Goal: Task Accomplishment & Management: Complete application form

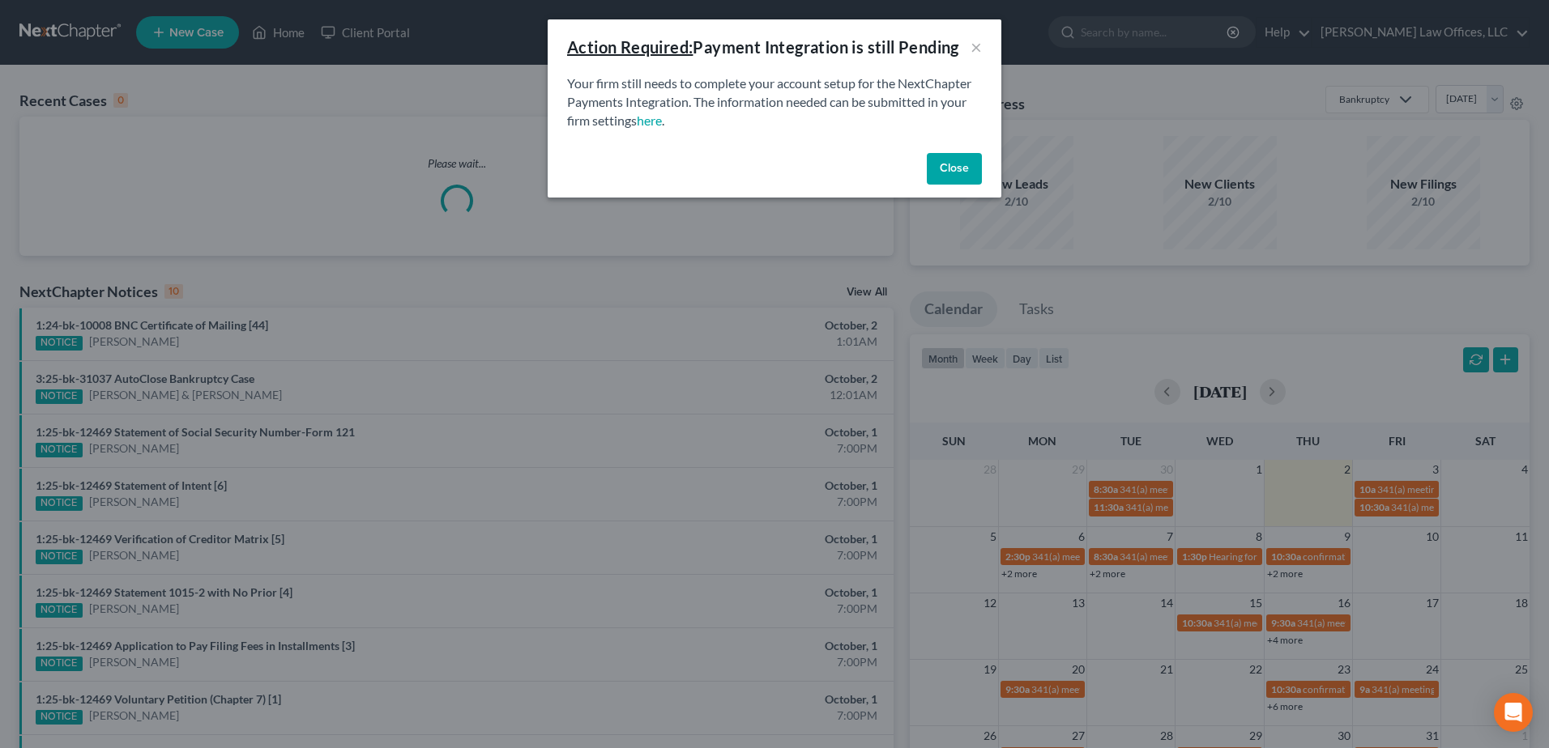
click at [927, 169] on button "Close" at bounding box center [954, 169] width 55 height 32
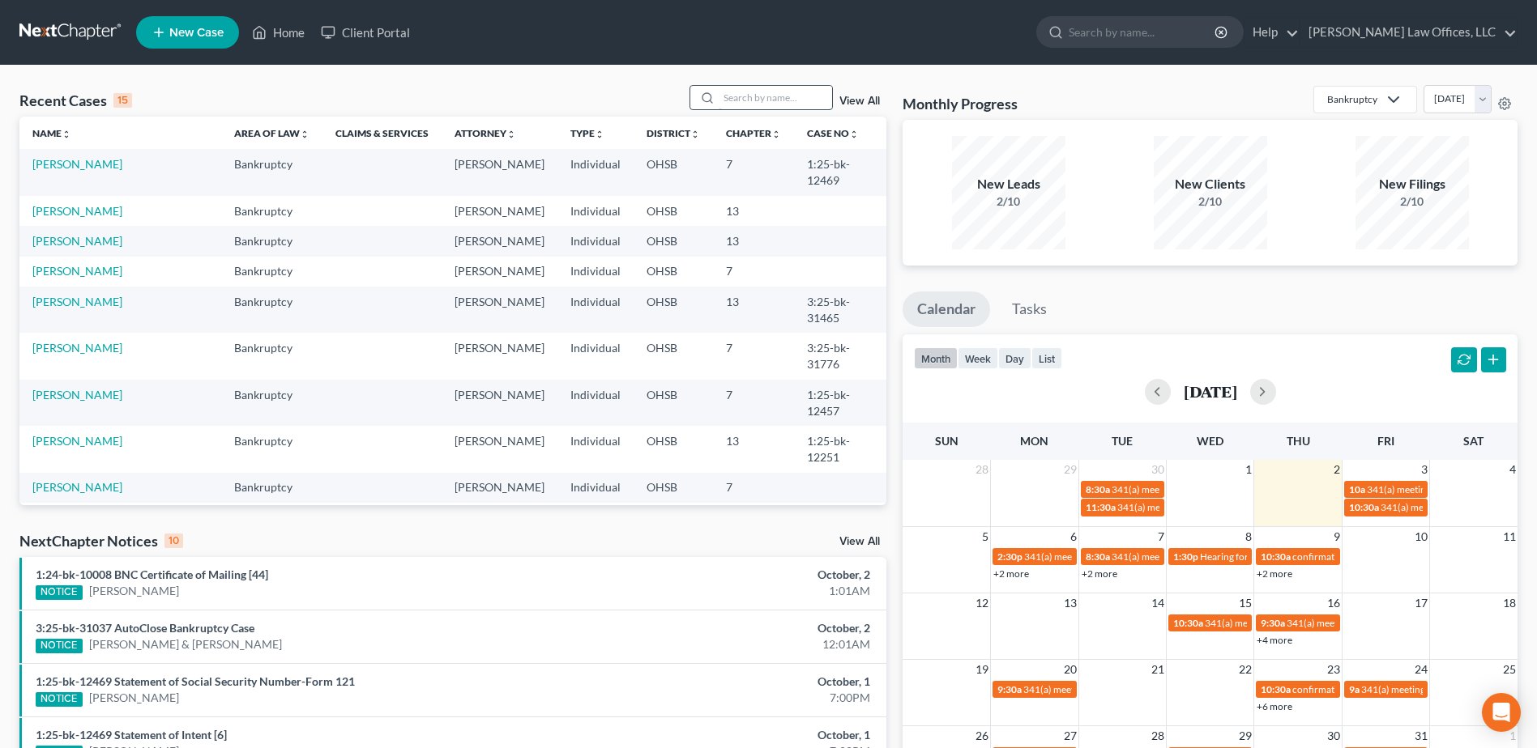
click at [744, 102] on input "search" at bounding box center [775, 97] width 113 height 23
type input "[PERSON_NAME]"
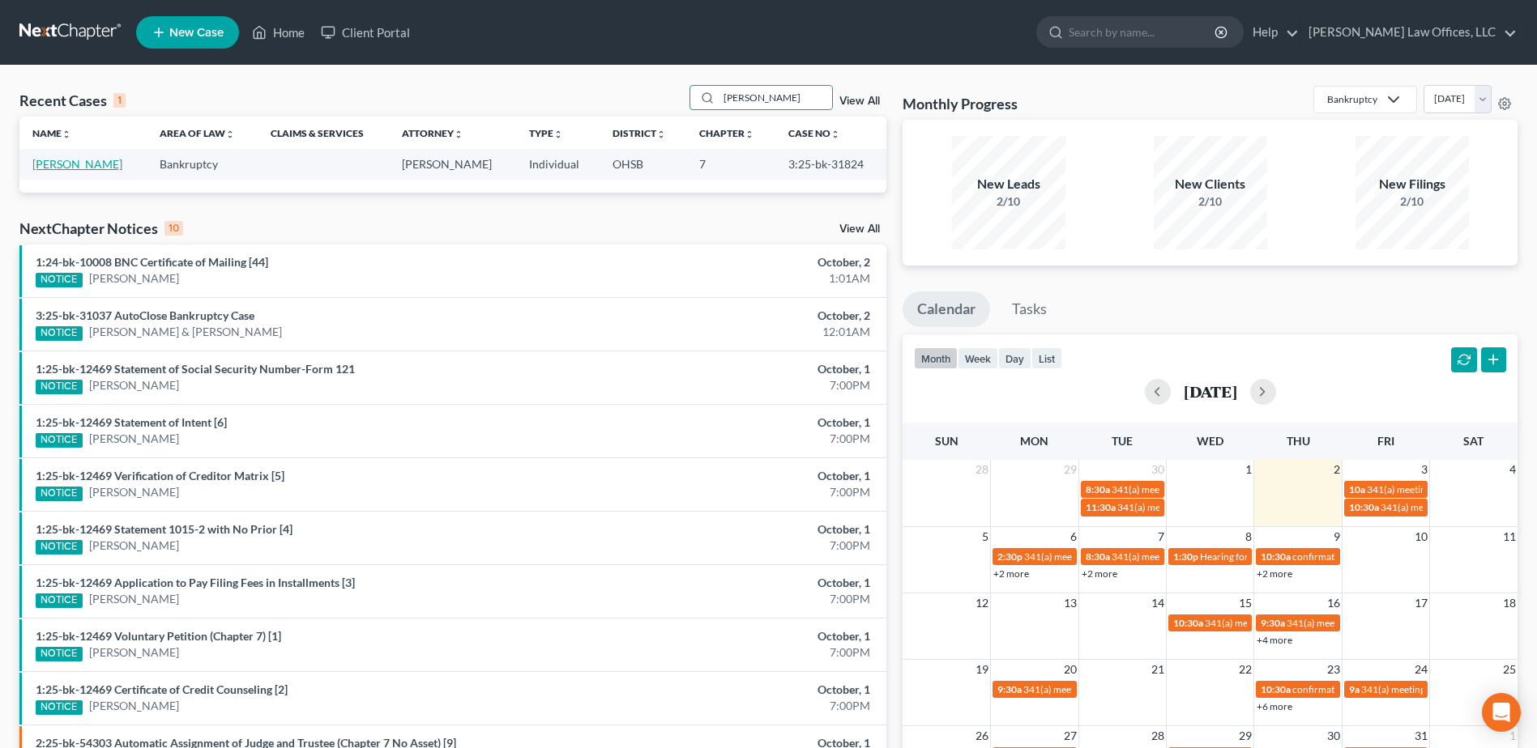
click at [39, 160] on link "[PERSON_NAME]" at bounding box center [77, 164] width 90 height 14
select select "0"
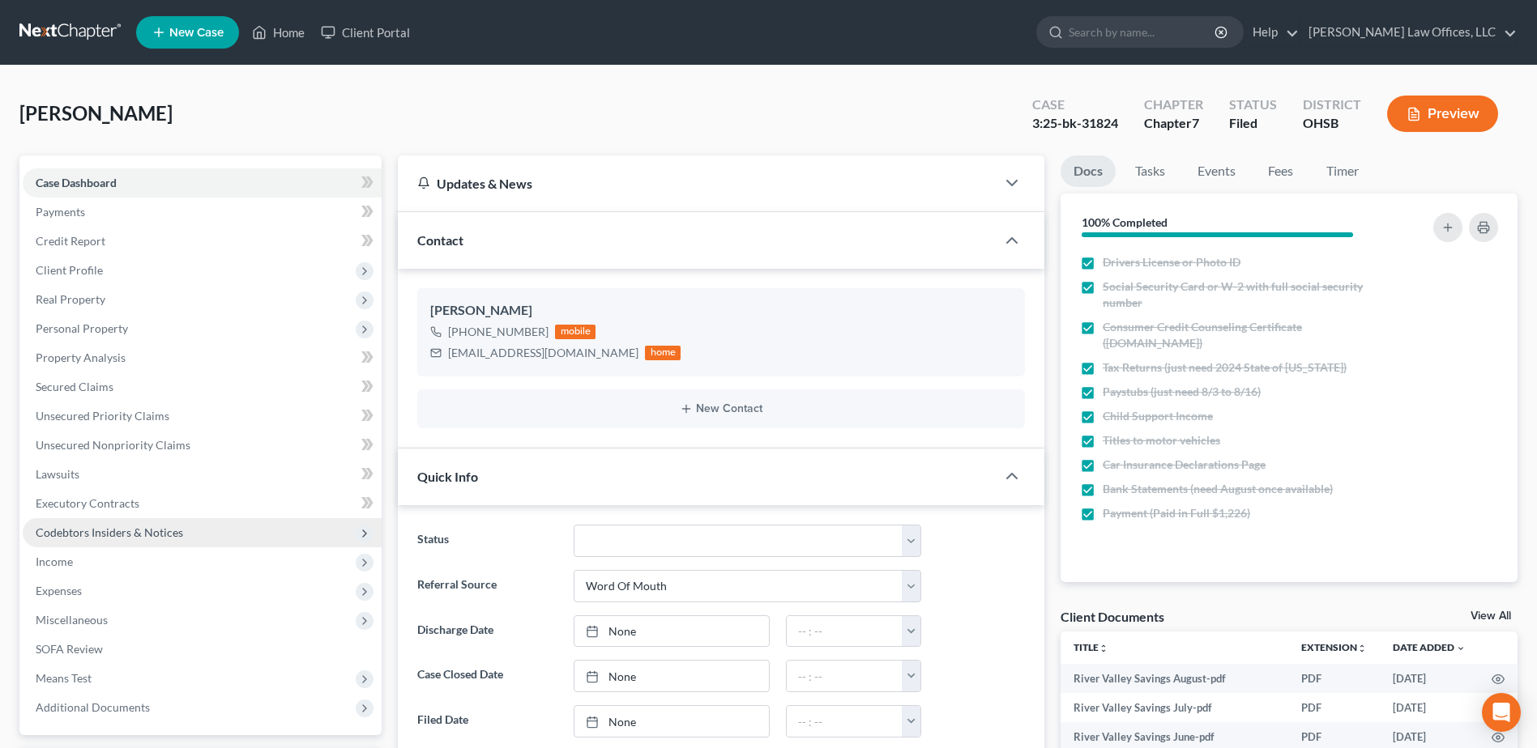
scroll to position [405, 0]
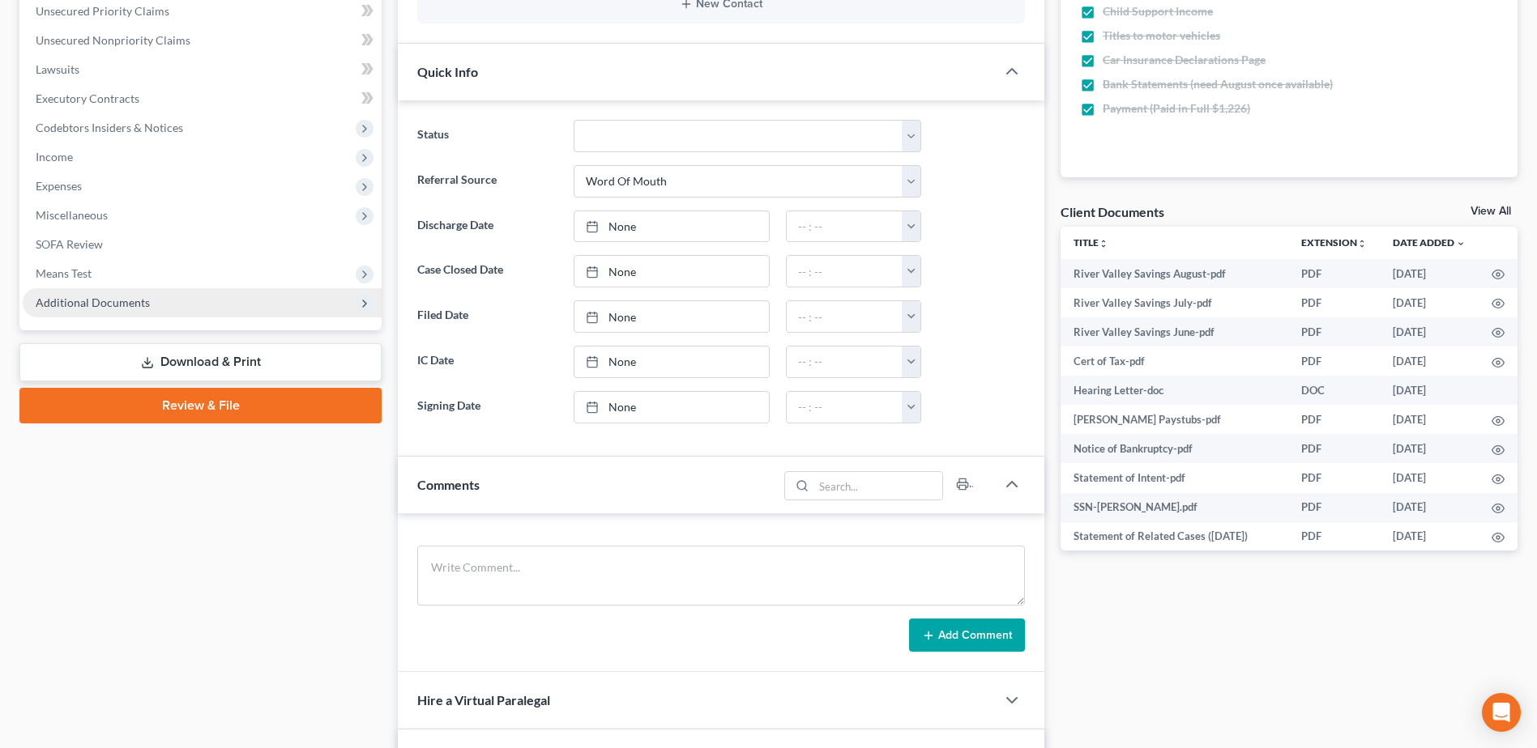
click at [85, 301] on span "Additional Documents" at bounding box center [93, 303] width 114 height 14
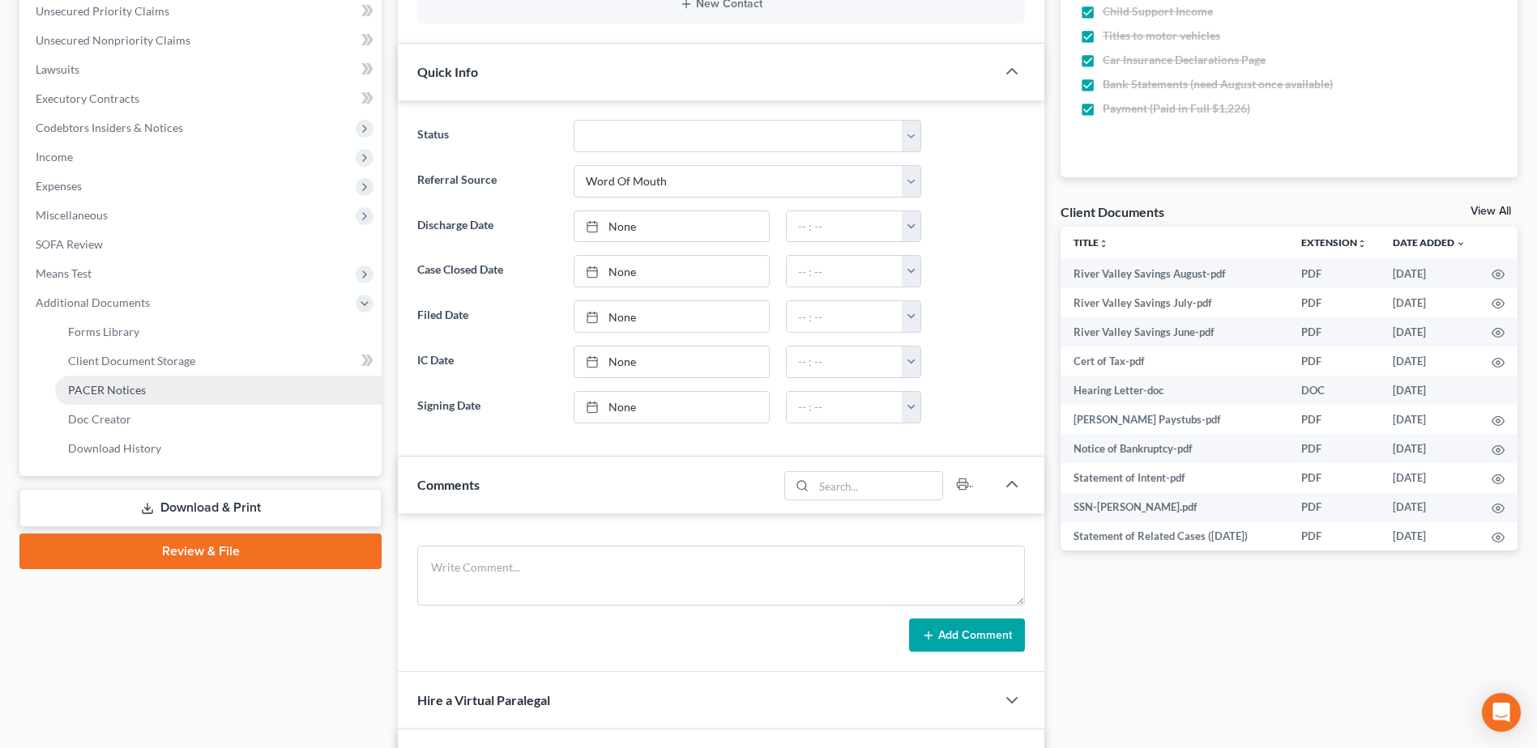
click at [137, 384] on span "PACER Notices" at bounding box center [107, 390] width 78 height 14
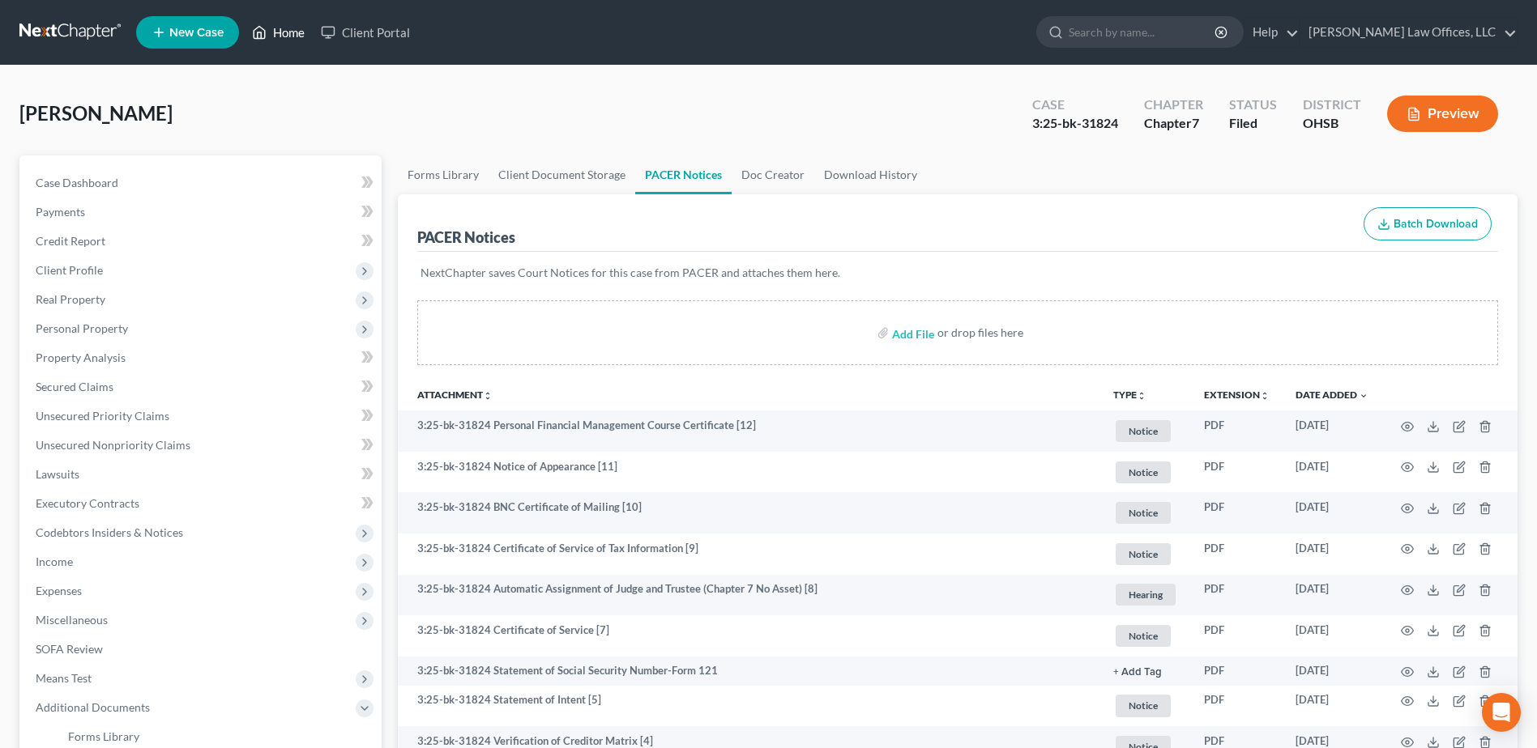
click at [289, 36] on link "Home" at bounding box center [278, 32] width 69 height 29
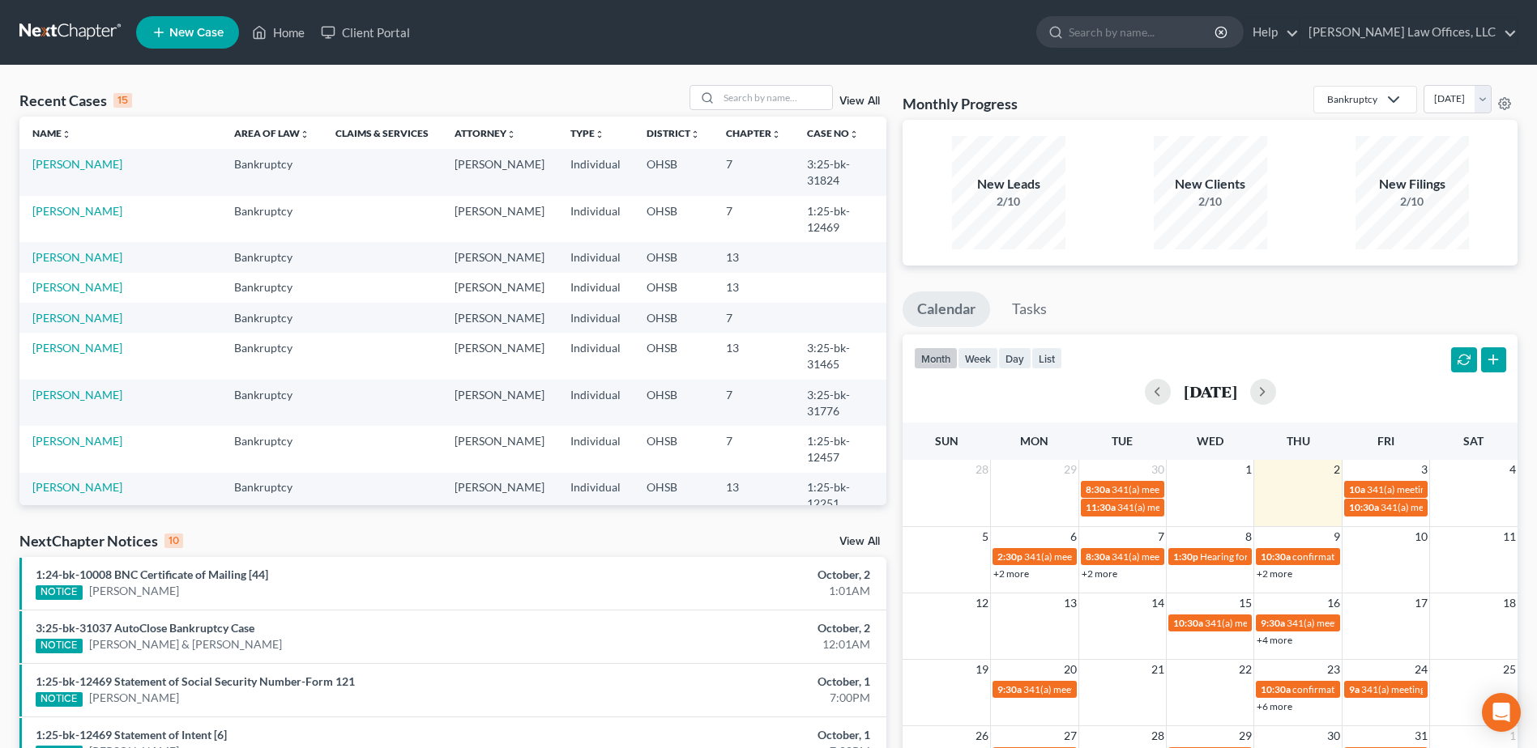
click at [63, 588] on link "[PERSON_NAME]" at bounding box center [77, 595] width 90 height 14
select select "4"
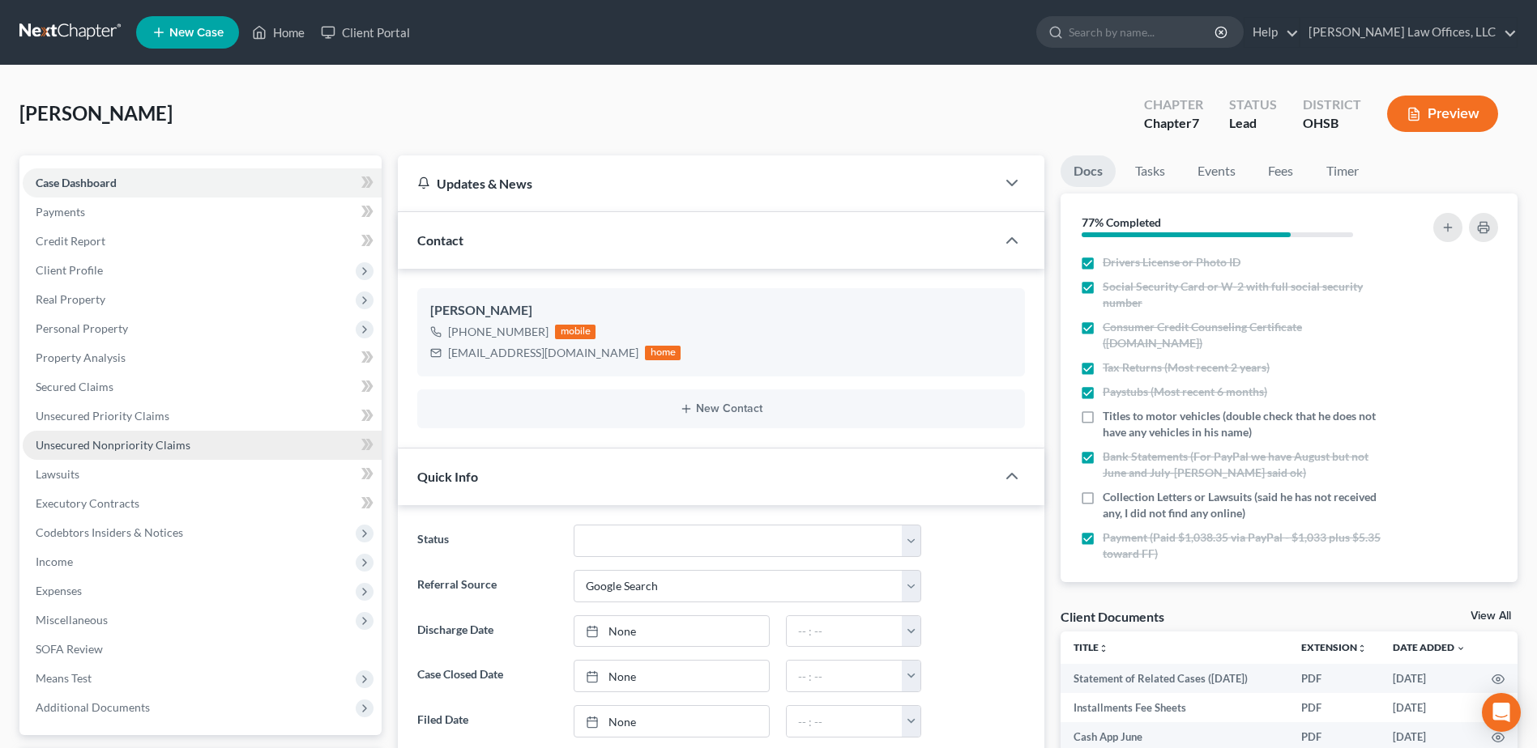
click at [160, 450] on span "Unsecured Nonpriority Claims" at bounding box center [113, 445] width 155 height 14
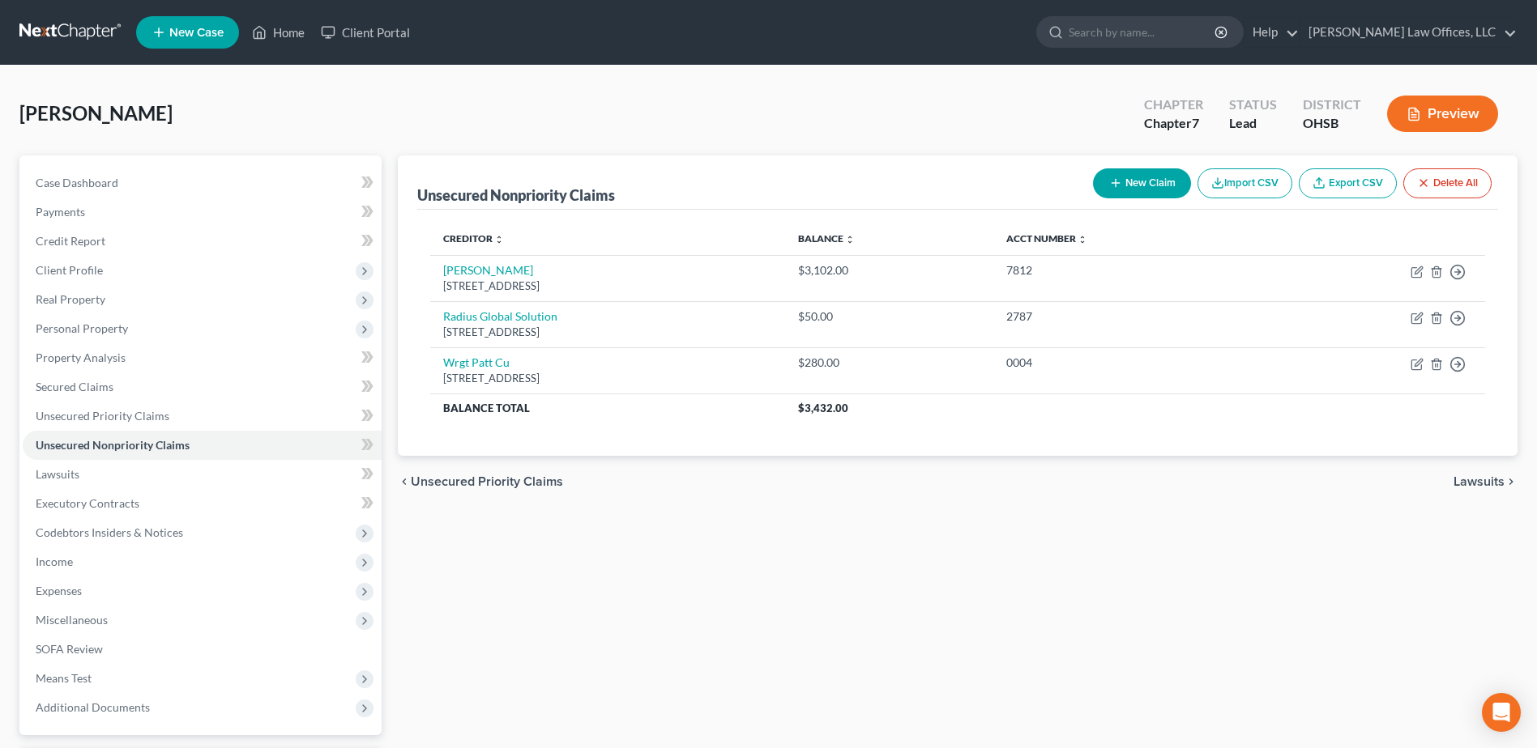
click at [1131, 183] on button "New Claim" at bounding box center [1142, 183] width 98 height 30
select select "0"
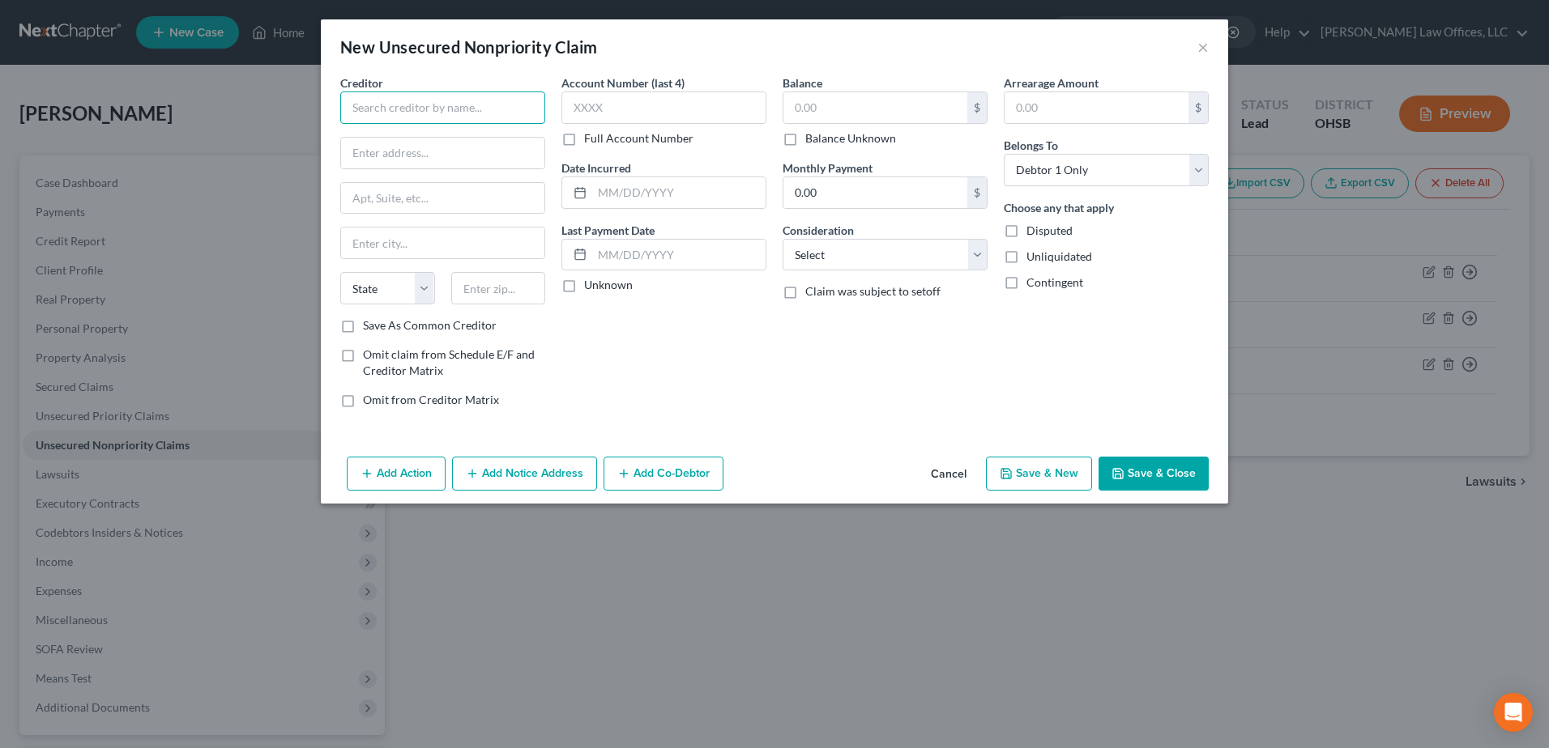
click at [439, 110] on input "text" at bounding box center [442, 108] width 205 height 32
type input "[PERSON_NAME] [PERSON_NAME], Attorney"
click at [412, 149] on input "text" at bounding box center [442, 153] width 203 height 31
type input "P.O. Box 145496"
type input "45250"
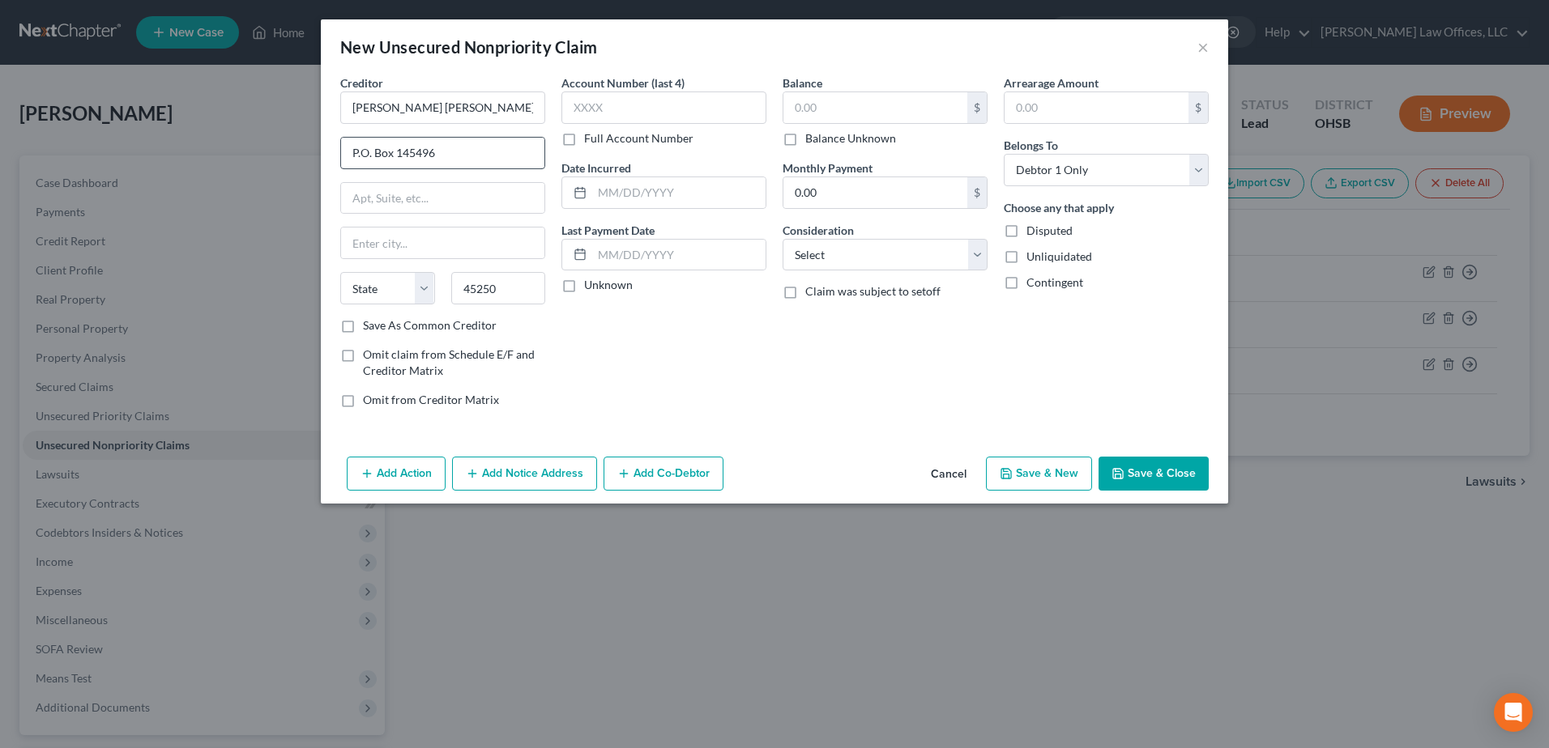
type input "[GEOGRAPHIC_DATA]"
select select "36"
drag, startPoint x: 476, startPoint y: 110, endPoint x: 346, endPoint y: 109, distance: 130.4
click at [346, 109] on input "[PERSON_NAME] [PERSON_NAME], Attorney" at bounding box center [442, 108] width 205 height 32
drag, startPoint x: 834, startPoint y: 104, endPoint x: 770, endPoint y: 115, distance: 64.9
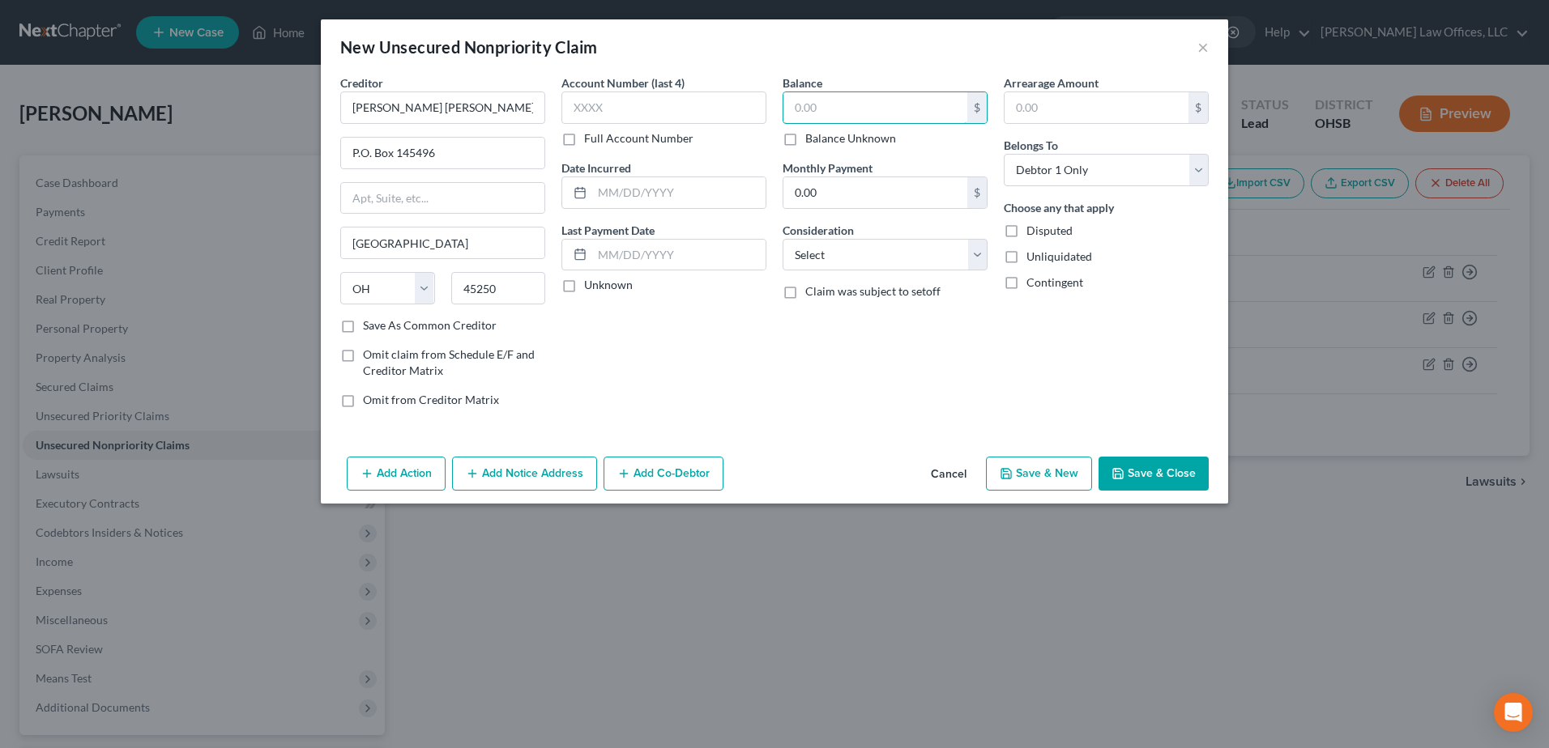
click at [770, 115] on div "Creditor * [PERSON_NAME] [PERSON_NAME], Attorney [PERSON_NAME] 145496 [GEOGRAPH…" at bounding box center [774, 248] width 885 height 347
type input "120,000"
click at [974, 257] on select "Select Cable / Satellite Services Collection Agency Credit Card Debt Debt Couns…" at bounding box center [884, 255] width 205 height 32
select select "14"
click at [782, 239] on select "Select Cable / Satellite Services Collection Agency Credit Card Debt Debt Couns…" at bounding box center [884, 255] width 205 height 32
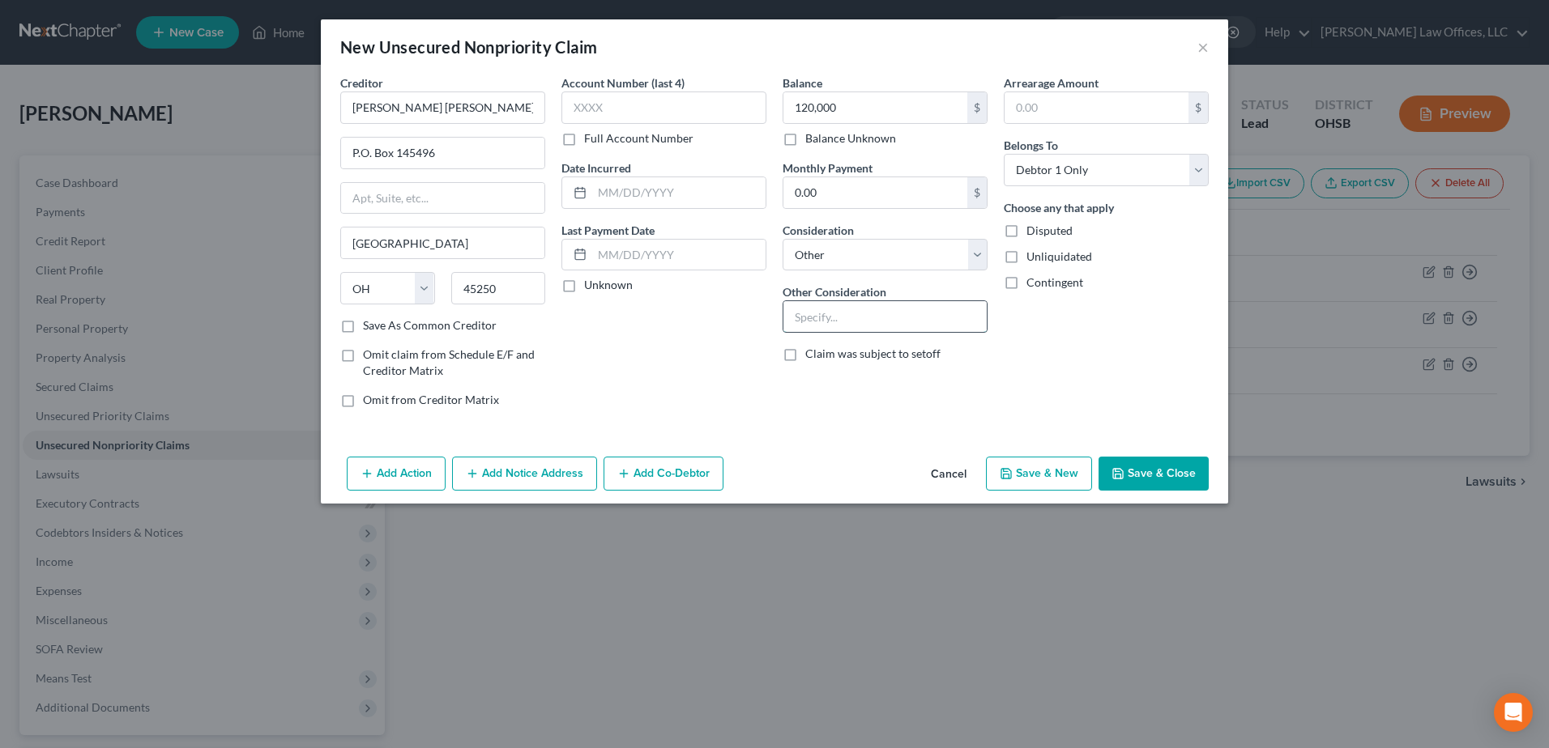
click at [831, 328] on input "text" at bounding box center [884, 316] width 203 height 31
click at [878, 320] on input "Insurance Claim/Accident" at bounding box center [884, 316] width 203 height 31
type input "Insurance Claim/CarAccident"
click at [552, 463] on button "Add Notice Address" at bounding box center [524, 474] width 145 height 34
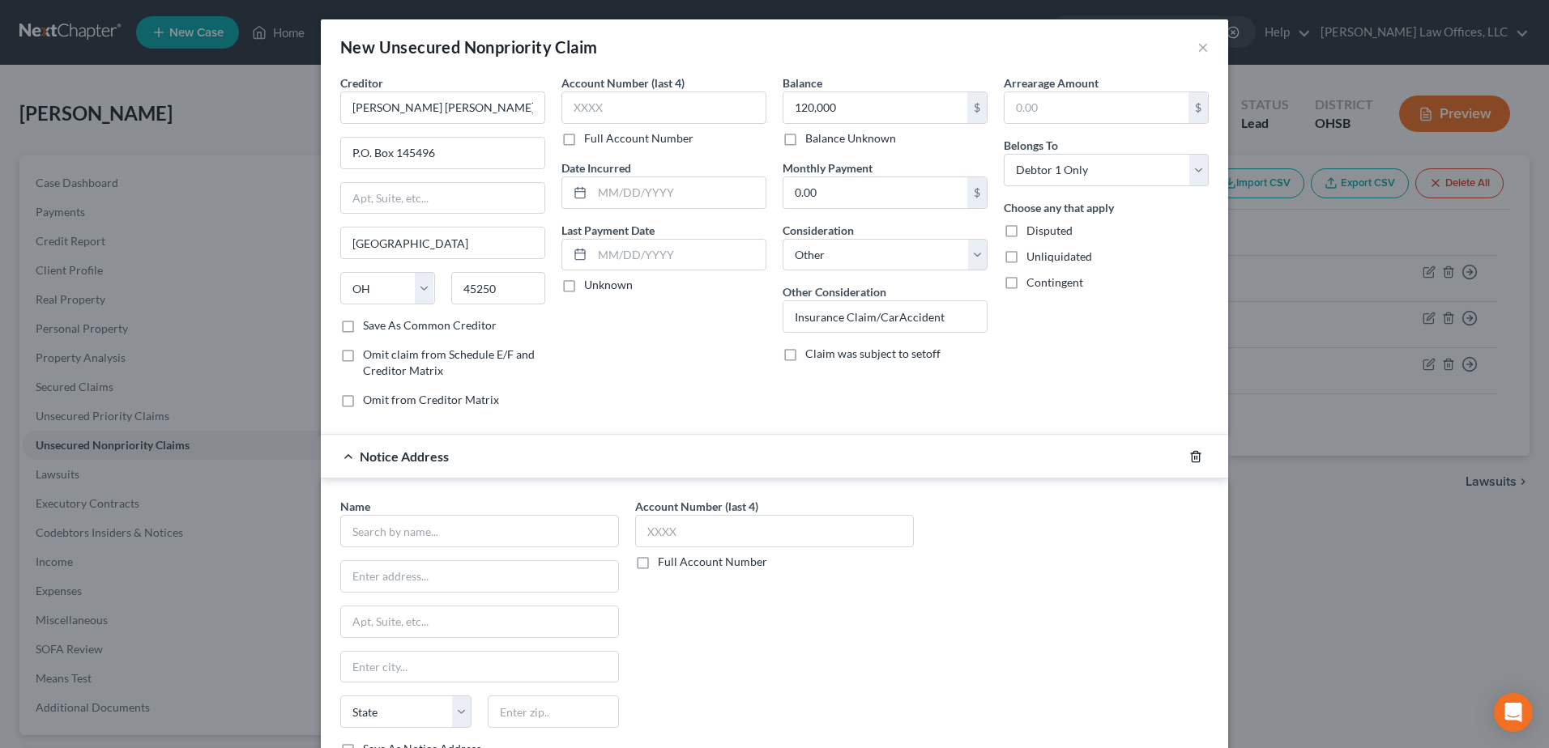
click at [1195, 458] on line "button" at bounding box center [1195, 457] width 0 height 3
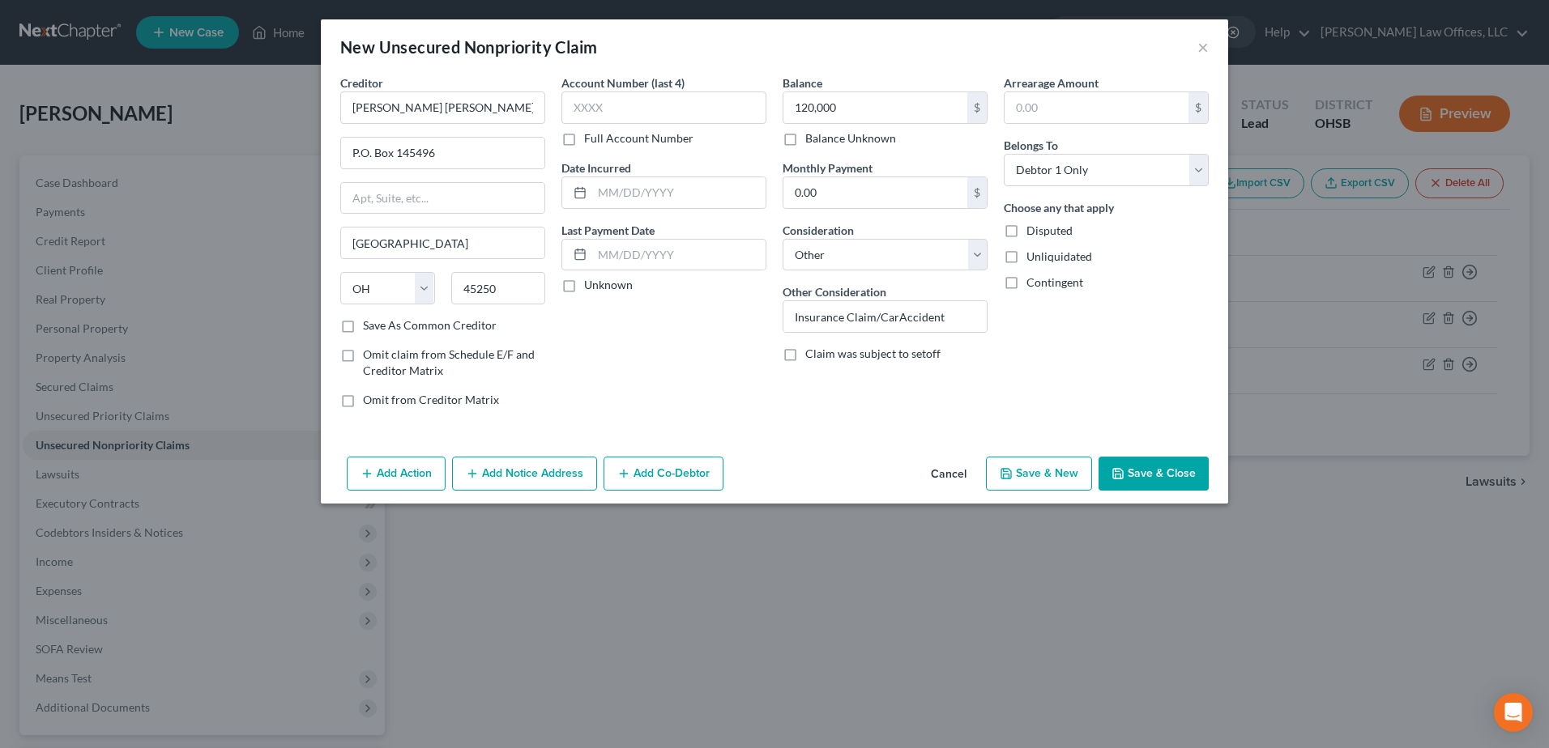
click at [1126, 460] on button "Save & Close" at bounding box center [1153, 474] width 110 height 34
type input "120,000.00"
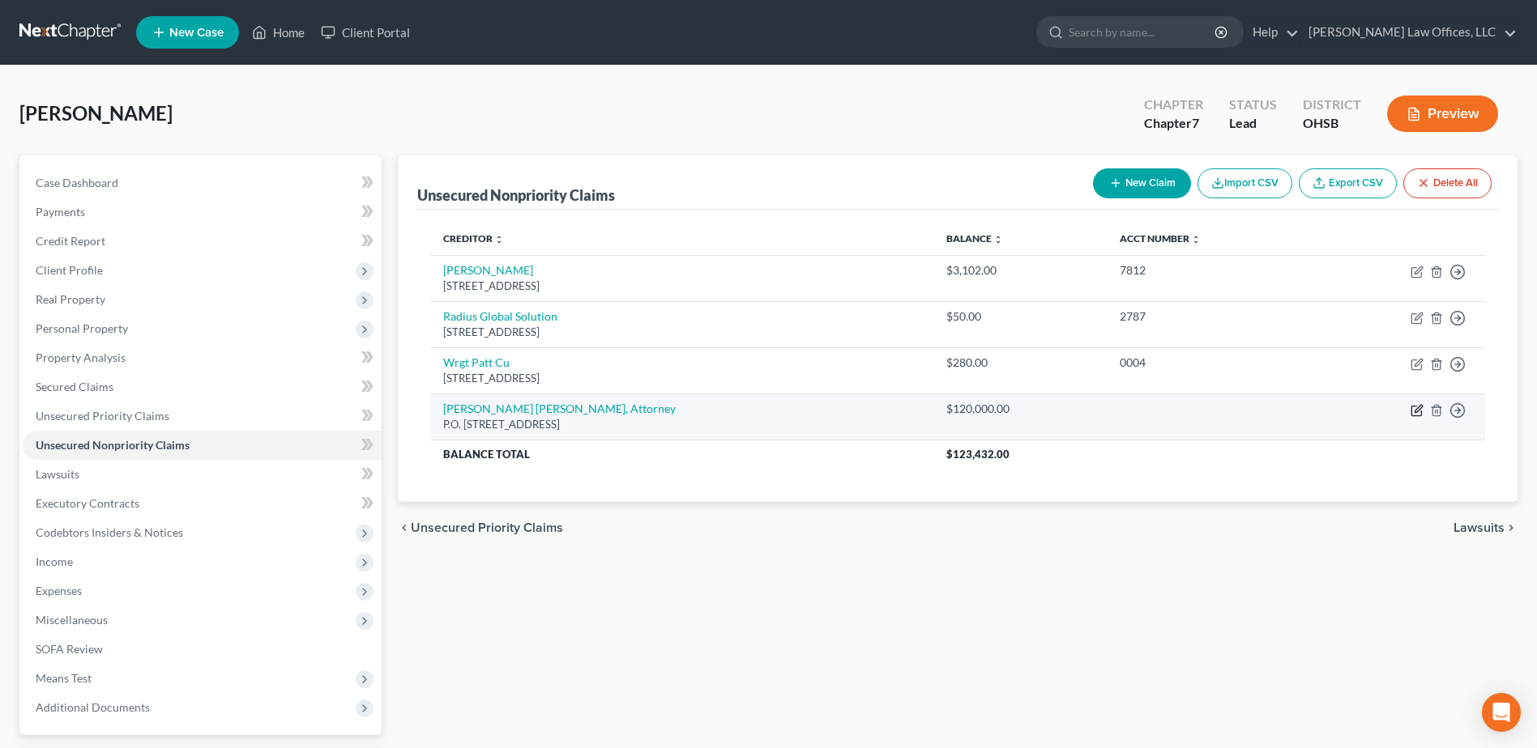
click at [1418, 414] on icon "button" at bounding box center [1416, 410] width 13 height 13
select select "36"
select select "14"
select select "0"
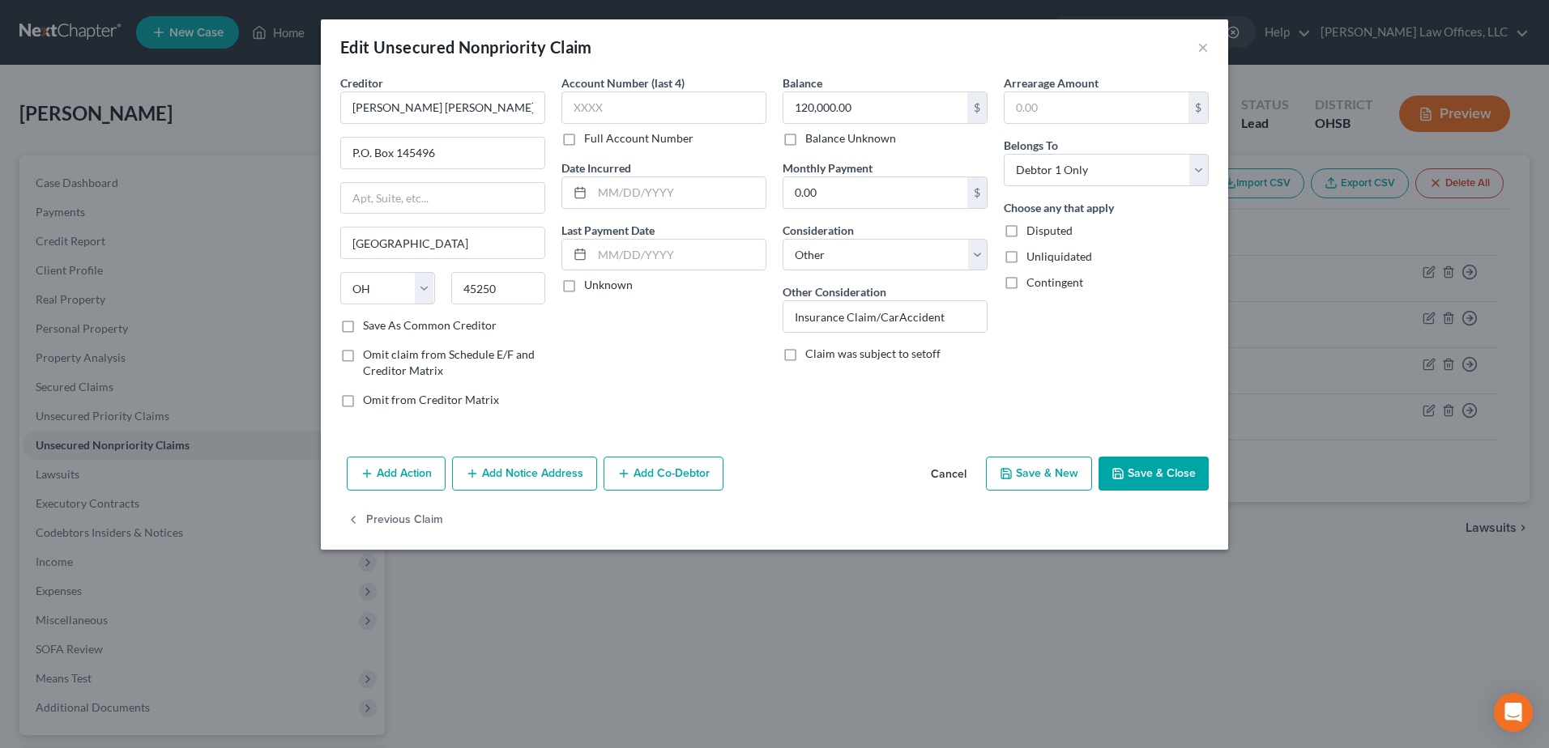
click at [575, 467] on button "Add Notice Address" at bounding box center [524, 474] width 145 height 34
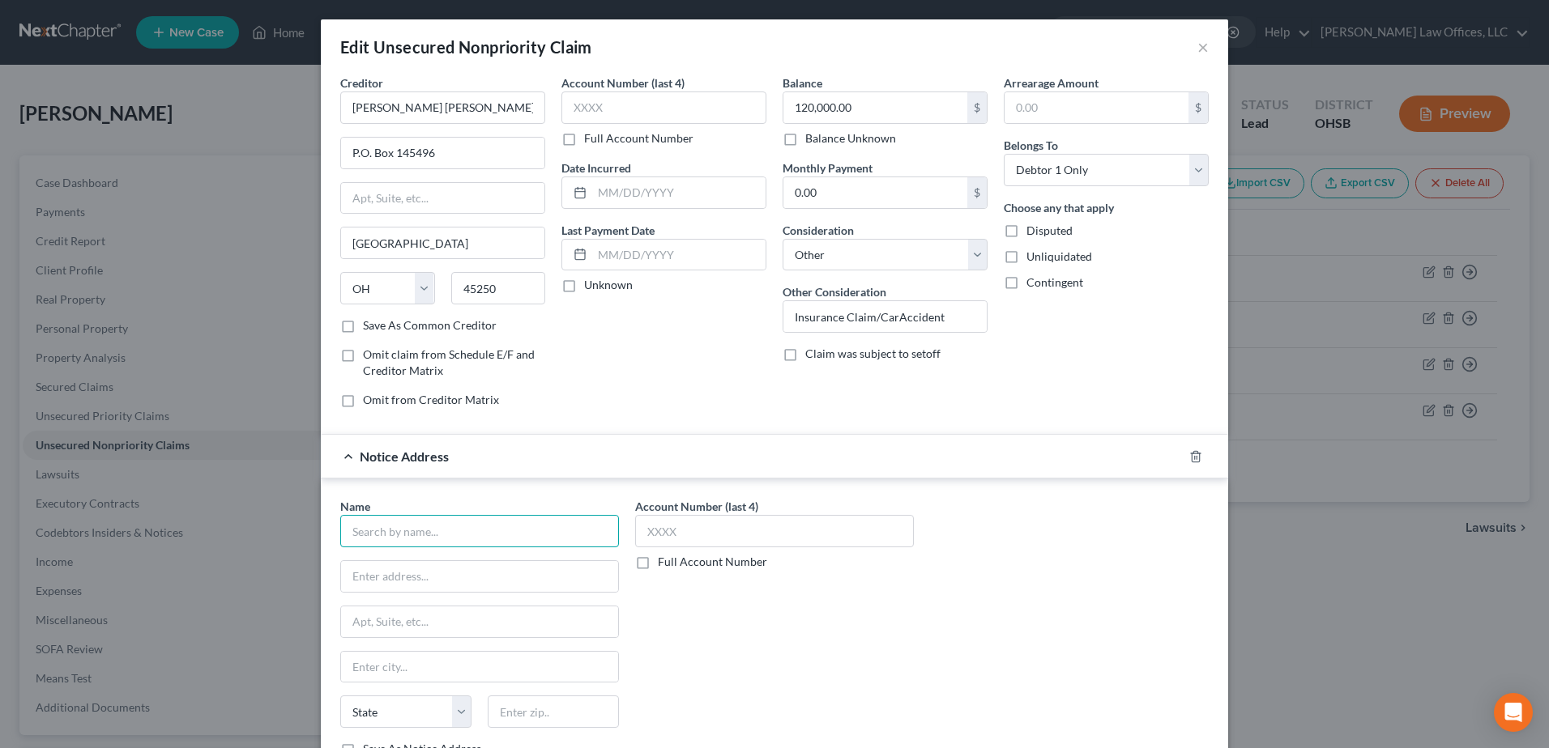
click at [424, 530] on input "text" at bounding box center [479, 531] width 279 height 32
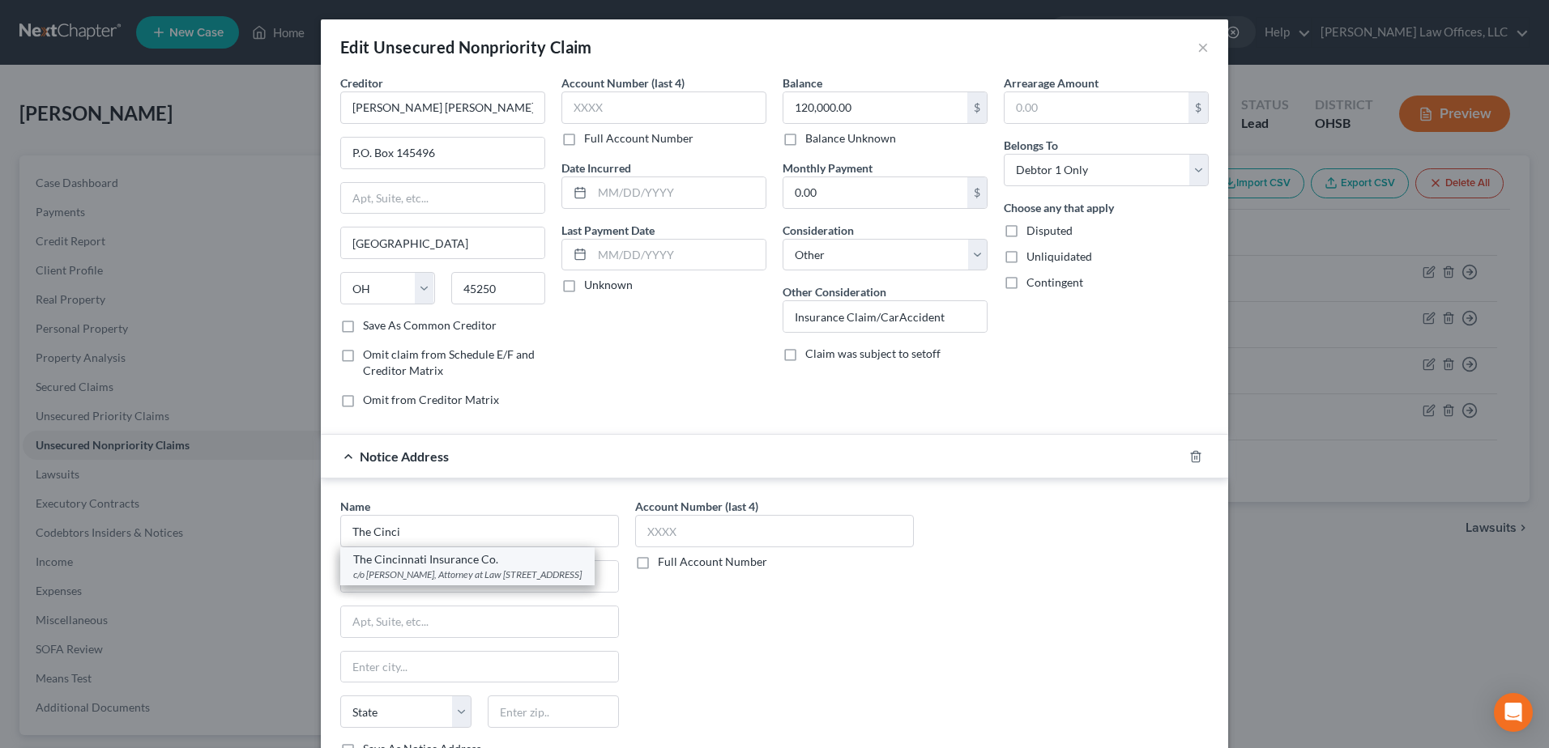
click at [422, 556] on div "The Cincinnati Insurance Co." at bounding box center [467, 560] width 228 height 16
type input "The Cincinnati Insurance Co."
type input "c/o [PERSON_NAME], Attorney at Law"
type input "[STREET_ADDRESS]"
type input "Columbus"
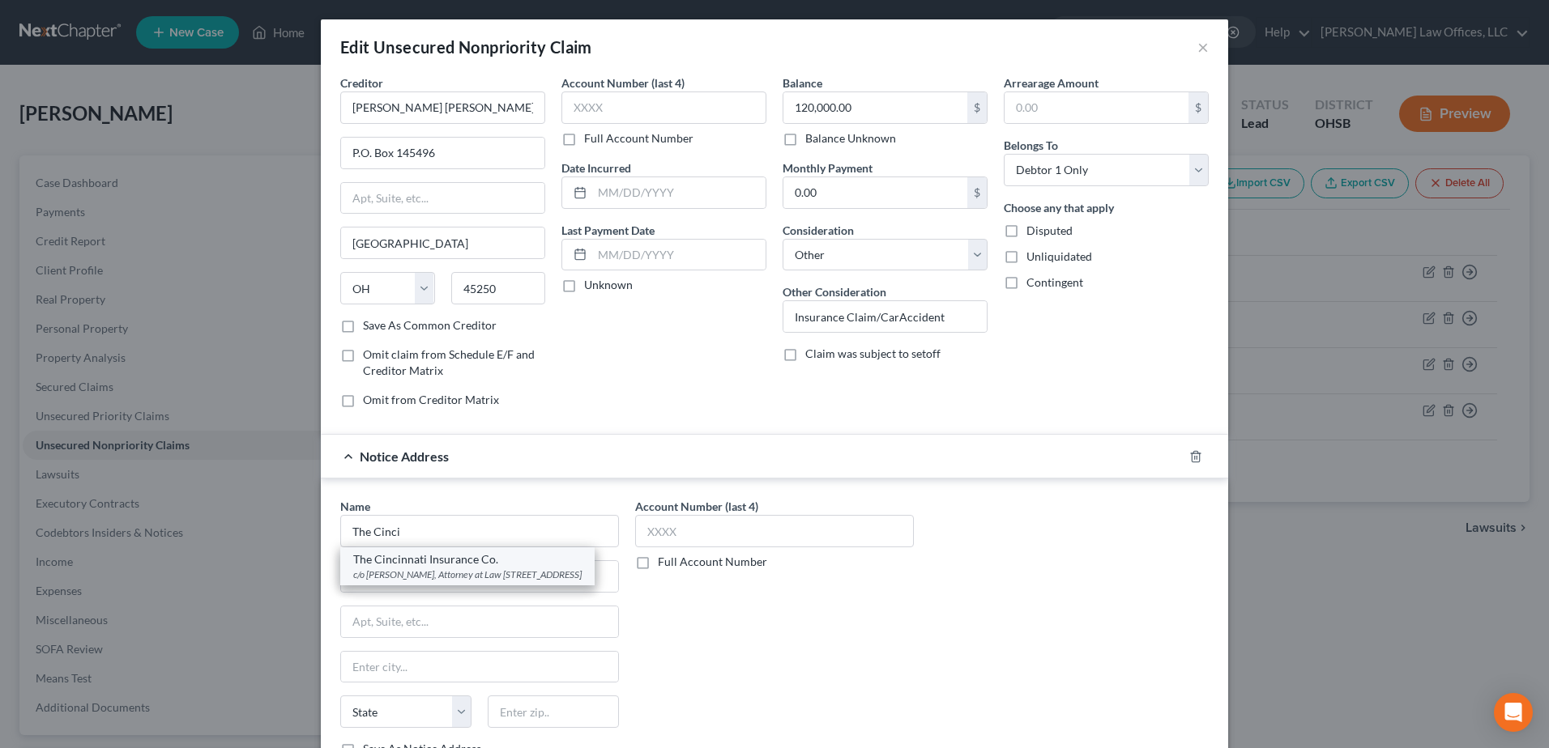
select select "36"
type input "43215-0000"
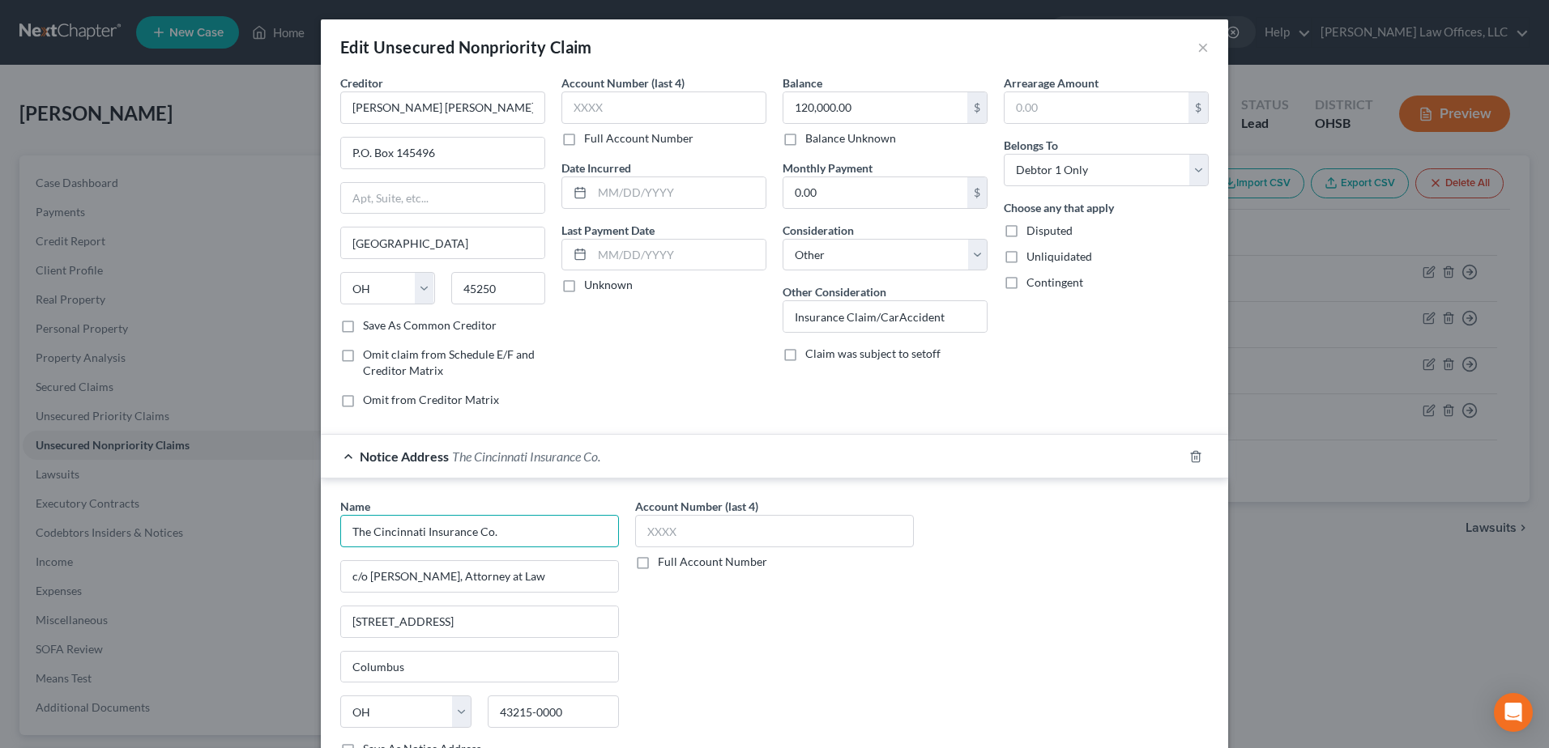
drag, startPoint x: 493, startPoint y: 535, endPoint x: 332, endPoint y: 536, distance: 160.4
click at [332, 536] on div "Name * The Cincinnati Insurance Co. c/o [PERSON_NAME], Attorney at Law [STREET_…" at bounding box center [479, 634] width 295 height 272
click at [453, 589] on input "c/o [PERSON_NAME], Attorney at Law" at bounding box center [479, 576] width 277 height 31
drag, startPoint x: 549, startPoint y: 578, endPoint x: 335, endPoint y: 588, distance: 214.9
click at [341, 588] on input "c/o [PERSON_NAME], Attorney at Law" at bounding box center [479, 576] width 277 height 31
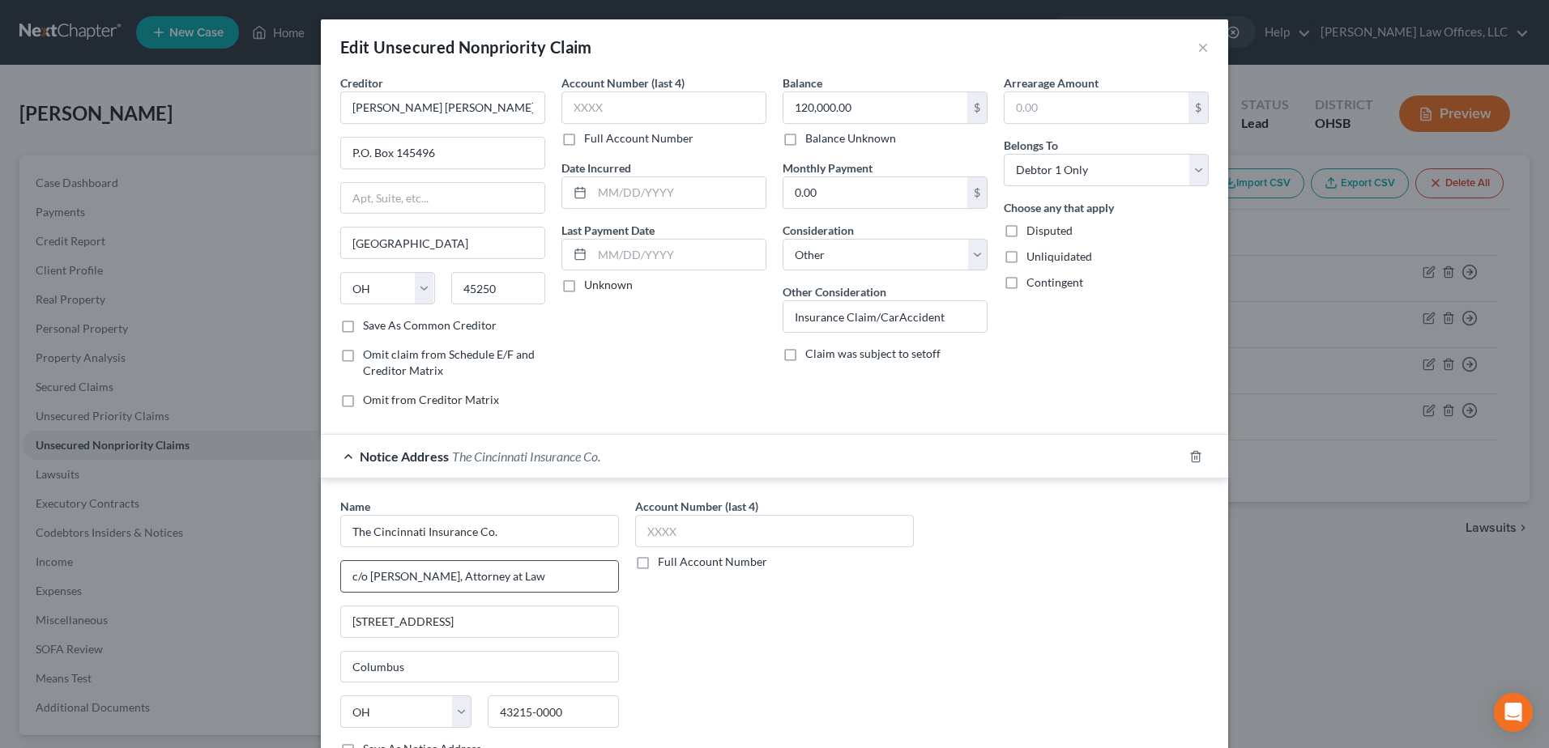
paste input "[STREET_ADDRESS][PERSON_NAME]"
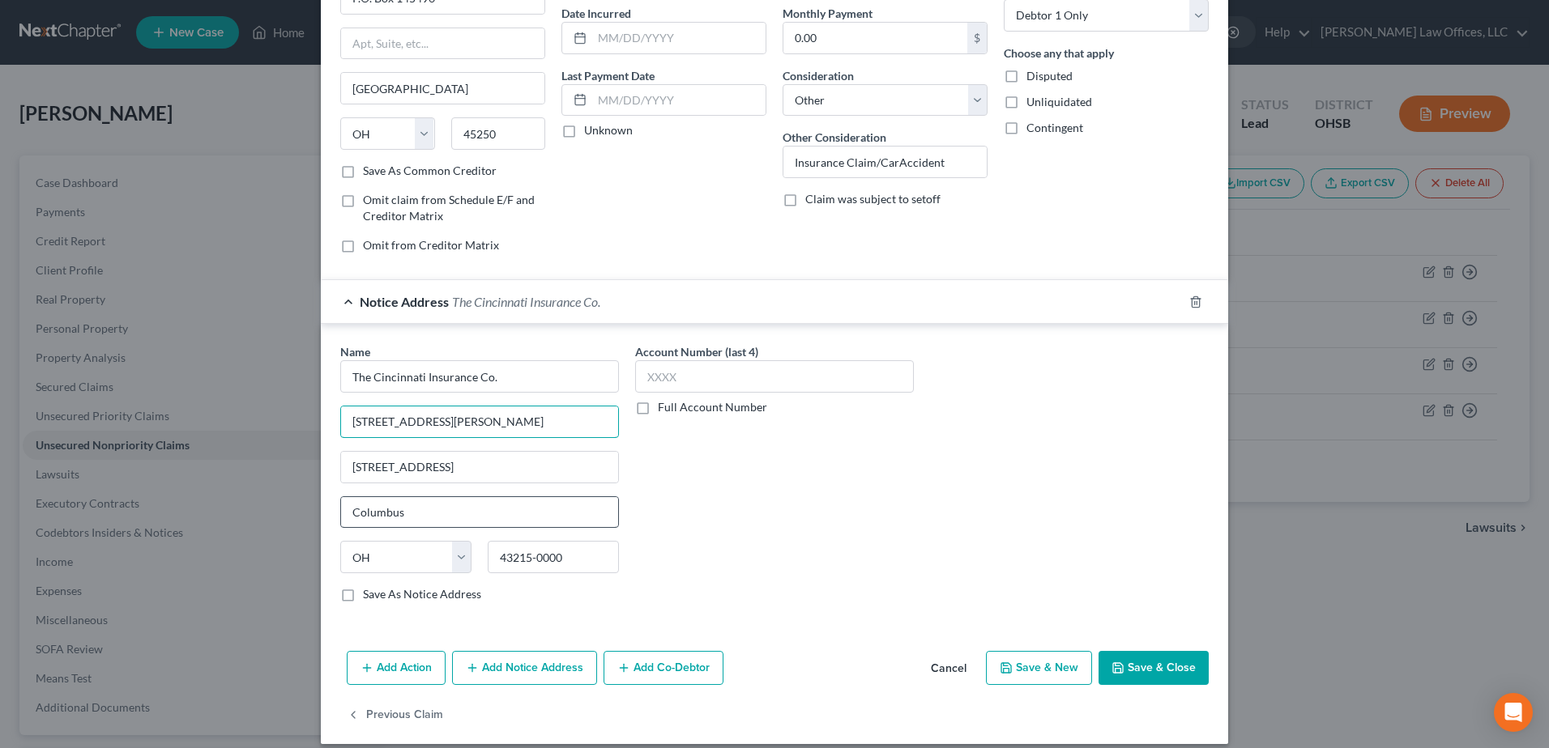
scroll to position [162, 0]
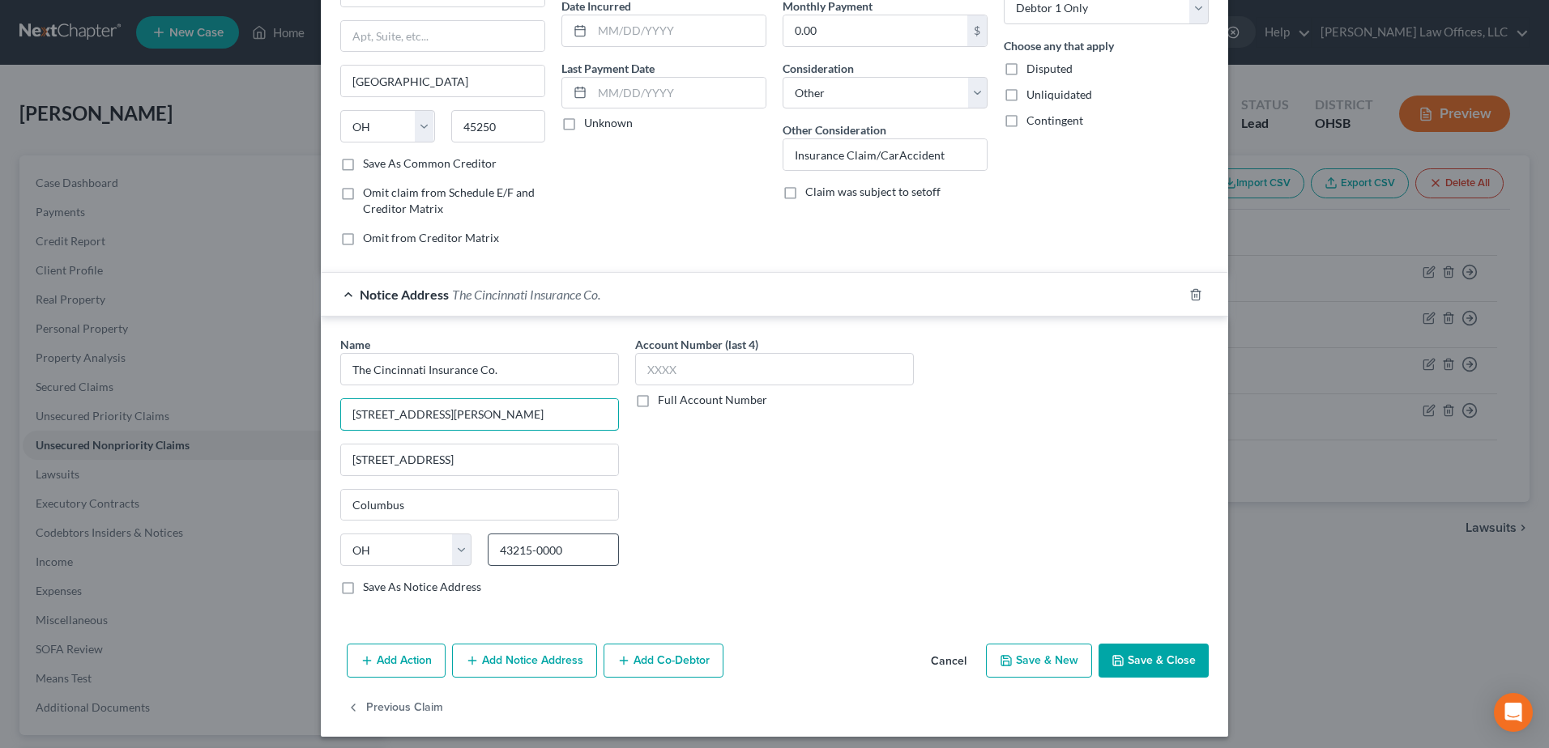
type input "[STREET_ADDRESS][PERSON_NAME]"
drag, startPoint x: 555, startPoint y: 553, endPoint x: 493, endPoint y: 553, distance: 62.4
click at [493, 553] on input "43215-0000" at bounding box center [553, 550] width 131 height 32
type input "45014"
type input "[GEOGRAPHIC_DATA]"
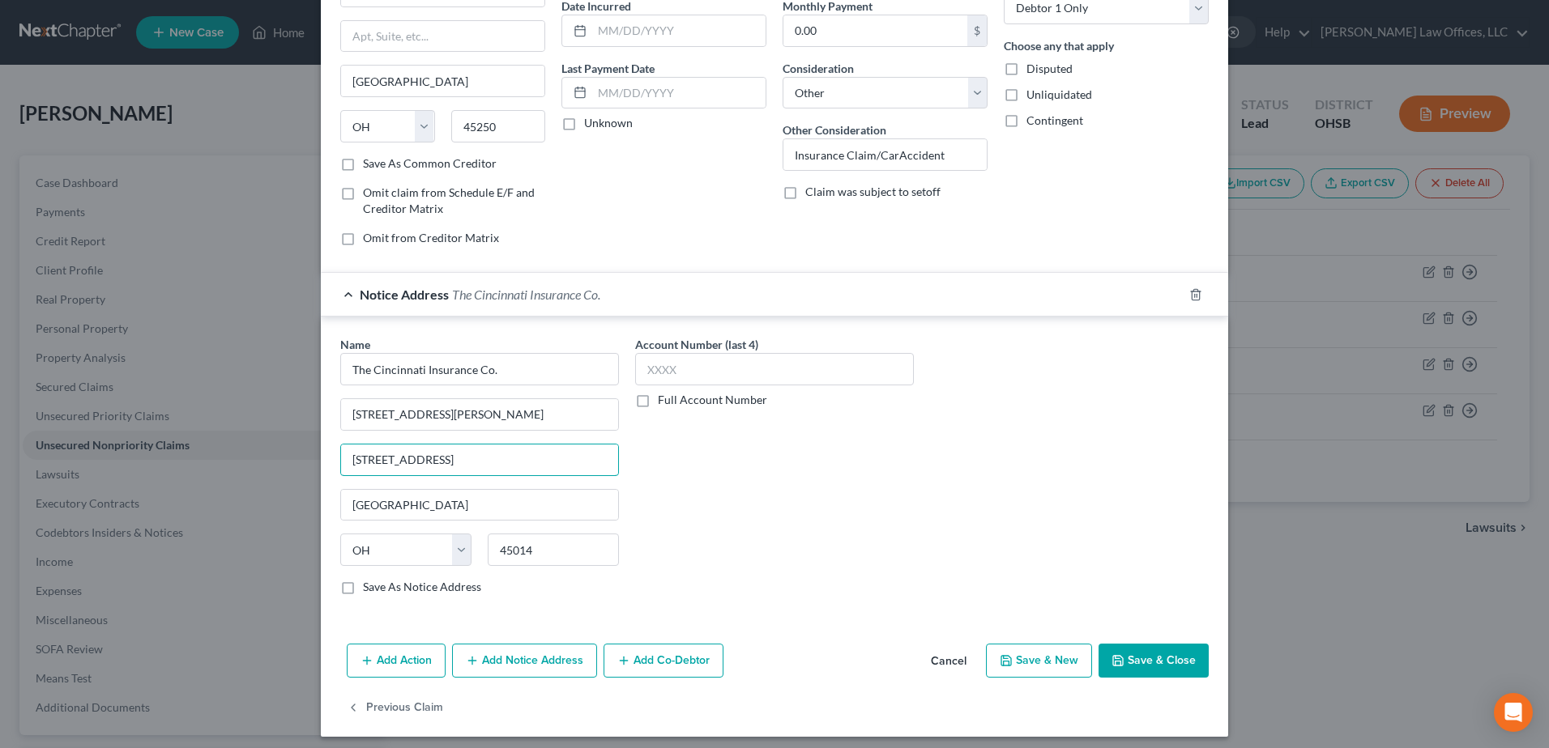
drag, startPoint x: 463, startPoint y: 456, endPoint x: 315, endPoint y: 462, distance: 148.3
click at [321, 462] on div "Name * The Cincinnati Insurance Co. [STREET_ADDRESS][PERSON_NAME] [STREET_ADDRE…" at bounding box center [774, 469] width 907 height 305
drag, startPoint x: 589, startPoint y: 409, endPoint x: 460, endPoint y: 414, distance: 128.9
click at [460, 414] on input "[STREET_ADDRESS][PERSON_NAME]" at bounding box center [479, 414] width 277 height 31
type input "[STREET_ADDRESS][PERSON_NAME]"
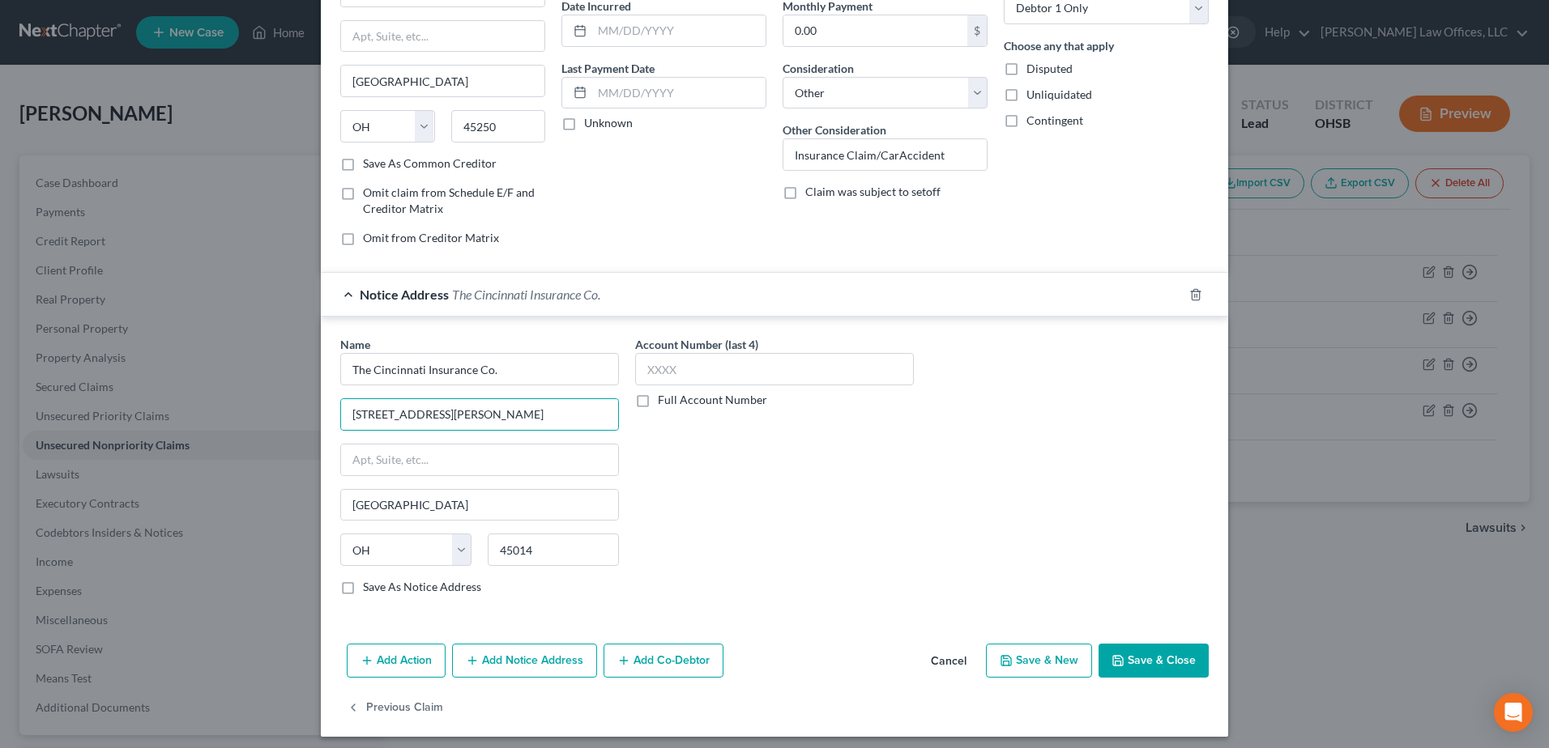
click at [1111, 657] on icon "button" at bounding box center [1117, 661] width 13 height 13
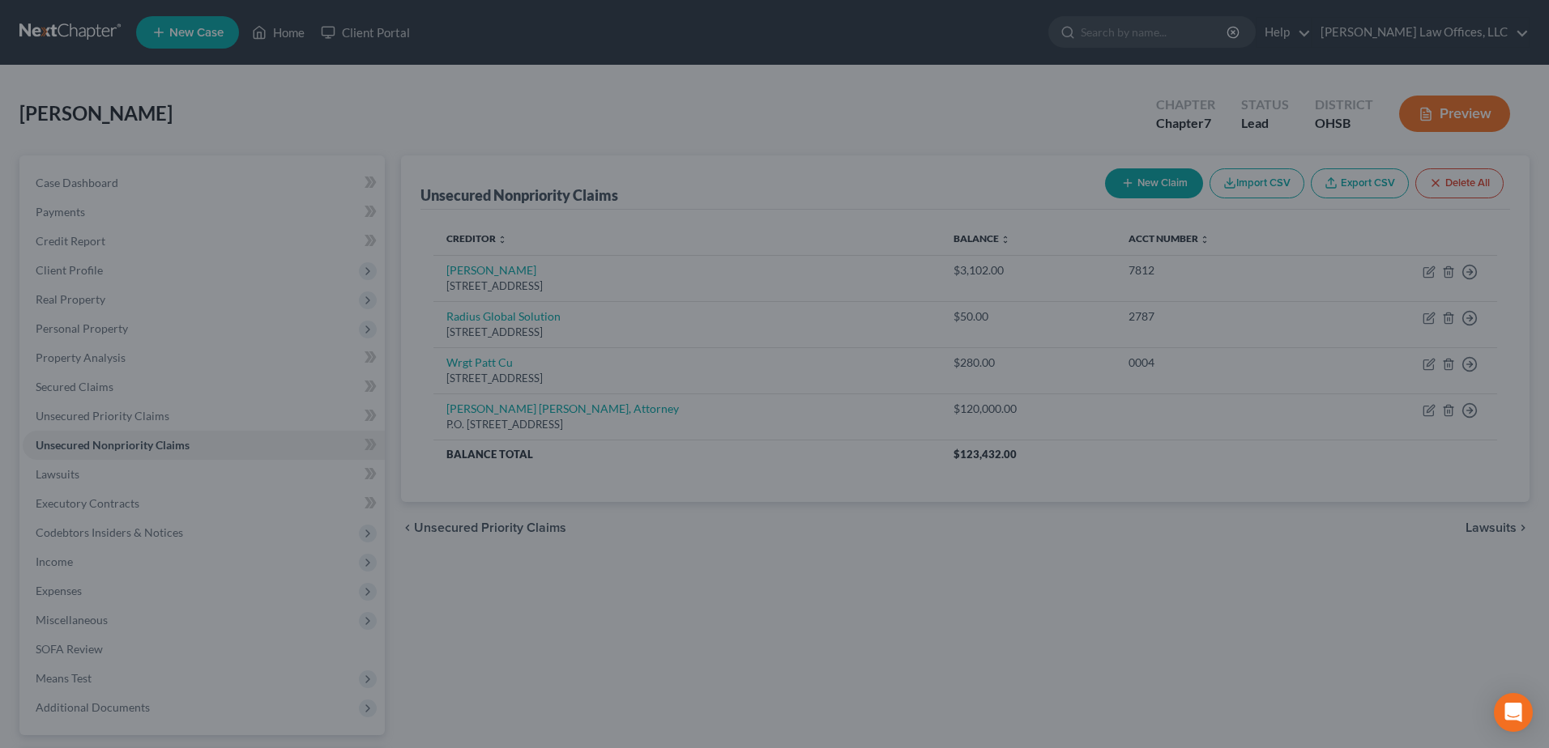
scroll to position [0, 0]
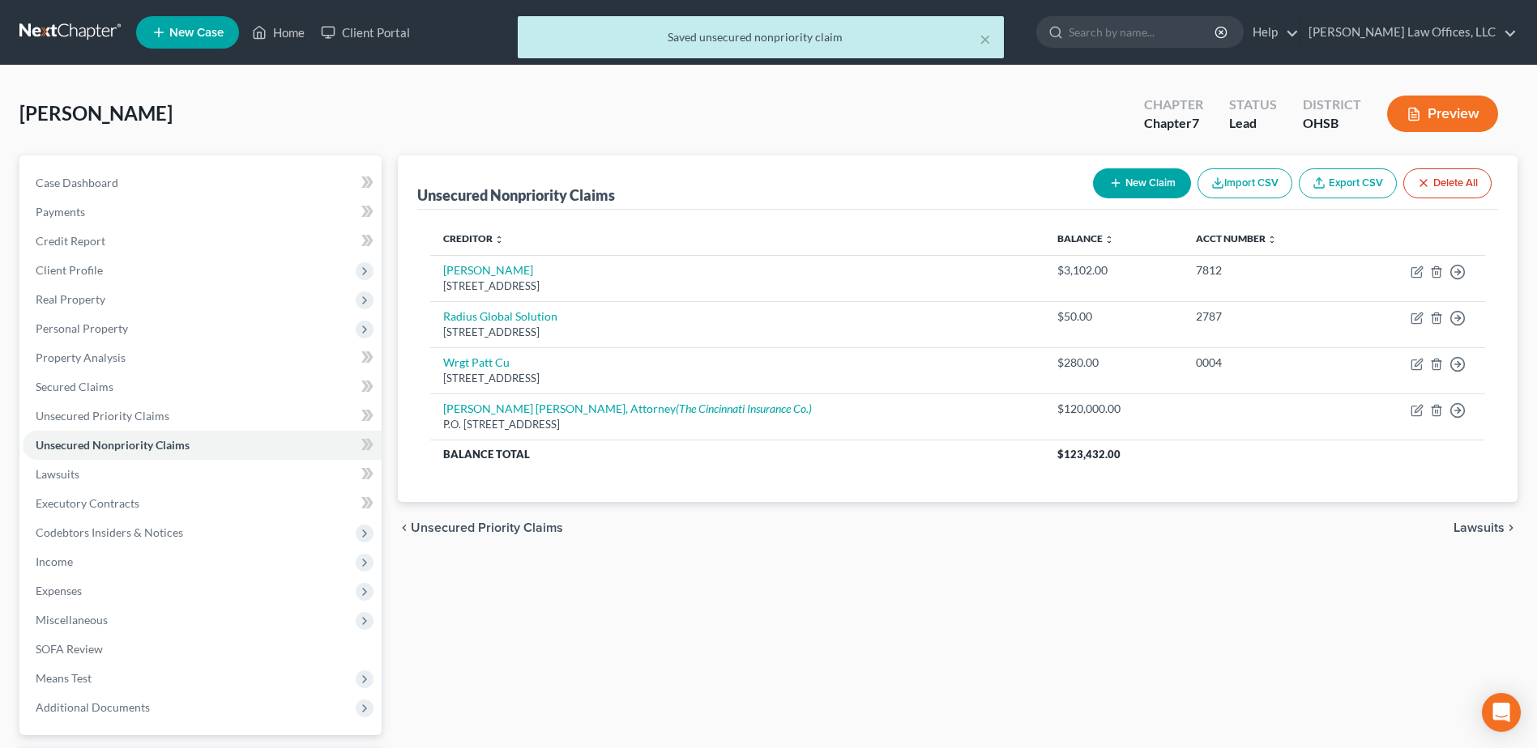
click at [1140, 177] on button "New Claim" at bounding box center [1142, 183] width 98 height 30
select select "0"
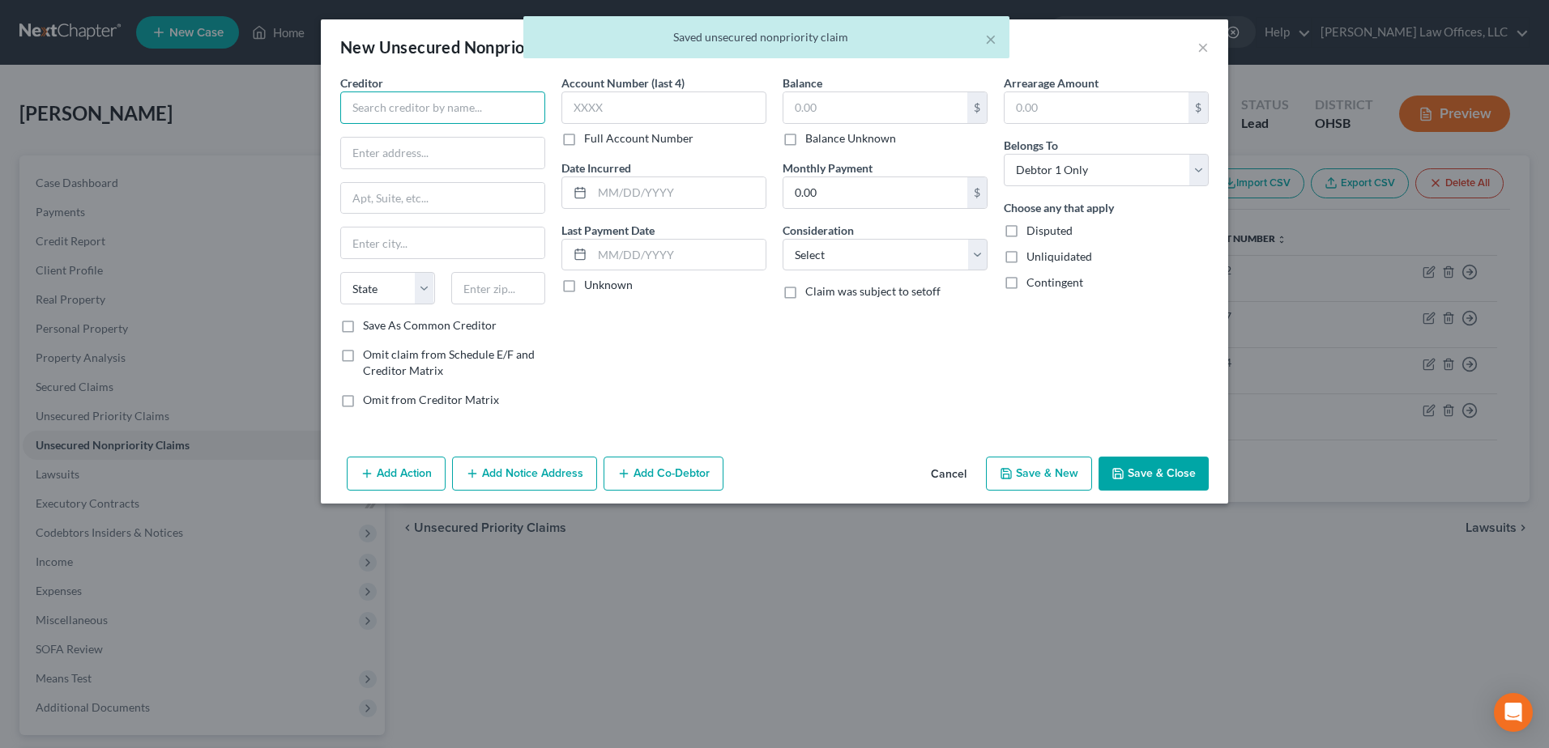
click at [466, 117] on input "text" at bounding box center [442, 108] width 205 height 32
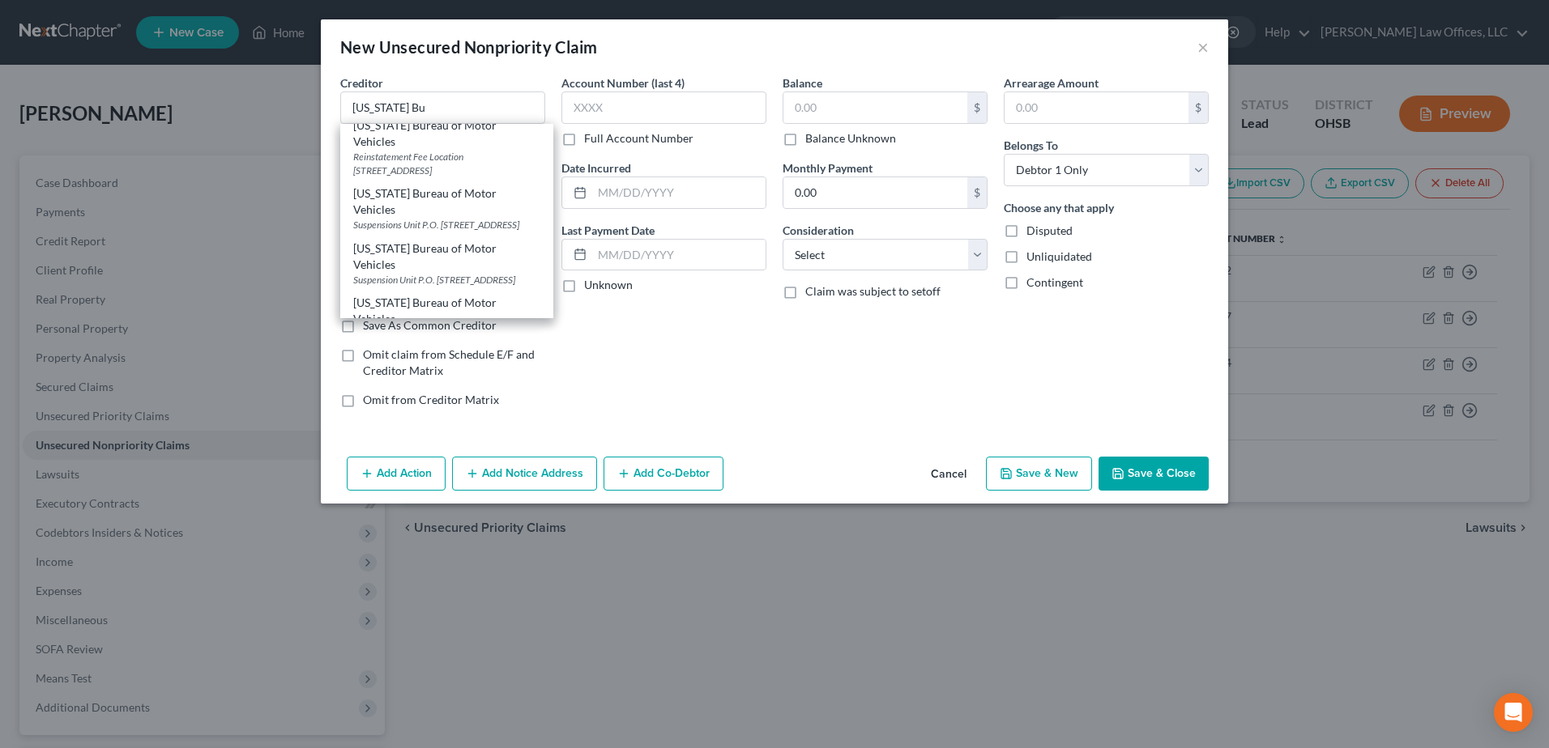
scroll to position [160, 0]
click at [447, 215] on div "Suspensions Unit P.O. [STREET_ADDRESS]" at bounding box center [446, 222] width 187 height 14
type input "[US_STATE] Bureau of Motor Vehicles"
type input "Suspensions Unit"
type input "P.O. Box 16583"
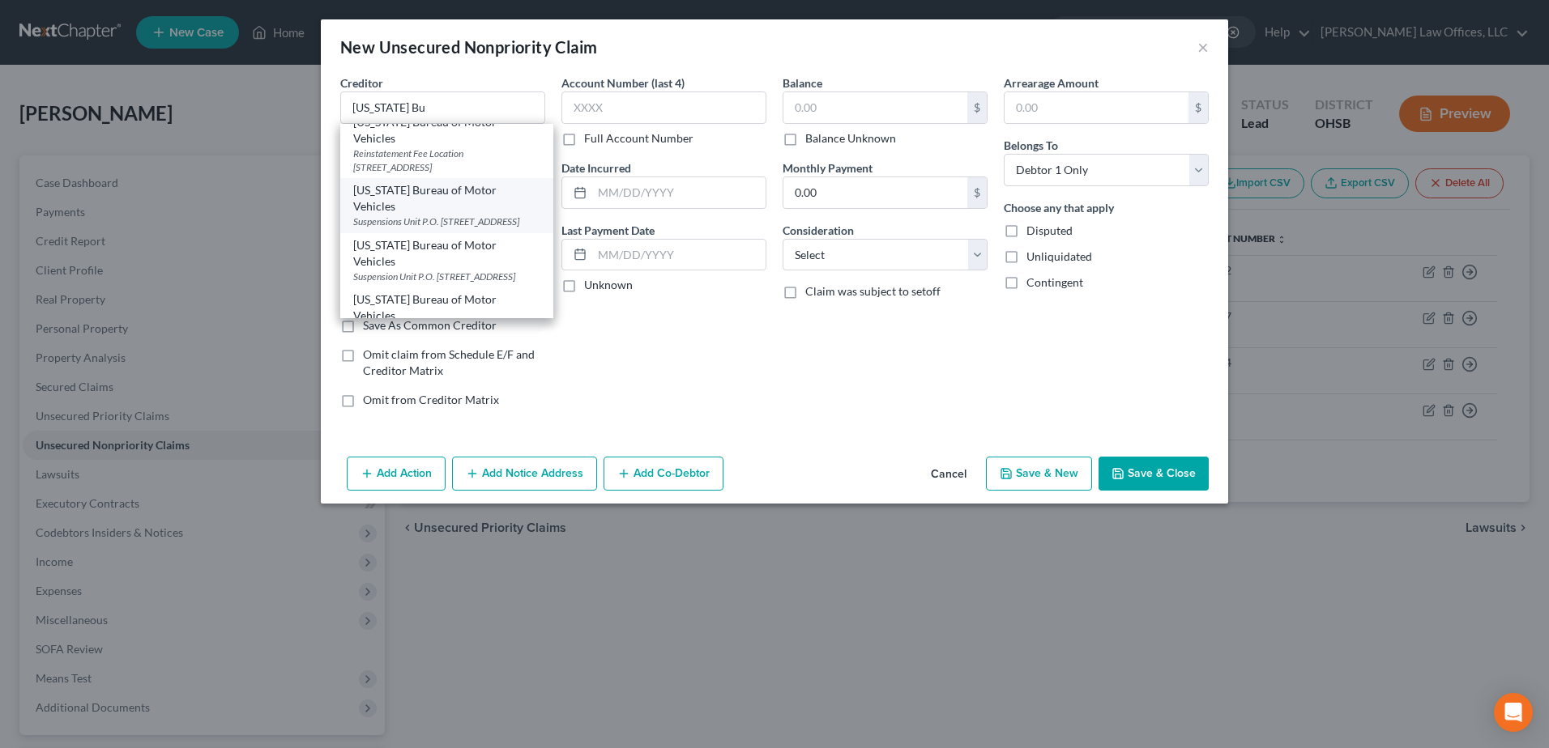
type input "Columbus"
select select "36"
type input "43216-6583"
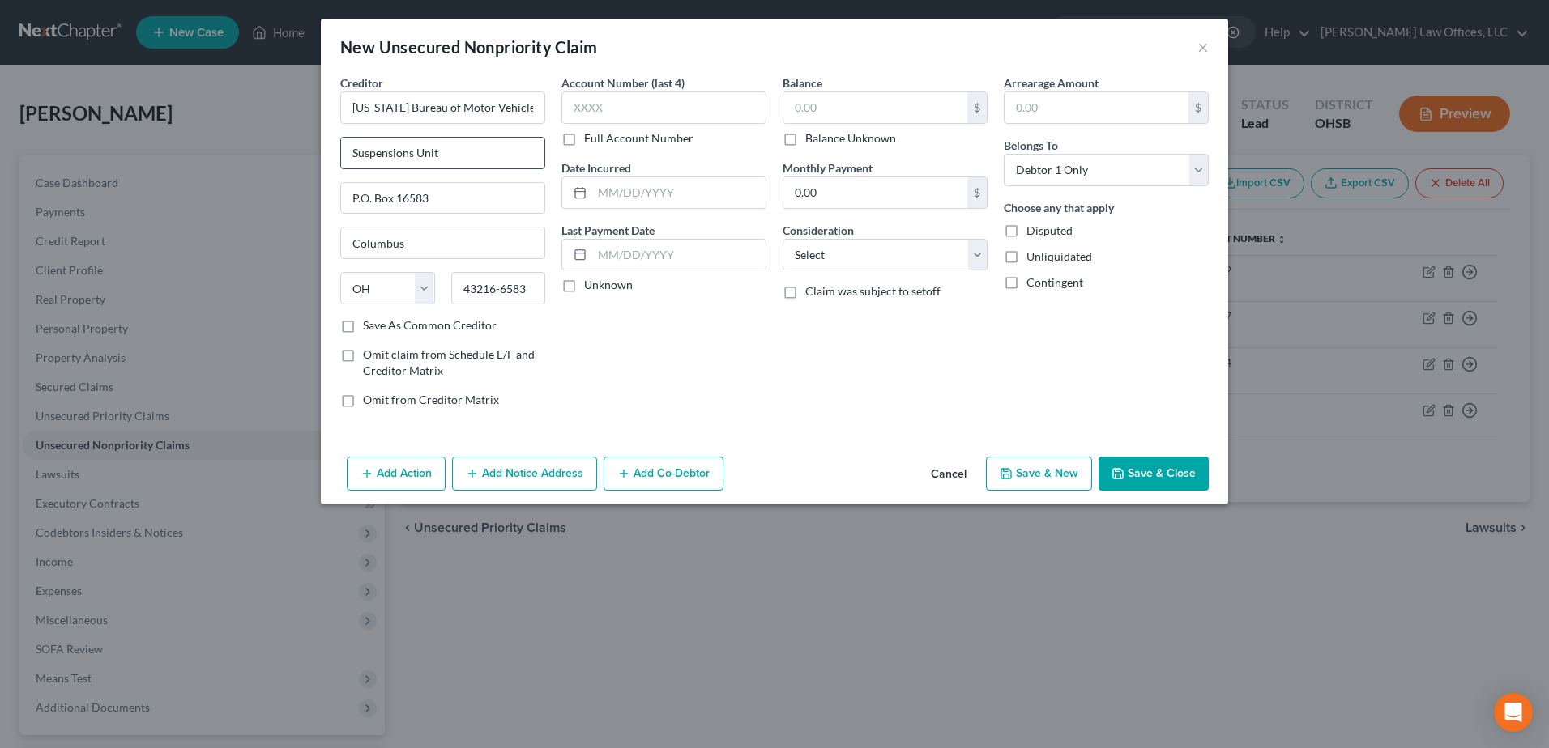
click at [411, 150] on input "Suspensions Unit" at bounding box center [442, 153] width 203 height 31
type input "Suspension/Reinstatement Unit"
click at [805, 139] on label "Balance Unknown" at bounding box center [850, 138] width 91 height 16
click at [812, 139] on input "Balance Unknown" at bounding box center [817, 135] width 11 height 11
checkbox input "true"
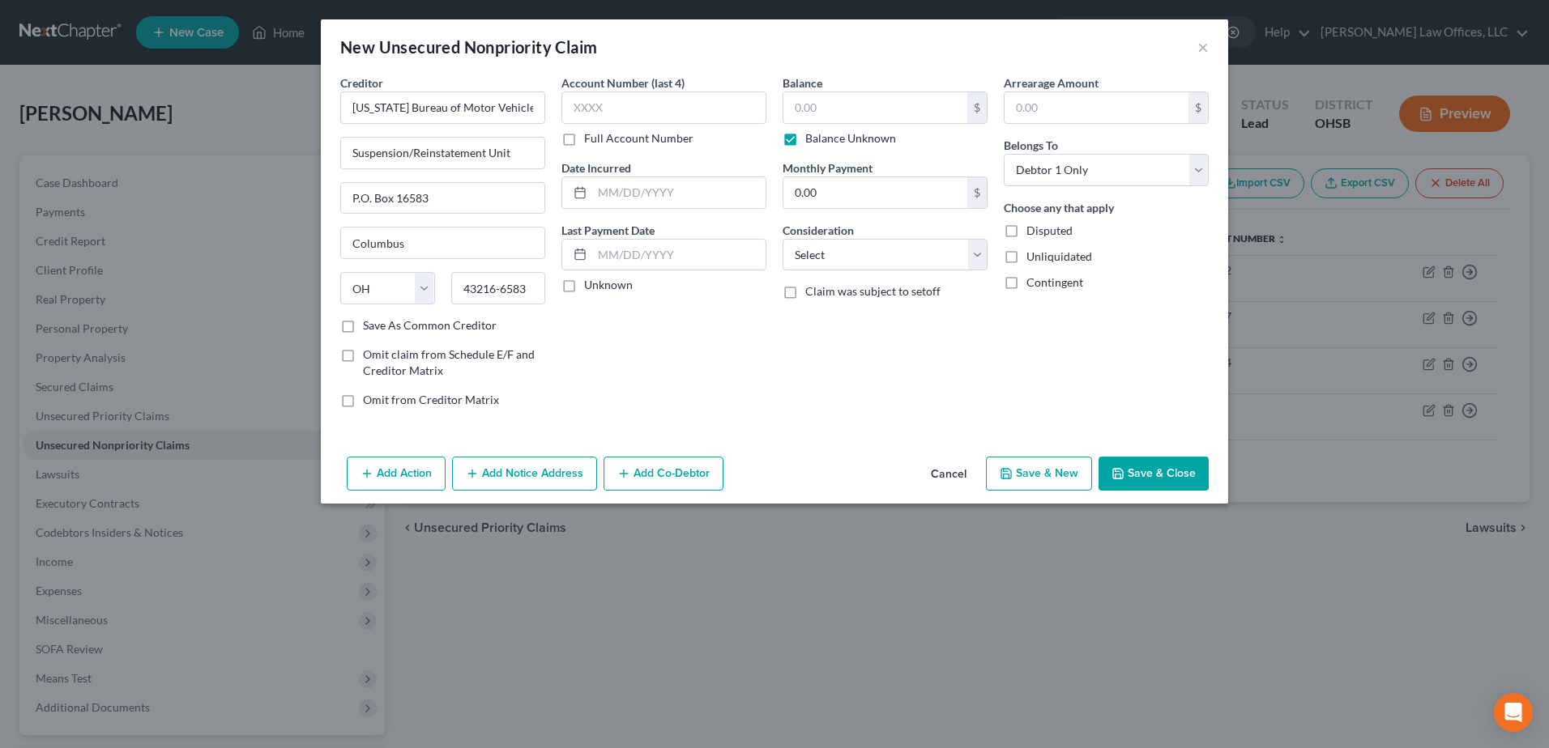
type input "0.00"
click at [970, 249] on select "Select Cable / Satellite Services Collection Agency Credit Card Debt Debt Couns…" at bounding box center [884, 255] width 205 height 32
select select "14"
click at [782, 239] on select "Select Cable / Satellite Services Collection Agency Credit Card Debt Debt Couns…" at bounding box center [884, 255] width 205 height 32
click at [839, 323] on input "text" at bounding box center [884, 316] width 203 height 31
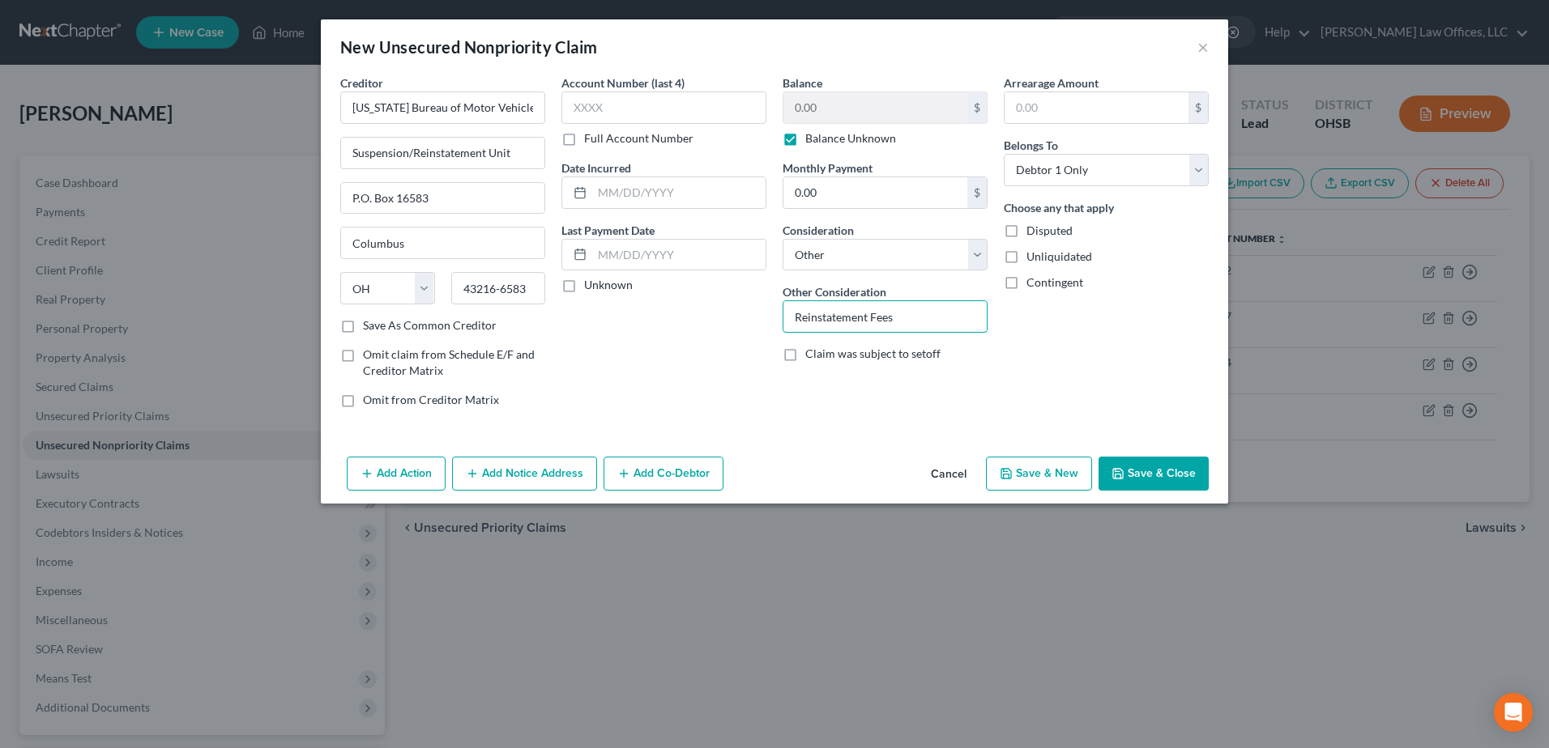
type input "Reinstatement Fees"
click at [1131, 468] on button "Save & Close" at bounding box center [1153, 474] width 110 height 34
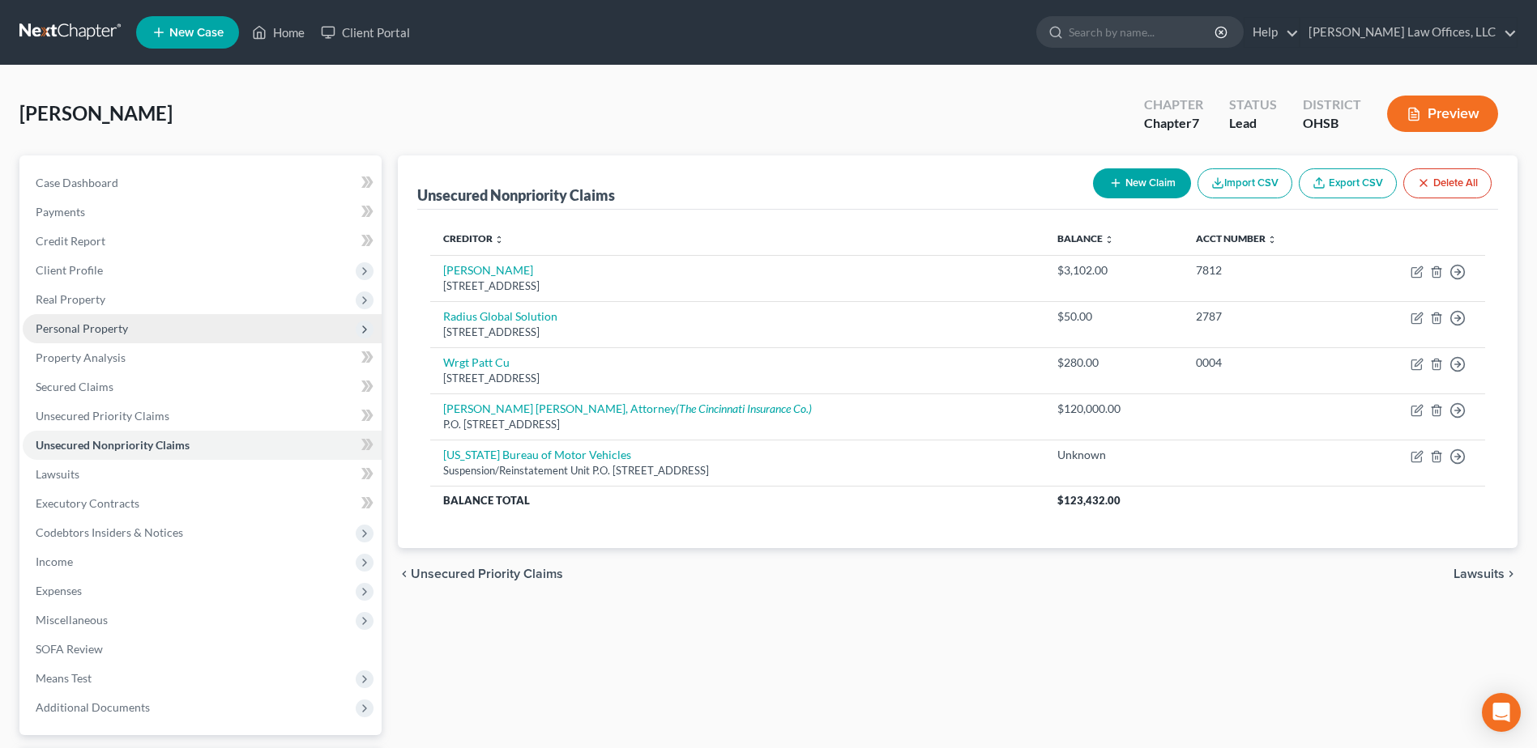
click at [130, 327] on span "Personal Property" at bounding box center [202, 328] width 359 height 29
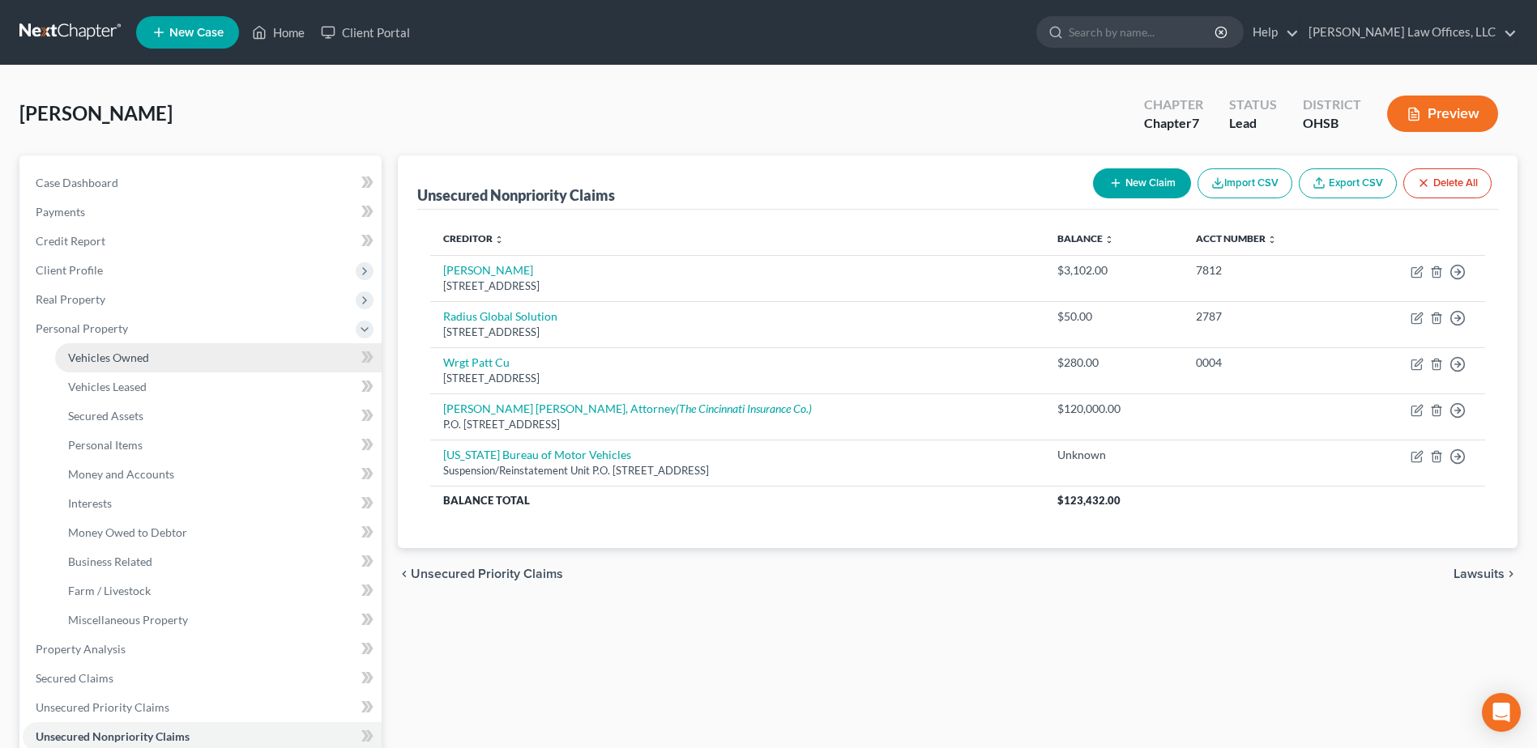
click at [169, 356] on link "Vehicles Owned" at bounding box center [218, 357] width 326 height 29
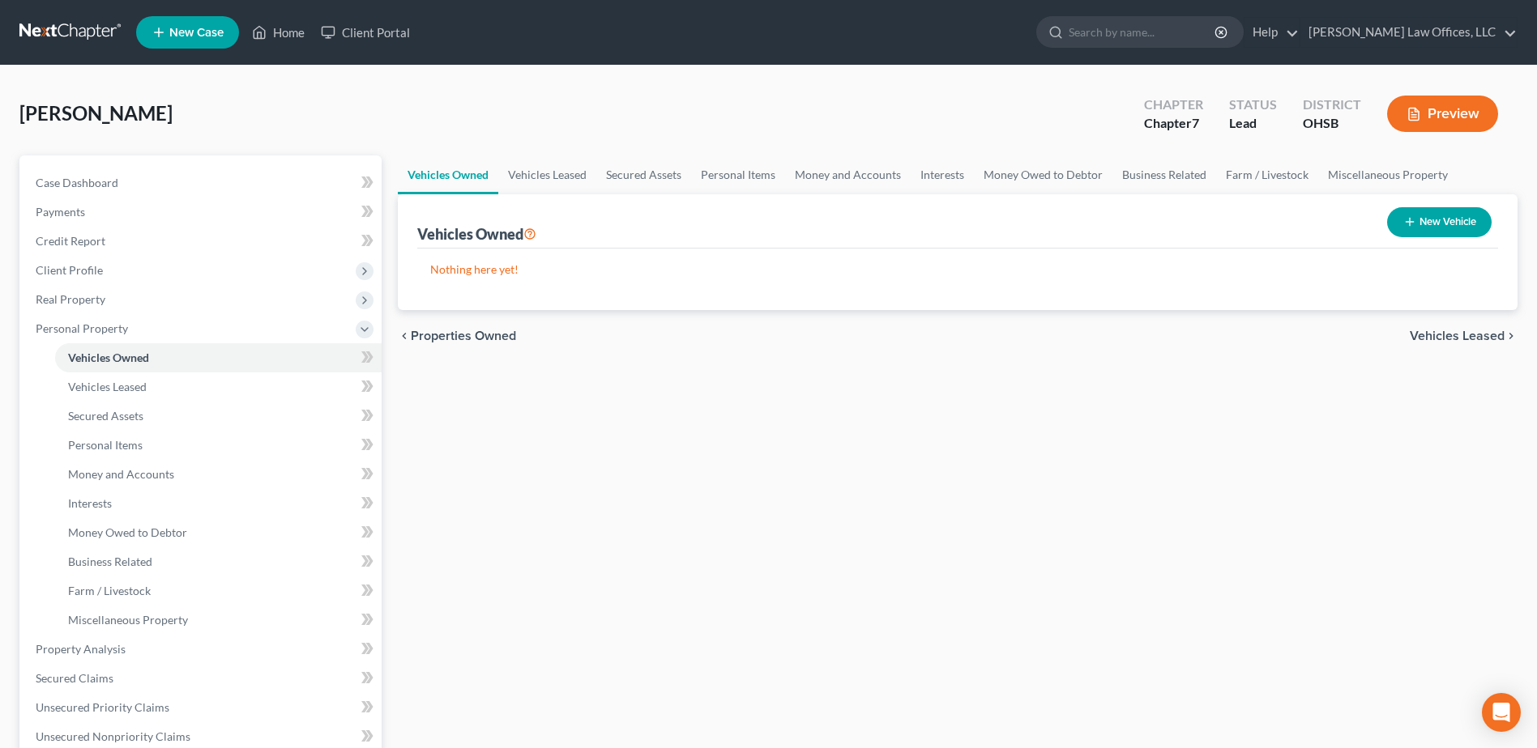
click at [1462, 220] on button "New Vehicle" at bounding box center [1439, 222] width 104 height 30
select select "0"
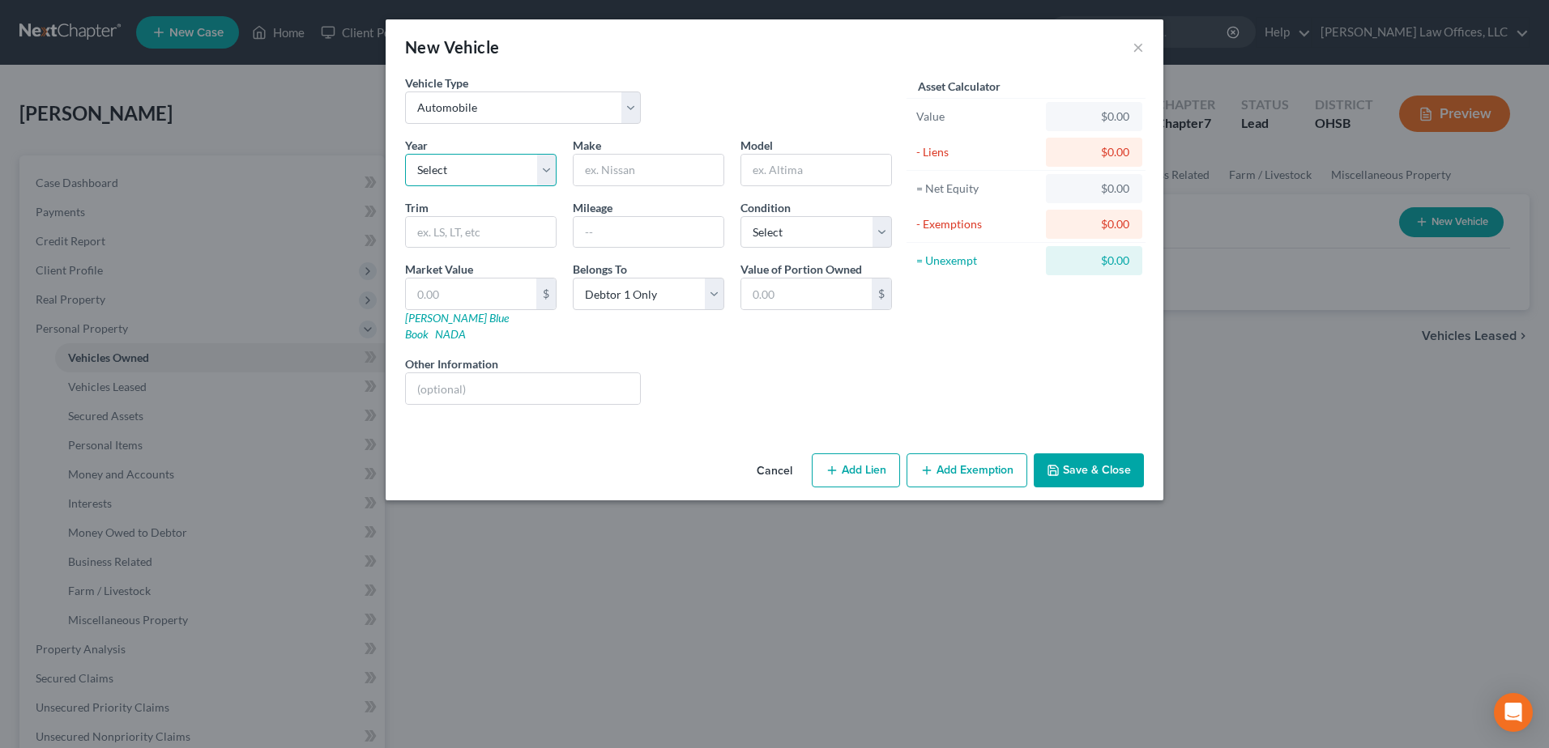
click at [546, 171] on select "Select 2026 2025 2024 2023 2022 2021 2020 2019 2018 2017 2016 2015 2014 2013 20…" at bounding box center [480, 170] width 151 height 32
select select "22"
click at [405, 154] on select "Select 2026 2025 2024 2023 2022 2021 2020 2019 2018 2017 2016 2015 2014 2013 20…" at bounding box center [480, 170] width 151 height 32
click at [668, 168] on input "text" at bounding box center [649, 170] width 150 height 31
type input "Honda"
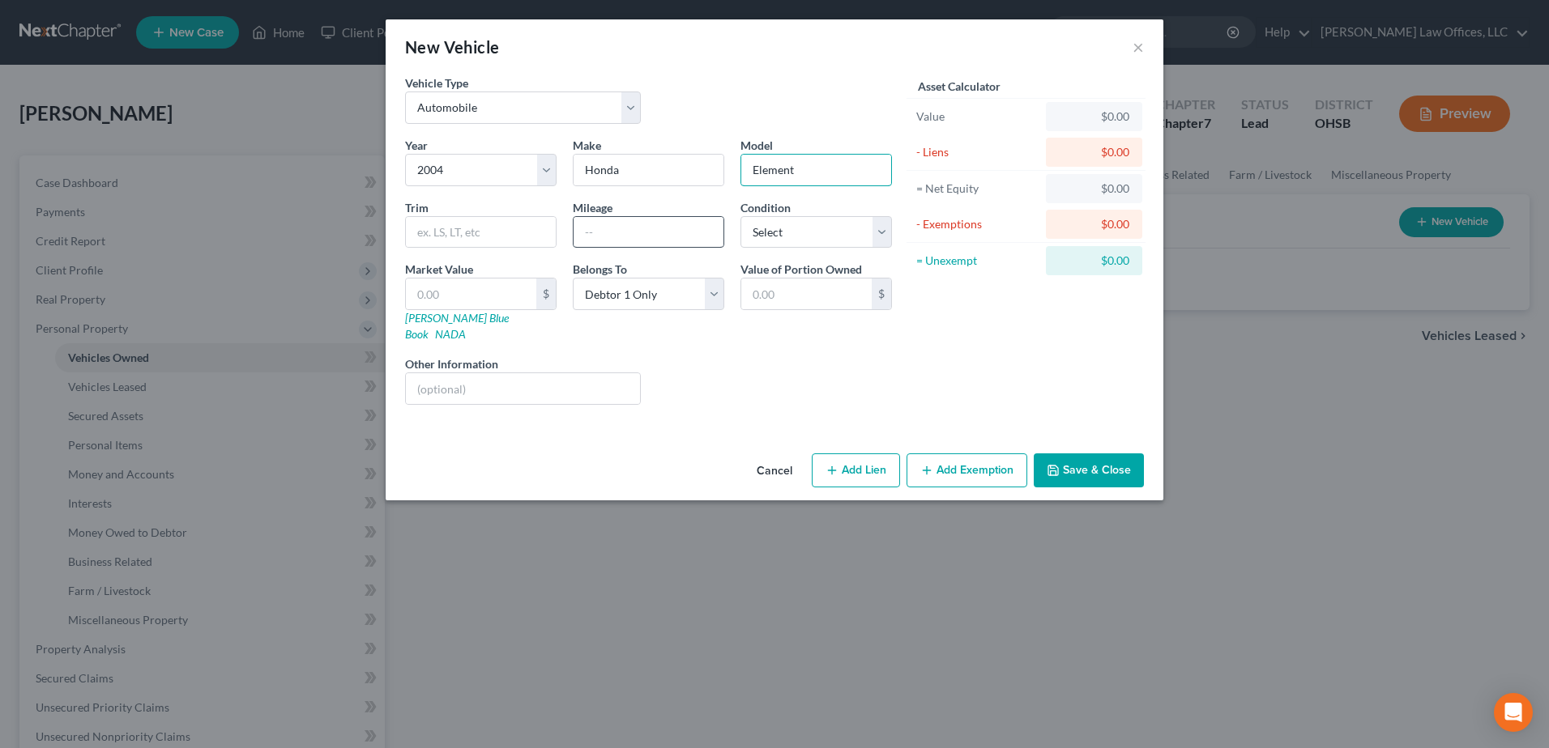
type input "Element"
click at [658, 229] on input "text" at bounding box center [649, 232] width 150 height 31
type input "250K+"
click at [877, 231] on select "Select Excellent Very Good Good Fair Poor" at bounding box center [815, 232] width 151 height 32
select select "3"
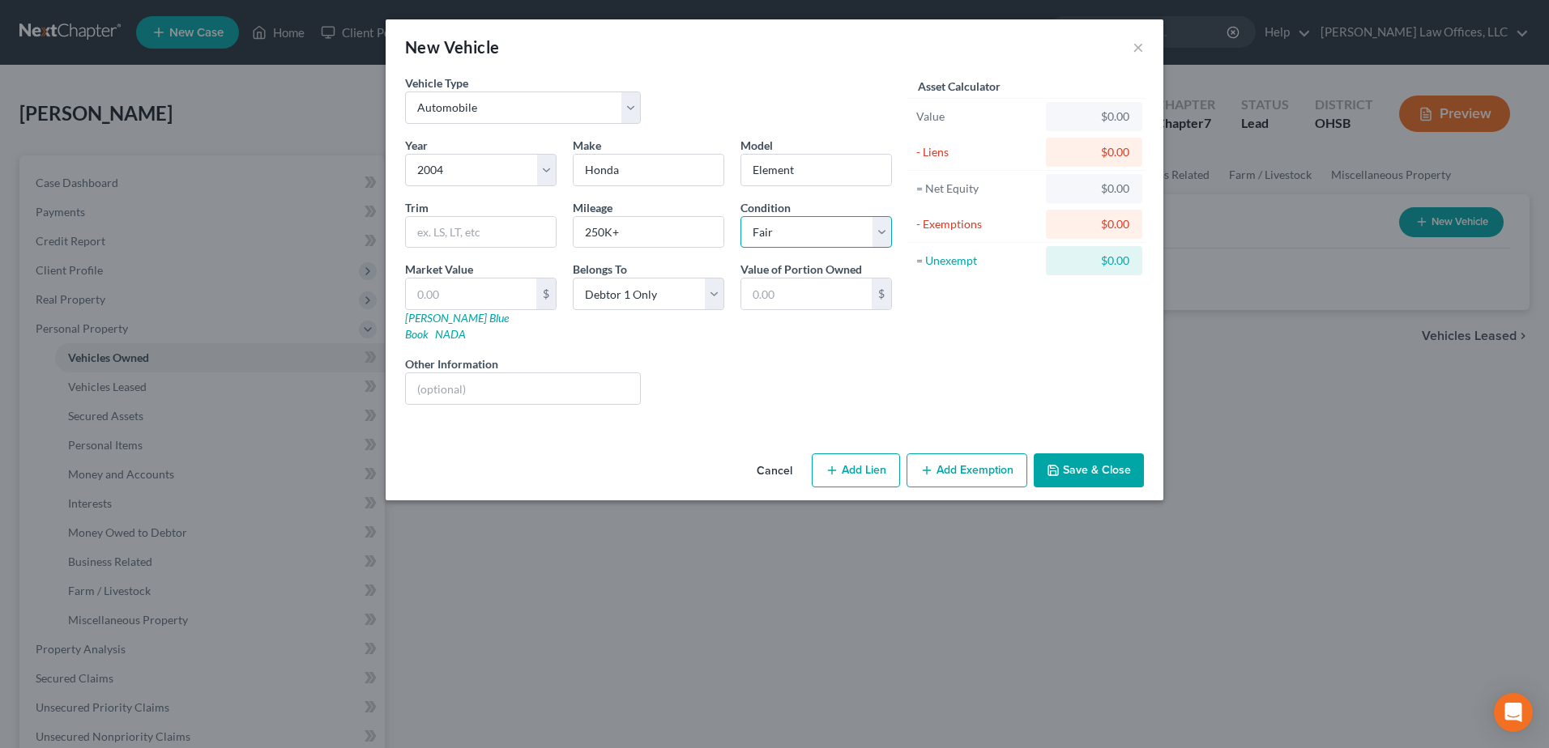
click at [740, 216] on select "Select Excellent Very Good Good Fair Poor" at bounding box center [815, 232] width 151 height 32
click at [511, 380] on input "text" at bounding box center [523, 388] width 234 height 31
click at [580, 375] on input "Equitable Interest (in mom's name b/c of credit Issue, owe more than value)" at bounding box center [523, 388] width 234 height 31
drag, startPoint x: 580, startPoint y: 373, endPoint x: 645, endPoint y: 373, distance: 64.8
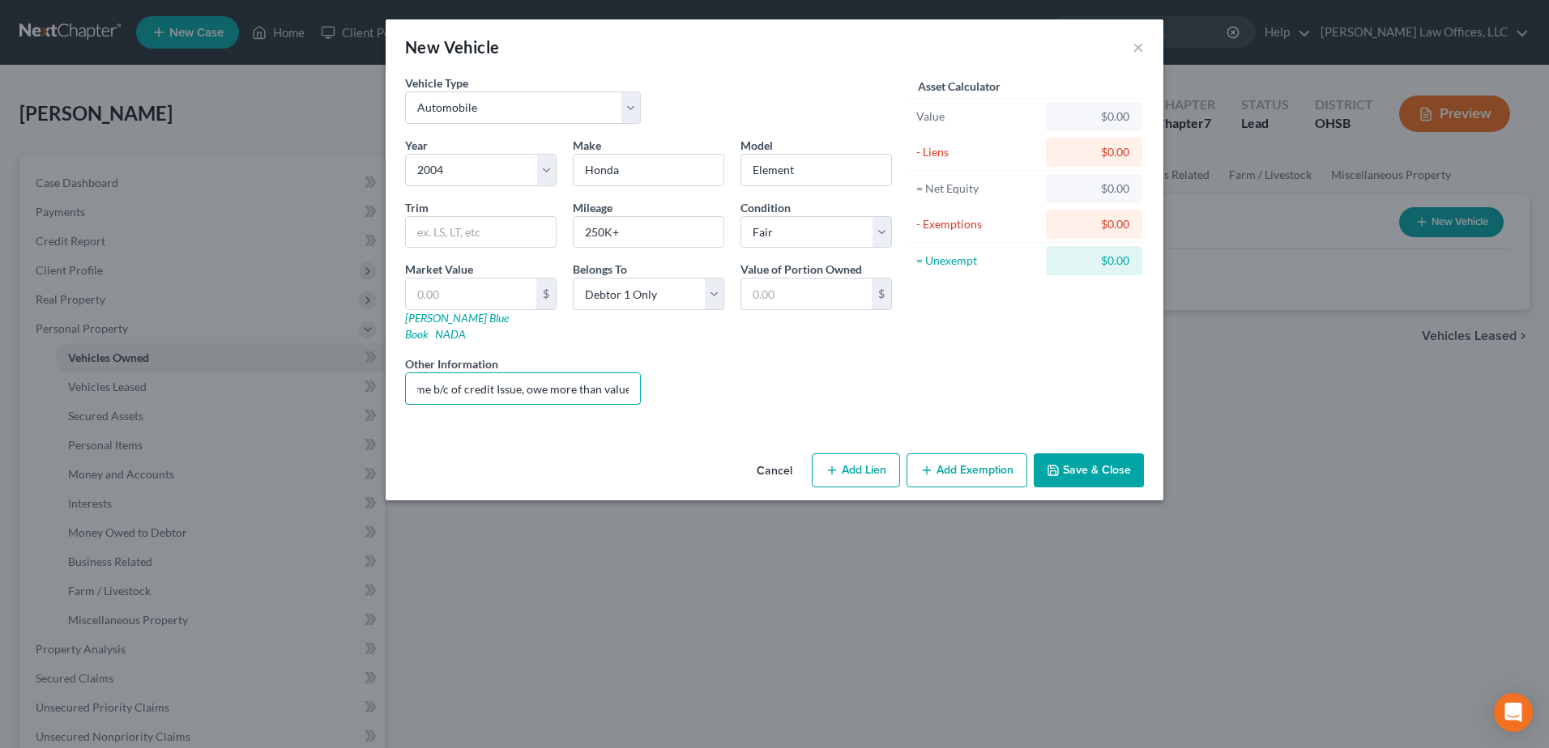
click at [645, 373] on div "Other Information Equitable Interest (in mom's name b/c of credit Issue, owe mo…" at bounding box center [523, 380] width 252 height 49
click at [568, 377] on input "Equitable Interest (in mom's name b/c of credit Issue, owe more than value)" at bounding box center [523, 388] width 234 height 31
drag, startPoint x: 462, startPoint y: 370, endPoint x: 624, endPoint y: 371, distance: 162.0
click at [624, 373] on input "Equitable Interest (in mom's name b/c of credit Issue, owe more than value)" at bounding box center [523, 388] width 234 height 31
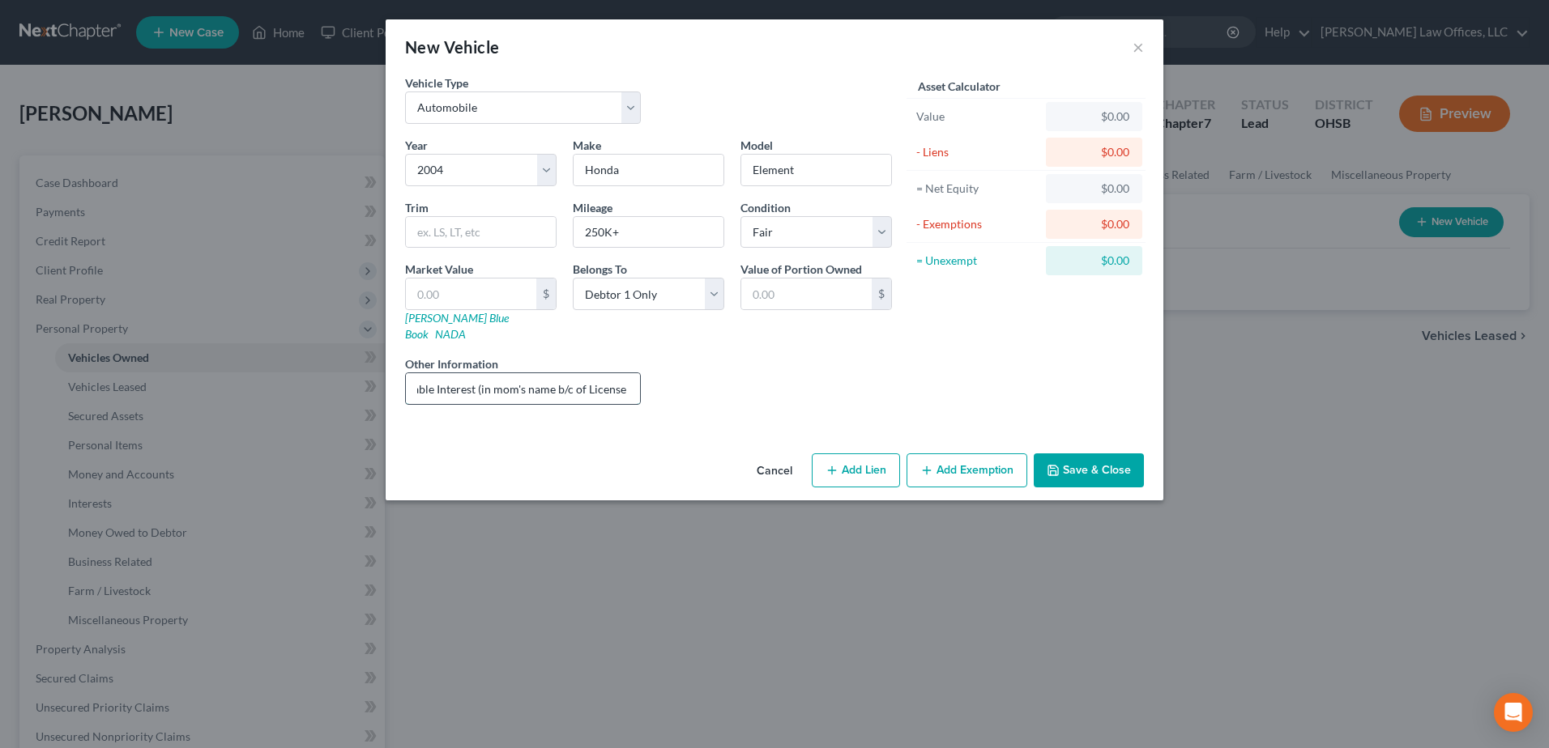
drag, startPoint x: 592, startPoint y: 370, endPoint x: 625, endPoint y: 370, distance: 33.2
click at [625, 373] on input "Equitable Interest (in mom's name b/c of License )" at bounding box center [523, 388] width 234 height 31
type input "Equitable Interest (in mom's name b/c of License issue)"
click at [514, 296] on input "text" at bounding box center [471, 294] width 130 height 31
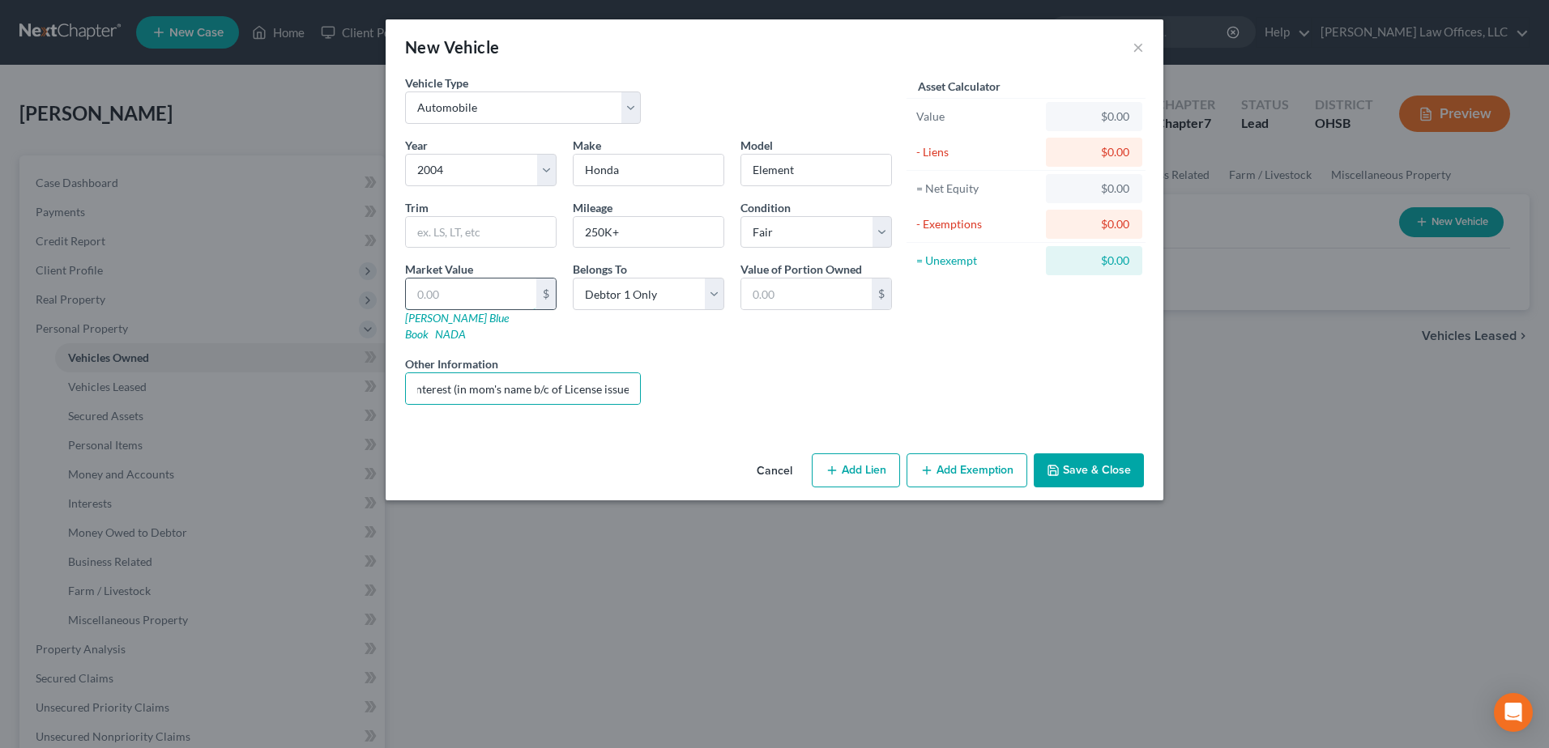
scroll to position [0, 0]
type input "2"
type input "2.00"
type input "20"
type input "20.00"
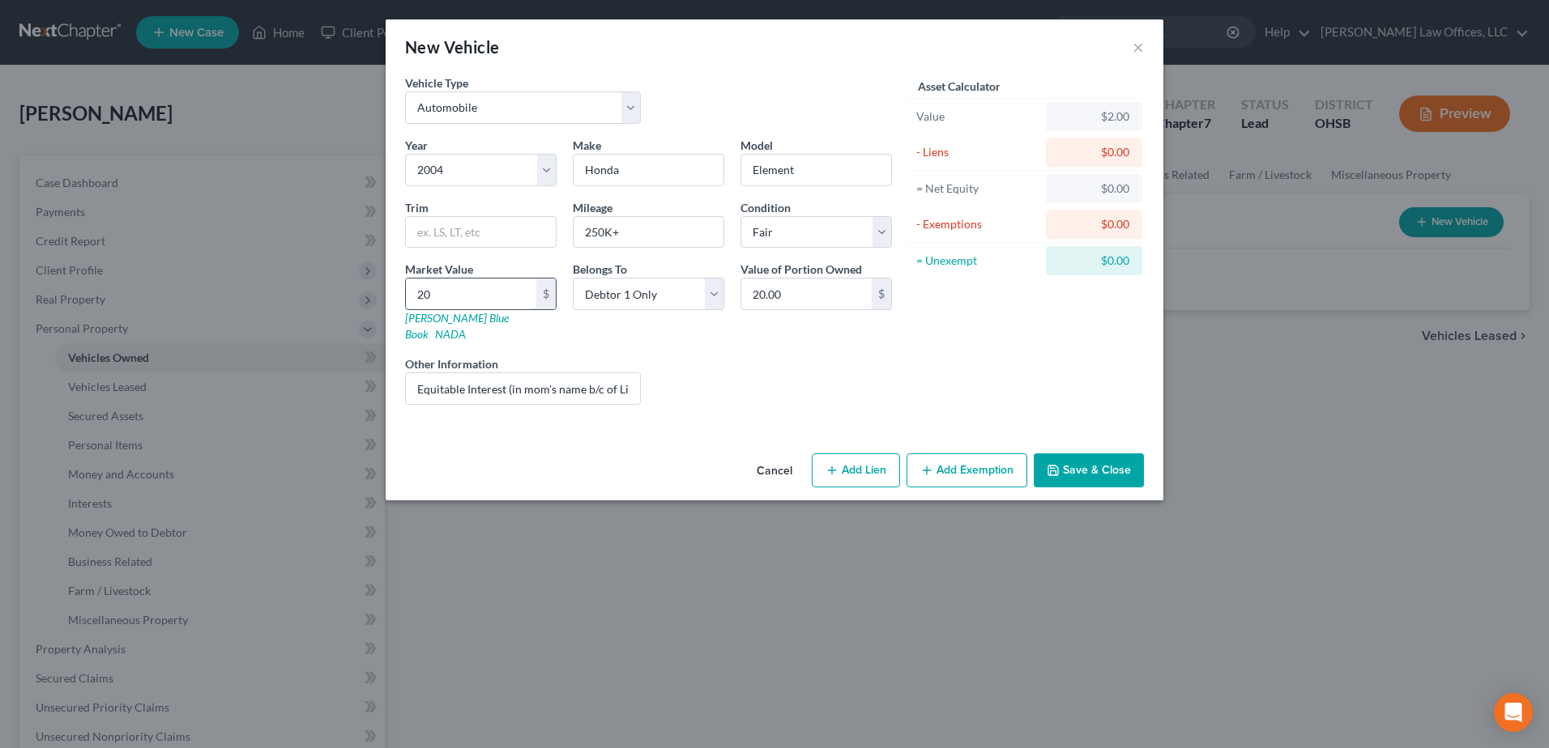
type input "200"
type input "200.00"
type input "2000"
type input "2,000.00"
type input "2,000"
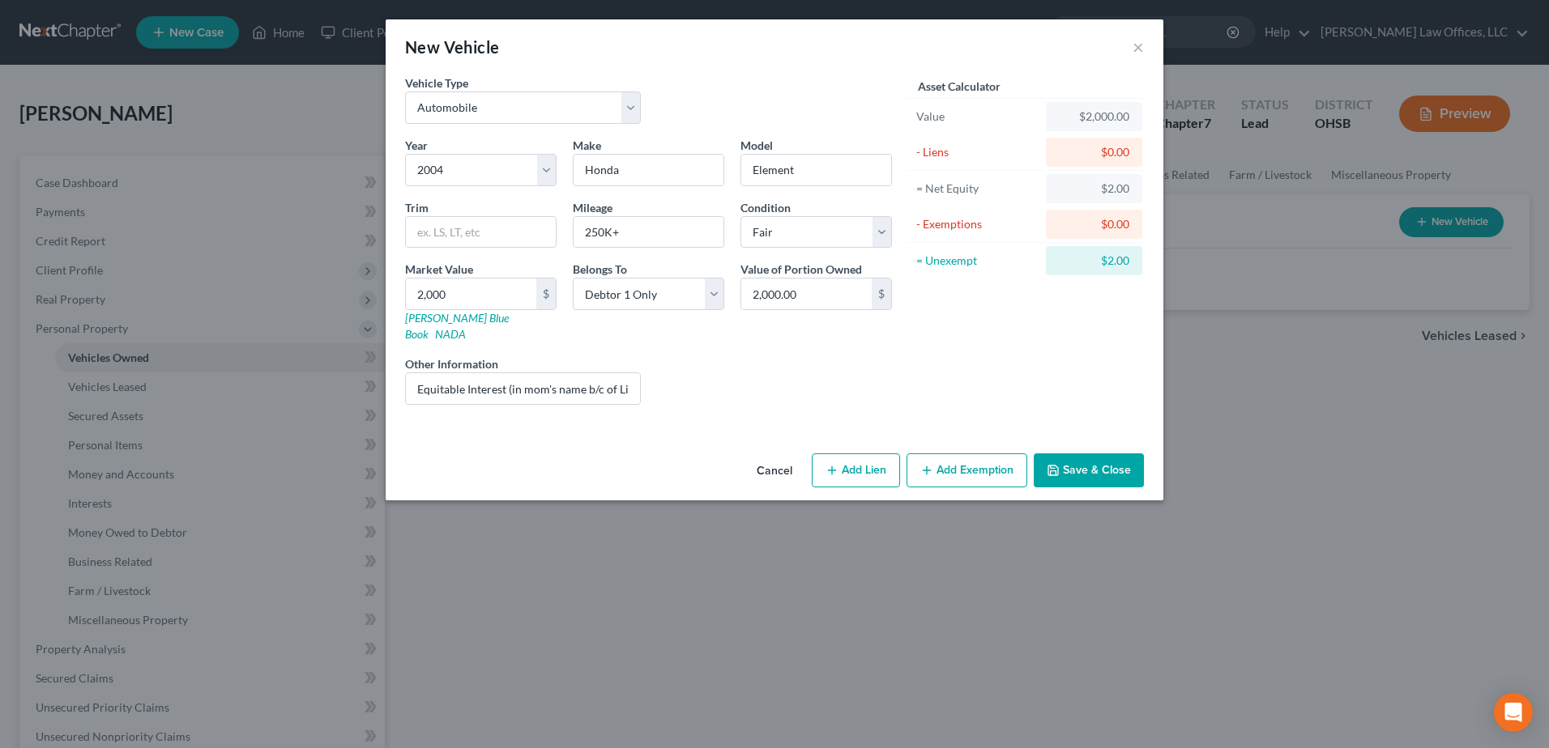
click at [958, 454] on button "Add Exemption" at bounding box center [966, 471] width 121 height 34
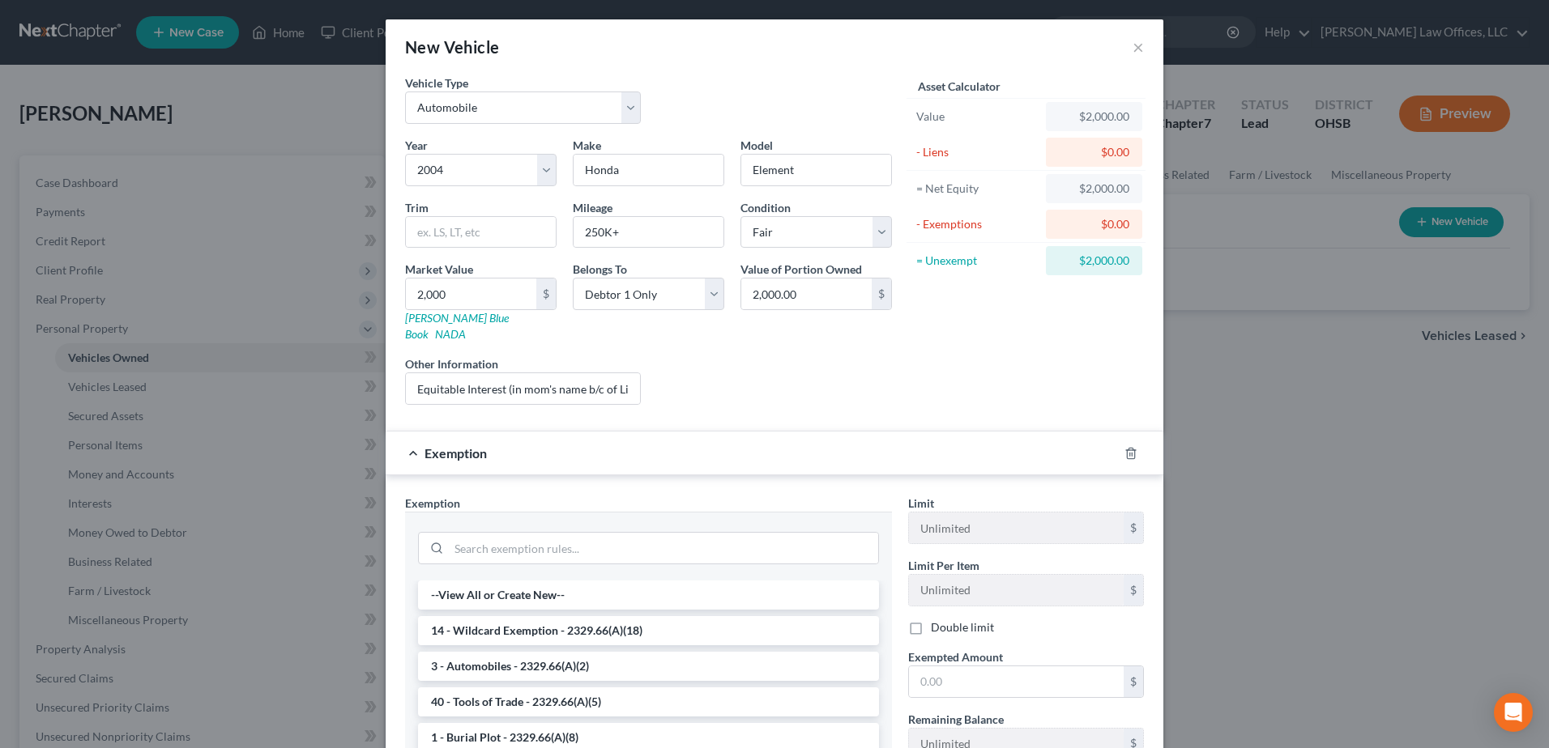
click at [535, 616] on li "14 - Wildcard Exemption - 2329.66(A)(18)" at bounding box center [648, 630] width 461 height 29
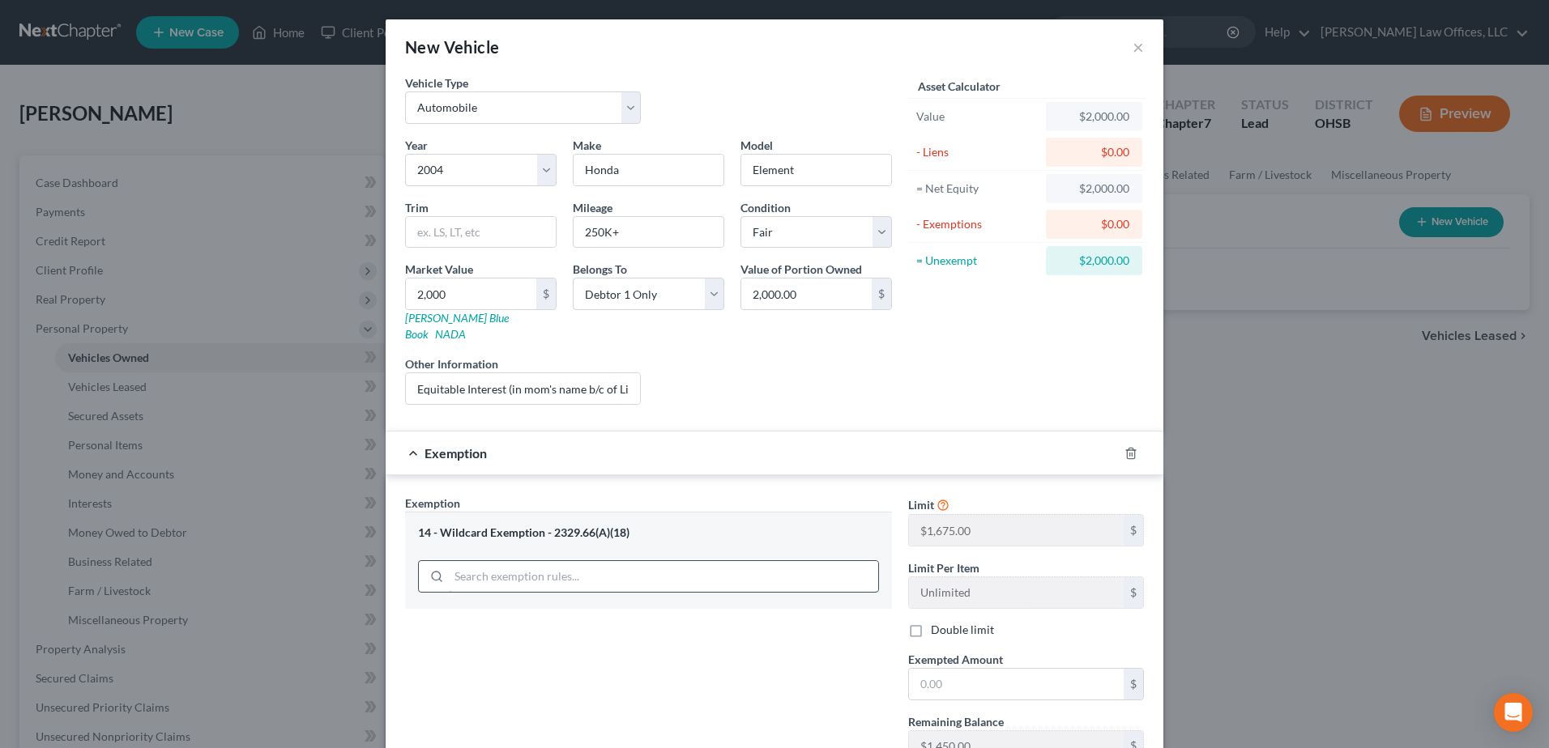
click at [555, 561] on input "search" at bounding box center [663, 576] width 429 height 31
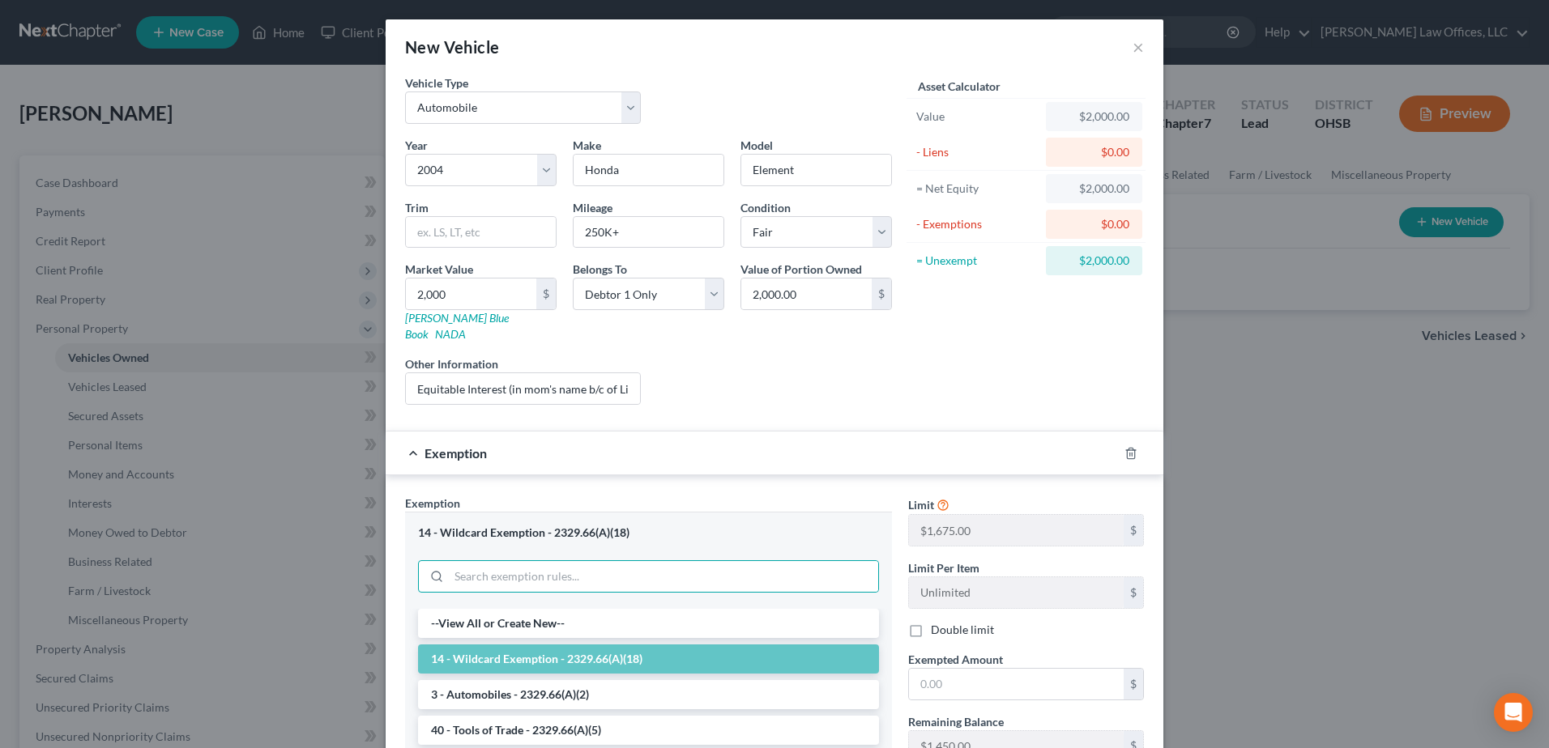
click at [507, 688] on li "3 - Automobiles - 2329.66(A)(2)" at bounding box center [648, 694] width 461 height 29
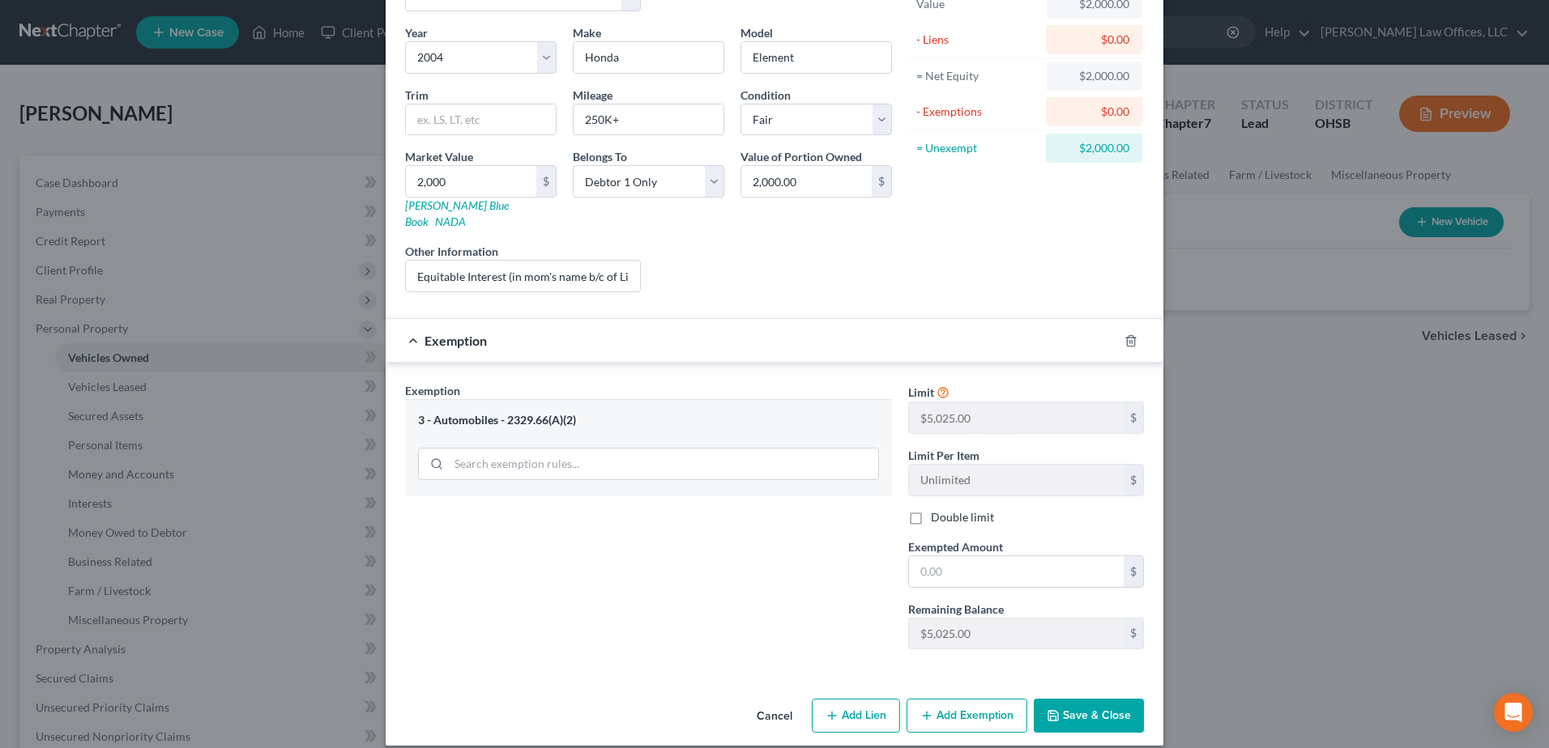
scroll to position [113, 0]
drag, startPoint x: 962, startPoint y: 560, endPoint x: 946, endPoint y: 563, distance: 15.7
click at [946, 563] on input "text" at bounding box center [1016, 571] width 215 height 31
type input "5,025.00"
click at [1066, 698] on button "Save & Close" at bounding box center [1089, 715] width 110 height 34
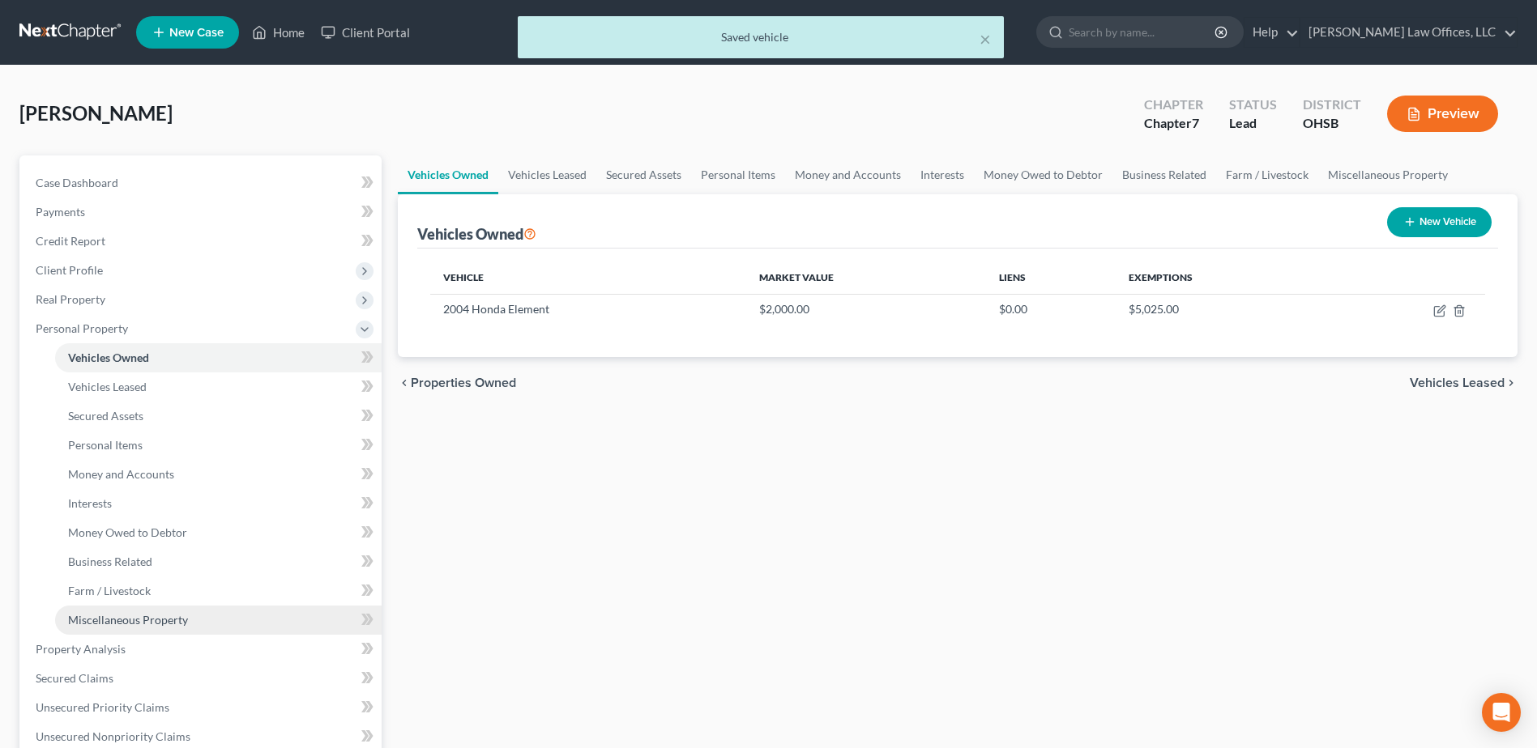
click at [137, 618] on span "Miscellaneous Property" at bounding box center [128, 620] width 120 height 14
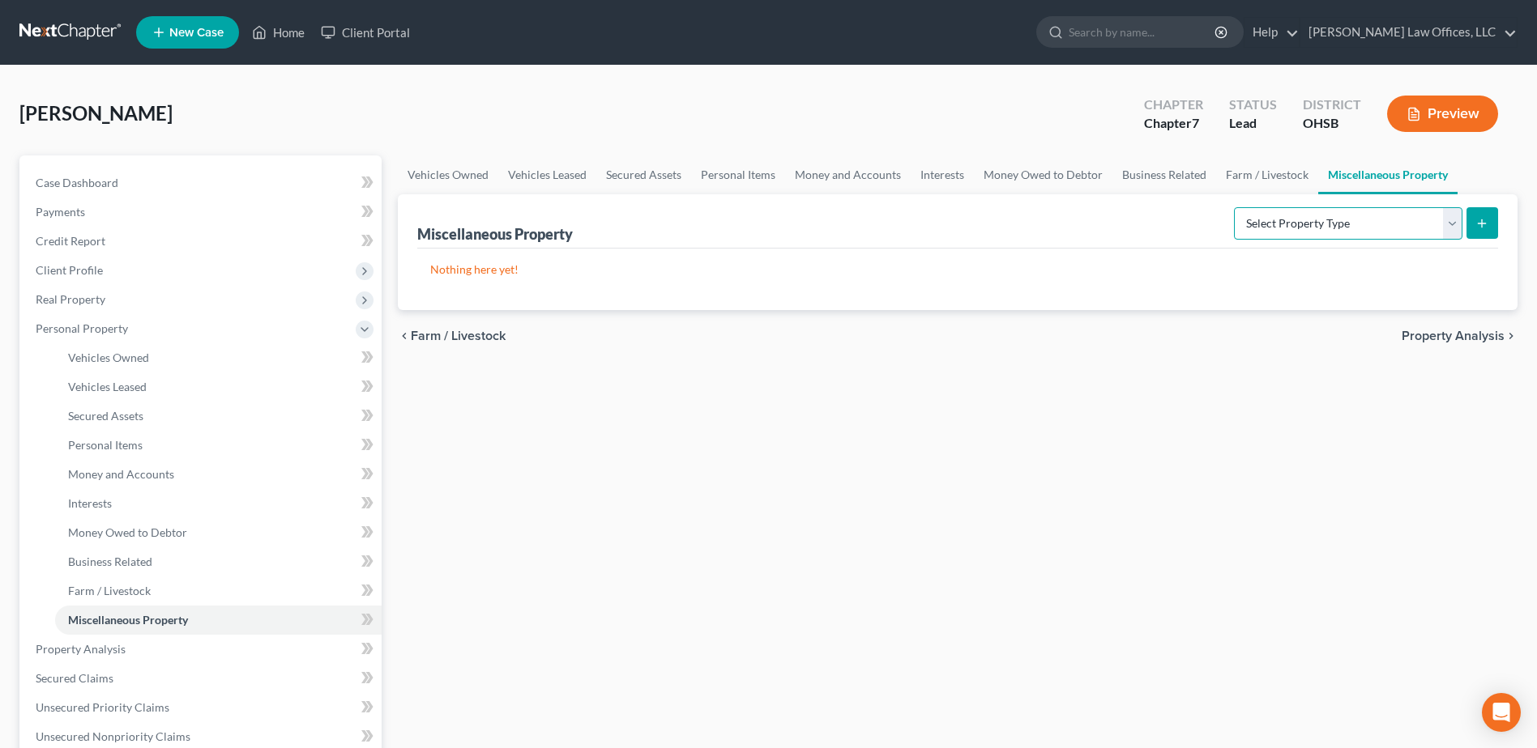
click at [1460, 223] on select "Select Property Type Assigned for Creditor Benefit [DATE] Holding for Another N…" at bounding box center [1348, 223] width 228 height 32
select select "transferred"
click at [1234, 207] on select "Select Property Type Assigned for Creditor Benefit [DATE] Holding for Another N…" at bounding box center [1348, 223] width 228 height 32
click at [1487, 217] on icon "submit" at bounding box center [1481, 223] width 13 height 13
select select "Ordinary ([DATE])"
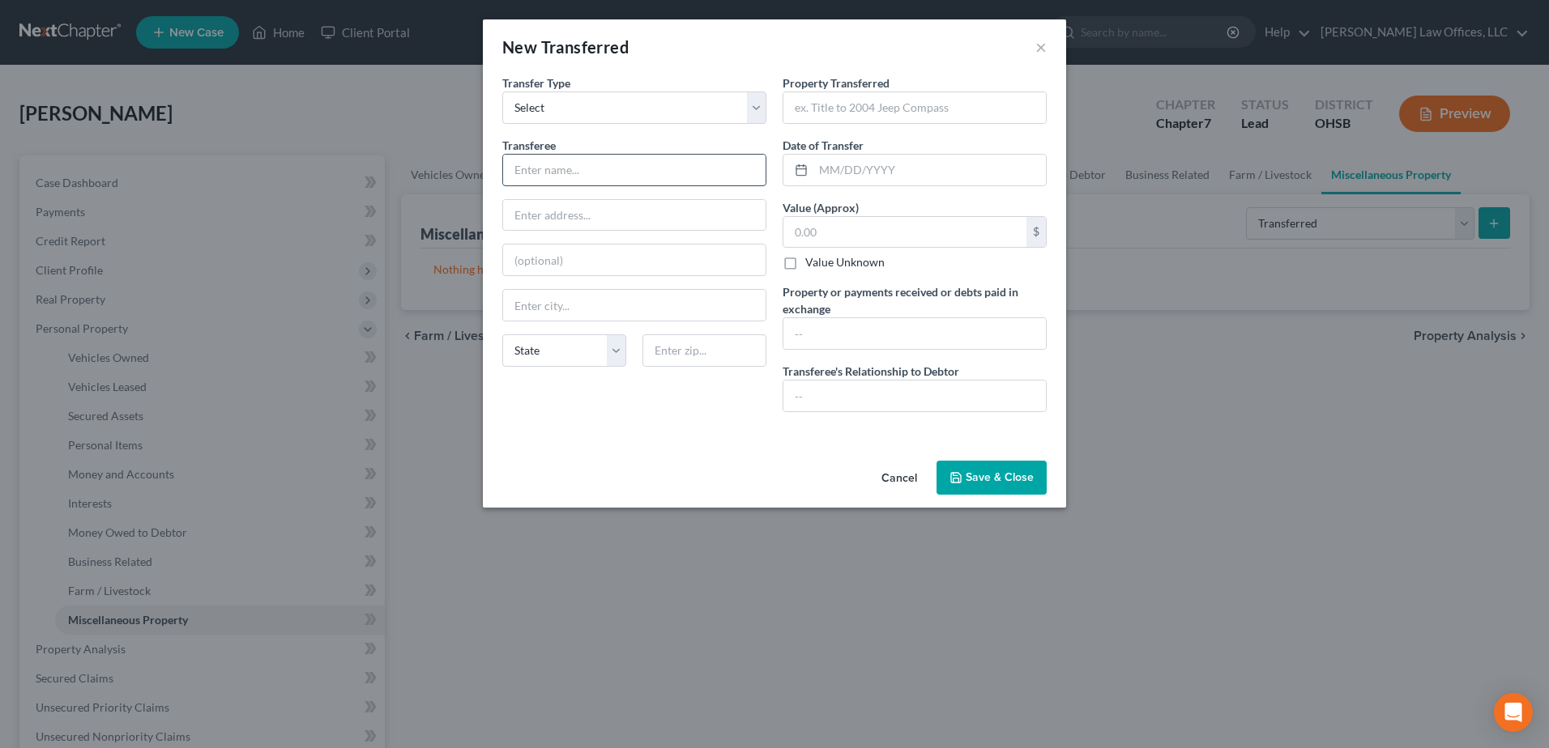
click at [697, 165] on input "text" at bounding box center [634, 170] width 262 height 31
type input "Mother"
click at [836, 403] on input "text" at bounding box center [914, 396] width 262 height 31
type input "Mother"
click at [834, 113] on input "text" at bounding box center [914, 107] width 262 height 31
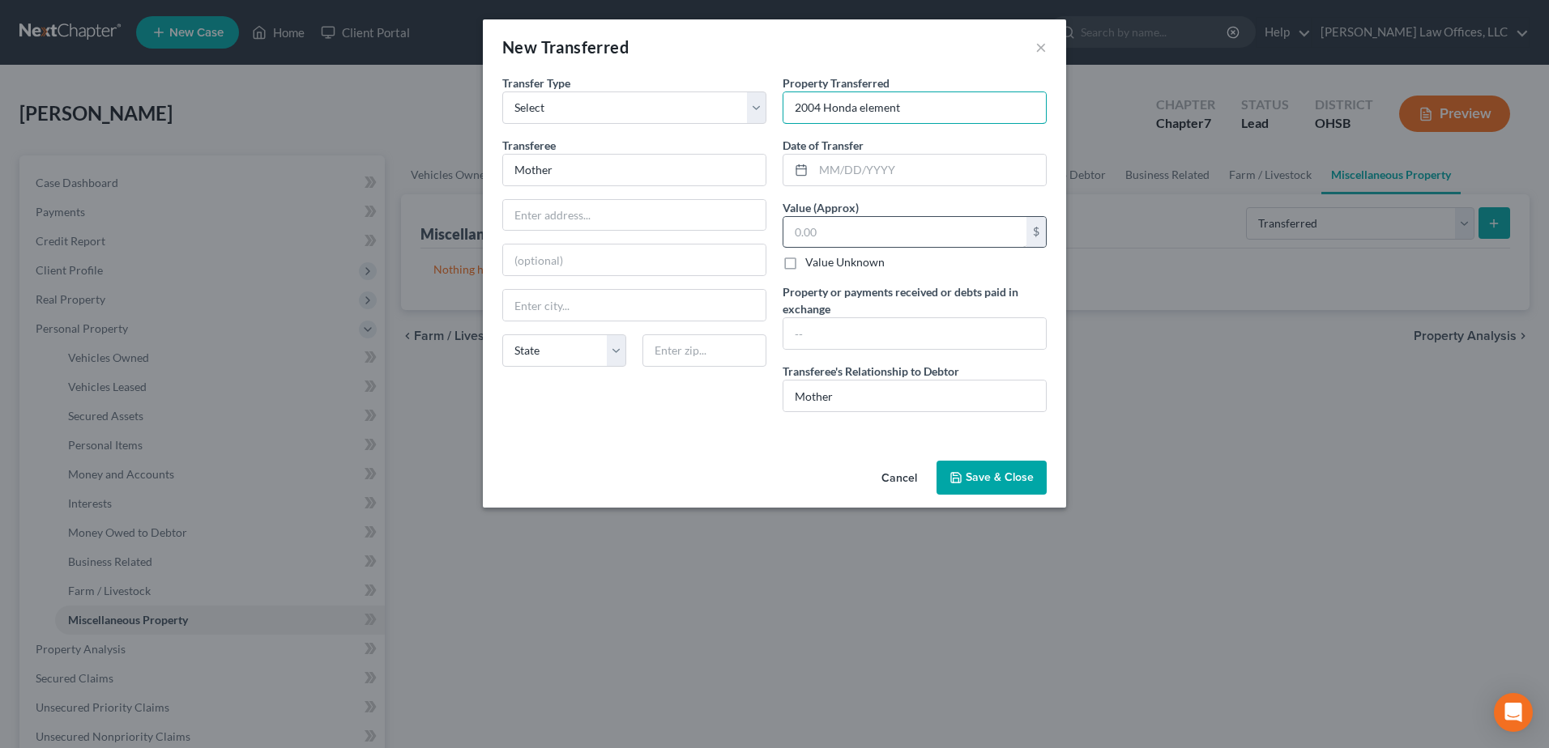
type input "2004 Honda element"
click at [876, 227] on input "text" at bounding box center [904, 232] width 243 height 31
type input "2,000.00"
click at [867, 394] on input "Mother" at bounding box center [914, 396] width 262 height 31
click at [930, 109] on input "2004 Honda element" at bounding box center [914, 107] width 262 height 31
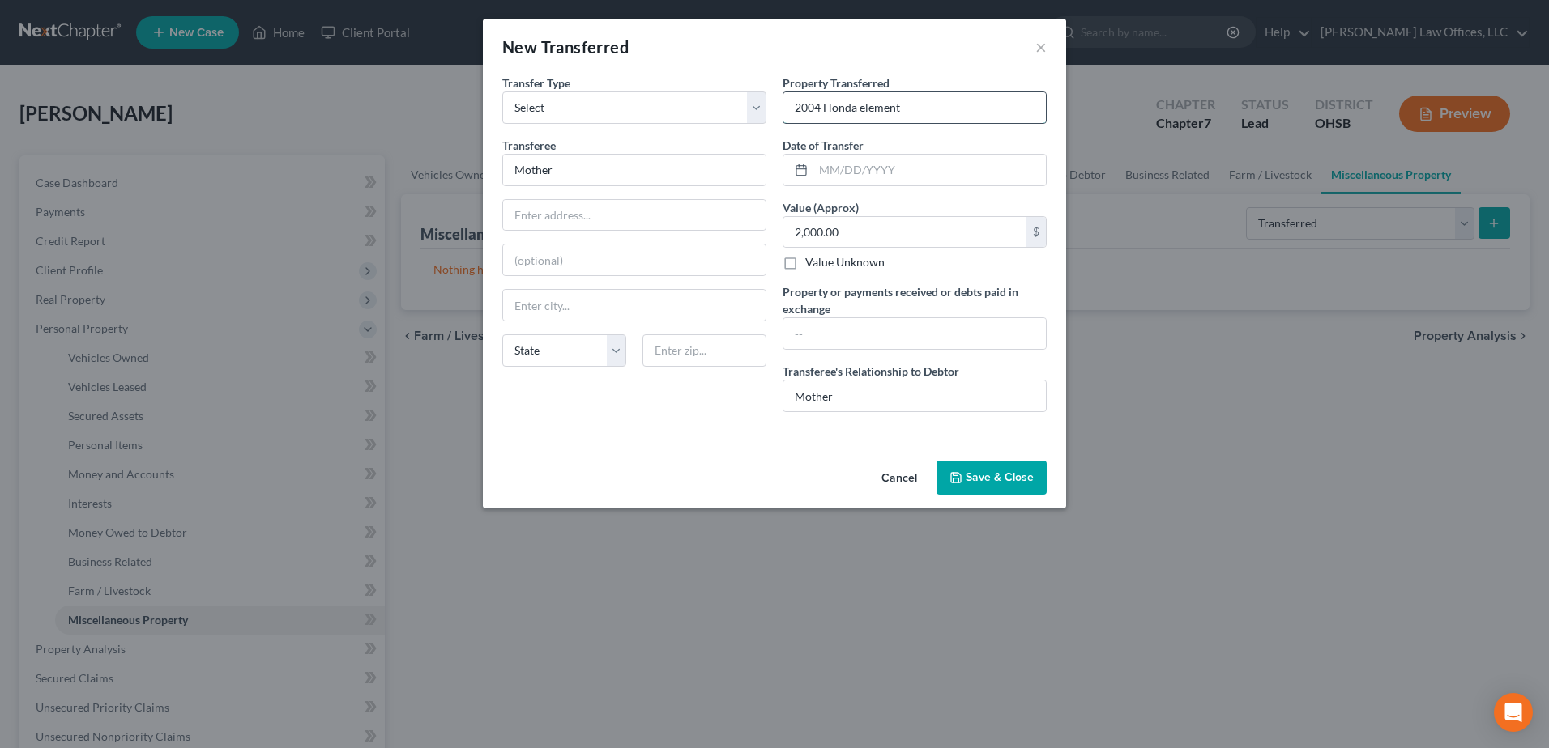
click at [863, 109] on input "2004 Honda element" at bounding box center [914, 107] width 262 height 31
click at [911, 105] on input "2004 Honda Element" at bounding box center [914, 107] width 262 height 31
type input "2004 Honda Element (Transferred b/c of License issue)"
click at [1001, 481] on button "Save & Close" at bounding box center [991, 478] width 110 height 34
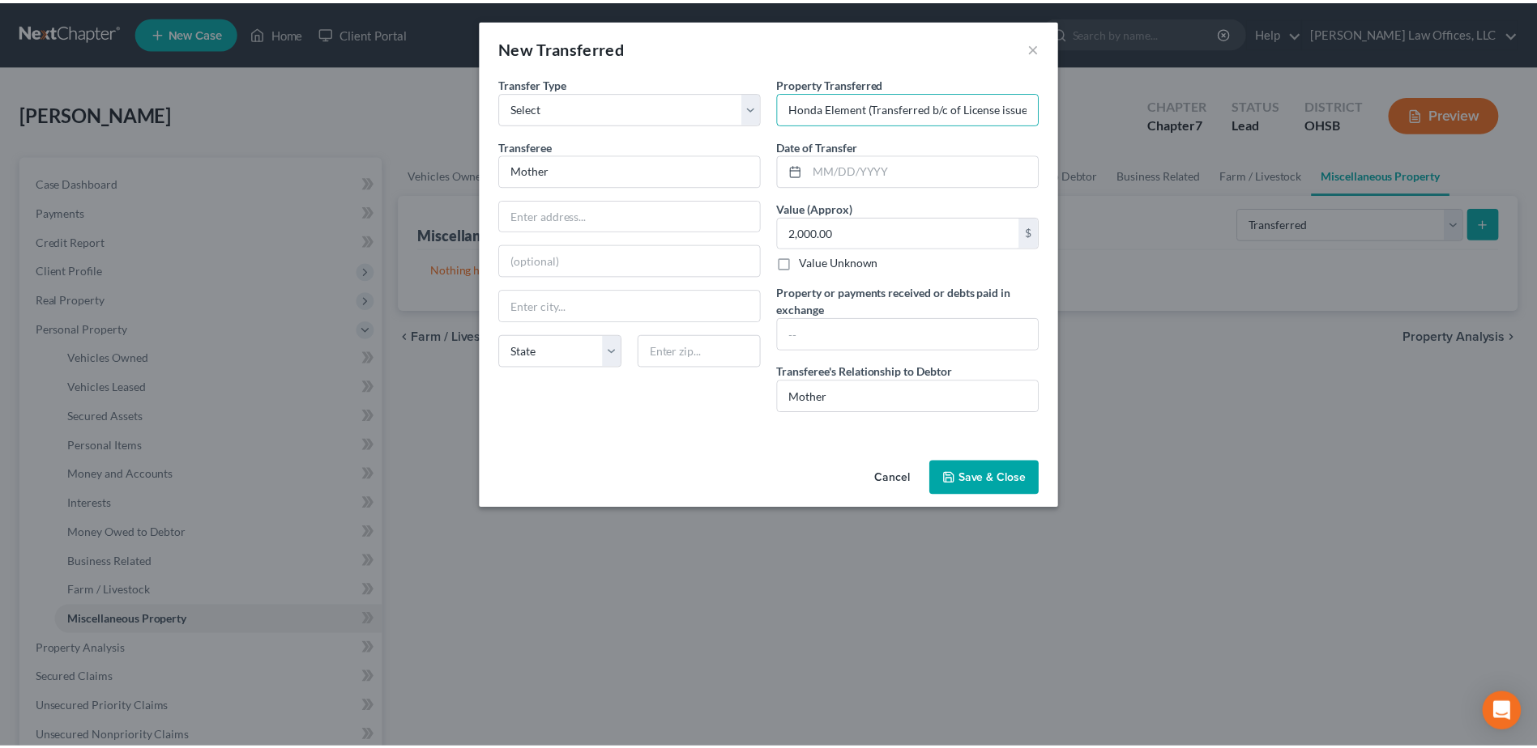
scroll to position [0, 0]
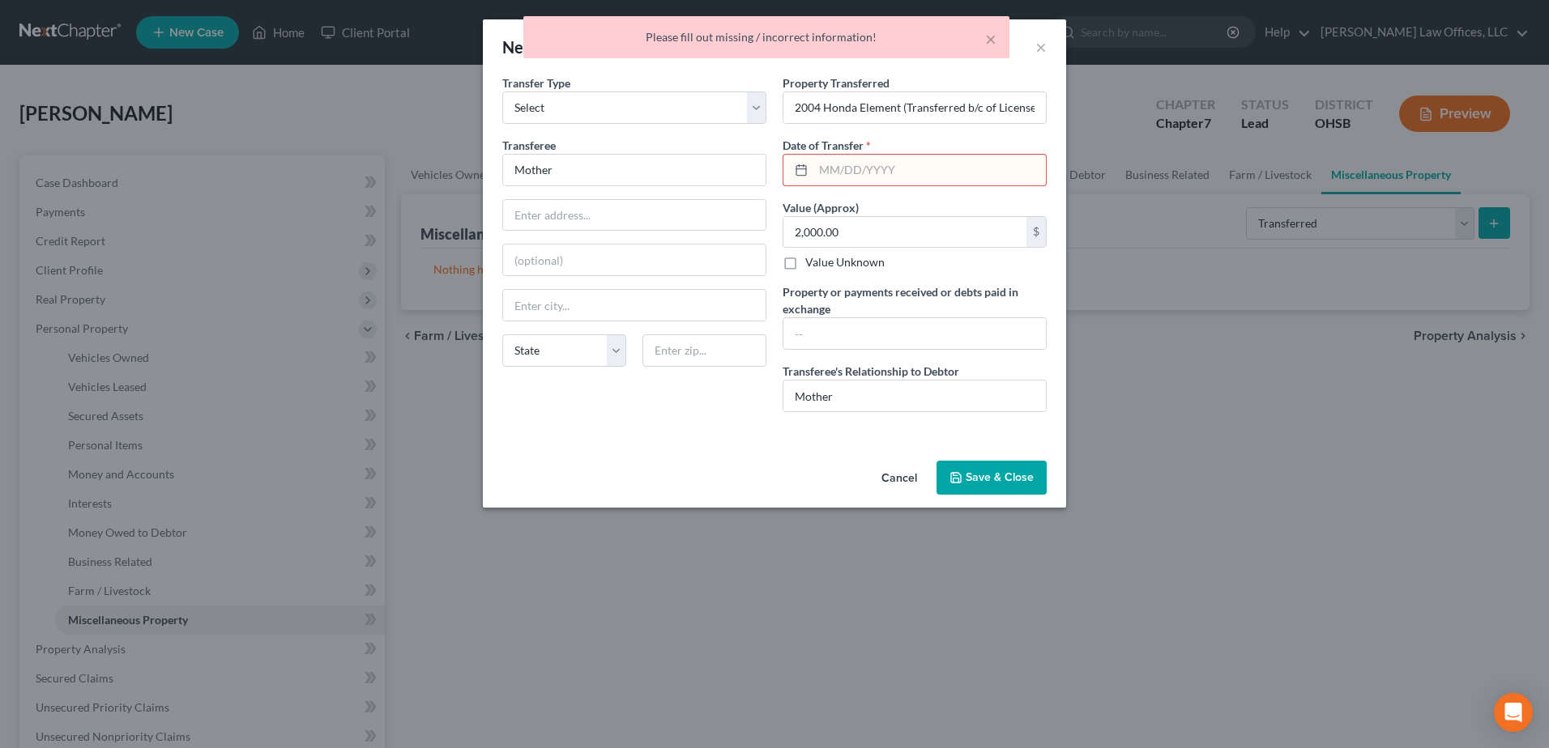
click at [903, 168] on input "text" at bounding box center [929, 170] width 232 height 31
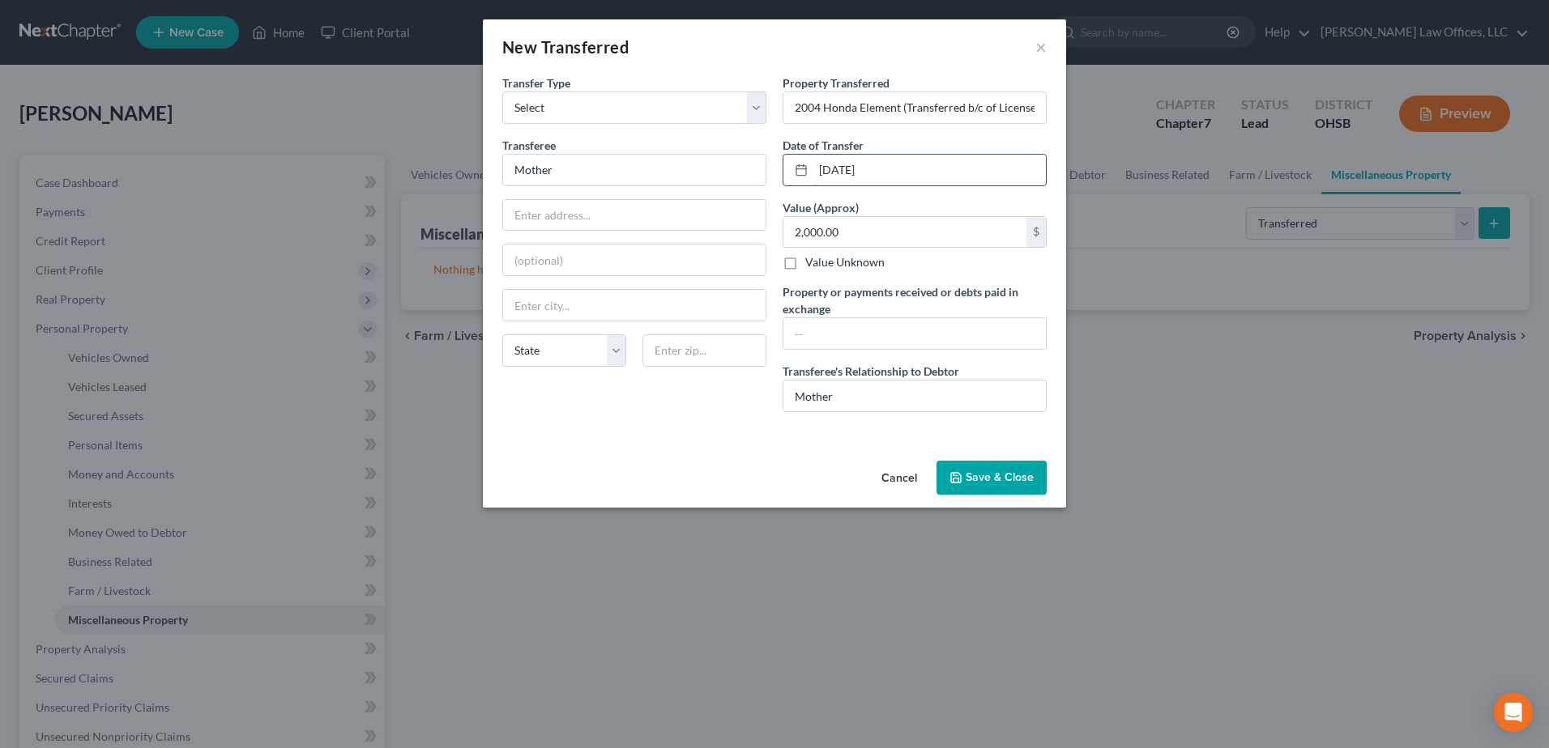
click at [877, 170] on input "[DATE]" at bounding box center [929, 170] width 232 height 31
type input "[DATE]"
click at [974, 485] on button "Save & Close" at bounding box center [991, 478] width 110 height 34
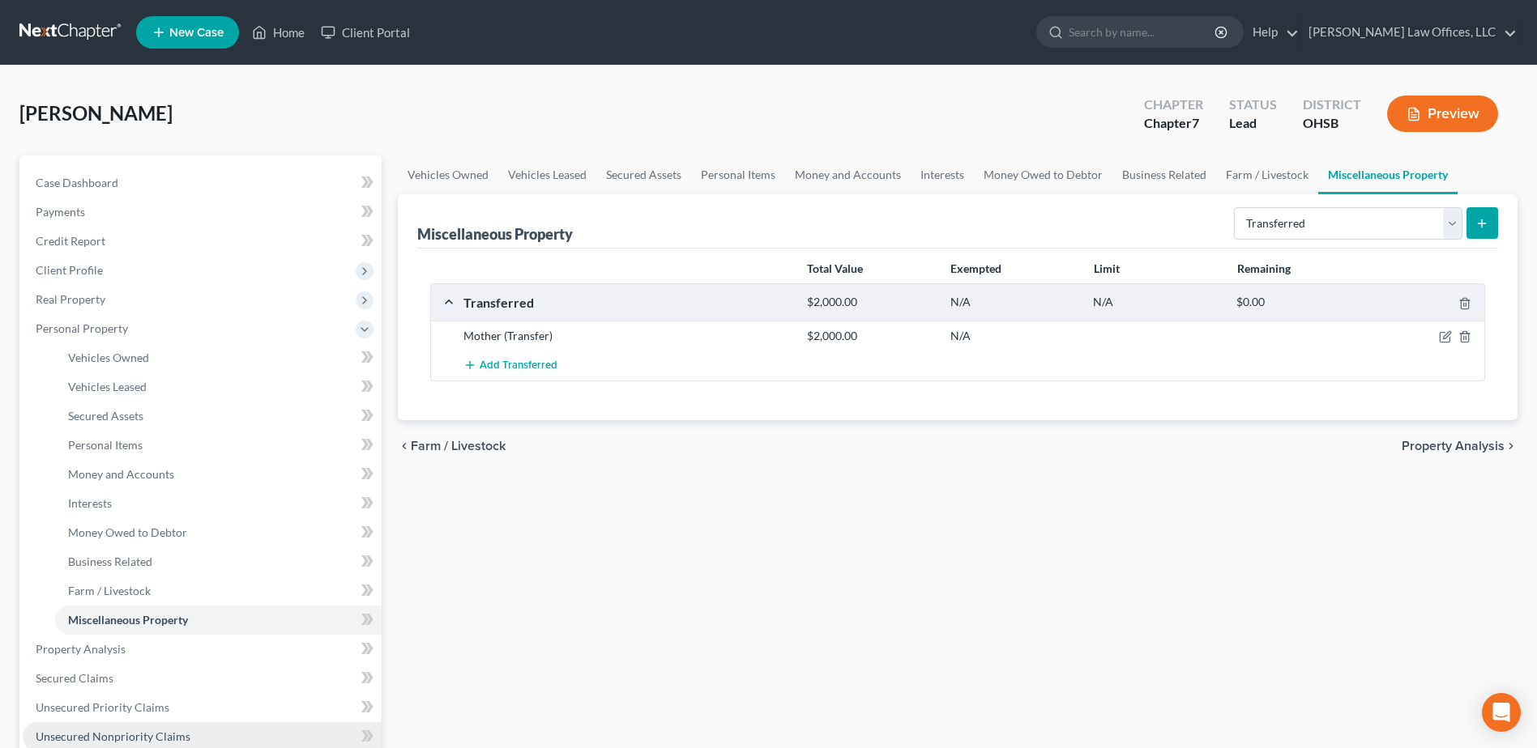
scroll to position [433, 0]
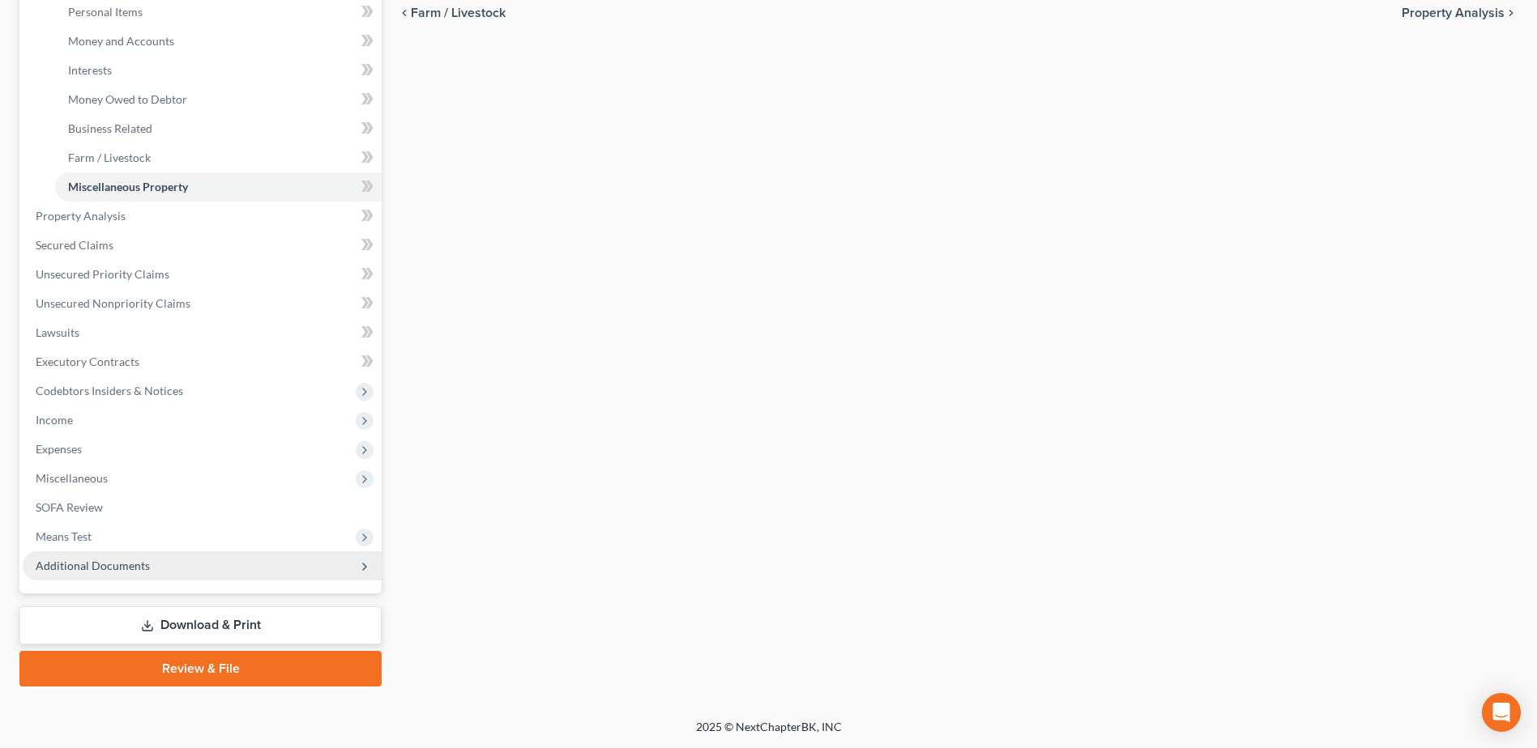
click at [209, 562] on span "Additional Documents" at bounding box center [202, 566] width 359 height 29
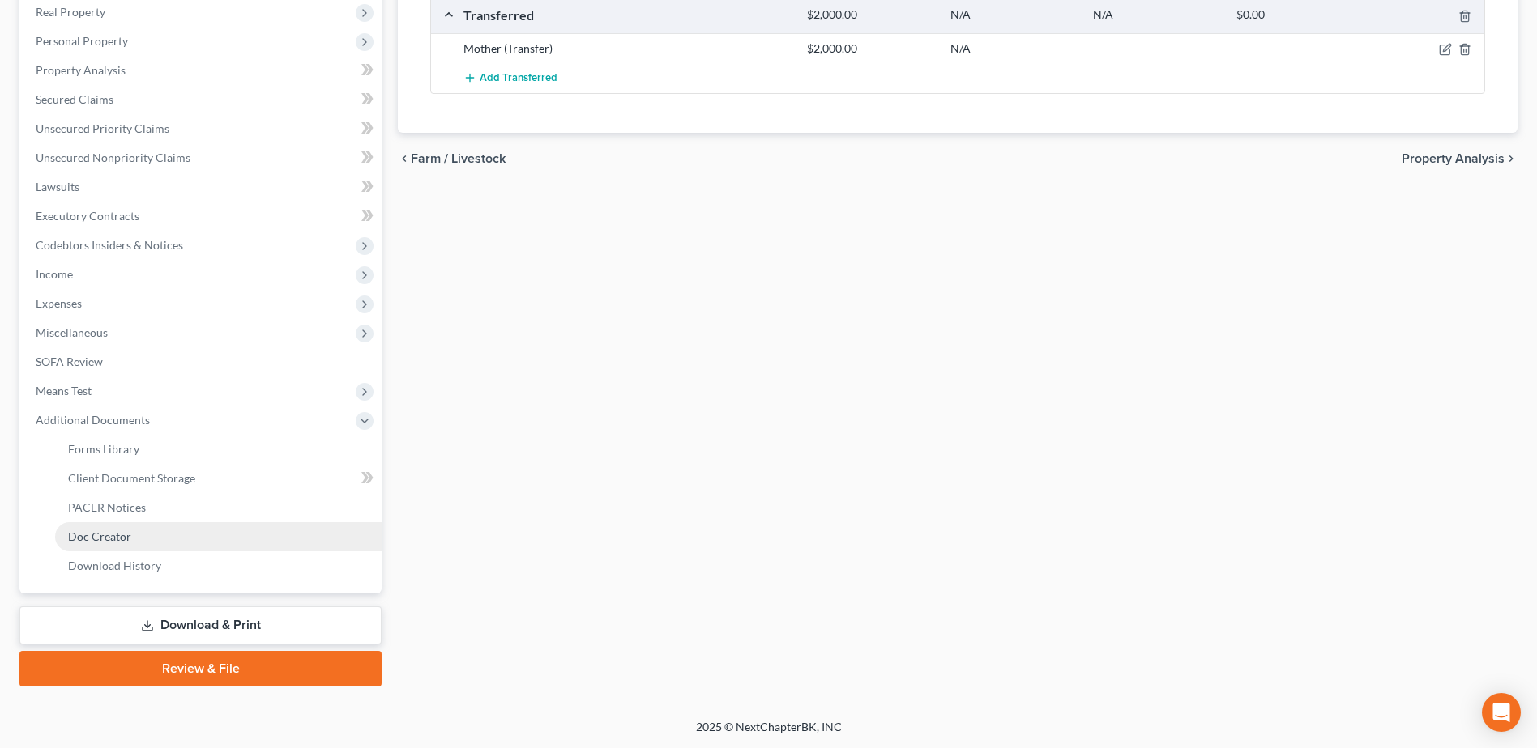
scroll to position [288, 0]
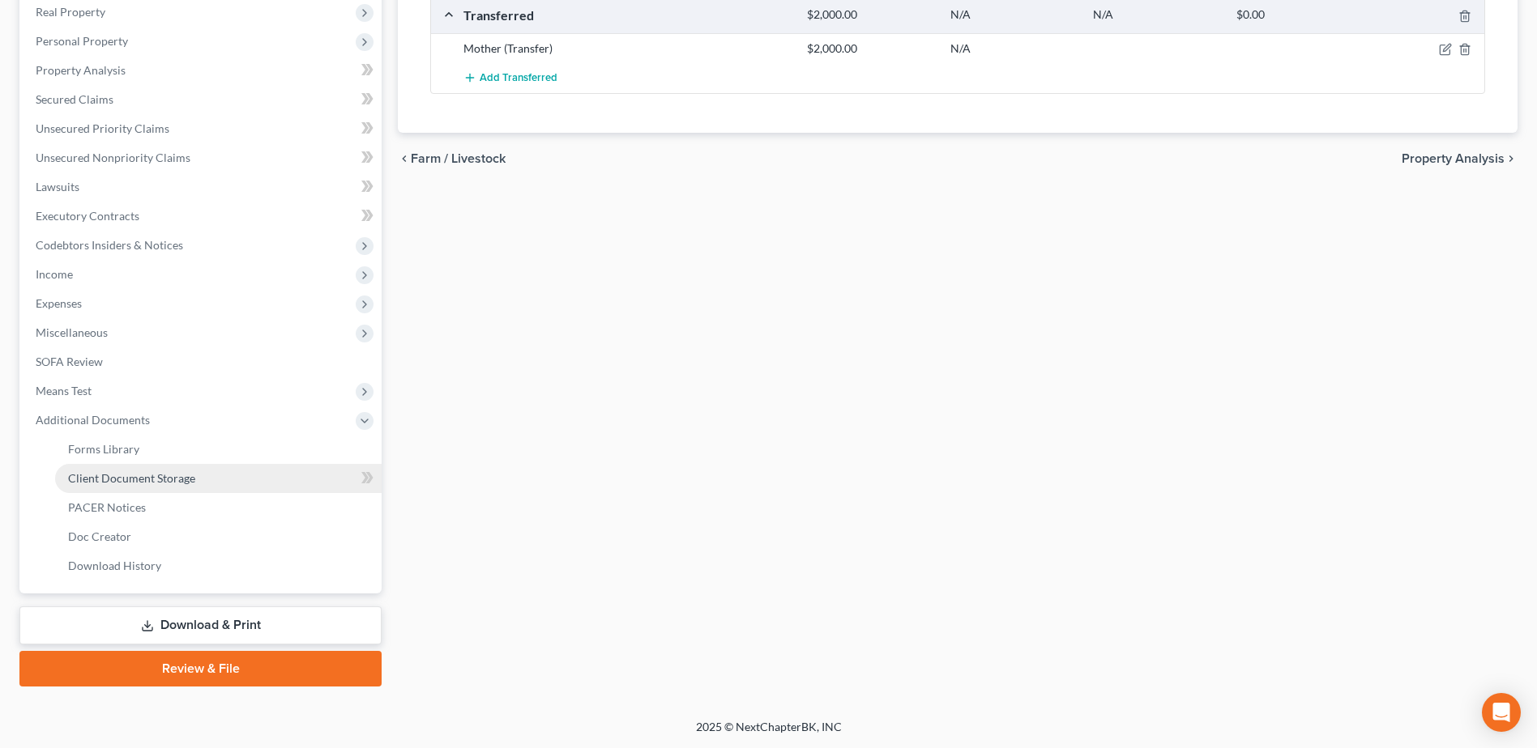
click at [221, 480] on link "Client Document Storage" at bounding box center [218, 478] width 326 height 29
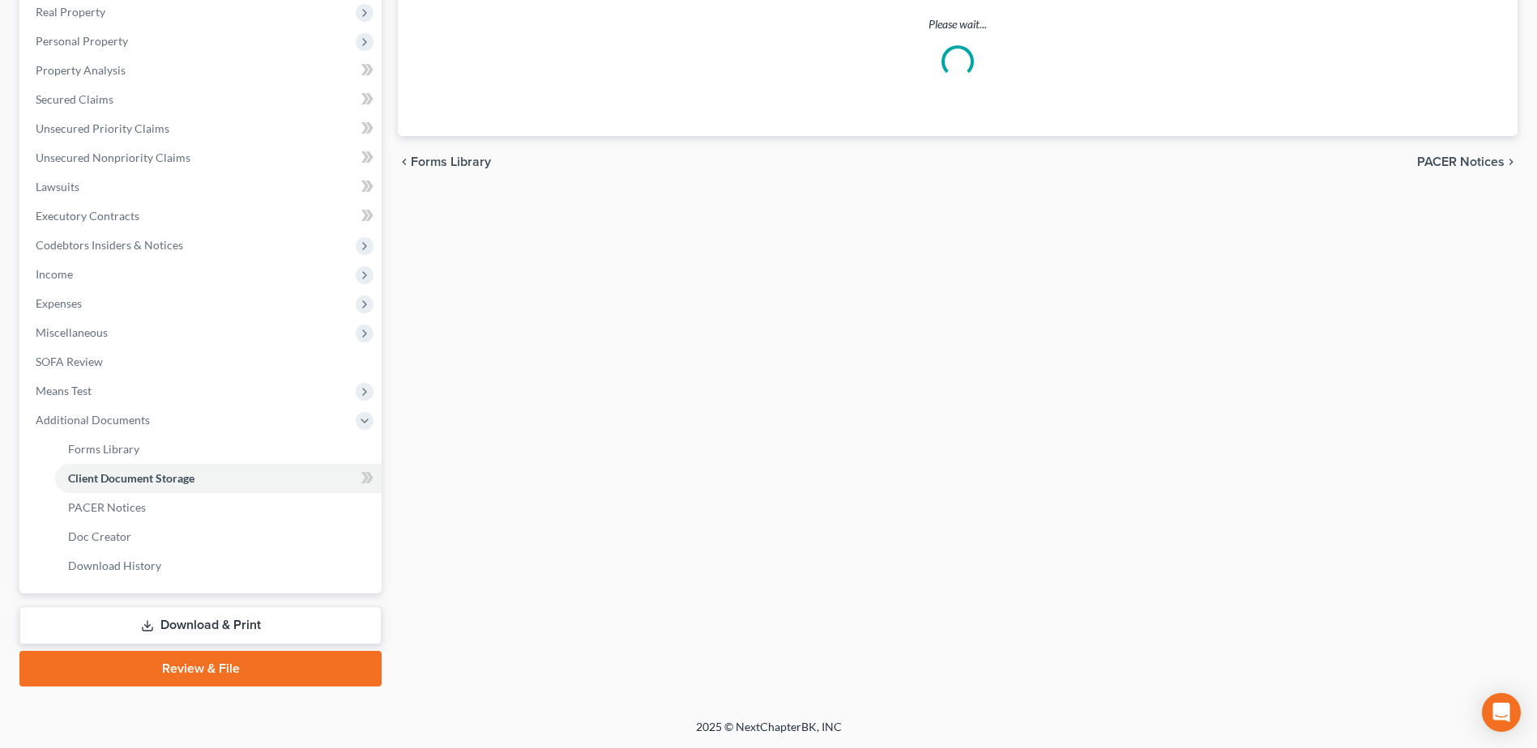
select select "7"
select select "37"
select select "52"
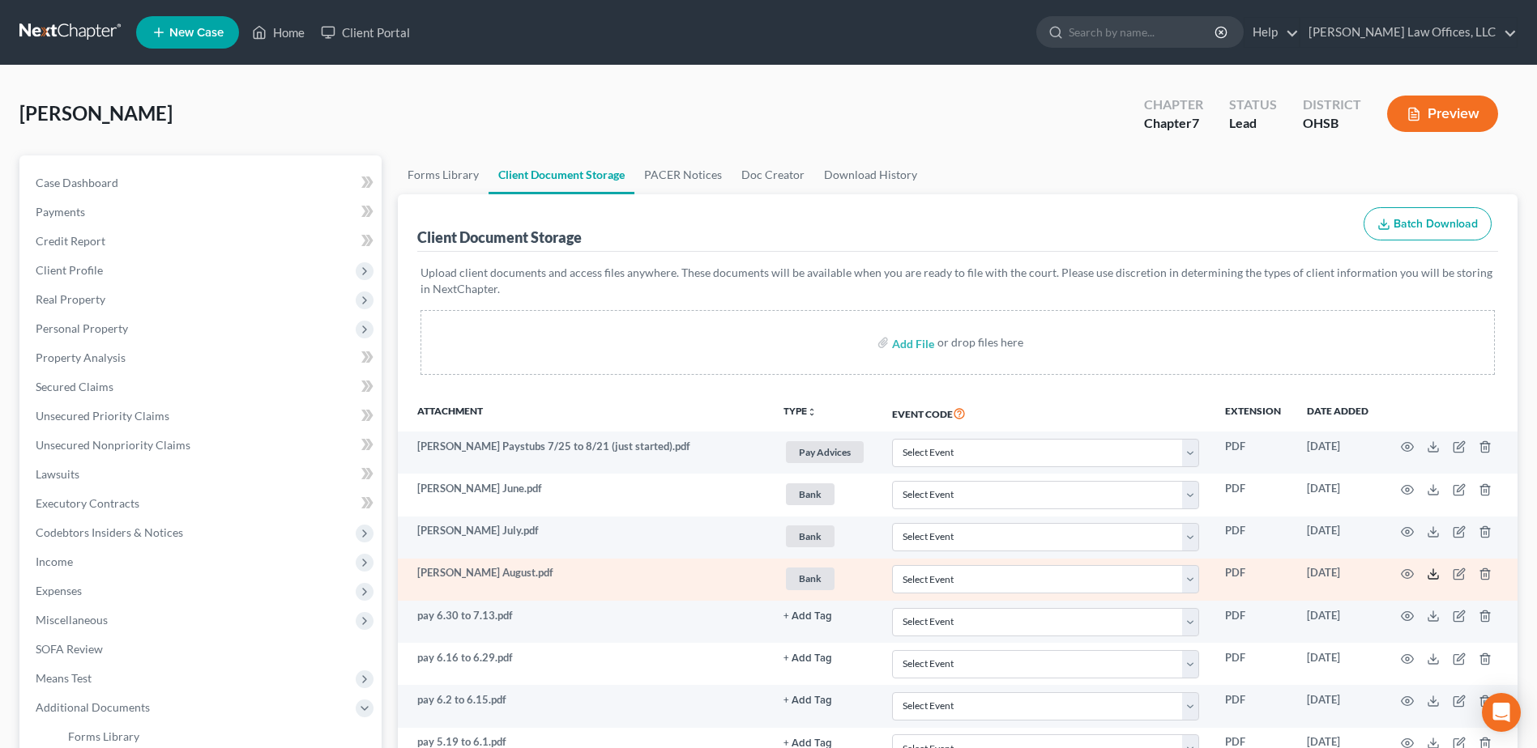
click at [1433, 574] on line at bounding box center [1433, 572] width 0 height 6
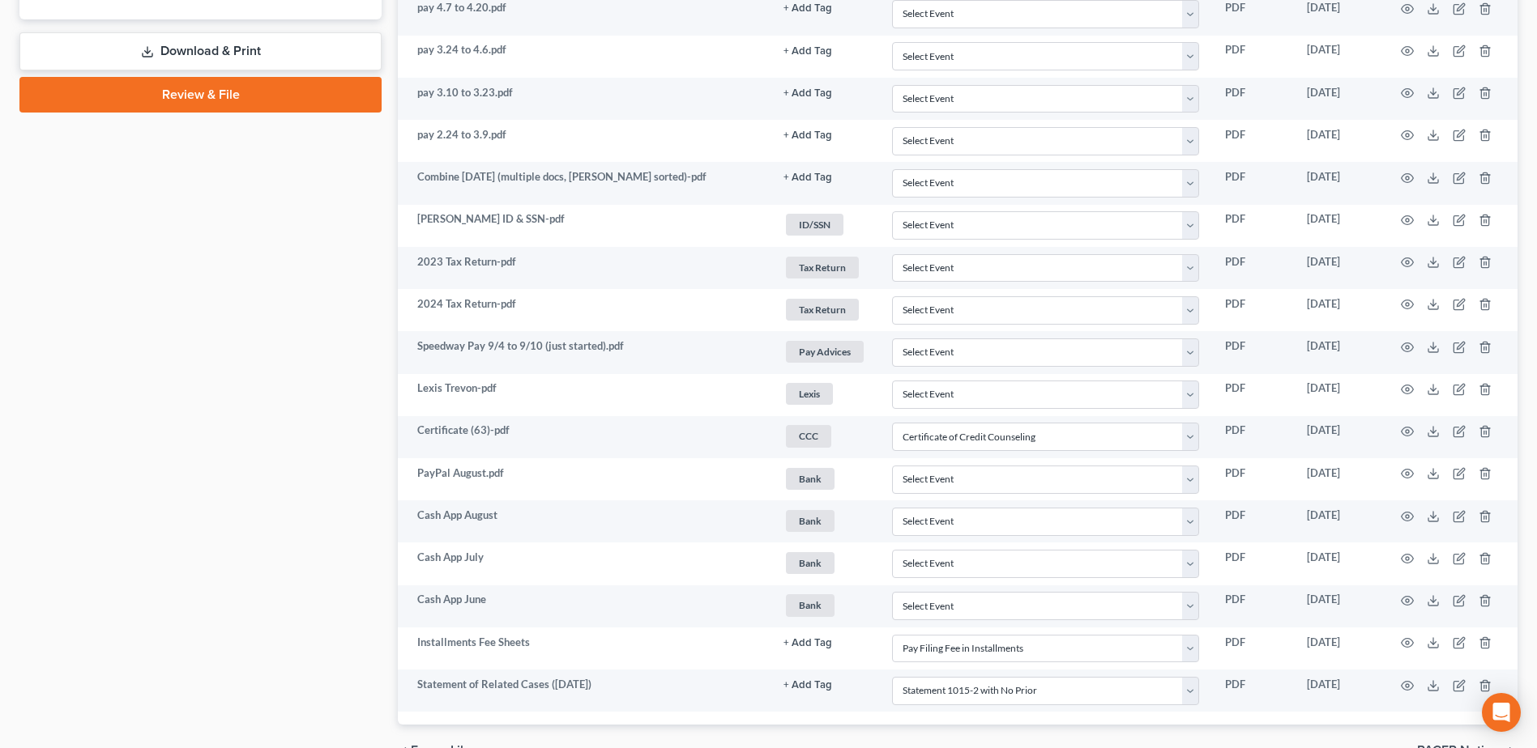
scroll to position [891, 0]
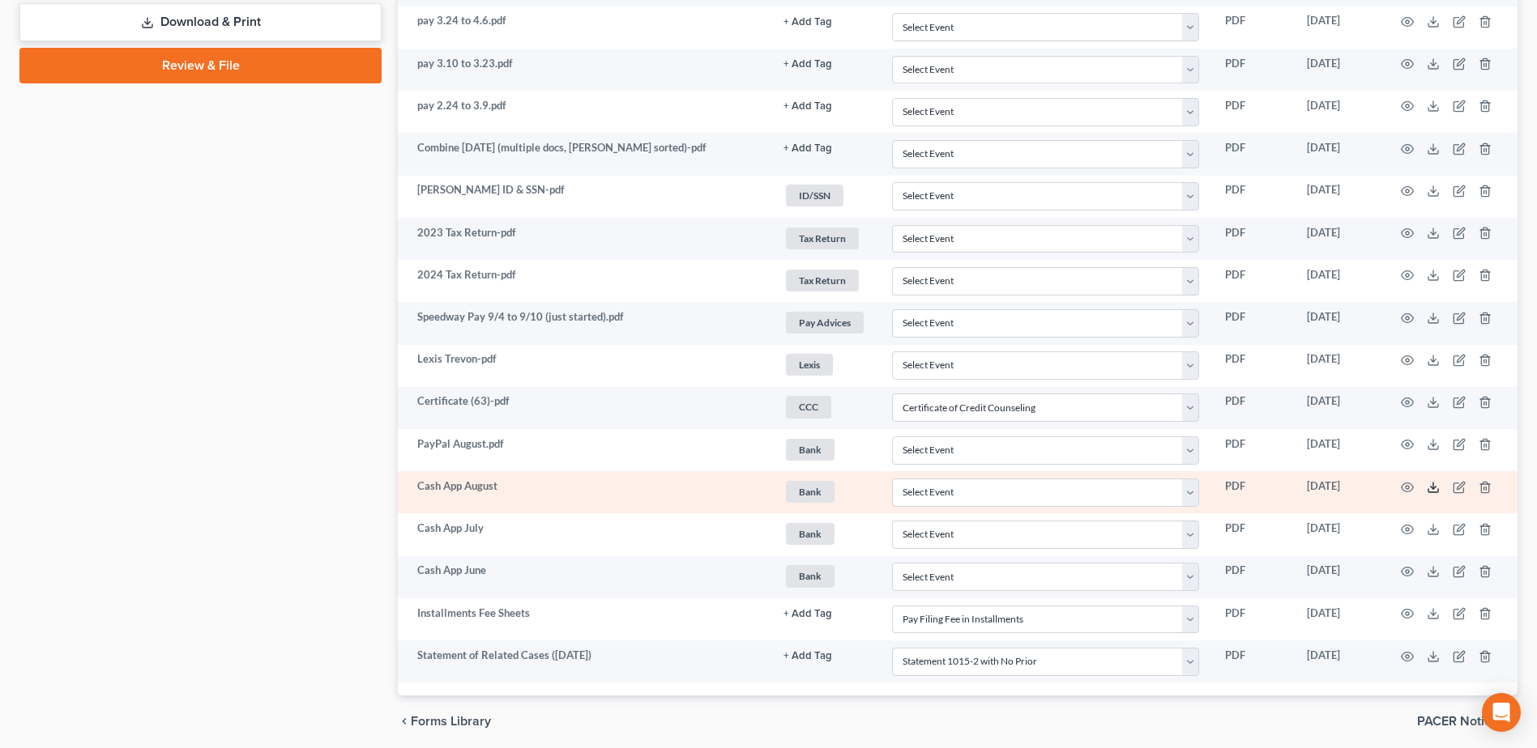
click at [1435, 486] on polyline at bounding box center [1434, 487] width 6 height 2
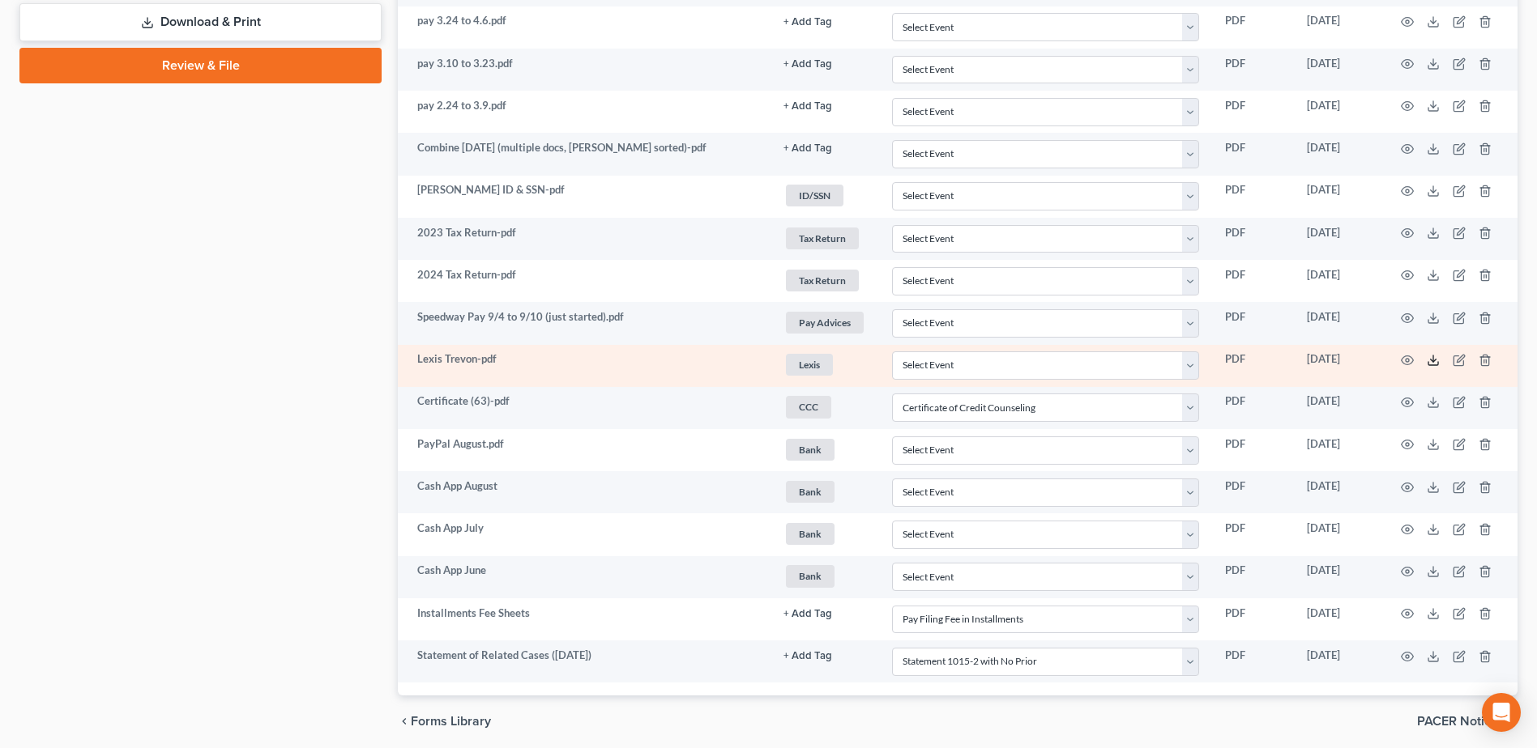
click at [1431, 356] on icon at bounding box center [1432, 360] width 13 height 13
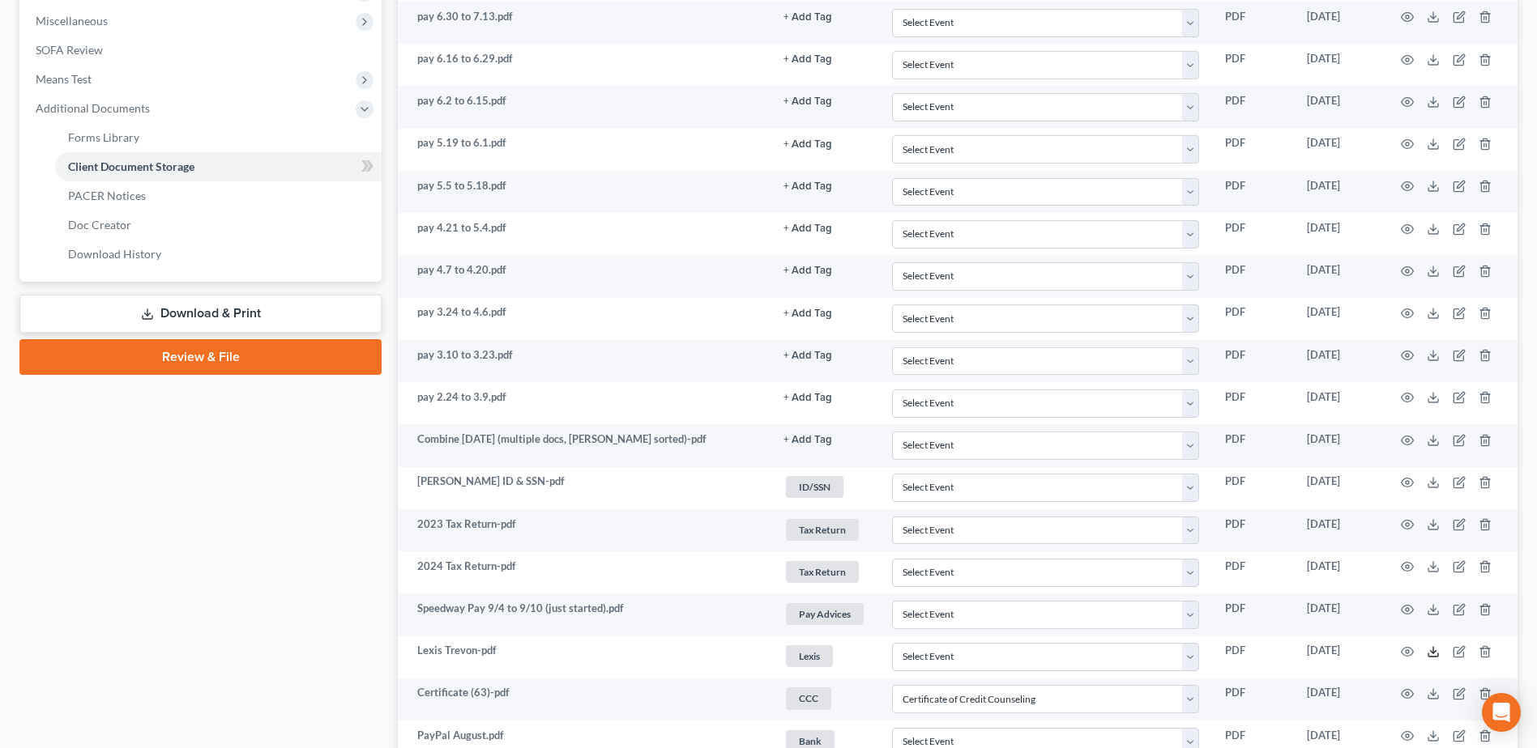
scroll to position [81, 0]
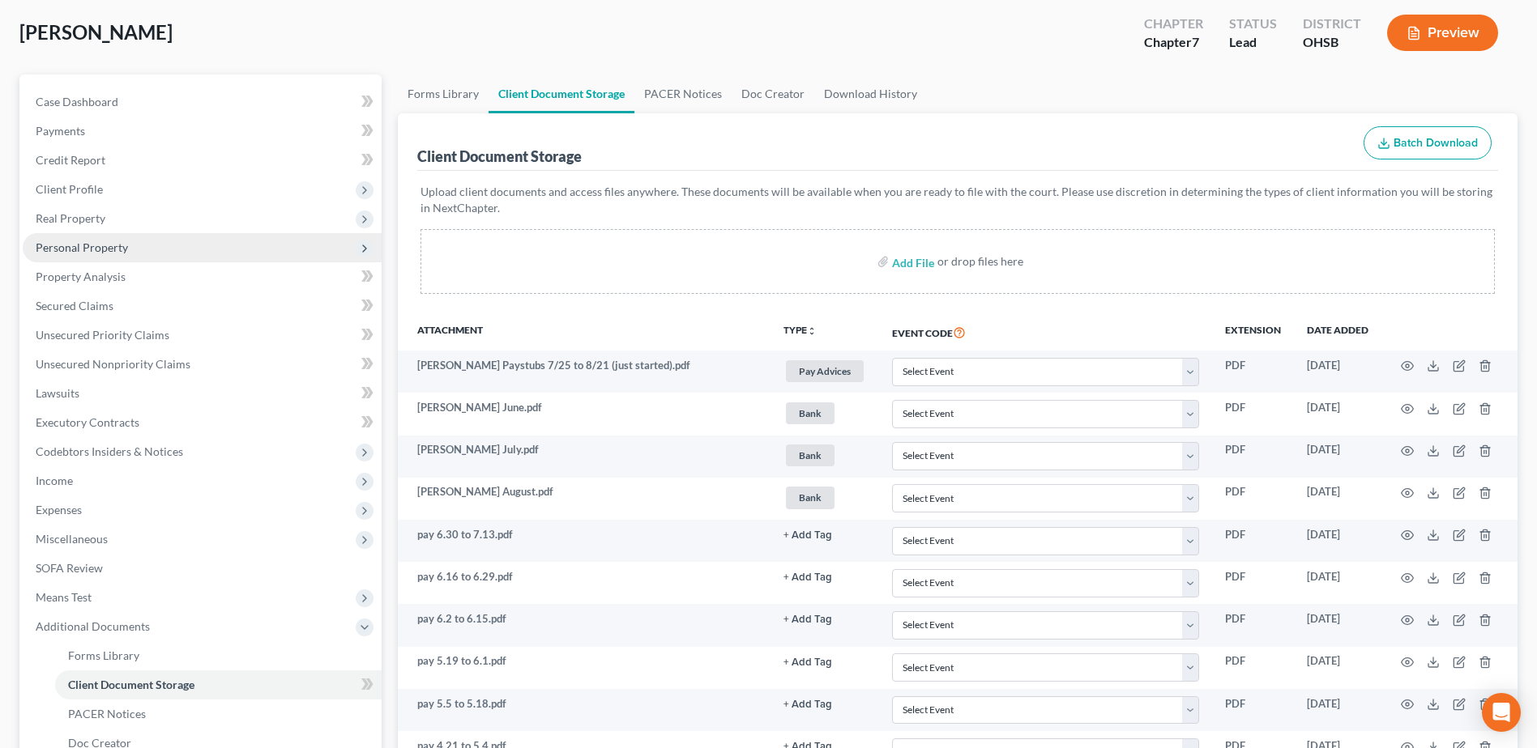
click at [183, 253] on span "Personal Property" at bounding box center [202, 247] width 359 height 29
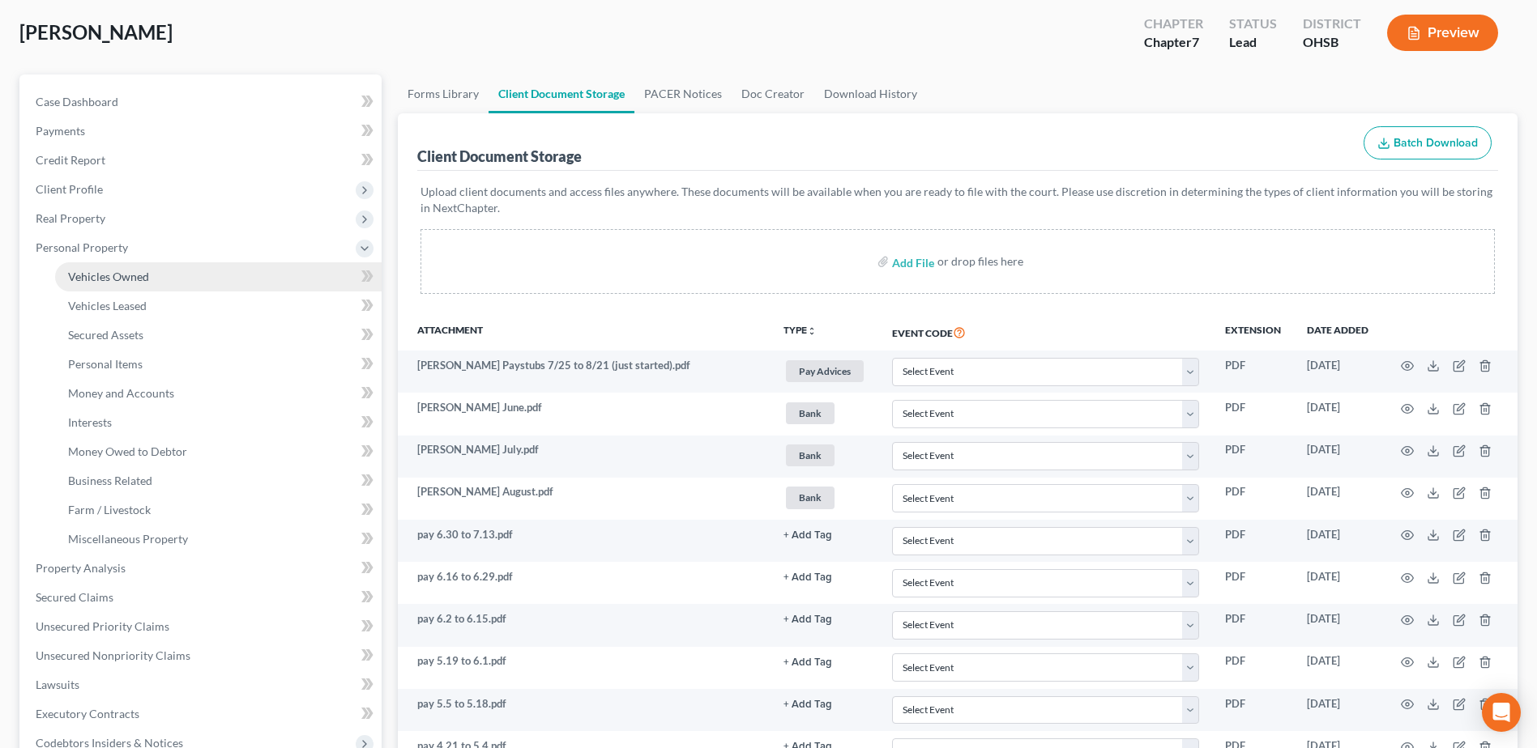
click at [181, 280] on link "Vehicles Owned" at bounding box center [218, 276] width 326 height 29
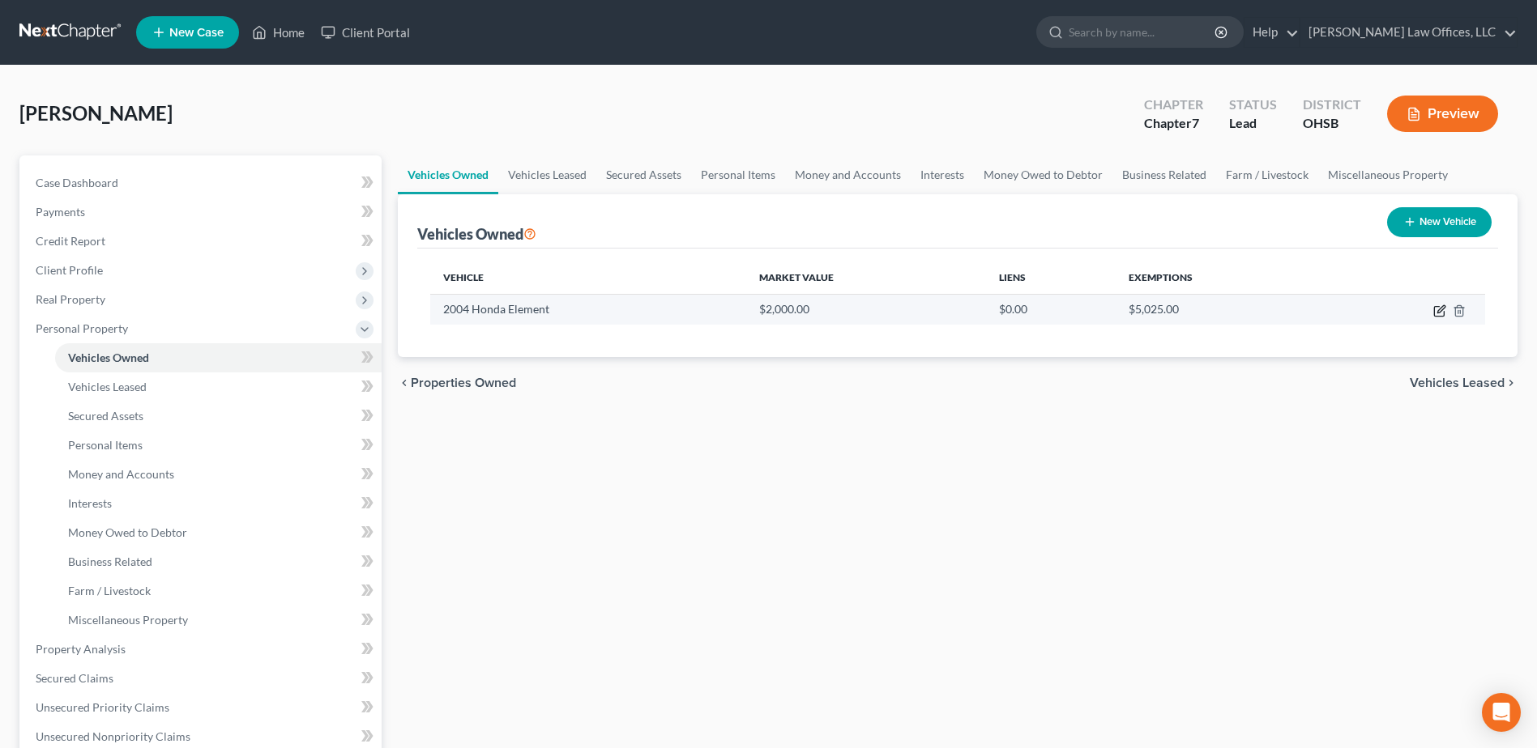
click at [1440, 313] on icon "button" at bounding box center [1439, 311] width 13 height 13
select select "0"
select select "22"
select select "3"
select select "0"
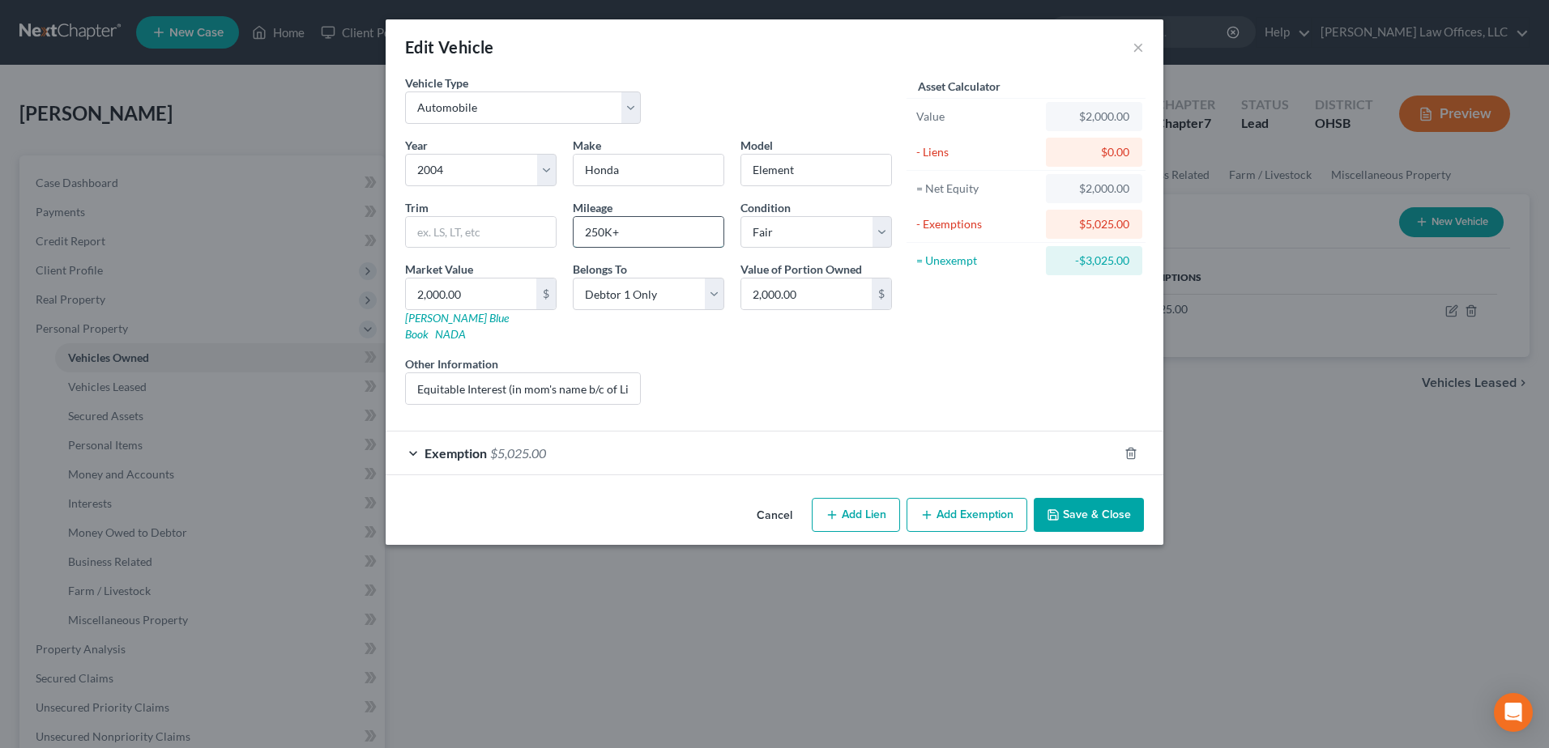
drag, startPoint x: 591, startPoint y: 231, endPoint x: 602, endPoint y: 233, distance: 11.6
click at [602, 233] on input "250K+" at bounding box center [649, 232] width 150 height 31
type input "202K+"
click at [1123, 498] on button "Save & Close" at bounding box center [1089, 515] width 110 height 34
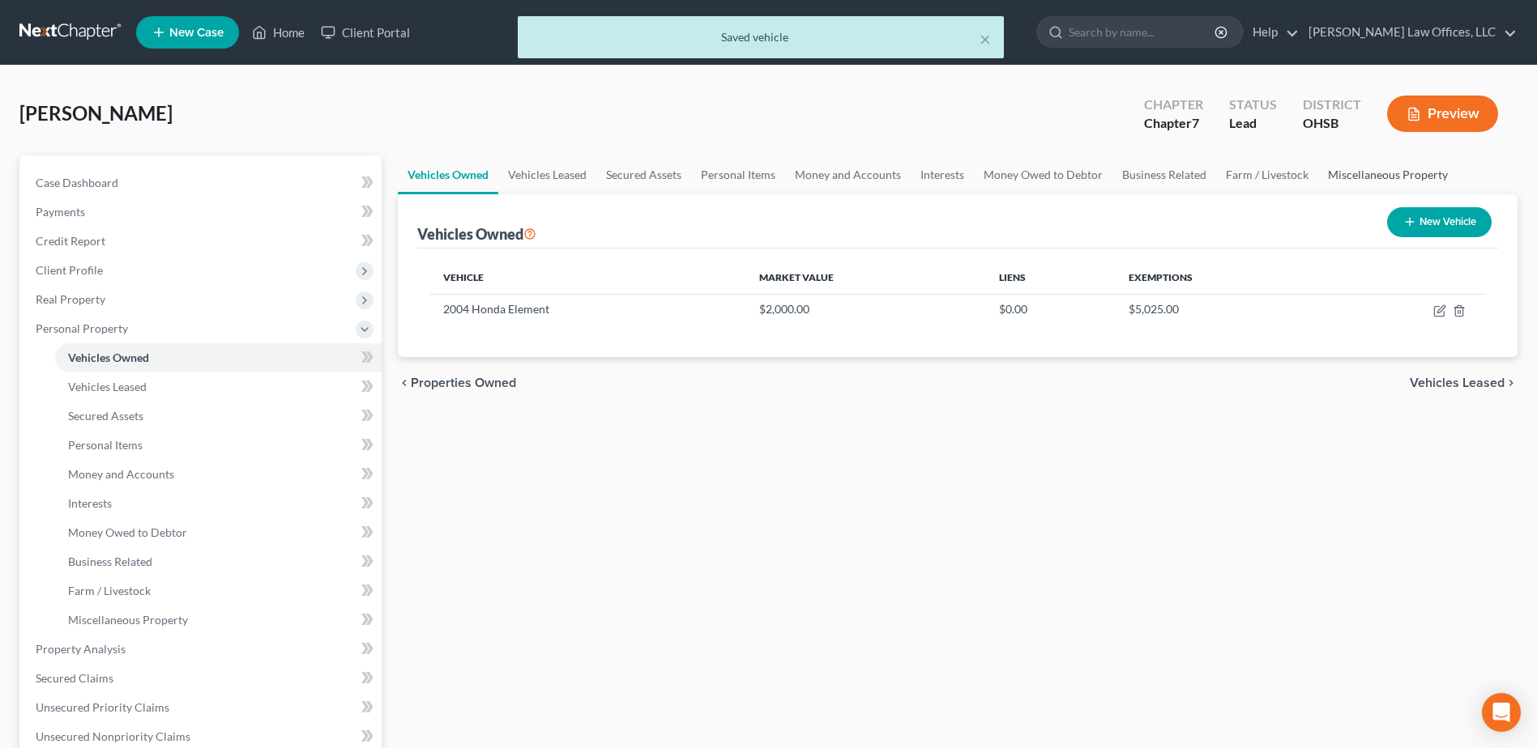
click at [1343, 169] on link "Miscellaneous Property" at bounding box center [1387, 175] width 139 height 39
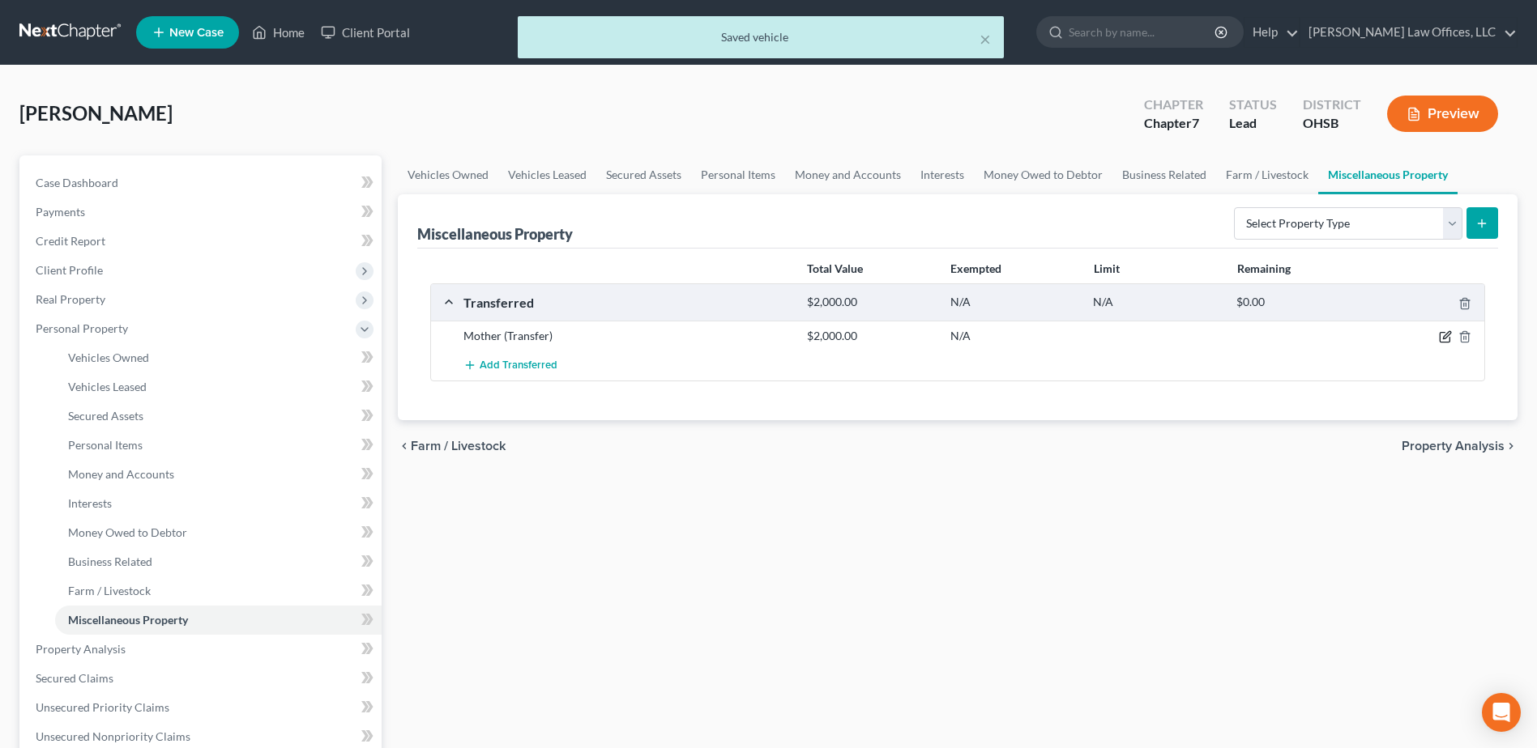
click at [1442, 335] on icon "button" at bounding box center [1445, 336] width 13 height 13
select select "Ordinary ([DATE])"
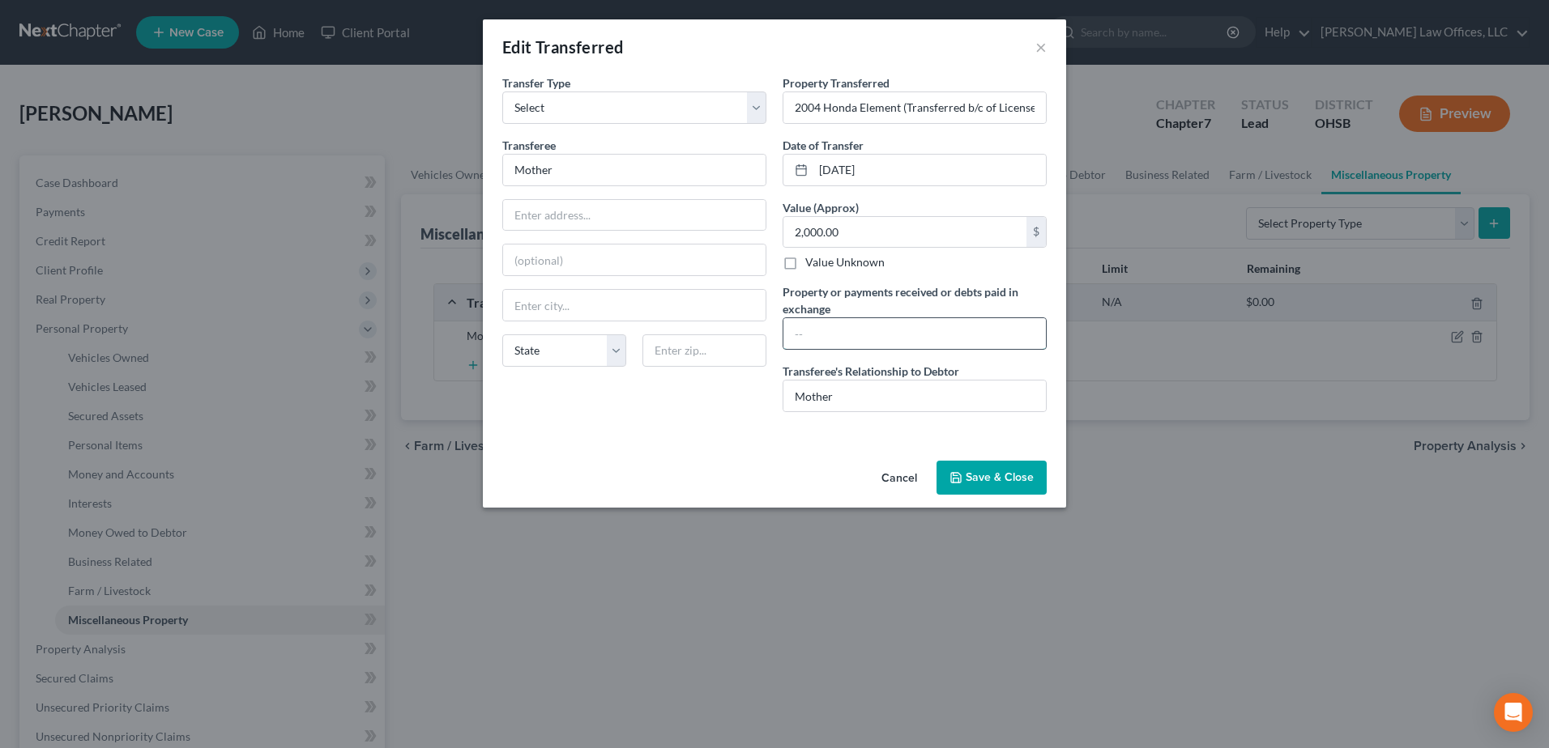
click at [844, 335] on input "text" at bounding box center [914, 333] width 262 height 31
type input "300.00"
click at [831, 172] on input "[DATE]" at bounding box center [929, 170] width 232 height 31
drag, startPoint x: 836, startPoint y: 169, endPoint x: 846, endPoint y: 171, distance: 10.7
click at [846, 171] on input "[DATE]" at bounding box center [929, 170] width 232 height 31
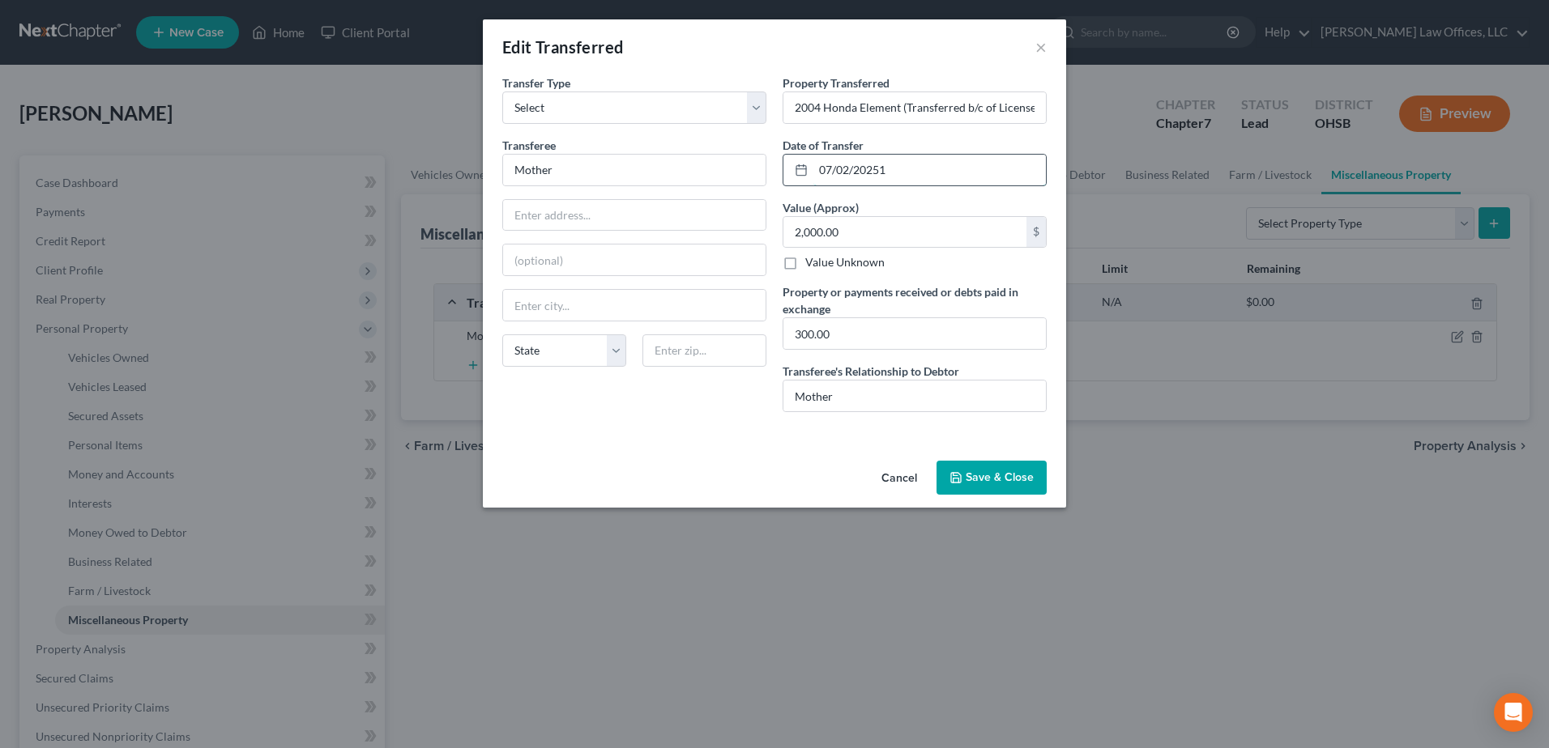
drag, startPoint x: 885, startPoint y: 165, endPoint x: 837, endPoint y: 173, distance: 49.1
click at [837, 173] on input "07/02/20251" at bounding box center [929, 170] width 232 height 31
type input "[DATE]"
click at [1008, 466] on button "Save & Close" at bounding box center [991, 478] width 110 height 34
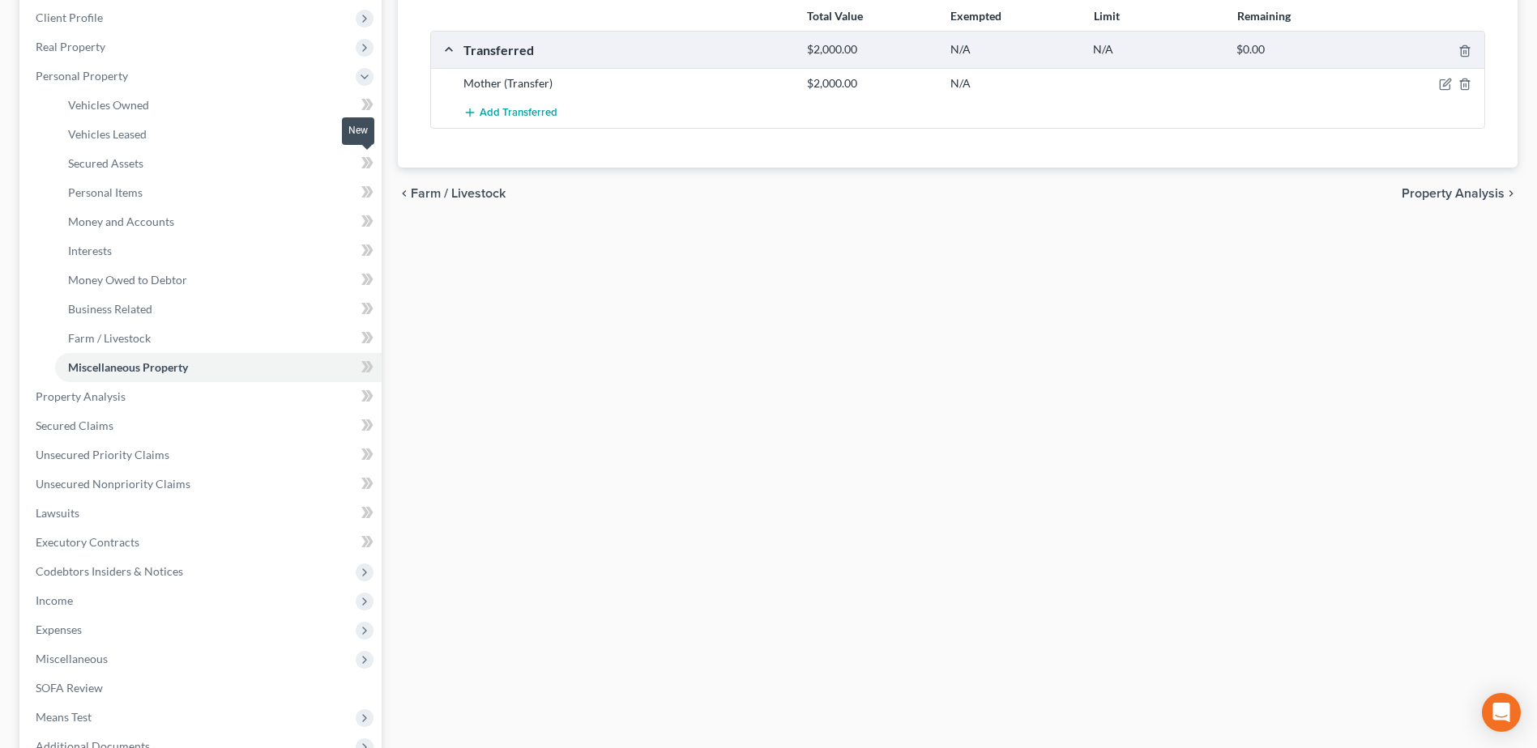
scroll to position [433, 0]
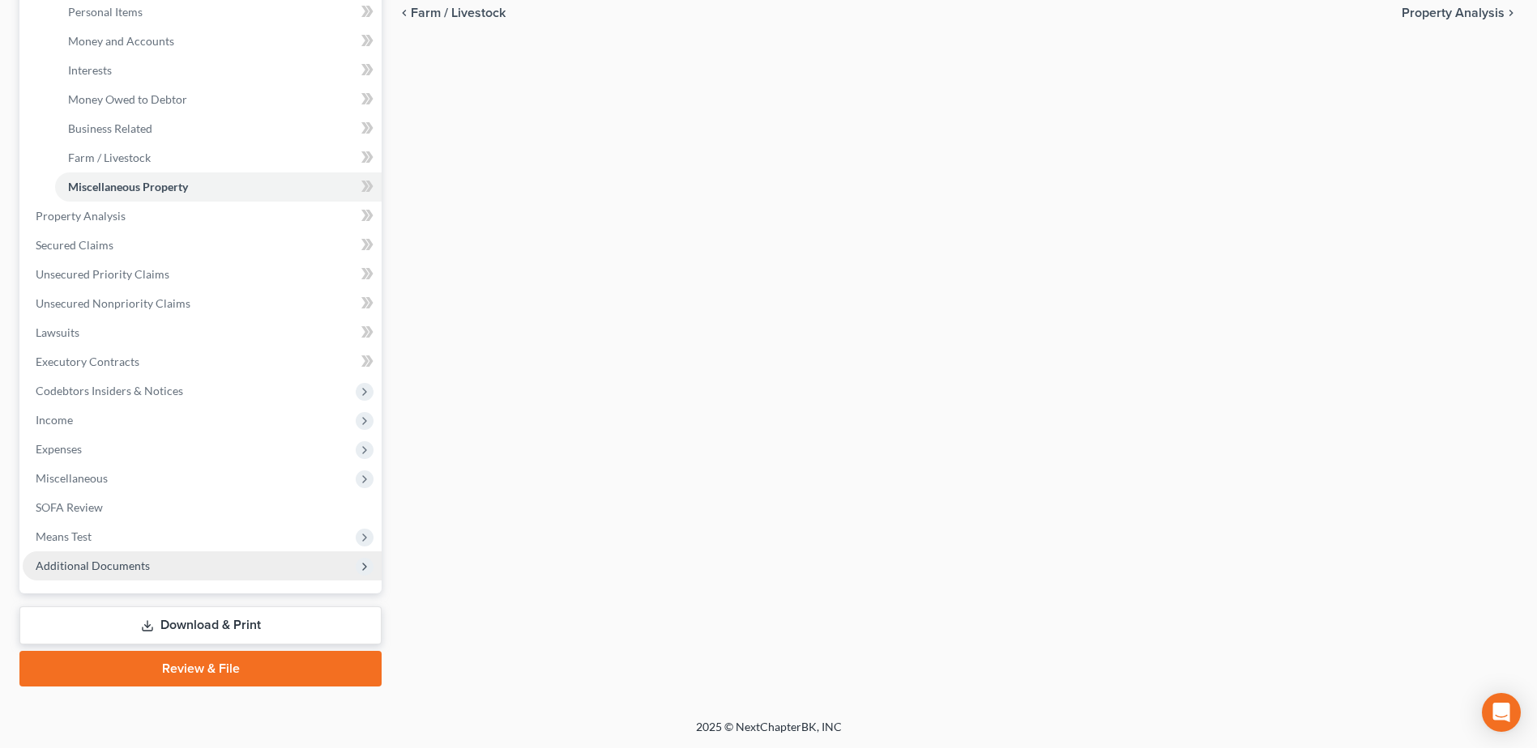
click at [155, 570] on span "Additional Documents" at bounding box center [202, 566] width 359 height 29
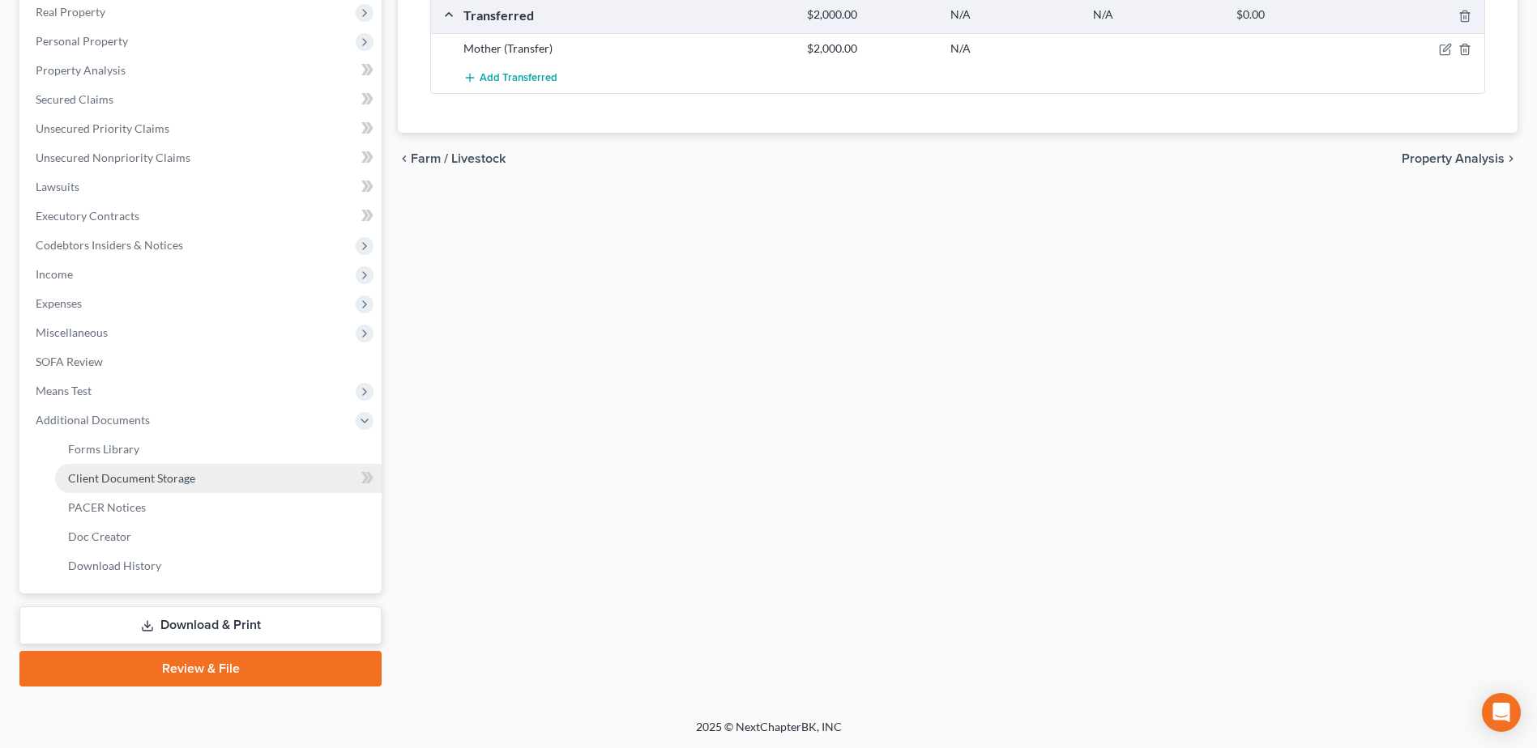
click at [181, 488] on link "Client Document Storage" at bounding box center [218, 478] width 326 height 29
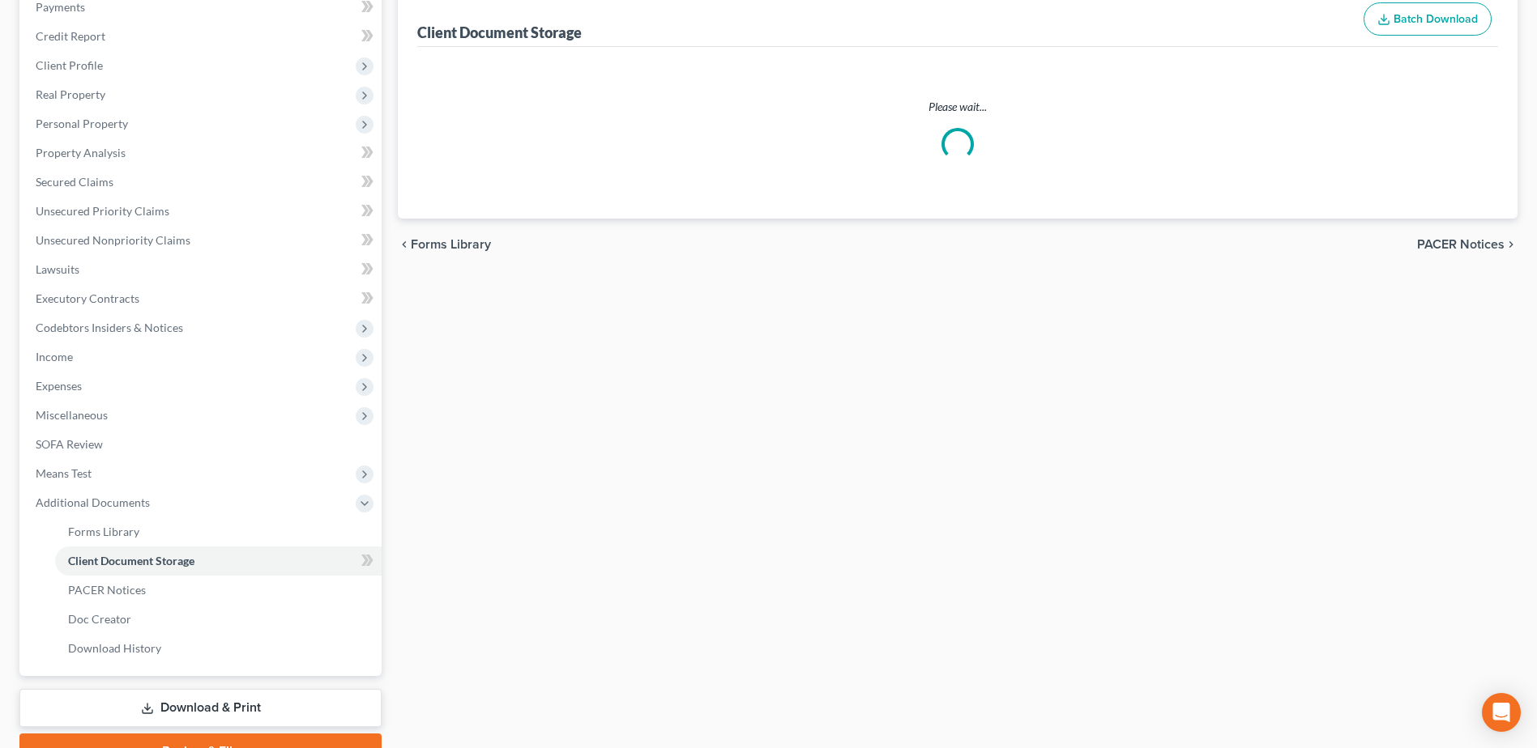
scroll to position [129, 0]
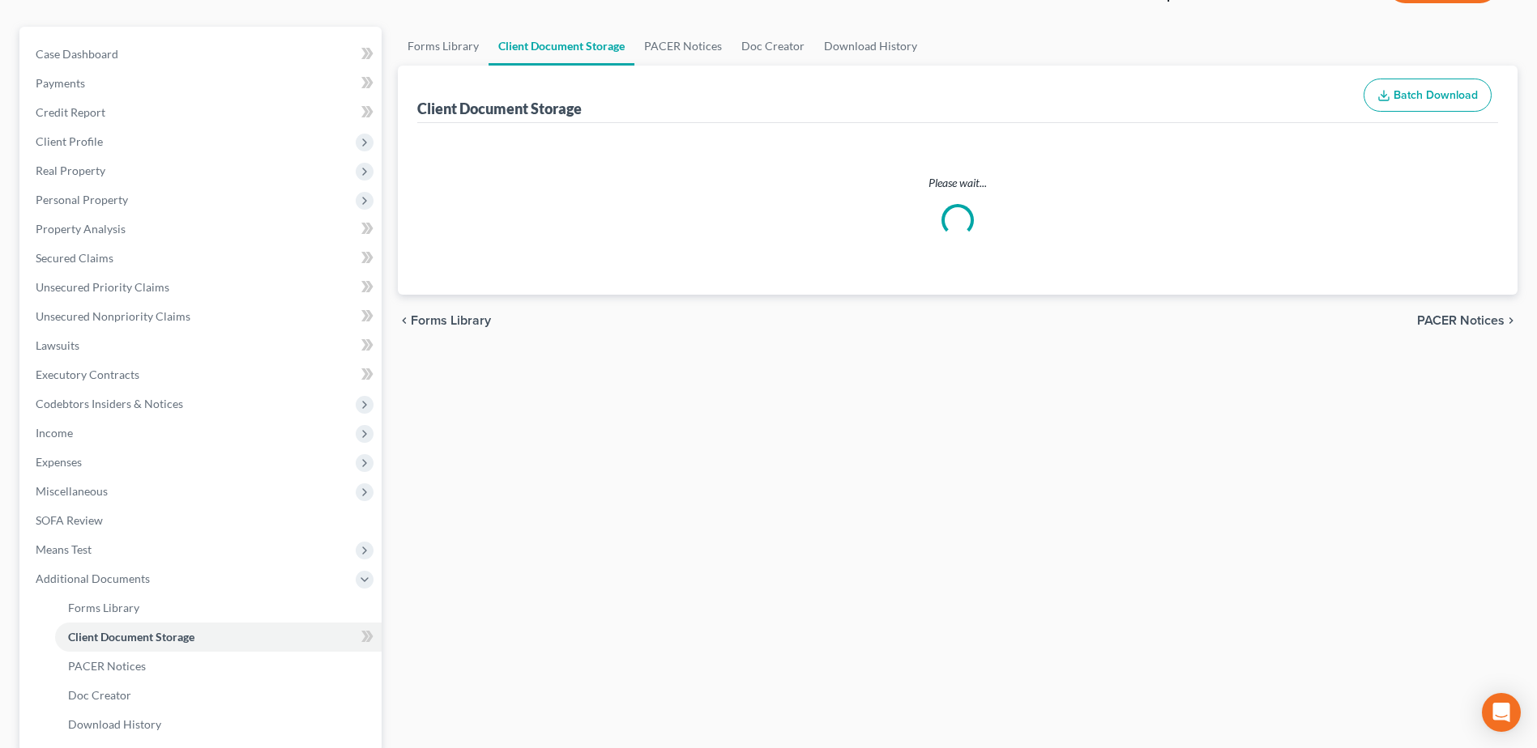
select select "7"
select select "37"
select select "52"
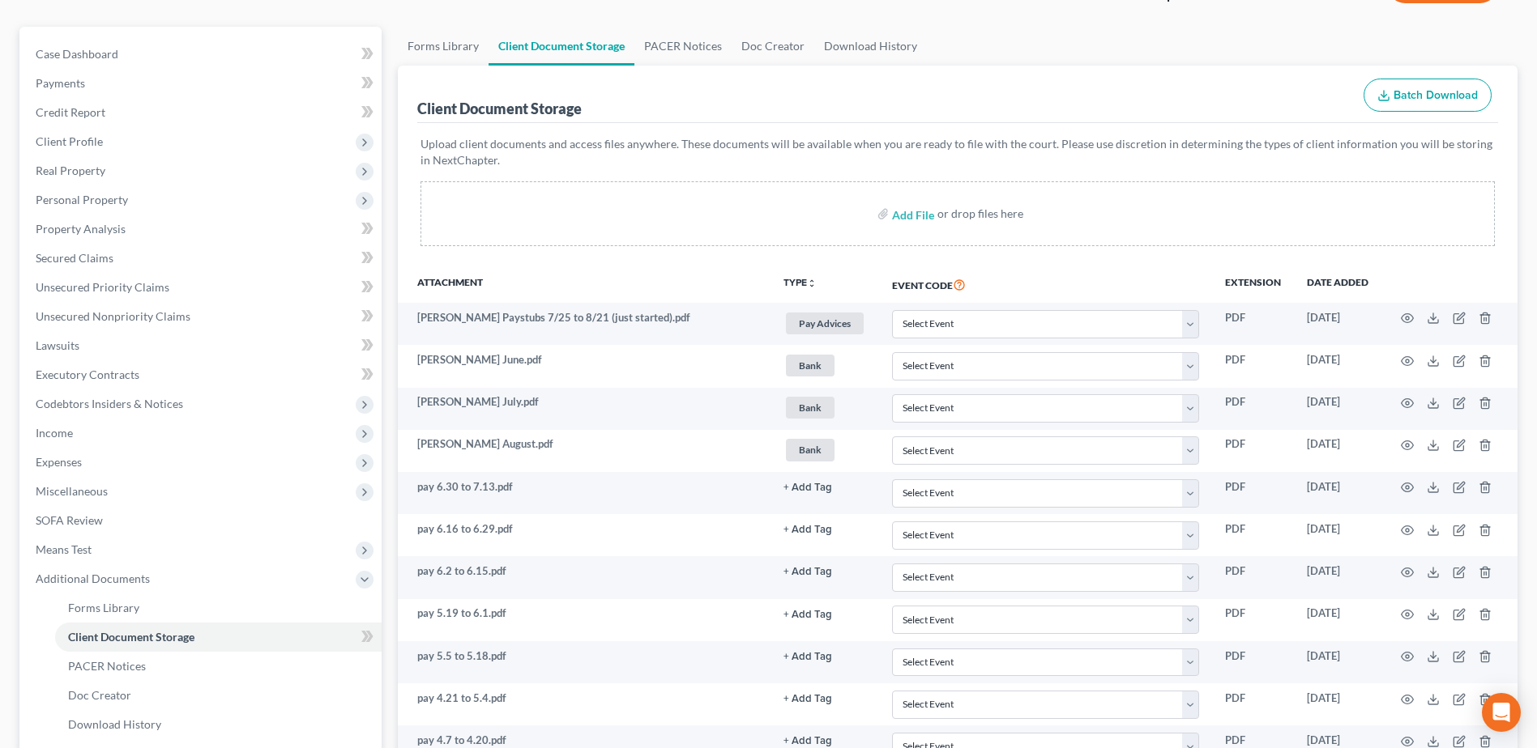
scroll to position [0, 0]
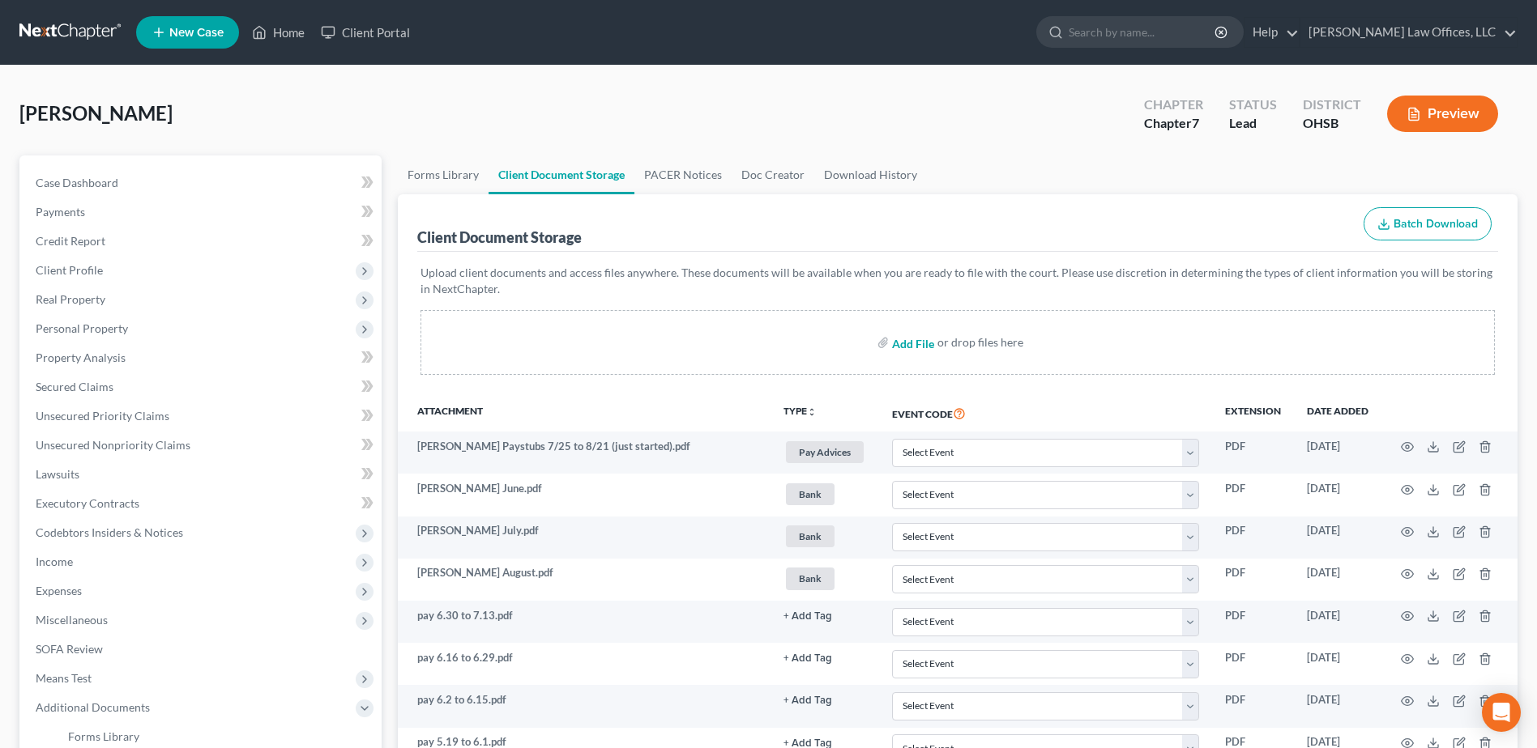
click at [911, 345] on input "file" at bounding box center [911, 342] width 39 height 29
click at [918, 346] on input "file" at bounding box center [911, 342] width 39 height 29
type input "C:\fakepath\Honda.BMV.Transfer.pdf"
select select "7"
select select "37"
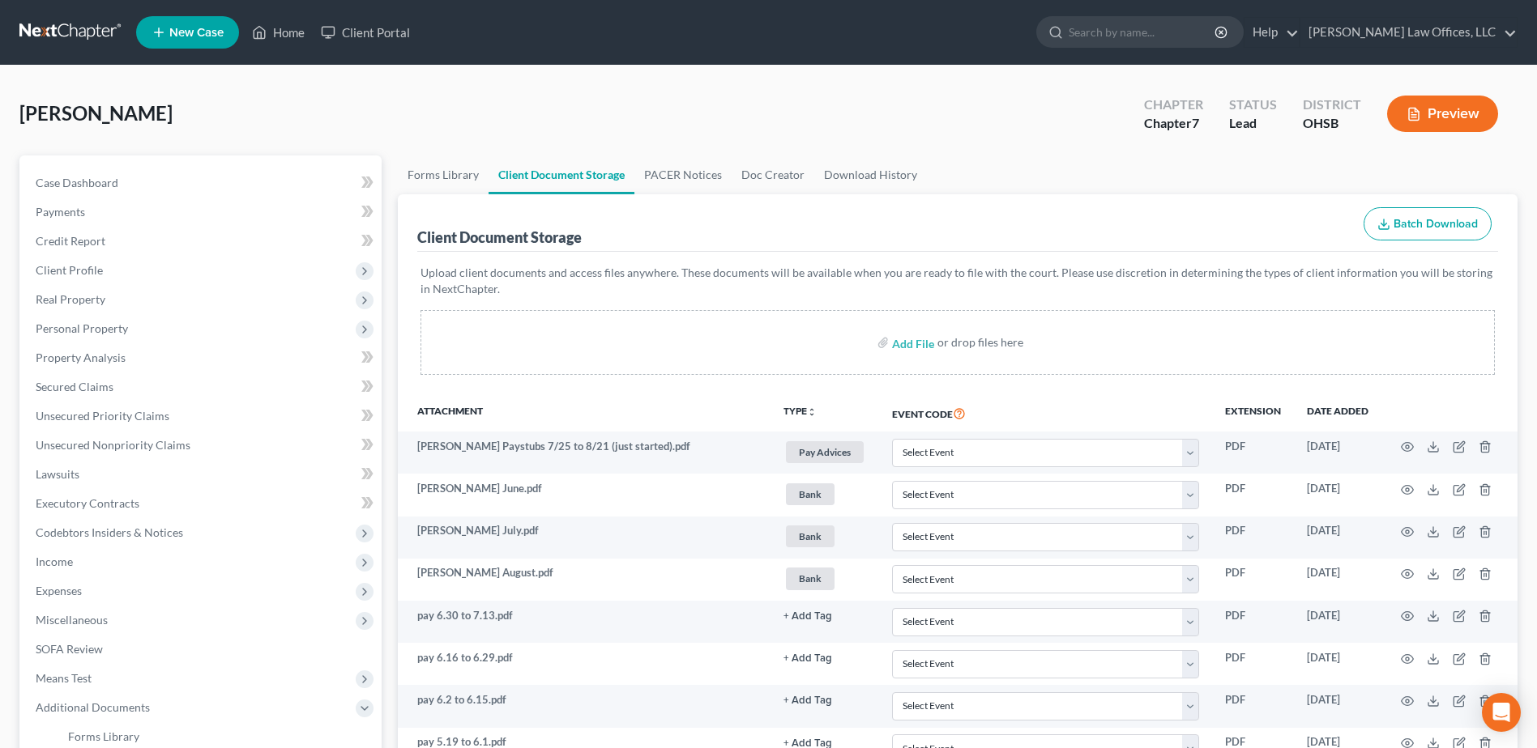
select select "52"
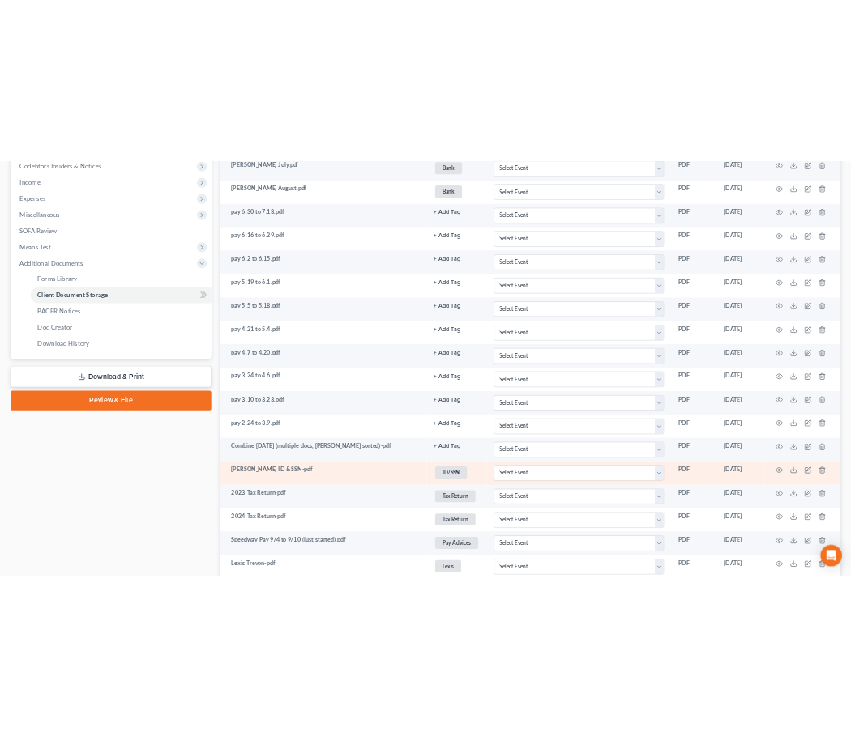
scroll to position [486, 0]
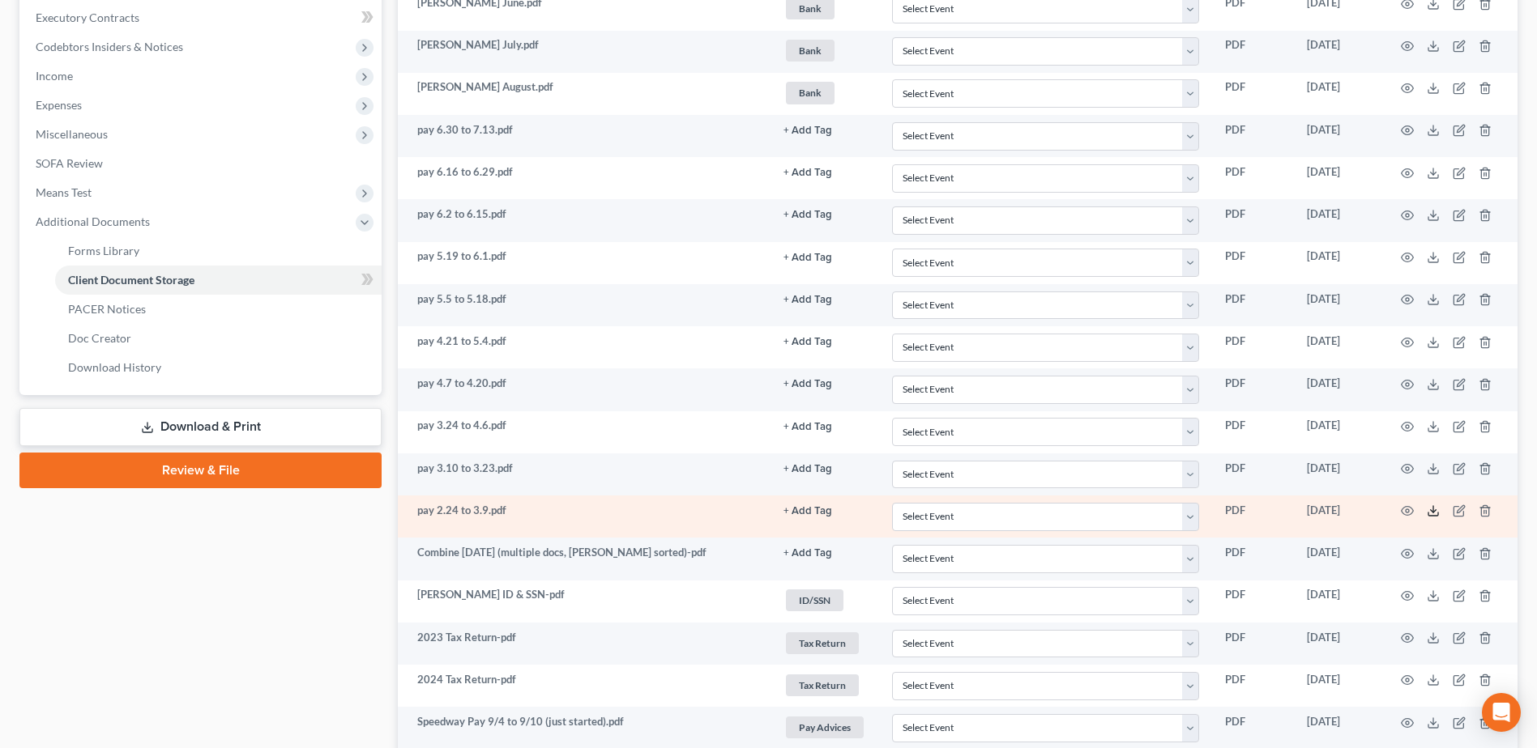
click at [1433, 511] on line at bounding box center [1433, 509] width 0 height 6
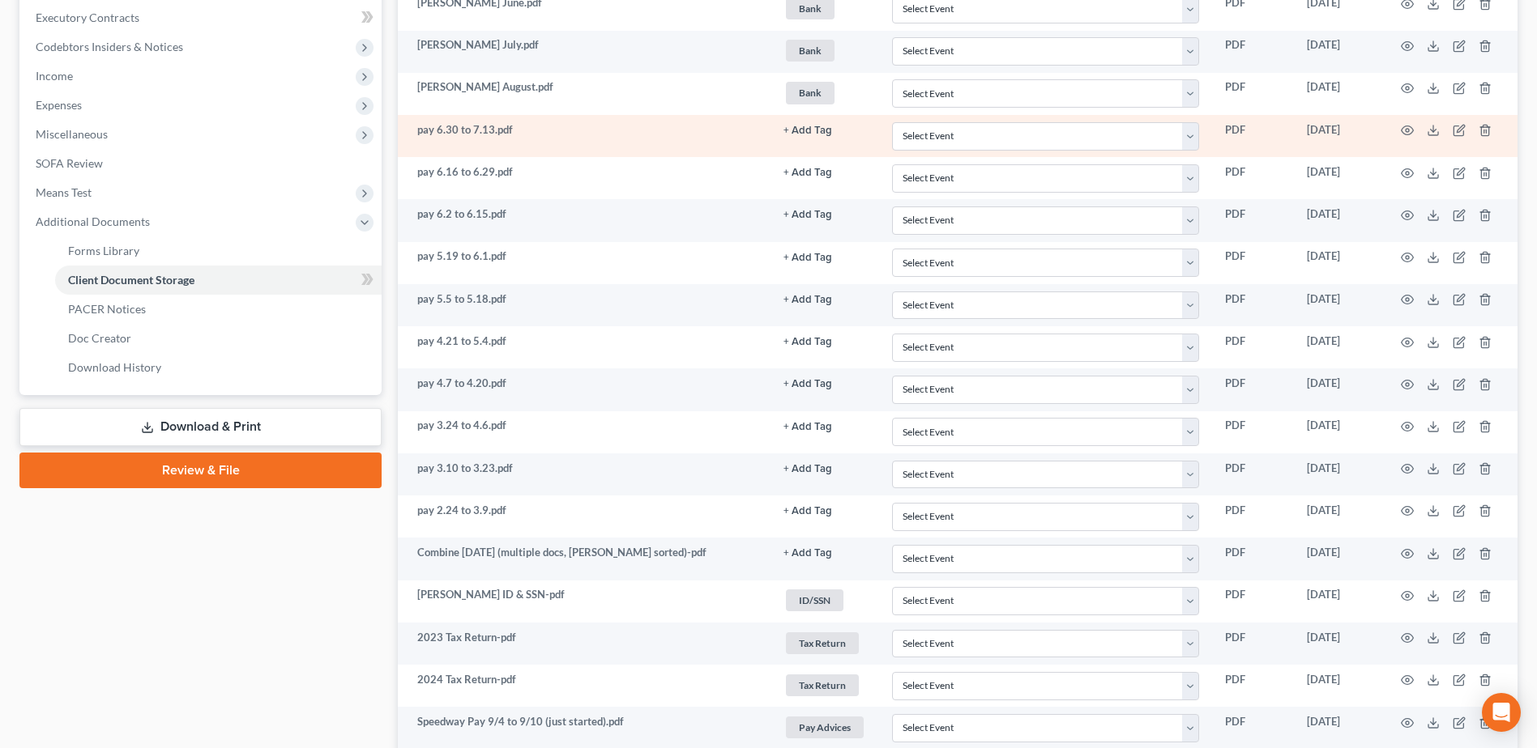
click at [1426, 129] on td at bounding box center [1449, 136] width 136 height 42
click at [1430, 133] on icon at bounding box center [1432, 130] width 13 height 13
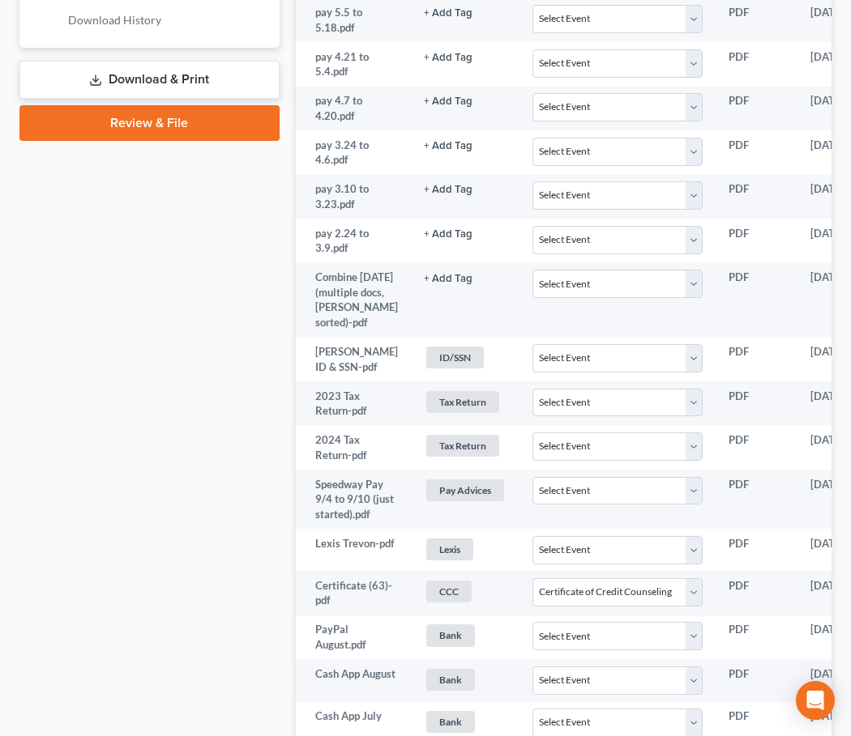
scroll to position [891, 0]
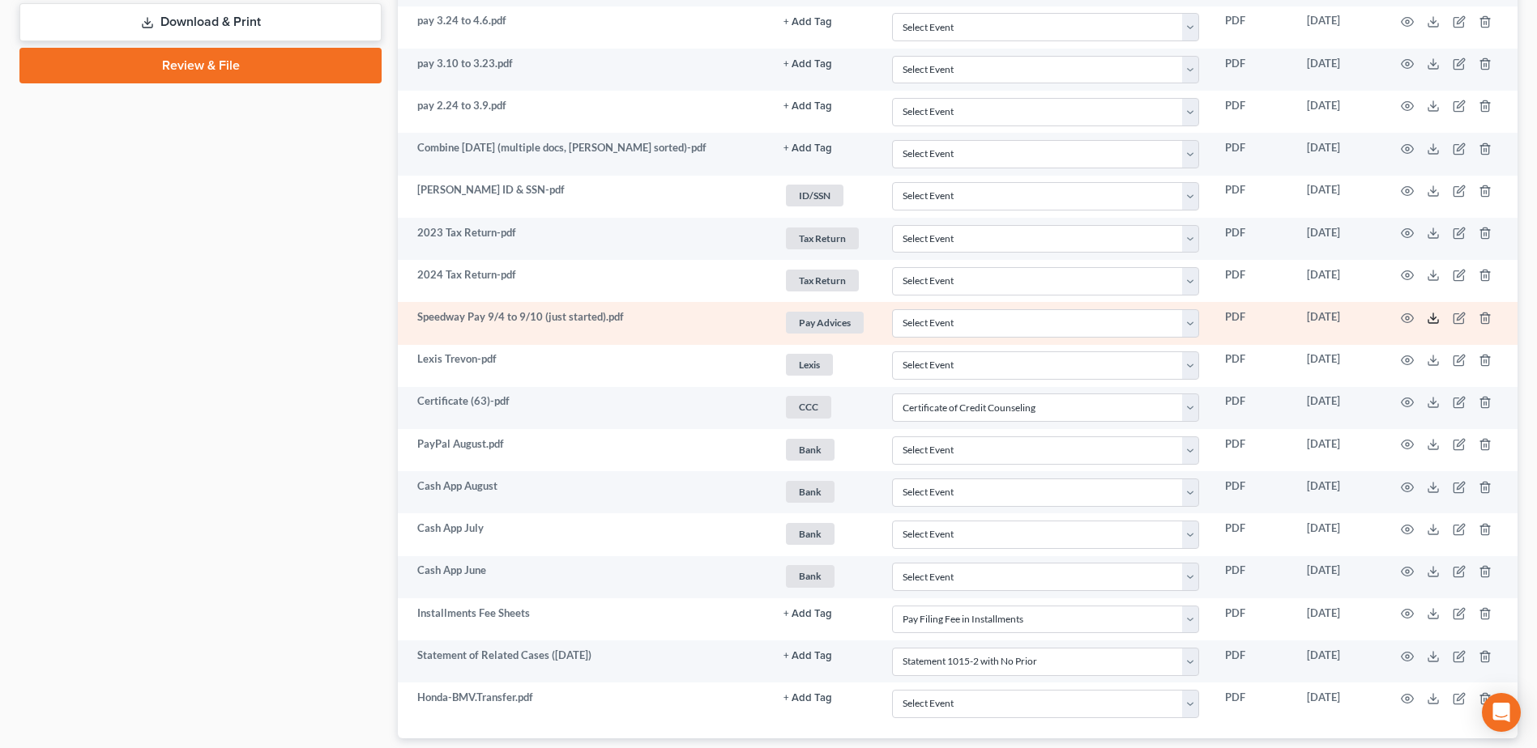
click at [1433, 321] on icon at bounding box center [1432, 318] width 13 height 13
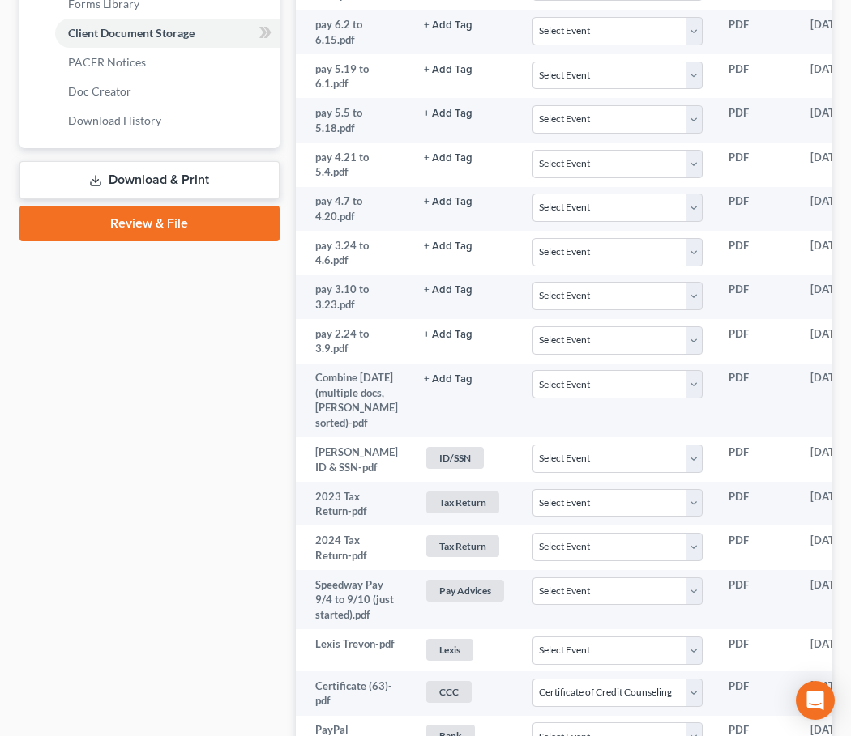
scroll to position [486, 0]
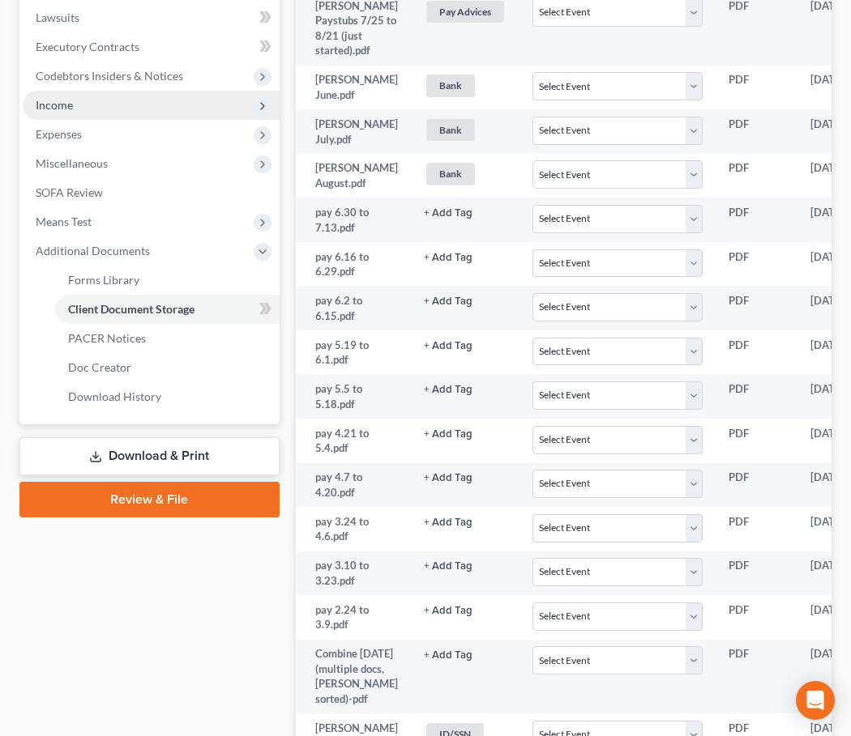
click at [57, 101] on span "Income" at bounding box center [54, 105] width 37 height 14
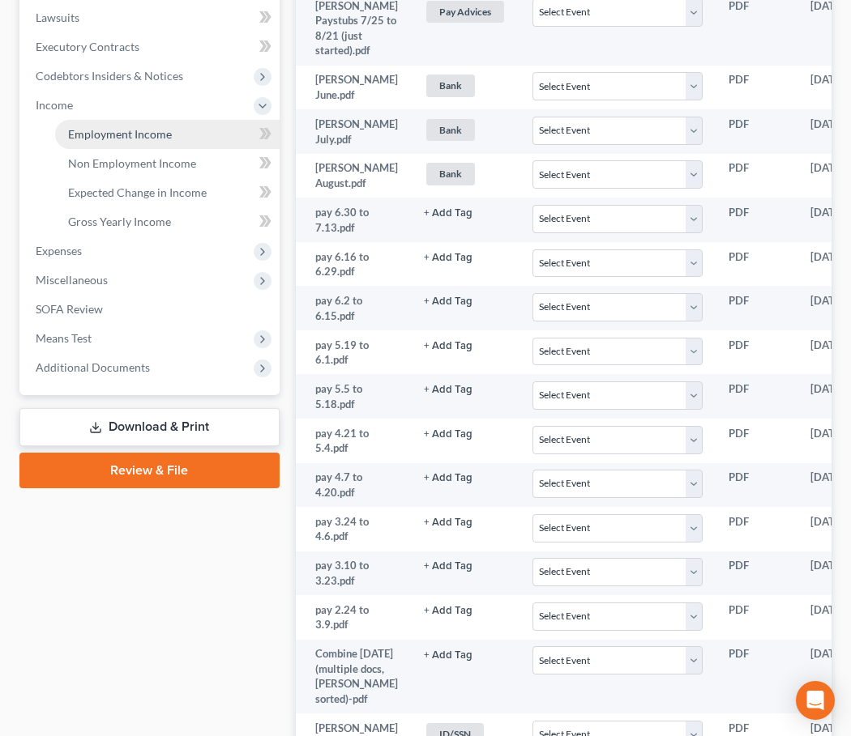
click at [134, 131] on span "Employment Income" at bounding box center [120, 134] width 104 height 14
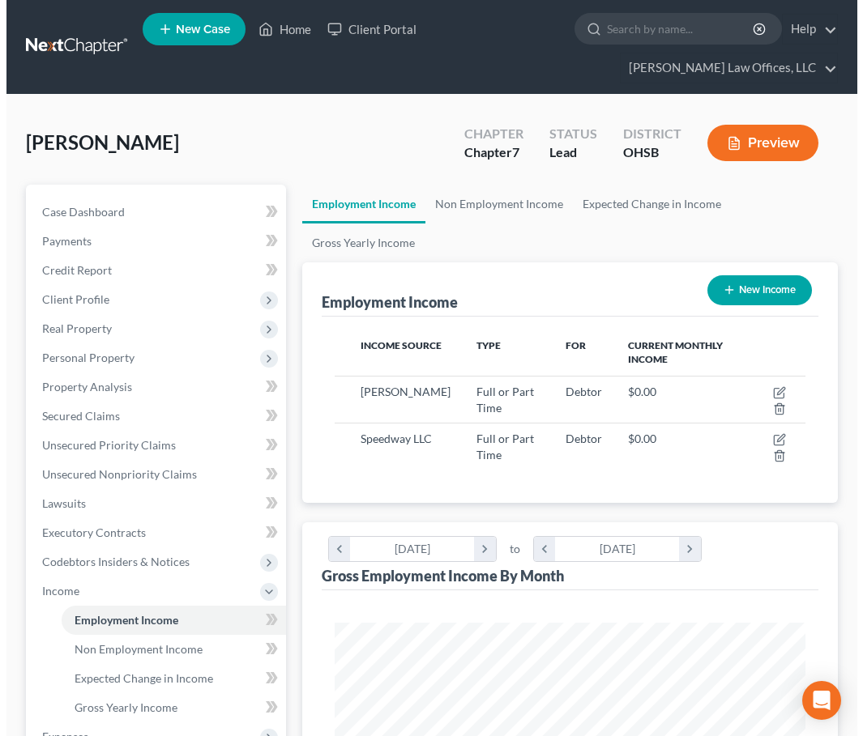
scroll to position [235, 504]
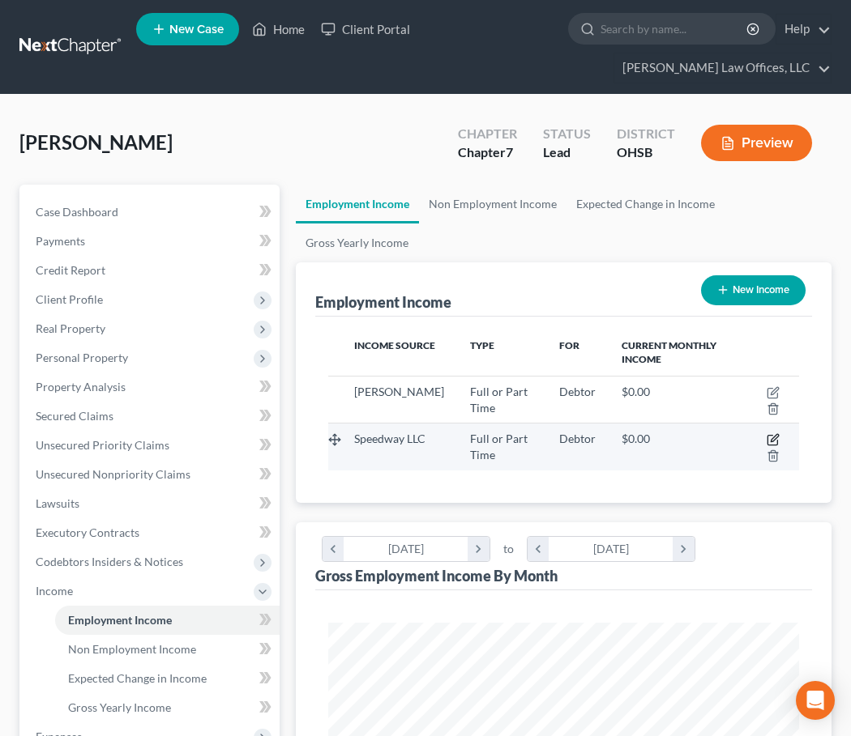
click at [773, 437] on icon "button" at bounding box center [772, 439] width 13 height 13
select select "0"
select select "36"
select select "3"
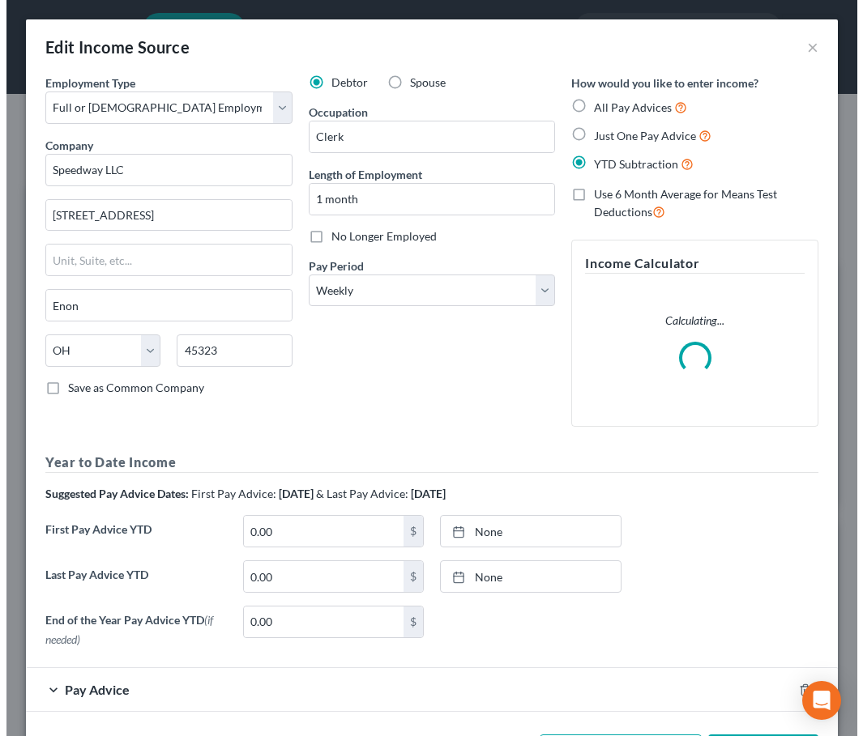
scroll to position [239, 512]
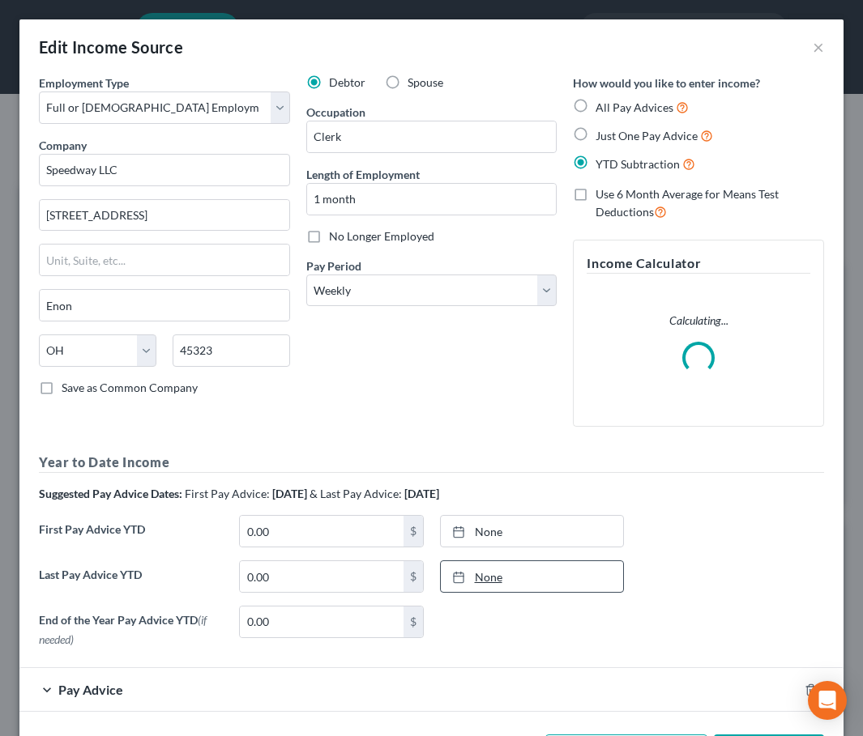
type input "[DATE]"
click at [480, 573] on link "None" at bounding box center [532, 576] width 182 height 31
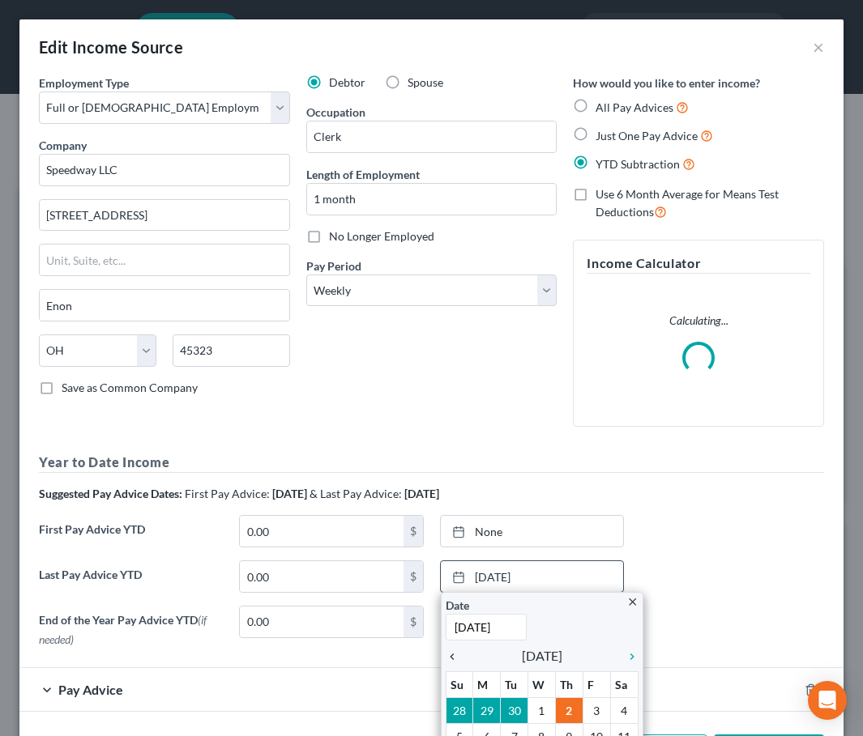
click at [448, 655] on icon "chevron_left" at bounding box center [456, 656] width 21 height 13
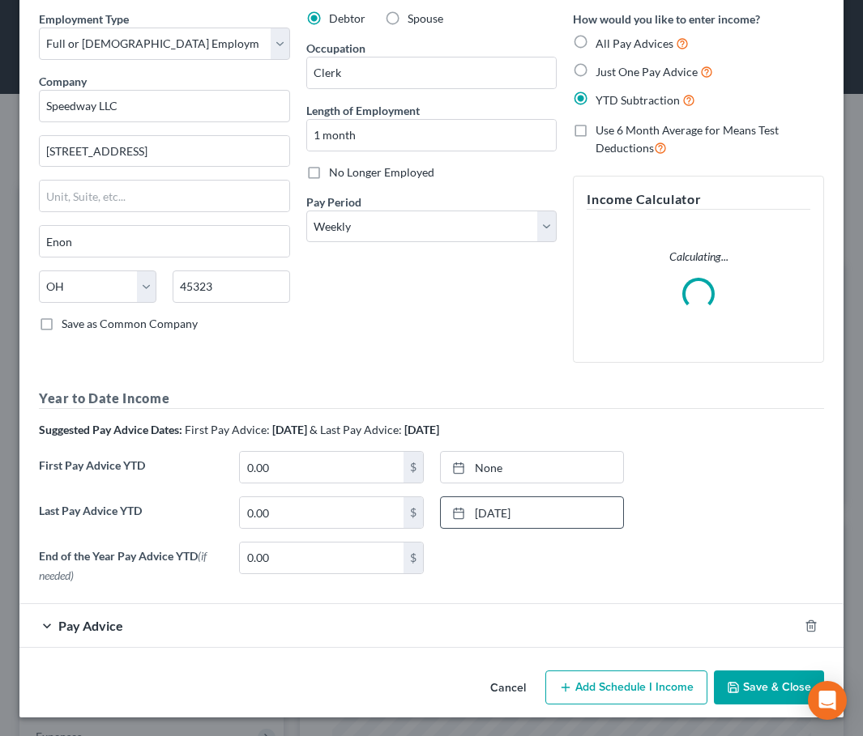
scroll to position [65, 0]
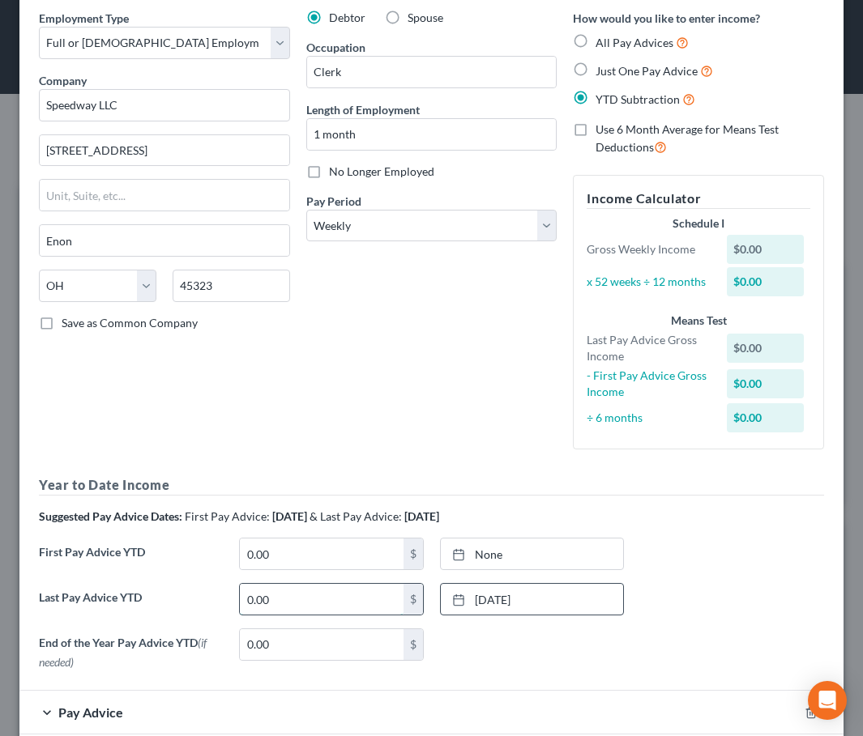
click at [349, 602] on input "0.00" at bounding box center [321, 599] width 163 height 31
type input "248.88"
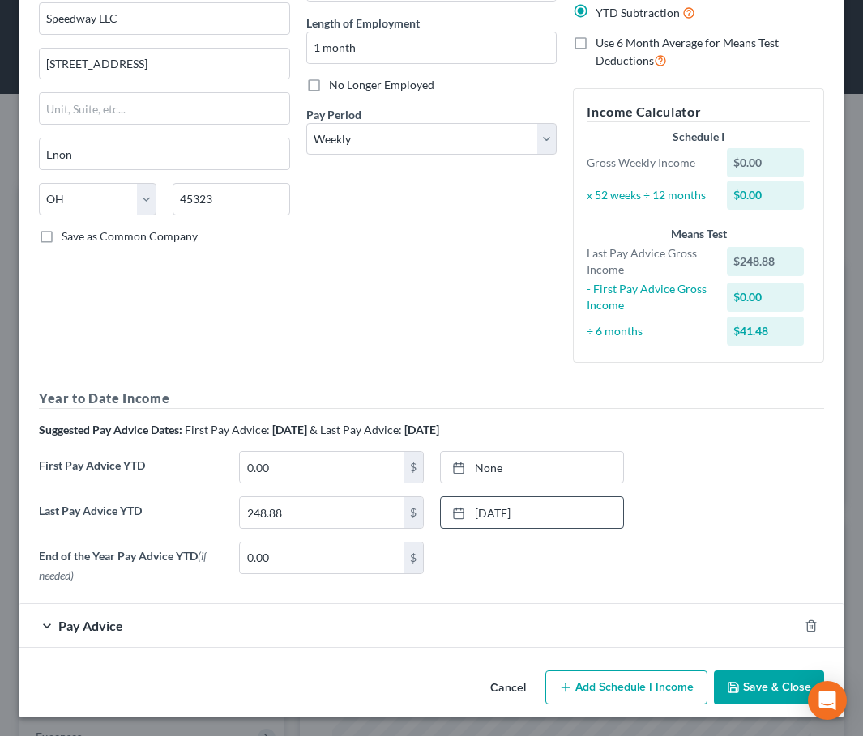
scroll to position [152, 0]
click at [538, 139] on select "Select Monthly Twice Monthly Every Other Week Weekly" at bounding box center [431, 138] width 251 height 32
select select "0"
click at [306, 122] on select "Select Monthly Twice Monthly Every Other Week Weekly" at bounding box center [431, 138] width 251 height 32
click at [265, 632] on div "Pay Advice" at bounding box center [408, 624] width 778 height 43
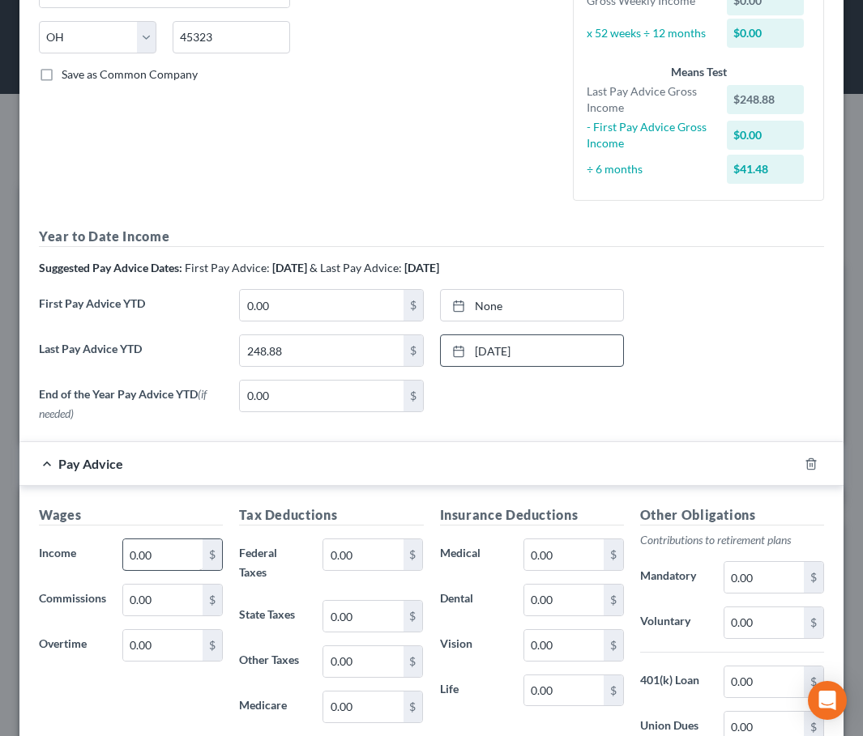
scroll to position [314, 0]
click at [159, 555] on input "0.00" at bounding box center [162, 554] width 79 height 31
type input "2,250.00"
click at [351, 552] on input "0.00" at bounding box center [362, 554] width 79 height 31
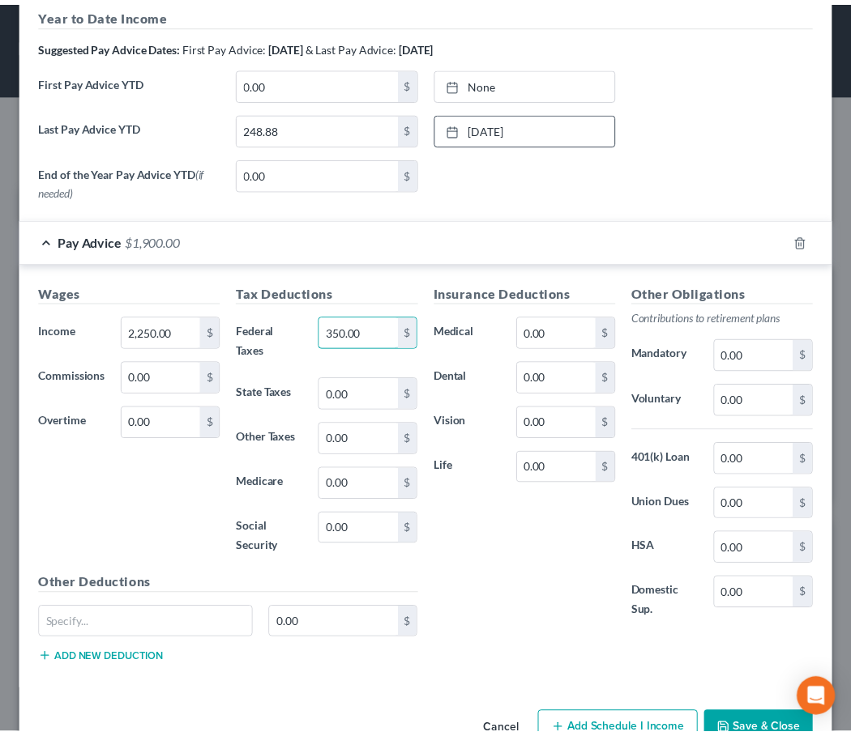
scroll to position [581, 0]
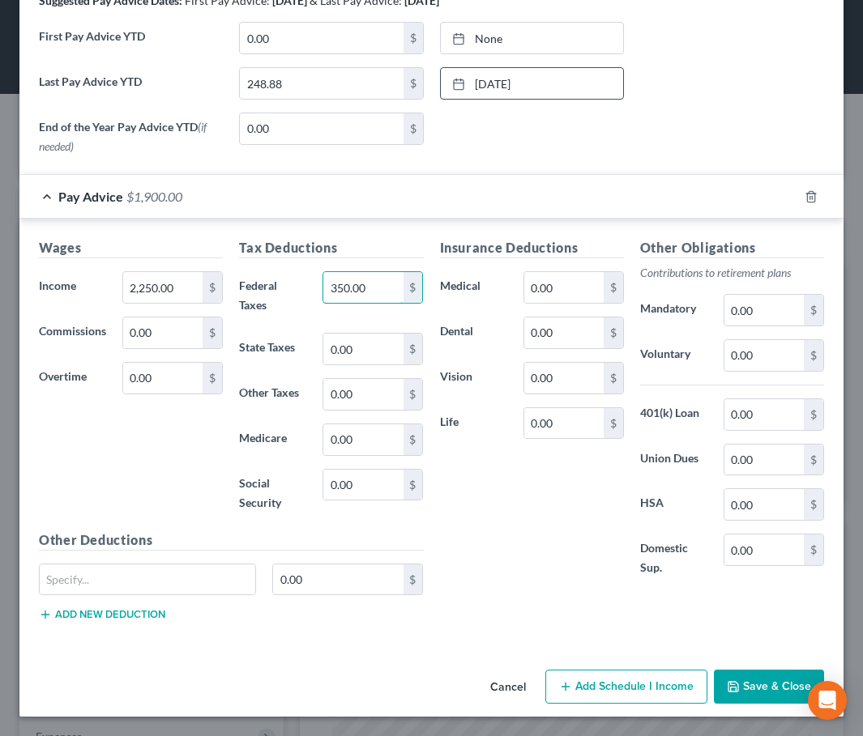
type input "350.00"
click at [751, 683] on button "Save & Close" at bounding box center [769, 687] width 110 height 34
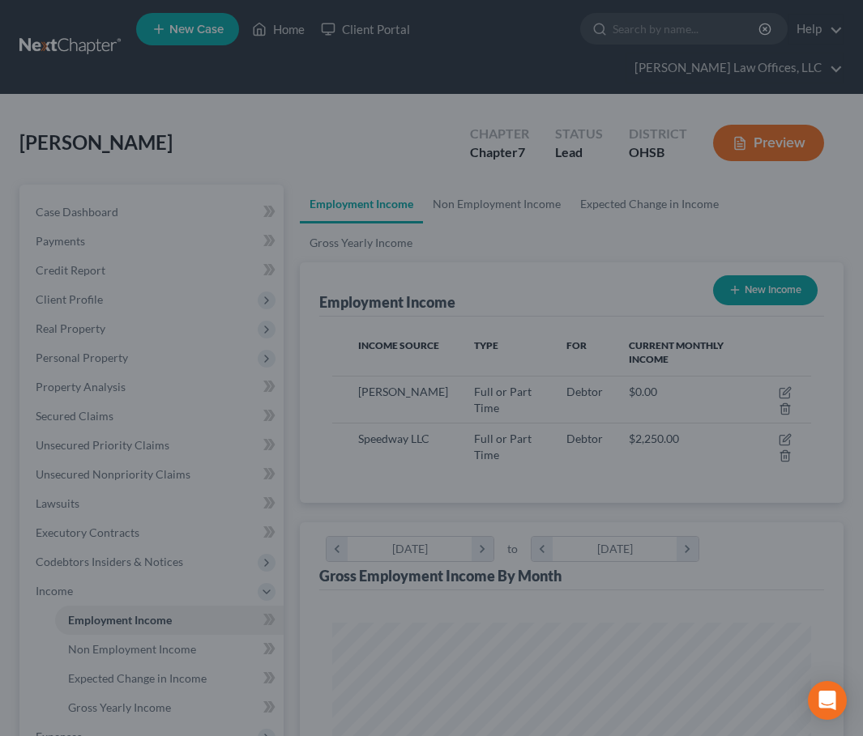
scroll to position [809803, 809534]
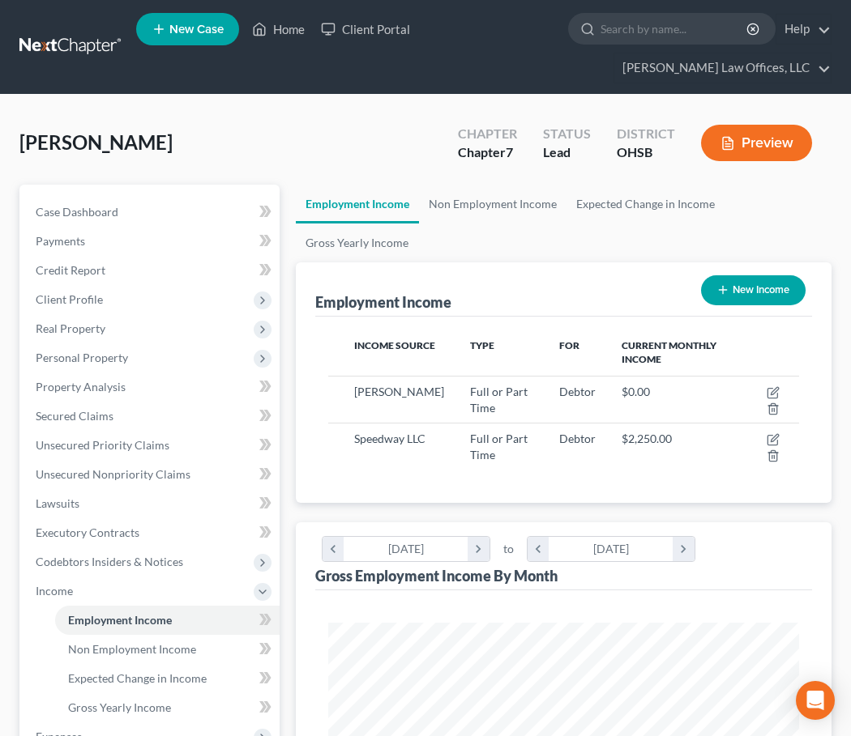
click at [559, 295] on div "Employment Income New Income" at bounding box center [563, 289] width 497 height 54
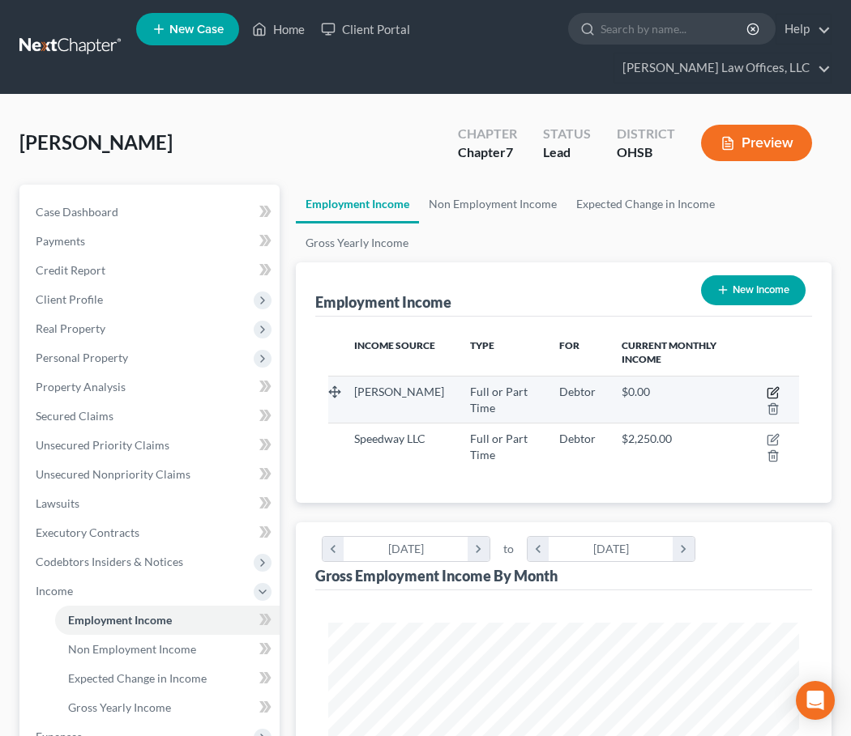
click at [768, 391] on icon "button" at bounding box center [772, 392] width 13 height 13
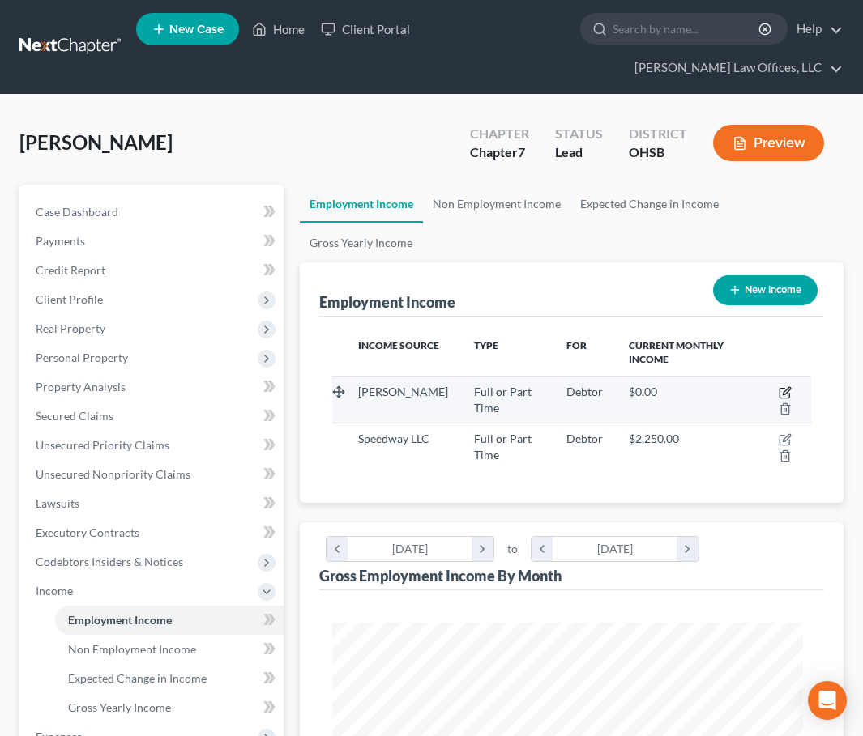
select select "0"
select select "39"
select select "2"
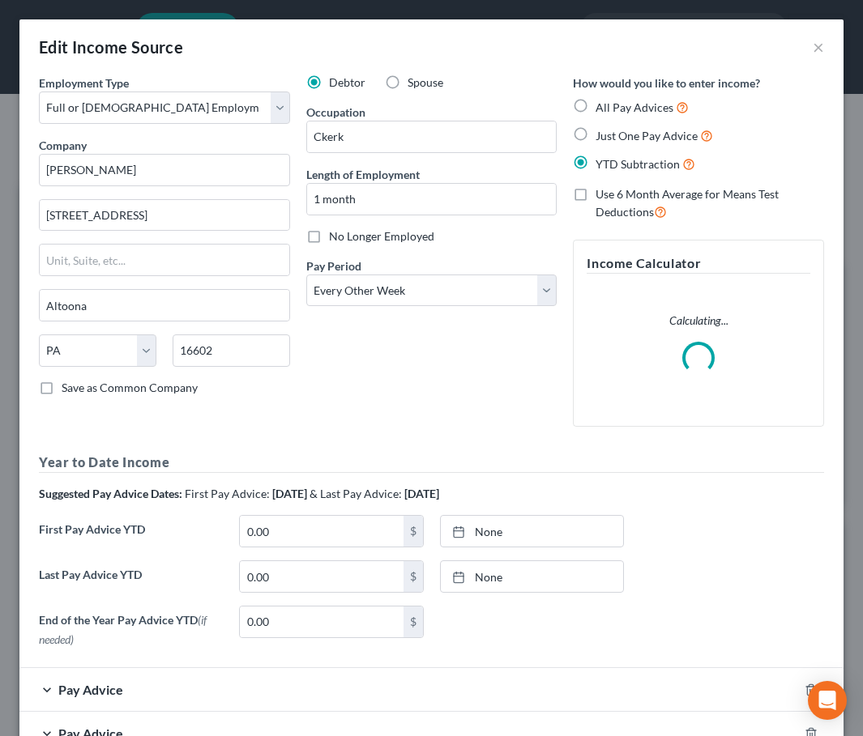
scroll to position [239, 512]
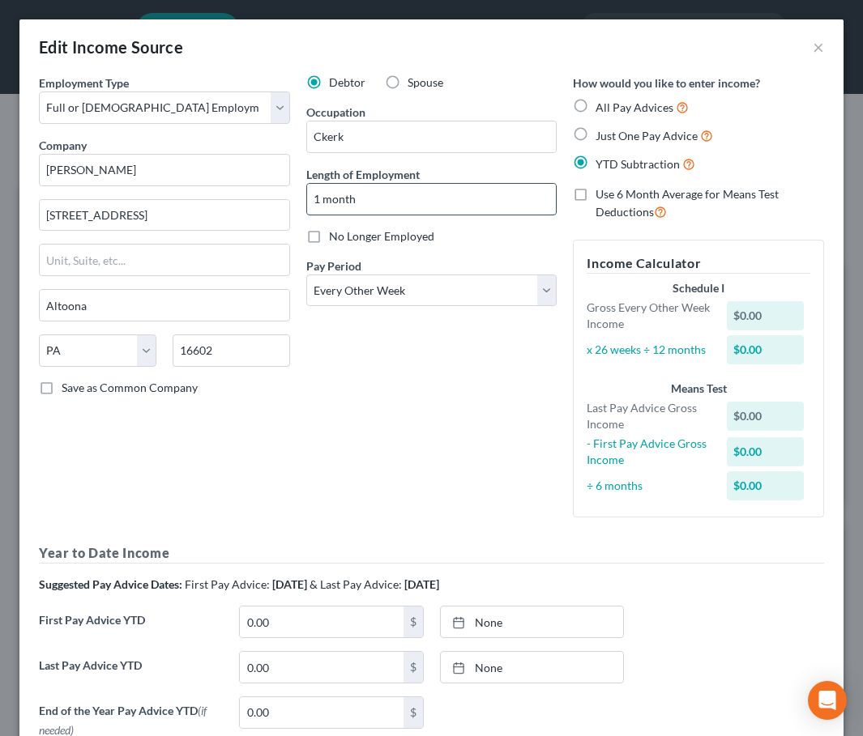
click at [308, 198] on input "1 month" at bounding box center [431, 199] width 249 height 31
type input "5 months"
click at [329, 242] on label "No Longer Employed" at bounding box center [381, 236] width 105 height 16
click at [335, 239] on input "No Longer Employed" at bounding box center [340, 233] width 11 height 11
checkbox input "true"
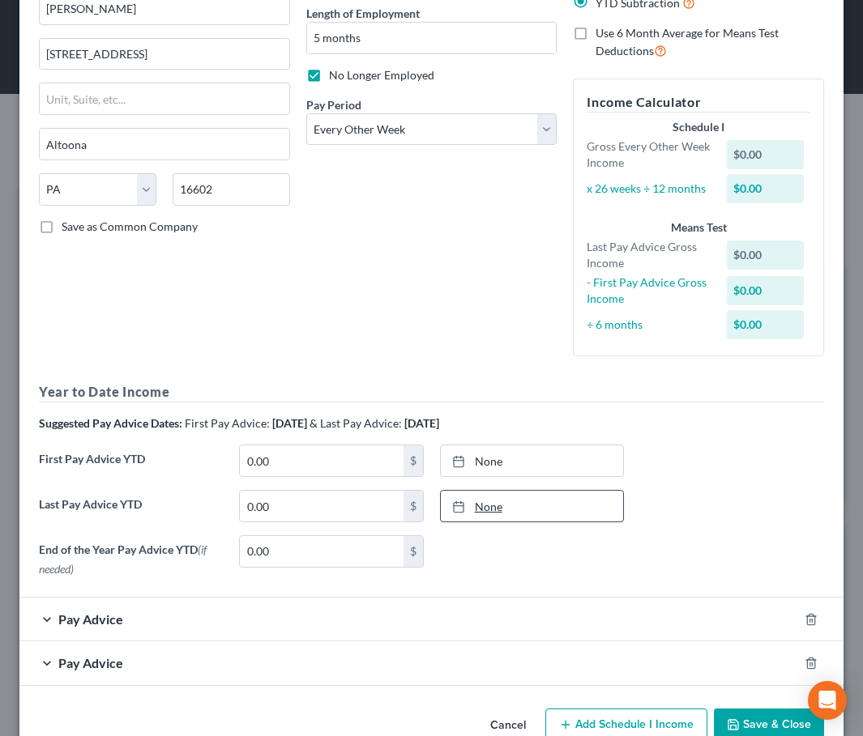
scroll to position [162, 0]
click at [804, 612] on icon "button" at bounding box center [810, 618] width 13 height 13
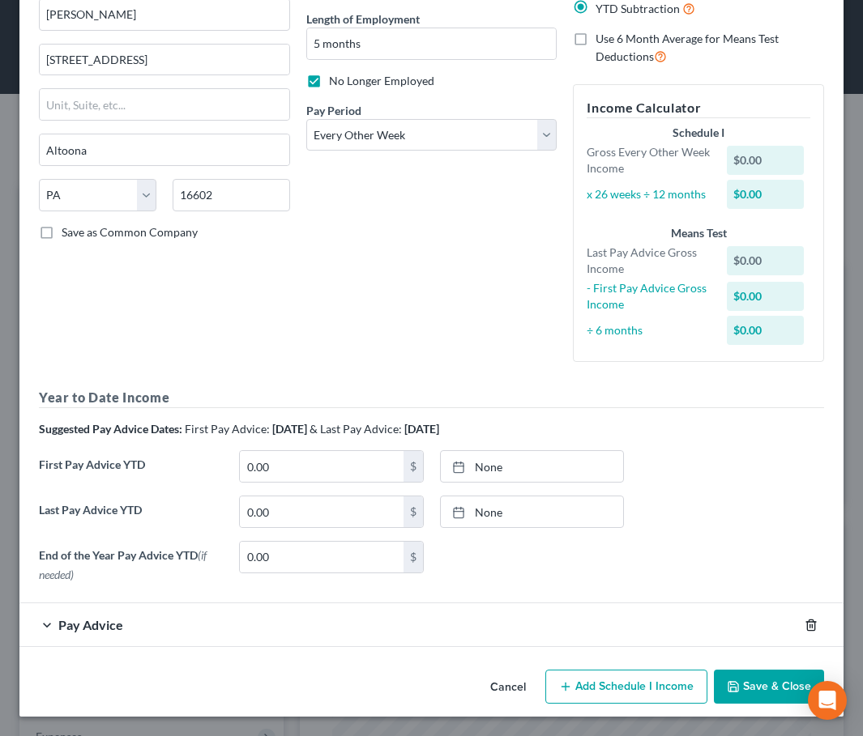
scroll to position [156, 0]
click at [800, 633] on div at bounding box center [820, 625] width 45 height 26
click at [812, 627] on line "button" at bounding box center [812, 626] width 0 height 3
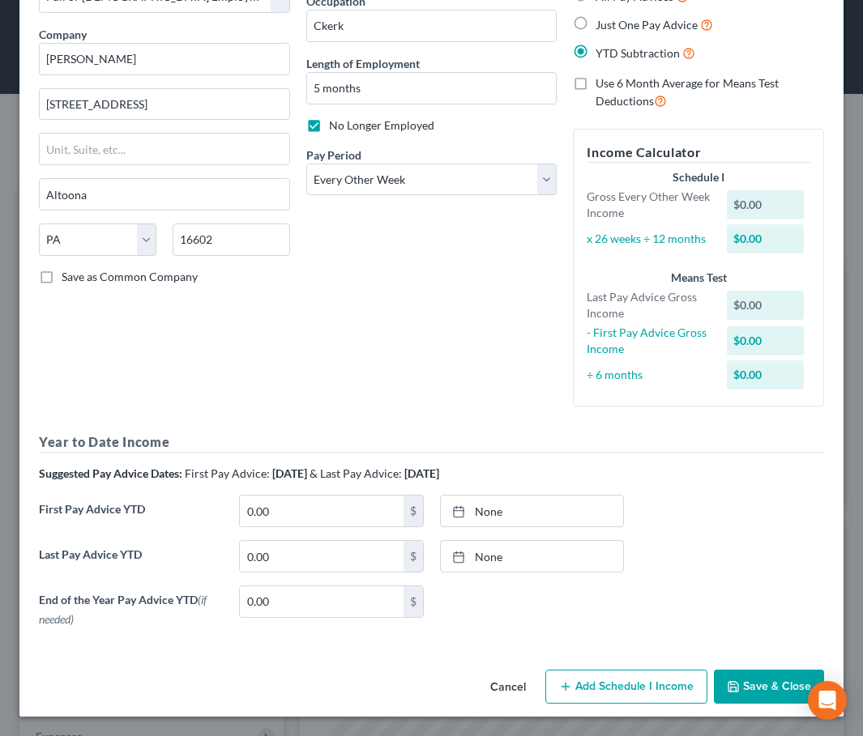
scroll to position [111, 0]
type input "[DATE]"
click at [489, 552] on link "None" at bounding box center [532, 556] width 182 height 31
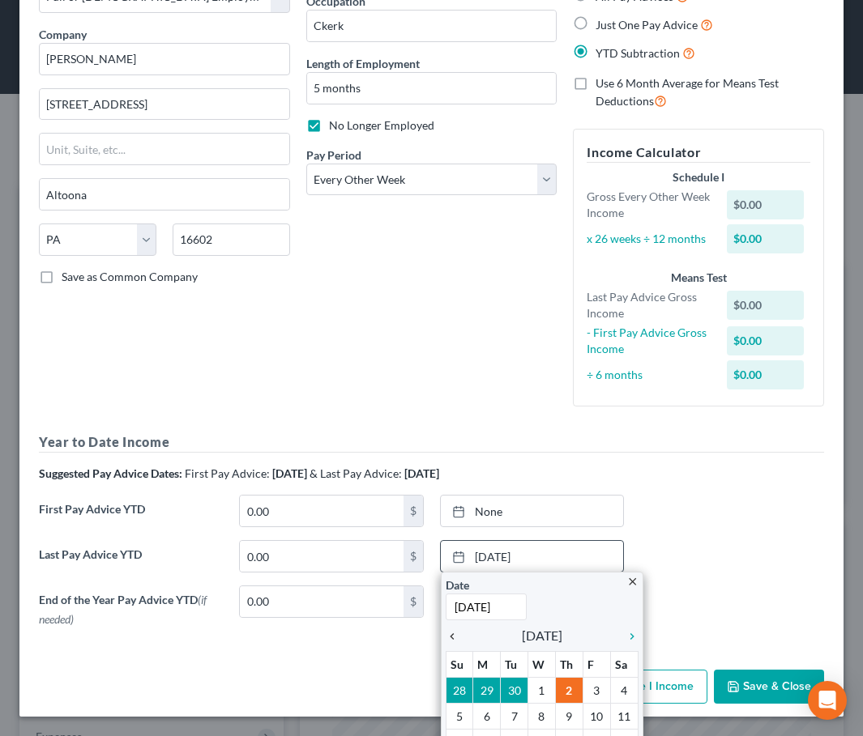
click at [447, 634] on icon "chevron_left" at bounding box center [456, 636] width 21 height 13
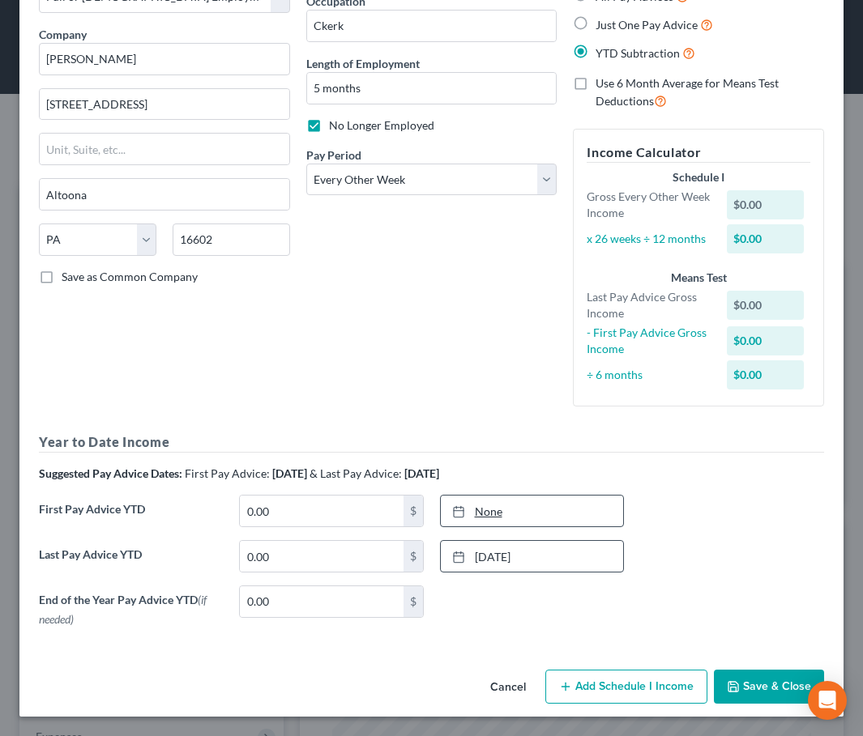
type input "[DATE]"
click at [468, 506] on link "None" at bounding box center [532, 511] width 182 height 31
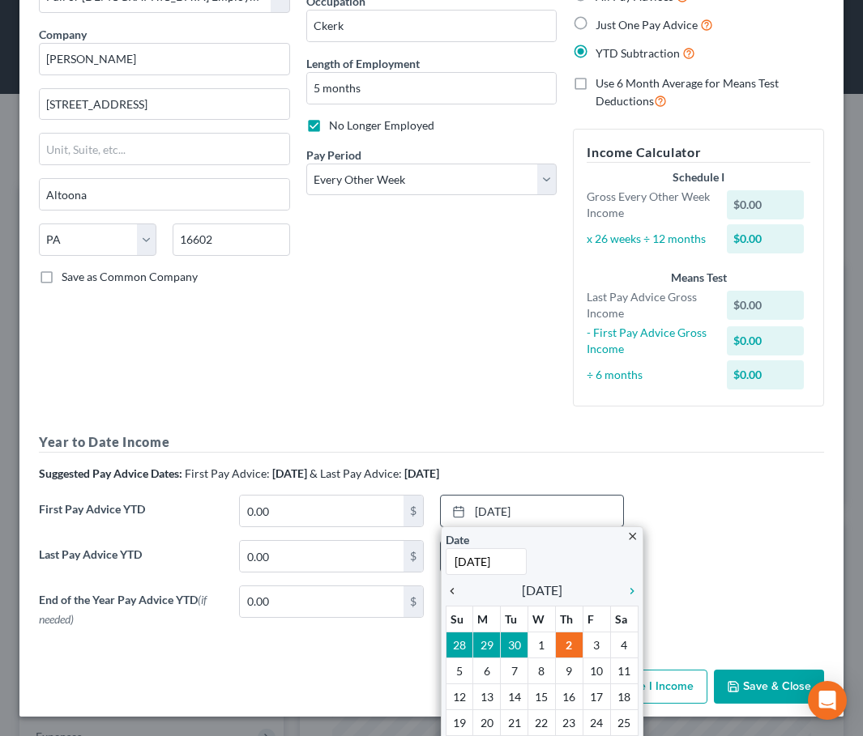
click at [446, 591] on icon "chevron_left" at bounding box center [456, 591] width 21 height 13
click at [446, 592] on icon "chevron_left" at bounding box center [456, 591] width 21 height 13
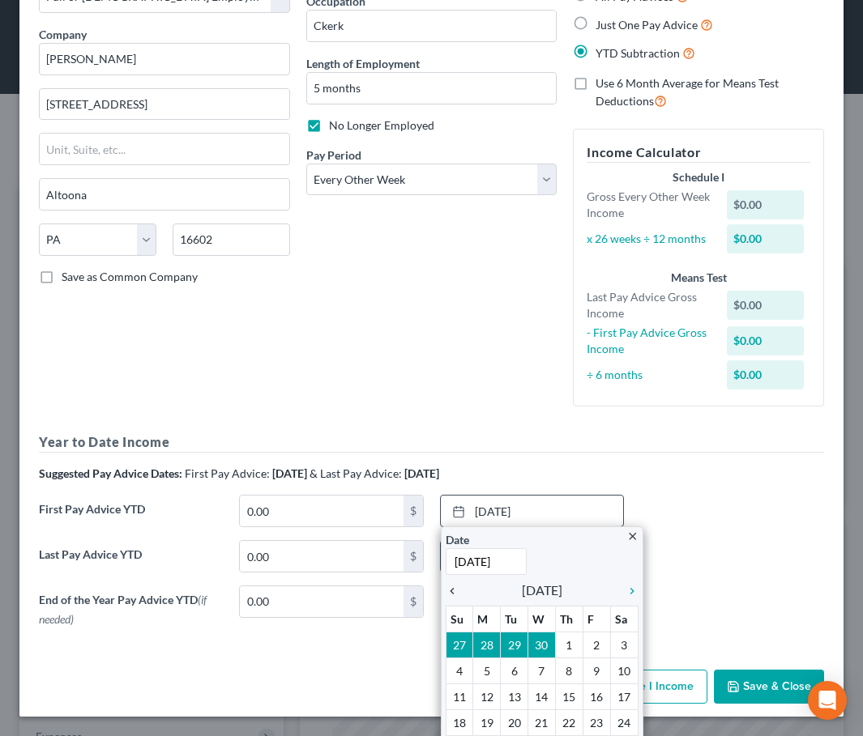
click at [446, 592] on icon "chevron_left" at bounding box center [456, 591] width 21 height 13
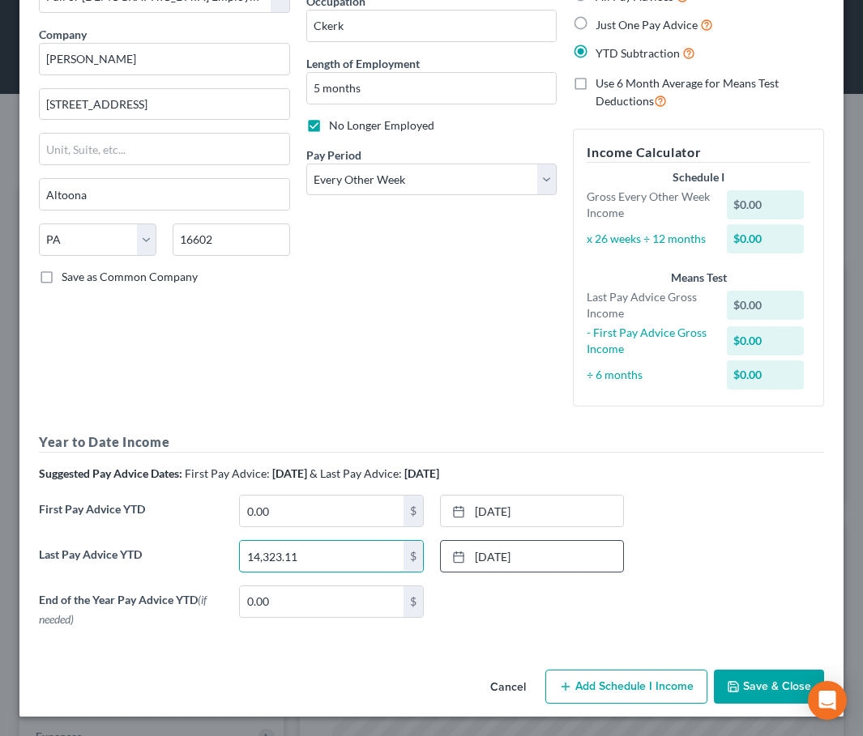
type input "14,323.11"
click at [734, 681] on button "Save & Close" at bounding box center [769, 687] width 110 height 34
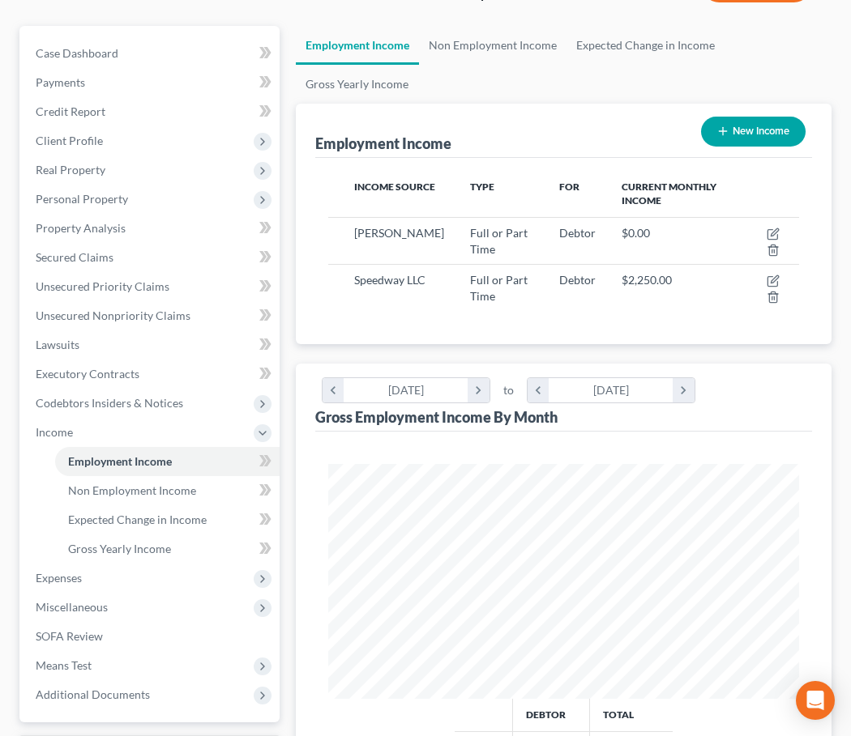
scroll to position [486, 0]
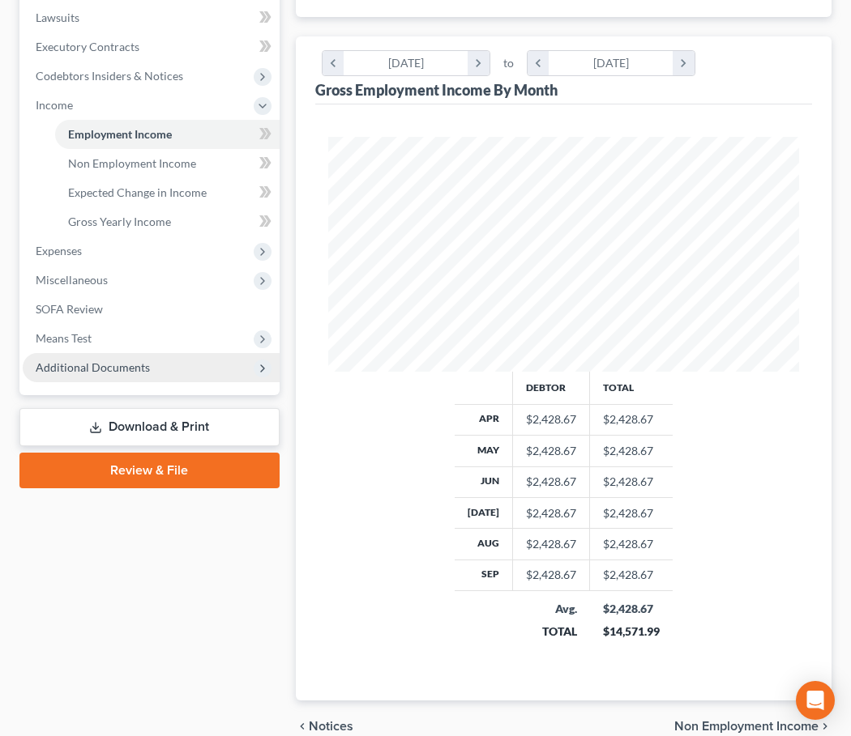
click at [146, 361] on span "Additional Documents" at bounding box center [93, 367] width 114 height 14
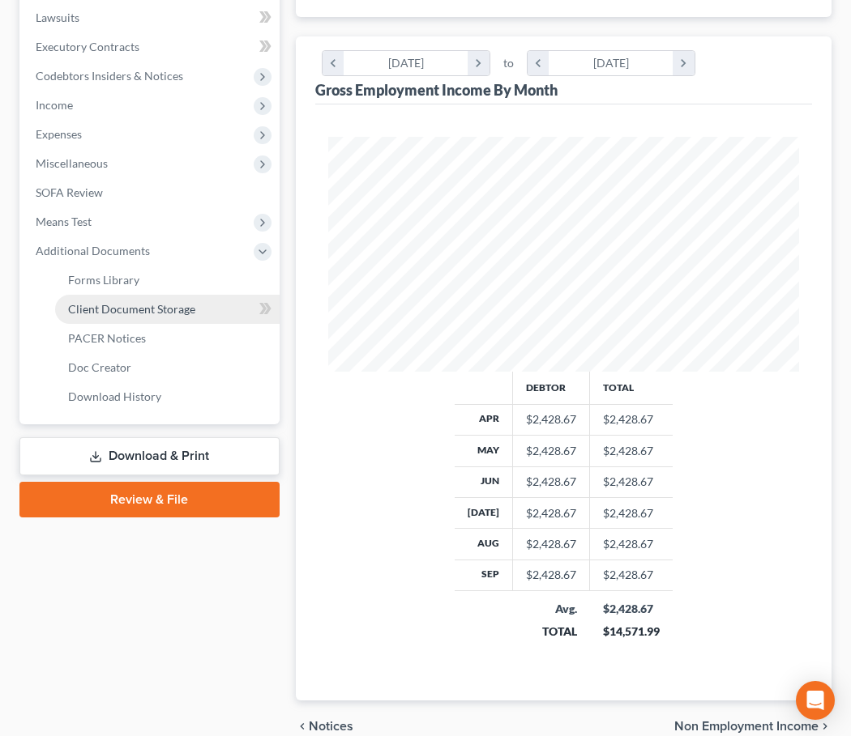
click at [177, 310] on span "Client Document Storage" at bounding box center [131, 309] width 127 height 14
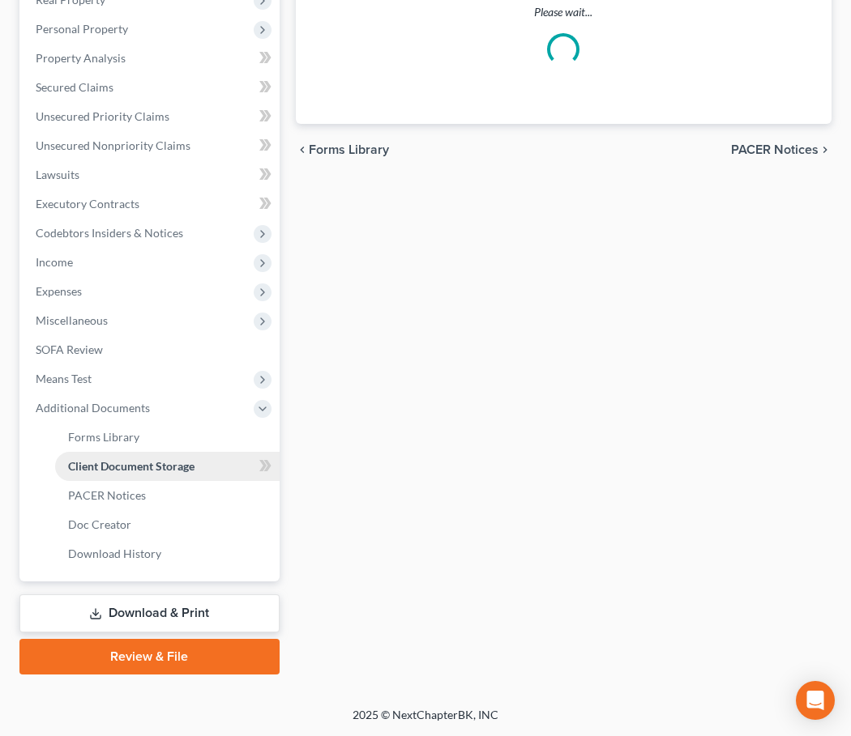
scroll to position [268, 0]
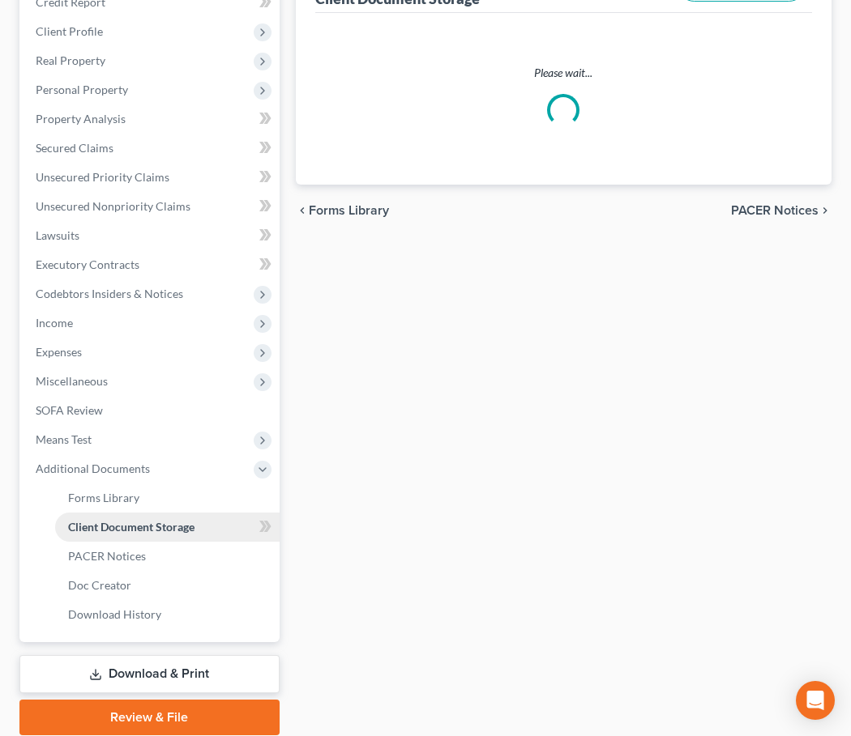
select select "7"
select select "37"
select select "52"
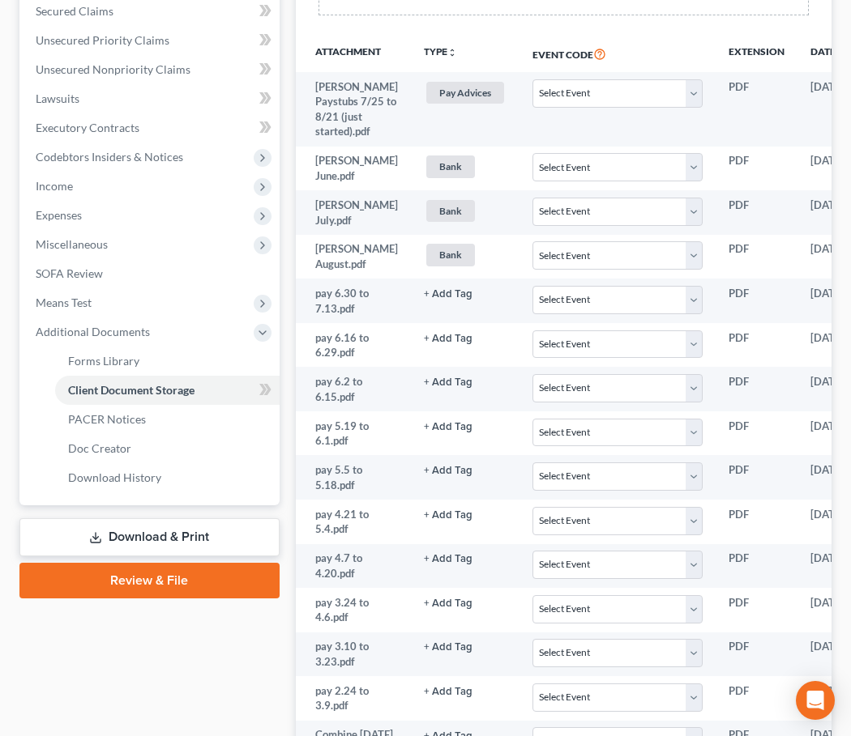
scroll to position [486, 0]
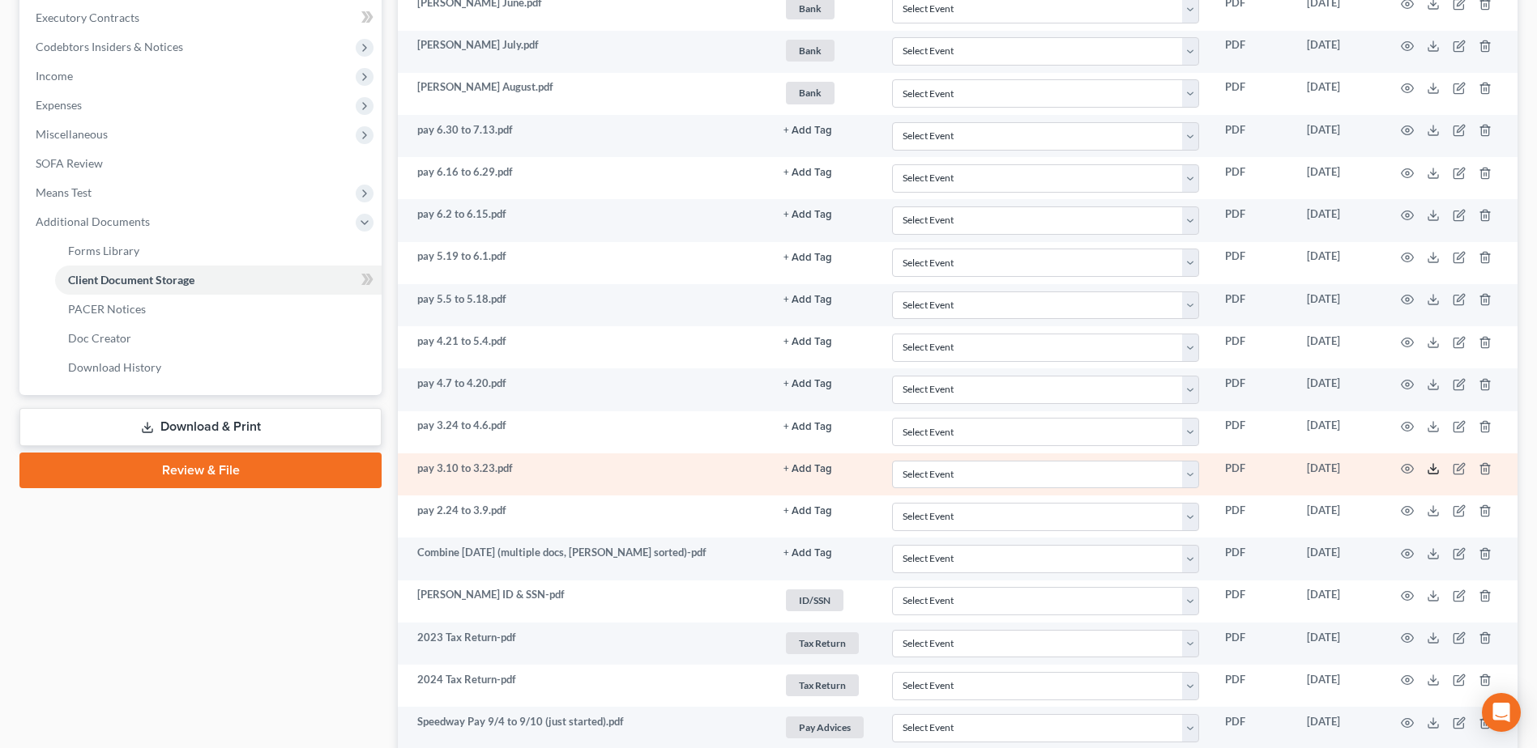
click at [1432, 471] on polyline at bounding box center [1434, 469] width 6 height 2
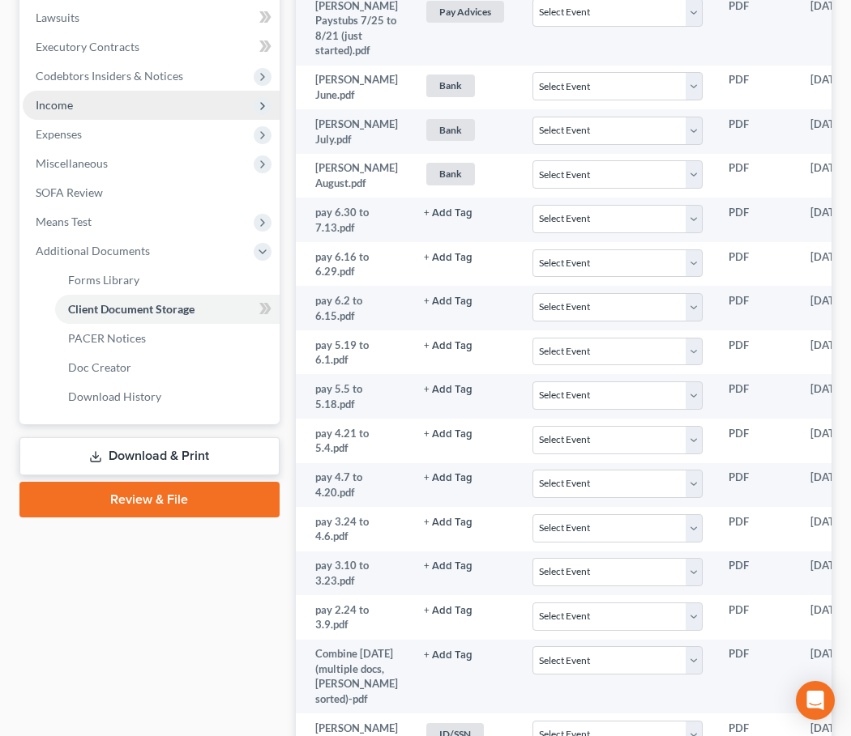
click at [85, 101] on span "Income" at bounding box center [151, 105] width 257 height 29
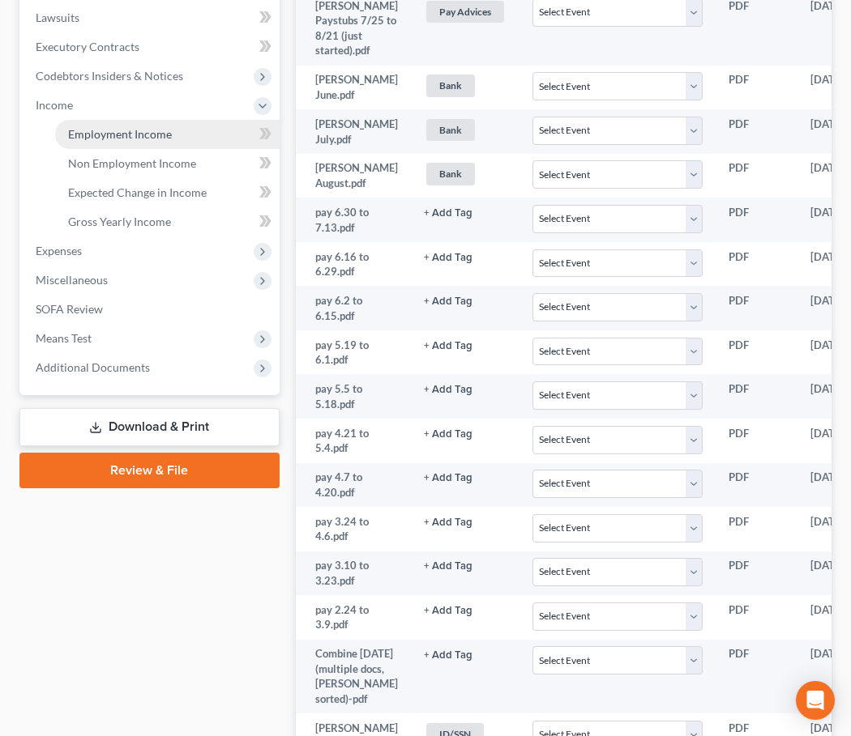
click at [92, 129] on span "Employment Income" at bounding box center [120, 134] width 104 height 14
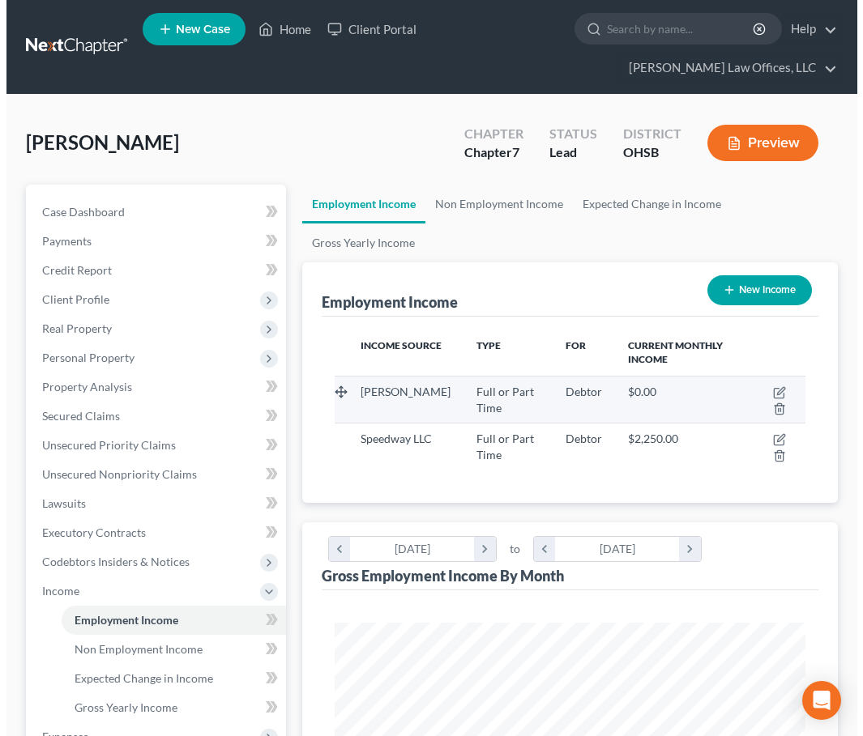
scroll to position [235, 504]
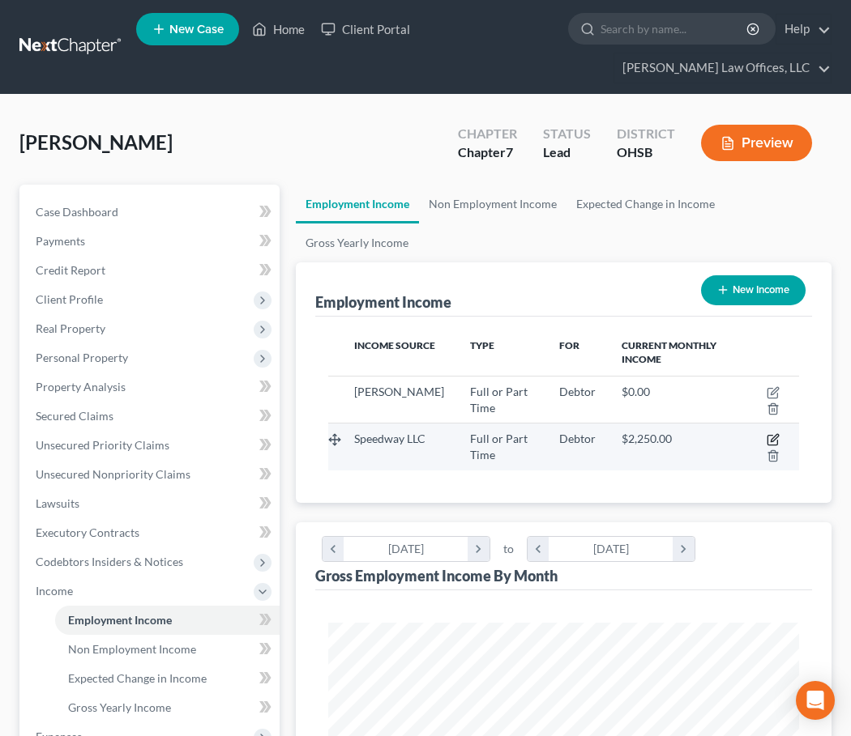
click at [766, 439] on icon "button" at bounding box center [772, 439] width 13 height 13
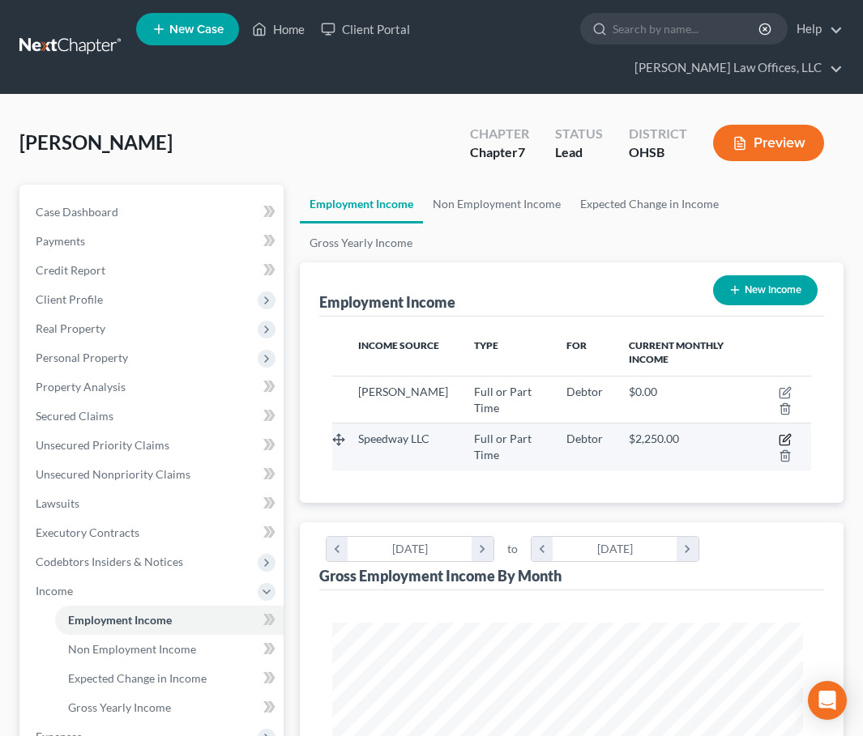
select select "0"
select select "36"
select select "0"
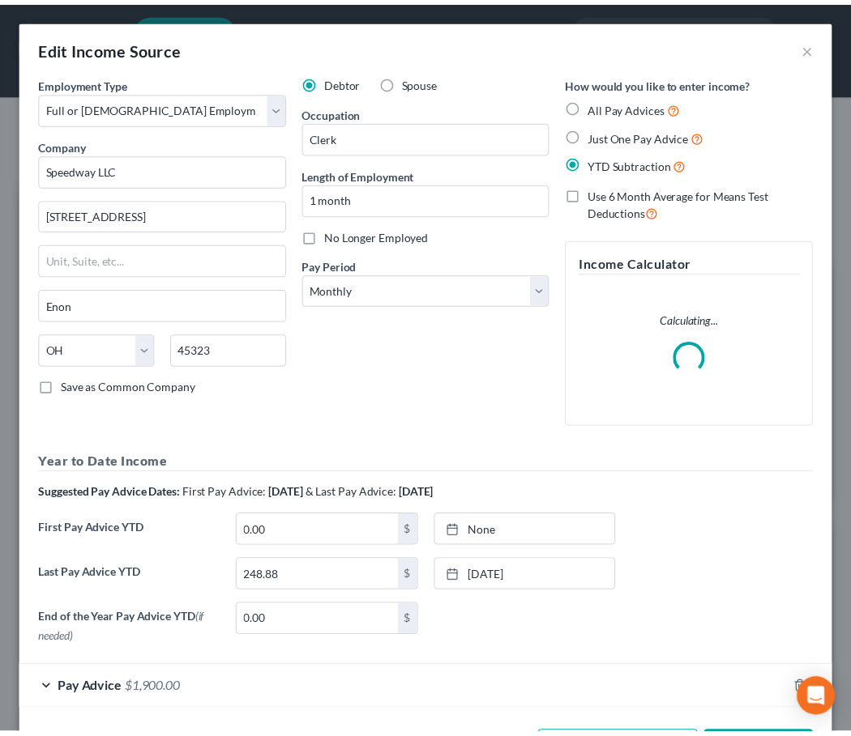
scroll to position [239, 512]
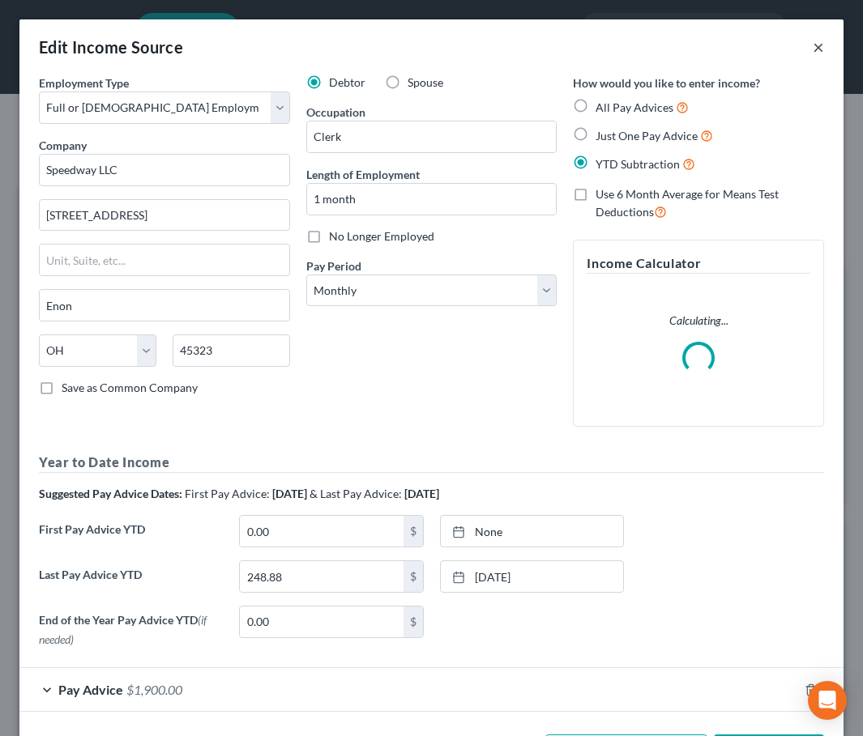
click at [812, 51] on button "×" at bounding box center [817, 46] width 11 height 19
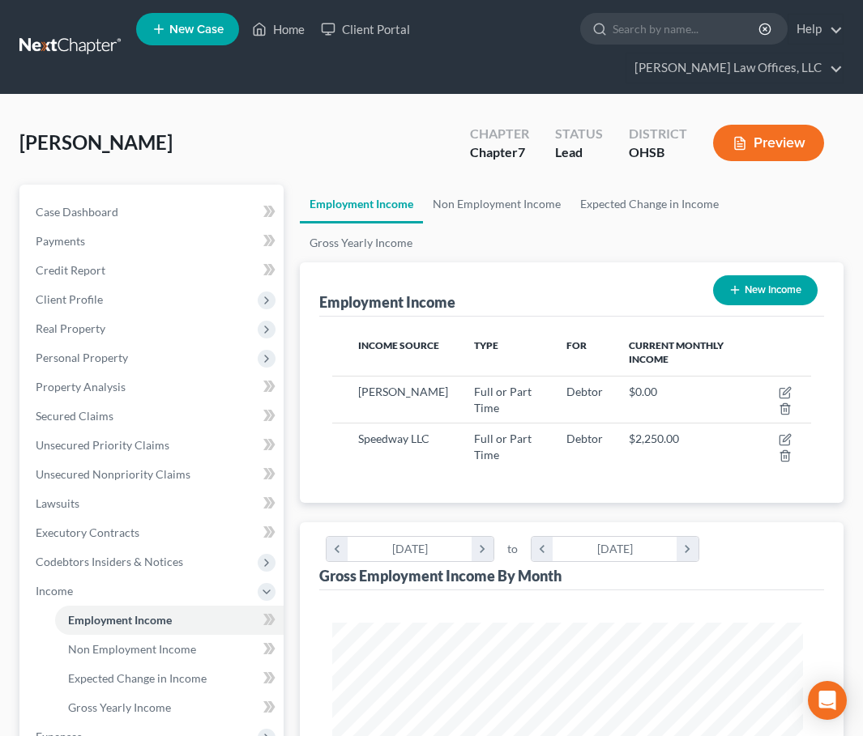
scroll to position [809803, 809534]
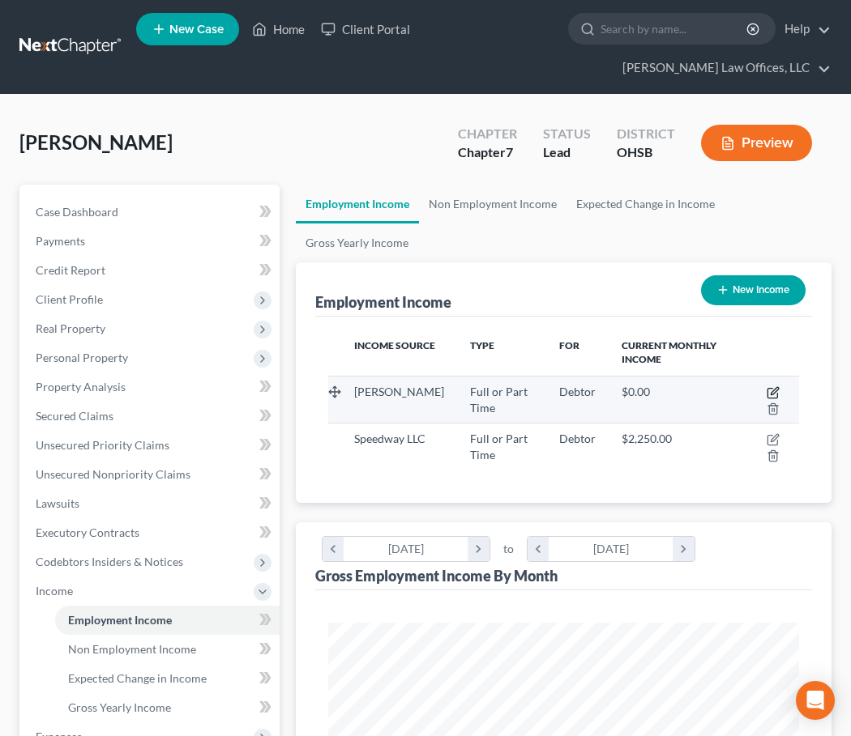
click at [774, 390] on icon "button" at bounding box center [773, 390] width 7 height 7
select select "0"
select select "39"
select select "2"
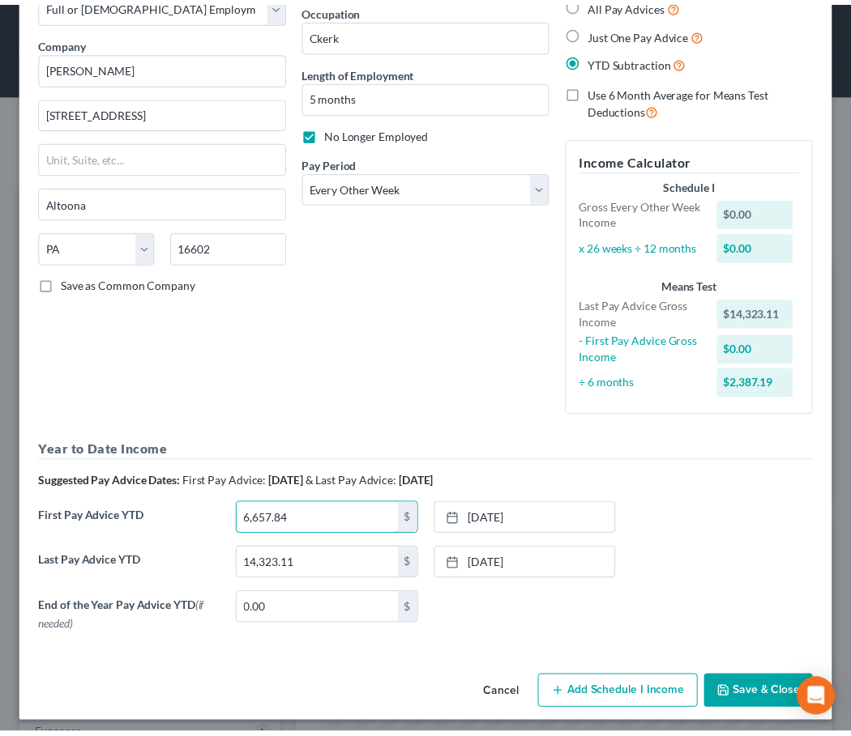
scroll to position [111, 0]
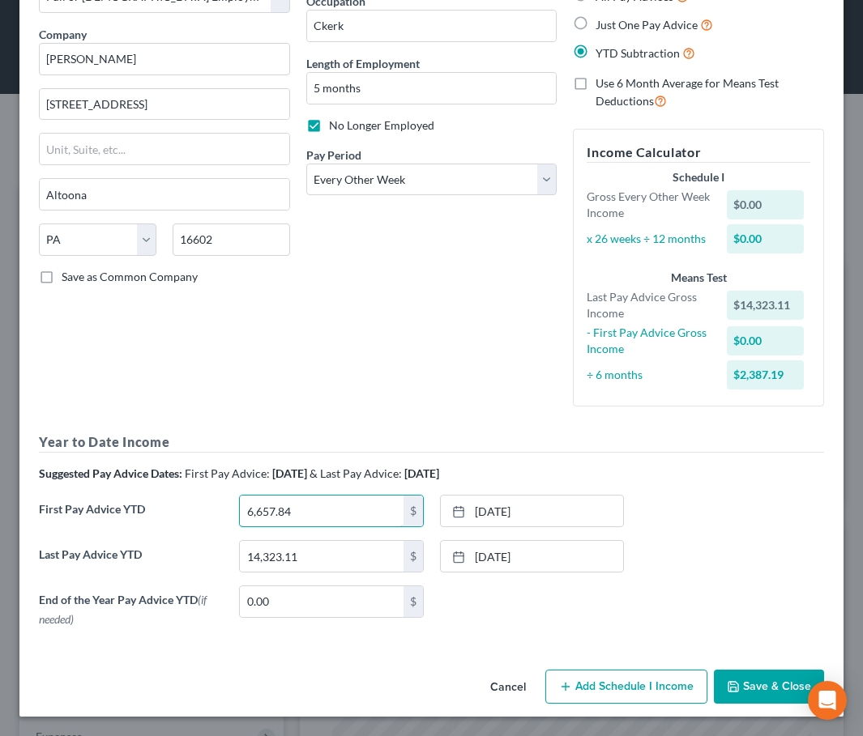
type input "6,657.84"
click at [754, 685] on button "Save & Close" at bounding box center [769, 687] width 110 height 34
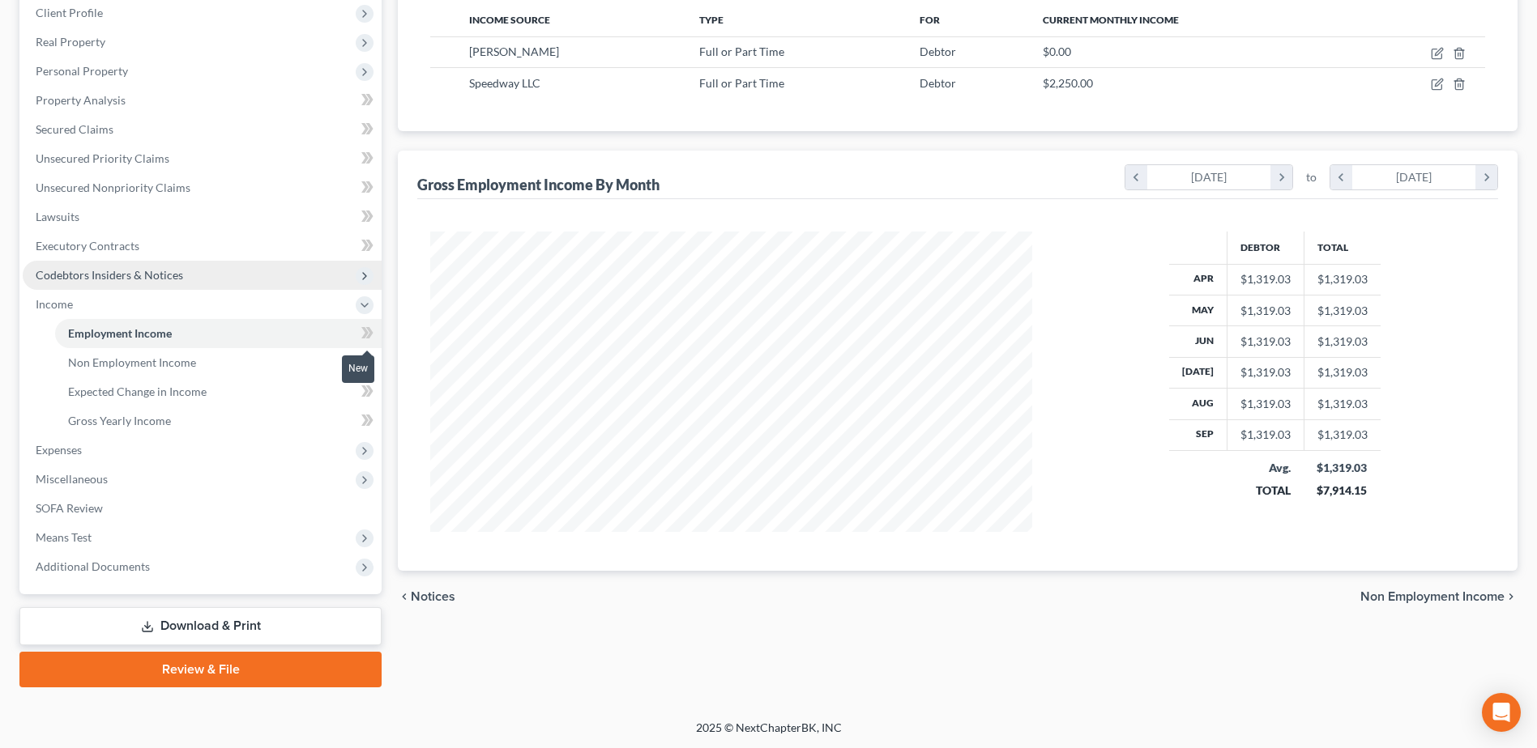
scroll to position [258, 0]
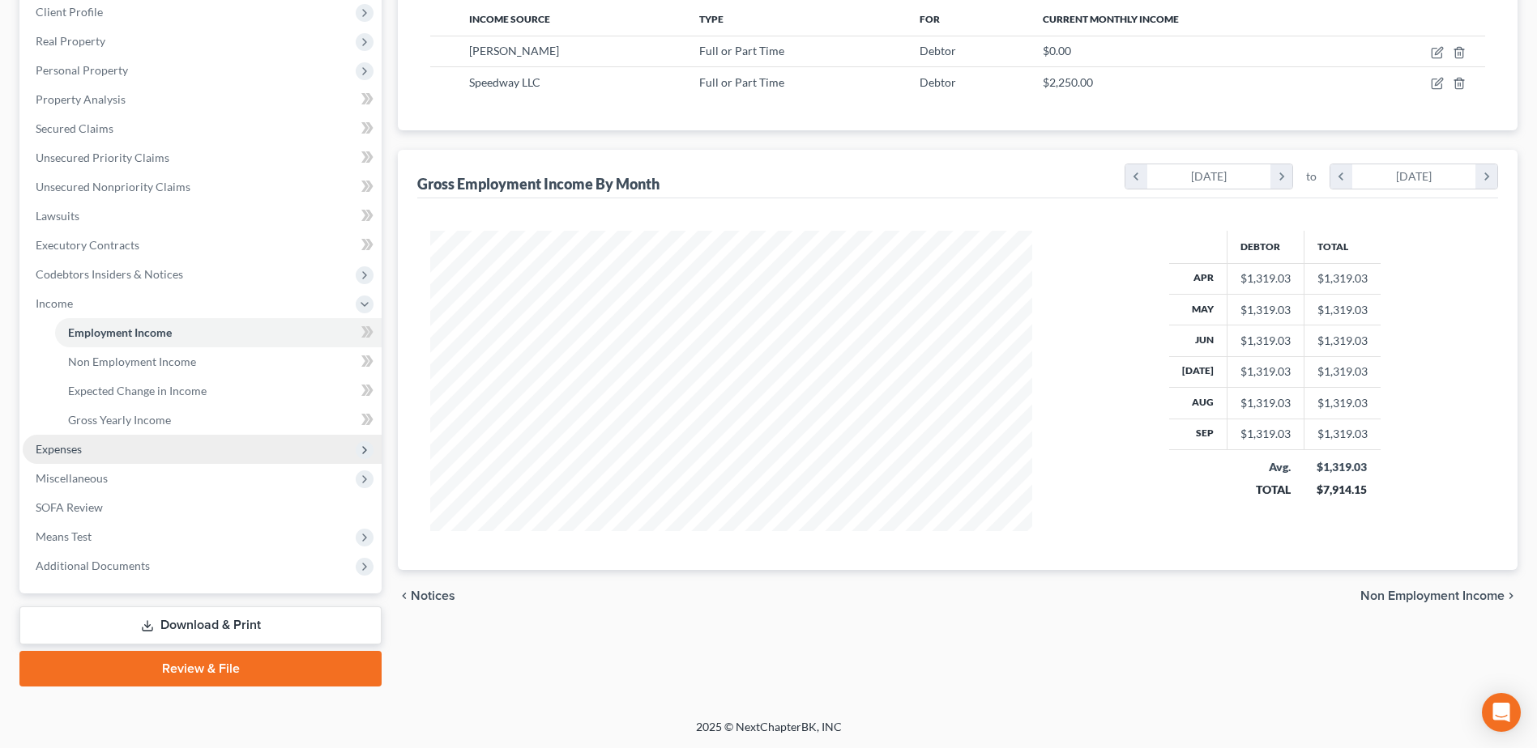
click at [84, 441] on span "Expenses" at bounding box center [202, 449] width 359 height 29
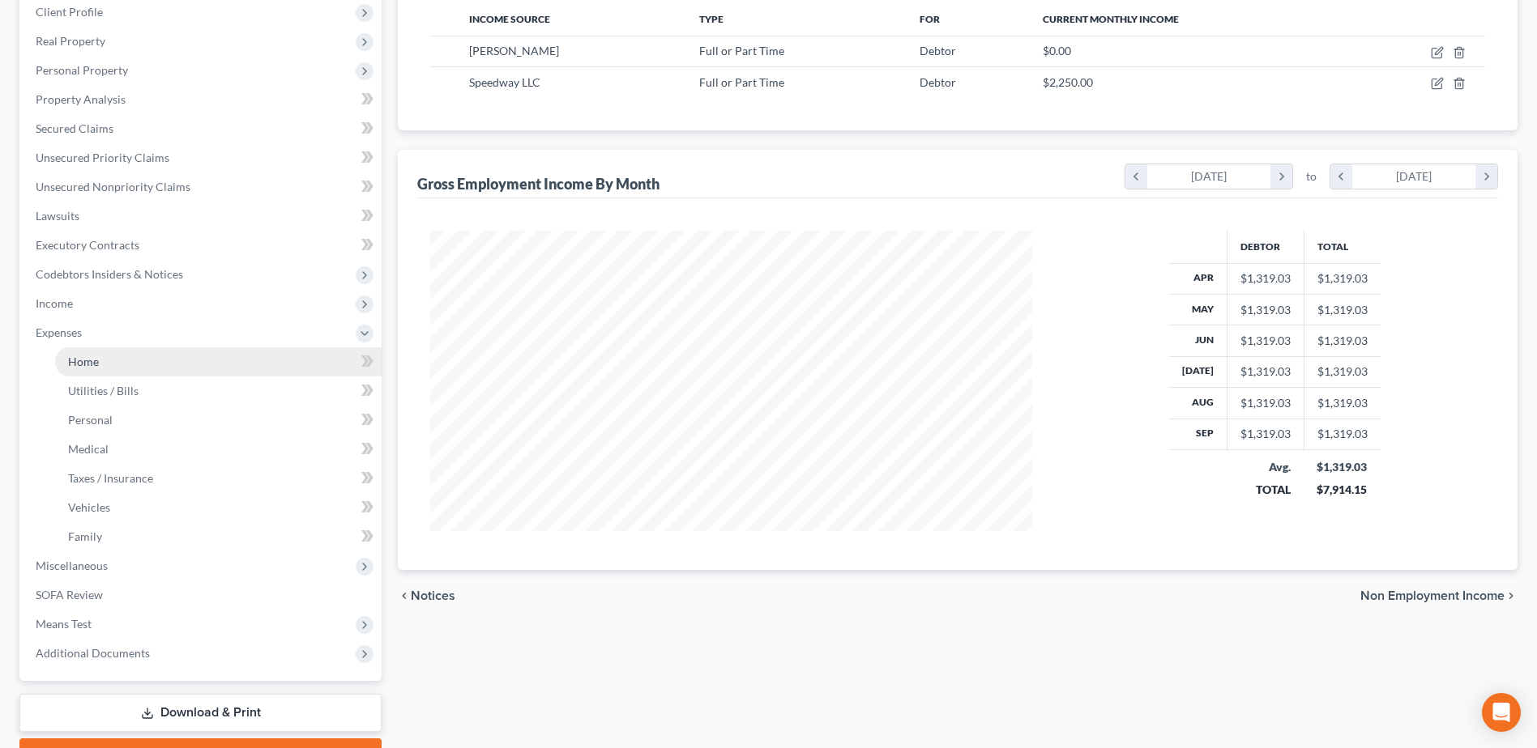
click at [114, 365] on link "Home" at bounding box center [218, 362] width 326 height 29
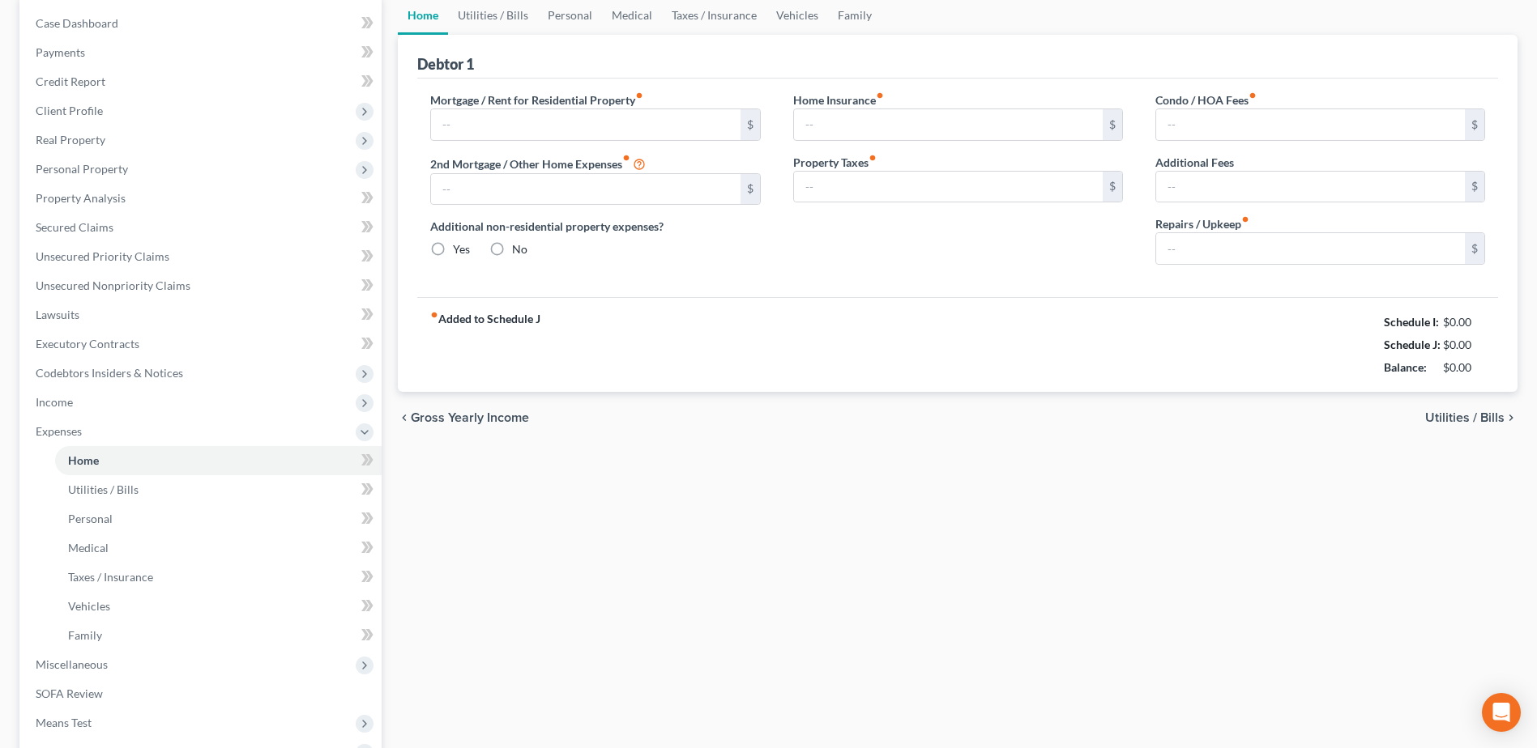
type input "850.00"
radio input "true"
type input "15.00"
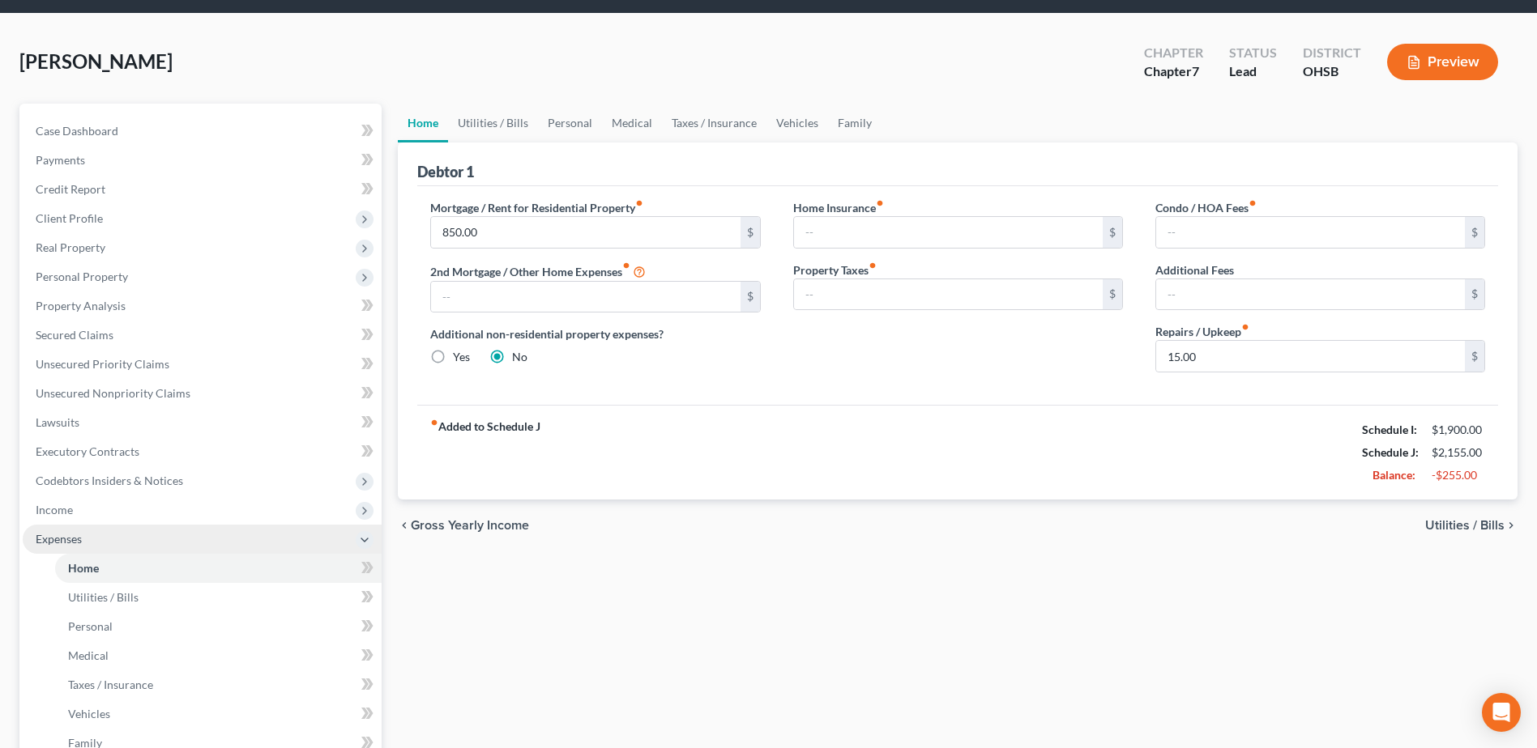
scroll to position [81, 0]
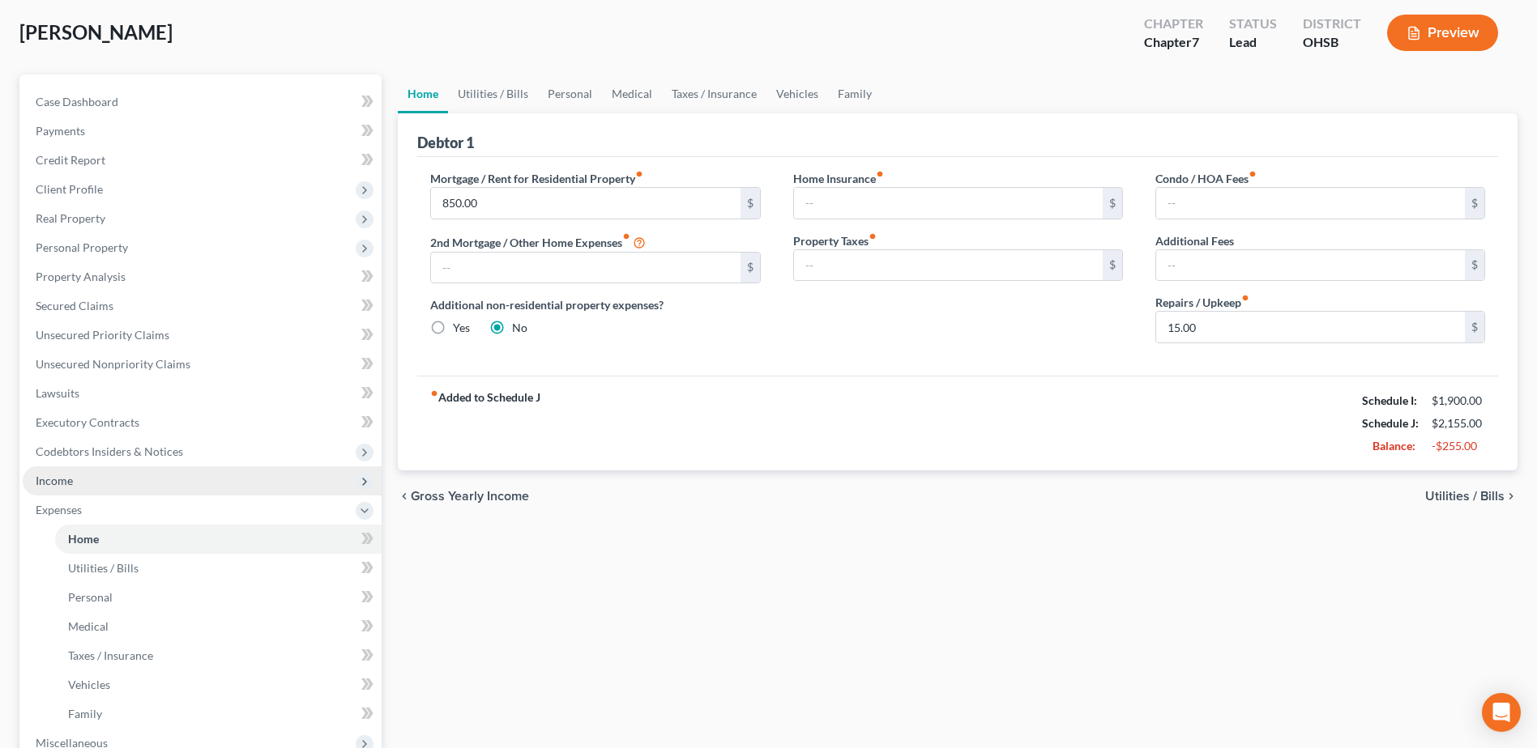
click at [111, 487] on span "Income" at bounding box center [202, 481] width 359 height 29
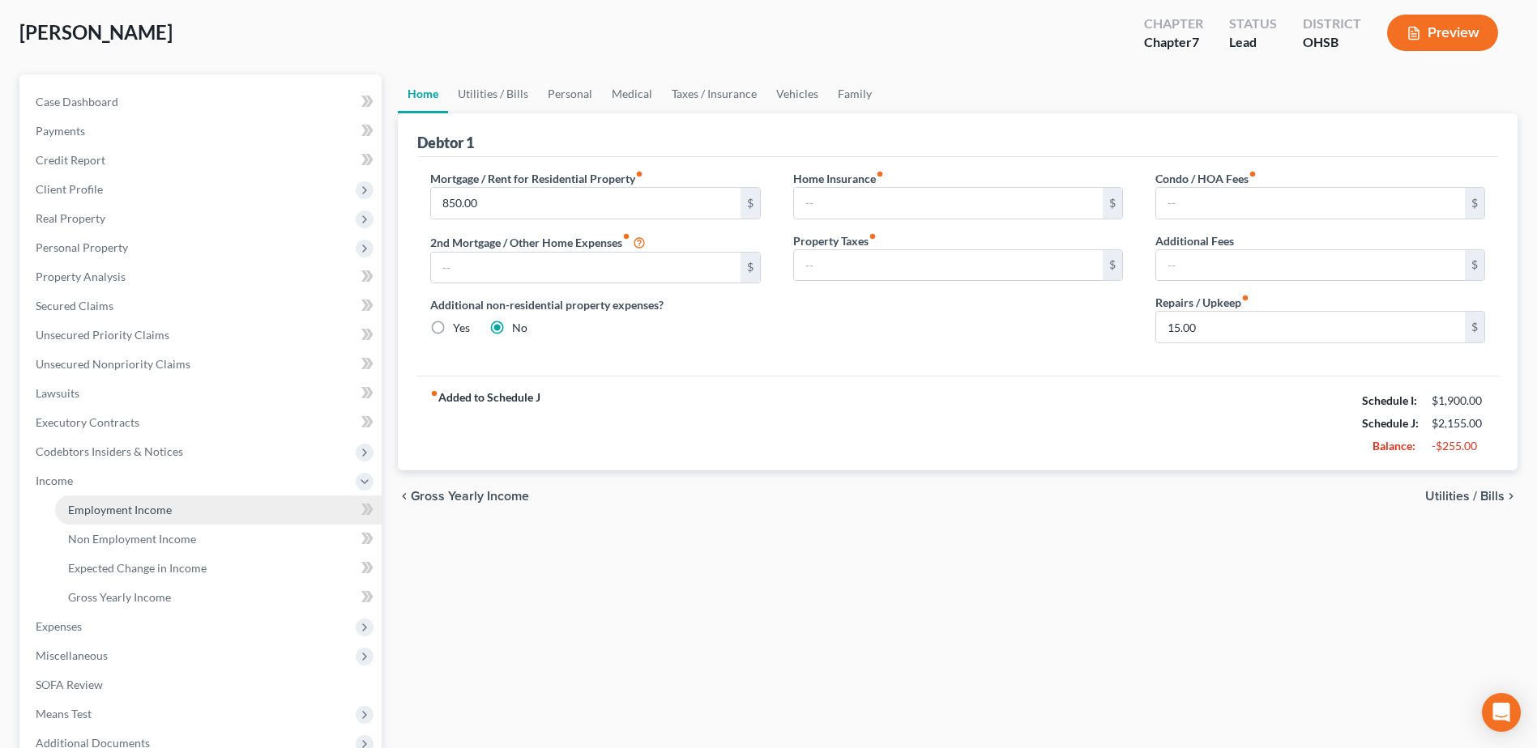
click at [121, 510] on span "Employment Income" at bounding box center [120, 510] width 104 height 14
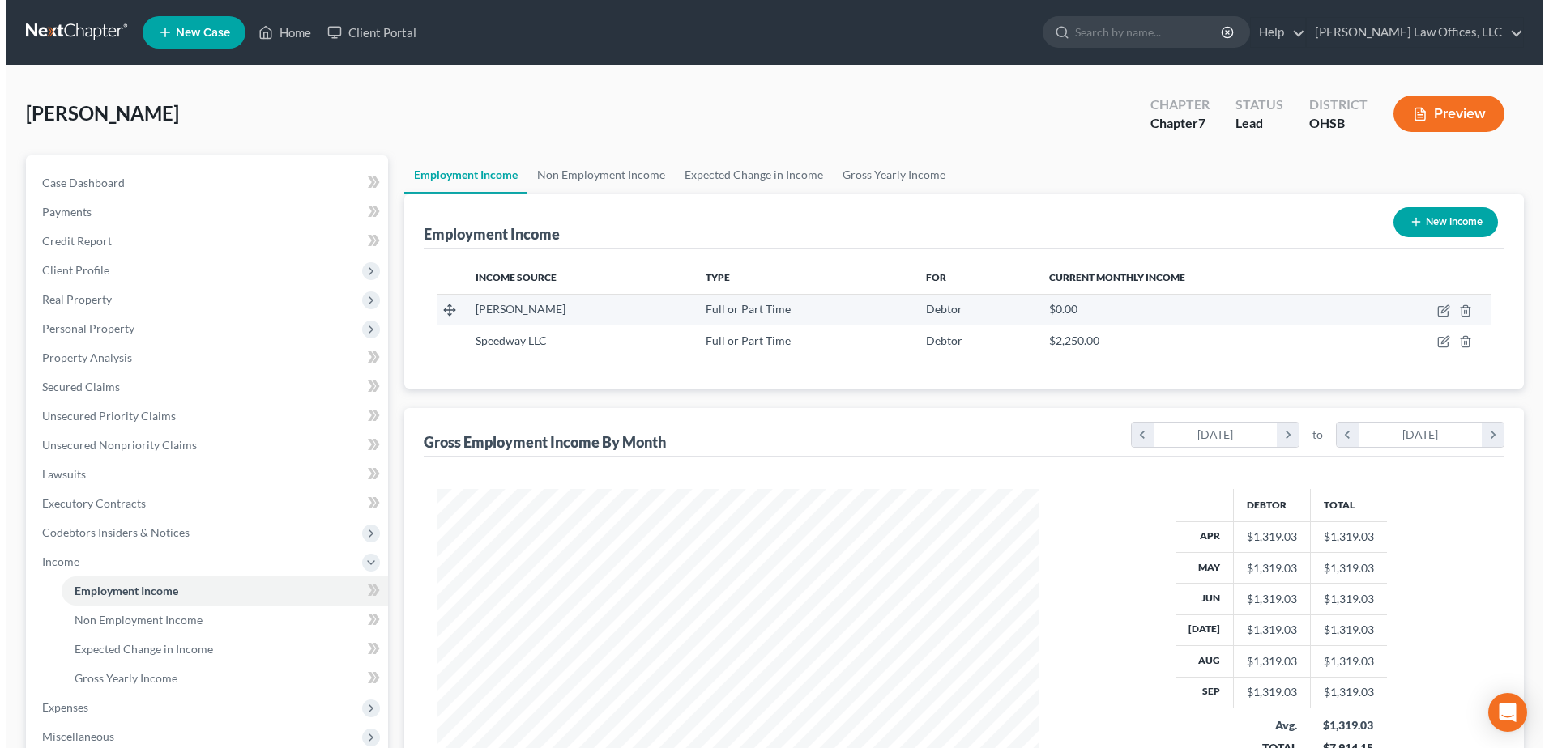
scroll to position [301, 633]
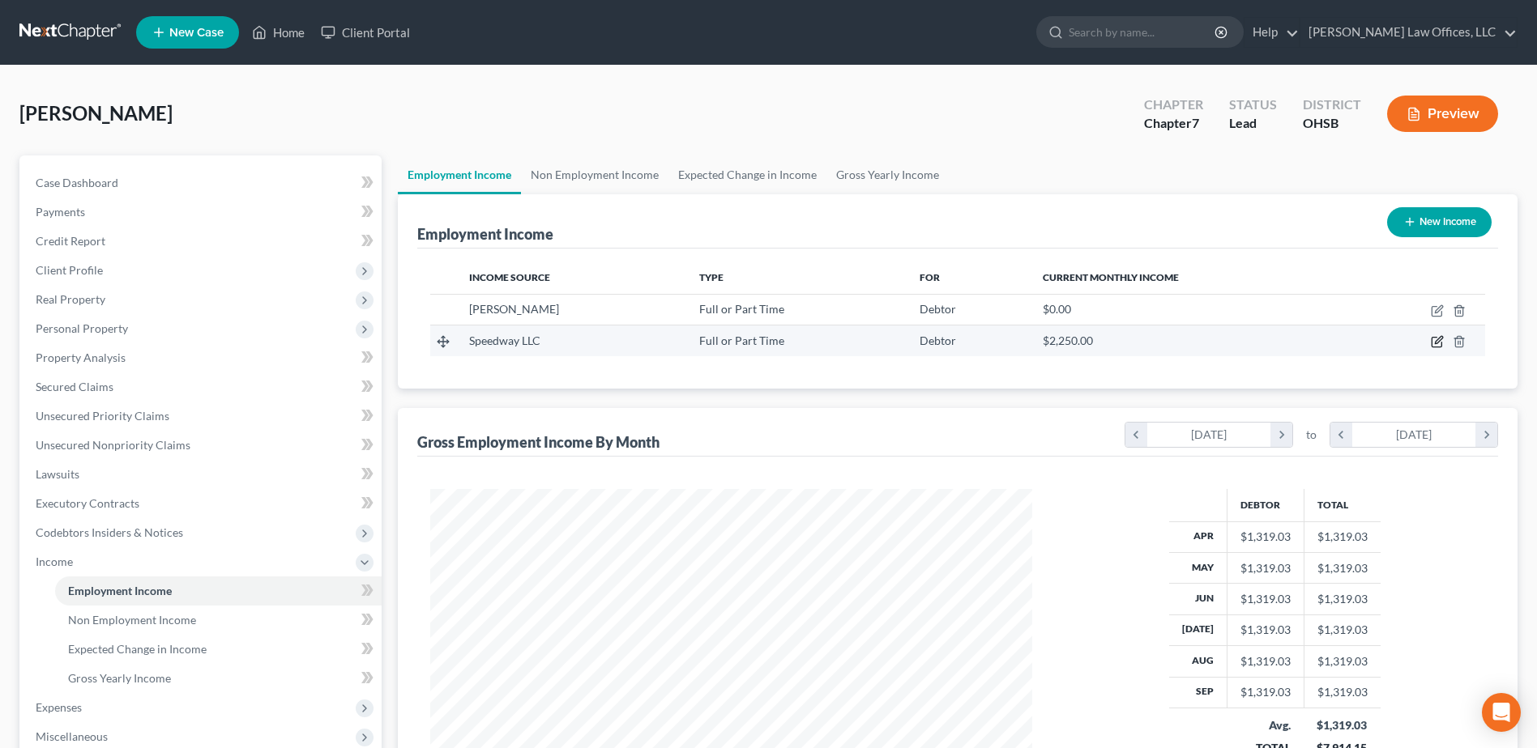
click at [1433, 341] on icon "button" at bounding box center [1437, 341] width 13 height 13
select select "0"
select select "36"
select select "0"
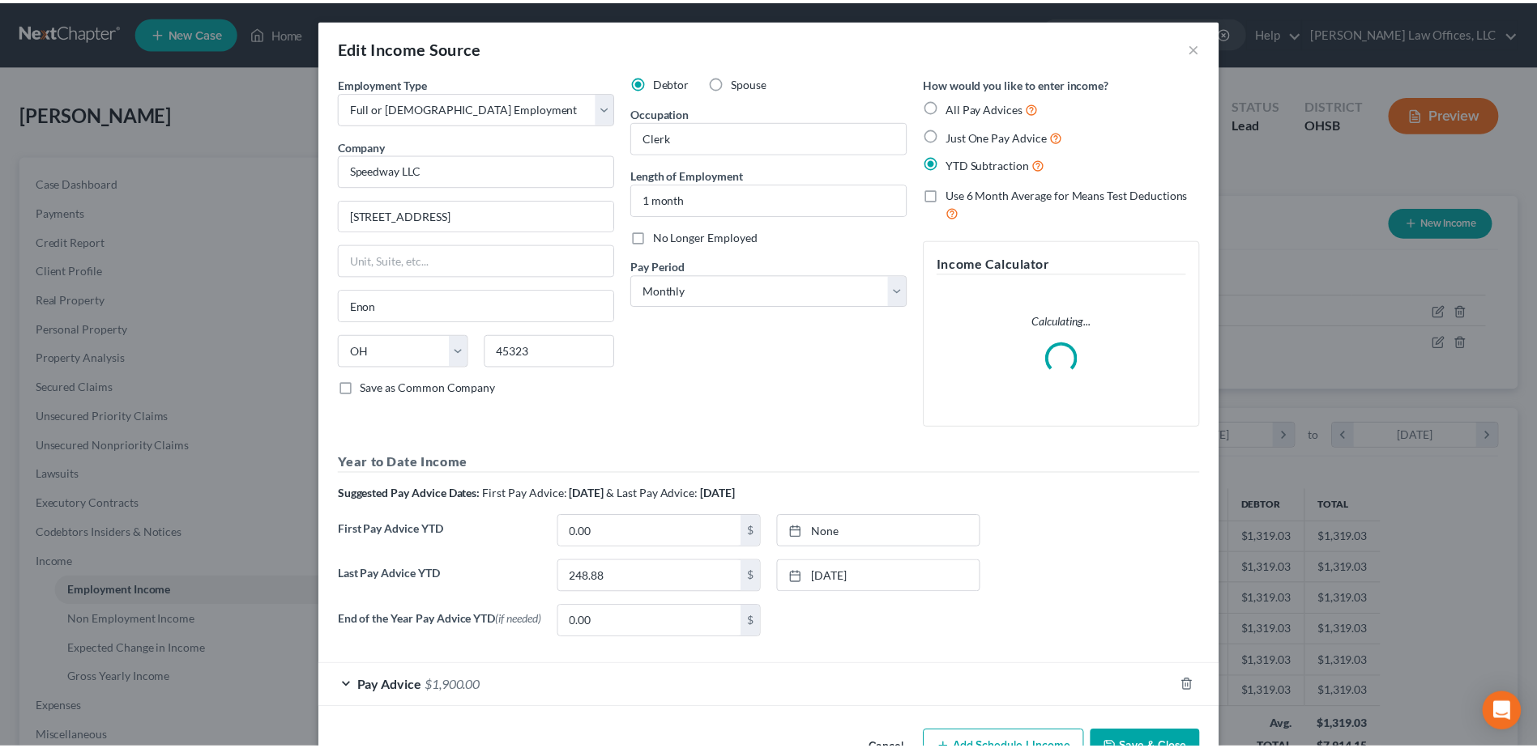
scroll to position [0, 0]
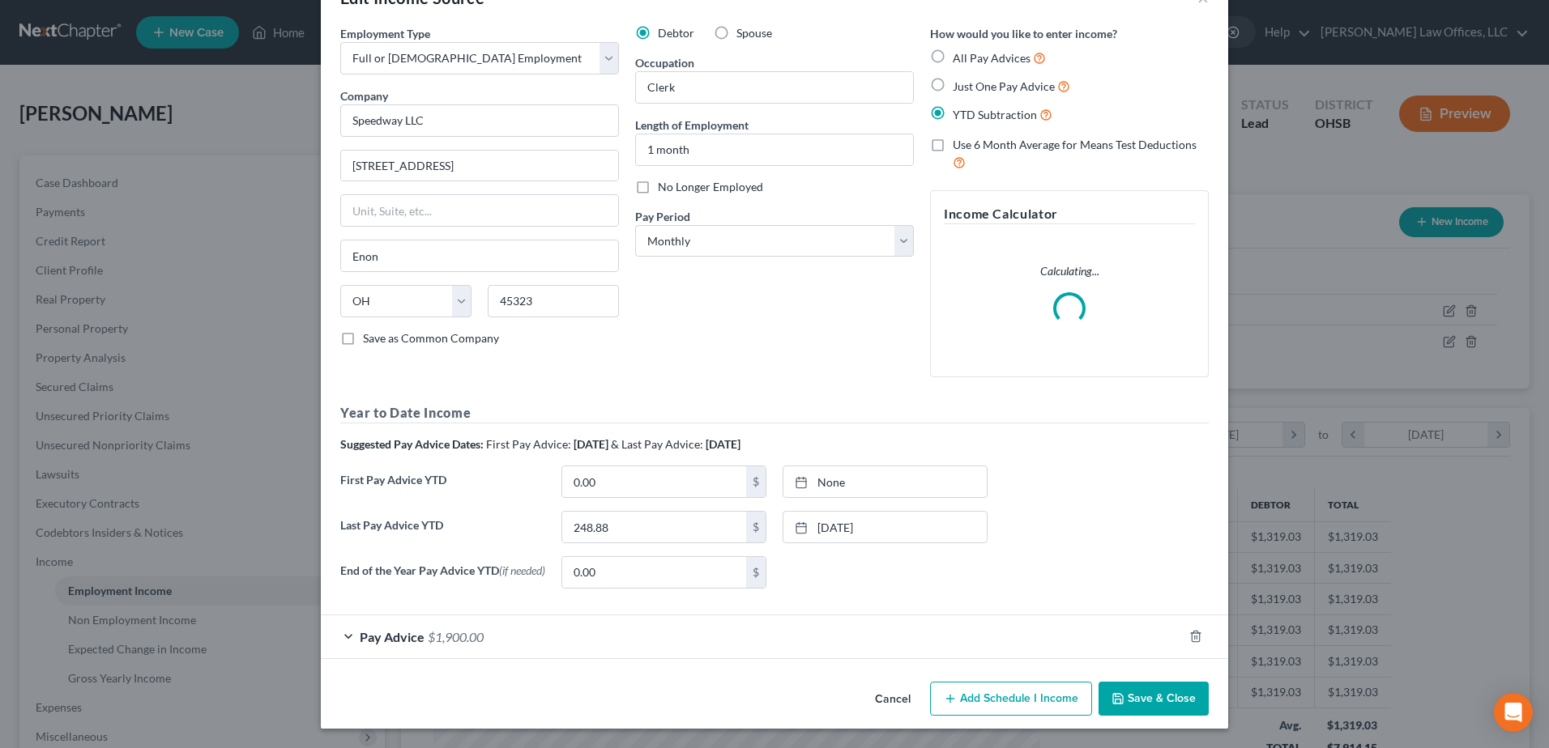
click at [1150, 693] on button "Save & Close" at bounding box center [1153, 699] width 110 height 34
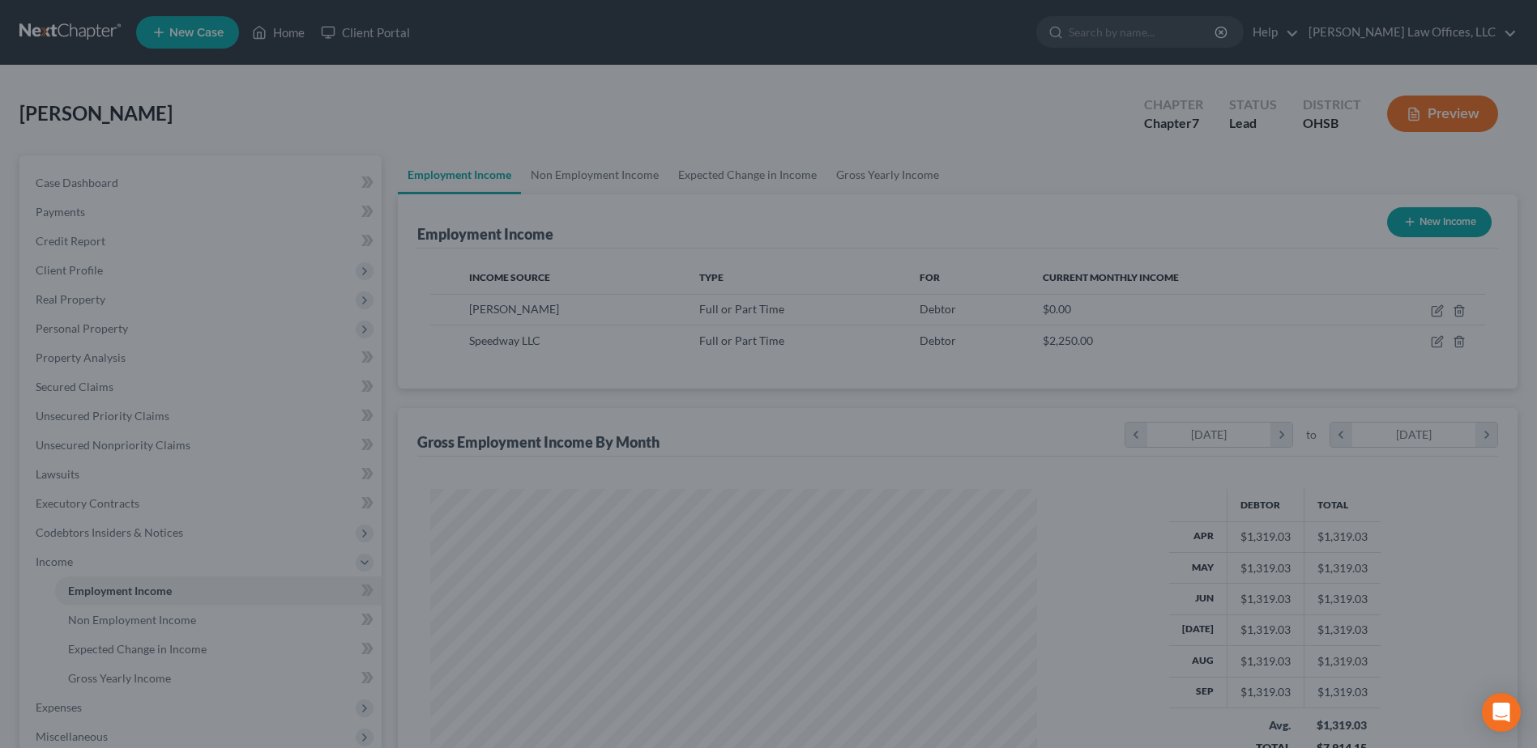
scroll to position [301, 633]
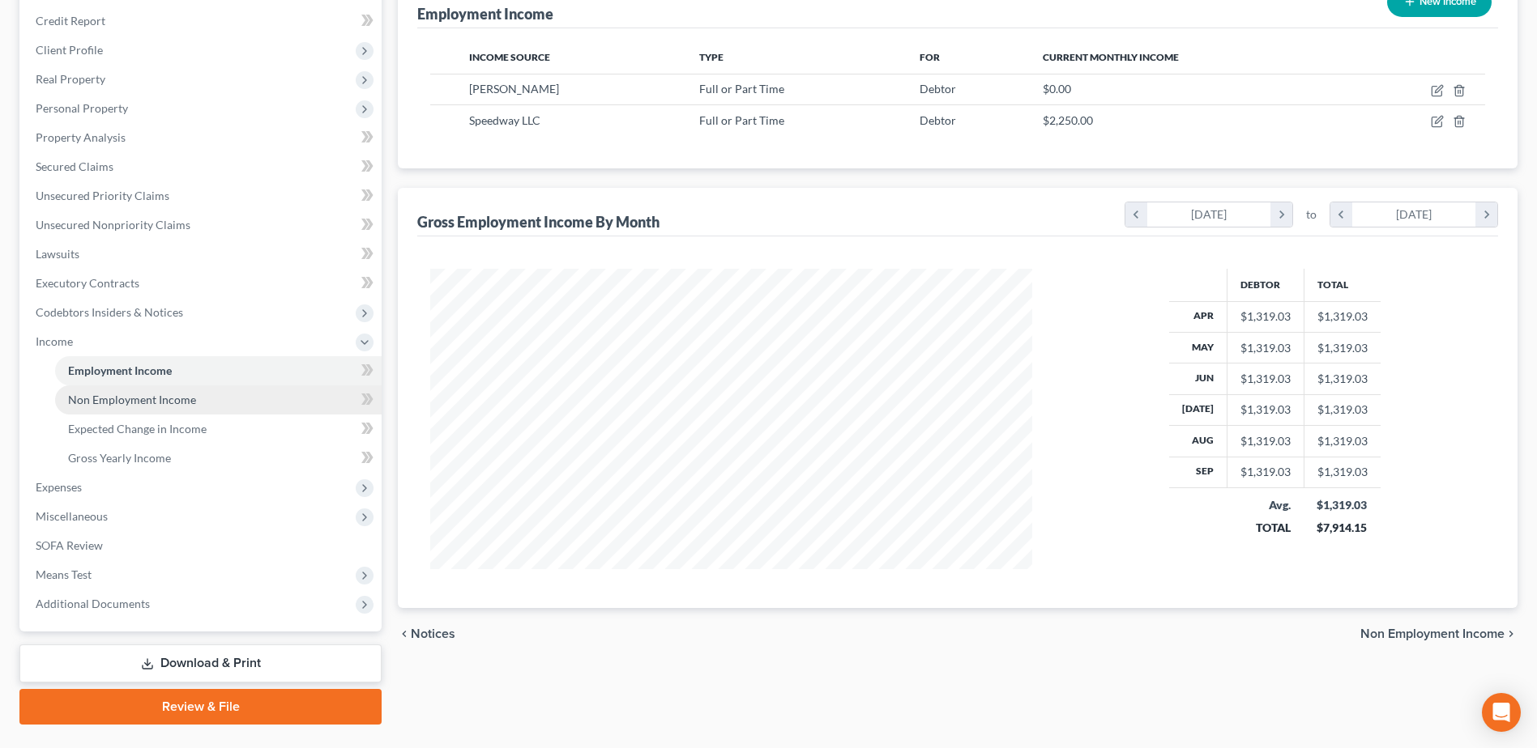
scroll to position [243, 0]
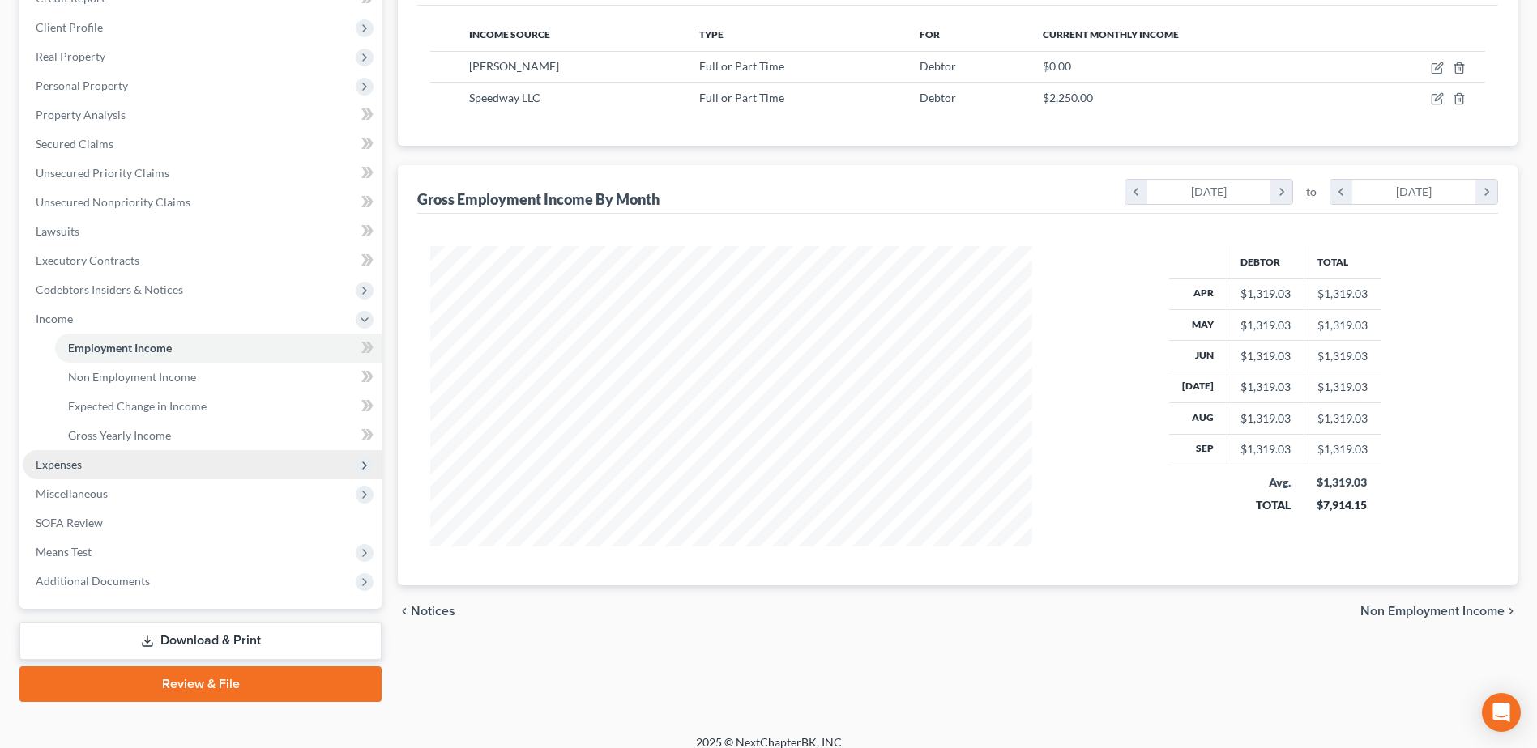
click at [161, 470] on span "Expenses" at bounding box center [202, 464] width 359 height 29
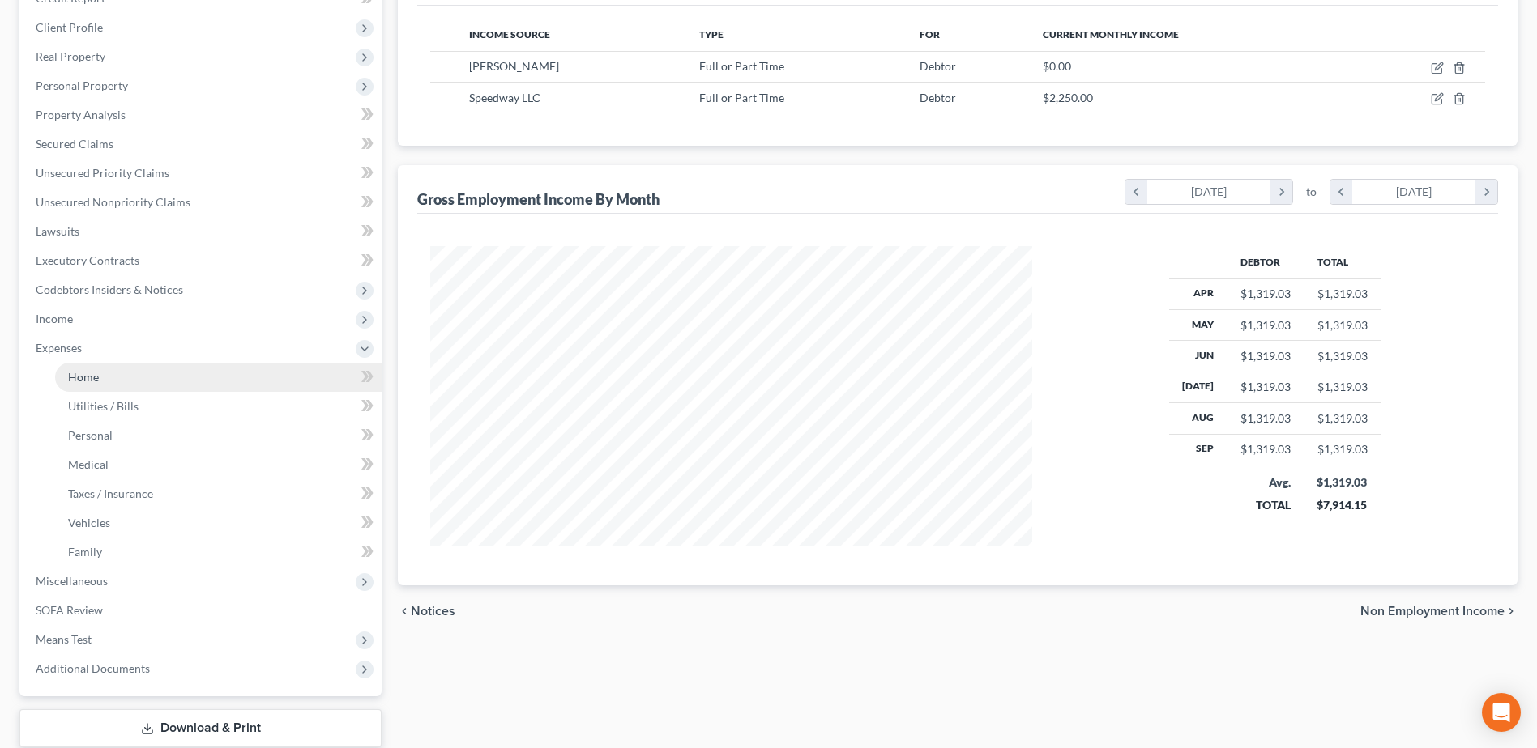
click at [153, 387] on link "Home" at bounding box center [218, 377] width 326 height 29
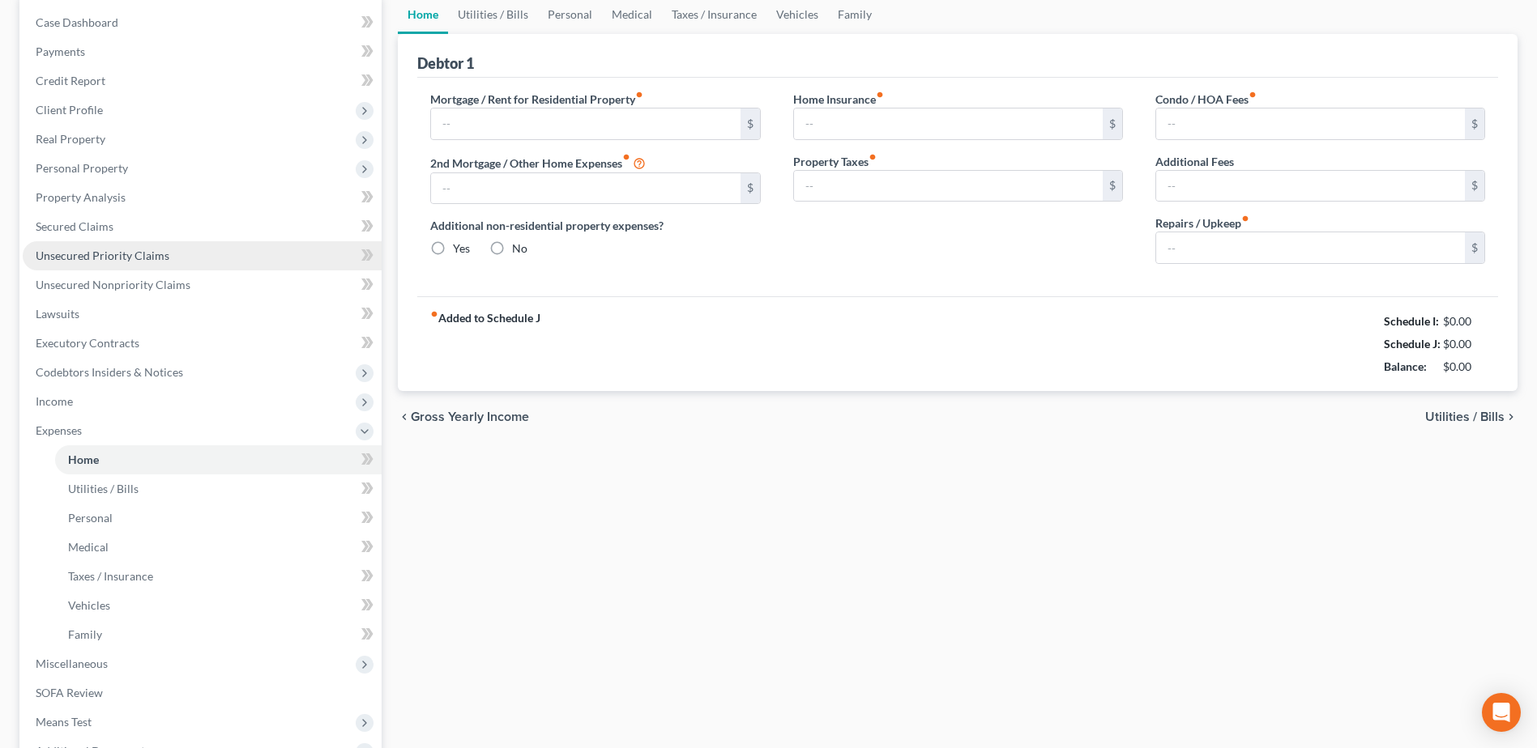
scroll to position [18, 0]
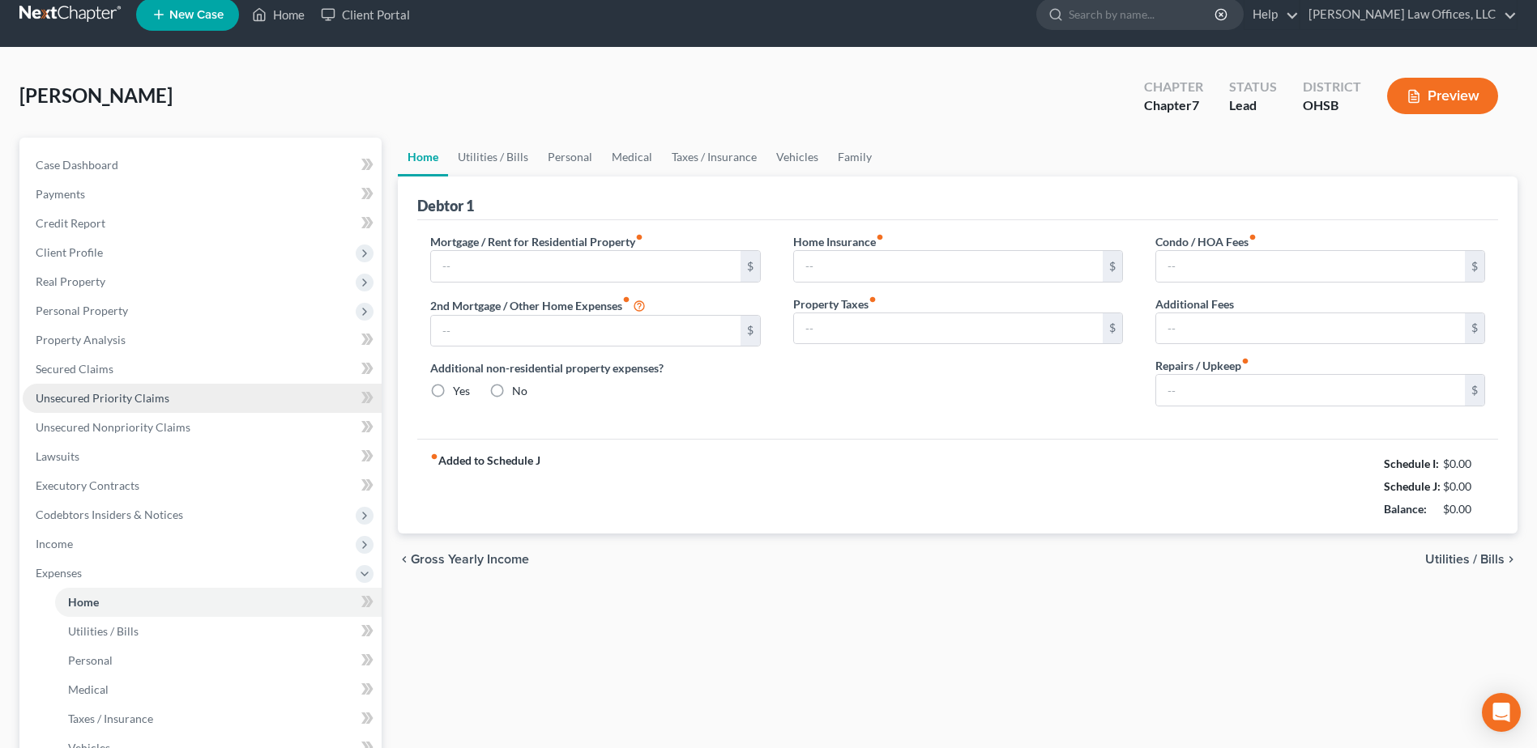
type input "850.00"
radio input "true"
type input "15.00"
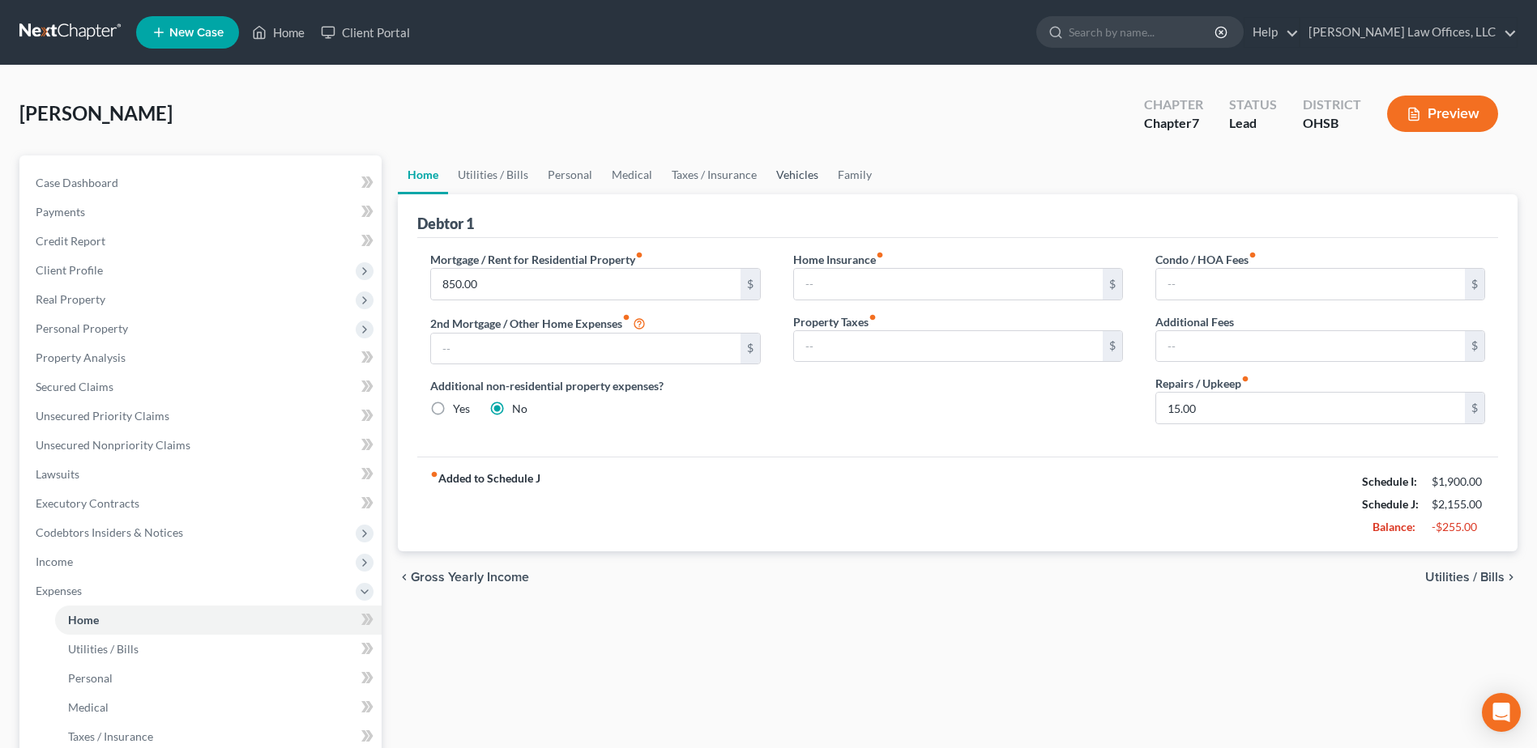
click at [793, 177] on link "Vehicles" at bounding box center [797, 175] width 62 height 39
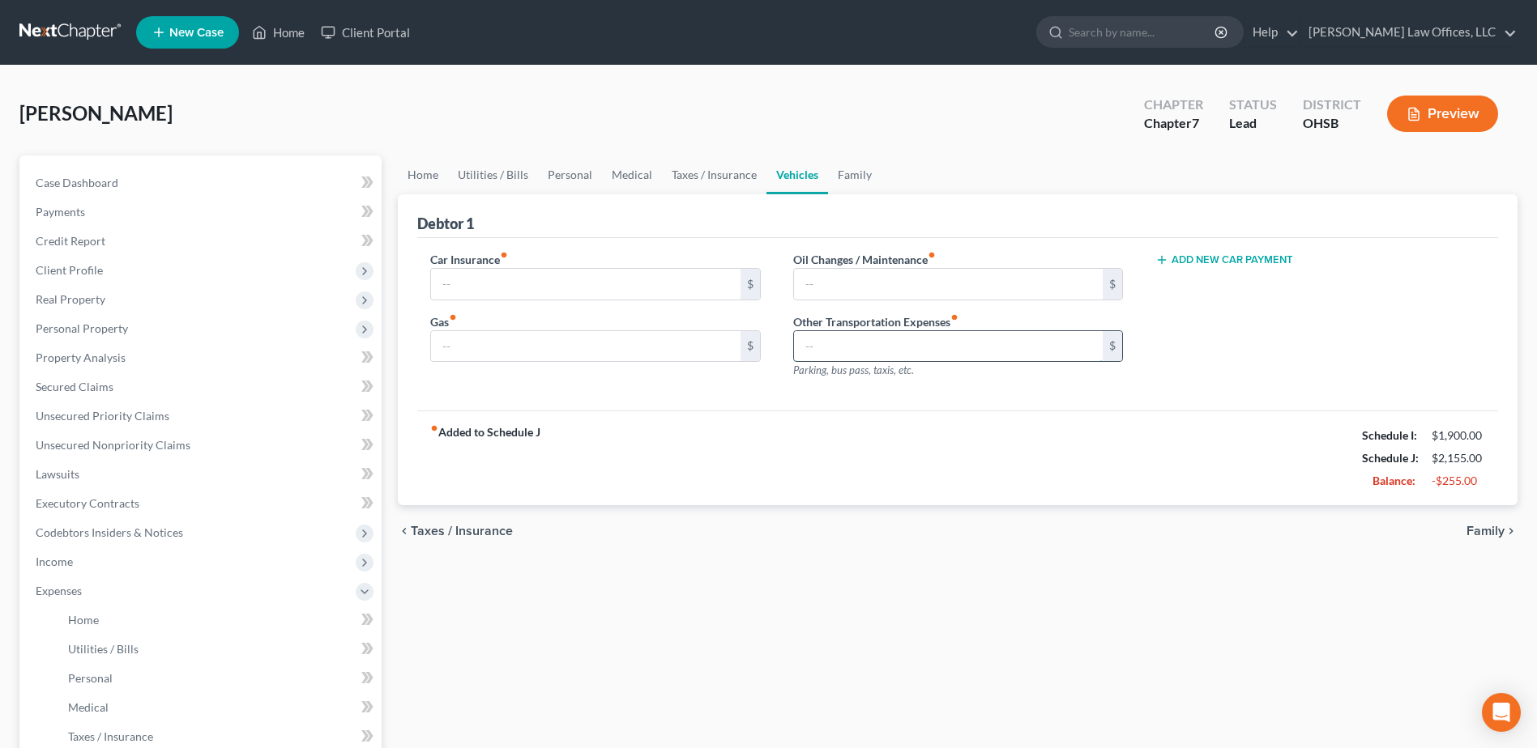
click at [828, 337] on input "text" at bounding box center [948, 346] width 309 height 31
type input "50.00"
click at [719, 169] on link "Taxes / Insurance" at bounding box center [714, 175] width 104 height 39
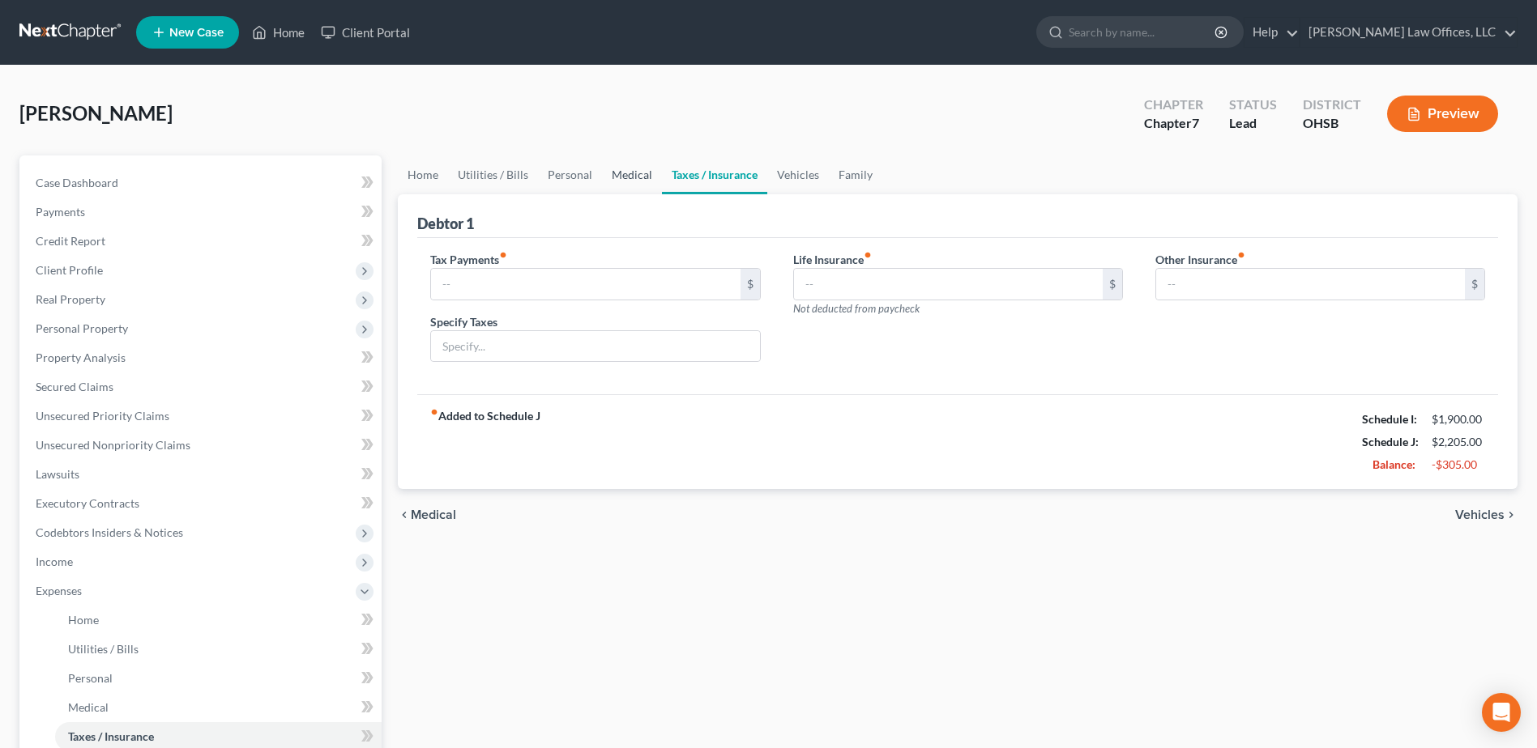
click at [649, 172] on link "Medical" at bounding box center [632, 175] width 60 height 39
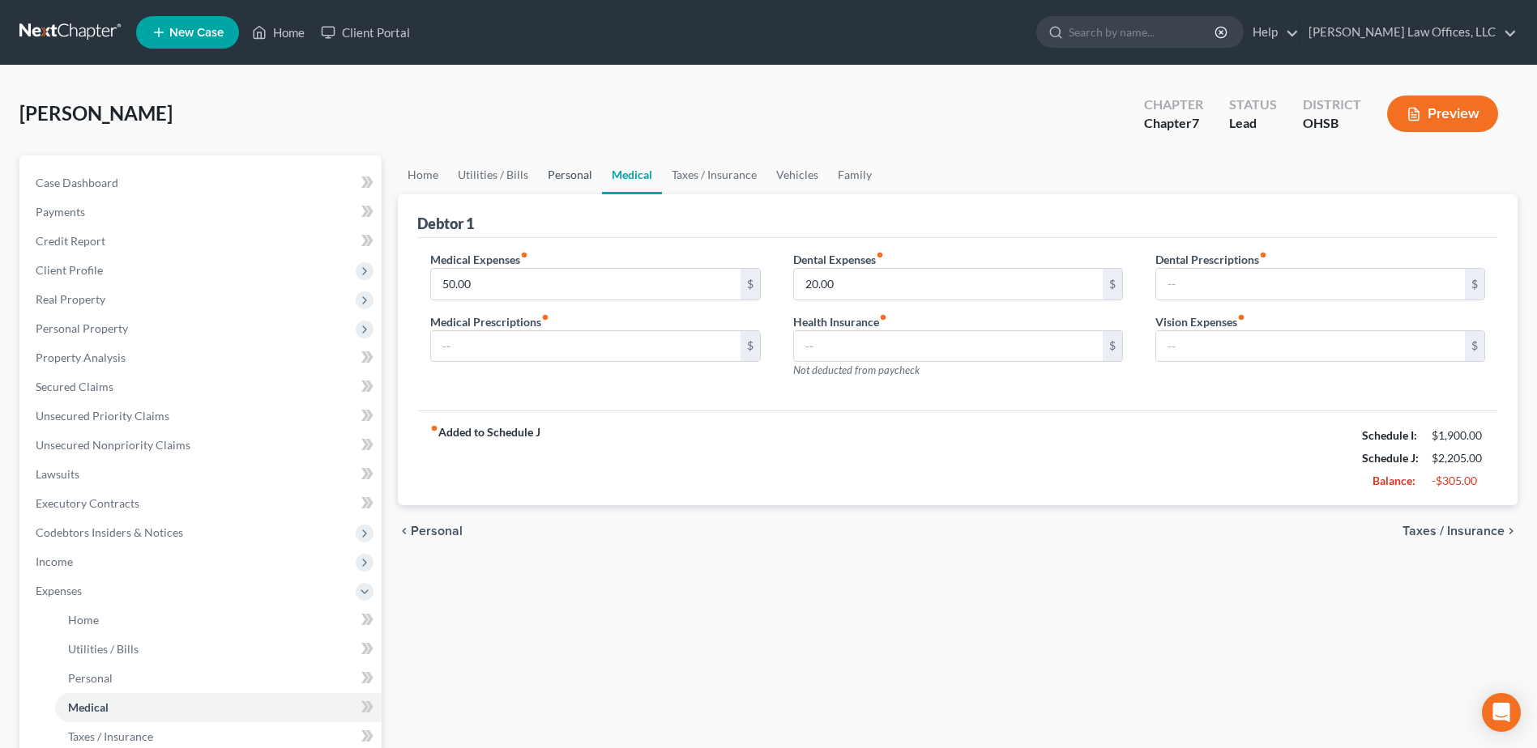
click at [575, 168] on link "Personal" at bounding box center [570, 175] width 64 height 39
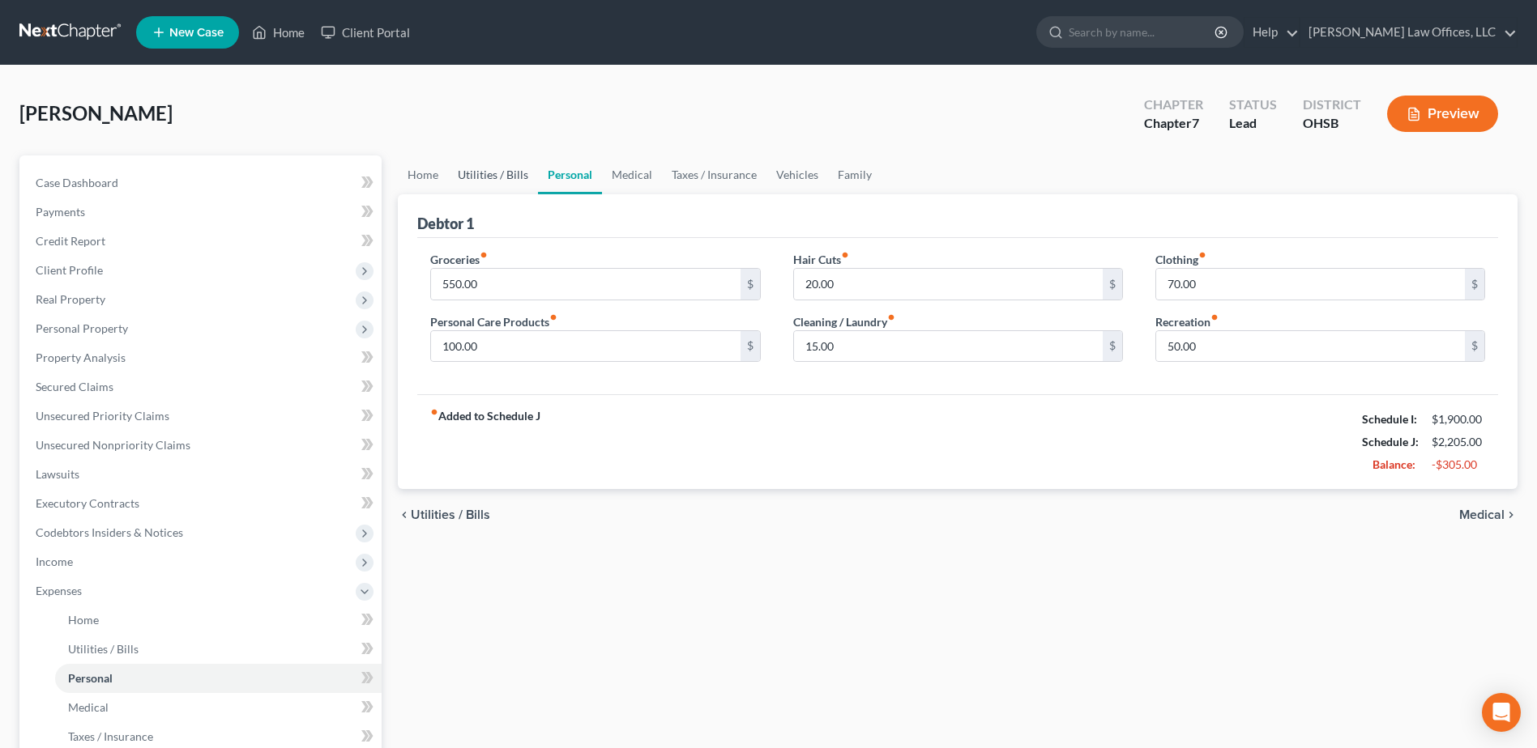
click at [491, 181] on link "Utilities / Bills" at bounding box center [493, 175] width 90 height 39
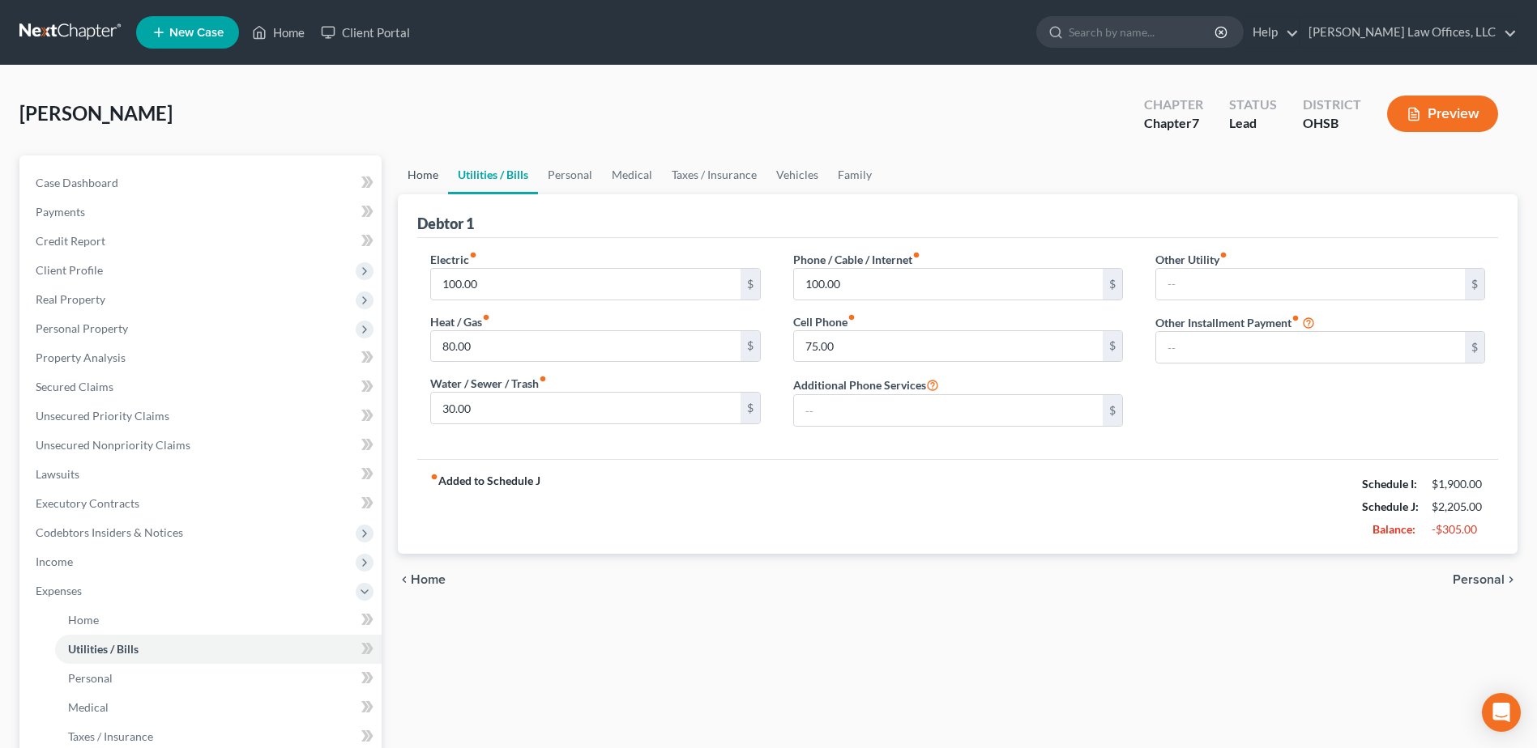
click at [406, 180] on link "Home" at bounding box center [423, 175] width 50 height 39
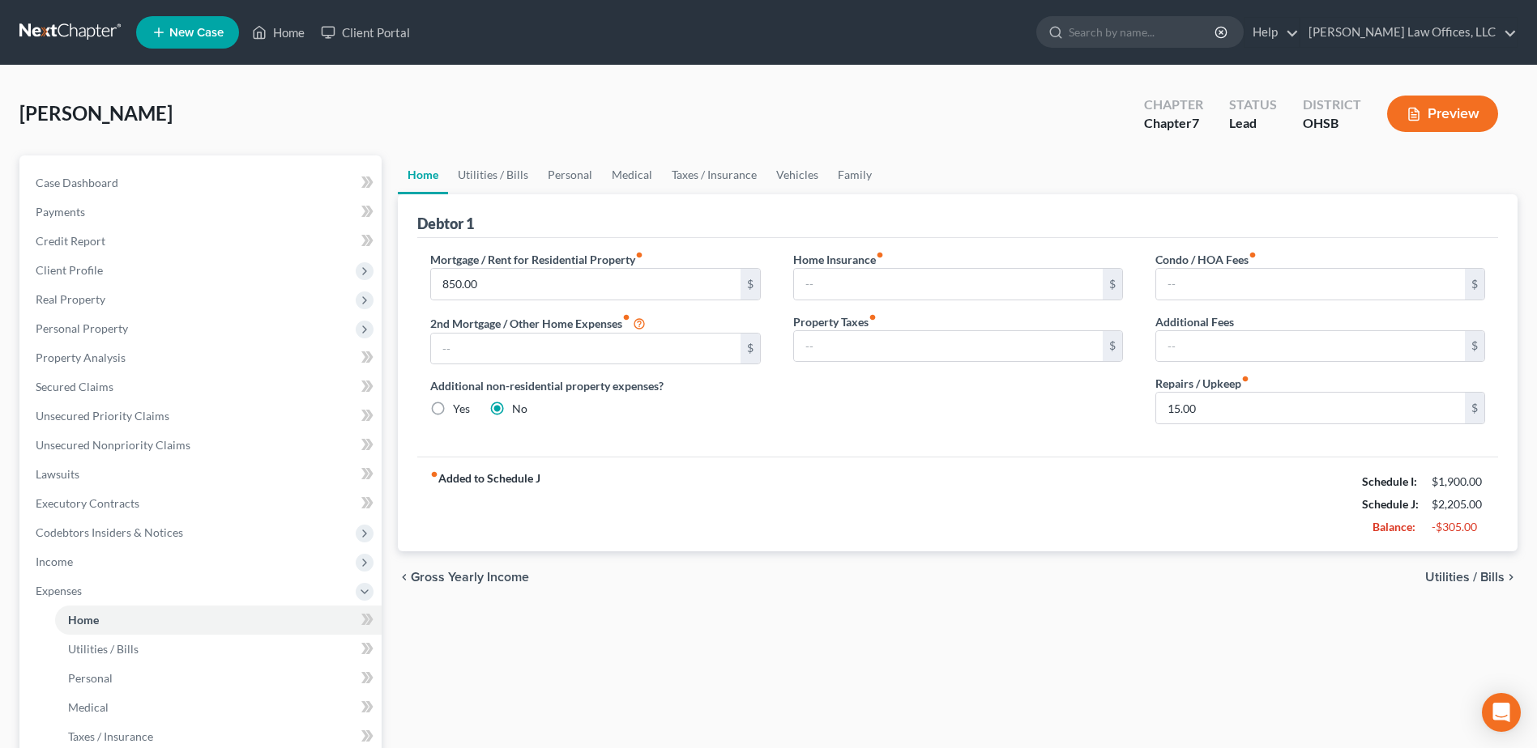
click at [739, 576] on div "chevron_left Gross Yearly Income Utilities / Bills chevron_right" at bounding box center [957, 578] width 1119 height 52
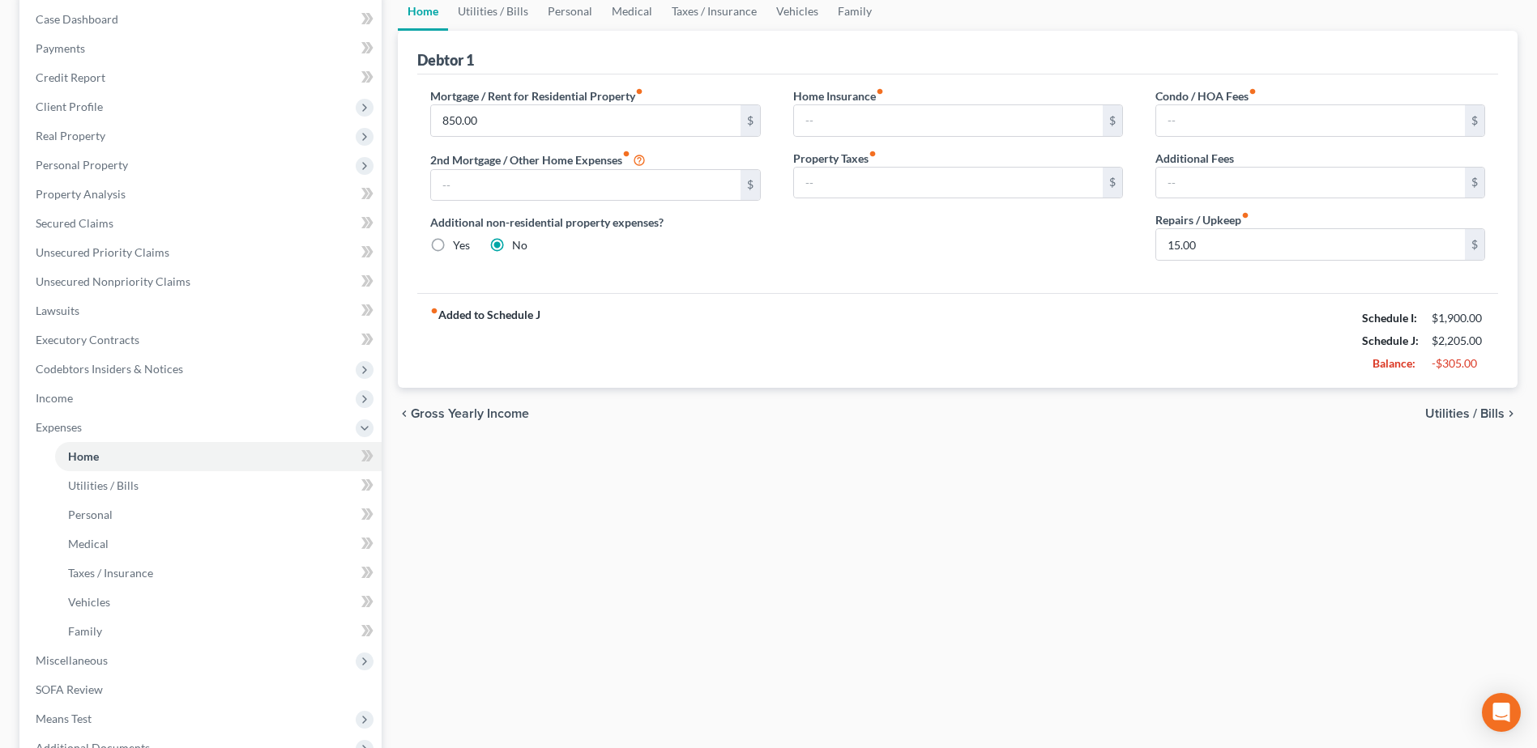
scroll to position [162, 0]
click at [104, 664] on span "Miscellaneous" at bounding box center [72, 662] width 72 height 14
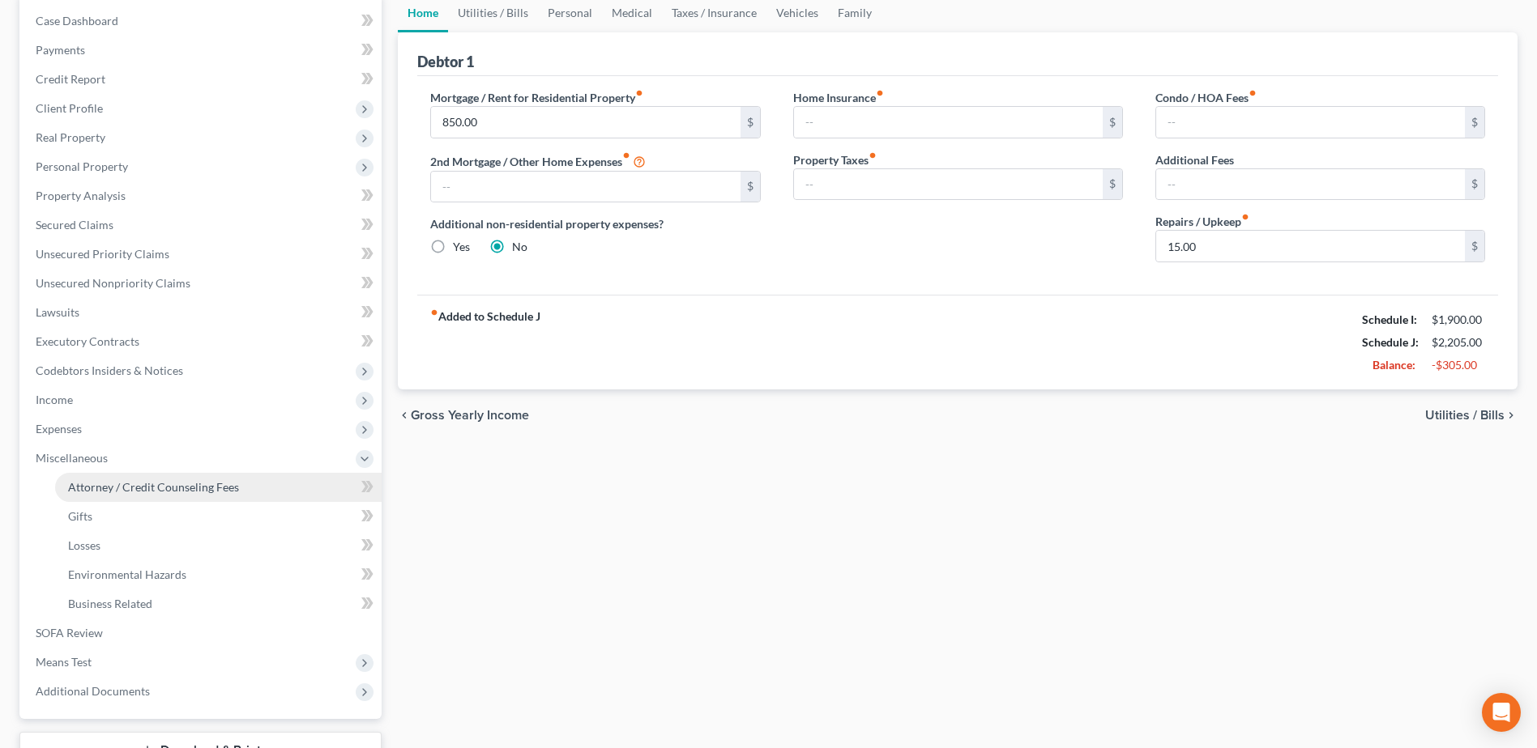
click at [172, 479] on link "Attorney / Credit Counseling Fees" at bounding box center [218, 487] width 326 height 29
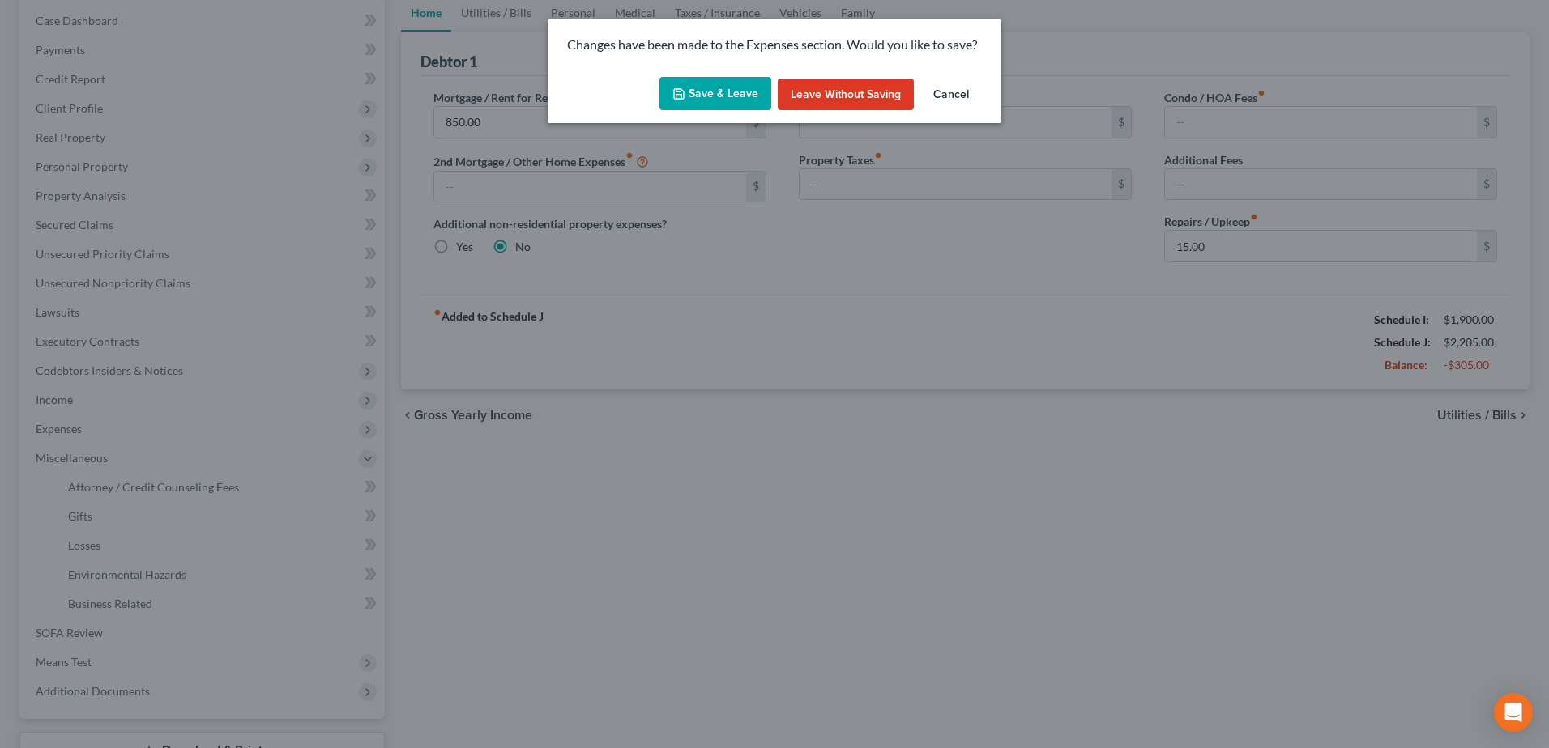
click at [713, 86] on button "Save & Leave" at bounding box center [715, 94] width 112 height 34
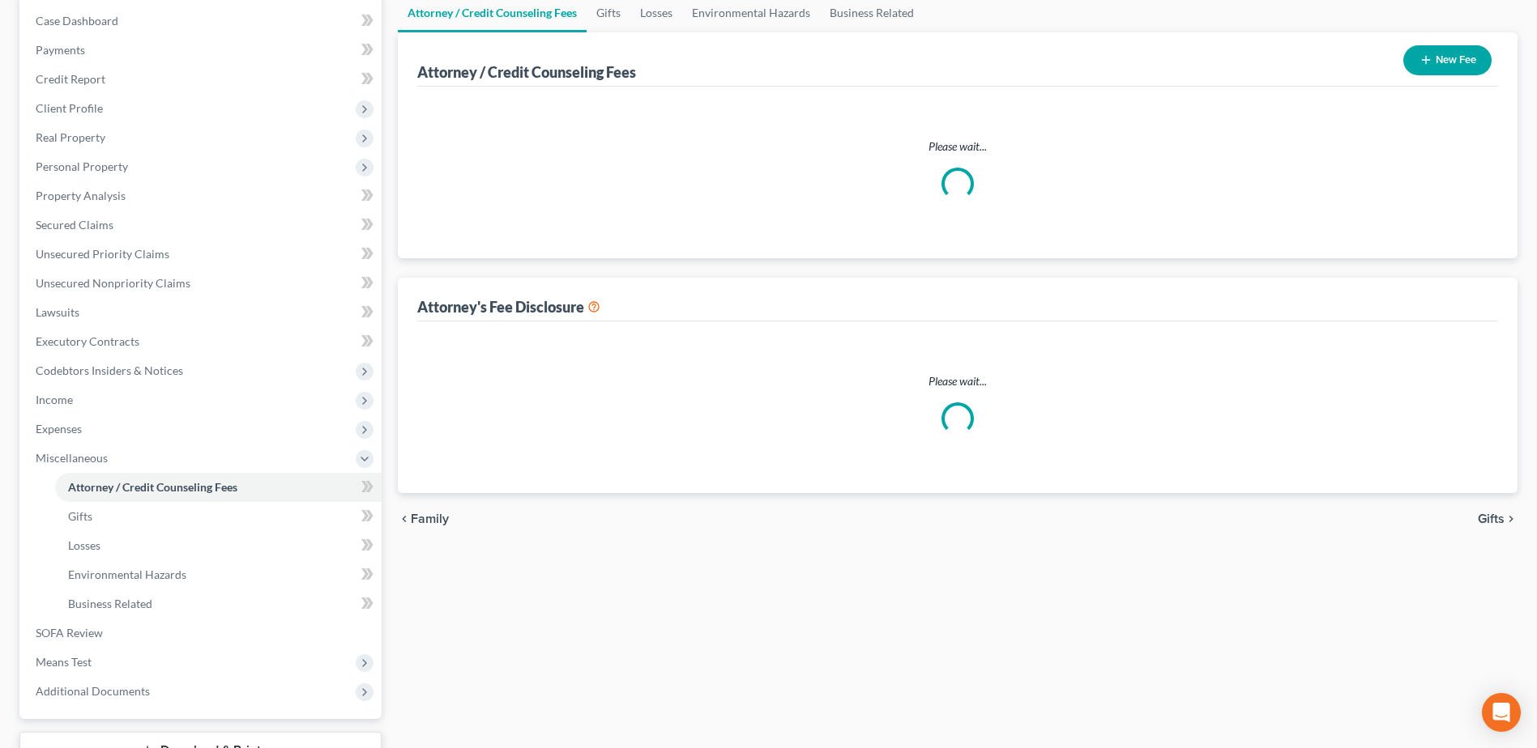
select select "1"
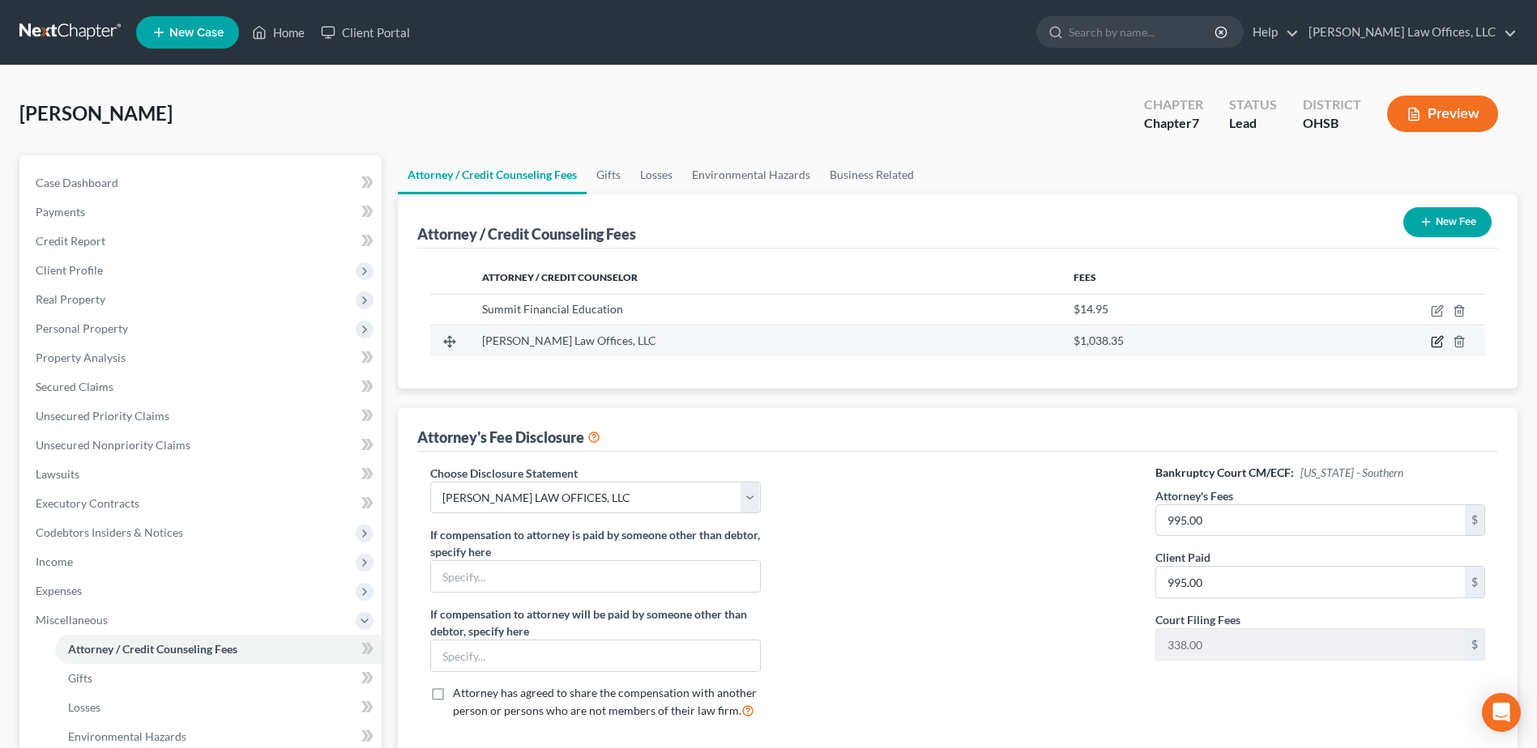
click at [1438, 341] on icon "button" at bounding box center [1437, 341] width 13 height 13
select select "36"
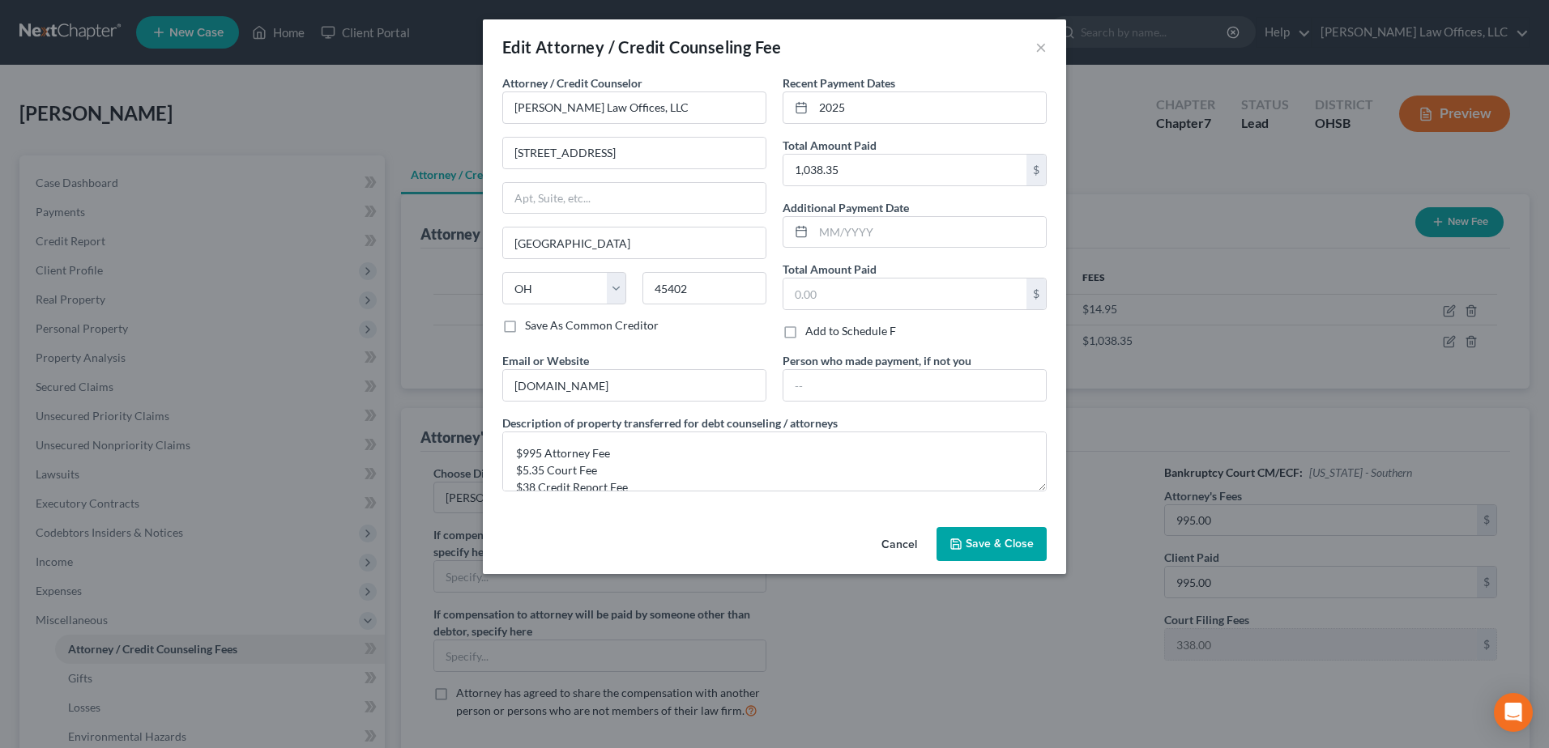
click at [1017, 548] on span "Save & Close" at bounding box center [1000, 544] width 68 height 14
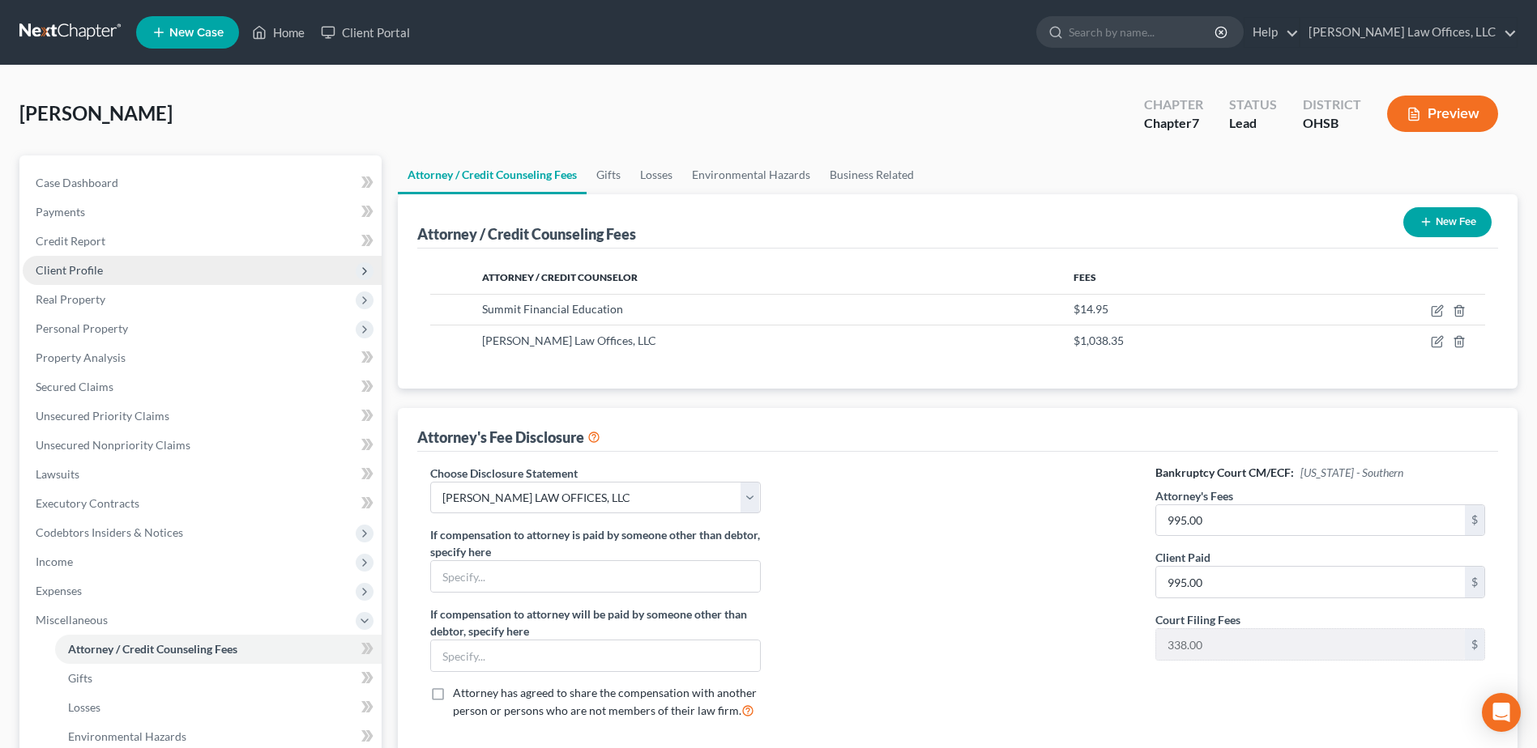
click at [82, 272] on span "Client Profile" at bounding box center [69, 270] width 67 height 14
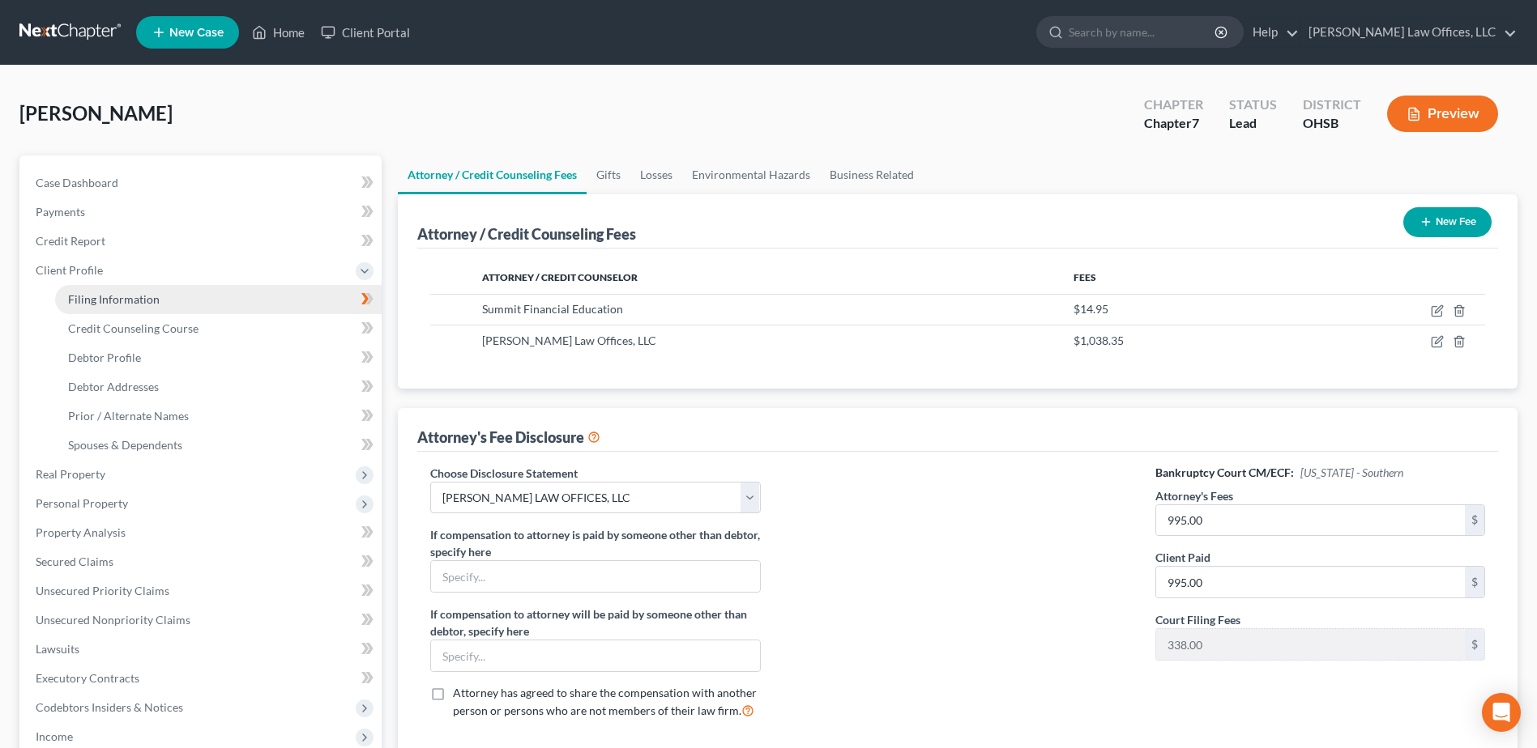
click at [107, 295] on span "Filing Information" at bounding box center [114, 299] width 92 height 14
select select "1"
select select "0"
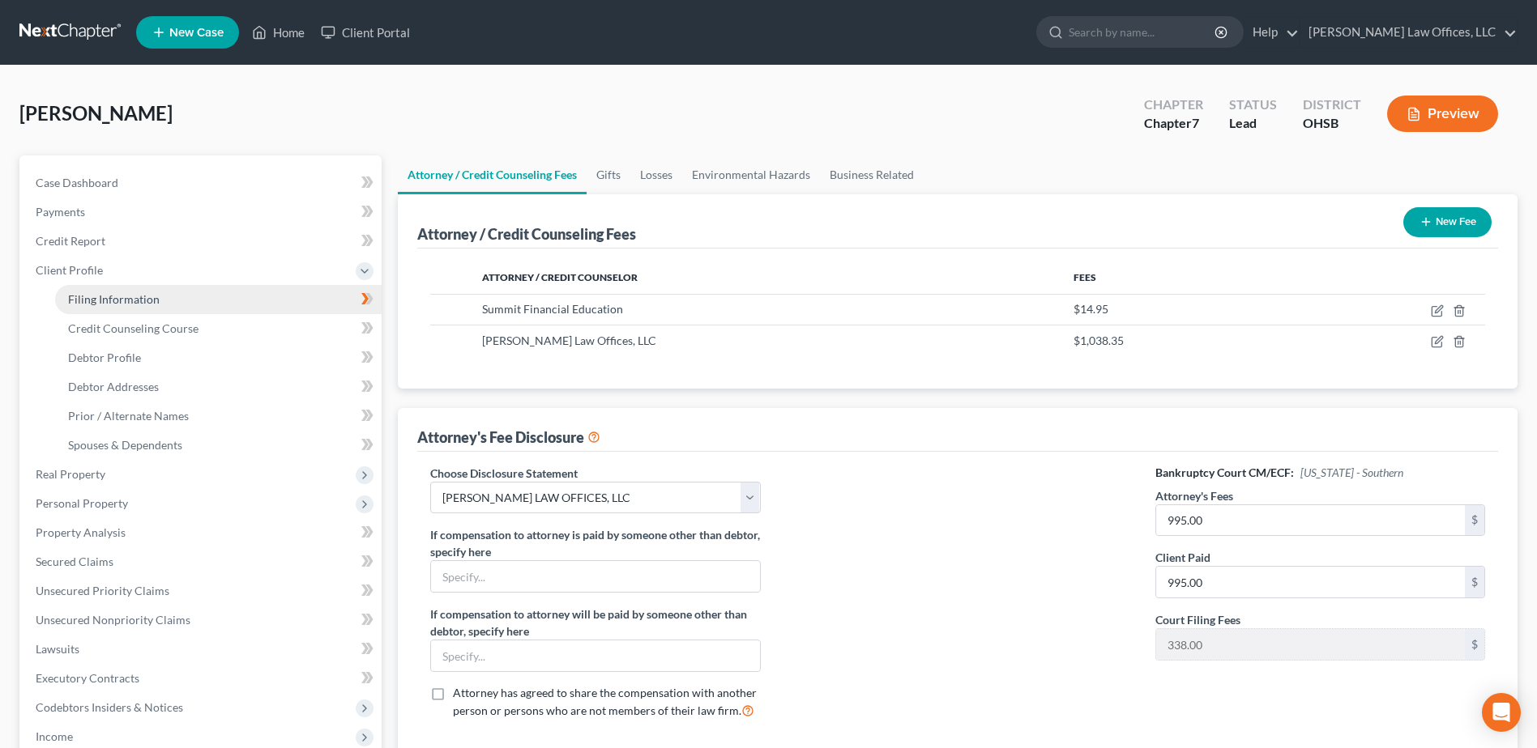
select select "36"
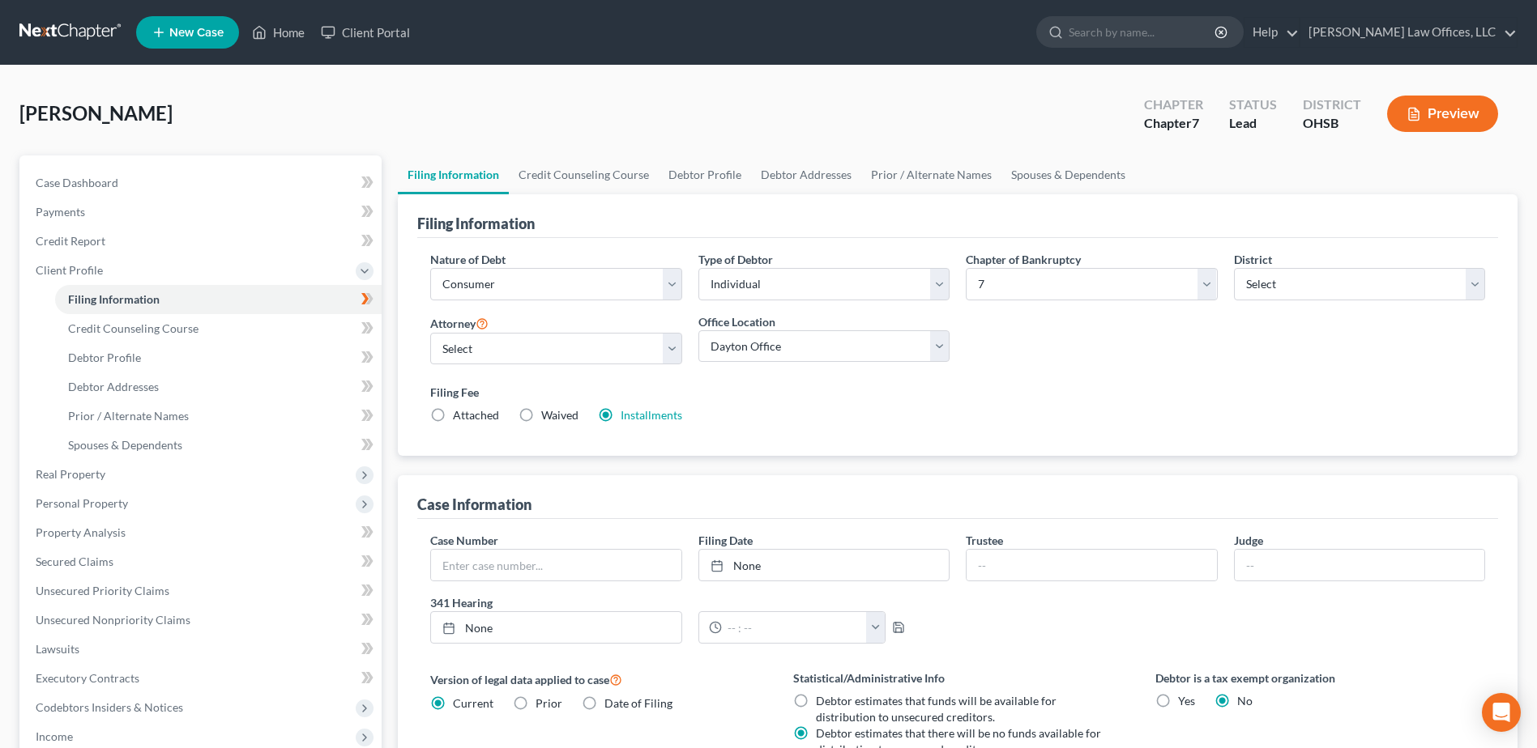
click at [541, 411] on label "Waived Waived" at bounding box center [559, 415] width 37 height 16
click at [548, 411] on input "Waived Waived" at bounding box center [553, 412] width 11 height 11
radio input "true"
click at [620, 416] on label "Installments Installments" at bounding box center [651, 415] width 62 height 16
click at [627, 416] on input "Installments Installments" at bounding box center [632, 412] width 11 height 11
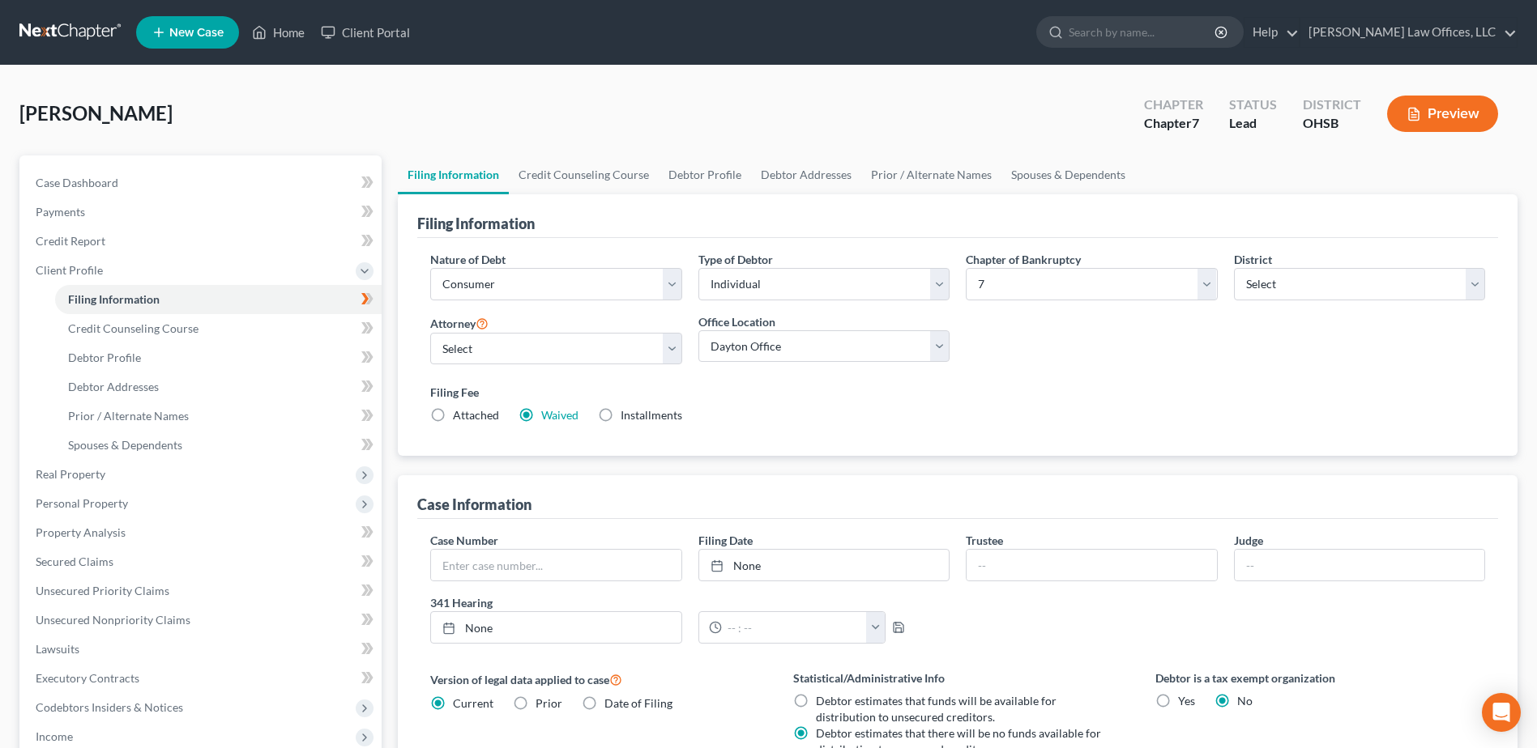
radio input "true"
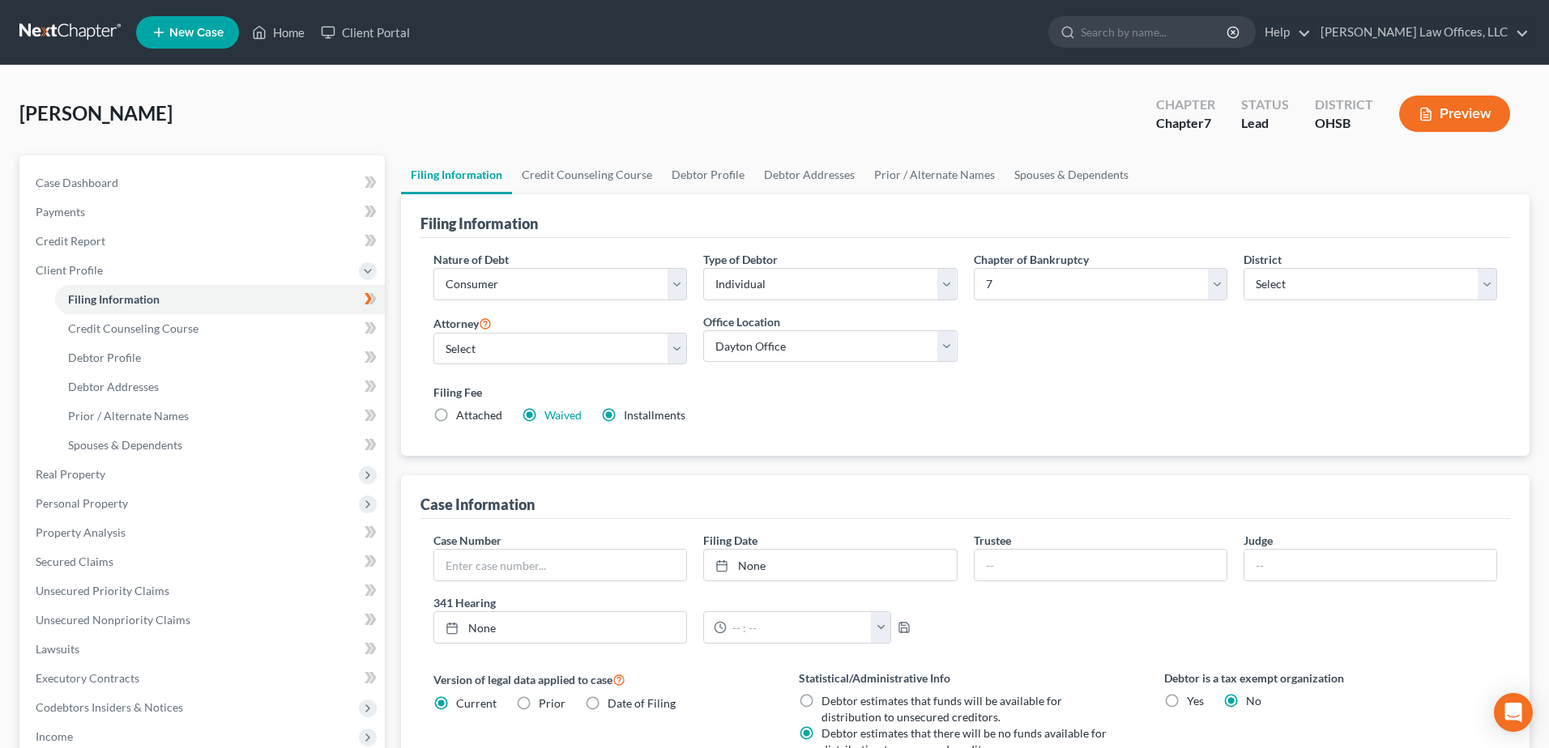
radio input "false"
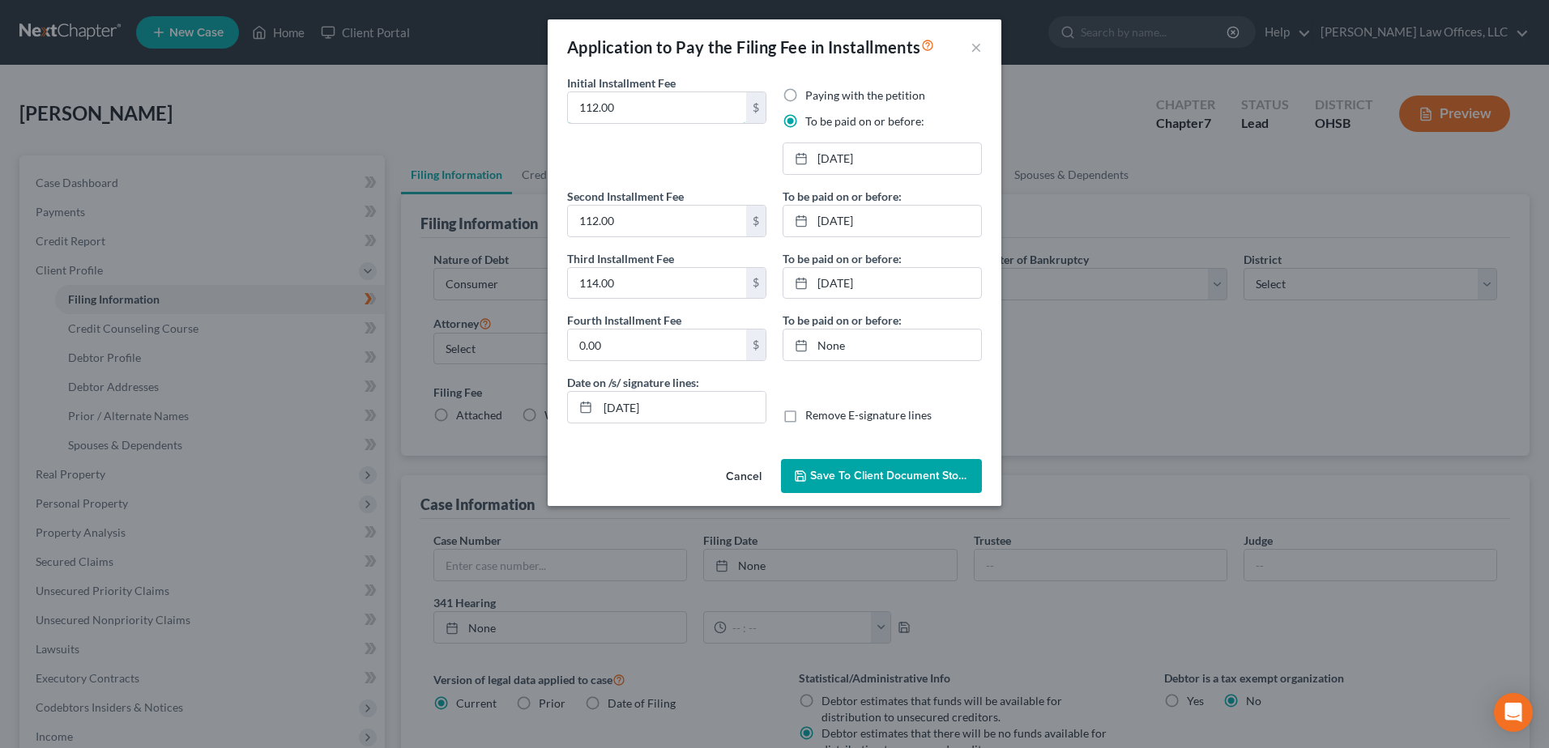
drag, startPoint x: 630, startPoint y: 105, endPoint x: 544, endPoint y: 126, distance: 89.2
click at [544, 126] on div "Application to Pay the Filing Fee in Installments × Initial Installment Fee 112…" at bounding box center [774, 374] width 1549 height 748
type input "5.35"
click at [822, 96] on label "Paying with the petition" at bounding box center [865, 95] width 120 height 16
click at [822, 96] on input "Paying with the petition" at bounding box center [817, 92] width 11 height 11
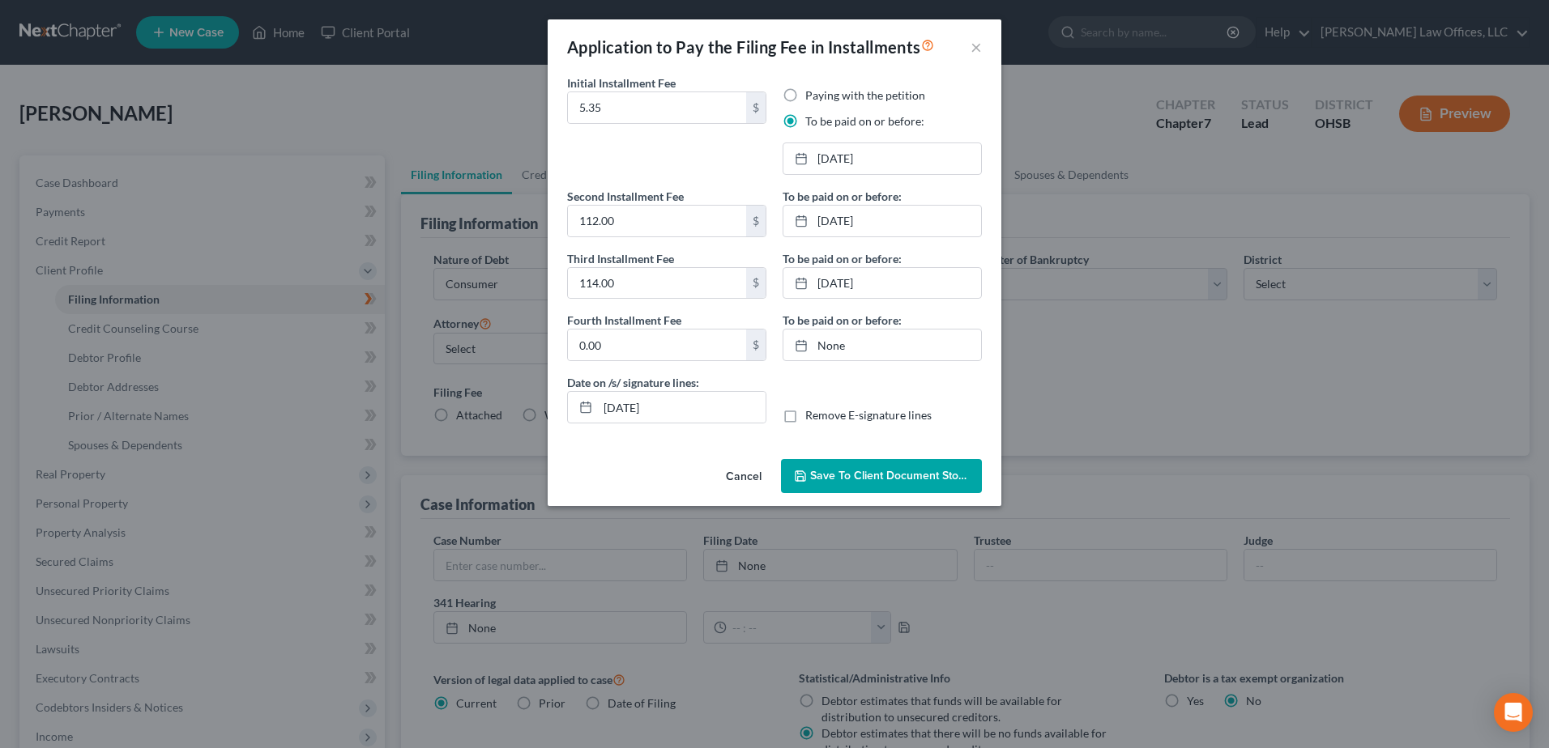
radio input "true"
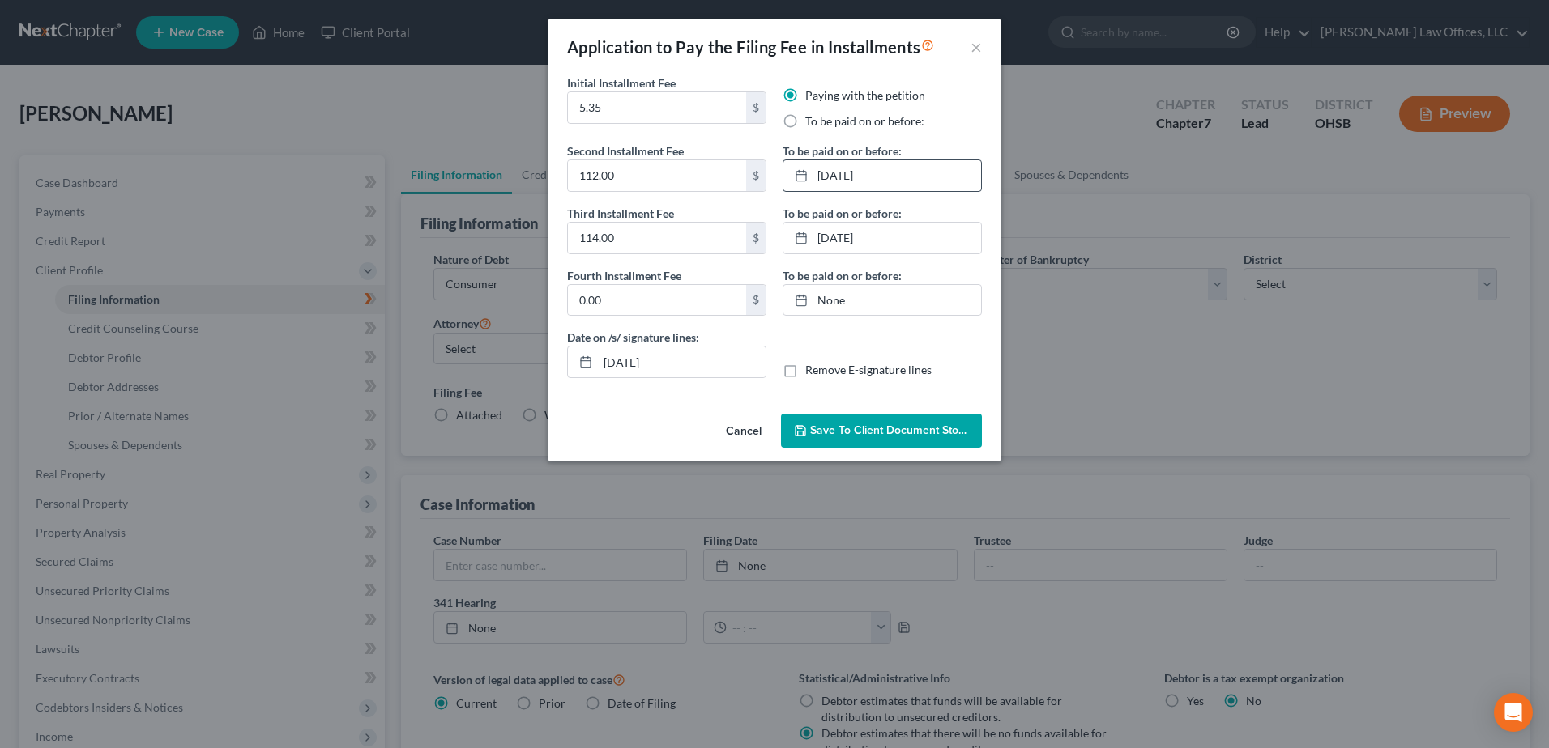
click at [864, 179] on link "11/30/2025" at bounding box center [882, 175] width 198 height 31
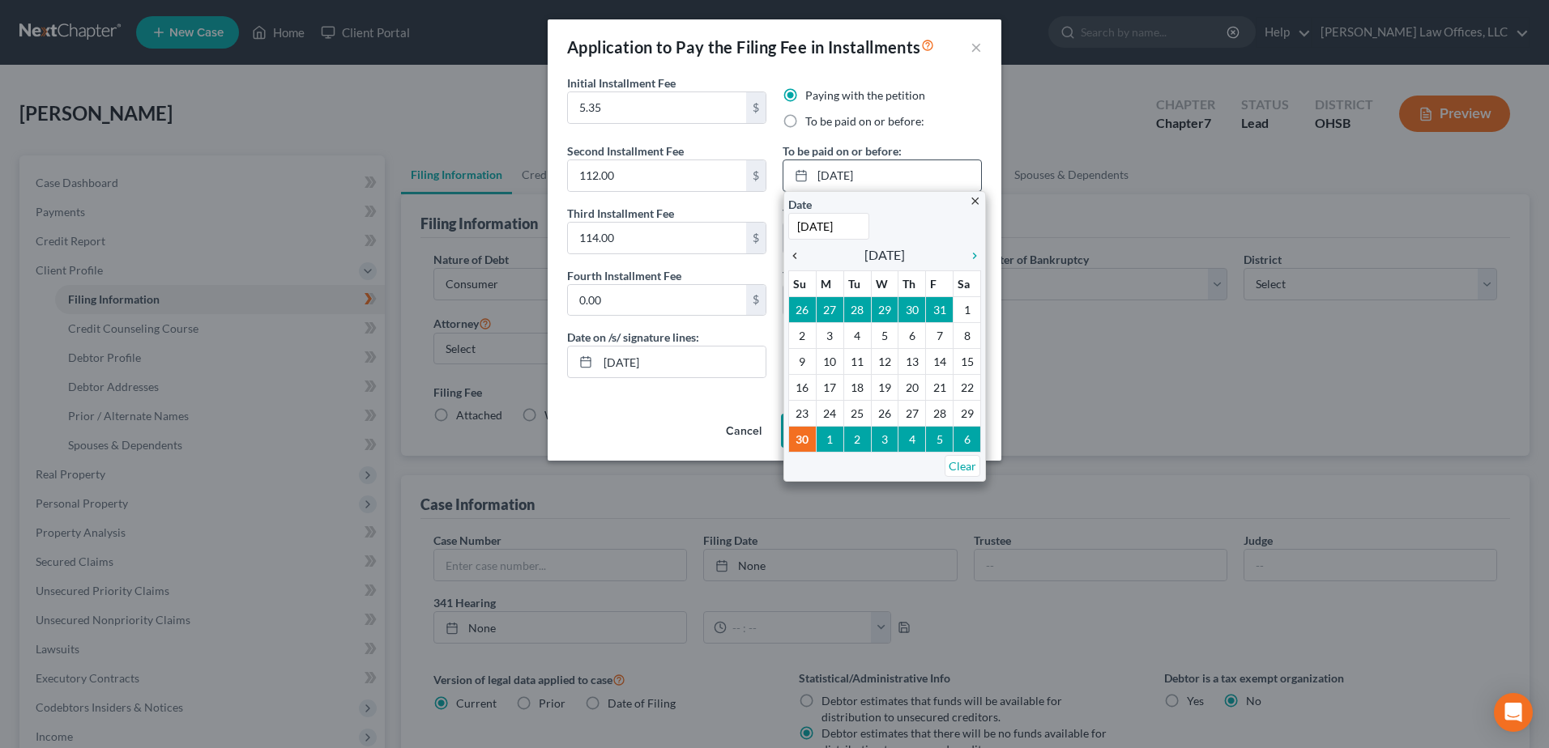
click at [799, 259] on icon "chevron_left" at bounding box center [798, 255] width 21 height 13
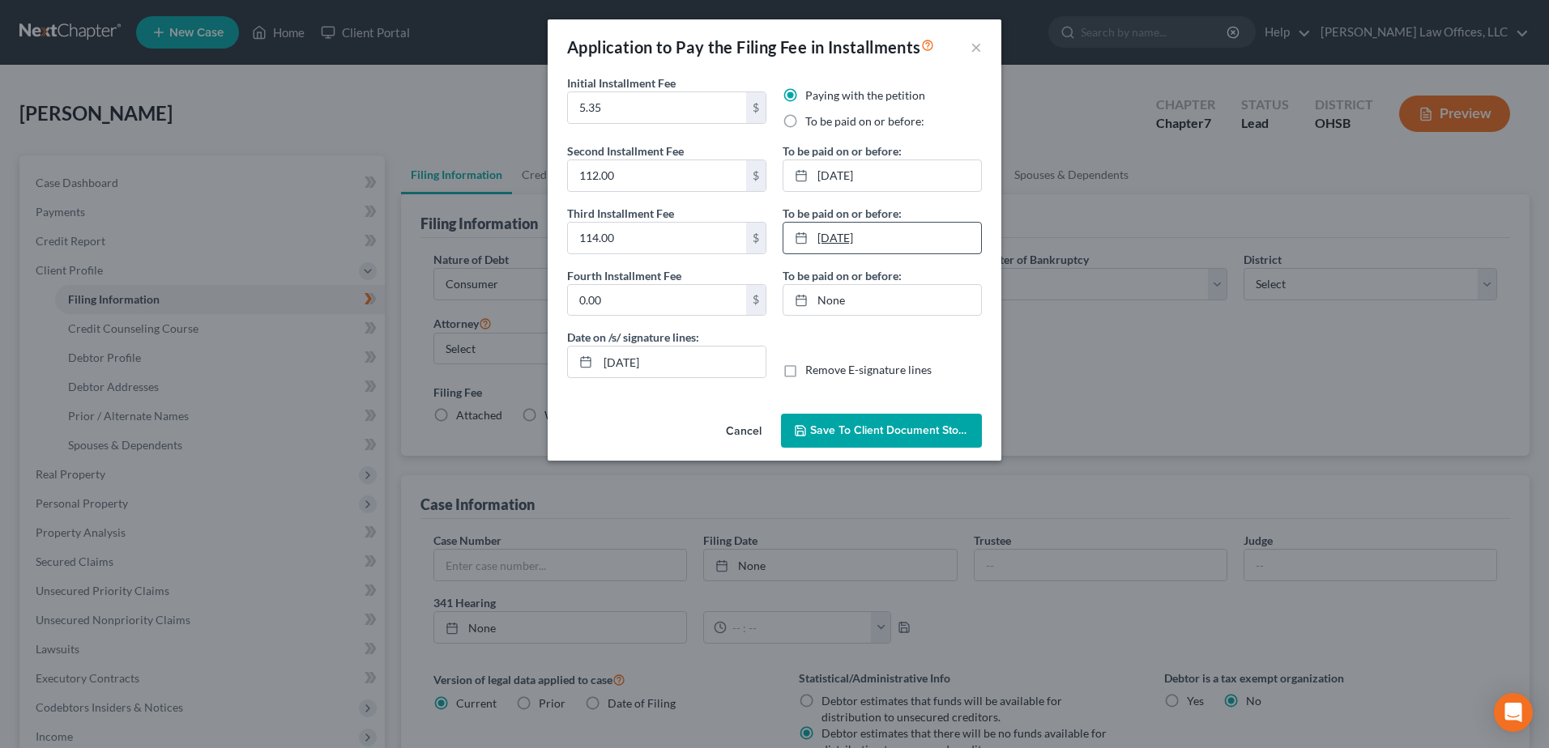
click at [859, 244] on link "12/31/2025" at bounding box center [882, 238] width 198 height 31
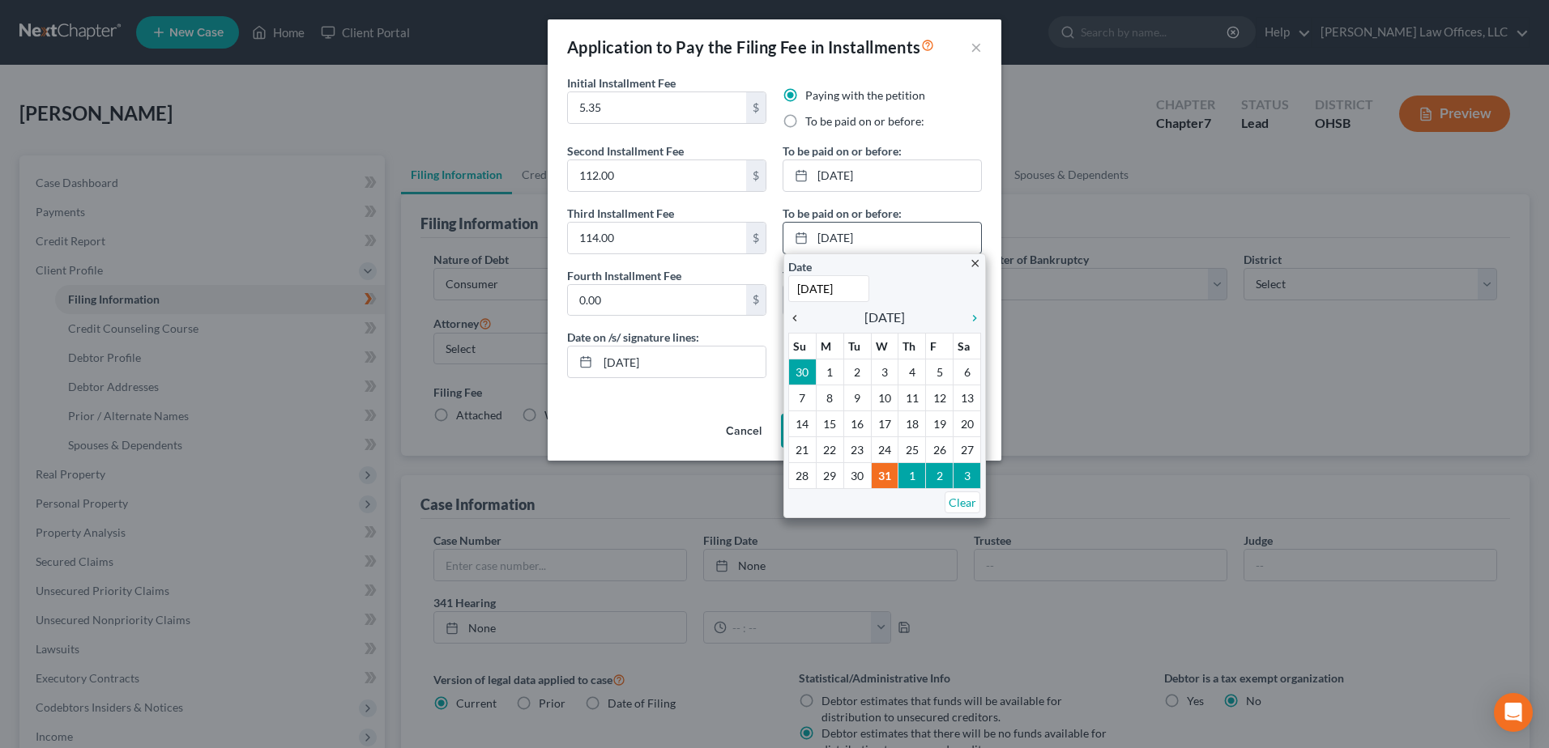
click at [792, 326] on link "chevron_left" at bounding box center [798, 317] width 21 height 19
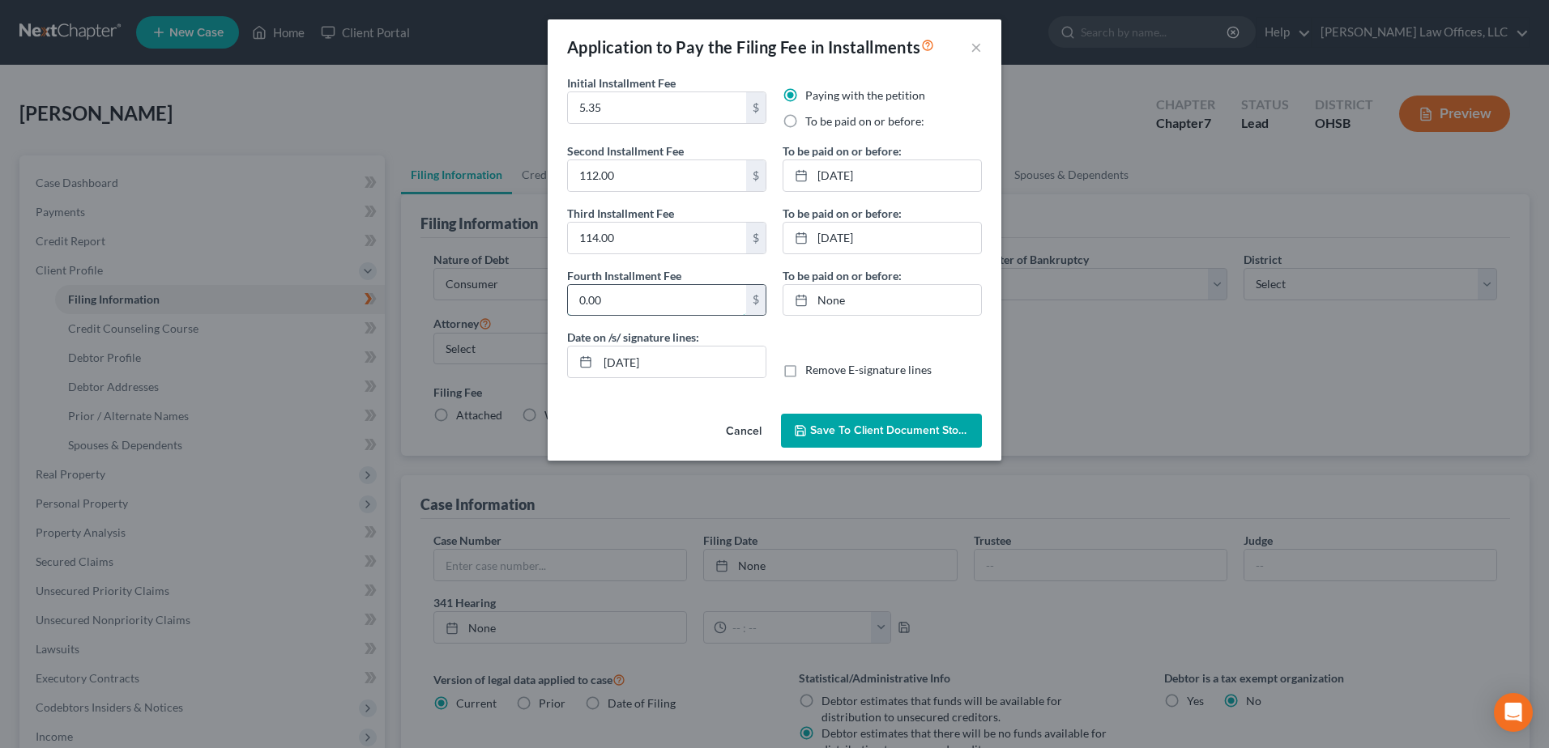
click at [631, 296] on input "0.00" at bounding box center [657, 300] width 178 height 31
click at [638, 185] on input "112.00" at bounding box center [657, 175] width 178 height 31
type input "110.00"
click at [633, 241] on input "114.00" at bounding box center [657, 238] width 178 height 31
type input "110.00"
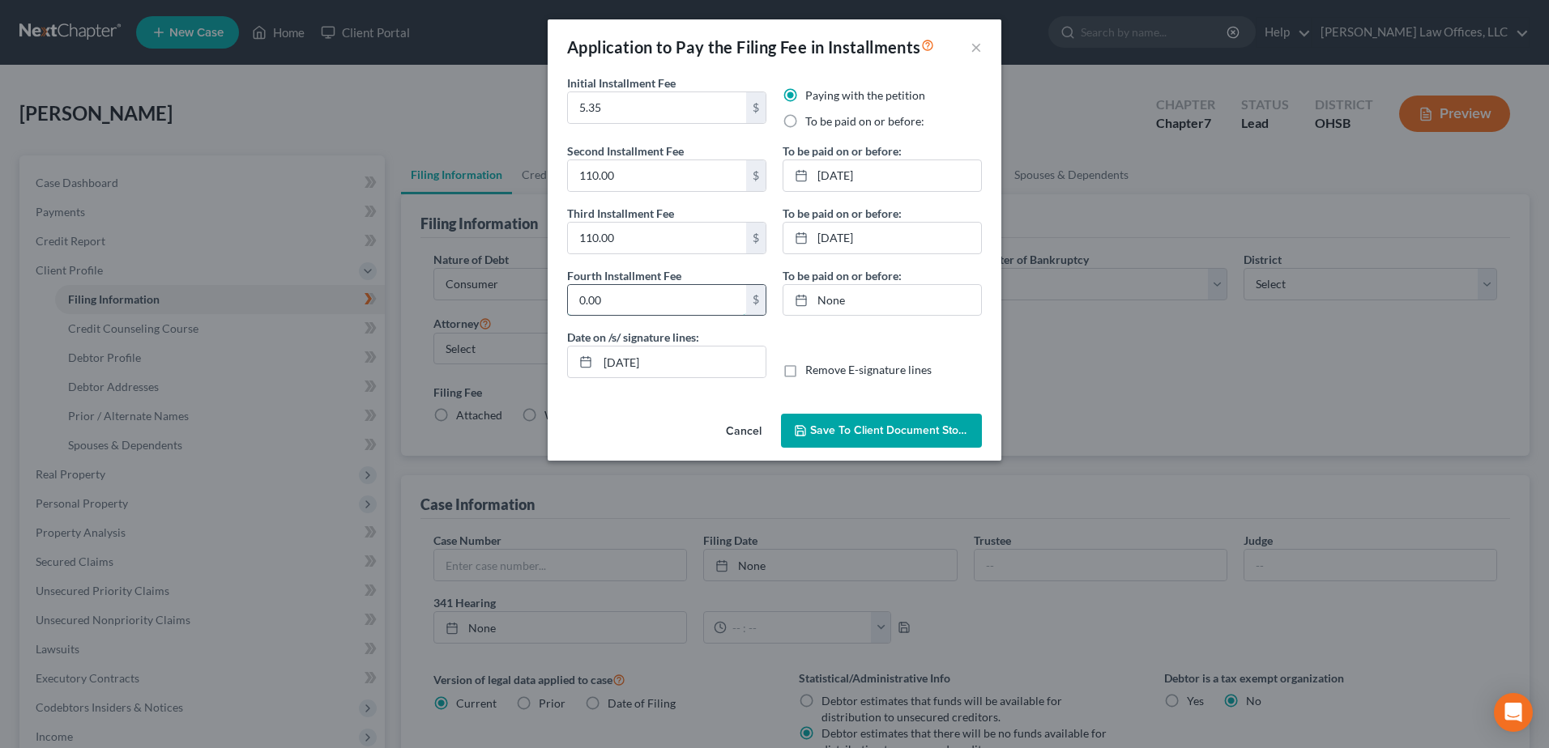
click at [622, 305] on input "0.00" at bounding box center [657, 300] width 178 height 31
type input "112.65"
type input "[DATE]"
click at [839, 298] on link "[DATE]" at bounding box center [882, 300] width 198 height 31
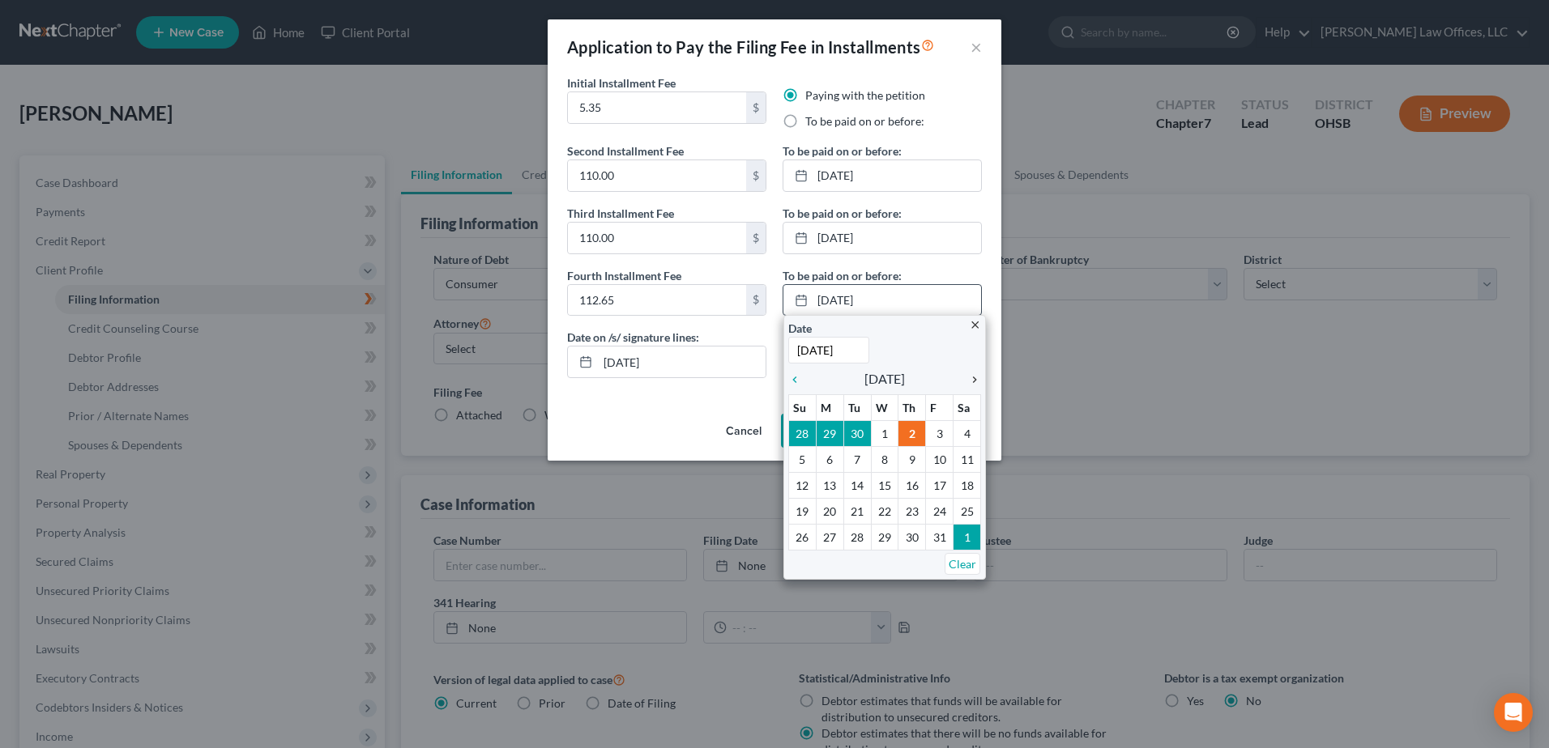
click at [971, 381] on icon "chevron_right" at bounding box center [970, 379] width 21 height 13
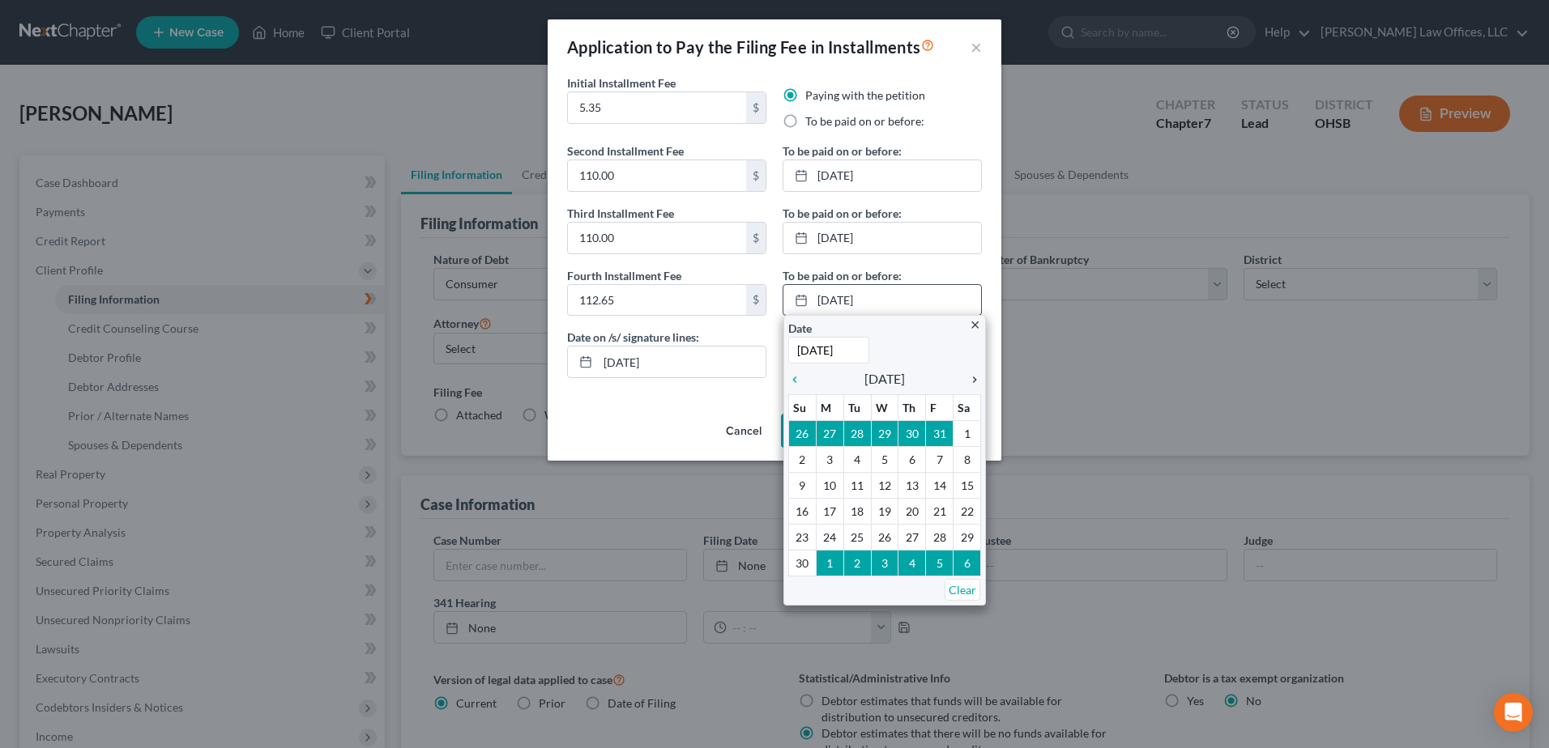
click at [971, 381] on icon "chevron_right" at bounding box center [970, 379] width 21 height 13
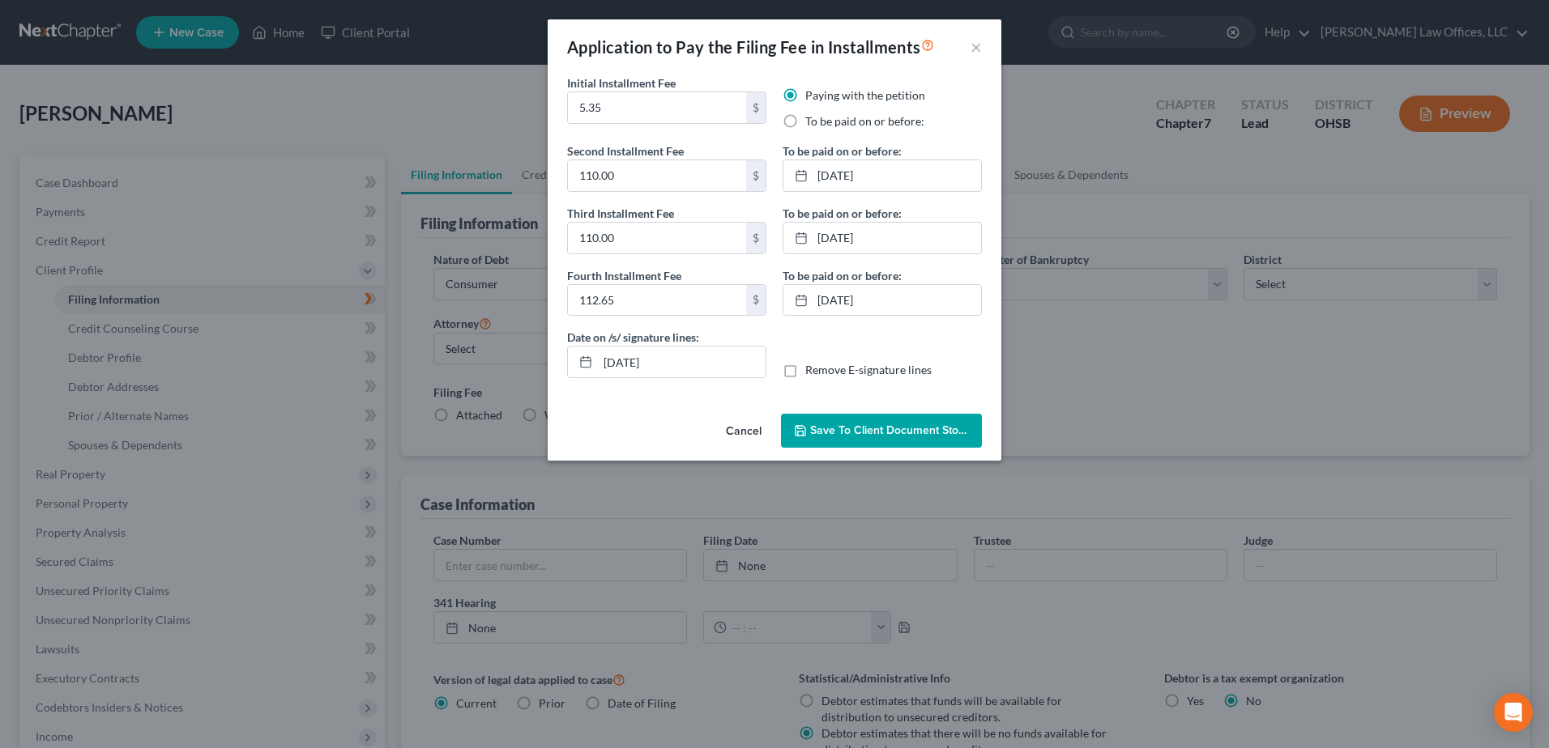
click at [818, 429] on span "Save to Client Document Storage" at bounding box center [896, 431] width 172 height 14
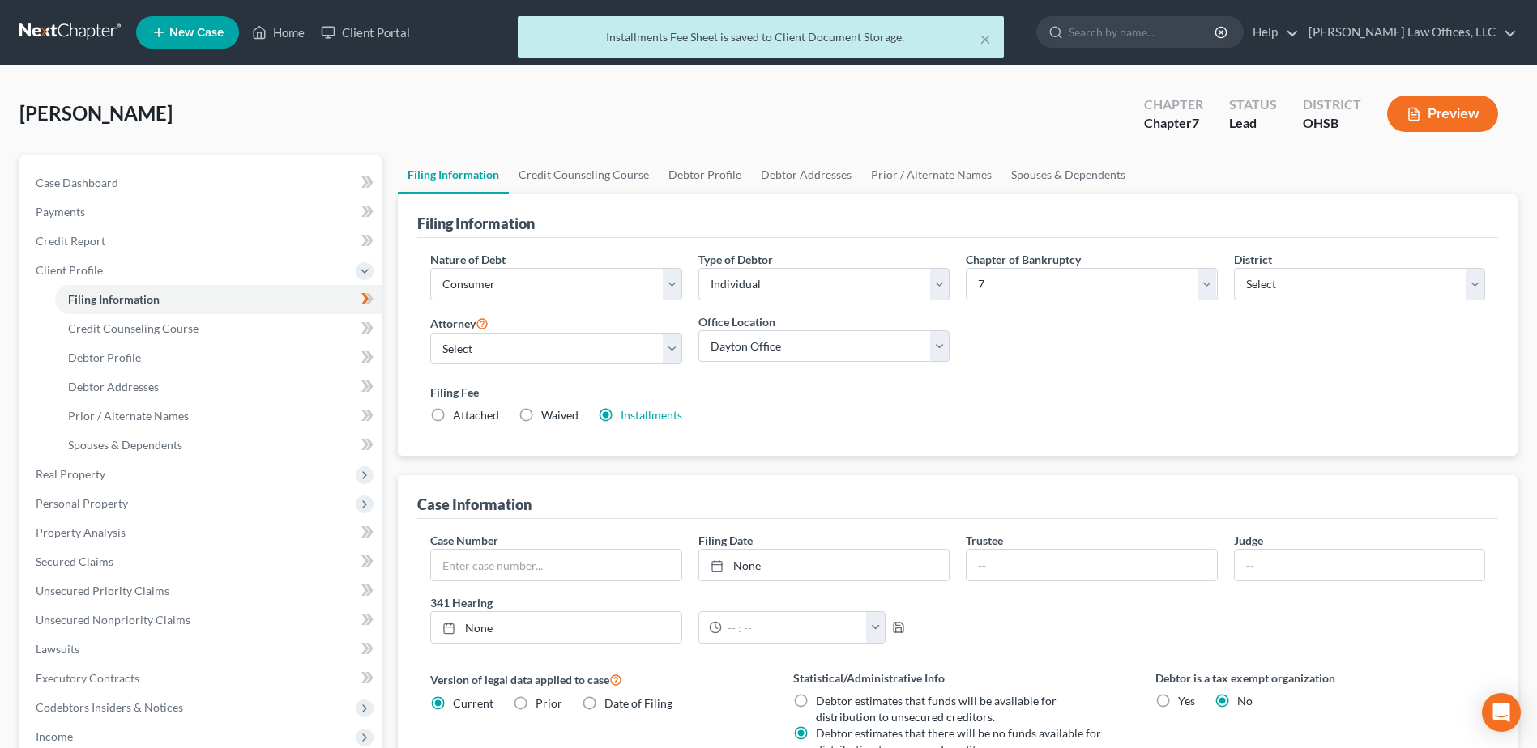
scroll to position [319, 0]
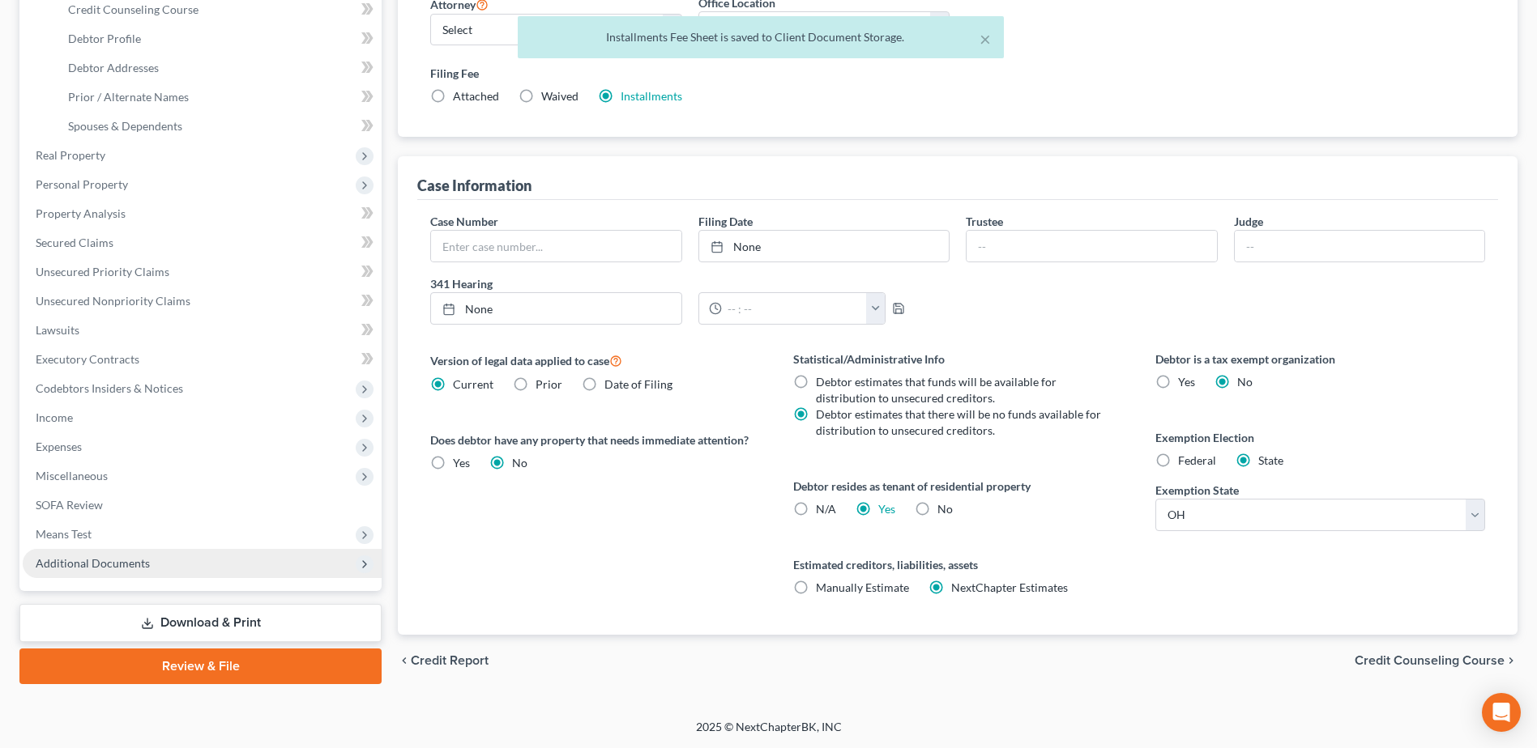
click at [143, 555] on span "Additional Documents" at bounding box center [202, 563] width 359 height 29
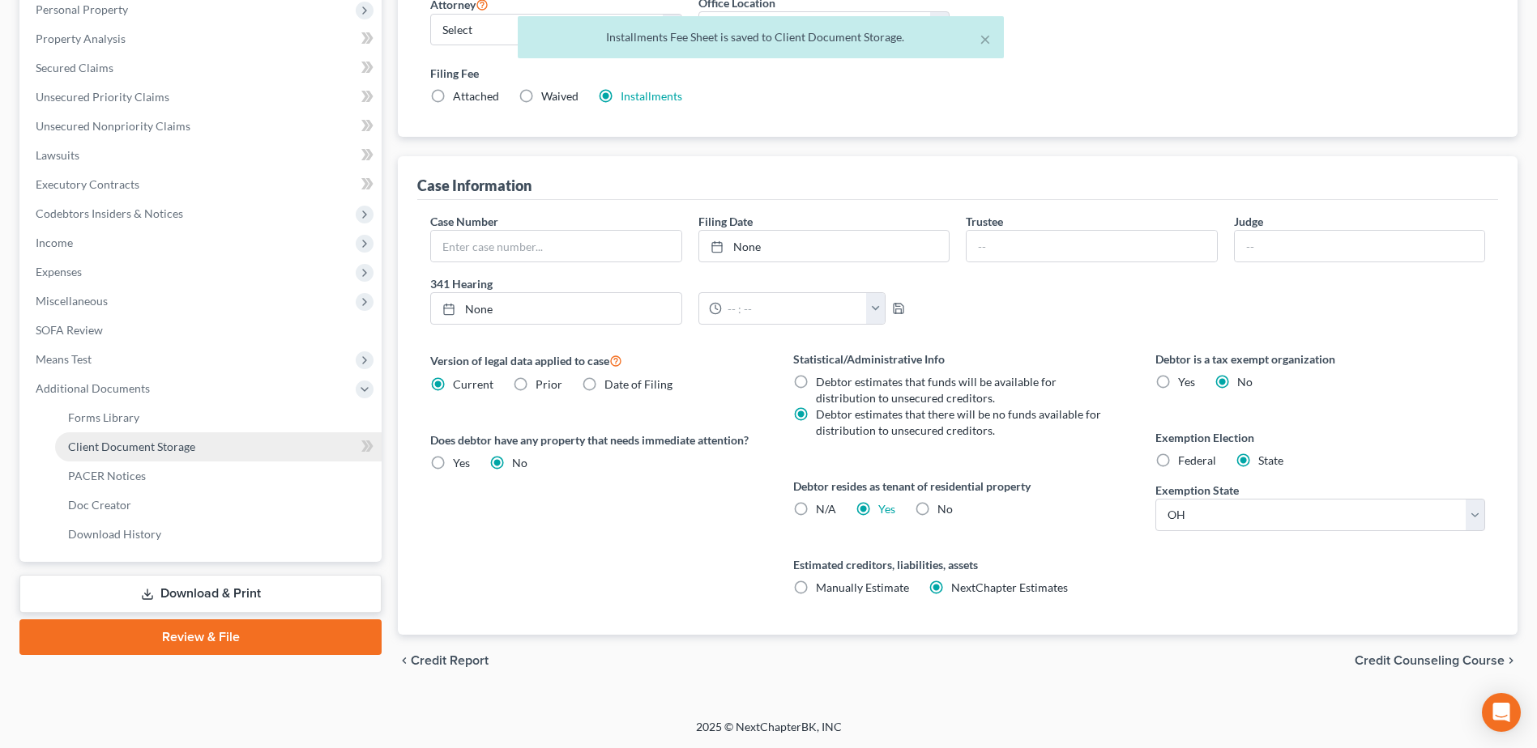
click at [164, 445] on span "Client Document Storage" at bounding box center [131, 447] width 127 height 14
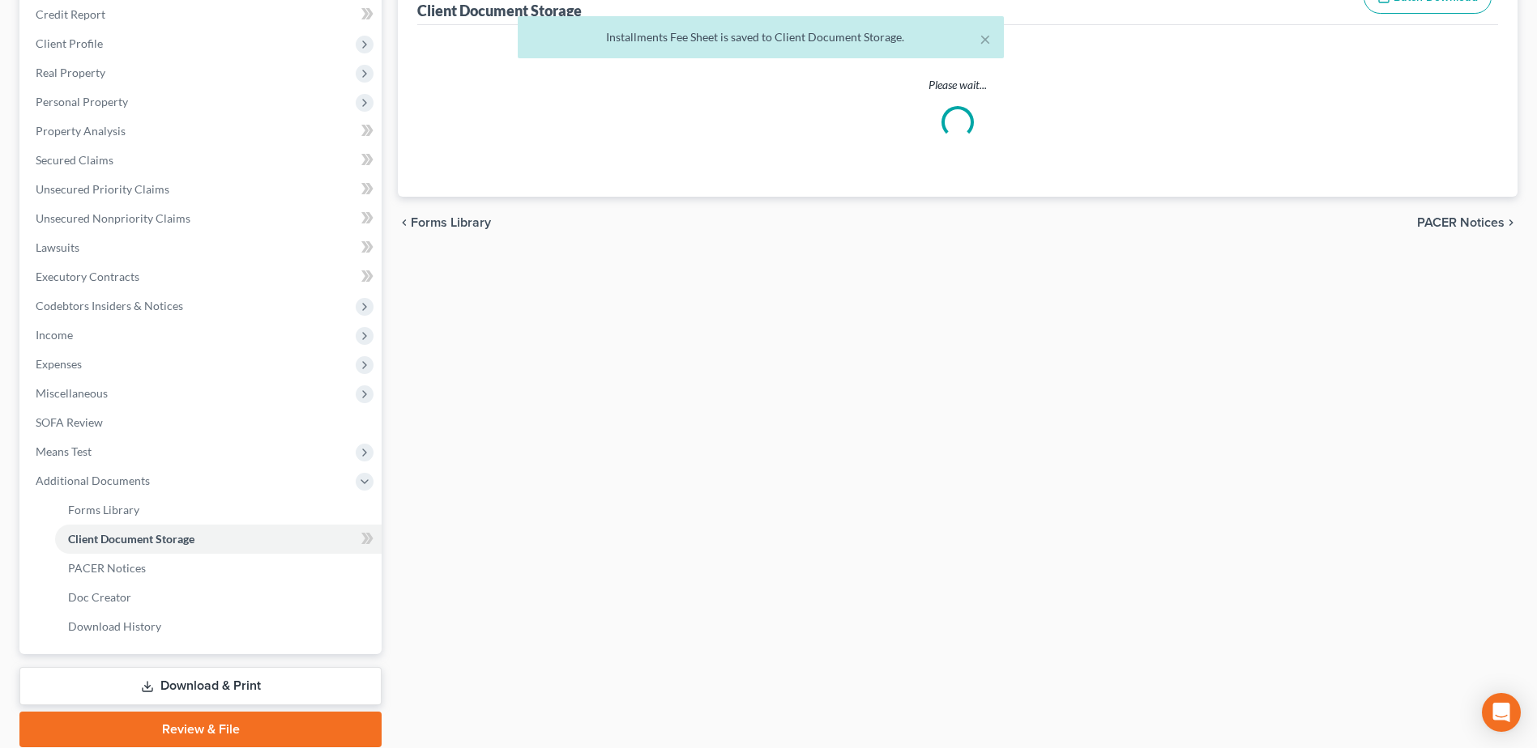
select select "7"
select select "37"
select select "52"
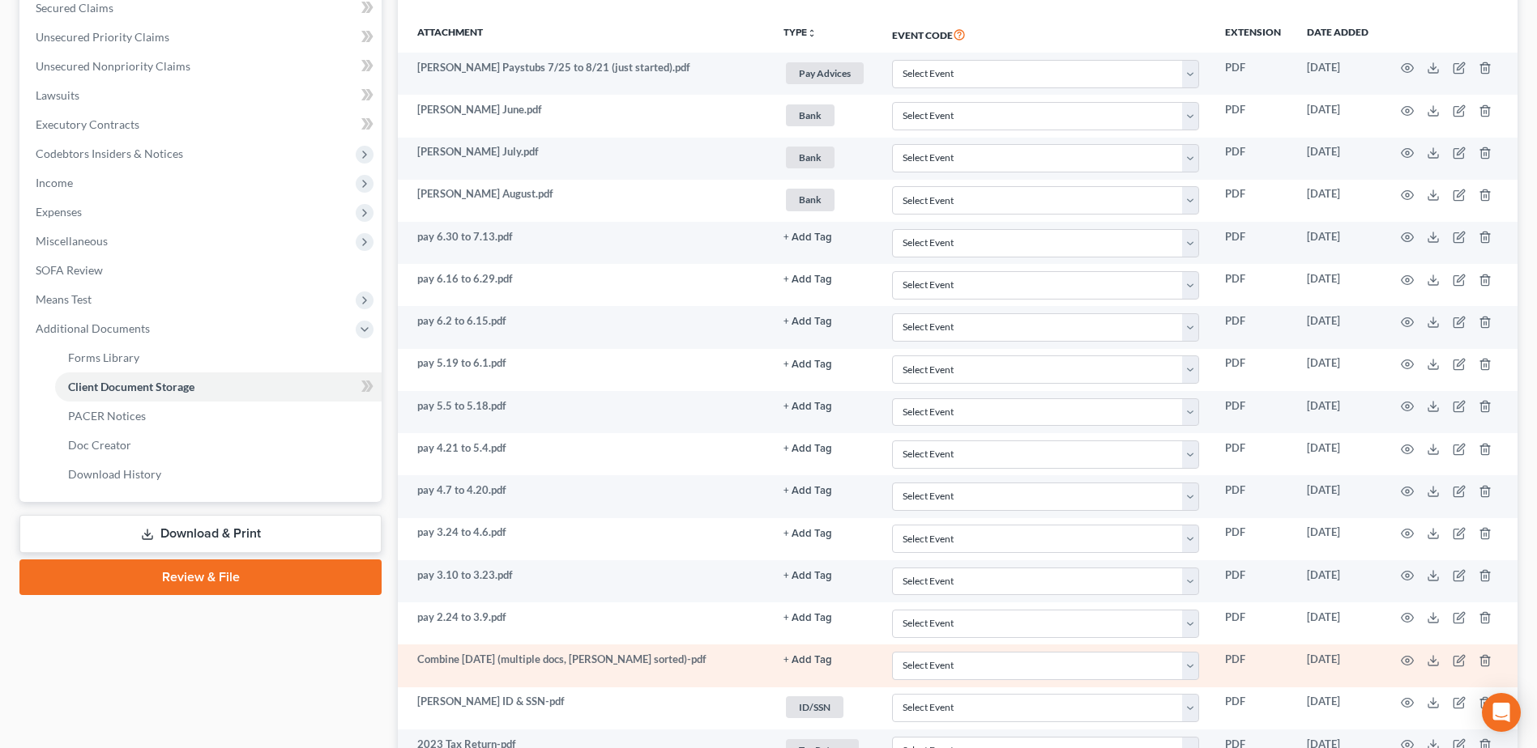
scroll to position [972, 0]
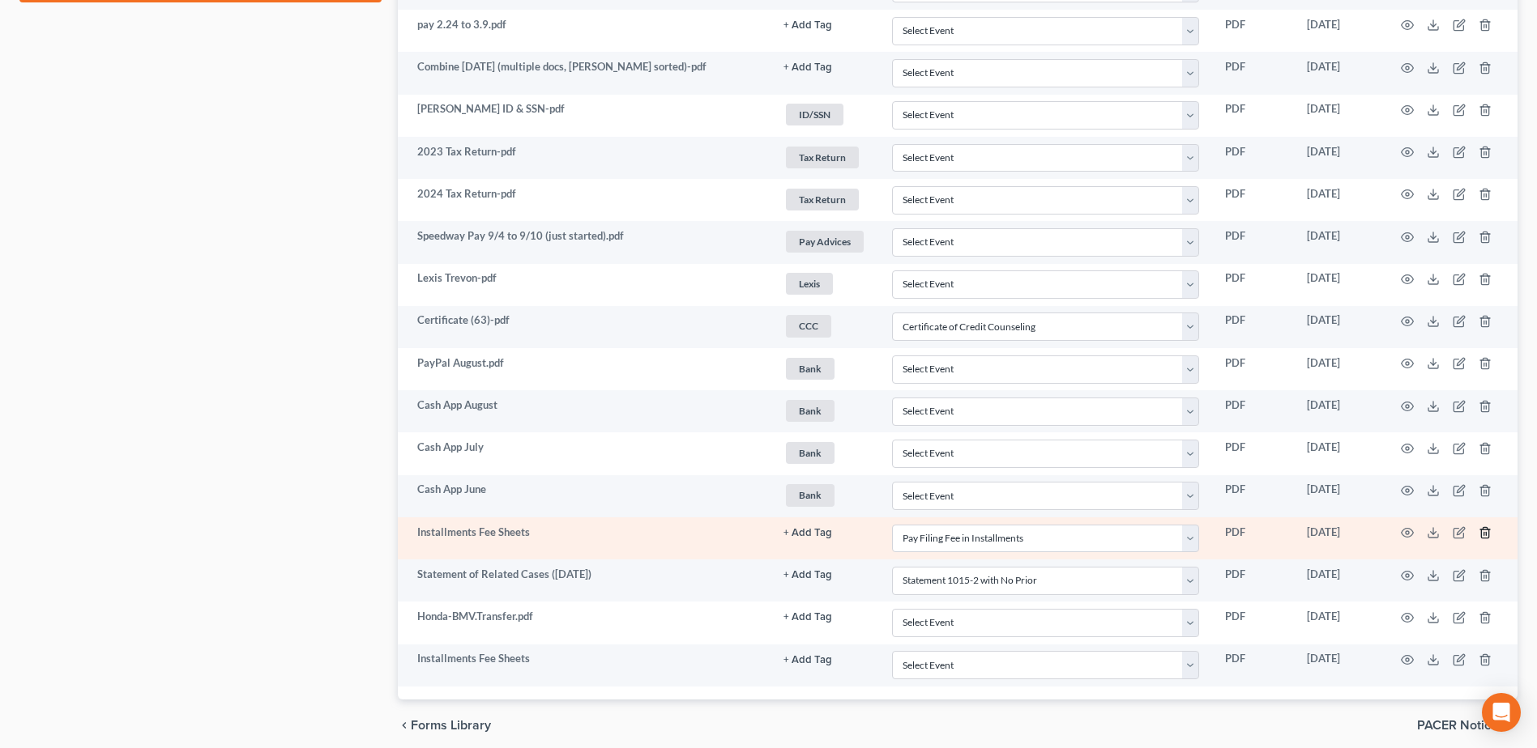
click at [1481, 532] on icon "button" at bounding box center [1484, 533] width 7 height 11
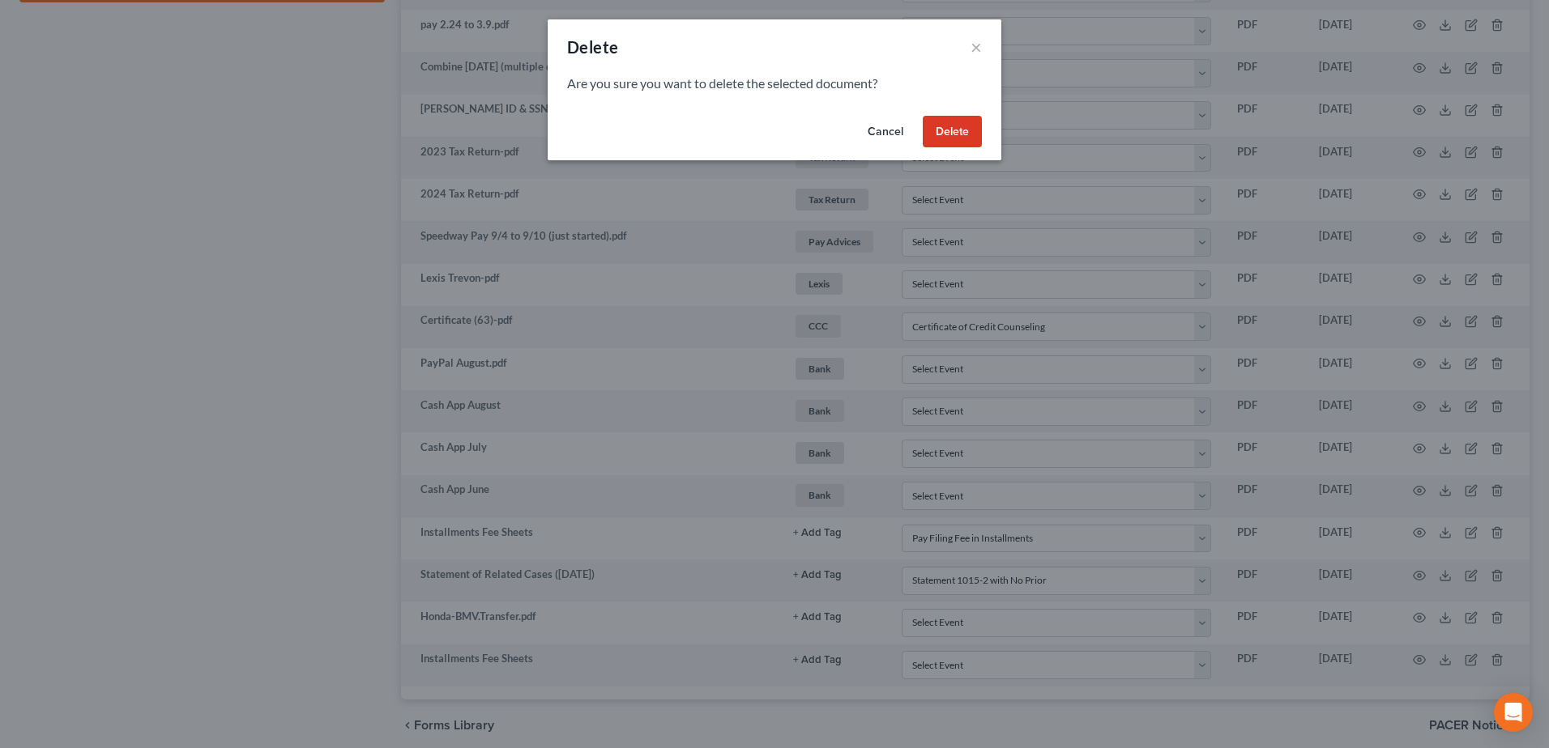
click at [952, 126] on button "Delete" at bounding box center [952, 132] width 59 height 32
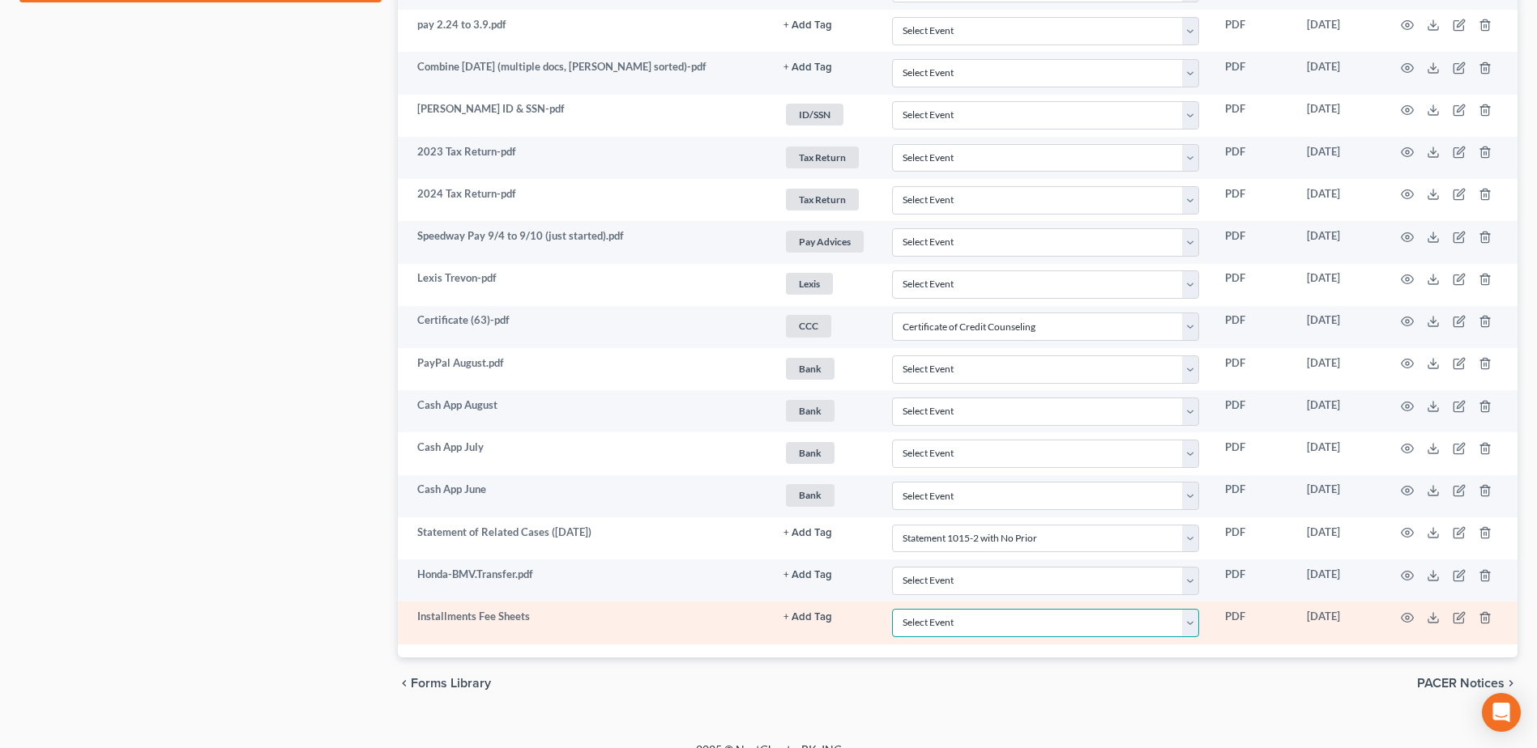
click at [1193, 624] on select "Select Event 20 Largest Unsecured Creditors Amended Document Amended List of Cr…" at bounding box center [1045, 623] width 307 height 28
select select "37"
click at [892, 609] on select "Select Event 20 Largest Unsecured Creditors Amended Document Amended List of Cr…" at bounding box center [1045, 623] width 307 height 28
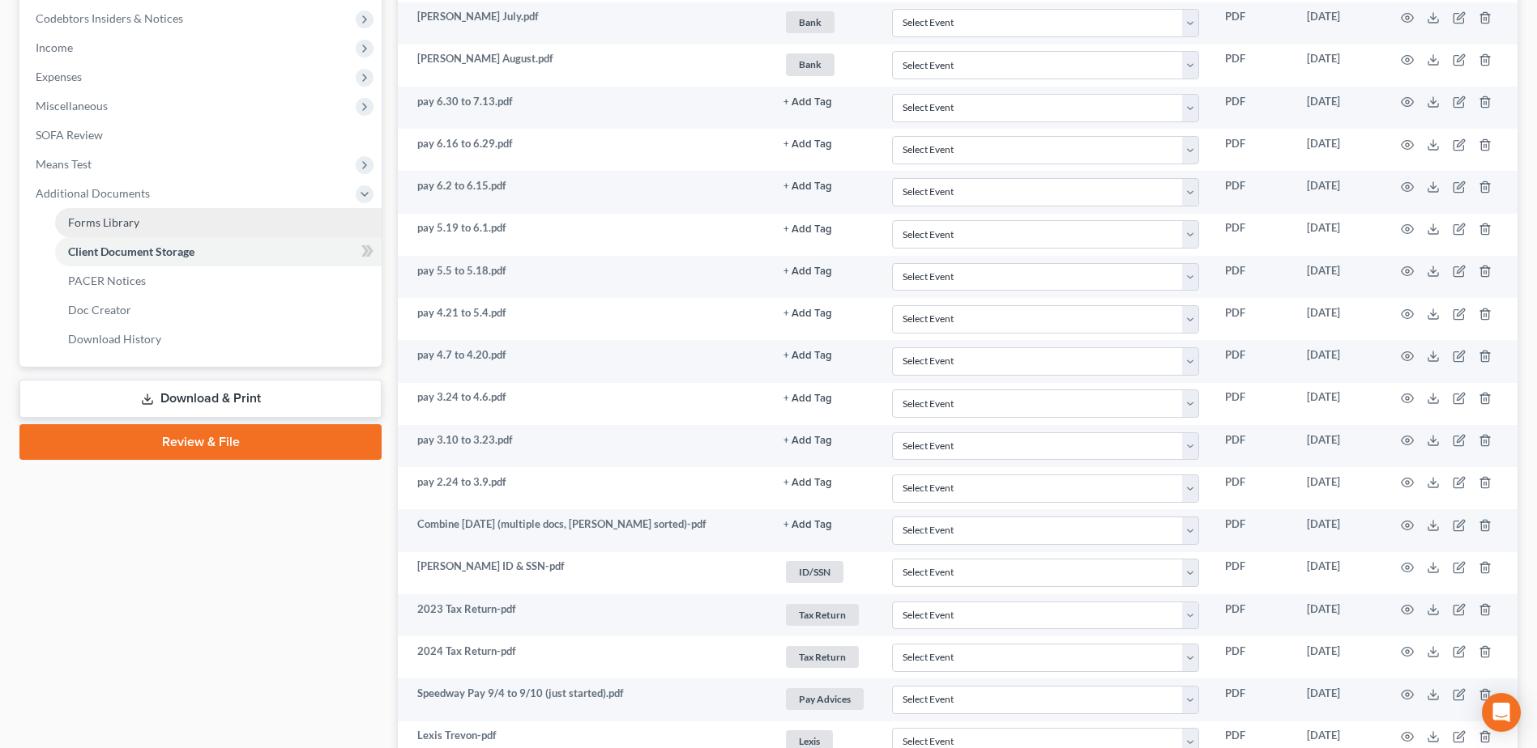
scroll to position [486, 0]
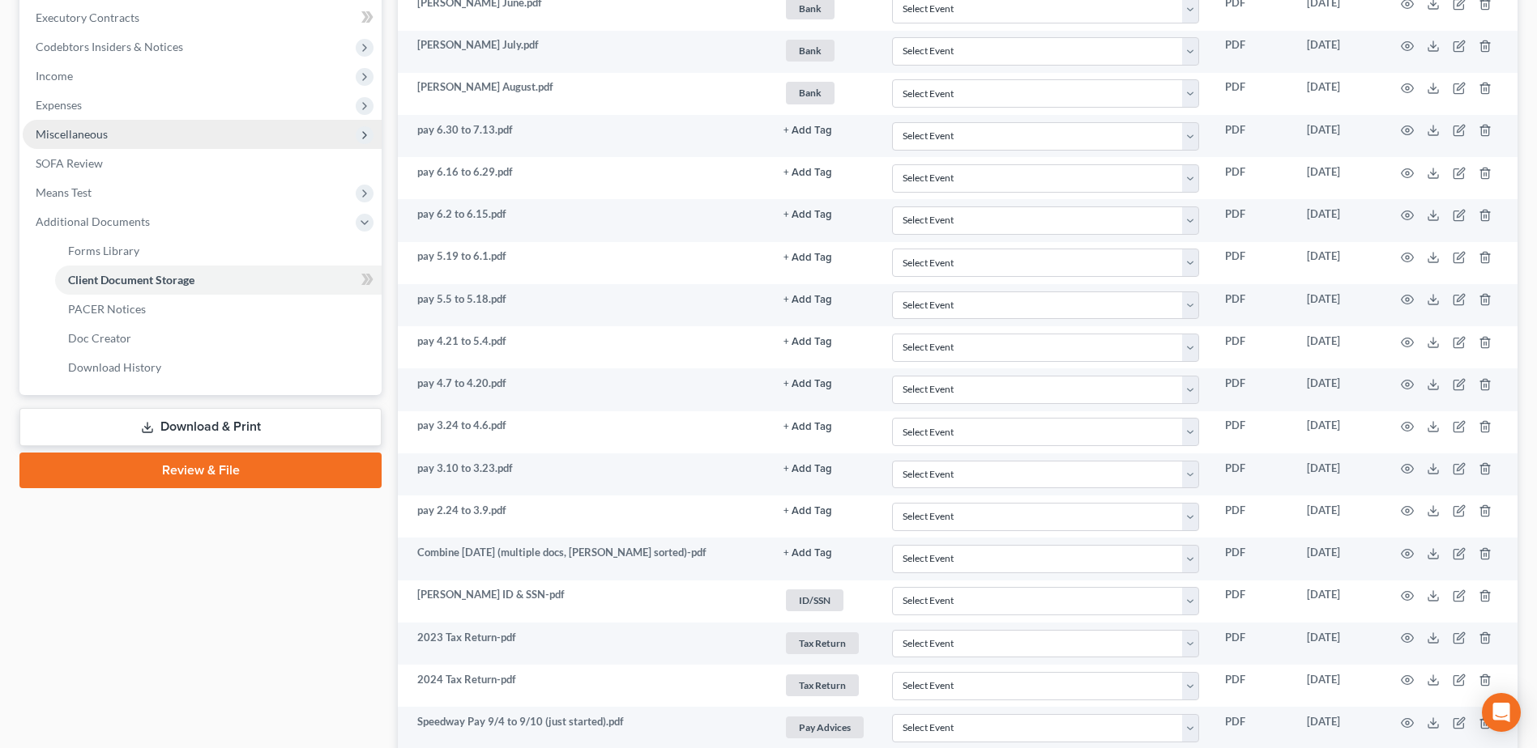
click at [193, 143] on span "Miscellaneous" at bounding box center [202, 134] width 359 height 29
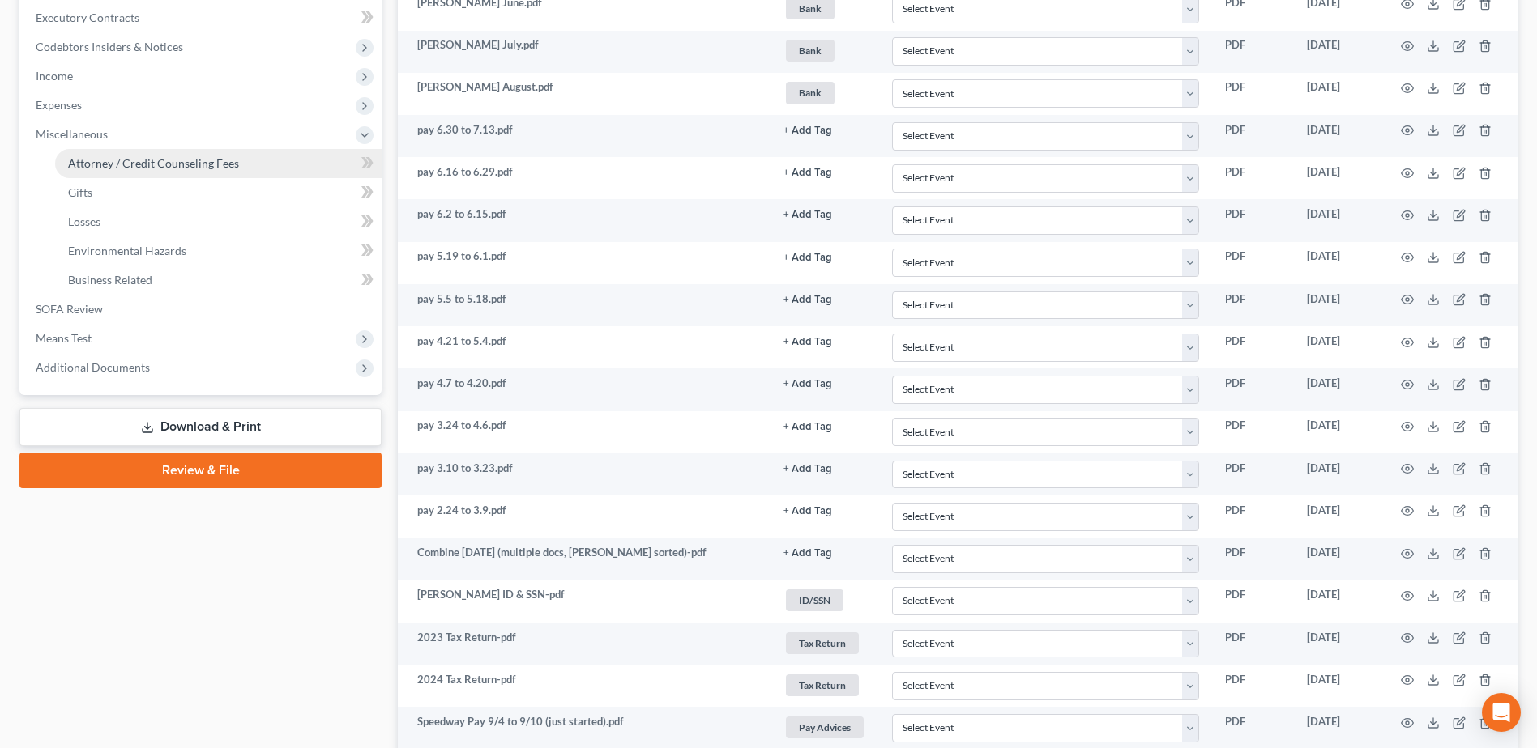
click at [191, 160] on span "Attorney / Credit Counseling Fees" at bounding box center [153, 163] width 171 height 14
select select "1"
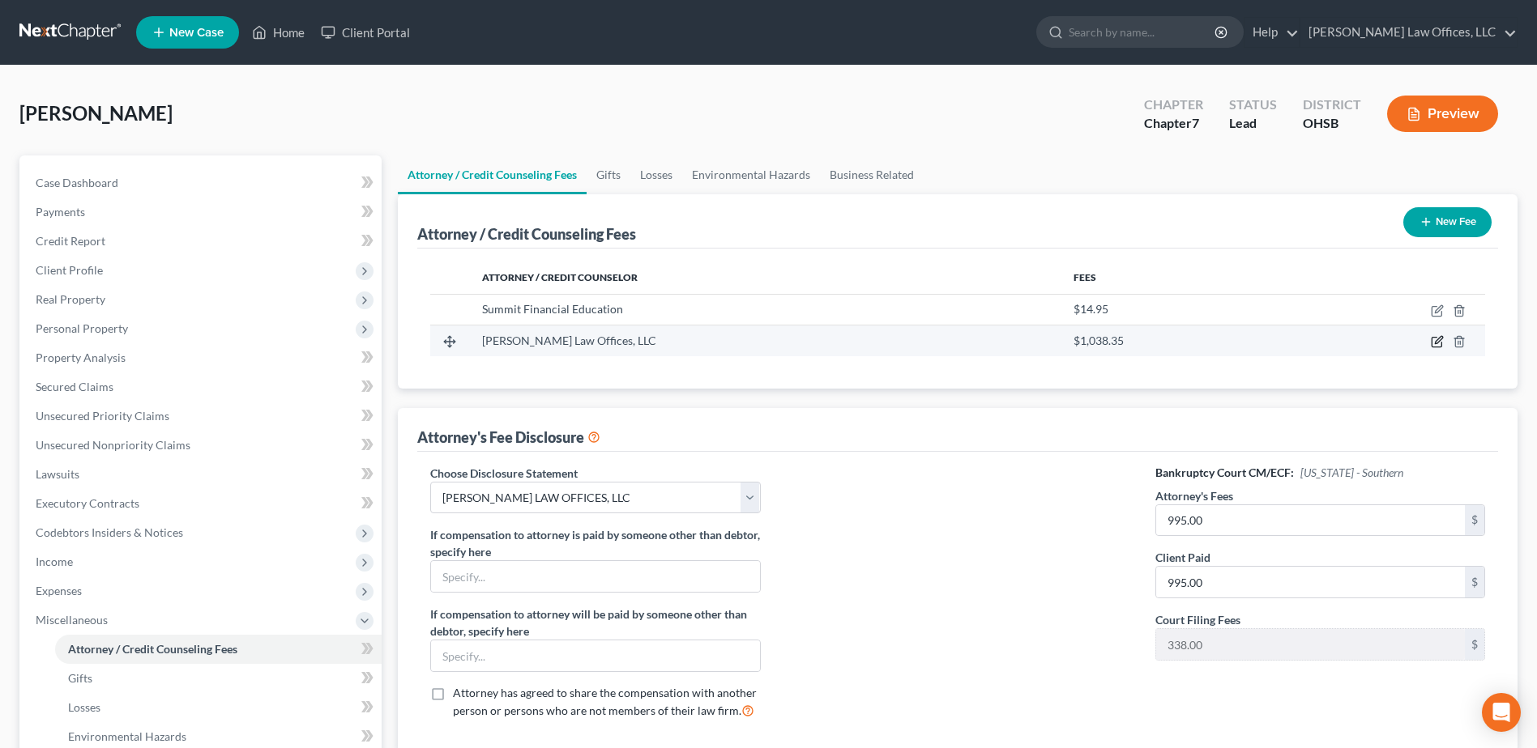
click at [1436, 339] on icon "button" at bounding box center [1437, 341] width 13 height 13
select select "36"
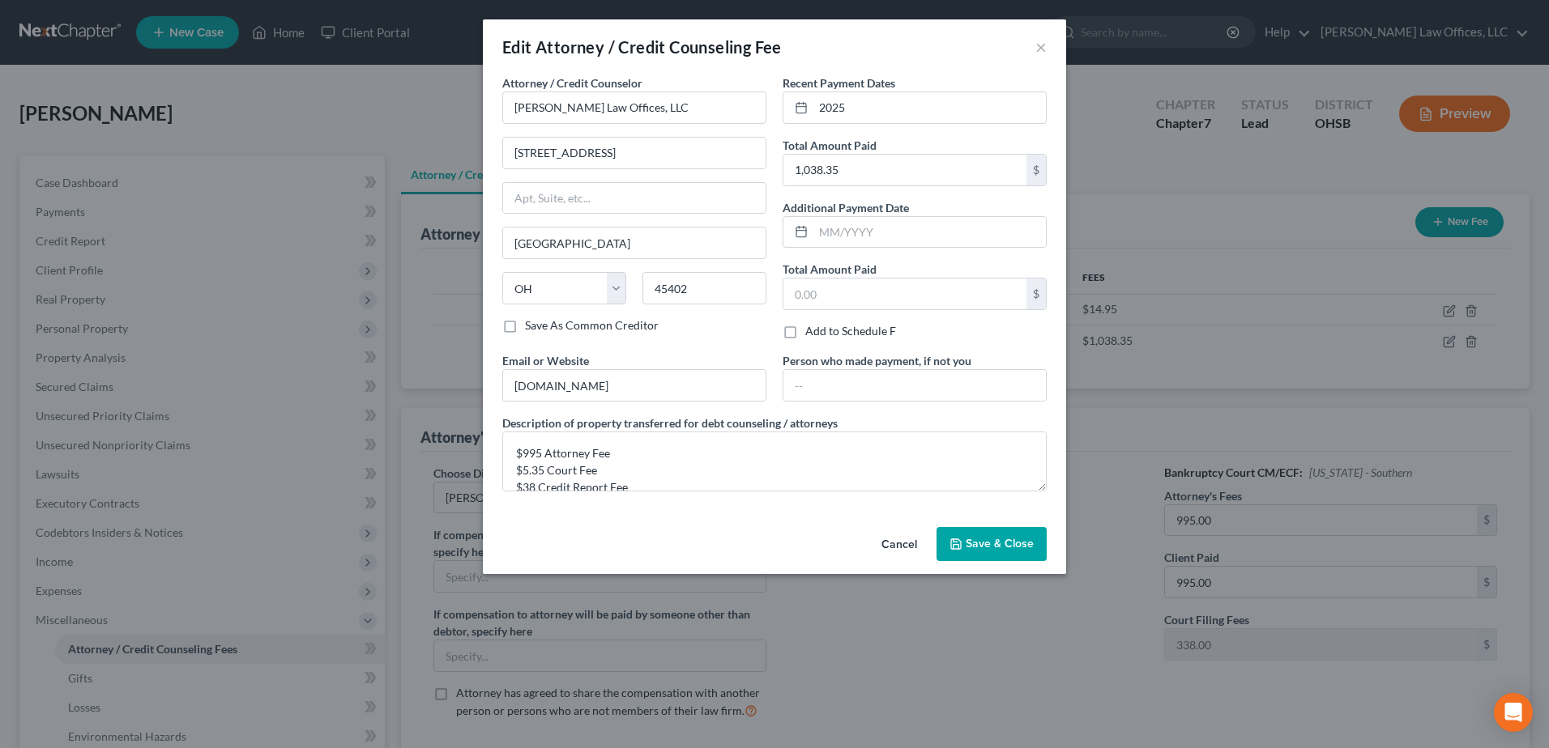
click at [1013, 539] on span "Save & Close" at bounding box center [1000, 544] width 68 height 14
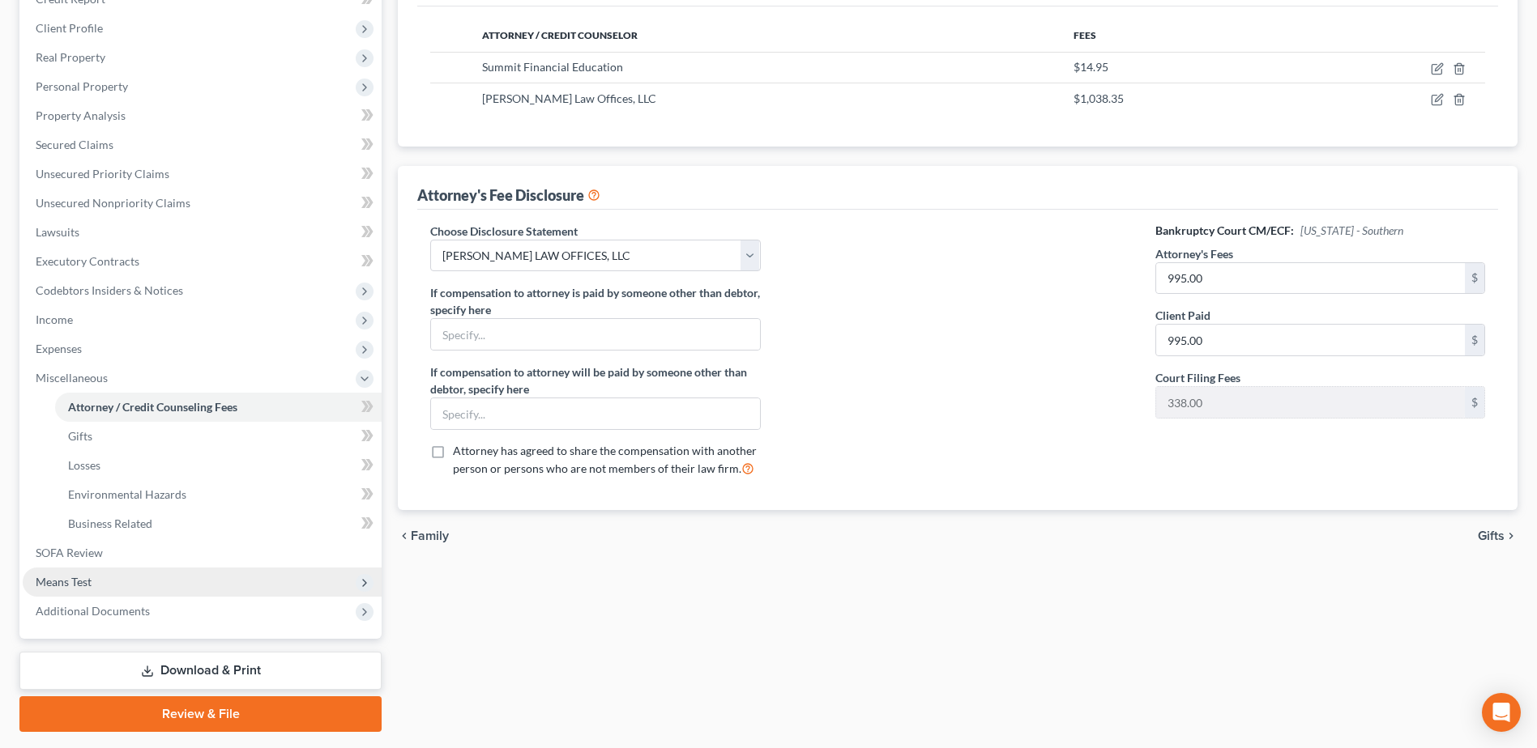
scroll to position [243, 0]
click at [160, 612] on span "Additional Documents" at bounding box center [202, 610] width 359 height 29
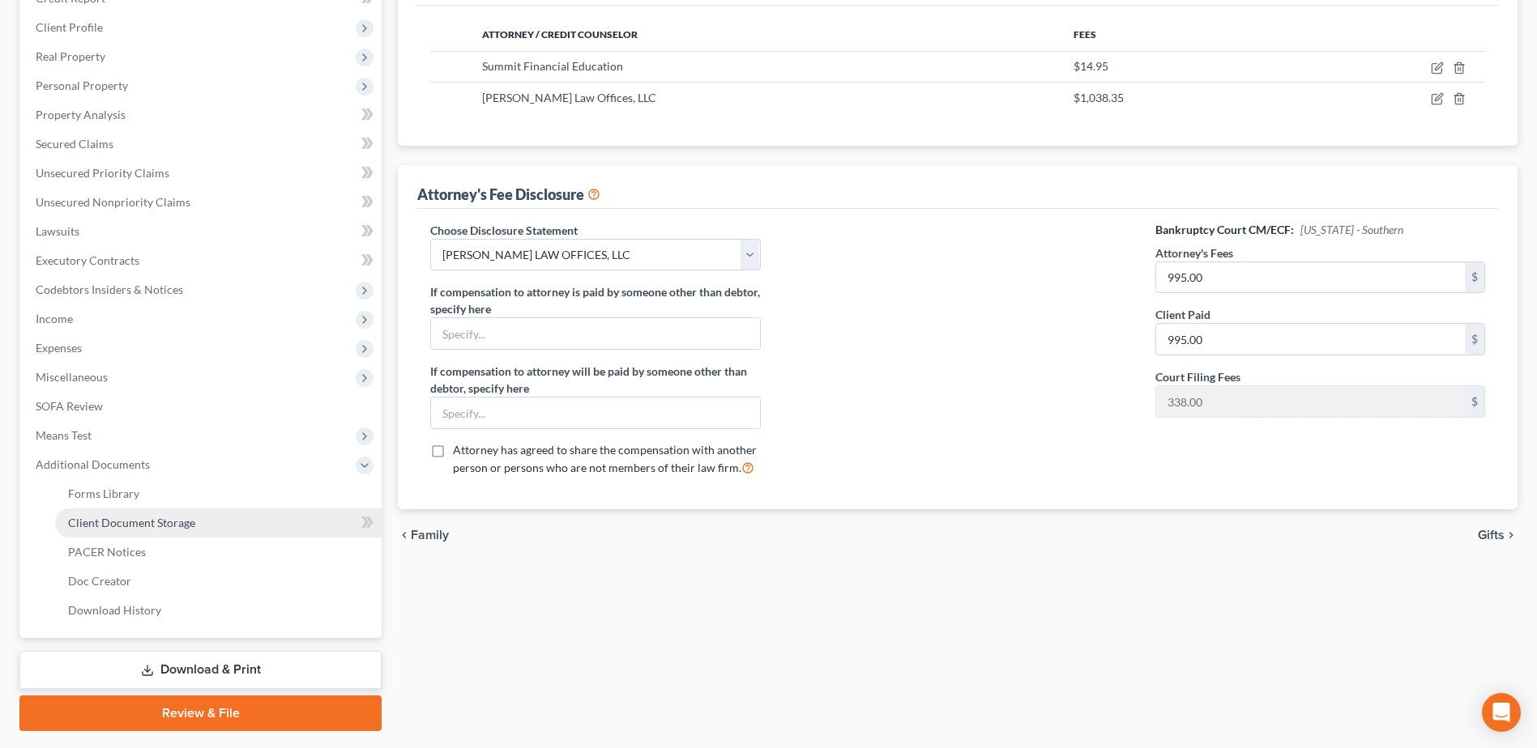
click at [176, 520] on span "Client Document Storage" at bounding box center [131, 523] width 127 height 14
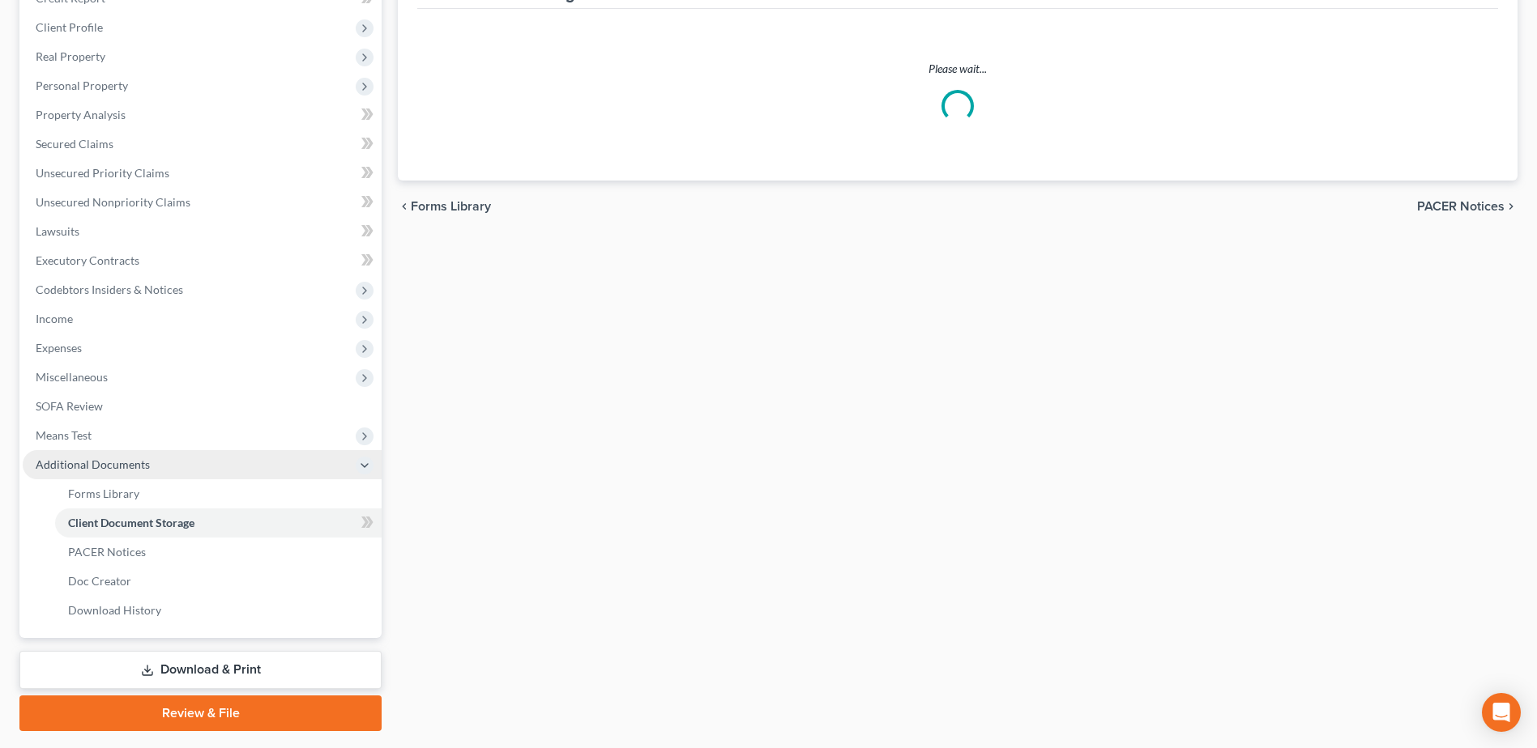
select select "7"
select select "52"
select select "37"
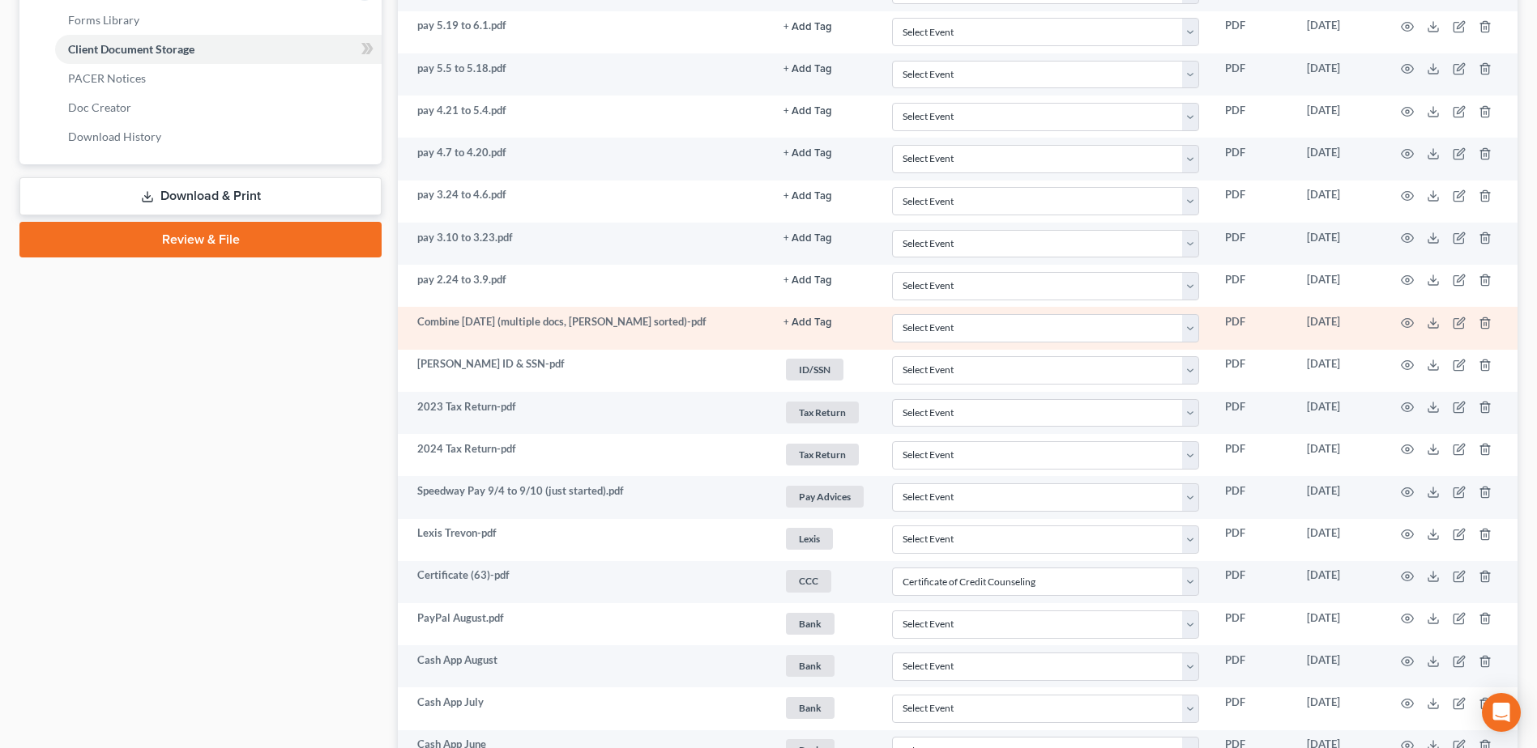
scroll to position [729, 0]
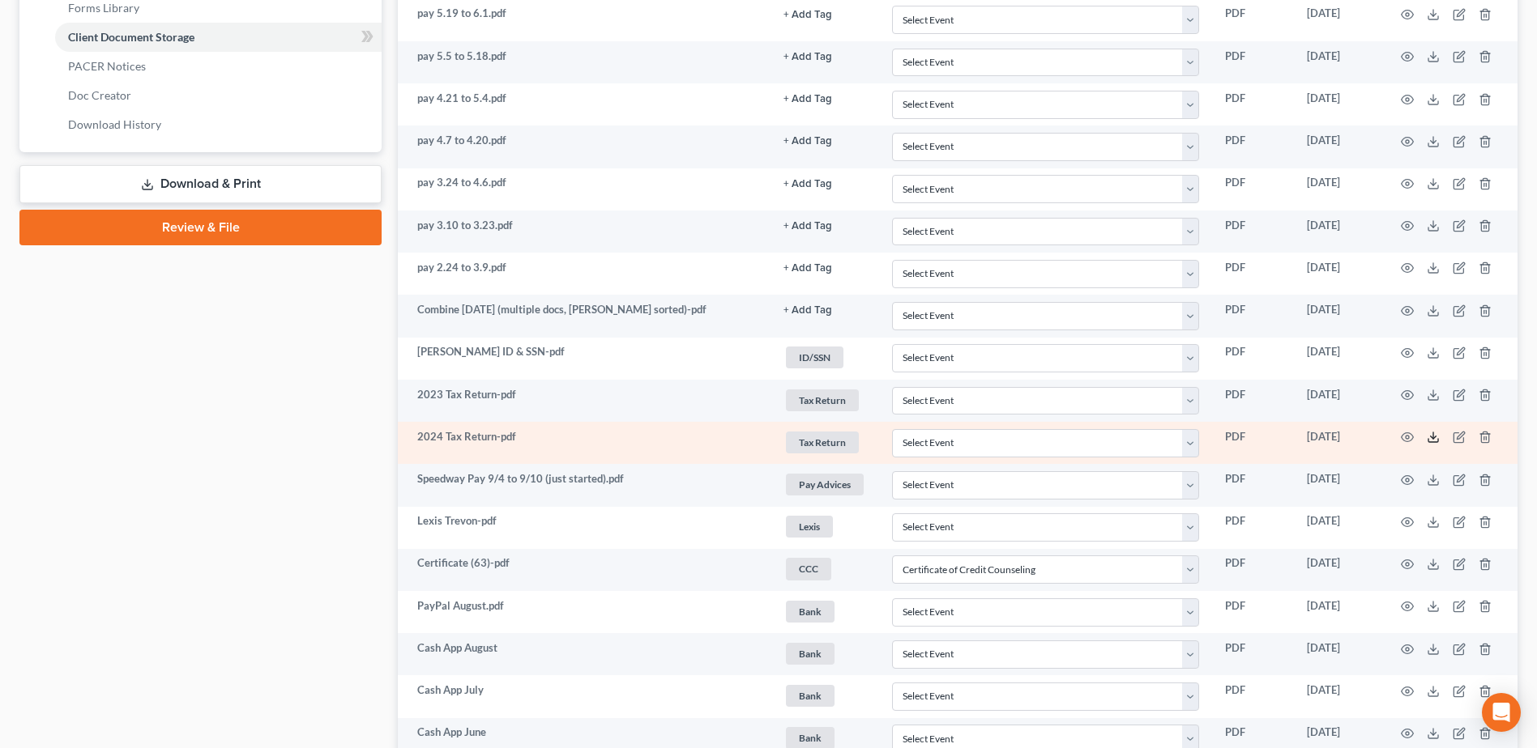
click at [1430, 437] on icon at bounding box center [1432, 437] width 13 height 13
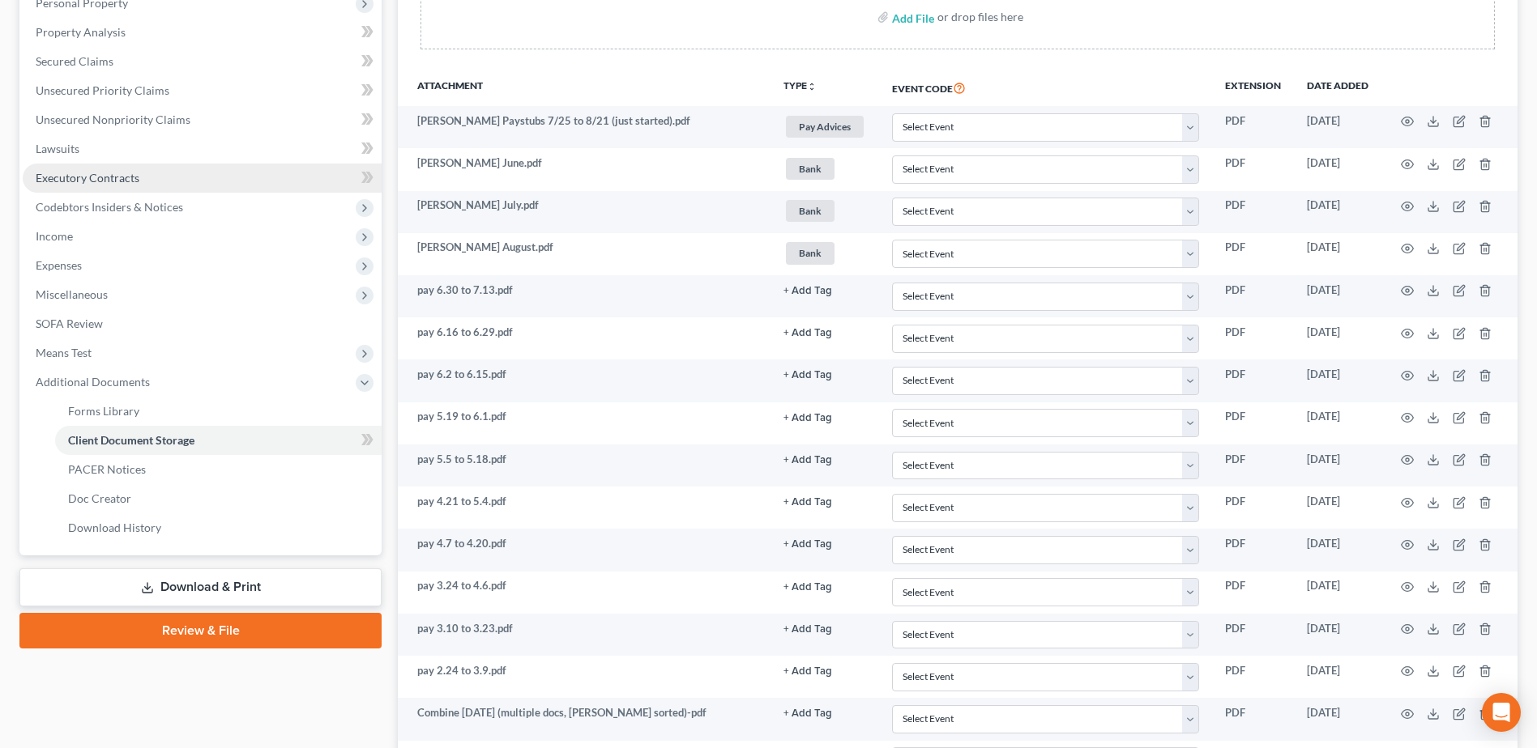
scroll to position [324, 0]
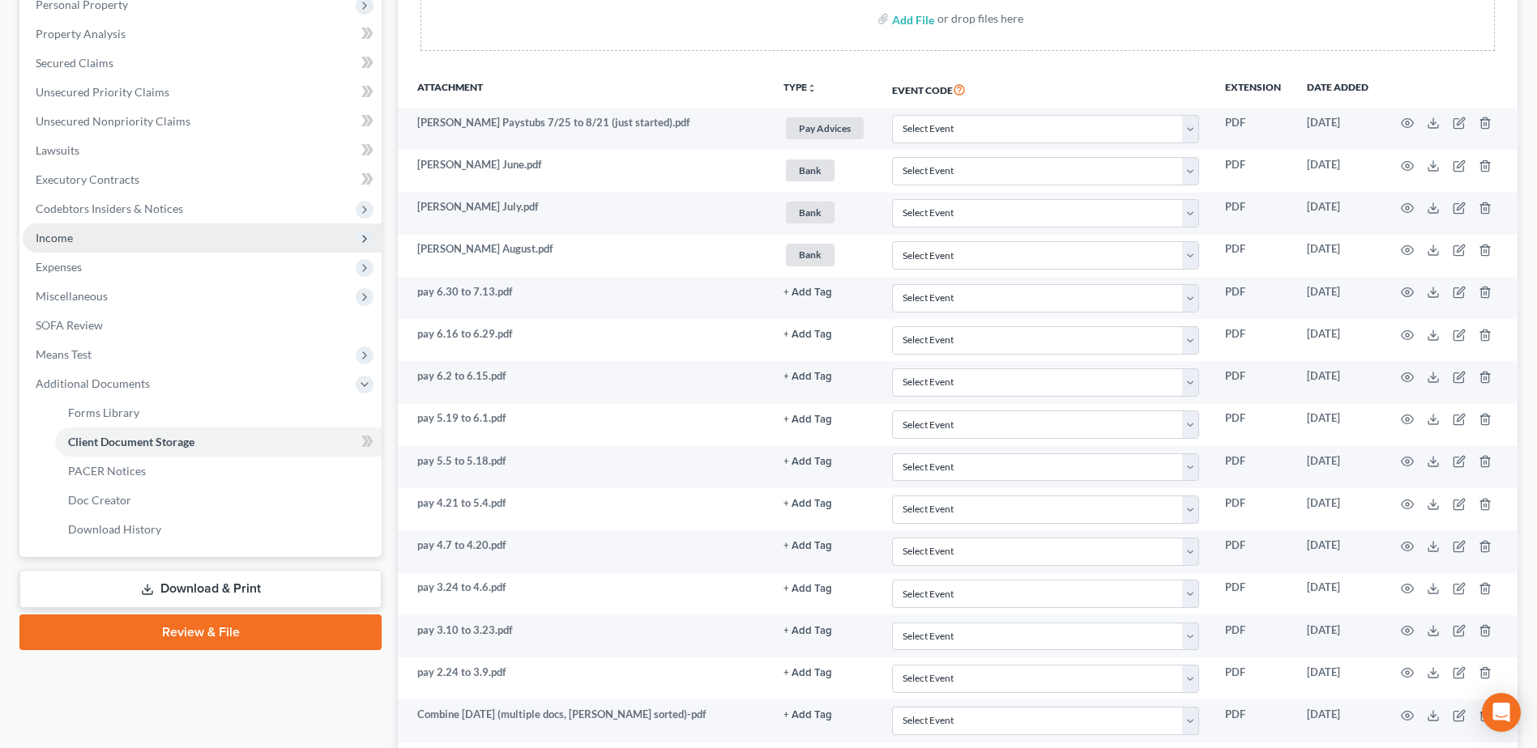
click at [129, 244] on span "Income" at bounding box center [202, 238] width 359 height 29
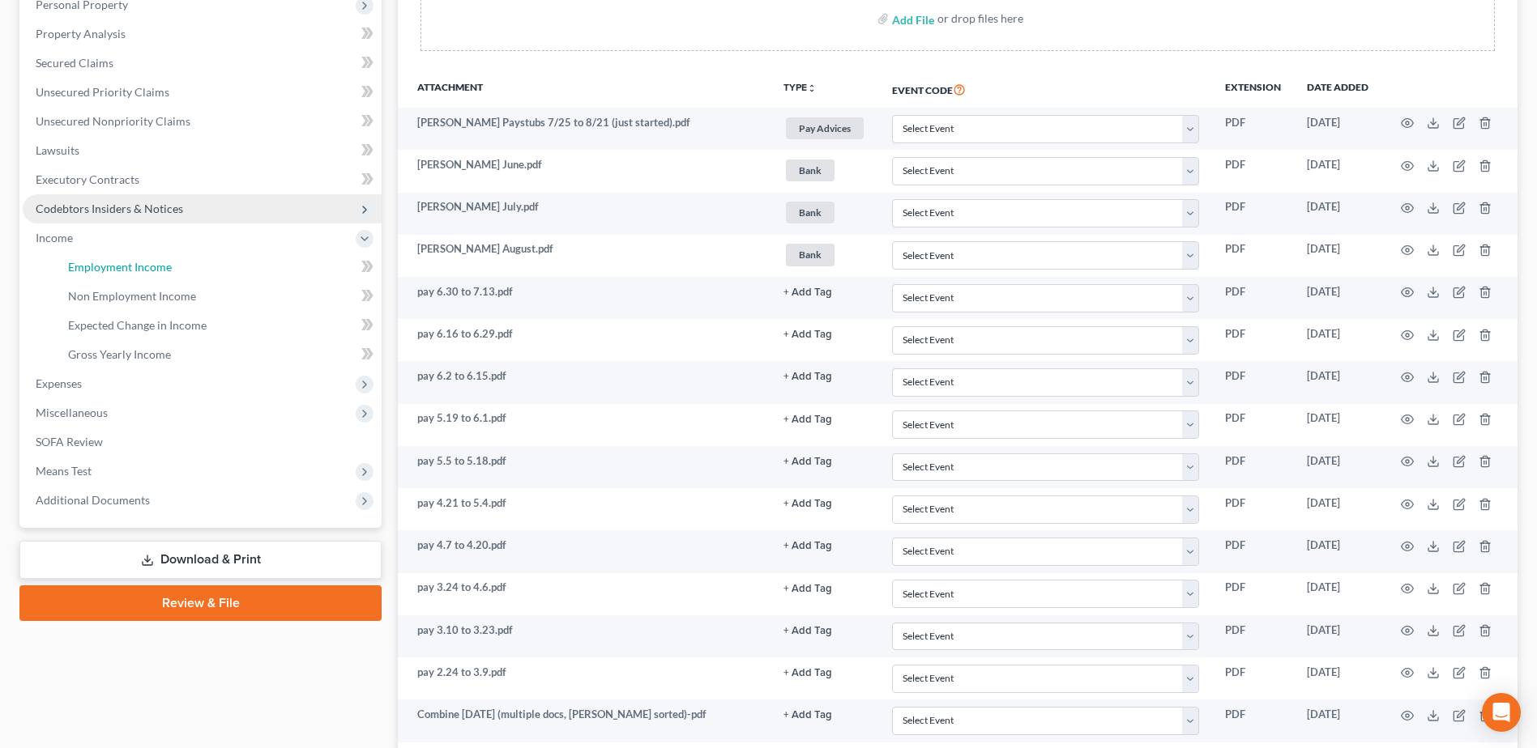
click at [138, 263] on span "Employment Income" at bounding box center [120, 267] width 104 height 14
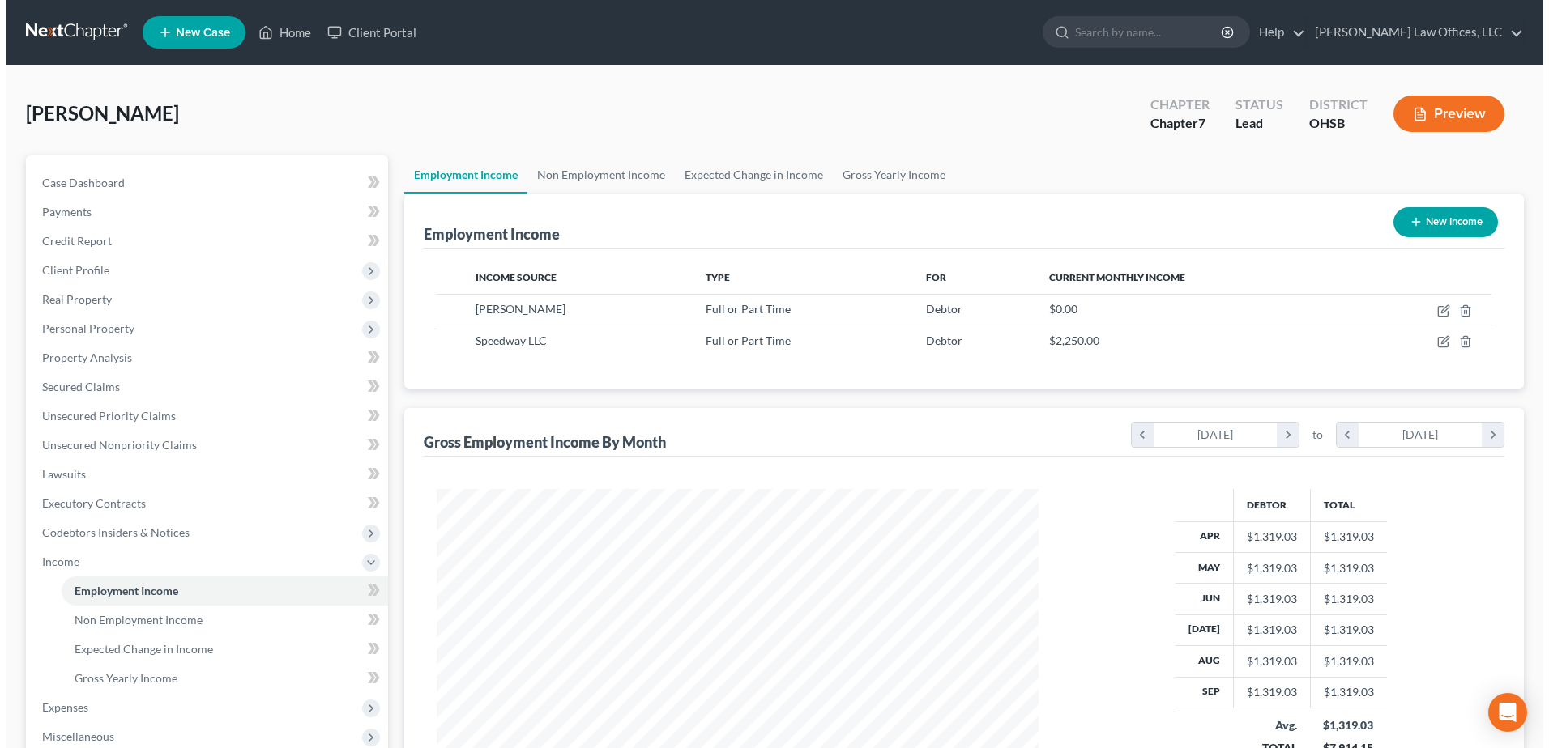
scroll to position [301, 633]
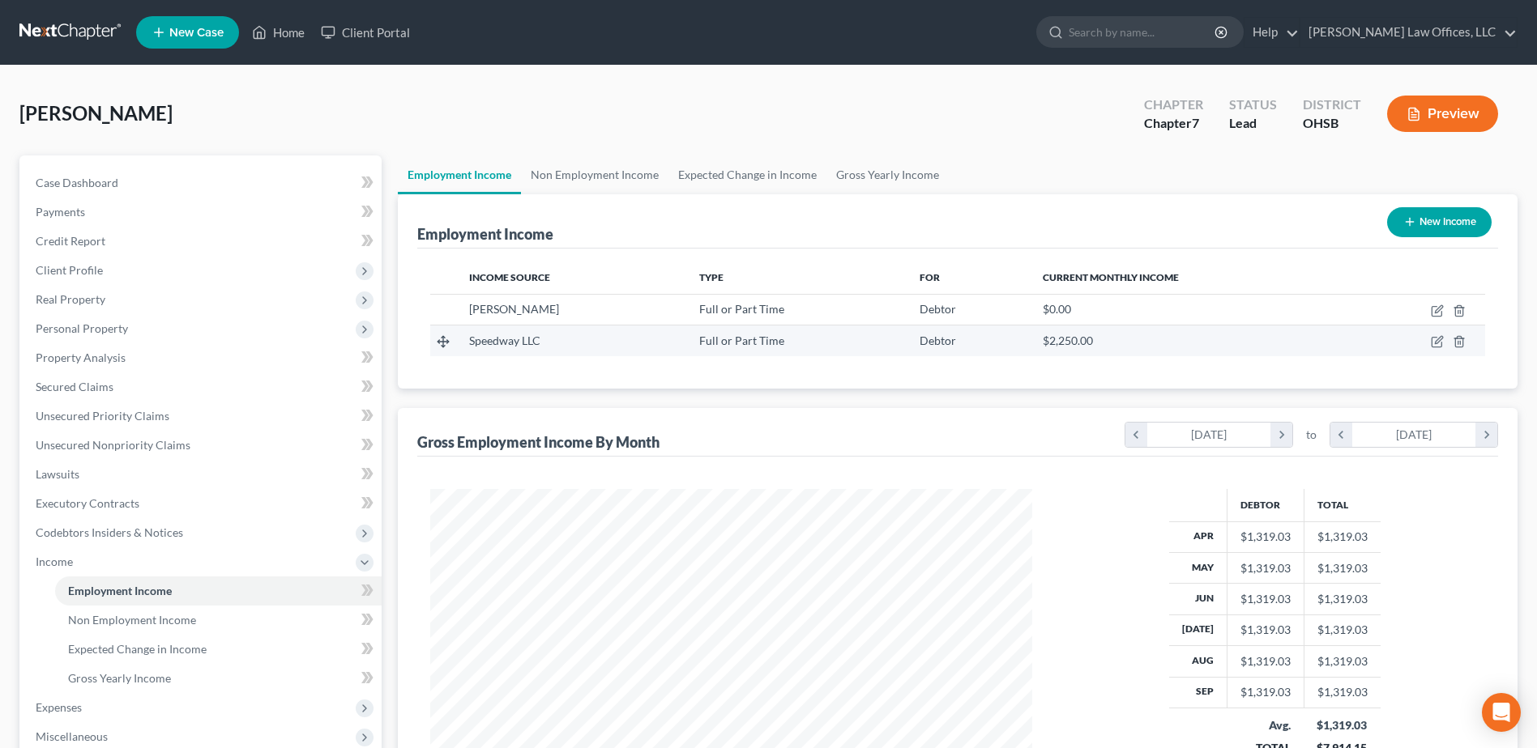
click at [1434, 351] on td at bounding box center [1418, 341] width 134 height 31
click at [1431, 343] on icon "button" at bounding box center [1437, 341] width 13 height 13
select select "0"
select select "36"
select select "0"
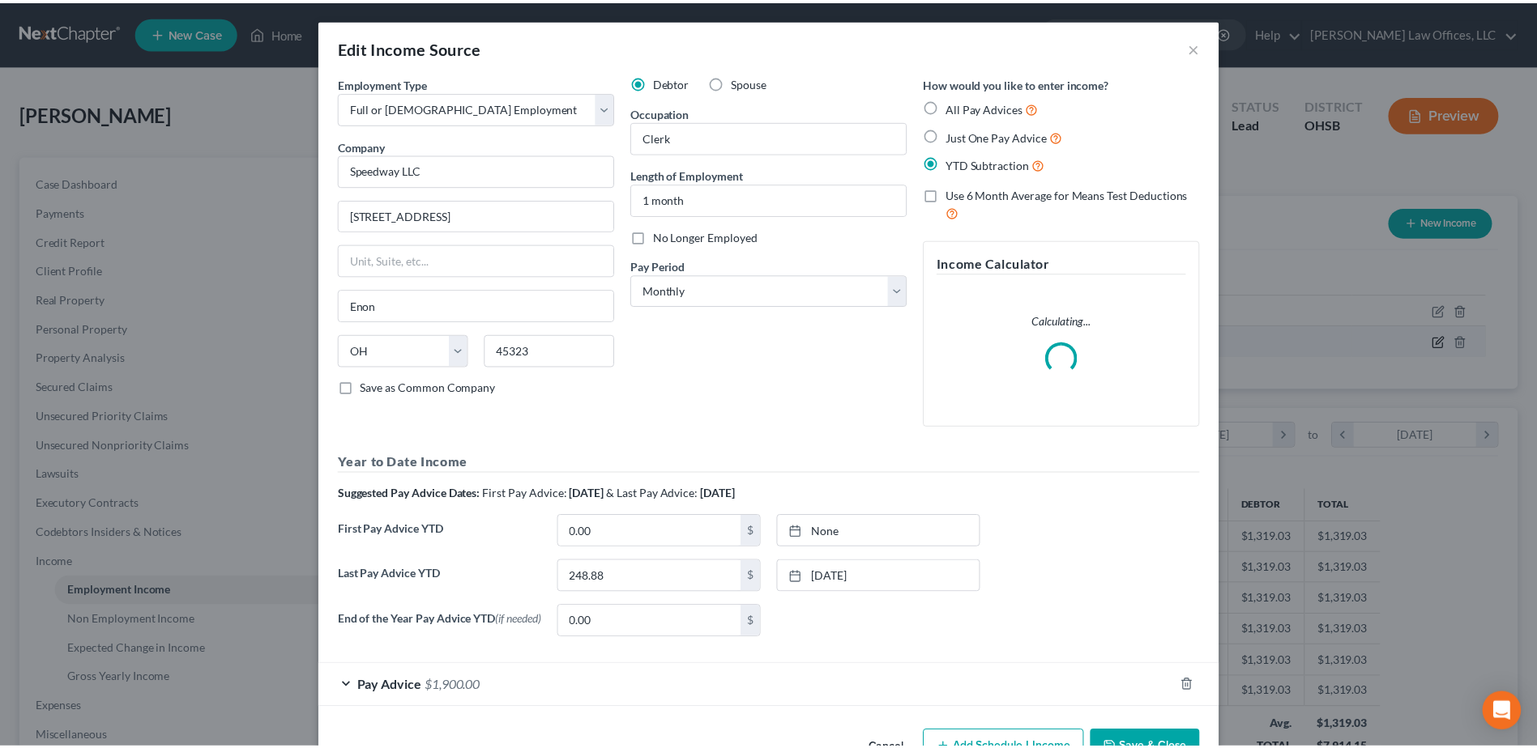
scroll to position [303, 640]
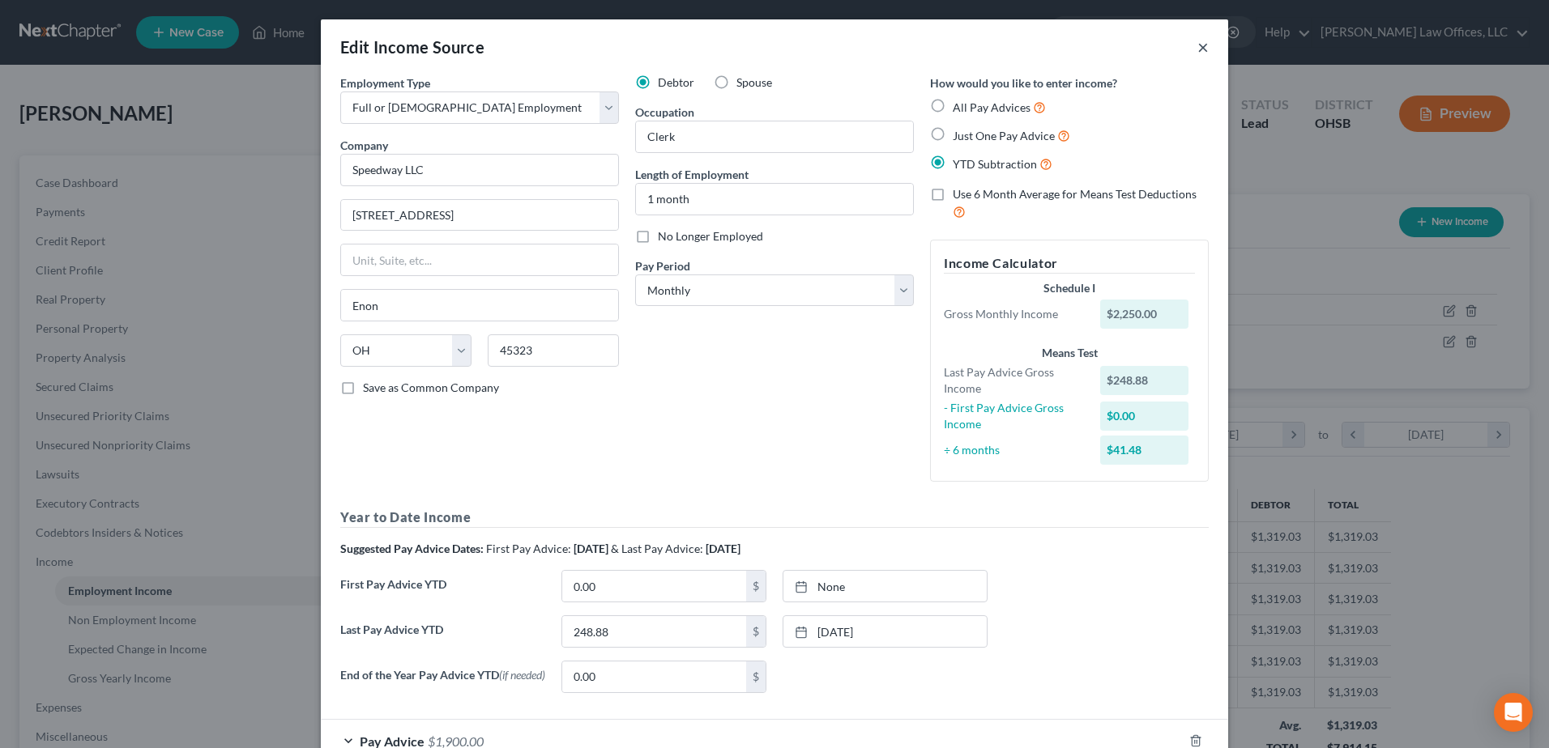
click at [1197, 49] on button "×" at bounding box center [1202, 46] width 11 height 19
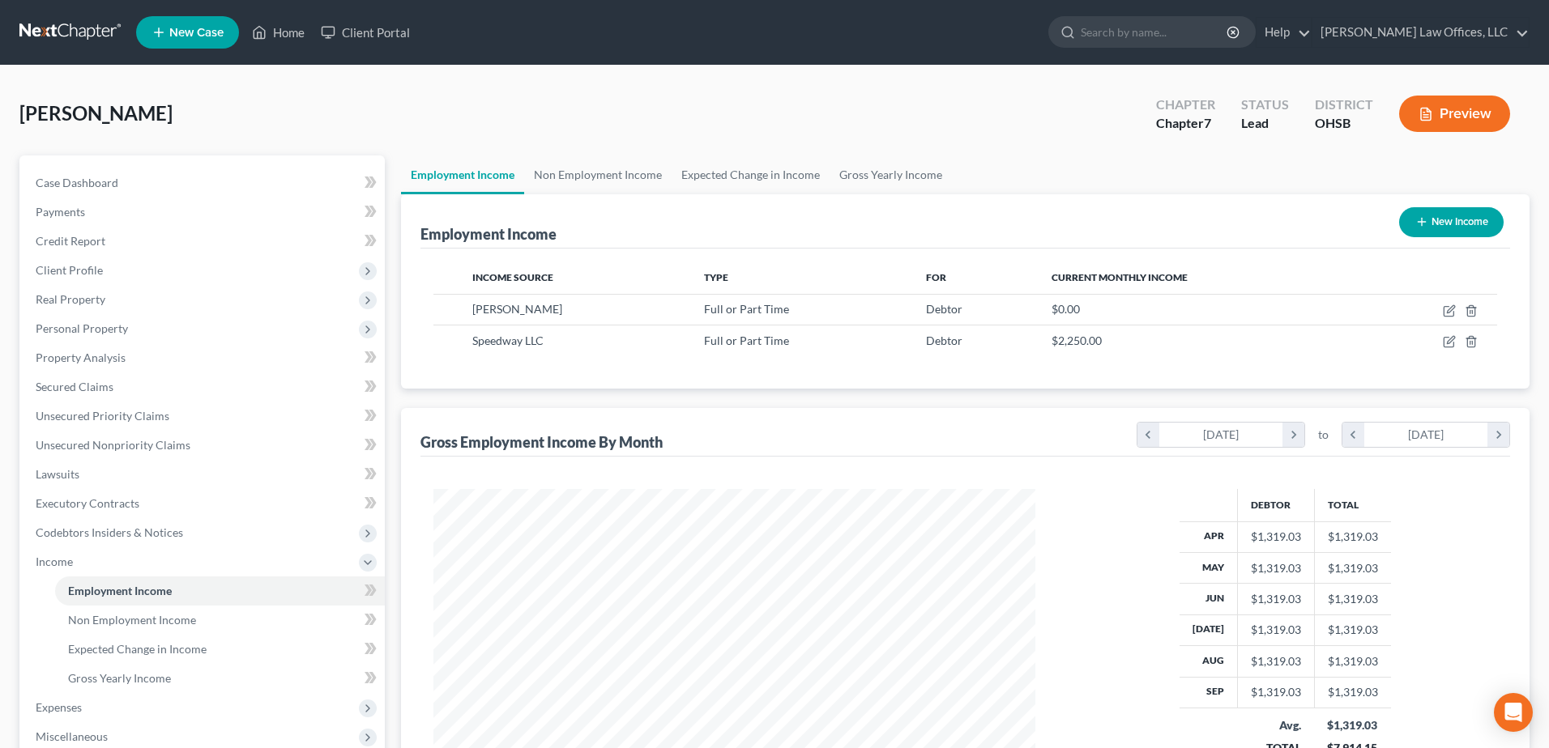
scroll to position [809737, 809403]
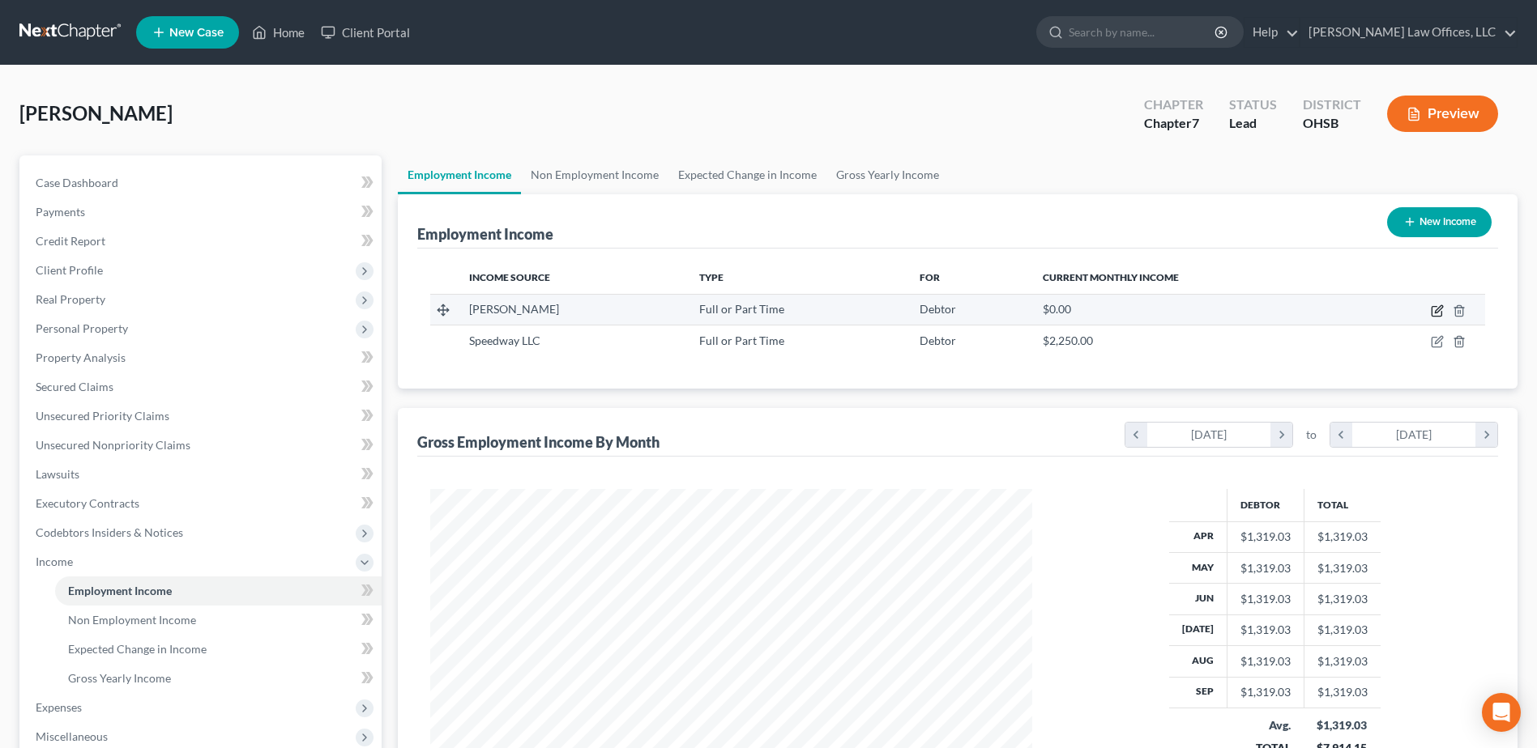
click at [1434, 309] on icon "button" at bounding box center [1437, 311] width 13 height 13
select select "0"
select select "39"
select select "2"
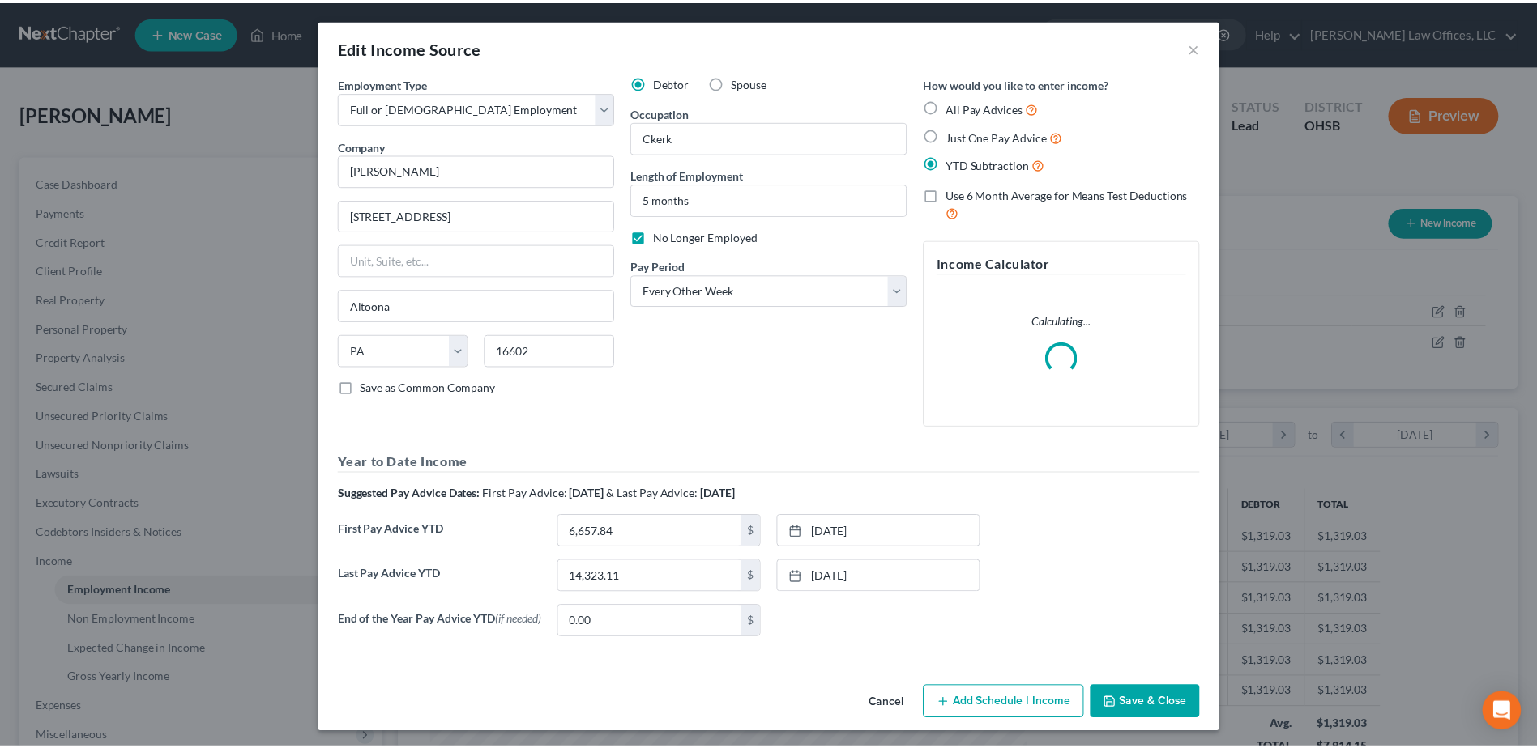
scroll to position [303, 640]
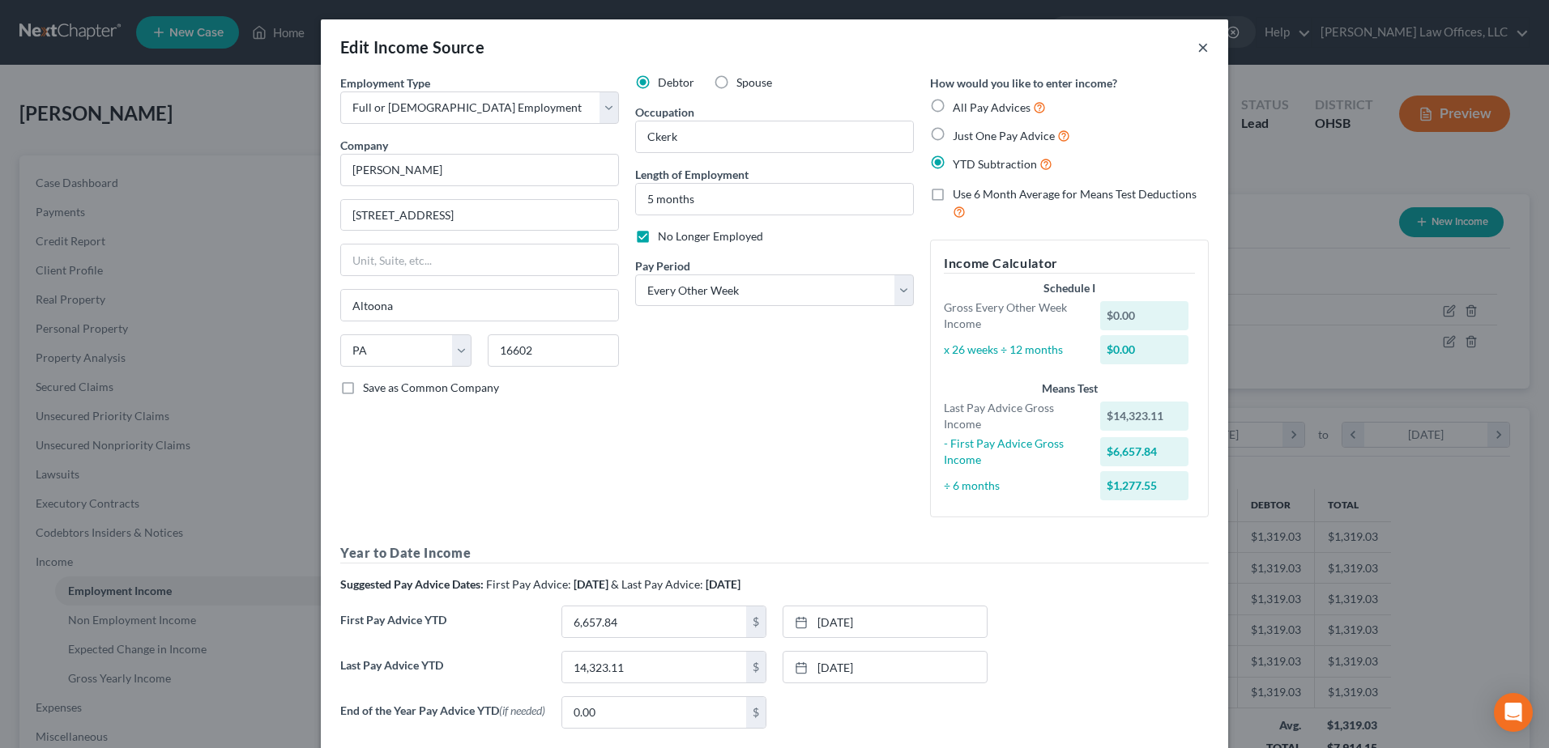
click at [1197, 45] on button "×" at bounding box center [1202, 46] width 11 height 19
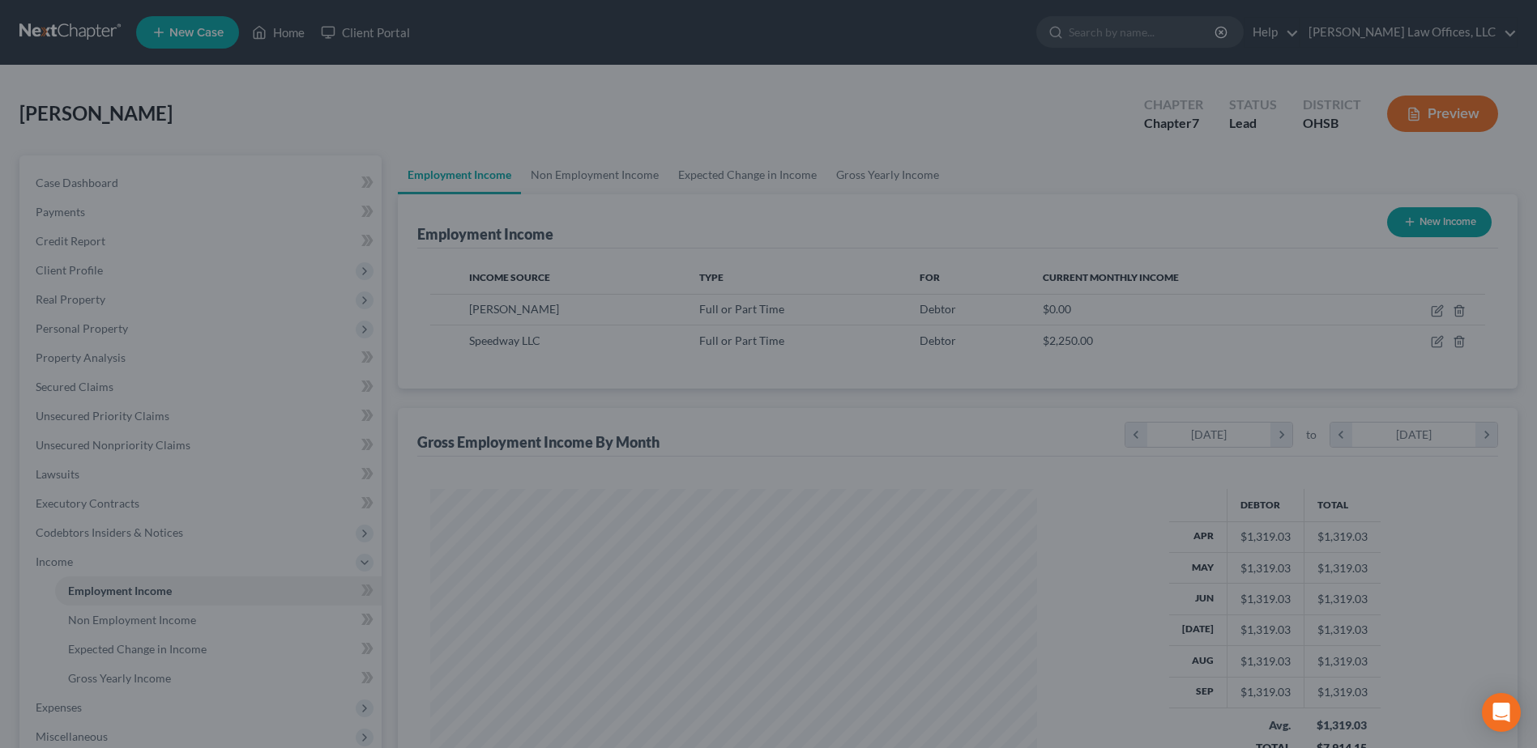
scroll to position [809737, 809403]
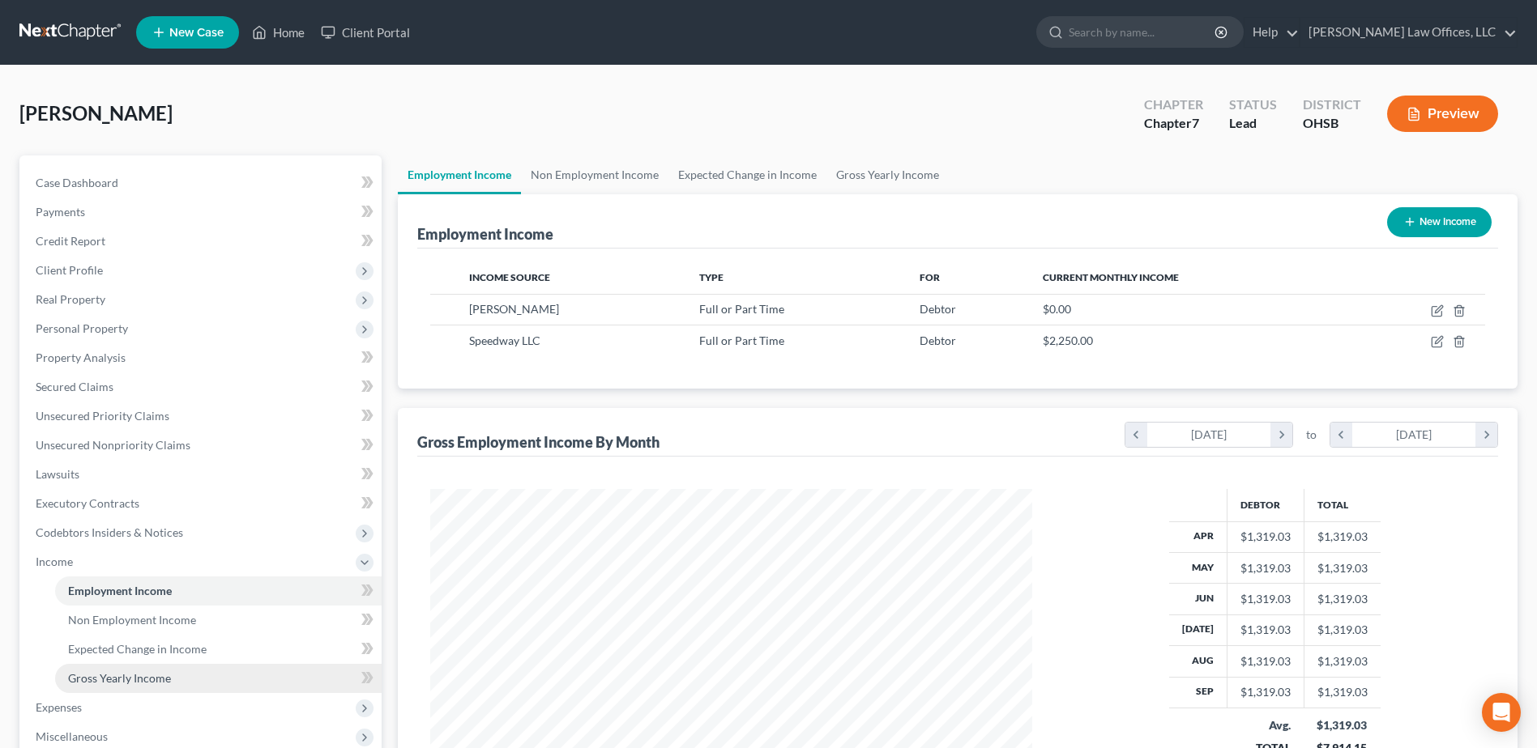
click at [119, 686] on link "Gross Yearly Income" at bounding box center [218, 678] width 326 height 29
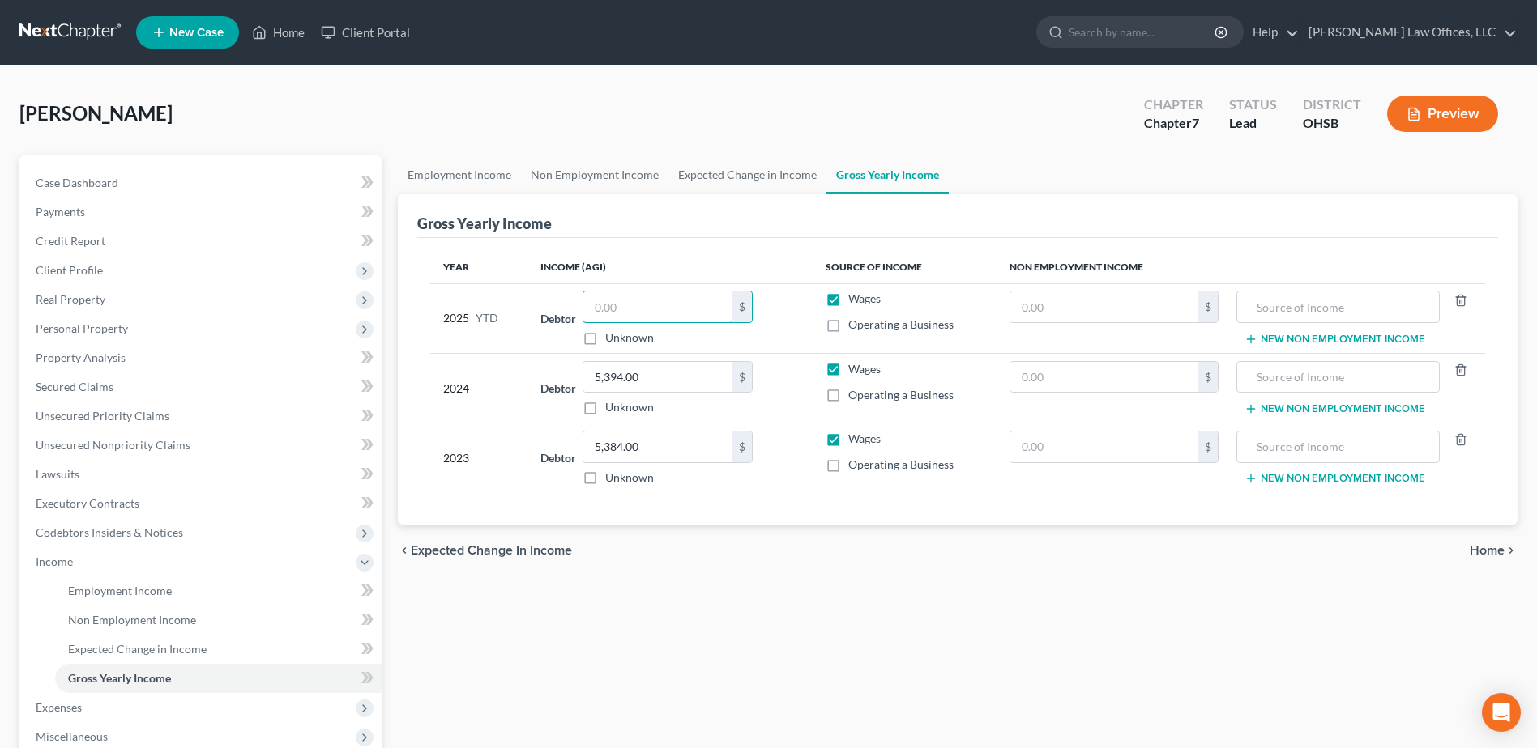
drag, startPoint x: 634, startPoint y: 314, endPoint x: 583, endPoint y: 313, distance: 51.0
click at [583, 313] on div "Debtor $ Unknown Balance Undetermined $ Unknown" at bounding box center [669, 318] width 259 height 55
paste input "14,571.99"
type input "14,571.99"
click at [731, 559] on div "chevron_left Expected Change in Income Home chevron_right" at bounding box center [957, 551] width 1119 height 52
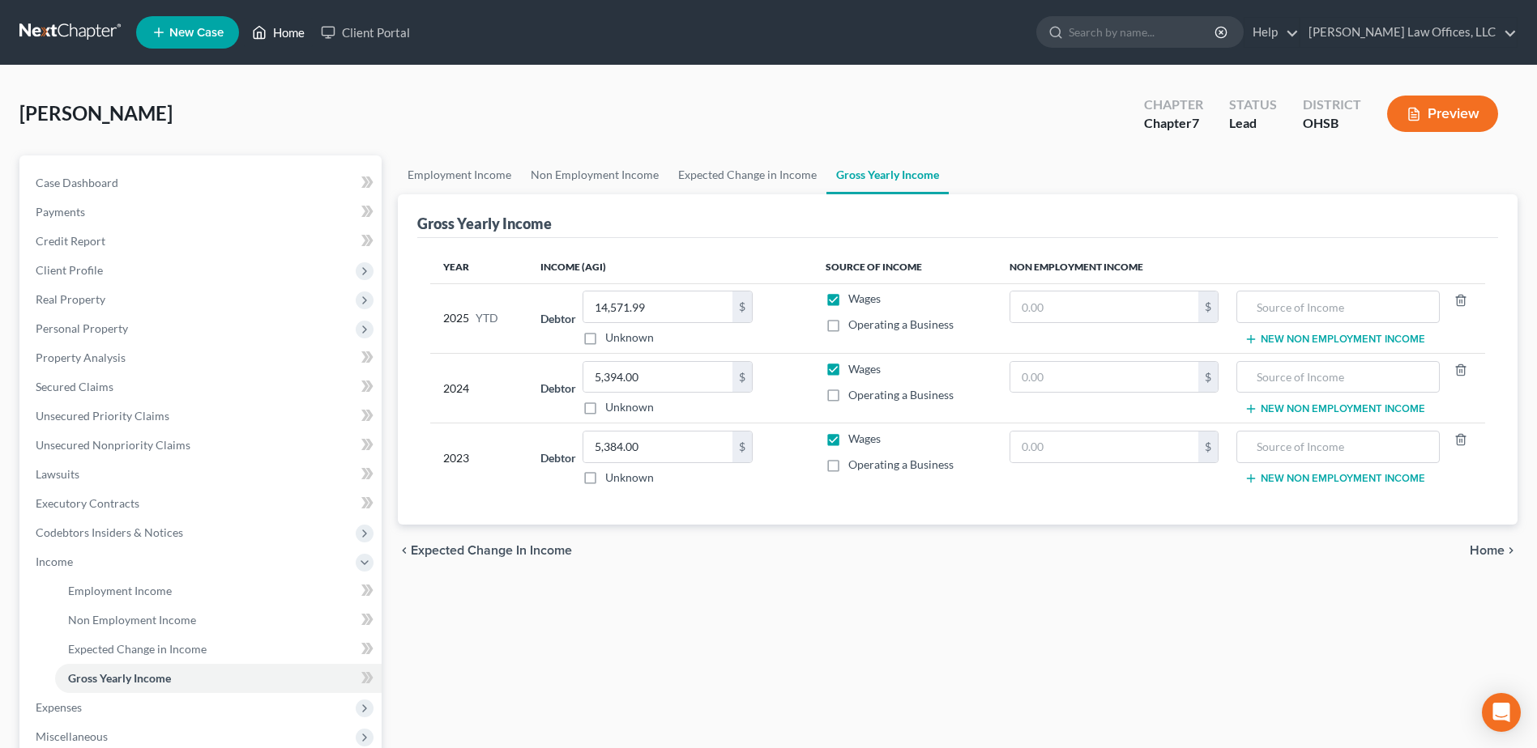
click at [284, 36] on link "Home" at bounding box center [278, 32] width 69 height 29
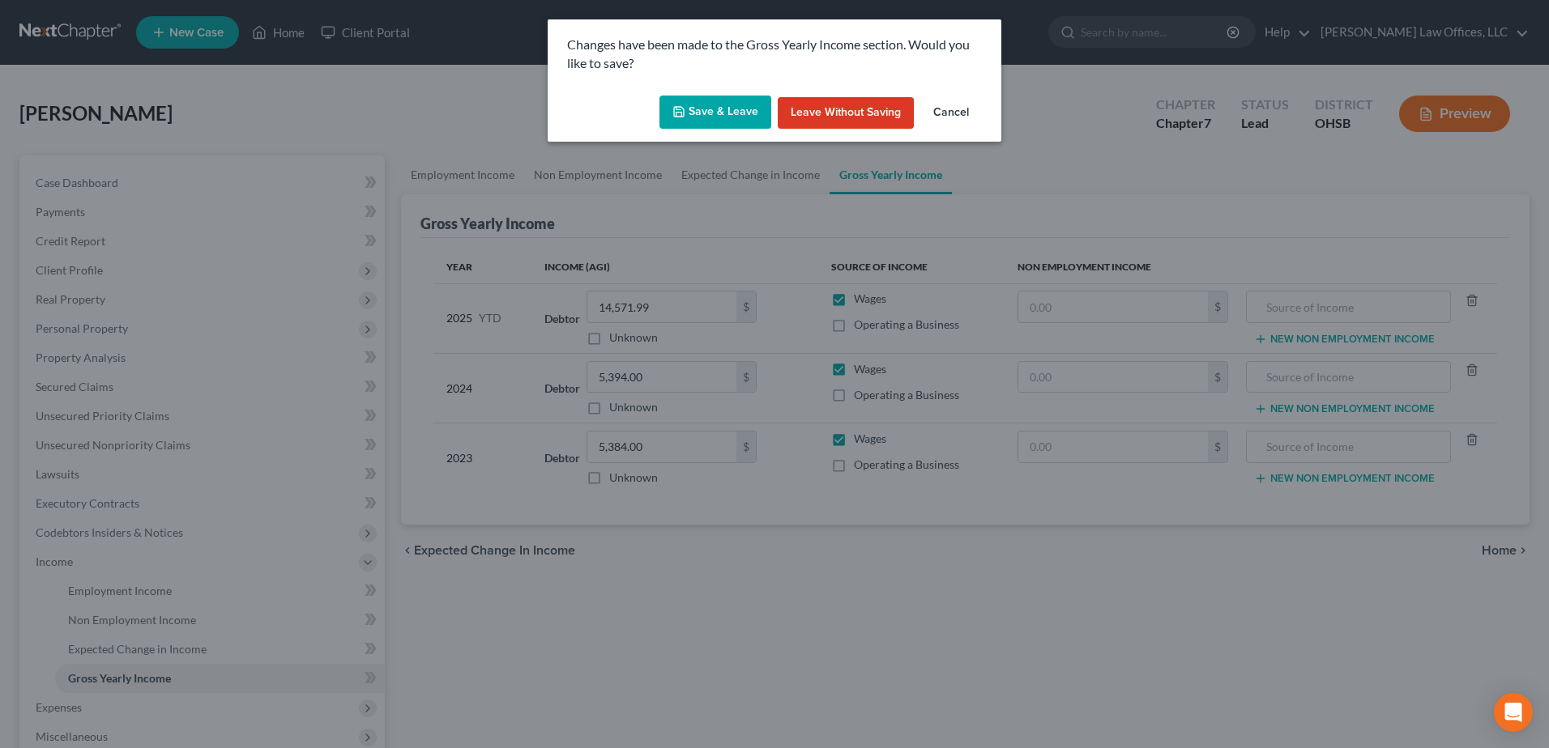
click at [710, 105] on button "Save & Leave" at bounding box center [715, 113] width 112 height 34
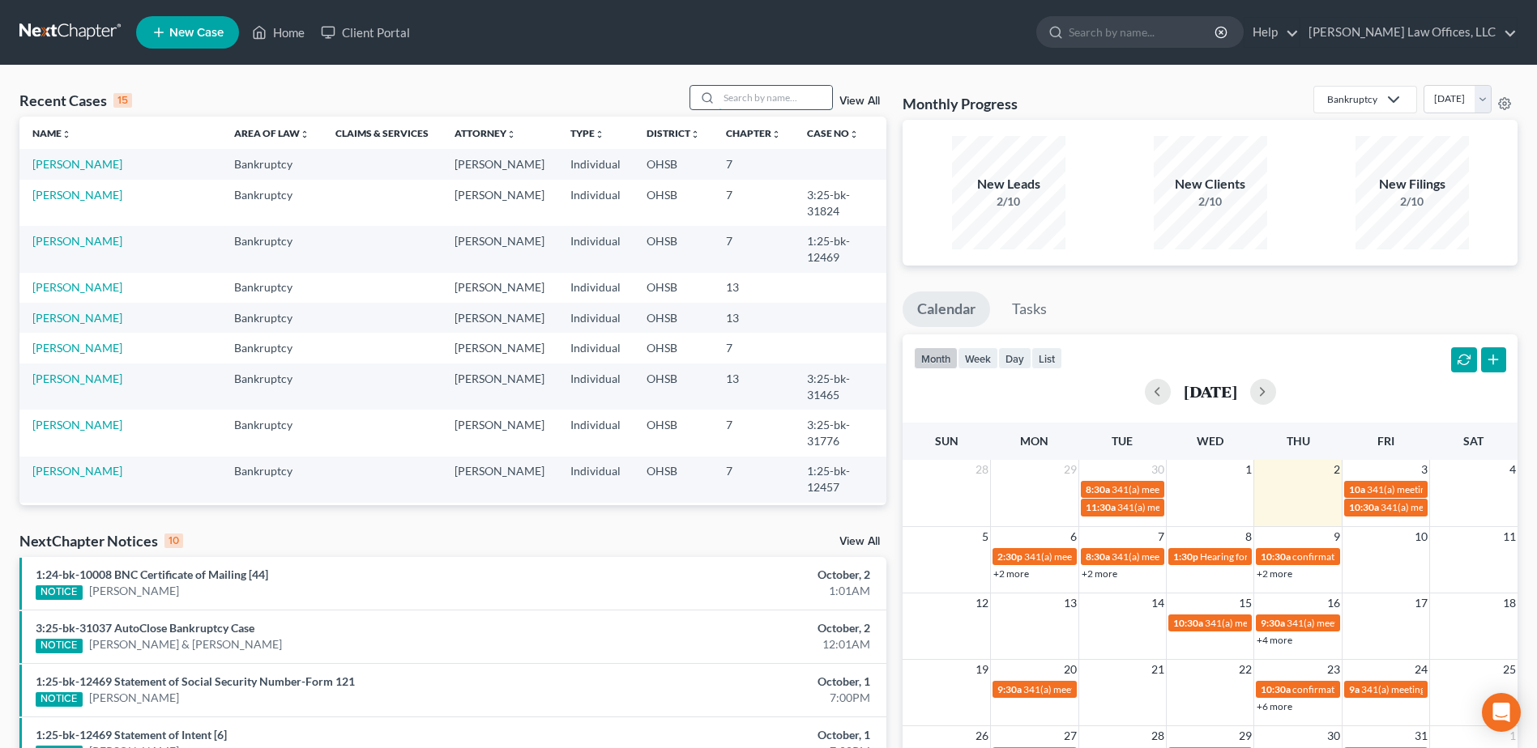
click at [791, 104] on input "search" at bounding box center [775, 97] width 113 height 23
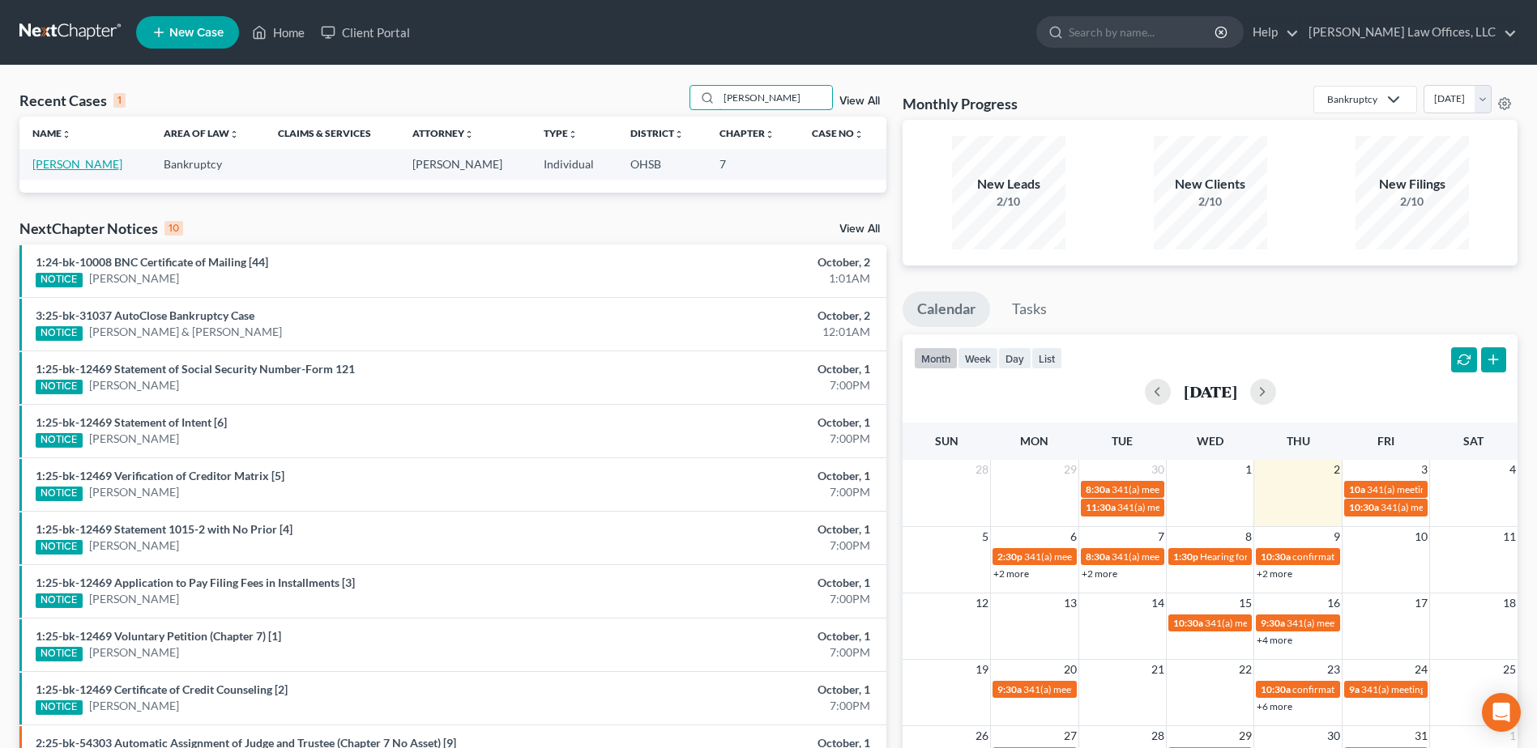
type input "yost"
click at [59, 166] on link "Yost, Carrie" at bounding box center [77, 164] width 90 height 14
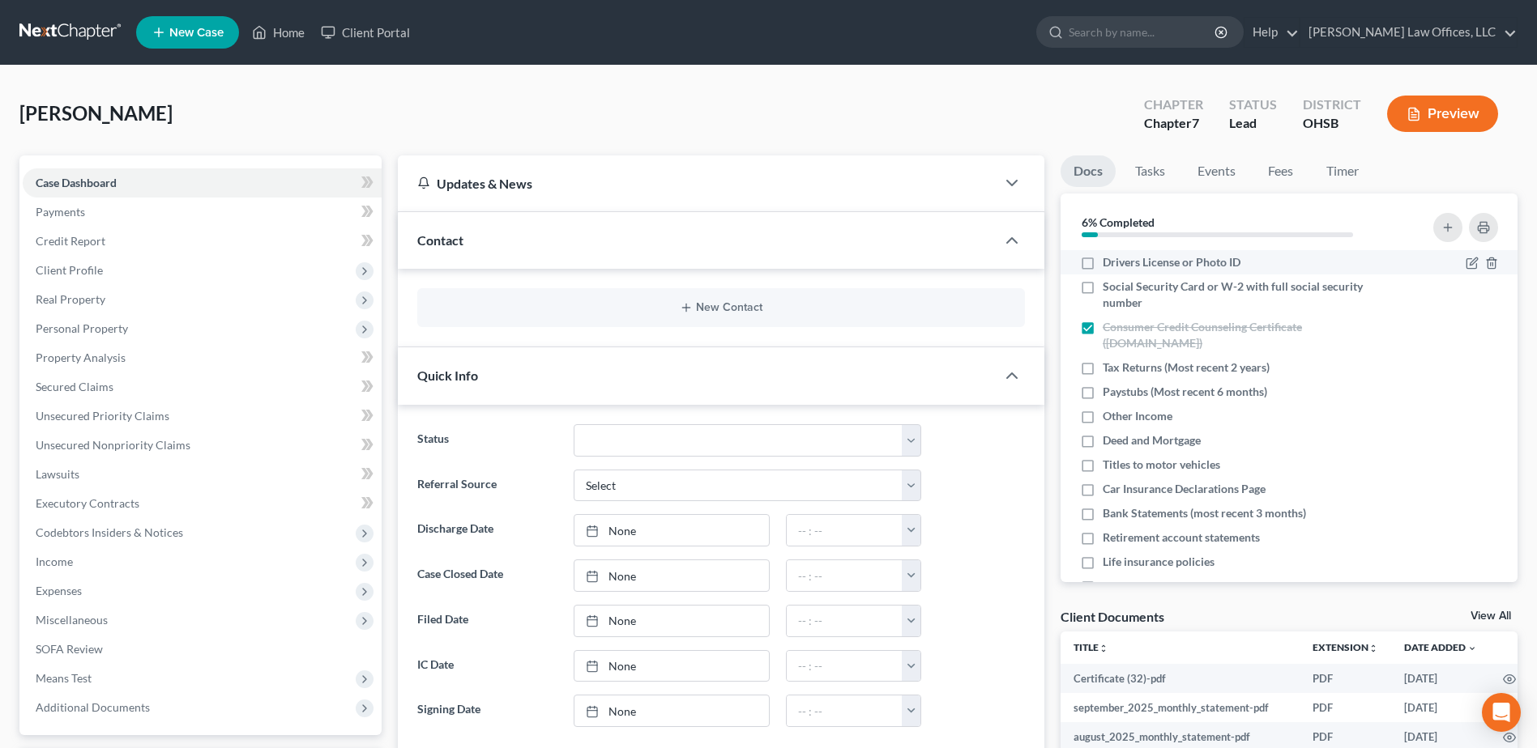
click at [1102, 260] on label "Drivers License or Photo ID" at bounding box center [1171, 262] width 138 height 16
click at [1109, 260] on input "Drivers License or Photo ID" at bounding box center [1114, 259] width 11 height 11
checkbox input "true"
click at [1102, 287] on label "Social Security Card or W-2 with full social security number" at bounding box center [1245, 295] width 287 height 32
click at [1109, 287] on input "Social Security Card or W-2 with full social security number" at bounding box center [1114, 284] width 11 height 11
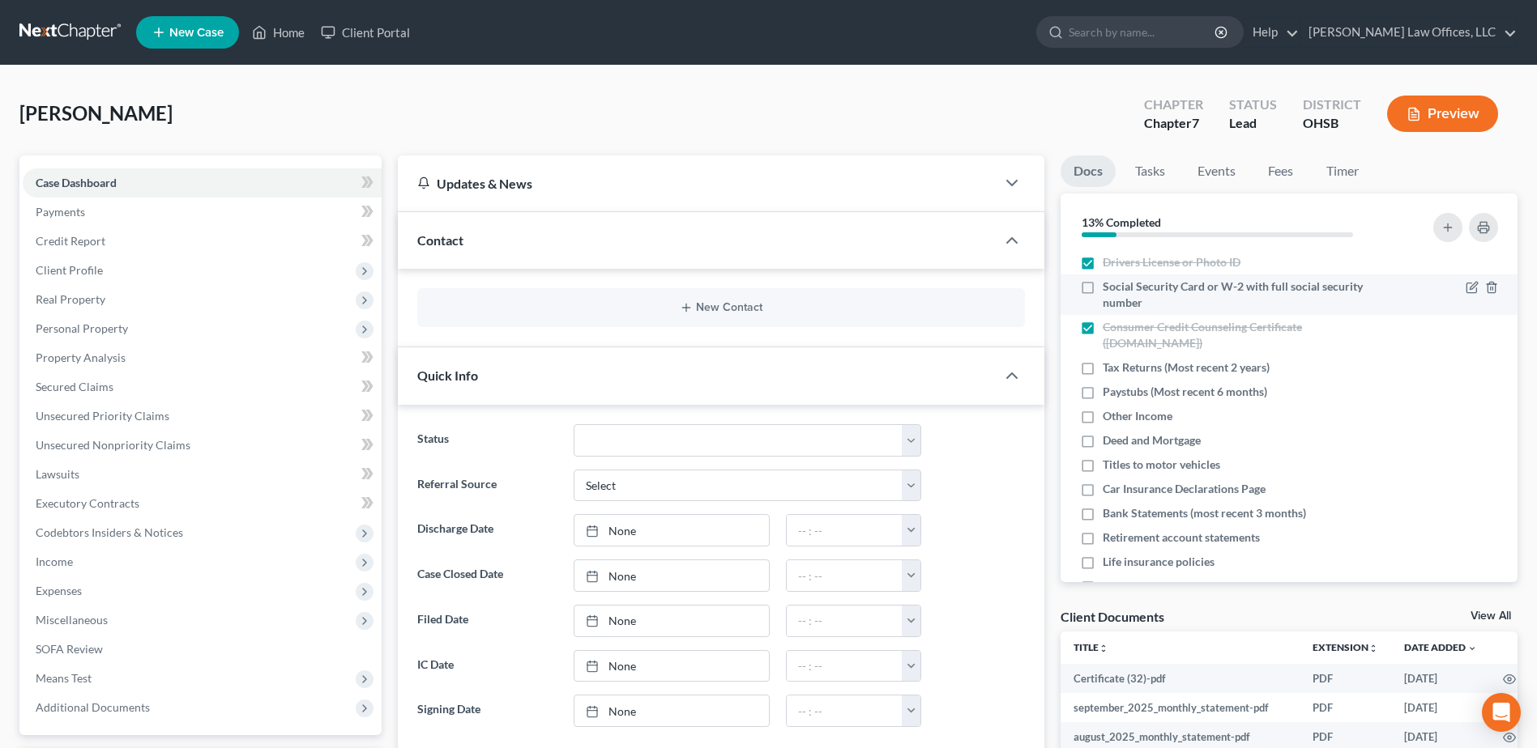
checkbox input "true"
click at [1102, 463] on label "Titles to motor vehicles" at bounding box center [1160, 465] width 117 height 16
click at [1109, 463] on input "Titles to motor vehicles" at bounding box center [1114, 462] width 11 height 11
checkbox input "true"
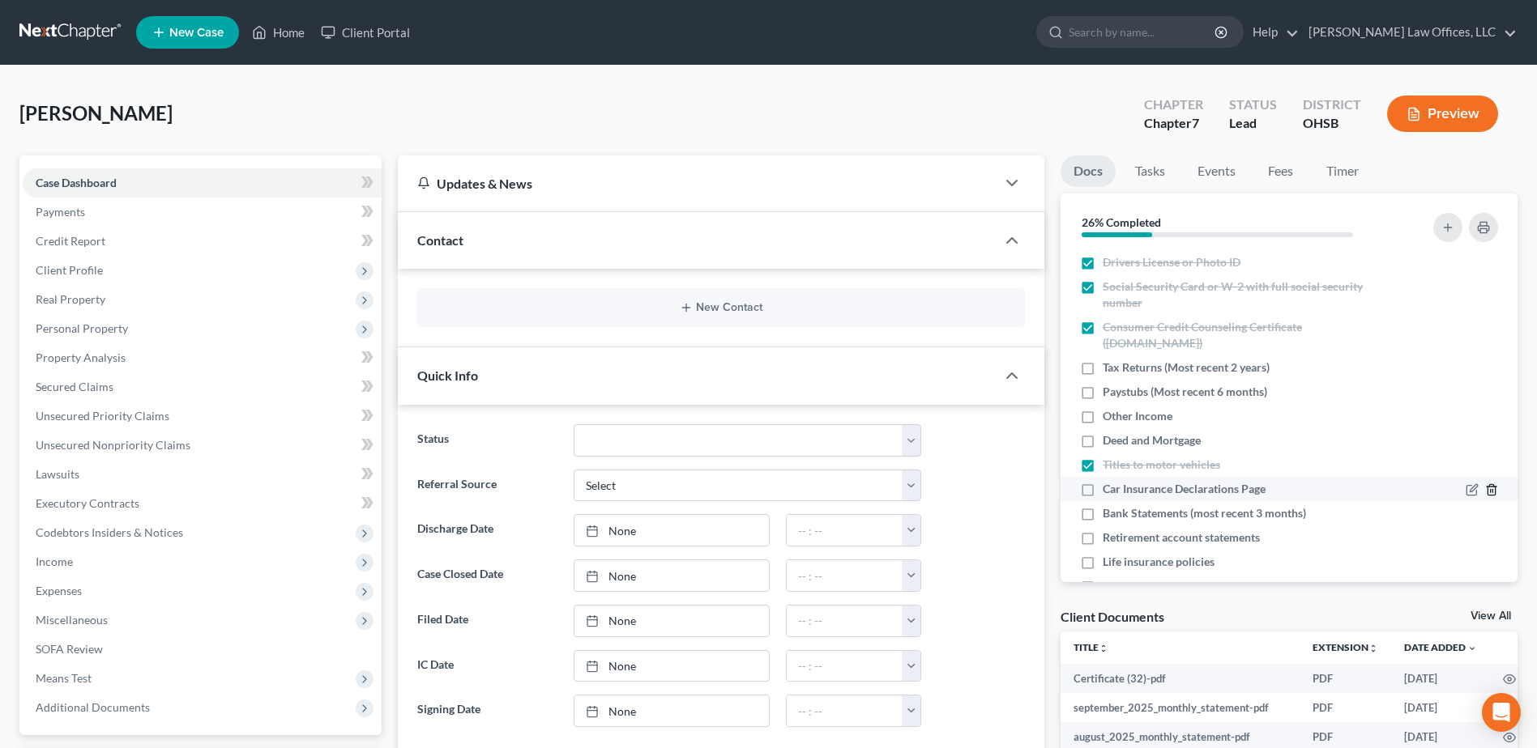
click at [1490, 492] on line "button" at bounding box center [1490, 491] width 0 height 3
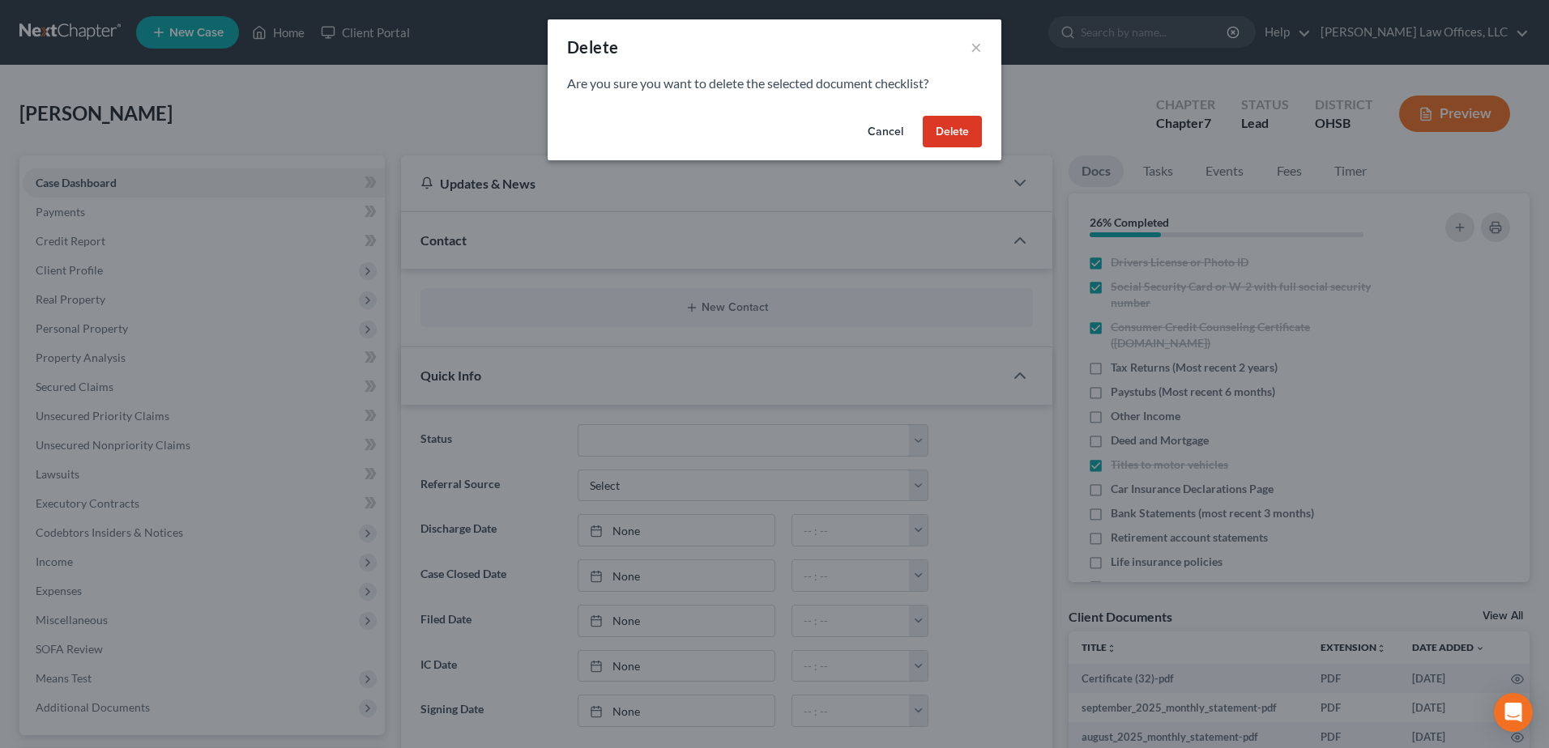
click at [952, 132] on button "Delete" at bounding box center [952, 132] width 59 height 32
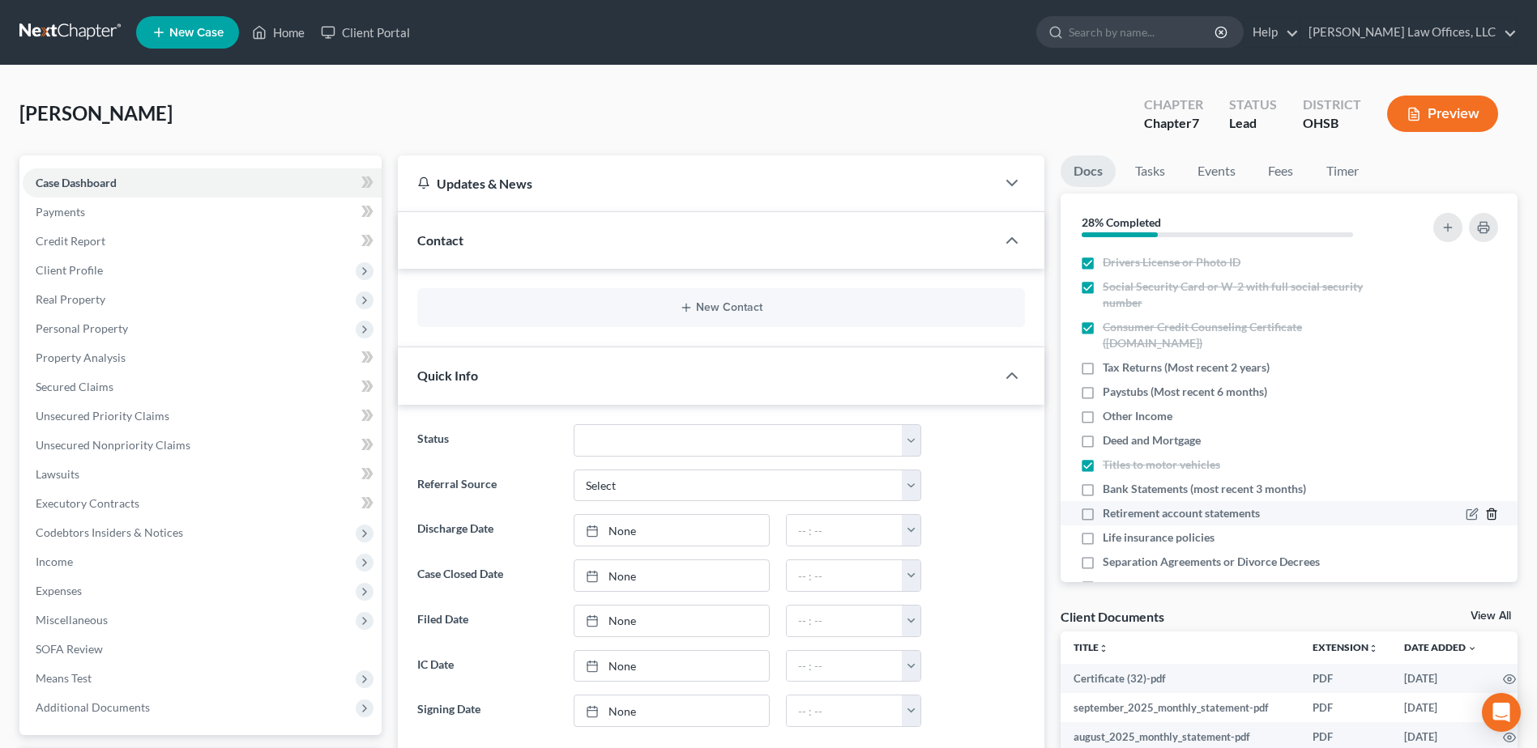
click at [1487, 518] on icon "button" at bounding box center [1490, 515] width 7 height 11
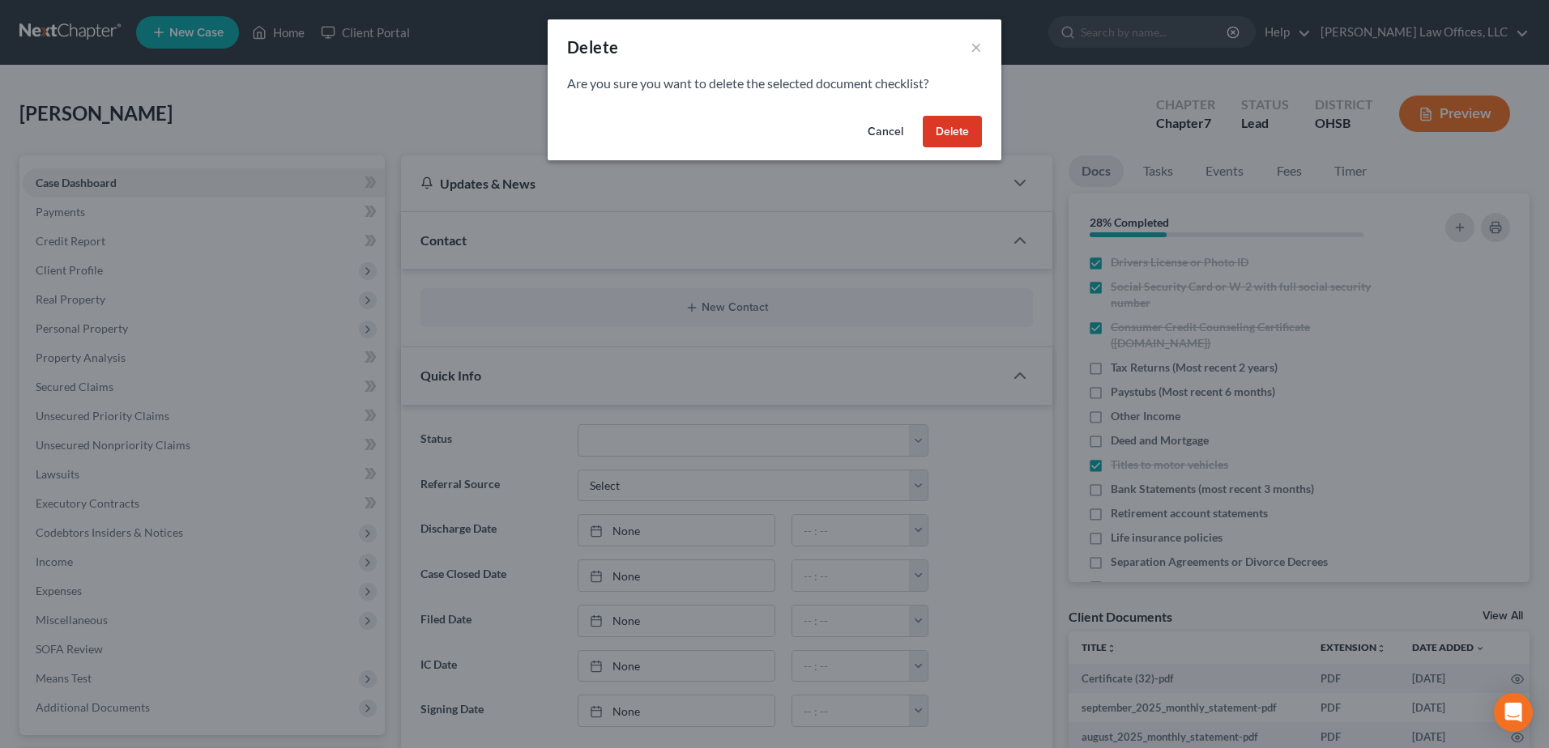
click at [975, 139] on button "Delete" at bounding box center [952, 132] width 59 height 32
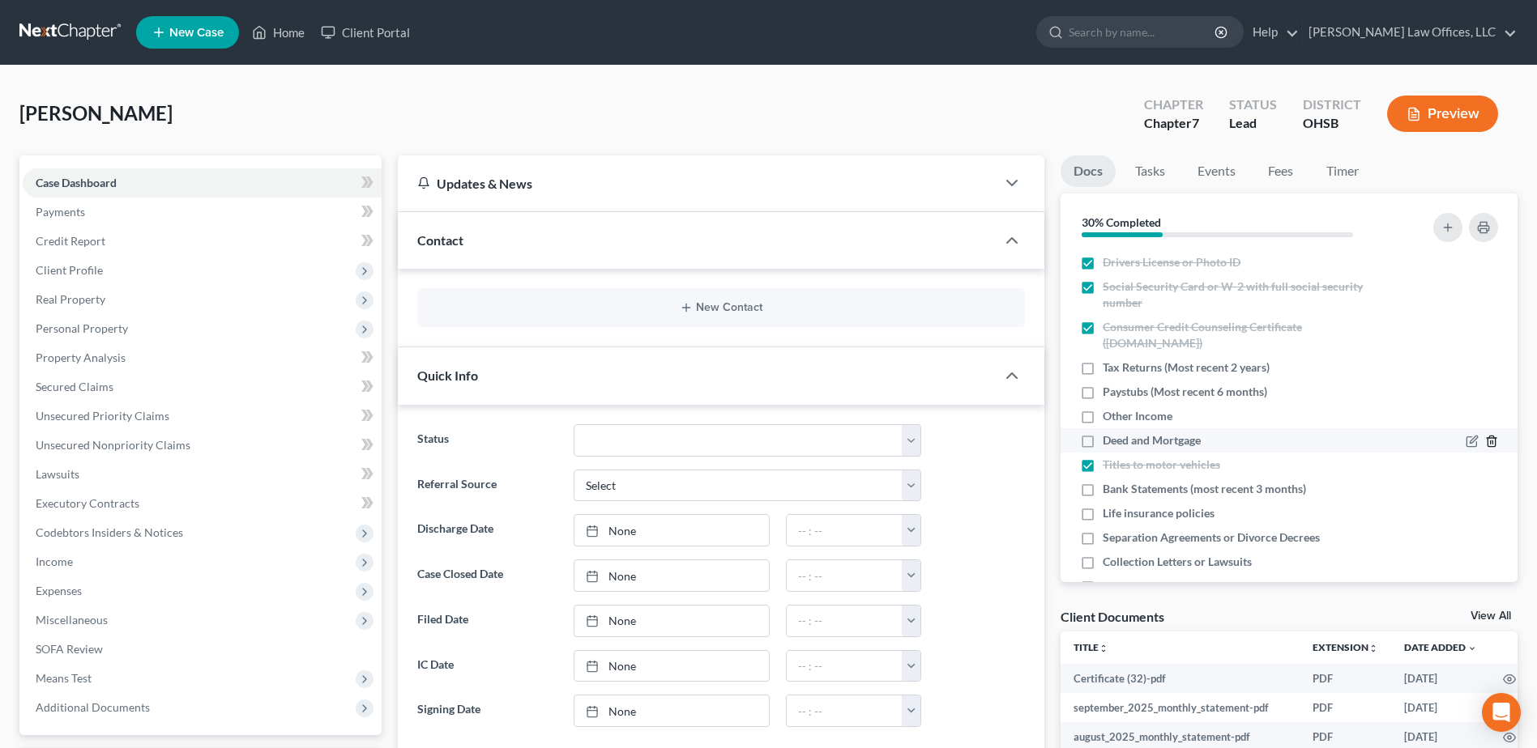
click at [1485, 435] on icon "button" at bounding box center [1491, 441] width 13 height 13
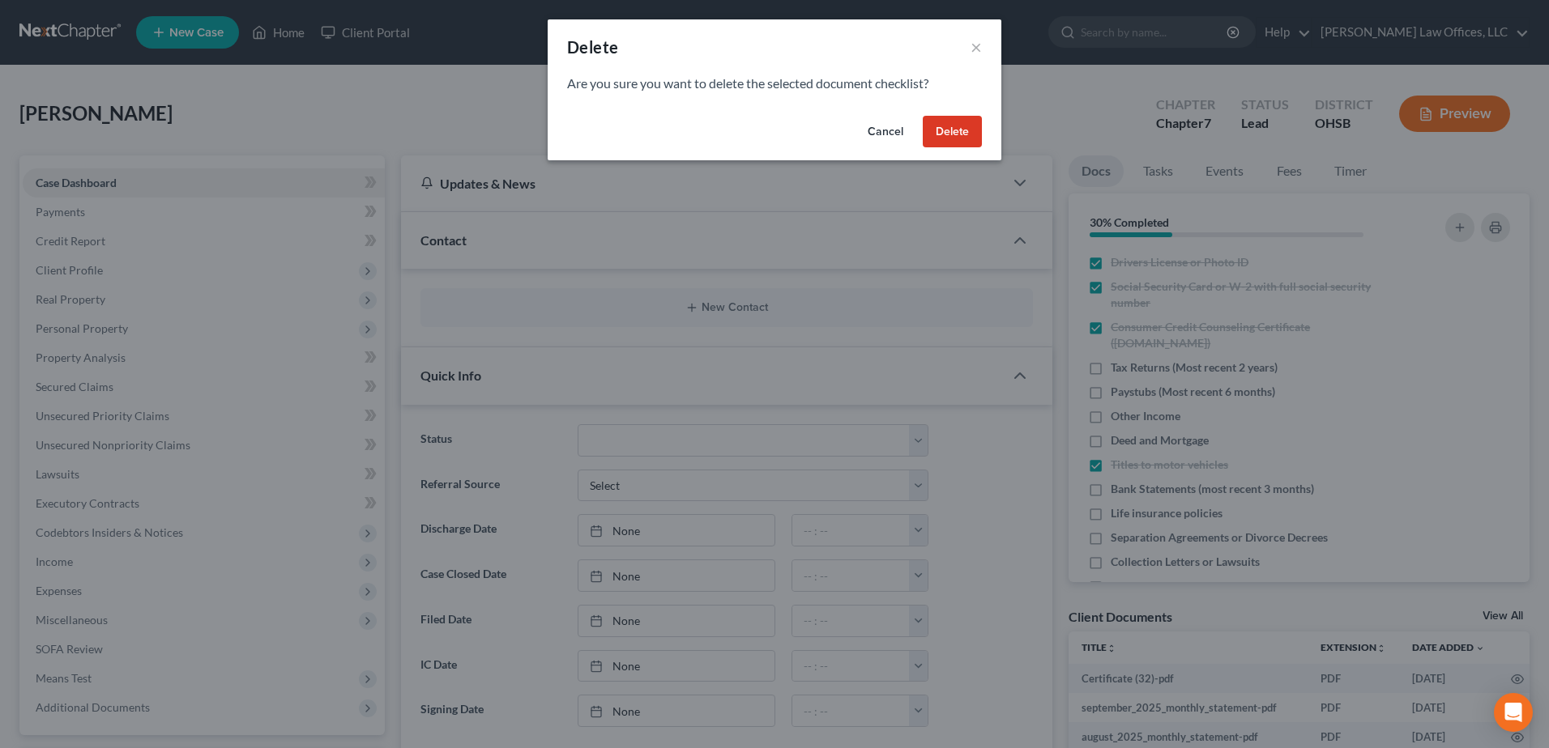
drag, startPoint x: 967, startPoint y: 137, endPoint x: 1041, endPoint y: 169, distance: 80.5
click at [967, 136] on button "Delete" at bounding box center [952, 132] width 59 height 32
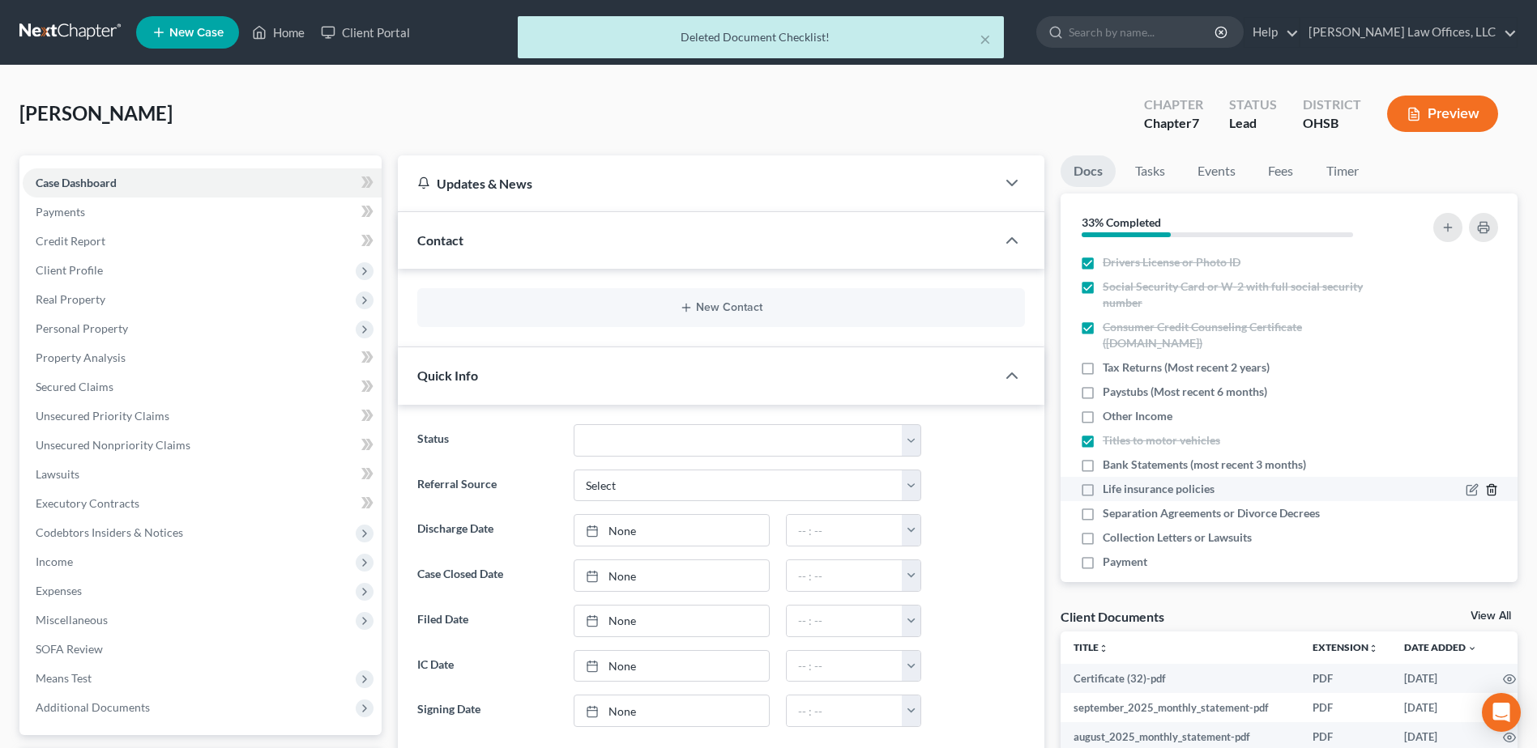
click at [1485, 484] on icon "button" at bounding box center [1491, 490] width 13 height 13
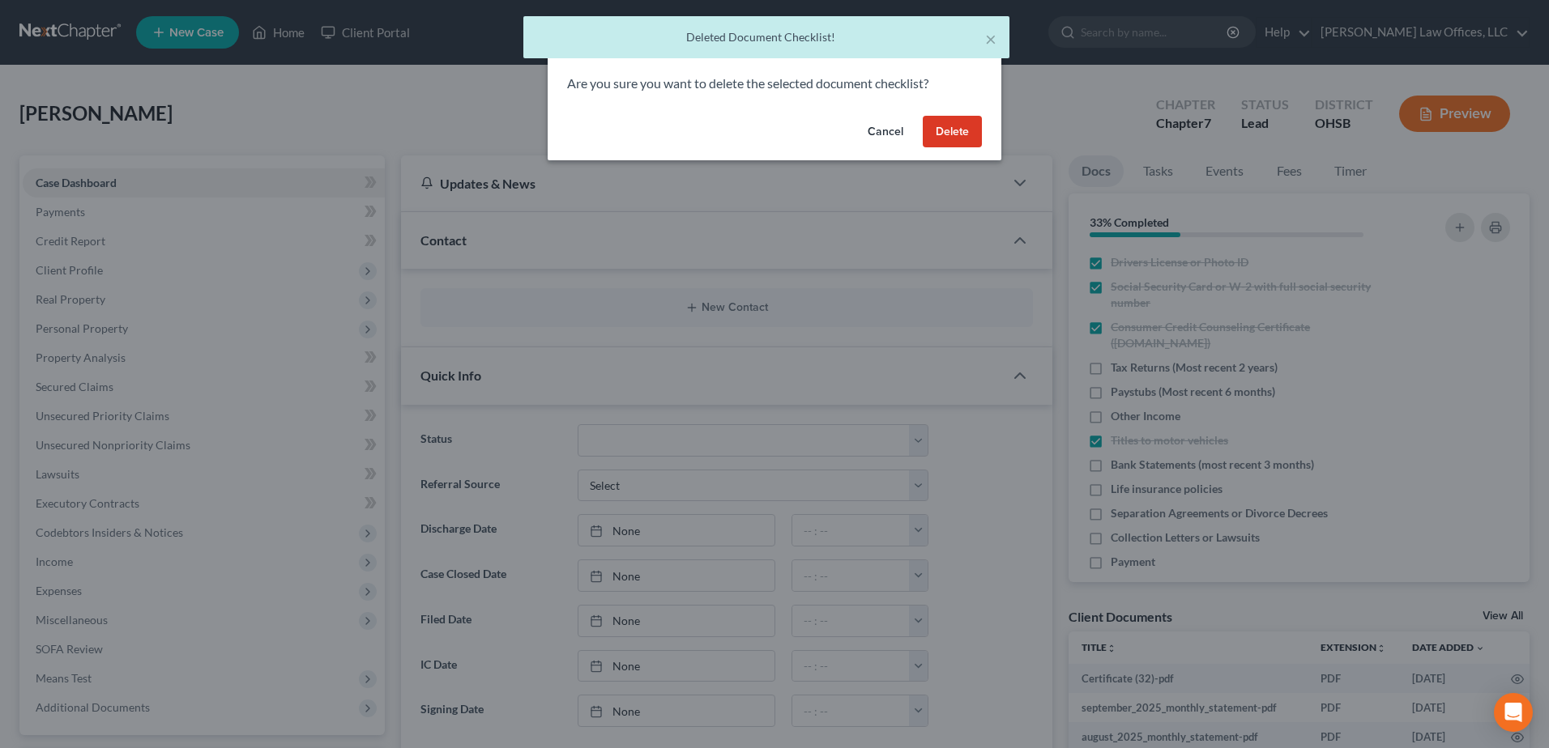
click at [953, 137] on button "Delete" at bounding box center [952, 132] width 59 height 32
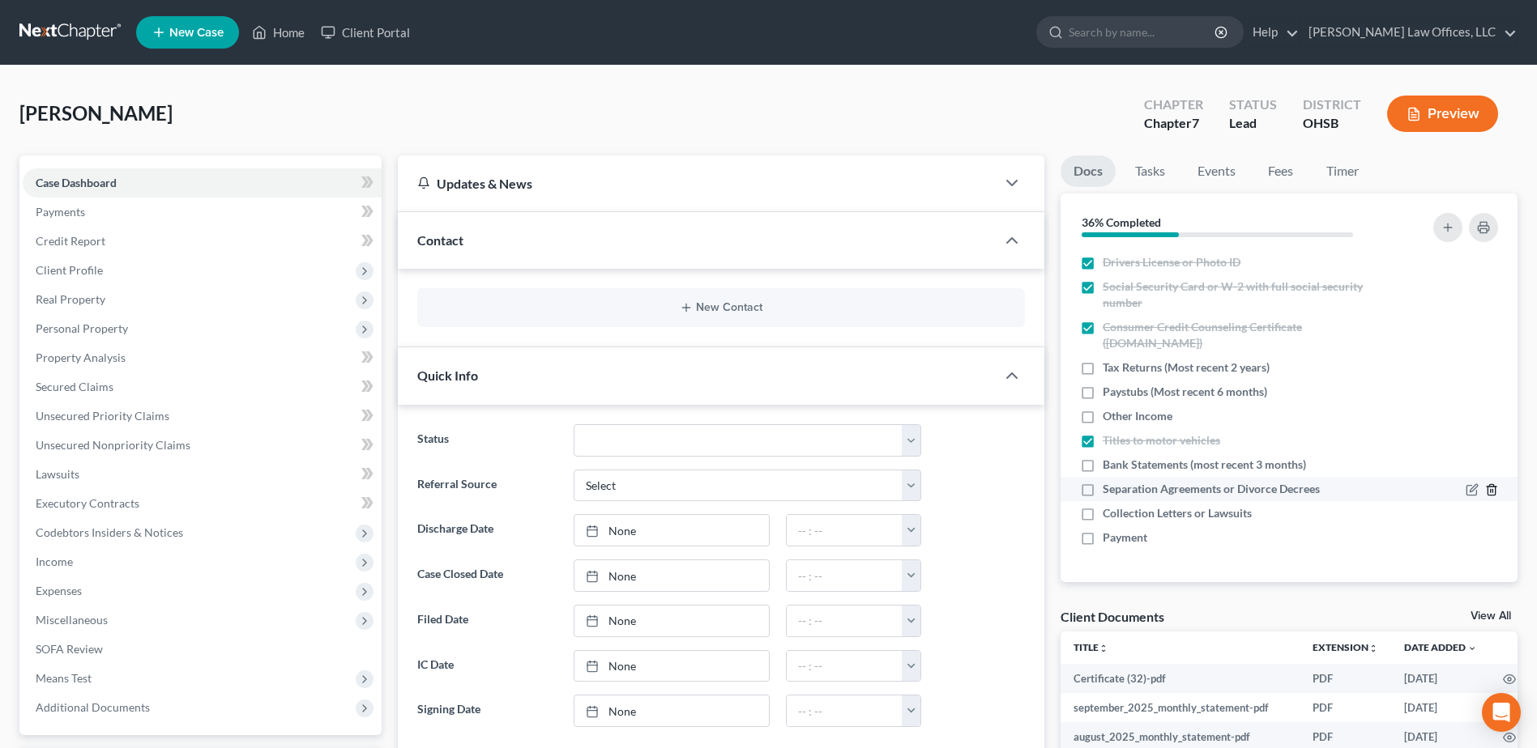
click at [1493, 486] on icon "button" at bounding box center [1490, 490] width 7 height 11
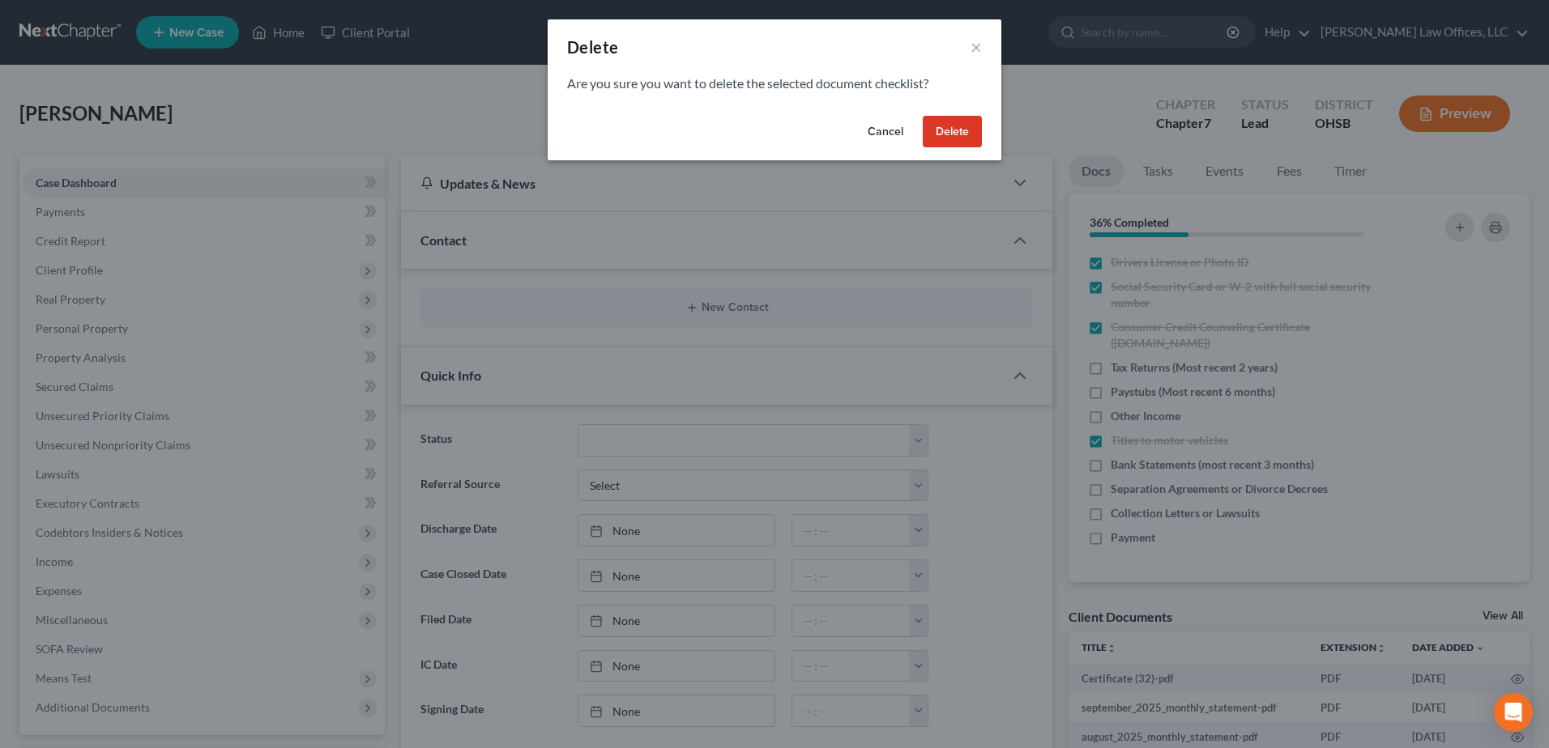
click at [941, 133] on button "Delete" at bounding box center [952, 132] width 59 height 32
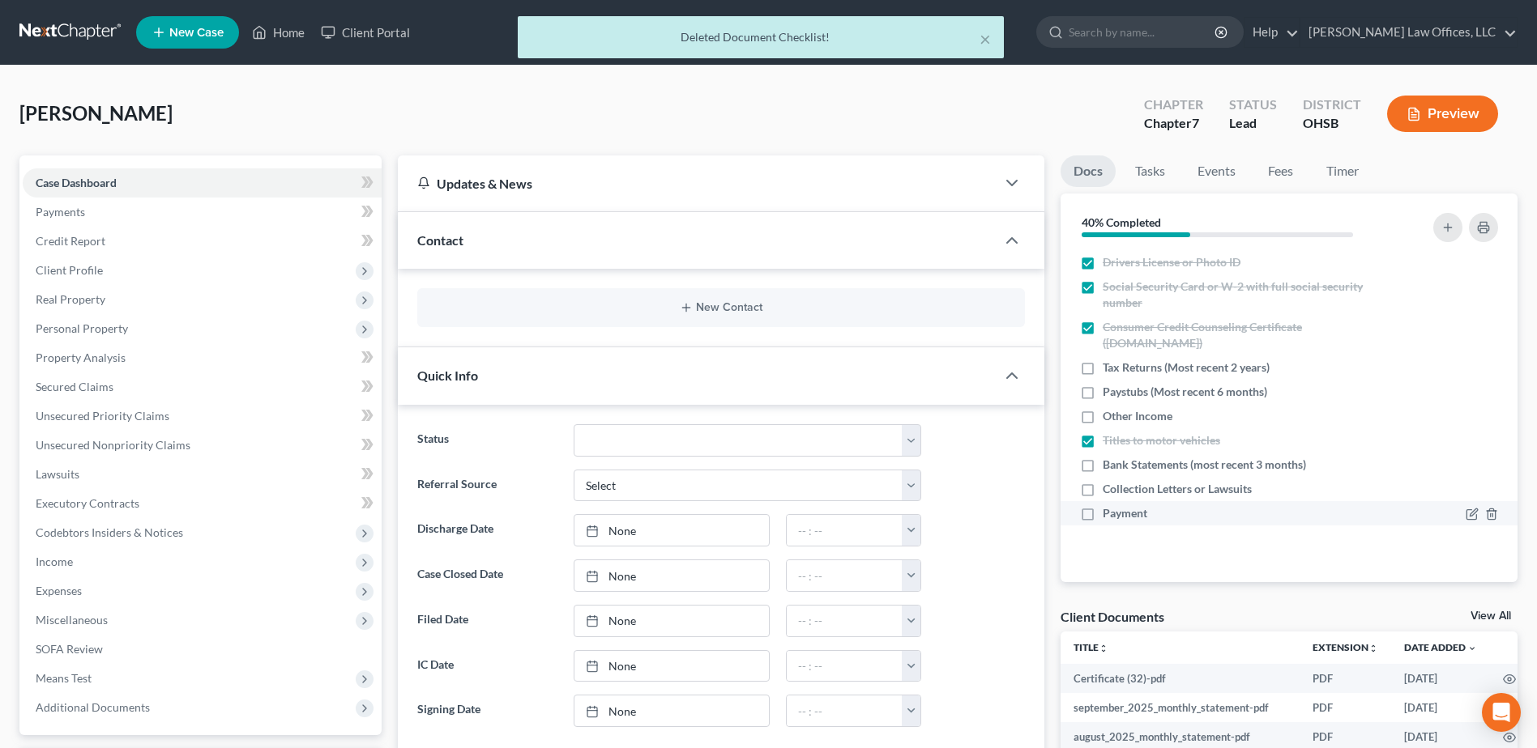
click at [1102, 513] on label "Payment" at bounding box center [1124, 513] width 45 height 16
click at [1109, 513] on input "Payment" at bounding box center [1114, 510] width 11 height 11
checkbox input "true"
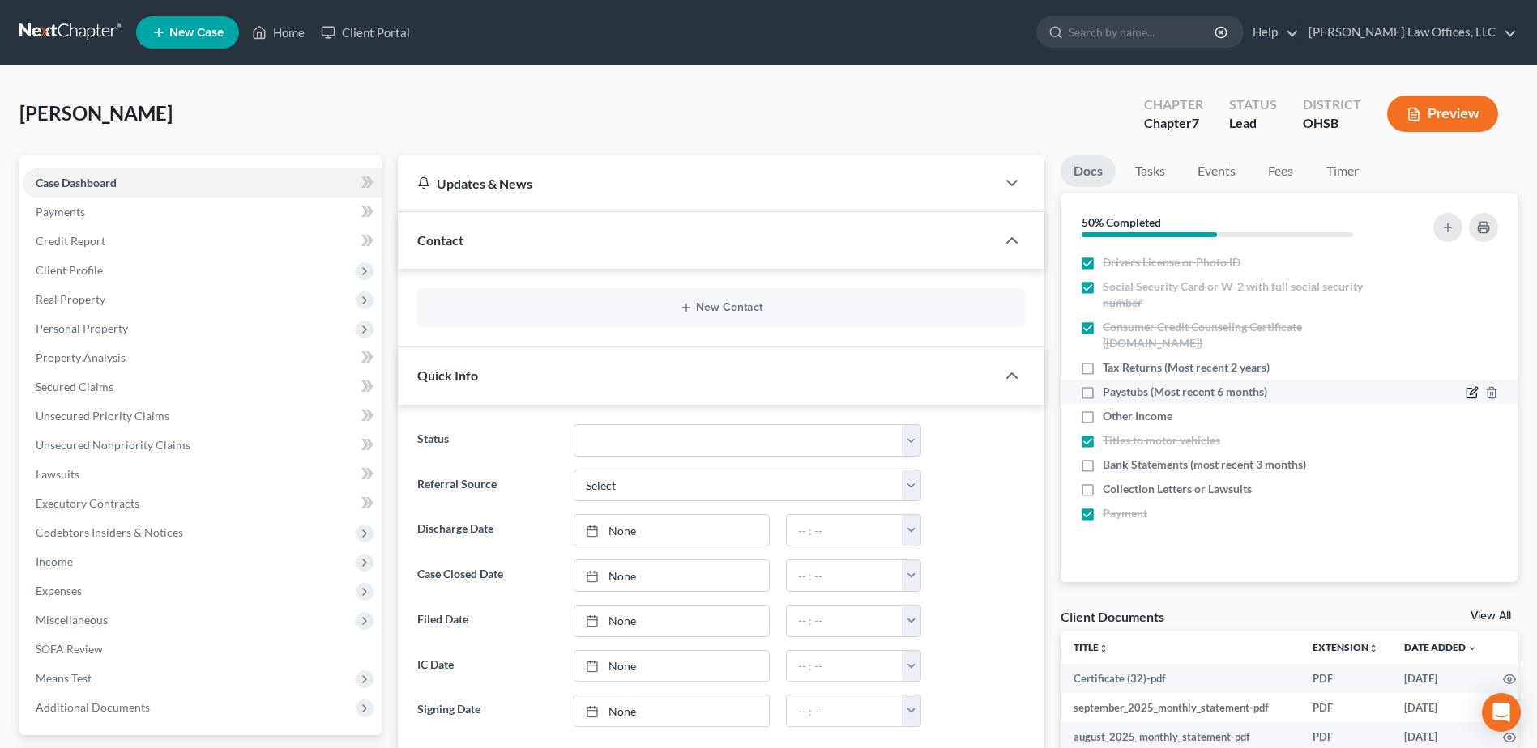
click at [1468, 392] on icon "button" at bounding box center [1471, 392] width 13 height 13
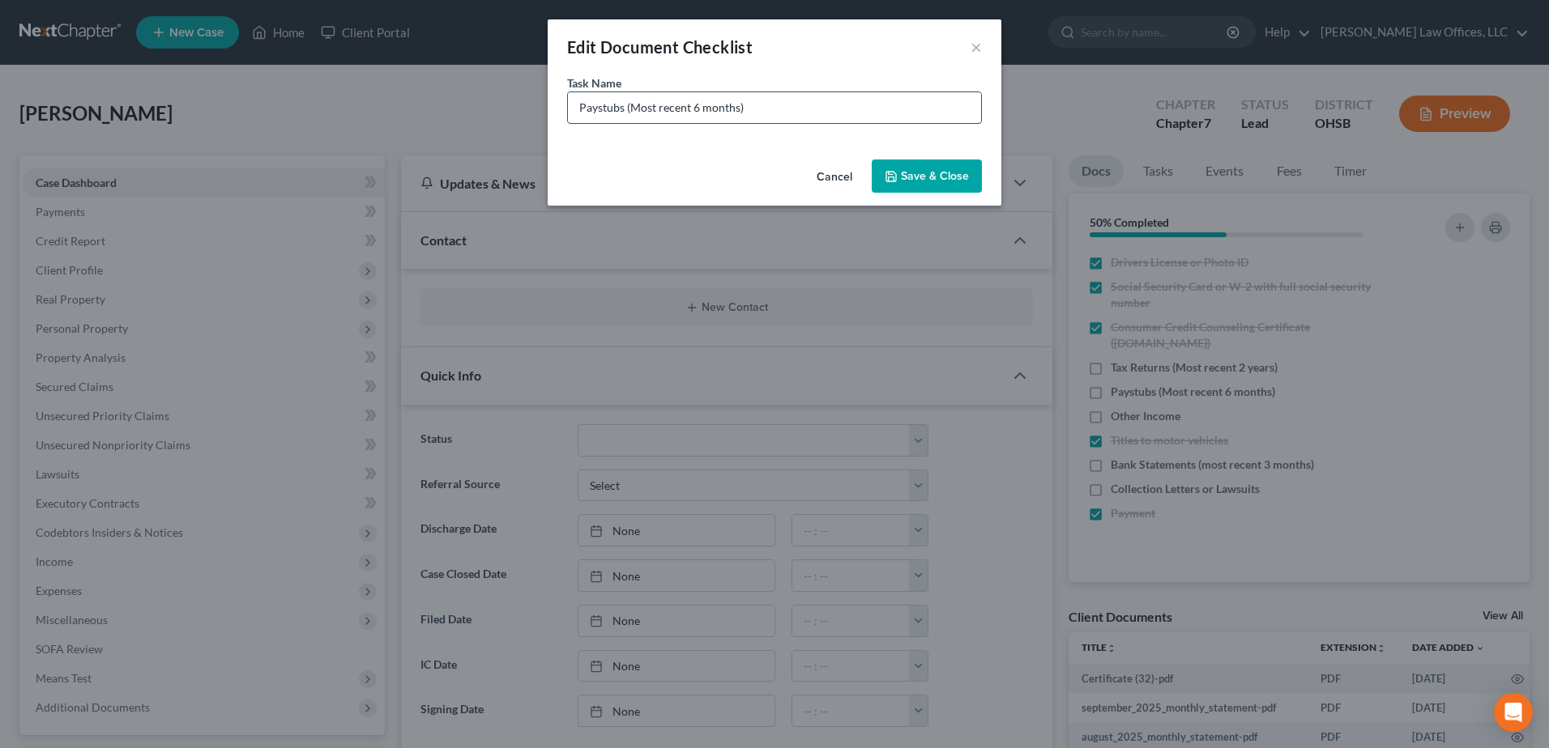
drag, startPoint x: 738, startPoint y: 105, endPoint x: 632, endPoint y: 102, distance: 106.2
click at [632, 102] on input "Paystubs (Most recent 6 months)" at bounding box center [774, 107] width 413 height 31
type input "Paystubs (Need Last September)"
click at [909, 167] on button "Save & Close" at bounding box center [927, 177] width 110 height 34
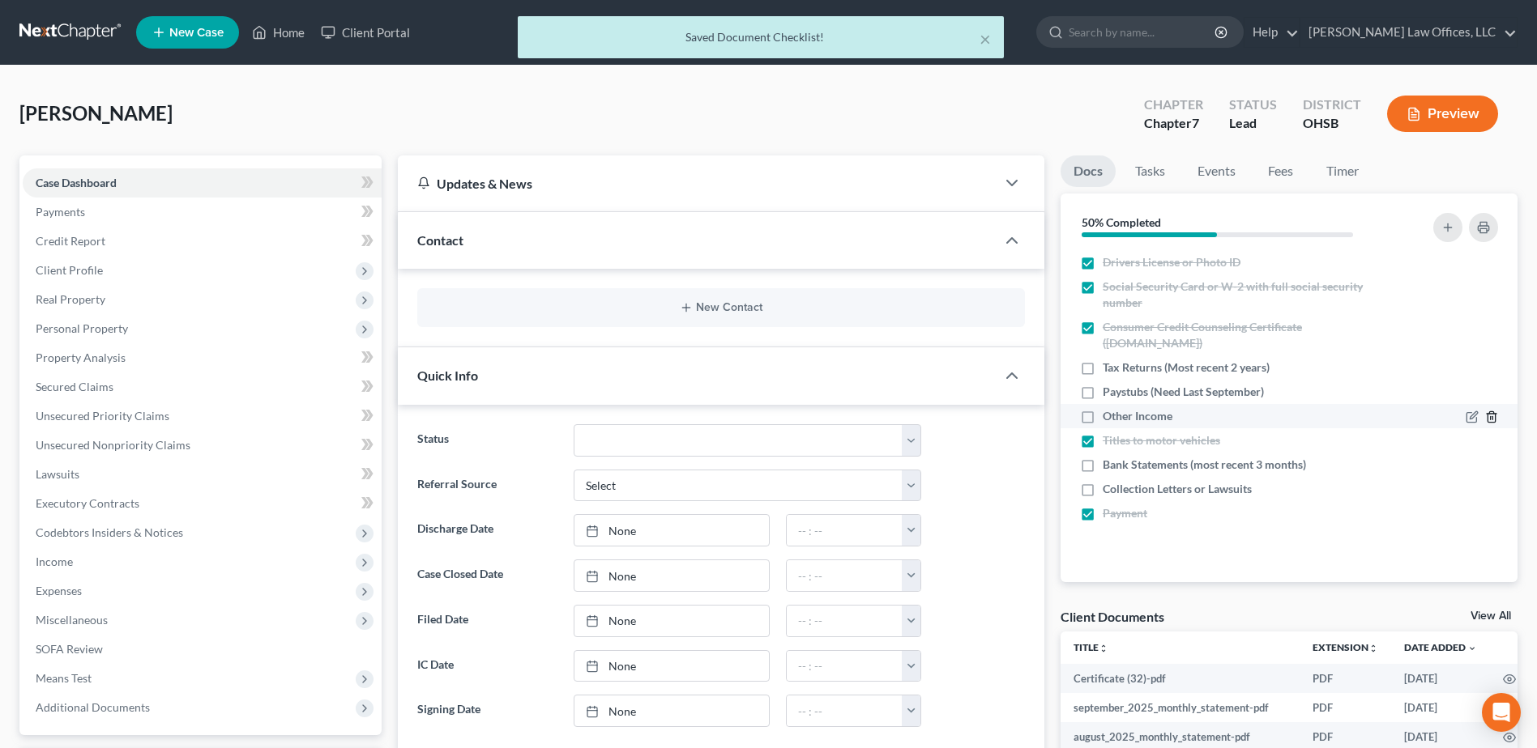
click at [1489, 415] on icon "button" at bounding box center [1490, 417] width 7 height 11
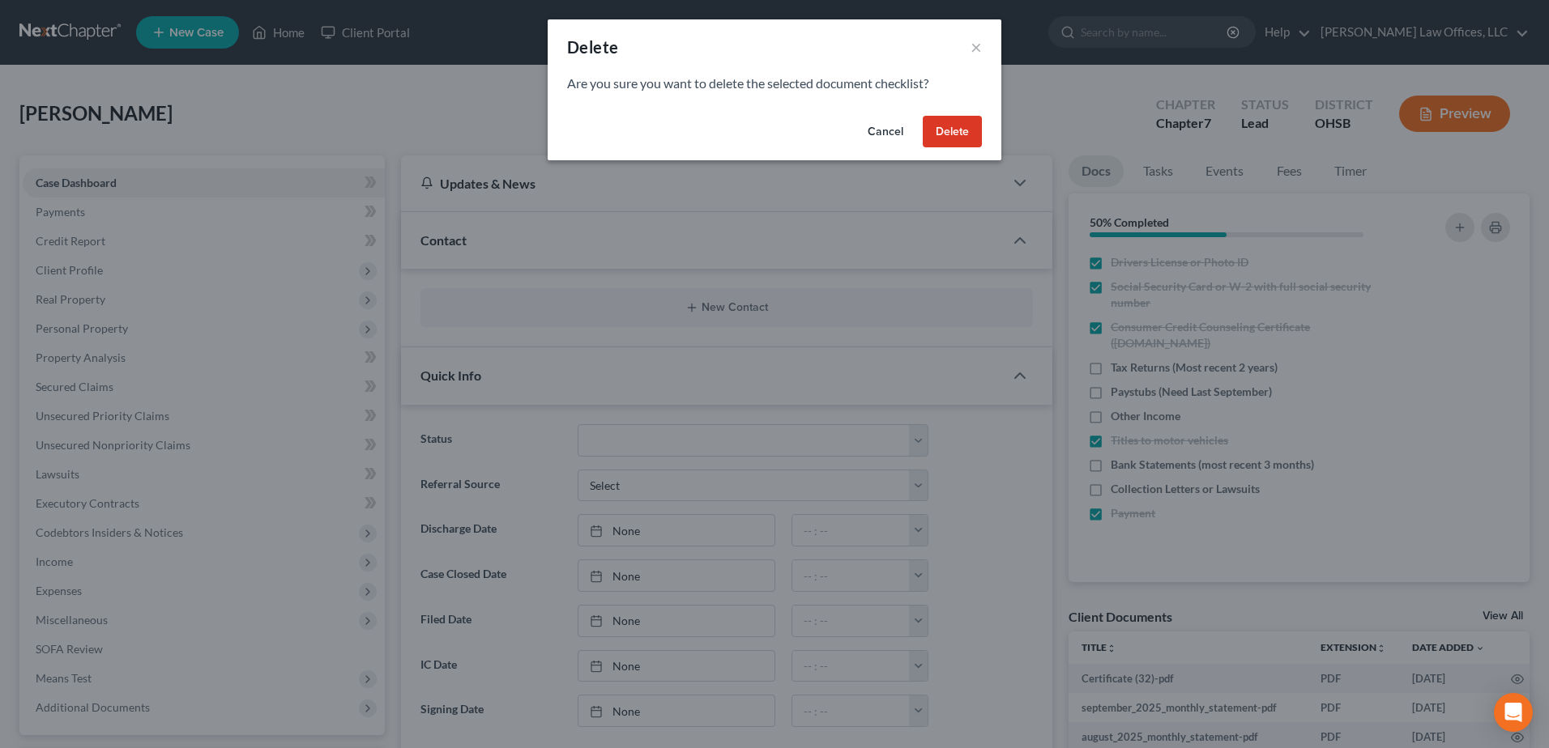
click at [953, 125] on button "Delete" at bounding box center [952, 132] width 59 height 32
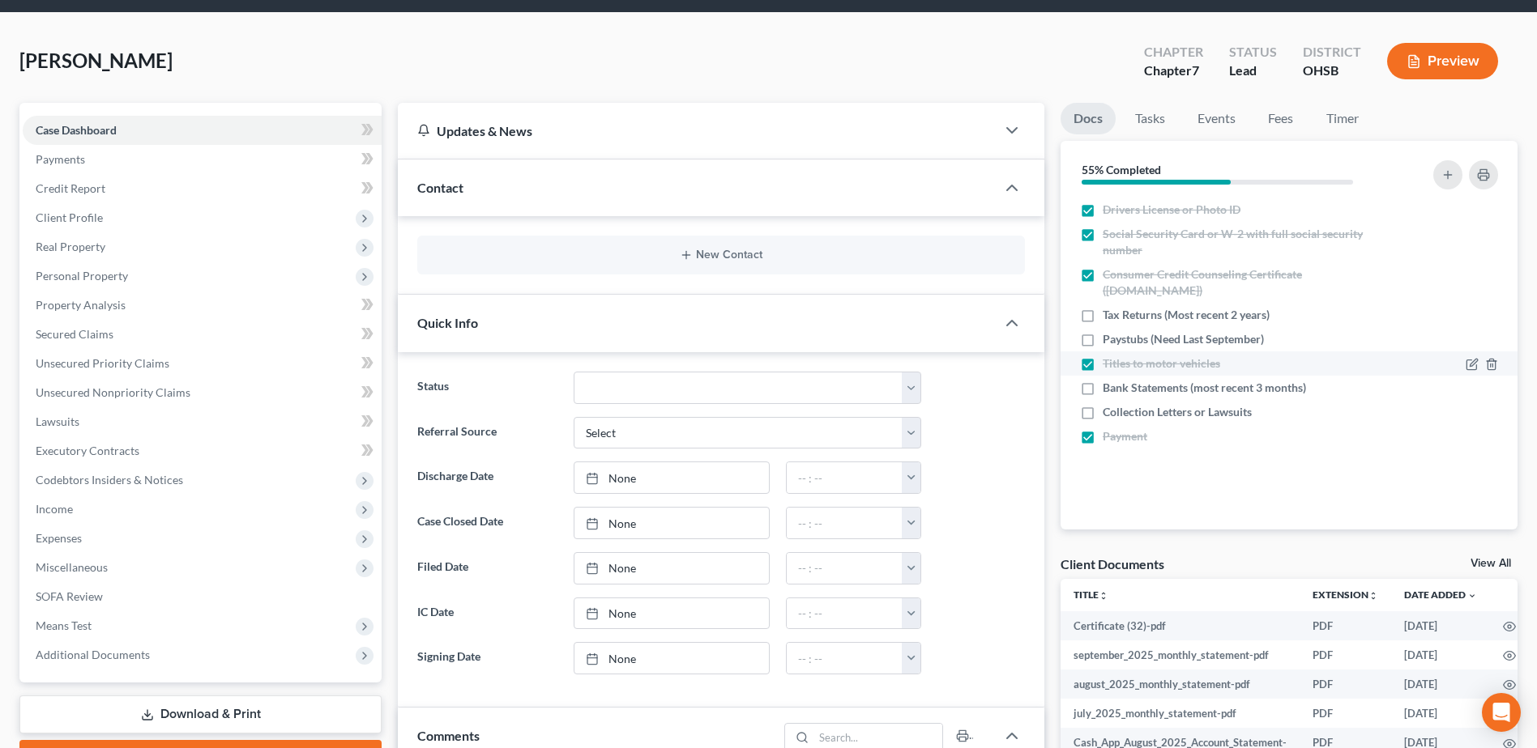
scroll to position [81, 0]
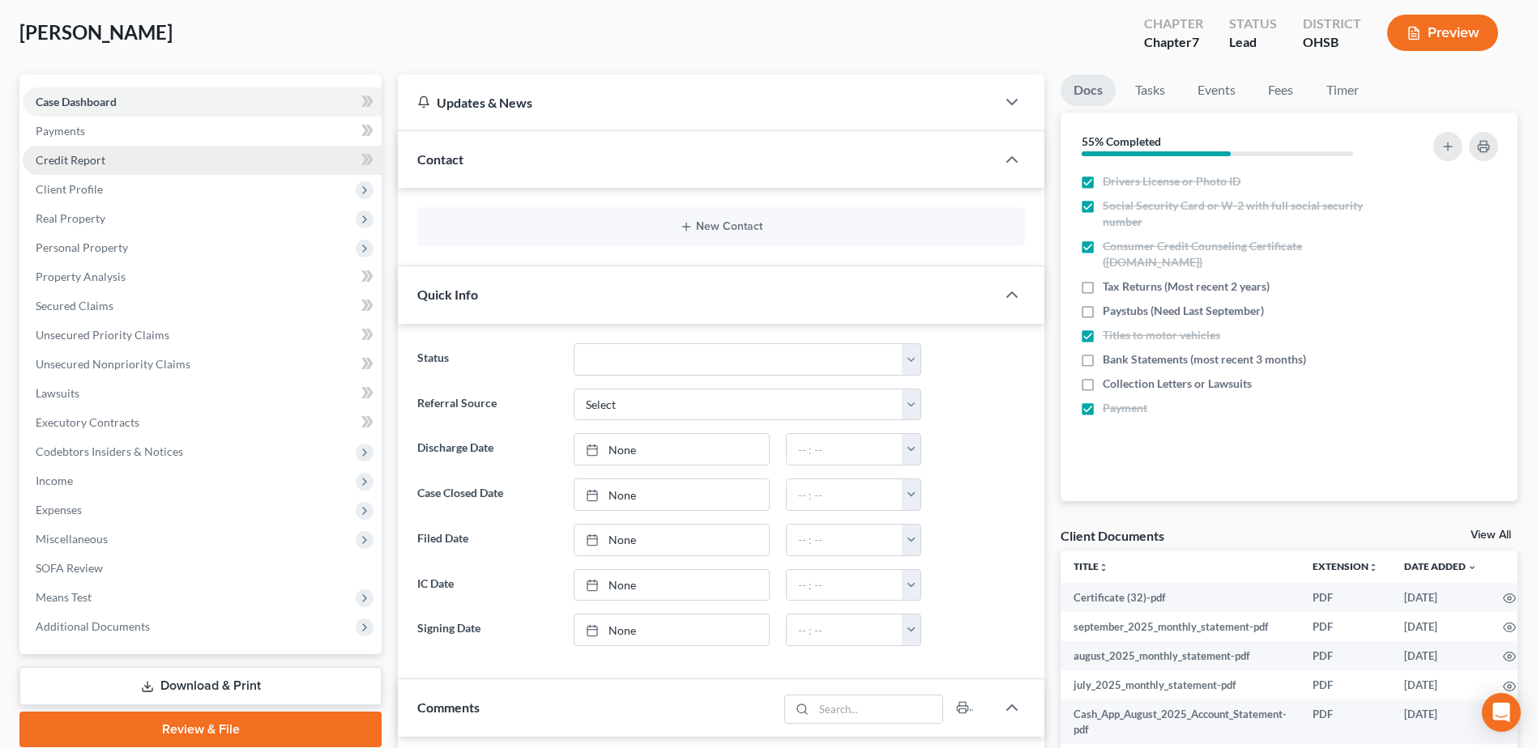
click at [113, 157] on link "Credit Report" at bounding box center [202, 160] width 359 height 29
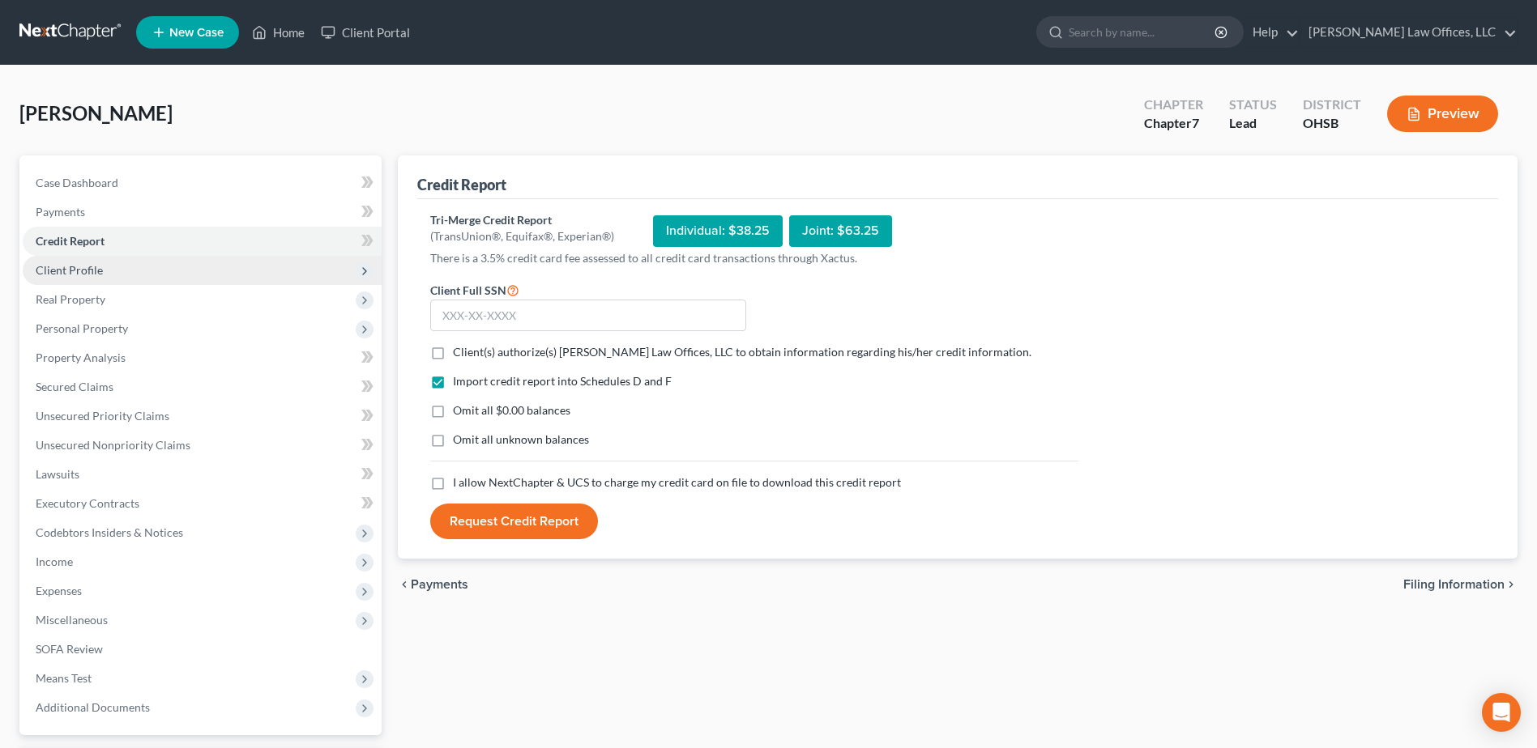
click at [104, 273] on span "Client Profile" at bounding box center [202, 270] width 359 height 29
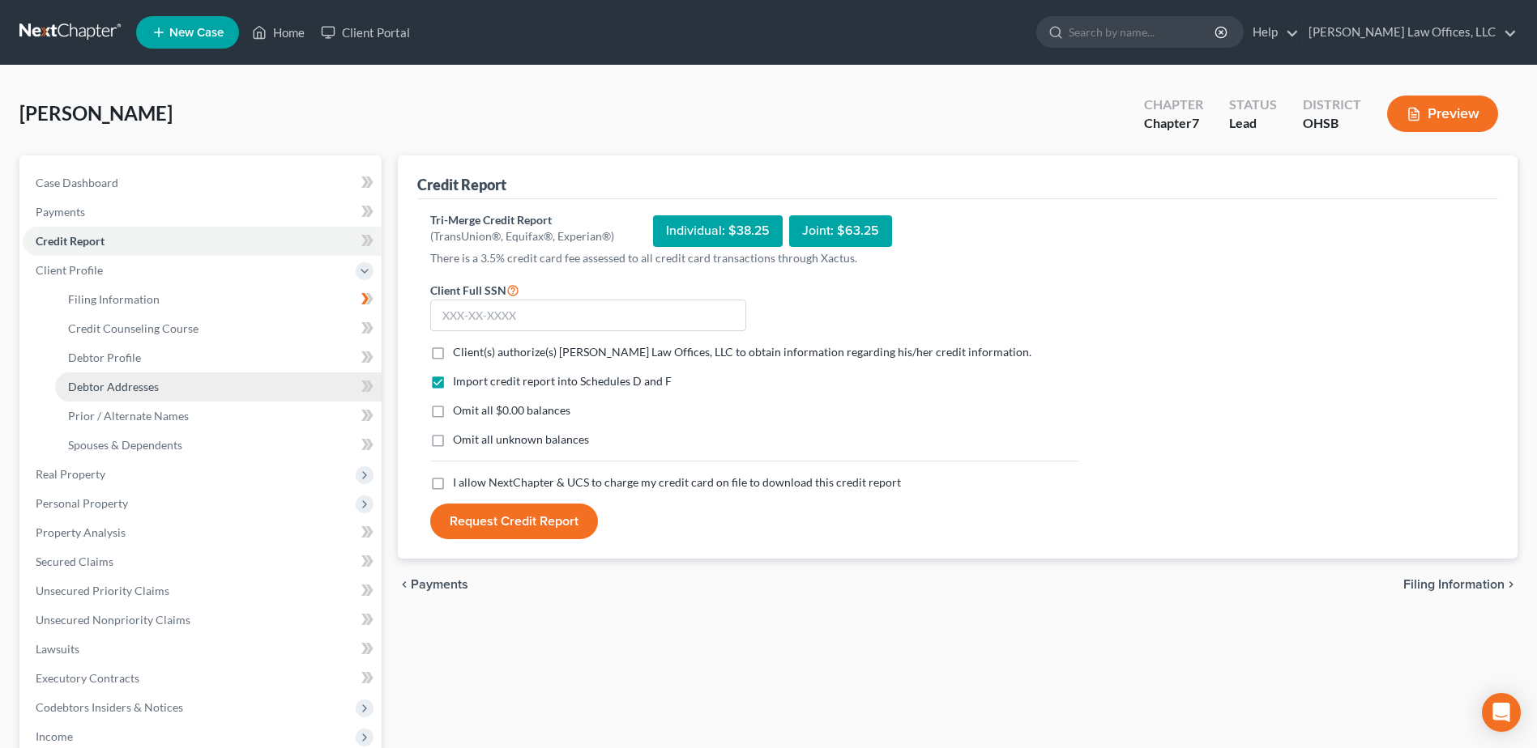
click at [159, 393] on link "Debtor Addresses" at bounding box center [218, 387] width 326 height 29
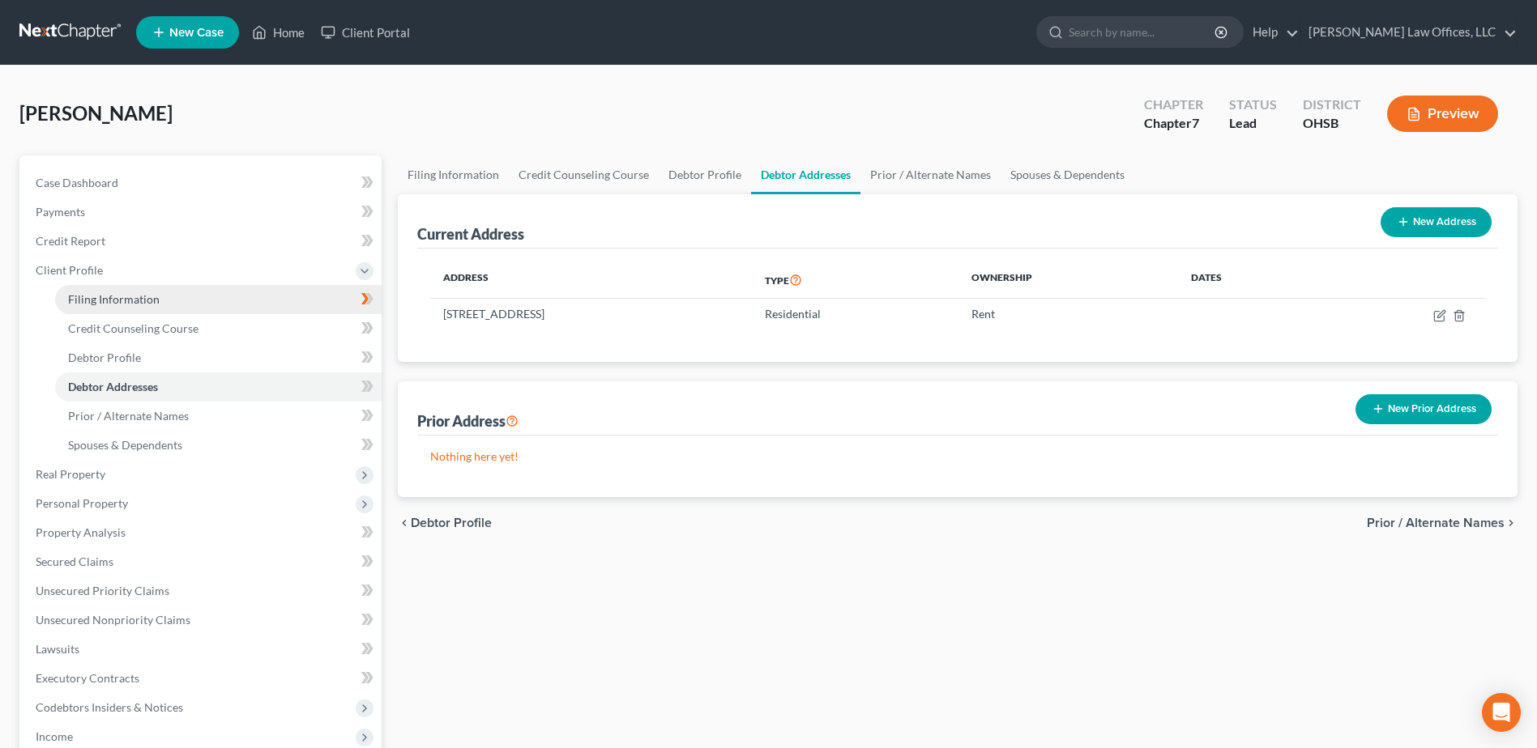
click at [151, 292] on span "Filing Information" at bounding box center [114, 299] width 92 height 14
select select "1"
select select "0"
select select "62"
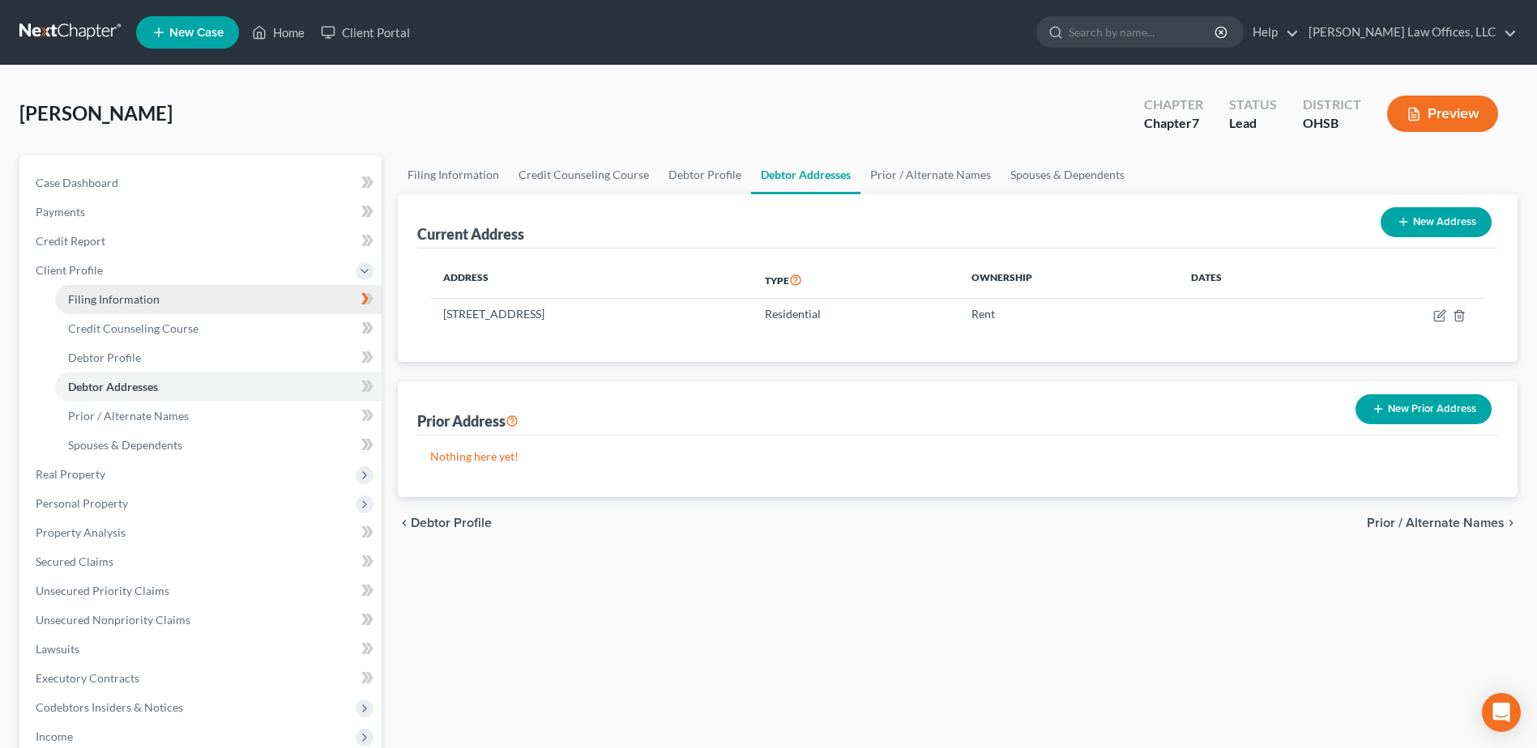
select select "0"
select select "36"
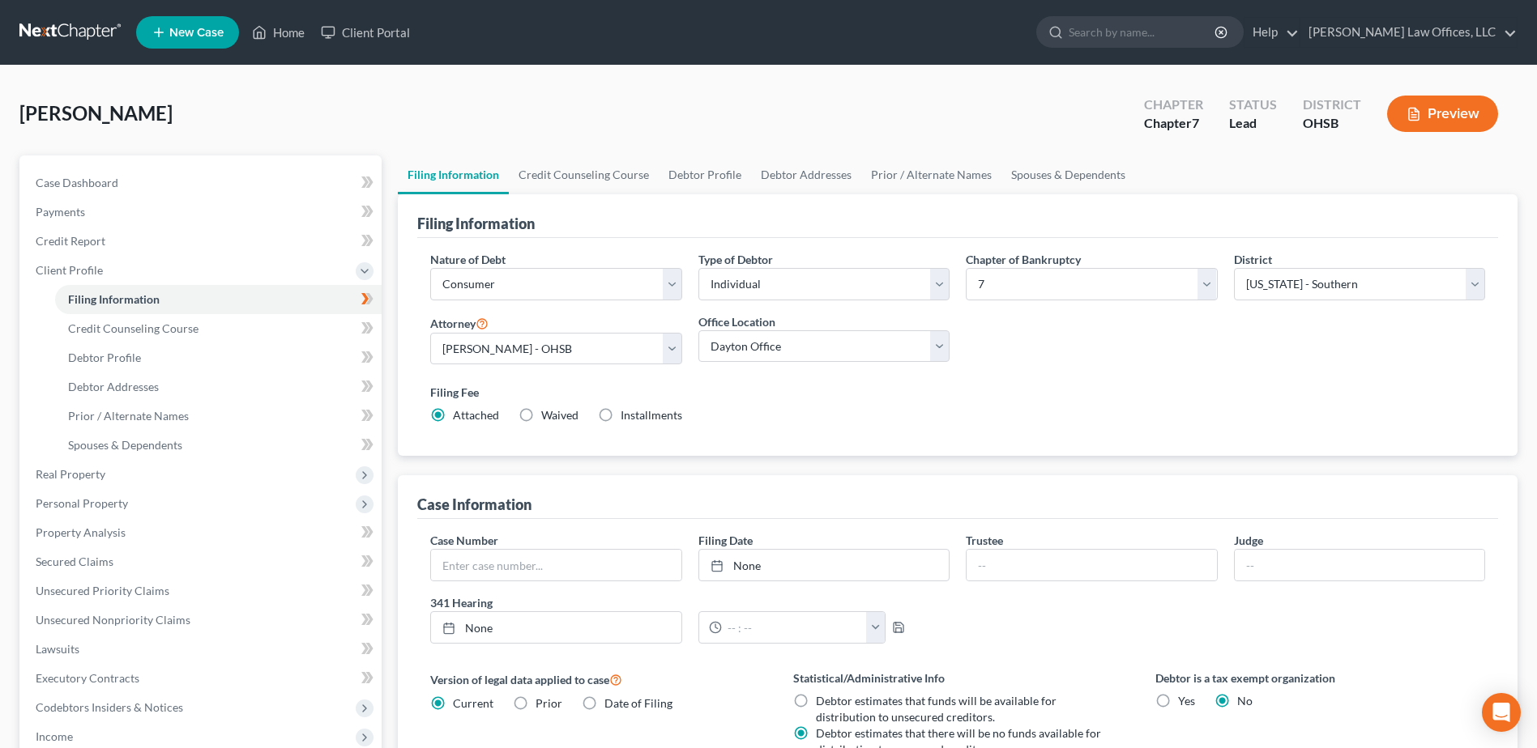
click at [620, 416] on label "Installments Installments" at bounding box center [651, 415] width 62 height 16
click at [627, 416] on input "Installments Installments" at bounding box center [632, 412] width 11 height 11
radio input "true"
radio input "false"
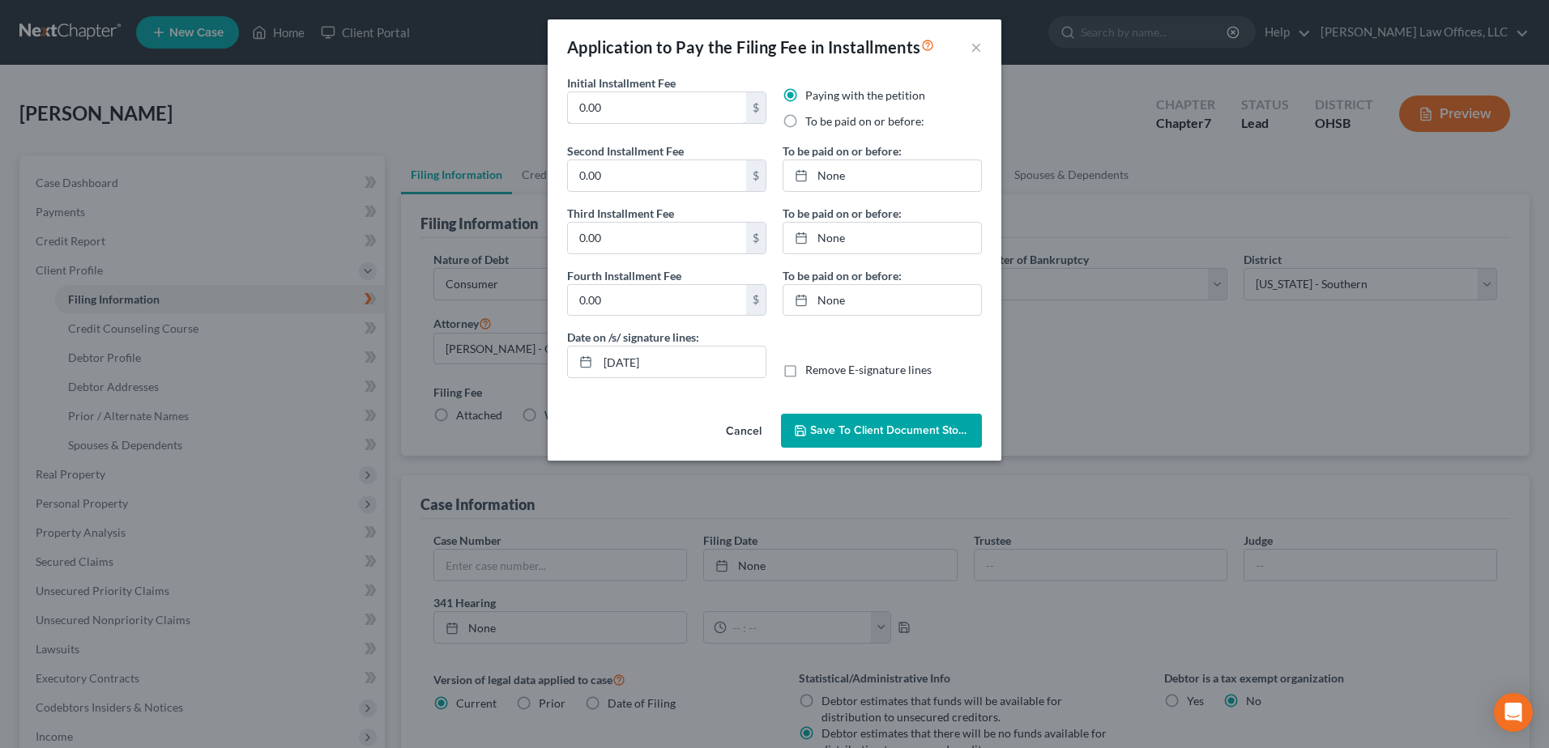
drag, startPoint x: 613, startPoint y: 111, endPoint x: 540, endPoint y: 115, distance: 73.0
click at [544, 113] on div "Application to Pay the Filing Fee in Installments × Initial Installment Fee 0.0…" at bounding box center [774, 374] width 1549 height 748
type input "8.00"
click at [622, 175] on input "0.00" at bounding box center [657, 175] width 178 height 31
type input "110.00"
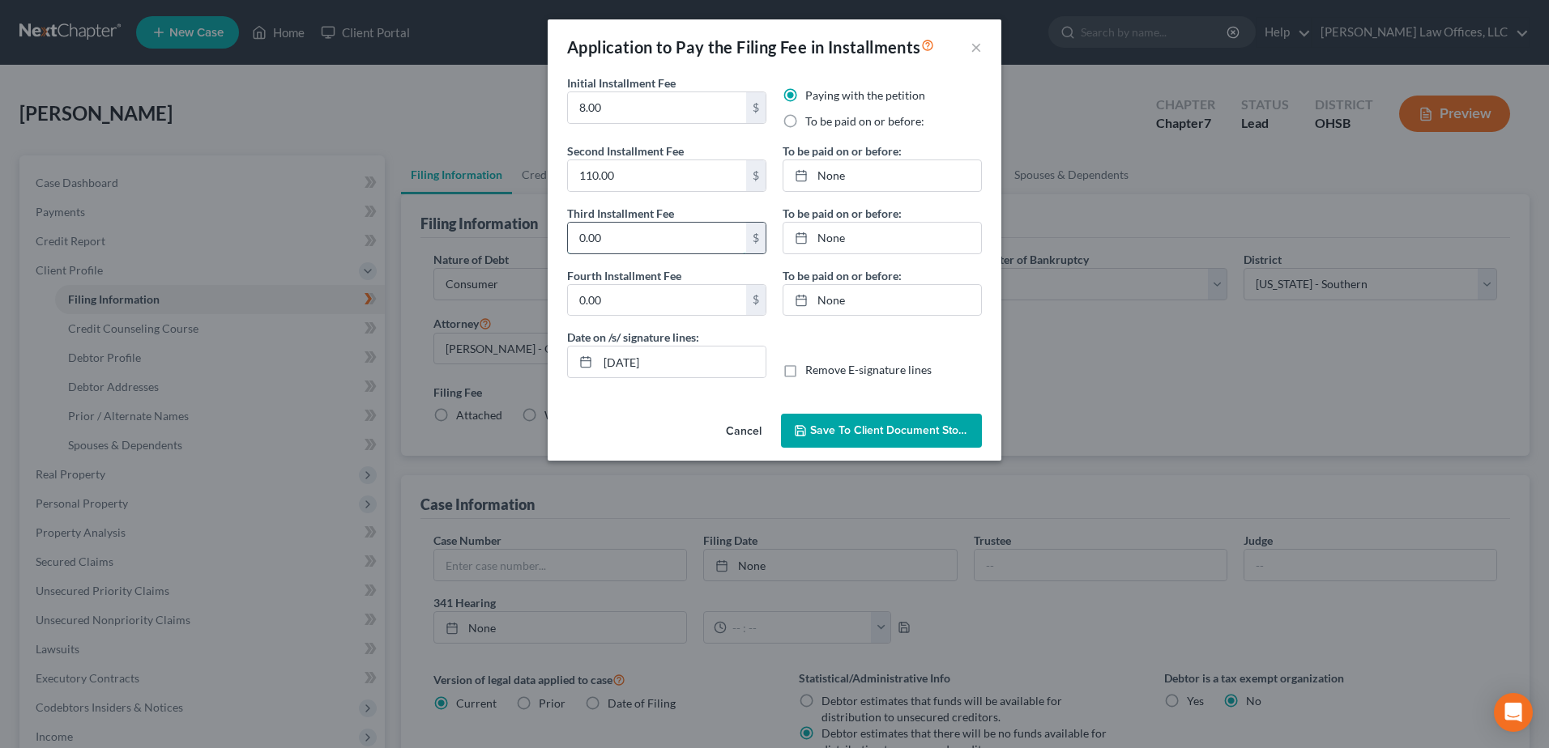
click at [623, 231] on input "0.00" at bounding box center [657, 238] width 178 height 31
type input "110.00"
click at [612, 299] on input "0.00" at bounding box center [657, 300] width 178 height 31
type input "110.00"
click at [821, 184] on link "None" at bounding box center [882, 175] width 198 height 31
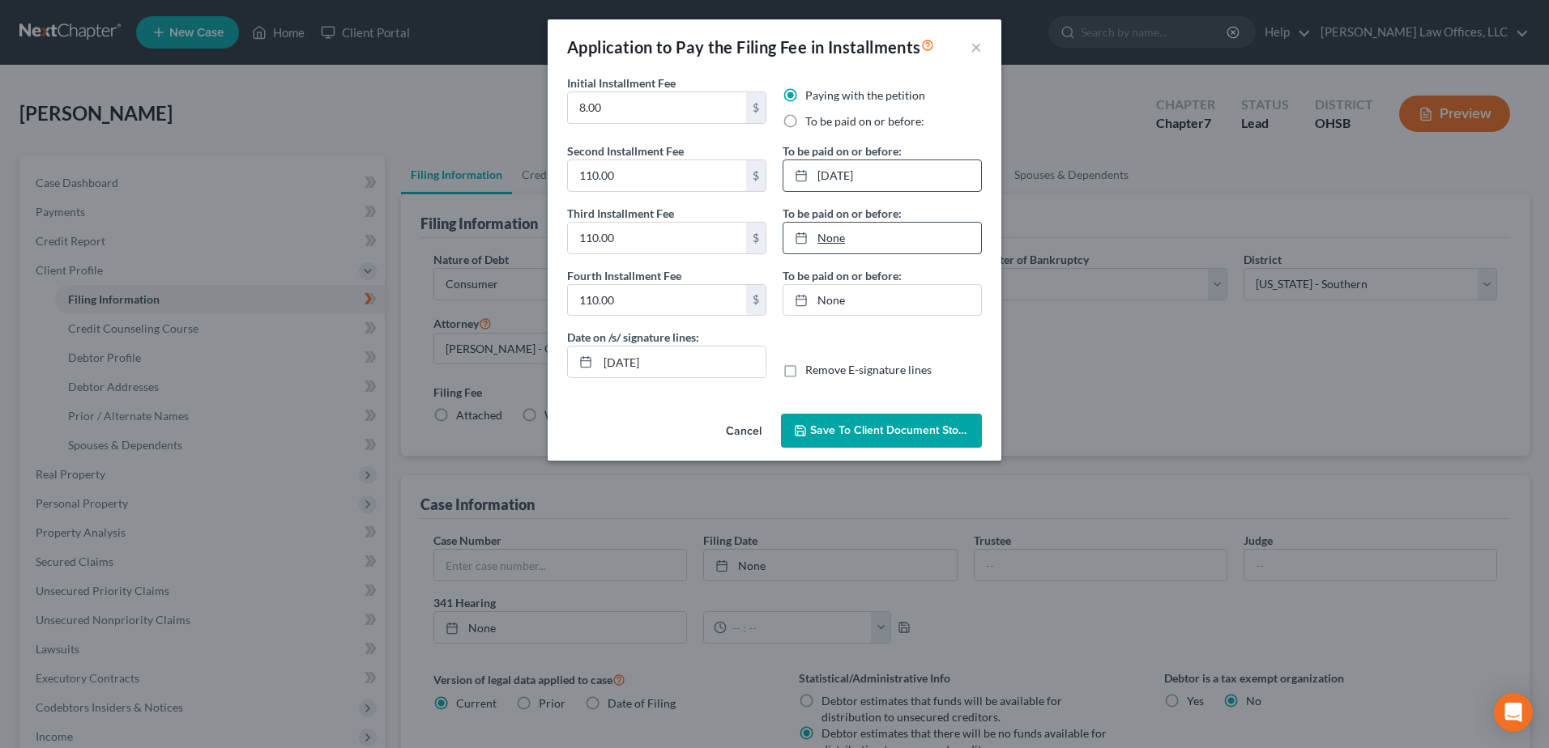
type input "[DATE]"
click at [833, 232] on link "None" at bounding box center [882, 238] width 198 height 31
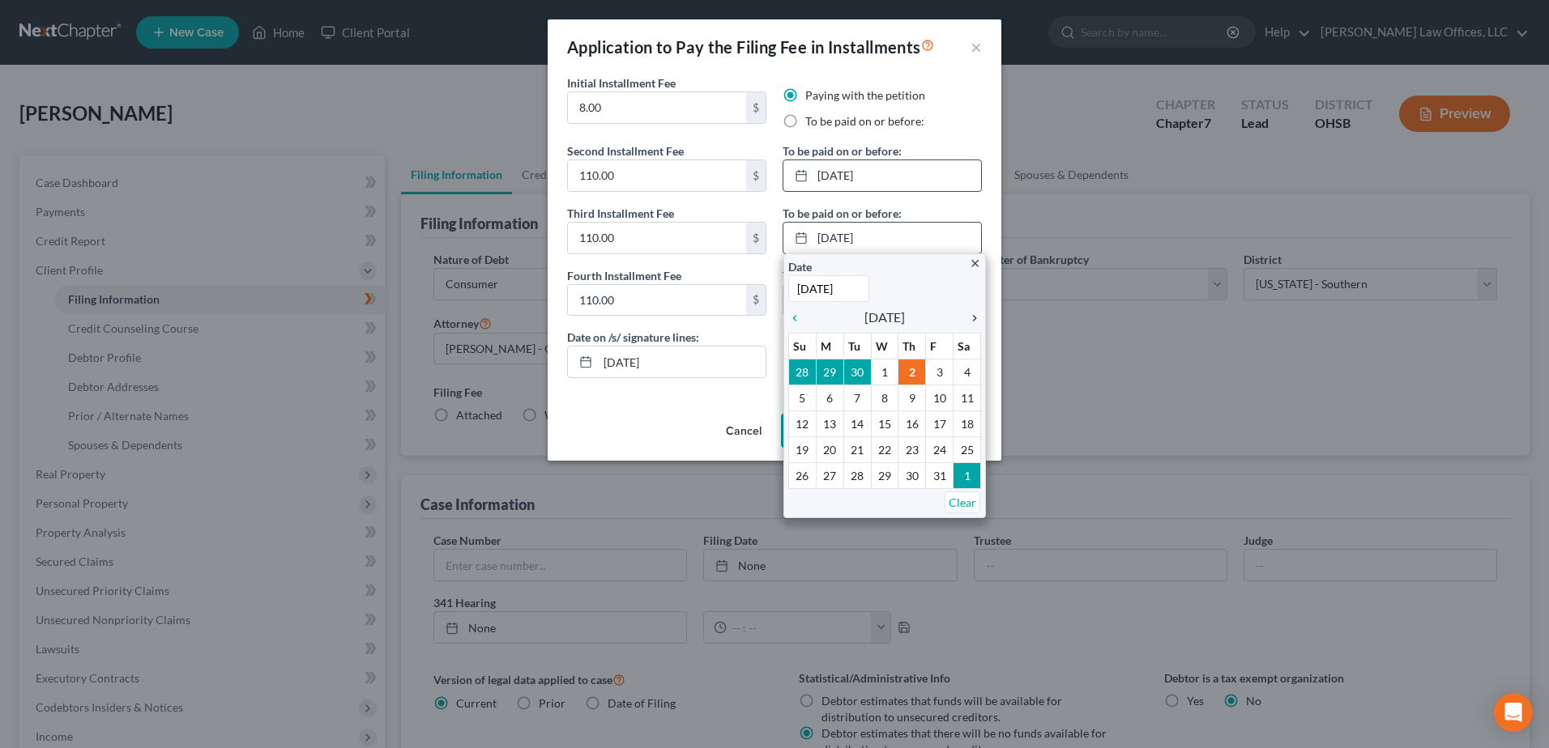
click at [973, 318] on icon "chevron_right" at bounding box center [970, 318] width 21 height 13
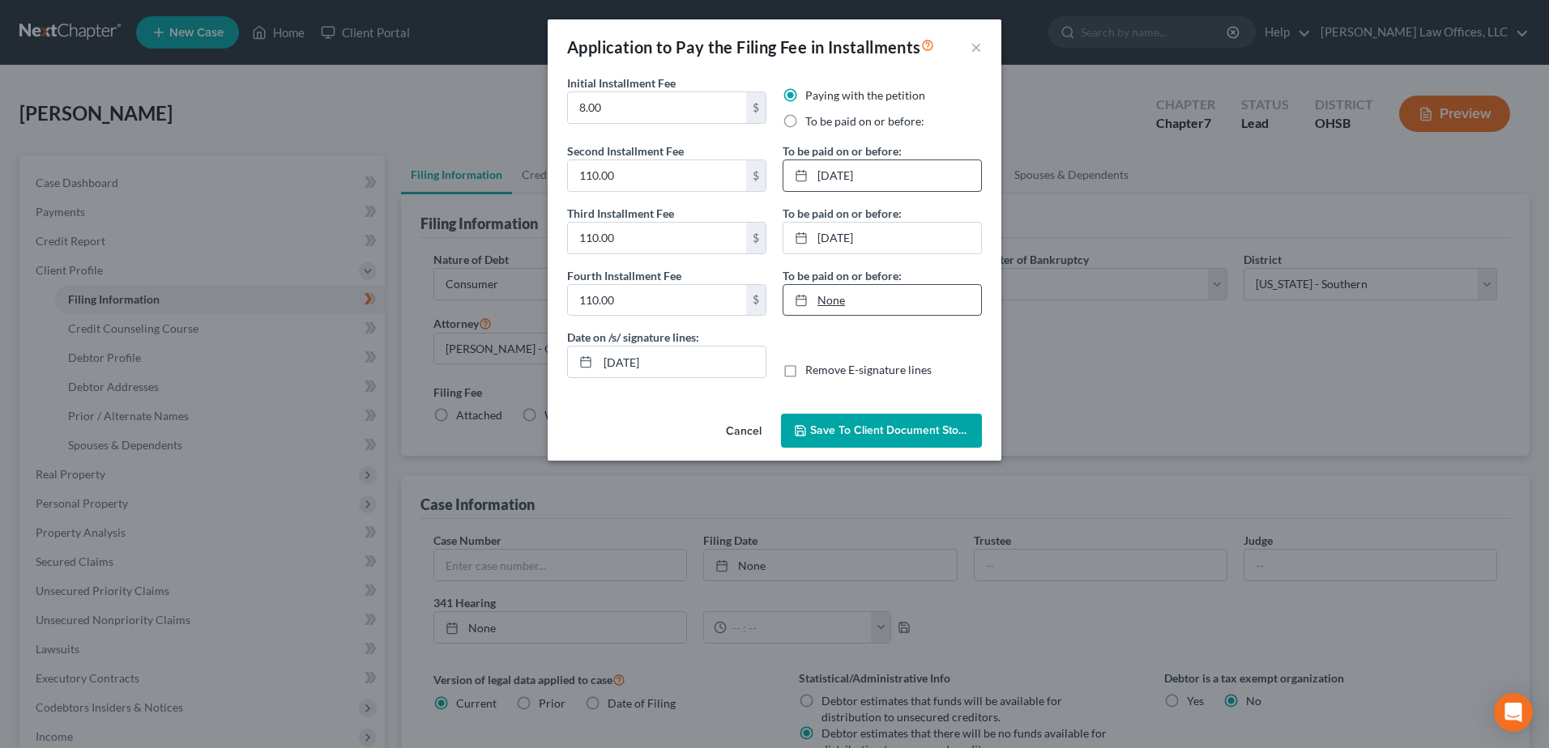
click at [841, 303] on link "None" at bounding box center [882, 300] width 198 height 31
type input "[DATE]"
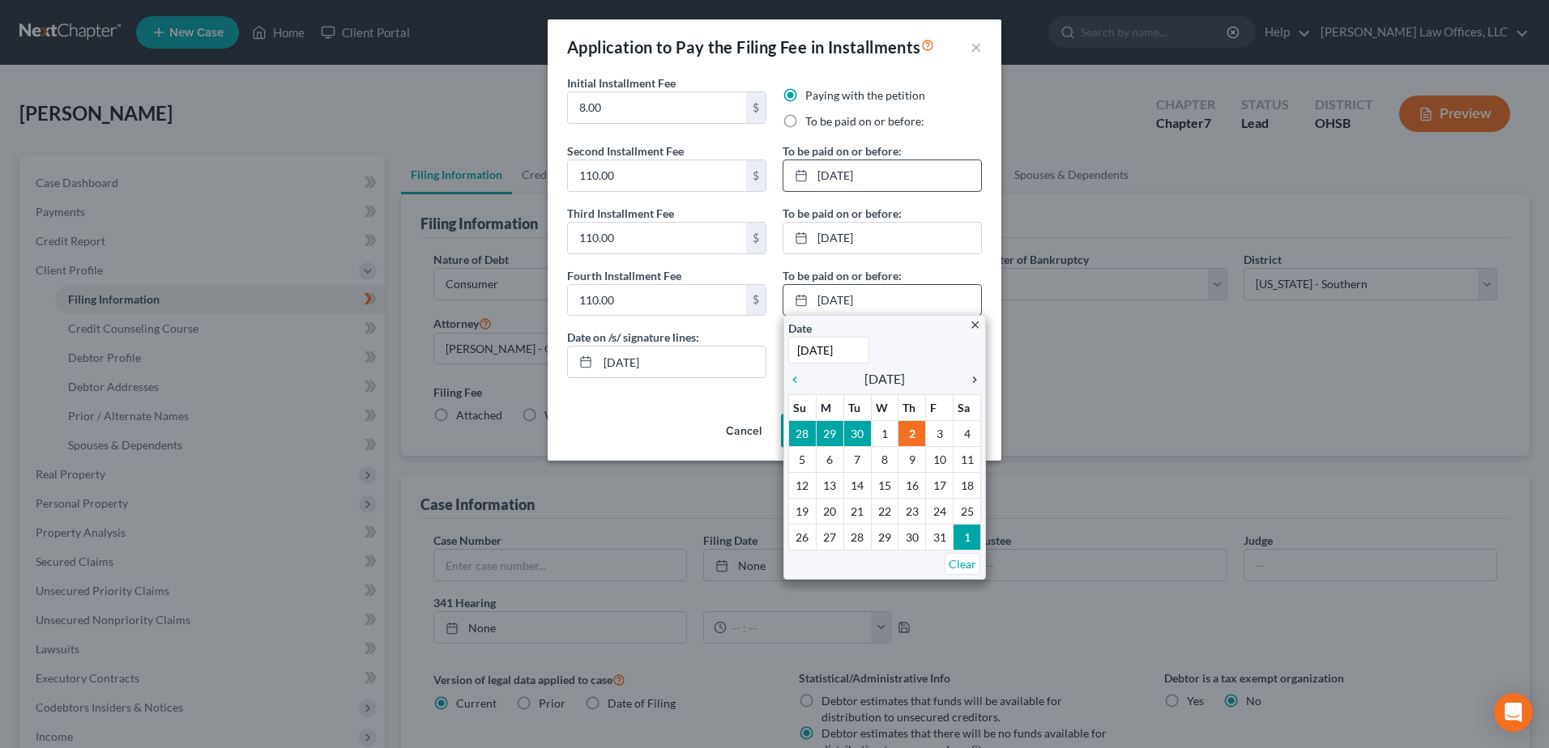
click at [972, 383] on icon "chevron_right" at bounding box center [970, 379] width 21 height 13
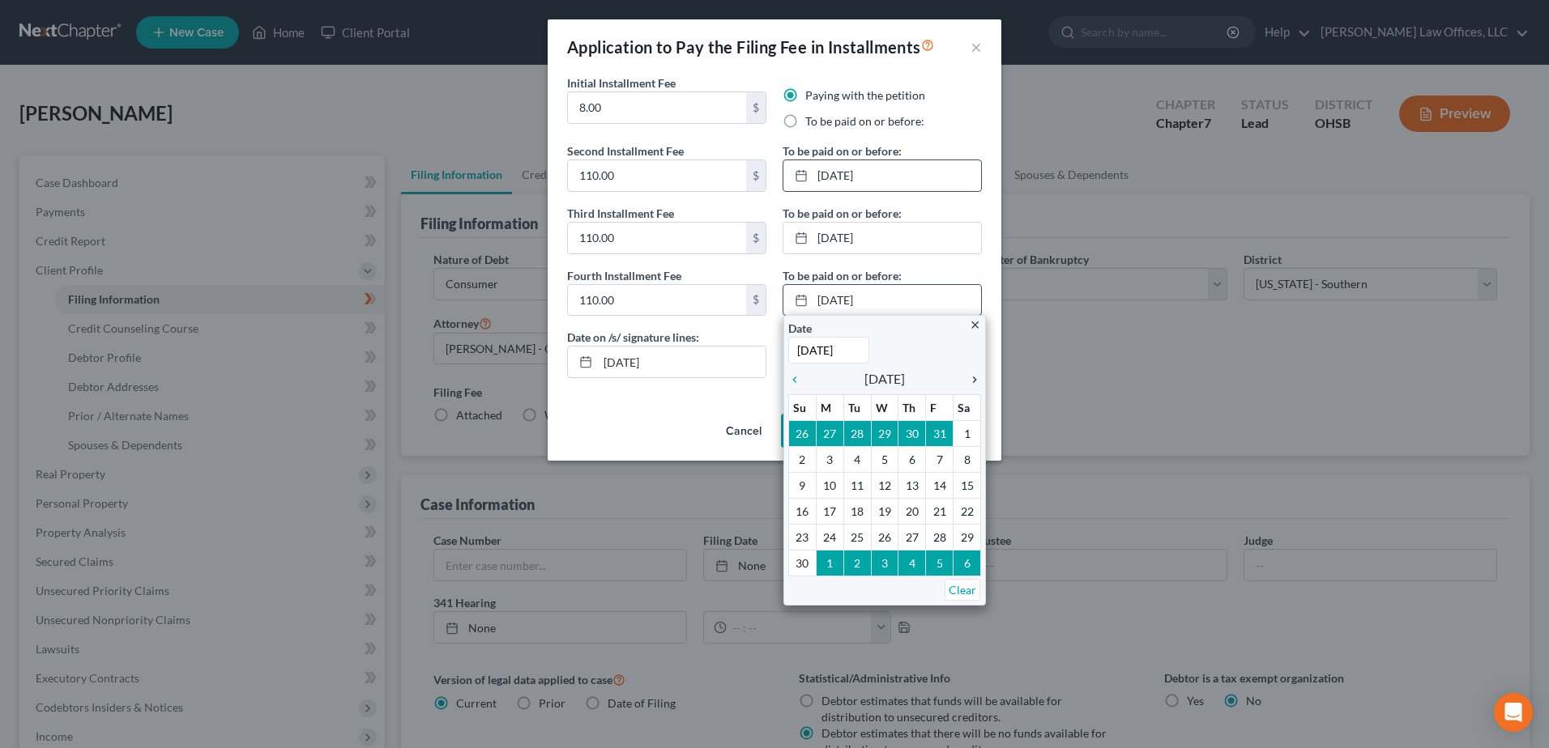
click at [972, 383] on icon "chevron_right" at bounding box center [970, 379] width 21 height 13
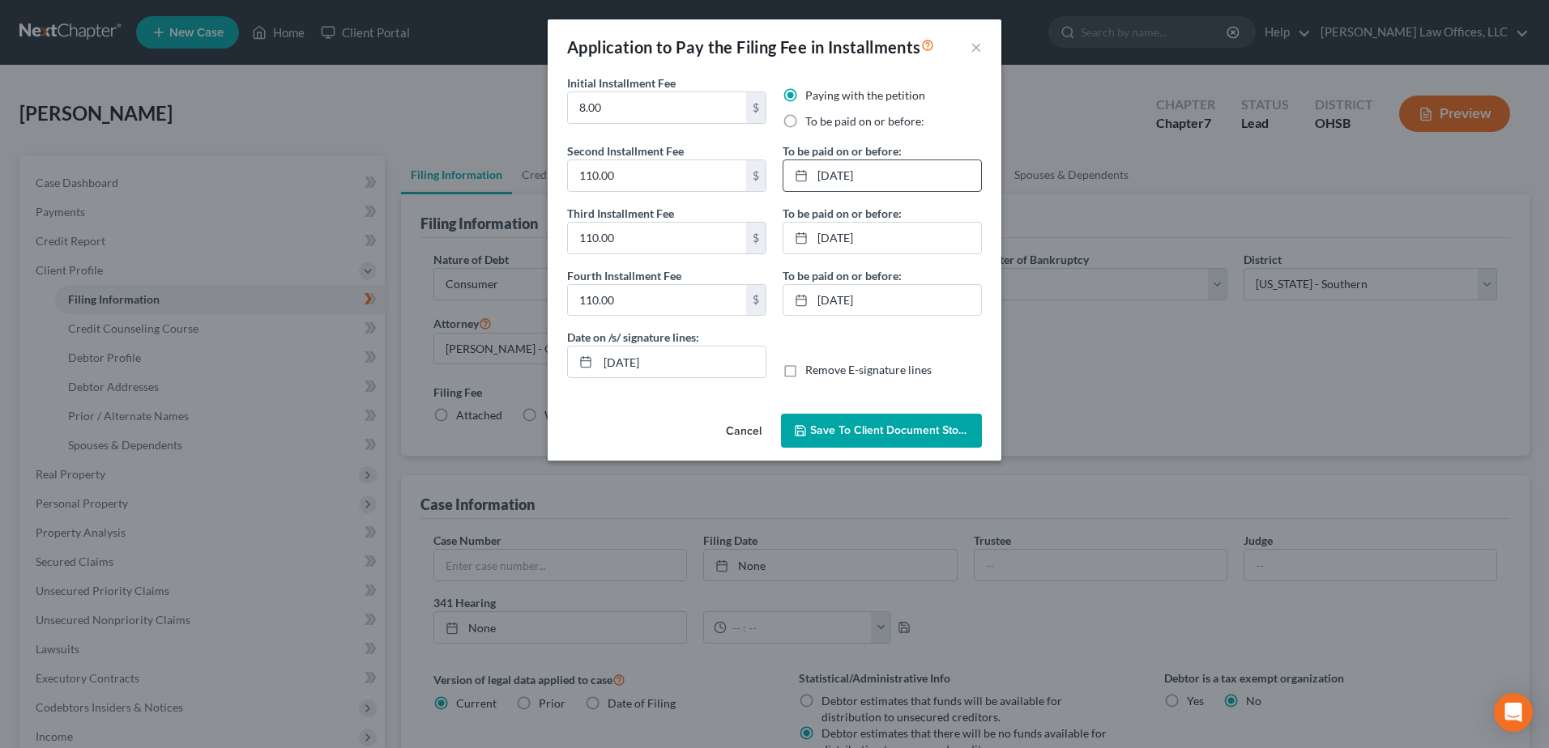
click at [804, 434] on icon "button" at bounding box center [800, 430] width 13 height 13
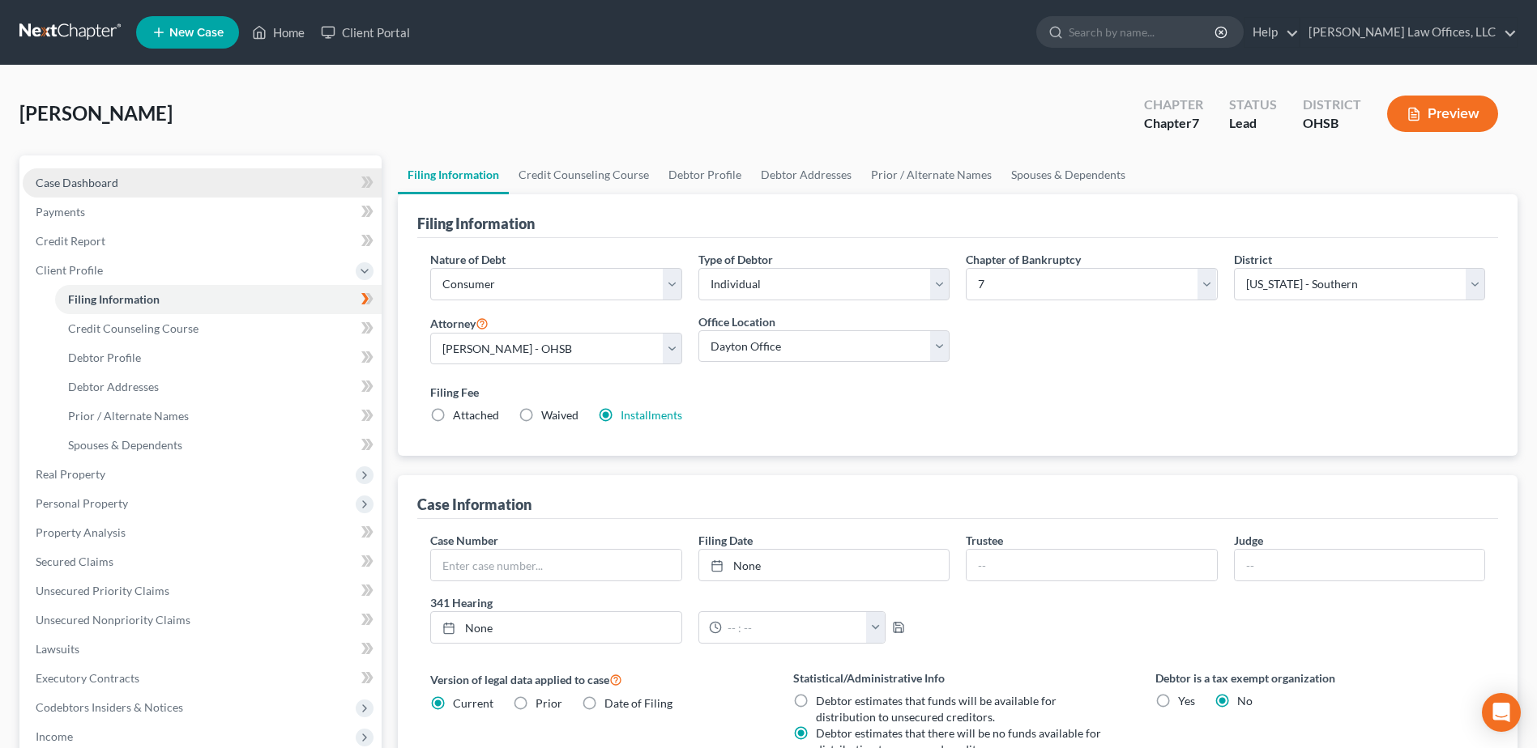
click at [110, 186] on span "Case Dashboard" at bounding box center [77, 183] width 83 height 14
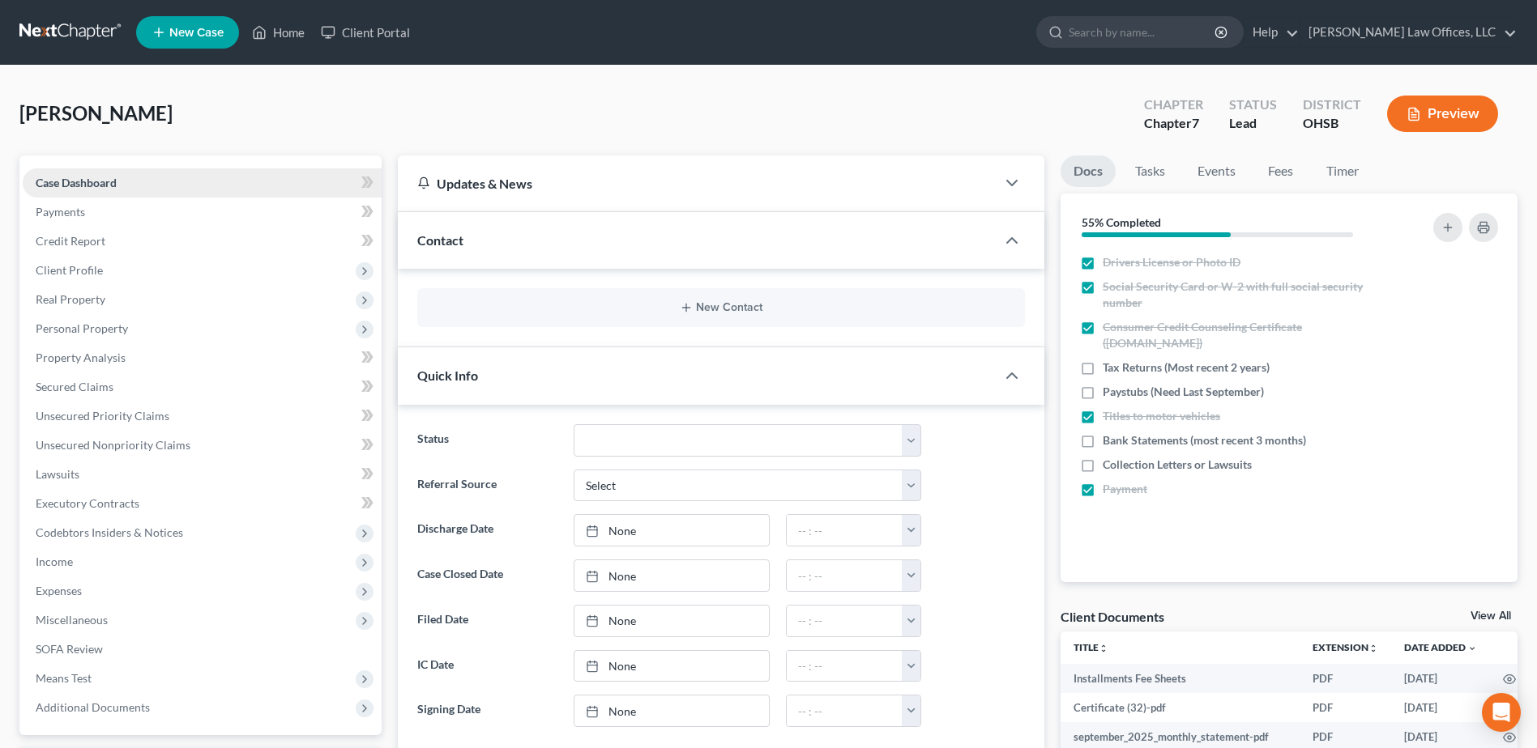
click at [187, 182] on link "Case Dashboard" at bounding box center [202, 182] width 359 height 29
click at [183, 208] on link "Payments" at bounding box center [202, 212] width 359 height 29
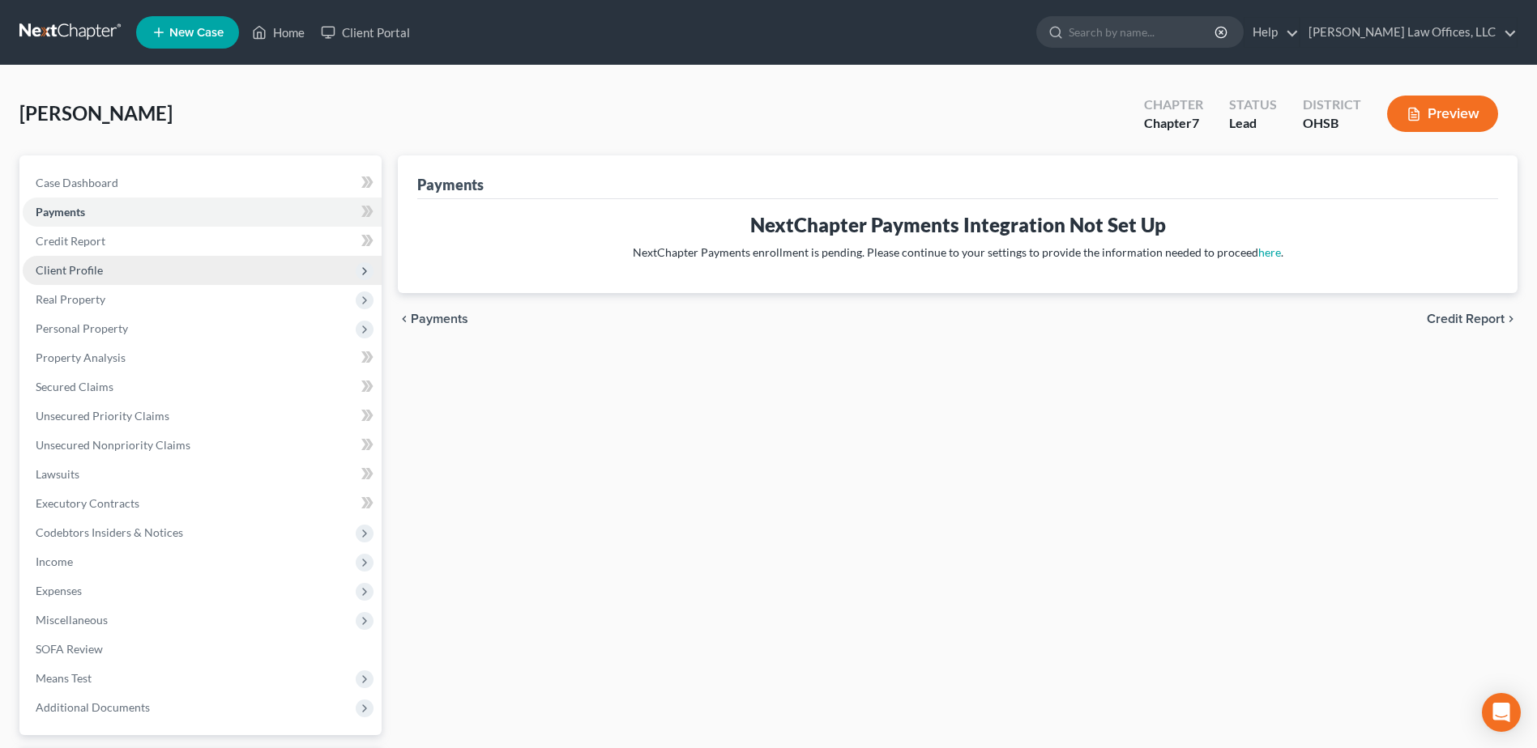
click at [169, 269] on span "Client Profile" at bounding box center [202, 270] width 359 height 29
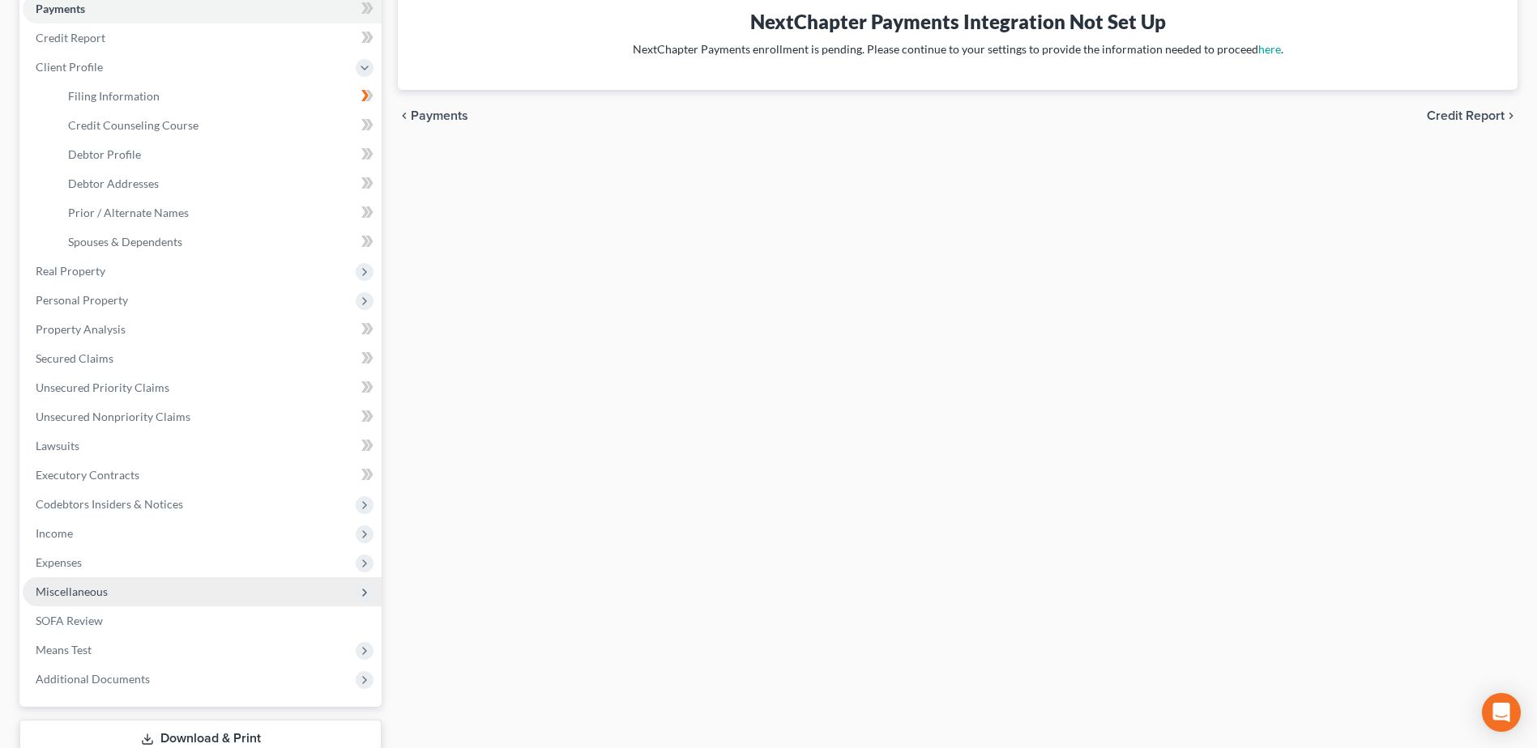
scroll to position [317, 0]
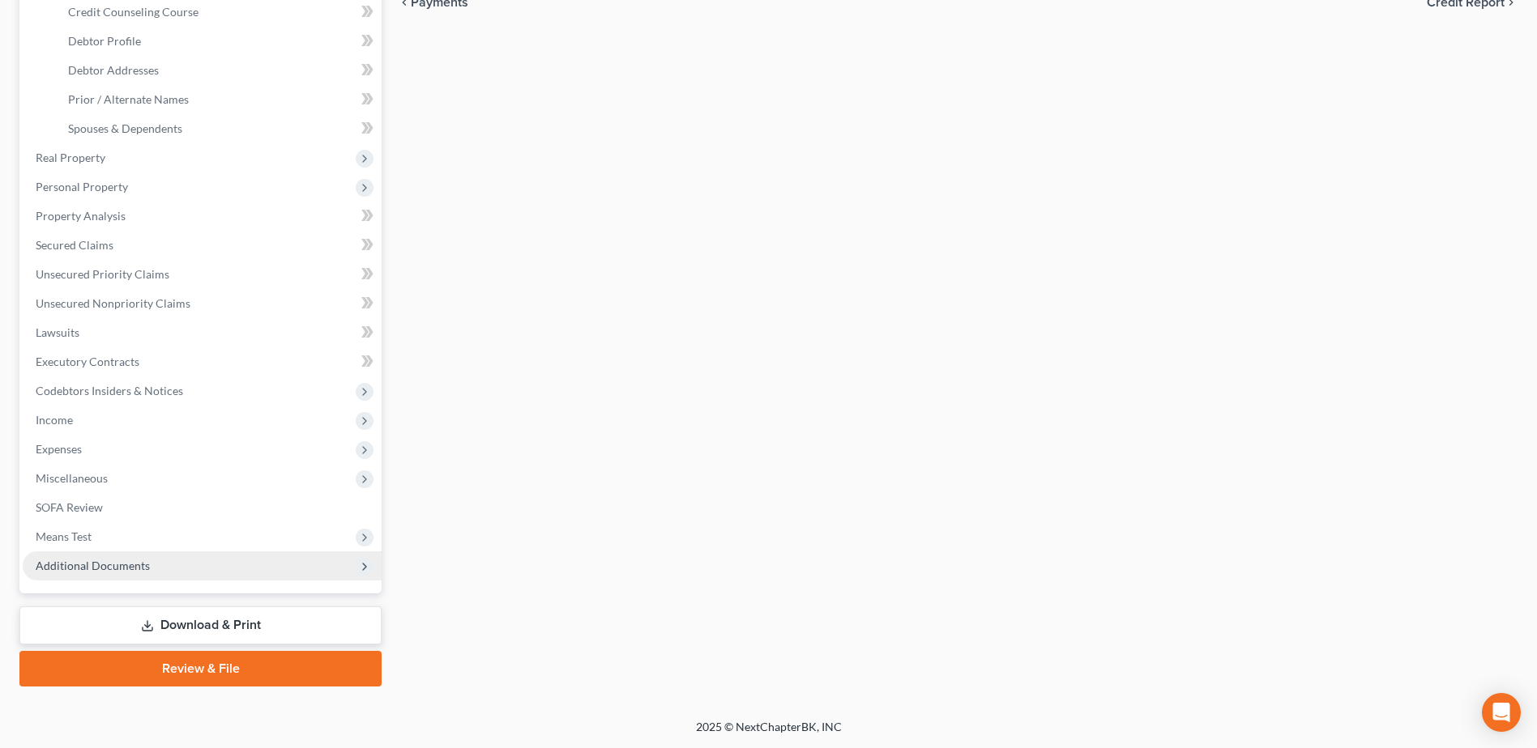
click at [124, 562] on span "Additional Documents" at bounding box center [93, 566] width 114 height 14
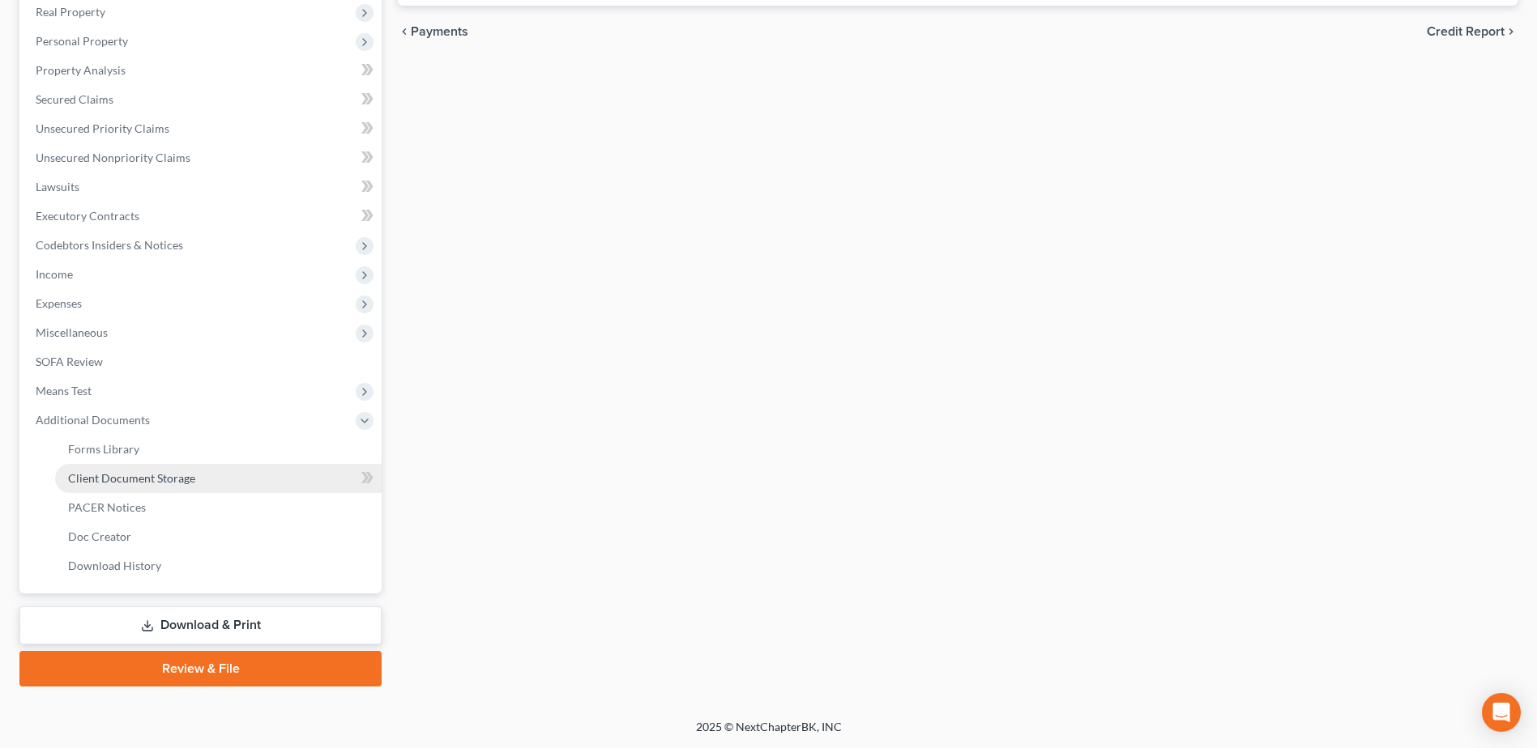
click at [228, 483] on link "Client Document Storage" at bounding box center [218, 478] width 326 height 29
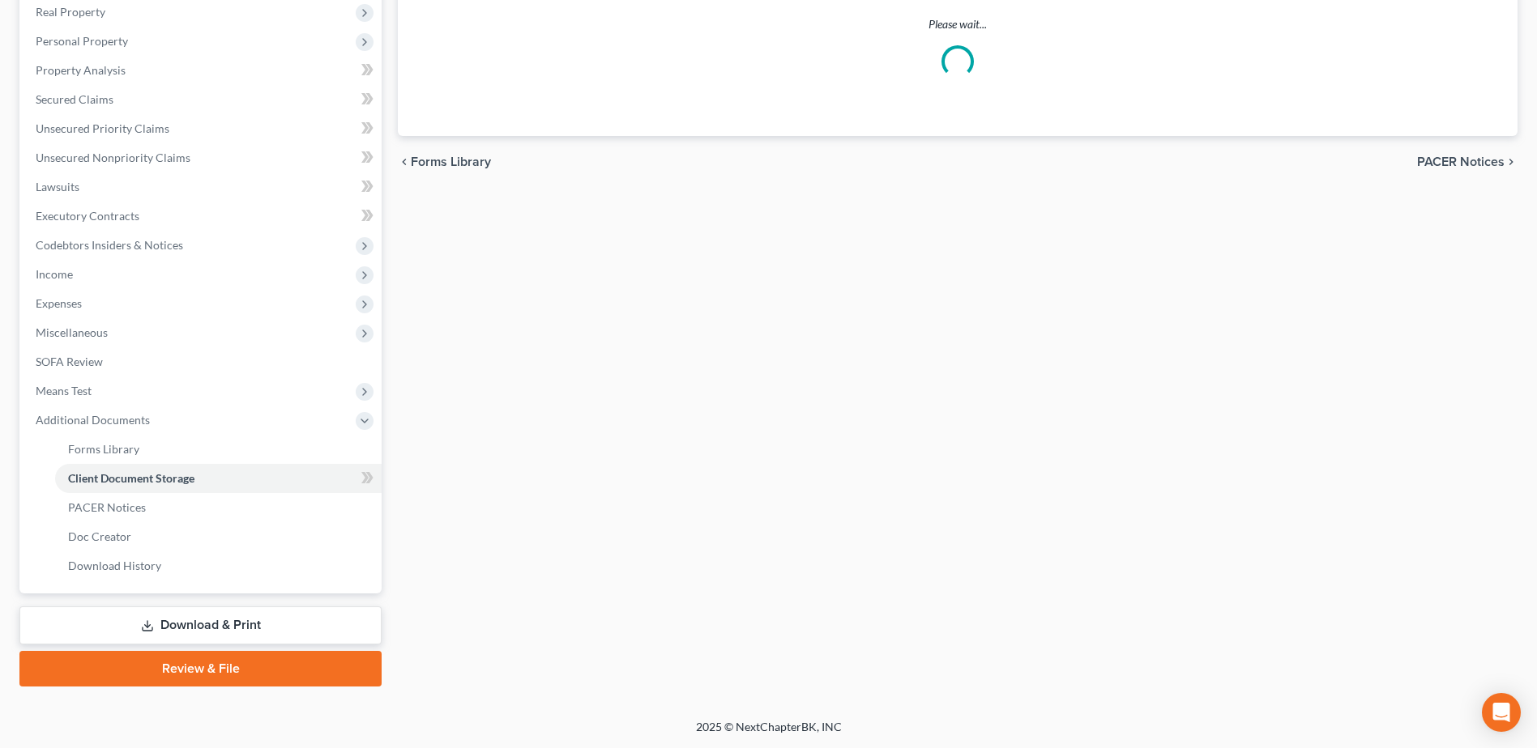
scroll to position [273, 0]
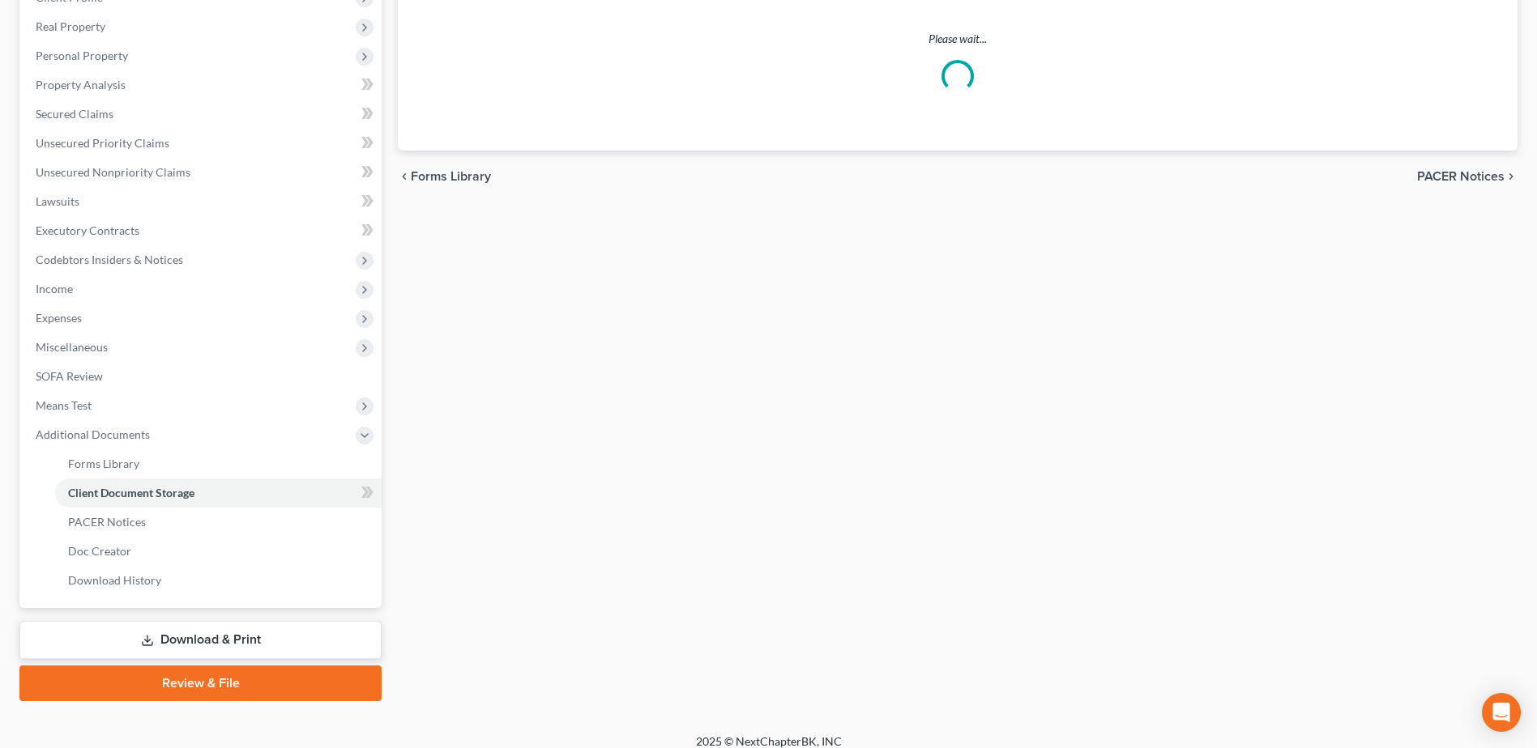
select select "7"
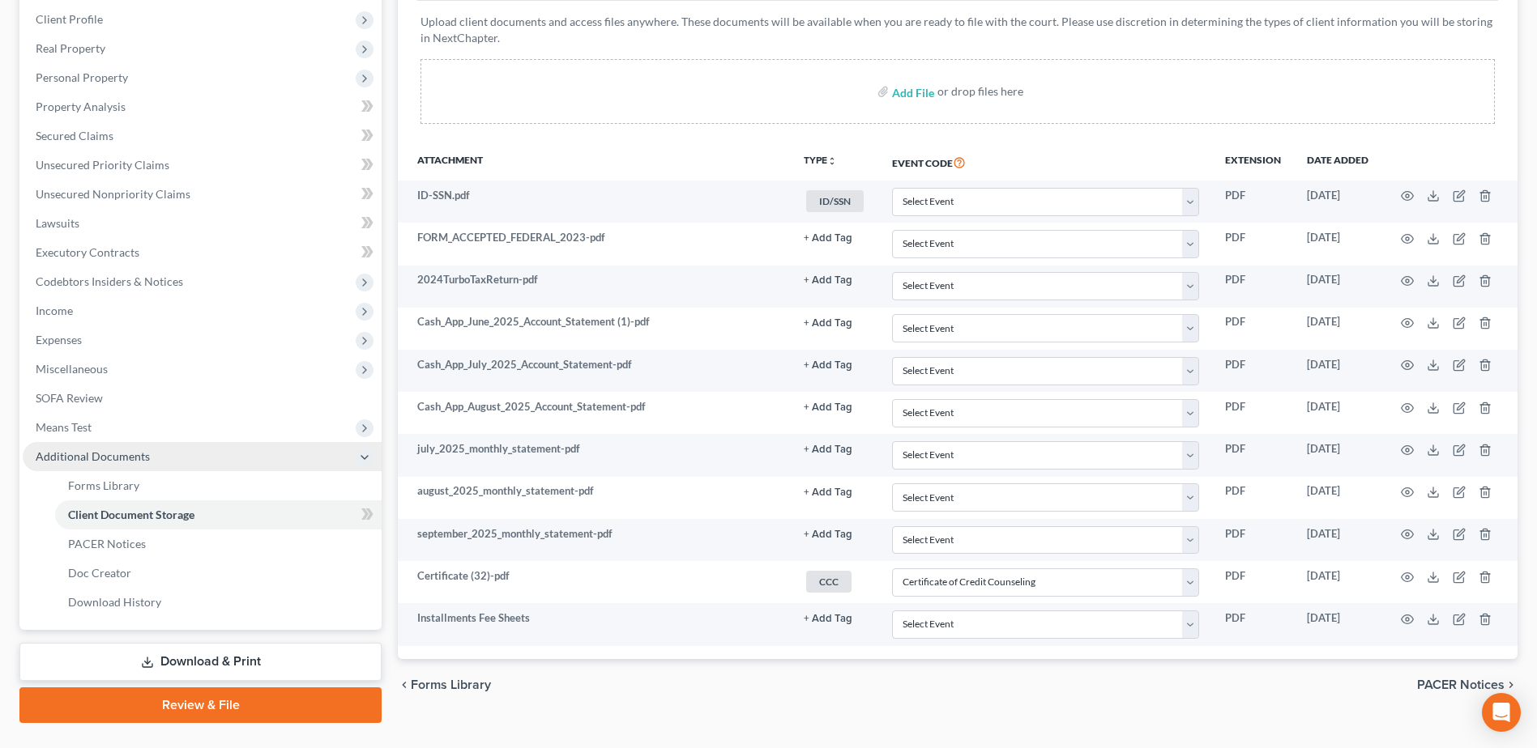
scroll to position [288, 0]
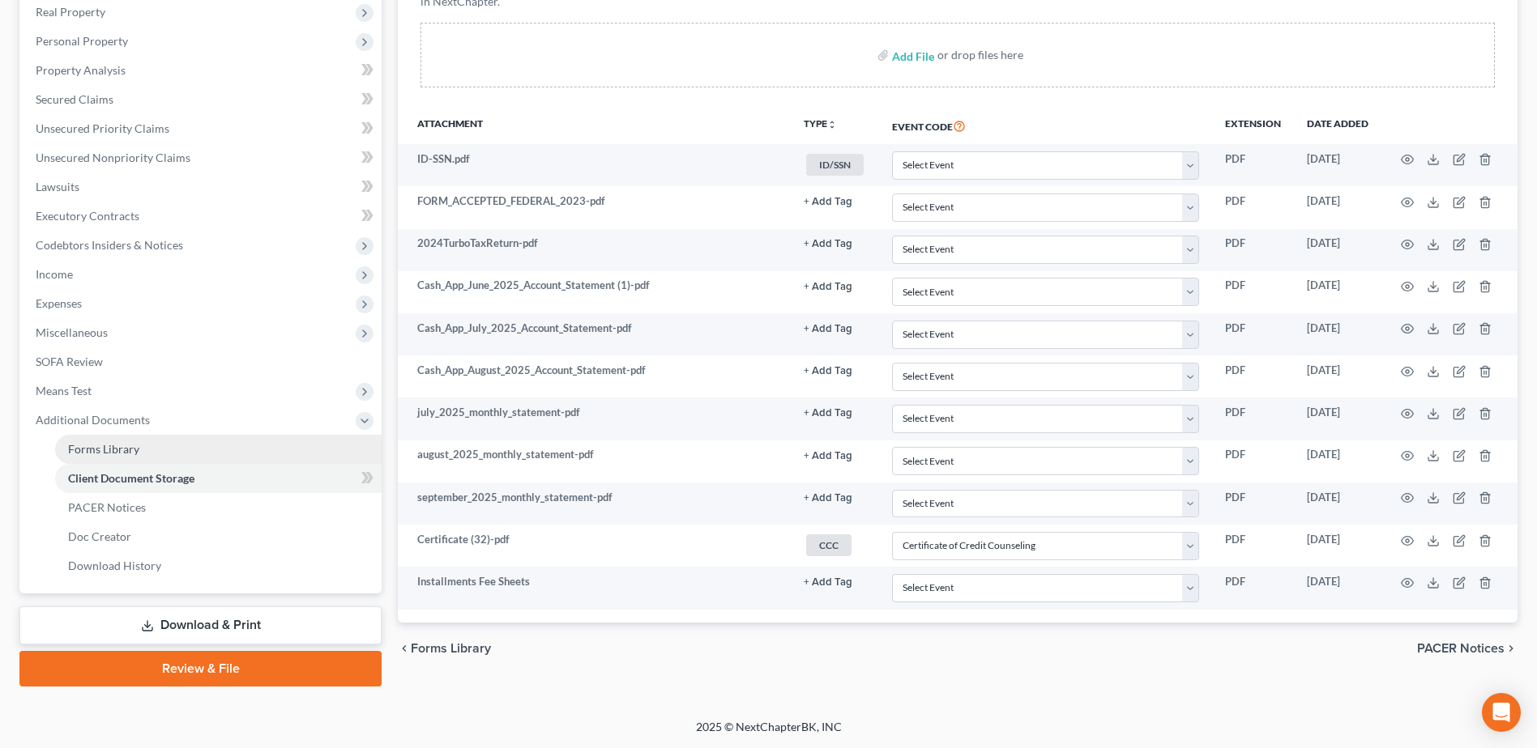
click at [117, 443] on span "Forms Library" at bounding box center [103, 449] width 71 height 14
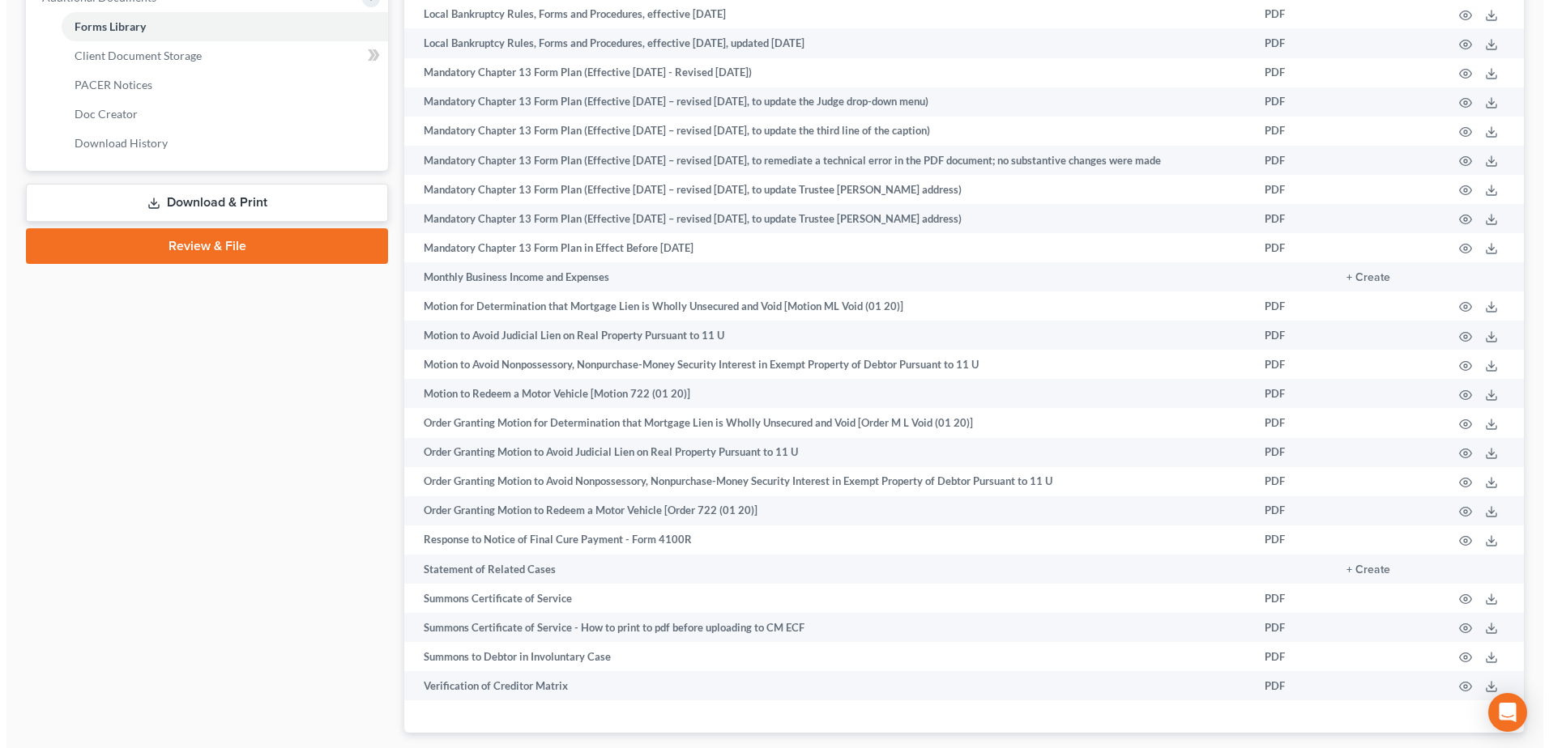
scroll to position [727, 0]
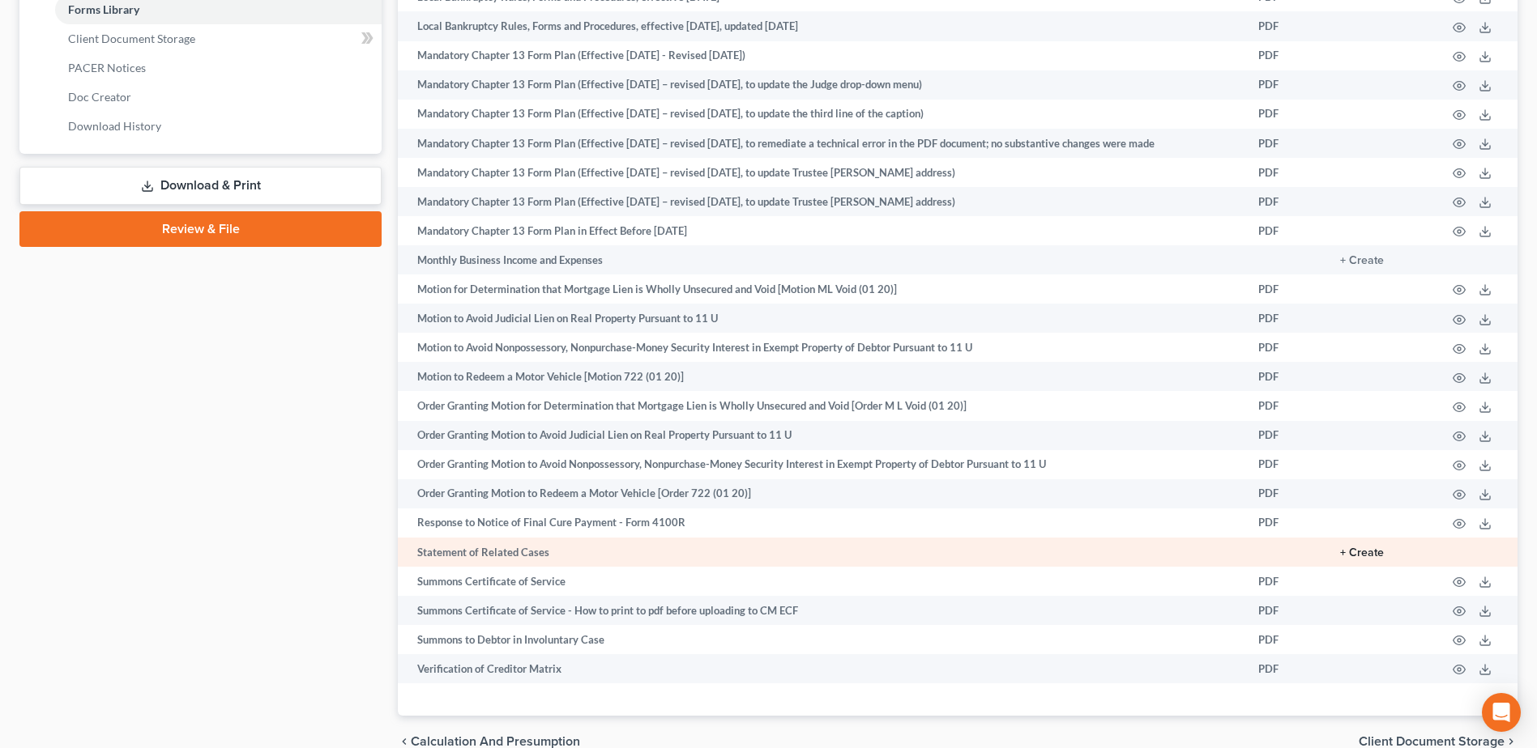
click at [1363, 552] on button "+ Create" at bounding box center [1362, 553] width 44 height 11
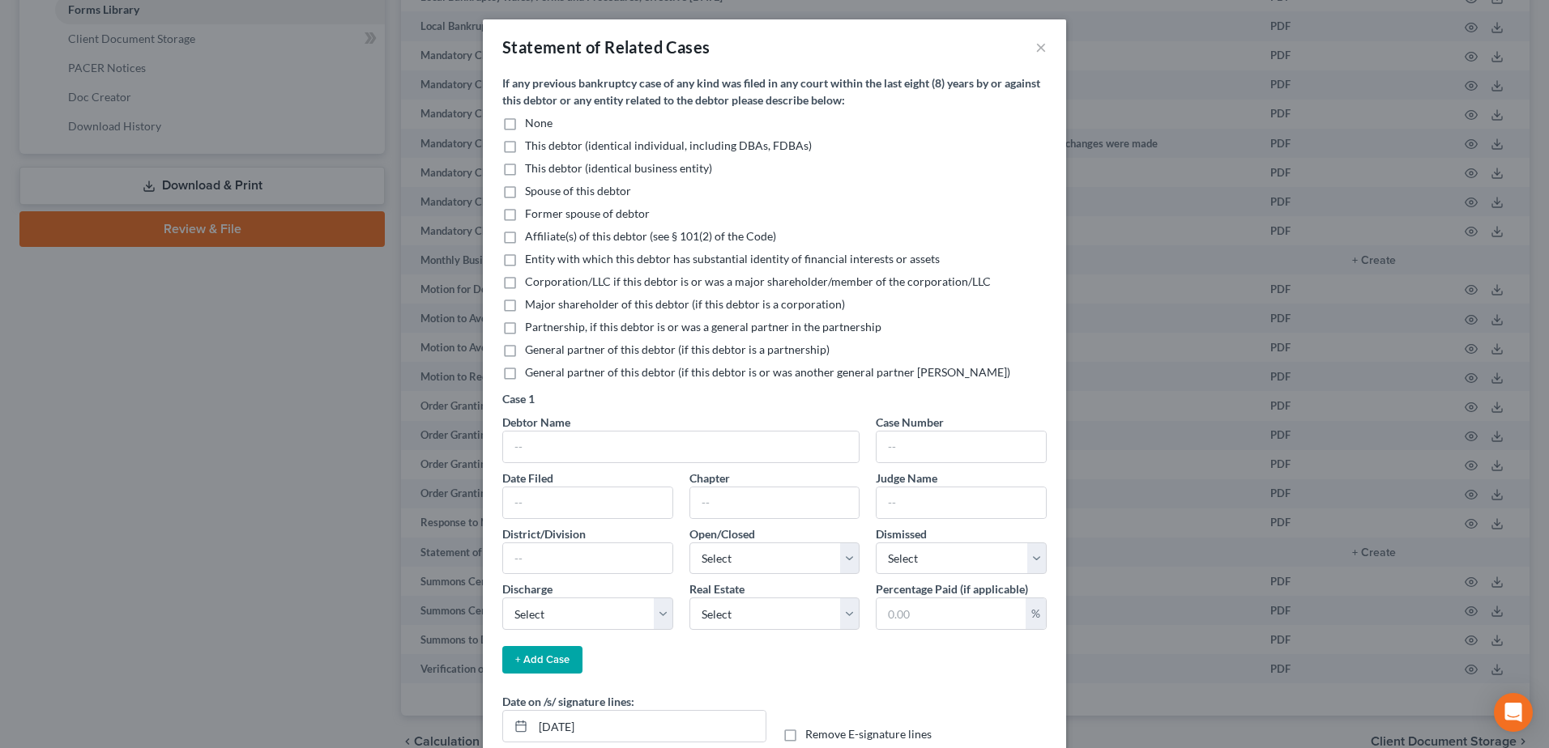
click at [525, 122] on label "None" at bounding box center [539, 123] width 28 height 16
click at [531, 122] on input "None" at bounding box center [536, 120] width 11 height 11
checkbox input "true"
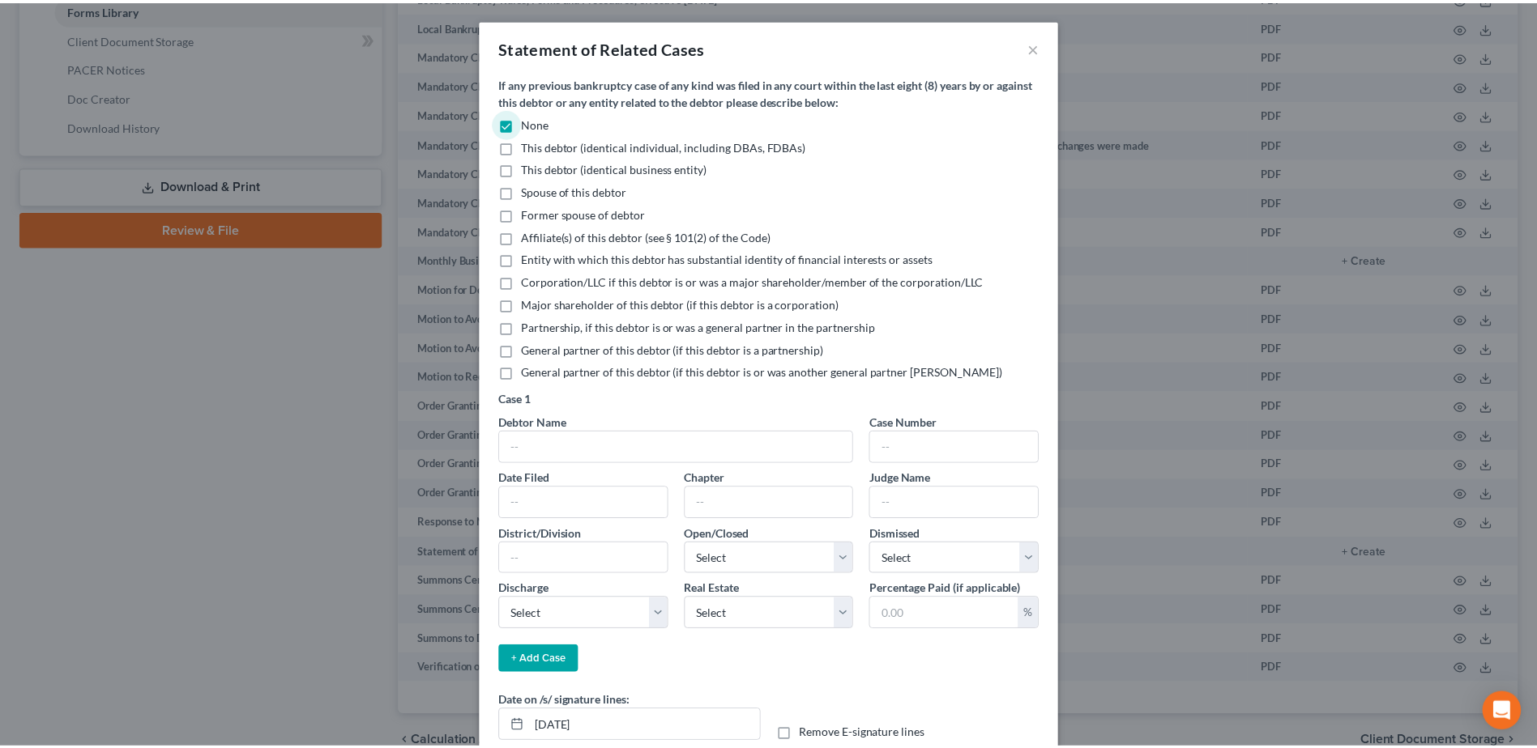
scroll to position [96, 0]
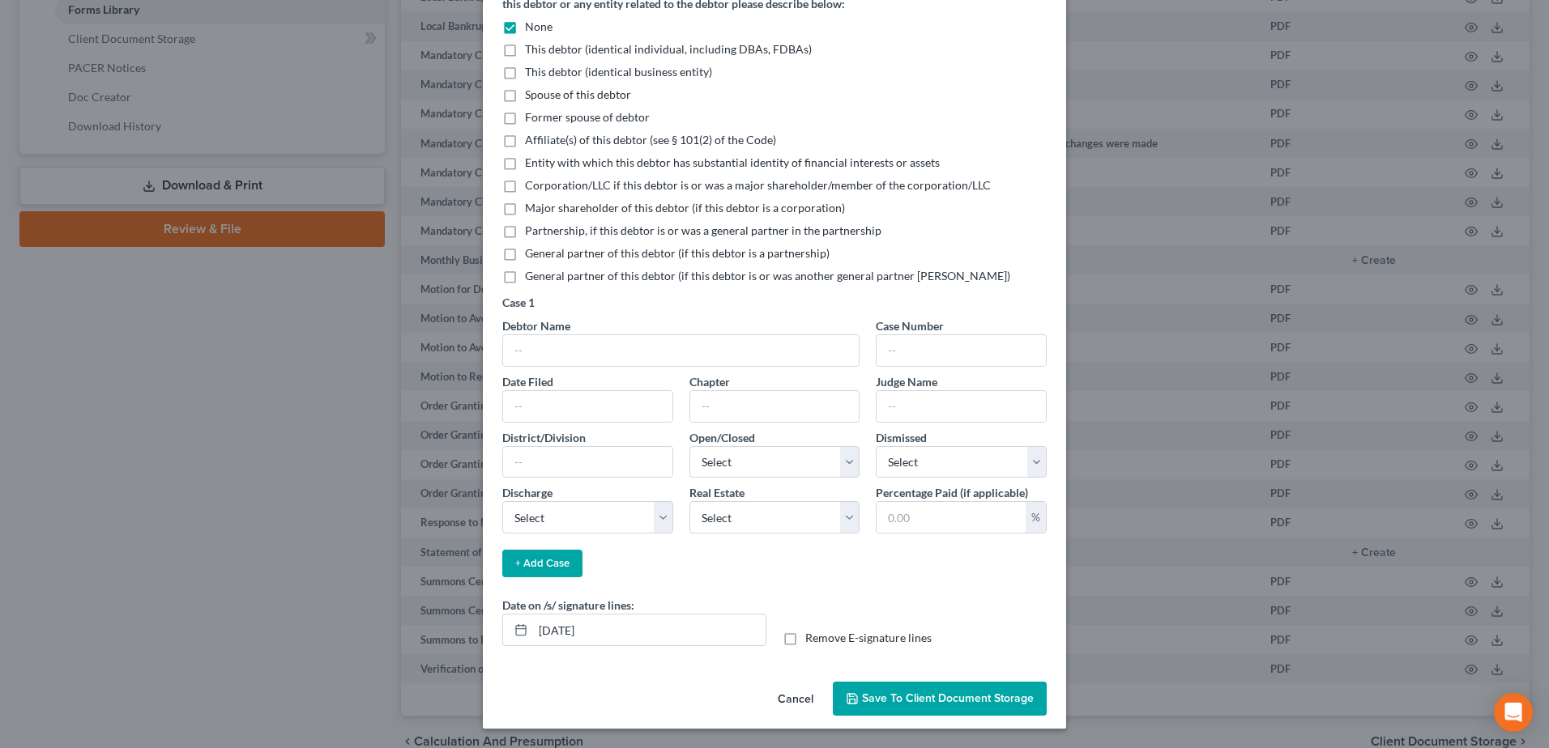
click at [957, 689] on button "Save to Client Document Storage" at bounding box center [940, 699] width 214 height 34
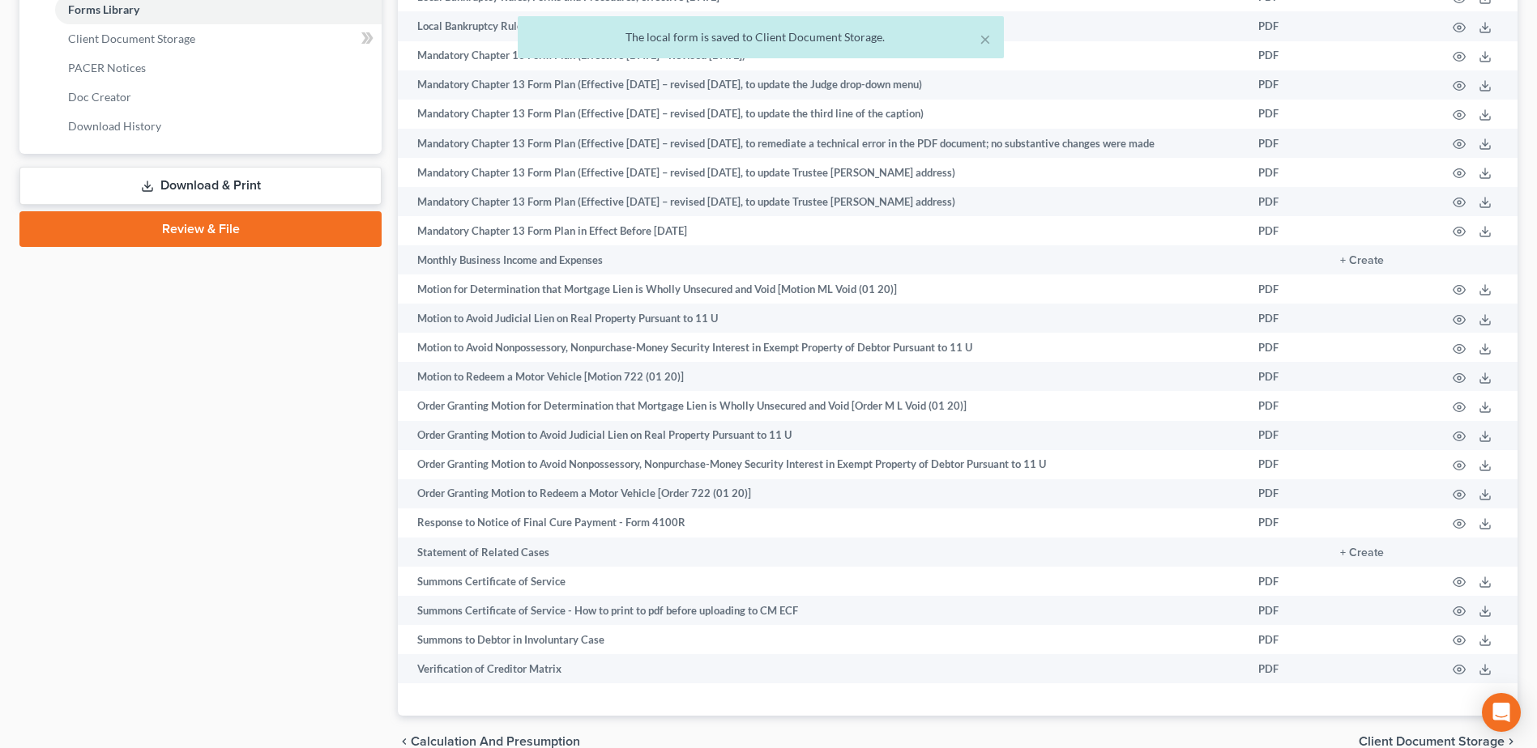
click at [224, 33] on div "× The local form is saved to Client Document Storage." at bounding box center [760, 41] width 1537 height 50
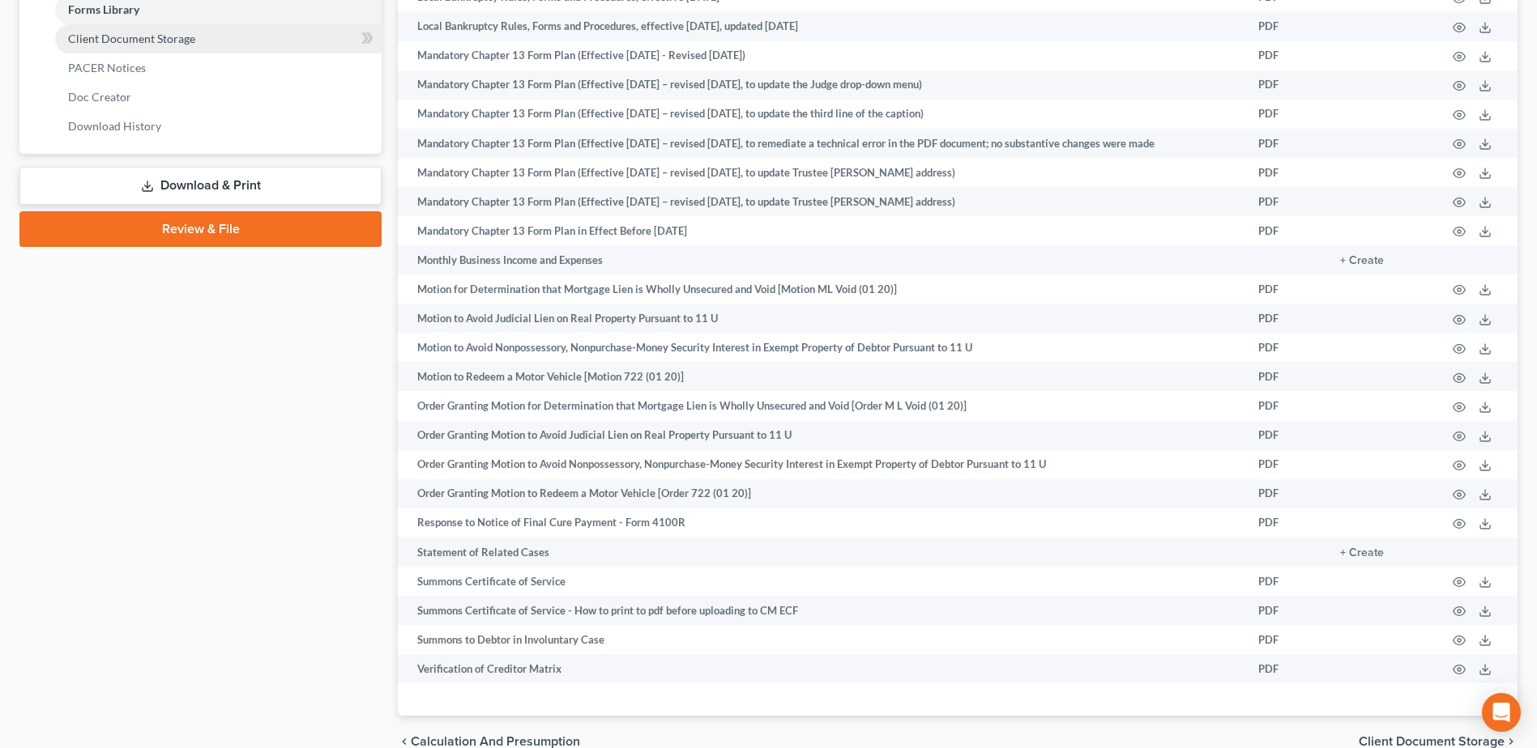
click at [179, 39] on span "Client Document Storage" at bounding box center [131, 39] width 127 height 14
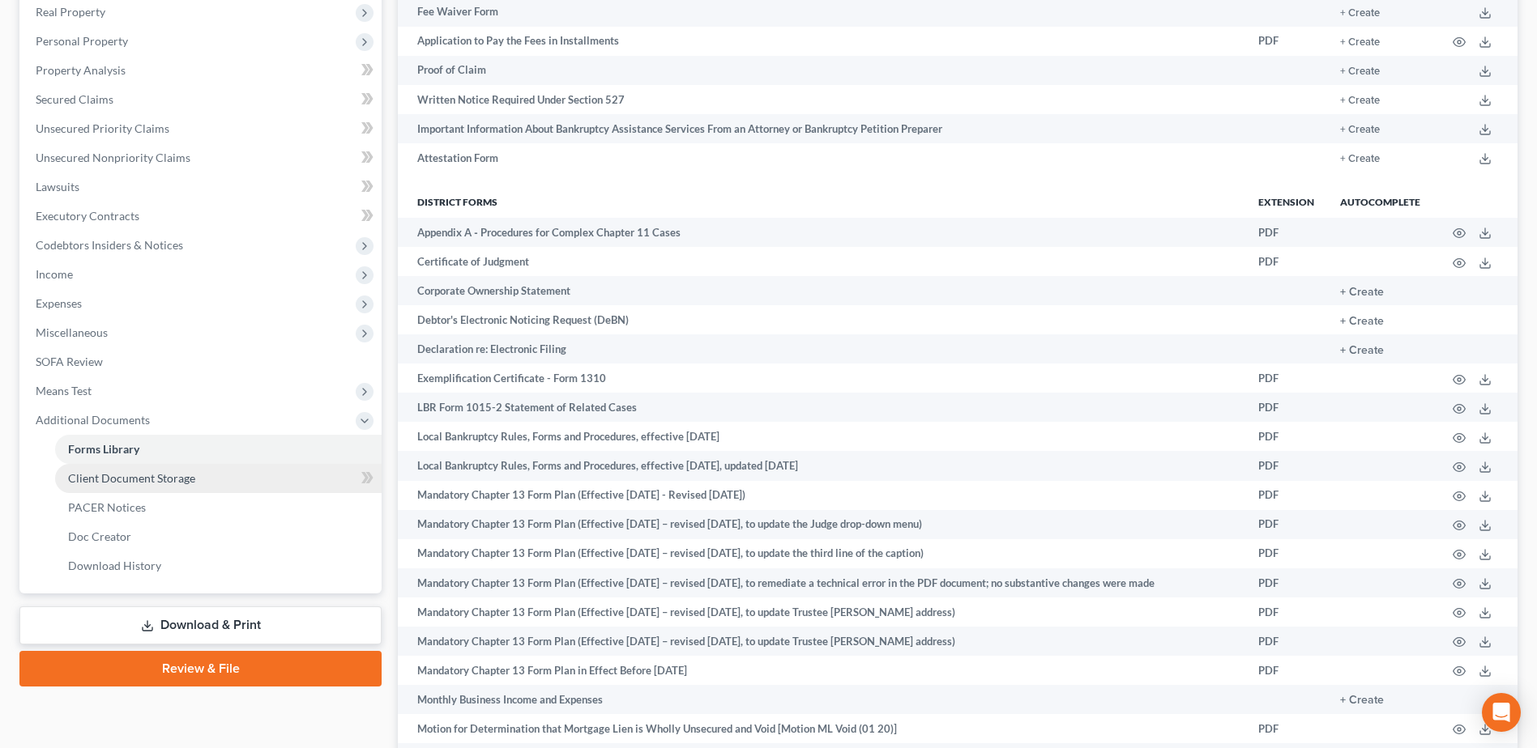
select select "7"
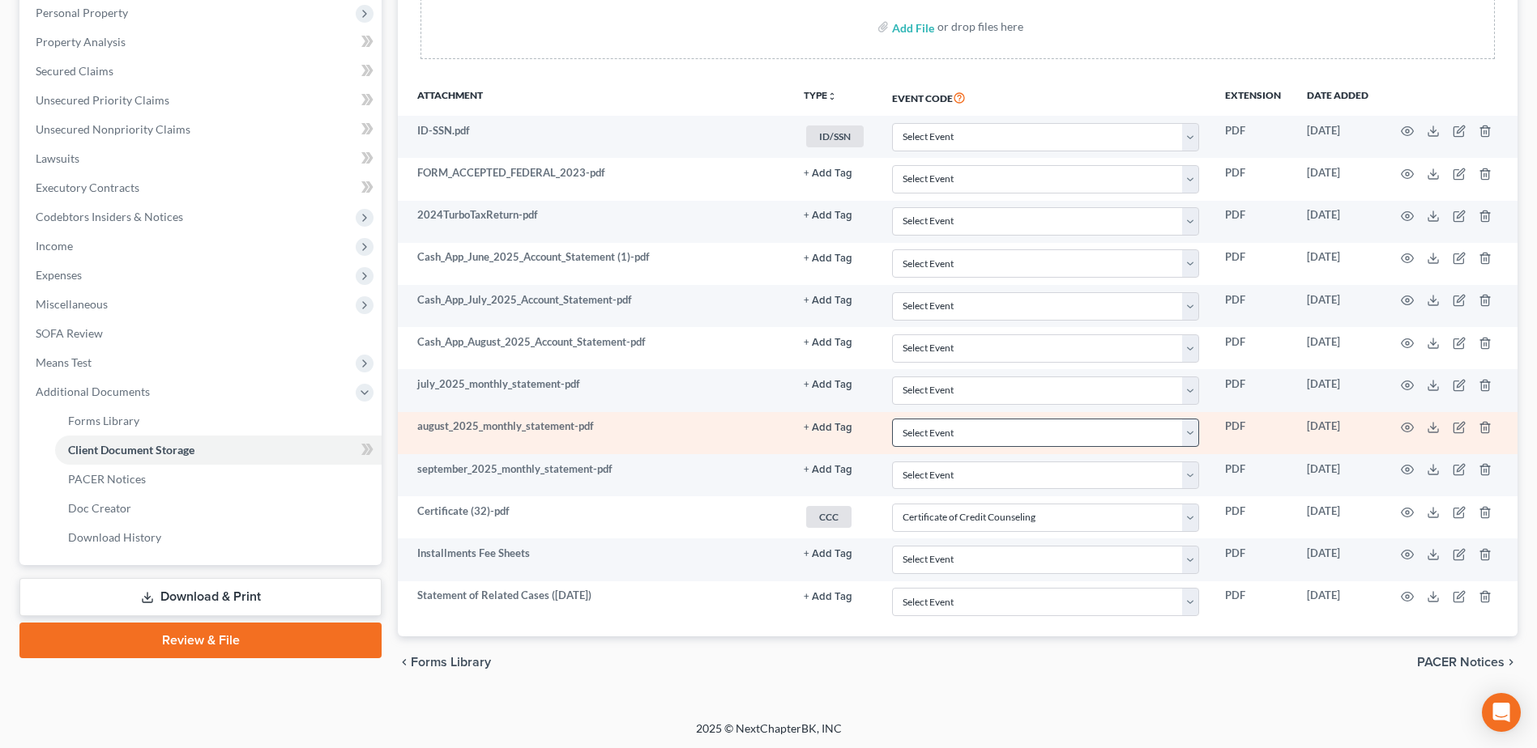
scroll to position [318, 0]
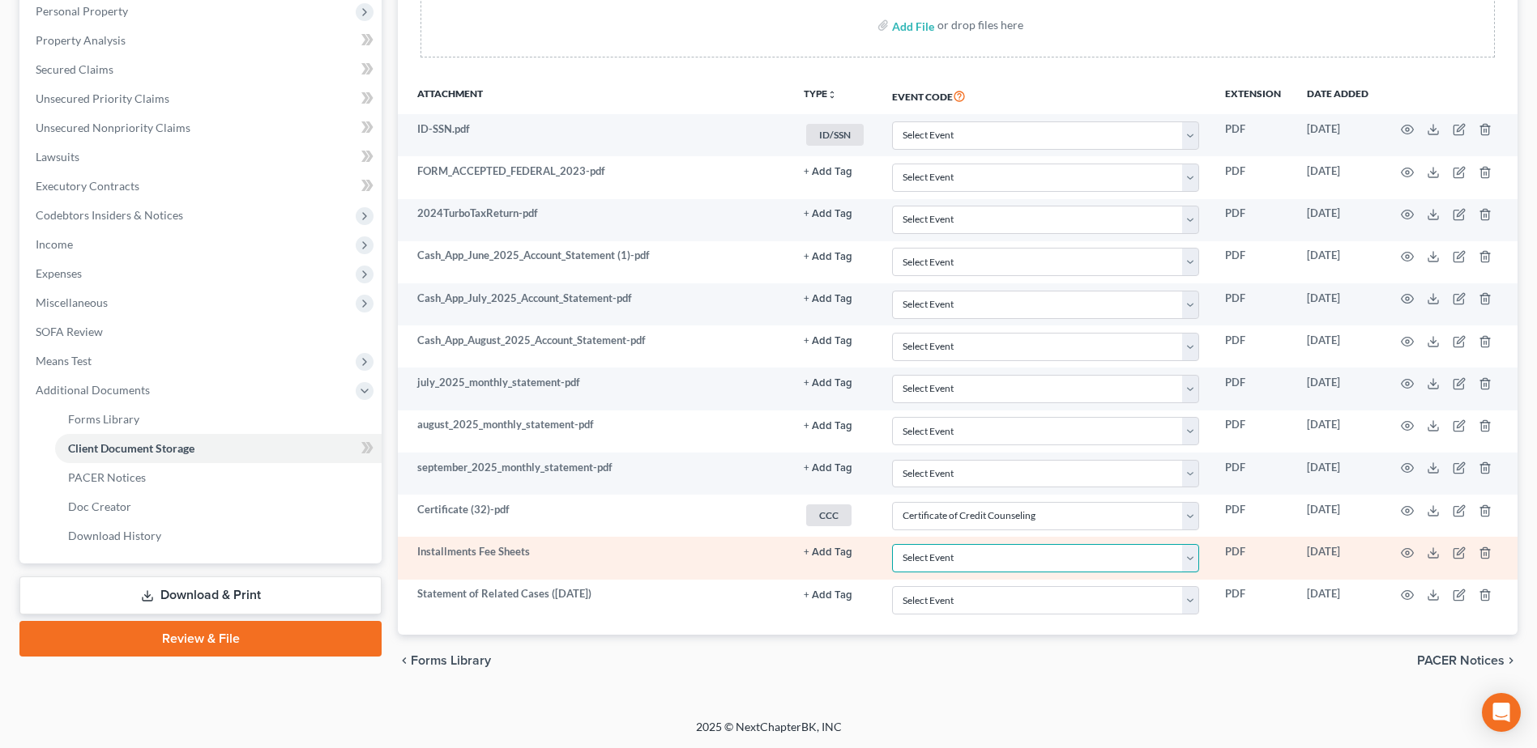
click at [1194, 556] on select "Select Event 20 Largest Unsecured Creditors Amended Document Amended List of Cr…" at bounding box center [1045, 558] width 307 height 28
select select "37"
click at [892, 544] on select "Select Event 20 Largest Unsecured Creditors Amended Document Amended List of Cr…" at bounding box center [1045, 558] width 307 height 28
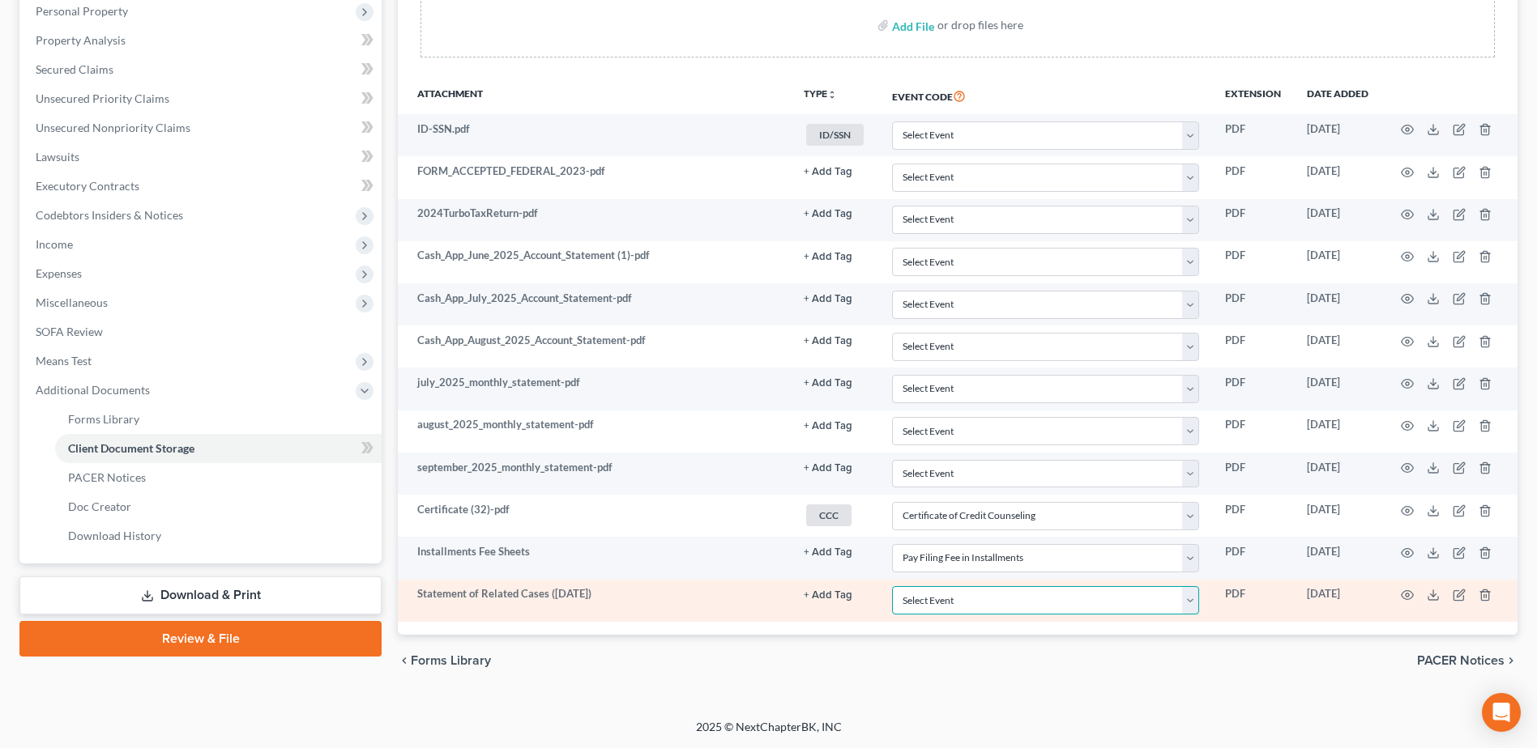
click at [1191, 604] on select "Select Event 20 Largest Unsecured Creditors Amended Document Amended List of Cr…" at bounding box center [1045, 600] width 307 height 28
select select "52"
click at [892, 586] on select "Select Event 20 Largest Unsecured Creditors Amended Document Amended List of Cr…" at bounding box center [1045, 600] width 307 height 28
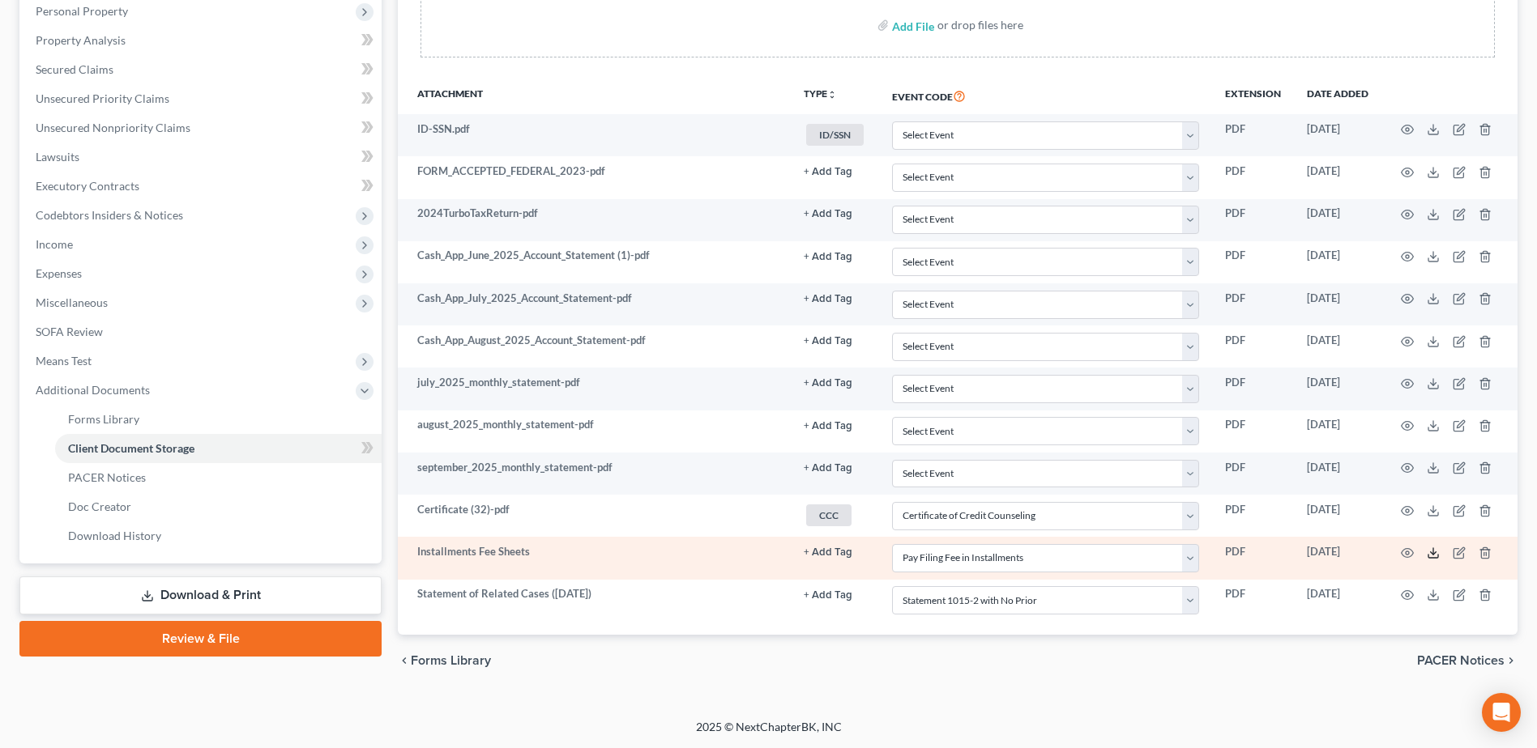
click at [1427, 552] on icon at bounding box center [1432, 553] width 13 height 13
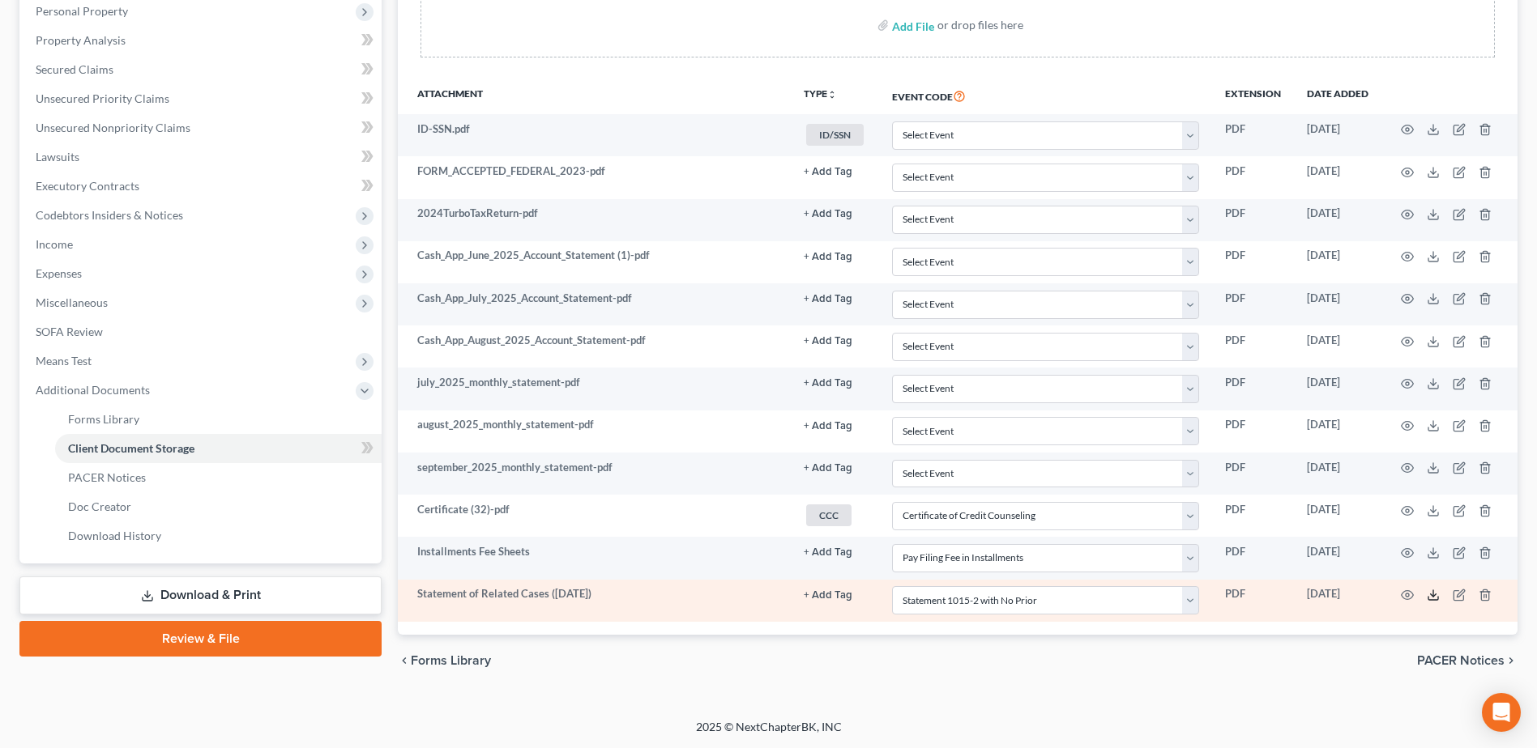
click at [1434, 596] on polyline at bounding box center [1434, 596] width 6 height 2
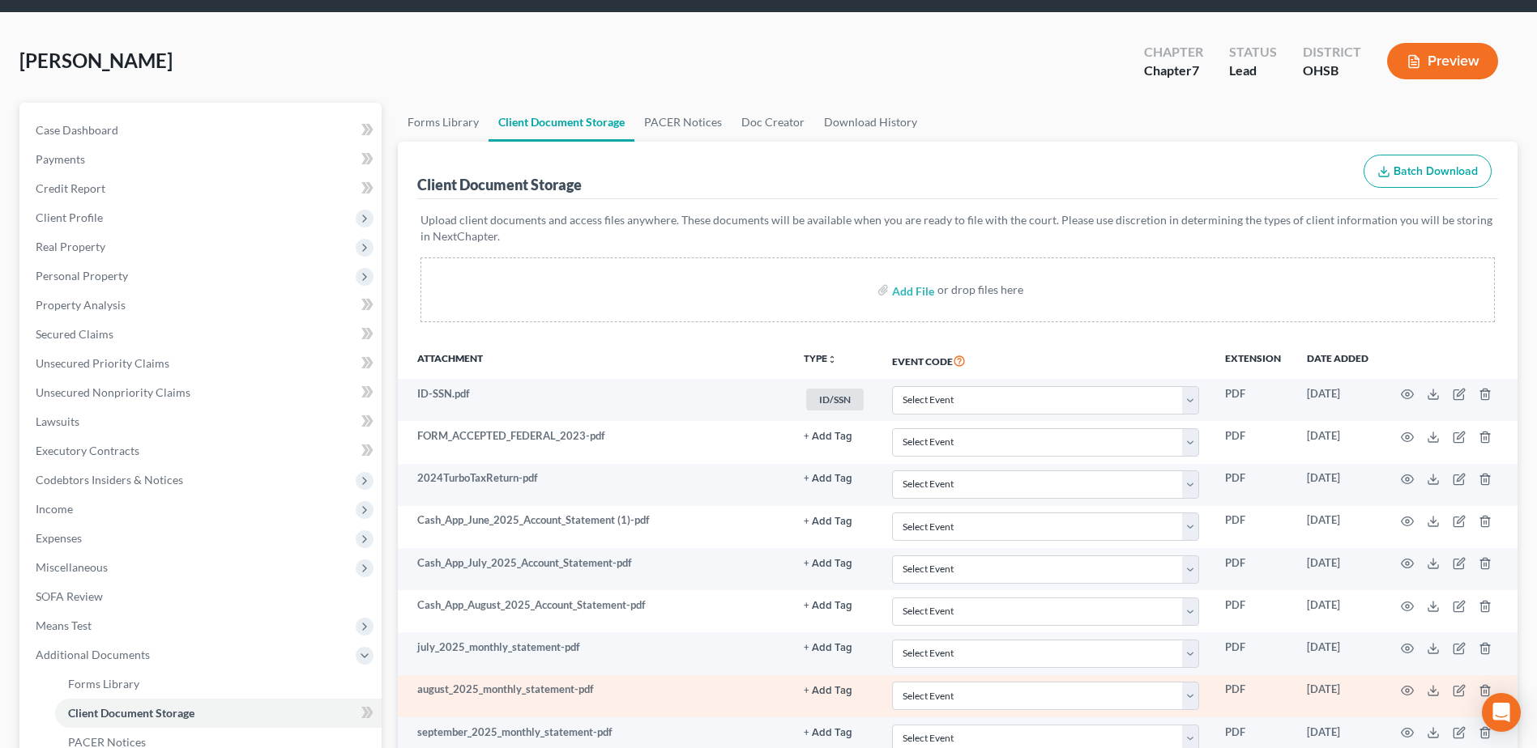
scroll to position [81, 0]
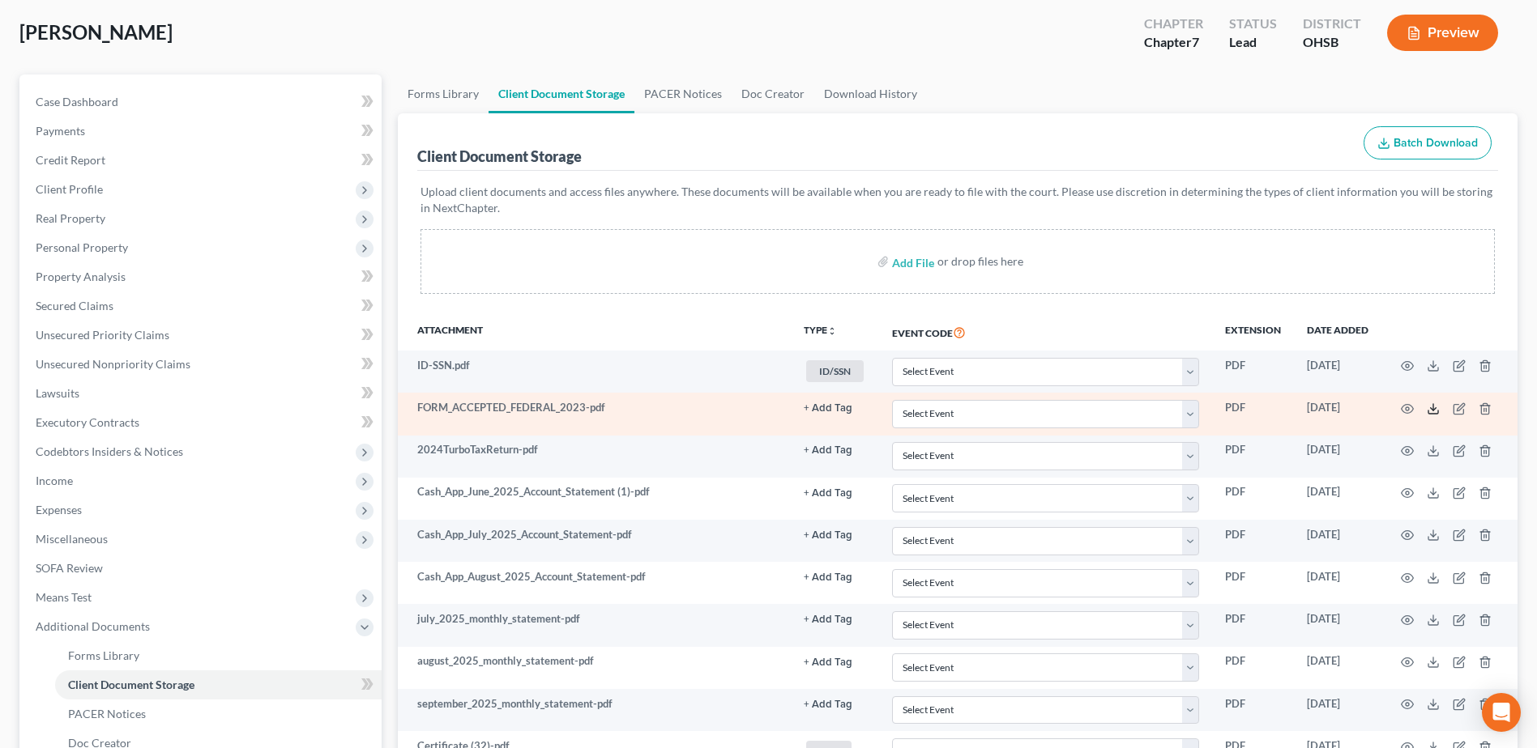
click at [1428, 409] on icon at bounding box center [1432, 409] width 13 height 13
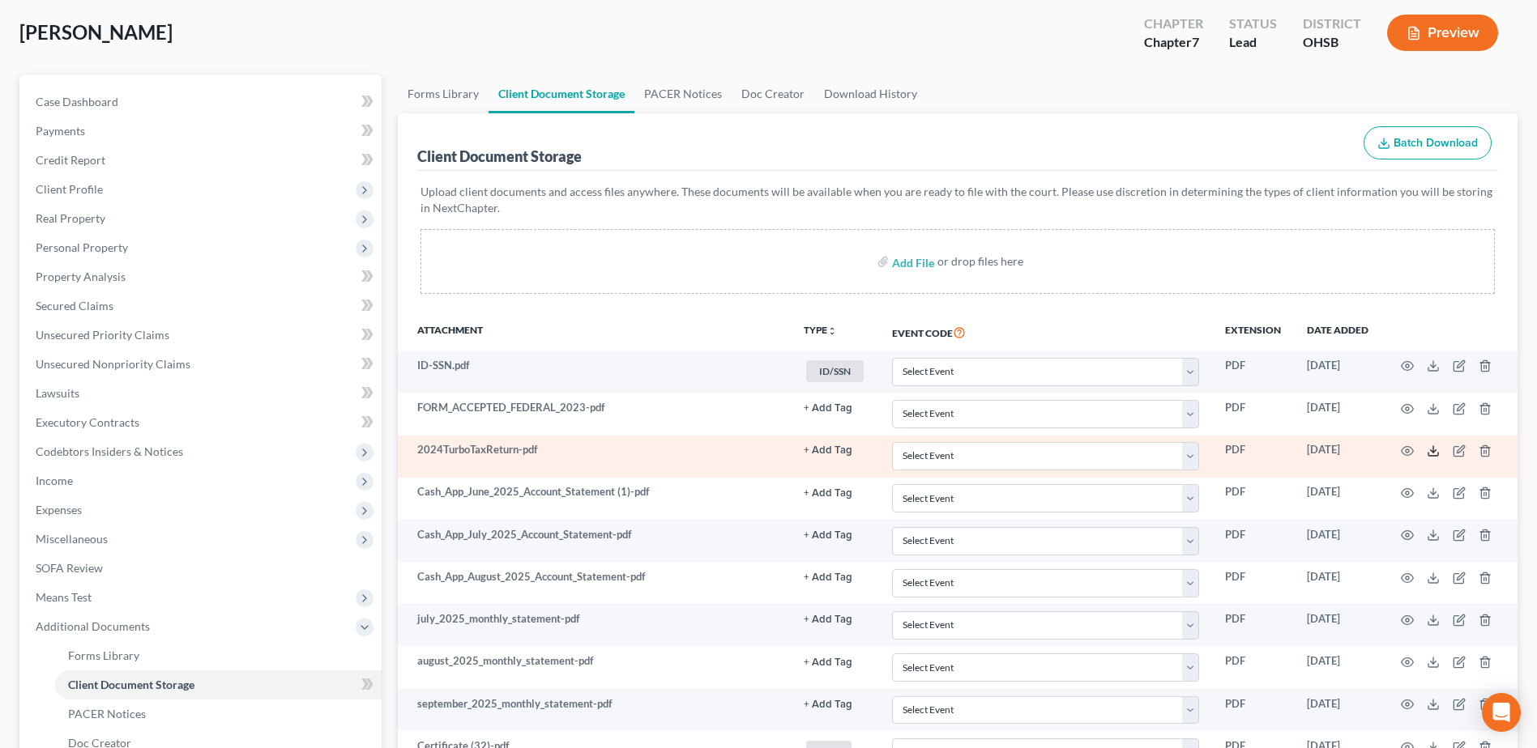
click at [1434, 451] on polyline at bounding box center [1434, 451] width 6 height 2
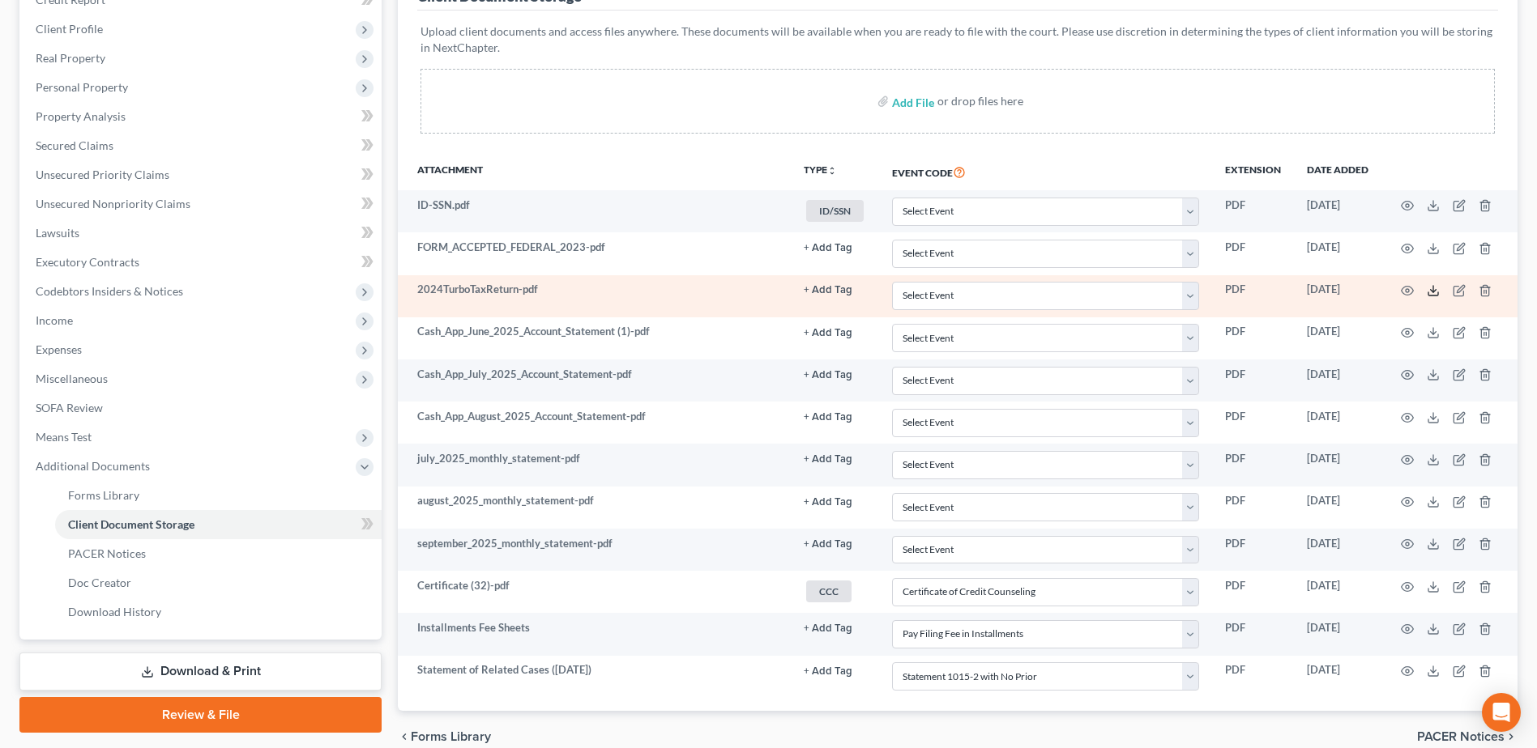
scroll to position [243, 0]
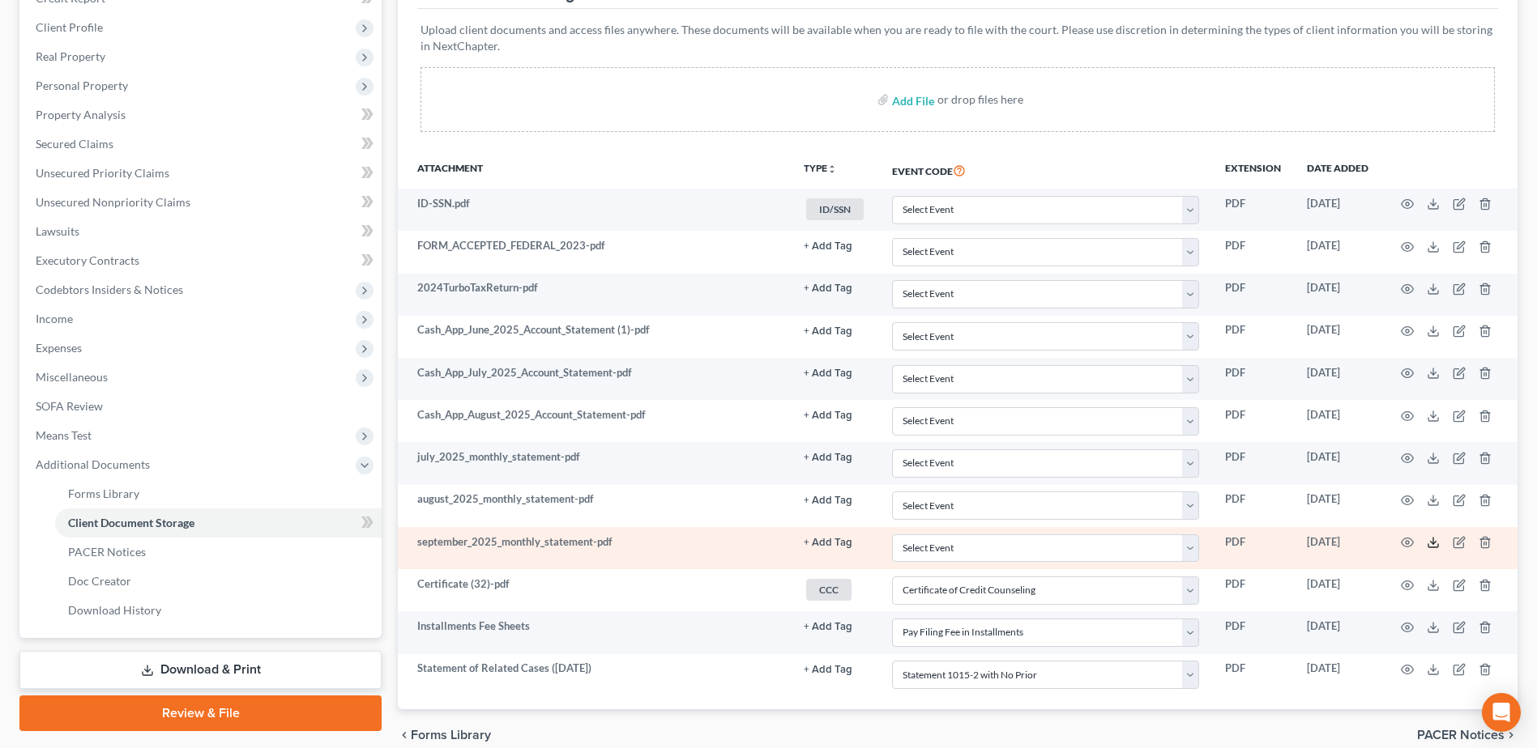
click at [1434, 544] on polyline at bounding box center [1434, 543] width 6 height 2
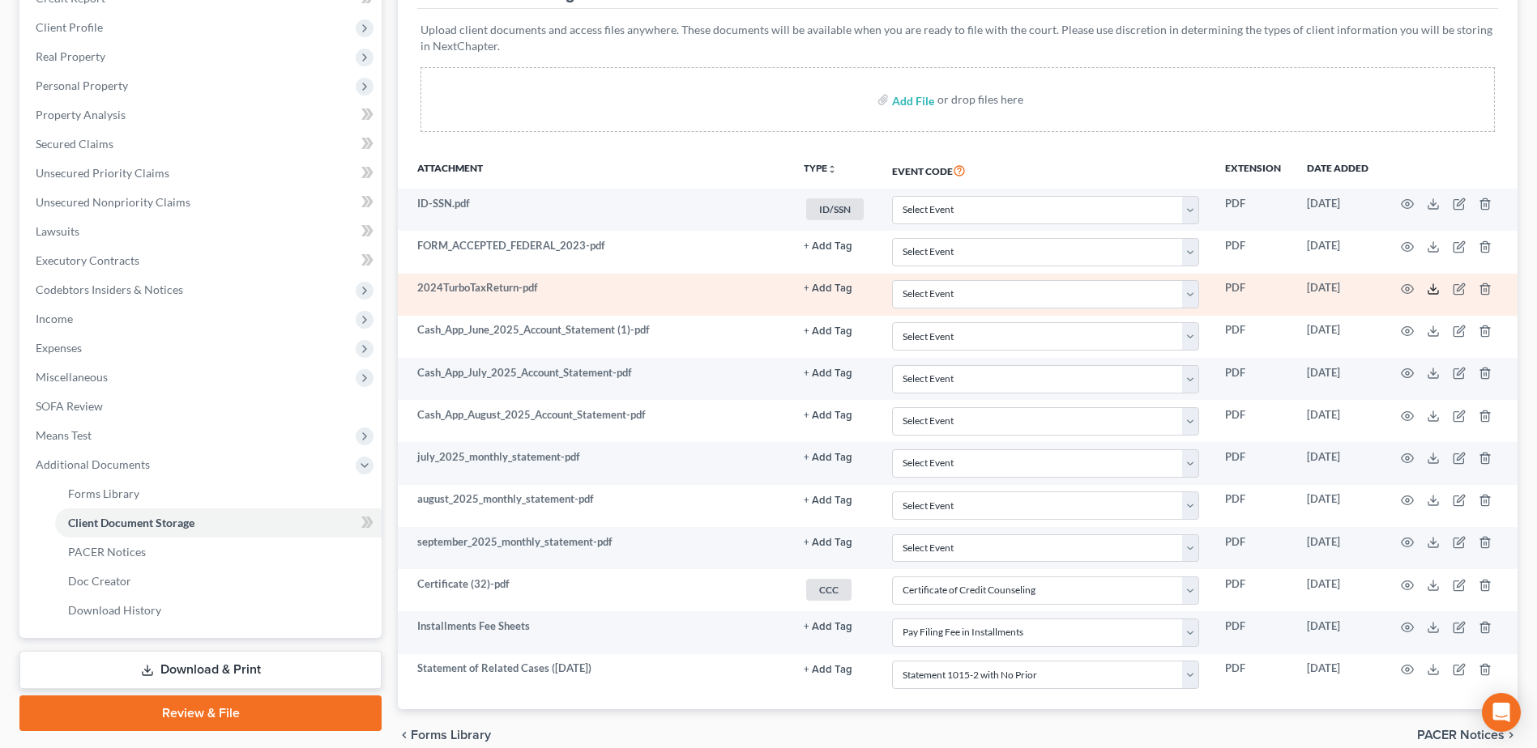
click at [1431, 289] on icon at bounding box center [1432, 289] width 13 height 13
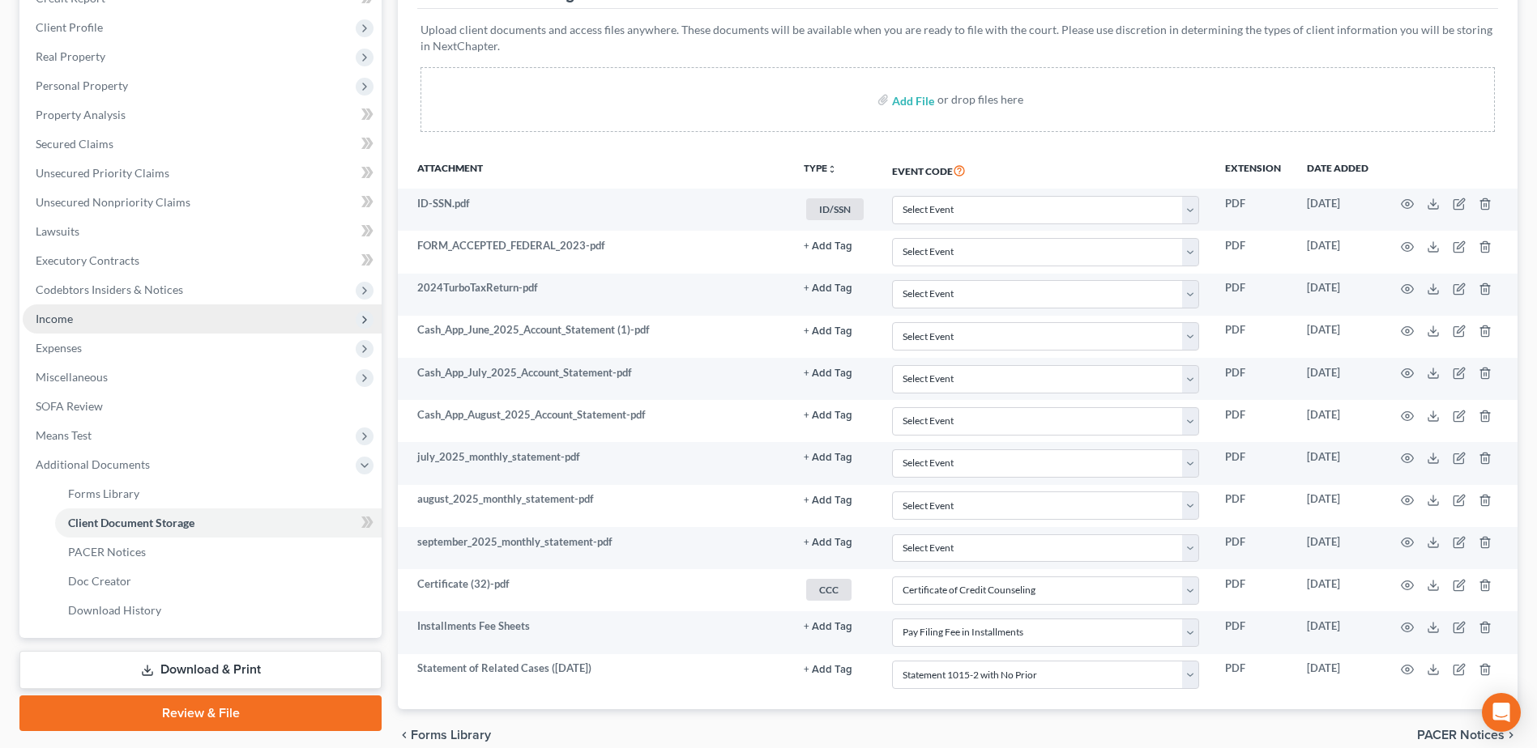
click at [246, 326] on span "Income" at bounding box center [202, 319] width 359 height 29
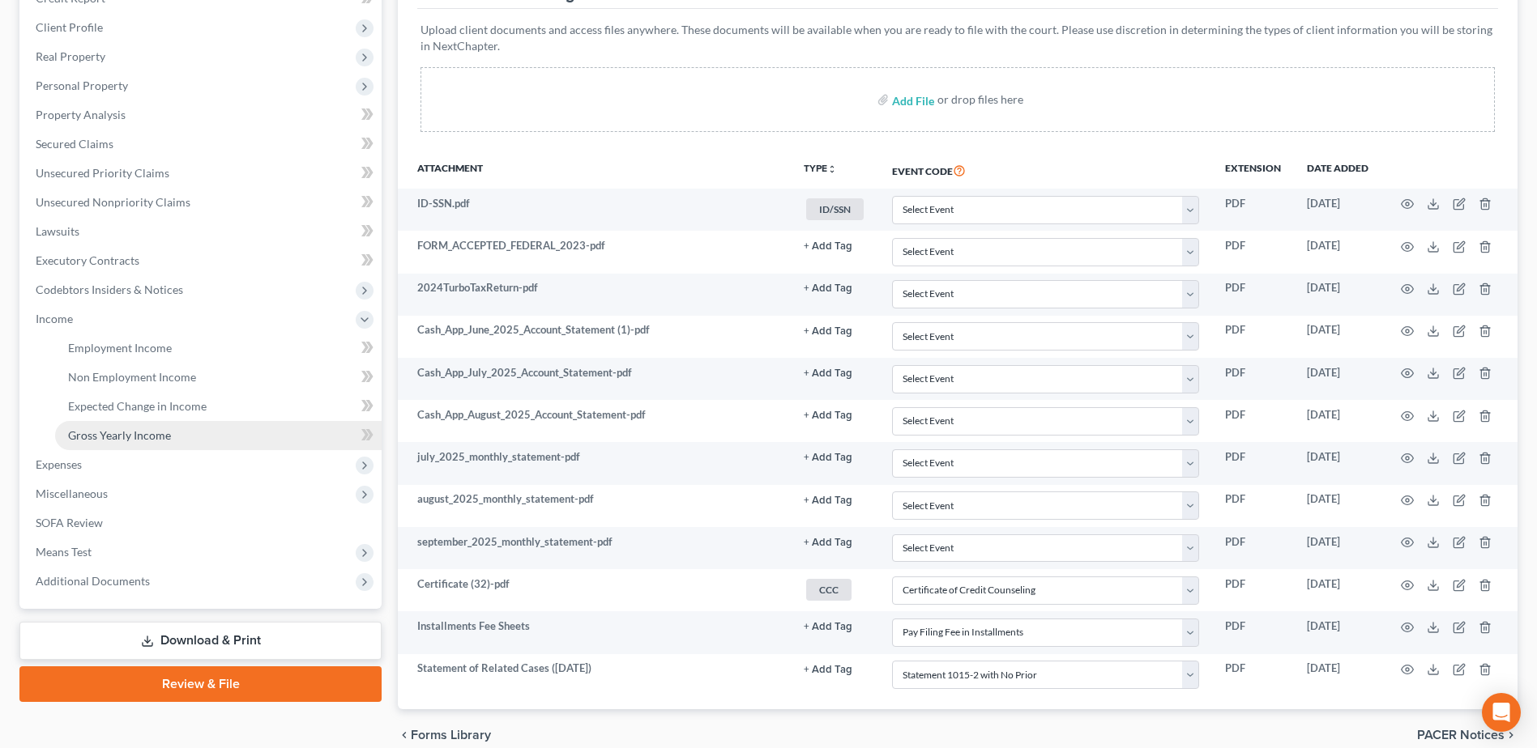
click at [194, 432] on link "Gross Yearly Income" at bounding box center [218, 435] width 326 height 29
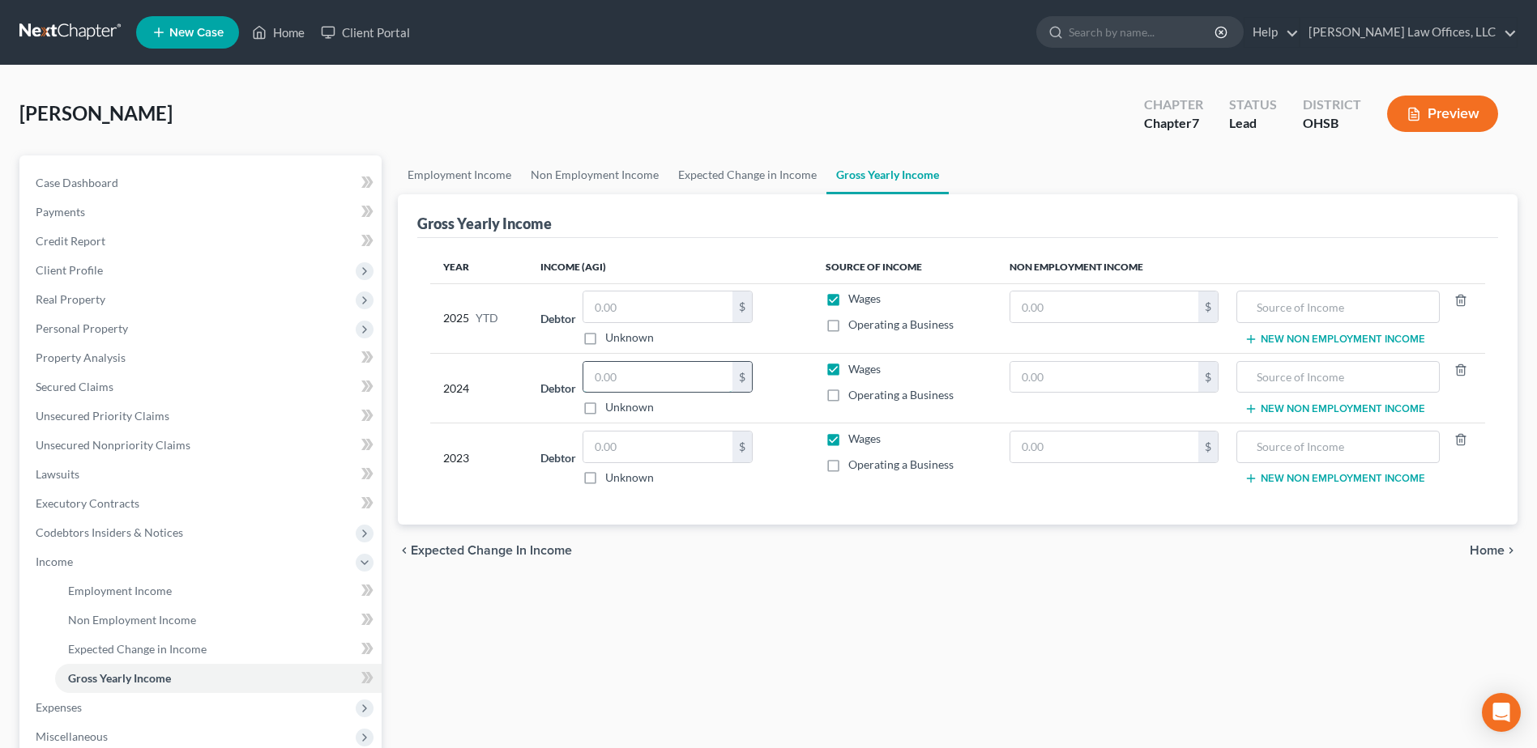
drag, startPoint x: 650, startPoint y: 379, endPoint x: 597, endPoint y: 386, distance: 53.2
click at [599, 386] on input "text" at bounding box center [657, 377] width 149 height 31
click at [630, 373] on input "4,470" at bounding box center [657, 377] width 149 height 31
type input "44,709.00"
drag, startPoint x: 635, startPoint y: 446, endPoint x: 599, endPoint y: 454, distance: 37.3
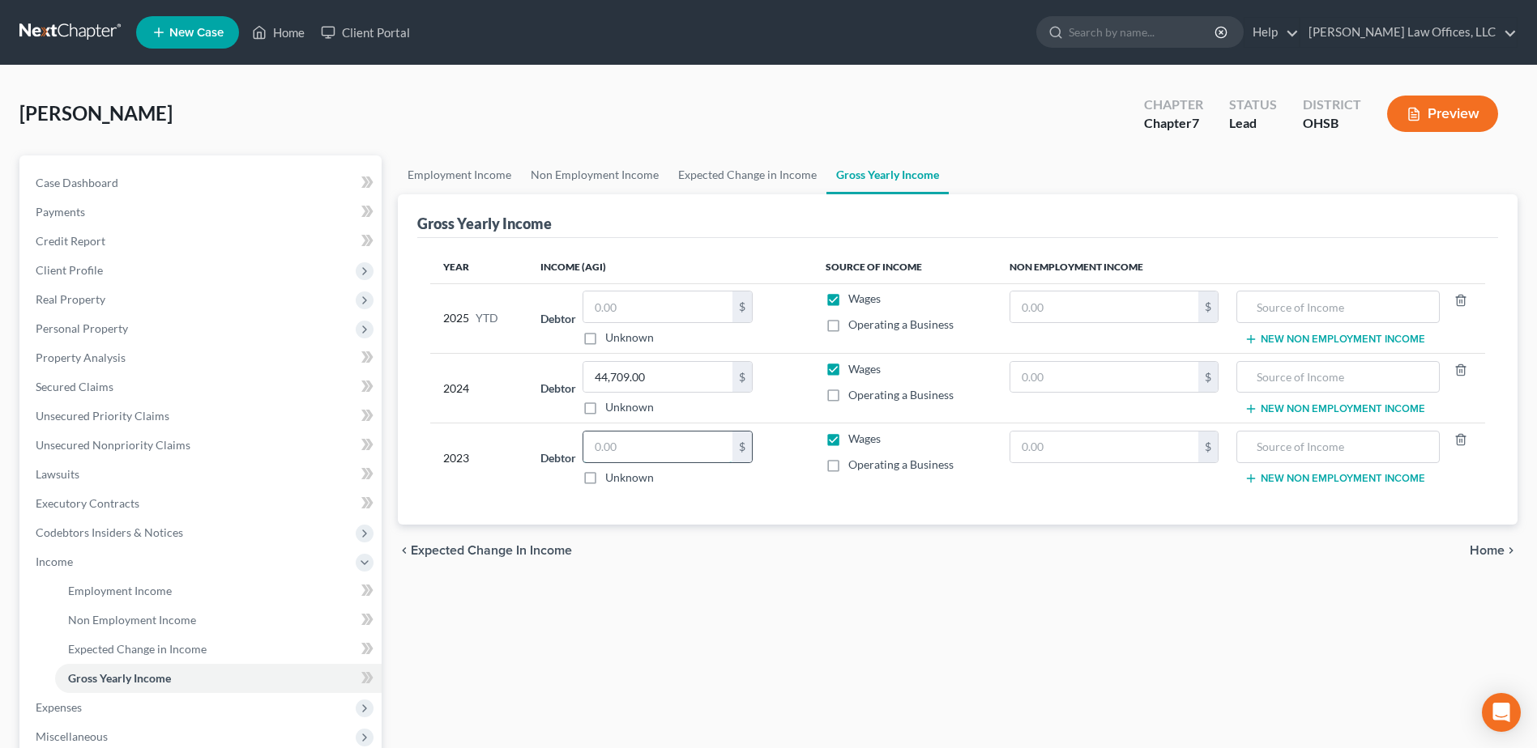
click at [599, 454] on input "text" at bounding box center [657, 447] width 149 height 31
type input "40,251.00"
click at [623, 526] on div "chevron_left Expected Change in Income Home chevron_right" at bounding box center [957, 551] width 1119 height 52
click at [174, 269] on span "Client Profile" at bounding box center [202, 270] width 359 height 29
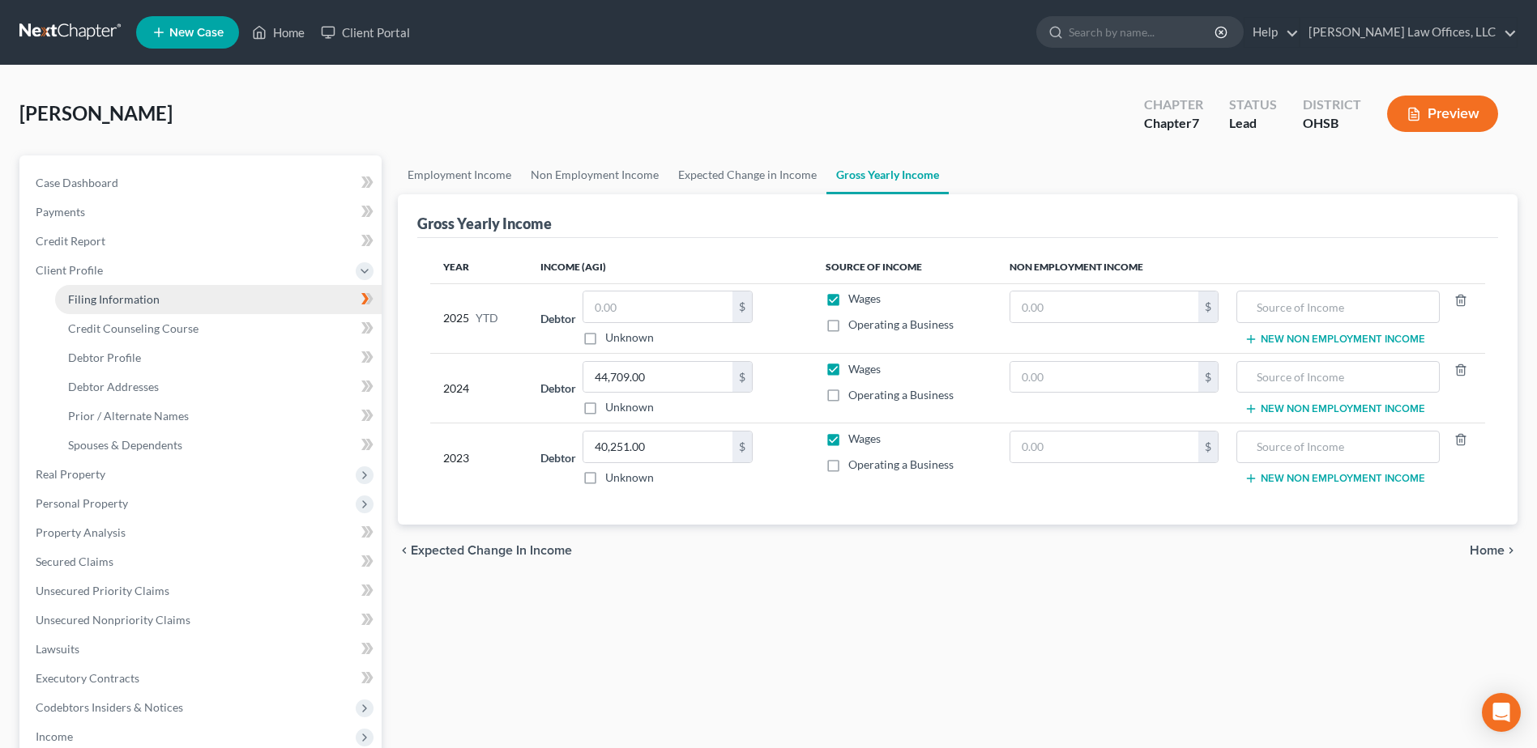
click at [176, 292] on link "Filing Information" at bounding box center [218, 299] width 326 height 29
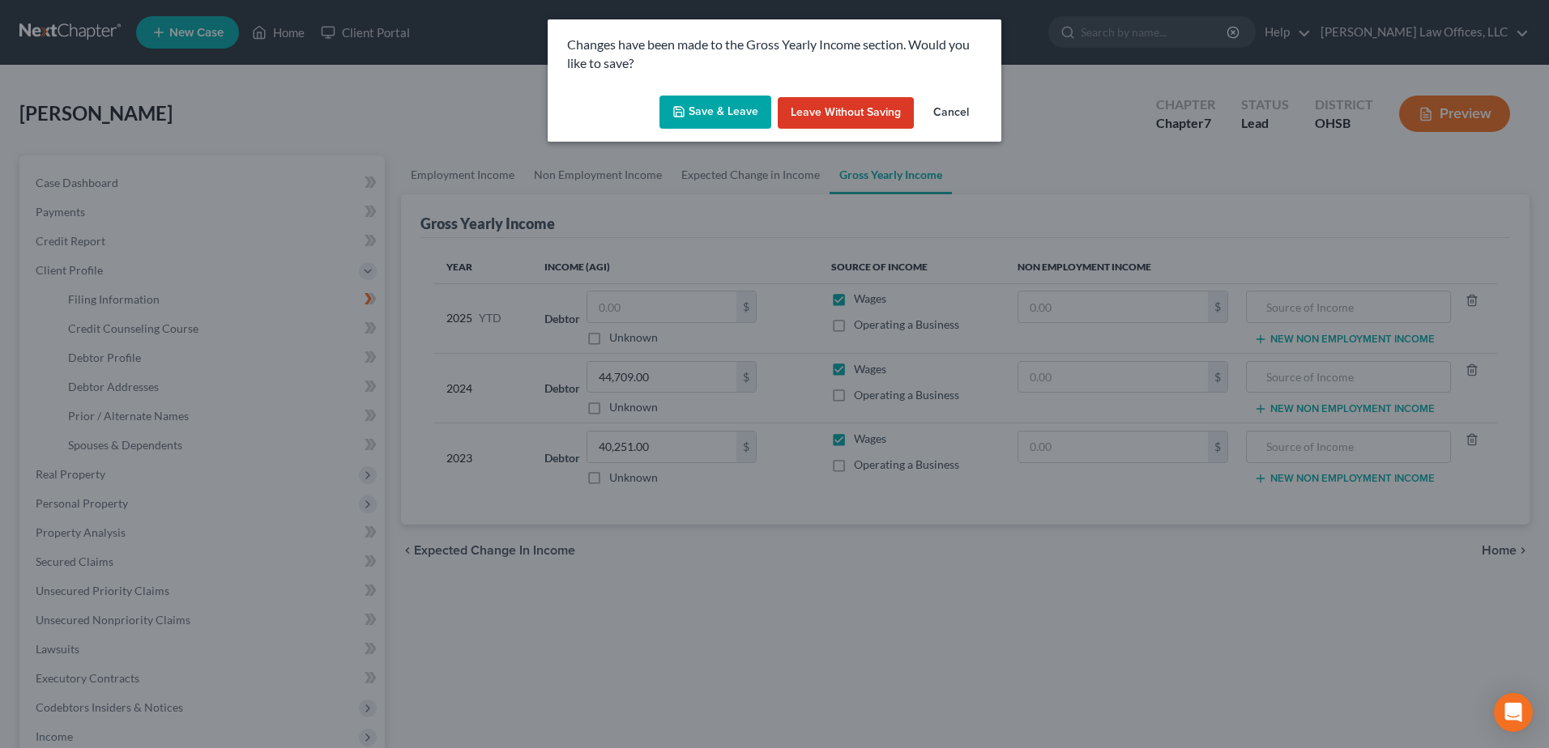
click at [710, 112] on button "Save & Leave" at bounding box center [715, 113] width 112 height 34
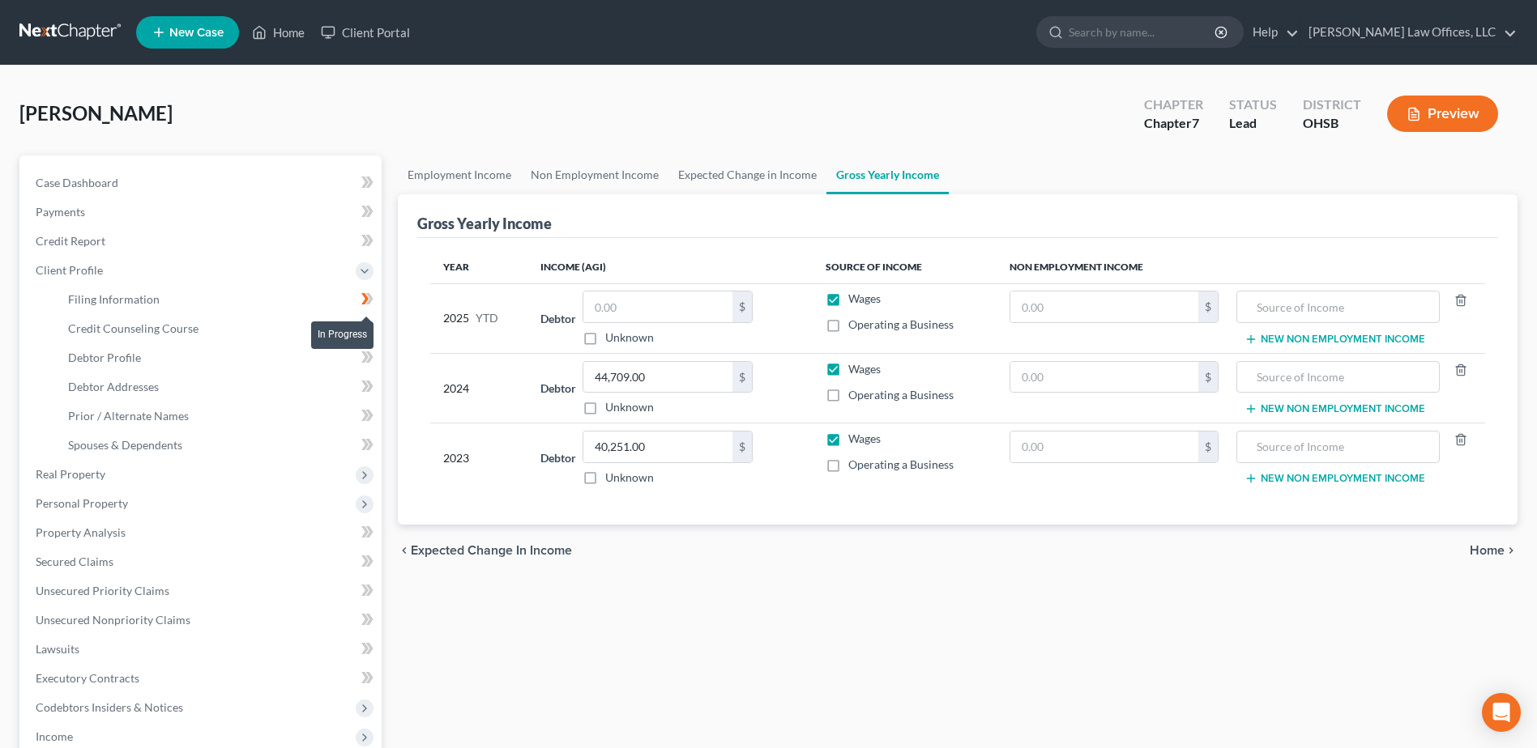
select select "1"
select select "0"
select select "62"
select select "0"
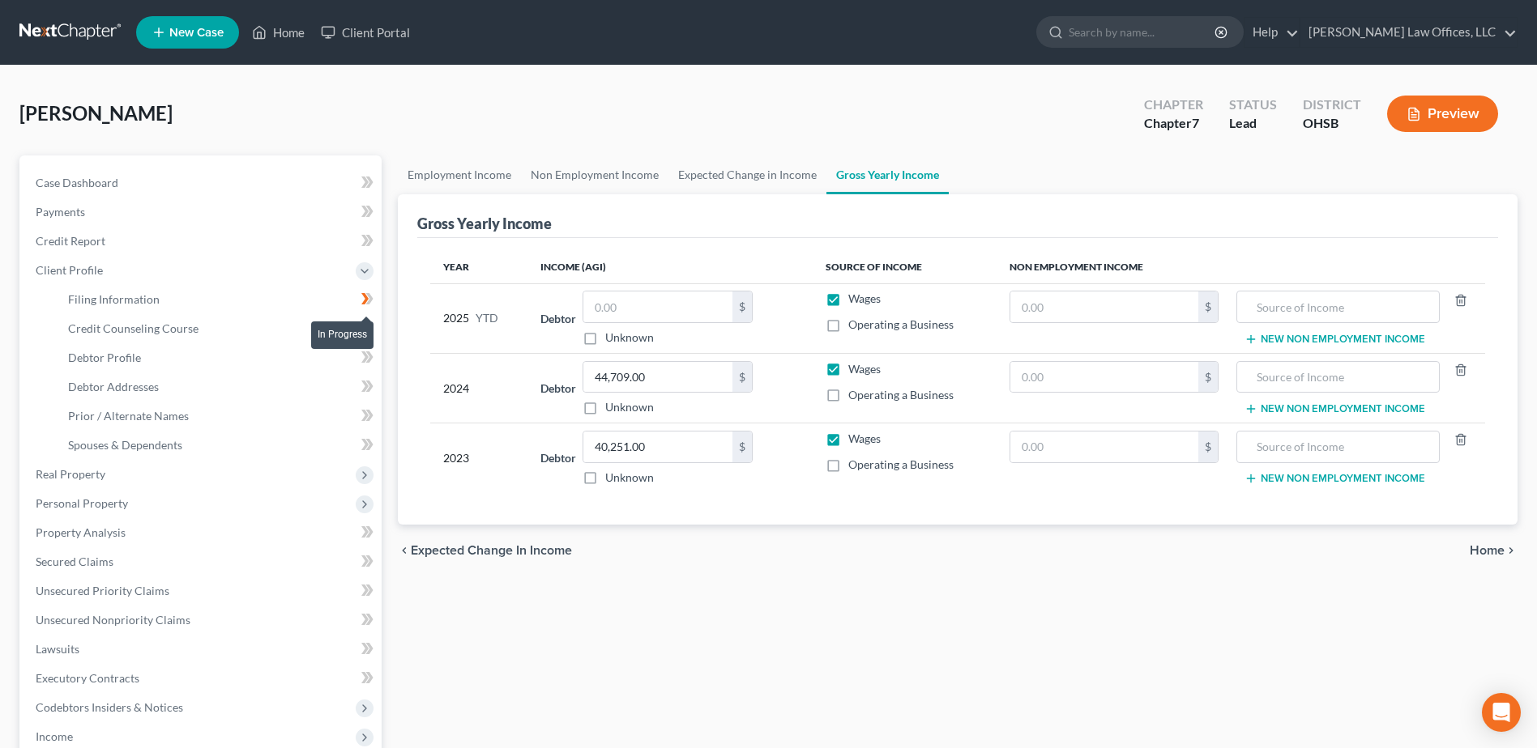
select select "0"
select select "36"
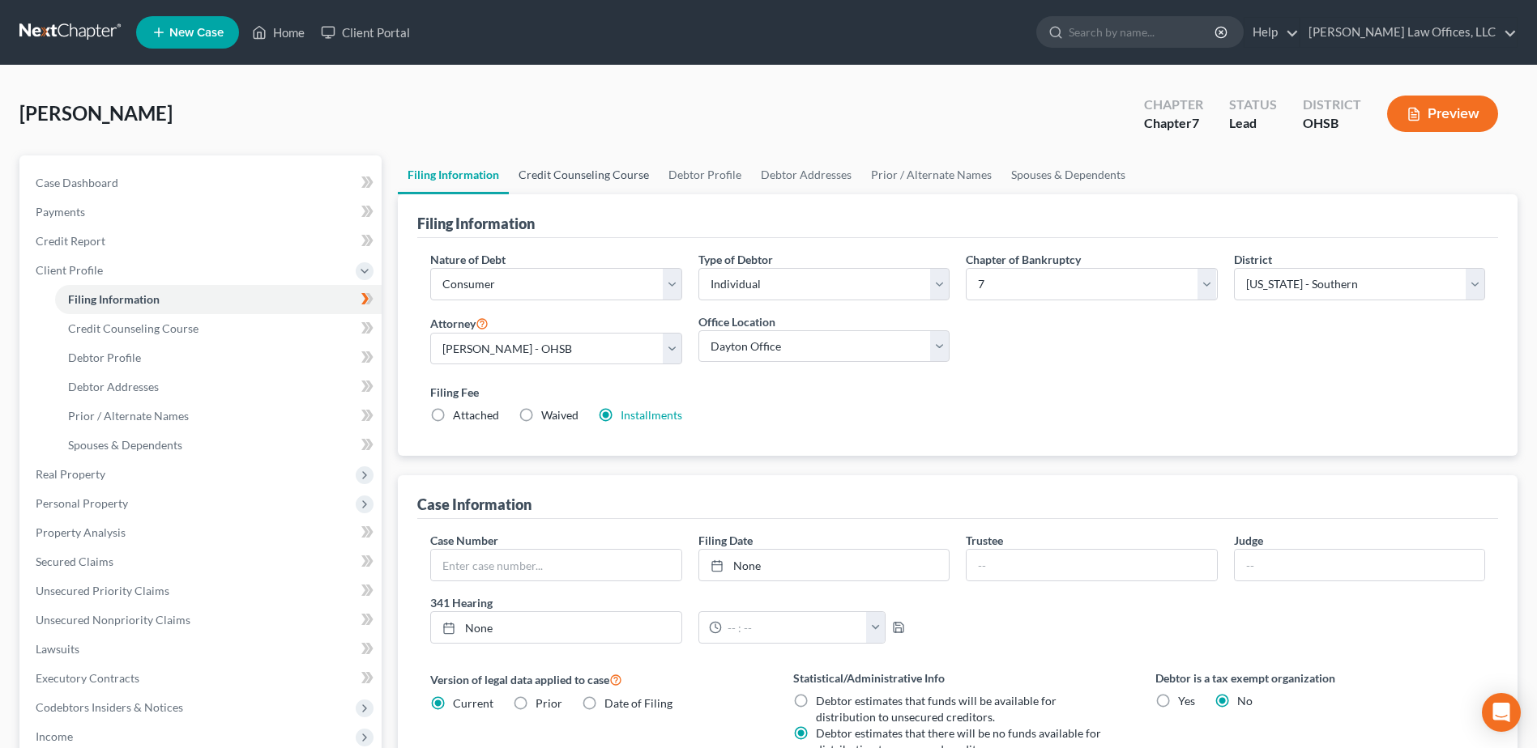
click at [602, 174] on link "Credit Counseling Course" at bounding box center [584, 175] width 150 height 39
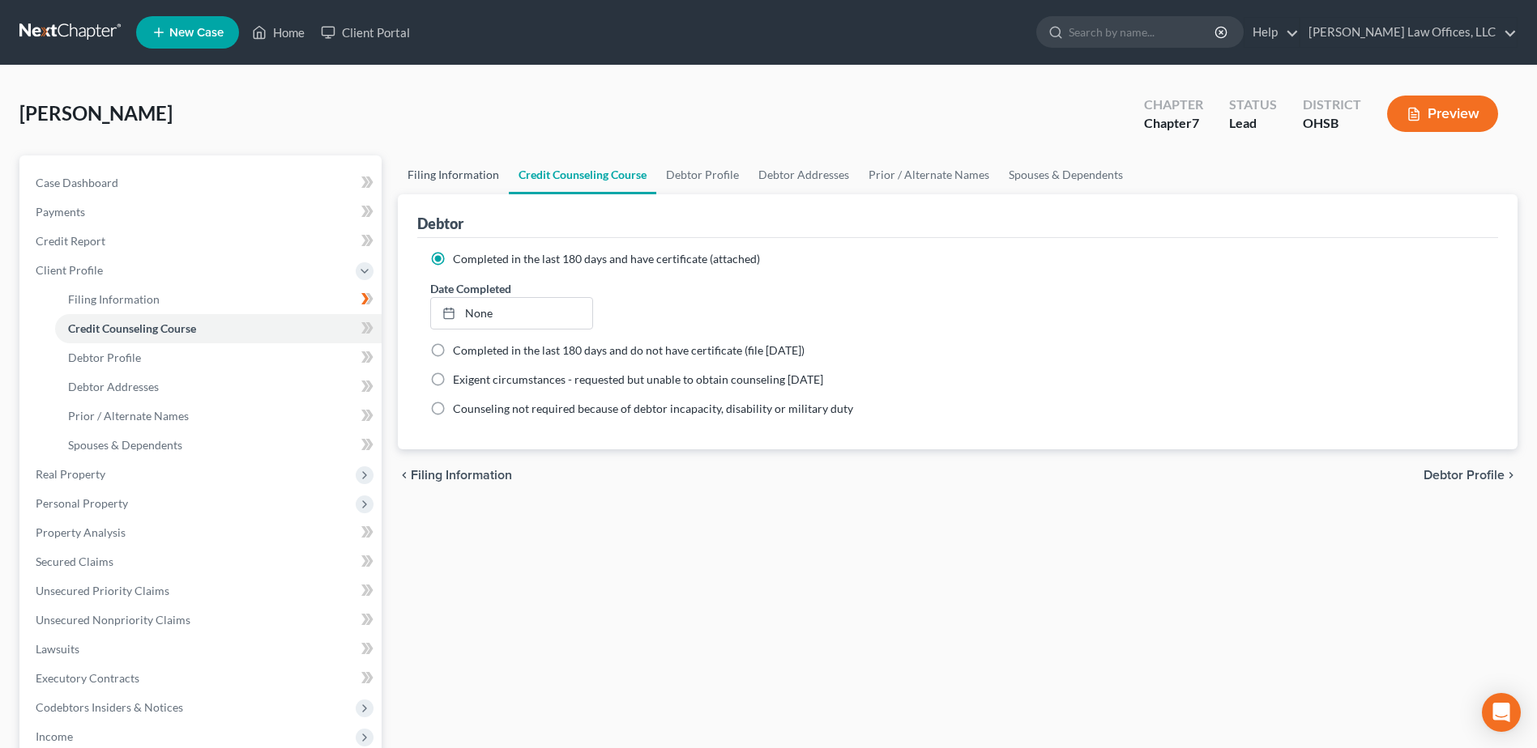
click at [463, 174] on link "Filing Information" at bounding box center [453, 175] width 111 height 39
select select "1"
select select "0"
select select "62"
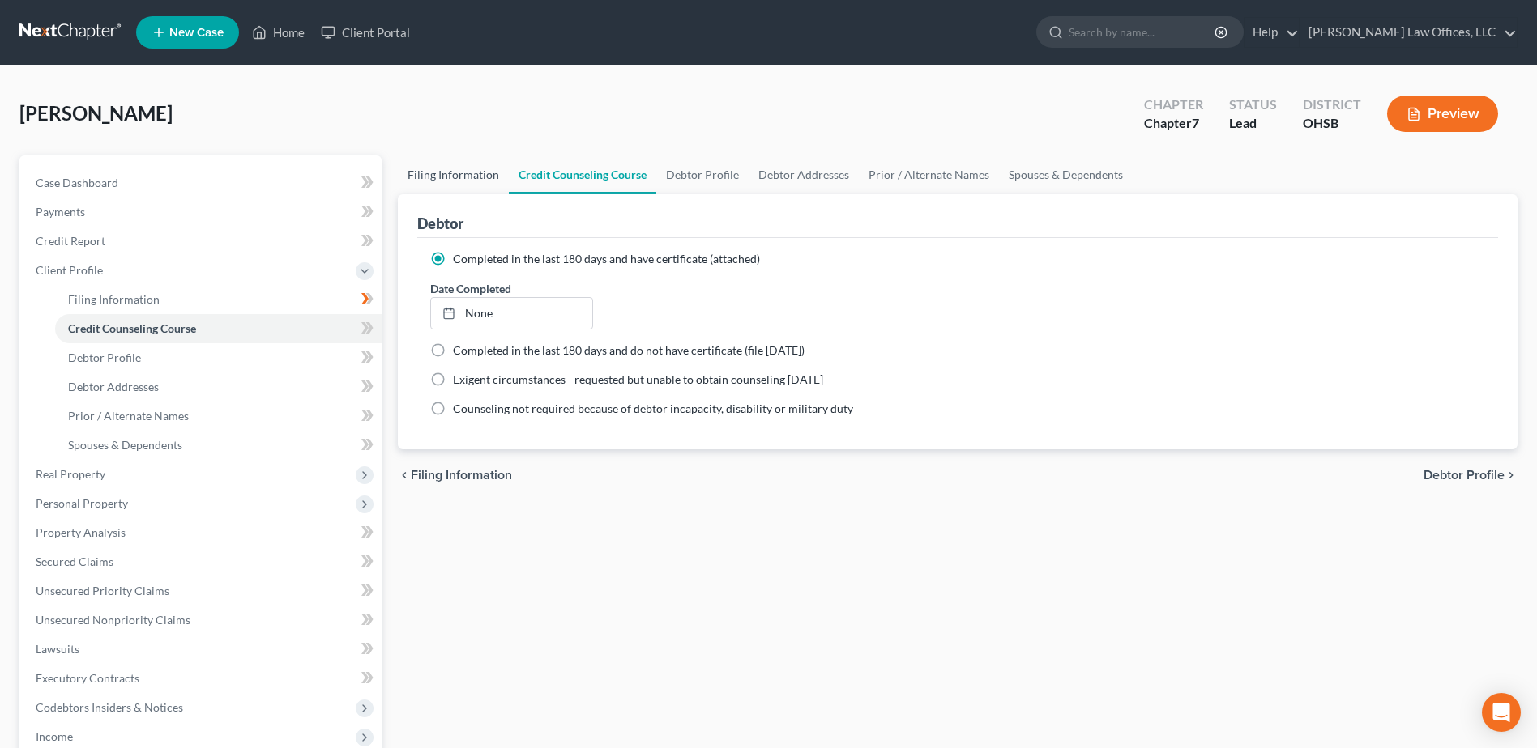
select select "0"
select select "36"
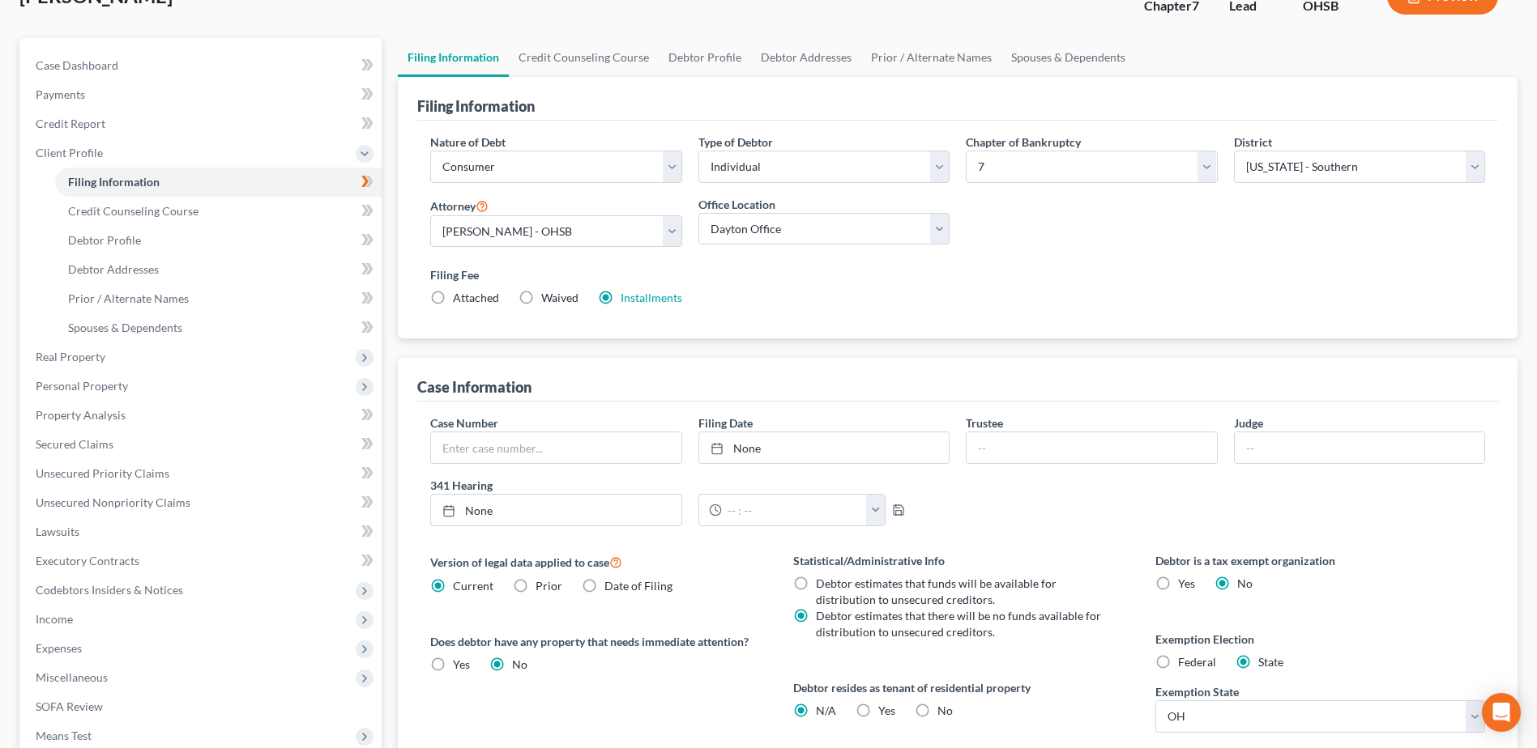
scroll to position [319, 0]
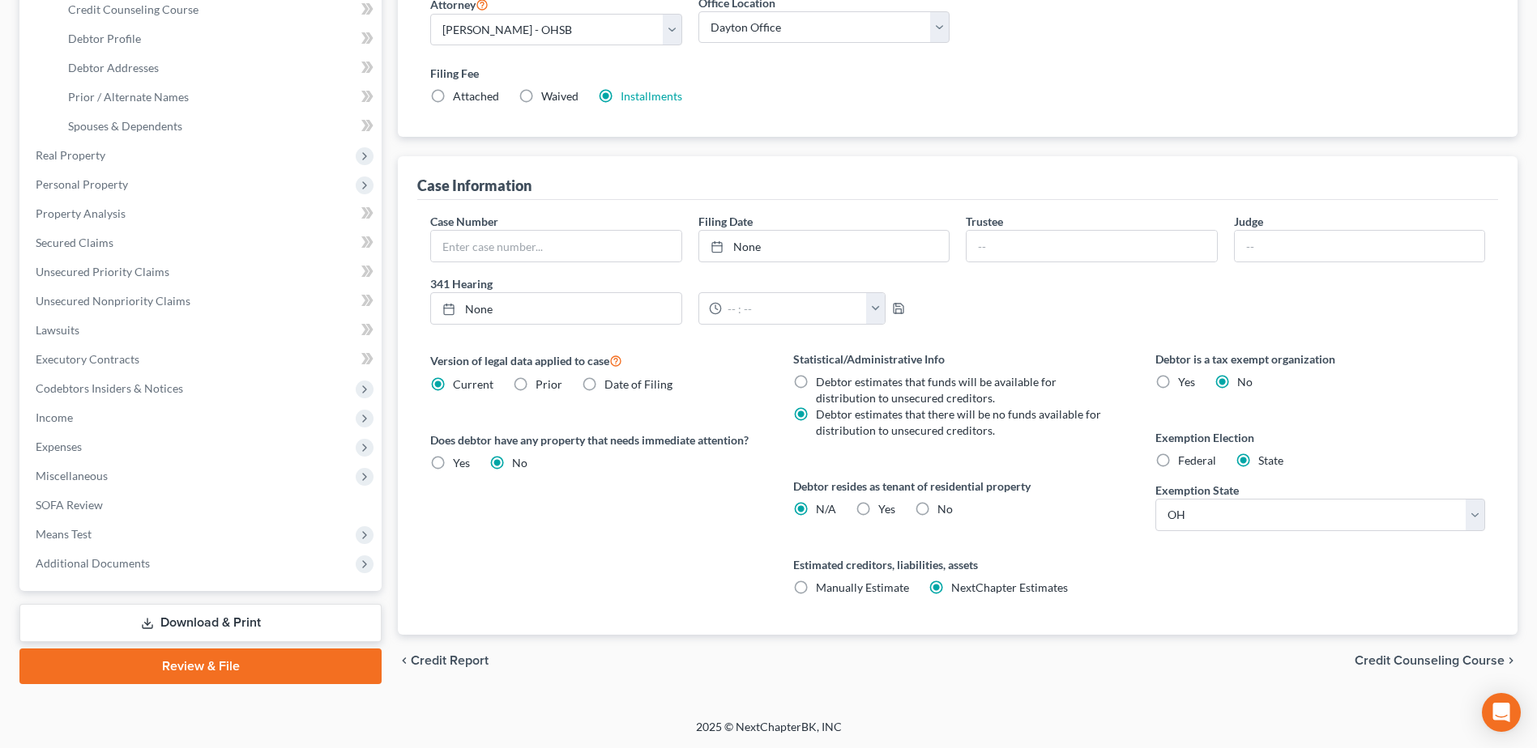
click at [878, 510] on label "Yes Yes" at bounding box center [886, 509] width 17 height 16
click at [885, 510] on input "Yes Yes" at bounding box center [890, 506] width 11 height 11
radio input "true"
radio input "false"
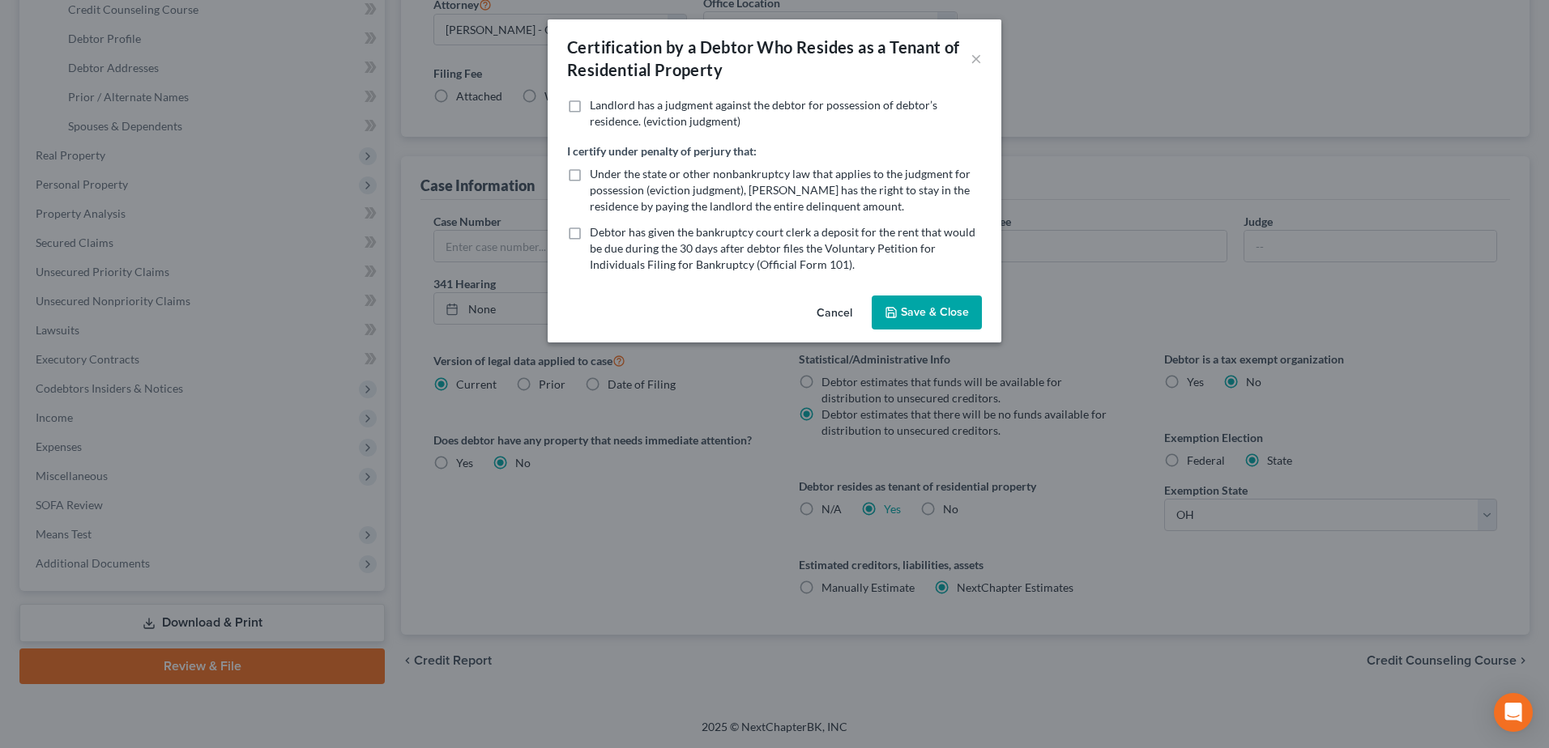
click at [894, 321] on button "Save & Close" at bounding box center [927, 313] width 110 height 34
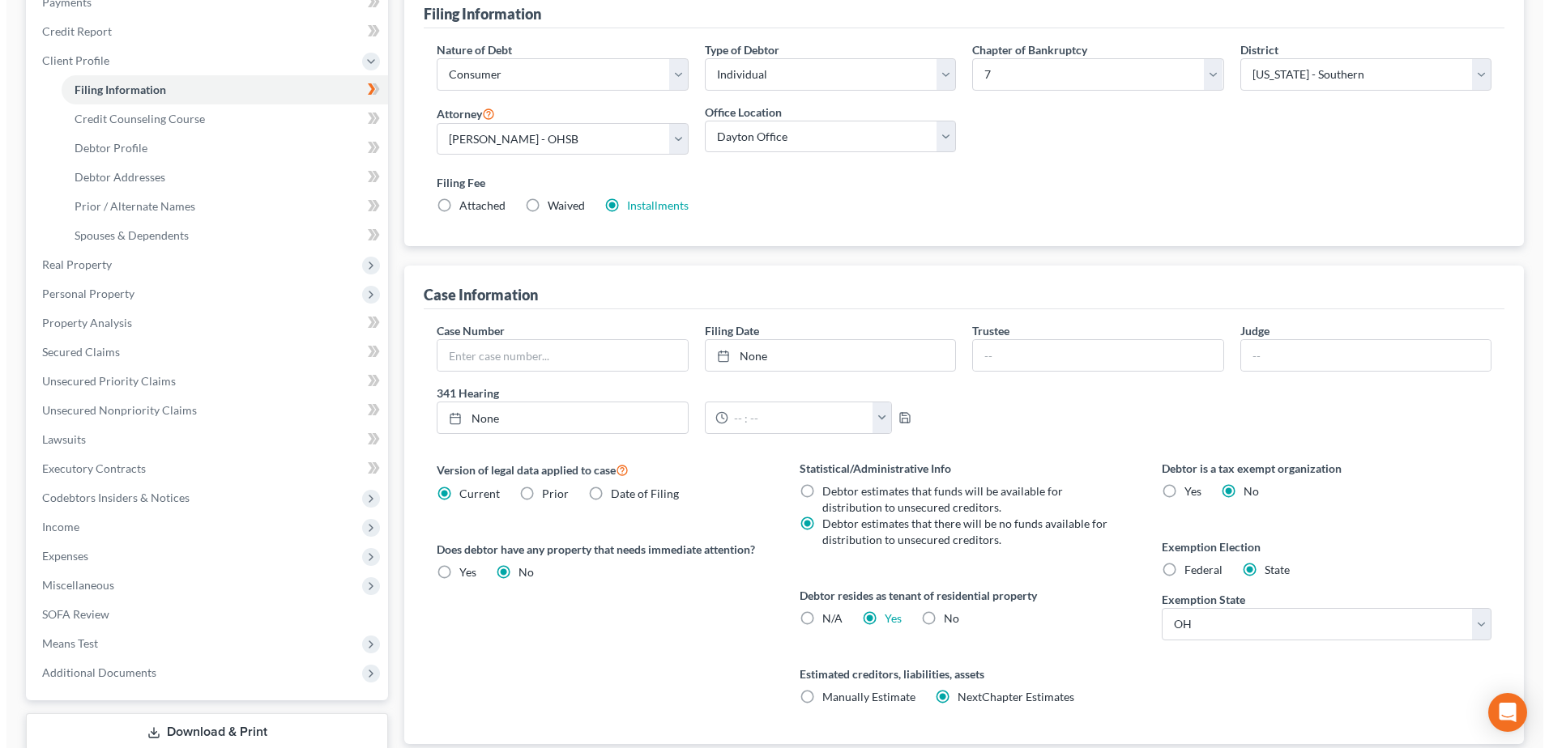
scroll to position [0, 0]
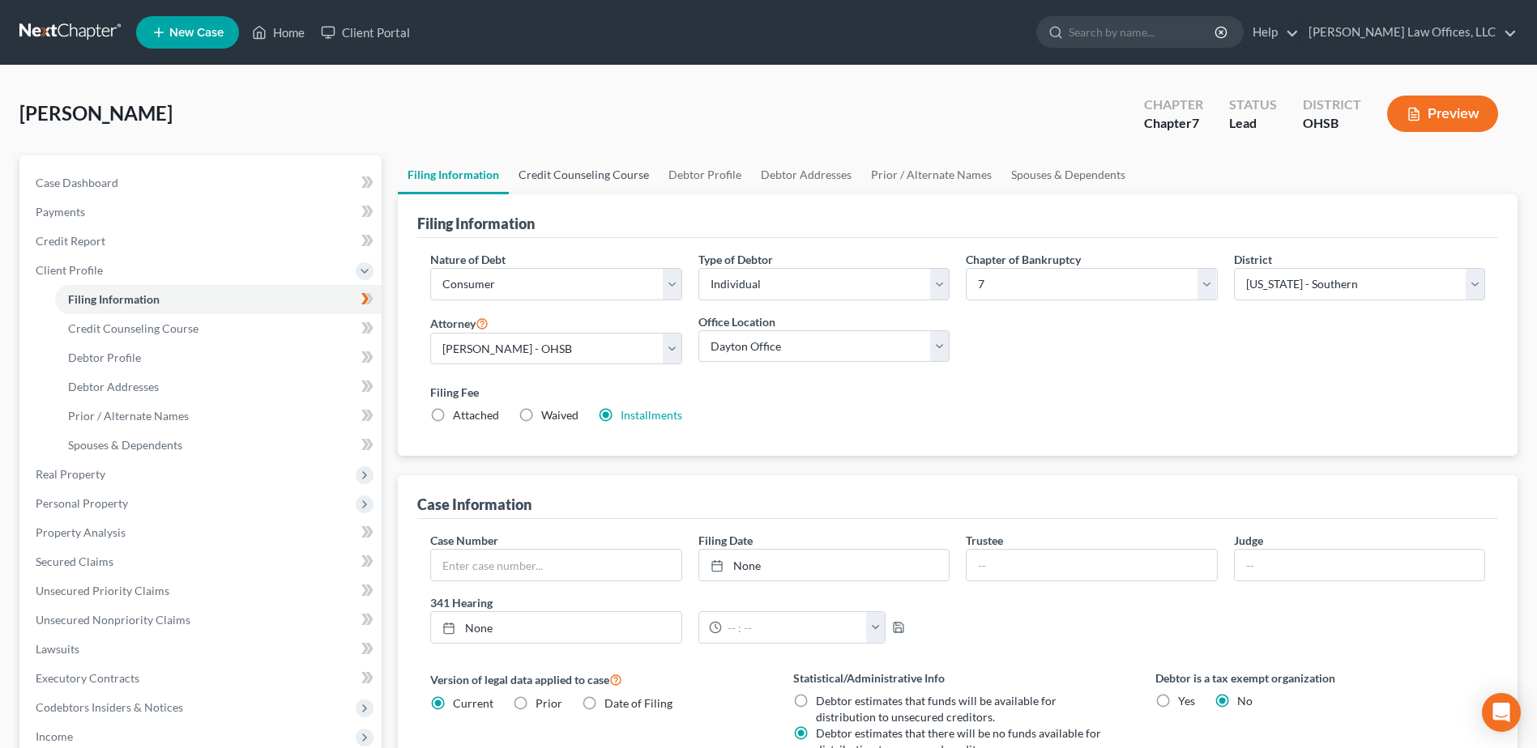
click at [612, 165] on link "Credit Counseling Course" at bounding box center [584, 175] width 150 height 39
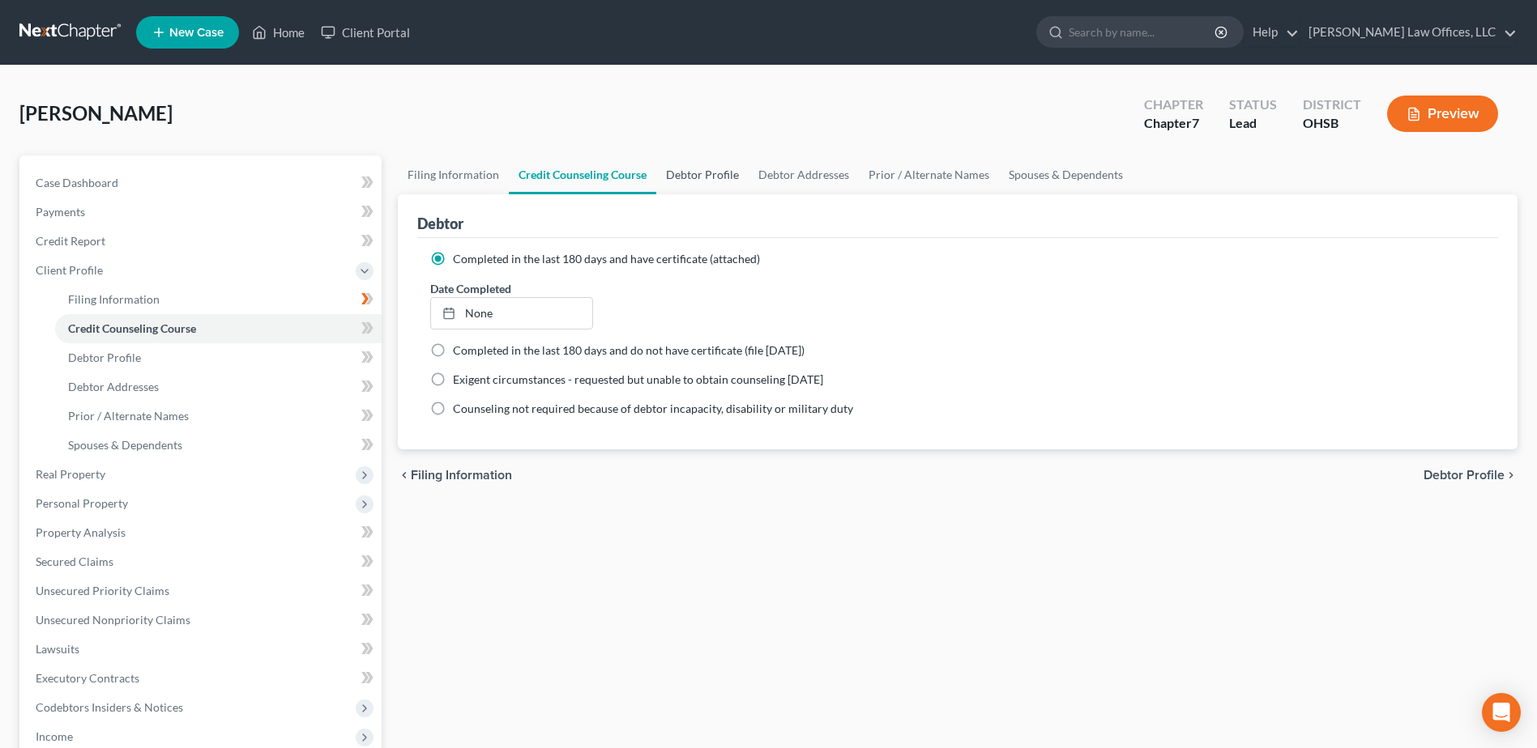
click at [676, 170] on link "Debtor Profile" at bounding box center [702, 175] width 92 height 39
select select "1"
select select "0"
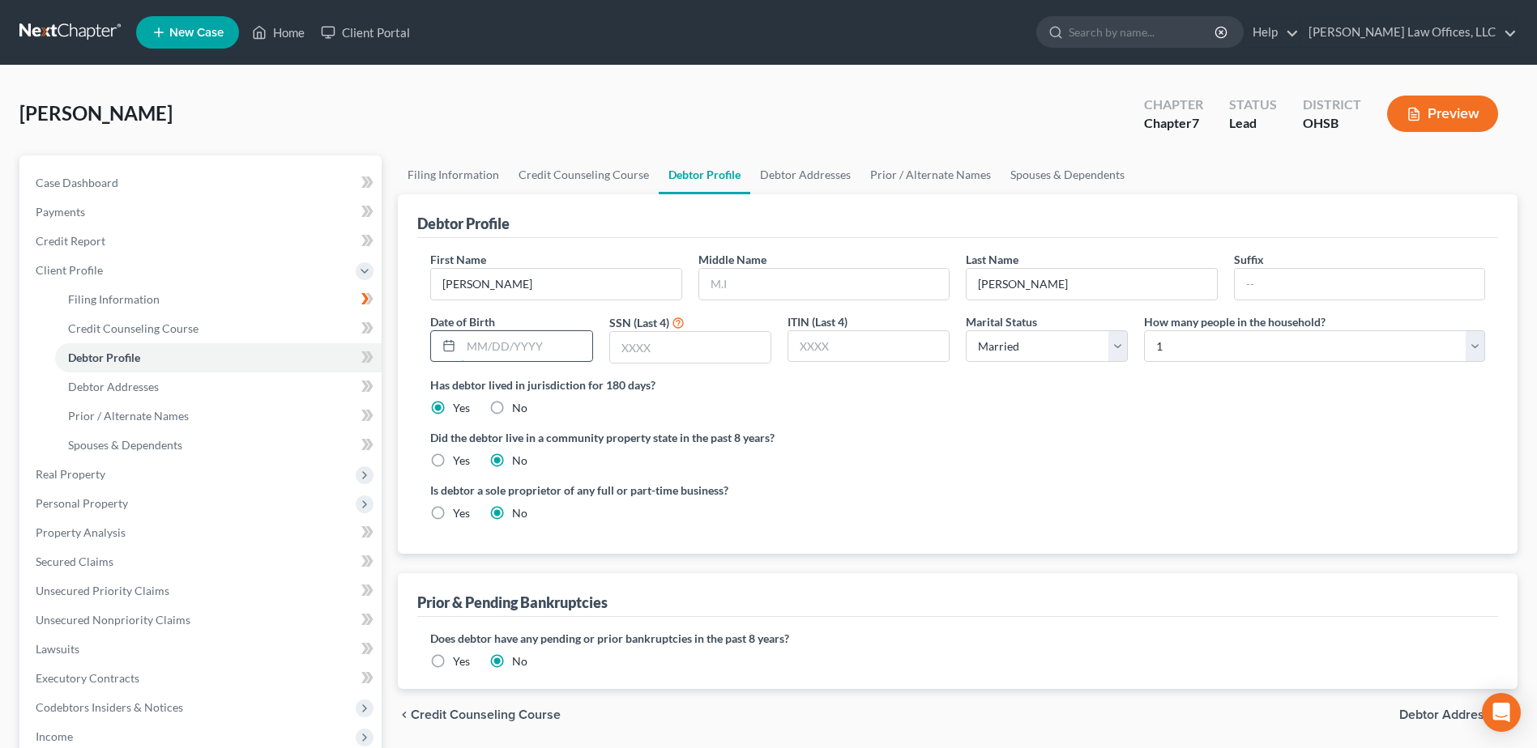
click at [578, 341] on input "text" at bounding box center [526, 346] width 130 height 31
type input "10/01/1988"
click at [714, 341] on input "text" at bounding box center [690, 347] width 160 height 31
type input "0896"
click at [823, 174] on link "Debtor Addresses" at bounding box center [805, 175] width 110 height 39
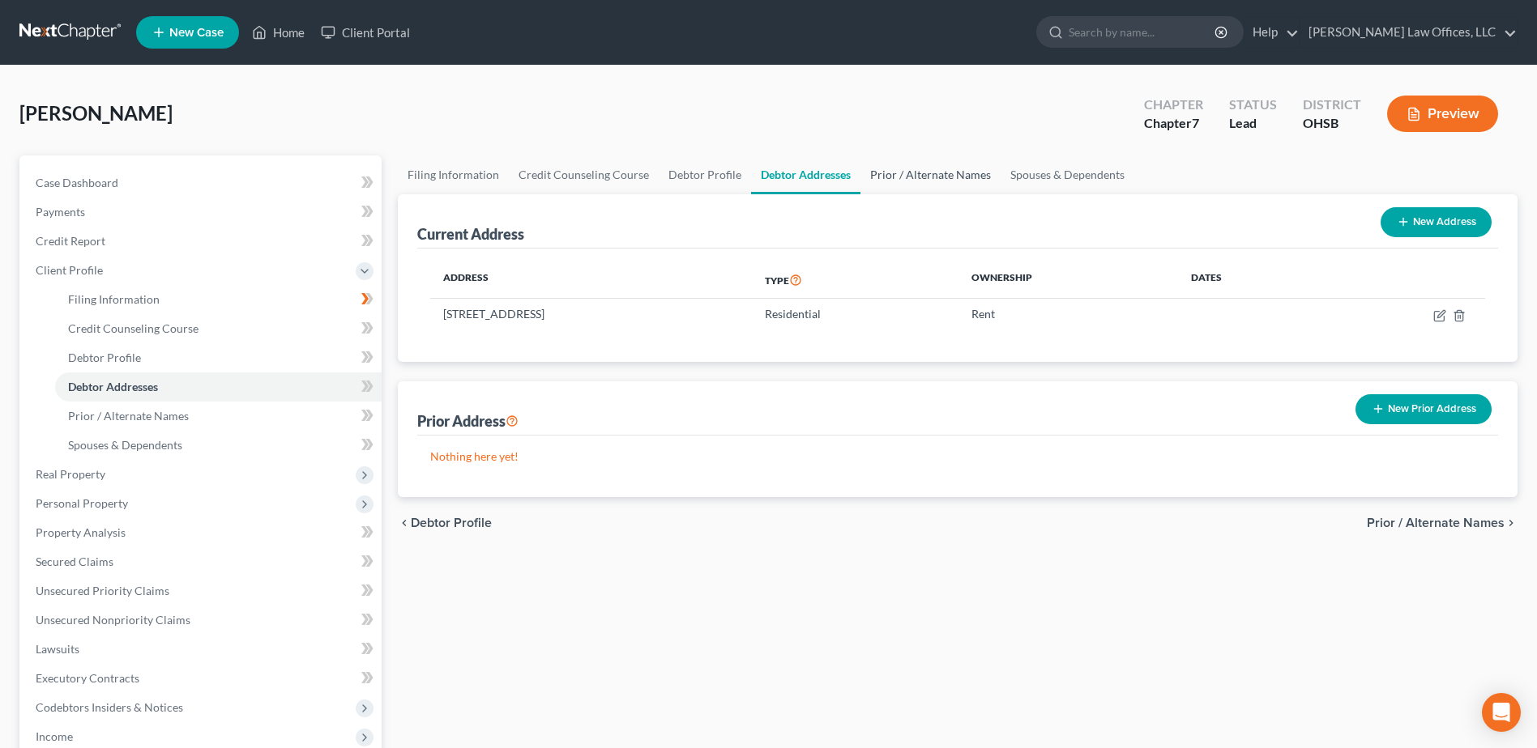
click at [907, 174] on link "Prior / Alternate Names" at bounding box center [930, 175] width 140 height 39
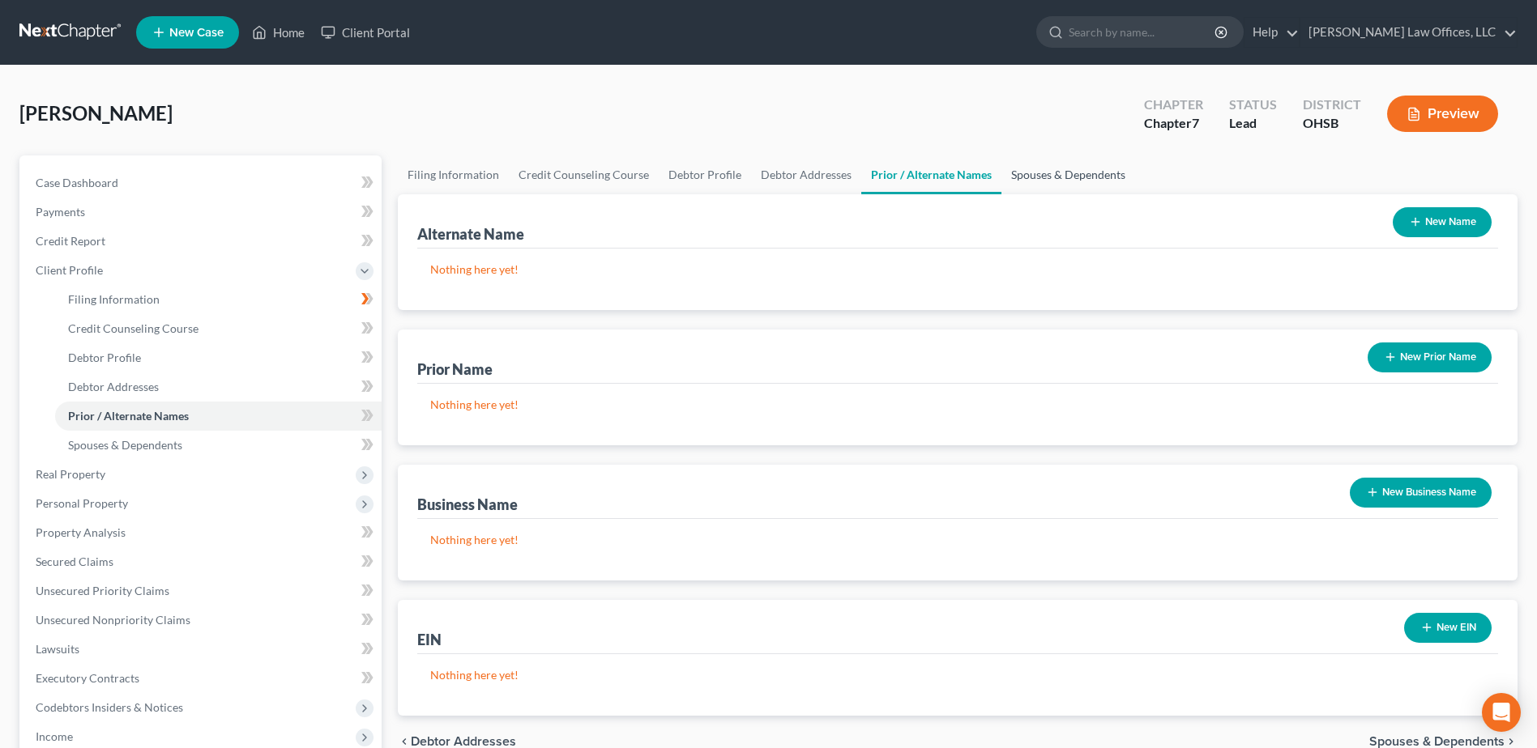
click at [1018, 171] on link "Spouses & Dependents" at bounding box center [1068, 175] width 134 height 39
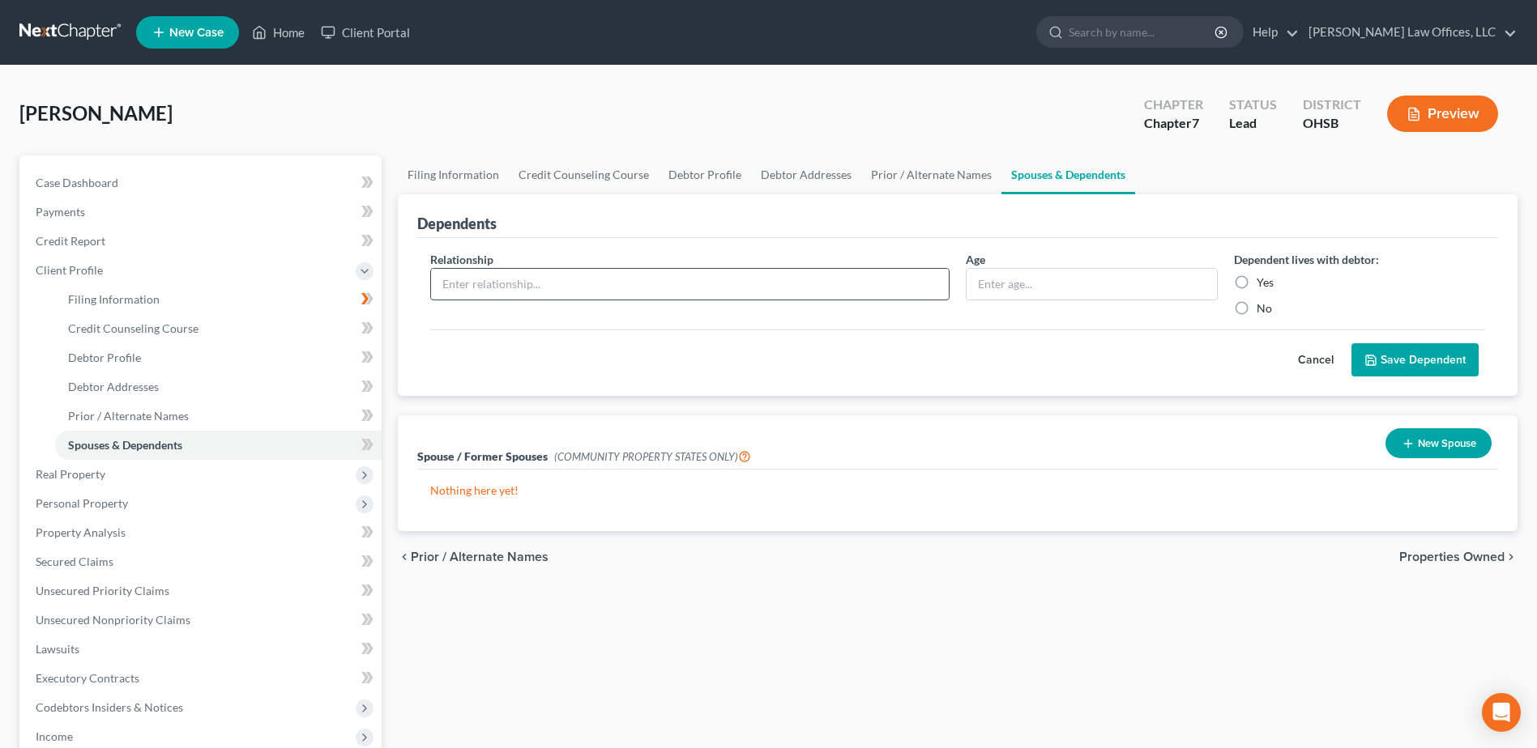
click at [865, 292] on input "text" at bounding box center [690, 284] width 518 height 31
type input "Child"
click at [1082, 285] on input "text" at bounding box center [1090, 284] width 249 height 31
type input "17"
click at [1256, 284] on label "Yes" at bounding box center [1264, 283] width 17 height 16
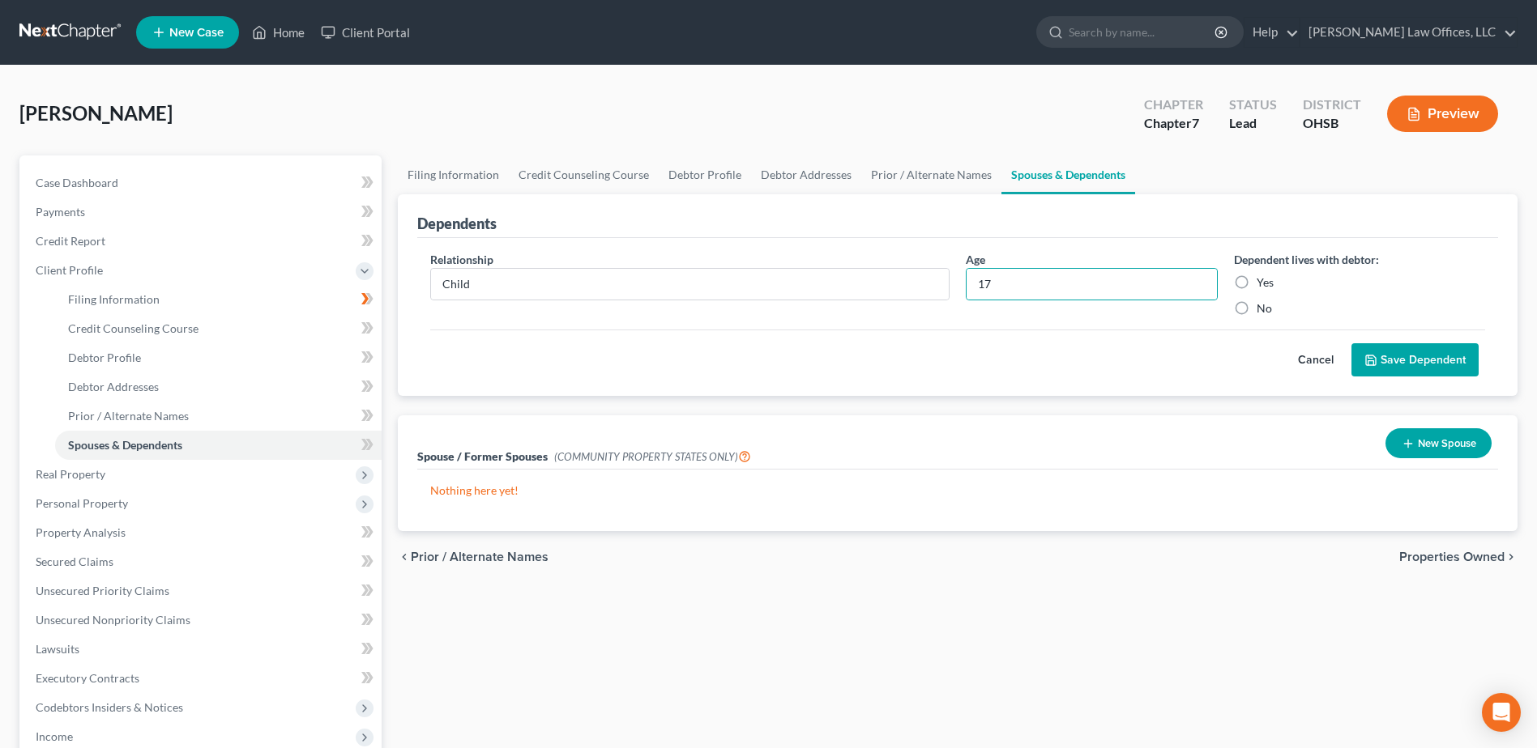
click at [1263, 284] on input "Yes" at bounding box center [1268, 280] width 11 height 11
radio input "true"
click at [1410, 356] on button "Save Dependent" at bounding box center [1414, 360] width 127 height 34
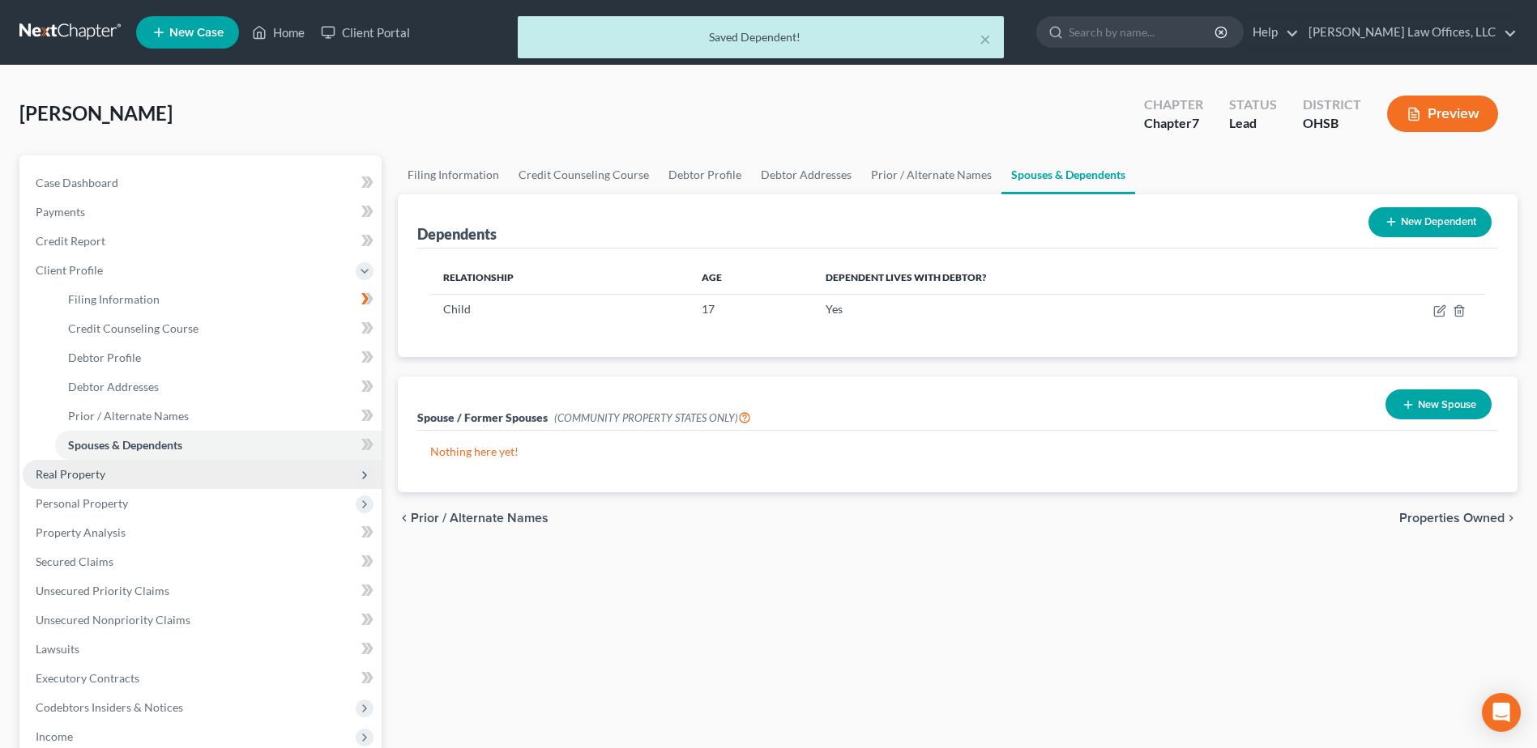
click at [127, 473] on span "Real Property" at bounding box center [202, 474] width 359 height 29
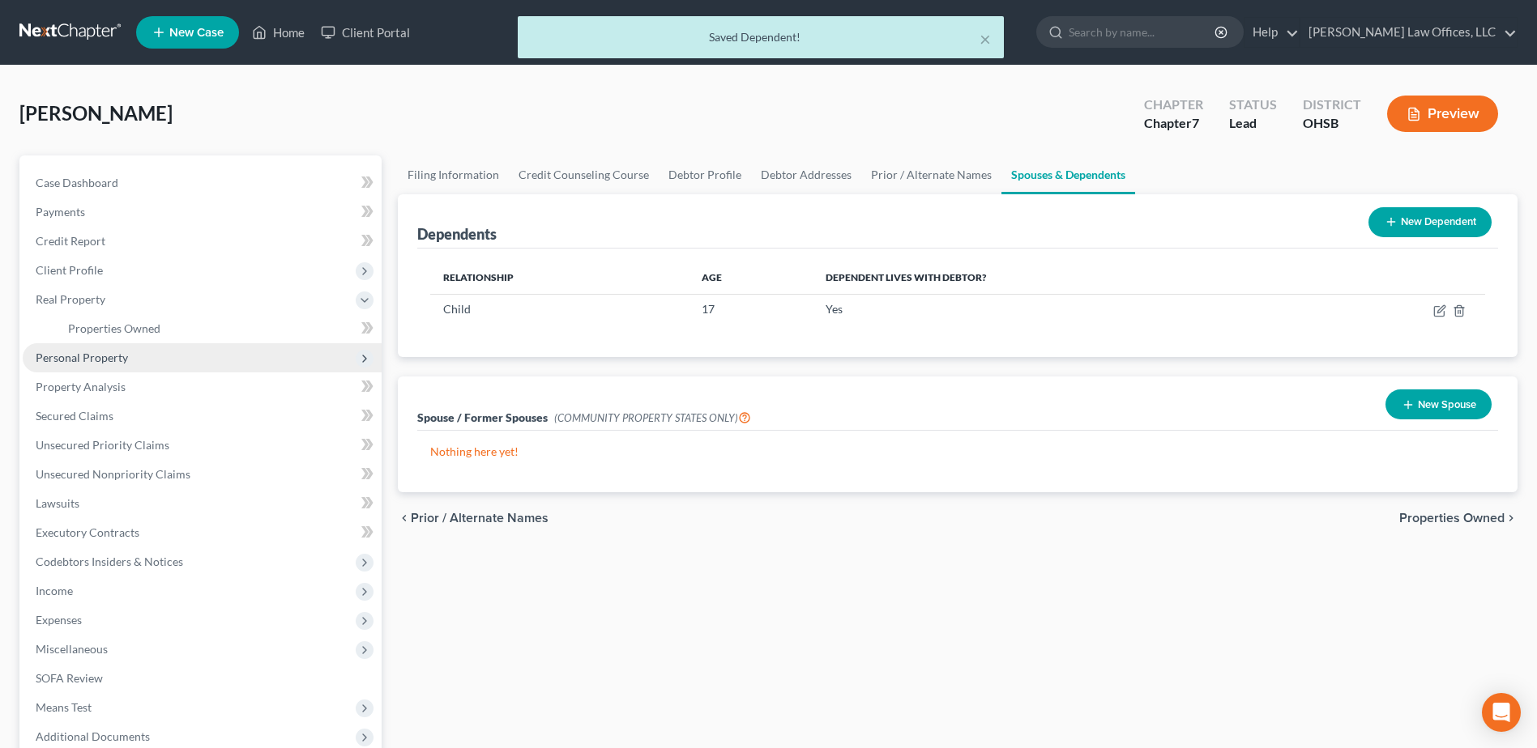
click at [112, 365] on span "Personal Property" at bounding box center [202, 357] width 359 height 29
click at [86, 351] on span "Vehicles Owned" at bounding box center [108, 358] width 81 height 14
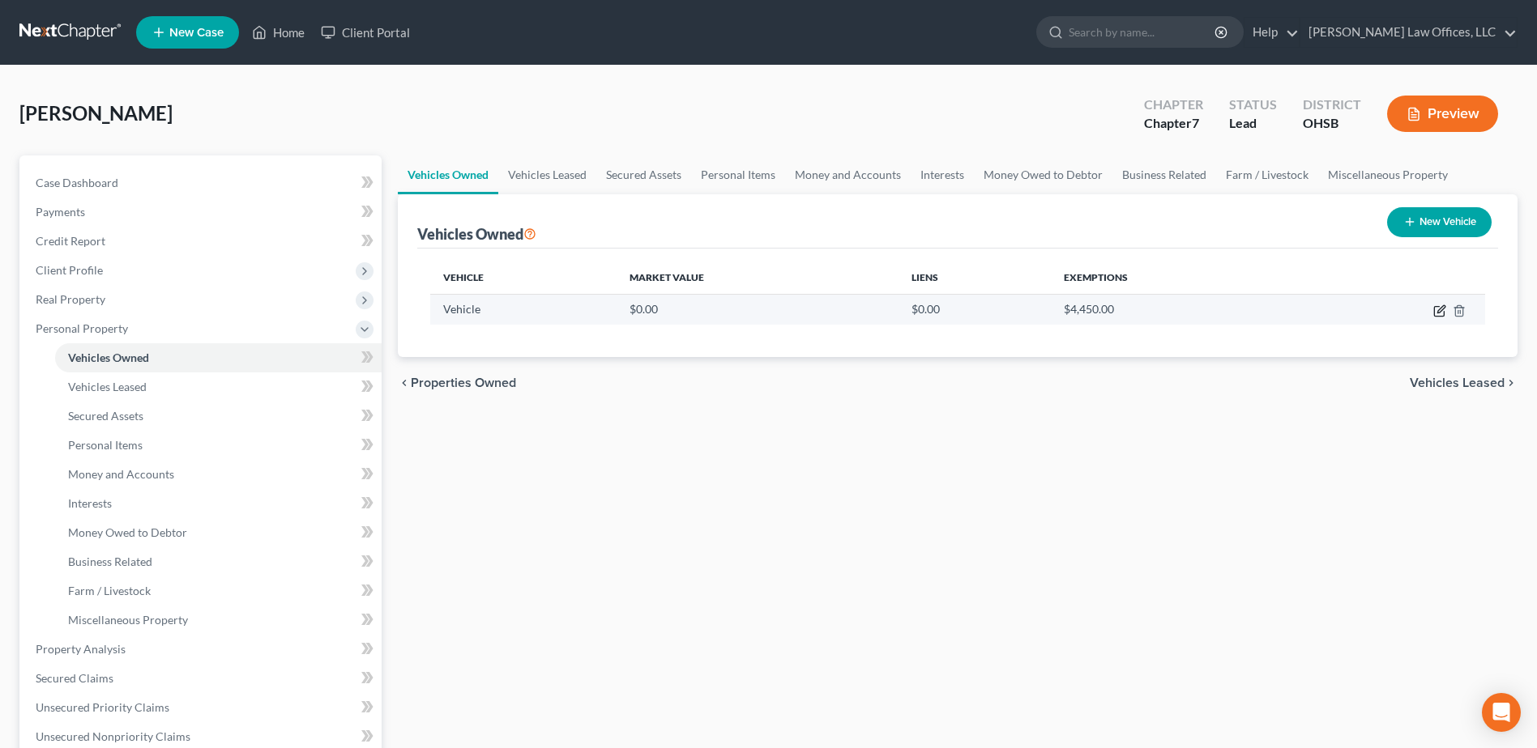
click at [1435, 312] on icon "button" at bounding box center [1439, 311] width 13 height 13
select select "0"
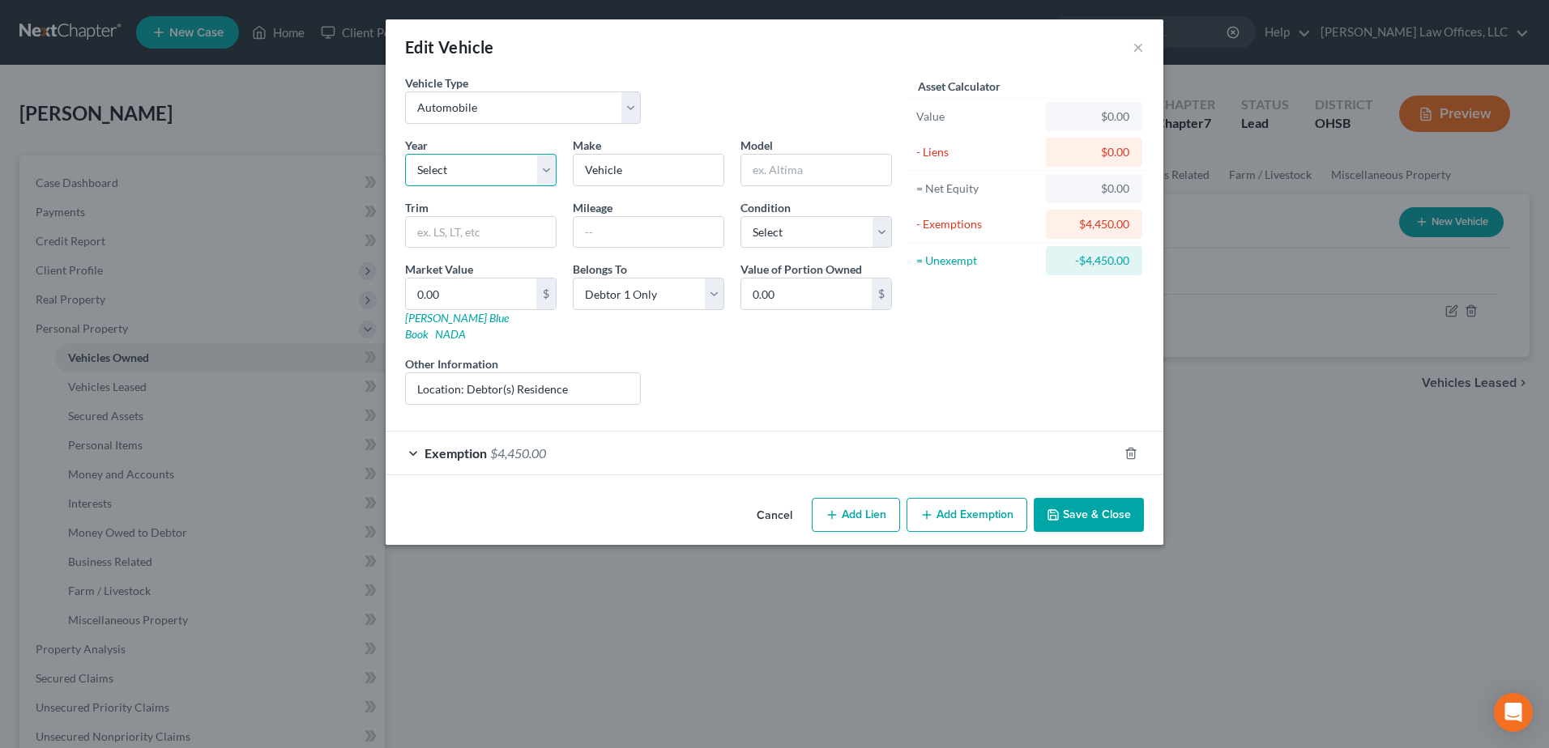
click at [546, 170] on select "Select 2026 2025 2024 2023 2022 2021 2020 2019 2018 2017 2016 2015 2014 2013 20…" at bounding box center [480, 170] width 151 height 32
select select "13"
click at [405, 154] on select "Select 2026 2025 2024 2023 2022 2021 2020 2019 2018 2017 2016 2015 2014 2013 20…" at bounding box center [480, 170] width 151 height 32
drag, startPoint x: 642, startPoint y: 167, endPoint x: 558, endPoint y: 173, distance: 83.7
click at [558, 173] on div "Year Select 2026 2025 2024 2023 2022 2021 2020 2019 2018 2017 2016 2015 2014 20…" at bounding box center [648, 277] width 503 height 281
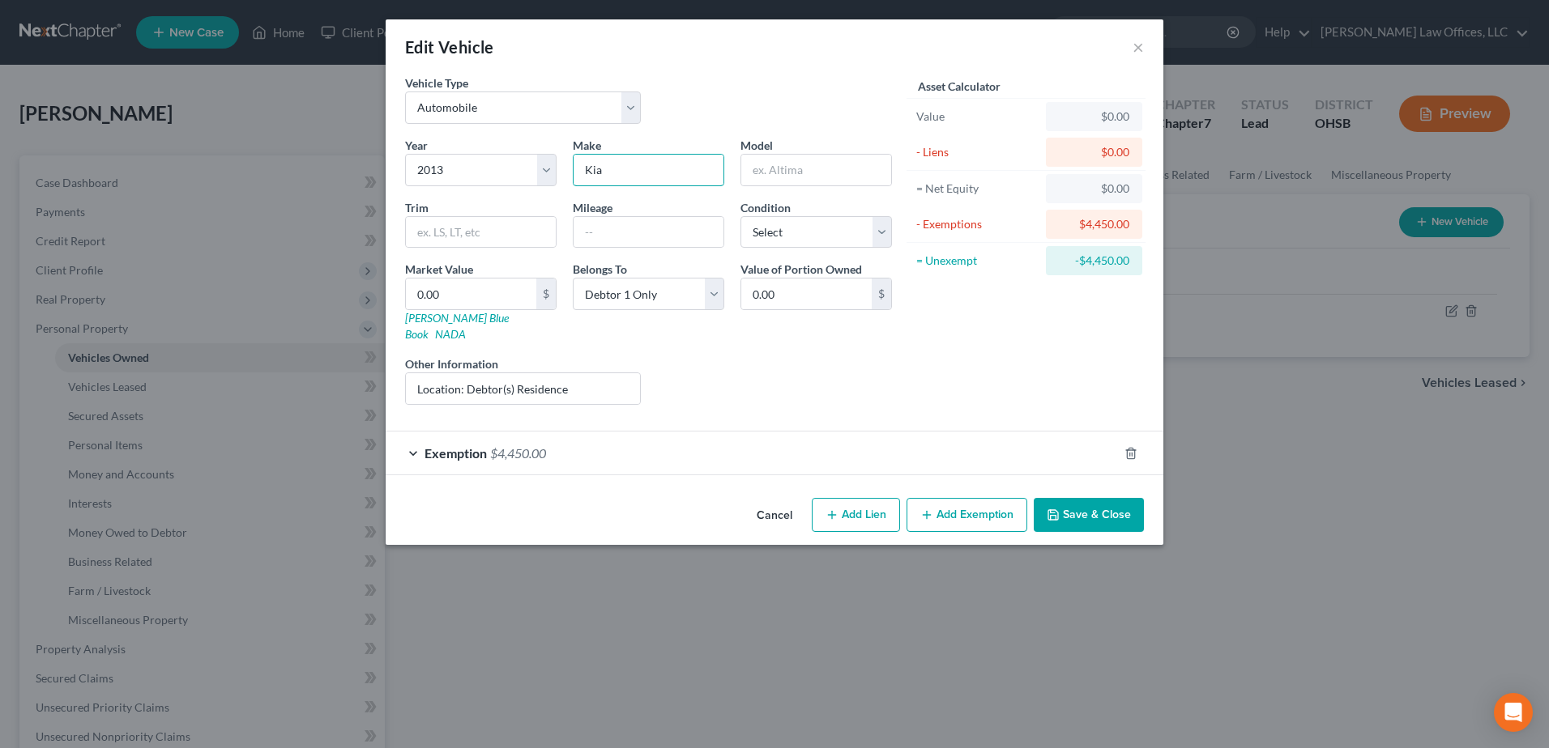
type input "Kia"
type input "Optima"
click at [661, 228] on input "text" at bounding box center [649, 232] width 150 height 31
type input "165K+"
click at [876, 232] on select "Select Excellent Very Good Good Fair Poor" at bounding box center [815, 232] width 151 height 32
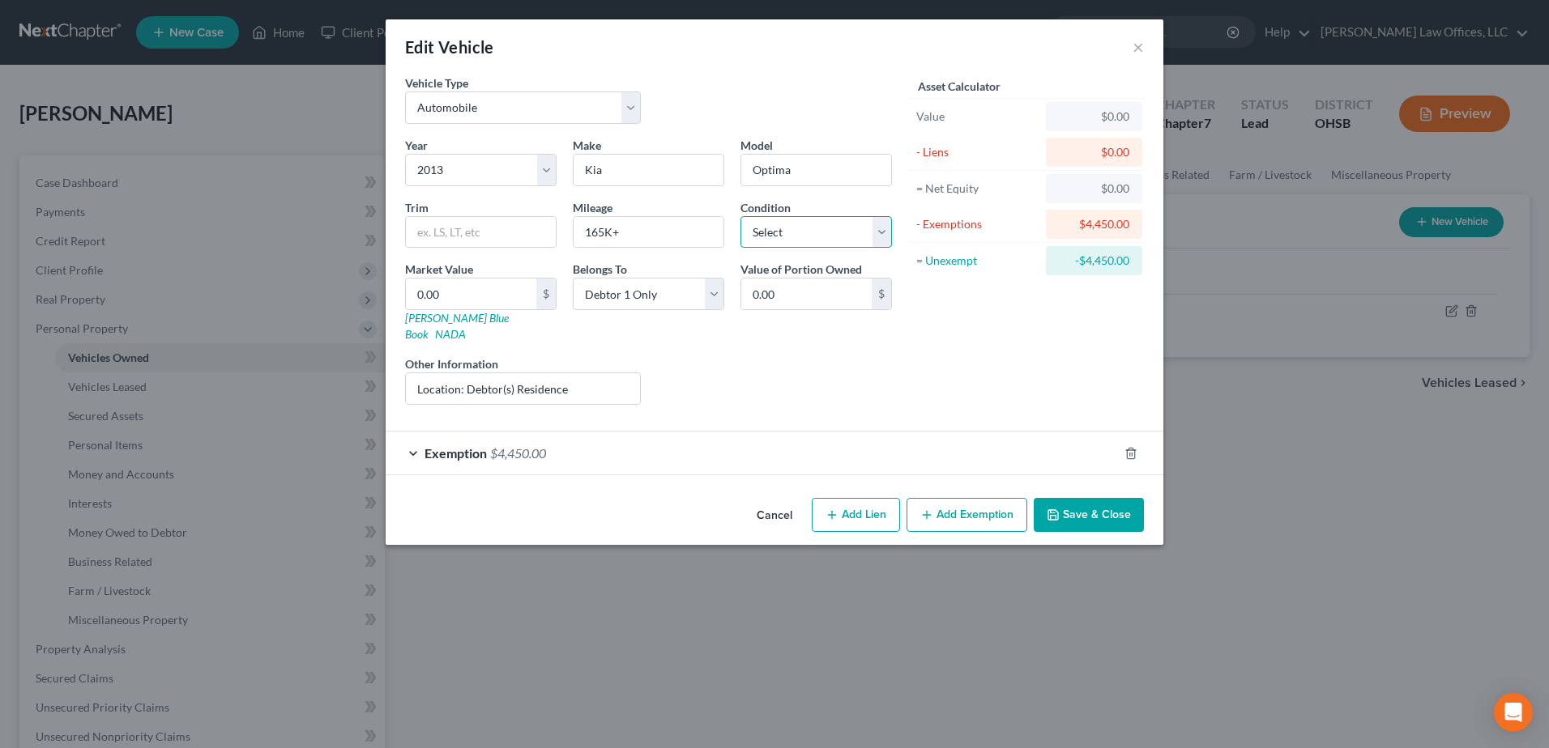
select select "3"
click at [740, 216] on select "Select Excellent Very Good Good Fair Poor" at bounding box center [815, 232] width 151 height 32
click at [469, 290] on input "0.00" at bounding box center [471, 294] width 130 height 31
type input "5"
type input "5.00"
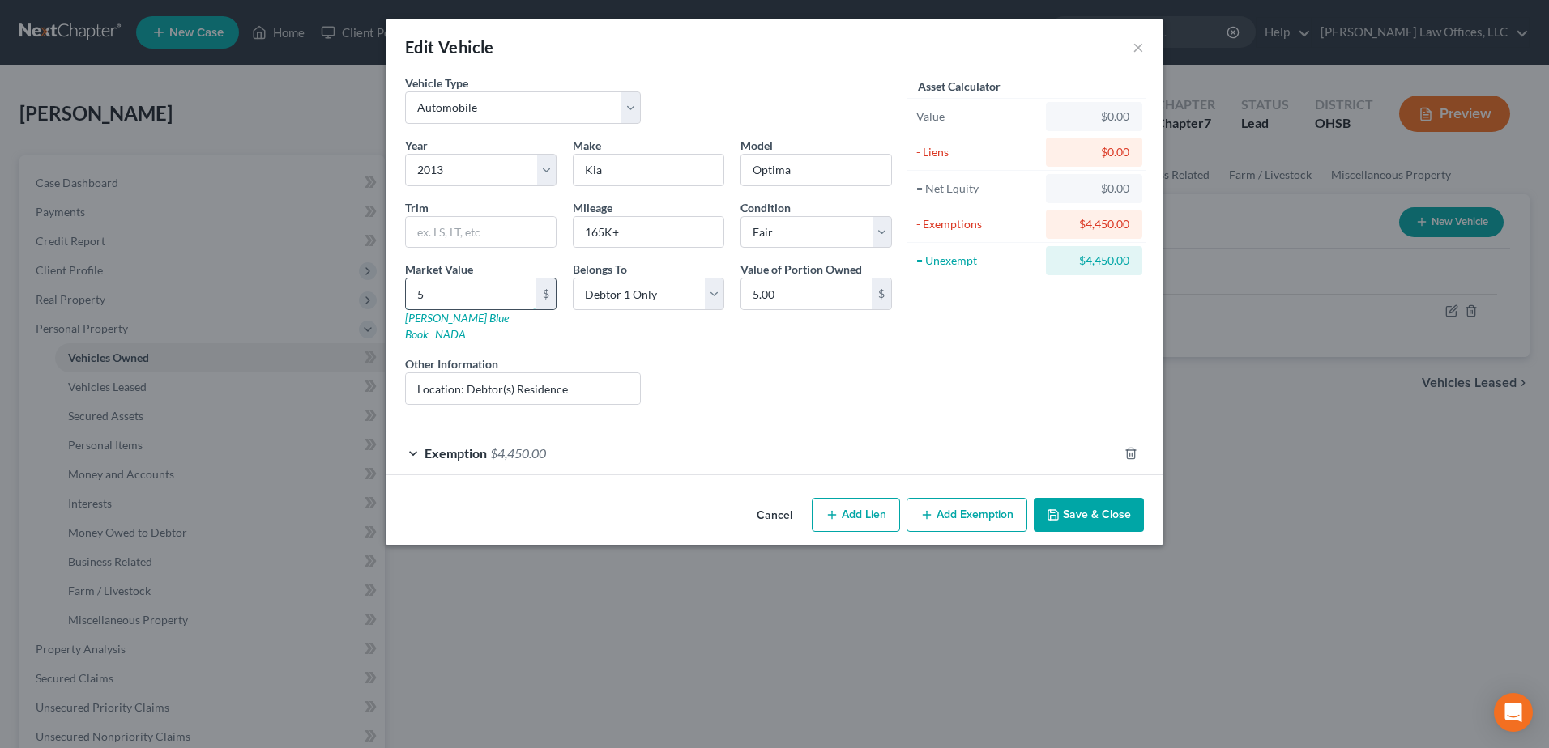
type input "50"
type input "50.00"
type input "500"
type input "500.00"
type input "5000"
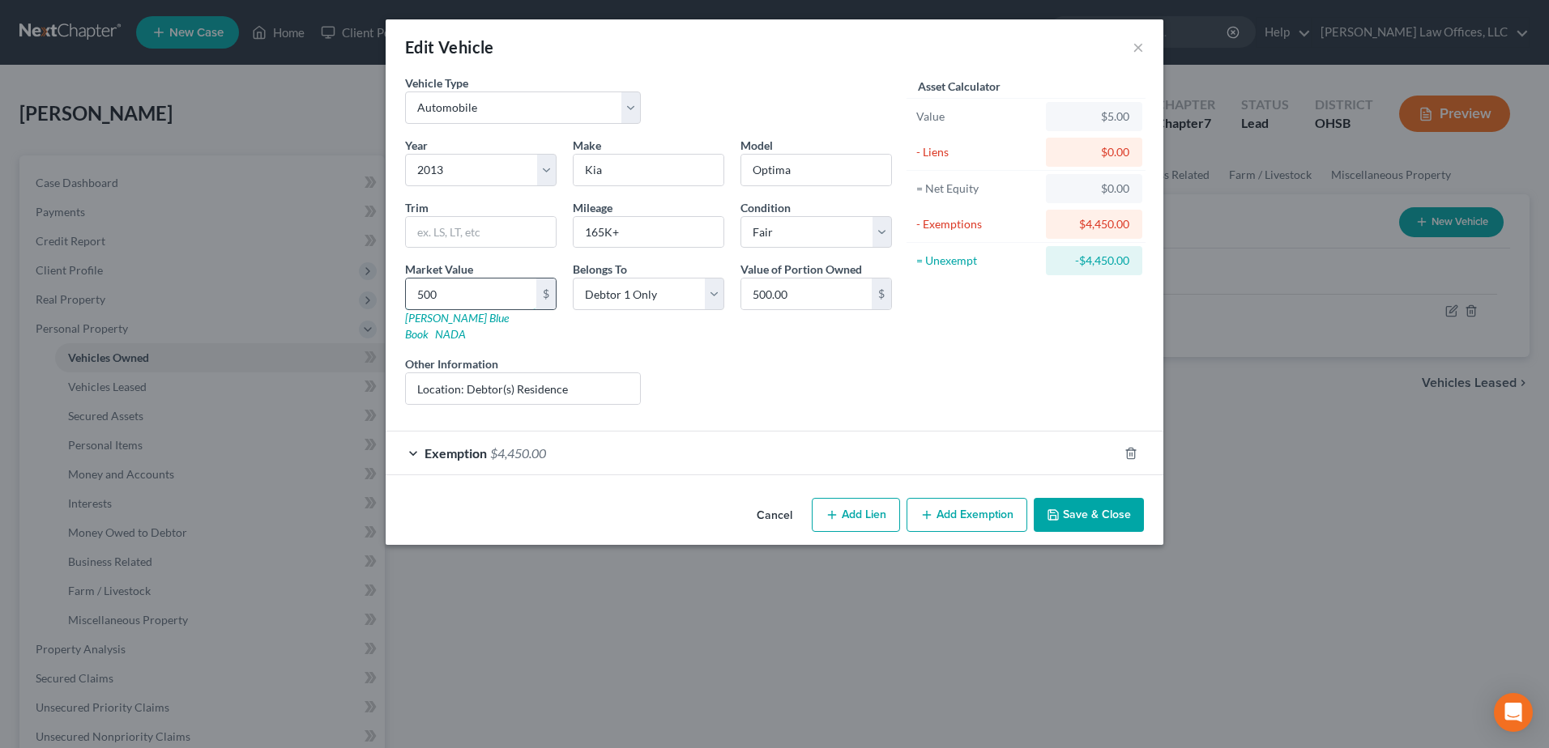
type input "5,000.00"
click at [906, 449] on div "Exemption $4,450.00" at bounding box center [752, 453] width 732 height 43
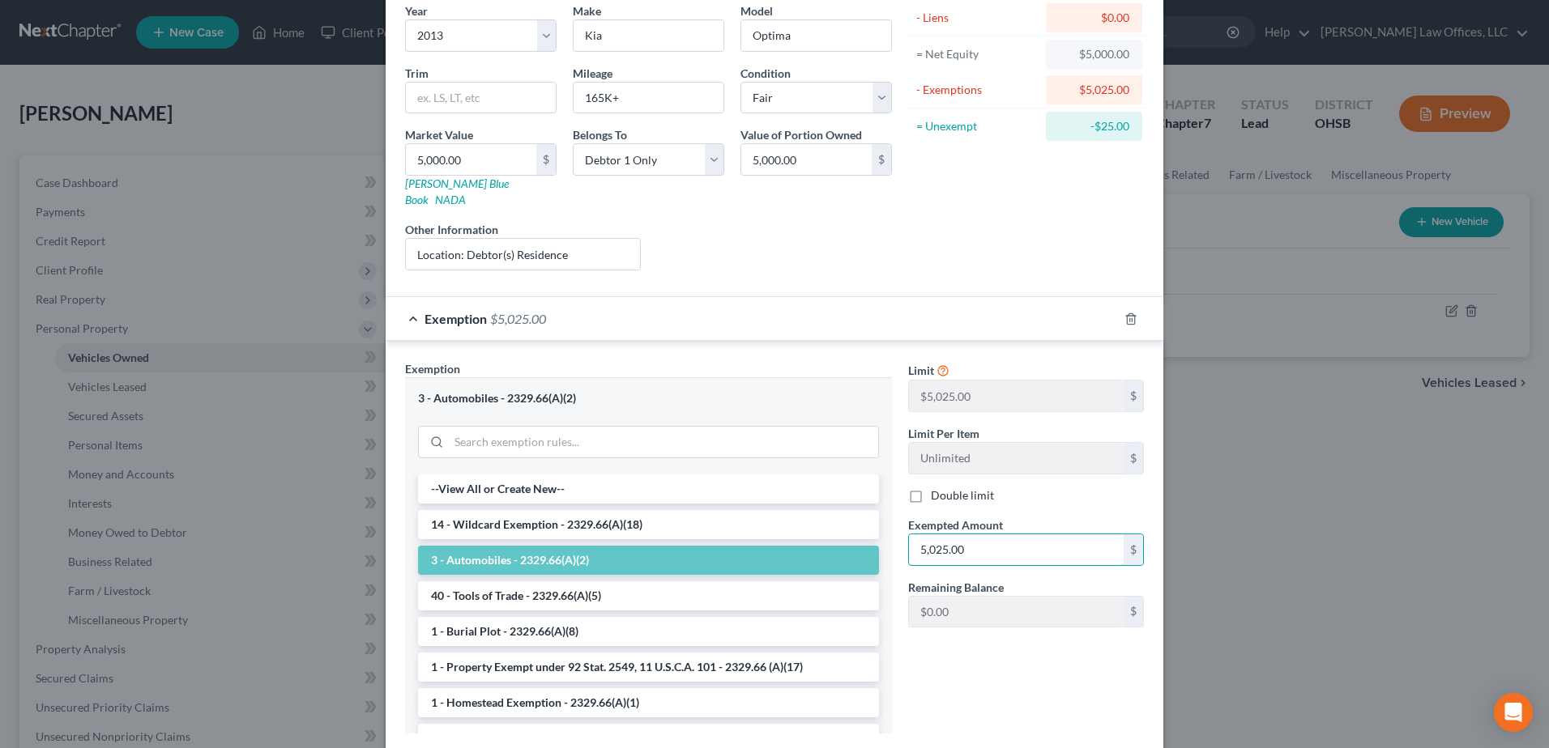
scroll to position [219, 0]
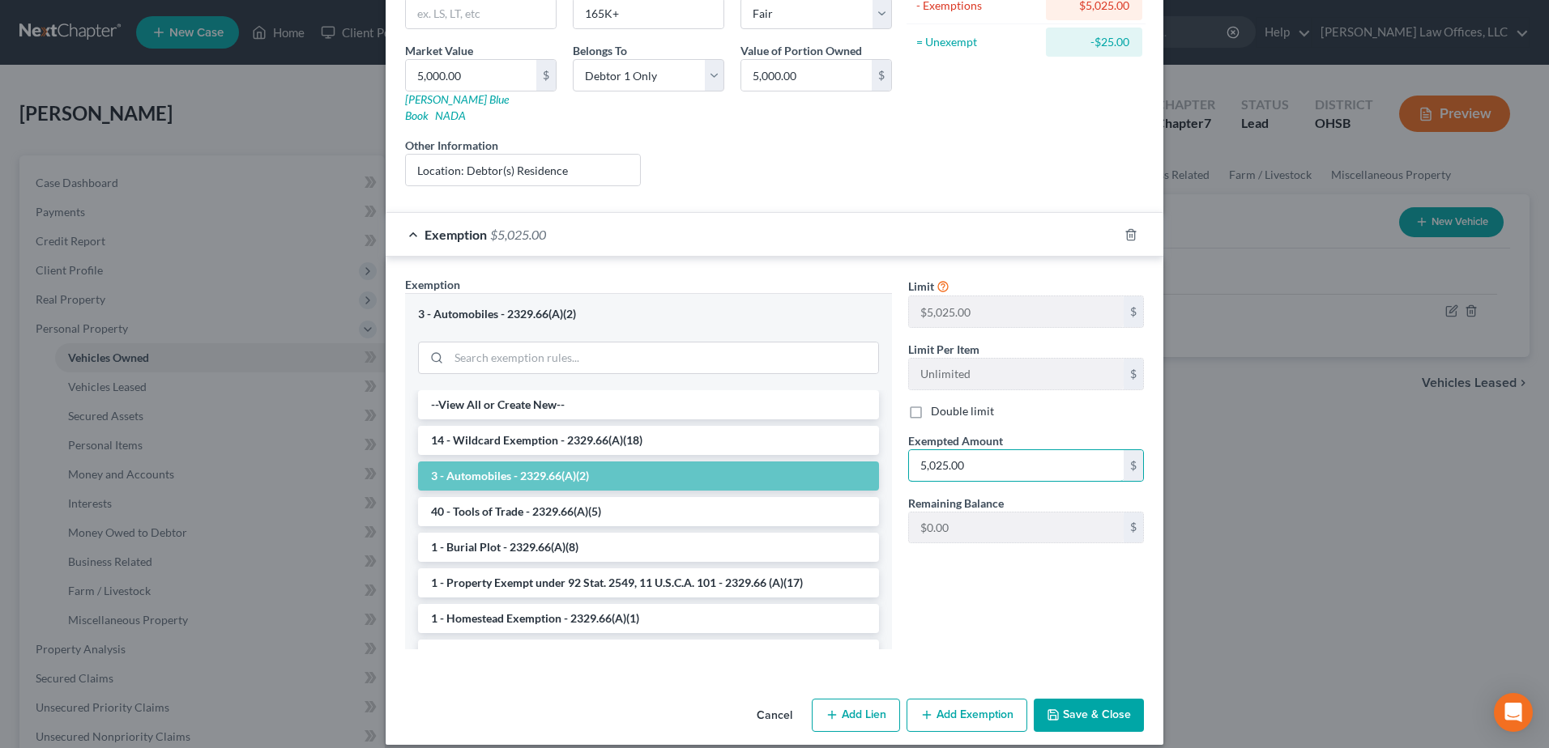
type input "5,025.00"
click at [1047, 709] on icon "button" at bounding box center [1053, 715] width 13 height 13
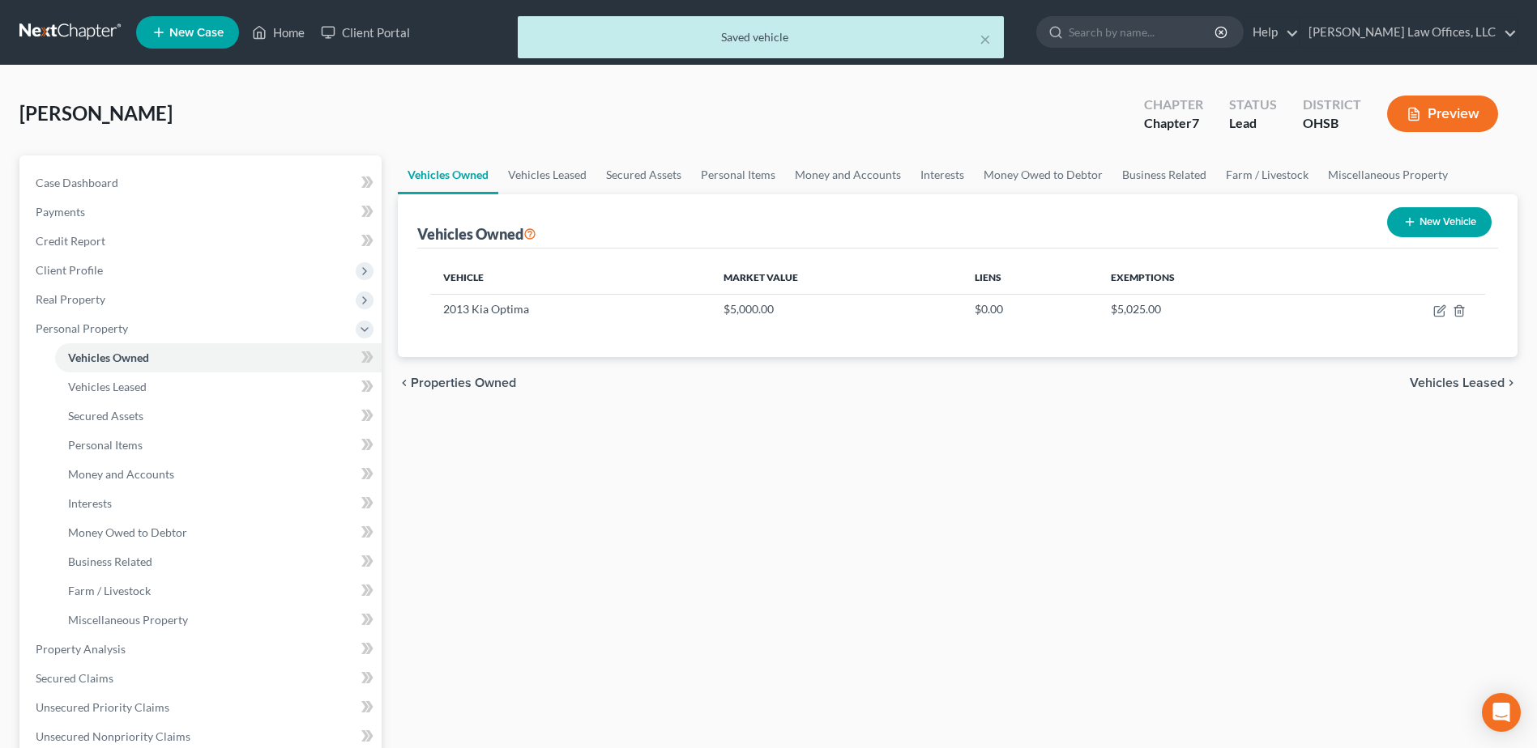
click at [1412, 223] on icon "button" at bounding box center [1409, 221] width 13 height 13
select select "0"
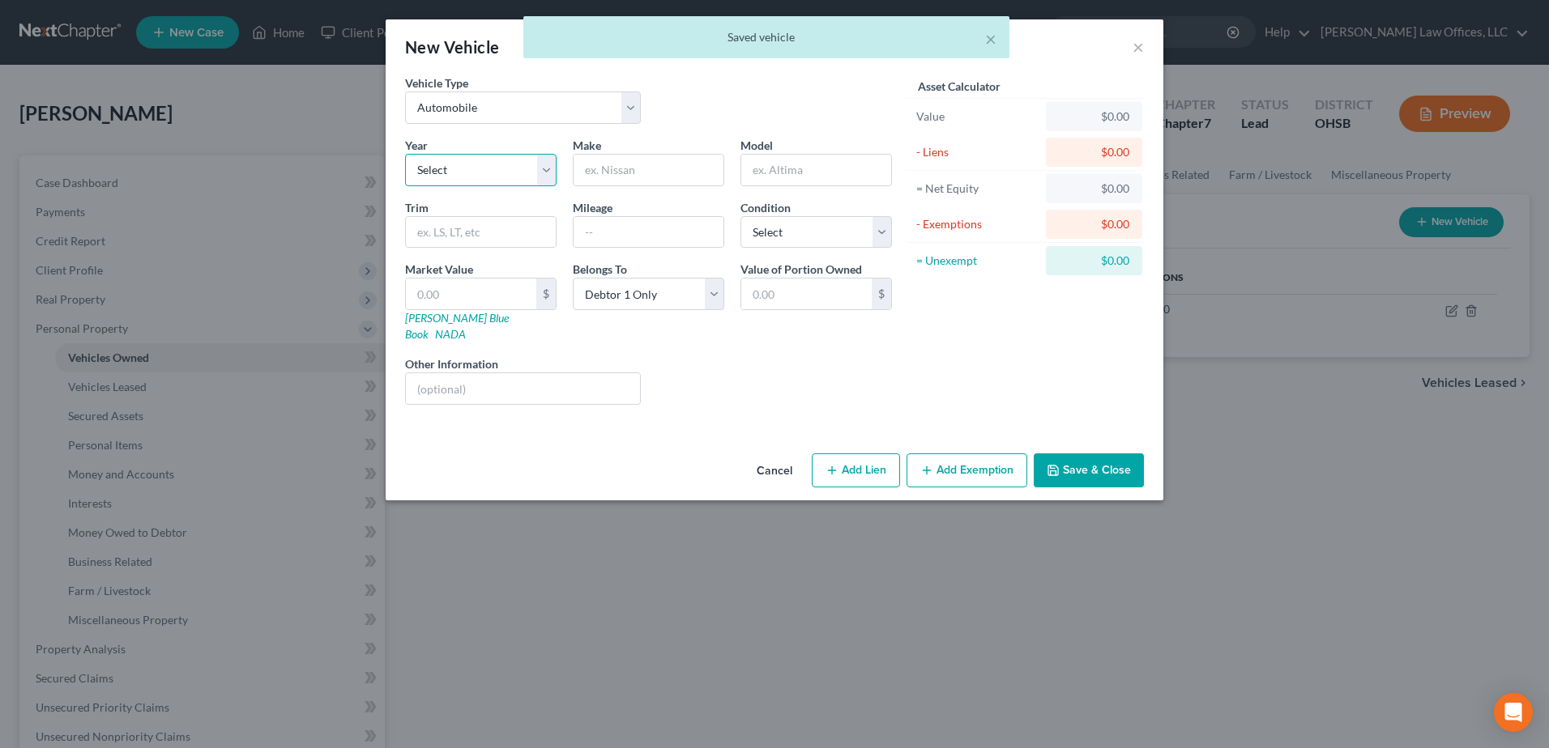
click at [539, 165] on select "Select 2026 2025 2024 2023 2022 2021 2020 2019 2018 2017 2016 2015 2014 2013 20…" at bounding box center [480, 170] width 151 height 32
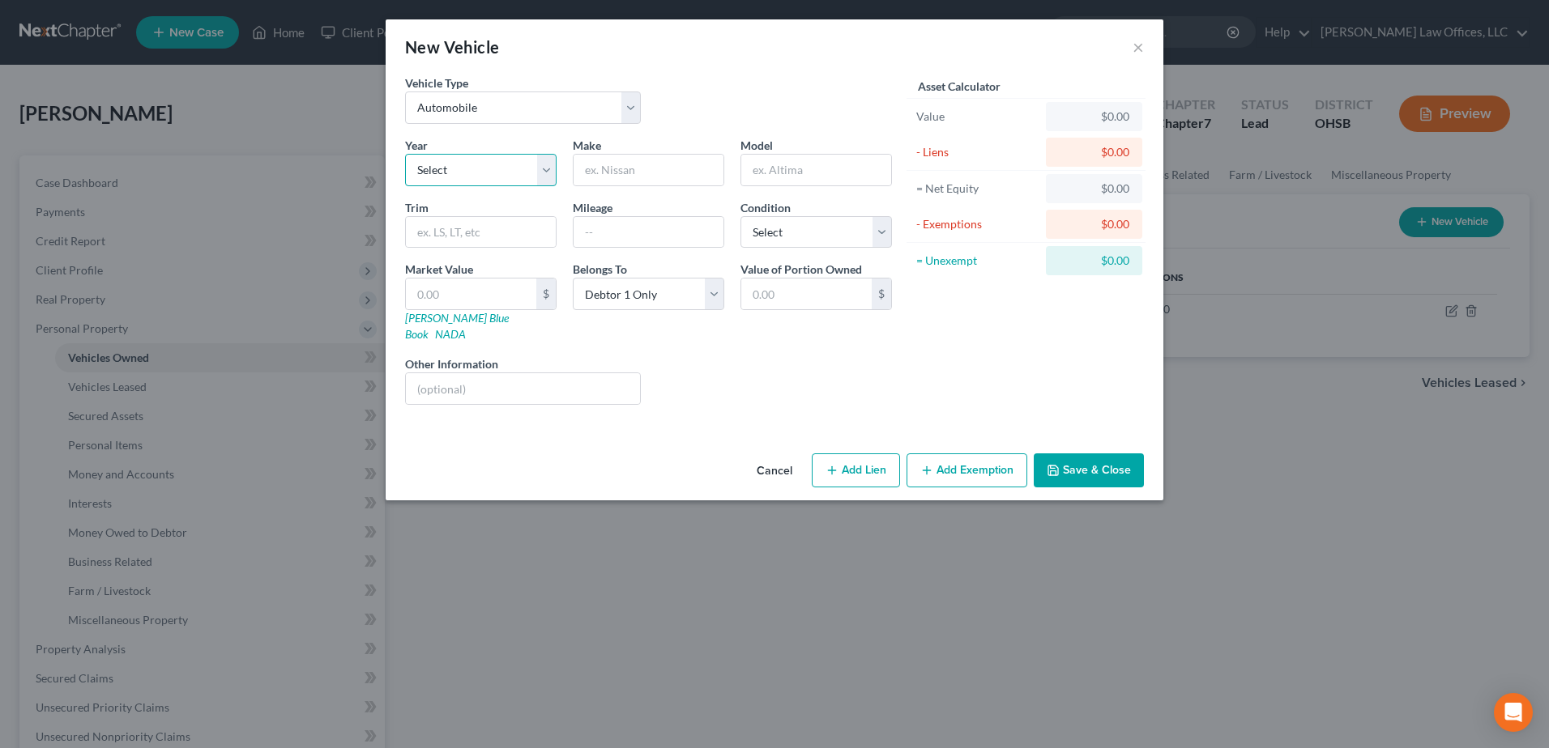
select select "12"
click at [405, 154] on select "Select 2026 2025 2024 2023 2022 2021 2020 2019 2018 2017 2016 2015 2014 2013 20…" at bounding box center [480, 170] width 151 height 32
click at [644, 175] on input "text" at bounding box center [649, 170] width 150 height 31
type input "Toyota"
type input "Camry"
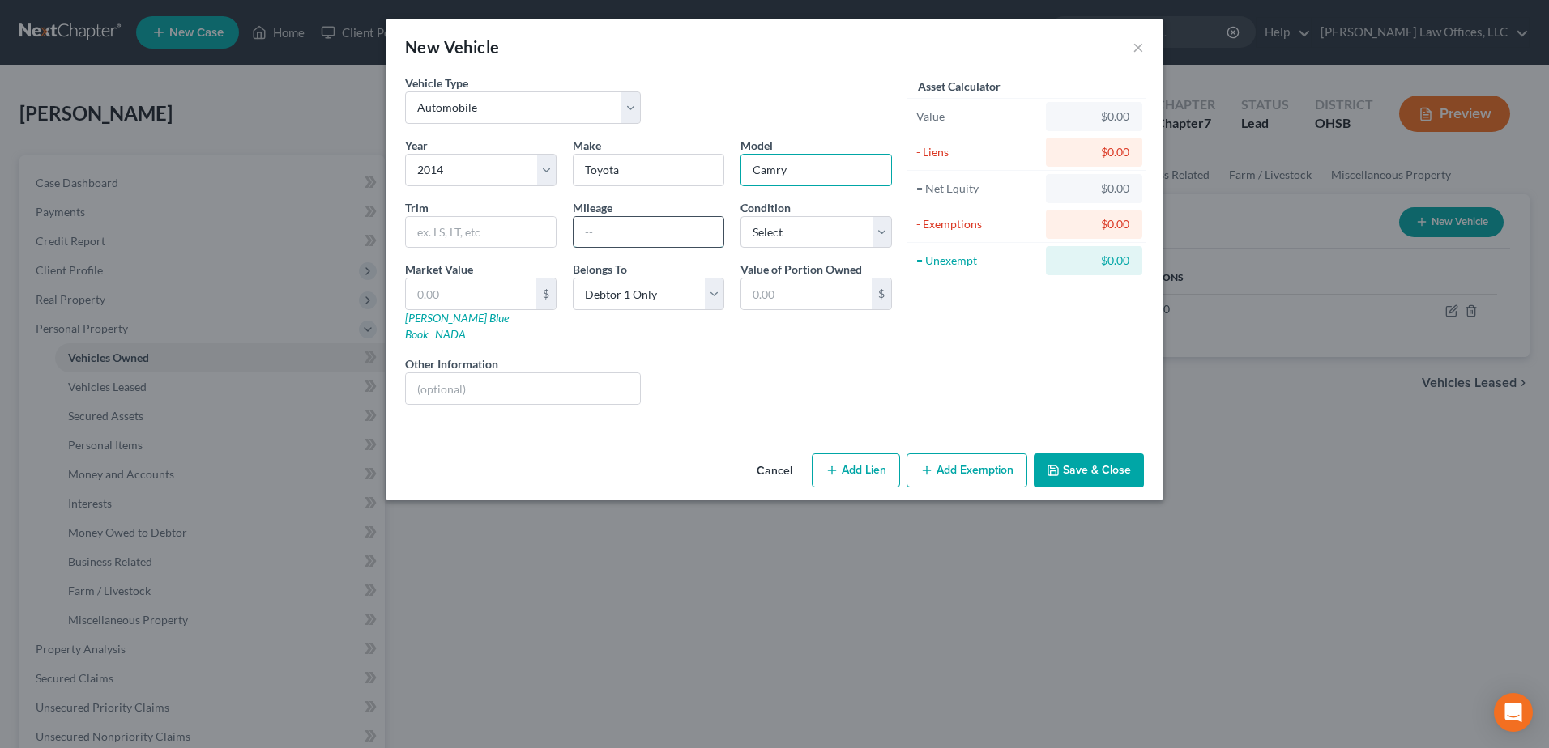
click at [622, 232] on input "text" at bounding box center [649, 232] width 150 height 31
type input "230K+"
click at [881, 230] on select "Select Excellent Very Good Good Fair Poor" at bounding box center [815, 232] width 151 height 32
select select "4"
click at [740, 216] on select "Select Excellent Very Good Good Fair Poor" at bounding box center [815, 232] width 151 height 32
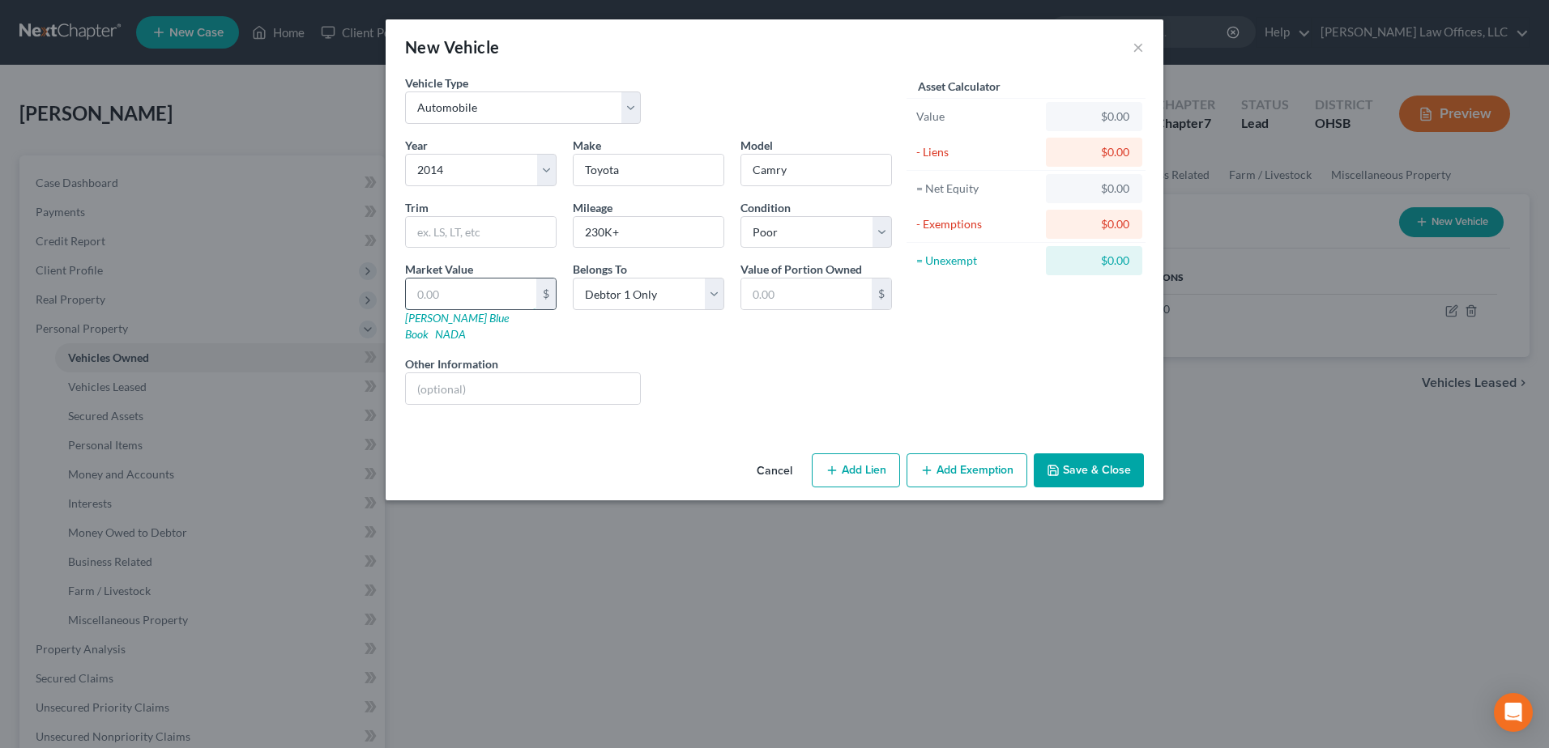
click at [484, 288] on input "text" at bounding box center [471, 294] width 130 height 31
type input "2"
type input "2.00"
type input "20"
type input "20.00"
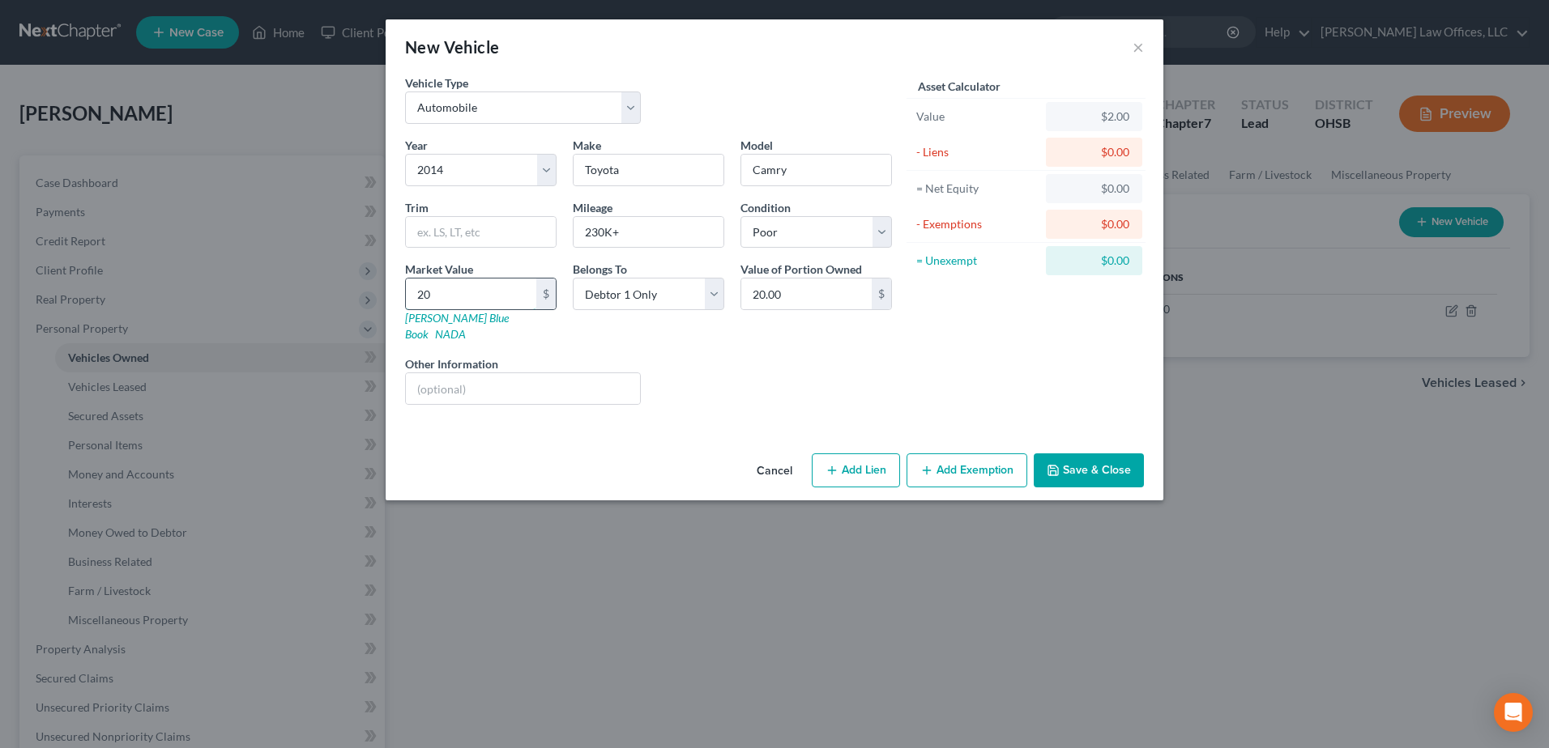
type input "200"
type input "200.00"
type input "2000"
type input "2,000.00"
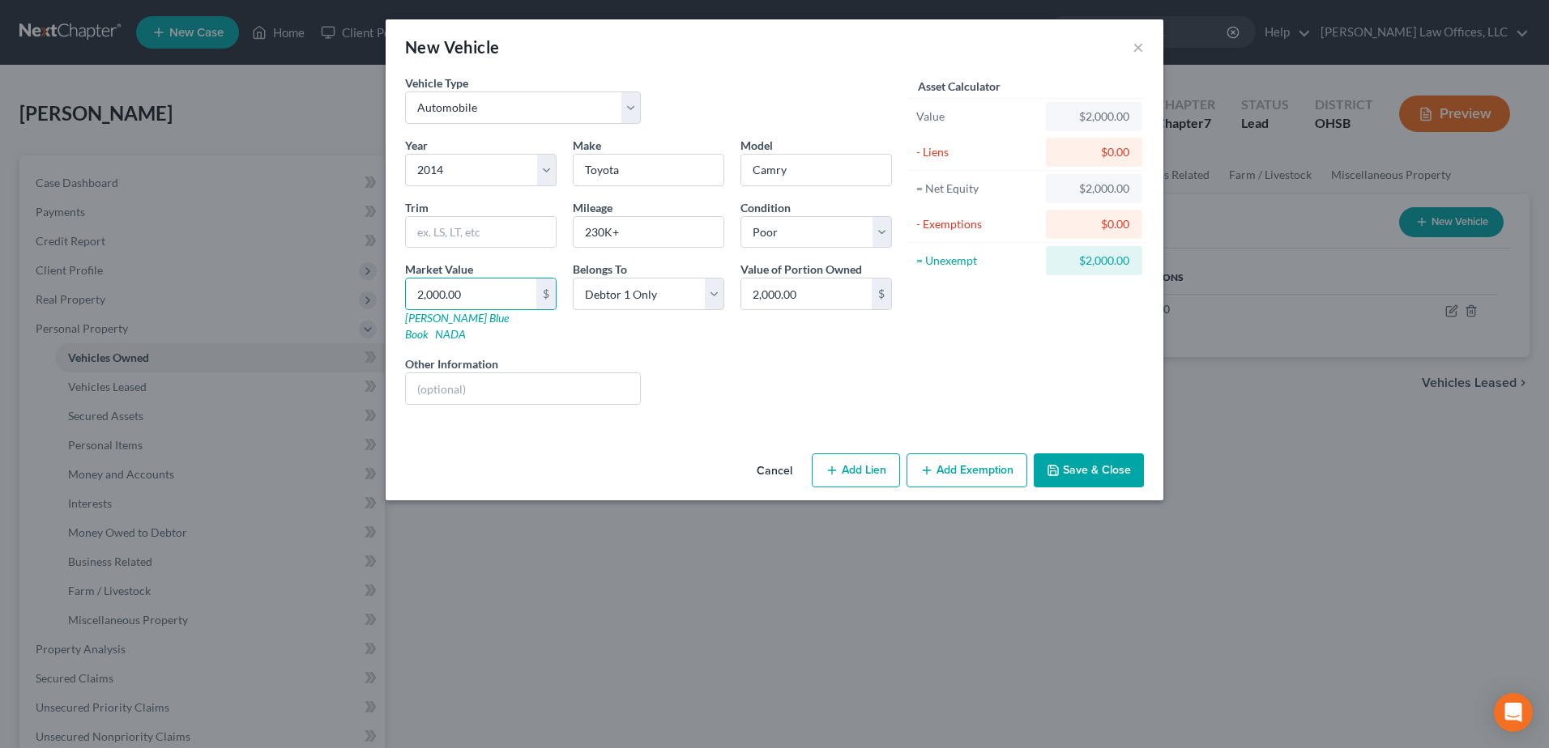
click at [945, 454] on button "Add Exemption" at bounding box center [966, 471] width 121 height 34
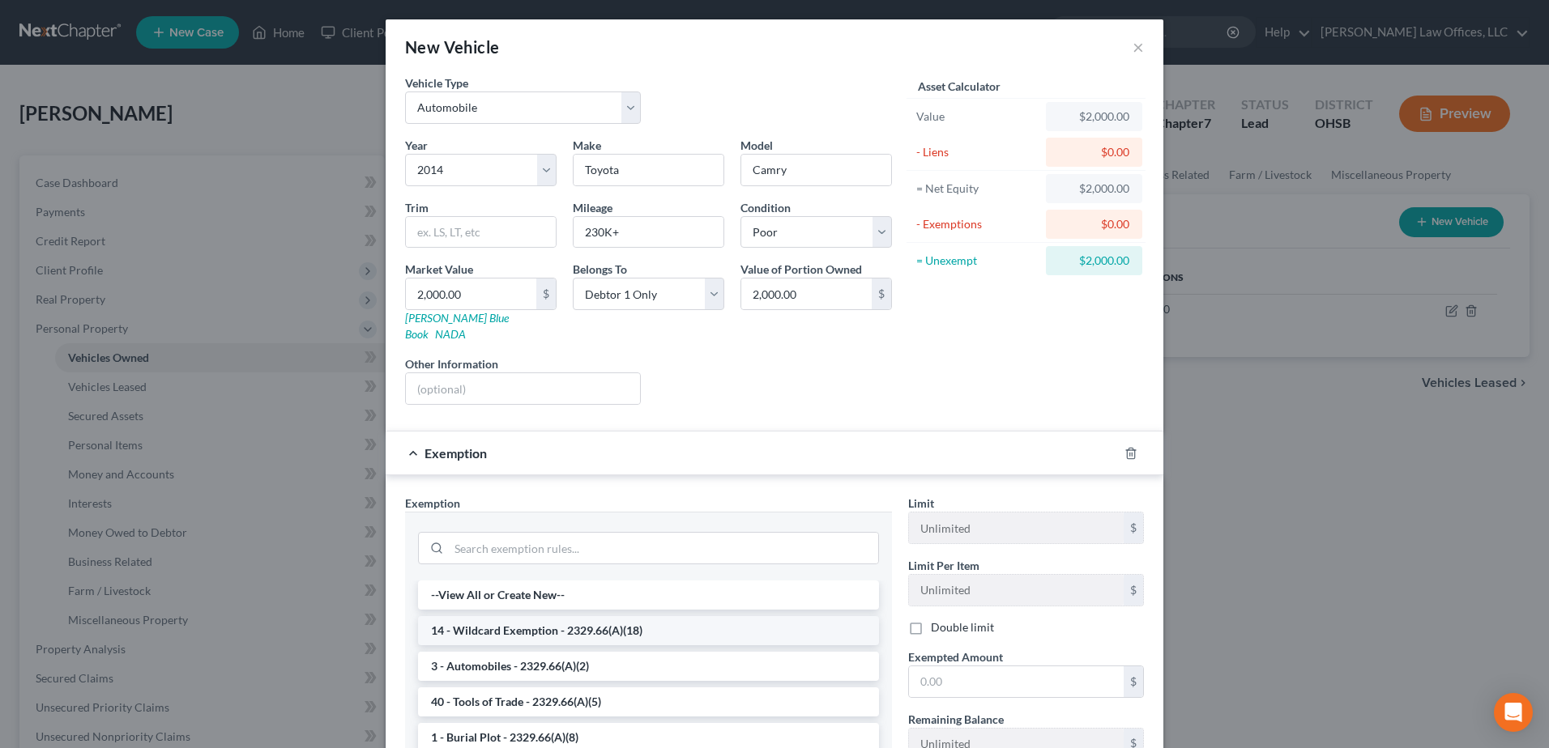
click at [612, 617] on li "14 - Wildcard Exemption - 2329.66(A)(18)" at bounding box center [648, 630] width 461 height 29
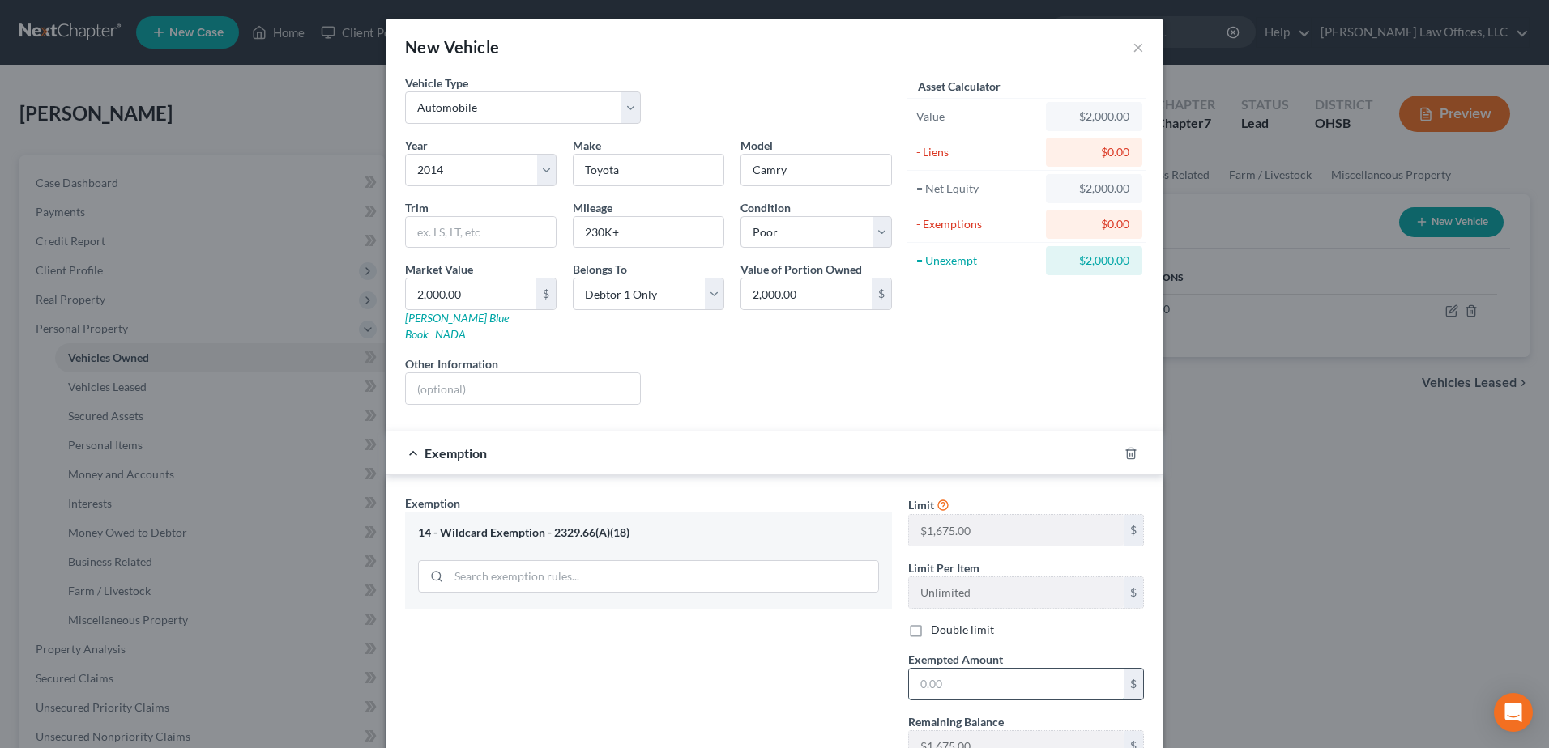
click at [947, 672] on input "text" at bounding box center [1016, 684] width 215 height 31
drag, startPoint x: 958, startPoint y: 666, endPoint x: 846, endPoint y: 676, distance: 112.2
click at [846, 676] on div "Exemption Set must be selected for CA. Exemption * 14 - Wildcard Exemption - 23…" at bounding box center [774, 635] width 755 height 281
type input "1,675.00"
click at [501, 382] on input "text" at bounding box center [523, 388] width 234 height 31
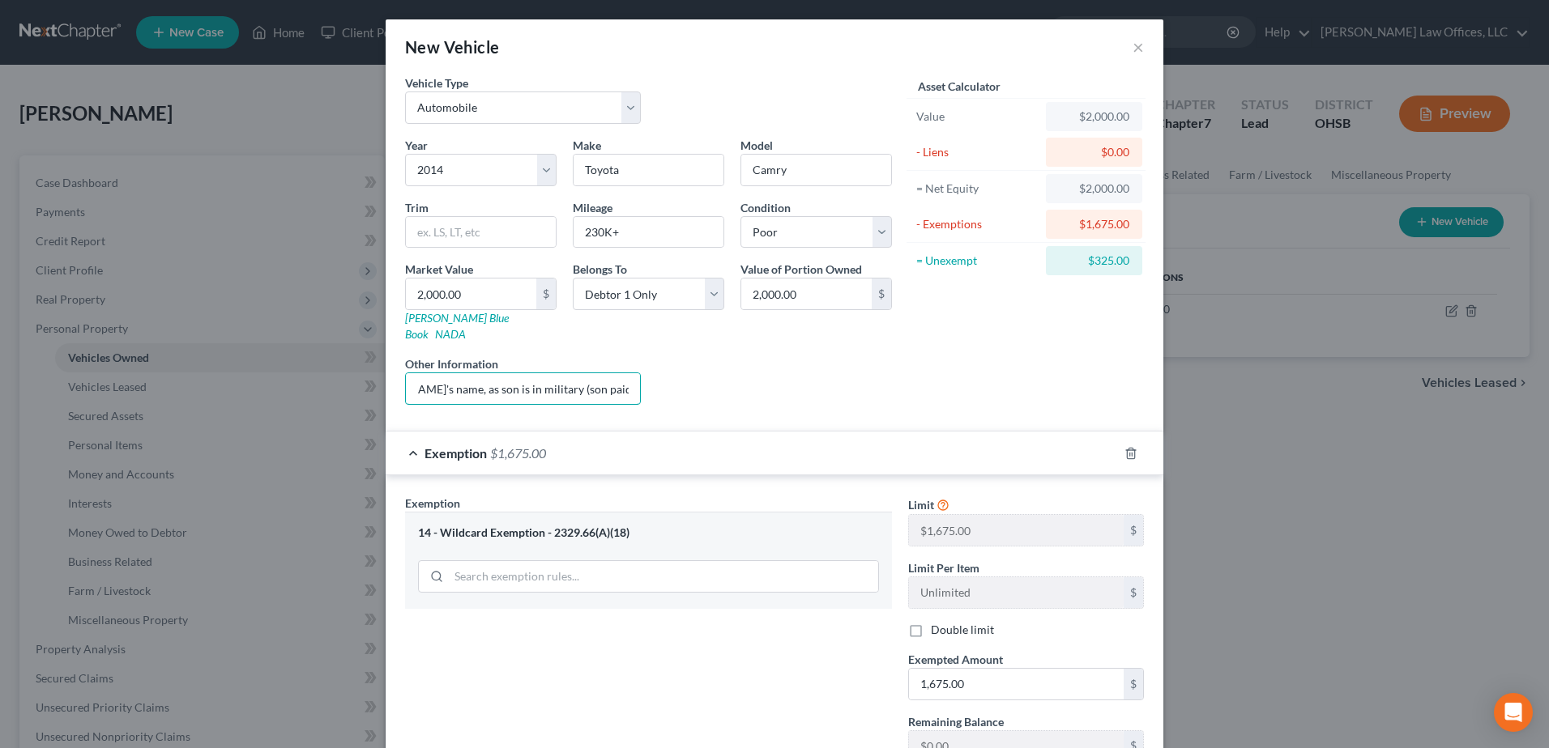
scroll to position [113, 0]
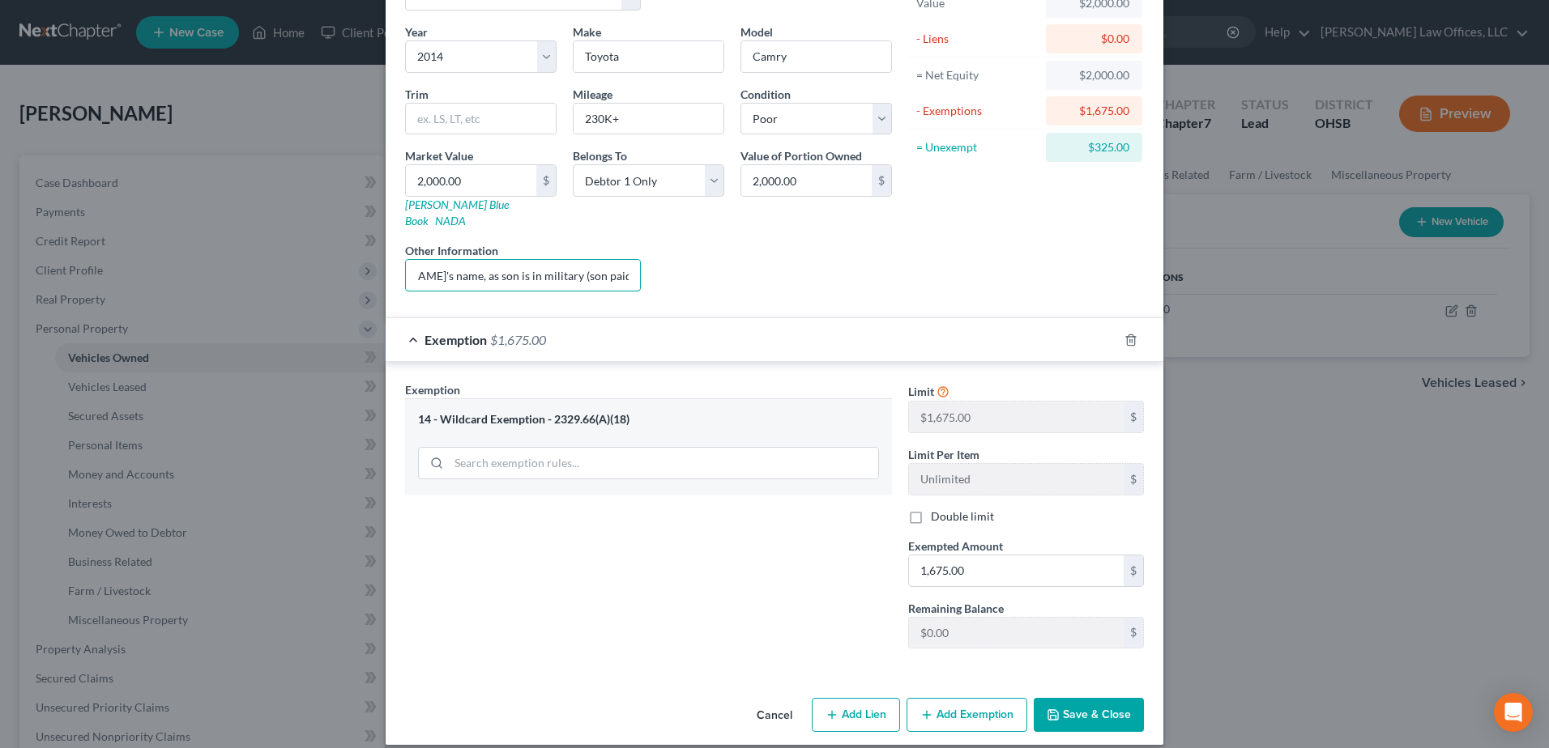
type input "Son's Vehicle, in Debtor's name, as son is in military (son paid for vehicle)"
click at [1062, 698] on button "Save & Close" at bounding box center [1089, 715] width 110 height 34
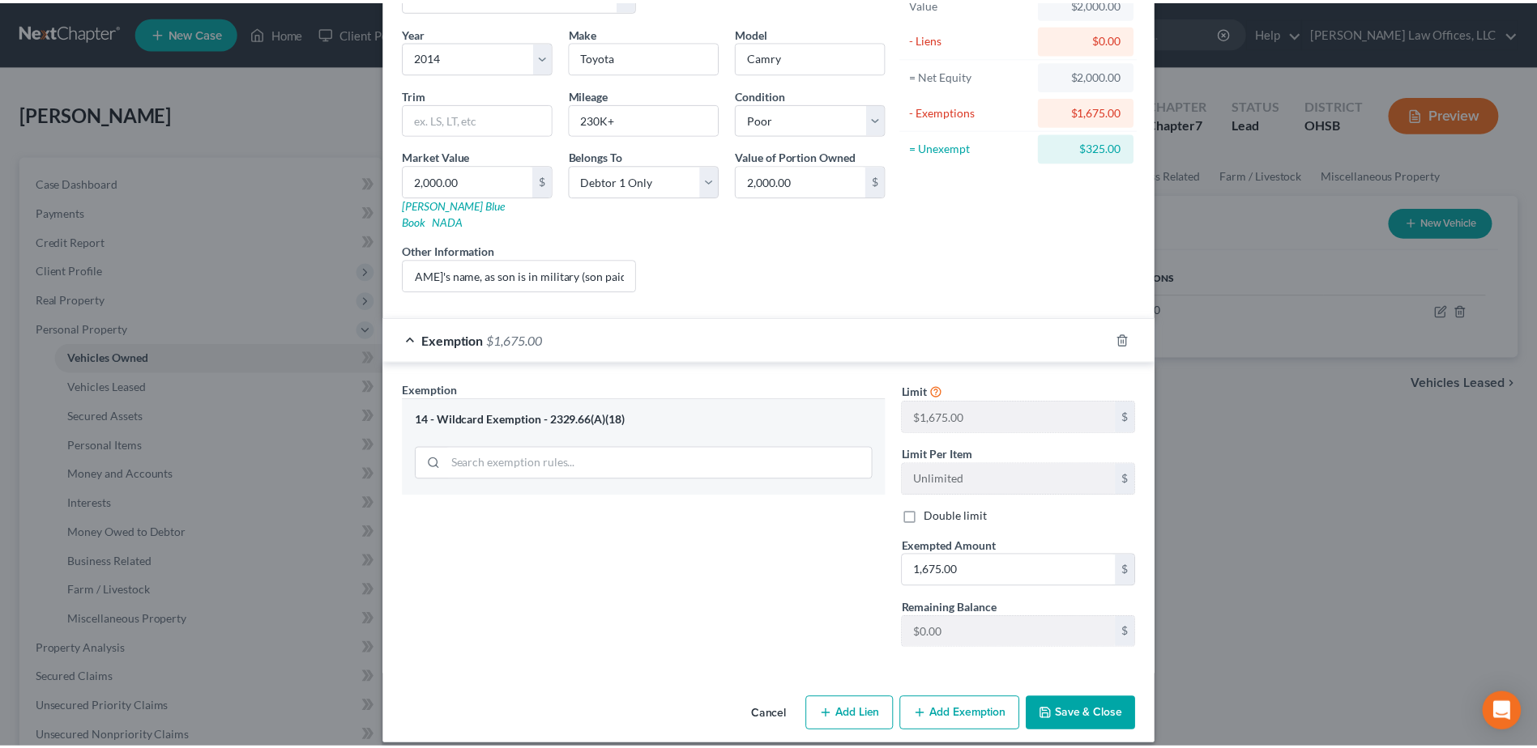
scroll to position [0, 0]
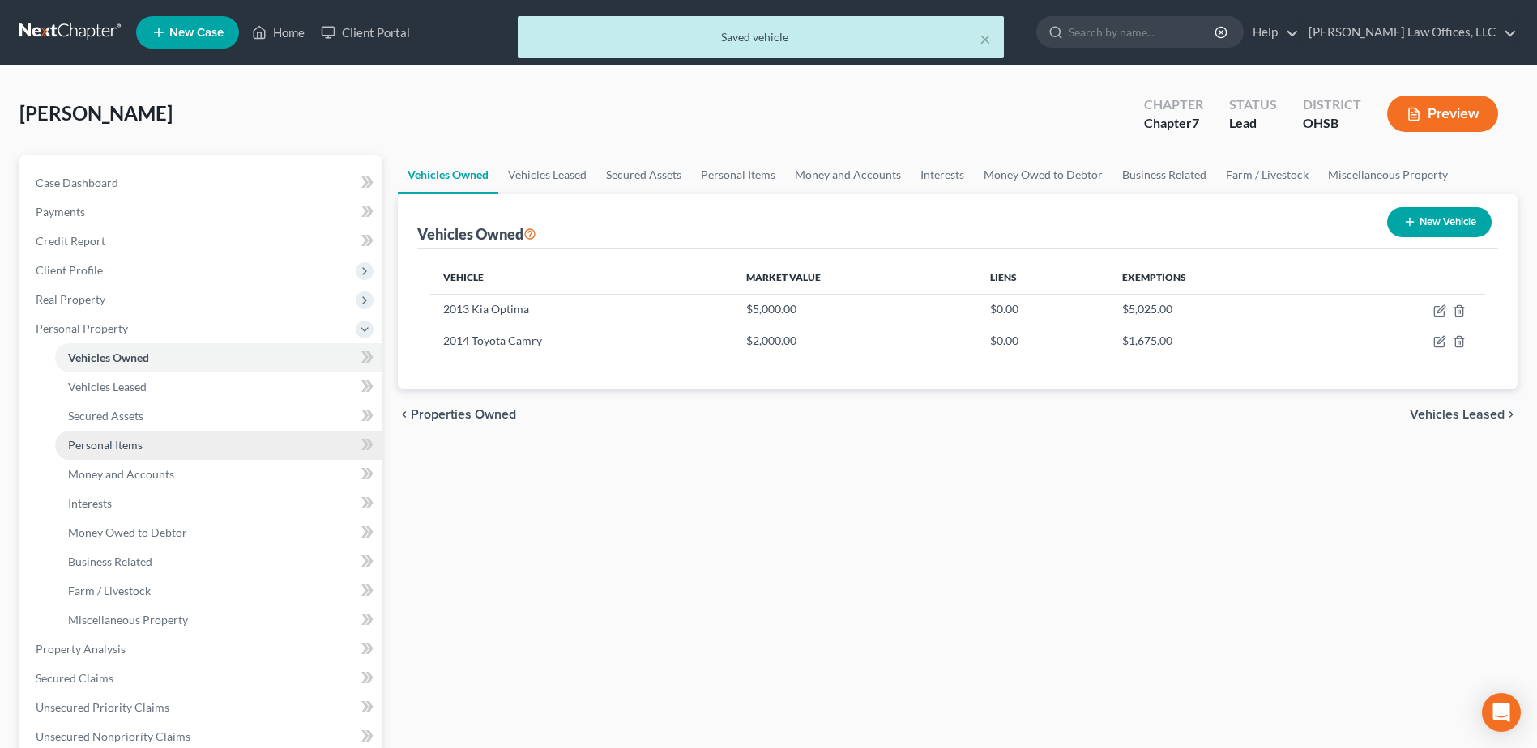
click at [124, 446] on span "Personal Items" at bounding box center [105, 445] width 75 height 14
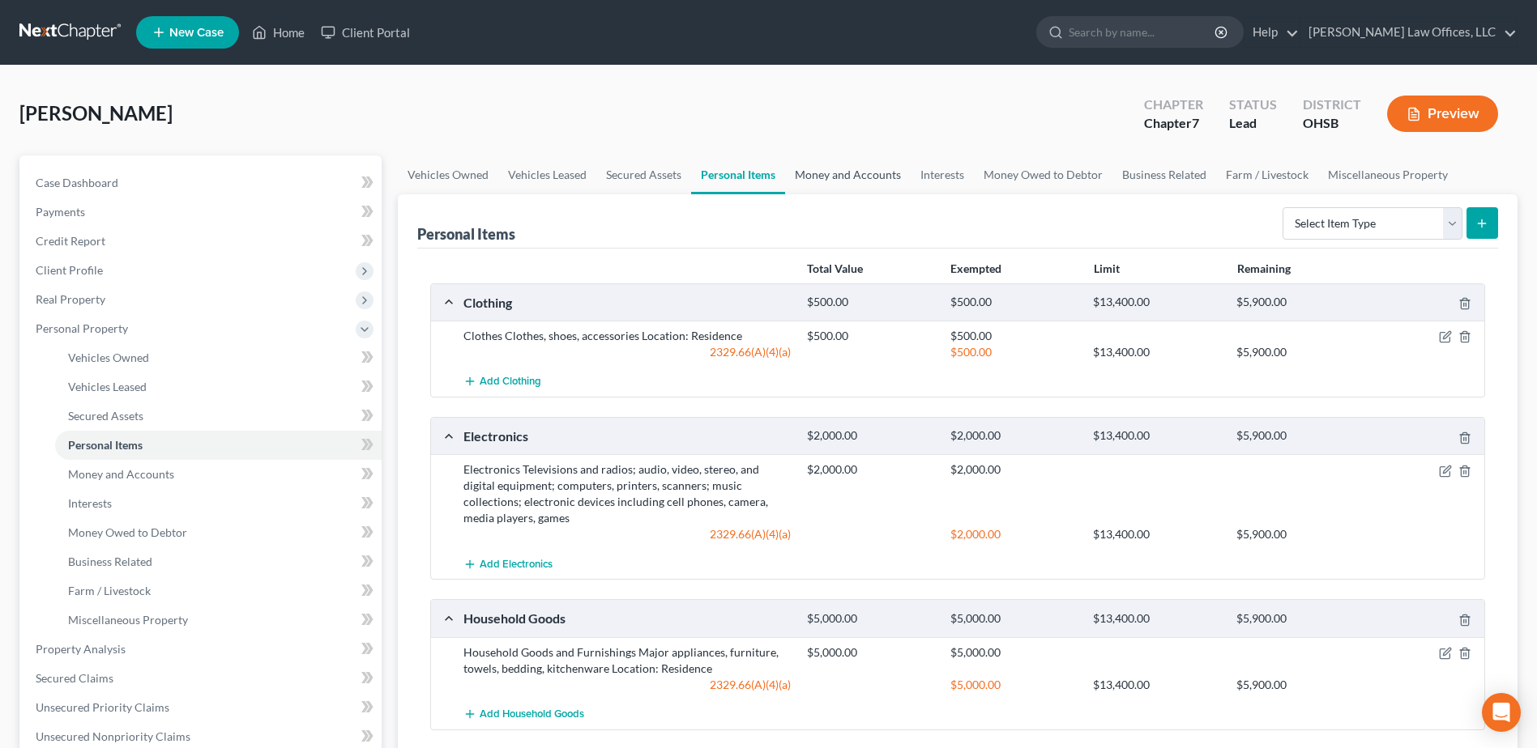
click at [863, 173] on link "Money and Accounts" at bounding box center [848, 175] width 126 height 39
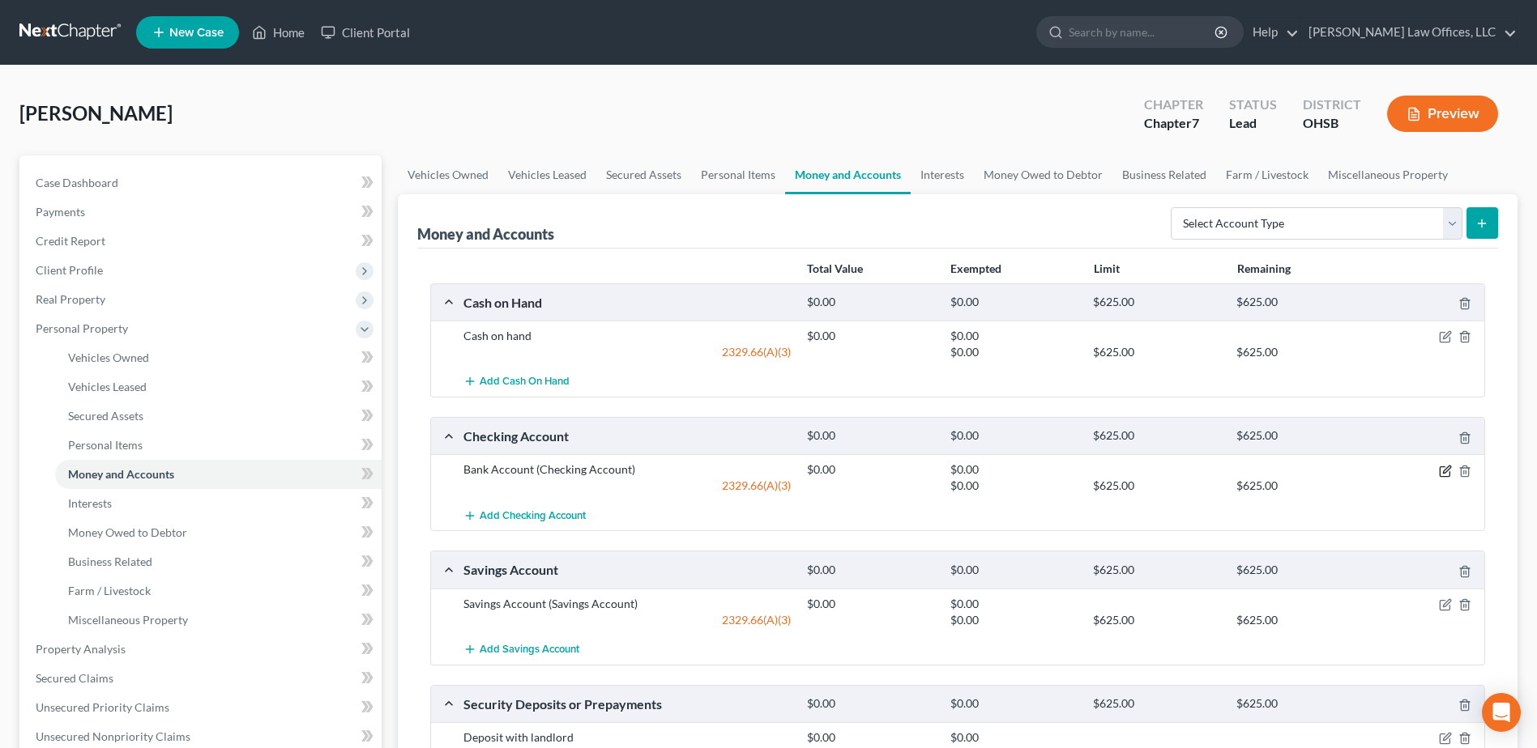
click at [1447, 471] on icon "button" at bounding box center [1446, 469] width 7 height 7
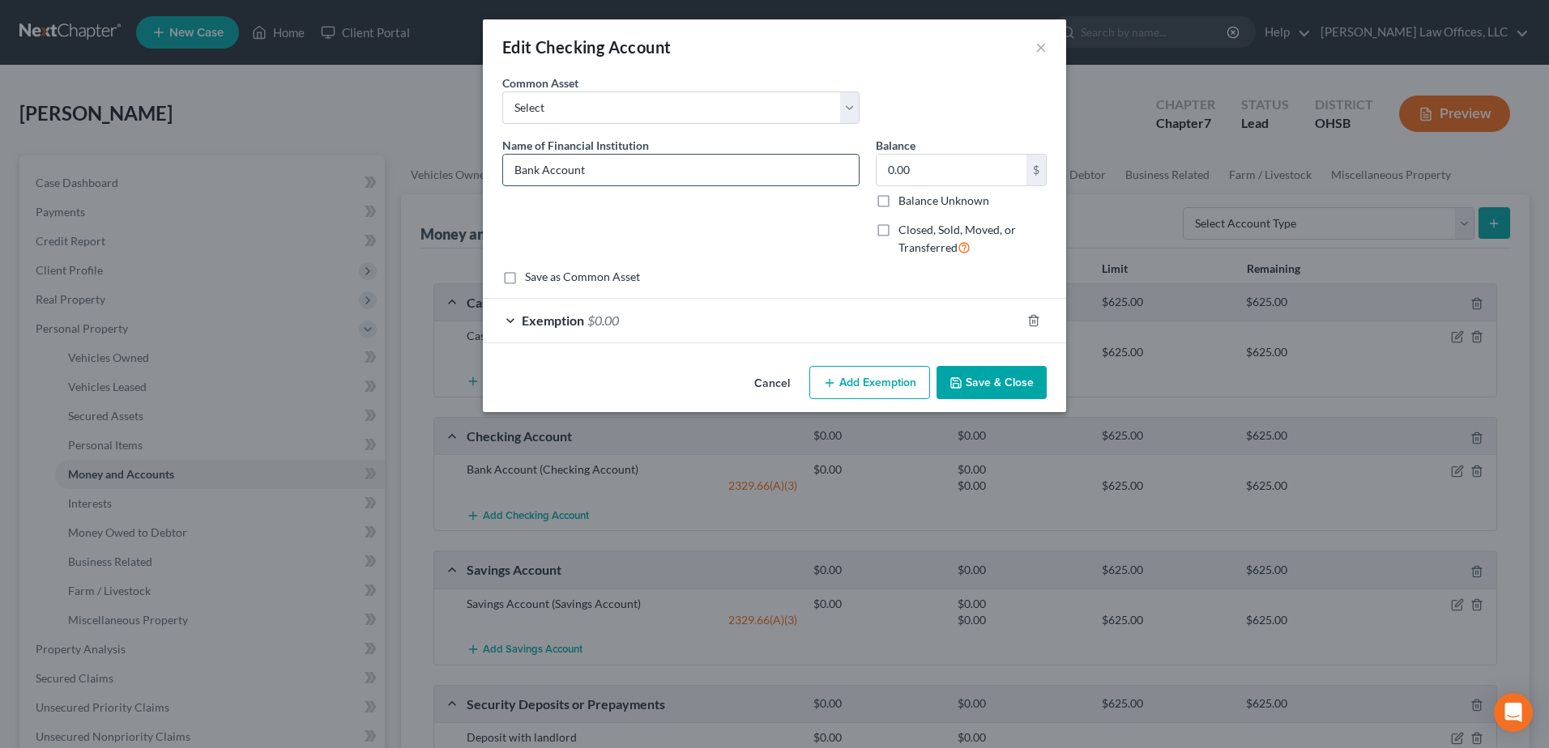
click at [514, 171] on input "Bank Account" at bounding box center [681, 170] width 356 height 31
drag, startPoint x: 608, startPoint y: 170, endPoint x: 465, endPoint y: 192, distance: 145.0
click at [465, 192] on div "Edit Checking Account × An exemption set must first be selected from the Filing…" at bounding box center [774, 374] width 1549 height 748
drag, startPoint x: 679, startPoint y: 168, endPoint x: 489, endPoint y: 177, distance: 189.8
click at [489, 177] on div "An exemption set must first be selected from the Filing Information section. Co…" at bounding box center [774, 217] width 583 height 285
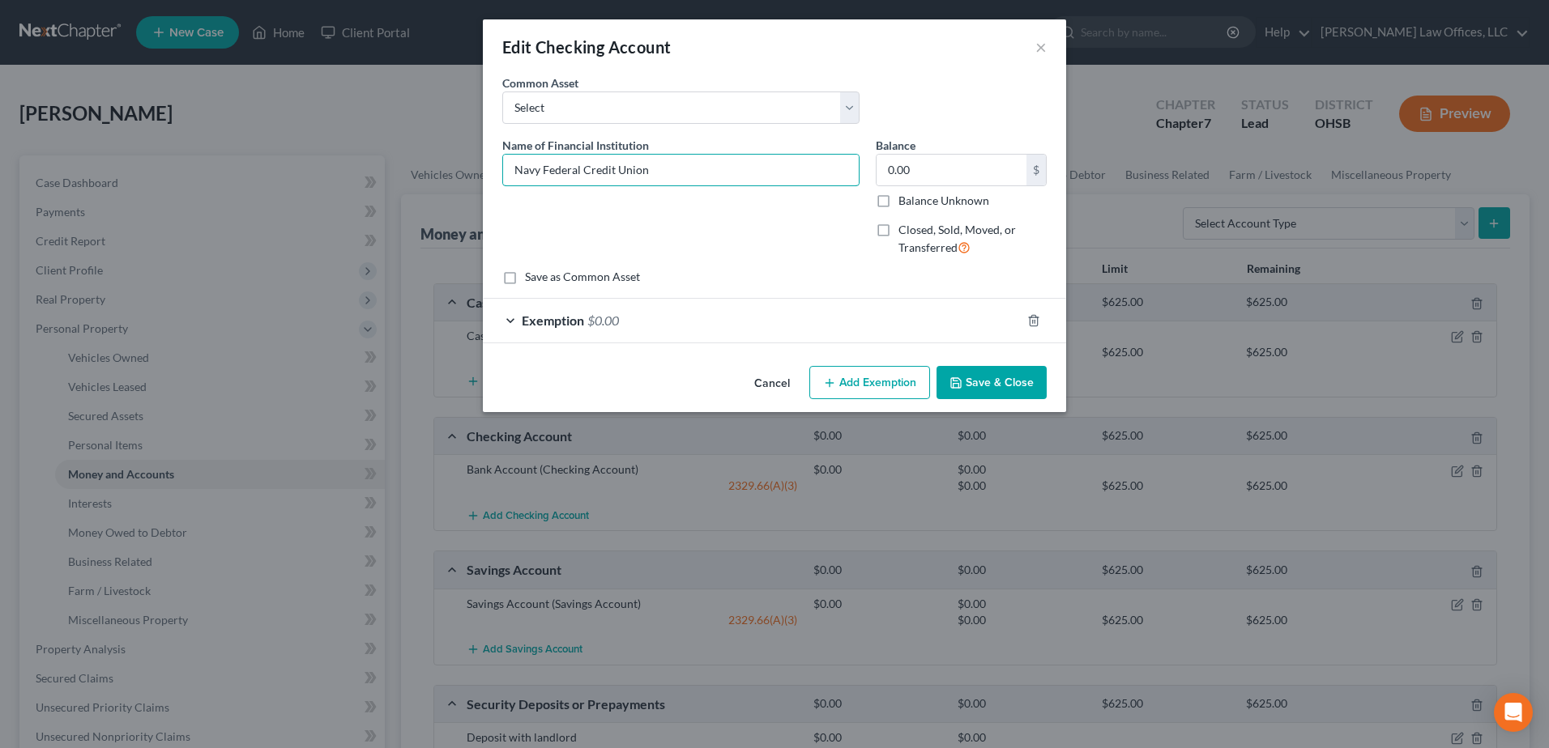
type input "Navy Federal Credit Union"
click at [982, 374] on button "Save & Close" at bounding box center [991, 383] width 110 height 34
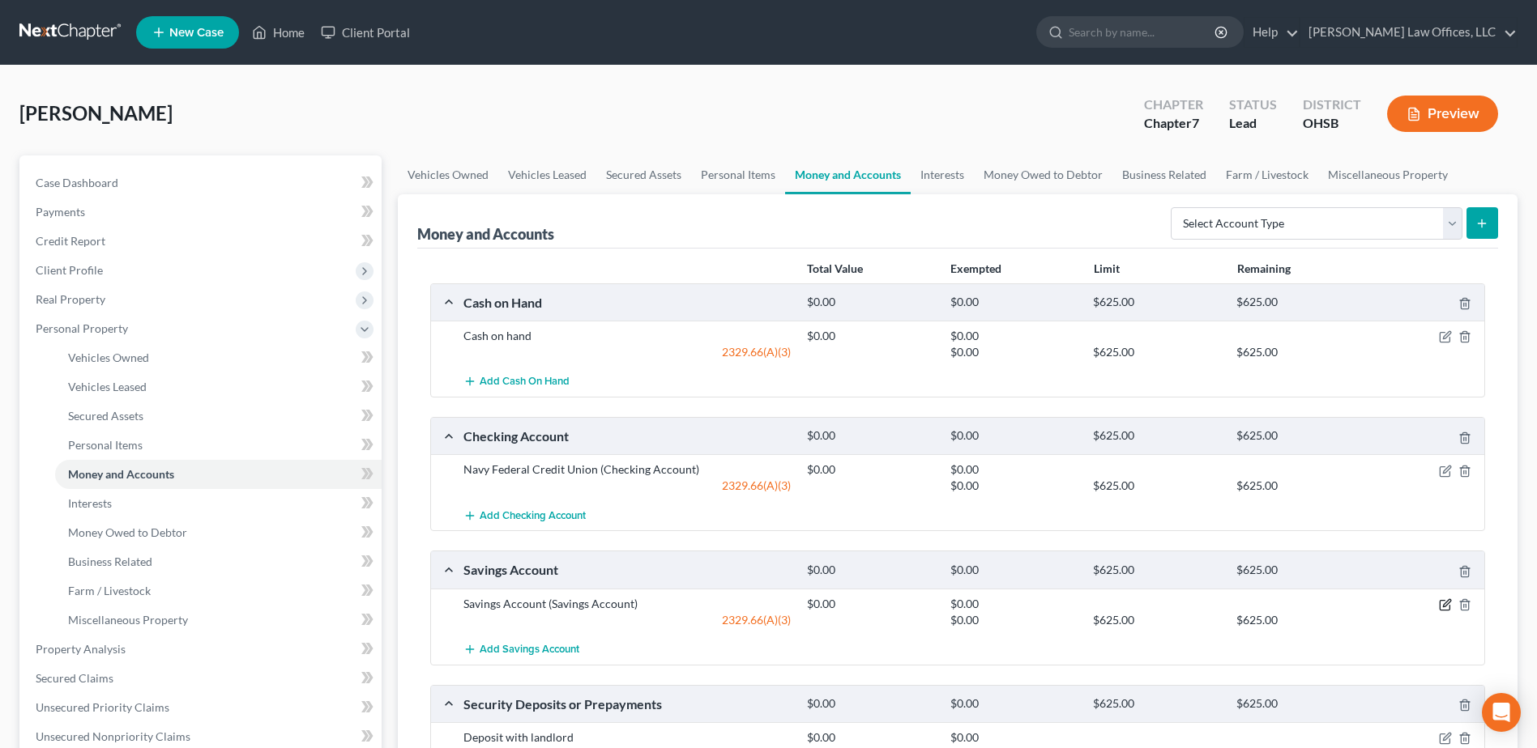
click at [1442, 603] on icon "button" at bounding box center [1445, 605] width 13 height 13
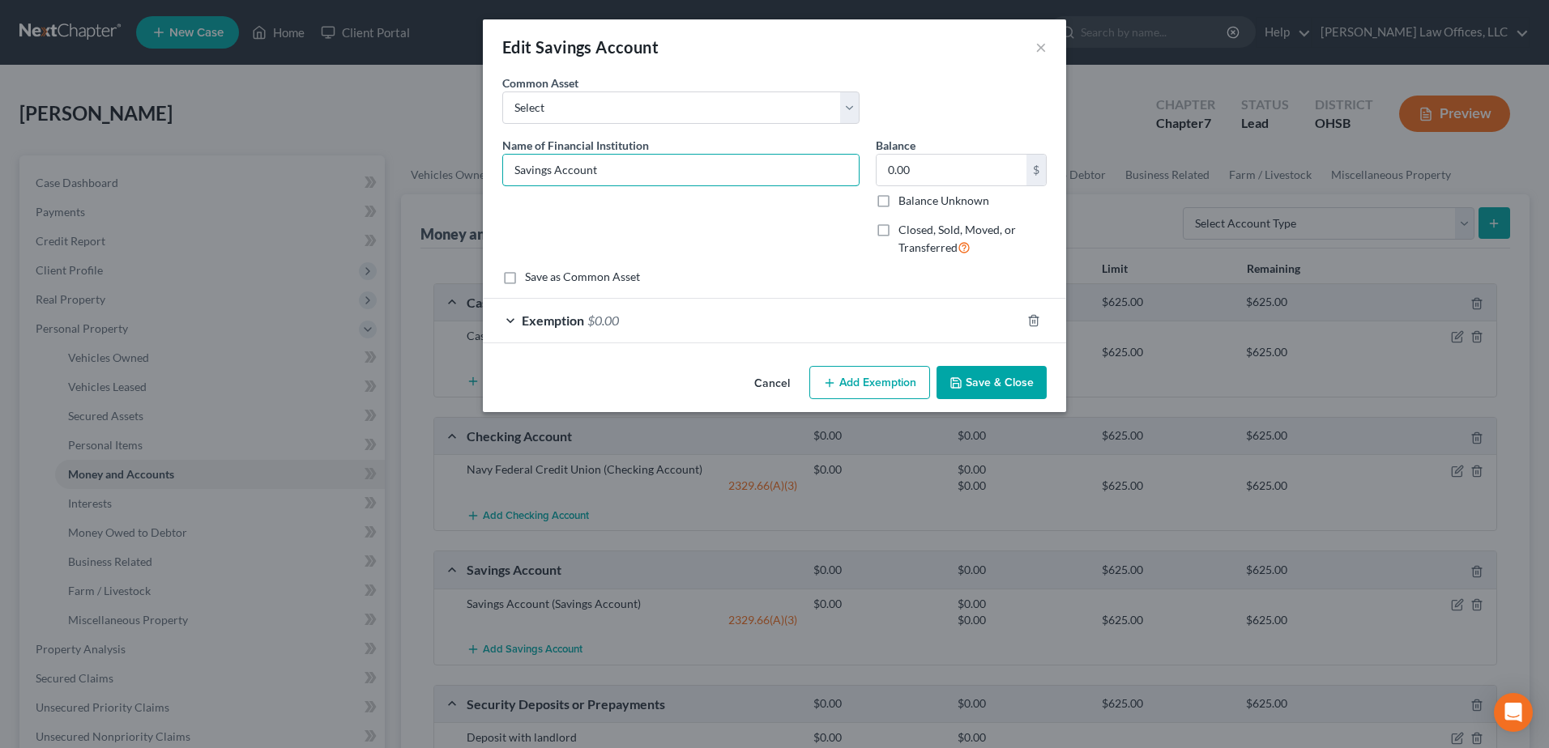
drag, startPoint x: 640, startPoint y: 168, endPoint x: 496, endPoint y: 173, distance: 144.3
click at [496, 173] on div "Name of Financial Institution * Savings Account" at bounding box center [680, 203] width 373 height 133
paste input "Navy Federal Credit Union"
type input "Navy Federal Credit Union"
click at [987, 372] on button "Save & Close" at bounding box center [991, 383] width 110 height 34
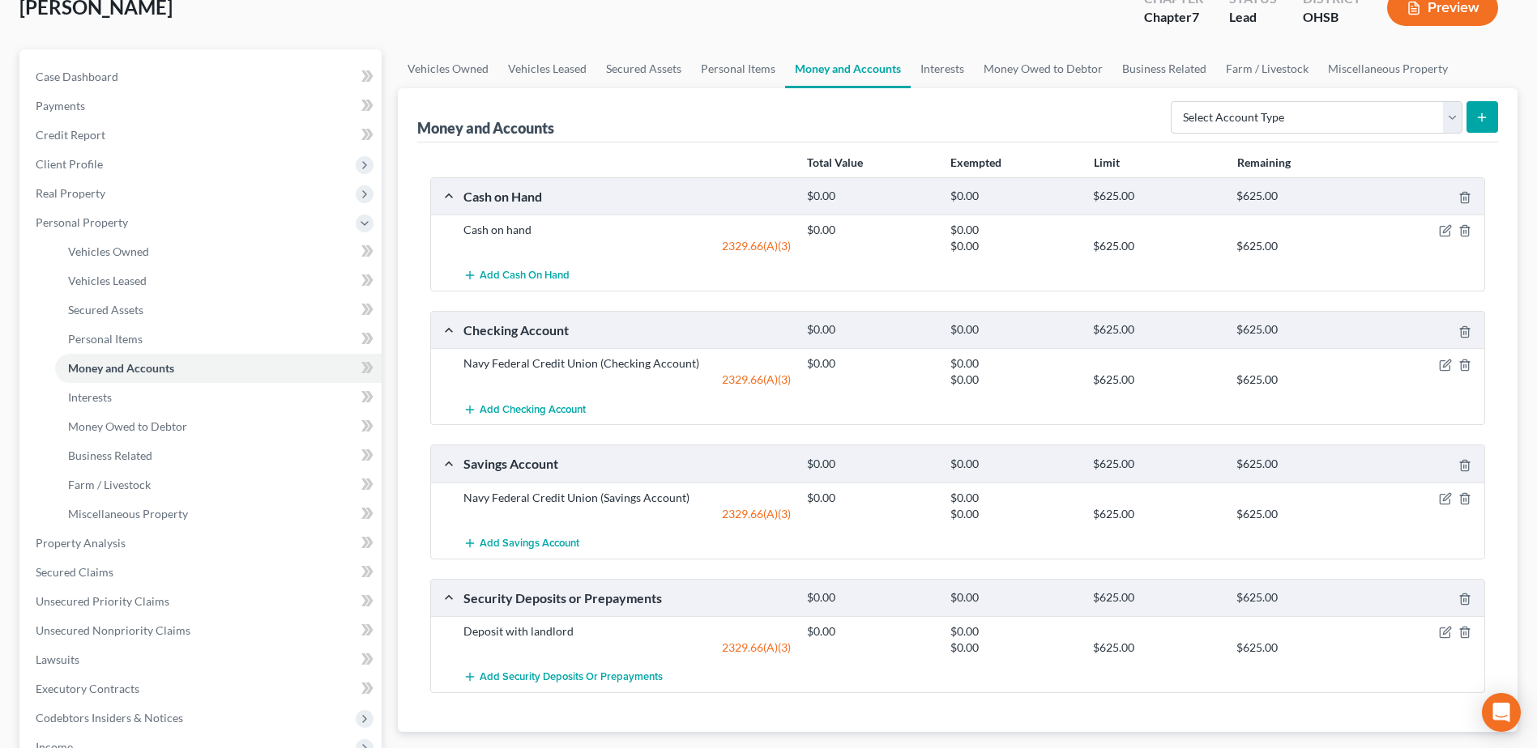
scroll to position [81, 0]
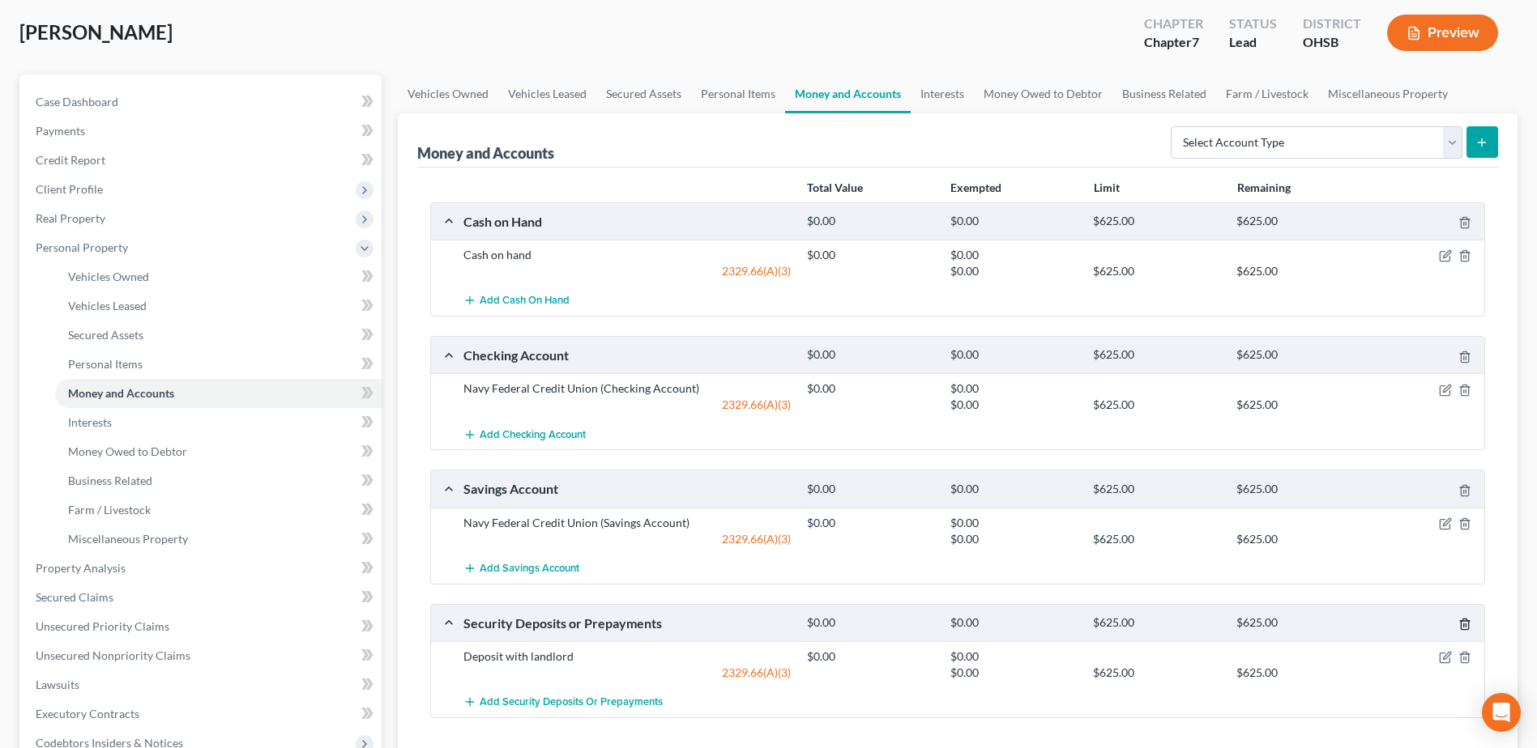
click at [1464, 621] on polyline "button" at bounding box center [1465, 621] width 10 height 0
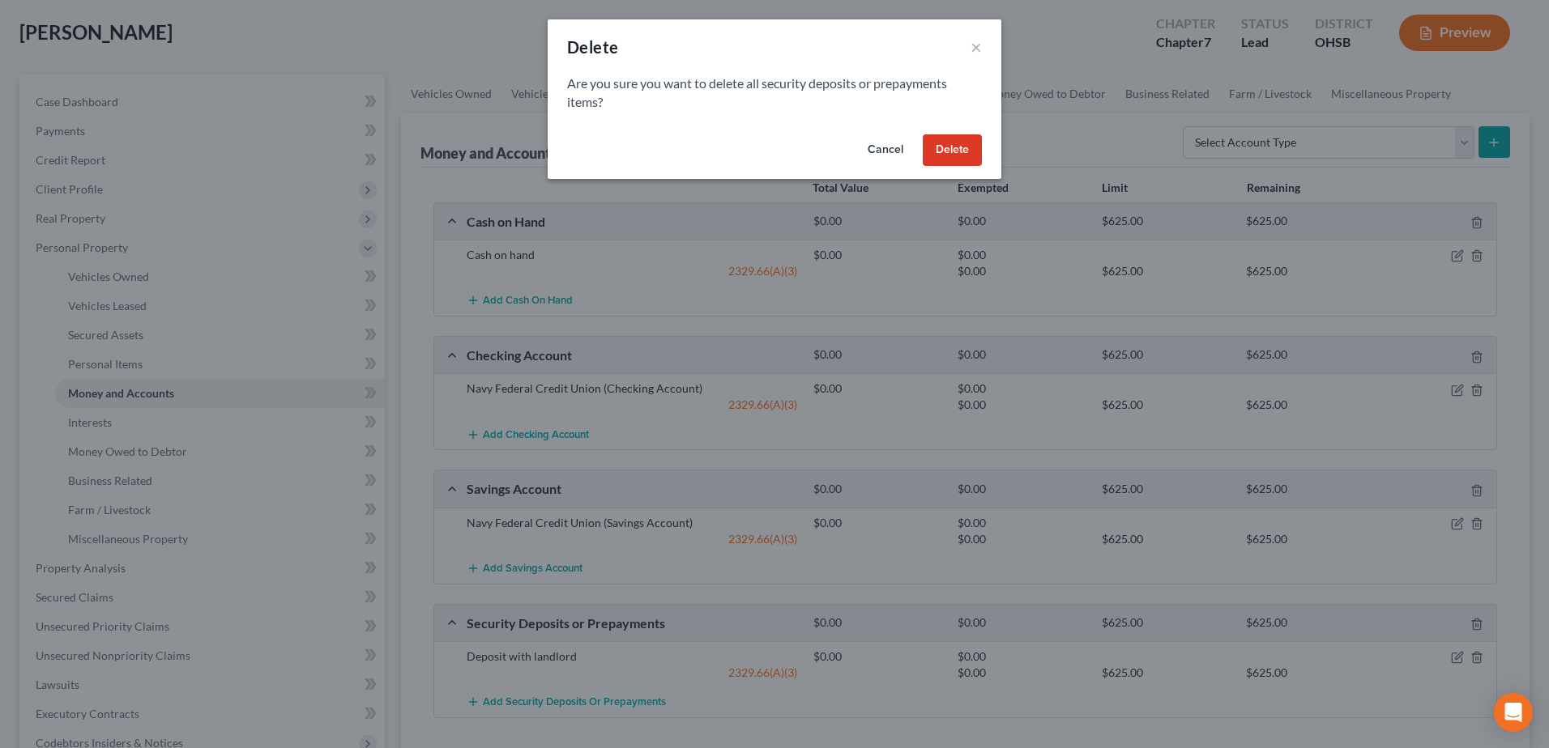
click at [968, 150] on button "Delete" at bounding box center [952, 150] width 59 height 32
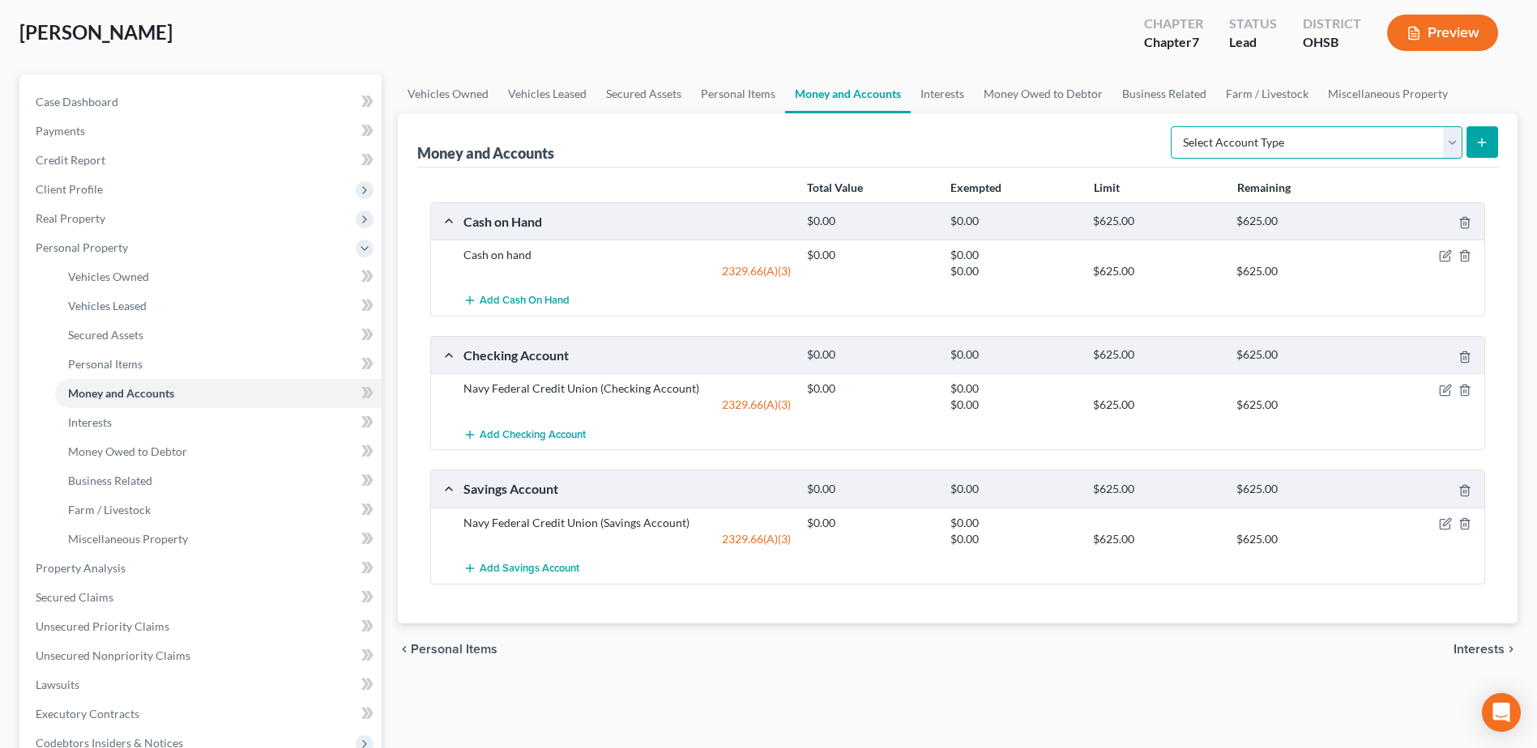
click at [1452, 144] on select "Select Account Type Brokerage Cash on Hand Certificates of Deposit Checking Acc…" at bounding box center [1317, 142] width 292 height 32
select select "other"
click at [1174, 126] on select "Select Account Type Brokerage Cash on Hand Certificates of Deposit Checking Acc…" at bounding box center [1317, 142] width 292 height 32
click at [1479, 136] on icon "submit" at bounding box center [1481, 142] width 13 height 13
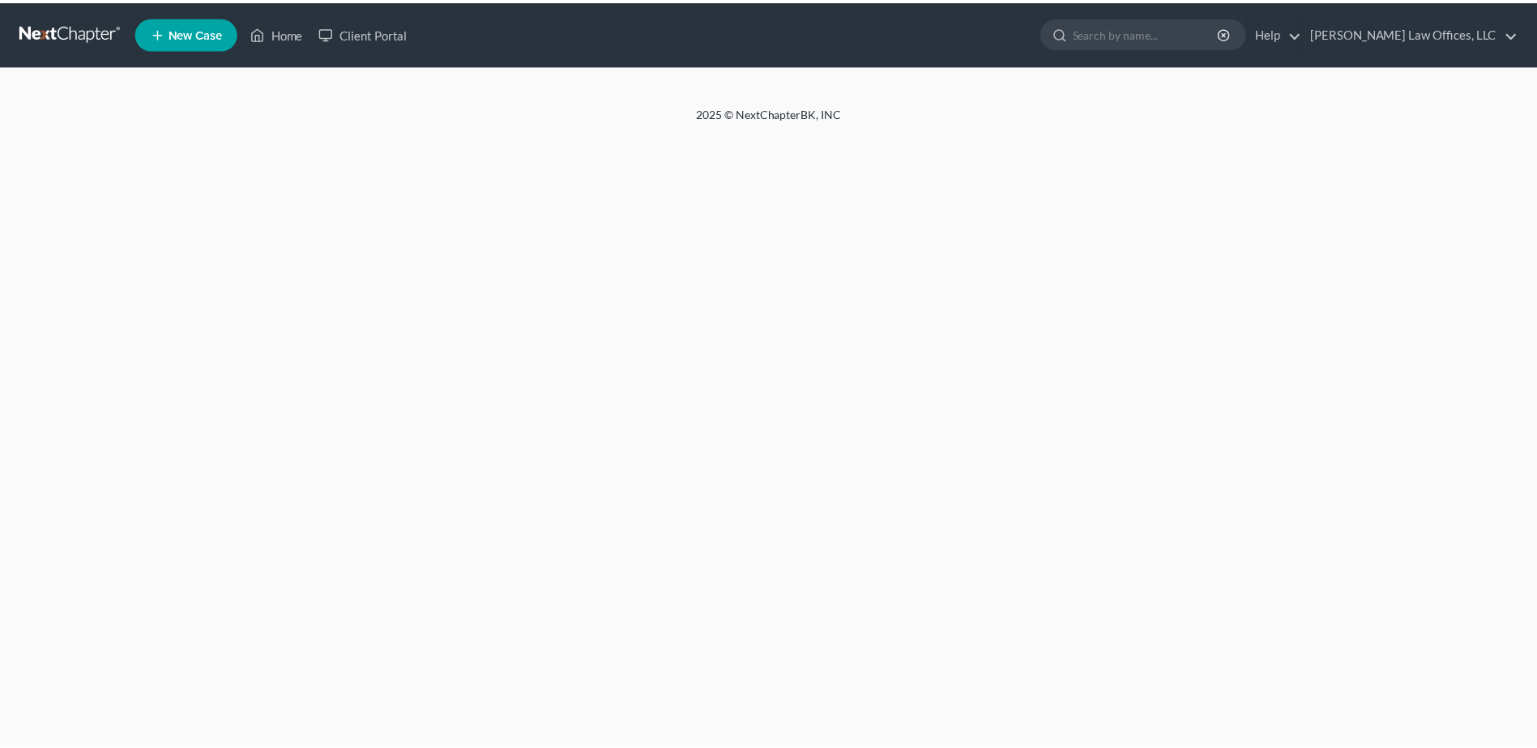
scroll to position [81, 0]
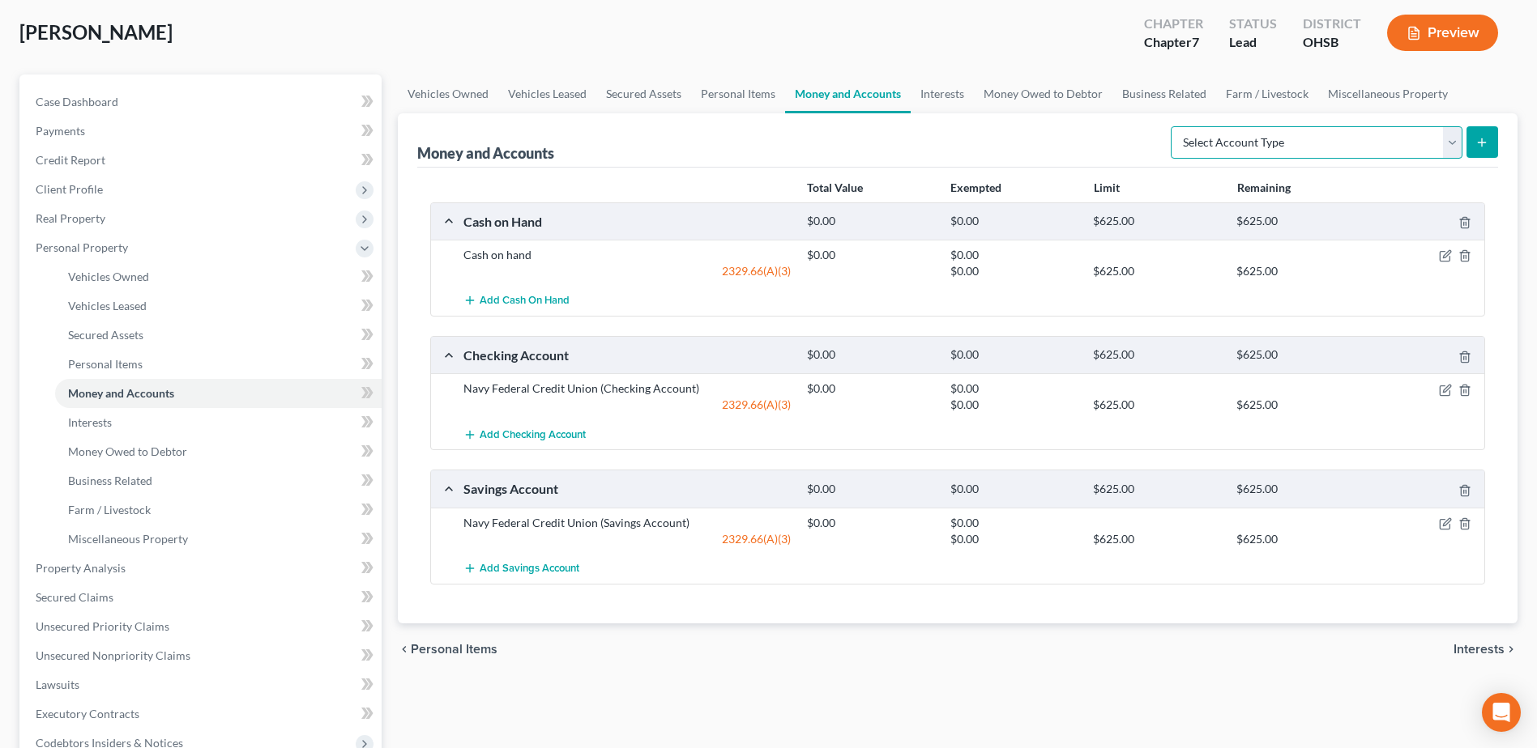
click at [1453, 138] on select "Select Account Type Brokerage Cash on Hand Certificates of Deposit Checking Acc…" at bounding box center [1317, 142] width 292 height 32
select select "other"
click at [1174, 126] on select "Select Account Type Brokerage Cash on Hand Certificates of Deposit Checking Acc…" at bounding box center [1317, 142] width 292 height 32
click at [1484, 138] on icon "submit" at bounding box center [1481, 142] width 13 height 13
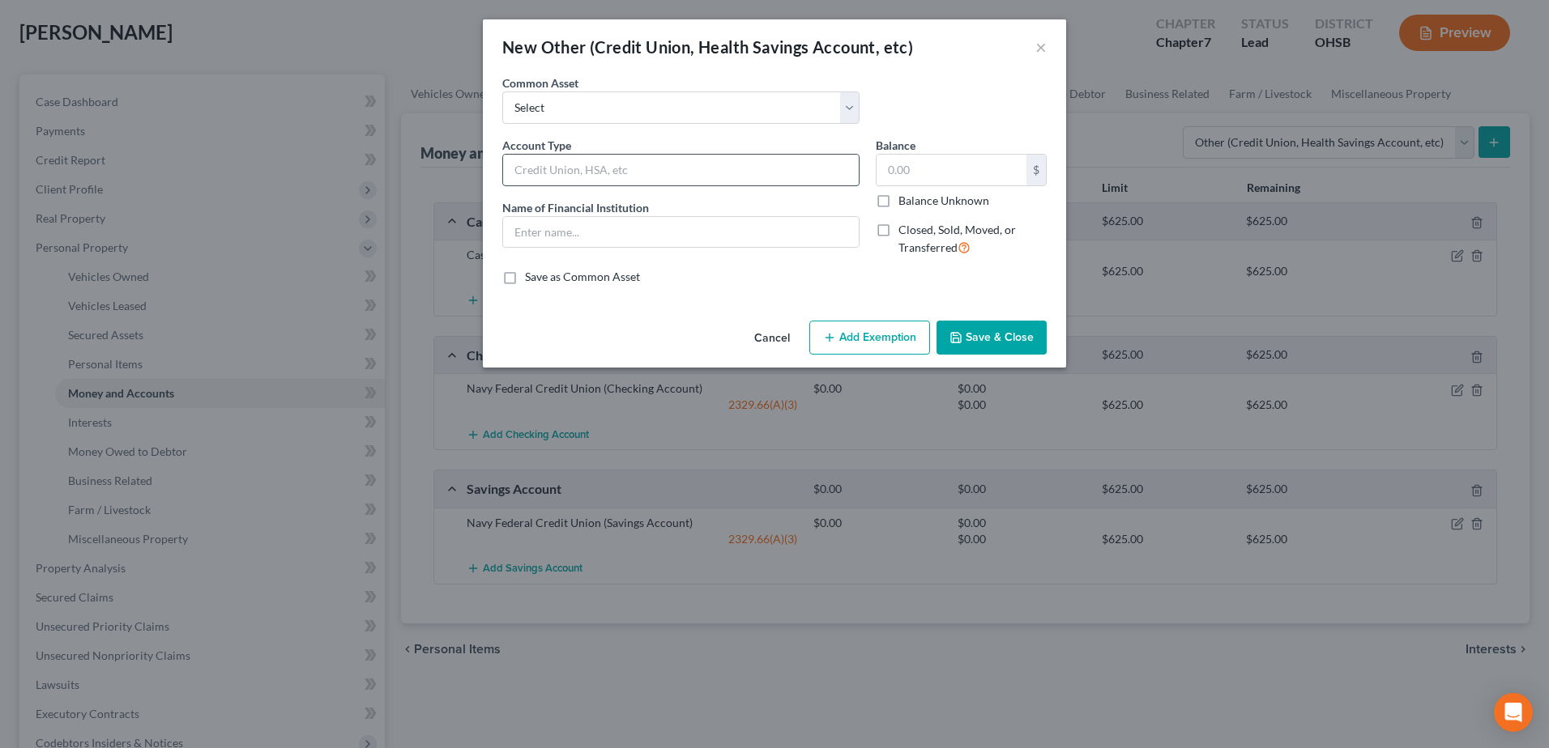
click at [668, 171] on input "text" at bounding box center [681, 170] width 356 height 31
type input "Cash App"
click at [593, 227] on input "text" at bounding box center [681, 232] width 356 height 31
type input "Cash App"
click at [1013, 332] on button "Save & Close" at bounding box center [991, 338] width 110 height 34
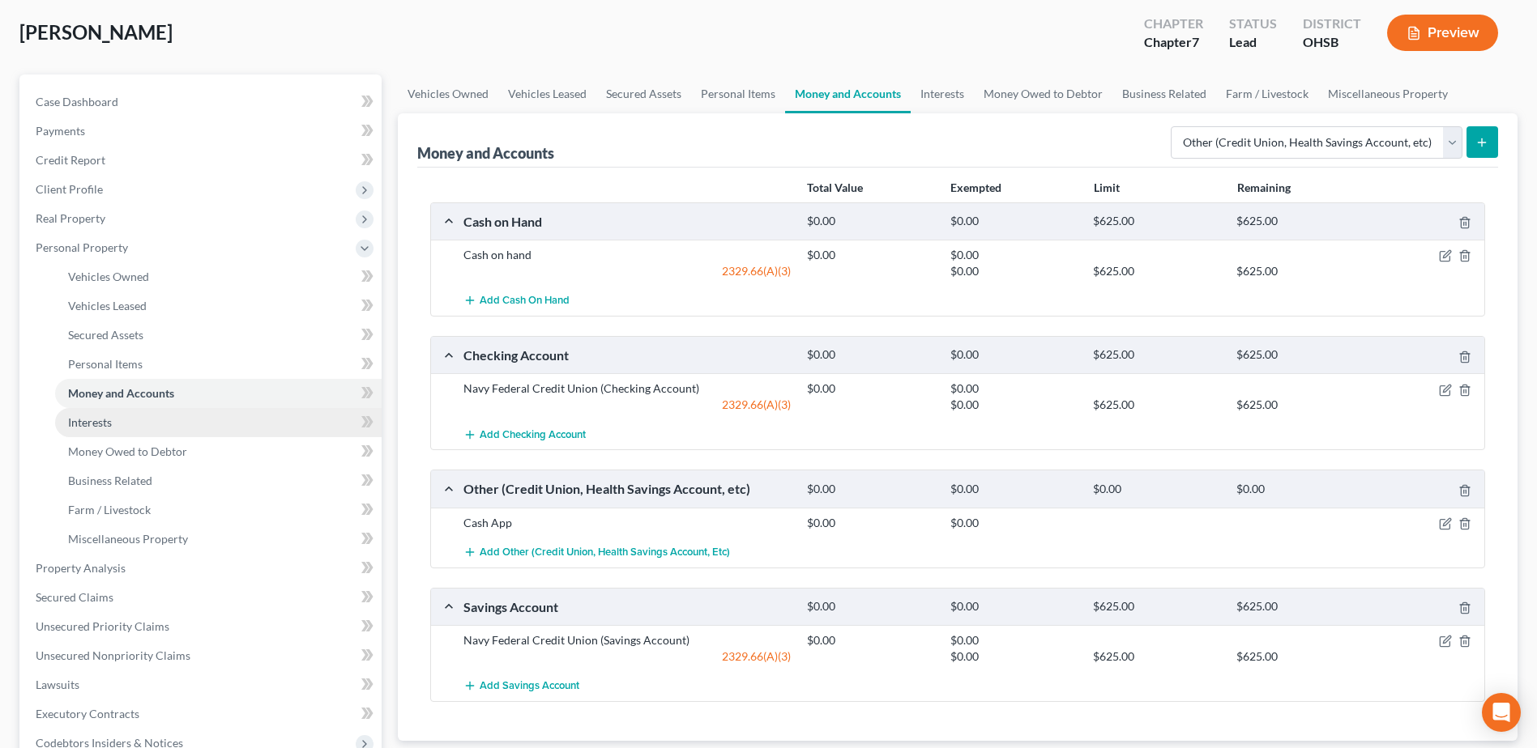
click at [156, 421] on link "Interests" at bounding box center [218, 422] width 326 height 29
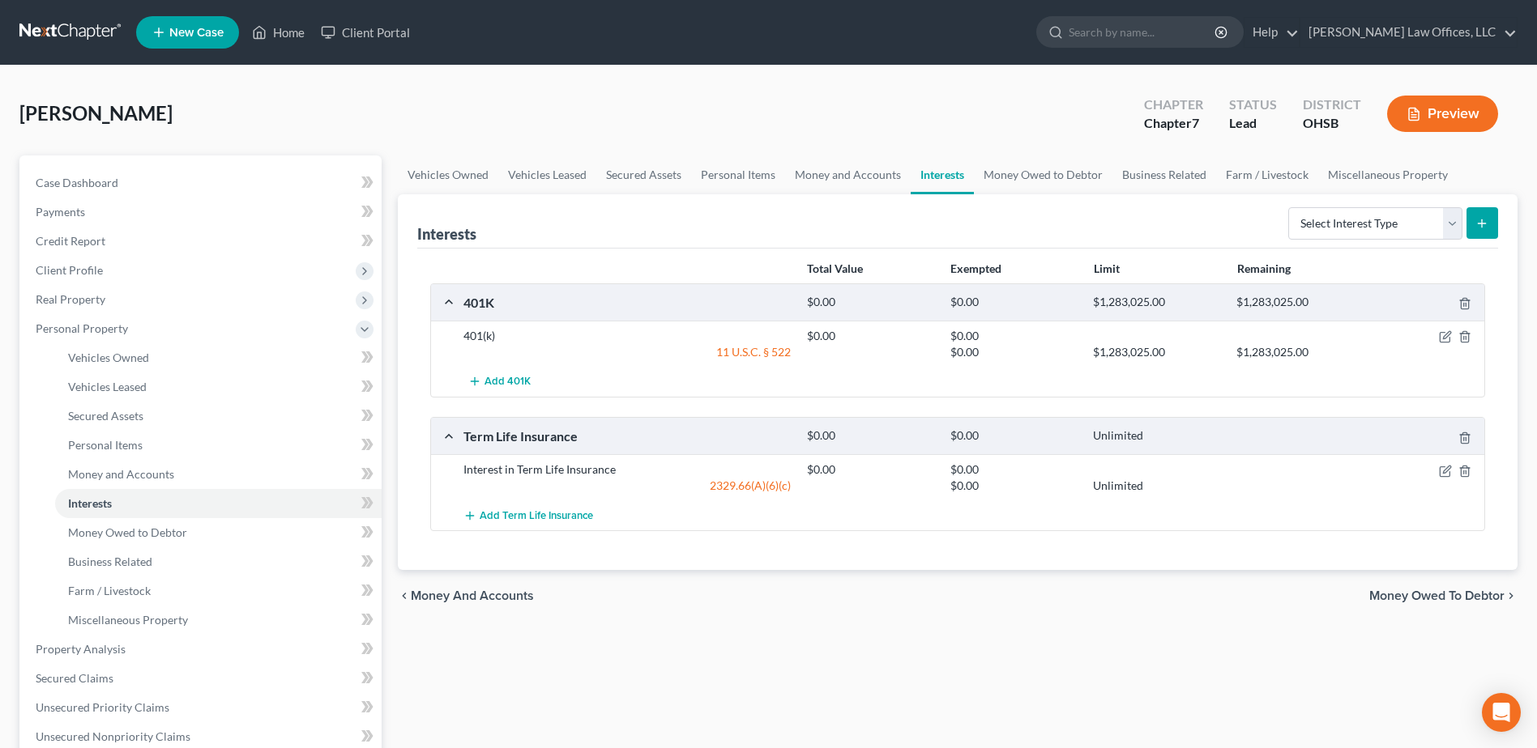
click at [1469, 296] on div at bounding box center [1428, 302] width 114 height 17
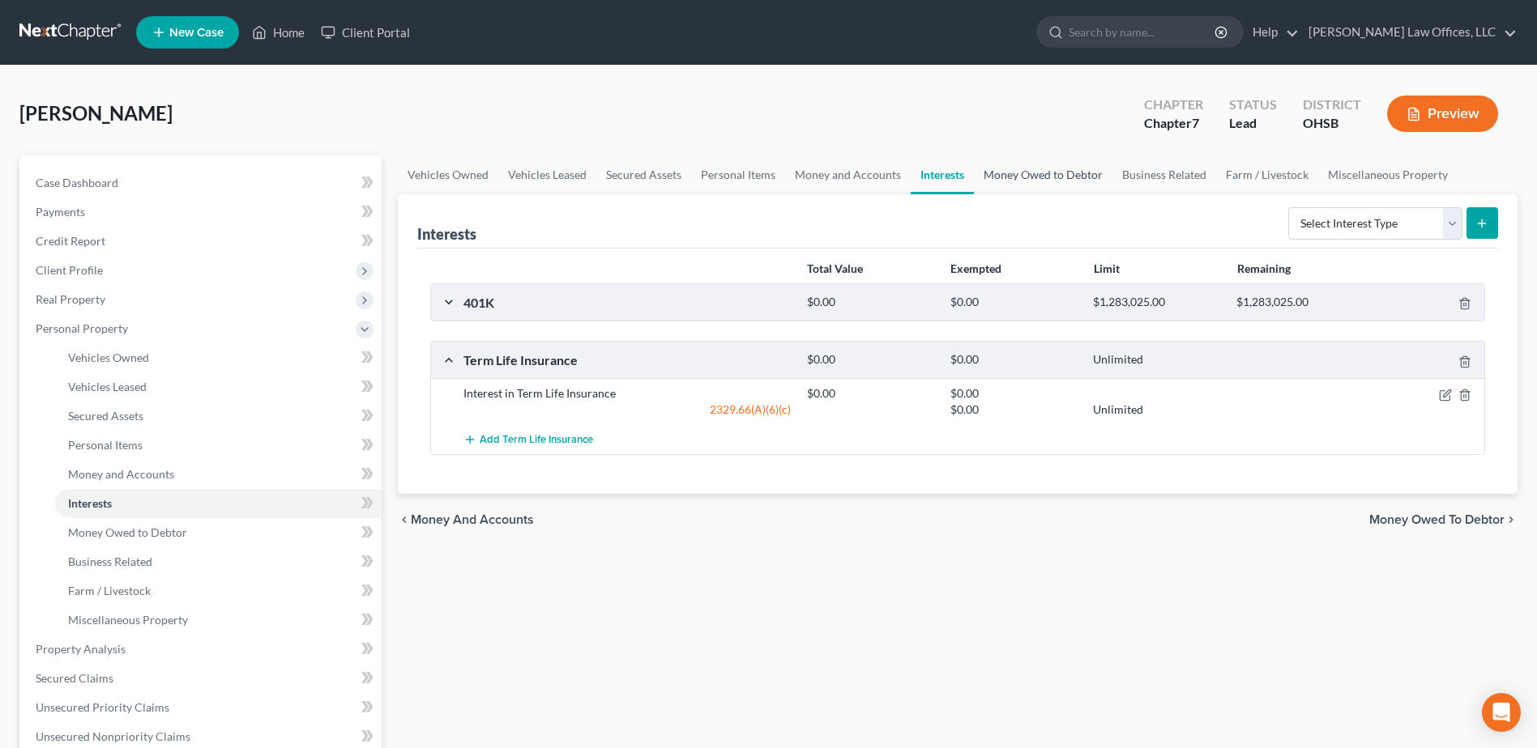
click at [1006, 179] on link "Money Owed to Debtor" at bounding box center [1043, 175] width 139 height 39
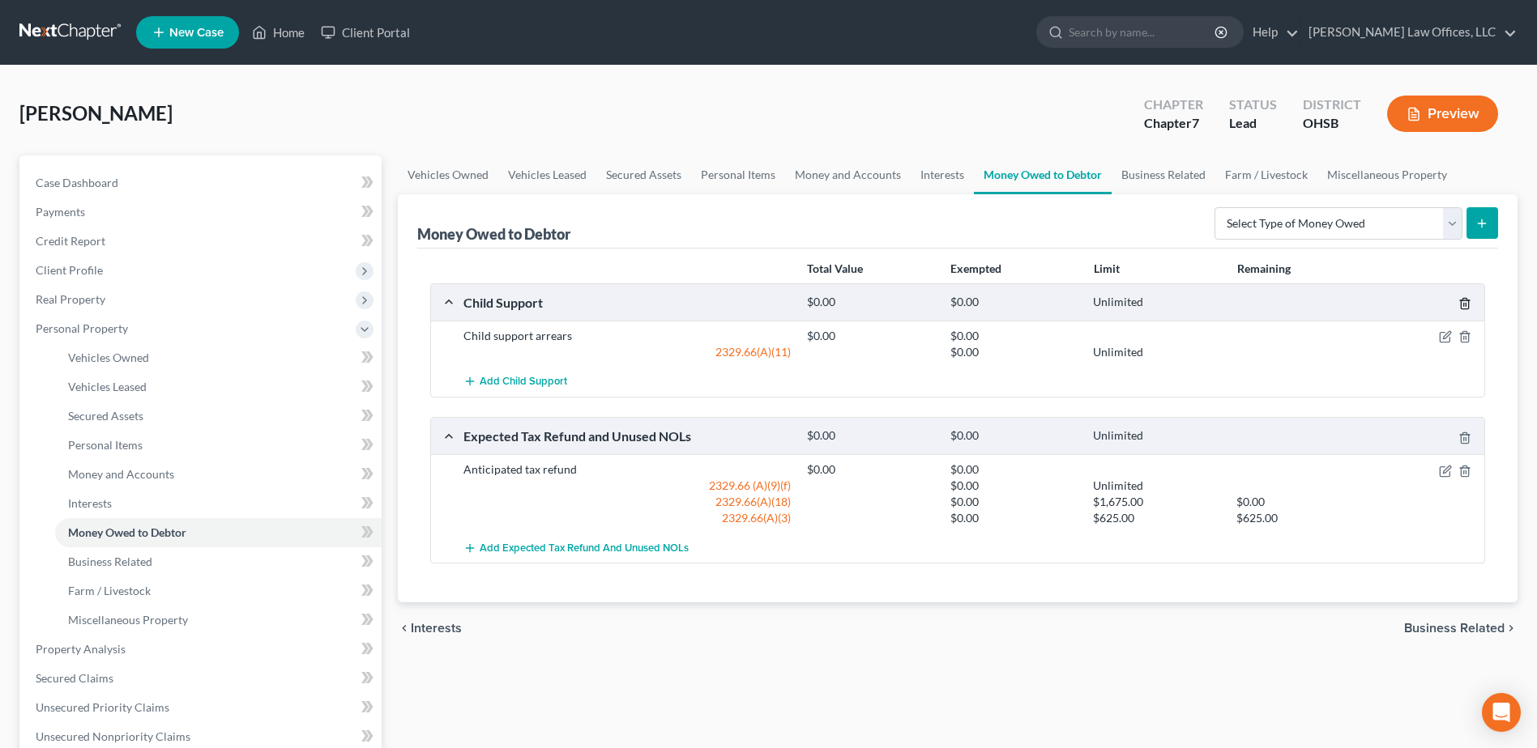
click at [1463, 301] on polyline "button" at bounding box center [1465, 301] width 10 height 0
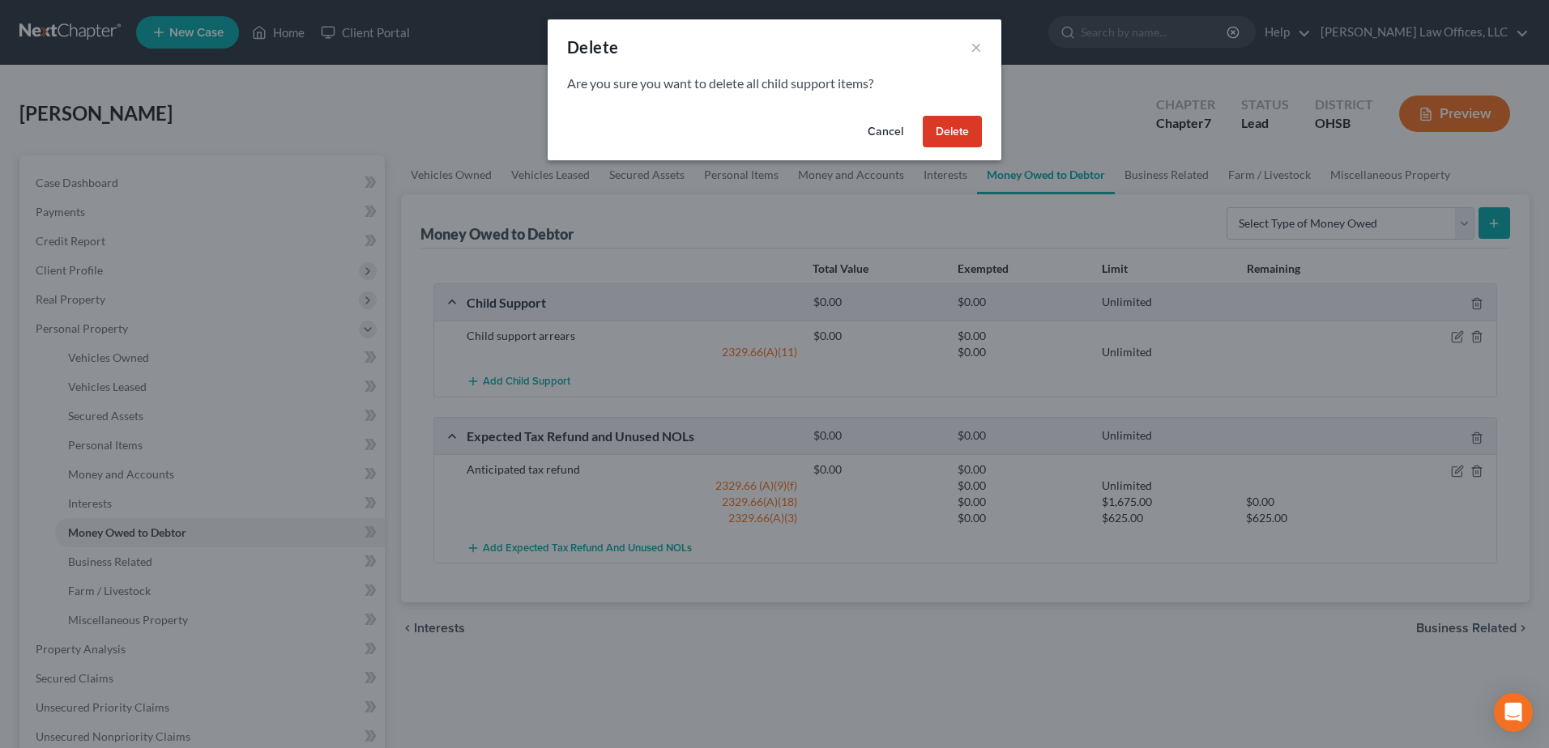
click at [954, 129] on button "Delete" at bounding box center [952, 132] width 59 height 32
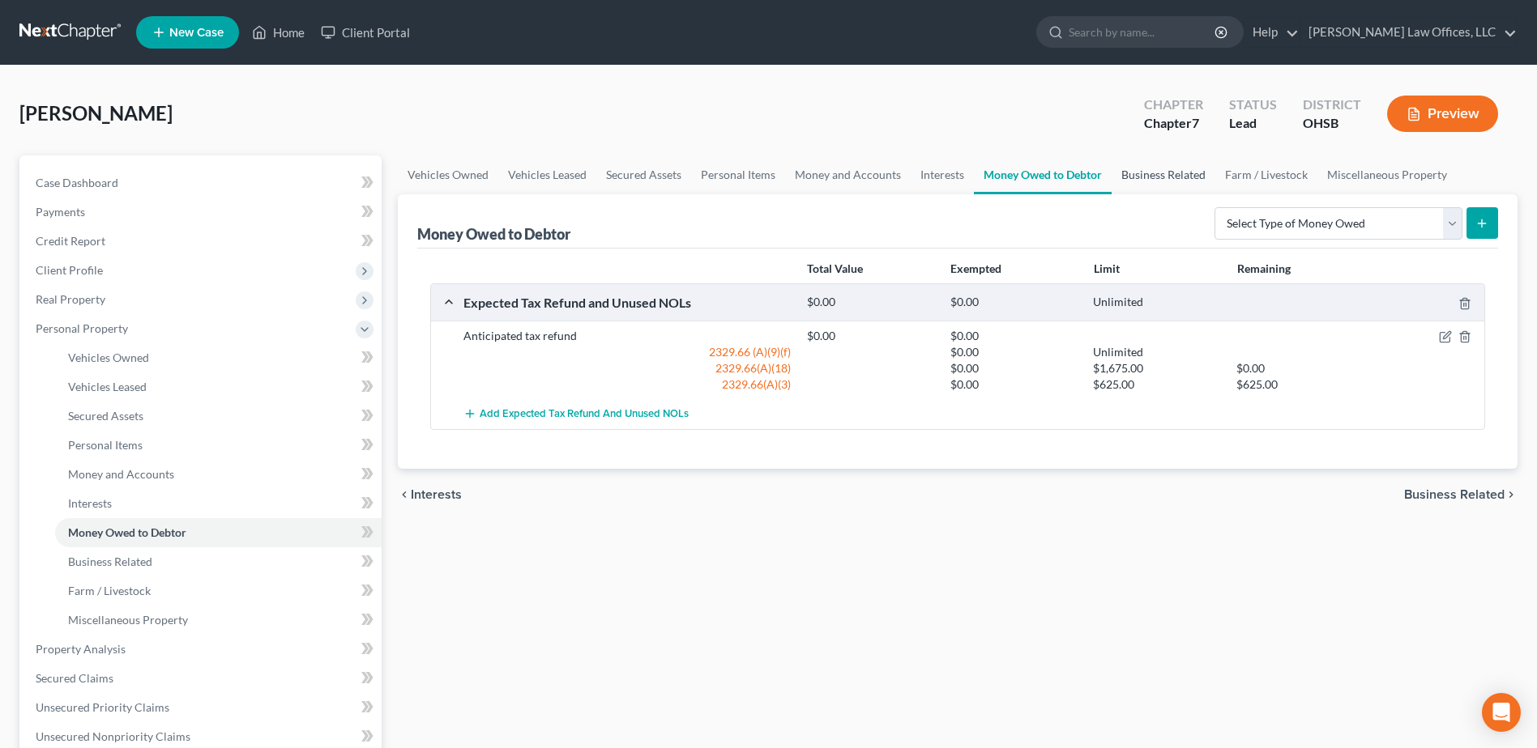
click at [1188, 168] on link "Business Related" at bounding box center [1163, 175] width 104 height 39
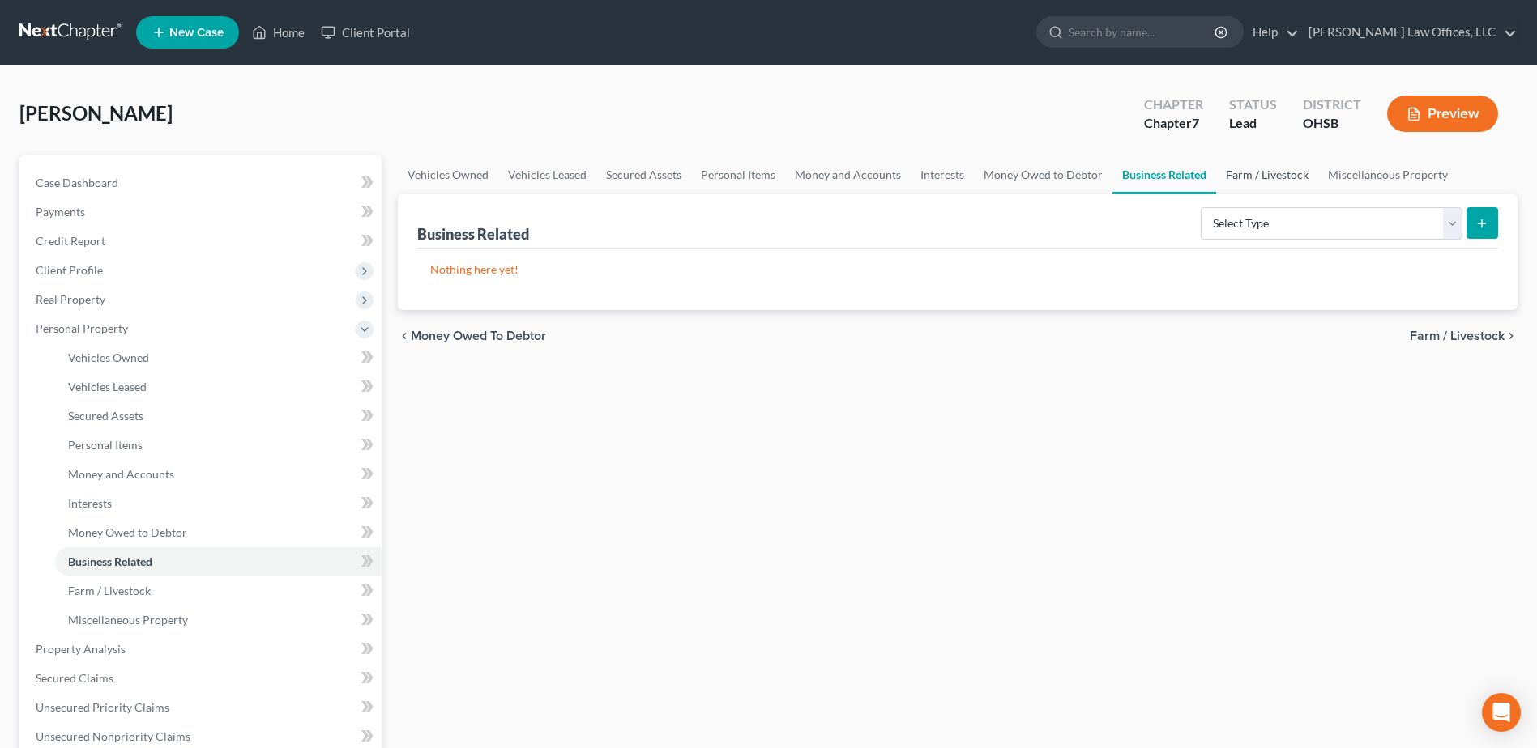
click at [1261, 168] on link "Farm / Livestock" at bounding box center [1267, 175] width 102 height 39
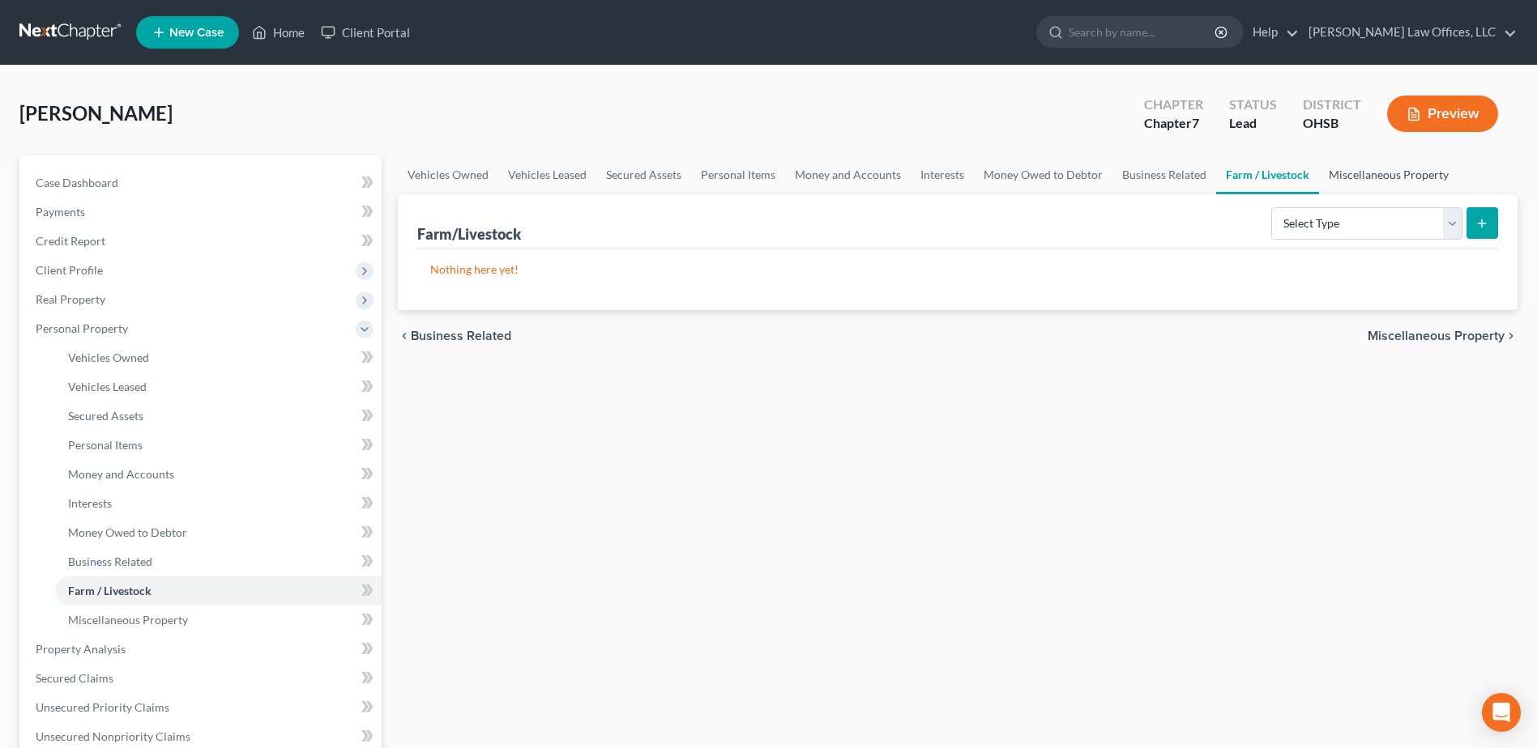
click at [1367, 170] on link "Miscellaneous Property" at bounding box center [1388, 175] width 139 height 39
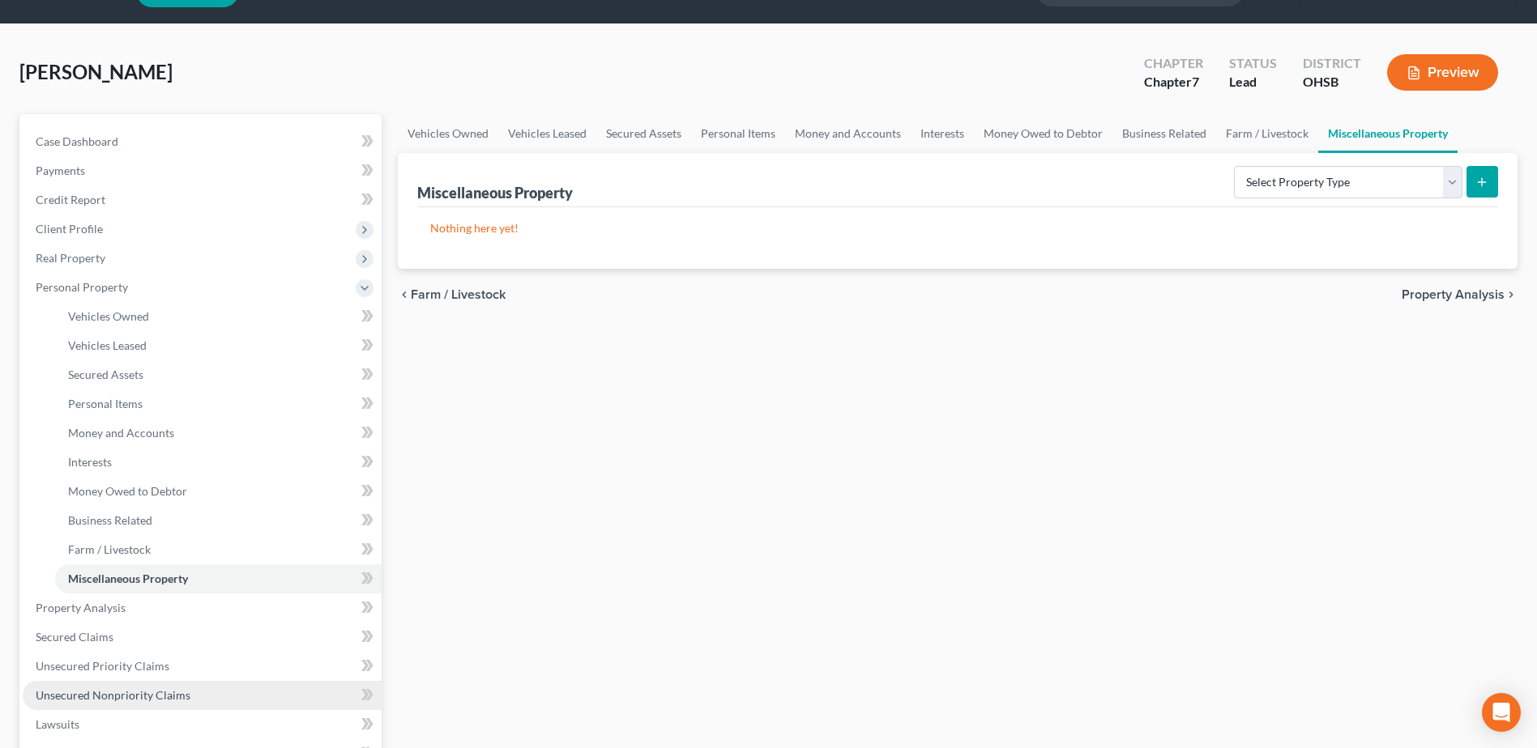
scroll to position [162, 0]
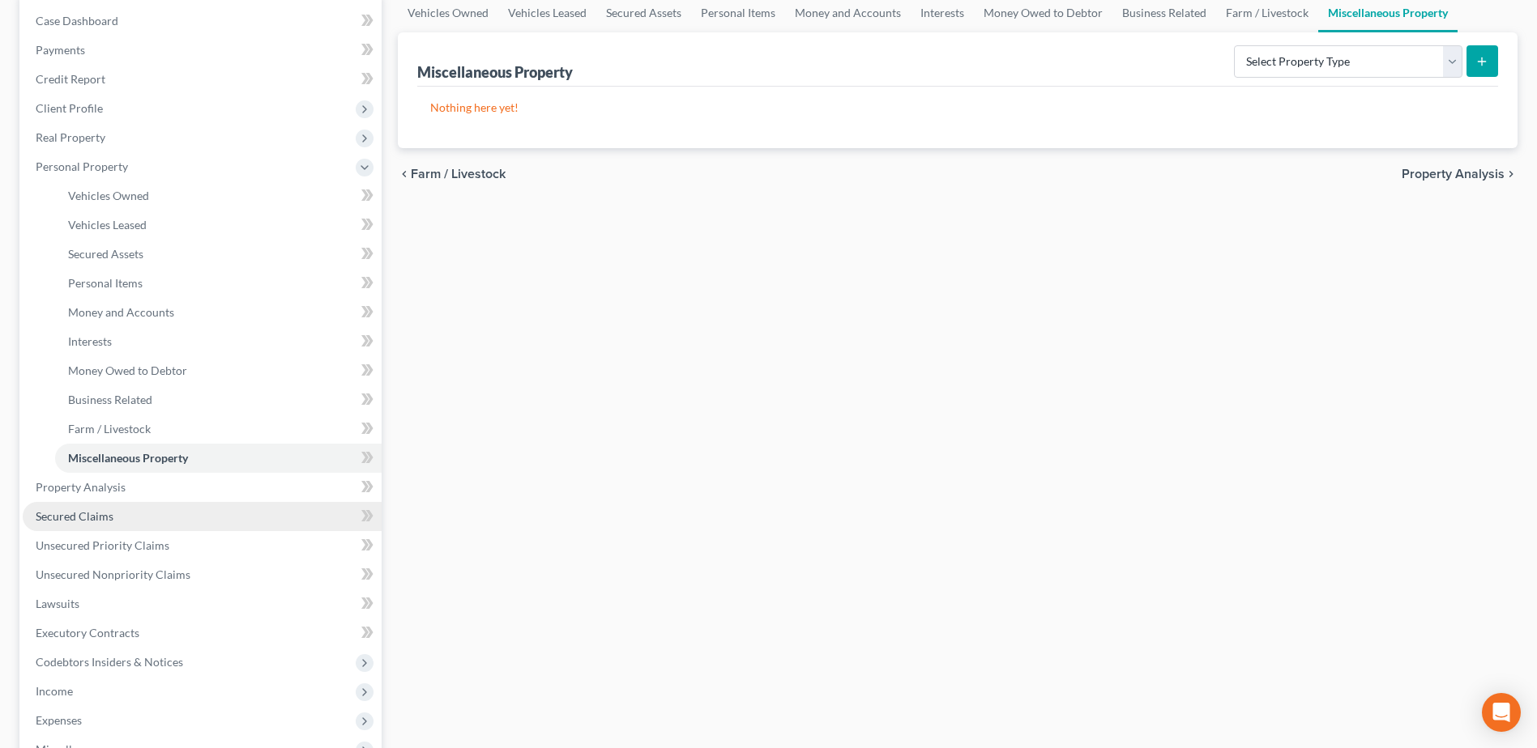
click at [130, 510] on link "Secured Claims" at bounding box center [202, 516] width 359 height 29
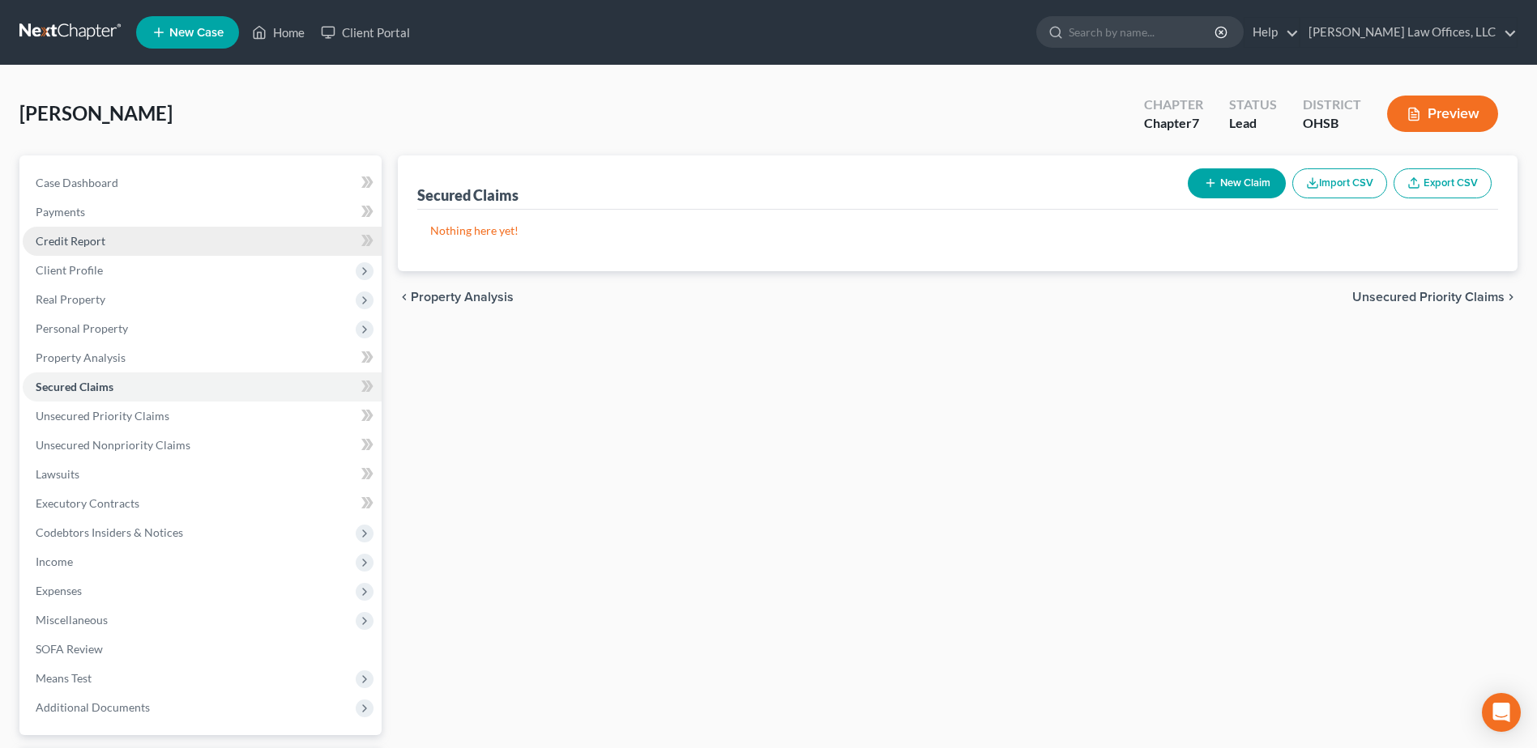
click at [96, 239] on span "Credit Report" at bounding box center [71, 241] width 70 height 14
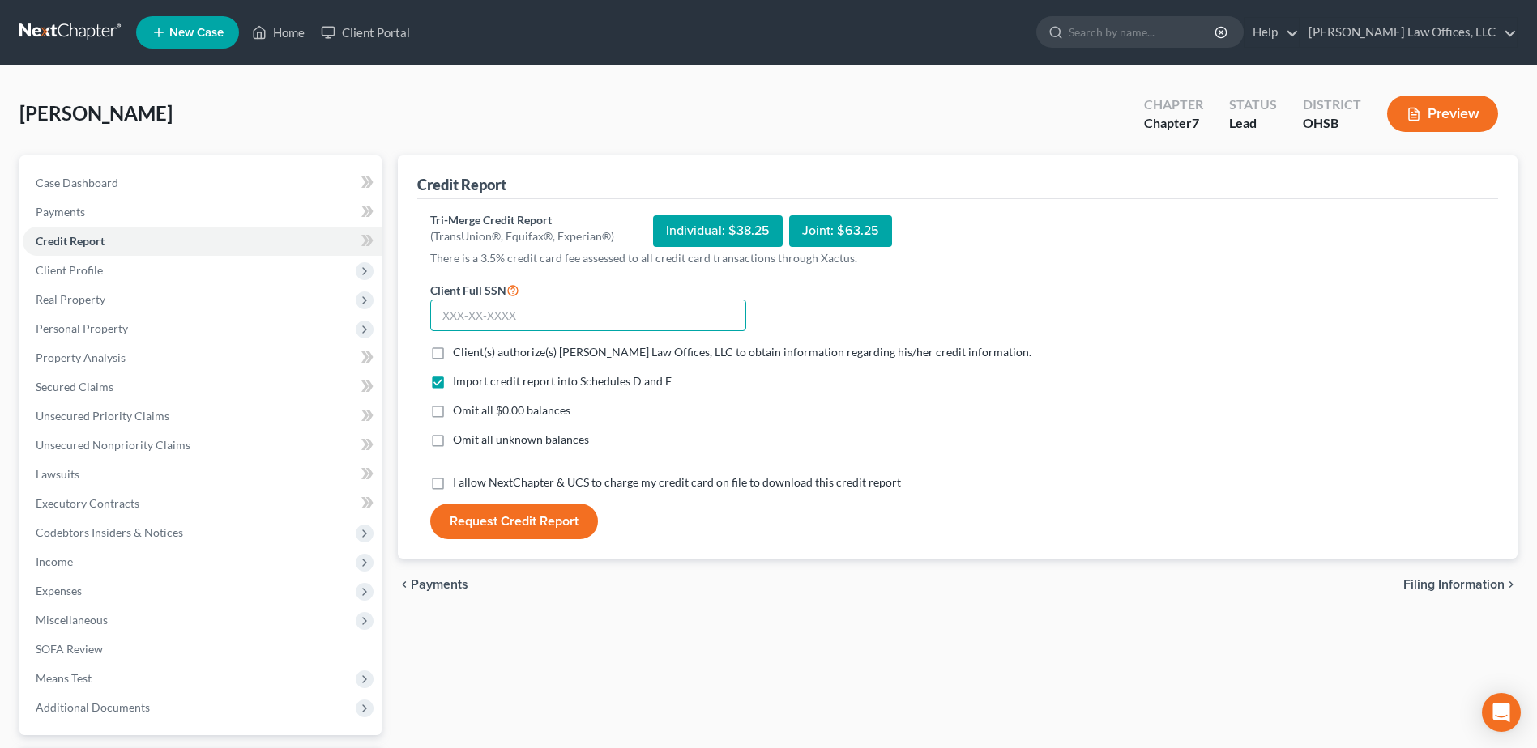
click at [633, 321] on input "text" at bounding box center [588, 316] width 316 height 32
type input "268-90-0896"
click at [453, 356] on label "Client(s) authorize(s) Fesenmyer Law Offices, LLC to obtain information regardi…" at bounding box center [742, 352] width 578 height 16
click at [459, 355] on input "Client(s) authorize(s) Fesenmyer Law Offices, LLC to obtain information regardi…" at bounding box center [464, 349] width 11 height 11
checkbox input "true"
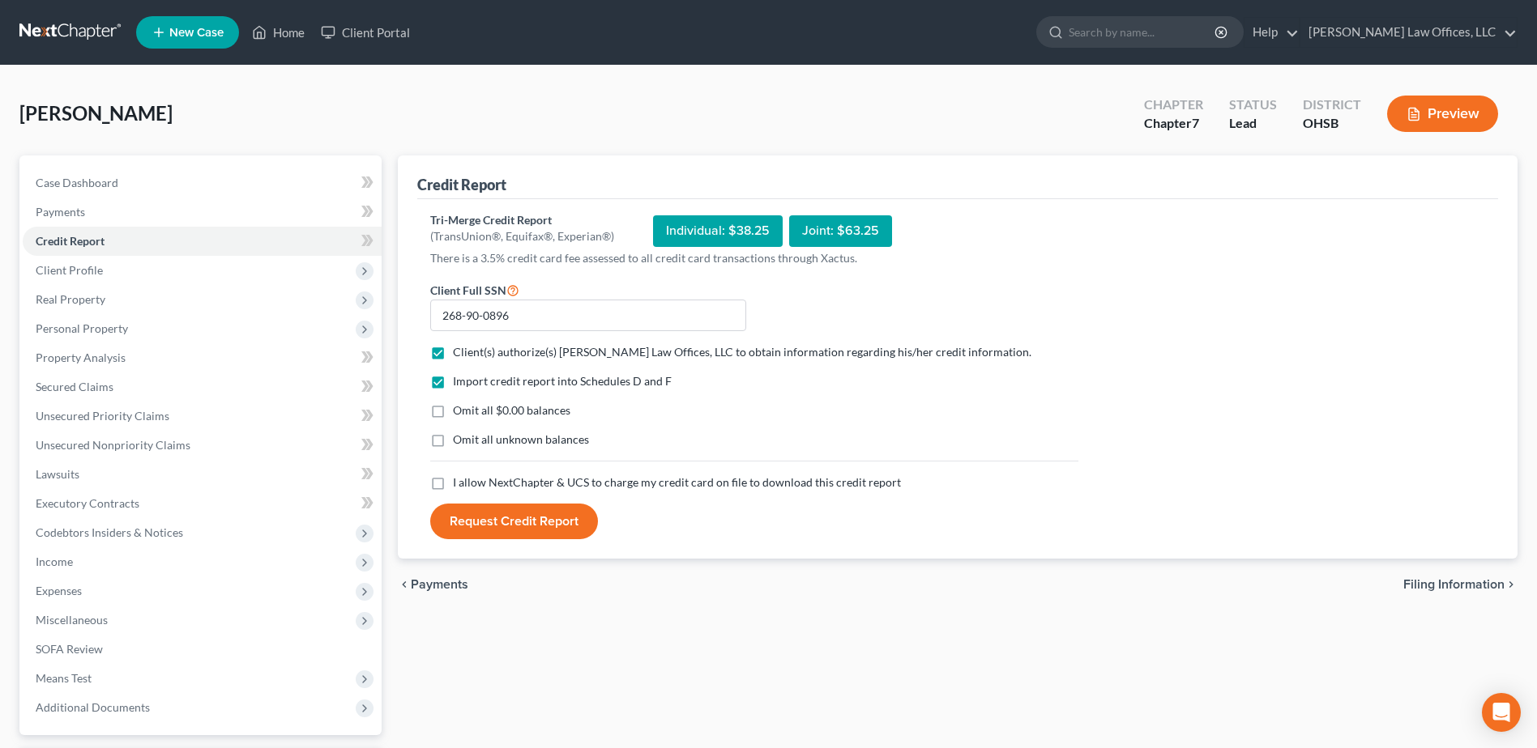
click at [453, 411] on label "Omit all $0.00 balances" at bounding box center [511, 411] width 117 height 16
click at [459, 411] on input "Omit all $0.00 balances" at bounding box center [464, 408] width 11 height 11
checkbox input "true"
click at [453, 486] on label "I allow NextChapter & UCS to charge my credit card on file to download this cre…" at bounding box center [677, 483] width 448 height 16
click at [459, 485] on input "I allow NextChapter & UCS to charge my credit card on file to download this cre…" at bounding box center [464, 480] width 11 height 11
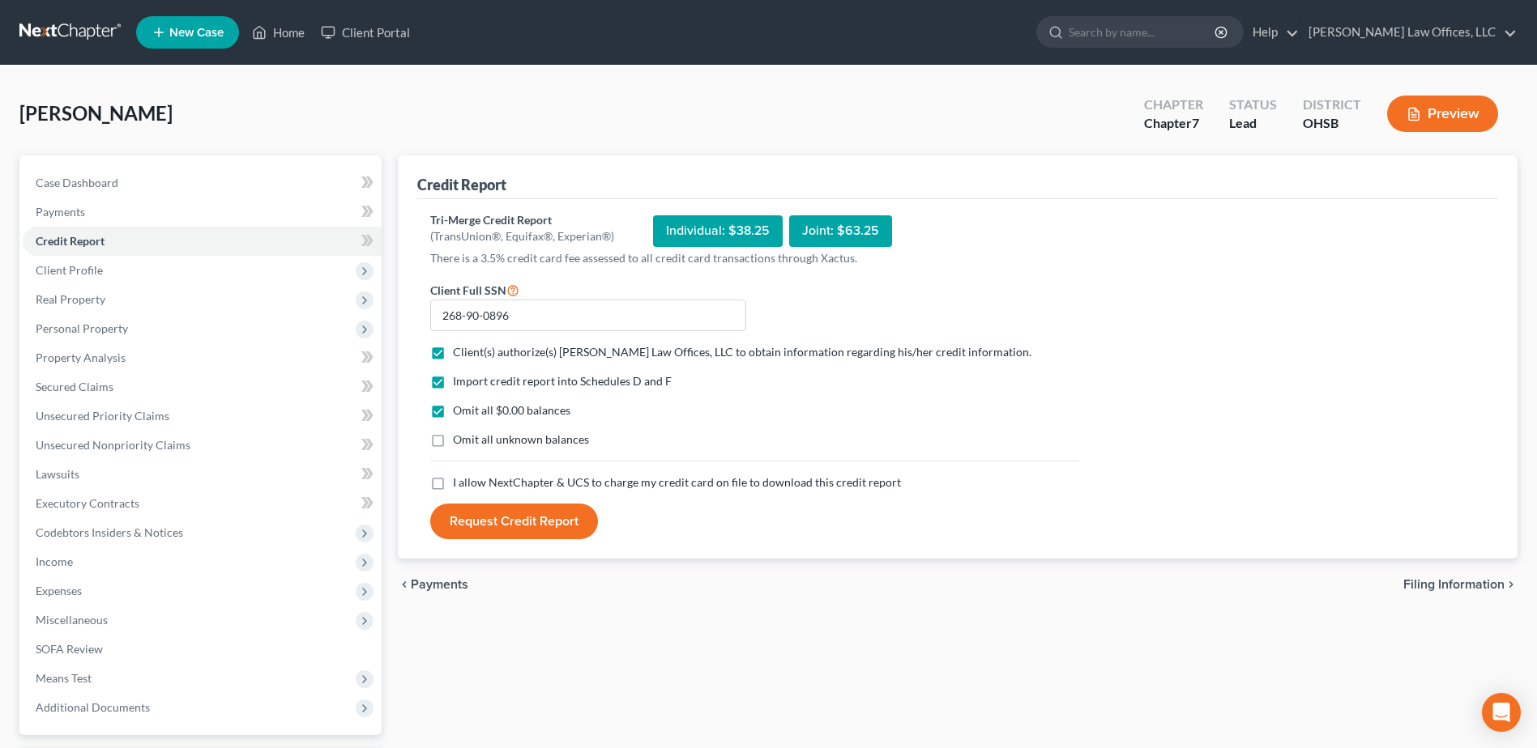
checkbox input "true"
click at [518, 520] on button "Request Credit Report" at bounding box center [514, 522] width 168 height 36
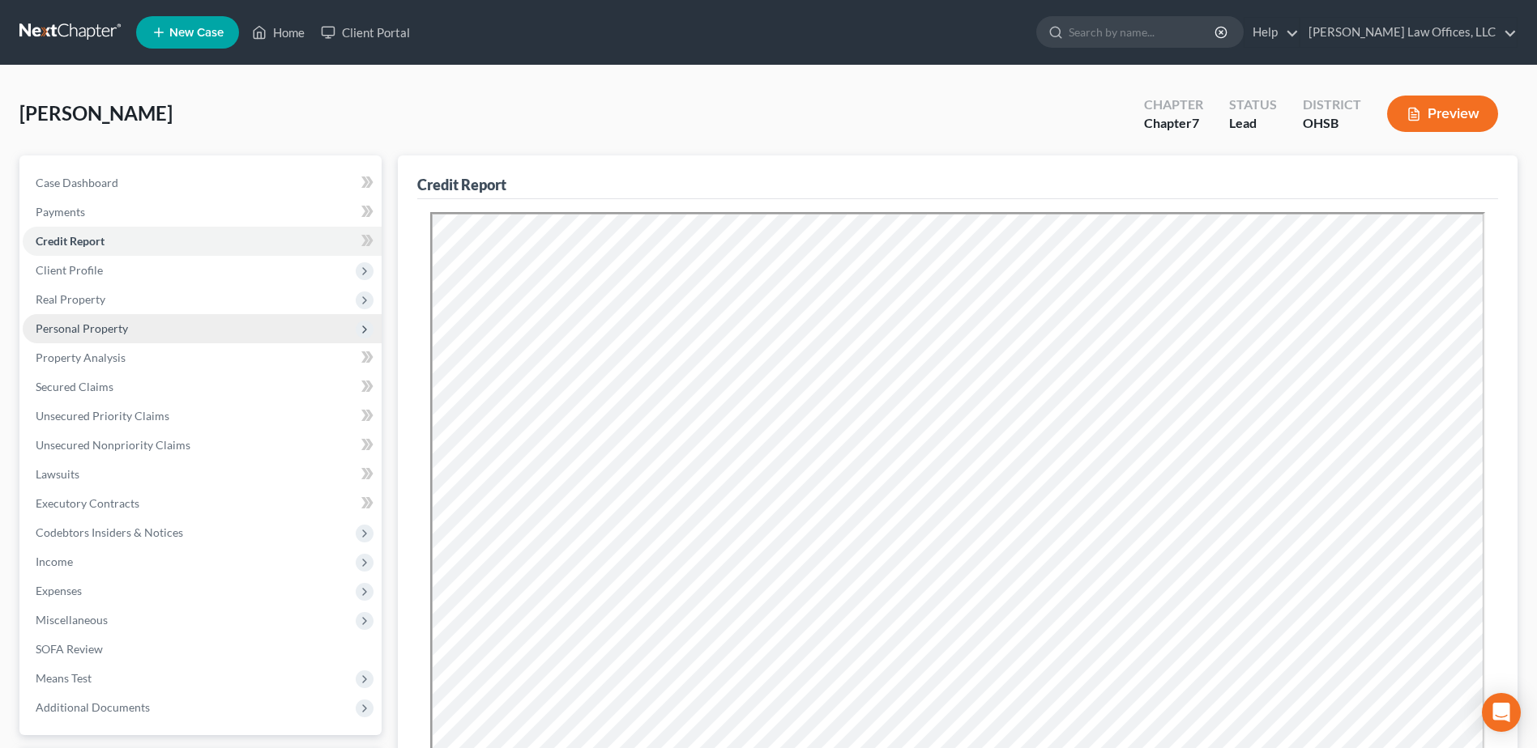
click at [87, 322] on span "Personal Property" at bounding box center [82, 329] width 92 height 14
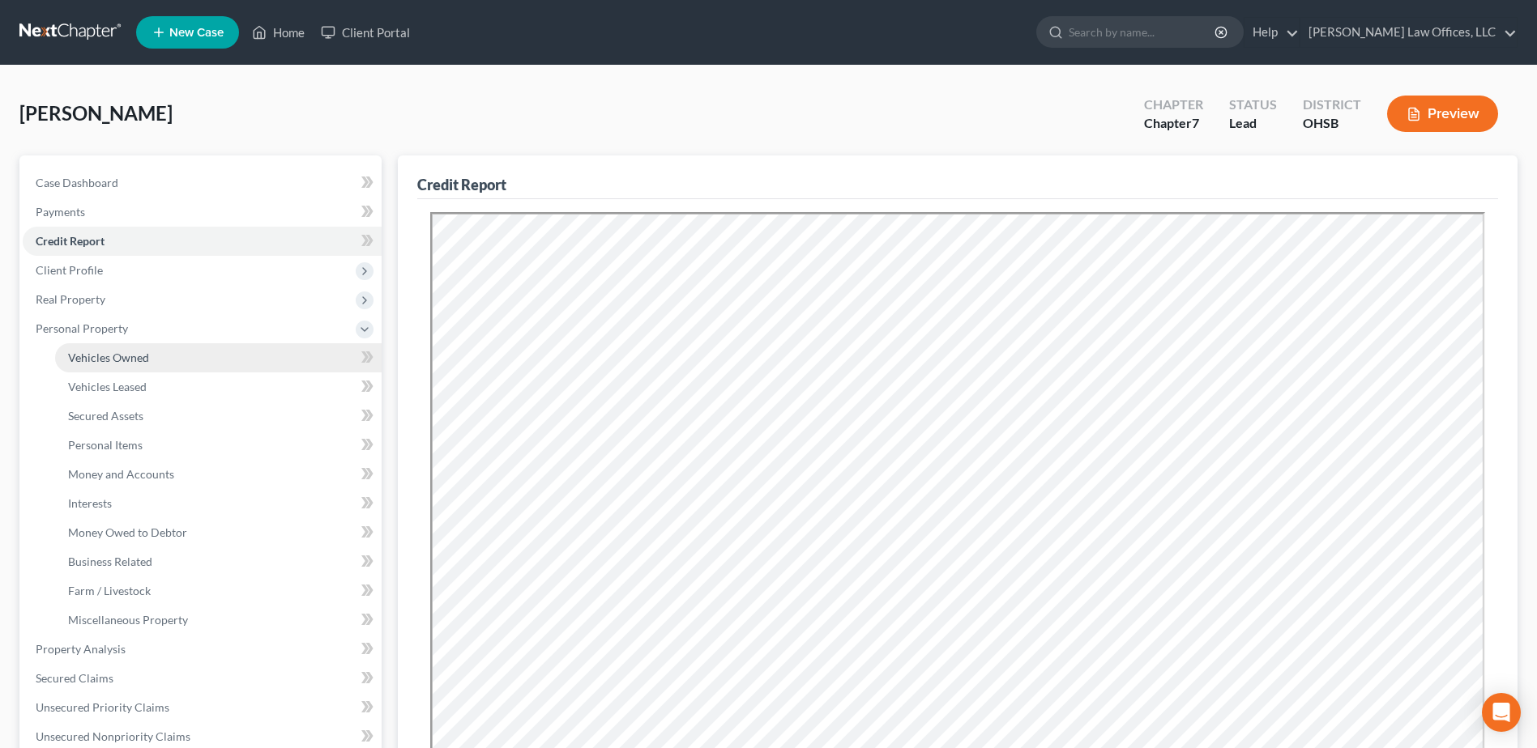
click at [109, 361] on span "Vehicles Owned" at bounding box center [108, 358] width 81 height 14
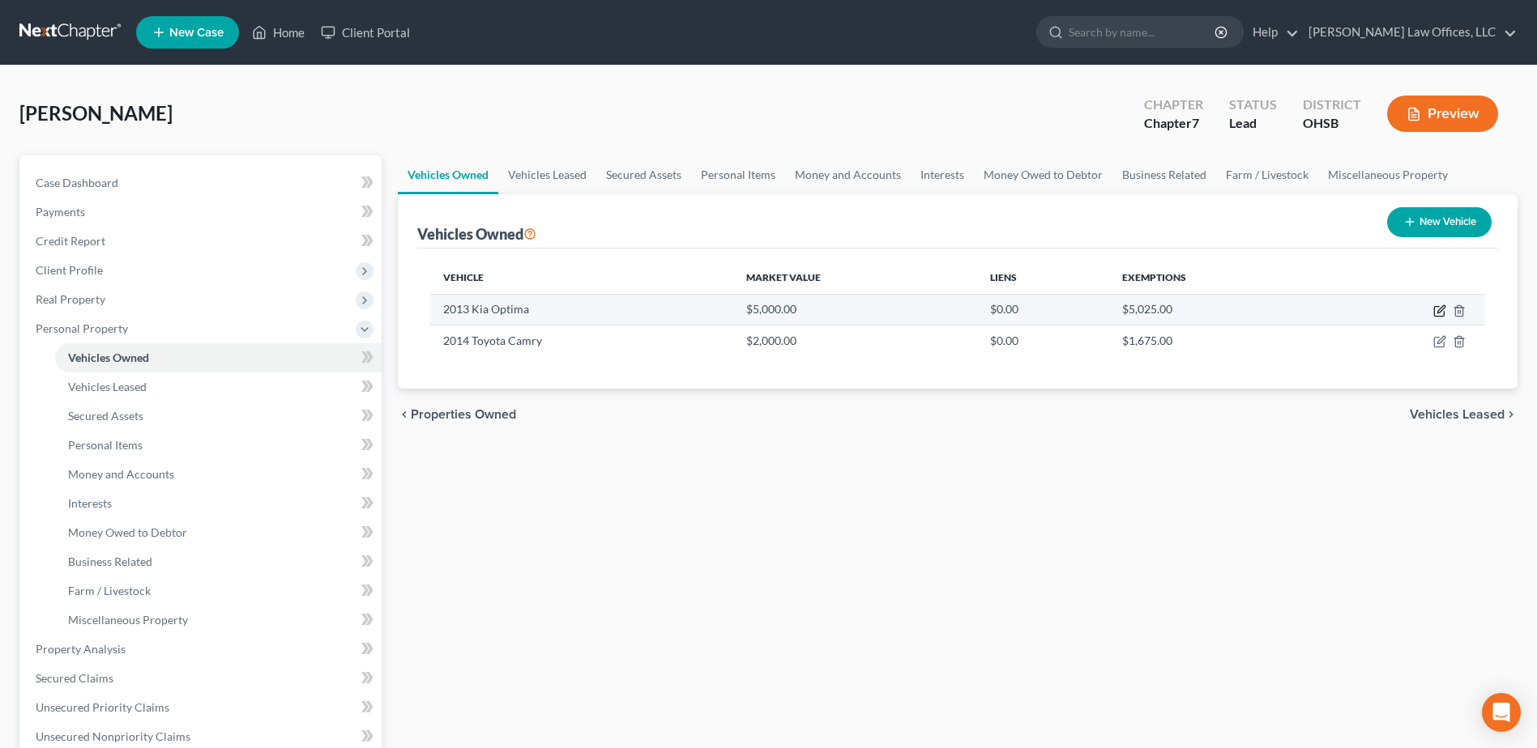
click at [1439, 311] on icon "button" at bounding box center [1439, 311] width 13 height 13
select select "0"
select select "13"
select select "3"
select select "0"
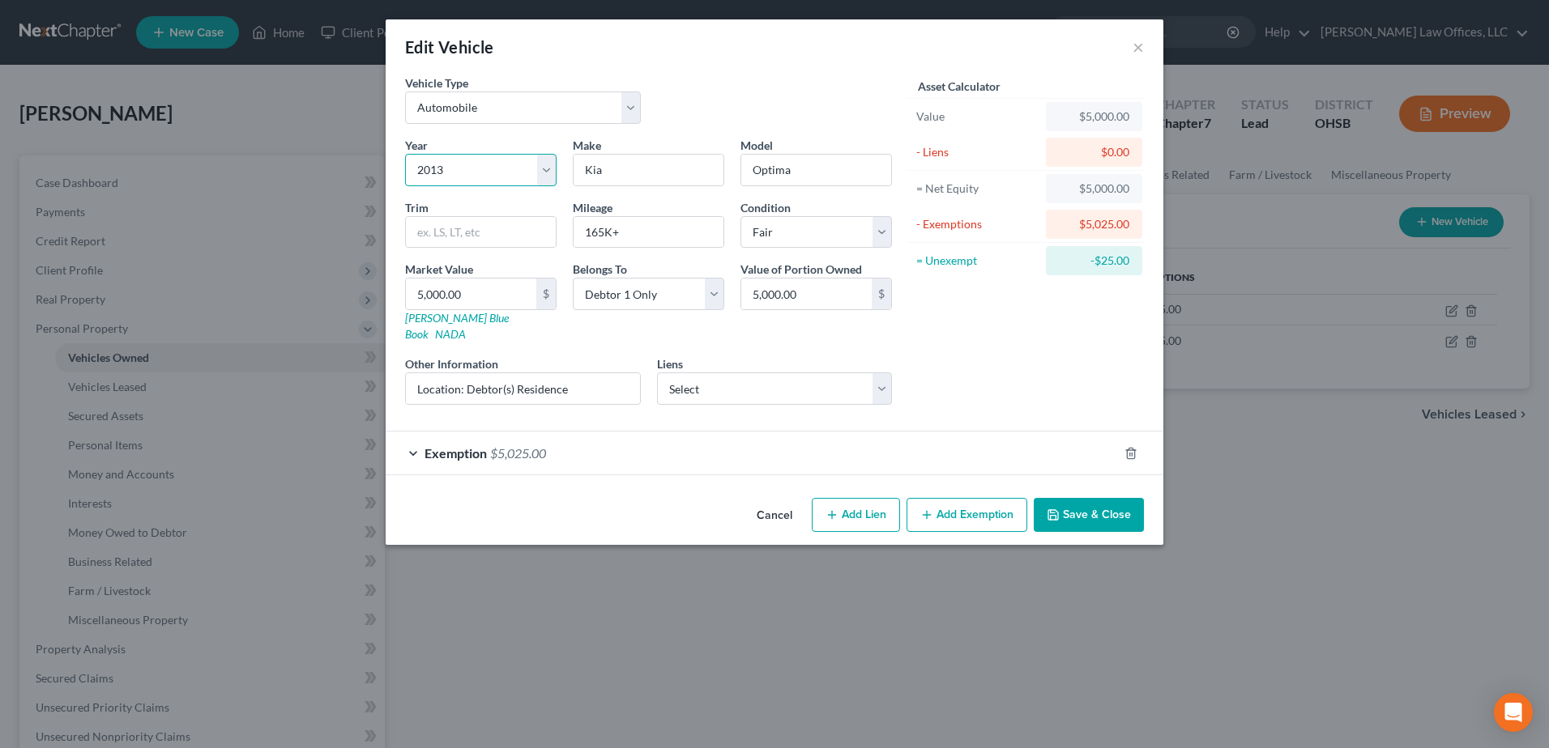
click at [439, 170] on select "Select 2026 2025 2024 2023 2022 2021 2020 2019 2018 2017 2016 2015 2014 2013 20…" at bounding box center [480, 170] width 151 height 32
select select "9"
click at [405, 154] on select "Select 2026 2025 2024 2023 2022 2021 2020 2019 2018 2017 2016 2015 2014 2013 20…" at bounding box center [480, 170] width 151 height 32
click at [1101, 500] on button "Save & Close" at bounding box center [1089, 515] width 110 height 34
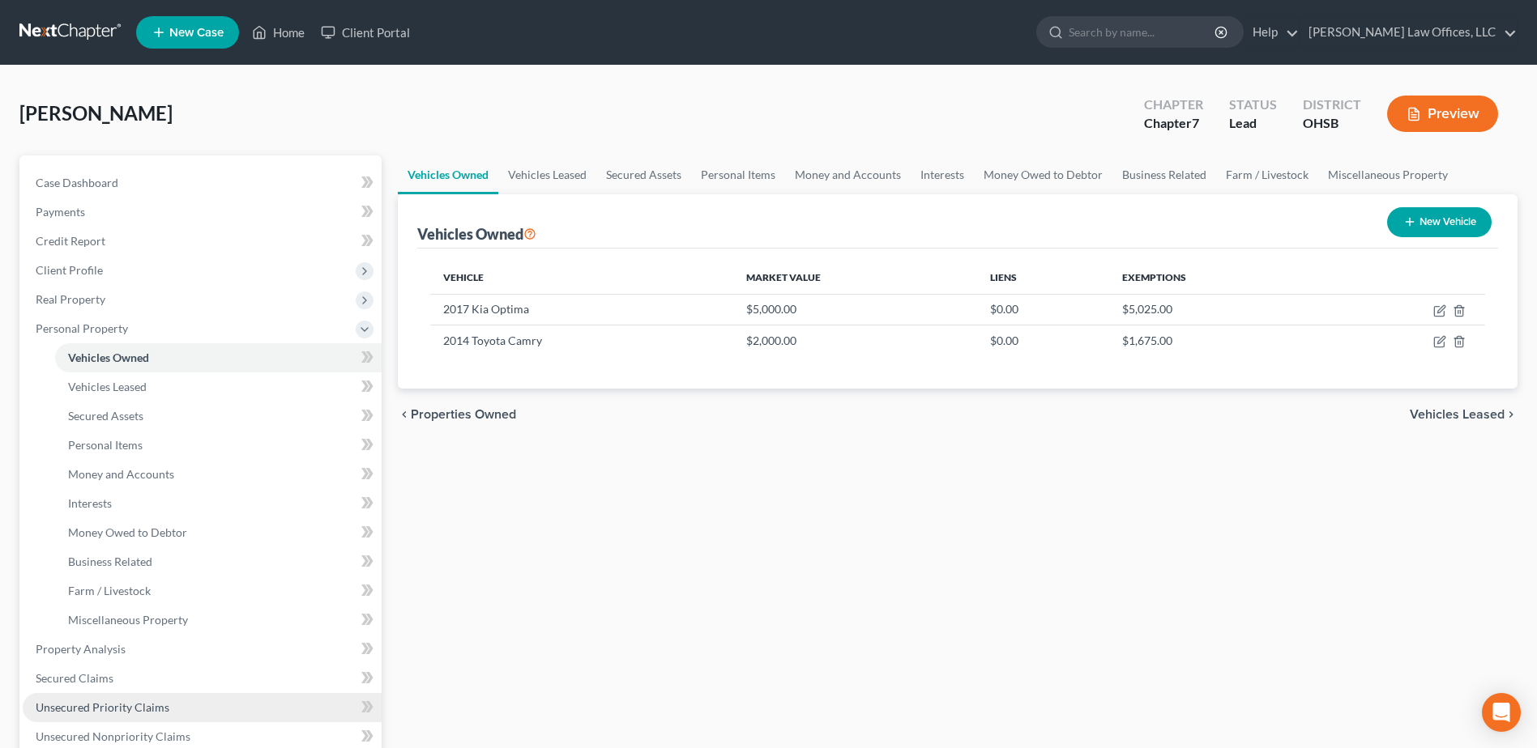
click at [133, 710] on span "Unsecured Priority Claims" at bounding box center [103, 708] width 134 height 14
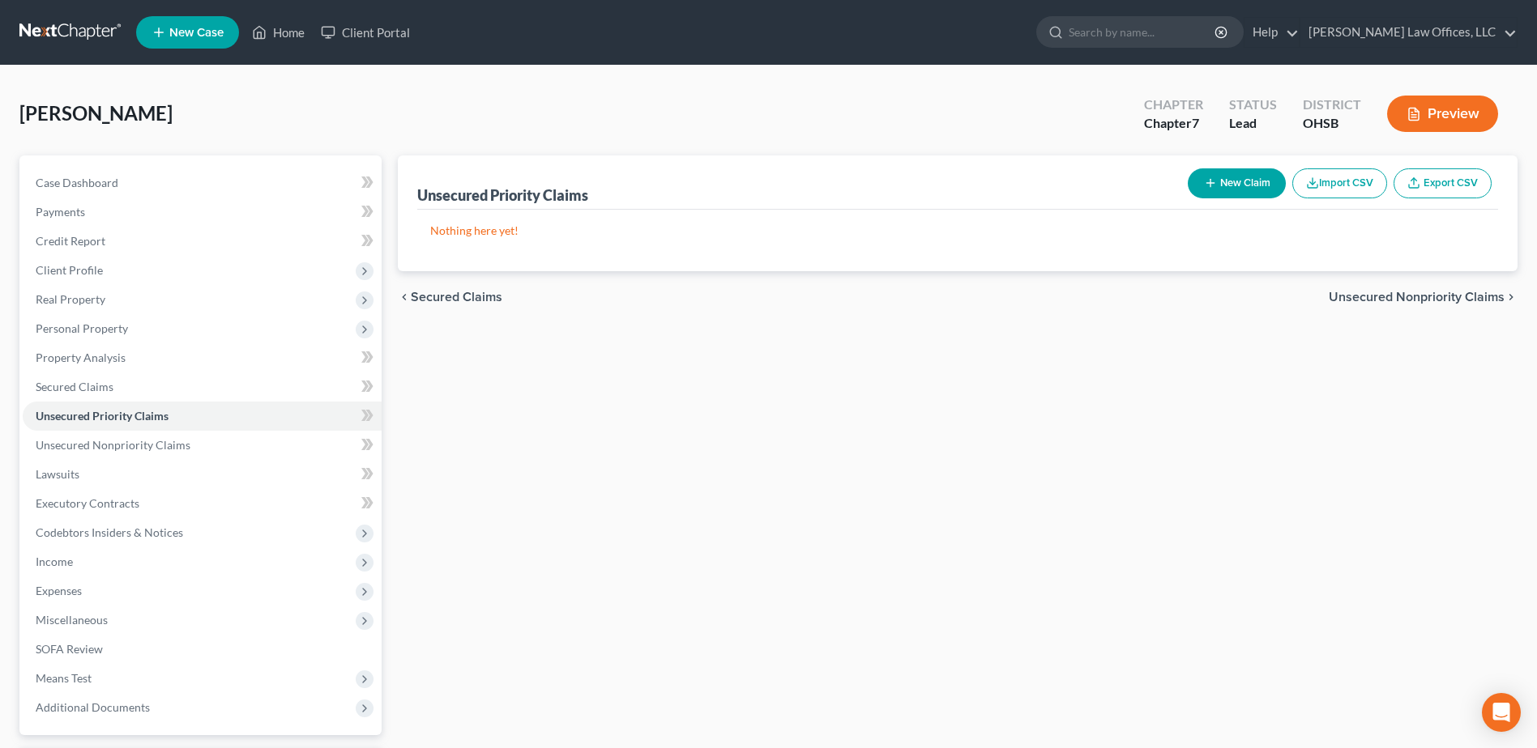
click at [1218, 177] on button "New Claim" at bounding box center [1237, 183] width 98 height 30
select select "0"
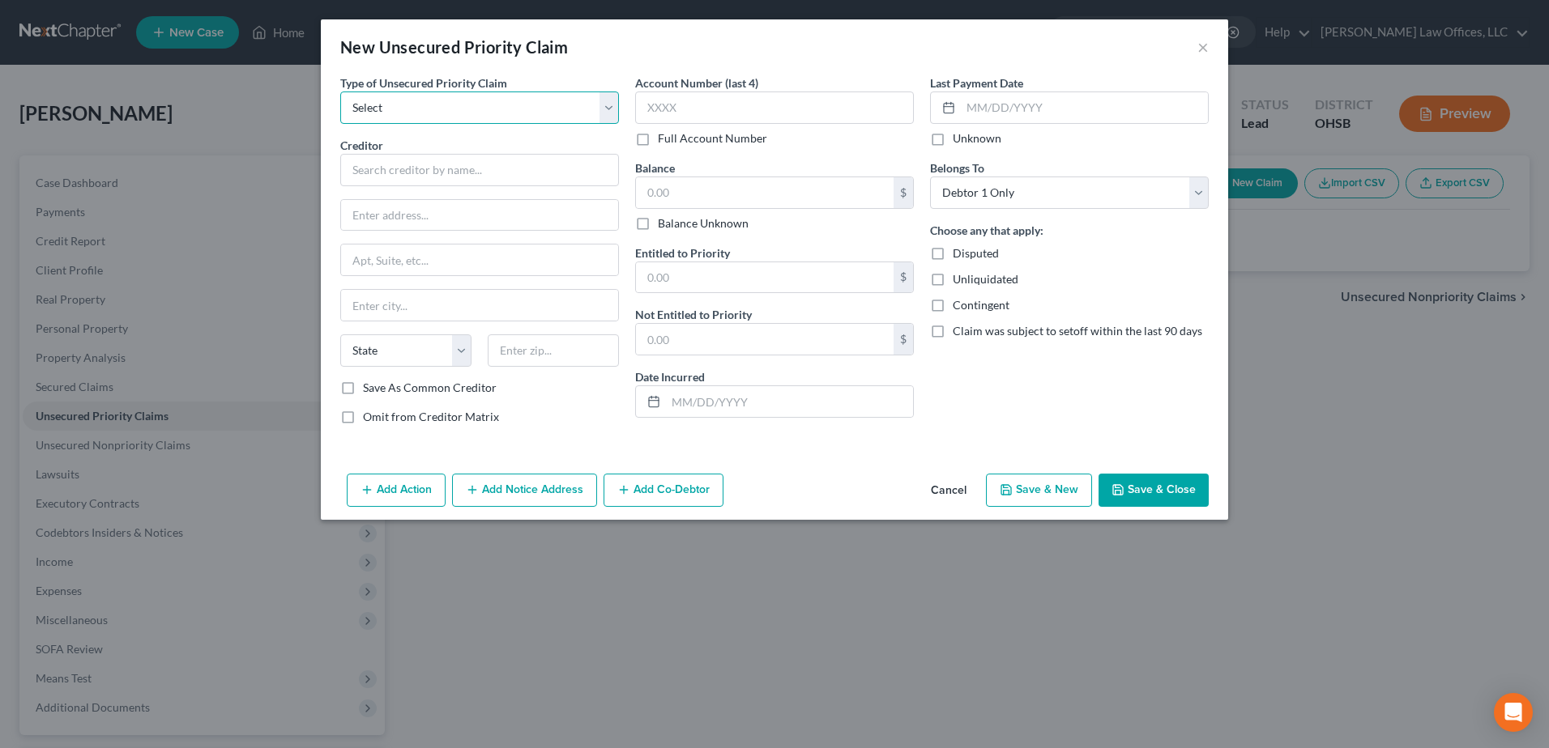
click at [615, 103] on select "Select Taxes & Other Government Units Domestic Support Obligations Extensions o…" at bounding box center [479, 108] width 279 height 32
select select "0"
click at [340, 92] on select "Select Taxes & Other Government Units Domestic Support Obligations Extensions o…" at bounding box center [479, 108] width 279 height 32
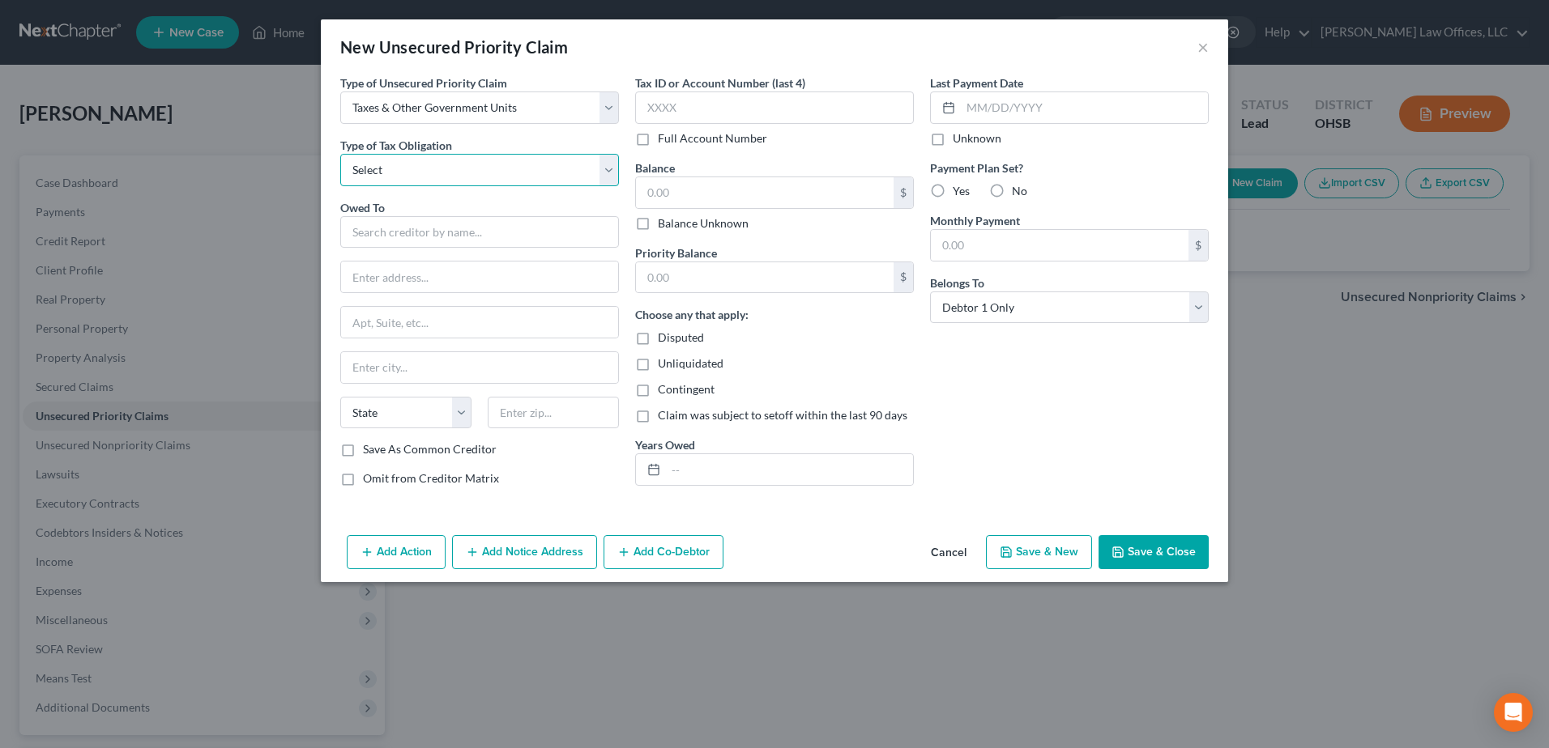
click at [467, 172] on select "Select Federal City State Franchise Tax Board Other" at bounding box center [479, 170] width 279 height 32
click at [340, 154] on select "Select Federal City State Franchise Tax Board Other" at bounding box center [479, 170] width 279 height 32
click at [607, 169] on select "Select Federal City State Franchise Tax Board Other" at bounding box center [479, 170] width 279 height 32
select select "2"
click at [340, 154] on select "Select Federal City State Franchise Tax Board Other" at bounding box center [479, 170] width 279 height 32
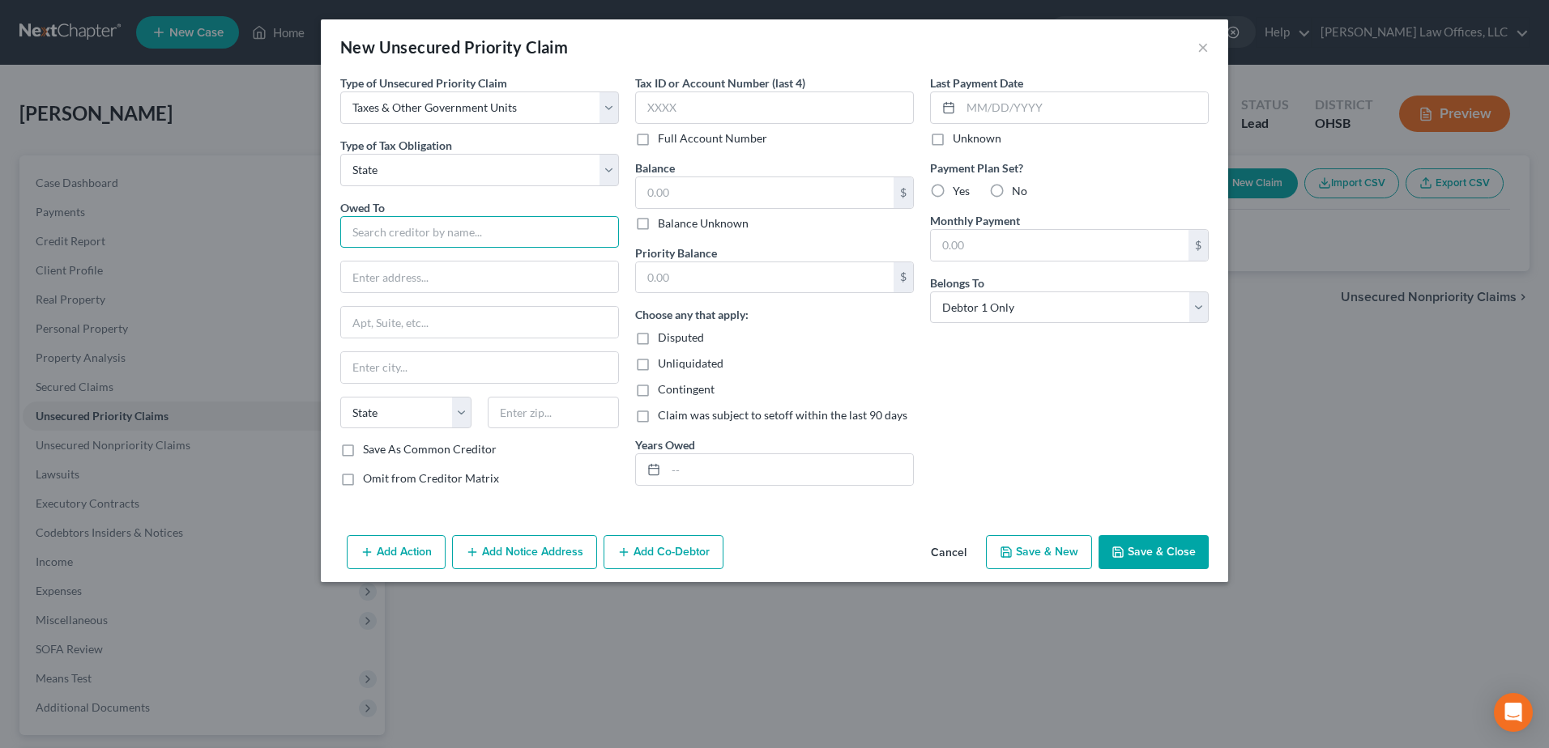
click at [410, 222] on input "text" at bounding box center [479, 232] width 279 height 32
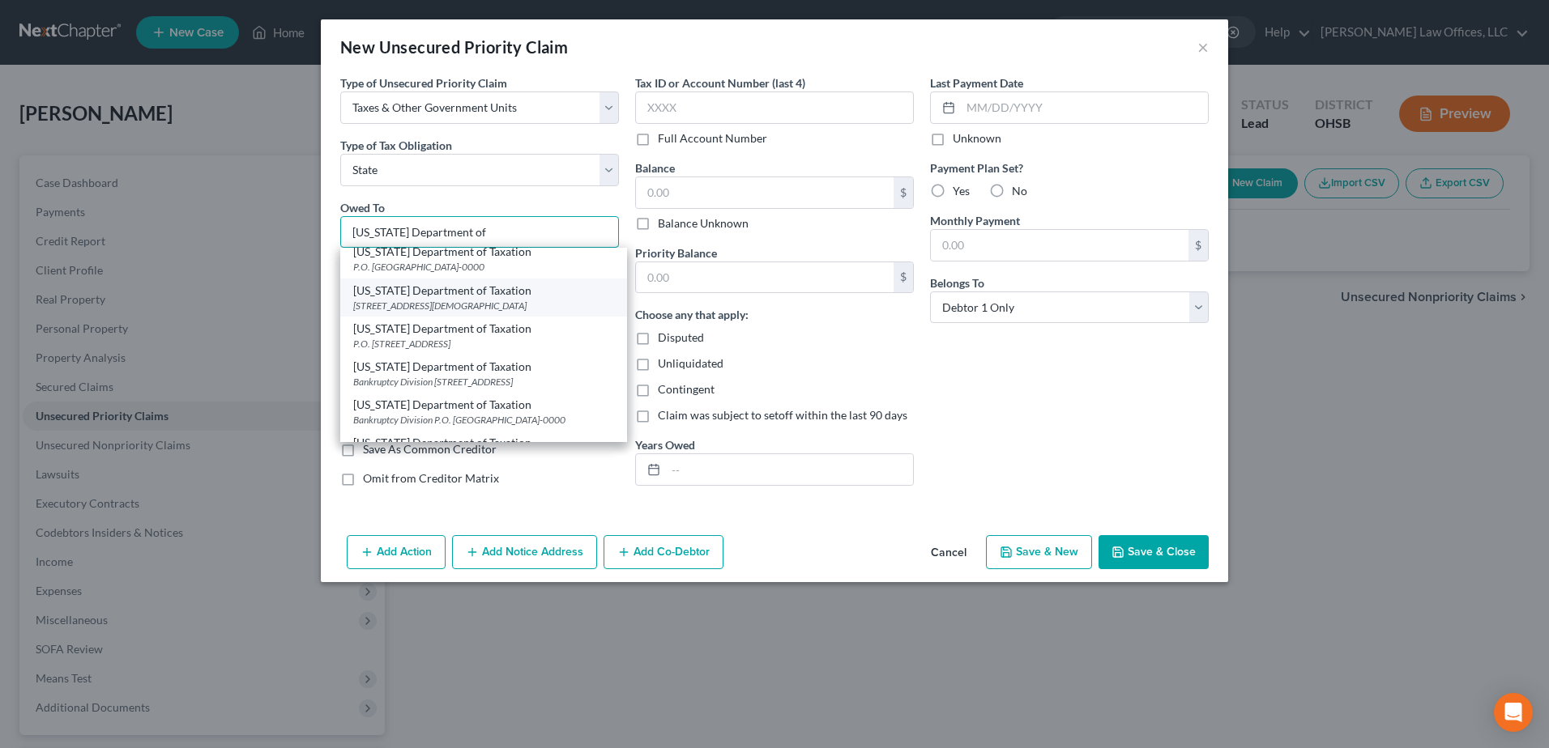
scroll to position [567, 0]
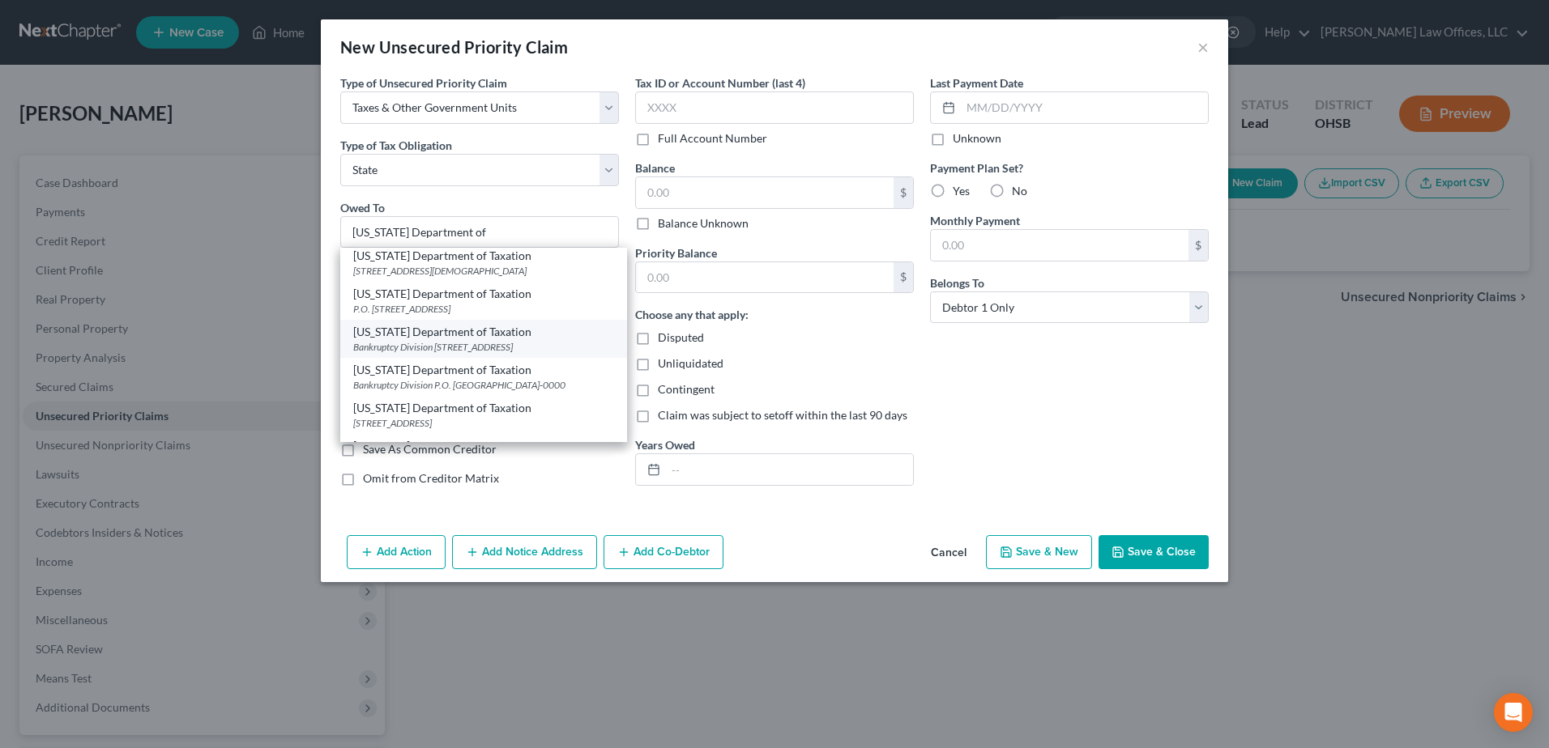
click at [465, 340] on div "Ohio Department of Taxation" at bounding box center [483, 332] width 261 height 16
type input "Ohio Department of Taxation"
type input "Bankruptcy Division"
type input "30 E. Broad St., 23rd Floor"
type input "Columbus"
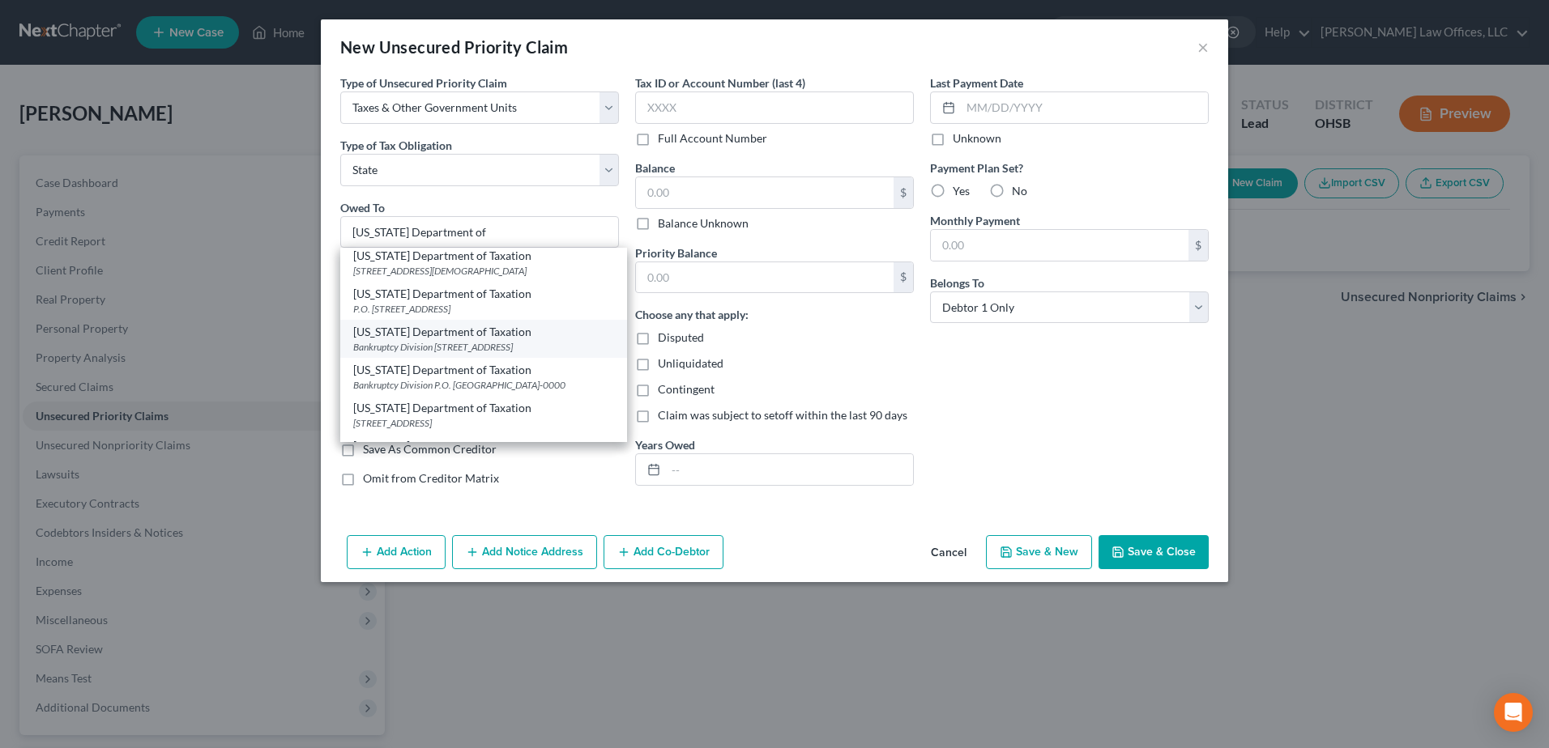
select select "36"
type input "43216-0000"
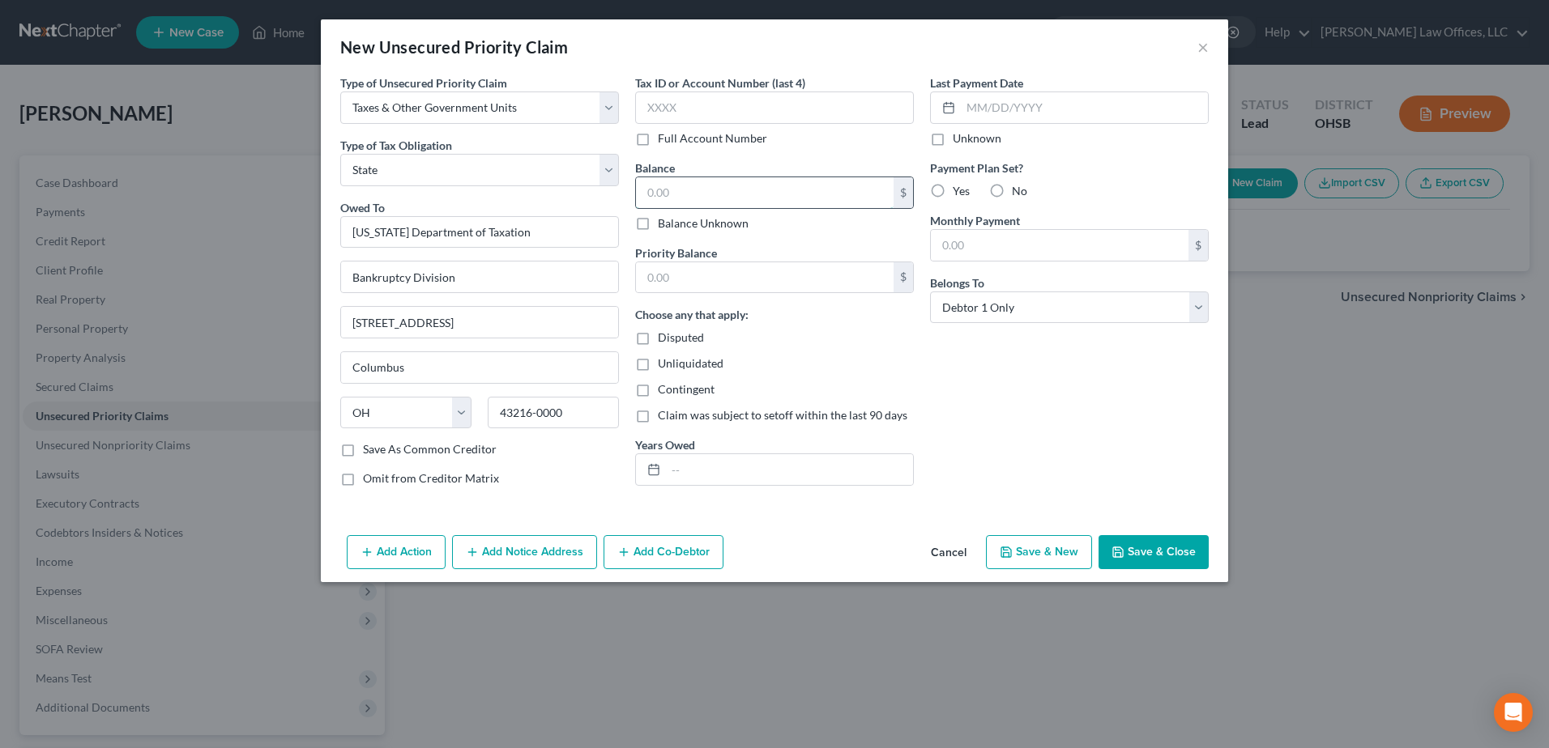
click at [693, 200] on input "text" at bounding box center [765, 192] width 258 height 31
type input "702.00"
drag, startPoint x: 754, startPoint y: 276, endPoint x: 713, endPoint y: 287, distance: 42.6
click at [713, 287] on input "text" at bounding box center [765, 277] width 258 height 31
type input "702.00"
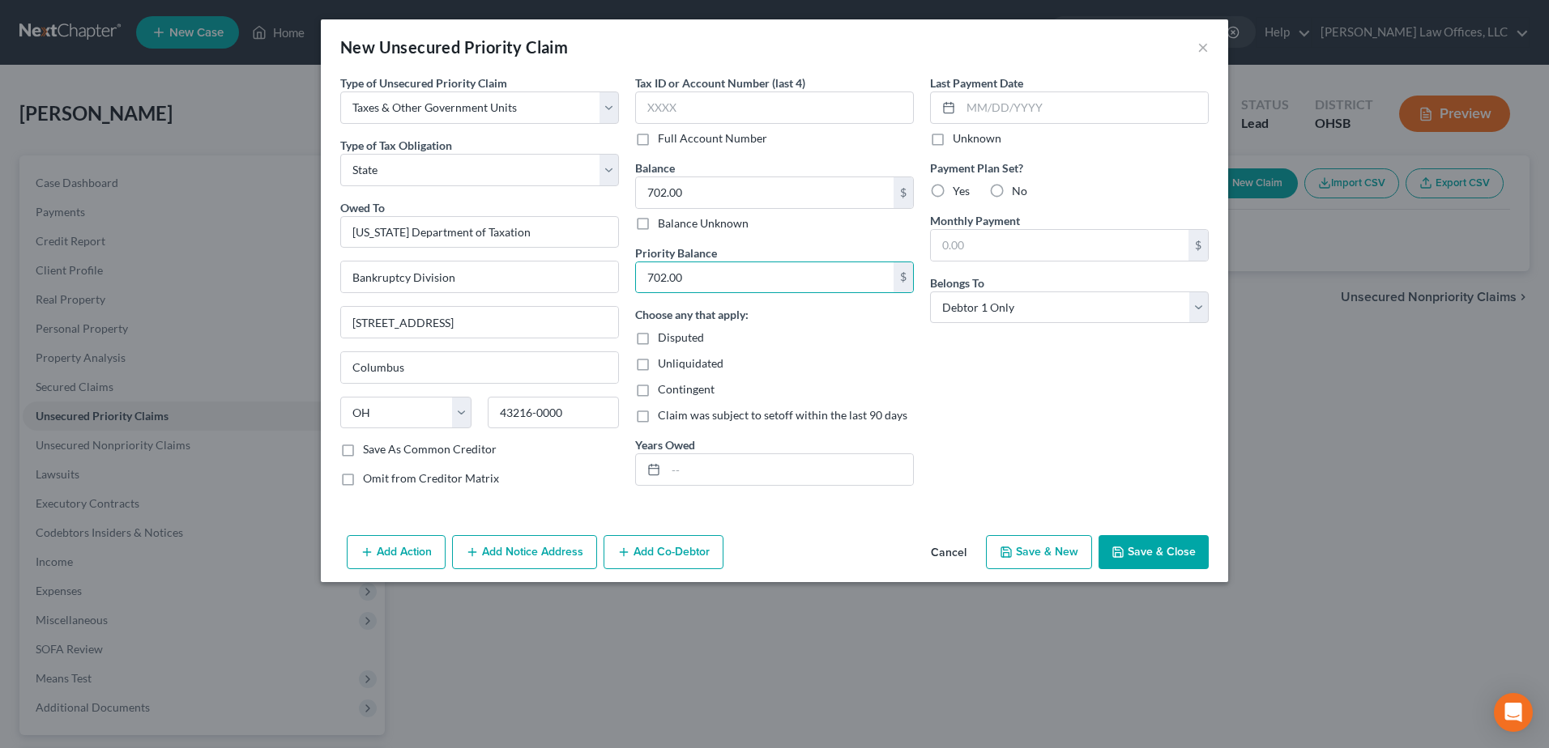
click at [495, 538] on button "Add Notice Address" at bounding box center [524, 552] width 145 height 34
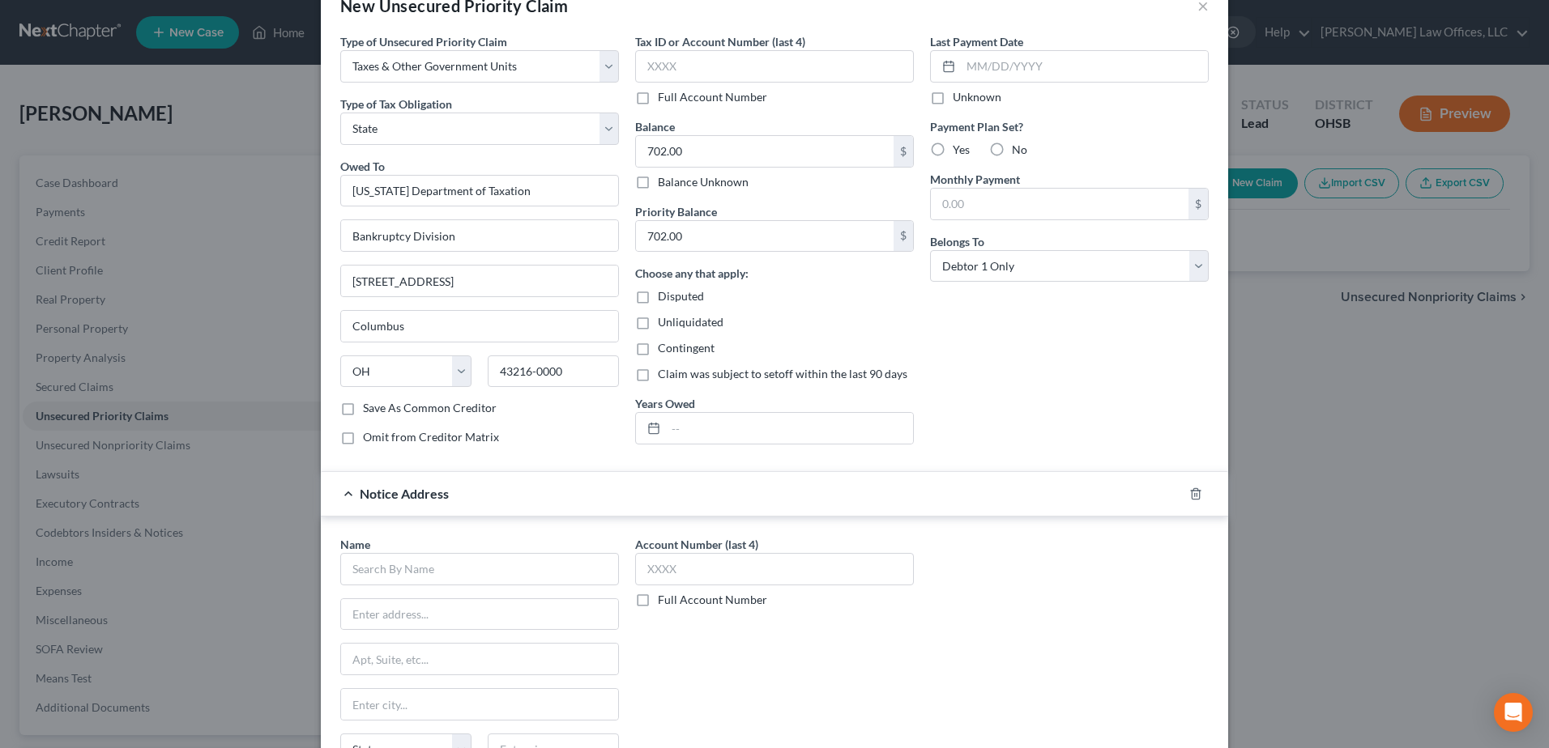
scroll to position [81, 0]
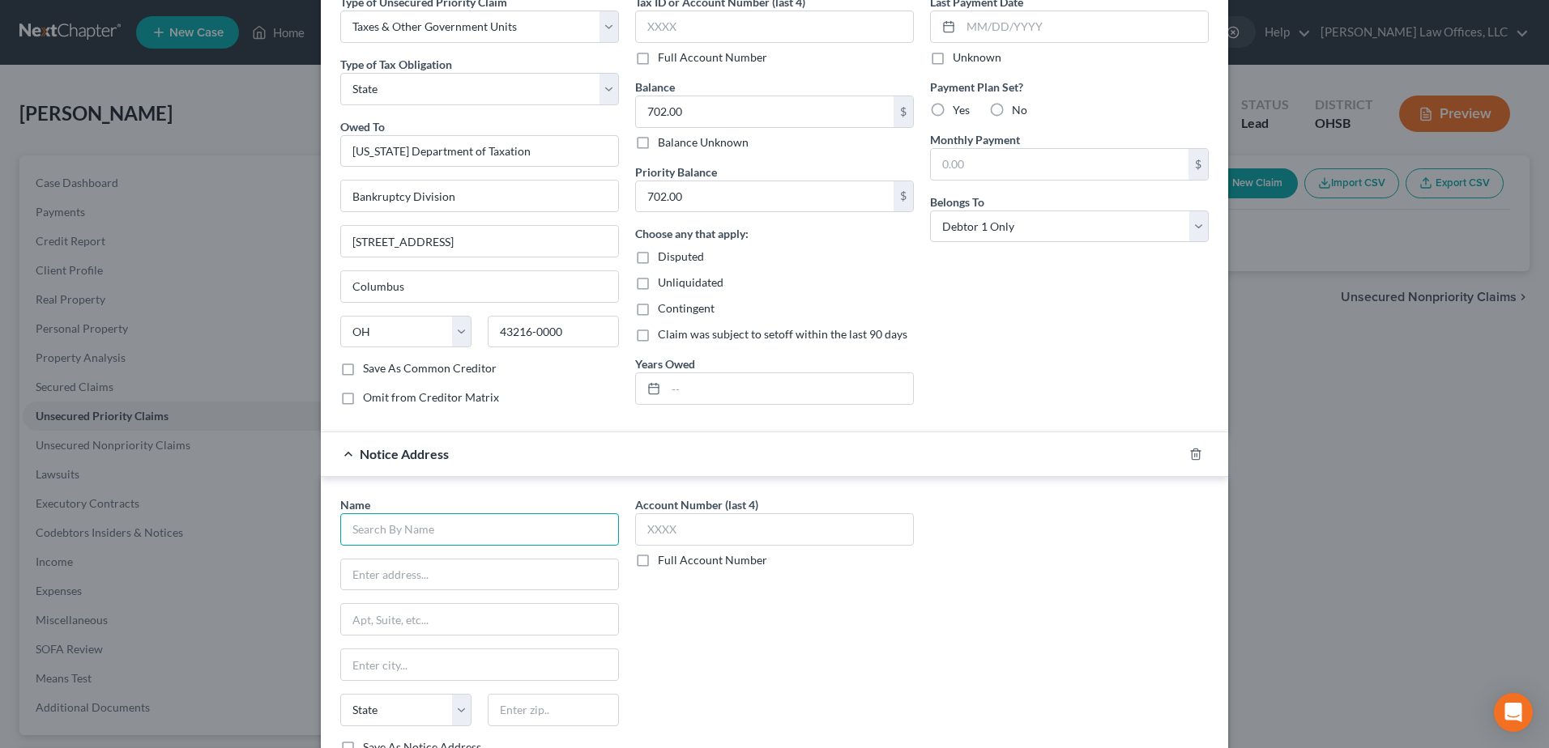
click at [450, 544] on input "text" at bounding box center [479, 530] width 279 height 32
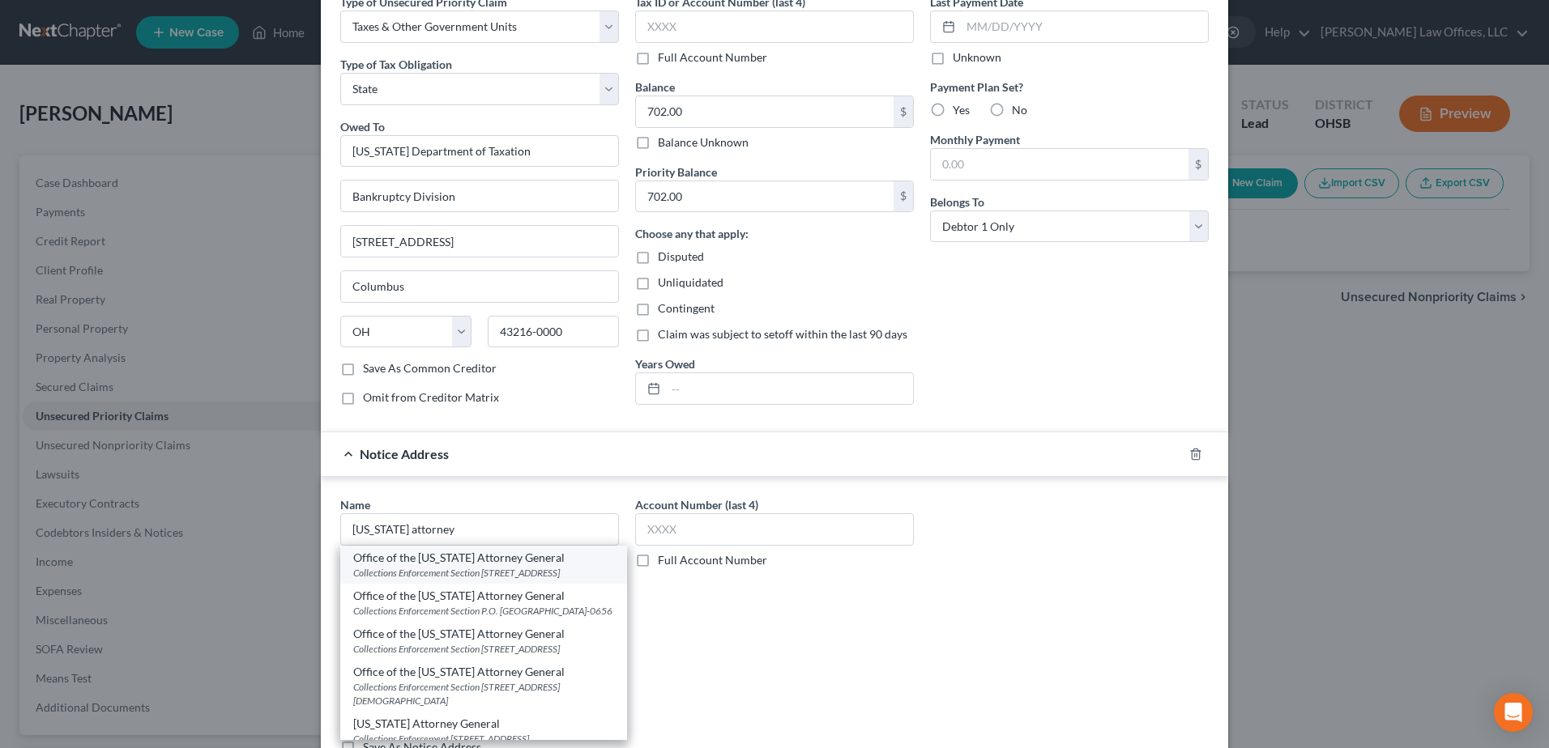
click at [435, 568] on div "Collections Enforcement Section 30 E Broad St, 14 floor, Columbus, OH 43215" at bounding box center [483, 573] width 261 height 14
type input "Office of the Ohio Attorney General"
type input "Collections Enforcement Section"
type input "30 E Broad St, 14 floor"
type input "Columbus"
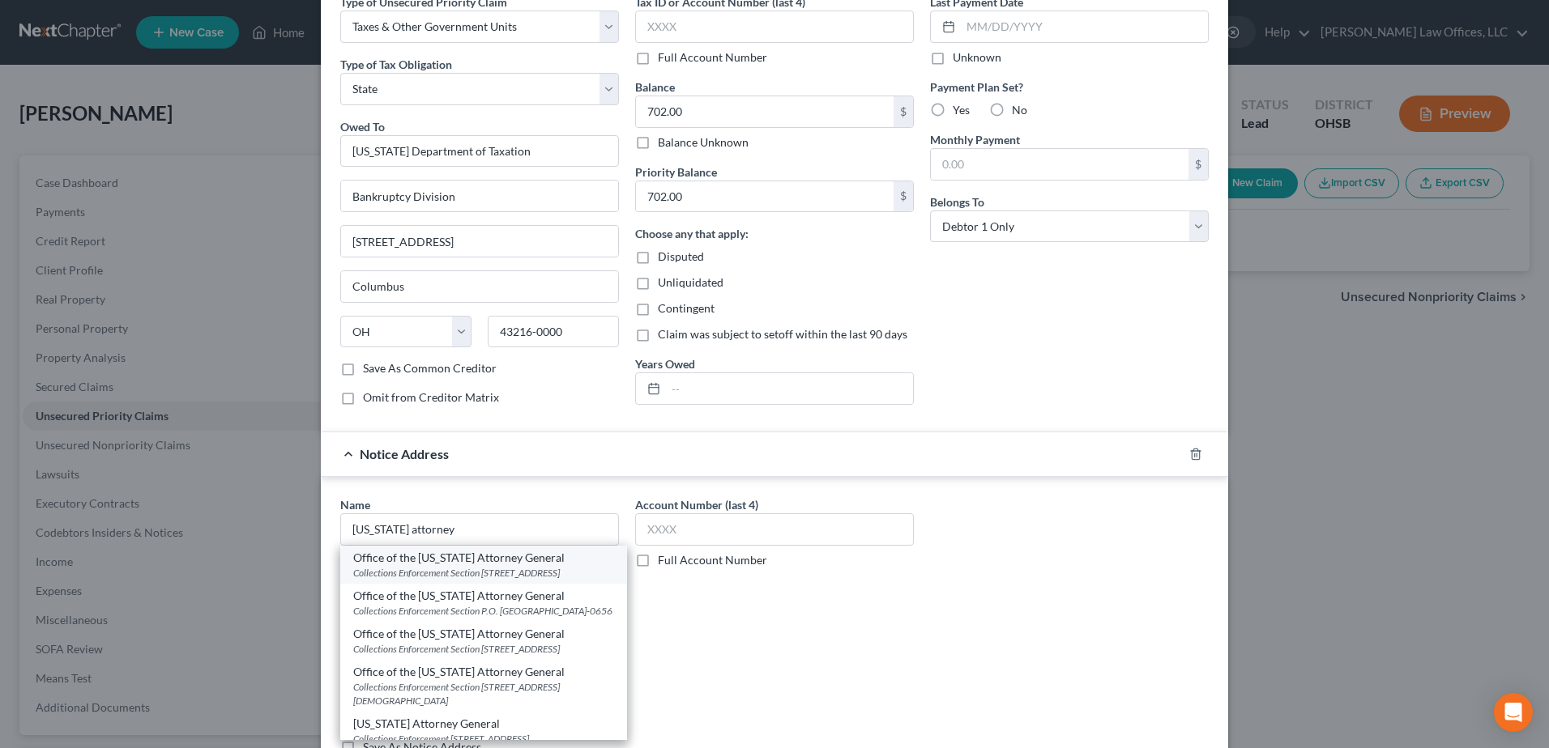
select select "36"
type input "43215"
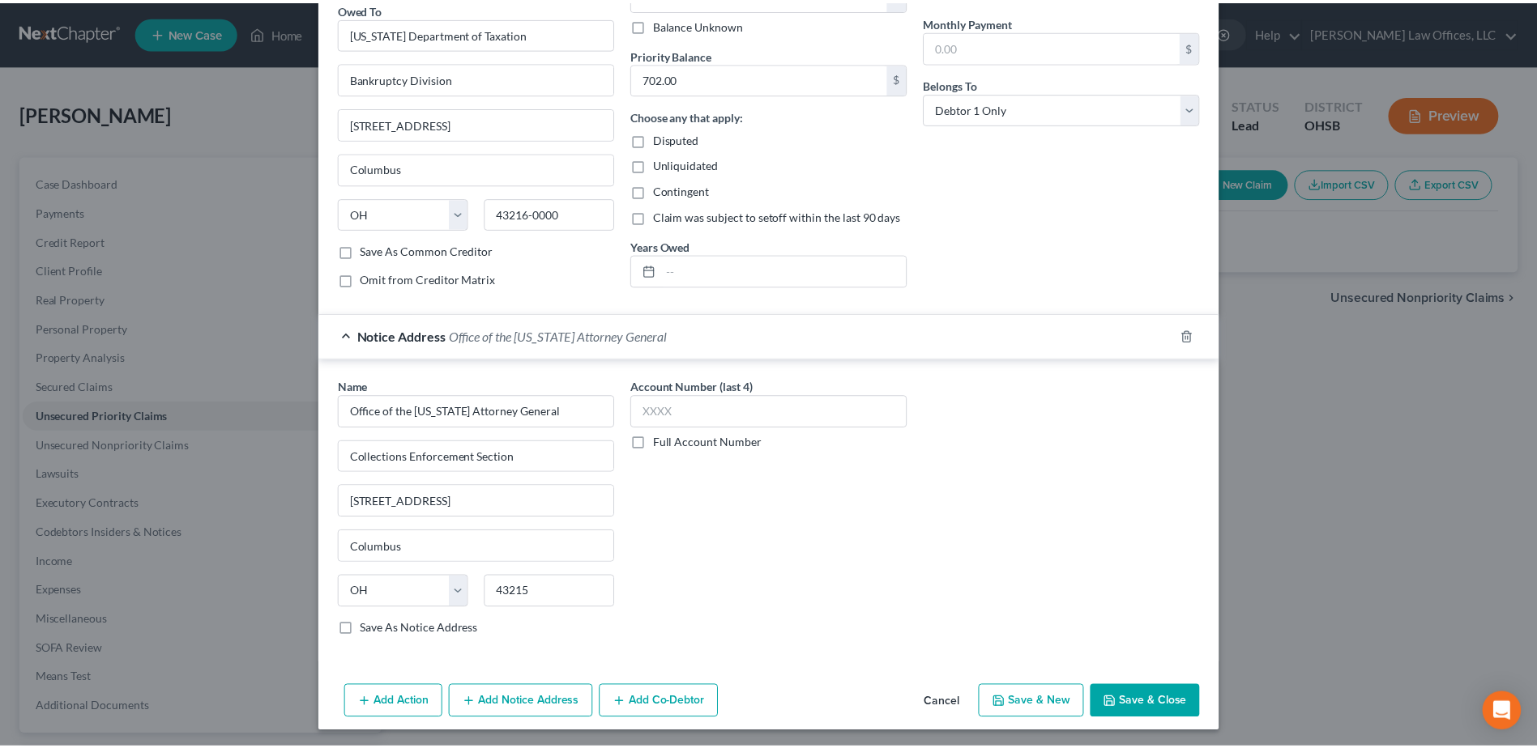
scroll to position [203, 0]
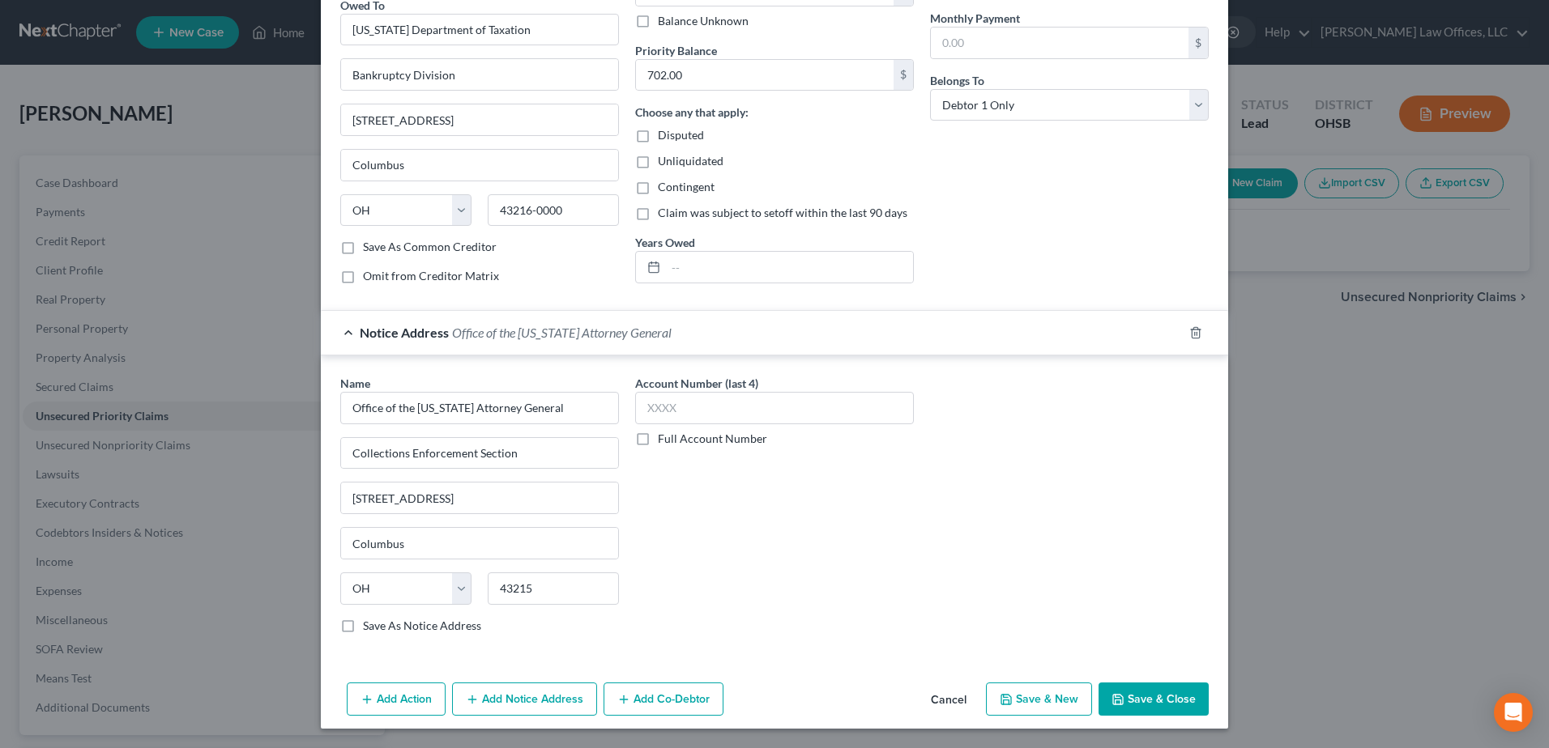
click at [1135, 691] on button "Save & Close" at bounding box center [1153, 700] width 110 height 34
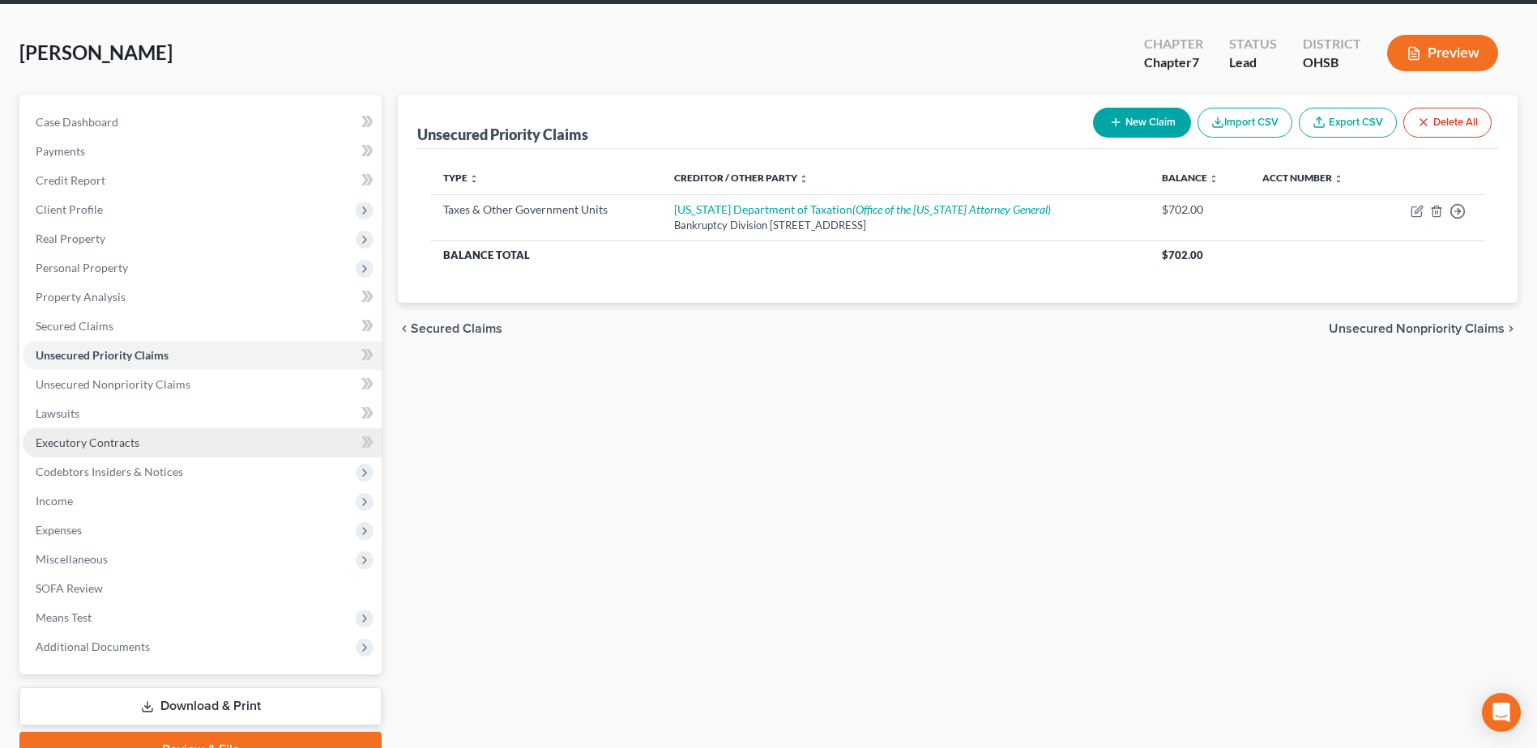
scroll to position [142, 0]
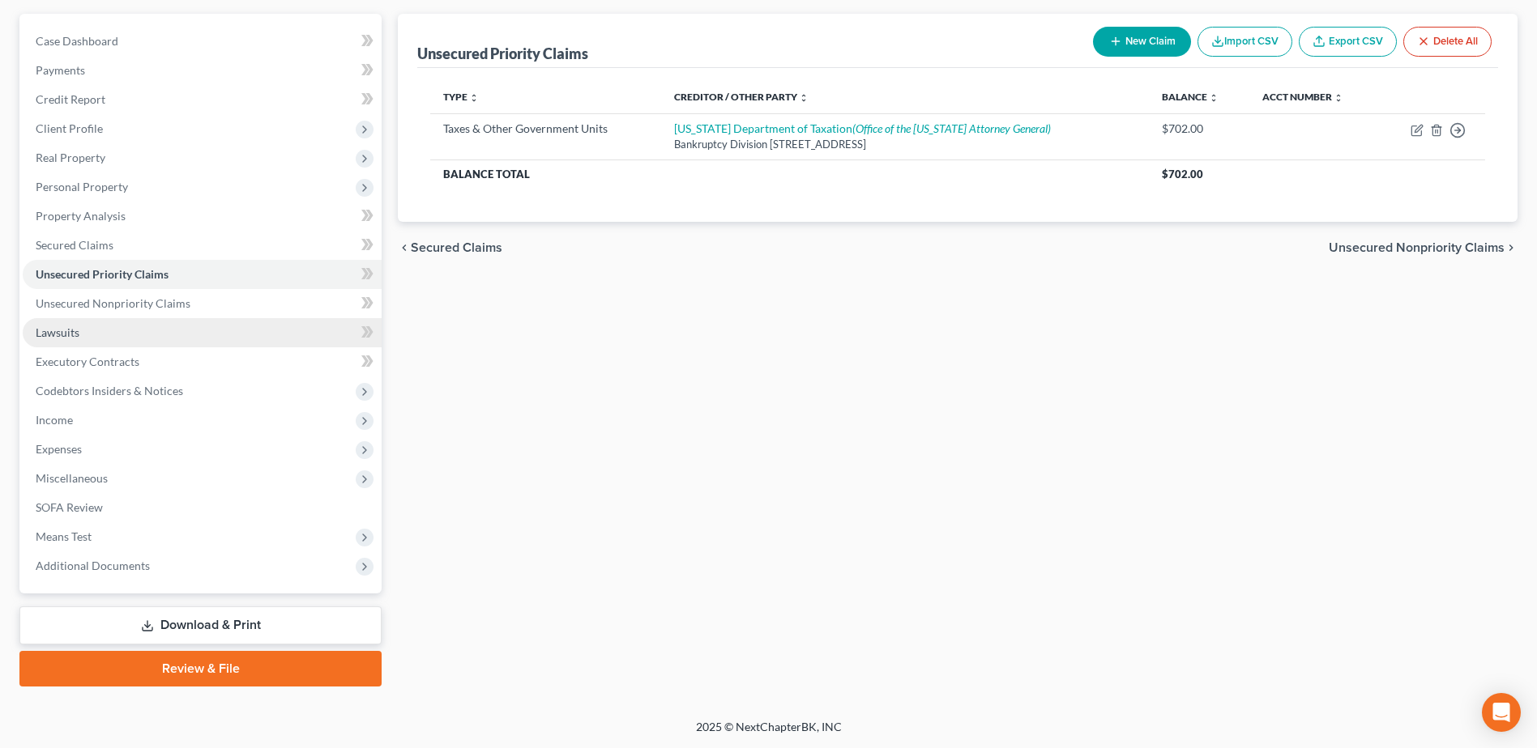
click at [130, 332] on link "Lawsuits" at bounding box center [202, 332] width 359 height 29
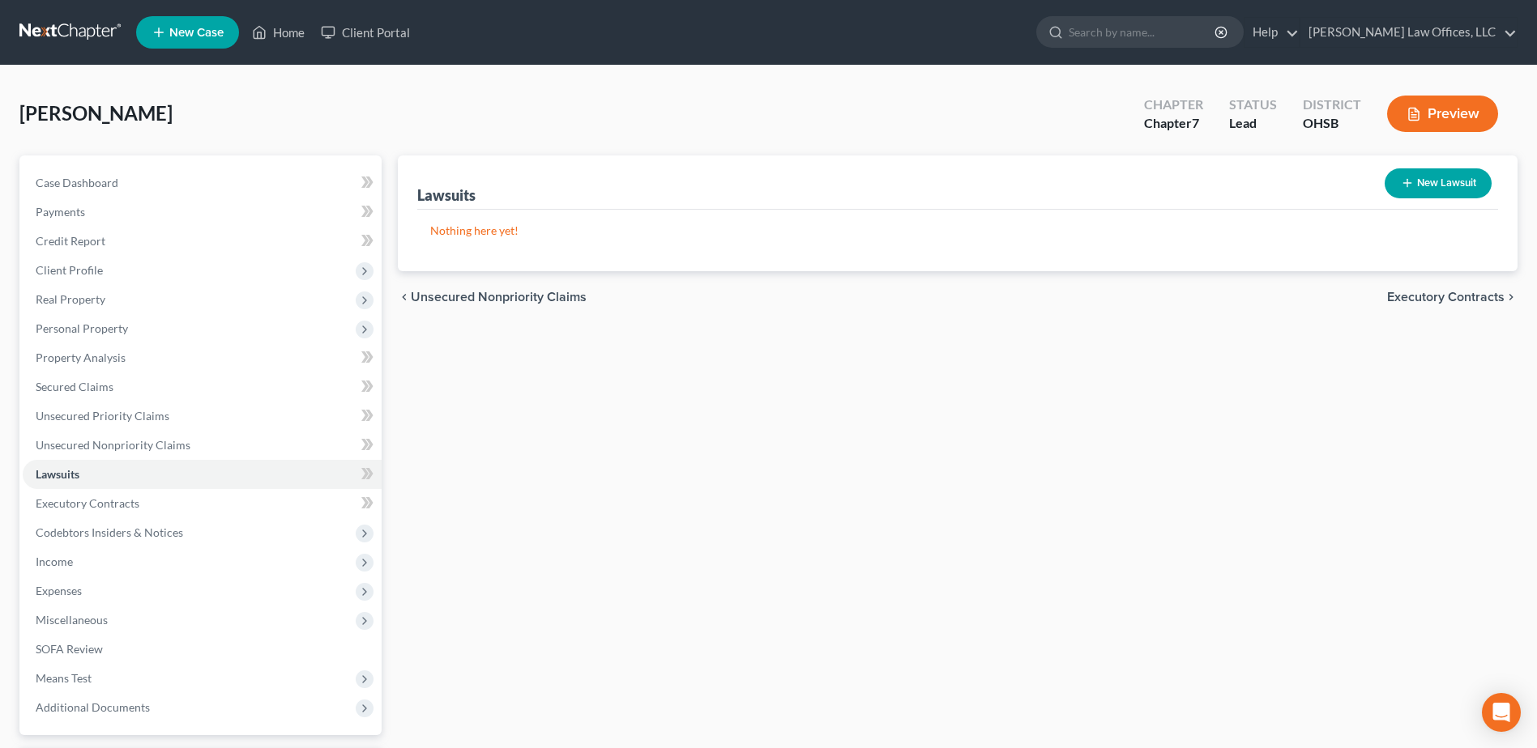
click at [1460, 185] on button "New Lawsuit" at bounding box center [1437, 183] width 107 height 30
select select "0"
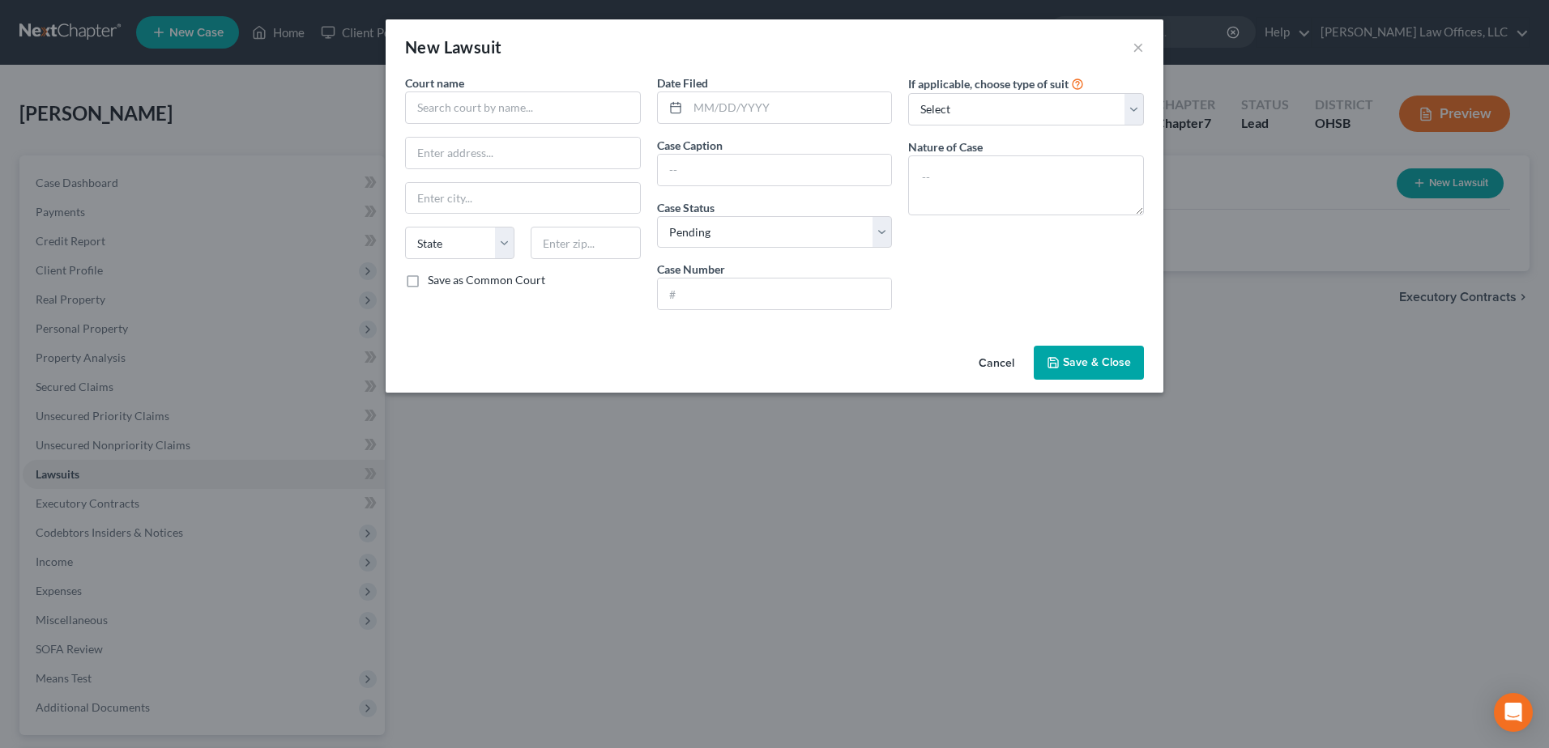
click at [595, 124] on div "Court name * State AL AK AR AZ CA CO CT DE DC FL GA GU HI ID IL IN IA KS KY LA …" at bounding box center [523, 199] width 252 height 249
click at [594, 113] on input "text" at bounding box center [523, 108] width 236 height 32
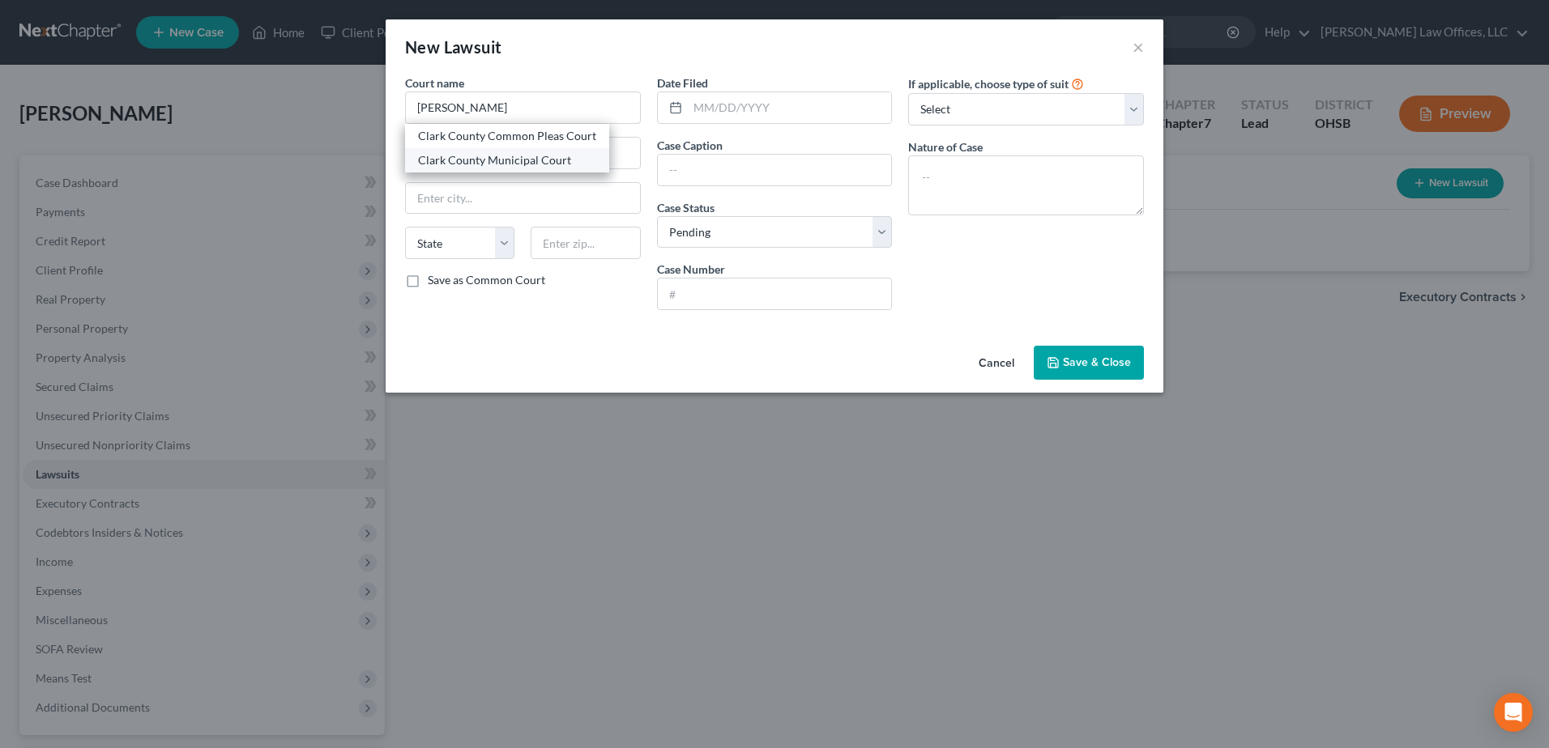
click at [569, 160] on div "Clark County Municipal Court" at bounding box center [507, 160] width 178 height 16
type input "Clark County Municipal Court"
type input "50 East Columbia St."
type input "Springfield"
select select "36"
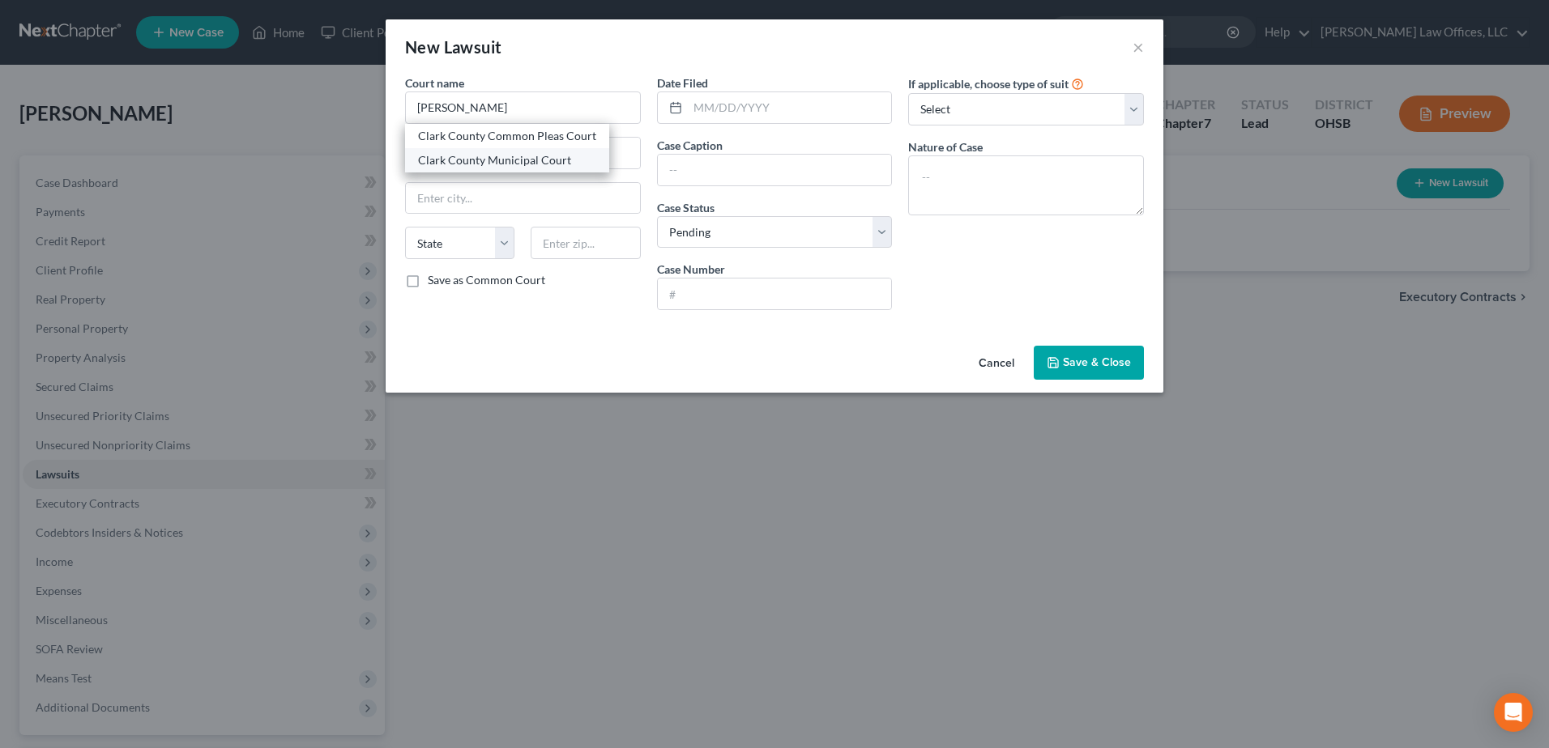
type input "45502"
click at [718, 109] on input "text" at bounding box center [790, 107] width 204 height 31
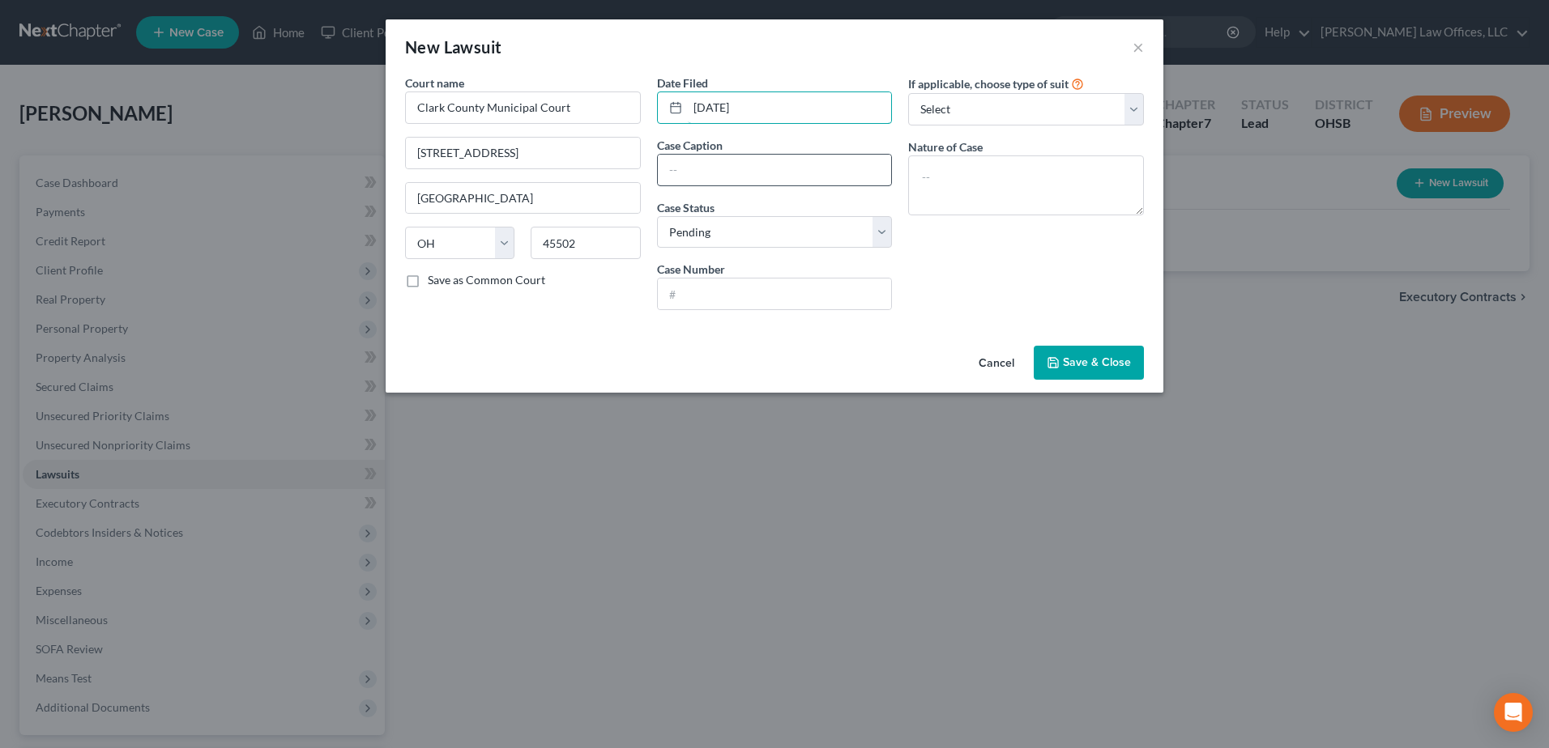
type input "07/27/2023"
click at [735, 169] on input "text" at bounding box center [775, 170] width 234 height 31
type input "Madison Health vs. Carrie Yost"
drag, startPoint x: 884, startPoint y: 229, endPoint x: 869, endPoint y: 234, distance: 15.4
click at [884, 229] on select "Select Pending On Appeal Concluded" at bounding box center [775, 232] width 236 height 32
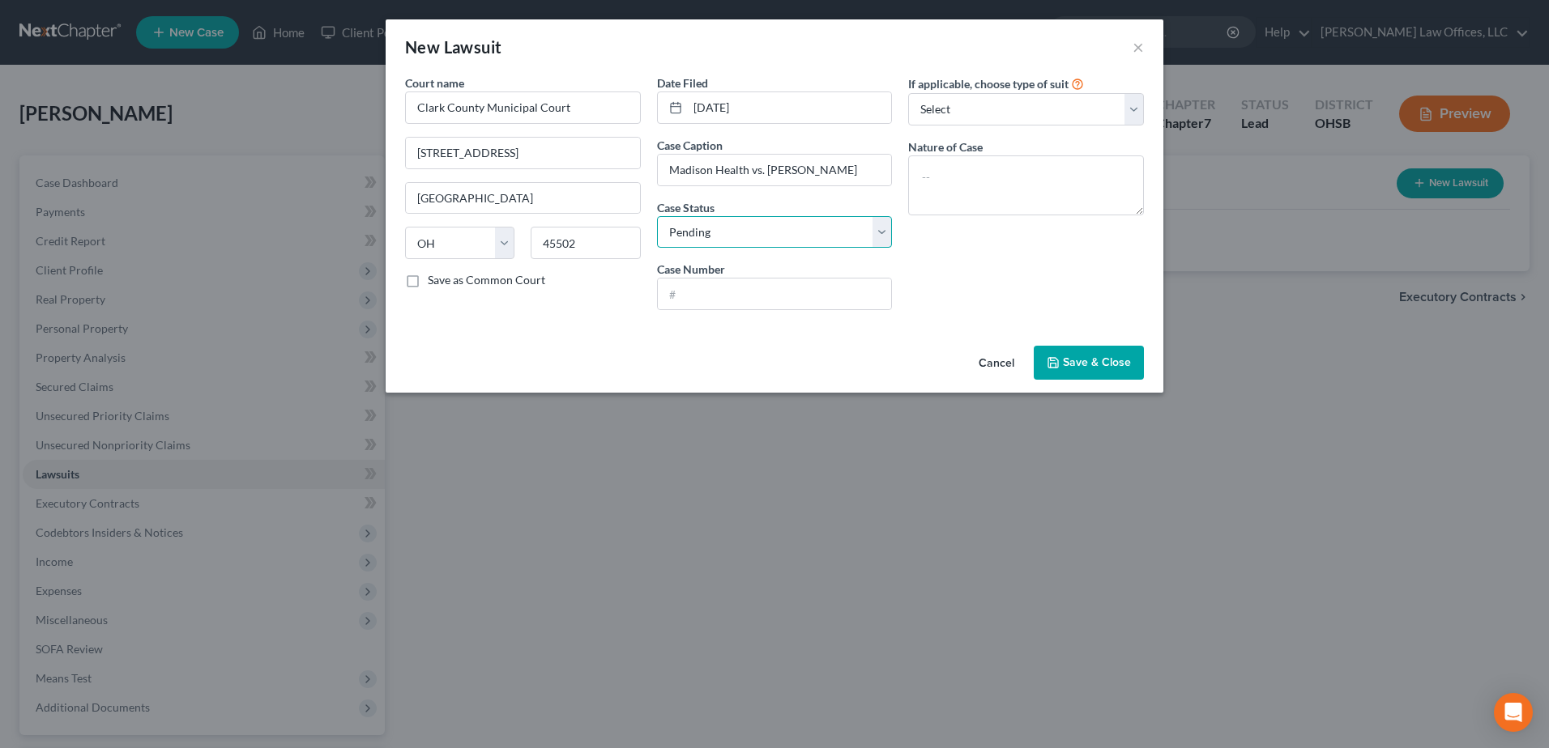
select select "2"
click at [657, 216] on select "Select Pending On Appeal Concluded" at bounding box center [775, 232] width 236 height 32
click at [742, 290] on input "text" at bounding box center [775, 294] width 234 height 31
paste input "23CVF00417"
type input "23CVF00417"
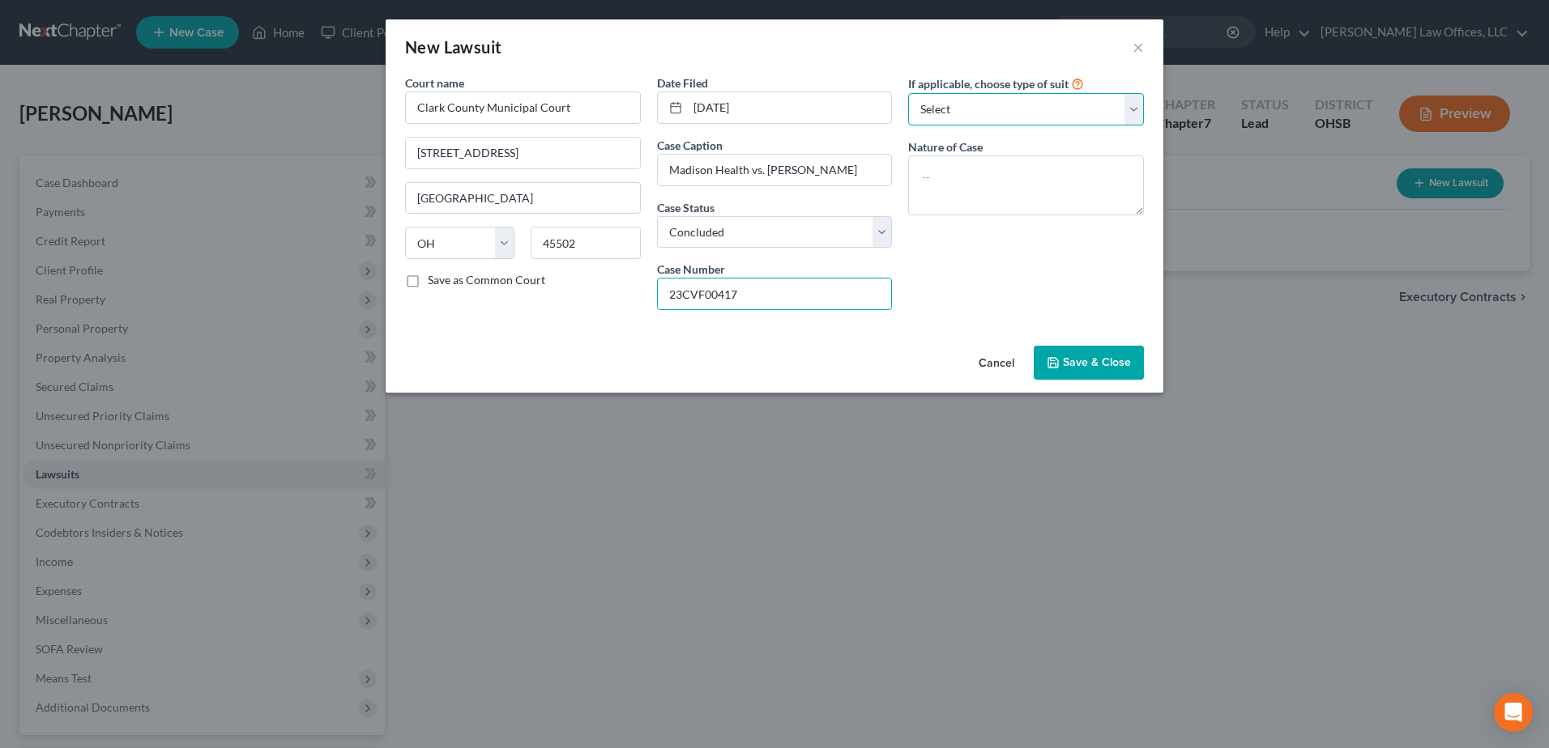
click at [1132, 104] on select "Select Repossession Garnishment Foreclosure Attached, Seized, Or Levied Other" at bounding box center [1026, 109] width 236 height 32
select select "1"
click at [908, 93] on select "Select Repossession Garnishment Foreclosure Attached, Seized, Or Levied Other" at bounding box center [1026, 109] width 236 height 32
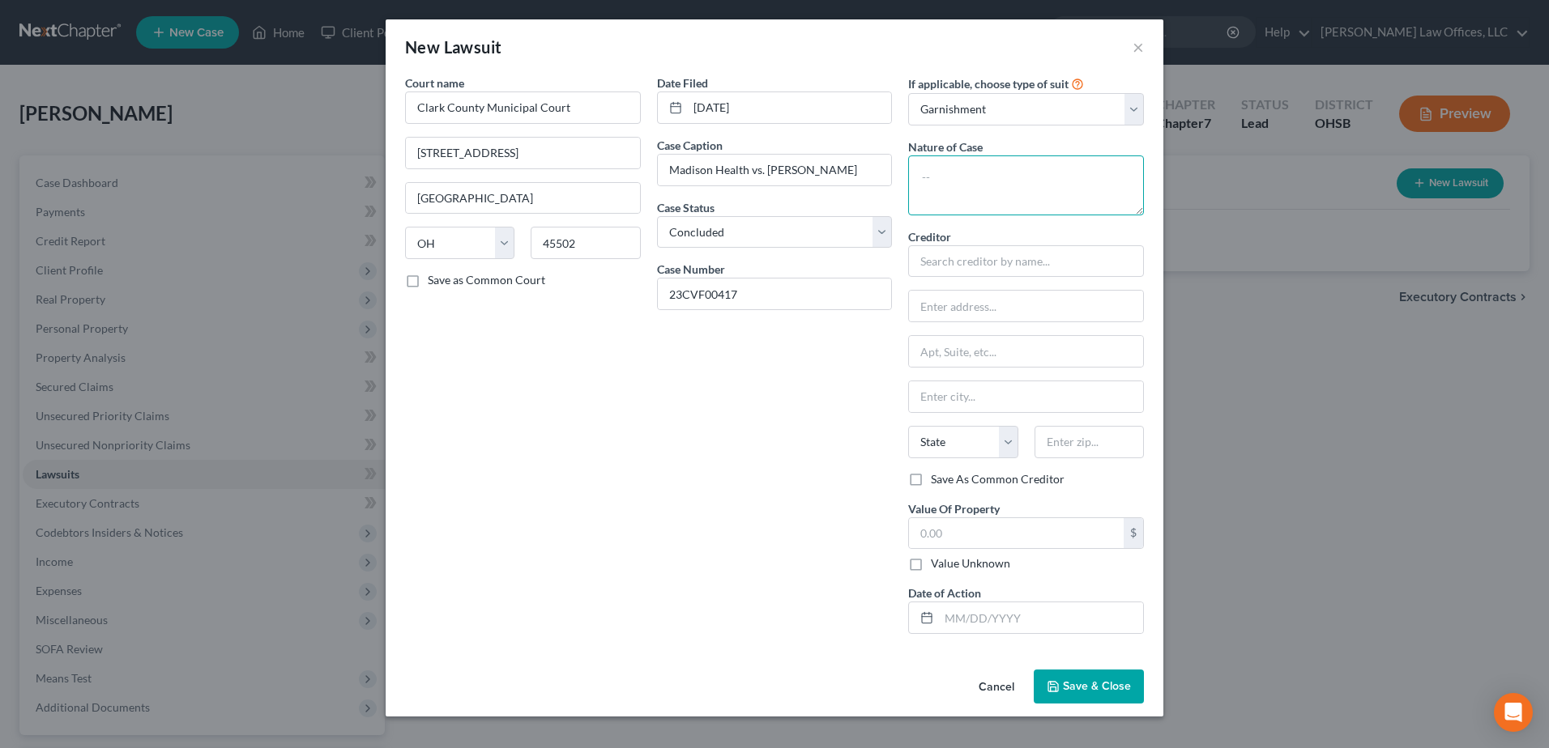
click at [1021, 177] on textarea at bounding box center [1026, 186] width 236 height 60
click at [1001, 177] on textarea "Complaint for money" at bounding box center [1026, 186] width 236 height 60
type textarea "Complaint for Money"
click at [980, 258] on input "text" at bounding box center [1026, 261] width 236 height 32
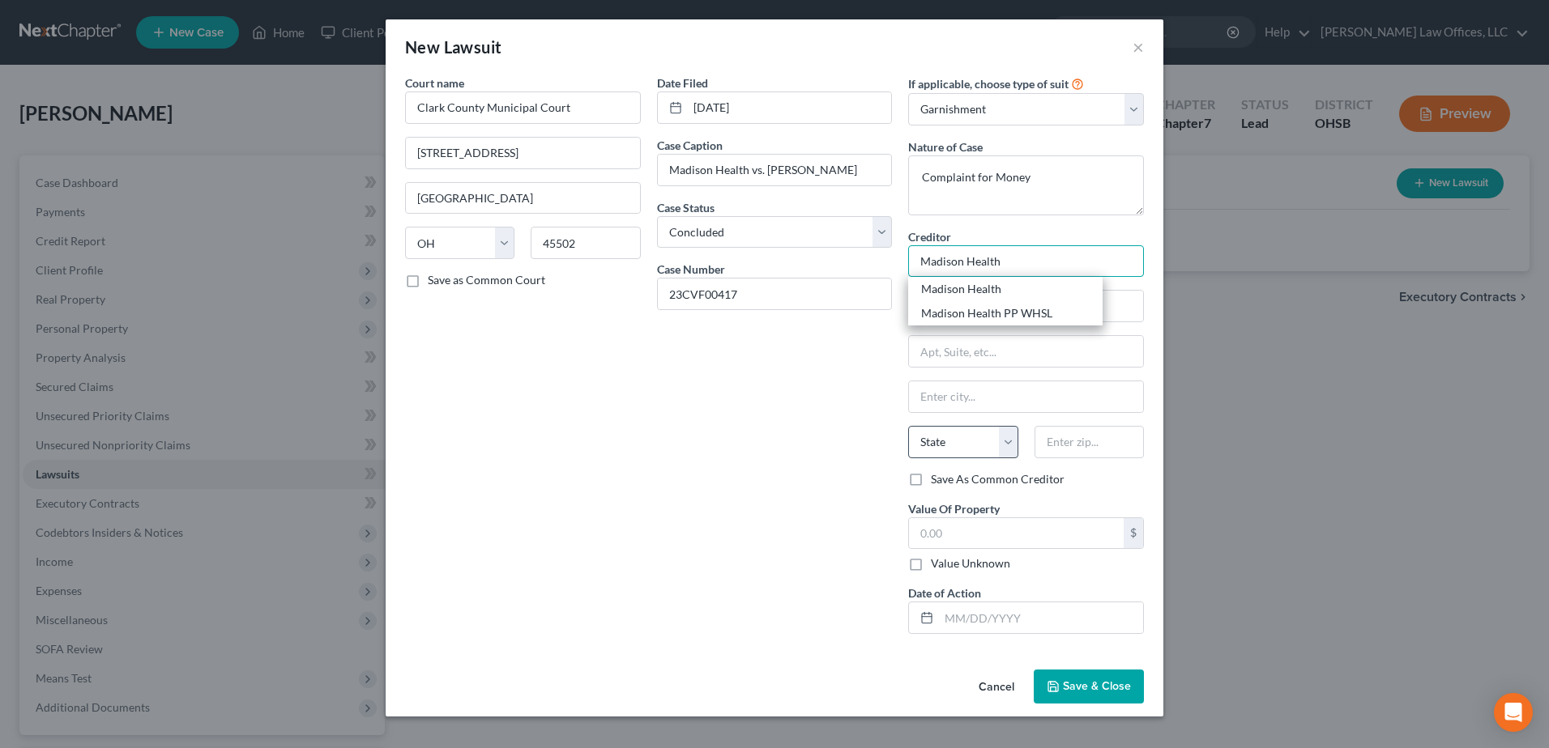
type input "Madison Health"
click at [1000, 439] on select "State [US_STATE] AK AR AZ CA CO CT DE DC [GEOGRAPHIC_DATA] [GEOGRAPHIC_DATA] GU…" at bounding box center [962, 442] width 109 height 32
select select "36"
click at [908, 426] on select "State [US_STATE] AK AR AZ CA CO CT DE DC [GEOGRAPHIC_DATA] [GEOGRAPHIC_DATA] GU…" at bounding box center [962, 442] width 109 height 32
click at [1088, 686] on span "Save & Close" at bounding box center [1097, 687] width 68 height 14
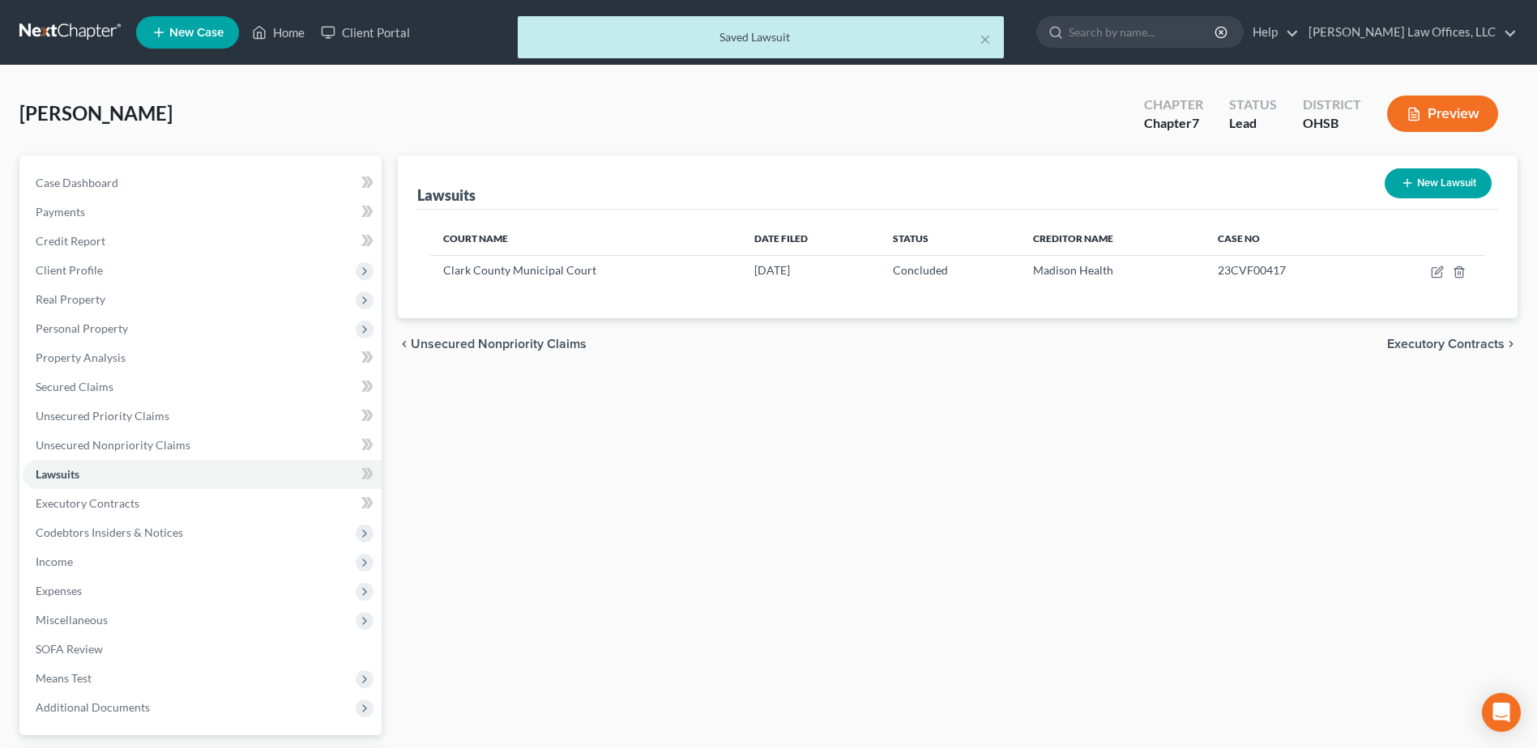
click at [1449, 181] on button "New Lawsuit" at bounding box center [1437, 183] width 107 height 30
select select "0"
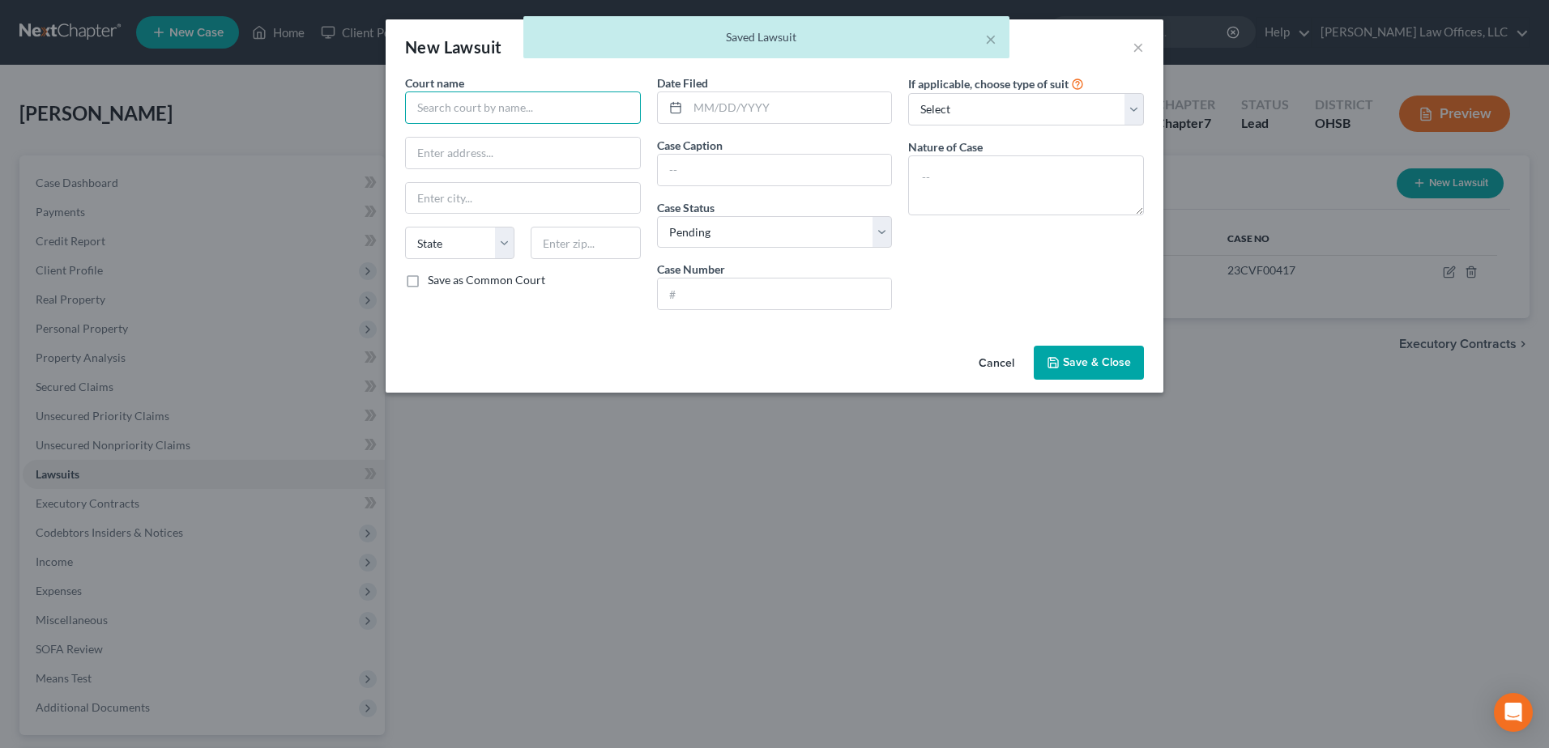
click at [561, 117] on input "text" at bounding box center [523, 108] width 236 height 32
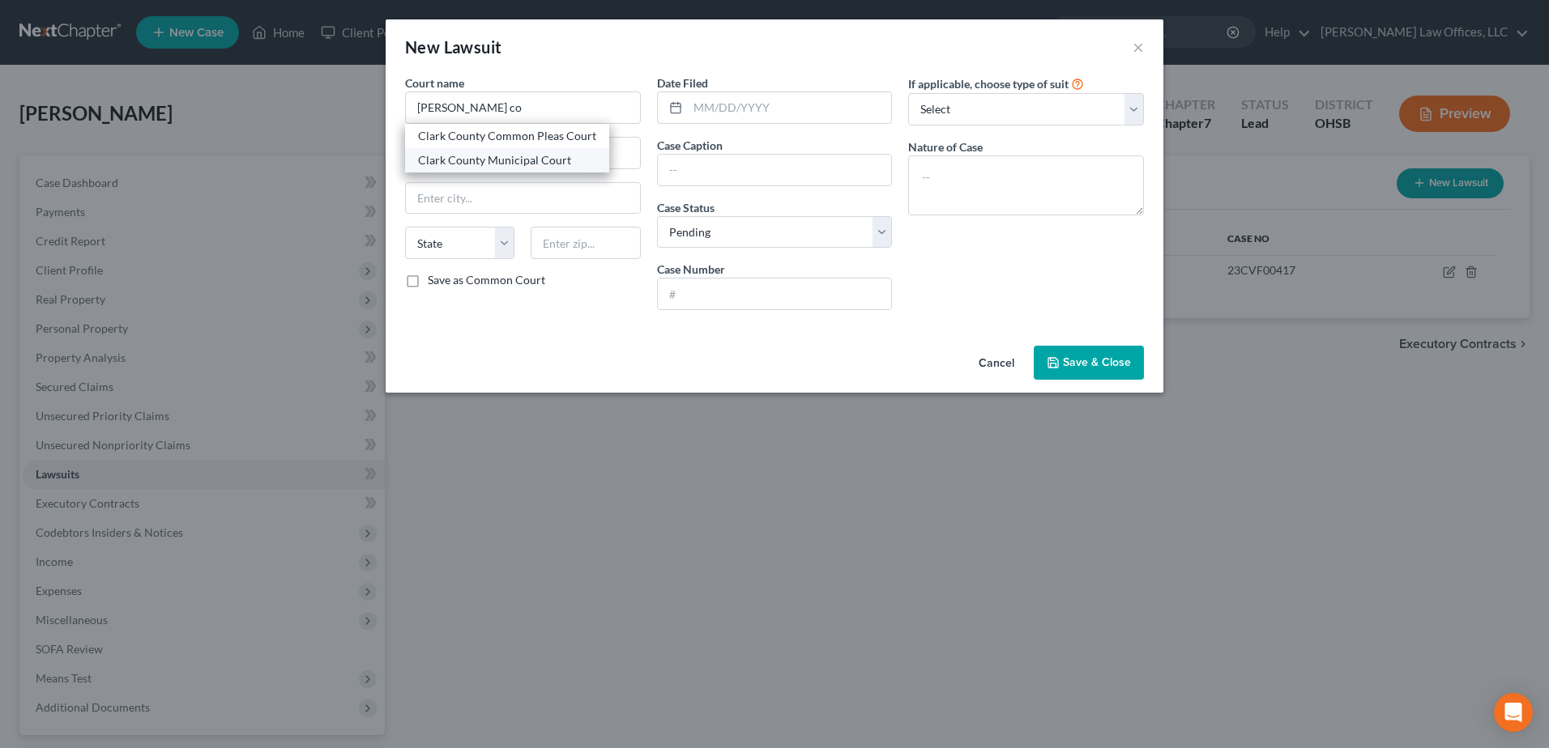
click at [548, 157] on div "Clark County Municipal Court" at bounding box center [507, 160] width 178 height 16
type input "Clark County Municipal Court"
type input "50 East Columbia St."
type input "Springfield"
select select "36"
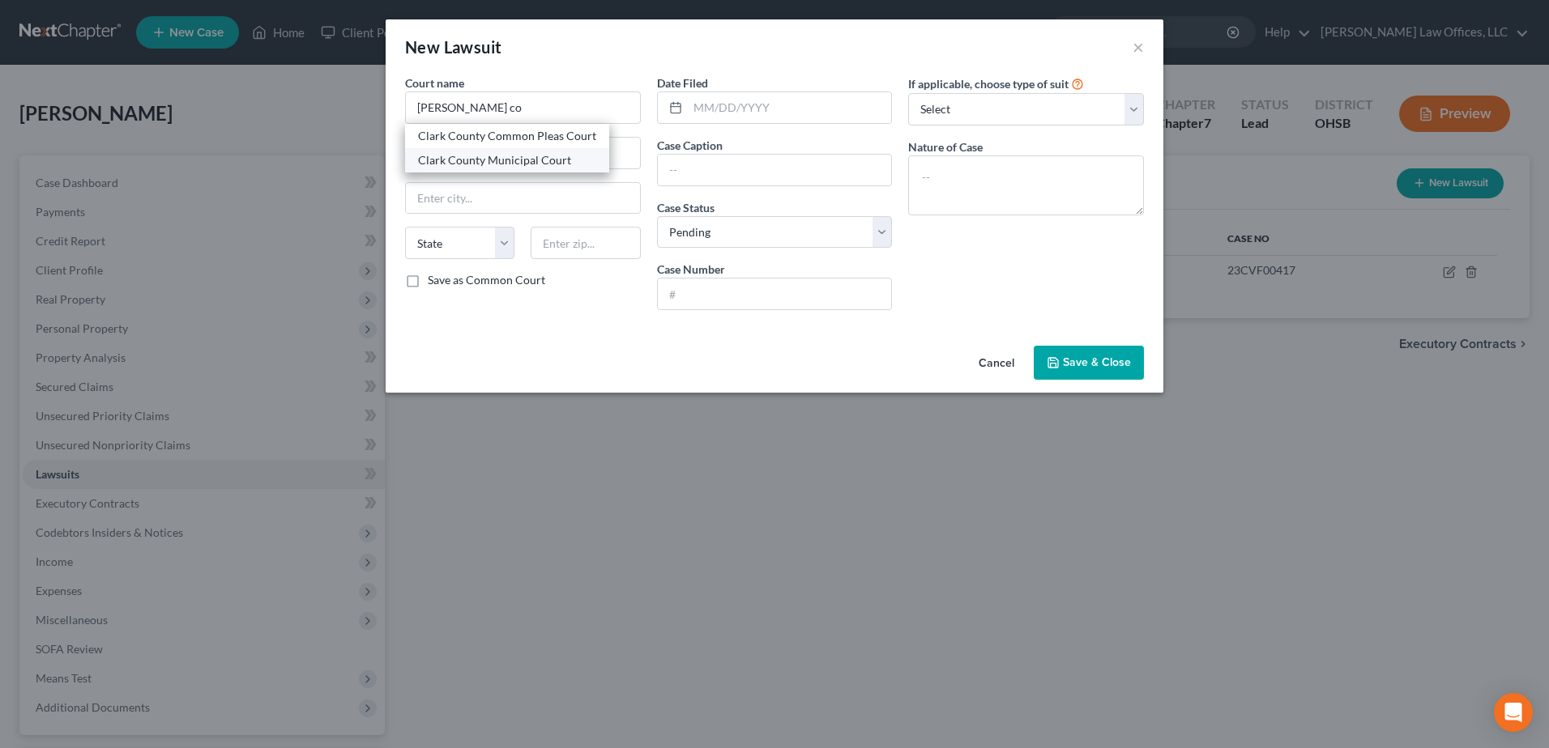
type input "45502"
click at [725, 113] on input "text" at bounding box center [790, 107] width 204 height 31
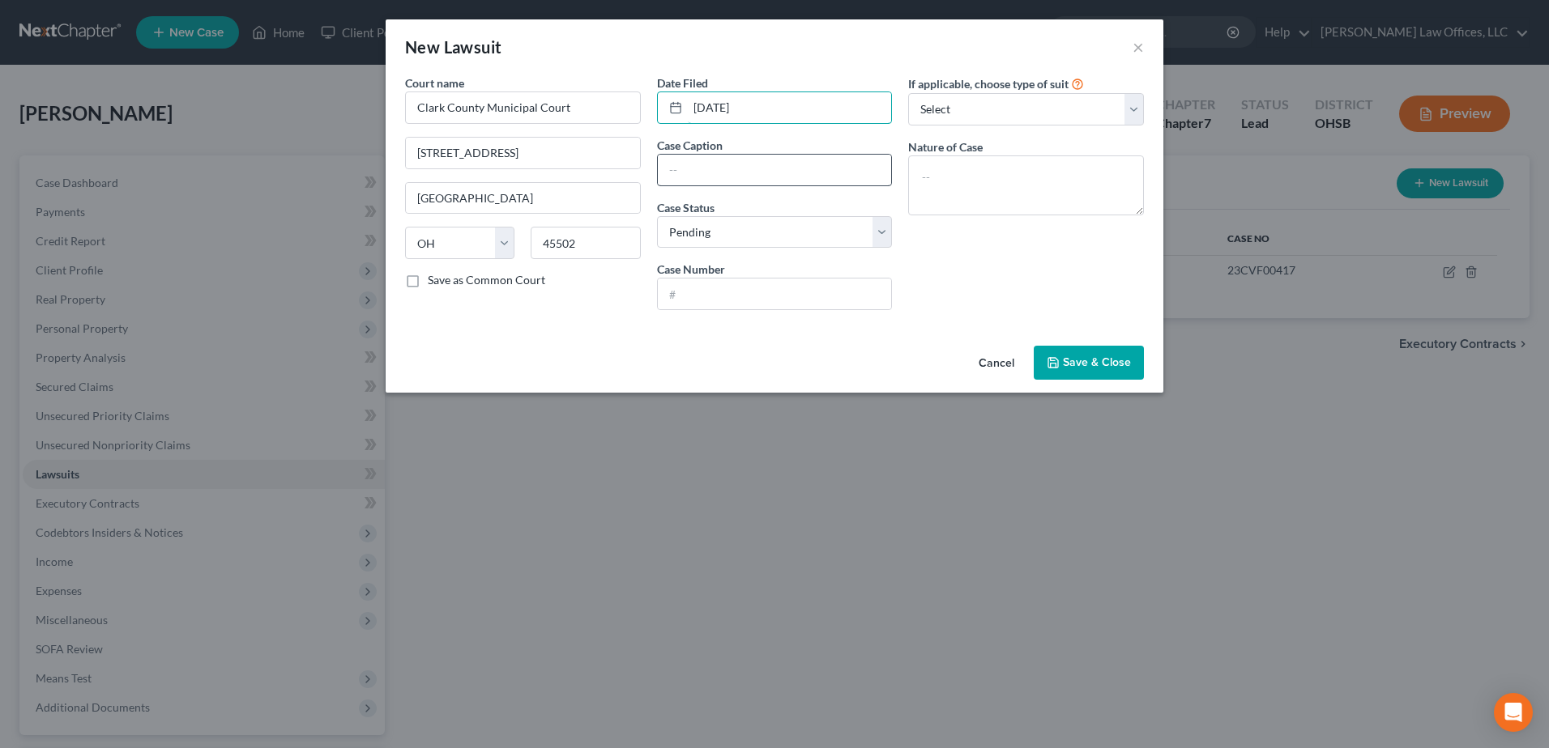
type input "08/12/2022"
click at [724, 164] on input "text" at bounding box center [775, 170] width 234 height 31
type input "Madison Health vs. Carrie Yost"
drag, startPoint x: 737, startPoint y: 296, endPoint x: 622, endPoint y: 300, distance: 115.1
click at [622, 300] on div "Court name * Clark County Municipal Court 50 East Columbia St. Springfield Stat…" at bounding box center [774, 199] width 755 height 249
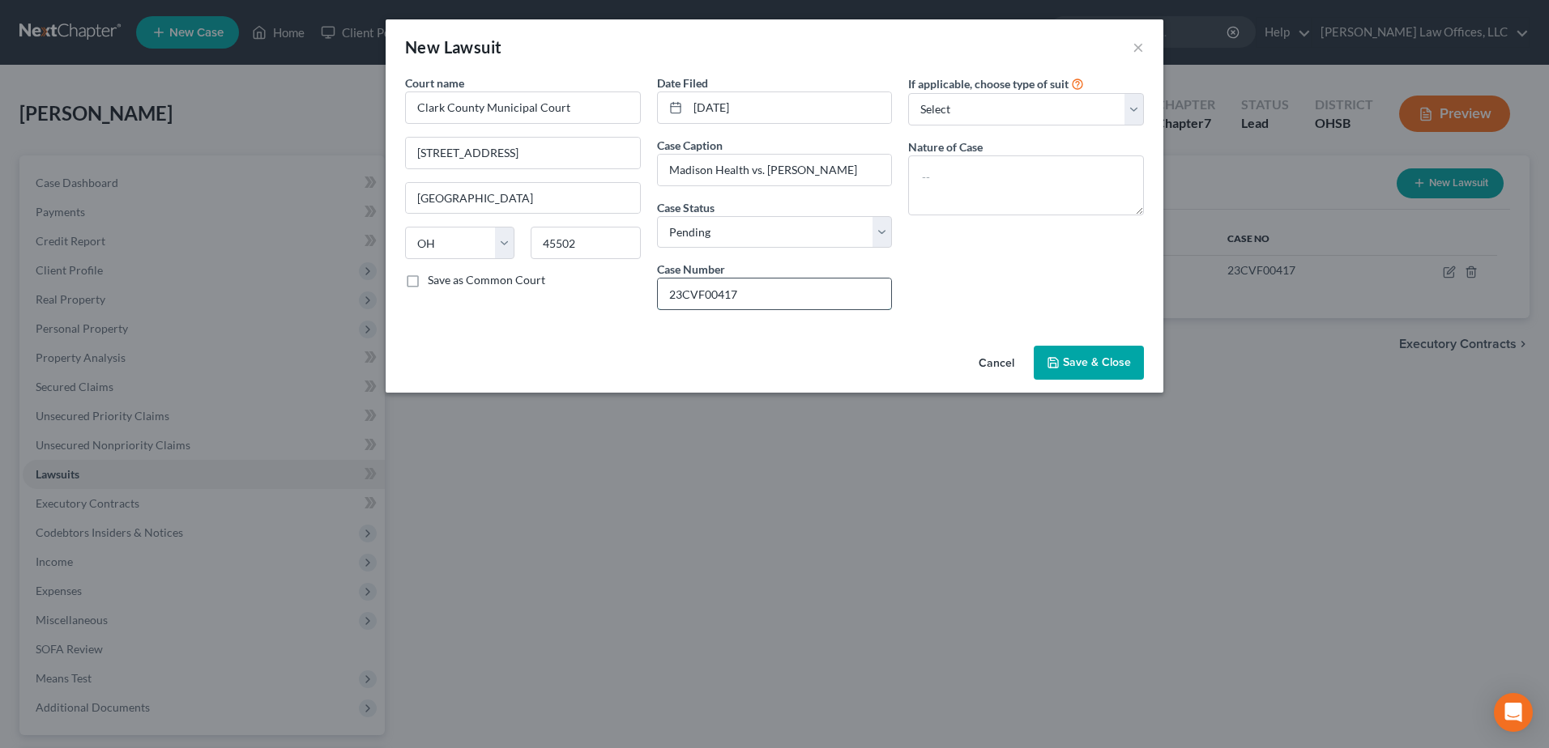
paste input "2CVF01744"
type input "22CVF01744"
click at [1136, 105] on select "Select Repossession Garnishment Foreclosure Attached, Seized, Or Levied Other" at bounding box center [1026, 109] width 236 height 32
select select "1"
click at [908, 93] on select "Select Repossession Garnishment Foreclosure Attached, Seized, Or Levied Other" at bounding box center [1026, 109] width 236 height 32
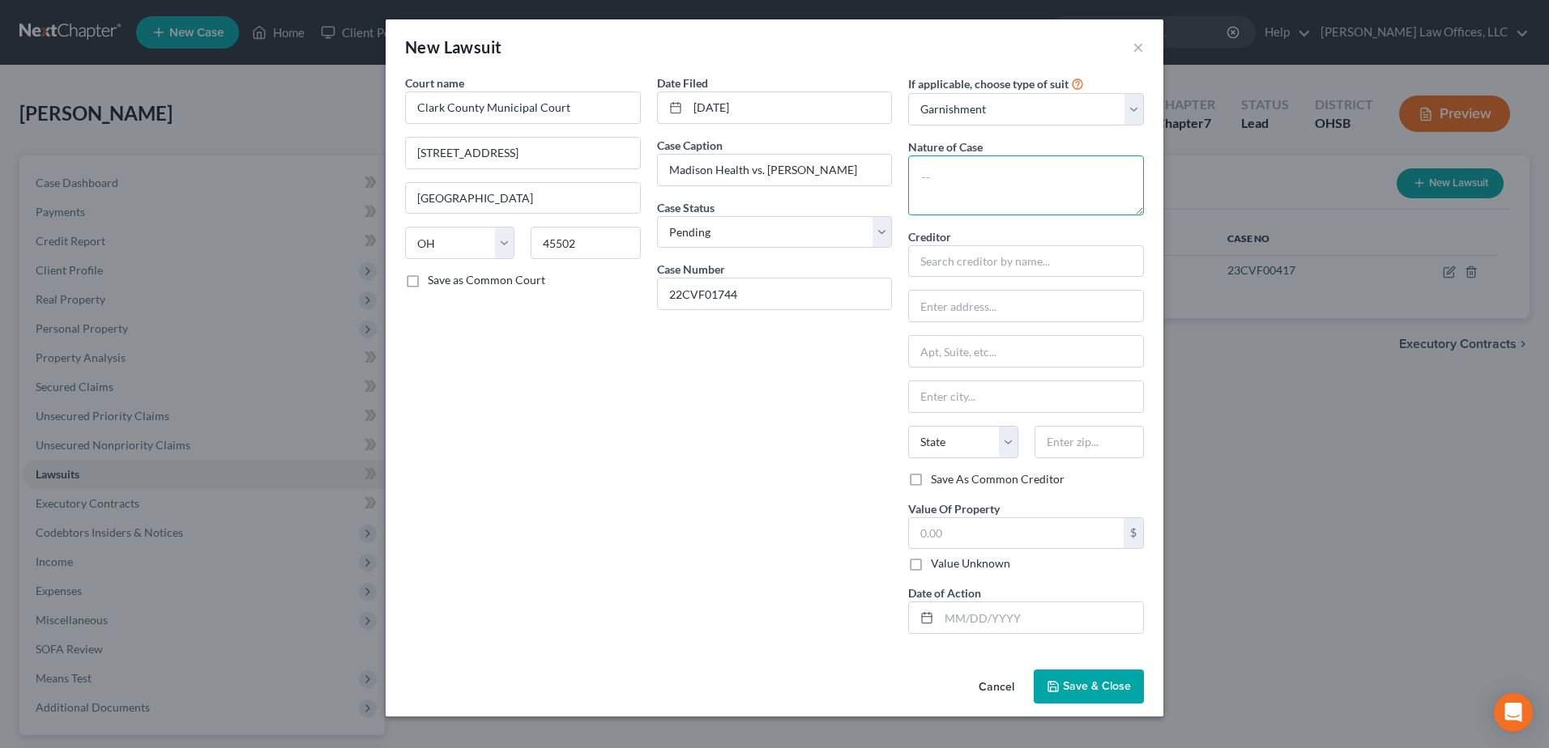
click at [1026, 177] on textarea at bounding box center [1026, 186] width 236 height 60
type textarea "Complaint for Money"
click at [1089, 254] on input "text" at bounding box center [1026, 261] width 236 height 32
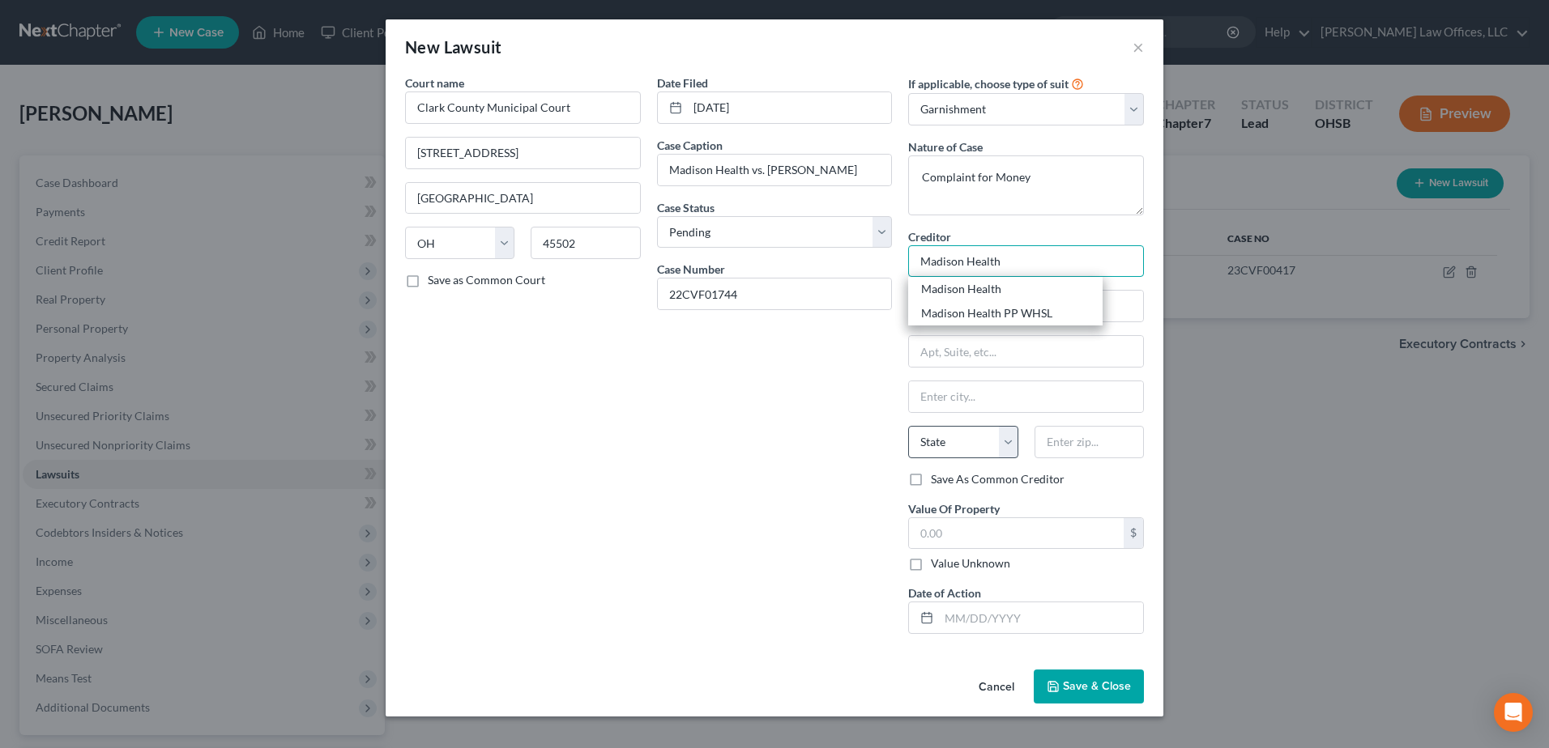
type input "Madison Health"
click at [1004, 441] on select "State [US_STATE] AK AR AZ CA CO CT DE DC [GEOGRAPHIC_DATA] [GEOGRAPHIC_DATA] GU…" at bounding box center [962, 442] width 109 height 32
select select "36"
click at [908, 426] on select "State [US_STATE] AK AR AZ CA CO CT DE DC [GEOGRAPHIC_DATA] [GEOGRAPHIC_DATA] GU…" at bounding box center [962, 442] width 109 height 32
click at [790, 457] on div "Date Filed 08/12/2022 Case Caption Madison Health vs. Carrie Yost Case Status *…" at bounding box center [775, 361] width 252 height 573
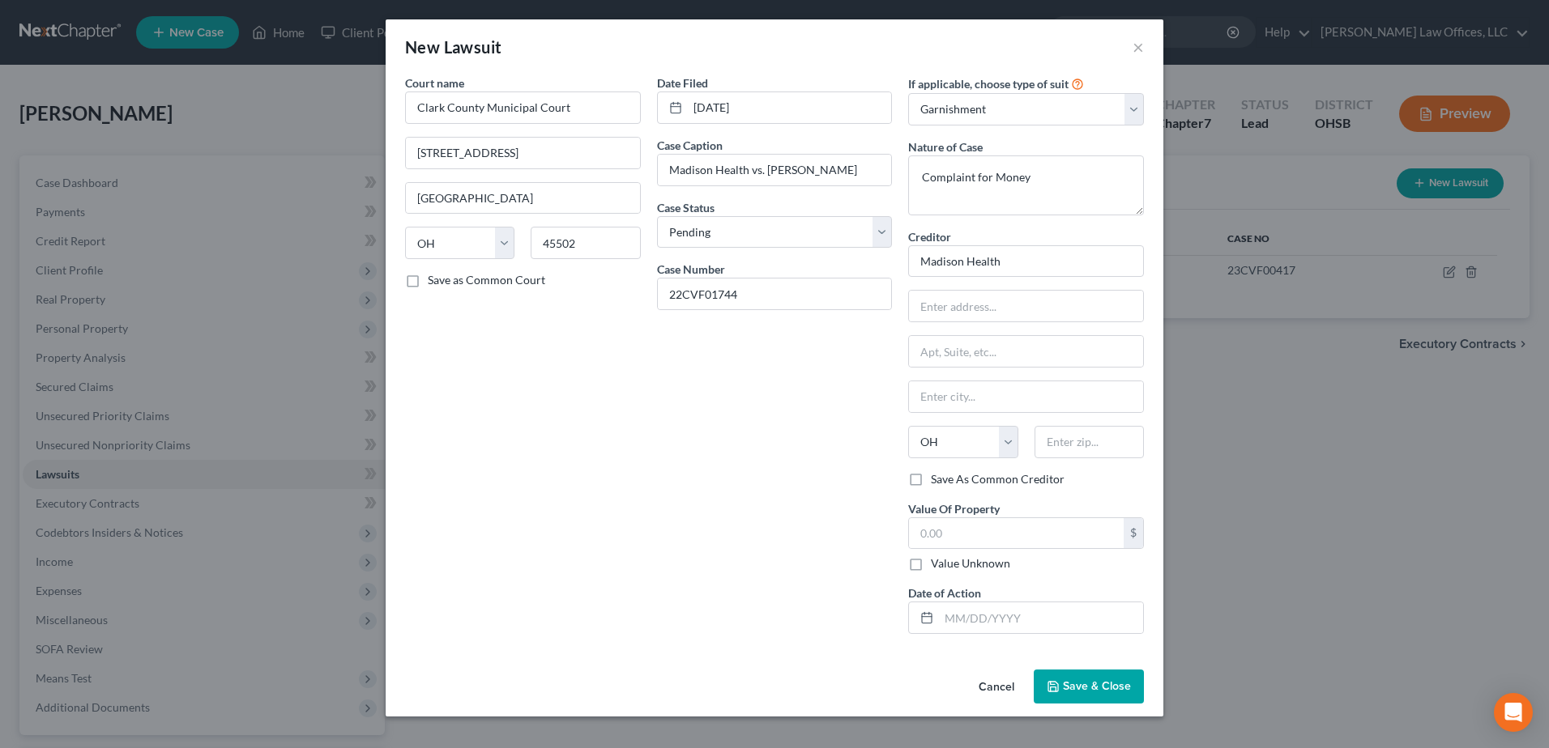
click at [1089, 690] on span "Save & Close" at bounding box center [1097, 687] width 68 height 14
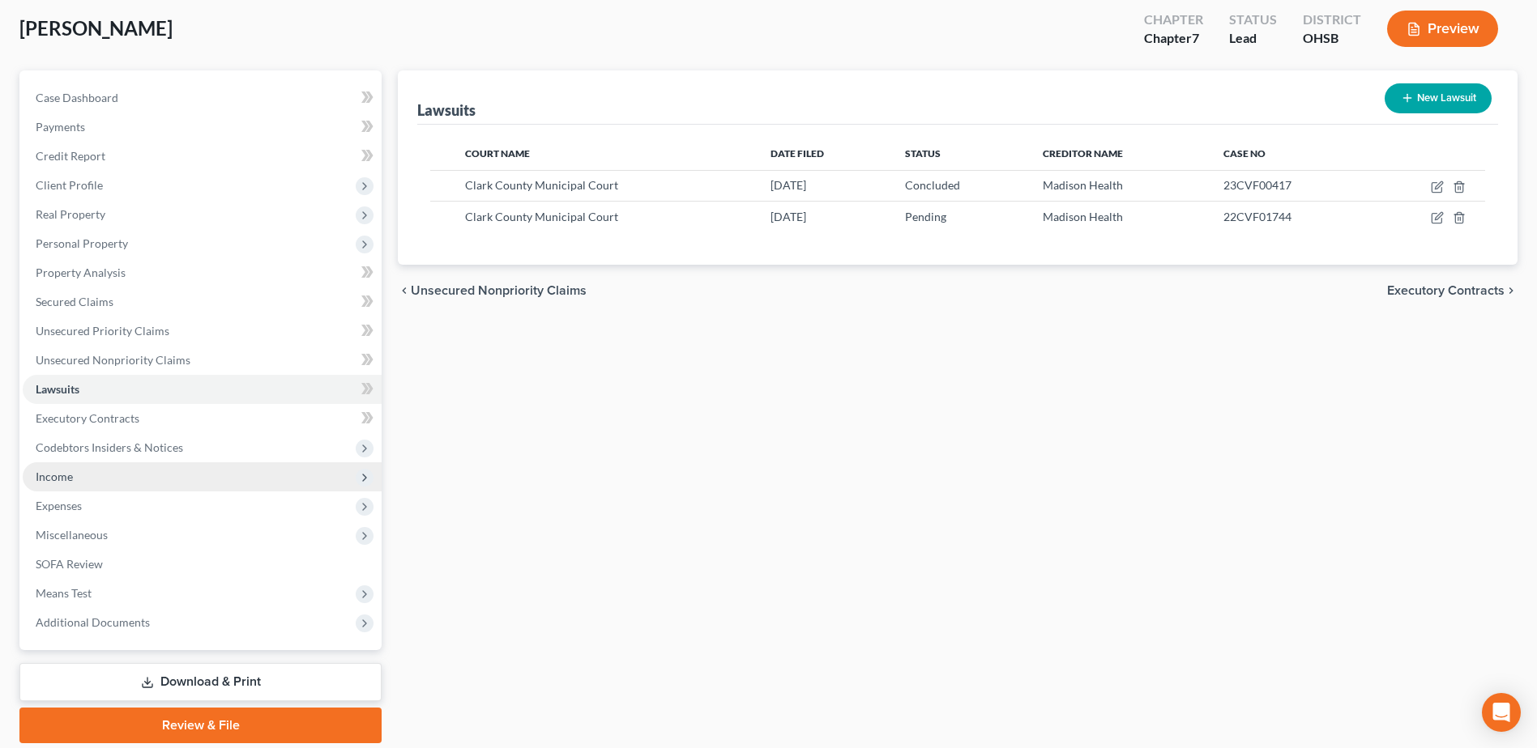
scroll to position [142, 0]
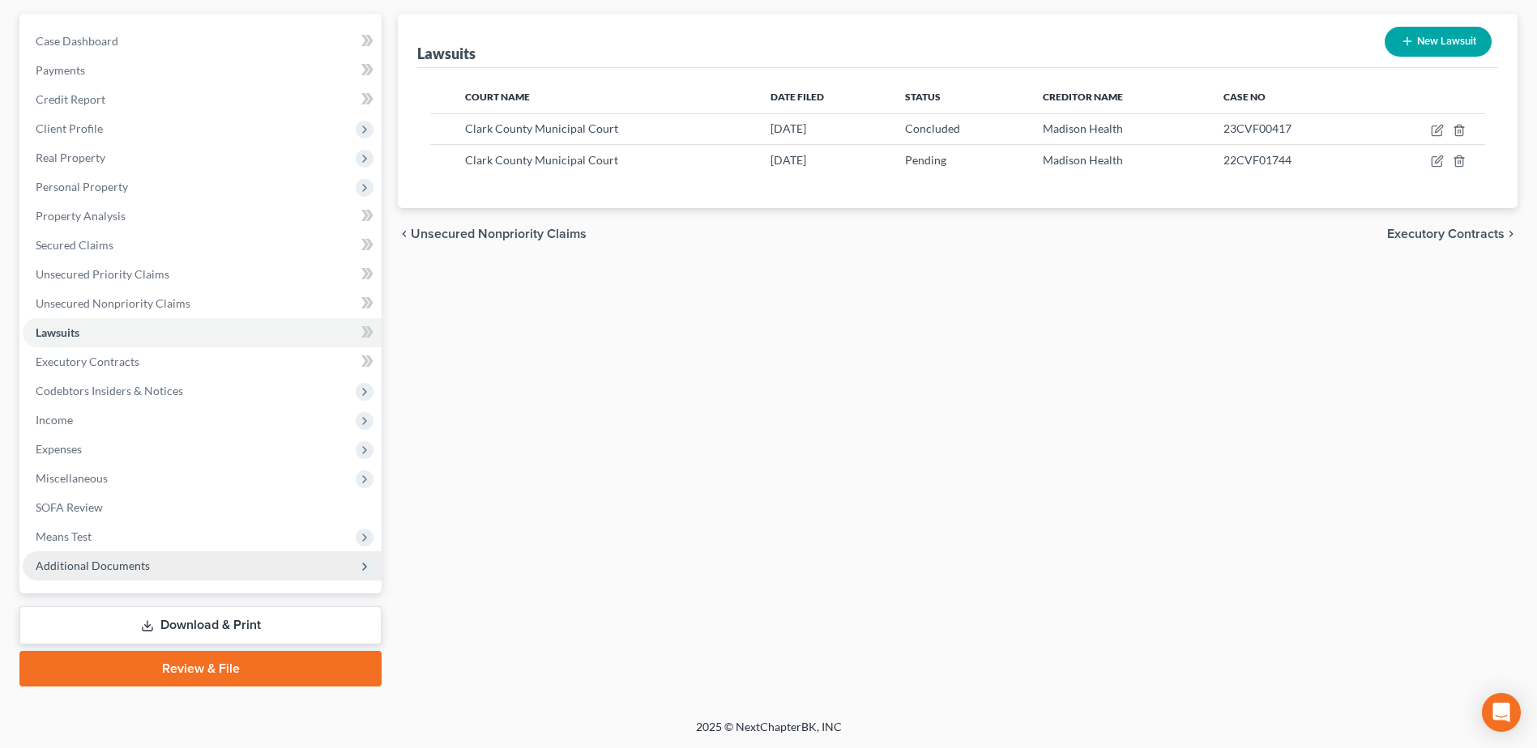
click at [160, 573] on span "Additional Documents" at bounding box center [202, 566] width 359 height 29
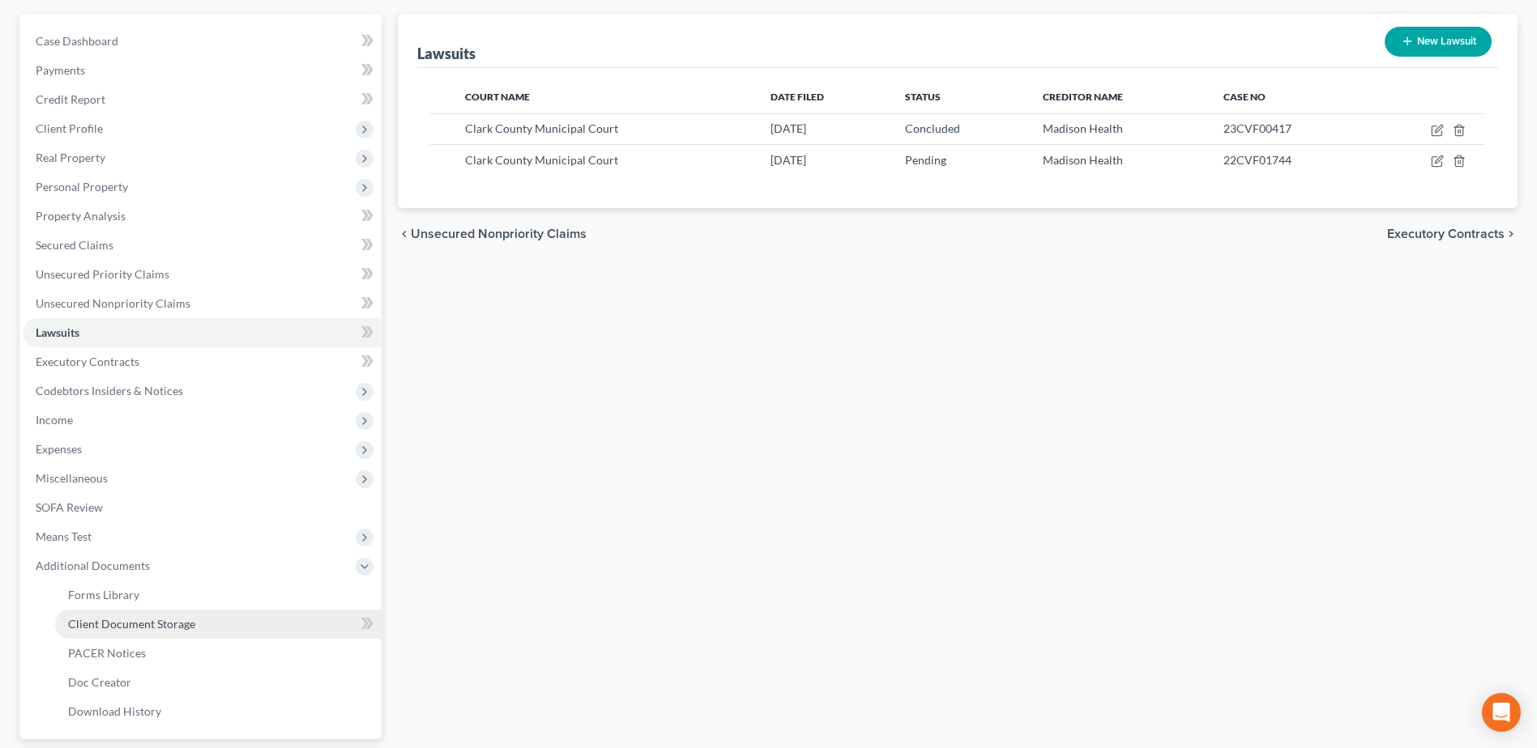
click at [173, 617] on span "Client Document Storage" at bounding box center [131, 624] width 127 height 14
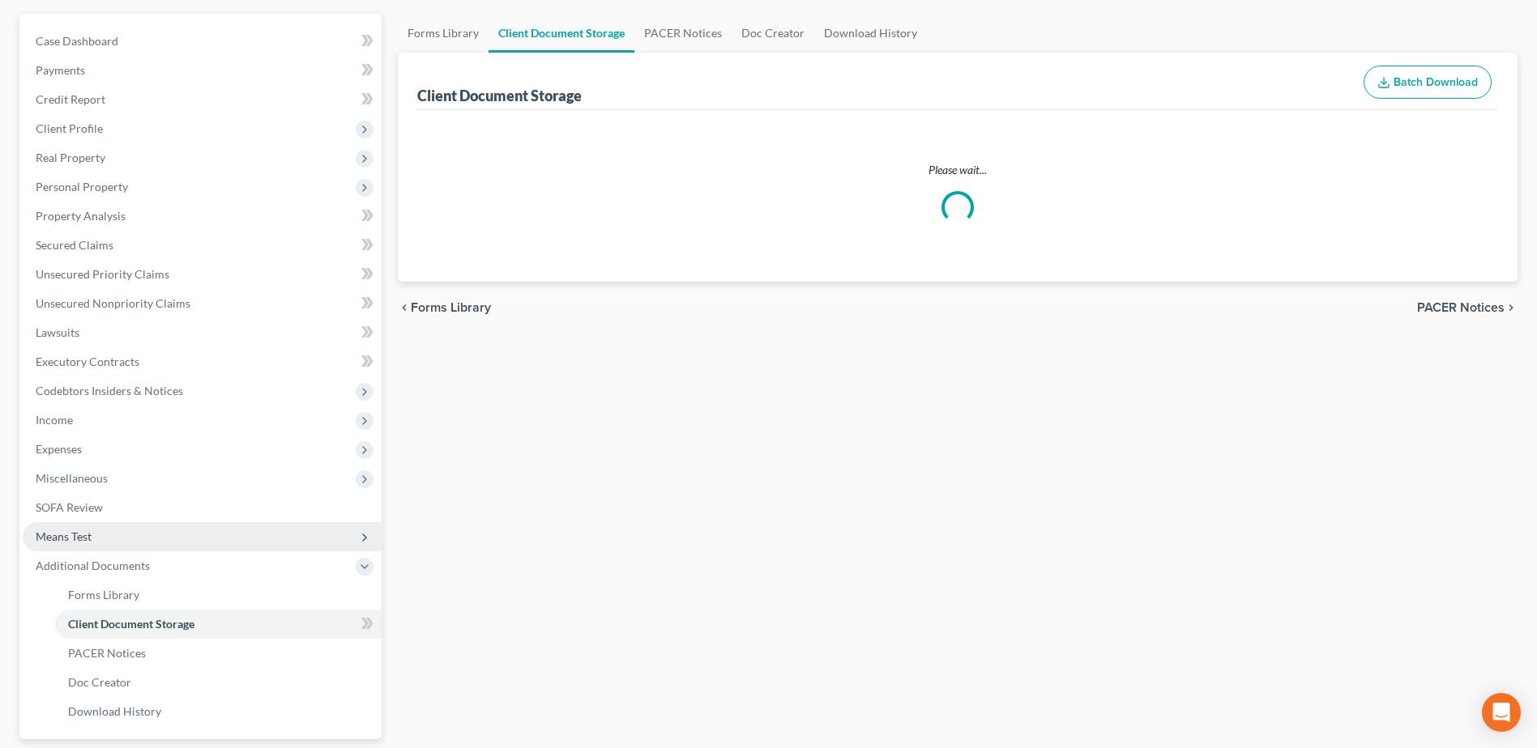
select select "7"
select select "37"
select select "52"
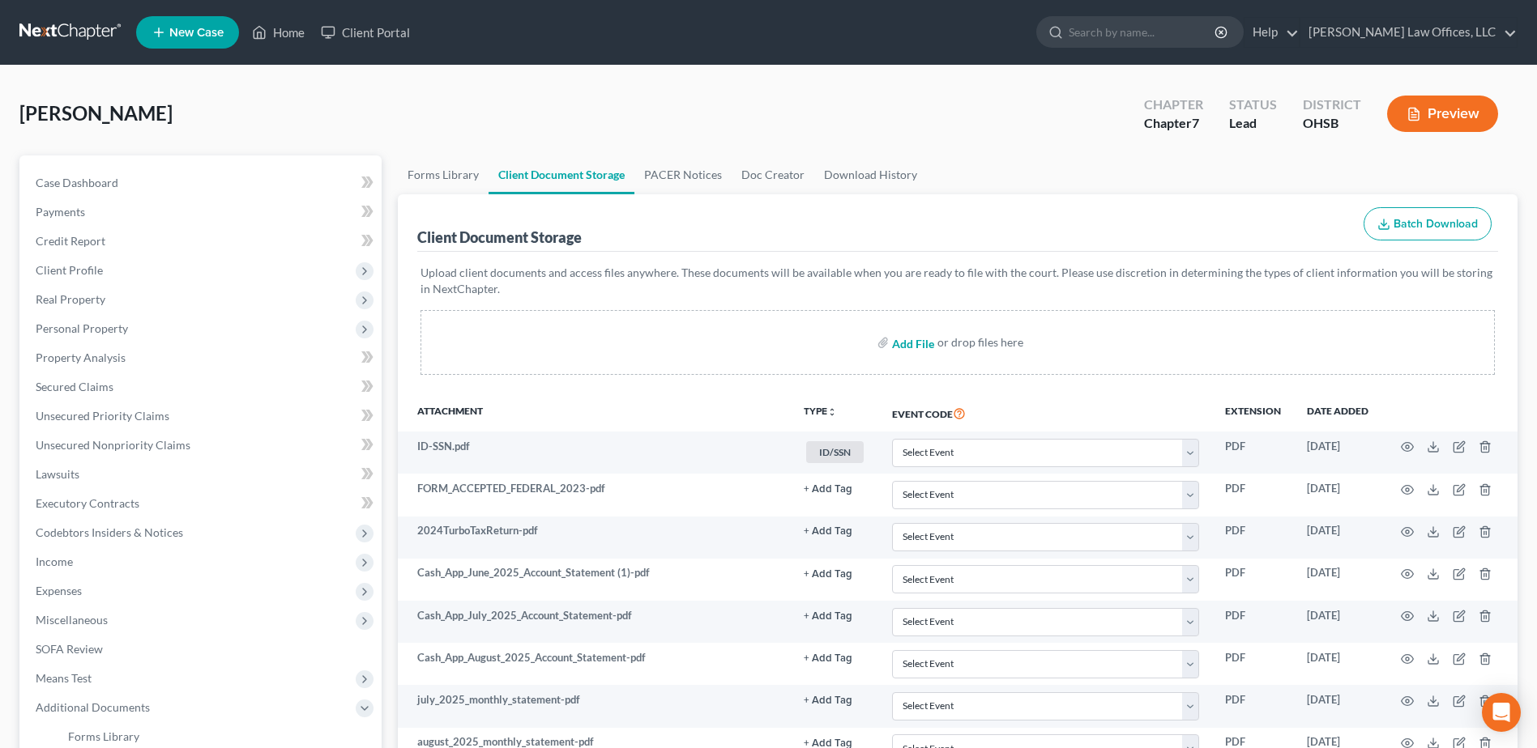
click at [913, 348] on input "file" at bounding box center [911, 342] width 39 height 29
type input "C:\fakepath\Lexis.pdf"
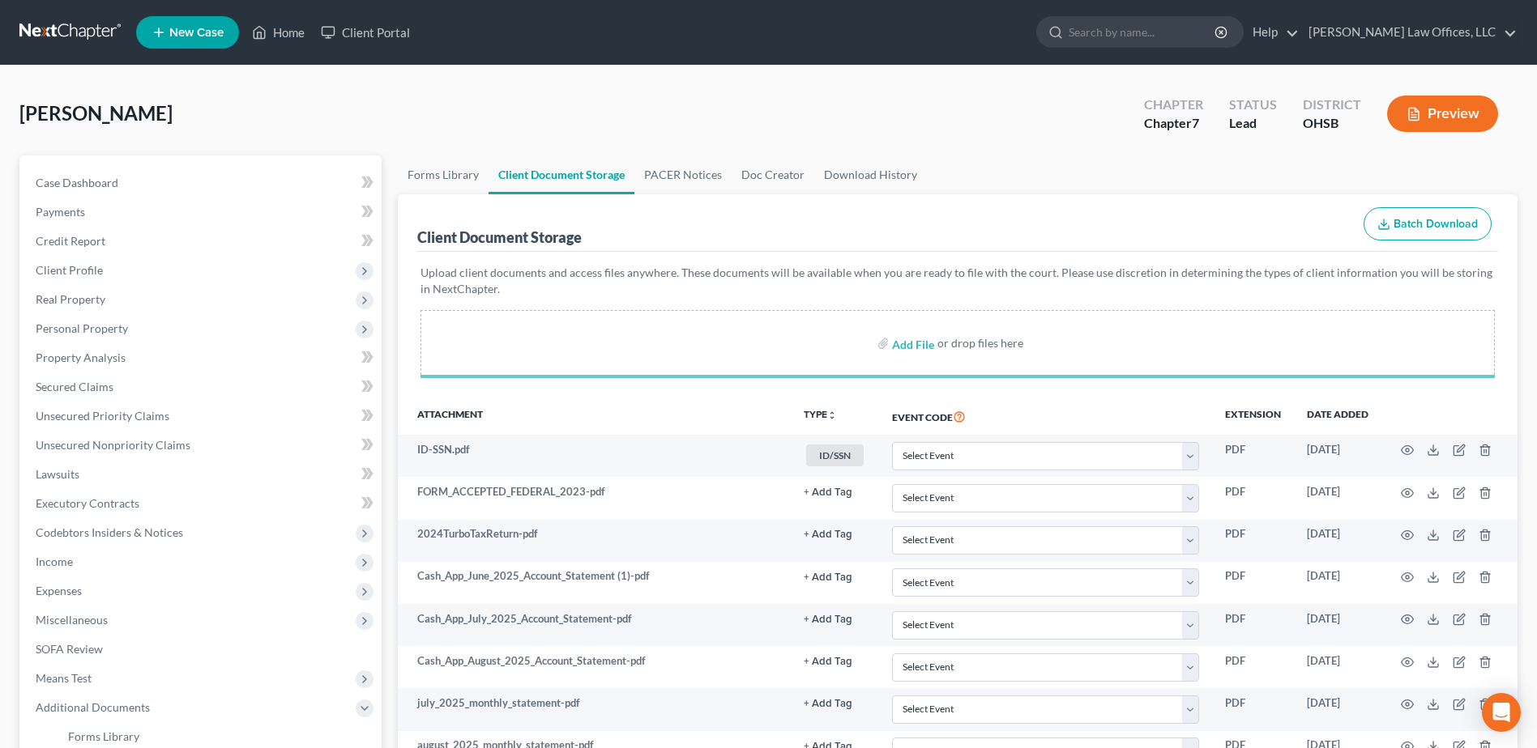
select select "7"
select select "37"
select select "52"
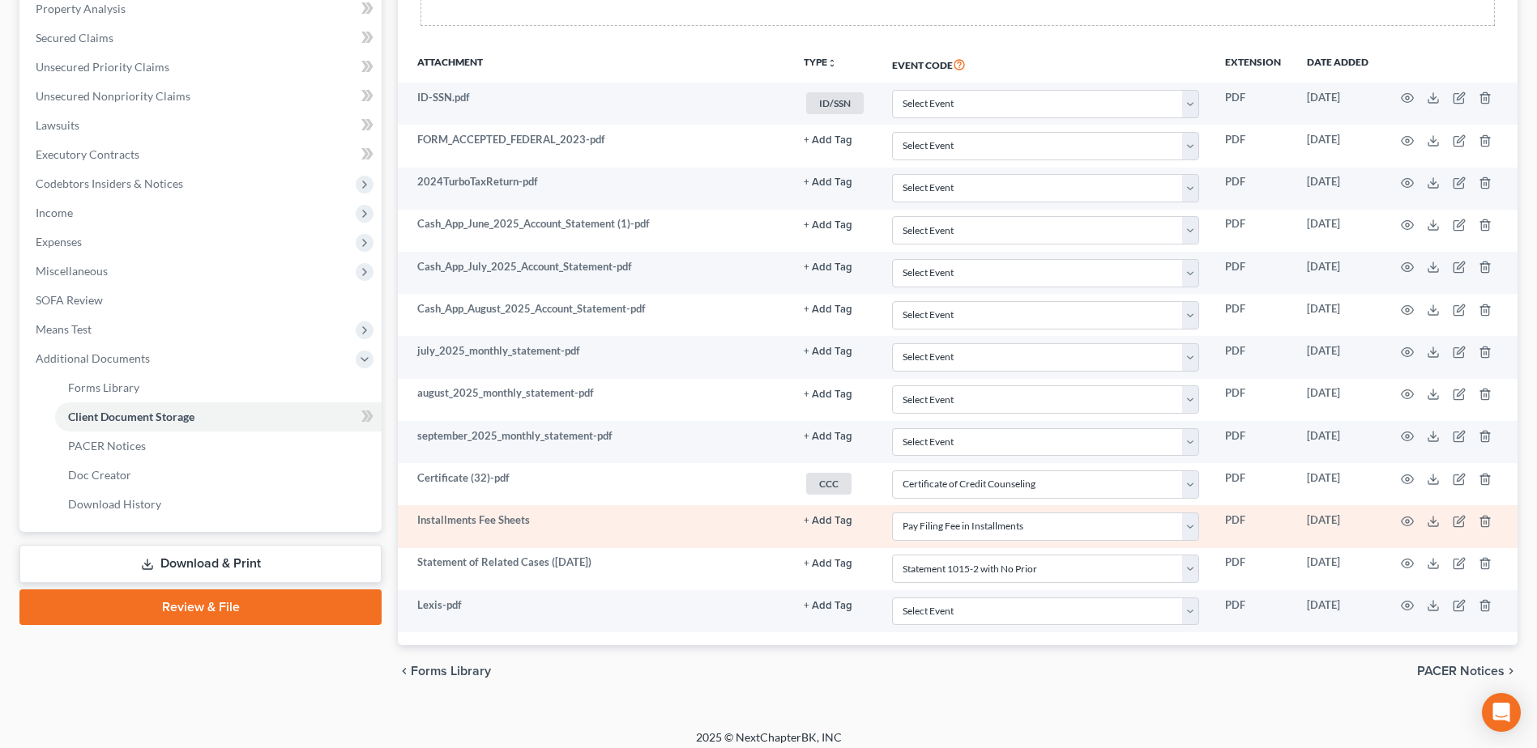
scroll to position [360, 0]
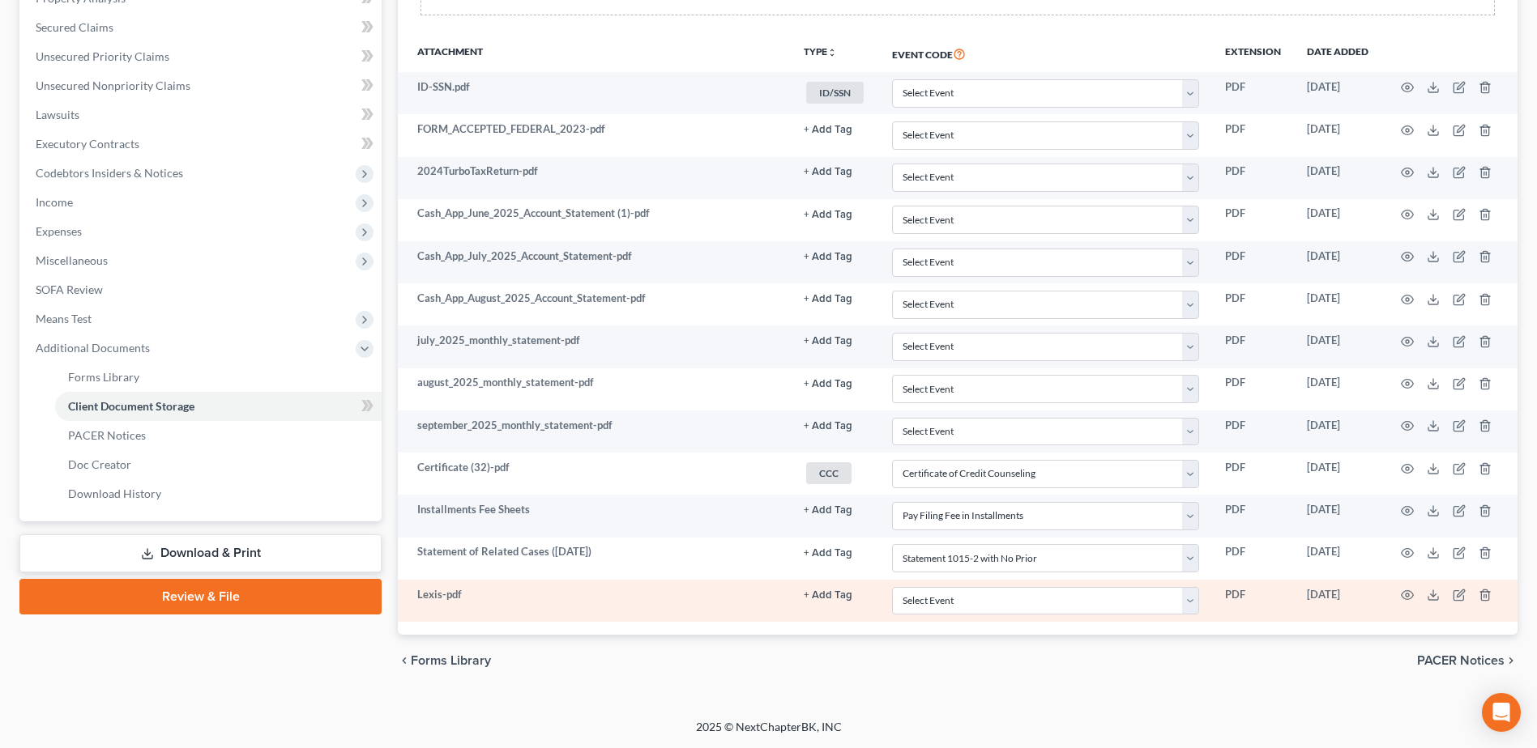
click at [832, 592] on button "+ Add Tag" at bounding box center [828, 596] width 49 height 11
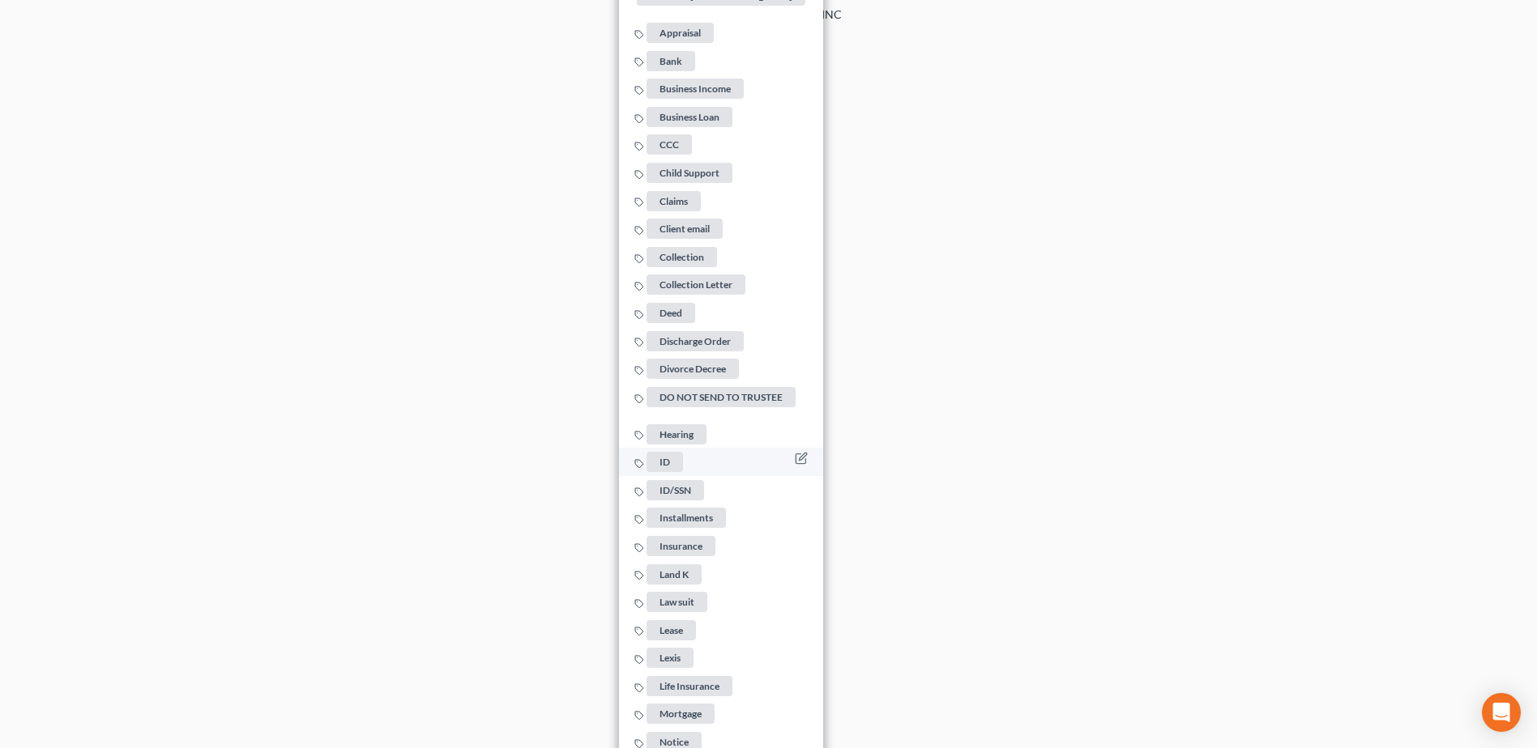
scroll to position [1089, 0]
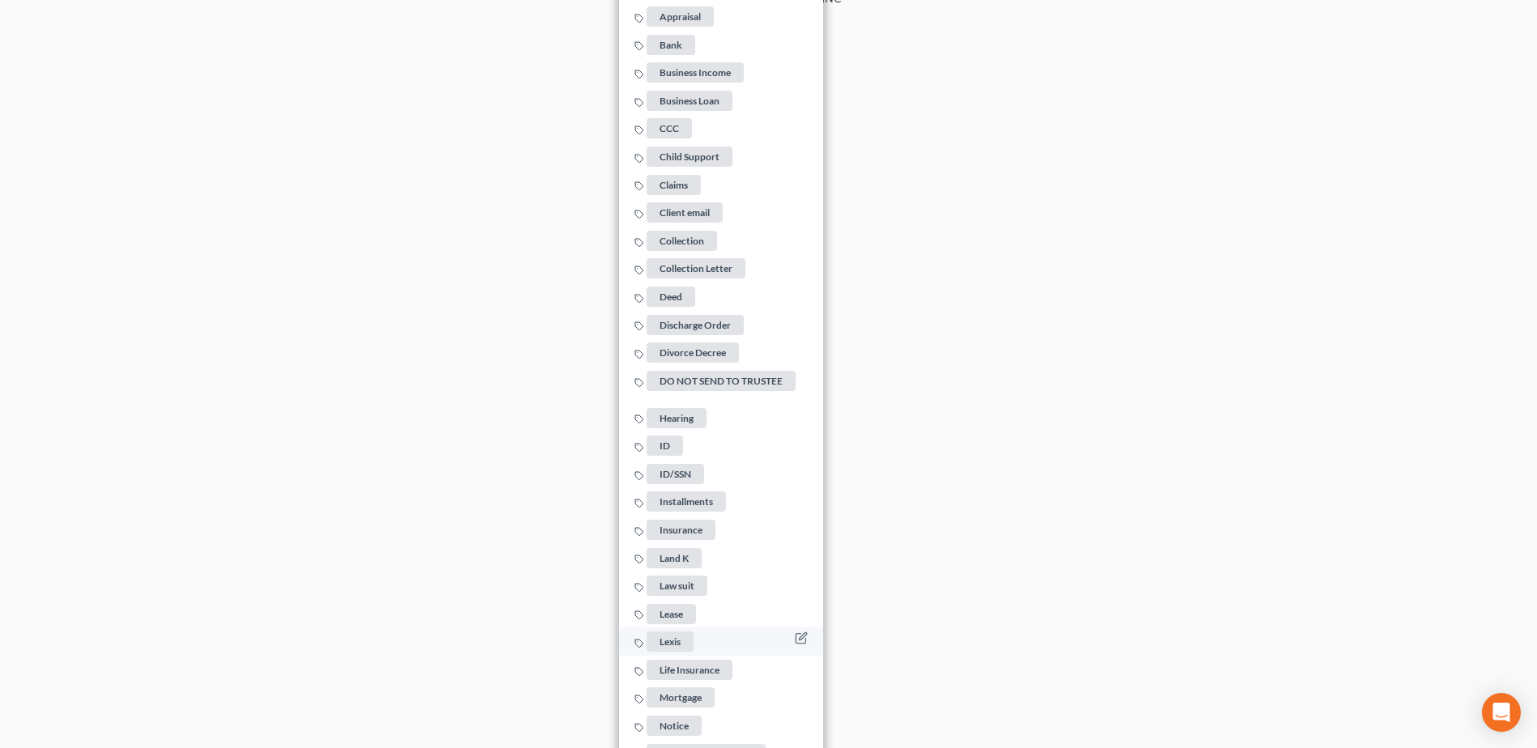
click at [676, 633] on span "Lexis" at bounding box center [669, 642] width 47 height 20
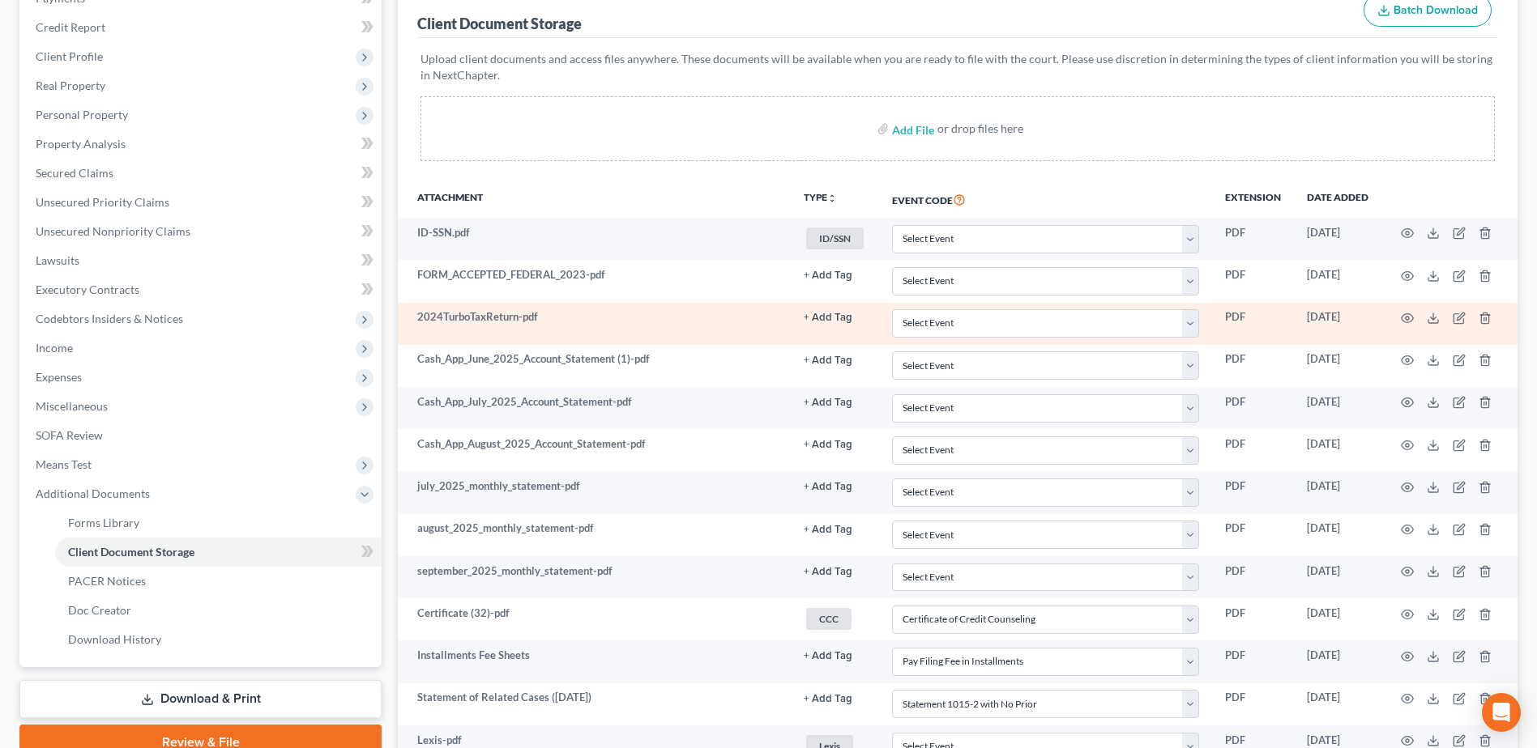
scroll to position [243, 0]
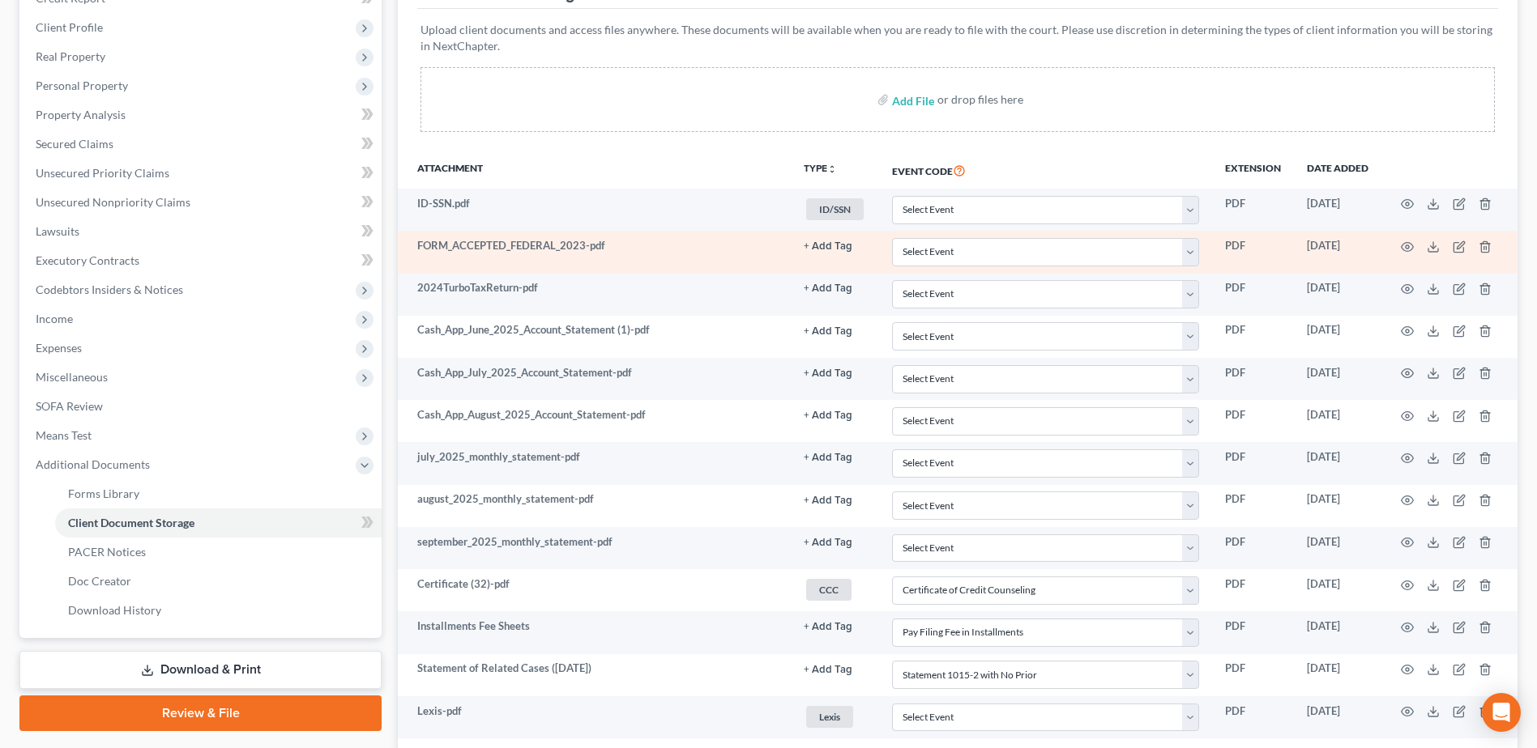
click at [815, 243] on button "+ Add Tag" at bounding box center [828, 246] width 49 height 11
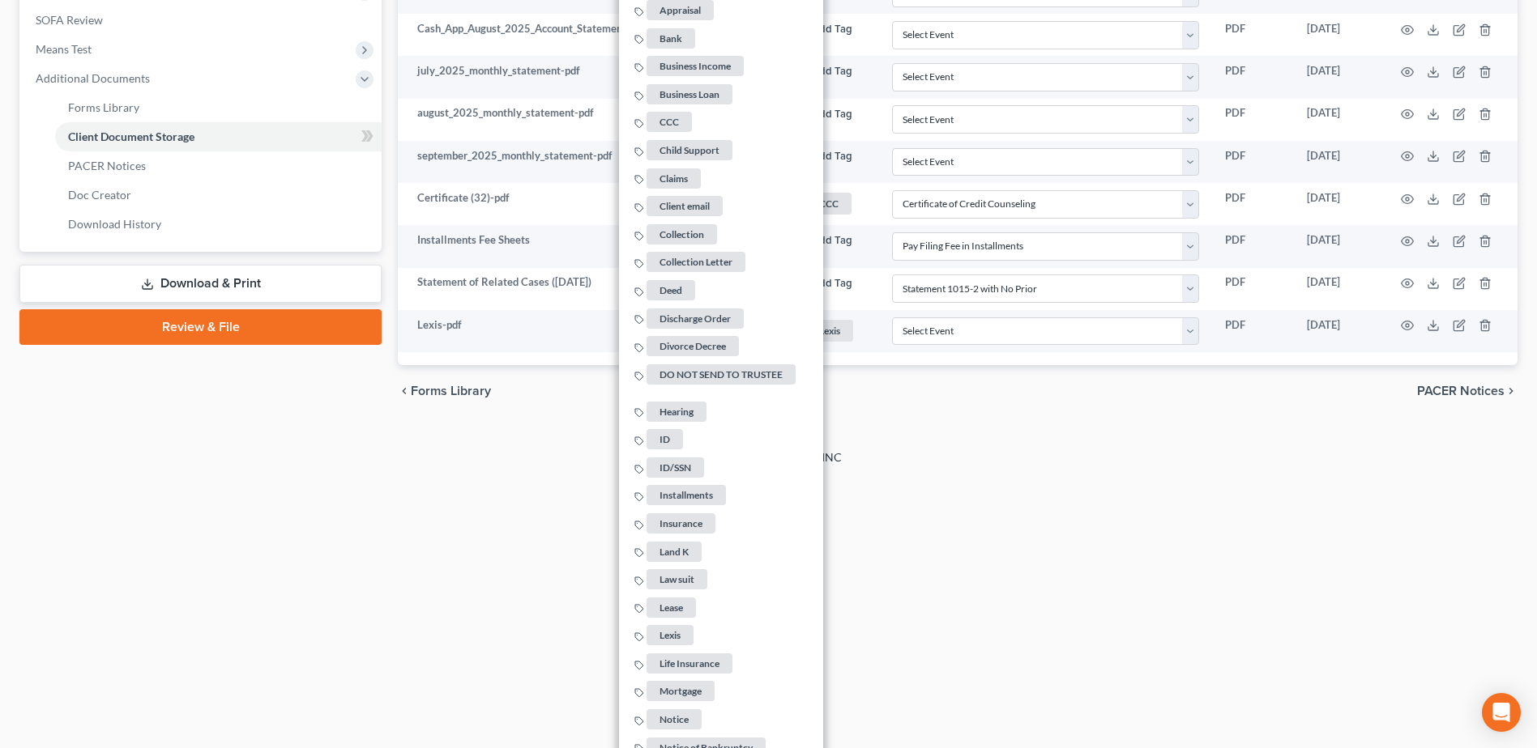
scroll to position [1053, 0]
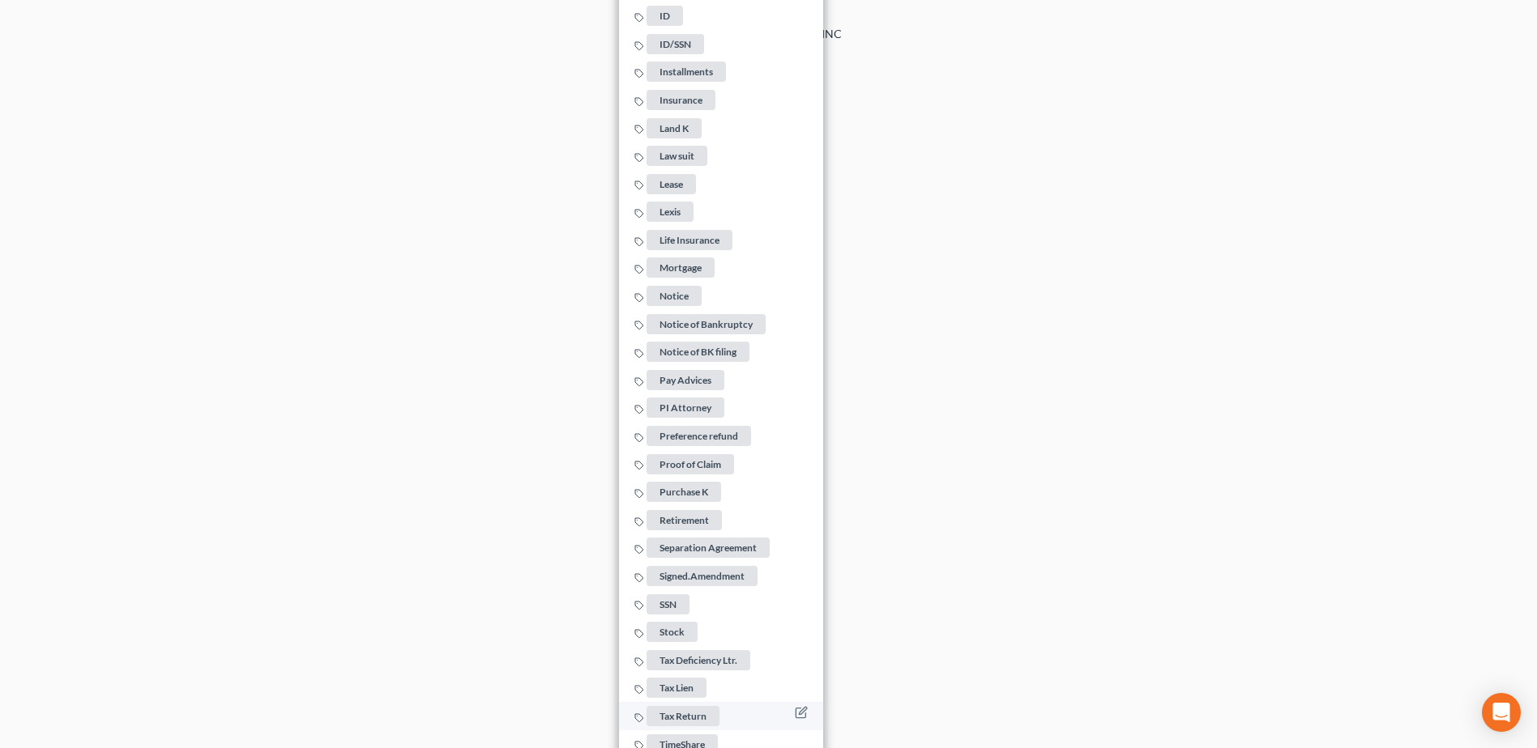
click at [680, 706] on span "Tax Return" at bounding box center [682, 716] width 73 height 20
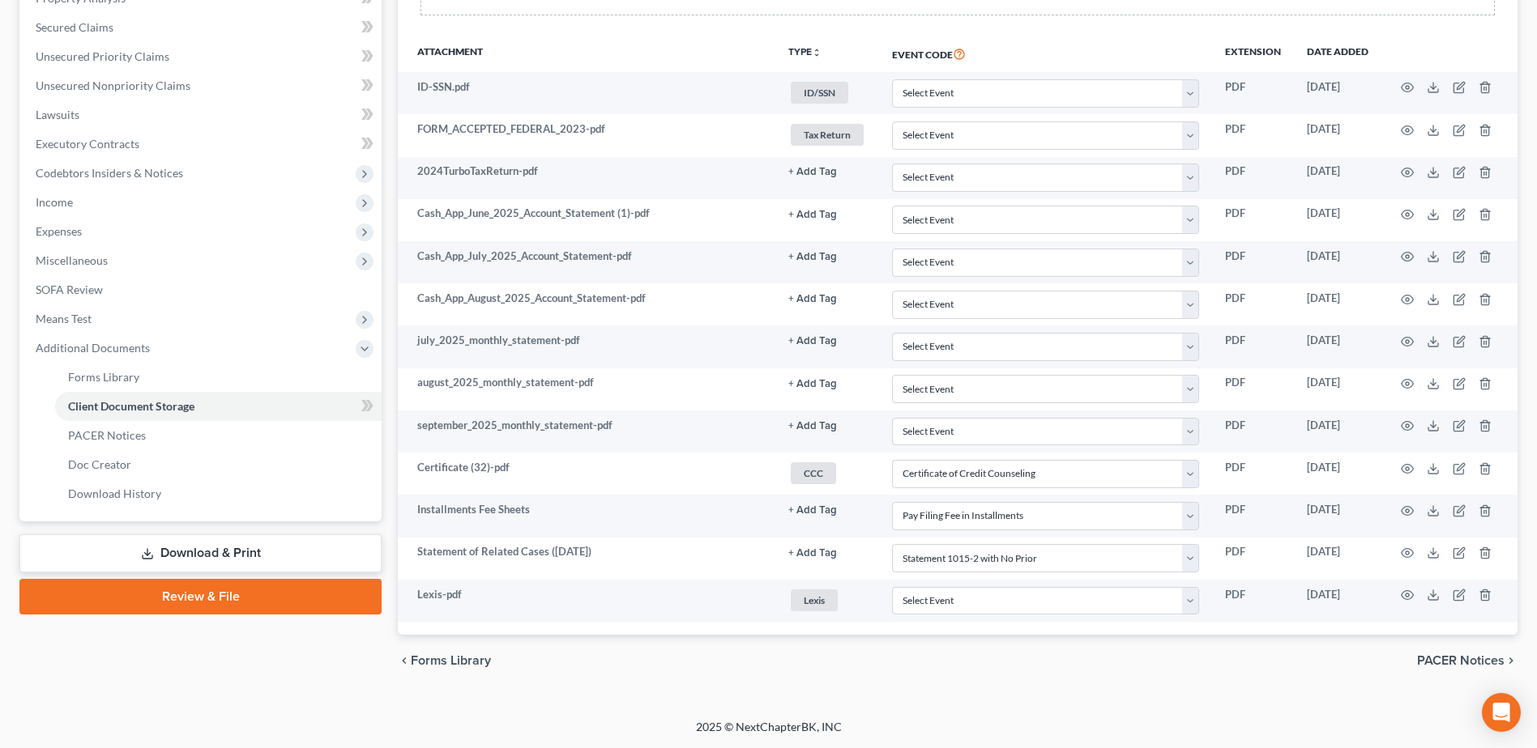
scroll to position [360, 0]
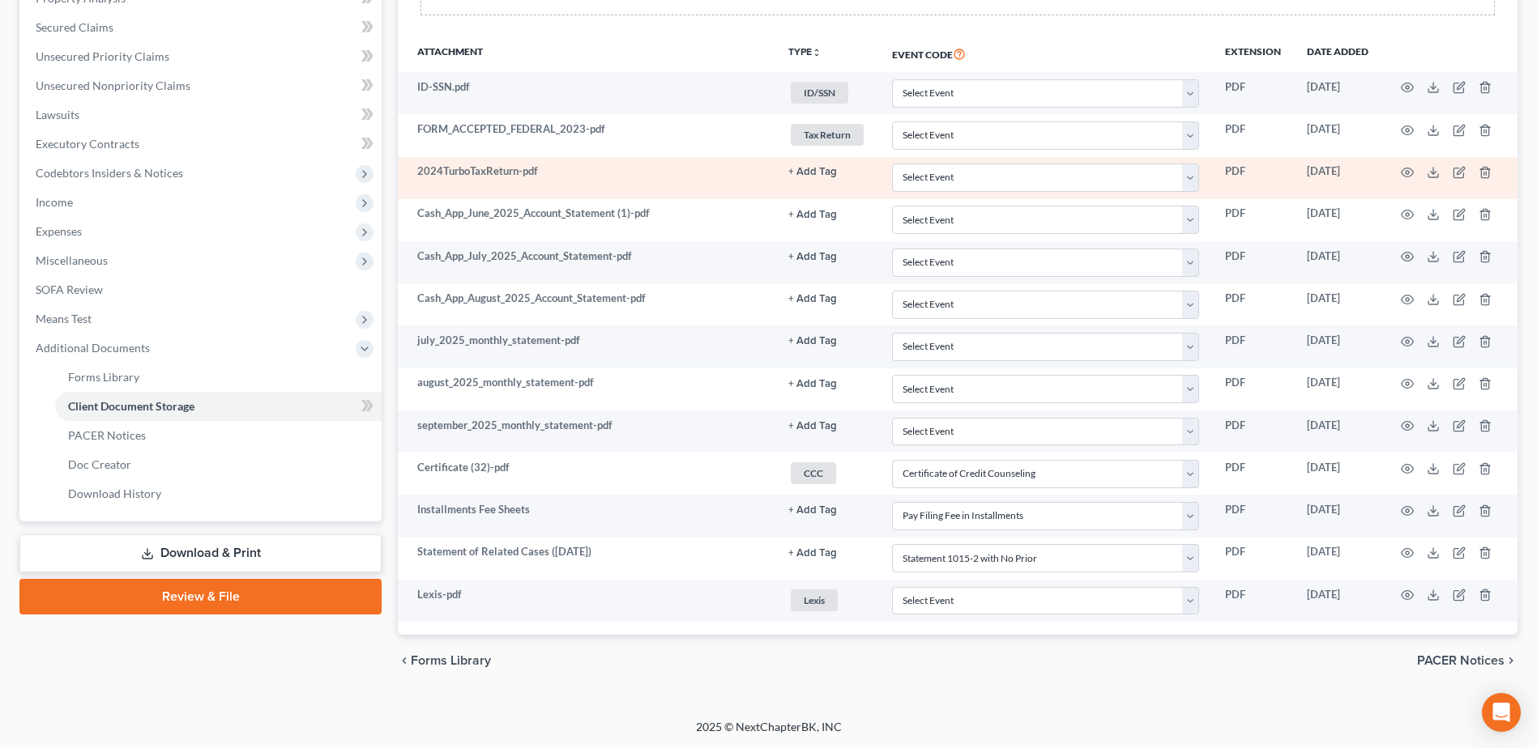
click at [816, 172] on button "+ Add Tag" at bounding box center [812, 172] width 49 height 11
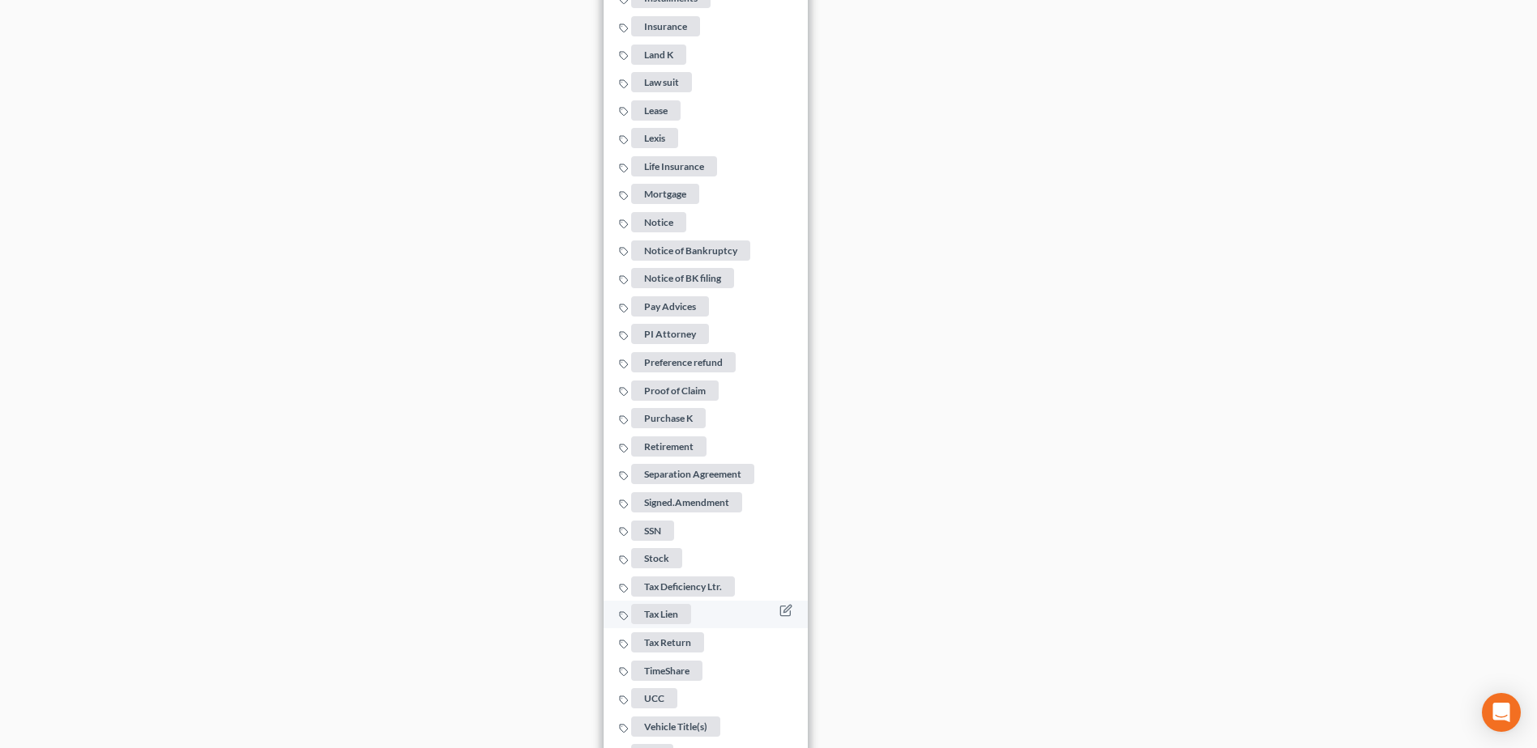
scroll to position [1170, 0]
click at [687, 632] on span "Tax Return" at bounding box center [667, 642] width 73 height 20
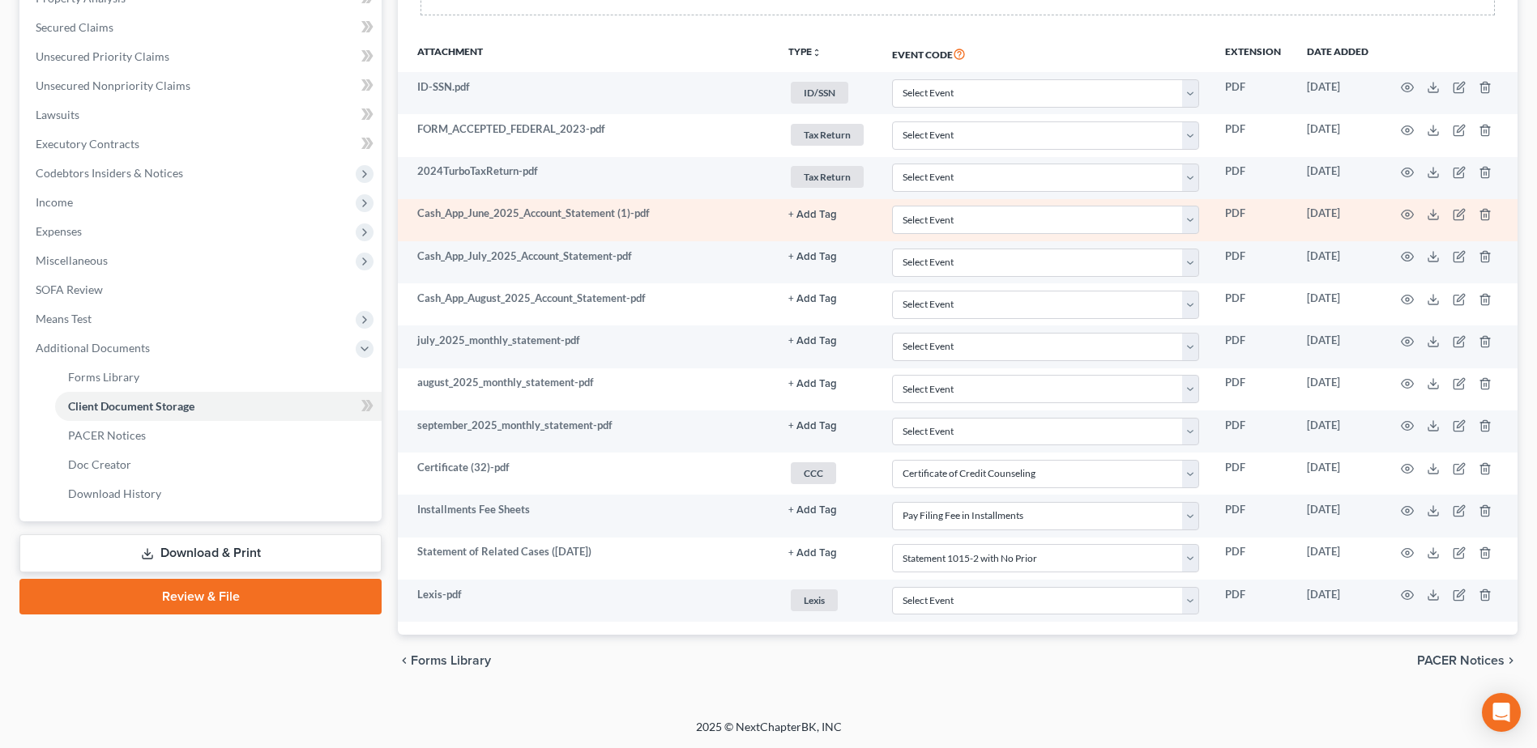
click at [823, 219] on button "+ Add Tag" at bounding box center [812, 215] width 49 height 11
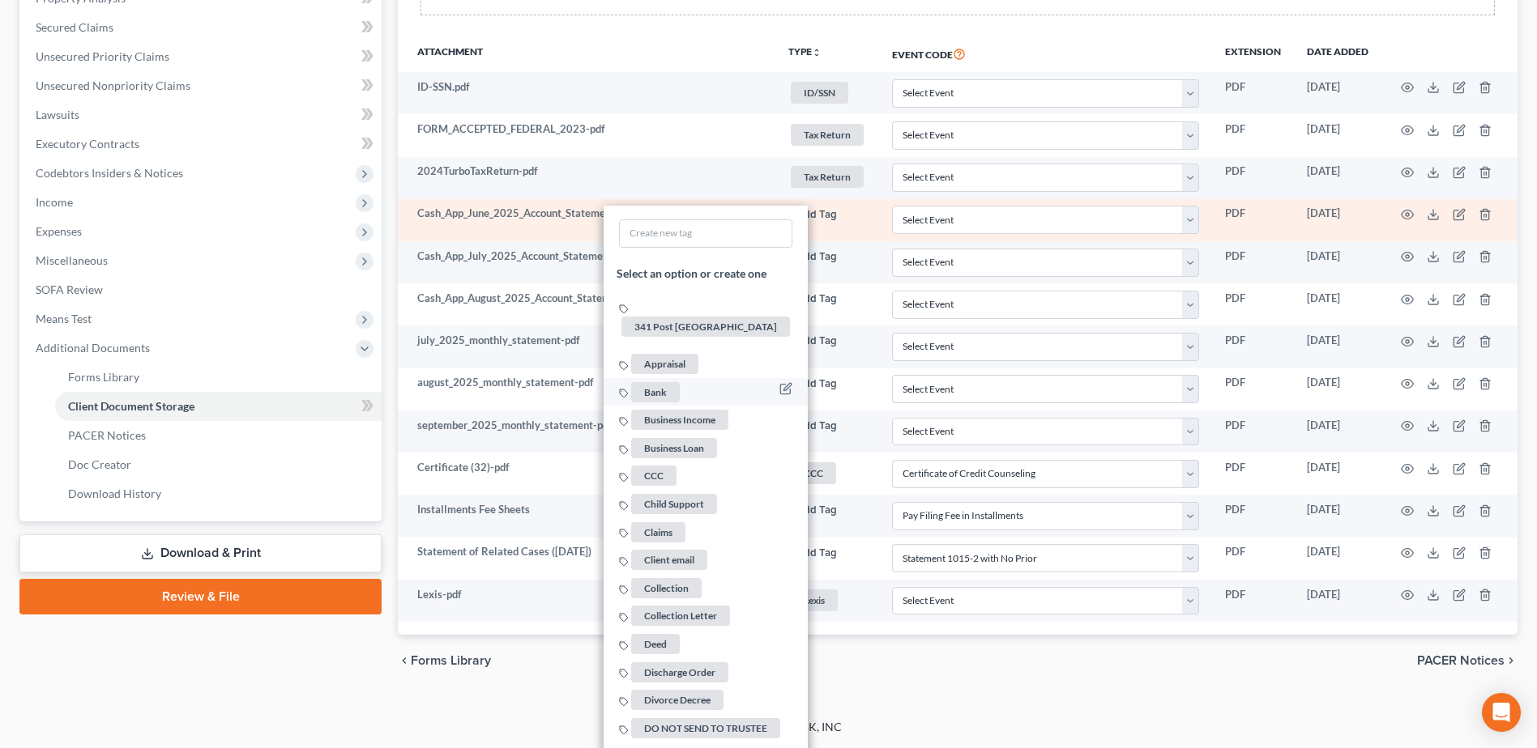
click at [675, 382] on span "Bank" at bounding box center [655, 392] width 49 height 20
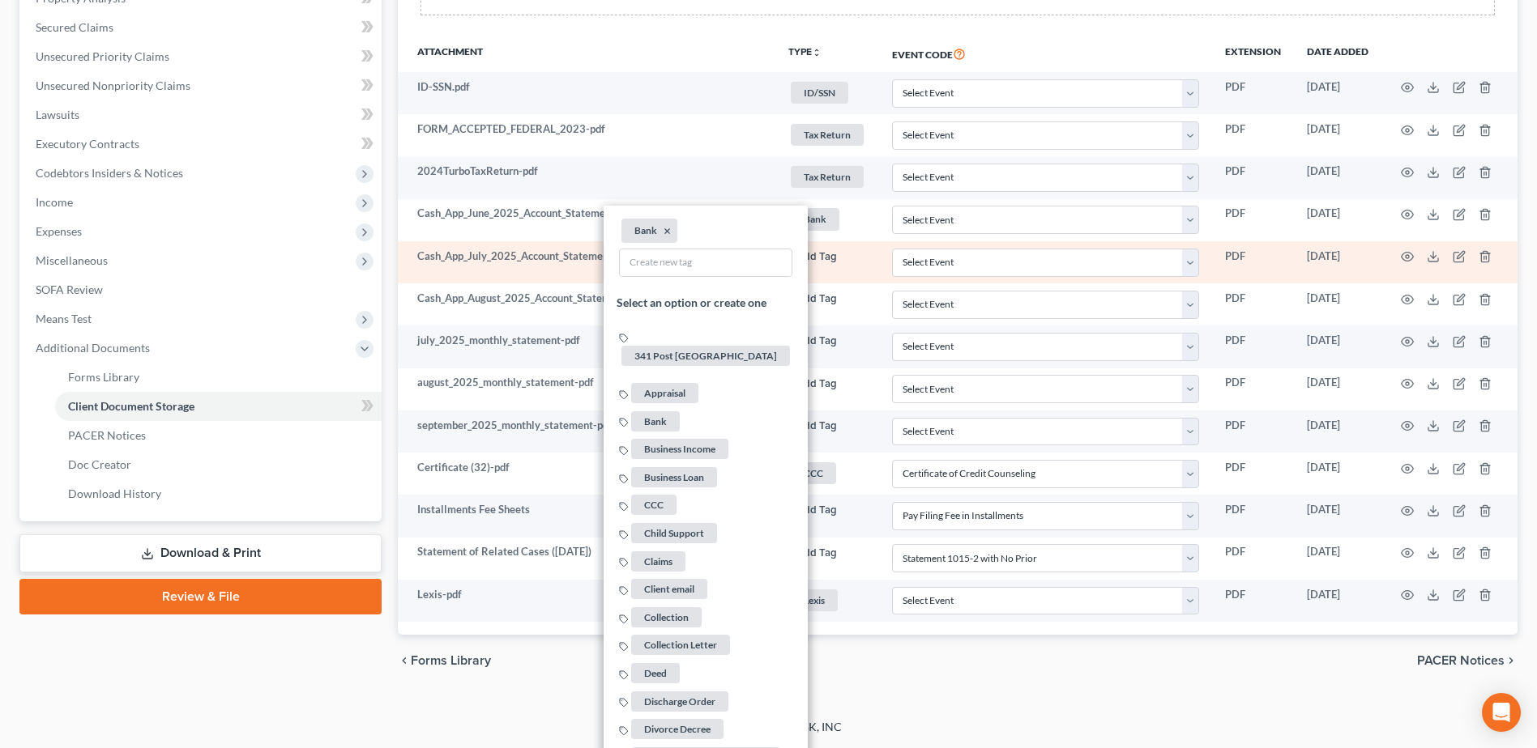
click at [823, 249] on link "+ Add Tag" at bounding box center [827, 256] width 78 height 15
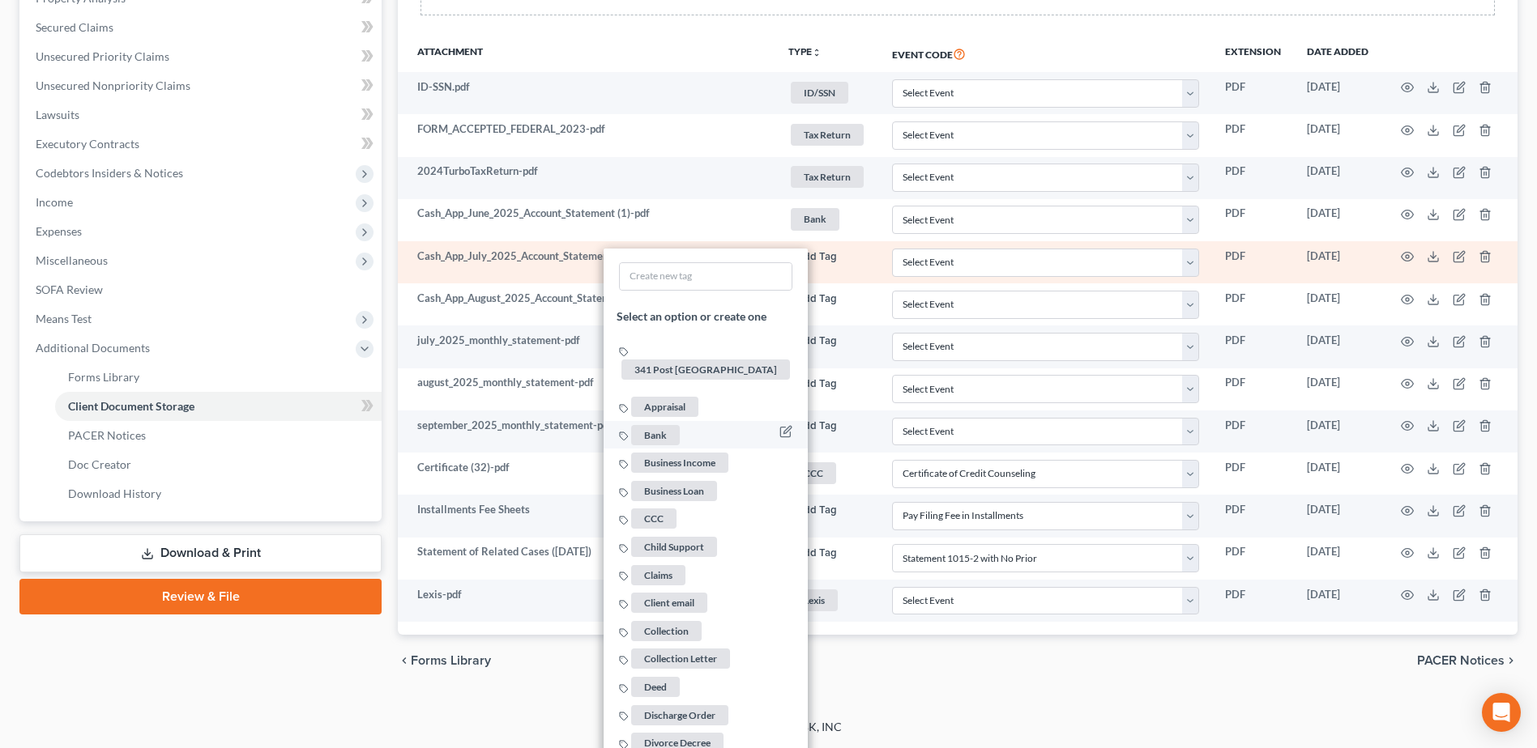
click at [662, 424] on span "Bank" at bounding box center [655, 434] width 49 height 20
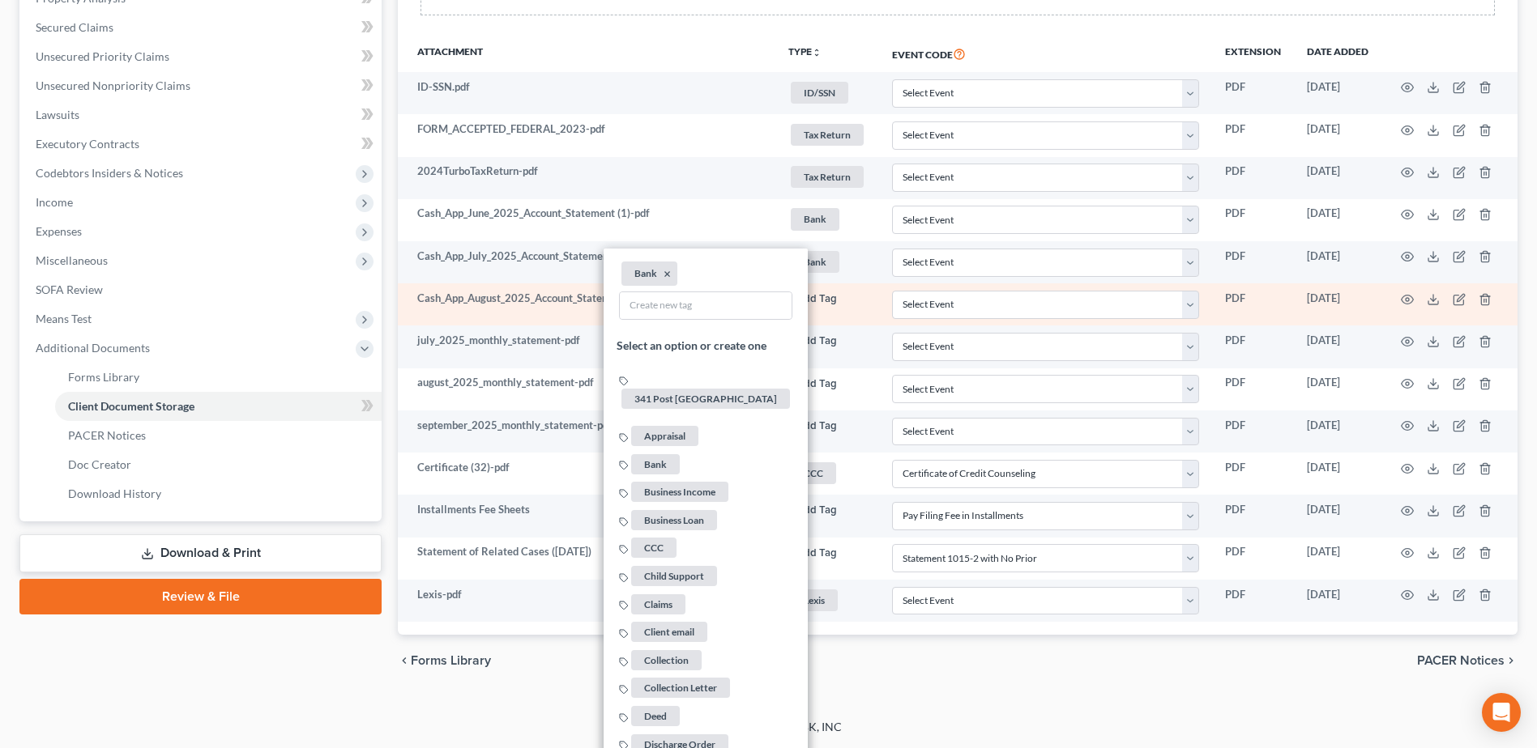
click at [813, 296] on button "+ Add Tag" at bounding box center [812, 299] width 49 height 11
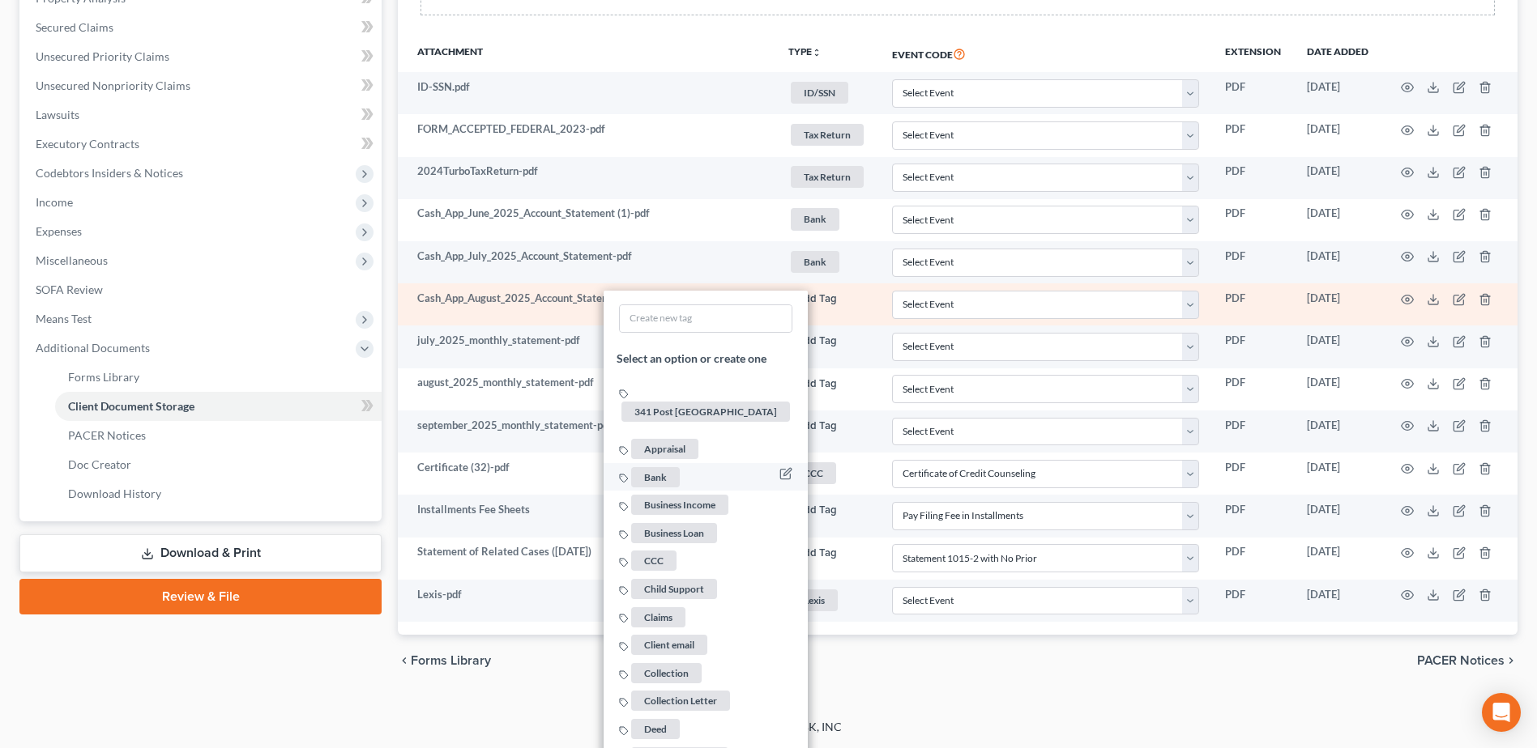
click at [644, 467] on span "Bank" at bounding box center [655, 477] width 49 height 20
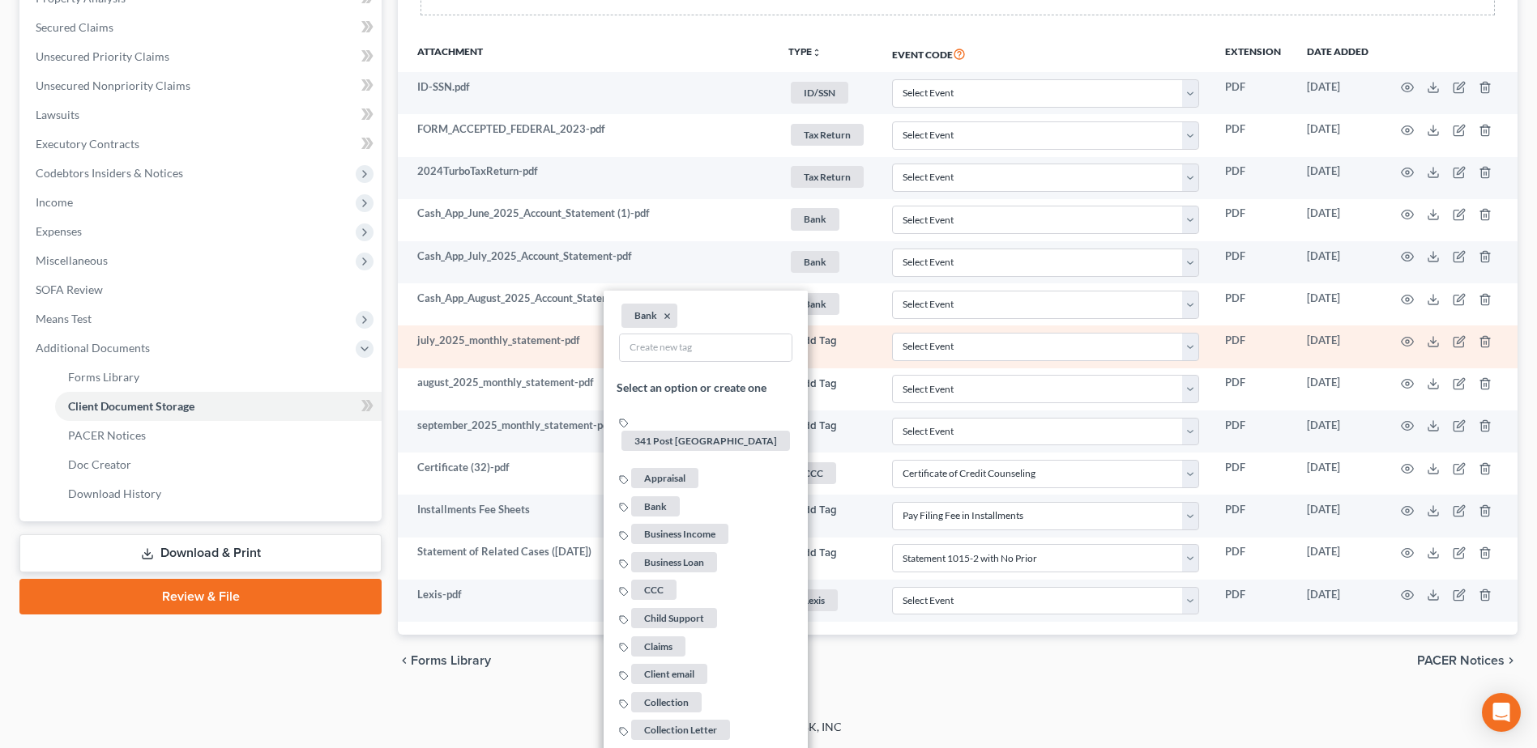
click at [814, 343] on button "+ Add Tag" at bounding box center [812, 341] width 49 height 11
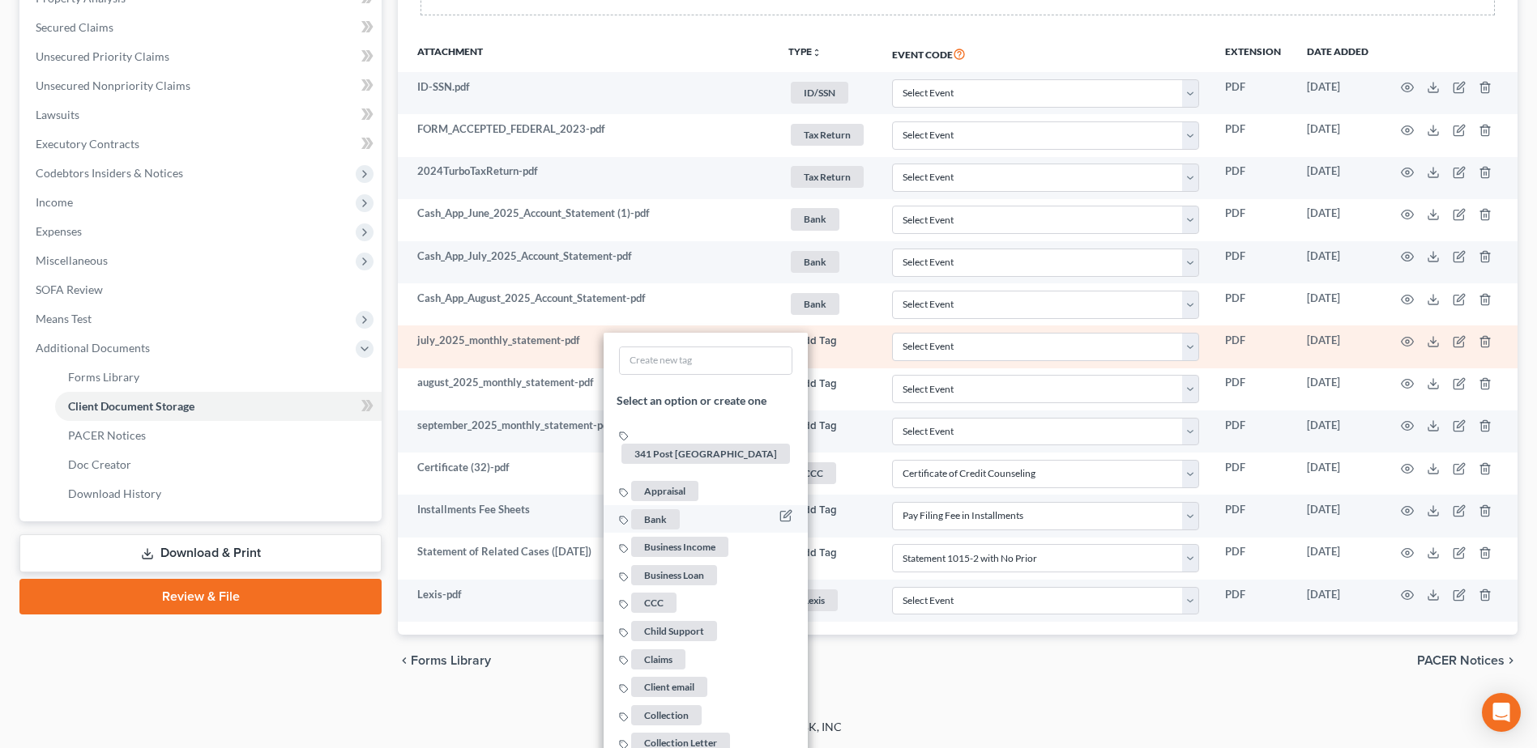
click at [655, 510] on span "Bank" at bounding box center [655, 520] width 49 height 20
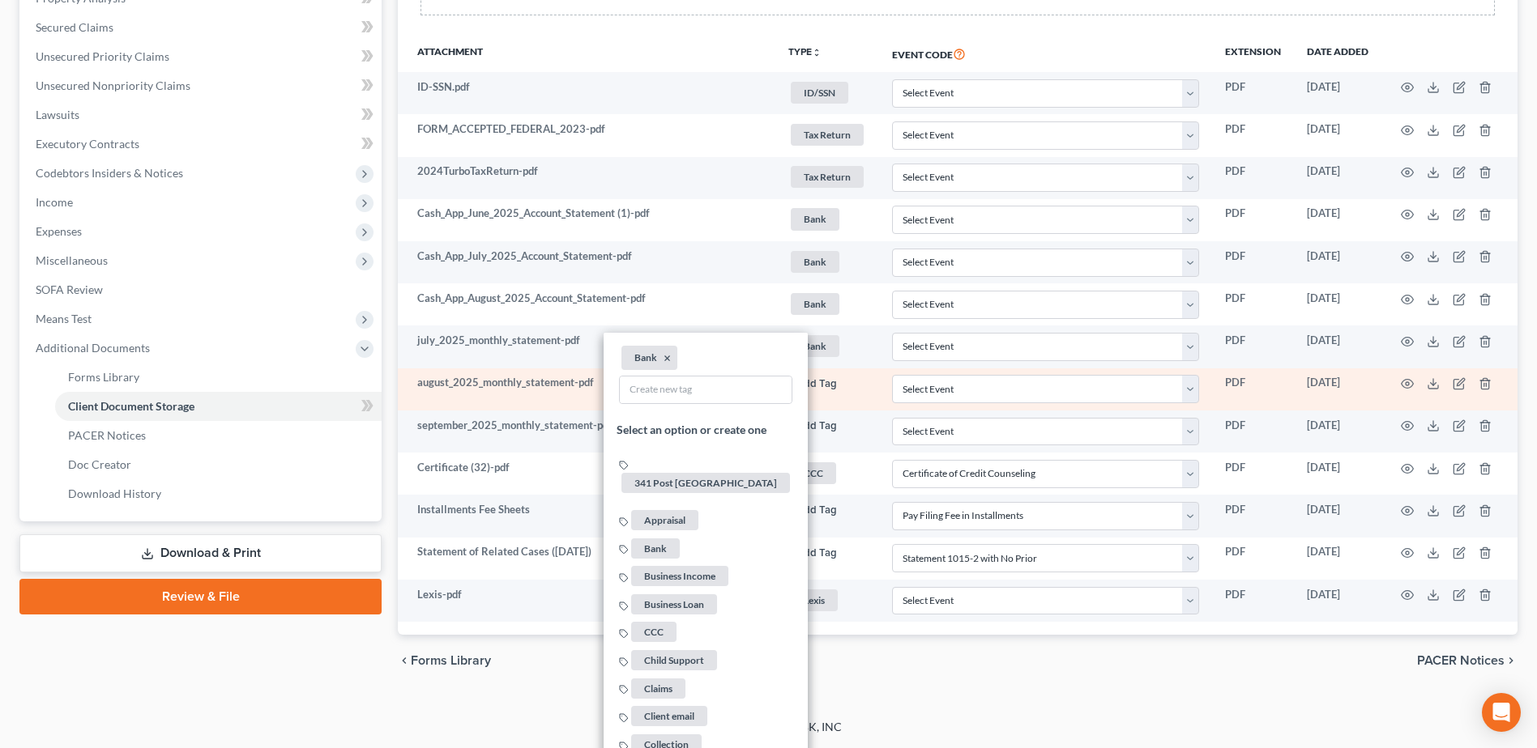
click at [822, 379] on button "+ Add Tag" at bounding box center [812, 384] width 49 height 11
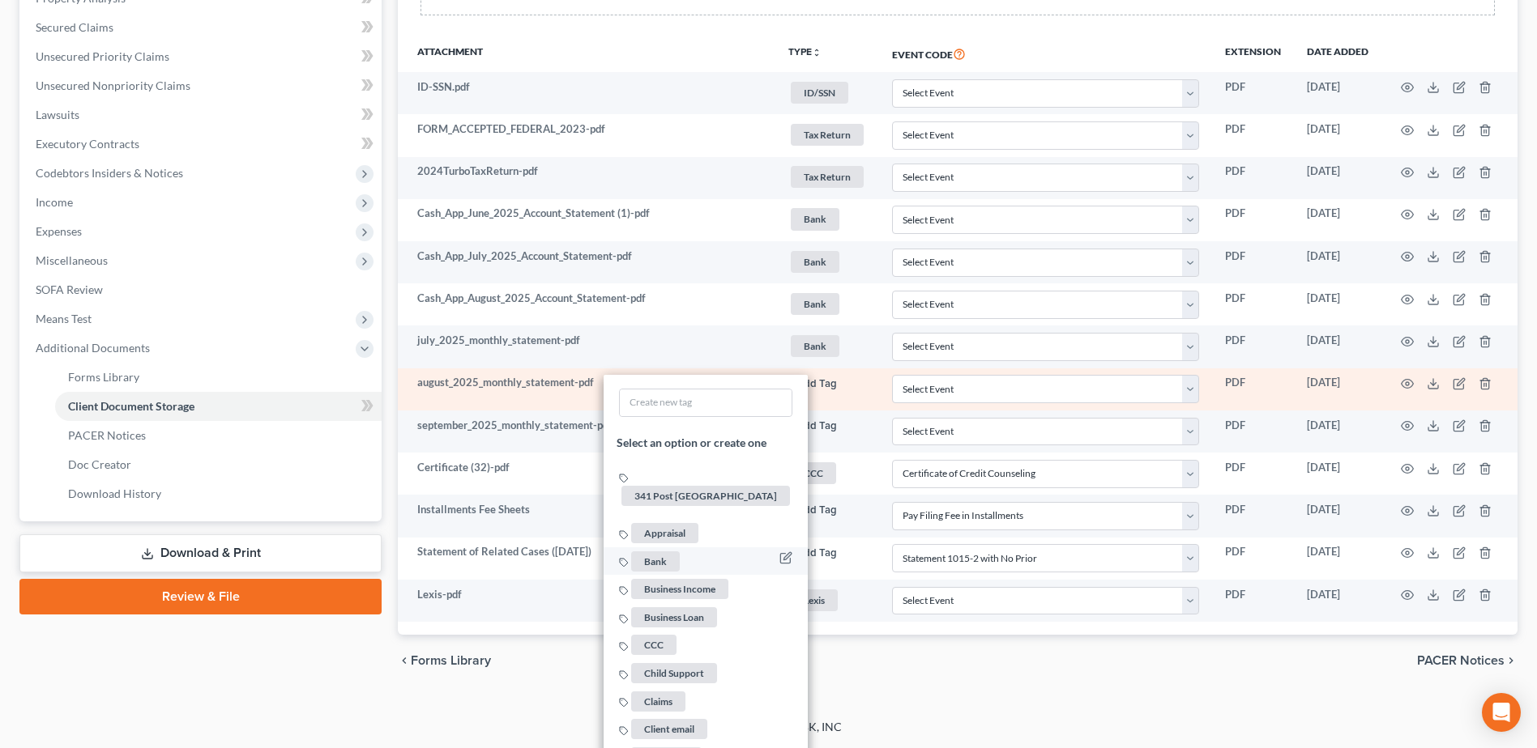
click at [662, 552] on span "Bank" at bounding box center [655, 562] width 49 height 20
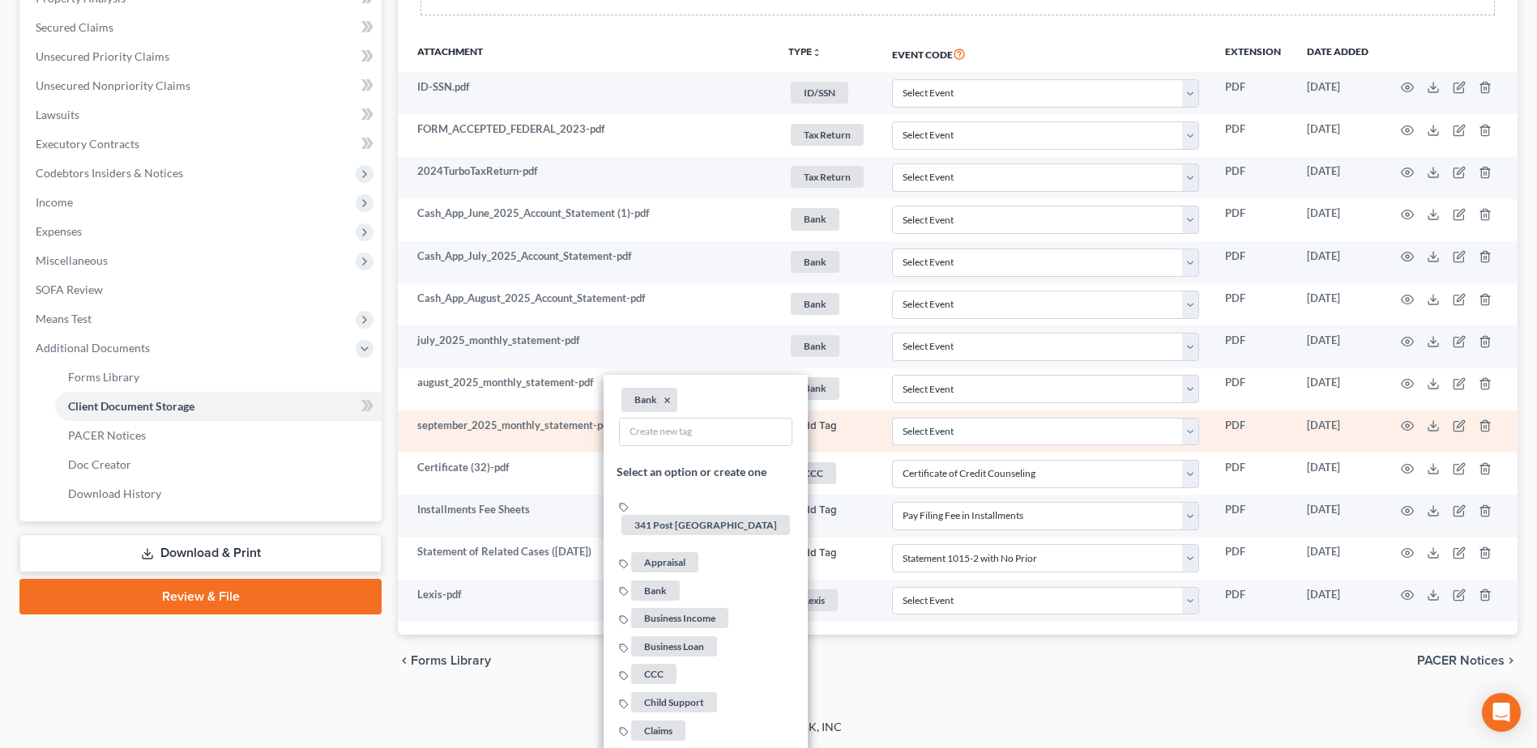
click at [807, 416] on td "+ Add Tag Select an option or create one 341 Post Dayton Appraisal Bank Busines…" at bounding box center [827, 432] width 104 height 42
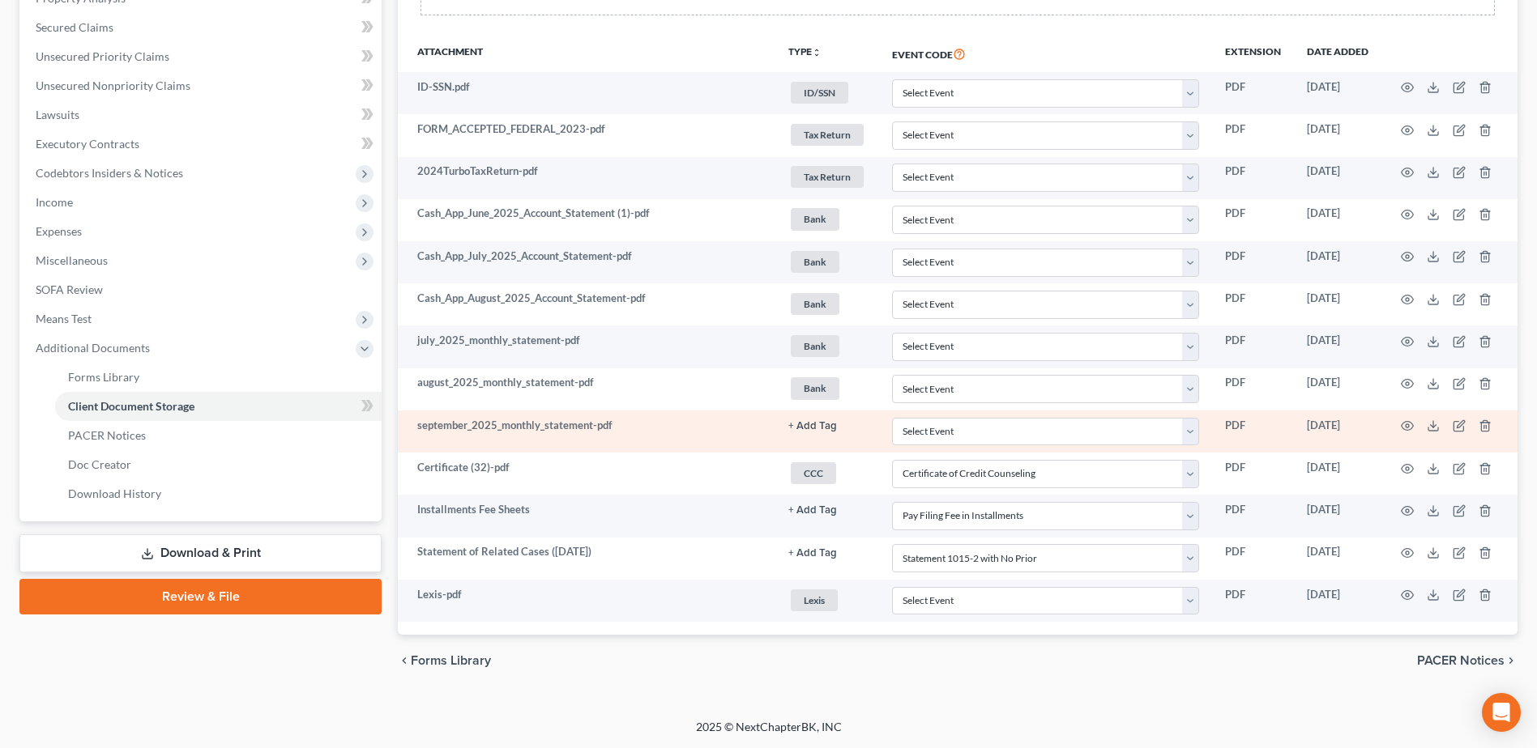
click at [811, 418] on link "+ Add Tag" at bounding box center [827, 425] width 78 height 15
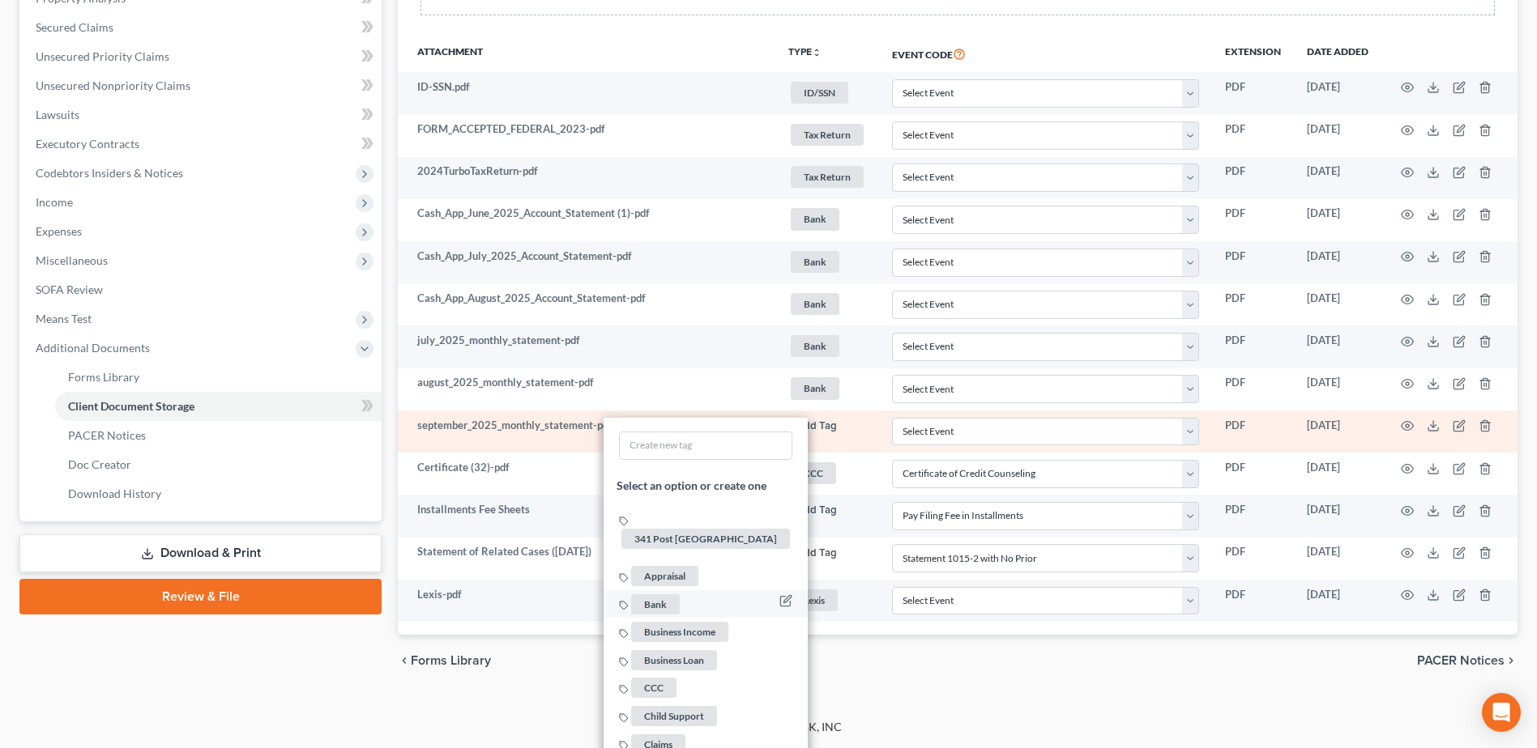
click at [679, 596] on link "Bank" at bounding box center [650, 603] width 63 height 14
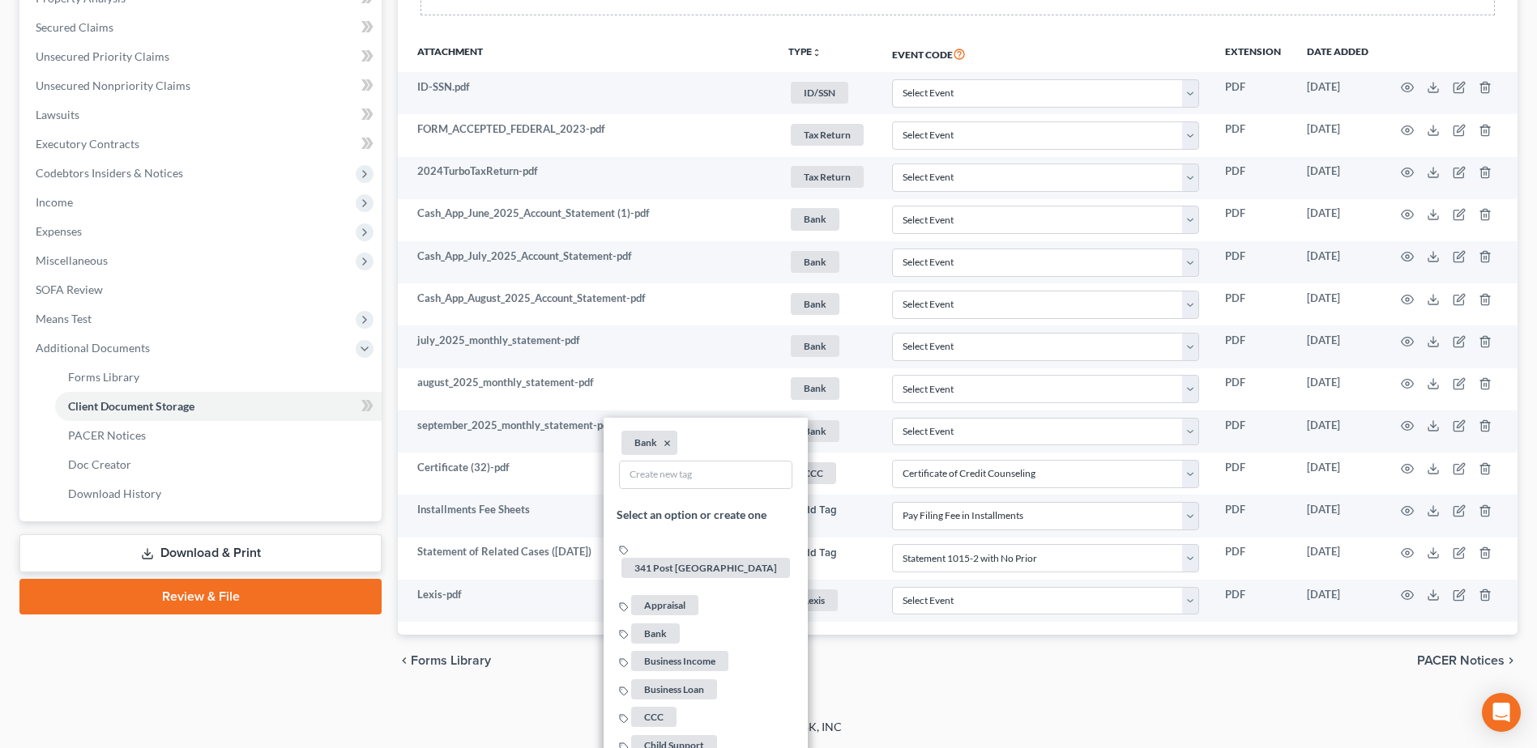
click at [941, 672] on div "chevron_left Forms Library PACER Notices chevron_right" at bounding box center [957, 661] width 1119 height 52
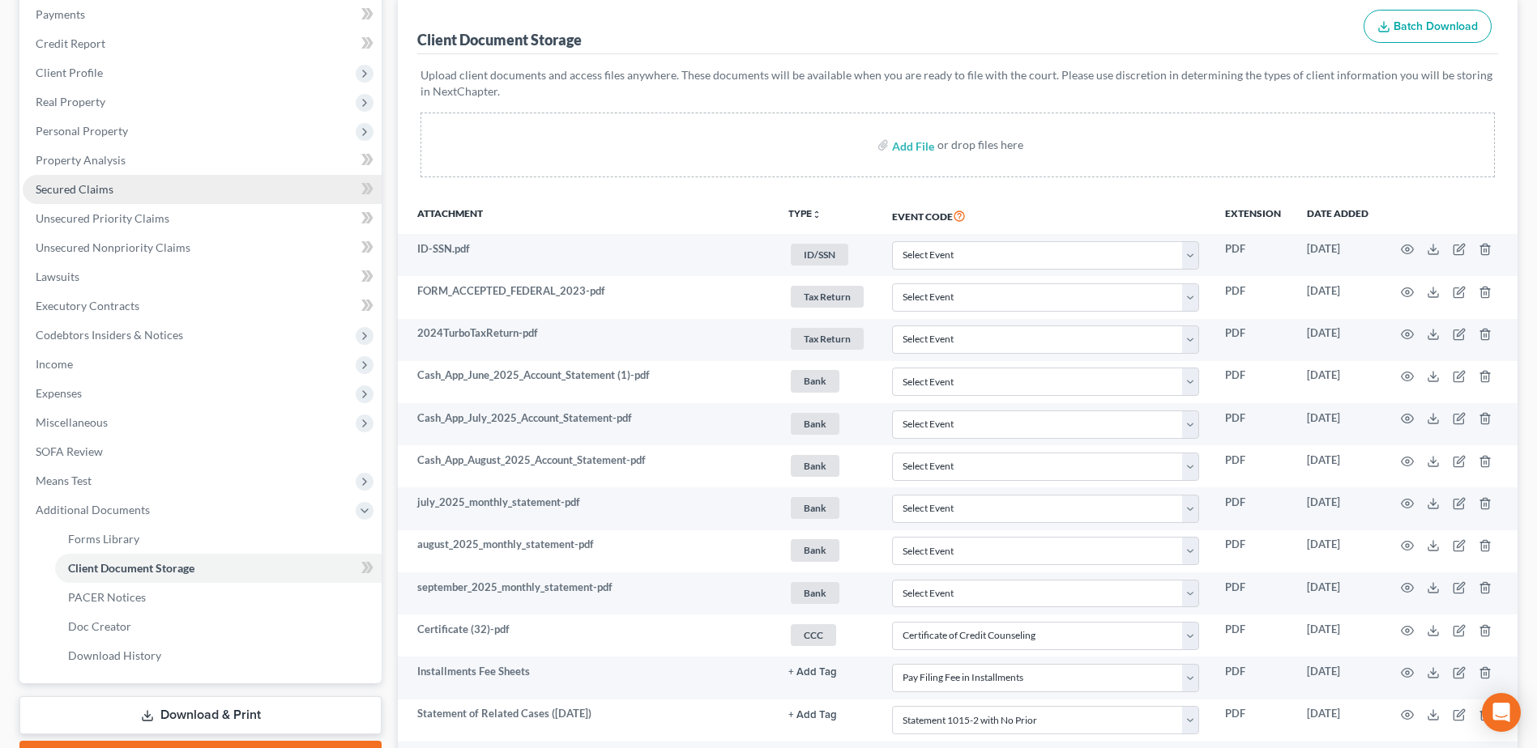
click at [163, 183] on link "Secured Claims" at bounding box center [202, 189] width 359 height 29
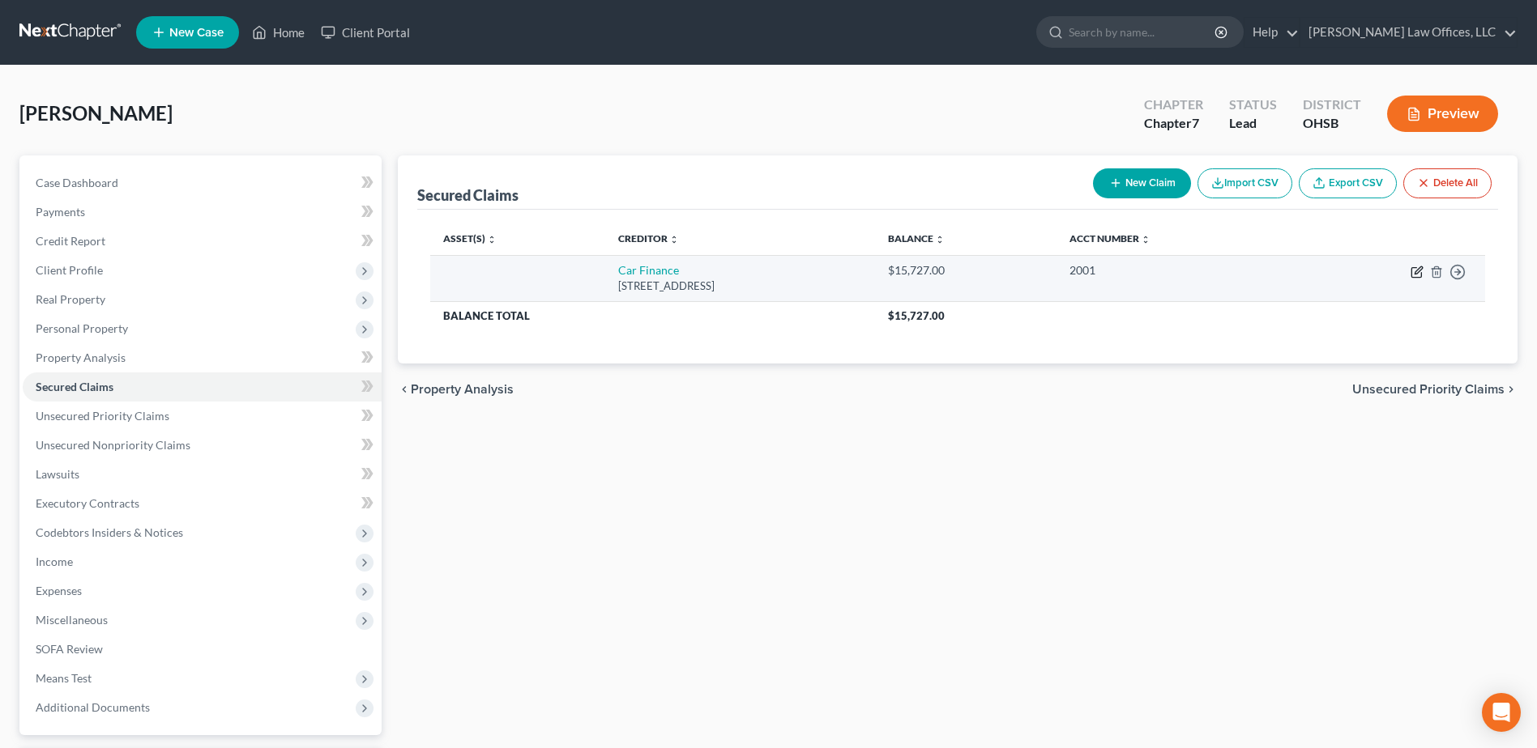
click at [1412, 269] on icon "button" at bounding box center [1416, 273] width 10 height 10
select select "36"
select select "0"
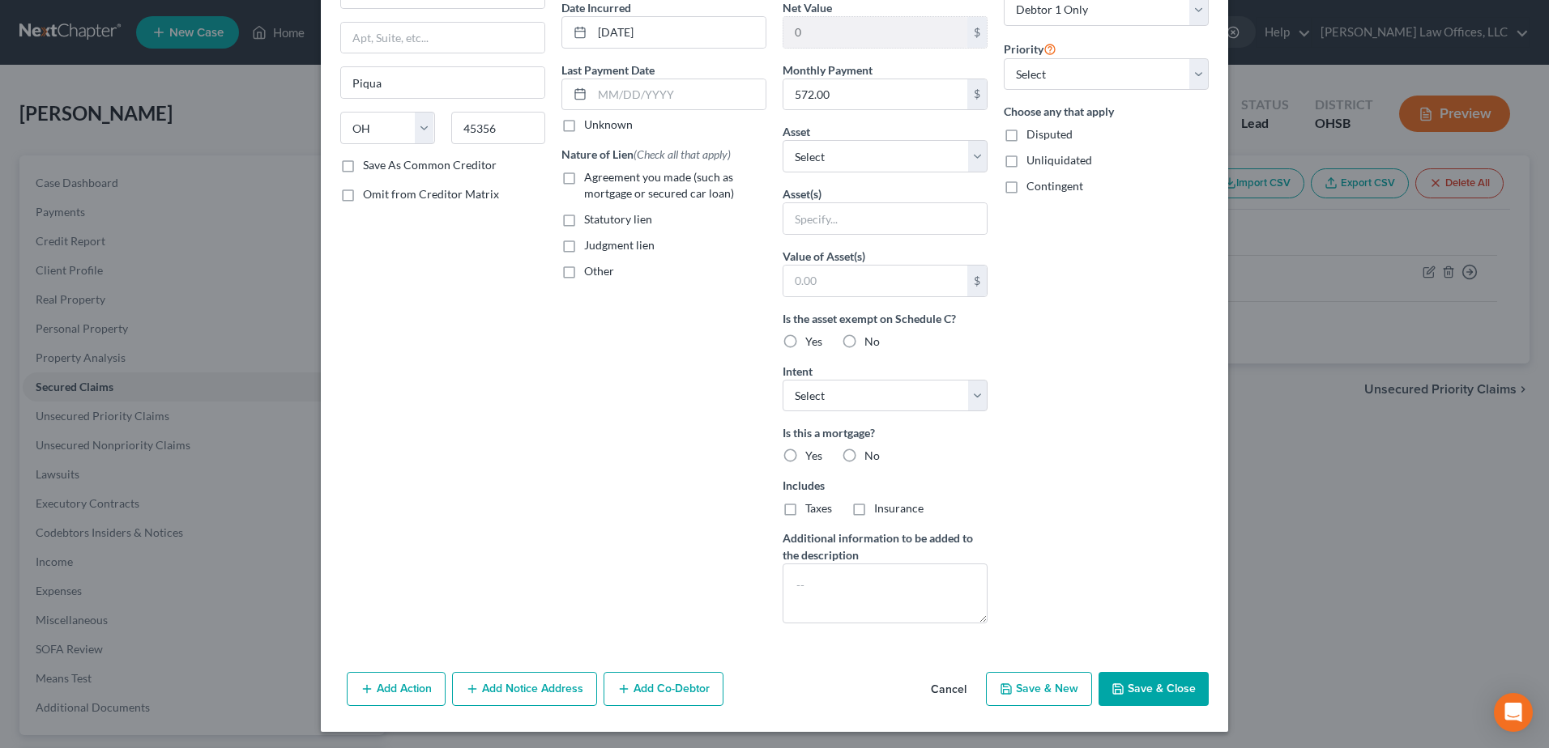
scroll to position [162, 0]
click at [1128, 684] on button "Save & Close" at bounding box center [1153, 688] width 110 height 34
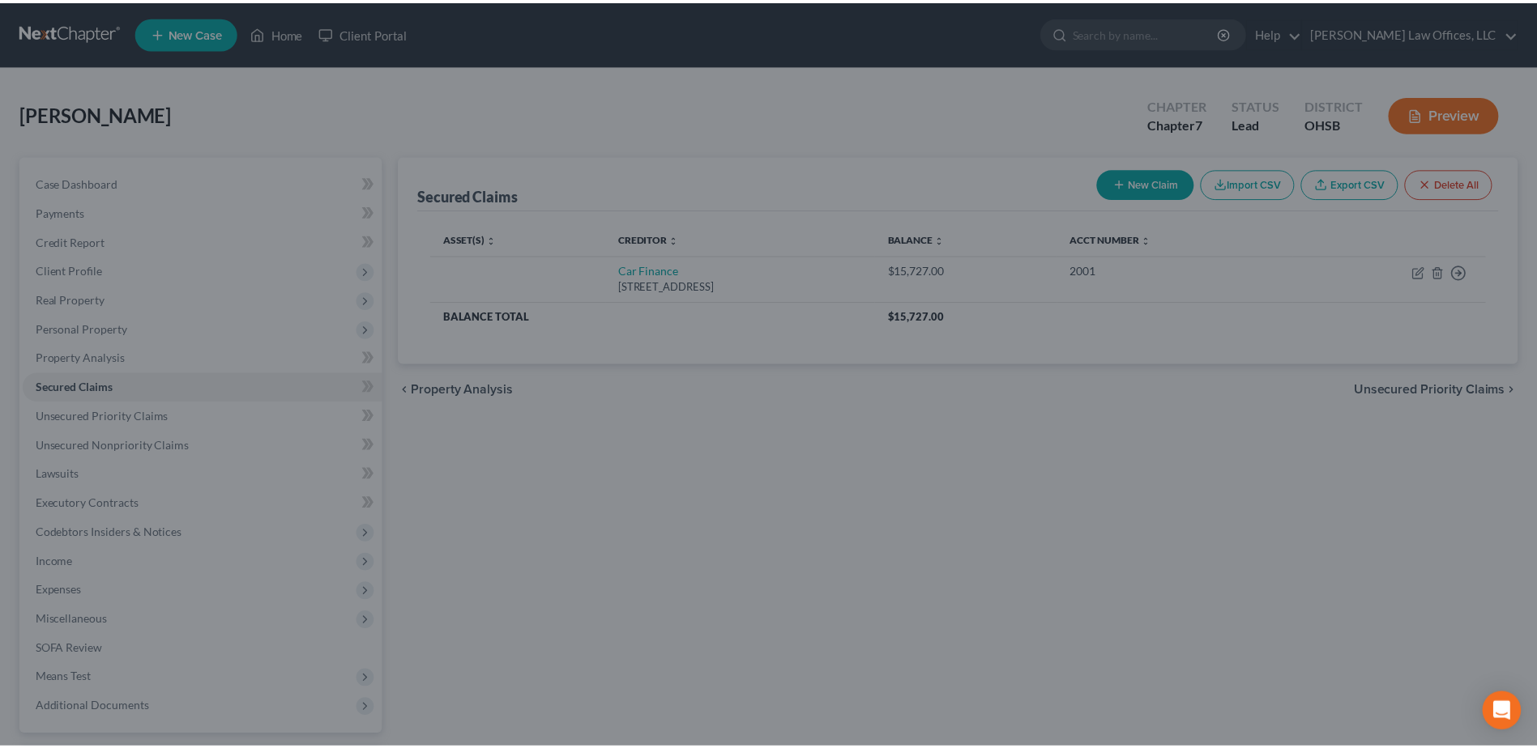
scroll to position [0, 0]
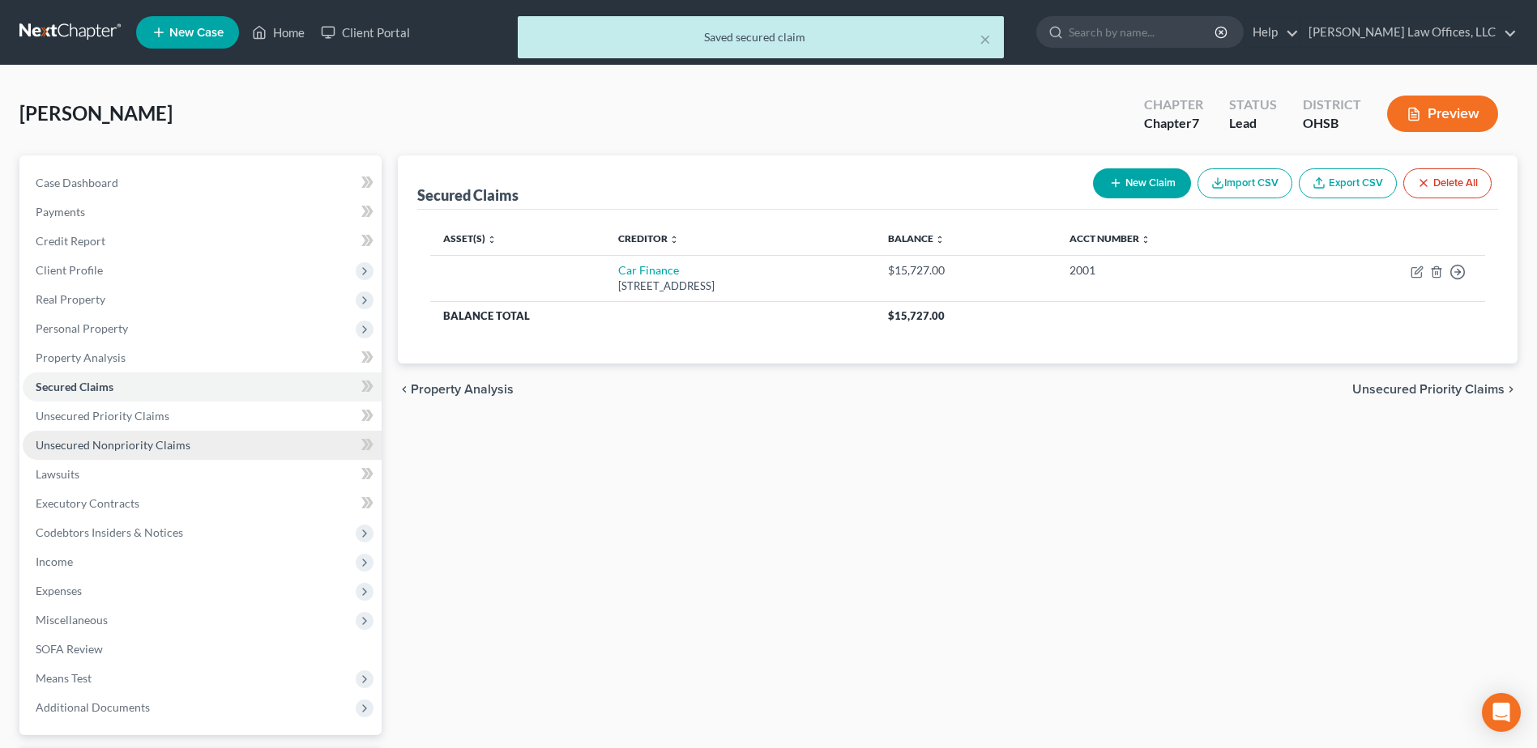
click at [156, 439] on span "Unsecured Nonpriority Claims" at bounding box center [113, 445] width 155 height 14
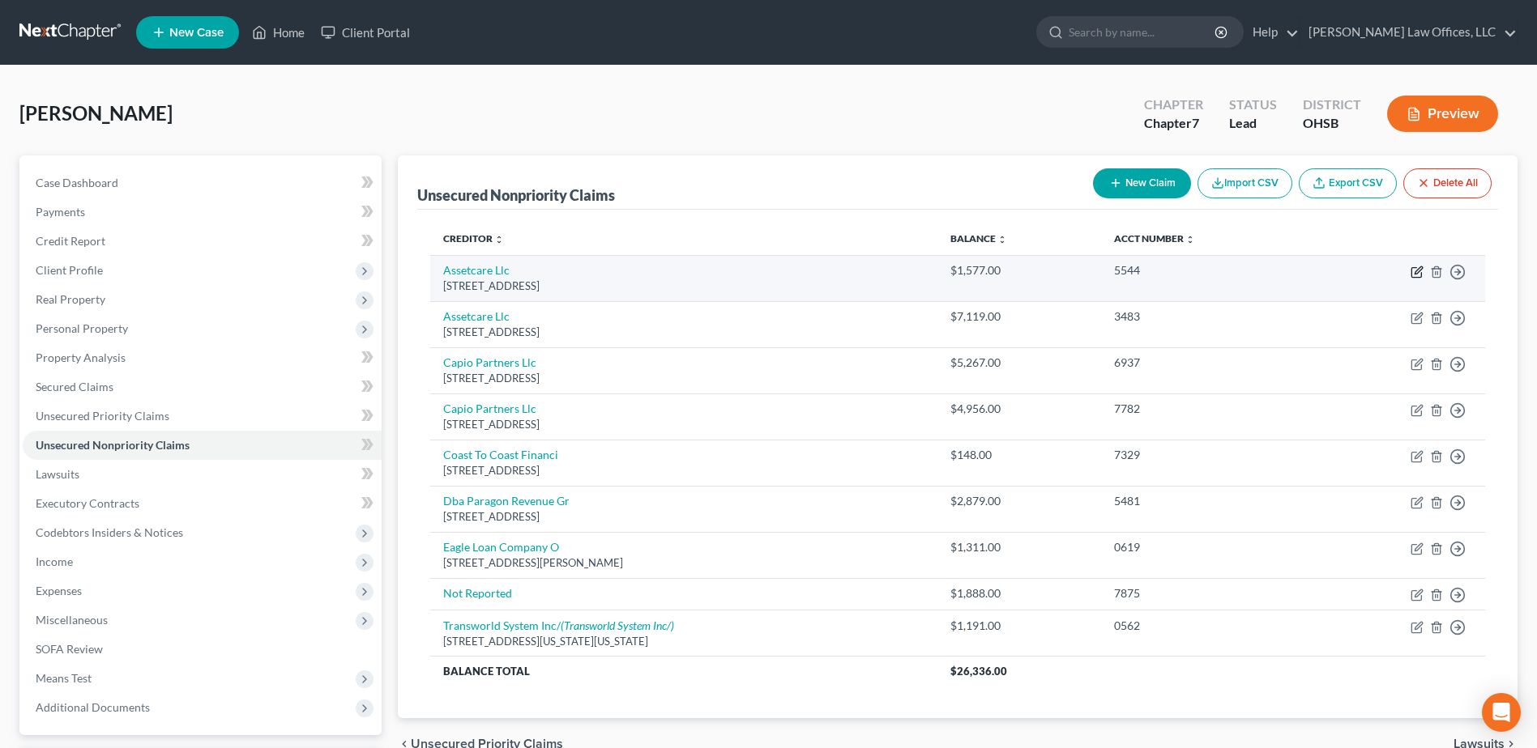
click at [1412, 269] on icon "button" at bounding box center [1416, 273] width 10 height 10
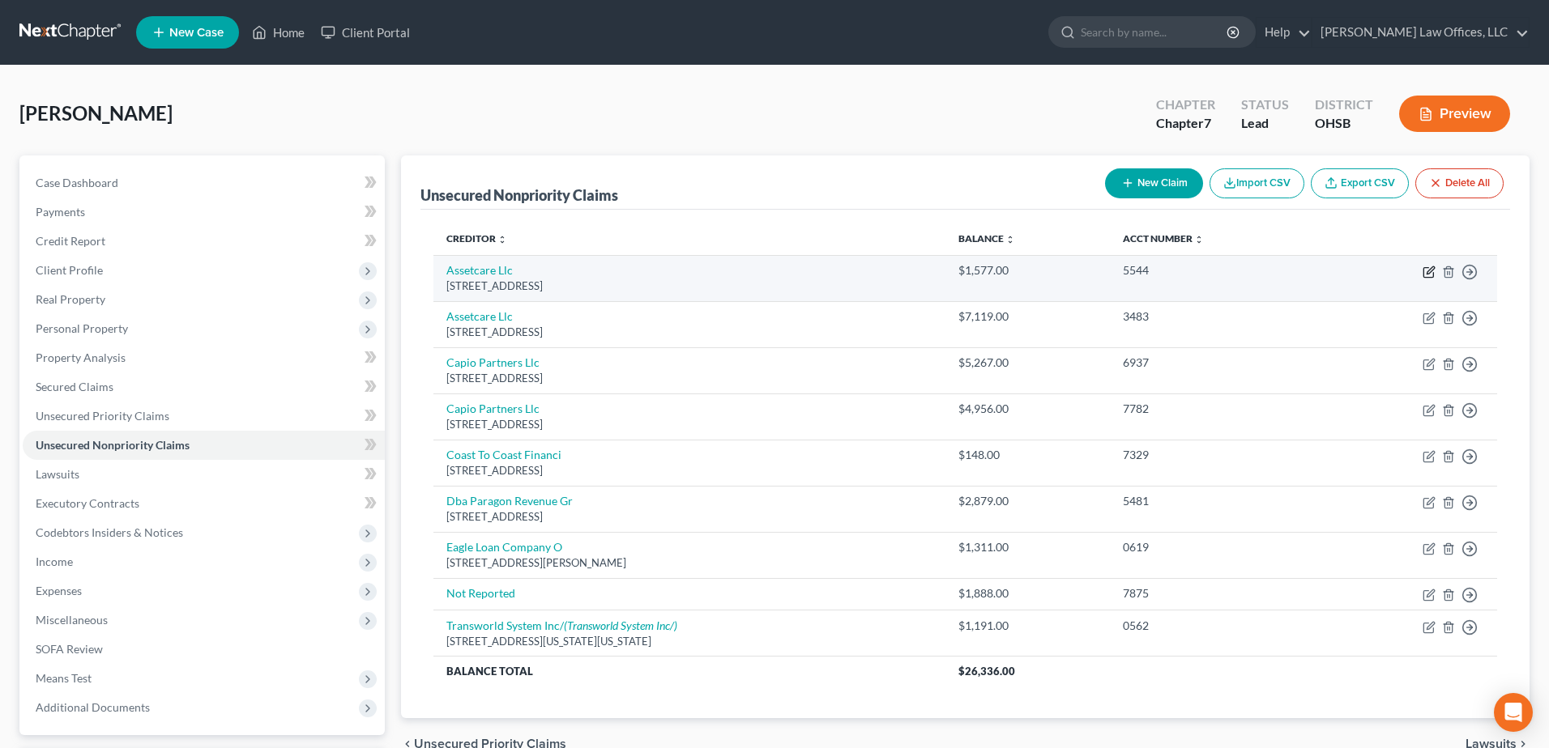
select select "45"
select select "1"
select select "0"
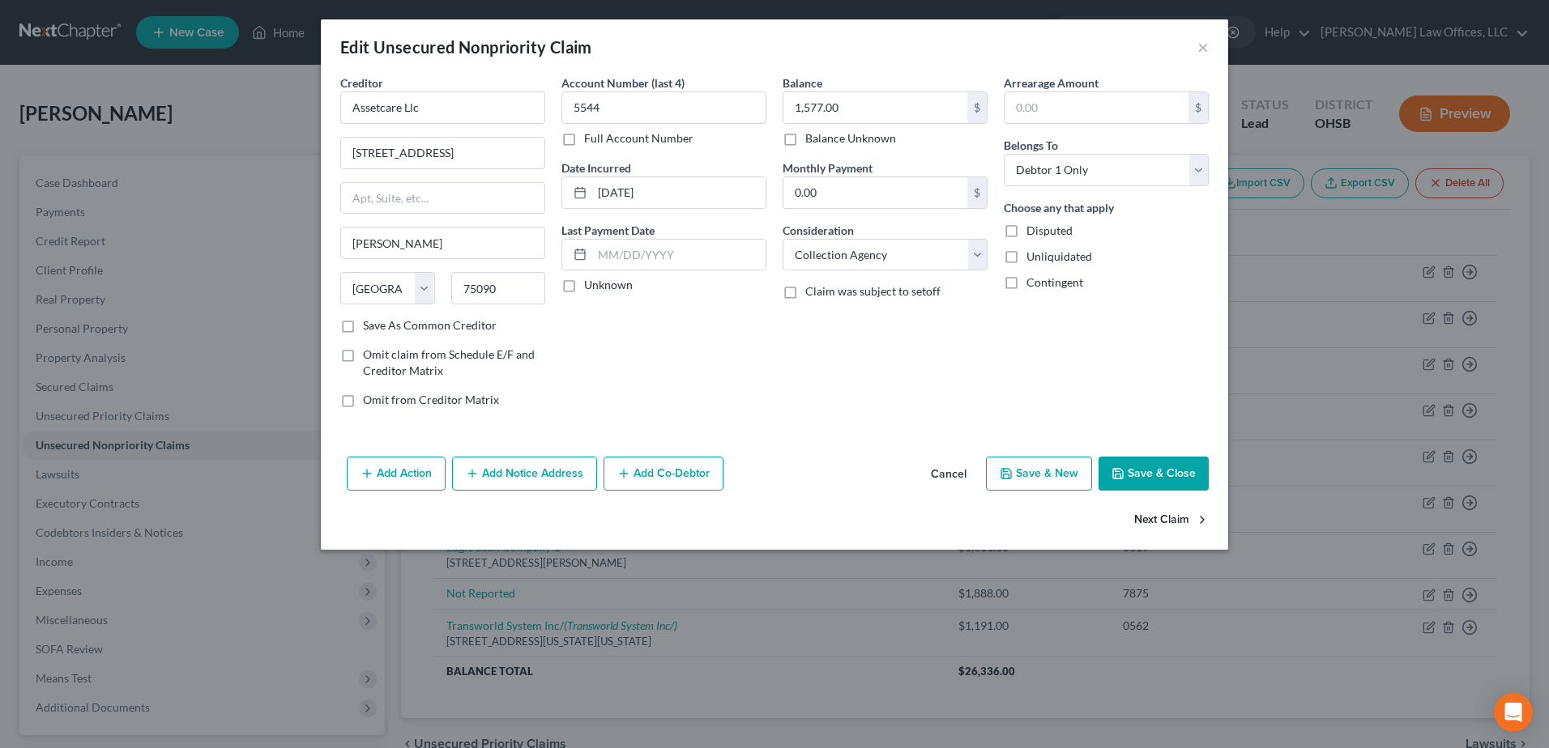
click at [1172, 522] on button "Next Claim" at bounding box center [1171, 521] width 75 height 34
select select "45"
select select "1"
select select "0"
click at [1172, 522] on button "Next Claim" at bounding box center [1171, 521] width 75 height 34
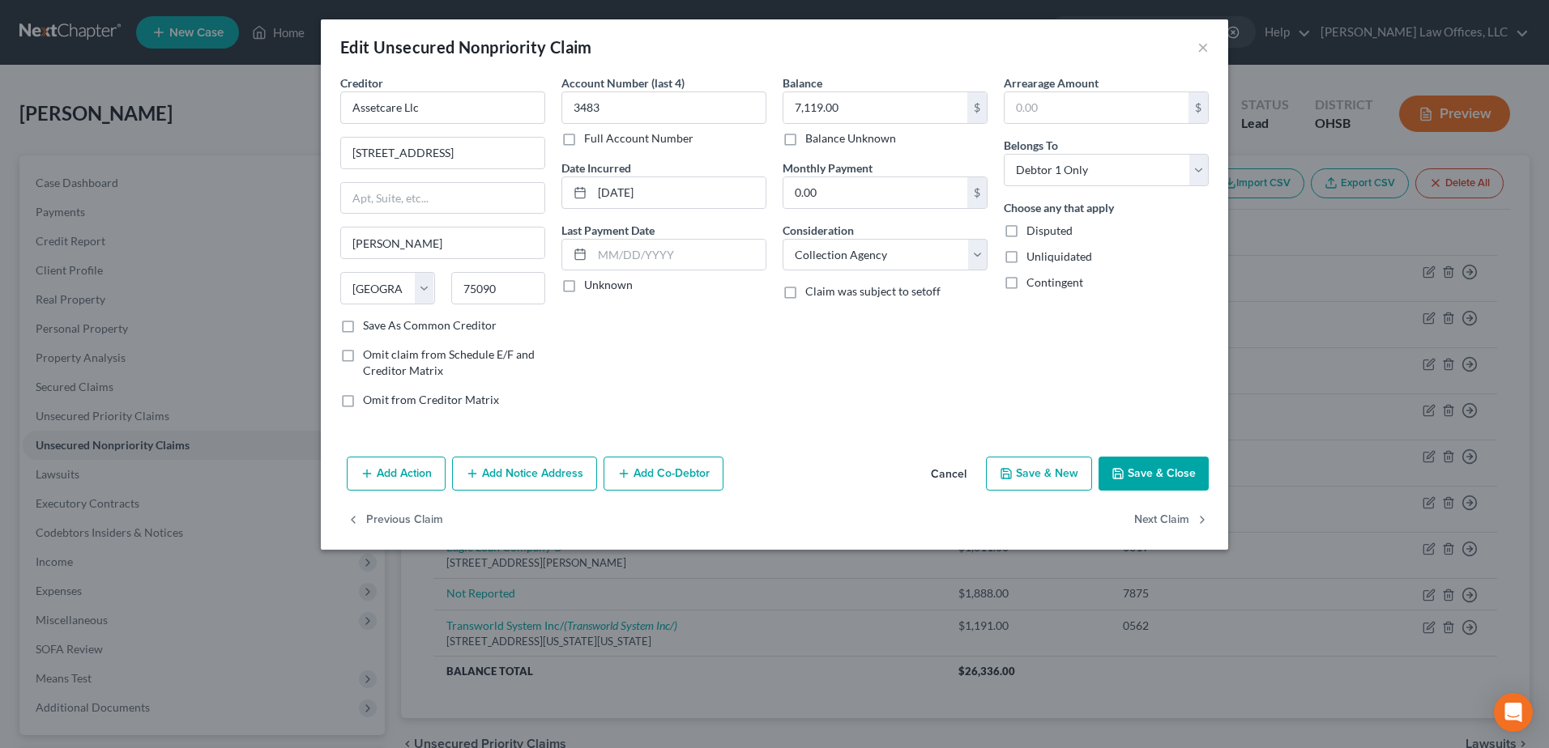
select select "45"
select select "1"
select select "0"
click at [1172, 522] on button "Next Claim" at bounding box center [1171, 521] width 75 height 34
select select "45"
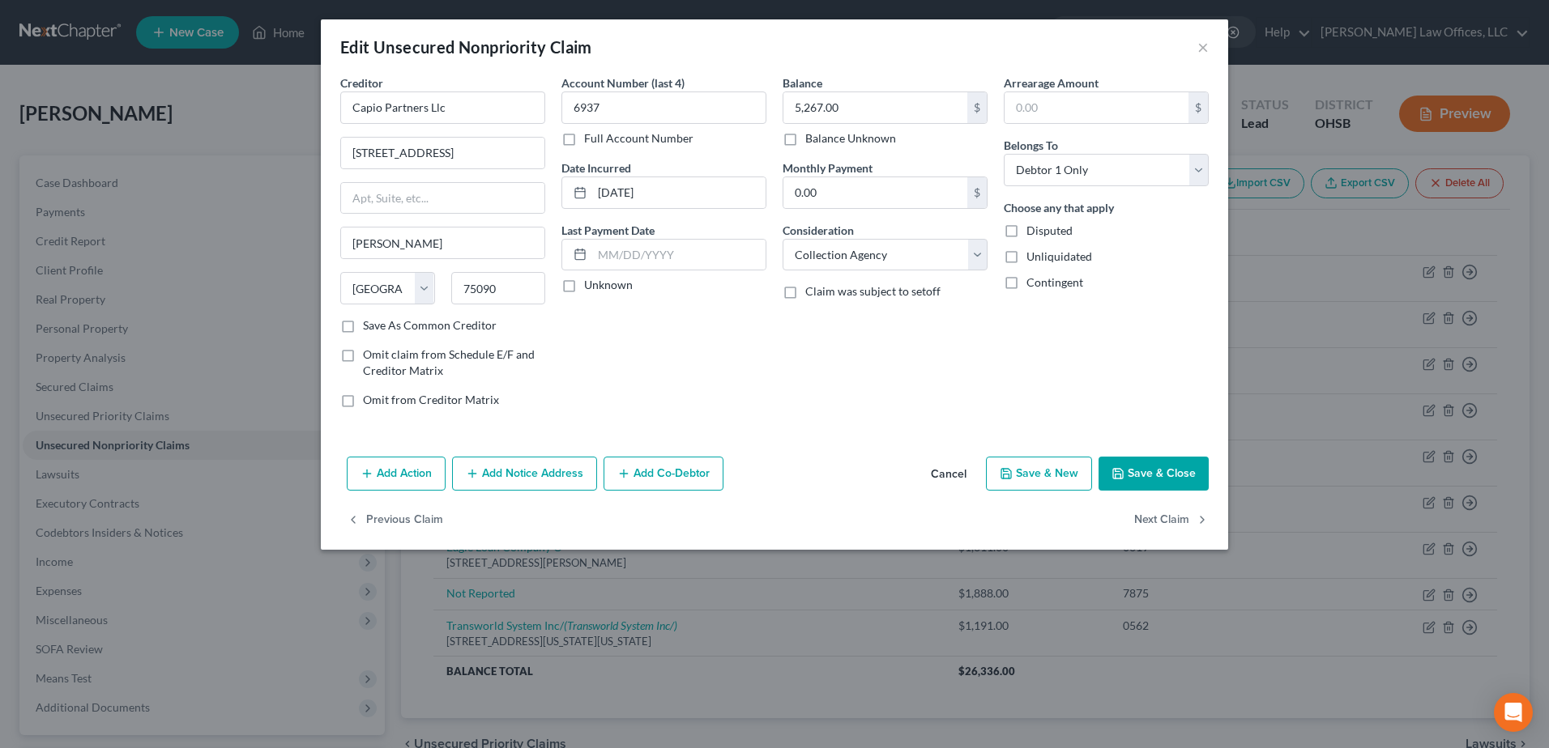
select select "1"
select select "0"
click at [1172, 522] on button "Next Claim" at bounding box center [1171, 521] width 75 height 34
select select "4"
select select "1"
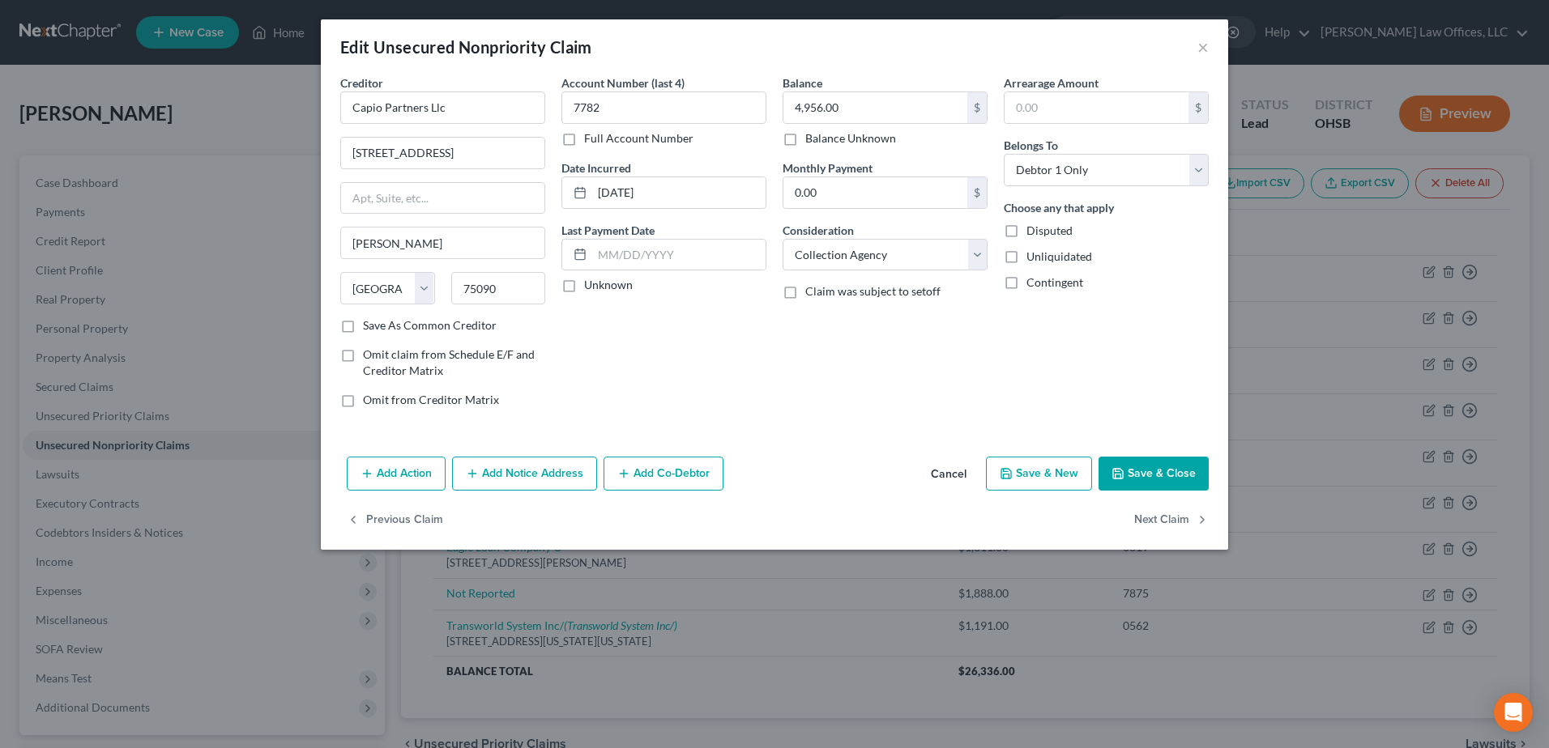
select select "0"
click at [1172, 522] on button "Next Claim" at bounding box center [1171, 521] width 75 height 34
select select "28"
select select "1"
select select "0"
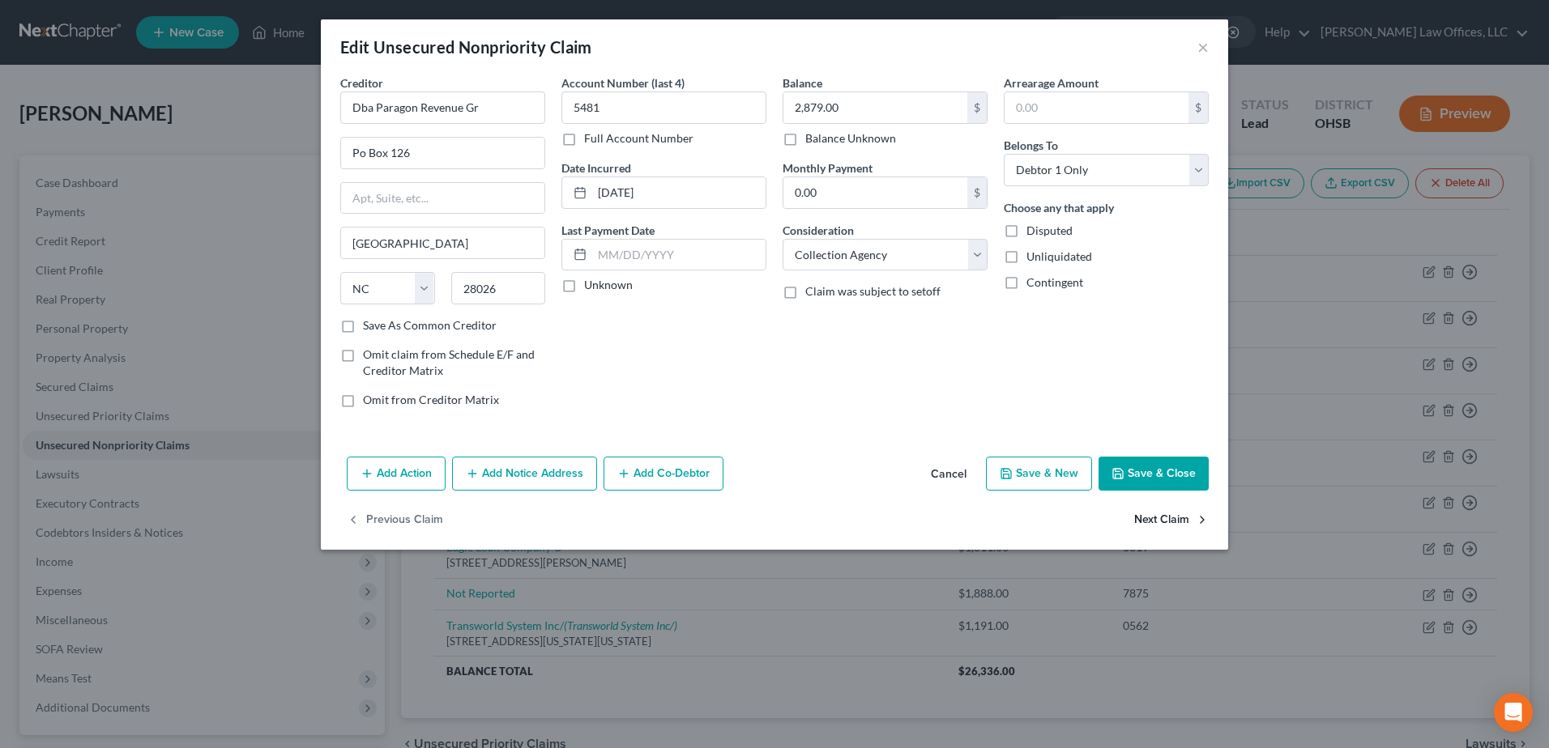
click at [1172, 522] on button "Next Claim" at bounding box center [1171, 521] width 75 height 34
select select "36"
select select "1"
select select "0"
click at [976, 257] on select "Select Cable / Satellite Services Collection Agency Credit Card Debt Debt Couns…" at bounding box center [884, 255] width 205 height 32
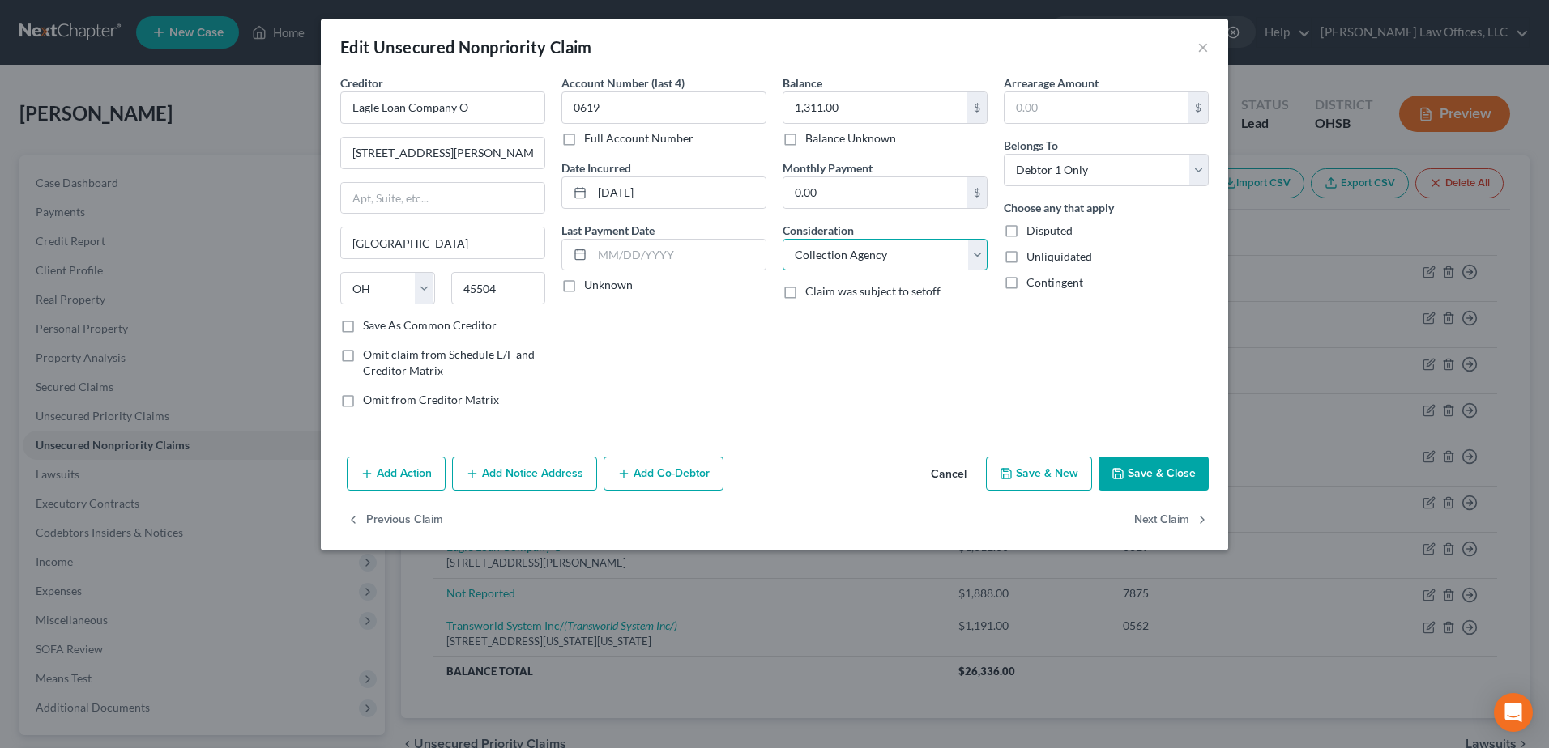
select select "10"
click at [782, 239] on select "Select Cable / Satellite Services Collection Agency Credit Card Debt Debt Couns…" at bounding box center [884, 255] width 205 height 32
click at [1161, 516] on button "Next Claim" at bounding box center [1171, 521] width 75 height 34
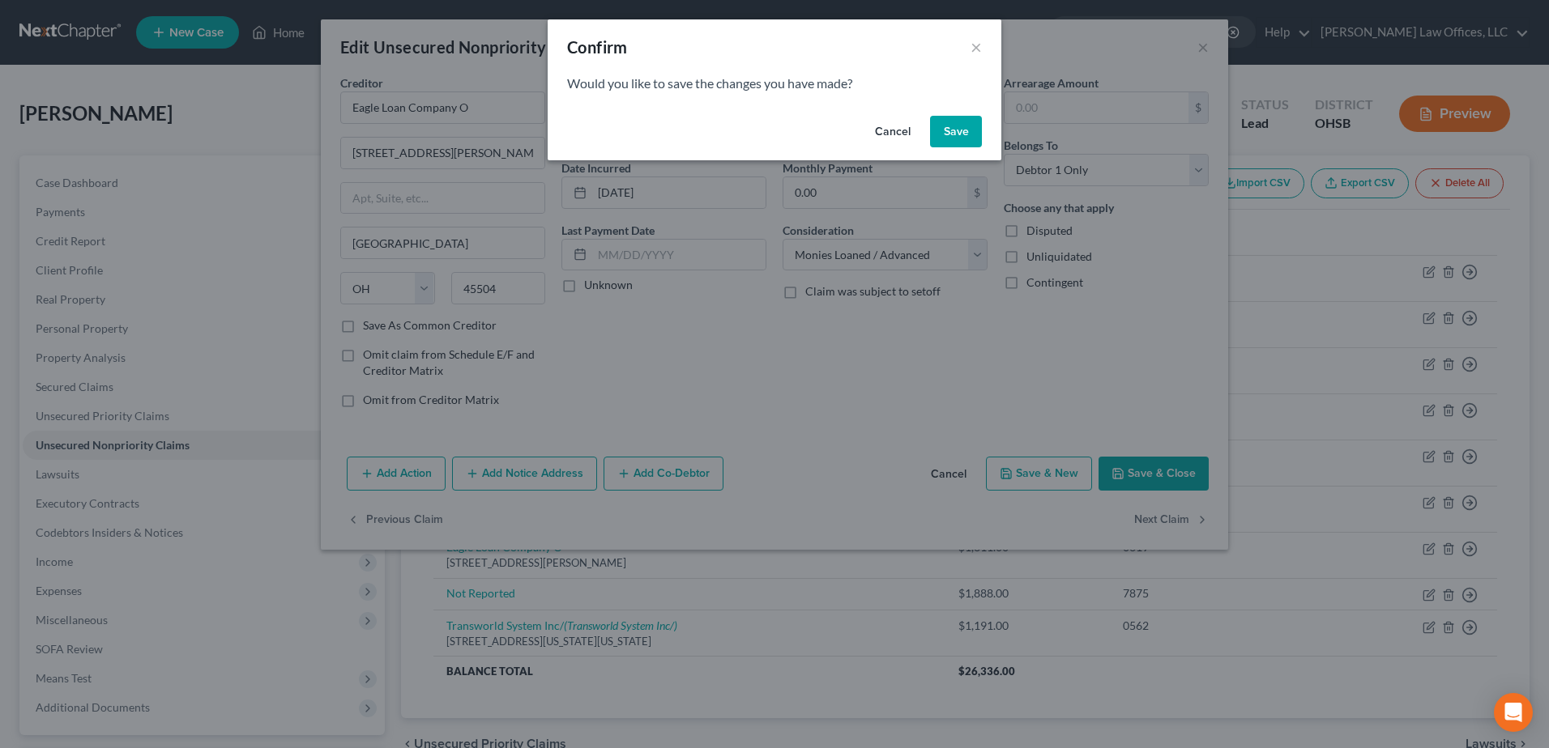
click at [953, 141] on button "Save" at bounding box center [956, 132] width 52 height 32
select select "9"
select select "0"
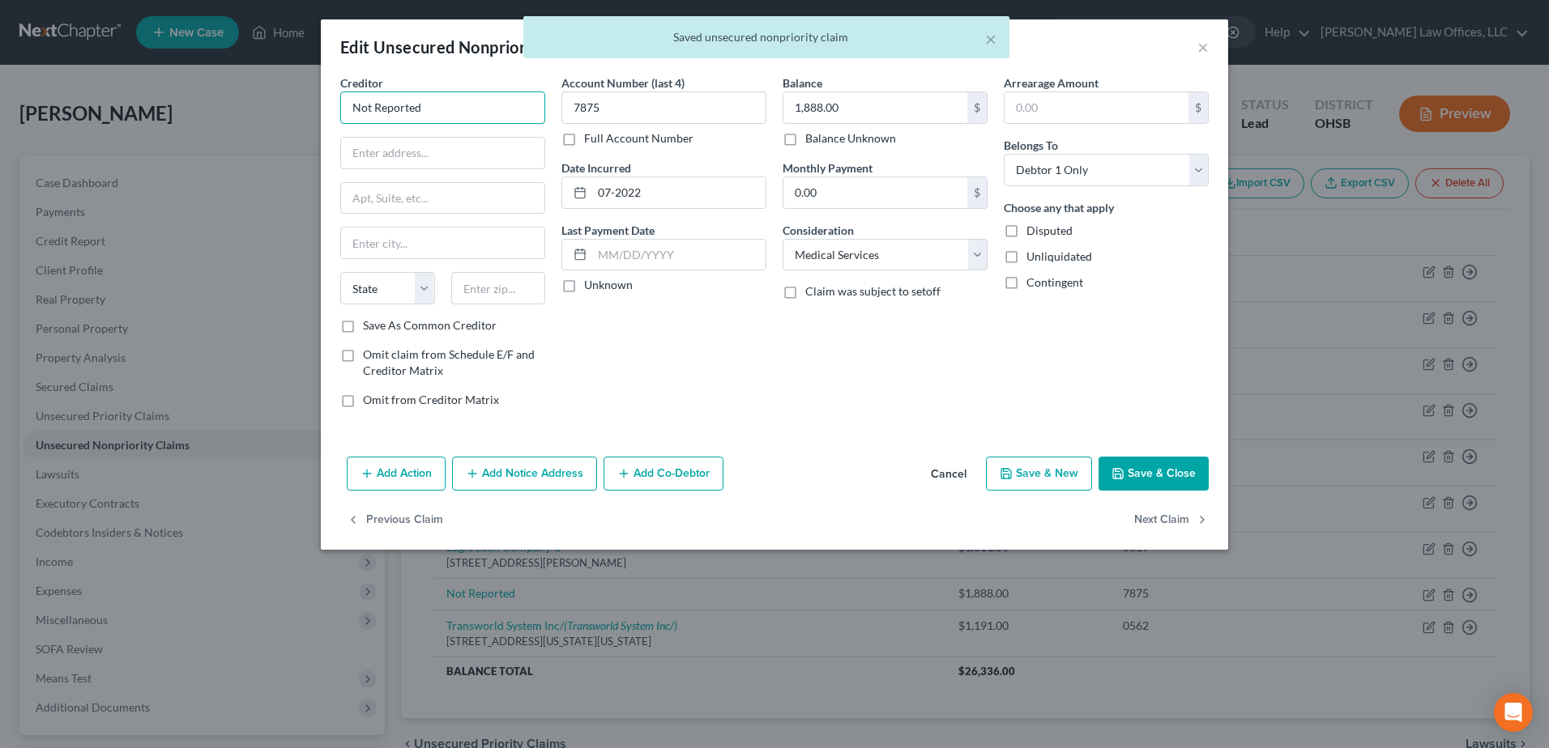
drag, startPoint x: 480, startPoint y: 113, endPoint x: 356, endPoint y: 119, distance: 124.9
click at [356, 119] on input "Not Reported" at bounding box center [442, 108] width 205 height 32
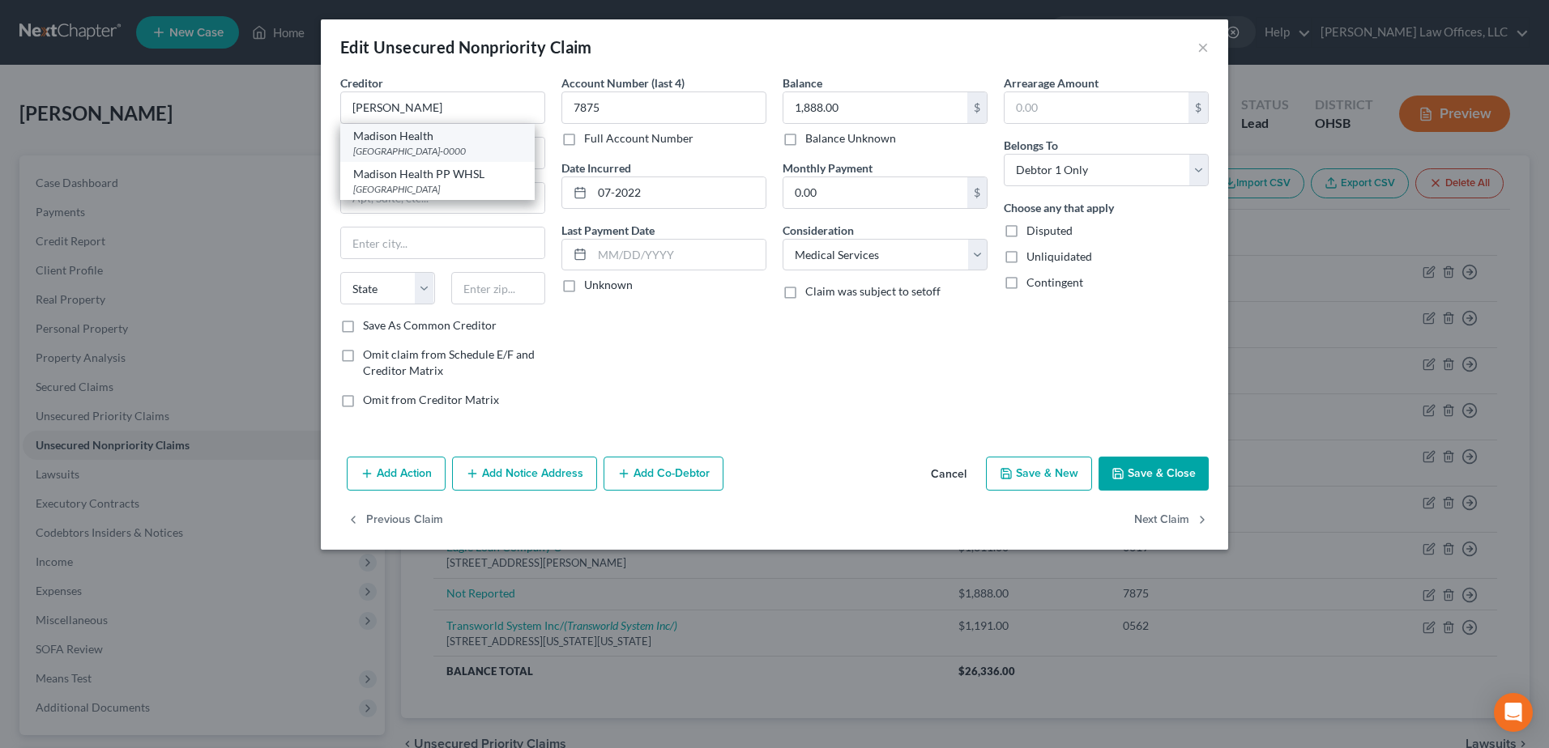
click at [420, 151] on div "PO Box 713214, Cincinnati, OH 45271-0000" at bounding box center [437, 151] width 168 height 14
type input "Madison Health"
type input "PO Box 713214"
type input "[GEOGRAPHIC_DATA]"
select select "36"
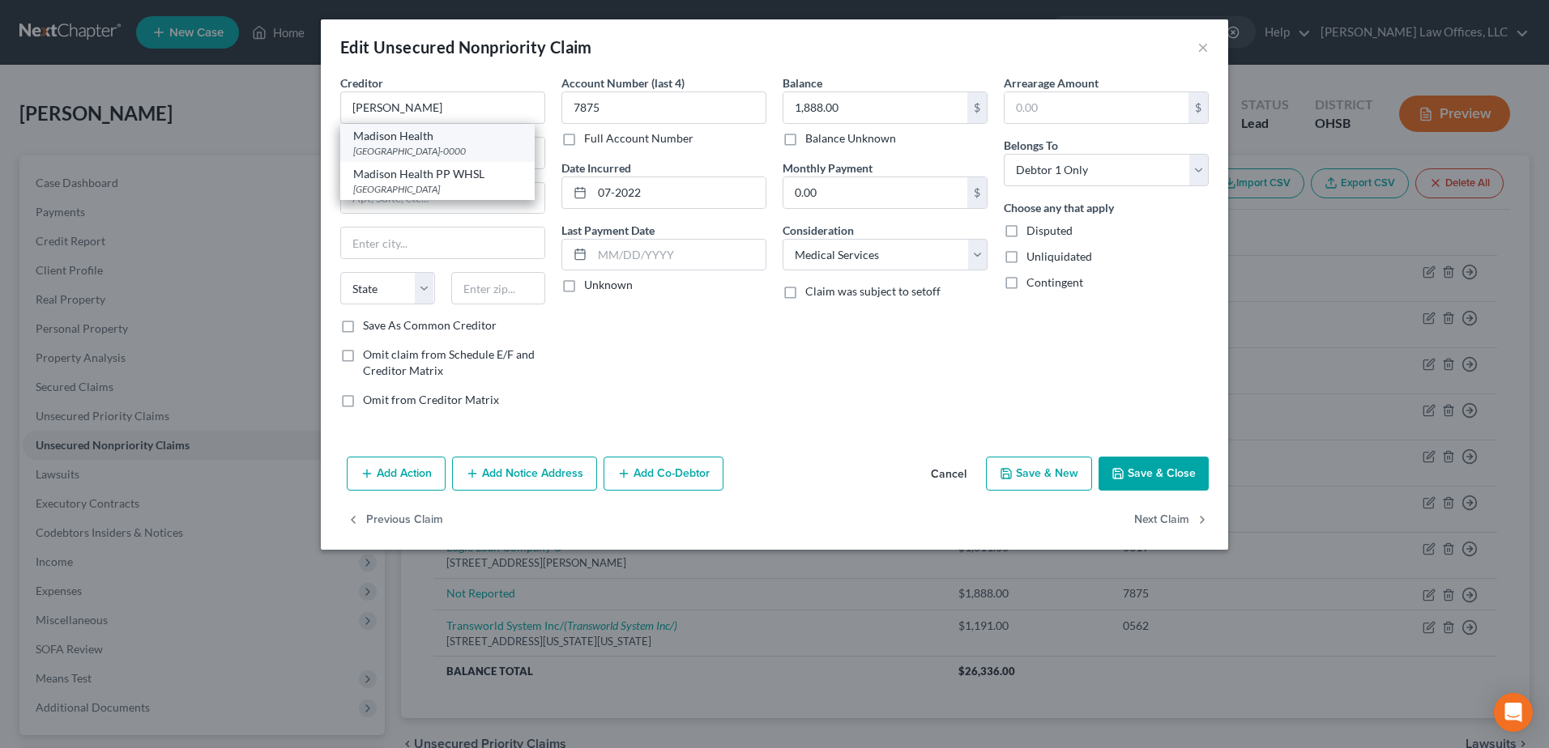
type input "45271-0000"
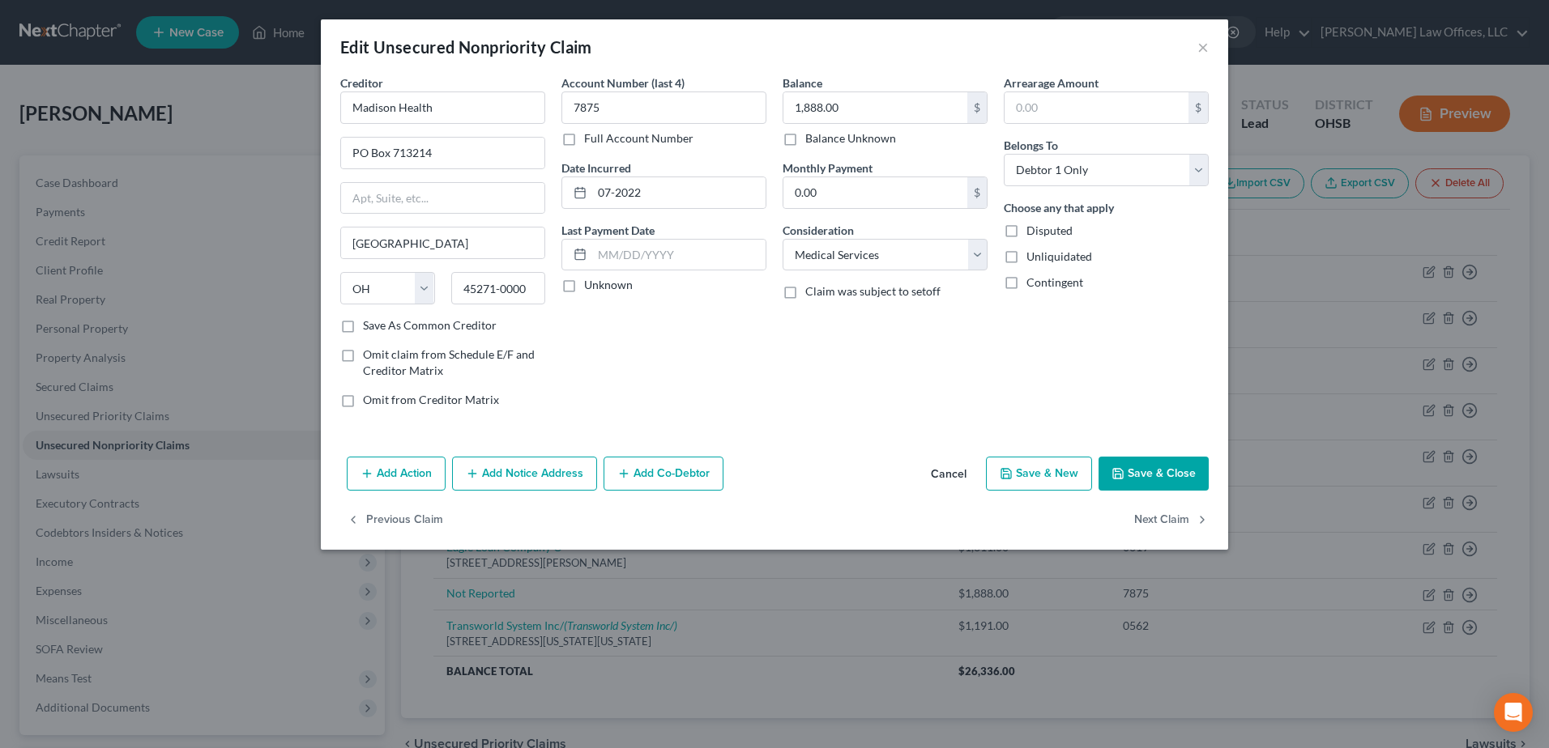
click at [1166, 477] on button "Save & Close" at bounding box center [1153, 474] width 110 height 34
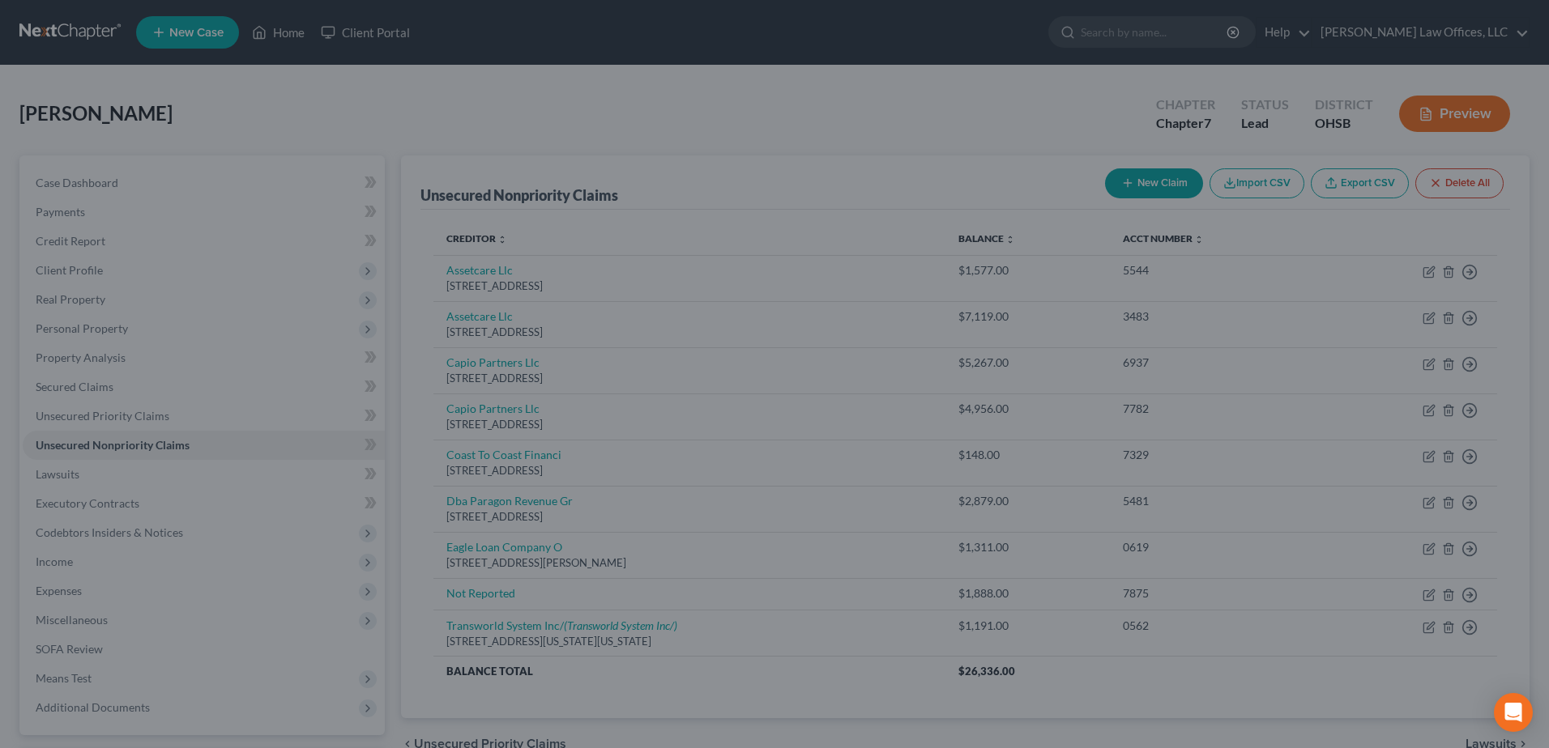
type input "0"
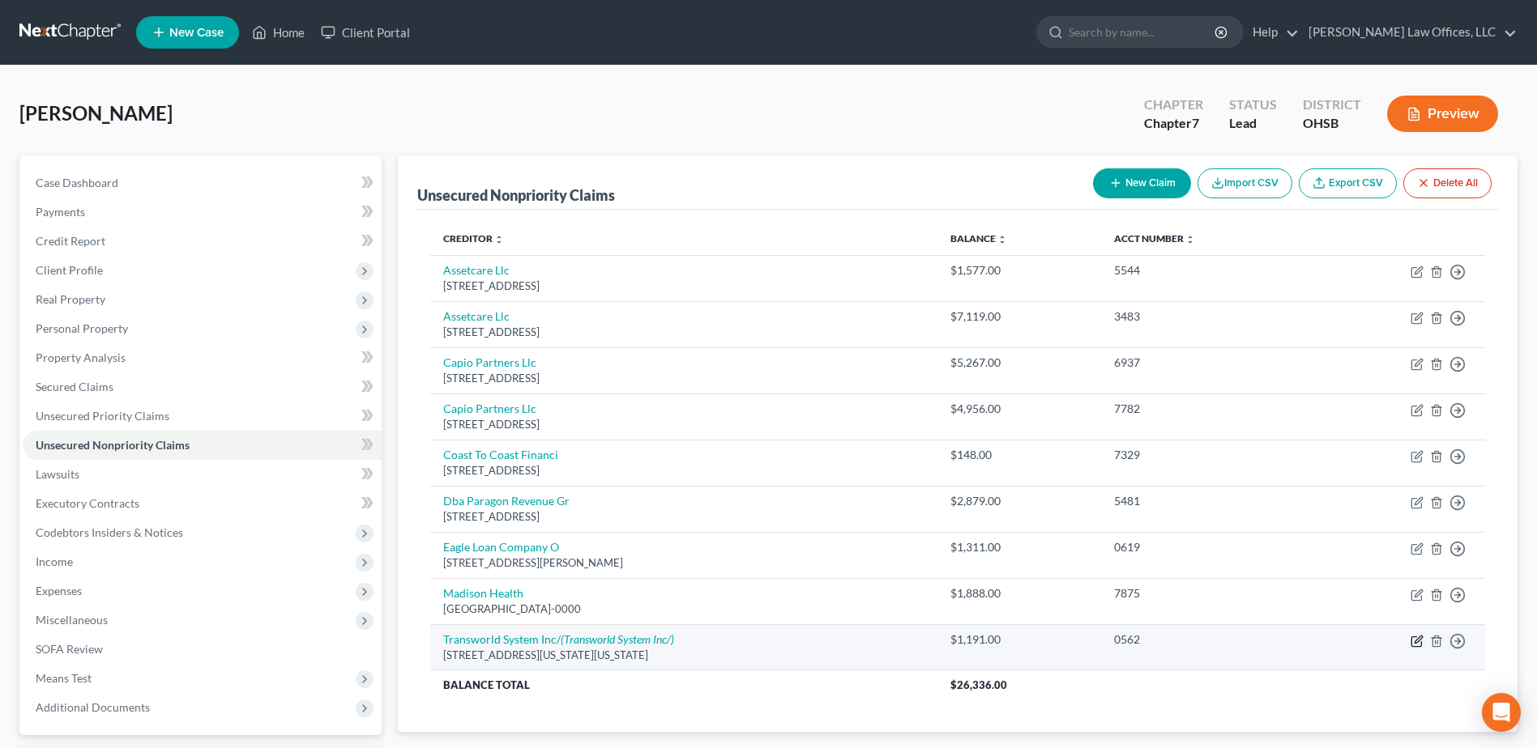
click at [1416, 640] on icon "button" at bounding box center [1417, 639] width 7 height 7
select select "39"
select select "1"
select select "0"
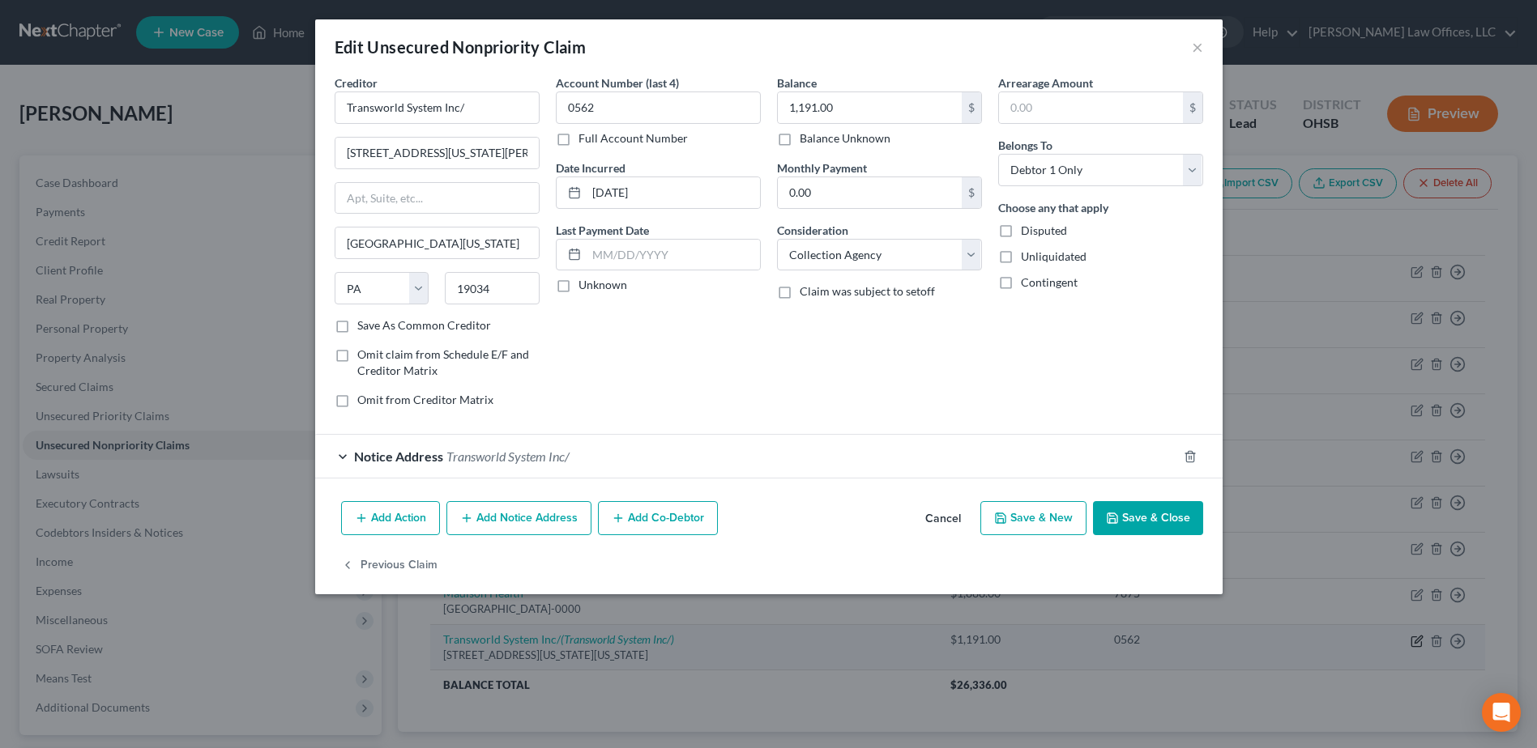
scroll to position [142, 0]
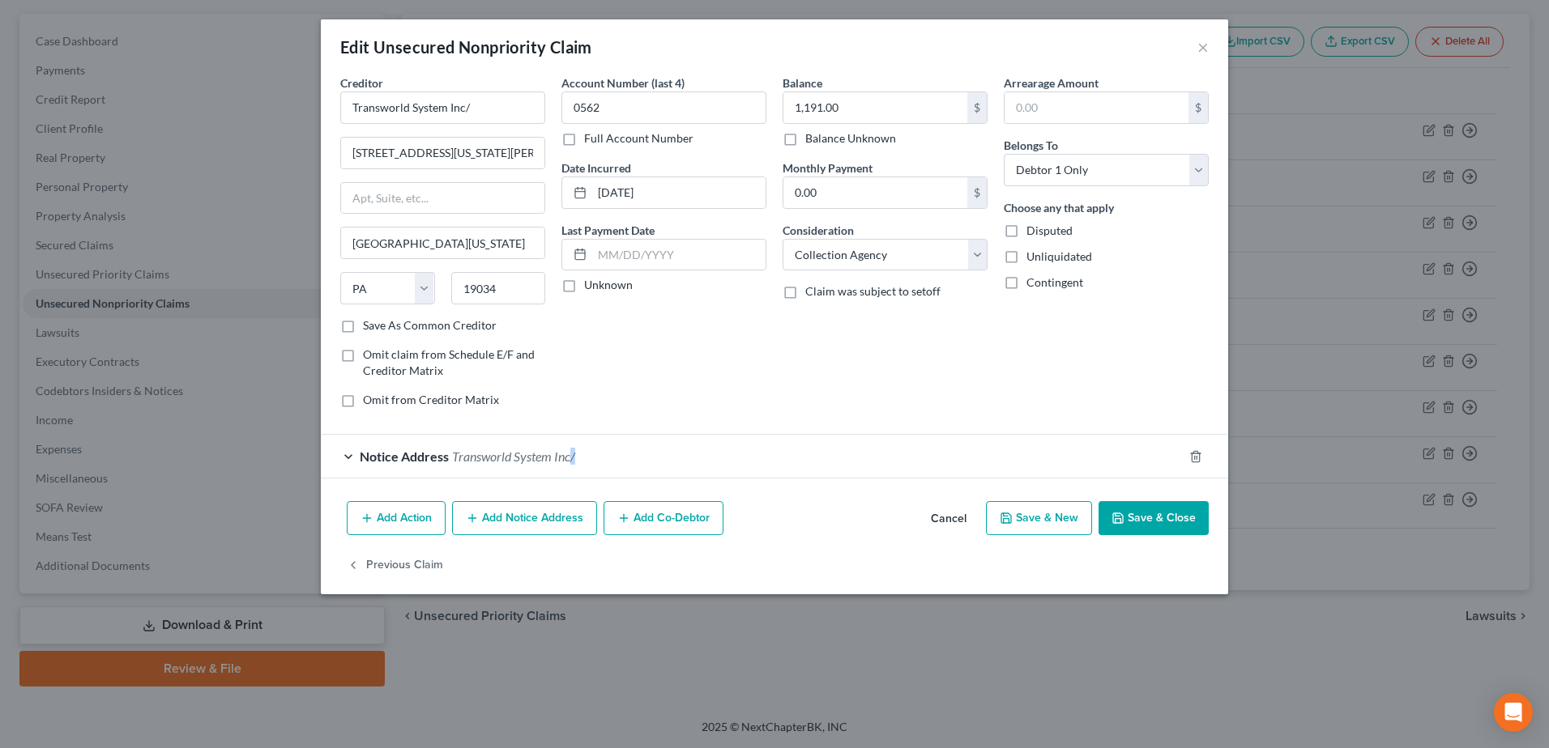
click at [1148, 514] on button "Save & Close" at bounding box center [1153, 518] width 110 height 34
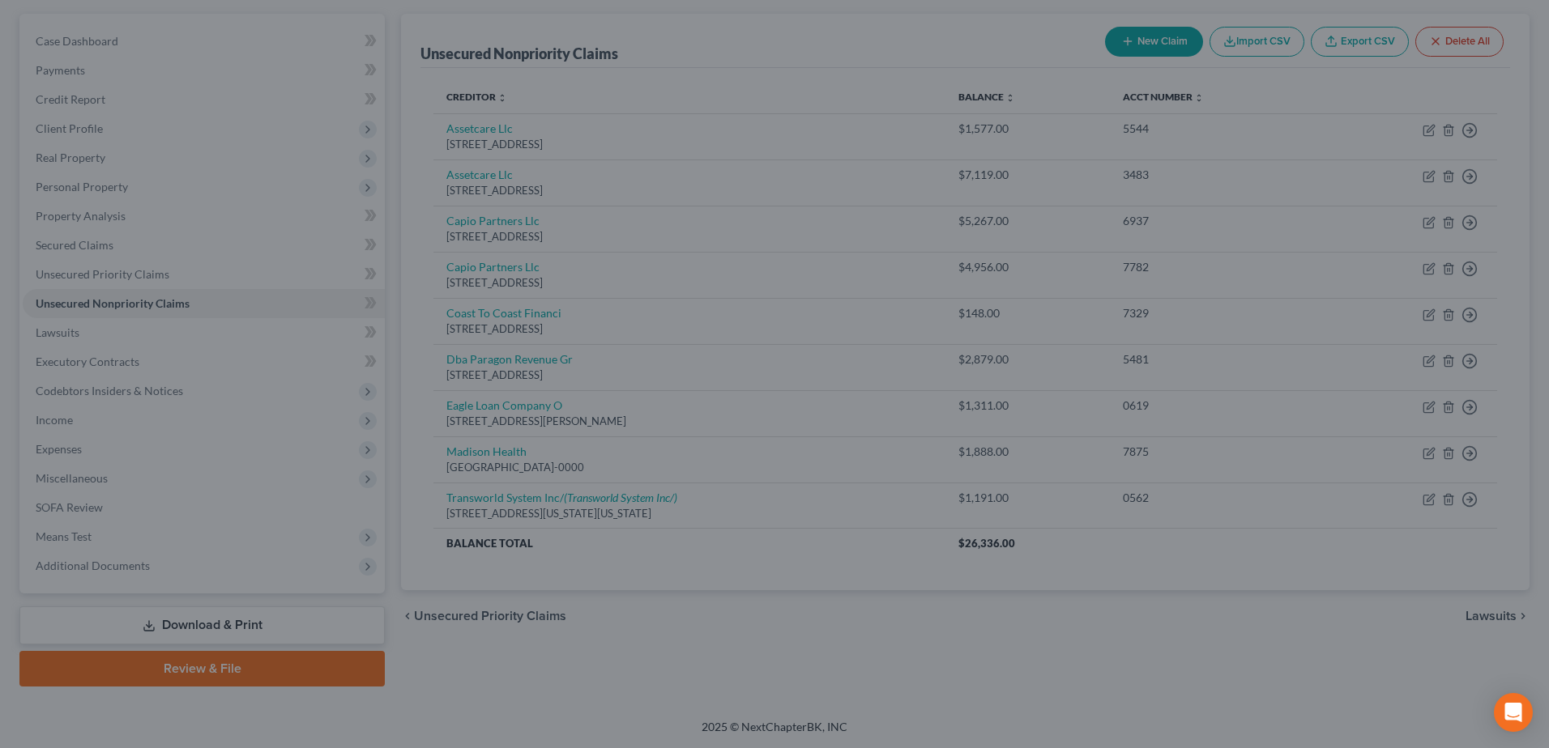
type input "0"
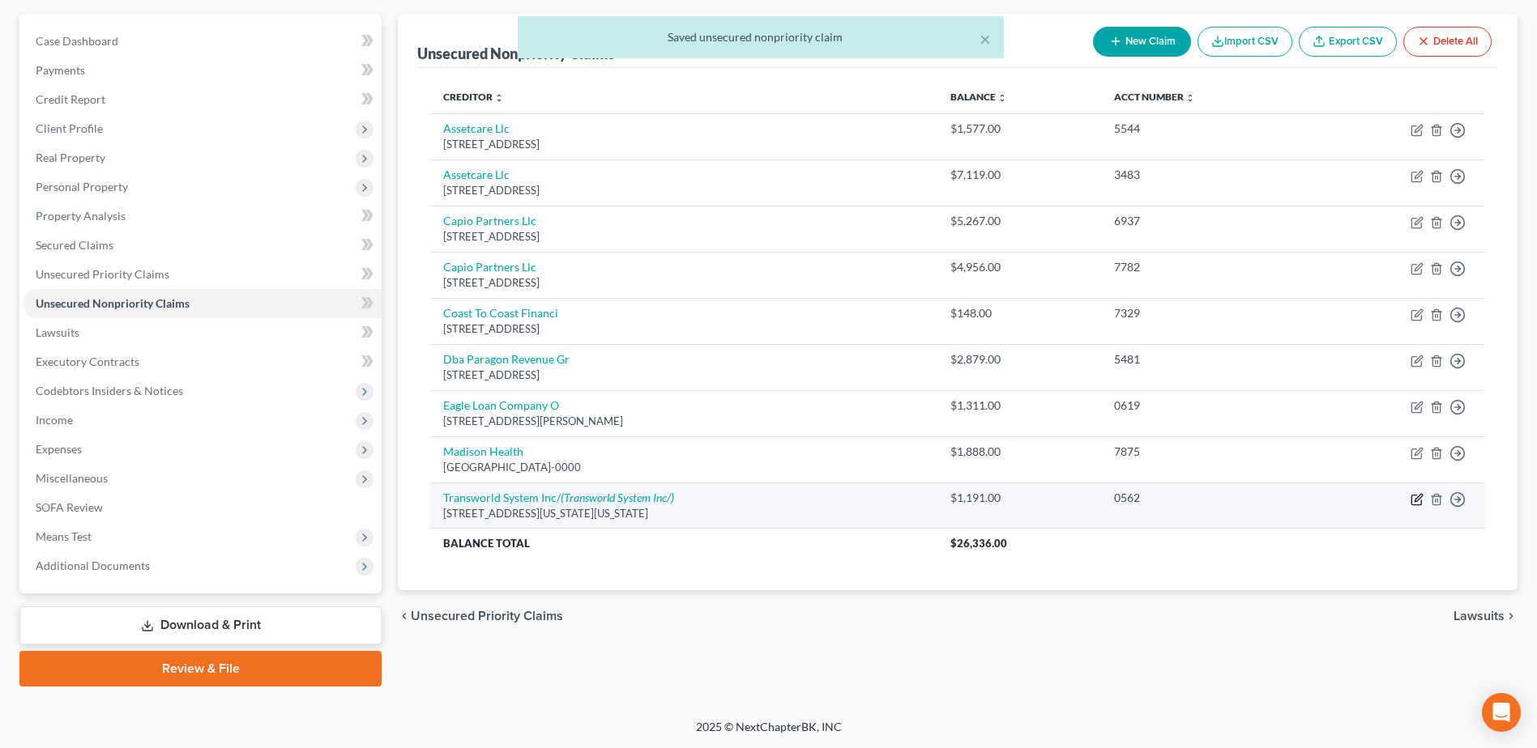
click at [1420, 500] on icon "button" at bounding box center [1416, 499] width 13 height 13
select select "39"
select select "1"
select select "0"
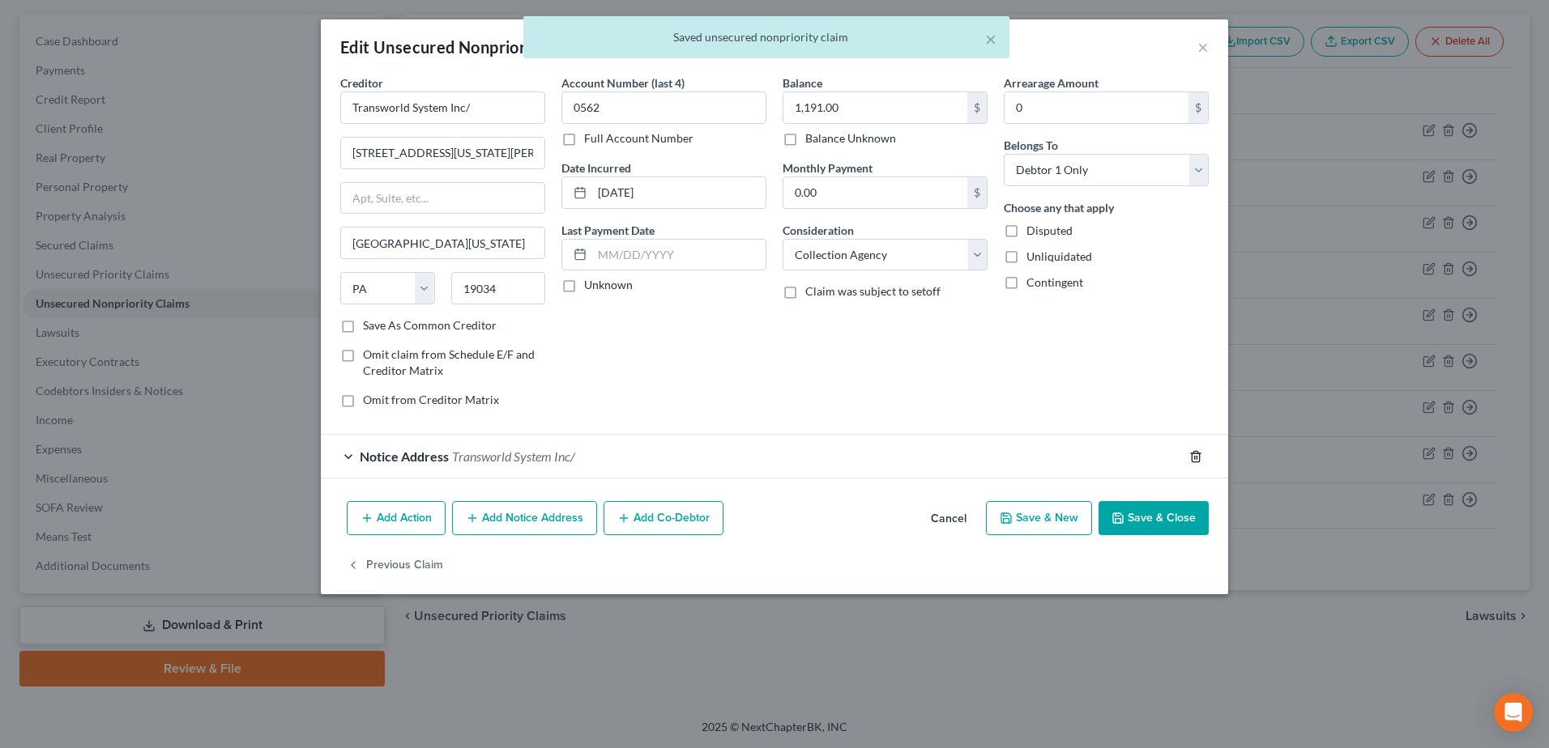
click at [1192, 457] on icon "button" at bounding box center [1195, 456] width 7 height 11
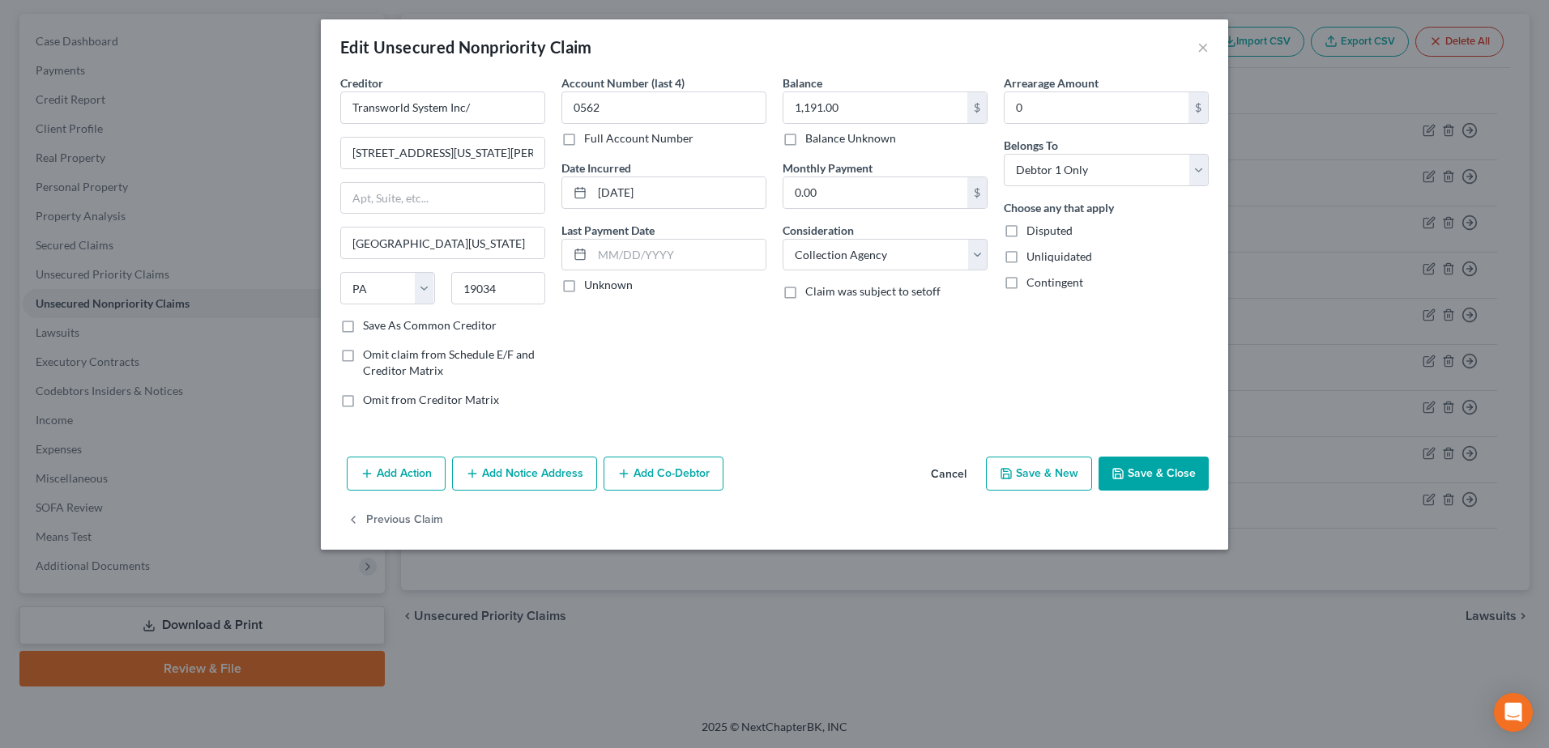
click at [1115, 460] on button "Save & Close" at bounding box center [1153, 474] width 110 height 34
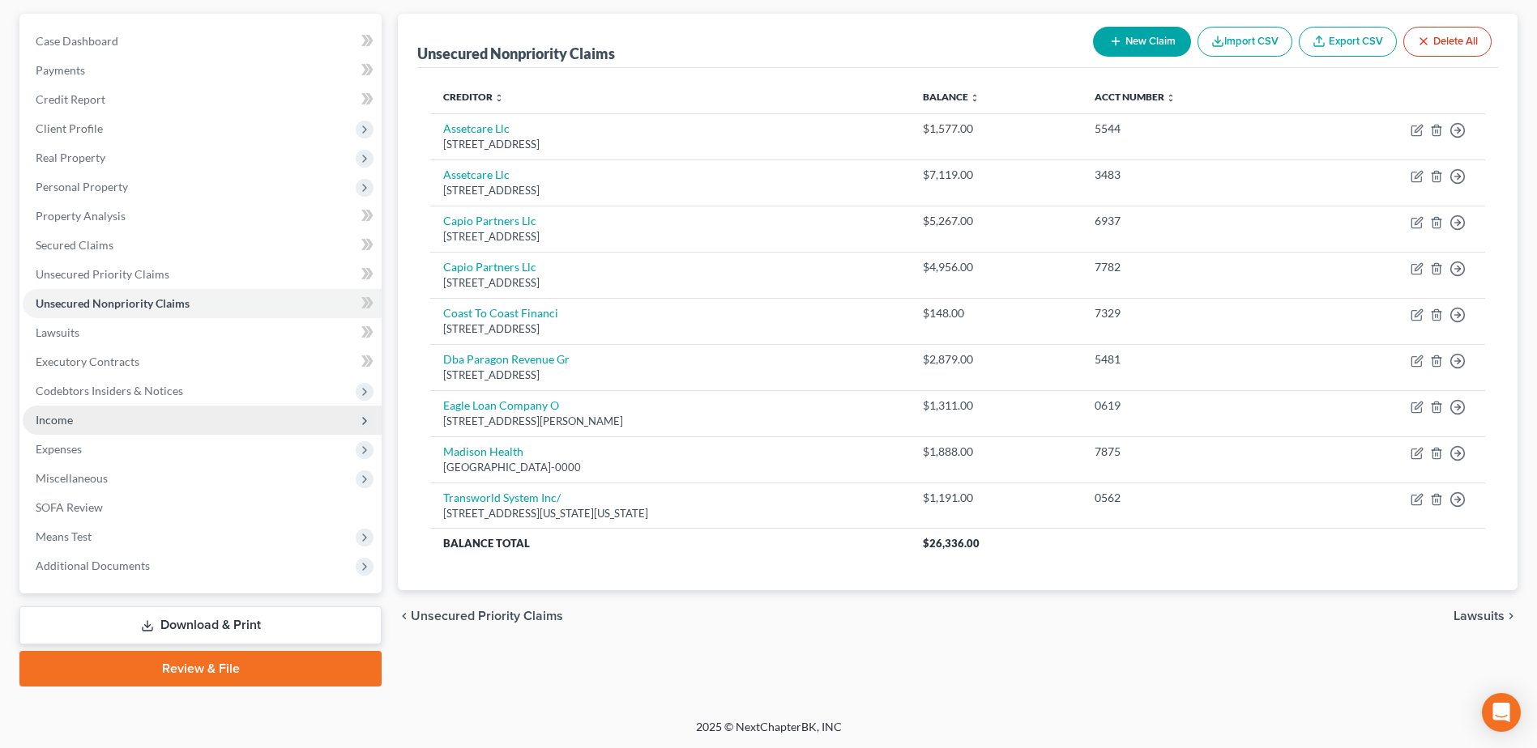
click at [131, 420] on span "Income" at bounding box center [202, 420] width 359 height 29
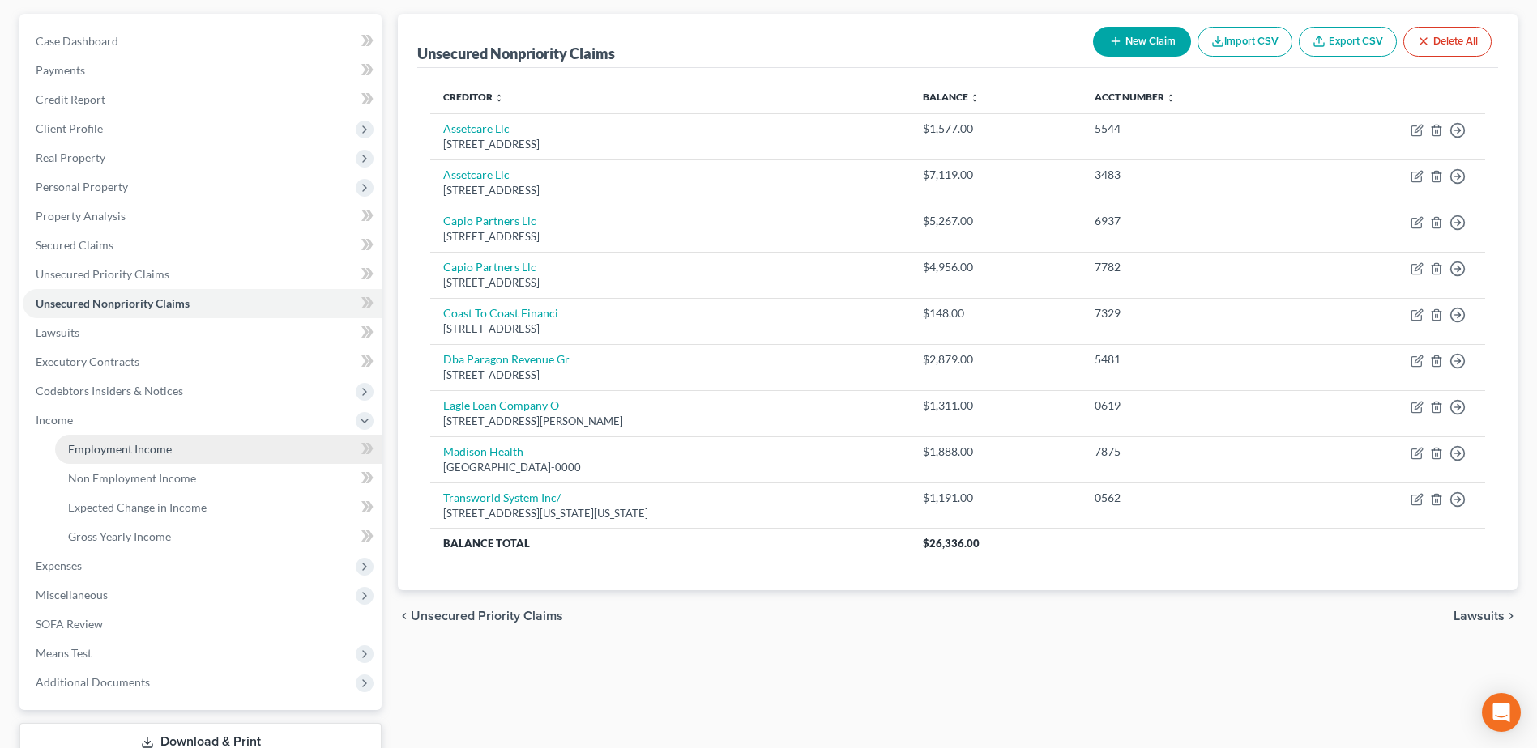
click at [163, 442] on span "Employment Income" at bounding box center [120, 449] width 104 height 14
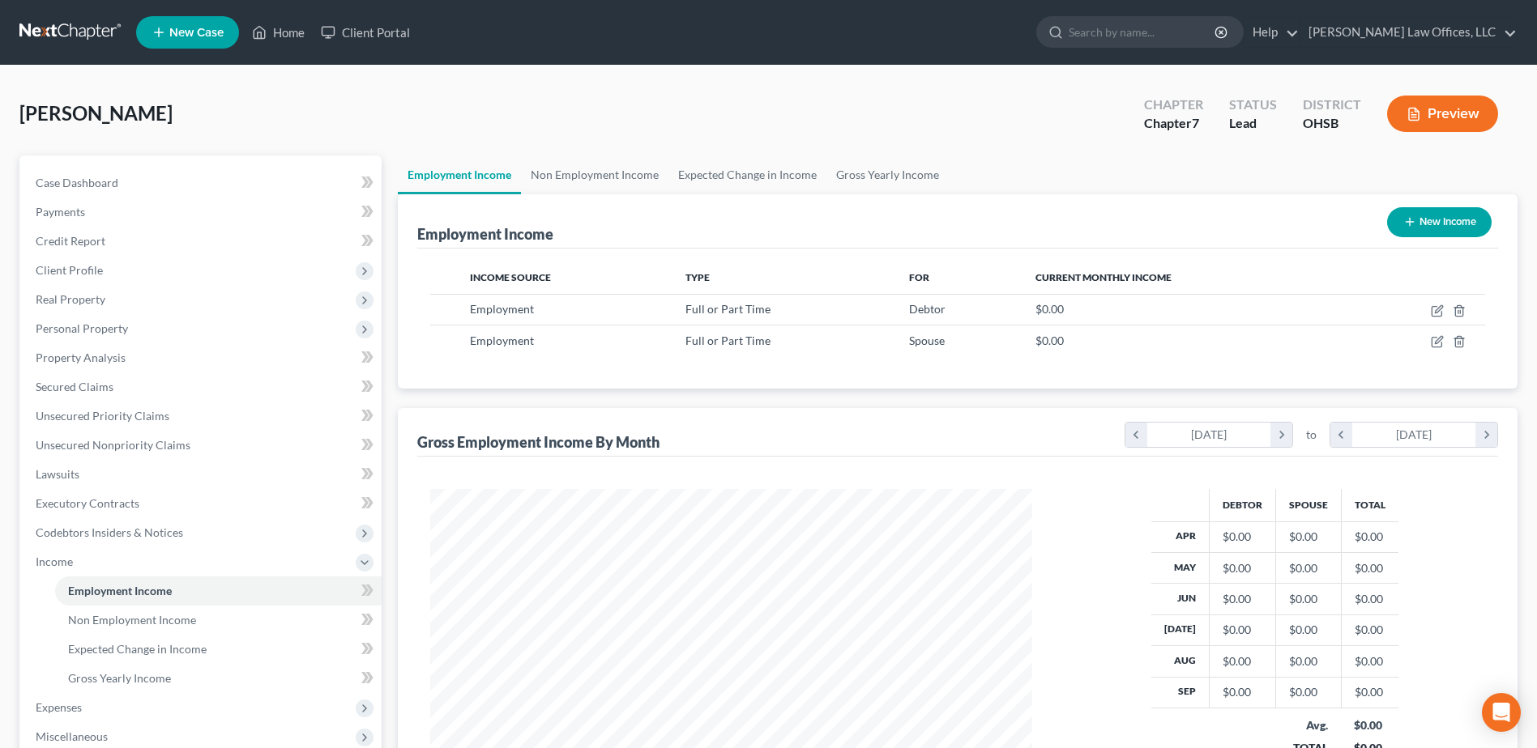
scroll to position [301, 633]
click at [1458, 344] on line "button" at bounding box center [1458, 343] width 0 height 3
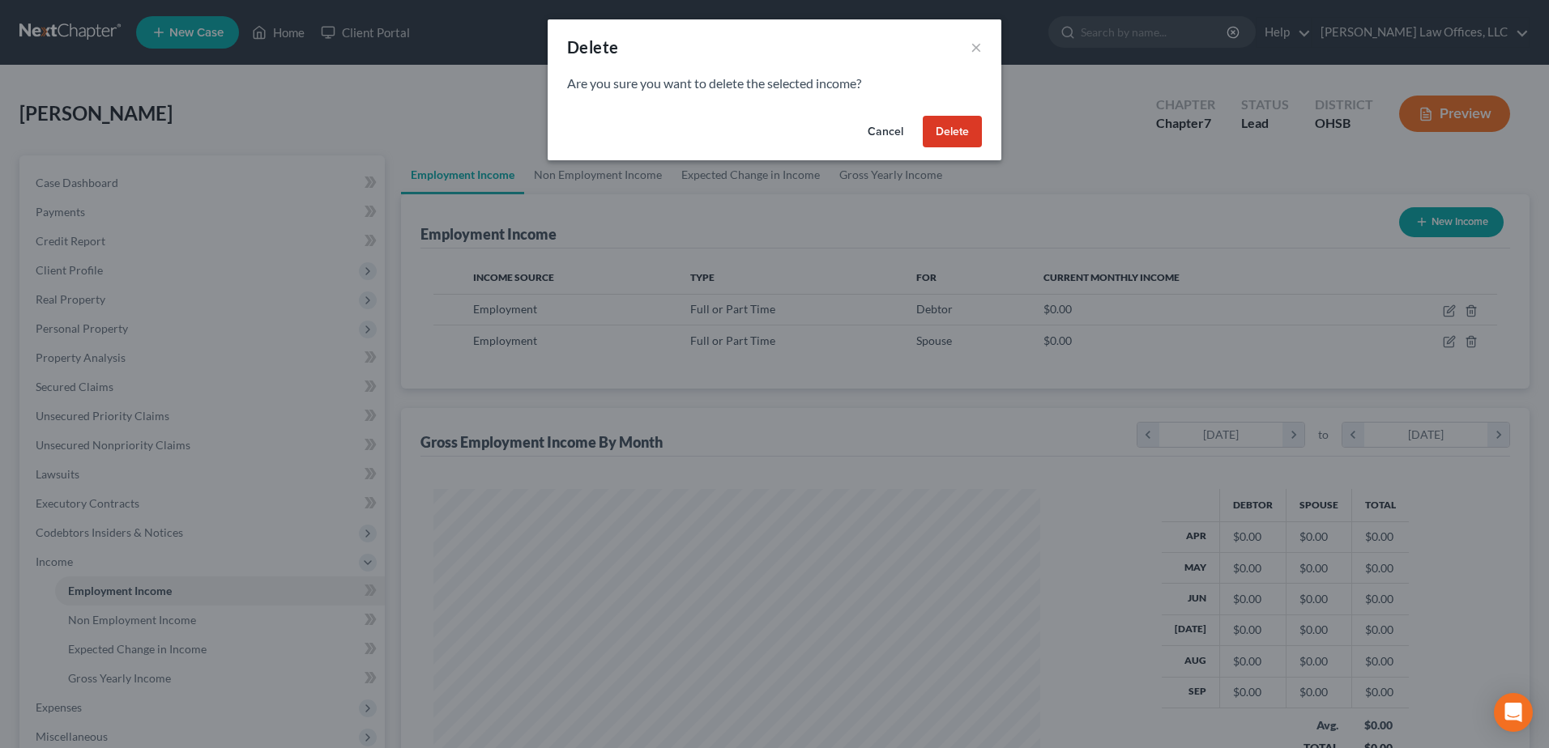
click at [959, 136] on button "Delete" at bounding box center [952, 132] width 59 height 32
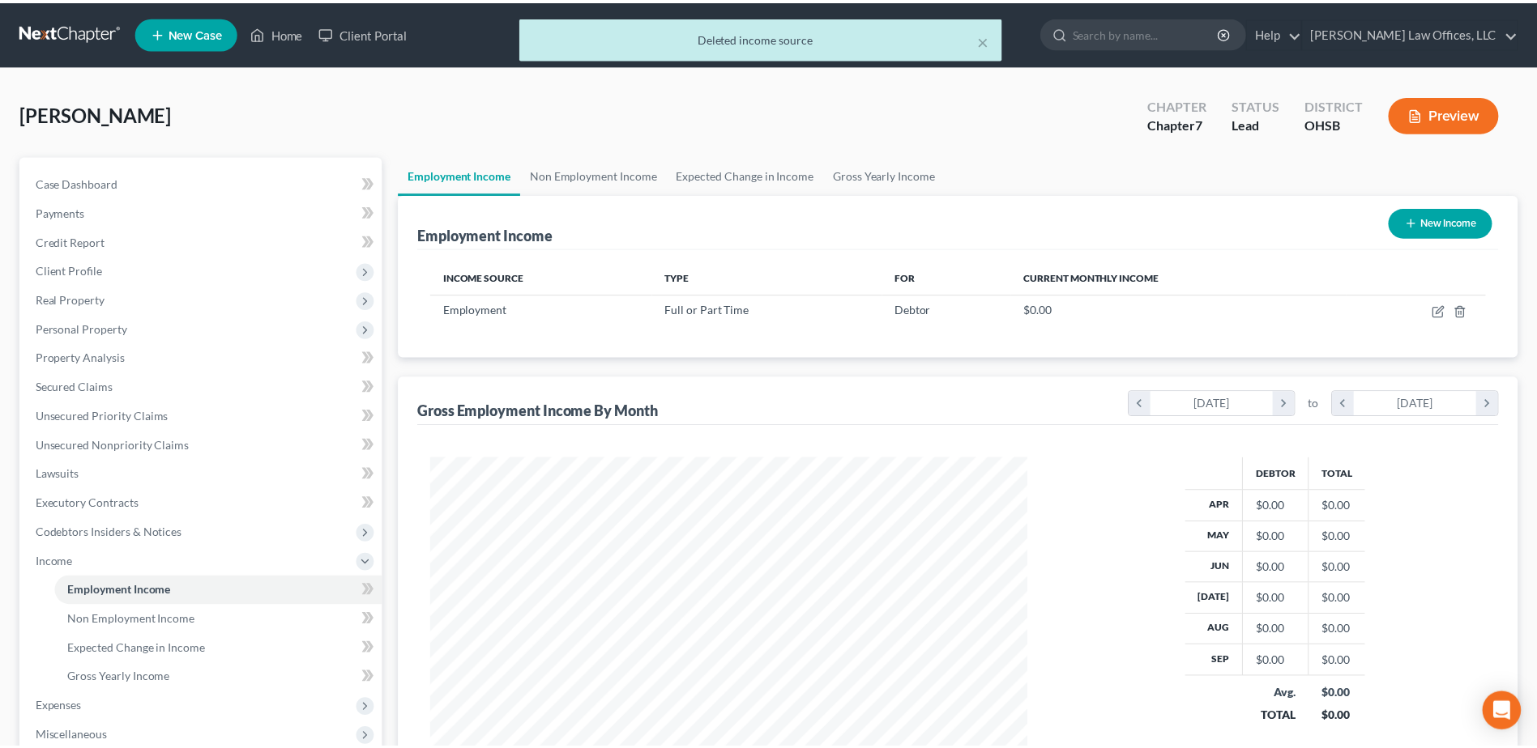
scroll to position [301, 633]
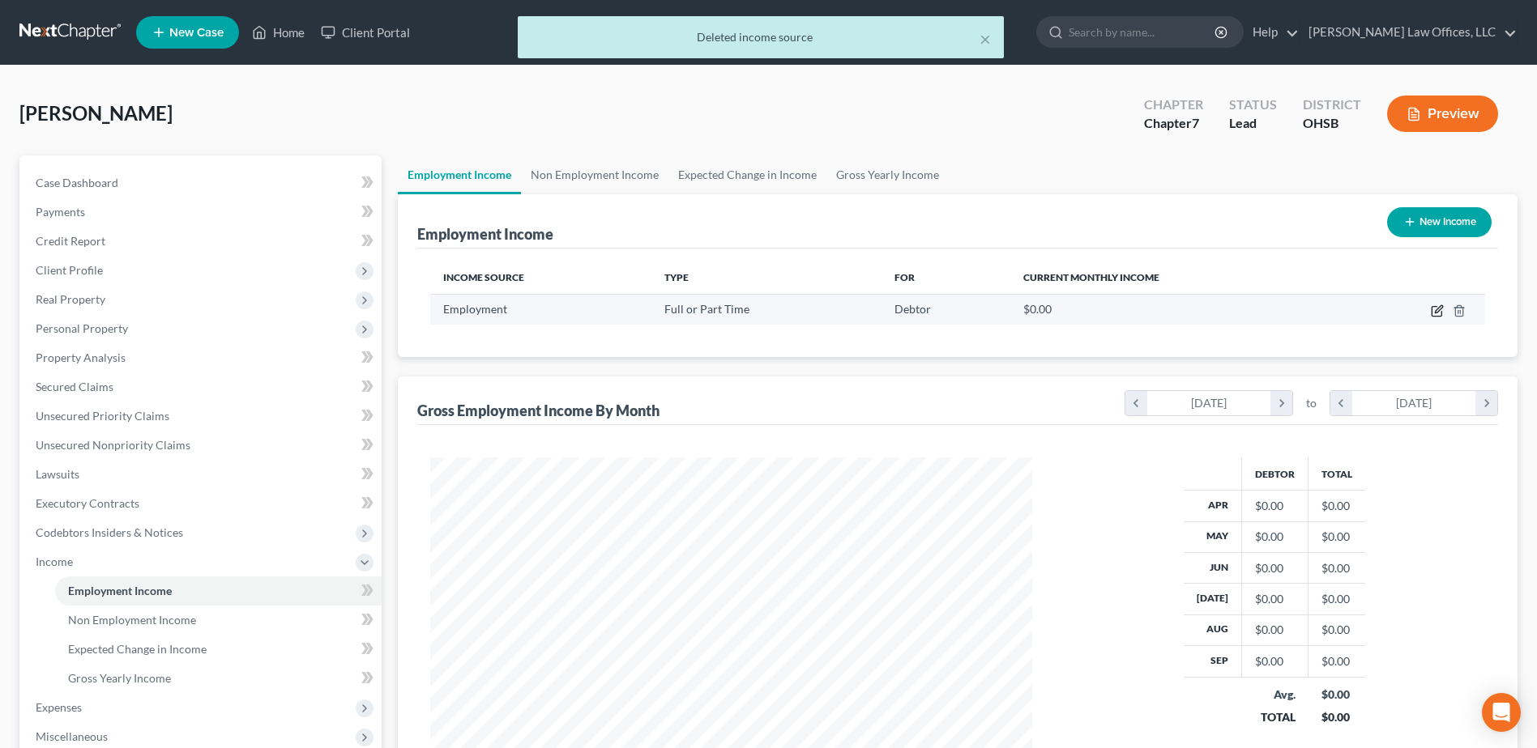
click at [1435, 305] on icon "button" at bounding box center [1437, 311] width 13 height 13
select select "0"
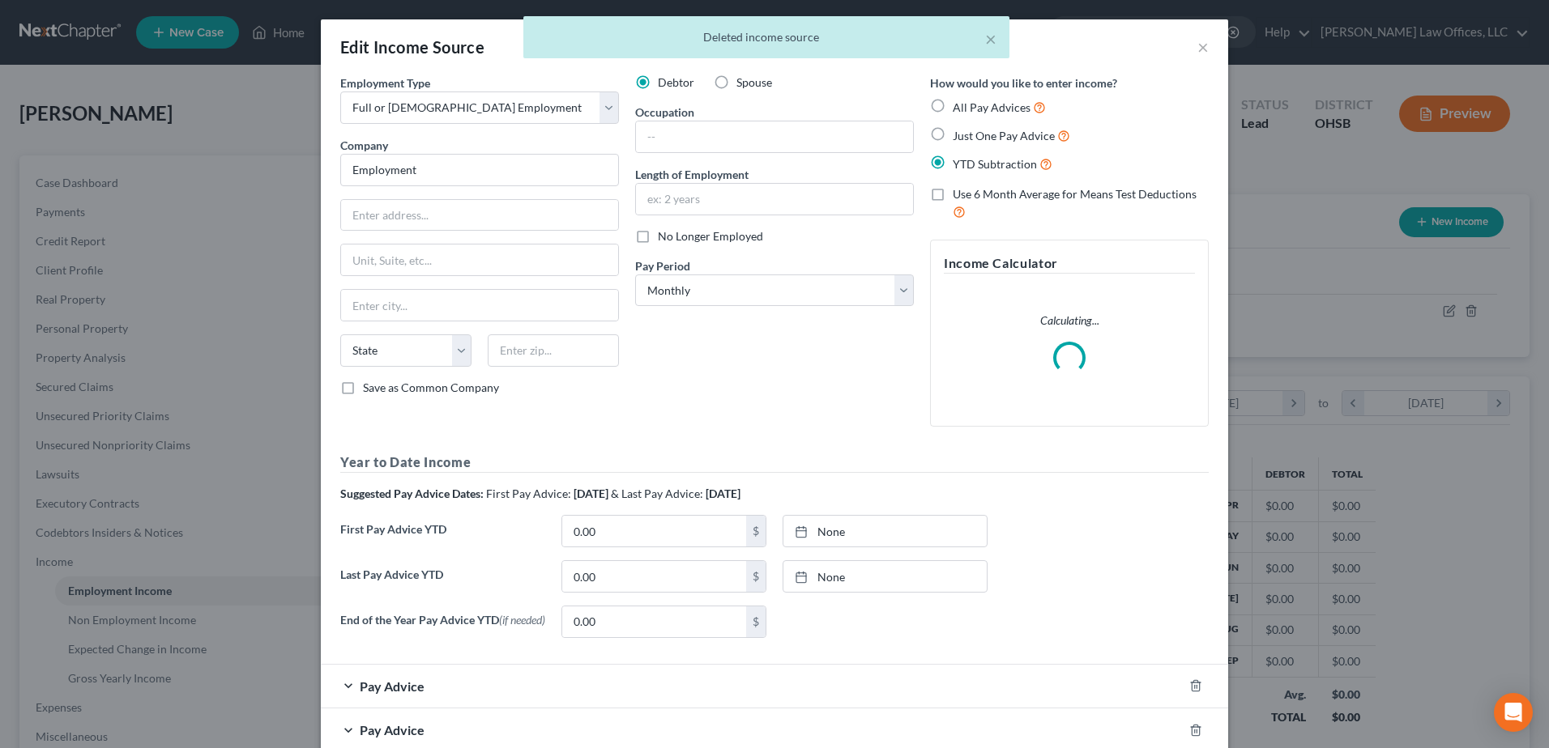
scroll to position [303, 640]
drag, startPoint x: 504, startPoint y: 173, endPoint x: 318, endPoint y: 178, distance: 185.6
click at [321, 178] on div "Employment Type * Select Full or Part Time Employment Self Employment Company *…" at bounding box center [774, 422] width 907 height 694
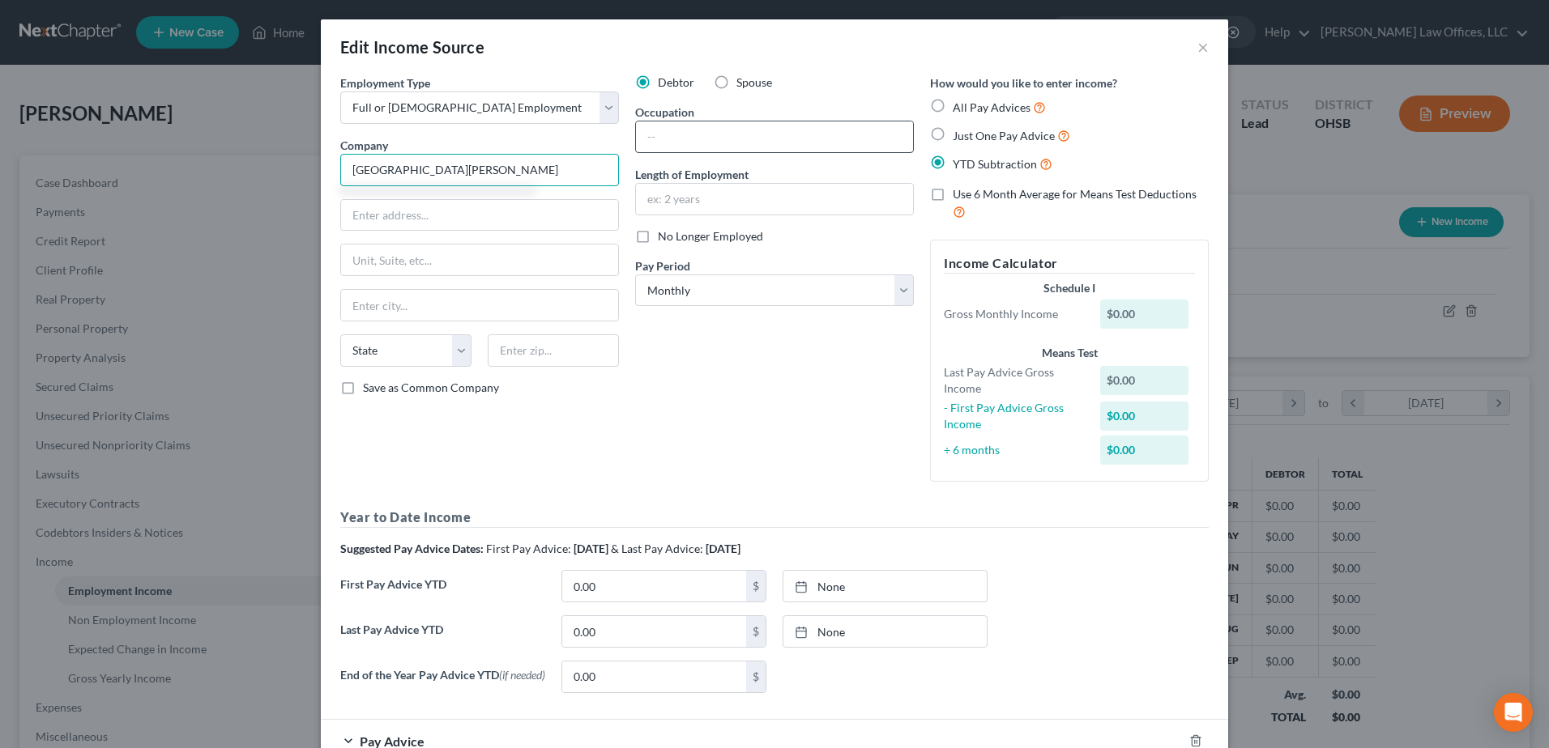
type input "Vienna Meadows"
click at [680, 139] on input "text" at bounding box center [774, 137] width 277 height 31
type input "Care Giver"
type input "2 Years"
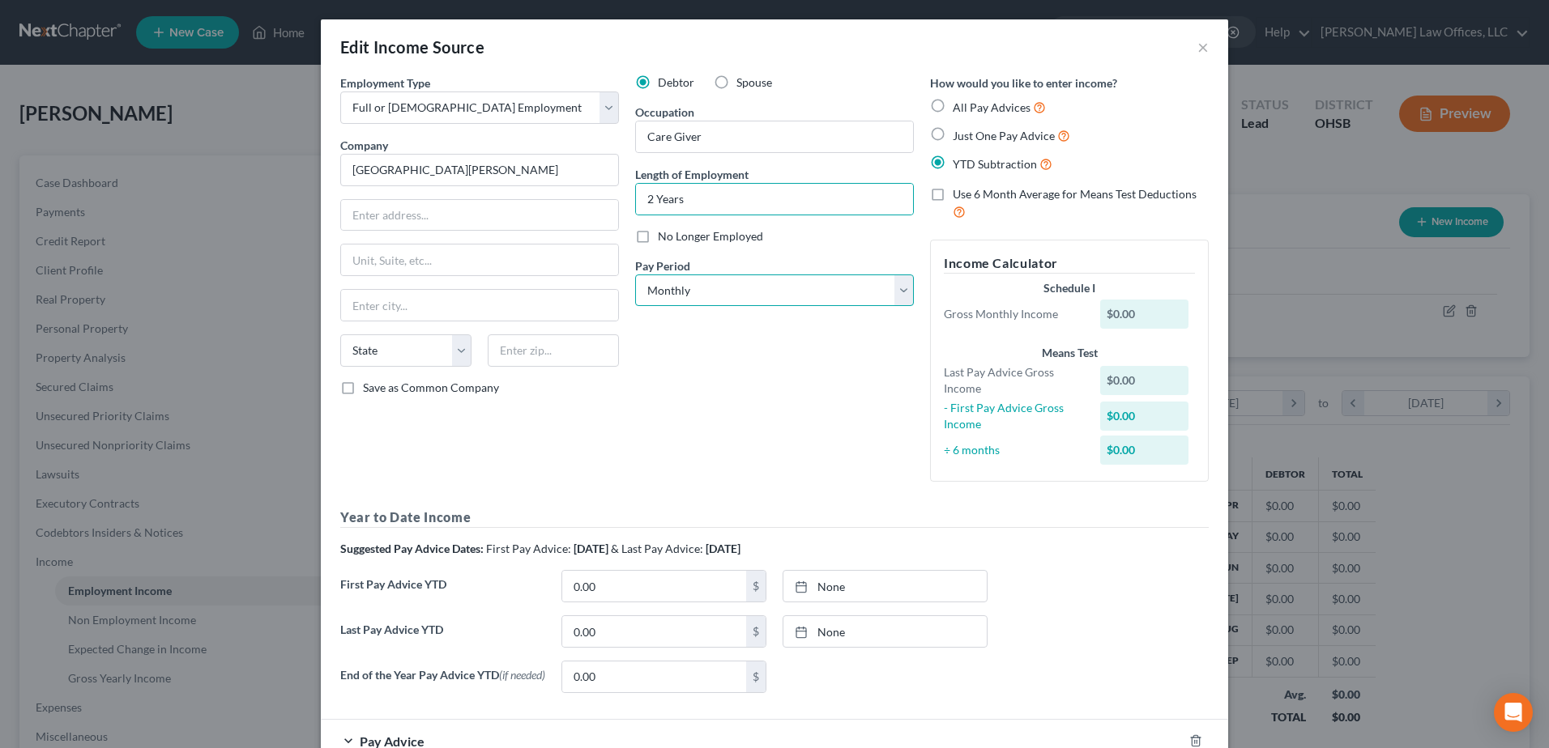
click at [898, 295] on select "Select Monthly Twice Monthly Every Other Week Weekly" at bounding box center [774, 291] width 279 height 32
select select "2"
click at [635, 275] on select "Select Monthly Twice Monthly Every Other Week Weekly" at bounding box center [774, 291] width 279 height 32
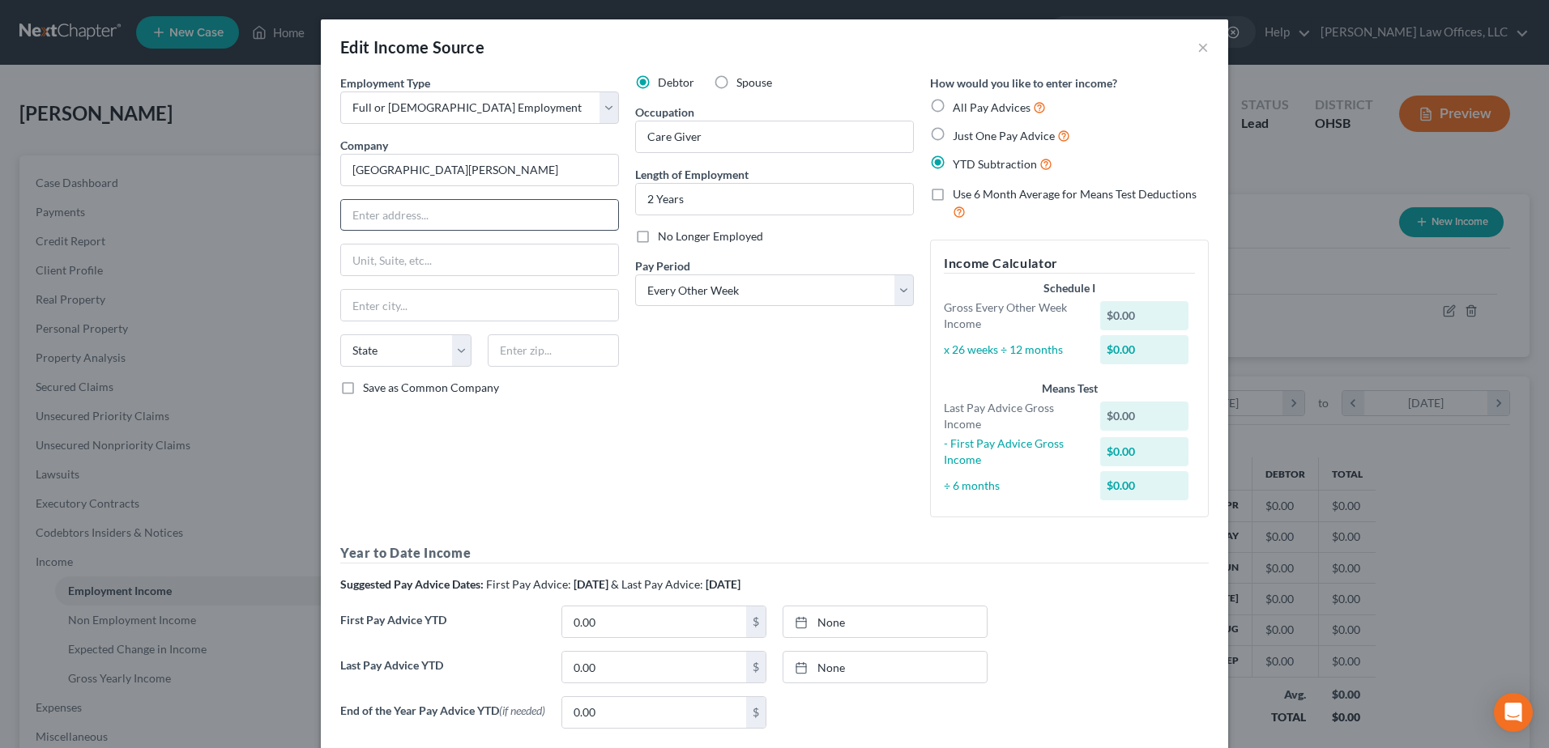
click at [420, 217] on input "text" at bounding box center [479, 215] width 277 height 31
type input "c/o Empowering People Mgmt, Inc."
click at [409, 254] on input "text" at bounding box center [479, 260] width 277 height 31
type input "25000 Country Club Rd., Suite 255"
type input "44070"
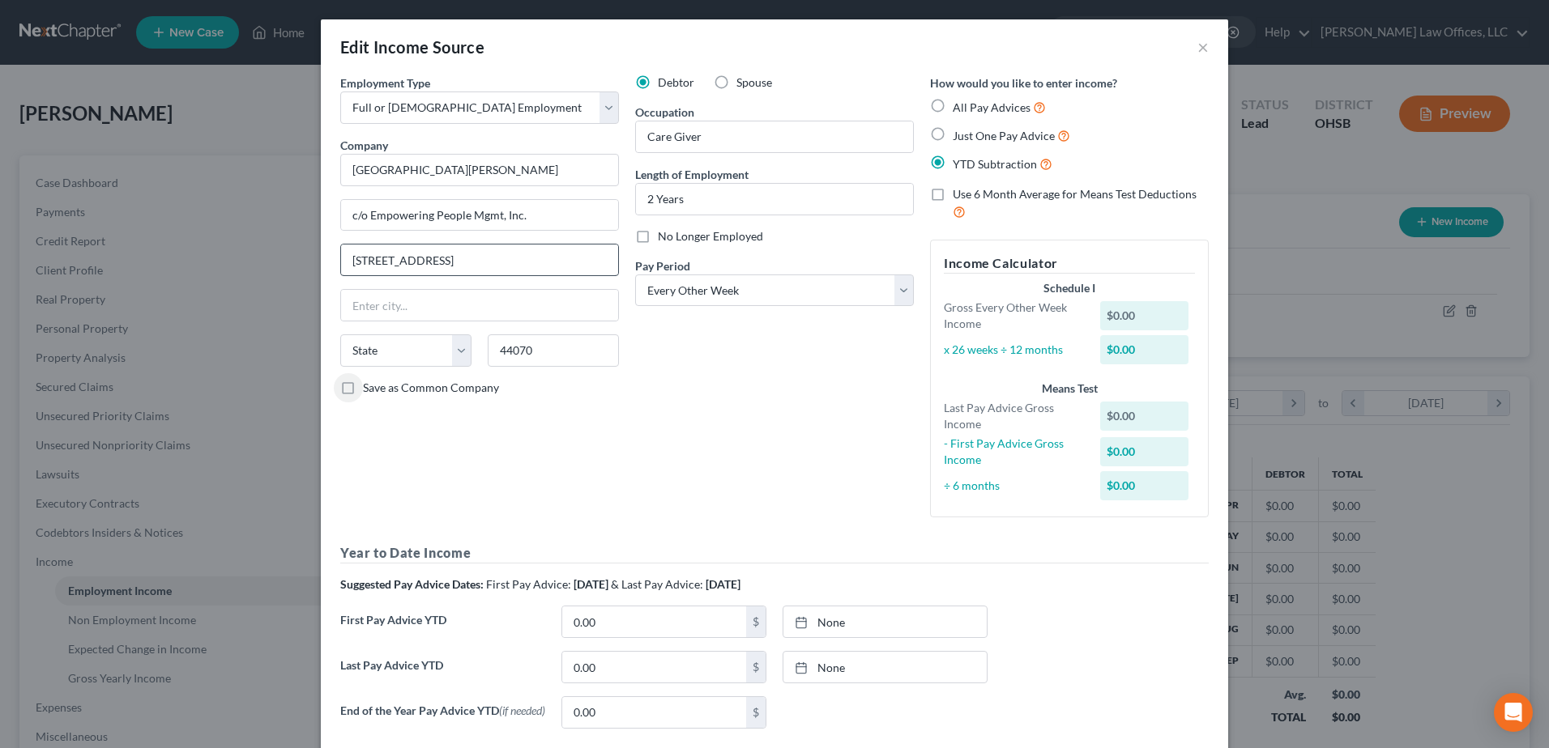
type input "North Olmsted"
select select "36"
click at [806, 666] on div at bounding box center [806, 668] width 23 height 14
type input "[DATE]"
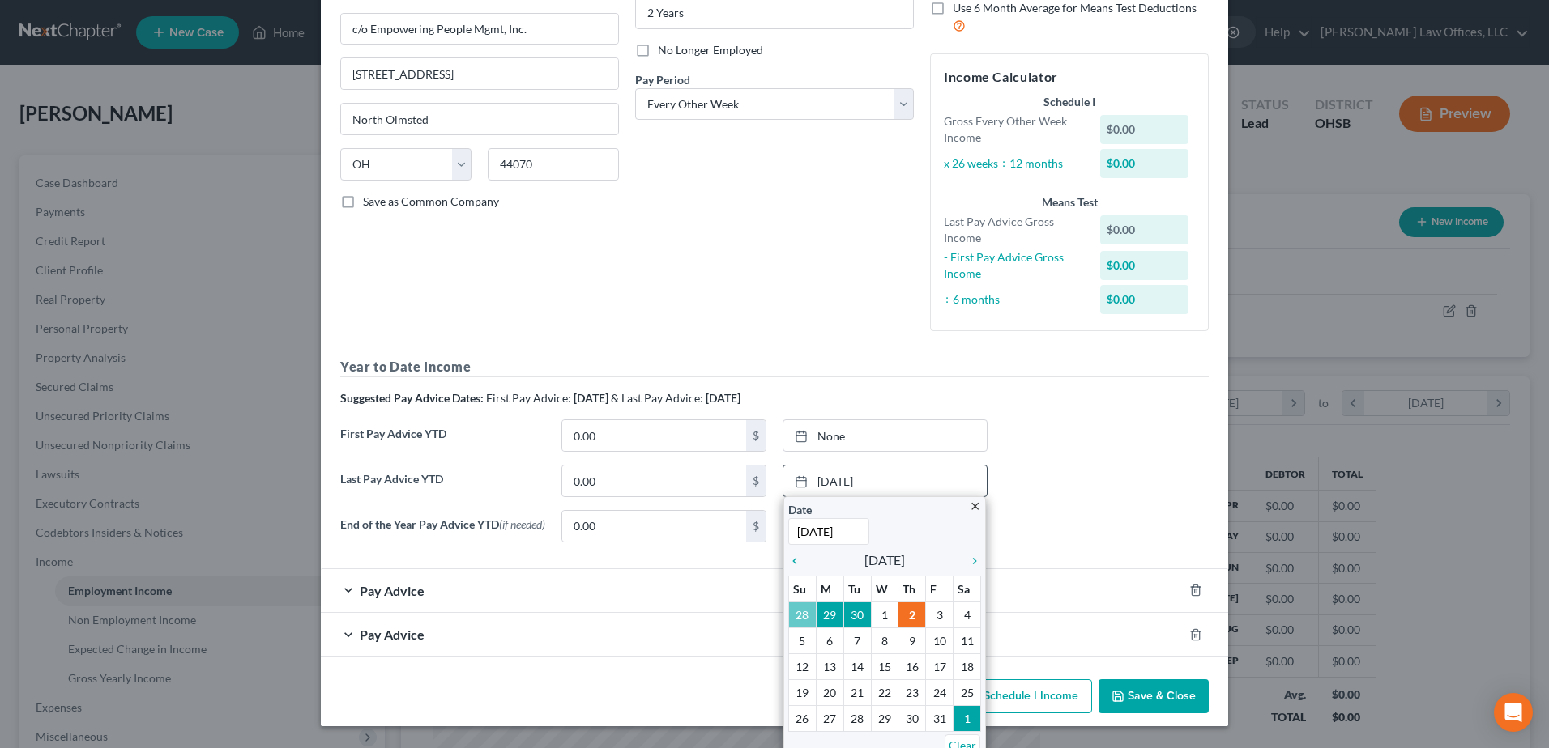
scroll to position [199, 0]
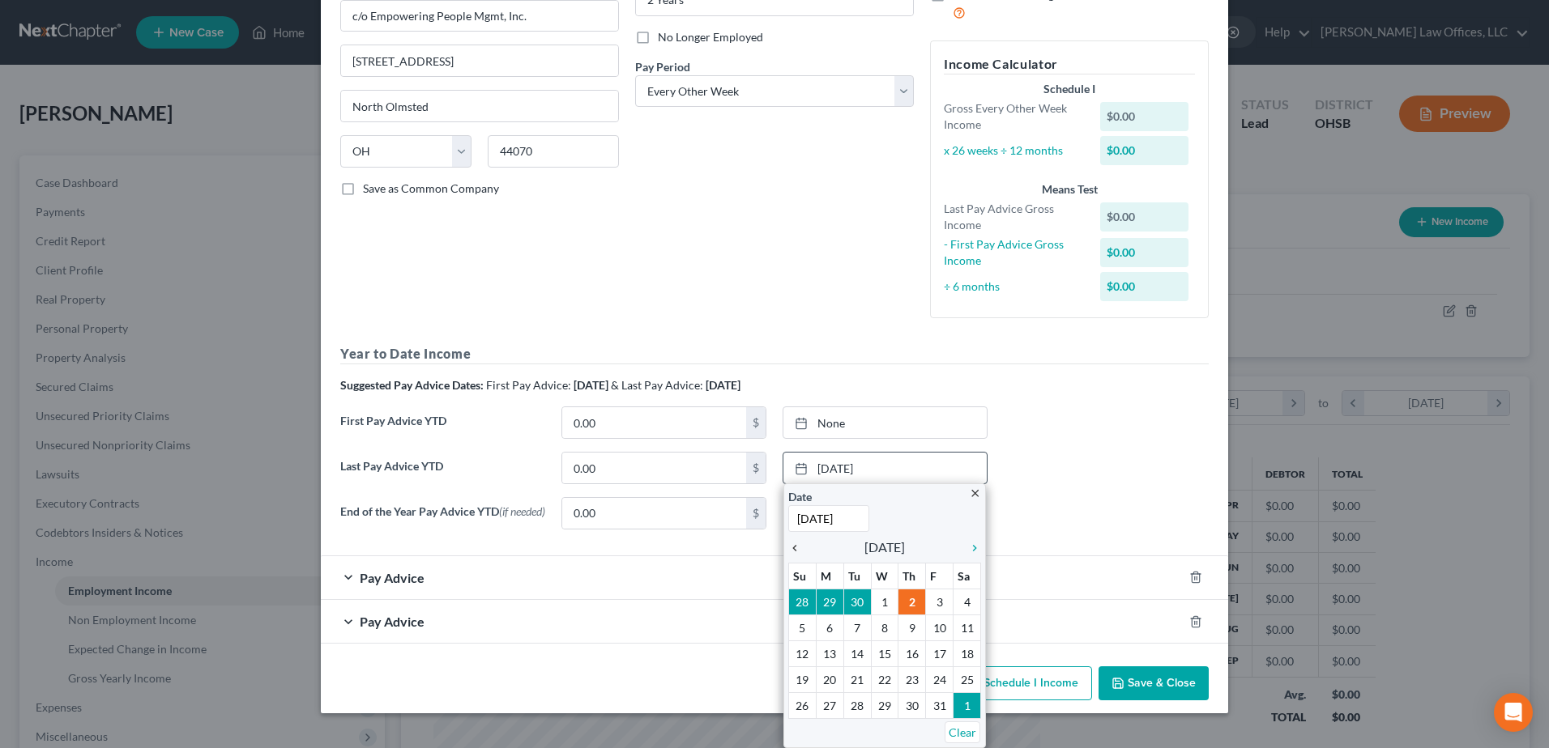
click at [788, 549] on icon "chevron_left" at bounding box center [798, 548] width 21 height 13
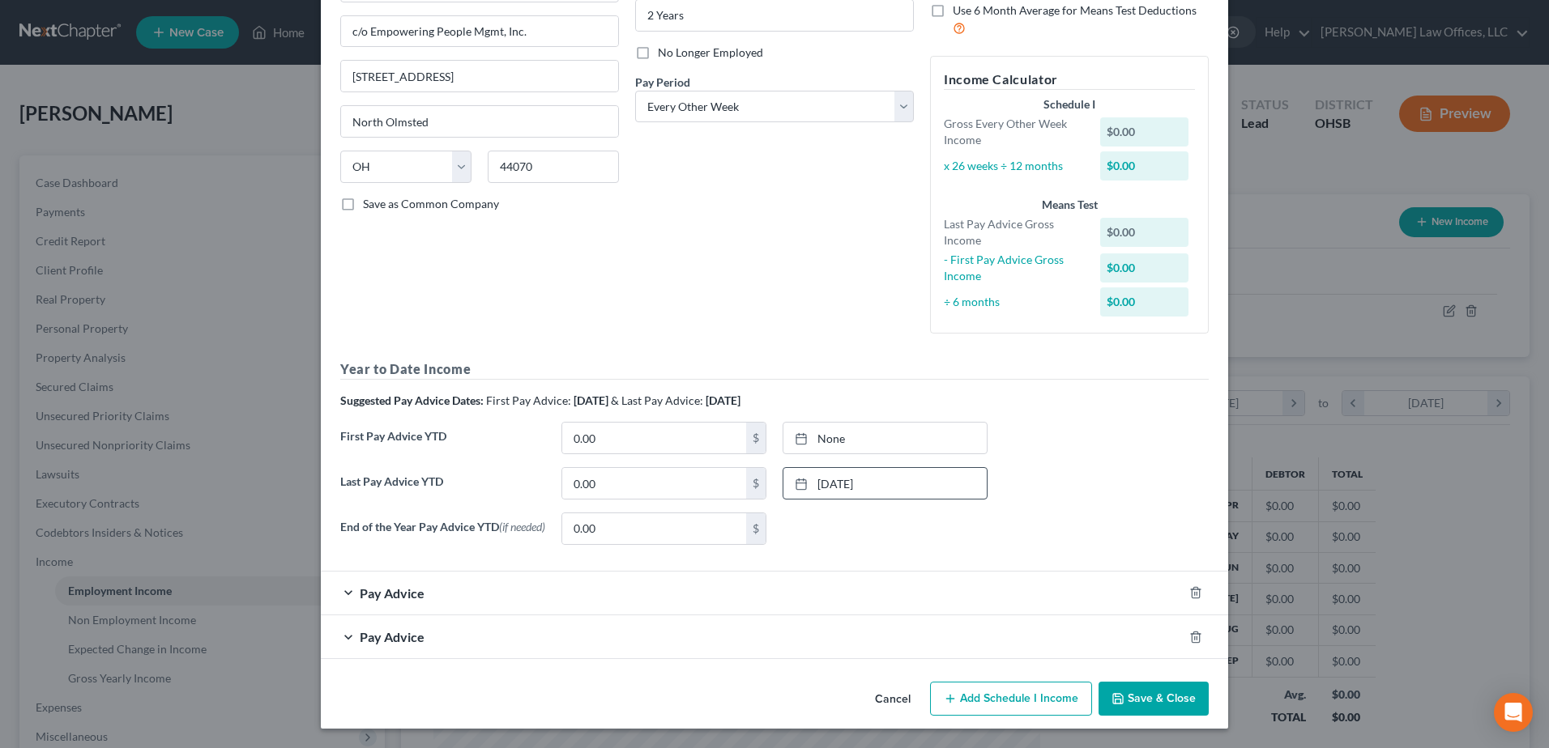
scroll to position [187, 0]
type input "[DATE]"
click at [825, 439] on link "None" at bounding box center [884, 438] width 203 height 31
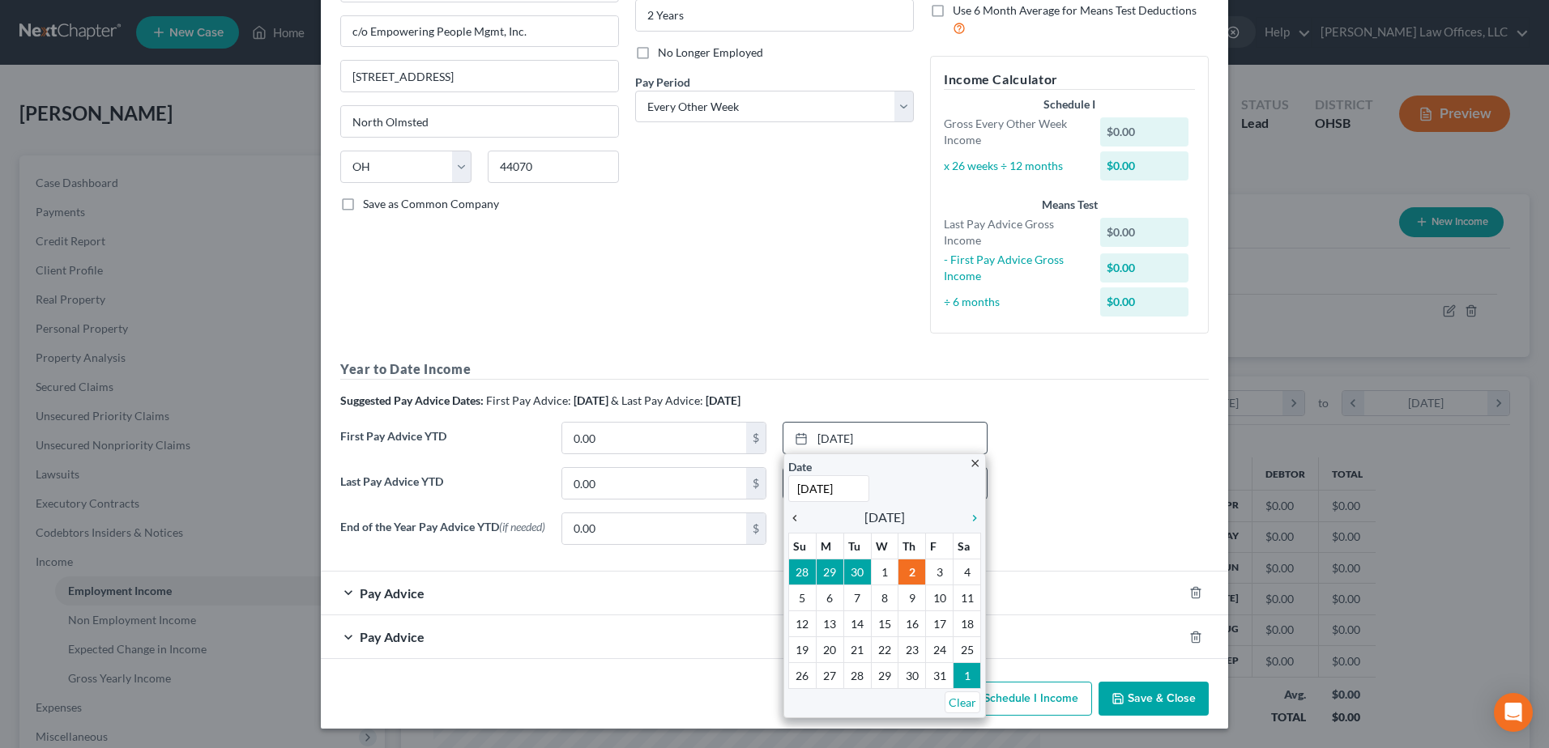
click at [788, 518] on icon "chevron_left" at bounding box center [798, 518] width 21 height 13
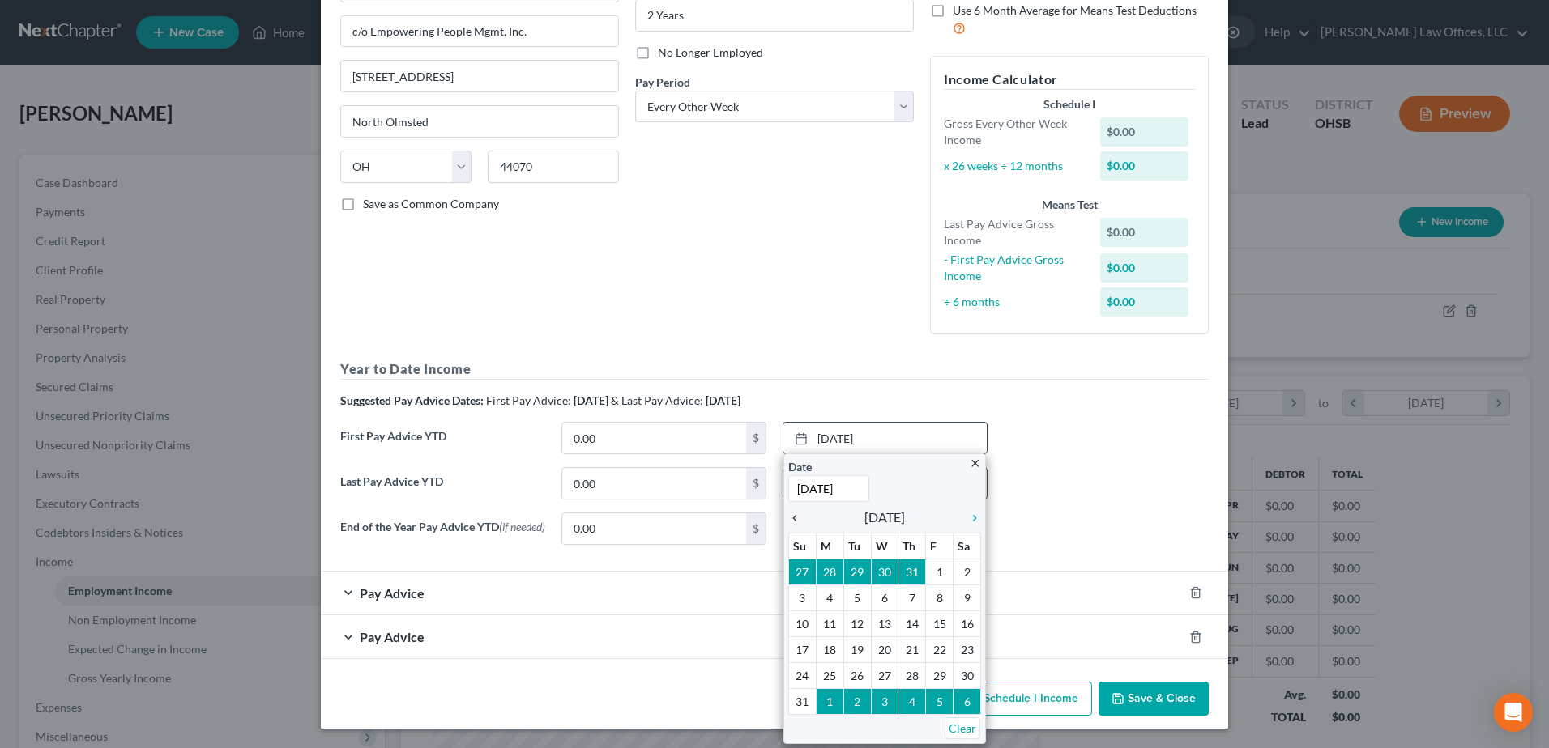
click at [788, 518] on icon "chevron_left" at bounding box center [798, 518] width 21 height 13
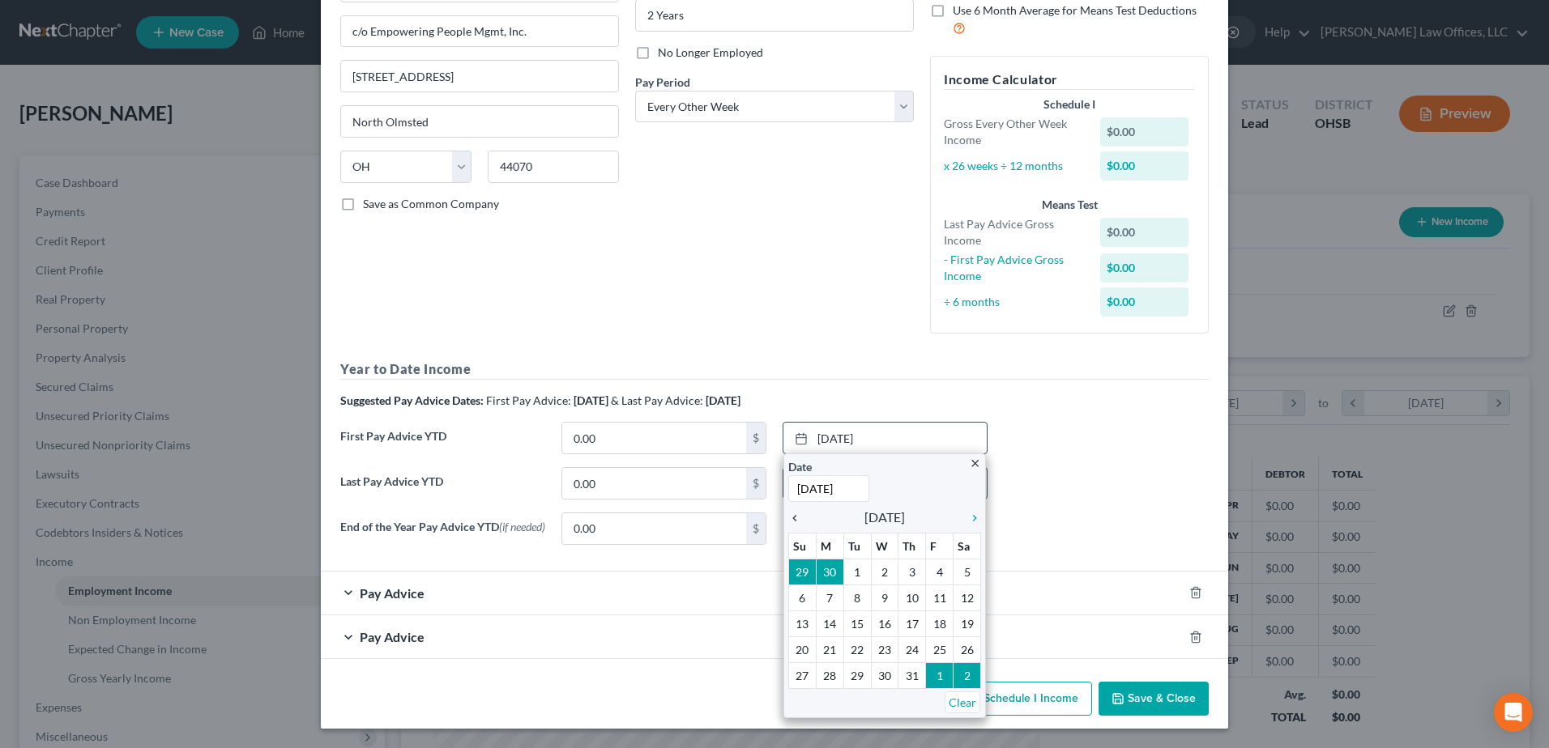
click at [788, 518] on icon "chevron_left" at bounding box center [798, 518] width 21 height 13
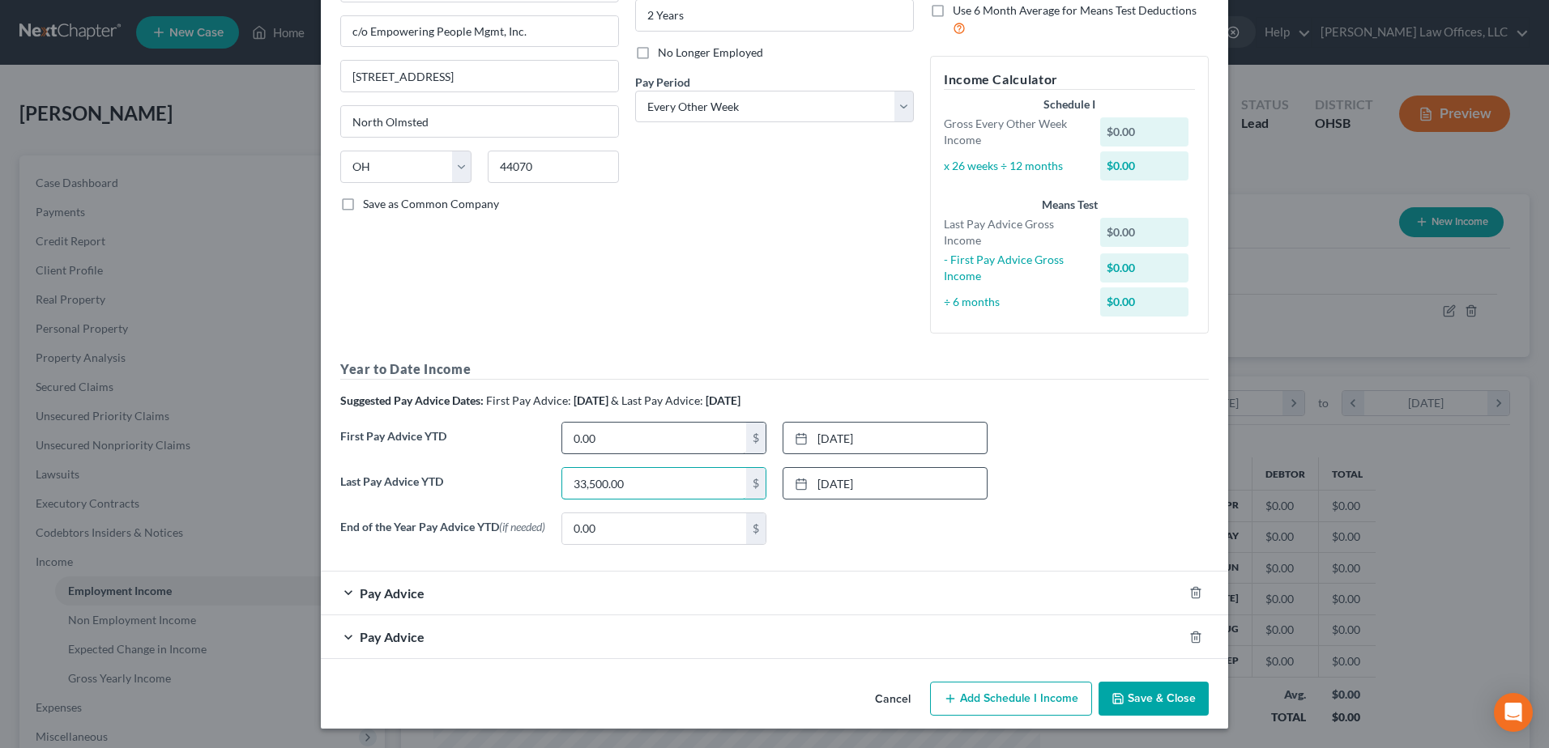
type input "33,500.00"
type input "11,318.96"
click at [1192, 632] on icon "button" at bounding box center [1195, 637] width 7 height 11
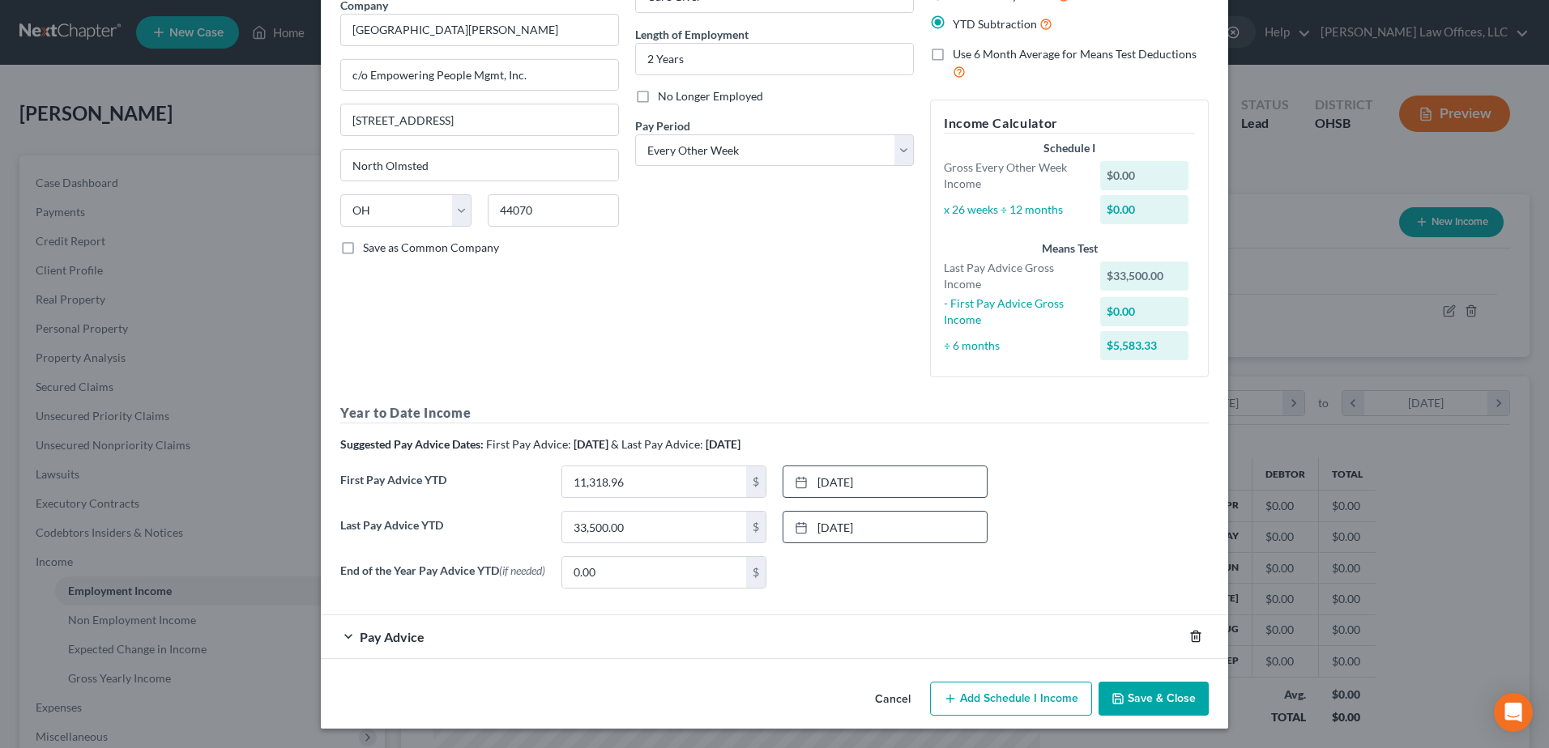
click at [1191, 633] on polyline "button" at bounding box center [1196, 633] width 10 height 0
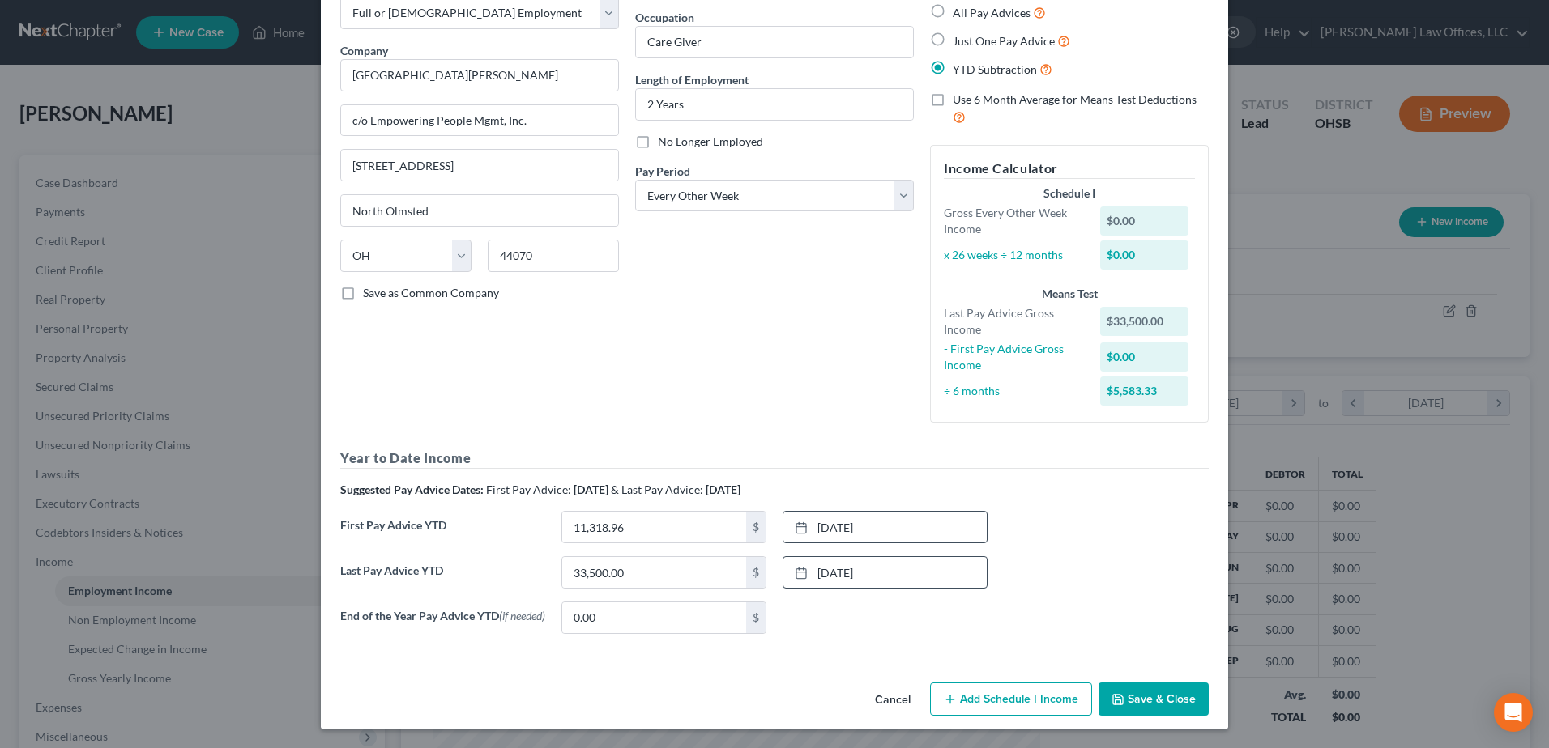
scroll to position [99, 0]
click at [1014, 699] on button "Add Schedule I Income" at bounding box center [1011, 700] width 162 height 34
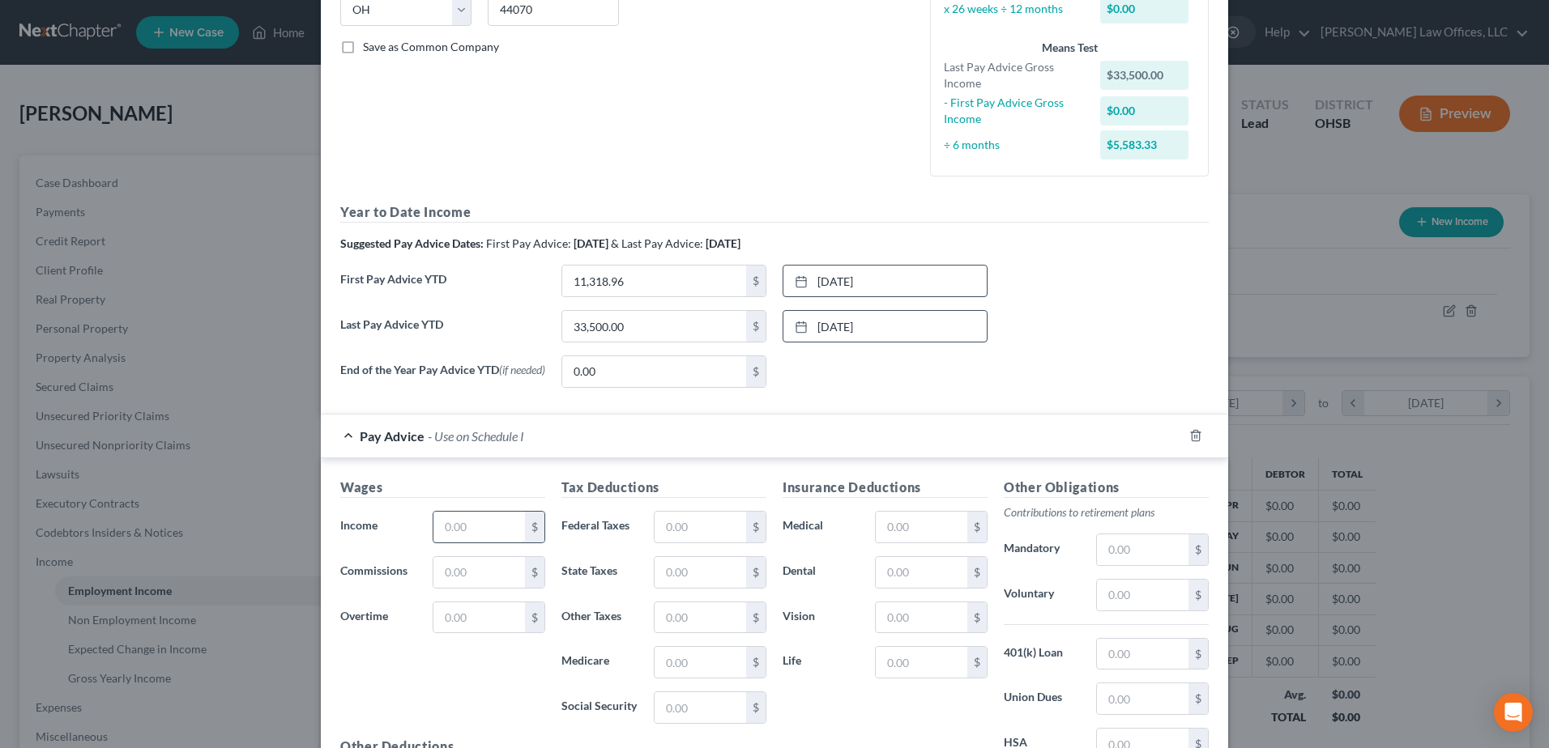
scroll to position [342, 0]
drag, startPoint x: 463, startPoint y: 530, endPoint x: 405, endPoint y: 532, distance: 57.6
click at [407, 532] on div "Income * $" at bounding box center [442, 526] width 221 height 32
type input "1,500.00"
drag, startPoint x: 704, startPoint y: 531, endPoint x: 636, endPoint y: 523, distance: 68.4
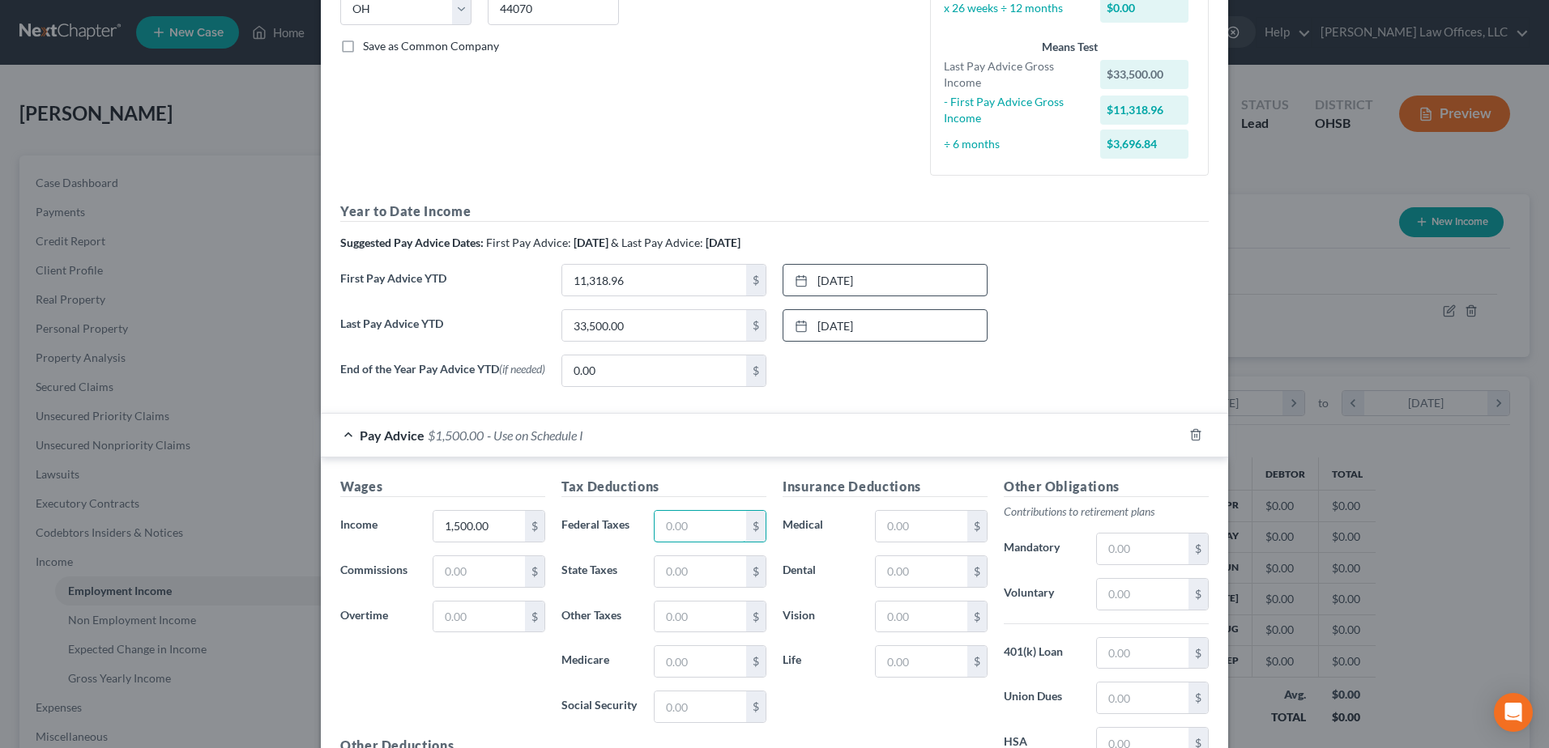
click at [636, 523] on div "Federal Taxes $" at bounding box center [663, 526] width 221 height 32
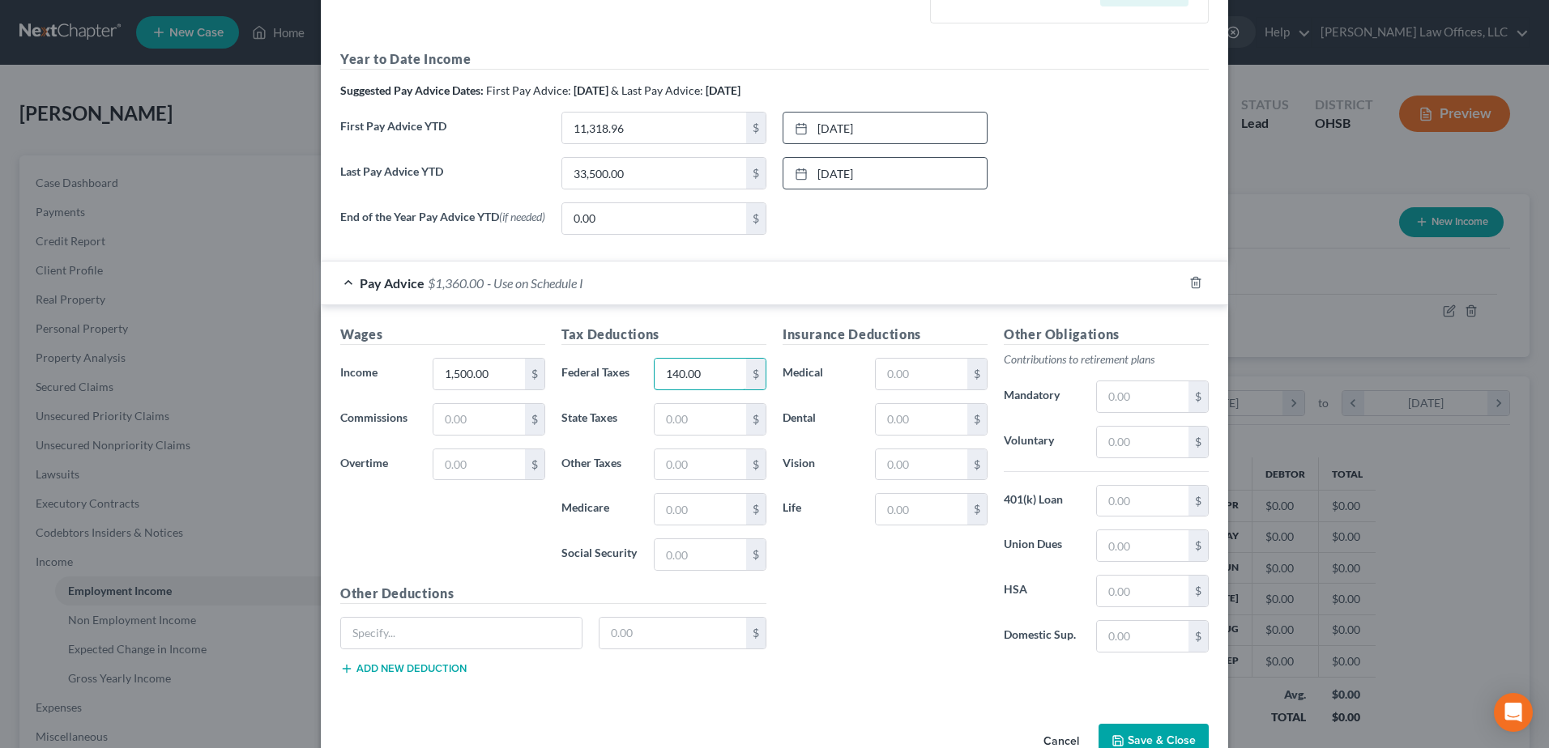
scroll to position [504, 0]
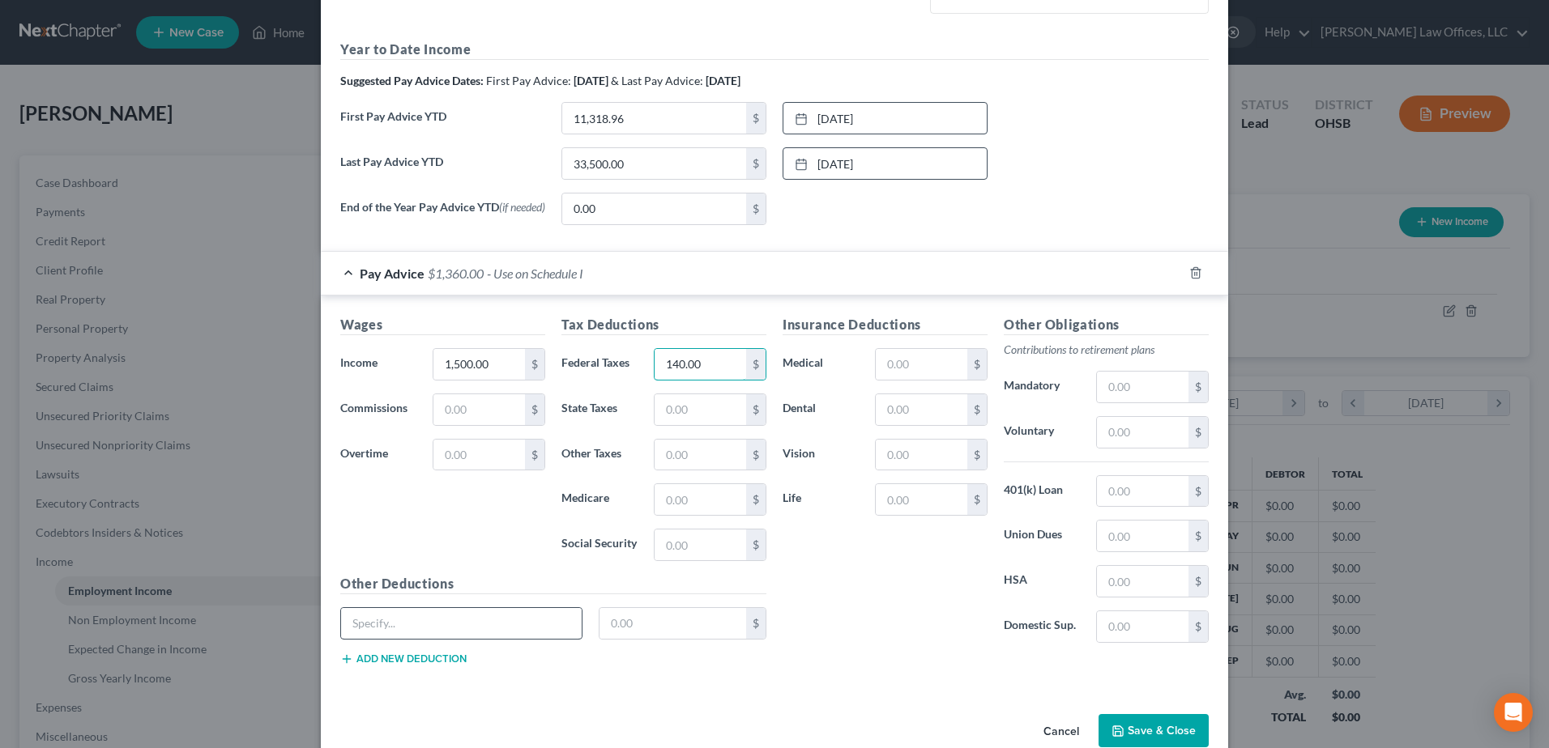
type input "140.00"
click at [446, 628] on input "text" at bounding box center [461, 623] width 241 height 31
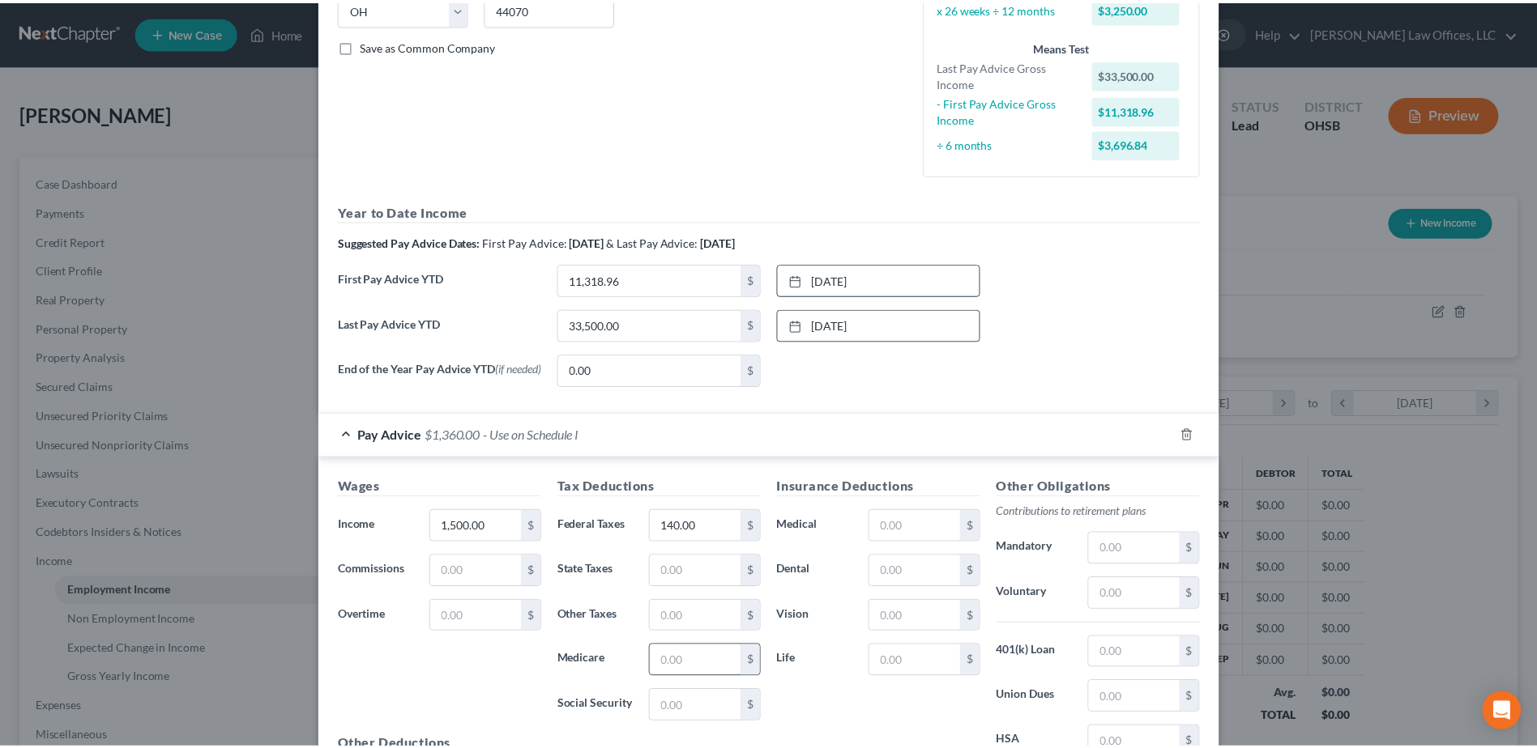
scroll to position [539, 0]
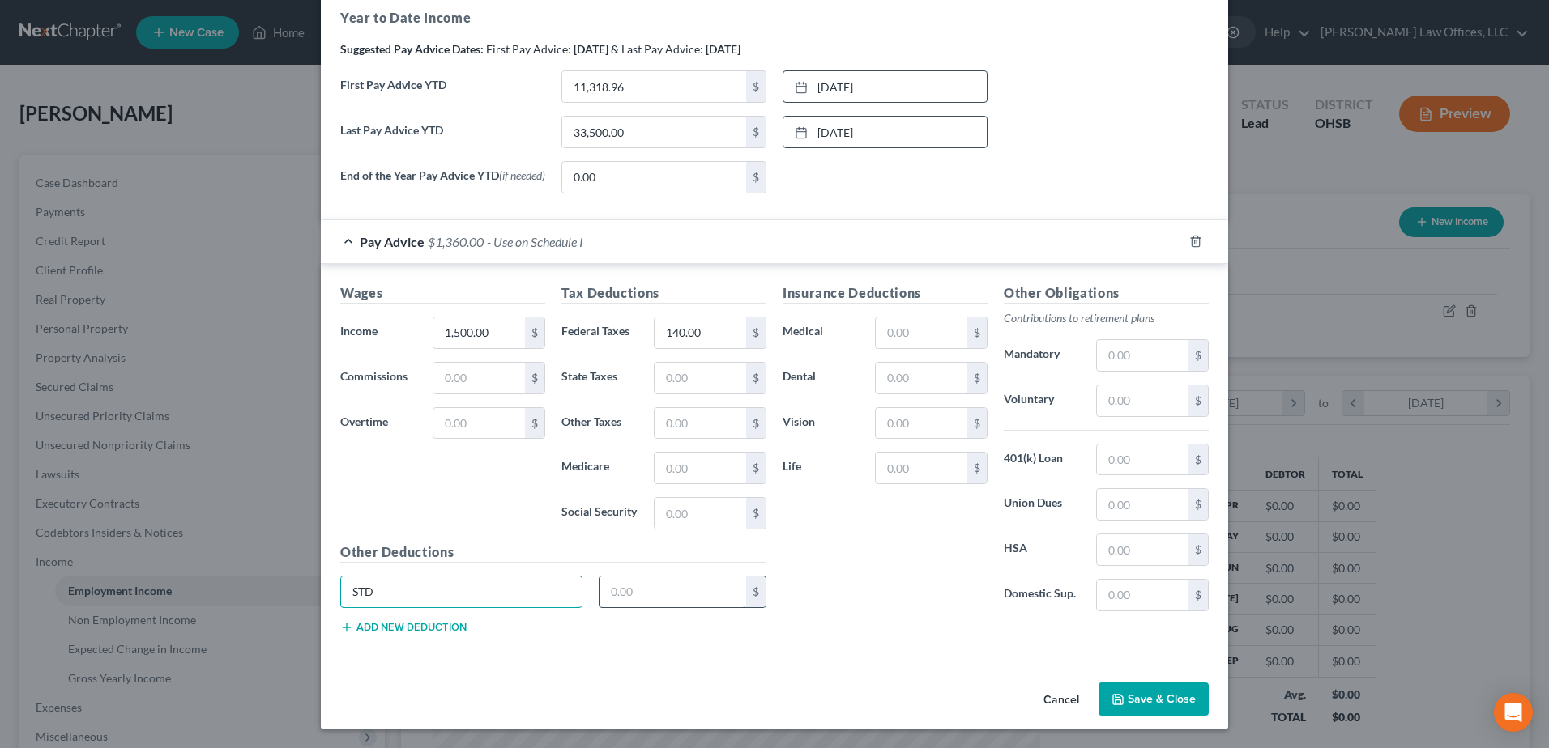
type input "STD"
click at [670, 604] on input "text" at bounding box center [672, 592] width 147 height 31
type input "23.45"
click at [1168, 704] on button "Save & Close" at bounding box center [1153, 700] width 110 height 34
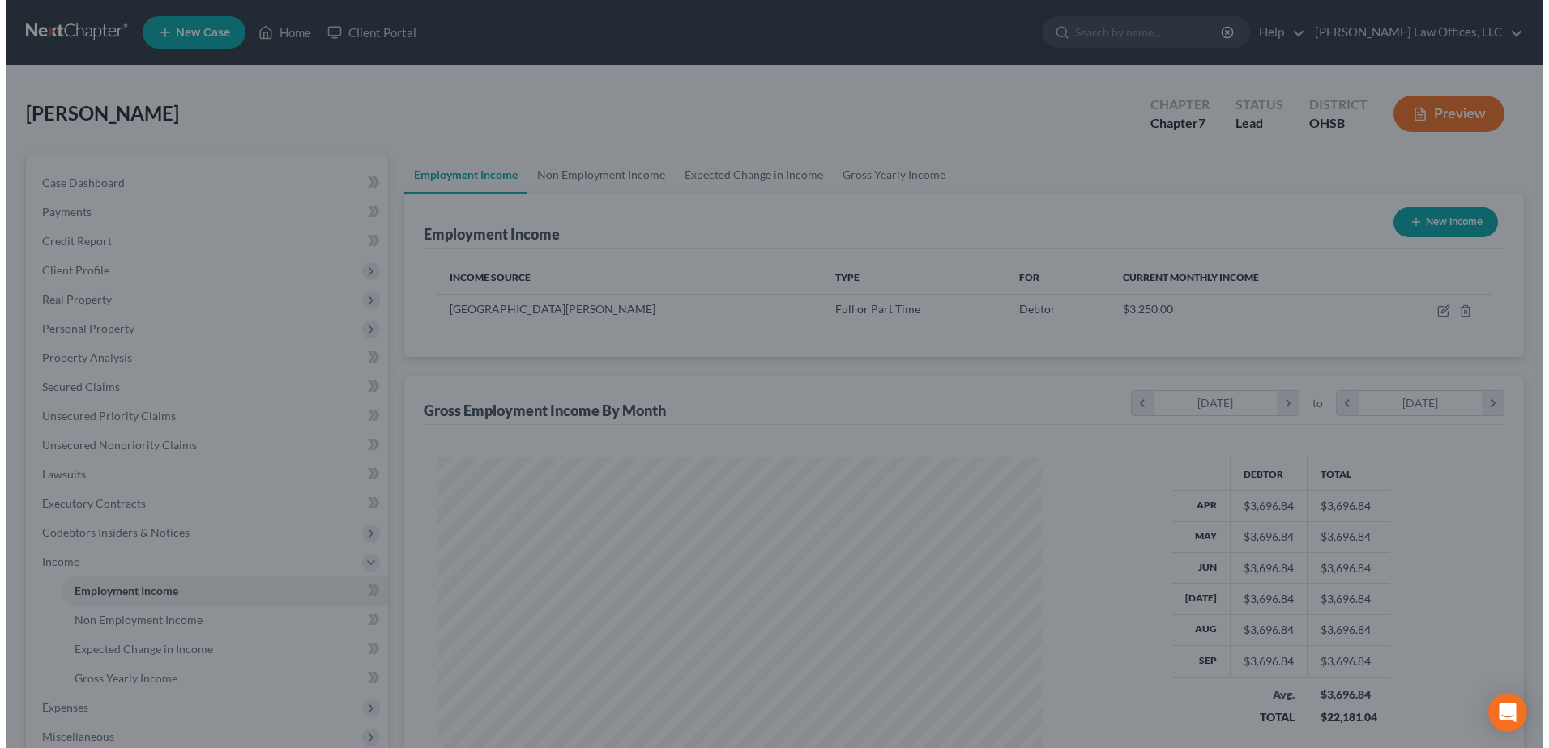
scroll to position [809737, 809403]
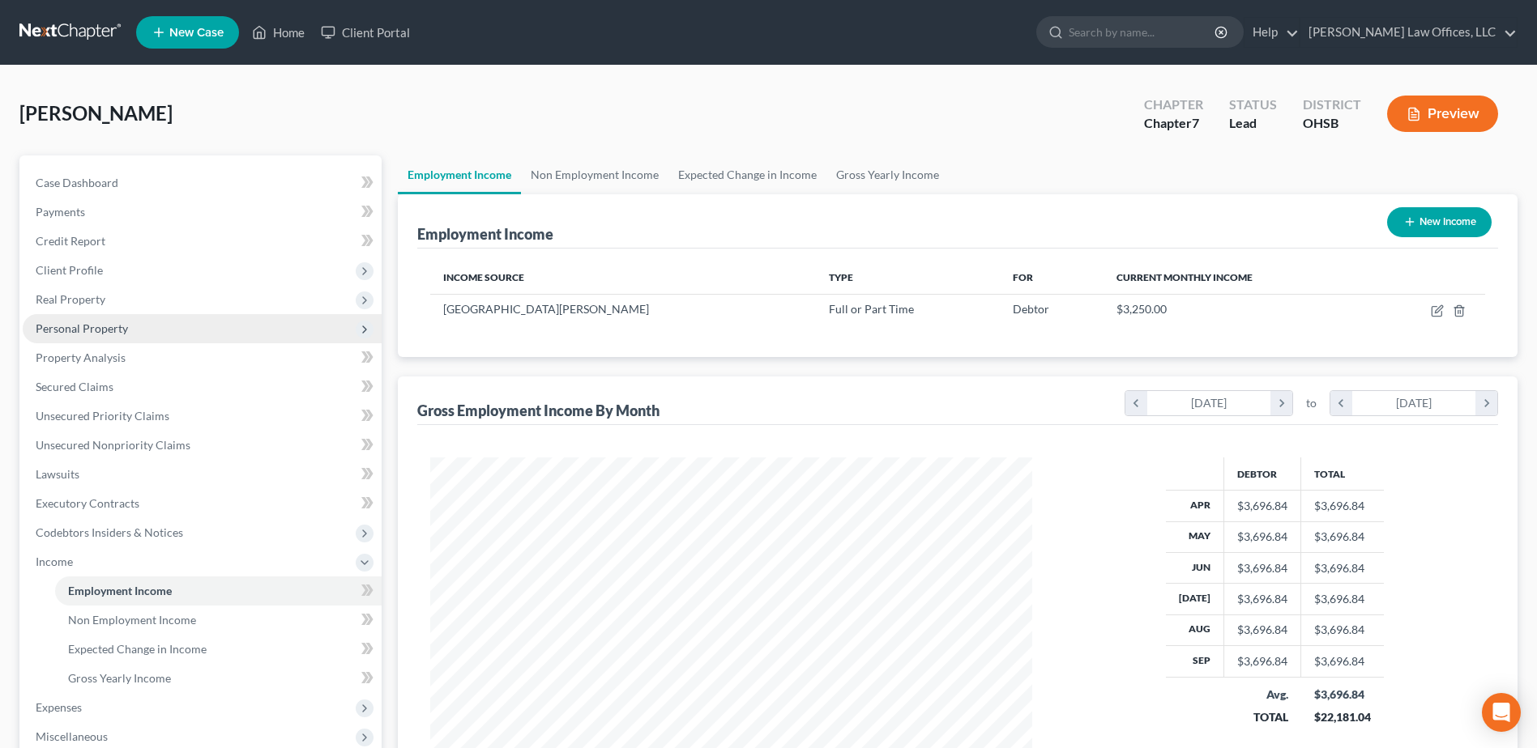
click at [139, 330] on span "Personal Property" at bounding box center [202, 328] width 359 height 29
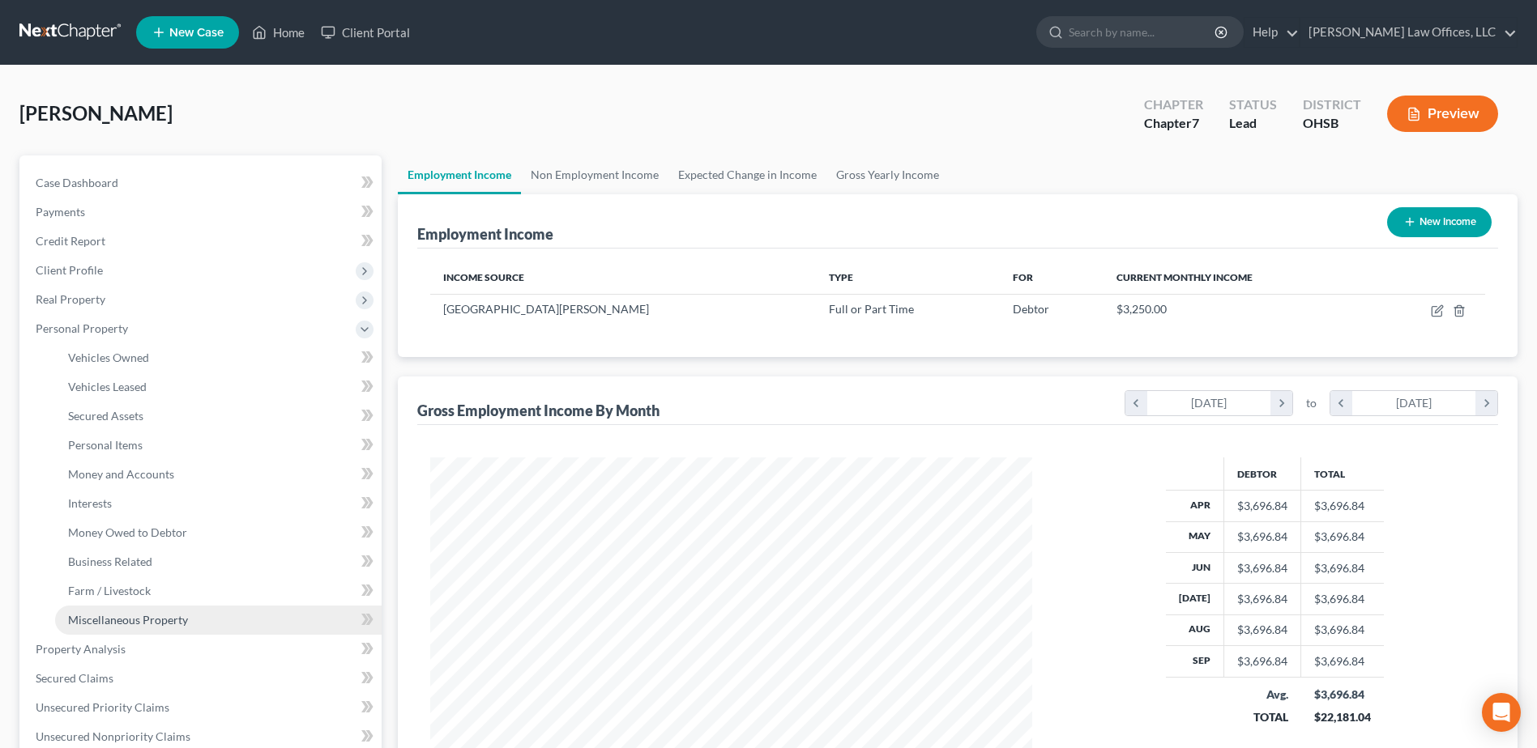
click at [151, 624] on span "Miscellaneous Property" at bounding box center [128, 620] width 120 height 14
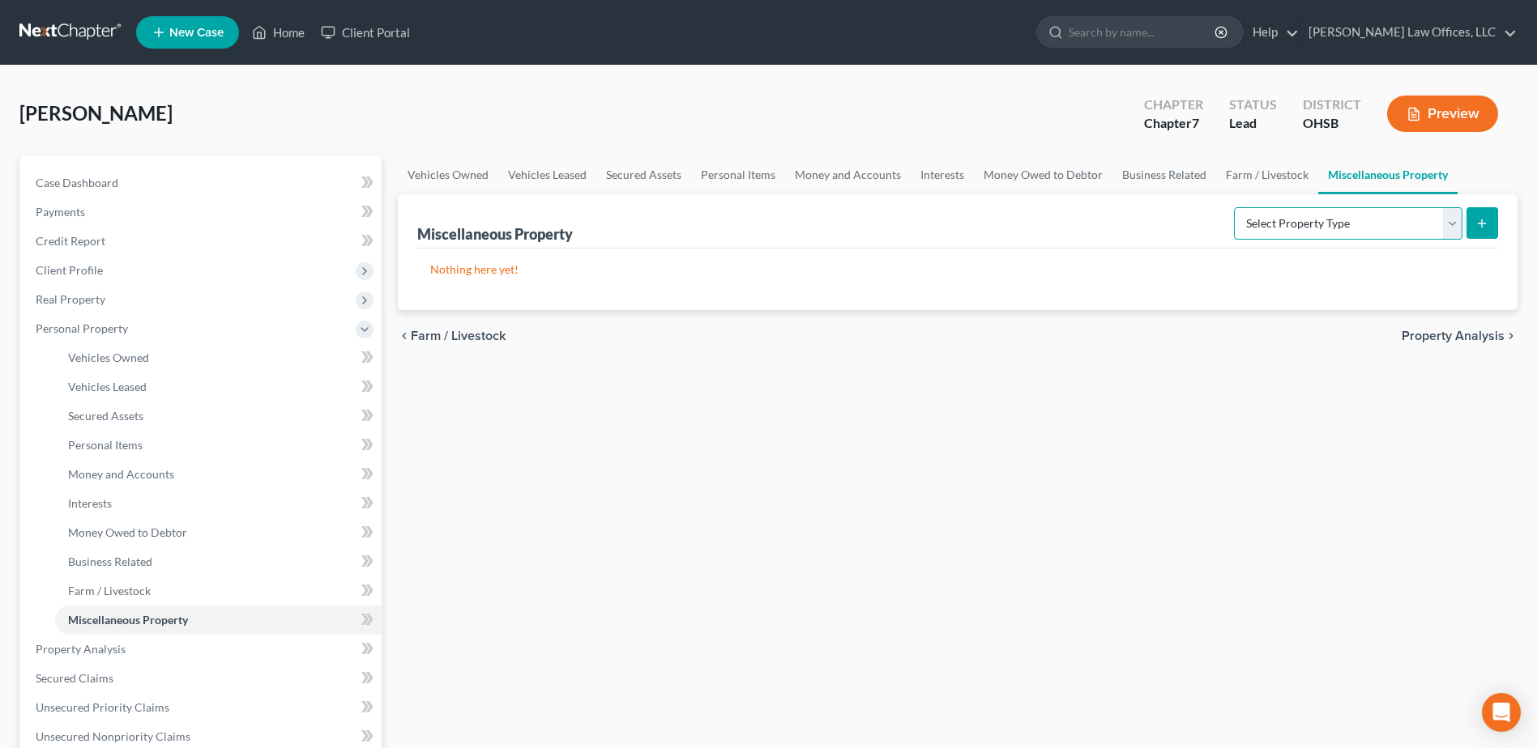
click at [1452, 224] on select "Select Property Type Assigned for Creditor Benefit [DATE] Holding for Another N…" at bounding box center [1348, 223] width 228 height 32
select select "not_yet_listed"
click at [1234, 207] on select "Select Property Type Assigned for Creditor Benefit [DATE] Holding for Another N…" at bounding box center [1348, 223] width 228 height 32
click at [1485, 225] on icon "submit" at bounding box center [1481, 223] width 13 height 13
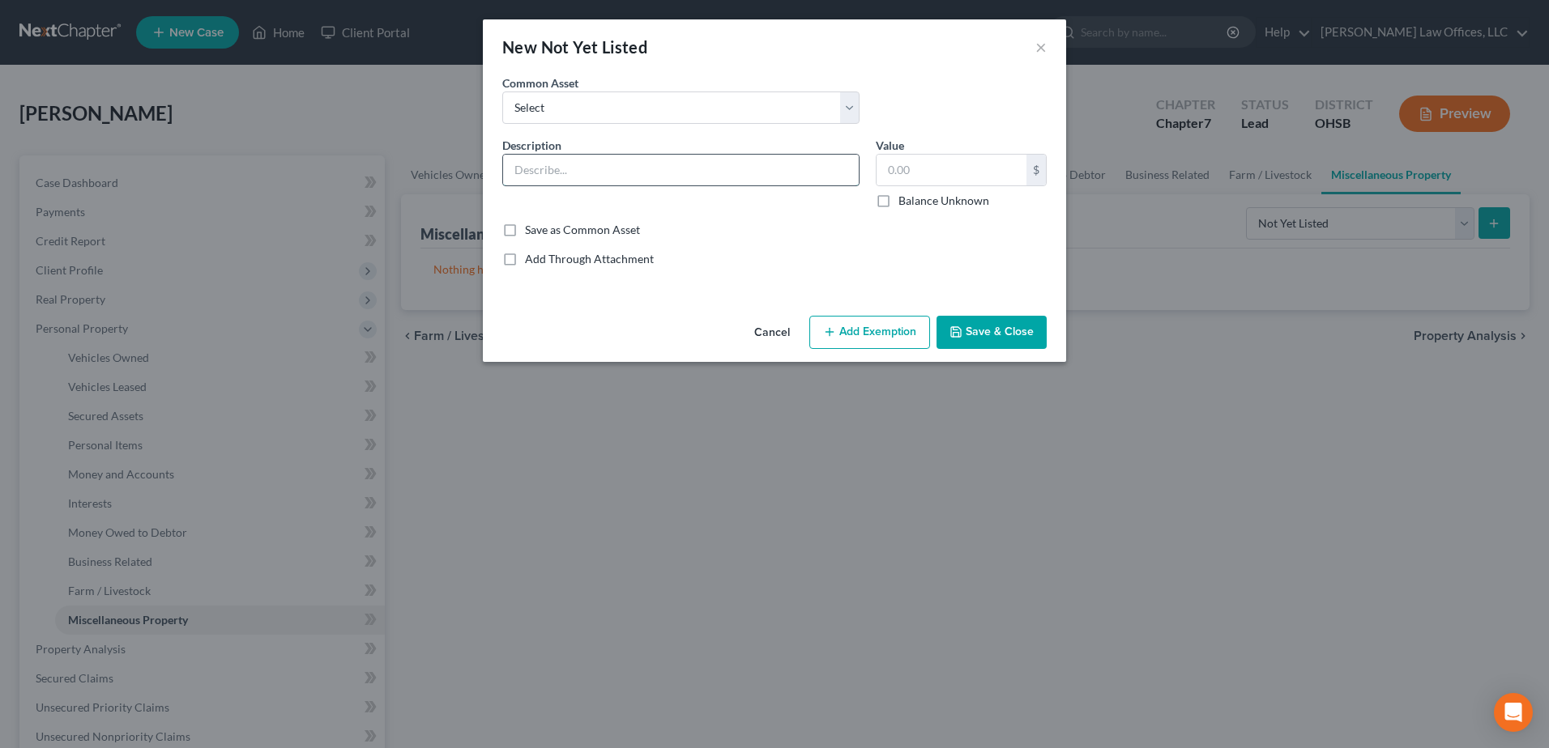
click at [554, 168] on input "text" at bounding box center [681, 170] width 356 height 31
type input "Garishment"
click at [931, 177] on input "text" at bounding box center [951, 170] width 150 height 31
type input "2,000.00"
click at [865, 336] on button "Add Exemption" at bounding box center [869, 333] width 121 height 34
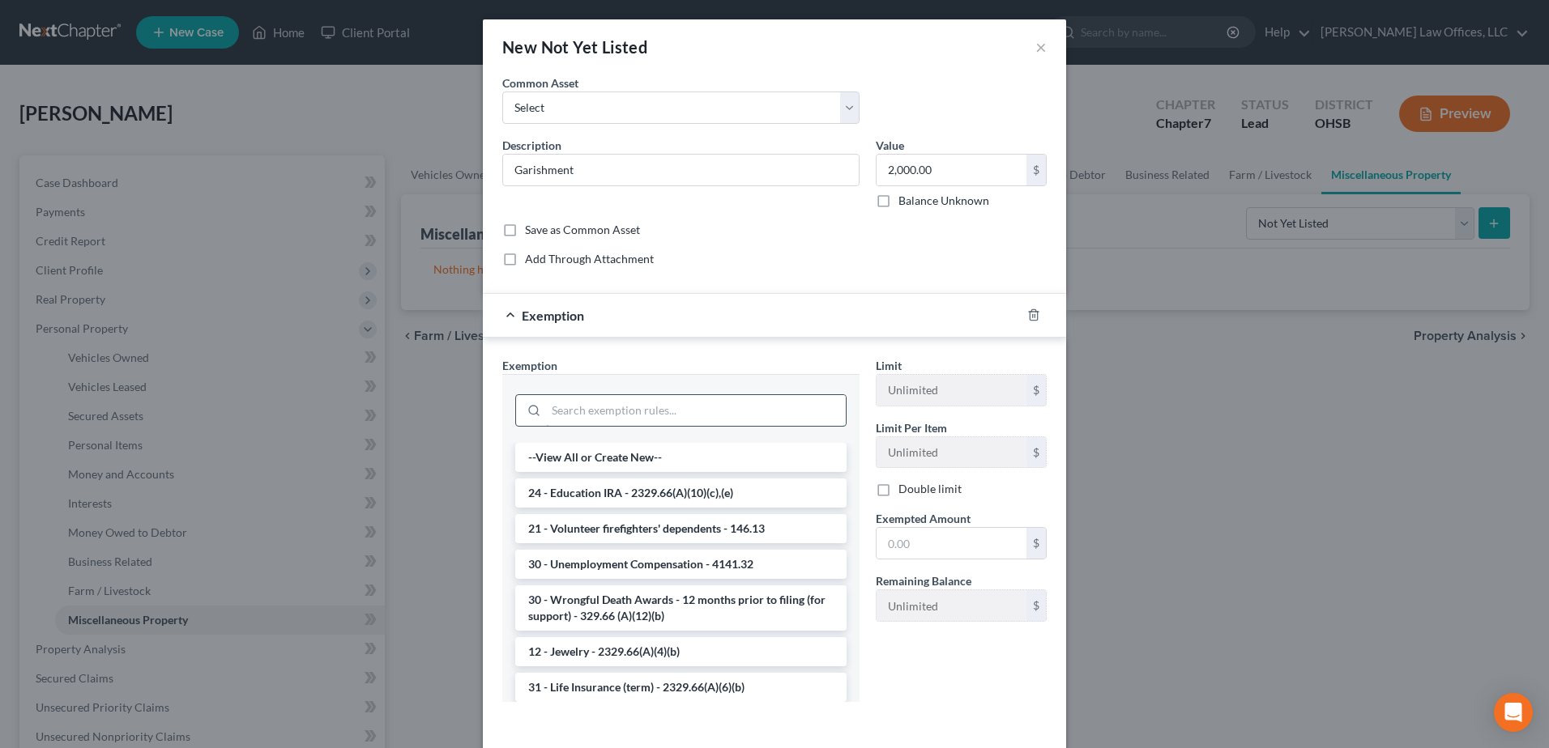
click at [620, 413] on input "search" at bounding box center [696, 410] width 300 height 31
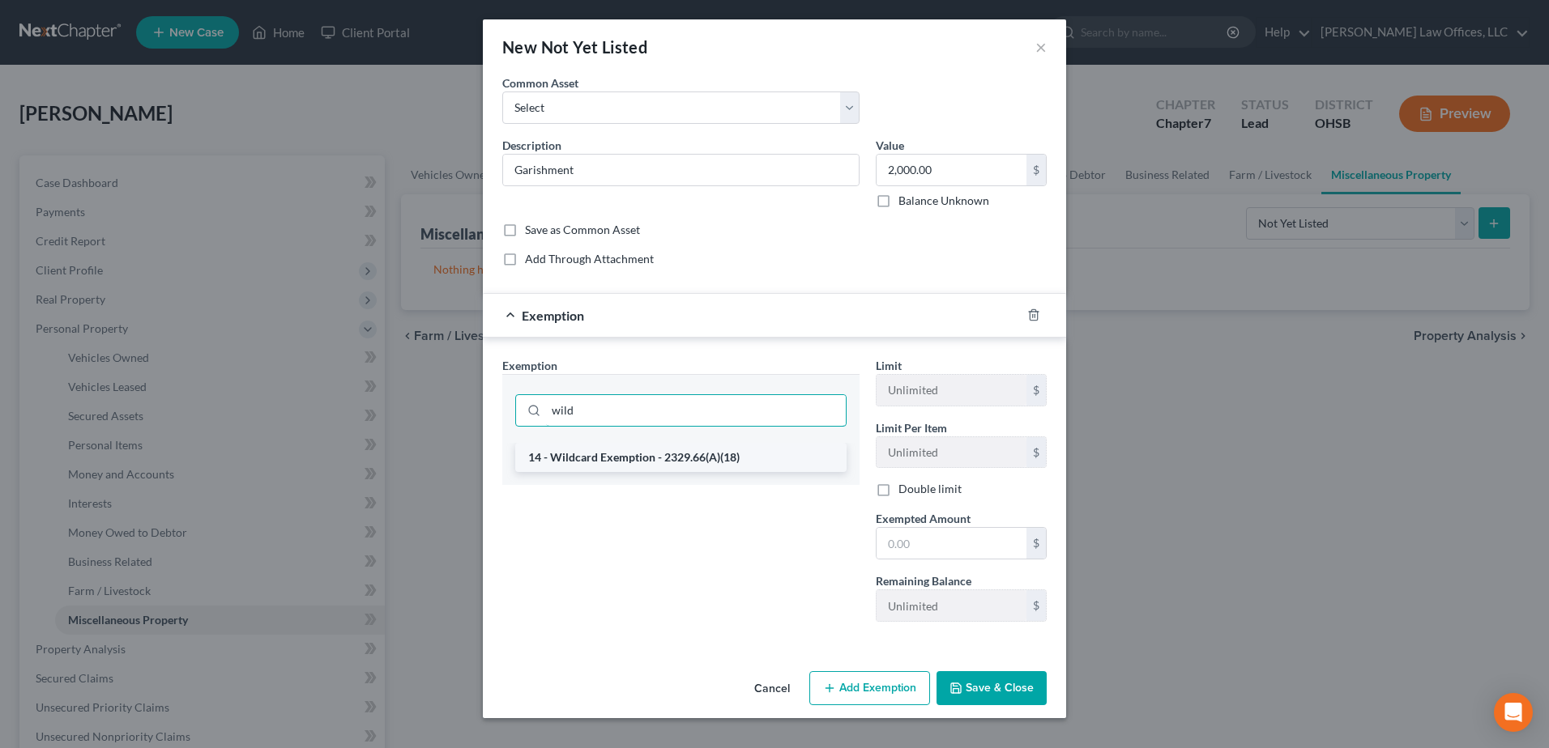
type input "wild"
click at [623, 449] on li "14 - Wildcard Exemption - 2329.66(A)(18)" at bounding box center [680, 457] width 331 height 29
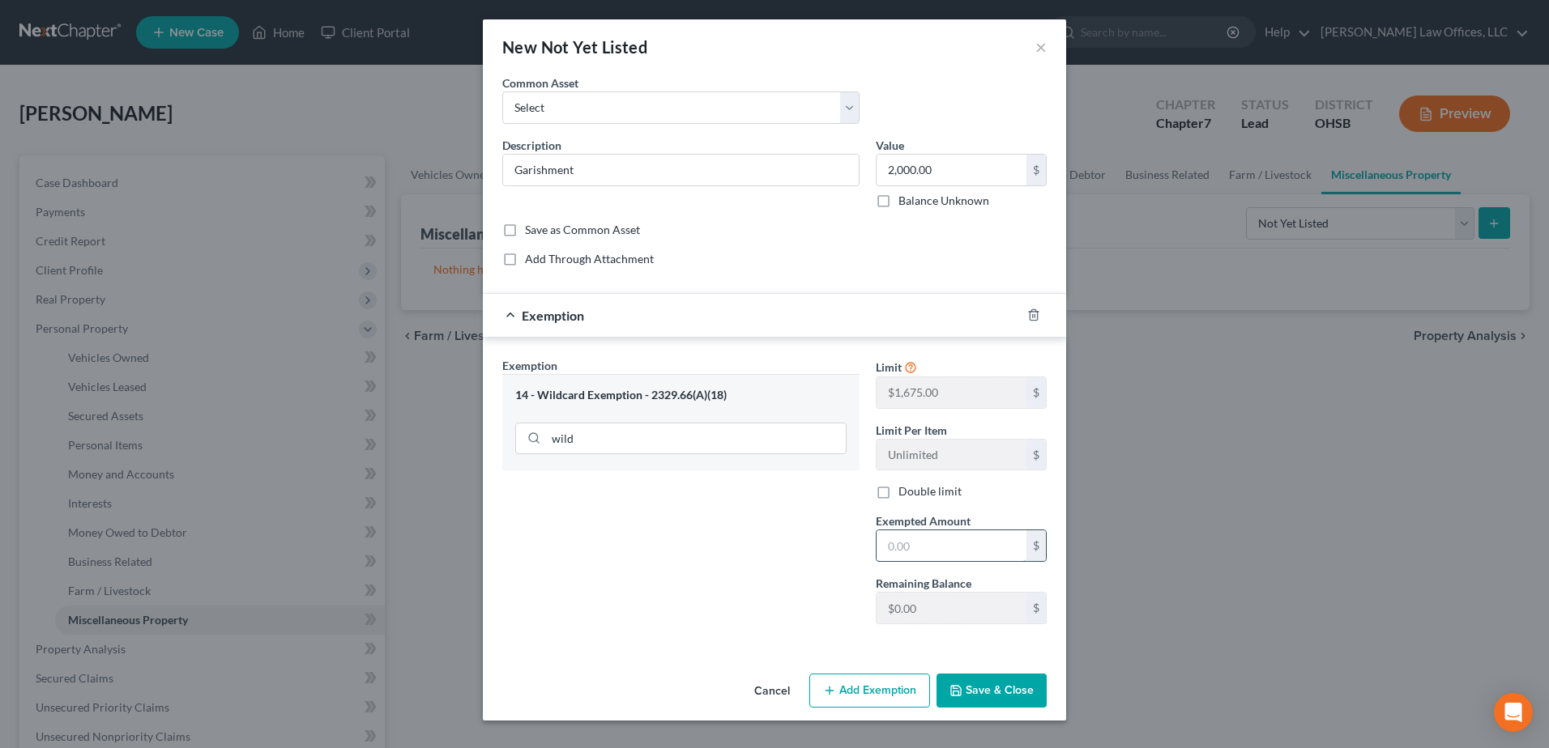
click at [915, 543] on input "text" at bounding box center [951, 546] width 150 height 31
type input "1,675.00"
click at [979, 690] on button "Save & Close" at bounding box center [991, 691] width 110 height 34
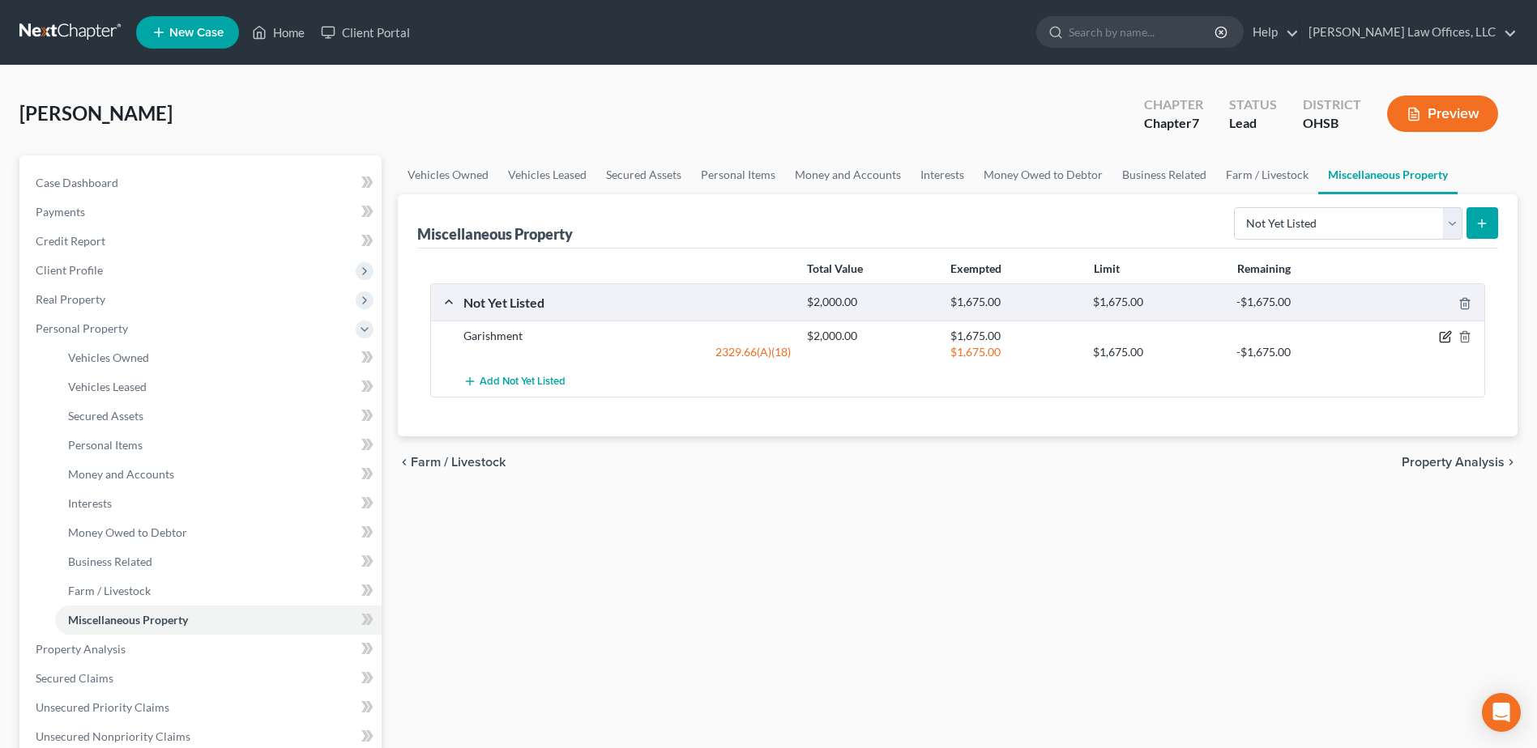
click at [1448, 330] on icon "button" at bounding box center [1445, 336] width 13 height 13
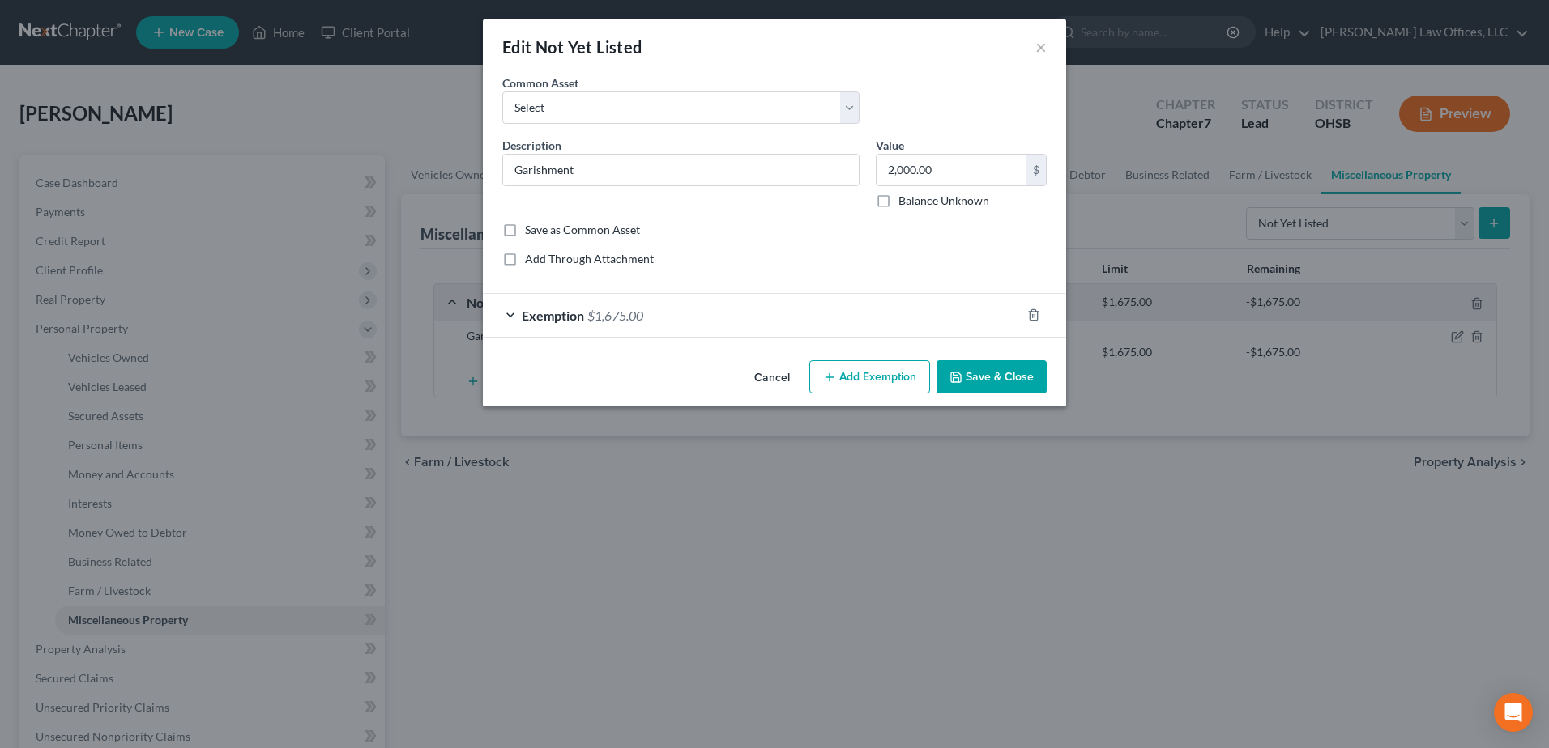
click at [899, 379] on button "Add Exemption" at bounding box center [869, 377] width 121 height 34
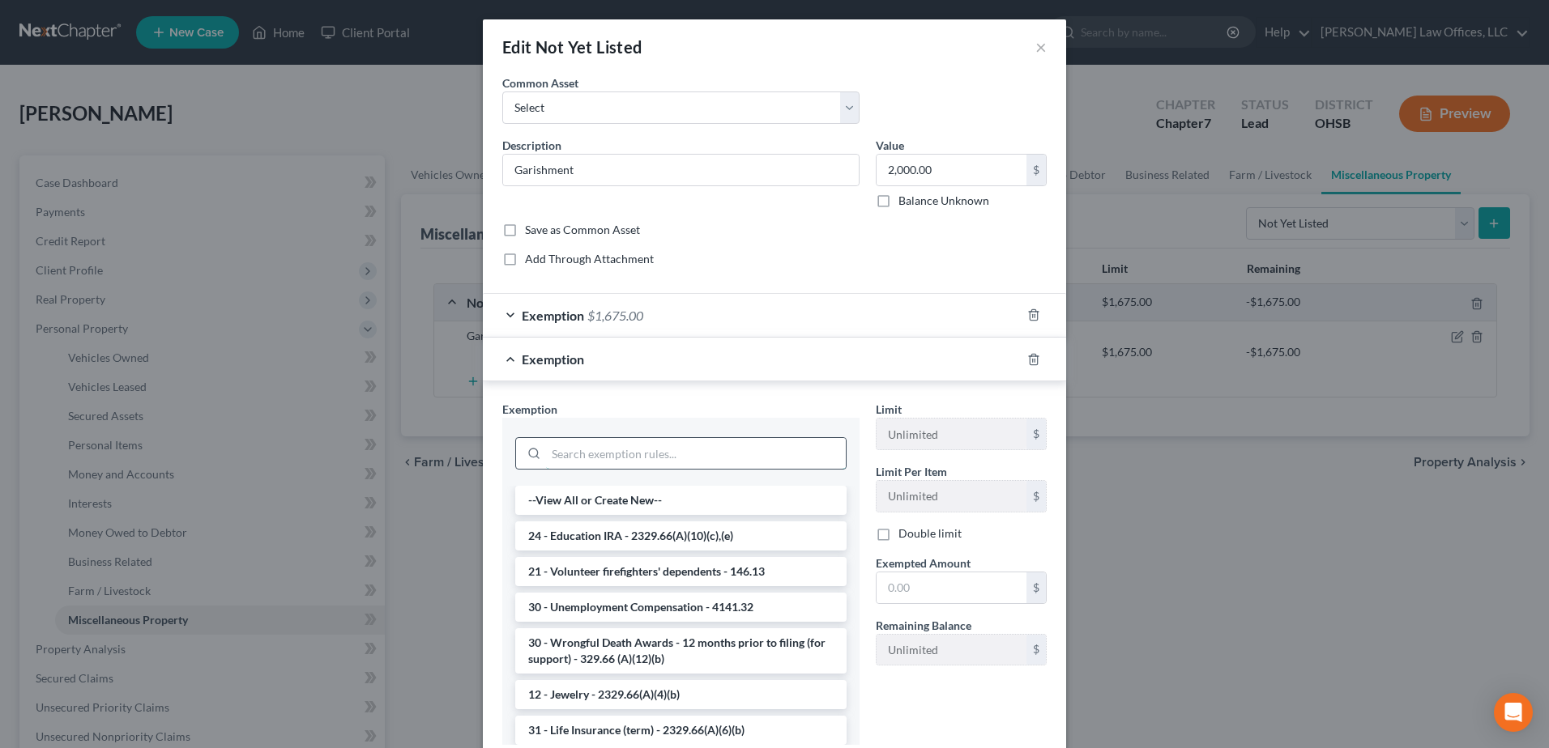
click at [629, 452] on input "search" at bounding box center [696, 453] width 300 height 31
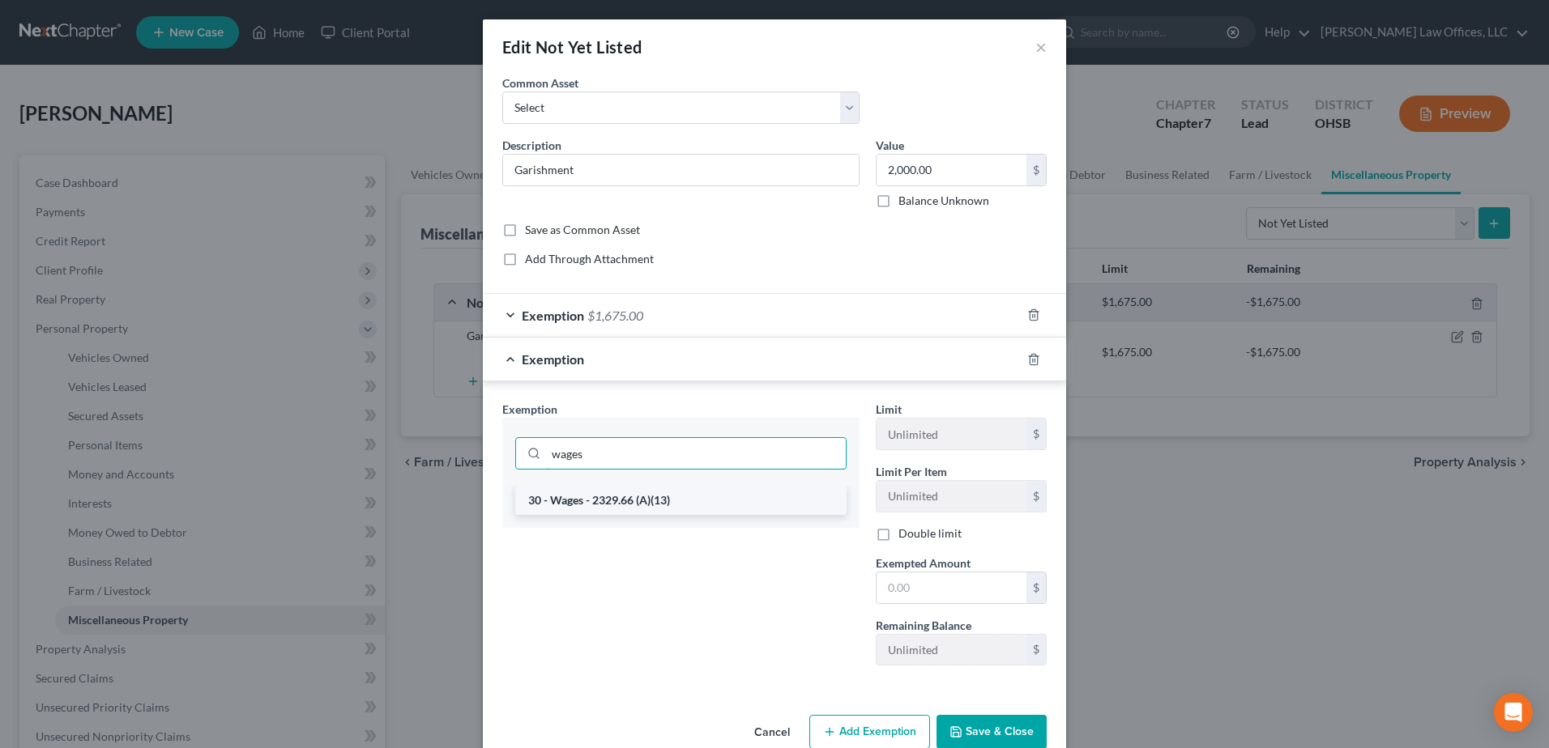
type input "wages"
click at [652, 491] on li "30 - Wages - 2329.66 (A)(13)" at bounding box center [680, 500] width 331 height 29
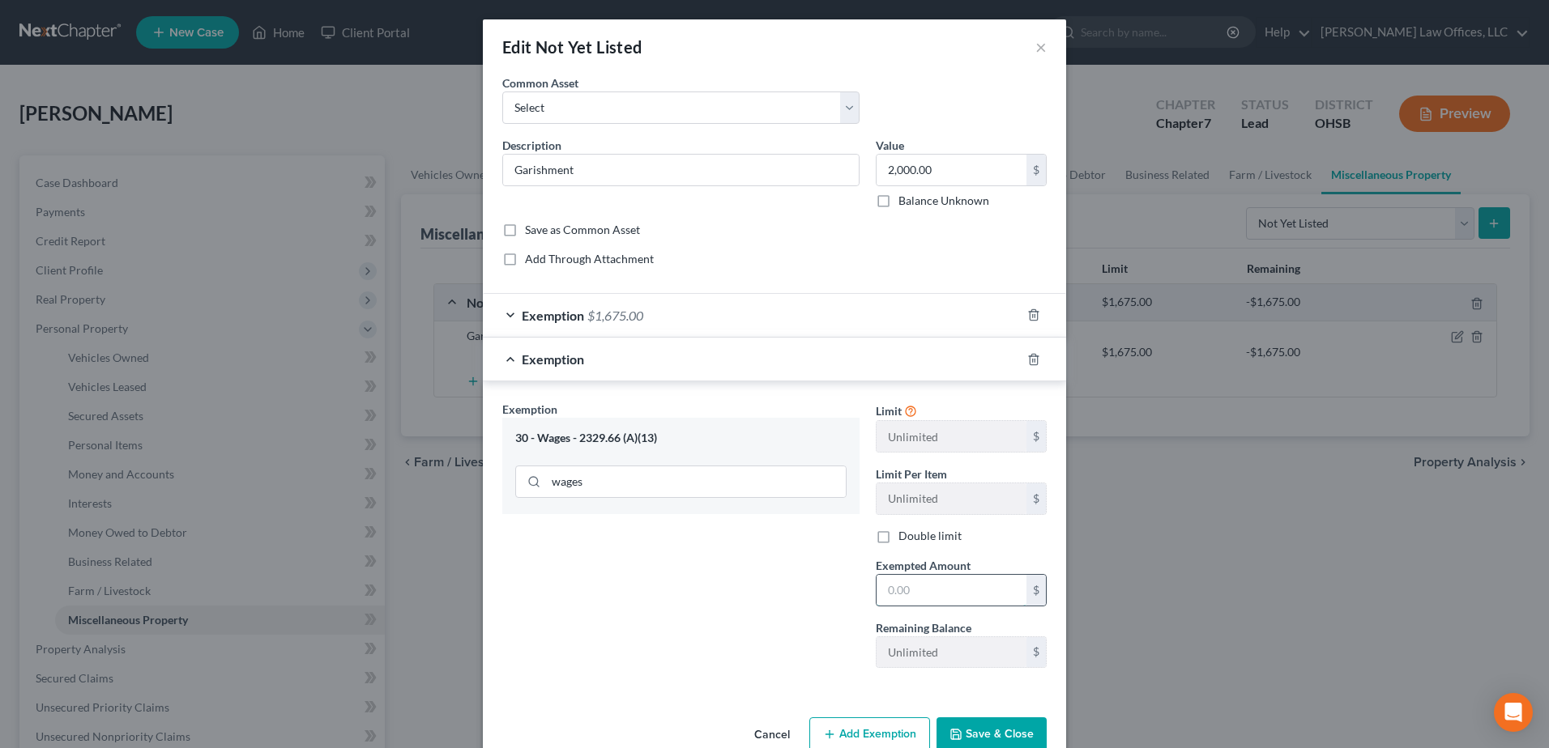
click at [908, 592] on input "text" at bounding box center [951, 590] width 150 height 31
click at [969, 596] on input "text" at bounding box center [951, 590] width 150 height 31
type input "325.00"
click at [992, 717] on div "Cancel Add Exemption Save & Close" at bounding box center [774, 737] width 583 height 53
click at [996, 727] on button "Save & Close" at bounding box center [991, 735] width 110 height 34
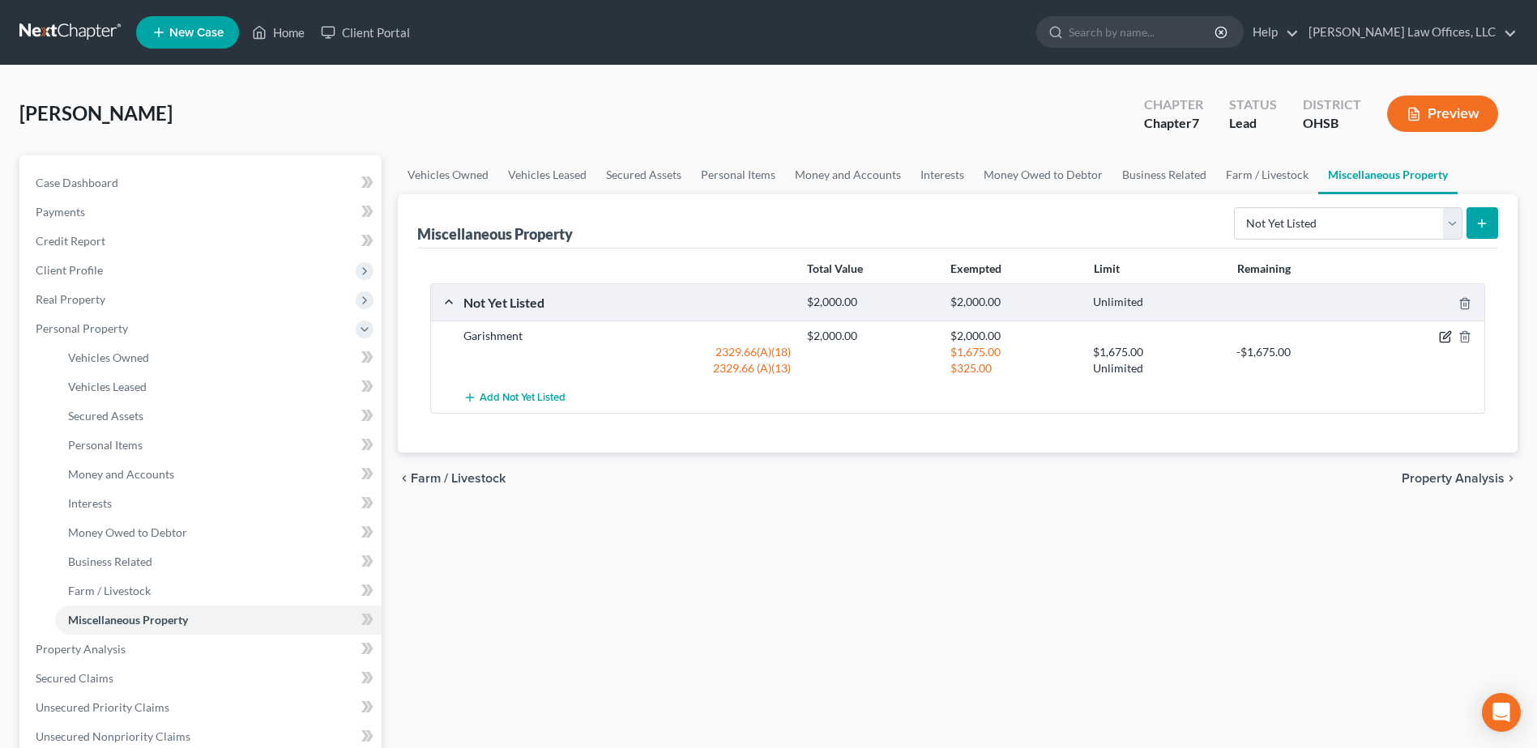
click at [1448, 340] on icon "button" at bounding box center [1445, 336] width 13 height 13
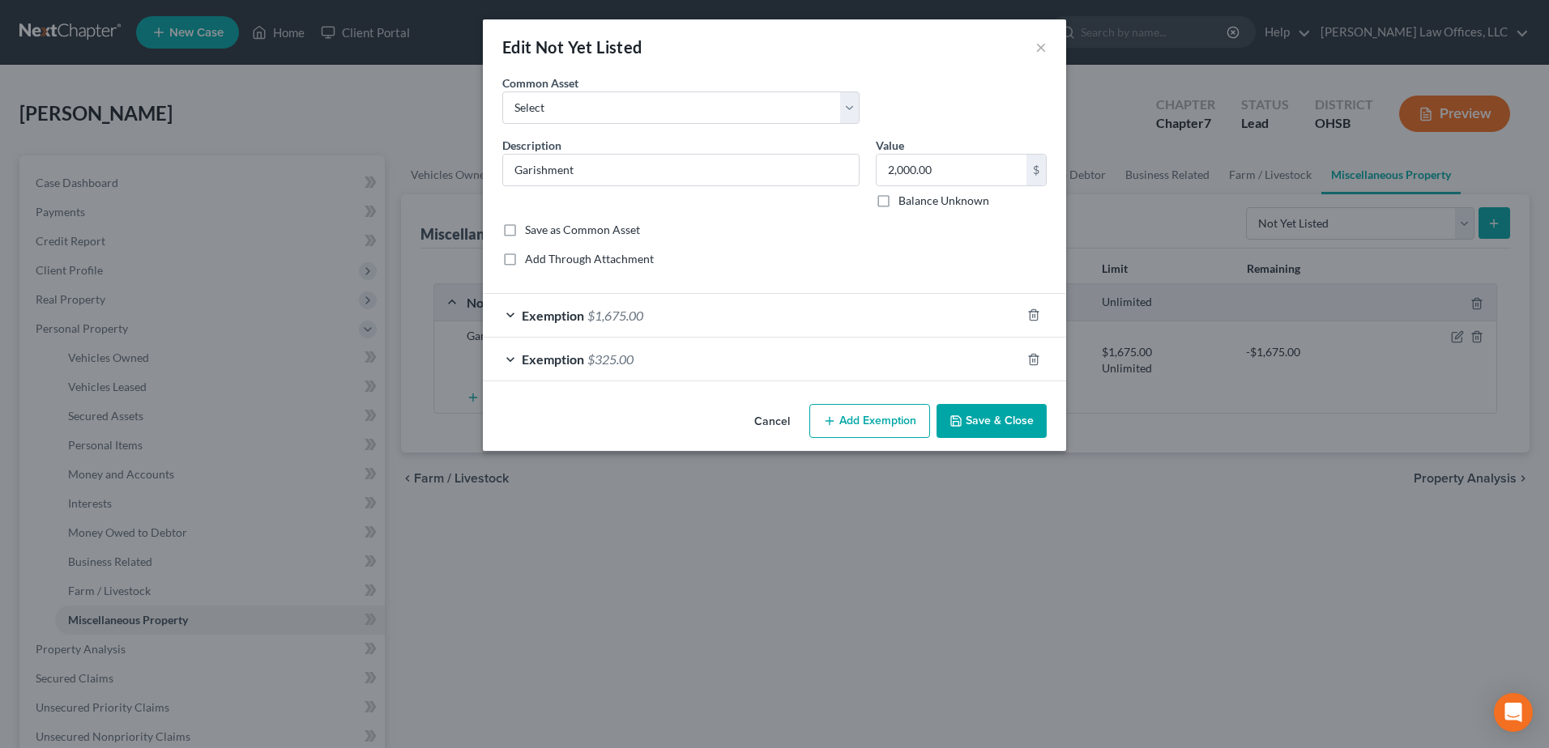
click at [860, 422] on button "Add Exemption" at bounding box center [869, 421] width 121 height 34
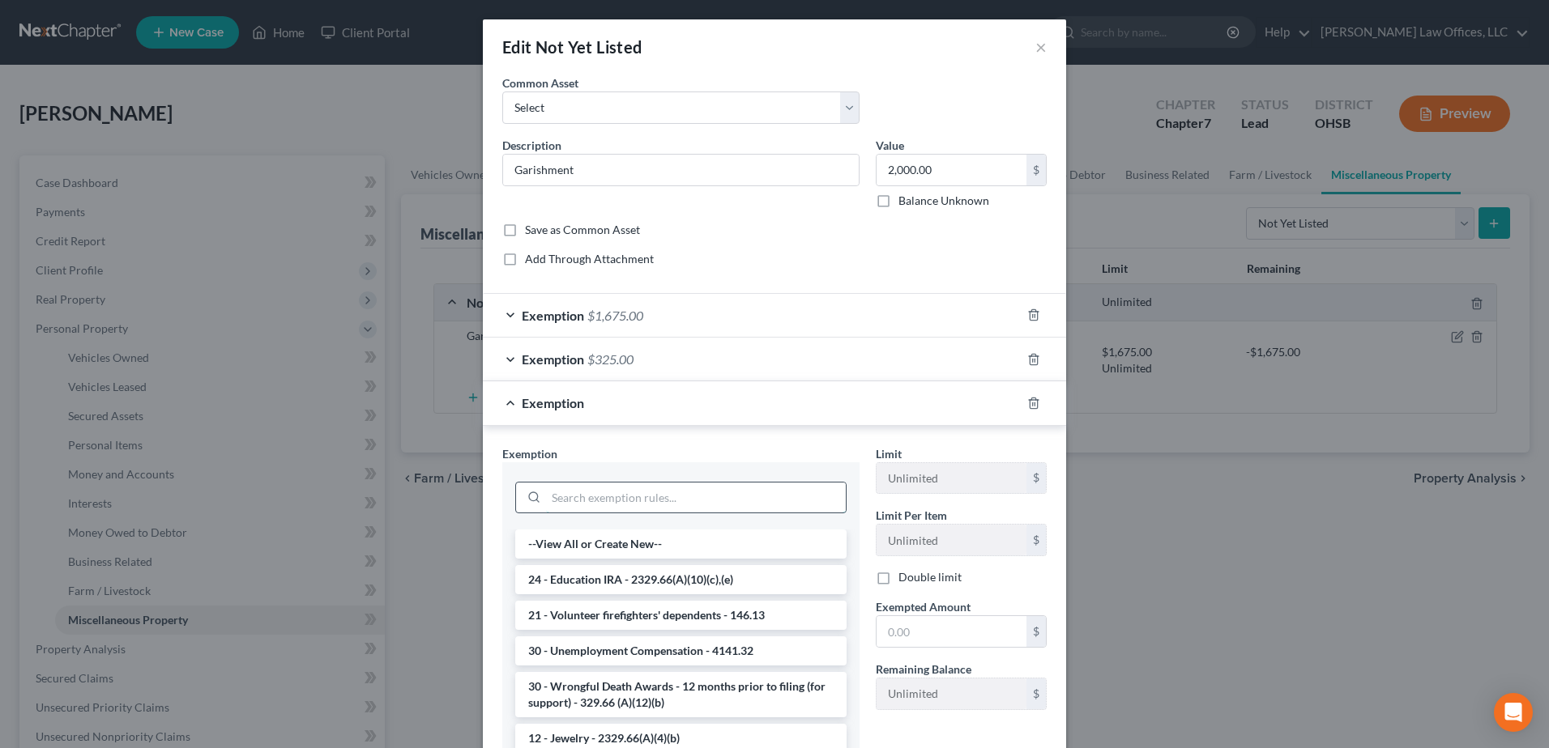
click at [604, 507] on input "search" at bounding box center [696, 498] width 300 height 31
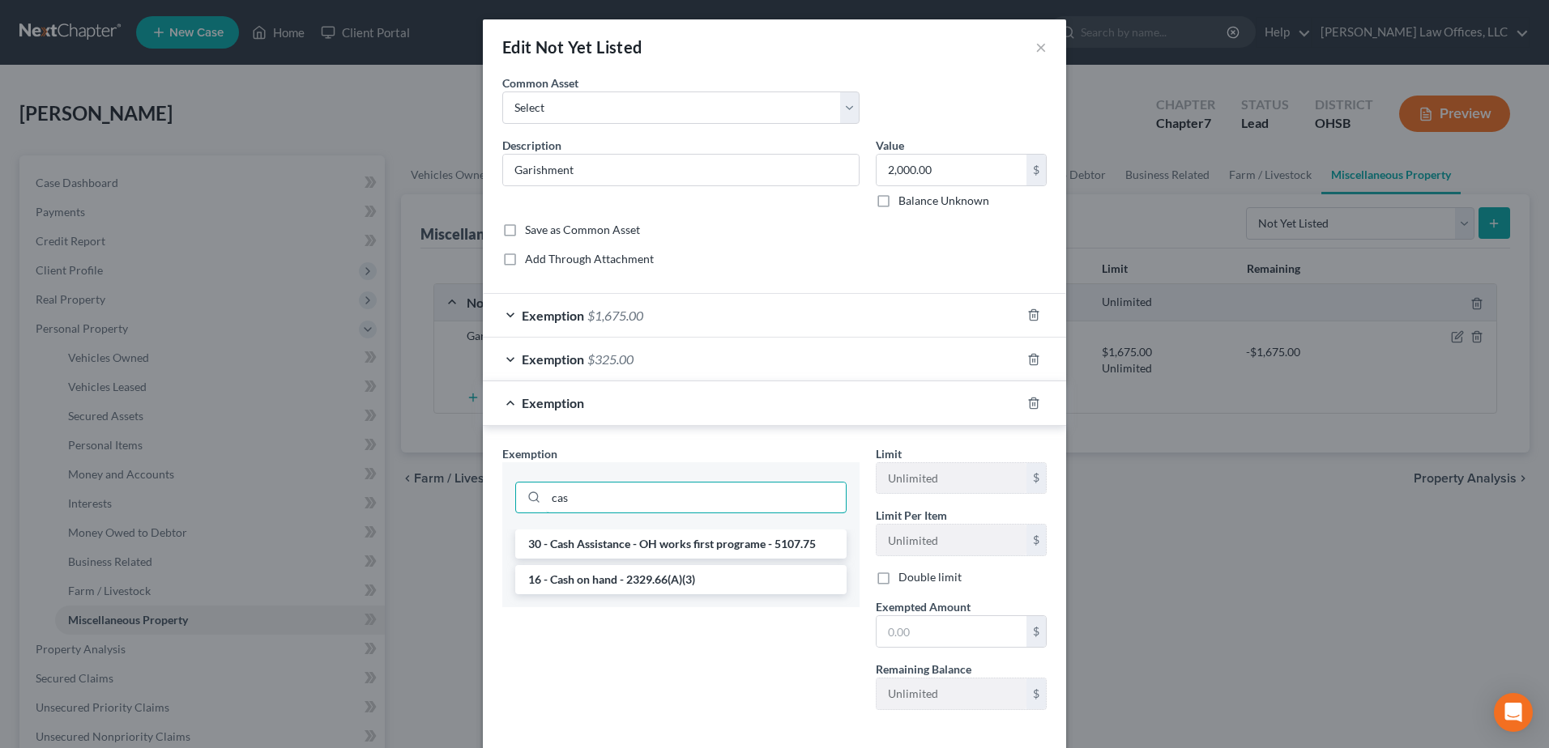
type input "cas"
click at [594, 577] on li "16 - Cash on hand - 2329.66(A)(3)" at bounding box center [680, 579] width 331 height 29
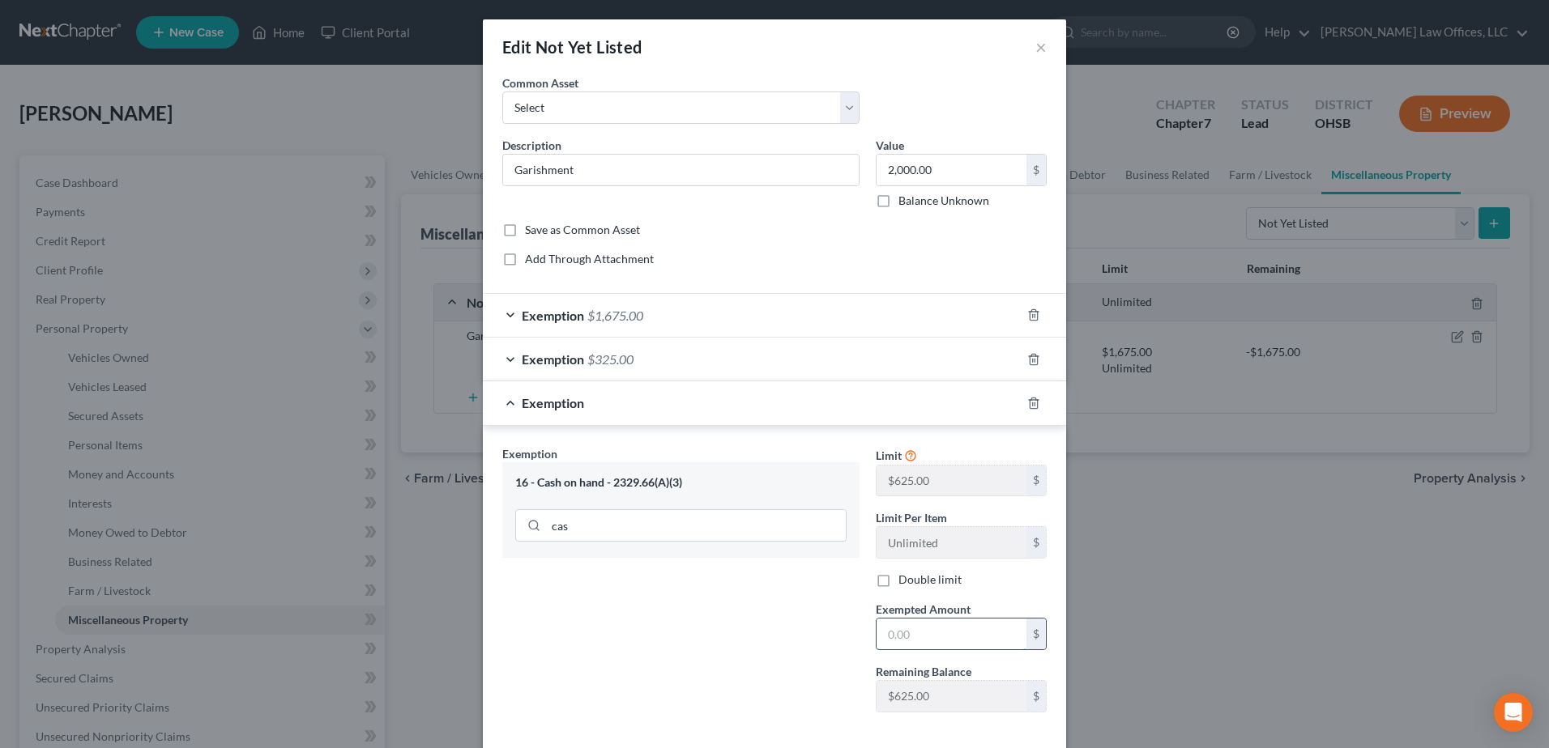
click at [945, 644] on input "text" at bounding box center [951, 634] width 150 height 31
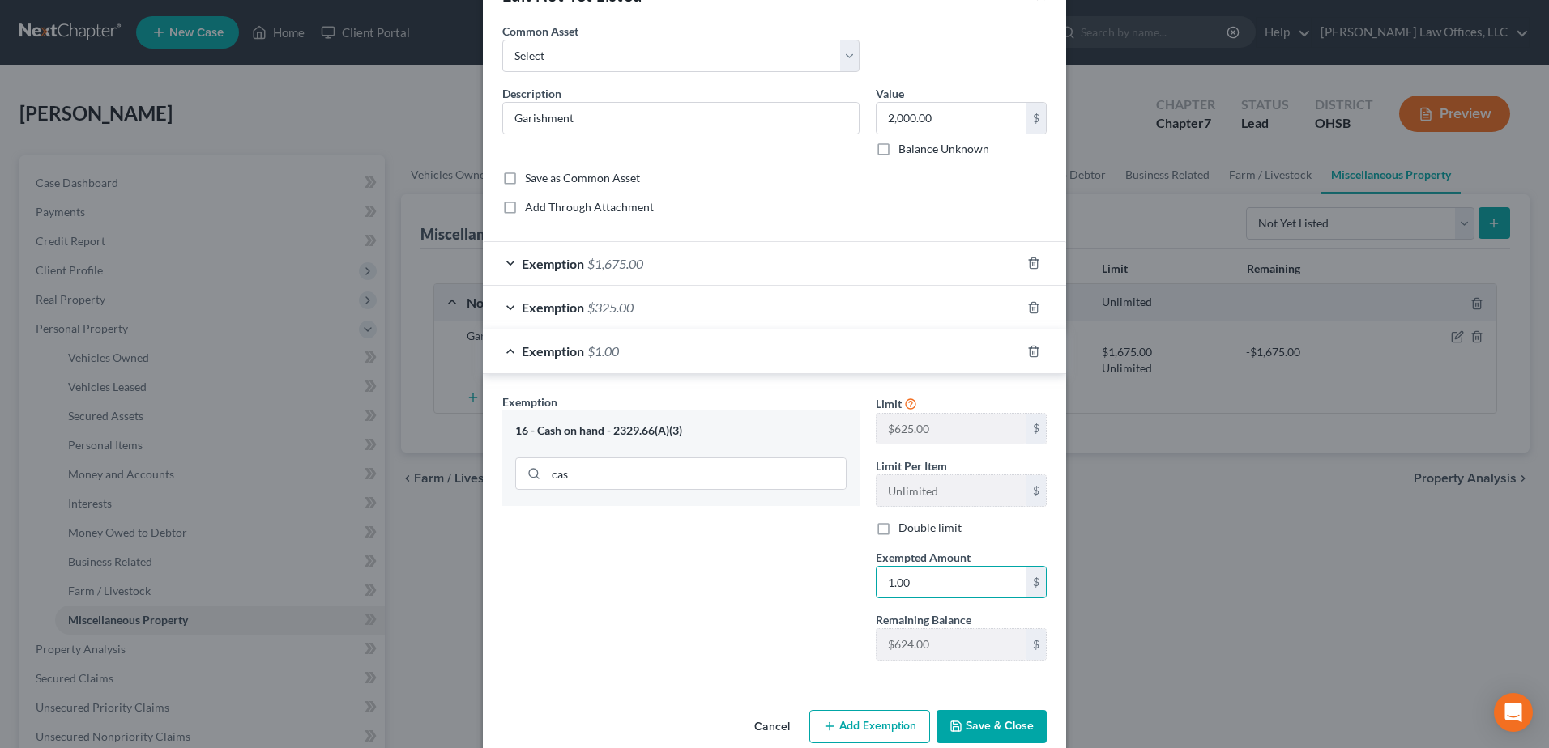
scroll to position [79, 0]
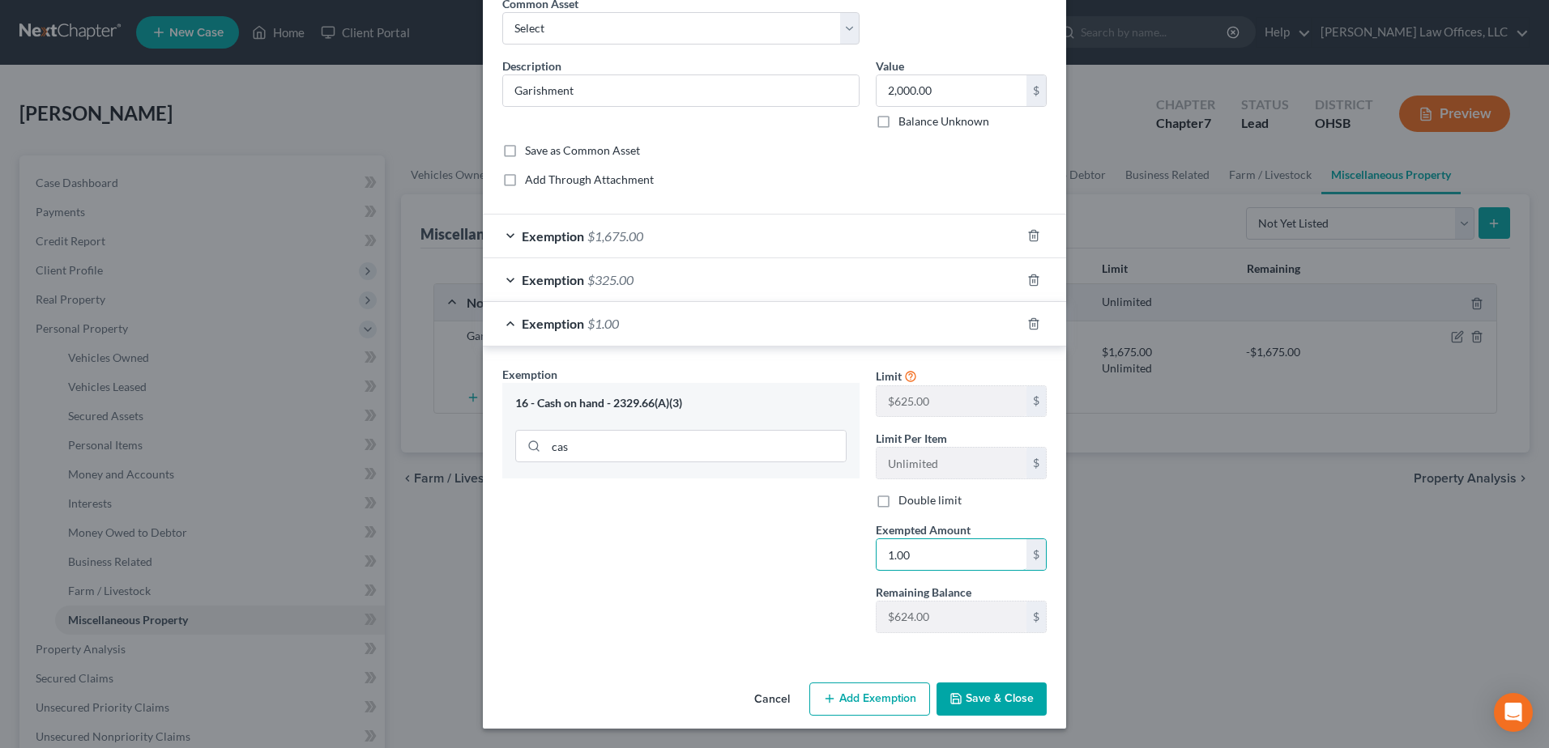
type input "1.00"
click at [983, 701] on button "Save & Close" at bounding box center [991, 700] width 110 height 34
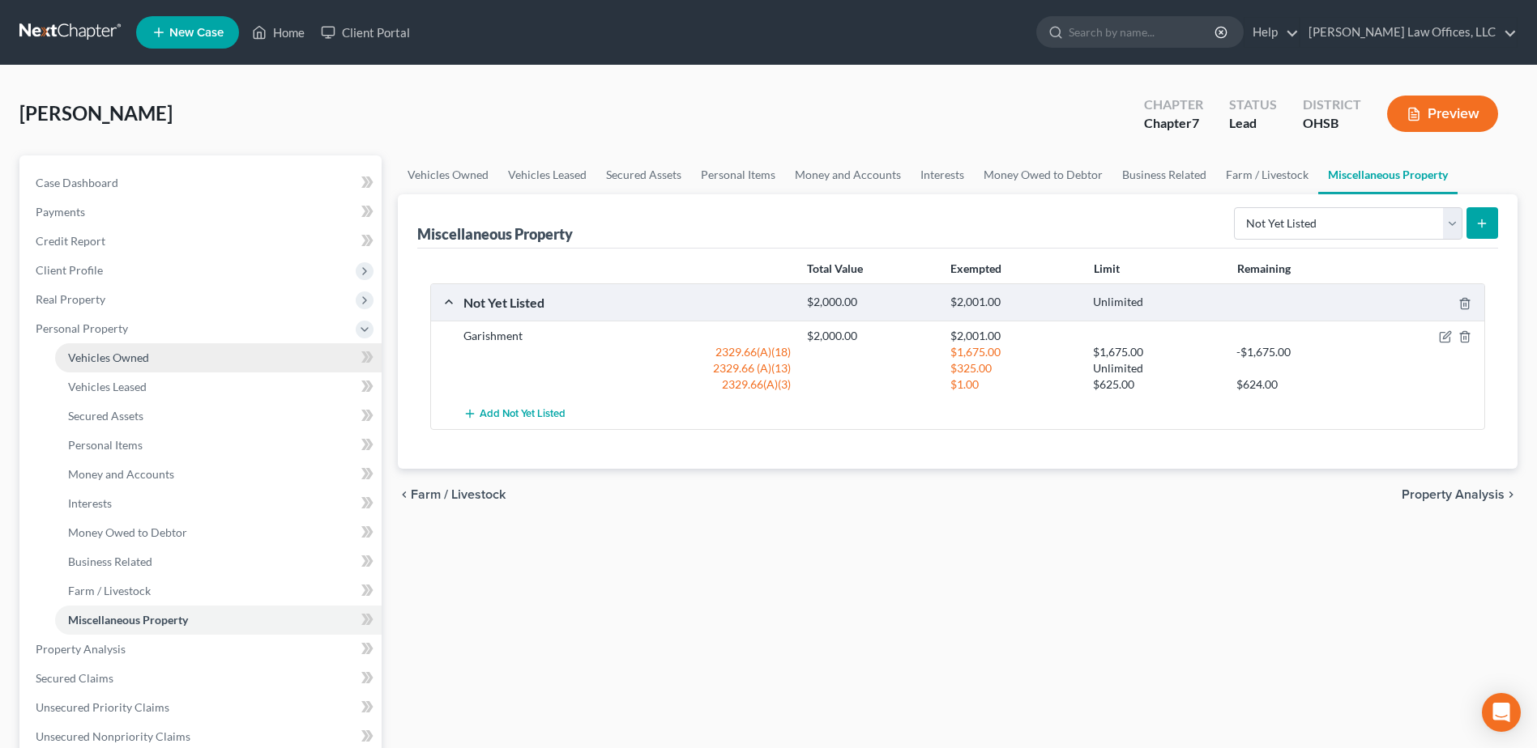
click at [114, 348] on link "Vehicles Owned" at bounding box center [218, 357] width 326 height 29
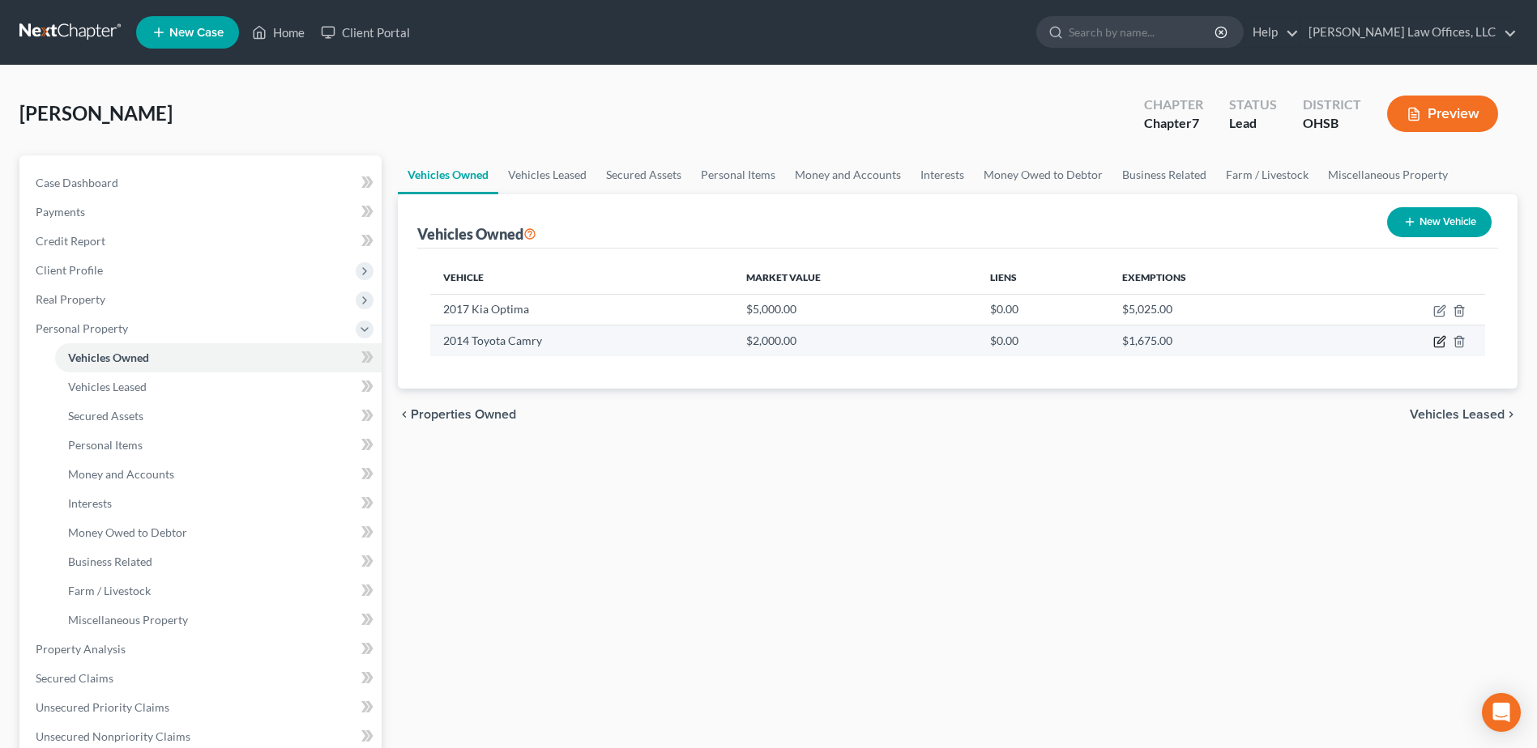
click at [1441, 341] on icon "button" at bounding box center [1439, 341] width 13 height 13
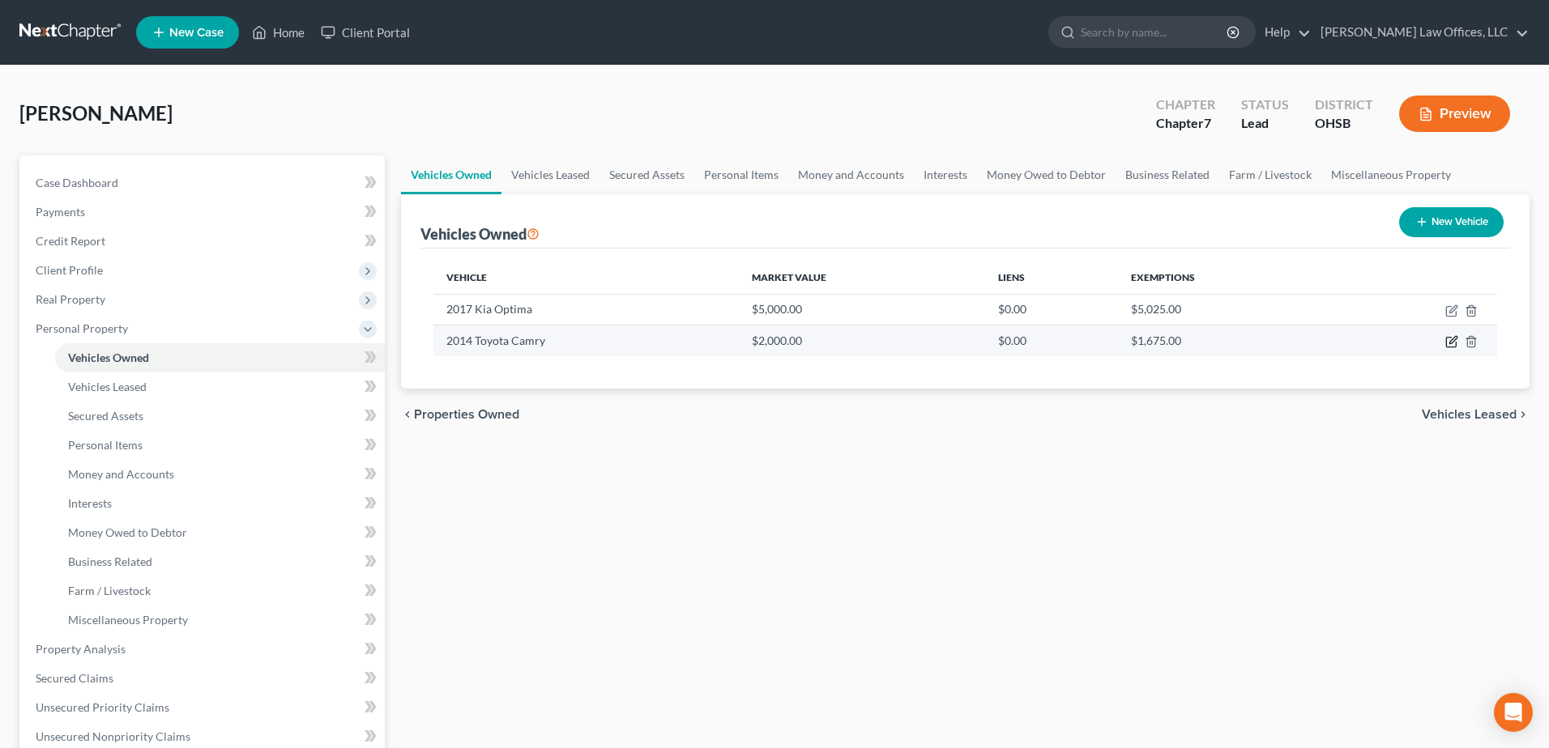
select select "0"
select select "12"
select select "4"
select select "0"
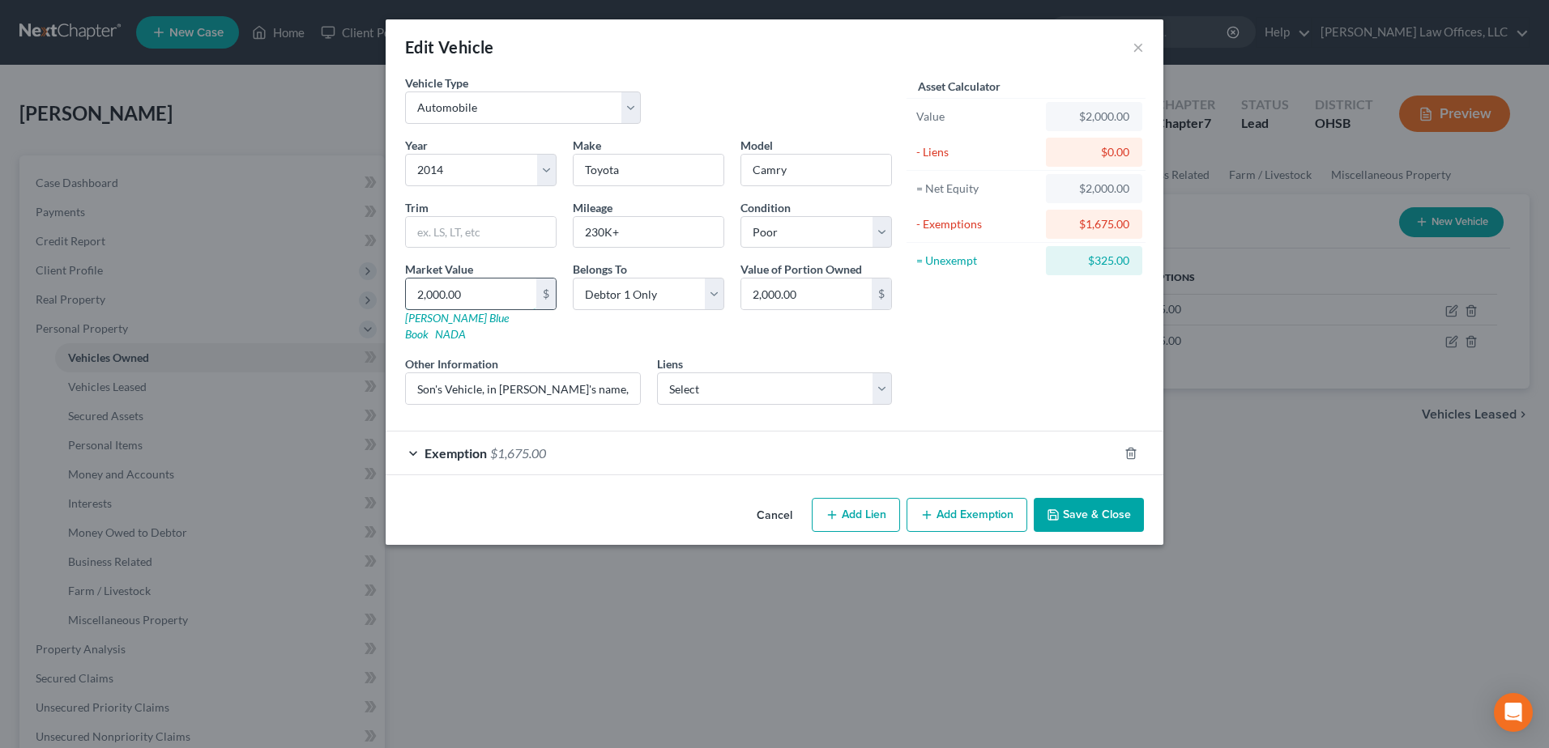
click at [477, 298] on input "2,000.00" at bounding box center [471, 294] width 130 height 31
type input "1"
type input "1.00"
click at [583, 434] on div "Exemption $1,675.00" at bounding box center [752, 453] width 732 height 43
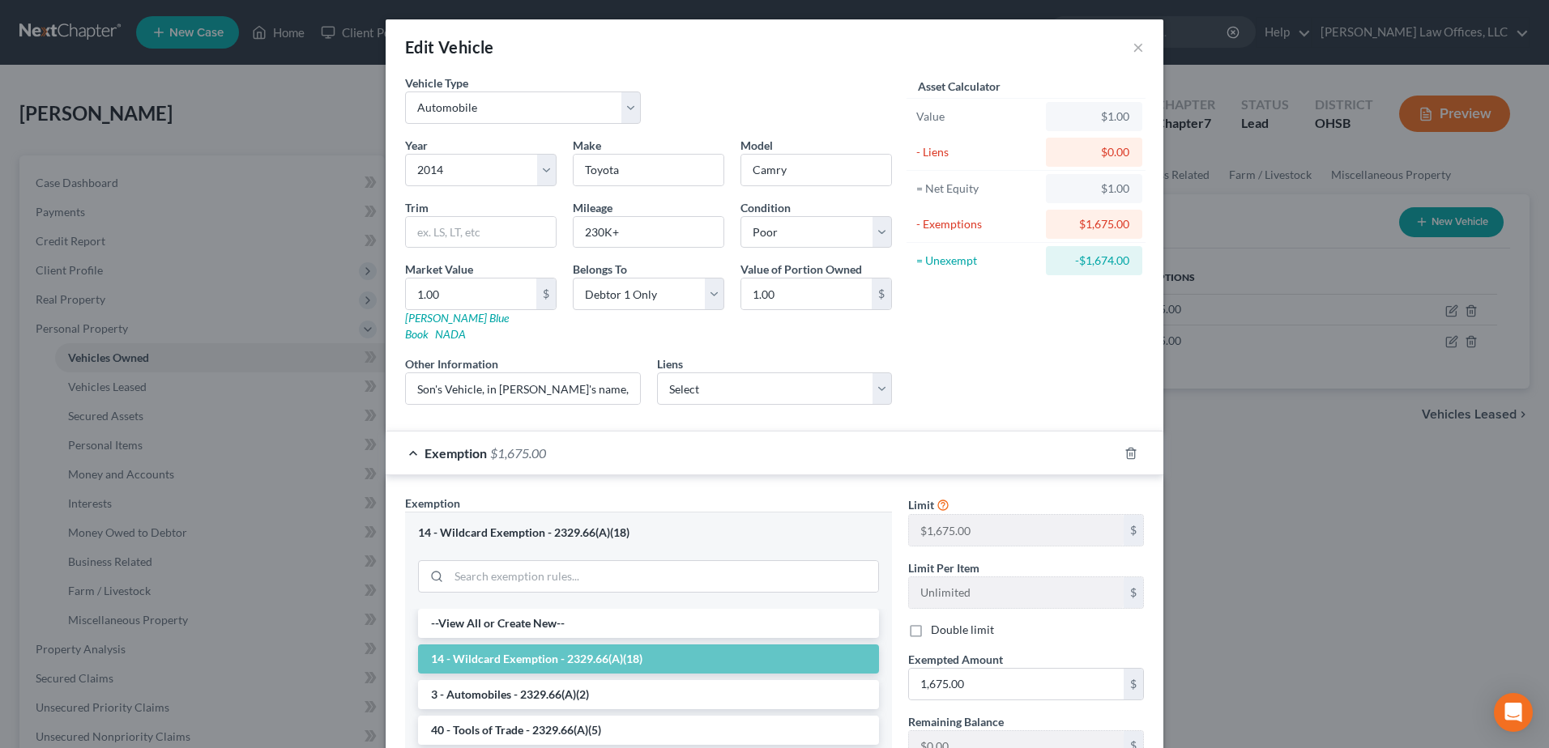
scroll to position [81, 0]
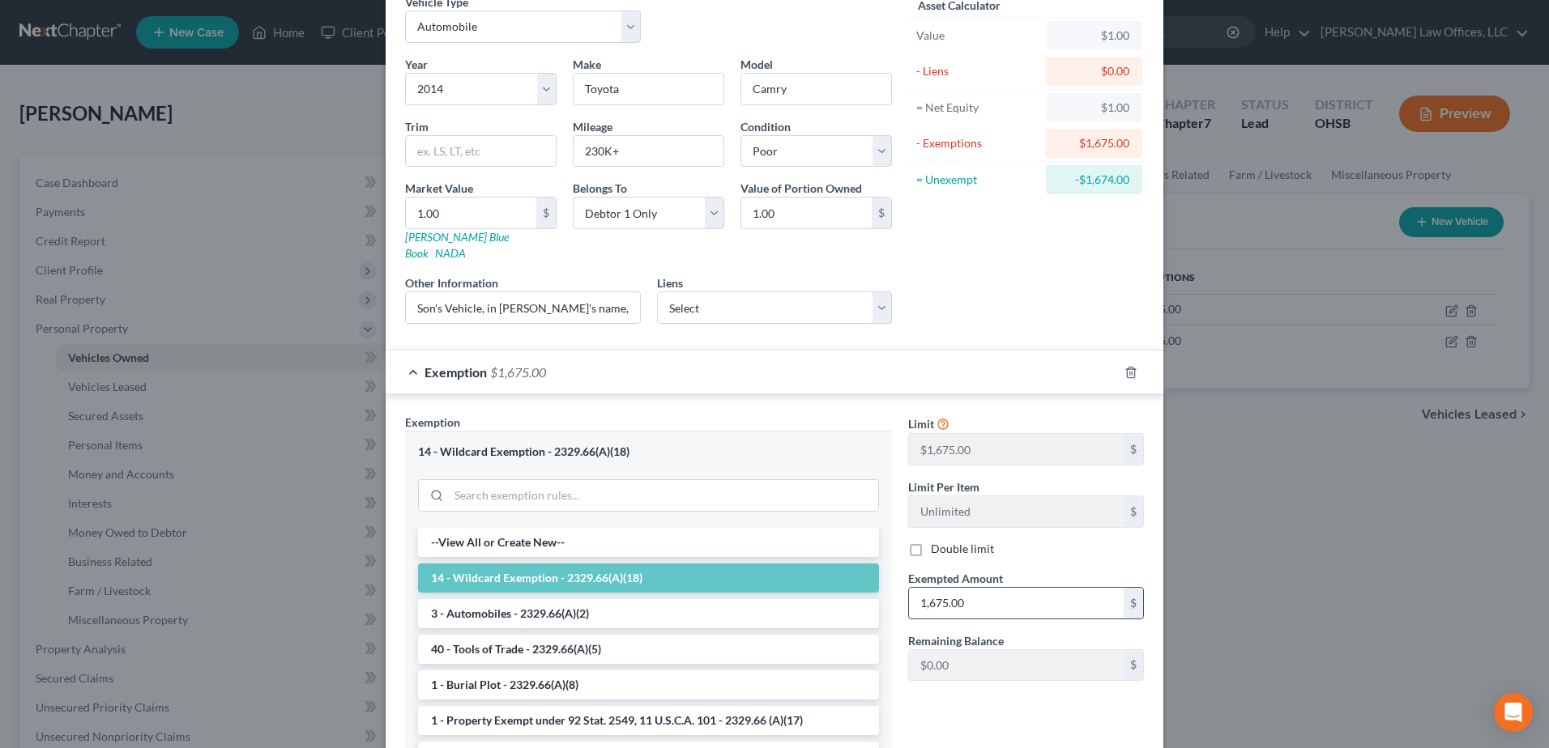
click at [975, 588] on input "1,675.00" at bounding box center [1016, 603] width 215 height 31
click at [473, 215] on input "1.00" at bounding box center [471, 213] width 130 height 31
type input "5"
type input "5.00"
type input "50"
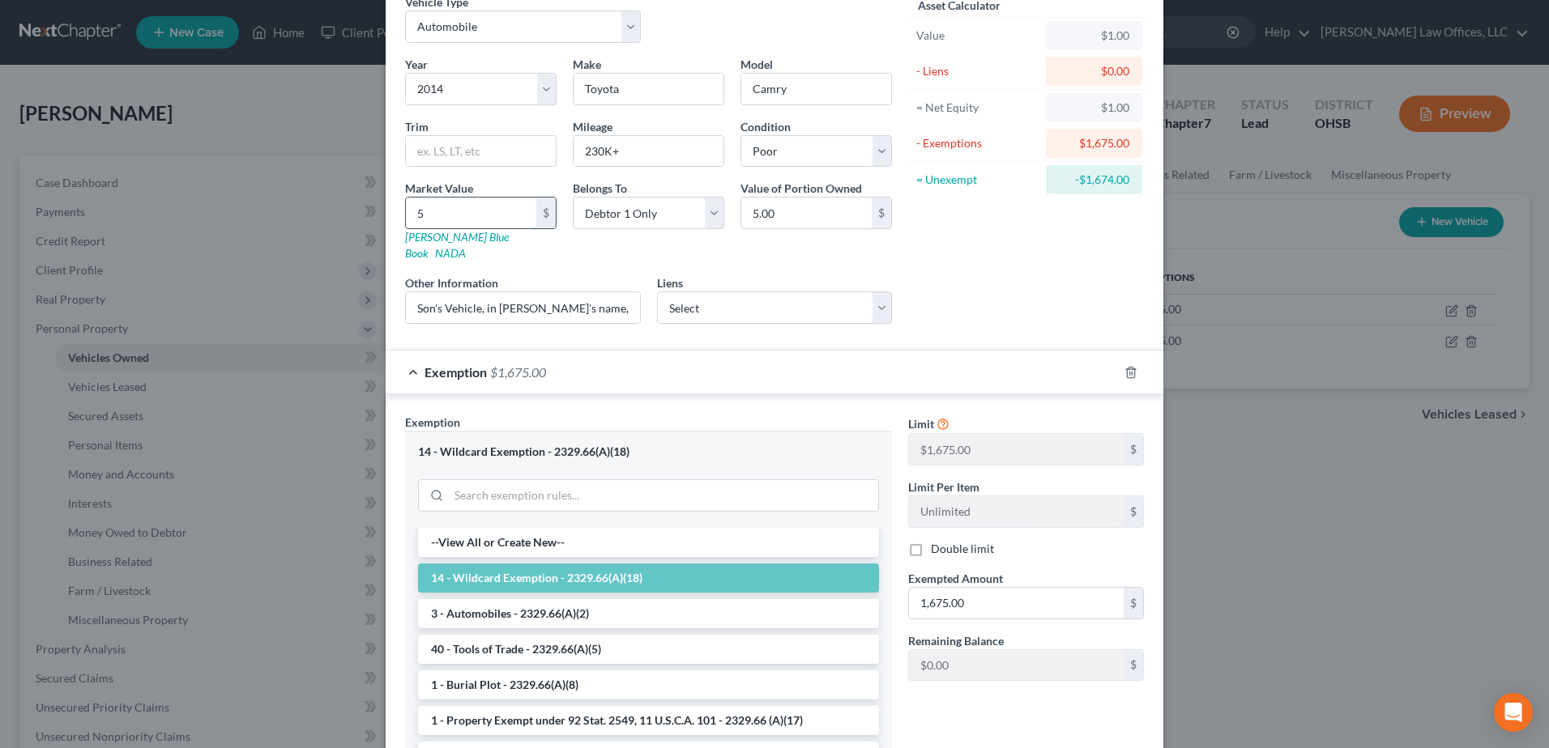
type input "50.00"
type input "500"
type input "500.00"
click at [1017, 278] on div "Asset Calculator Value $500.00 - Liens $0.00 = Net Equity $500.00 - Exemptions …" at bounding box center [1026, 165] width 252 height 343
click at [1002, 588] on input "1,675.00" at bounding box center [1016, 603] width 215 height 31
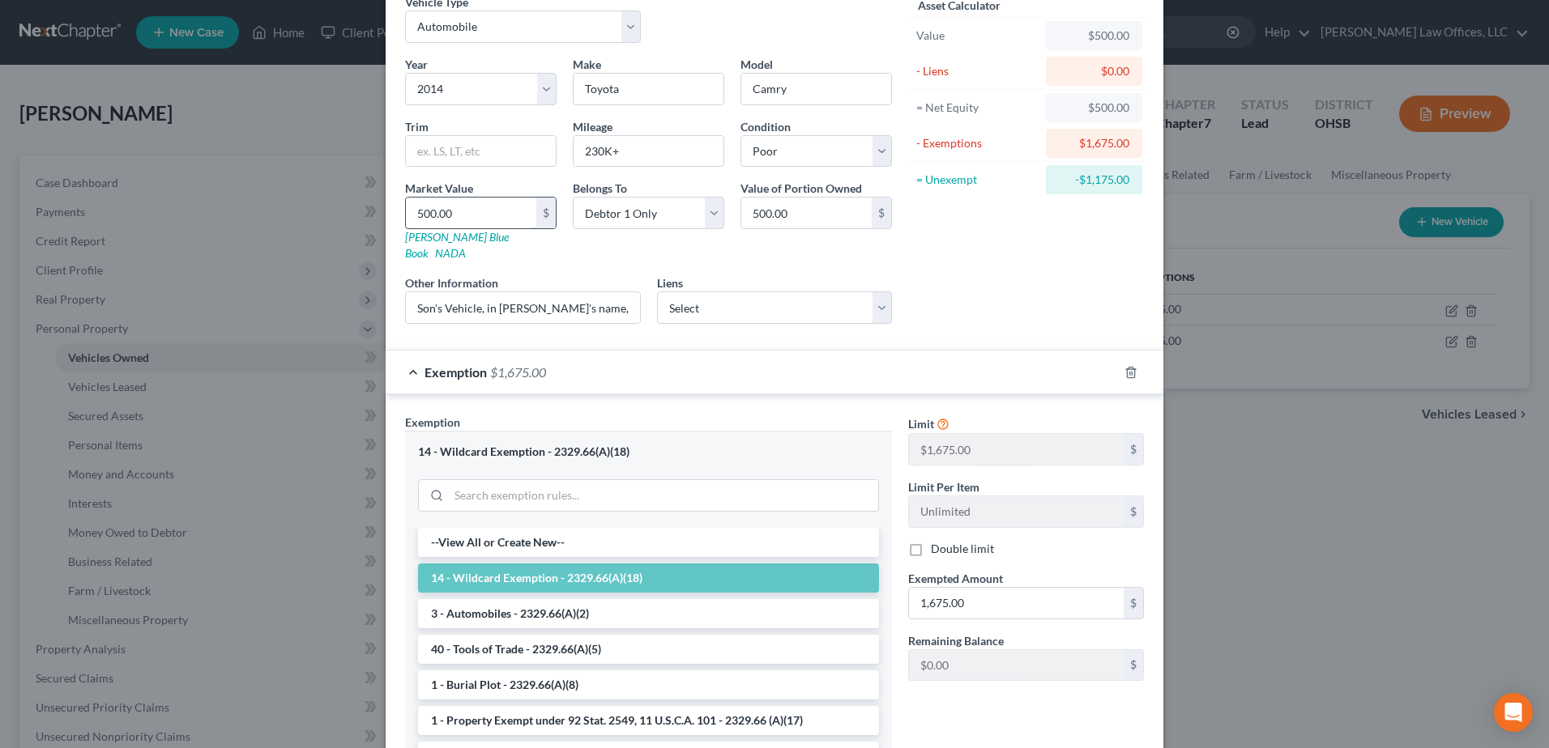
type input "1"
type input "1.00"
type input "10"
type input "10.00"
type input "100"
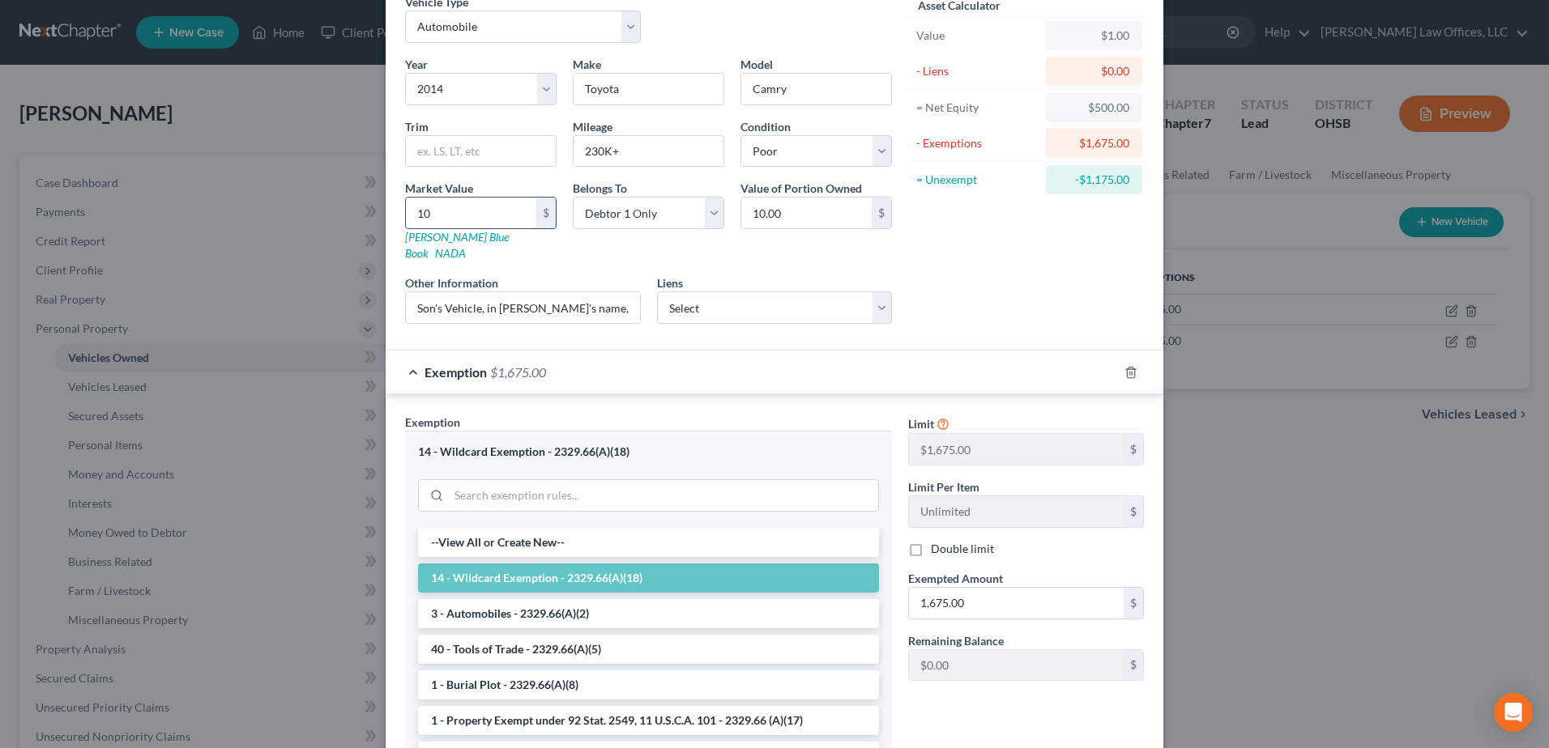
type input "100.00"
type input "1000"
type input "1,000.00"
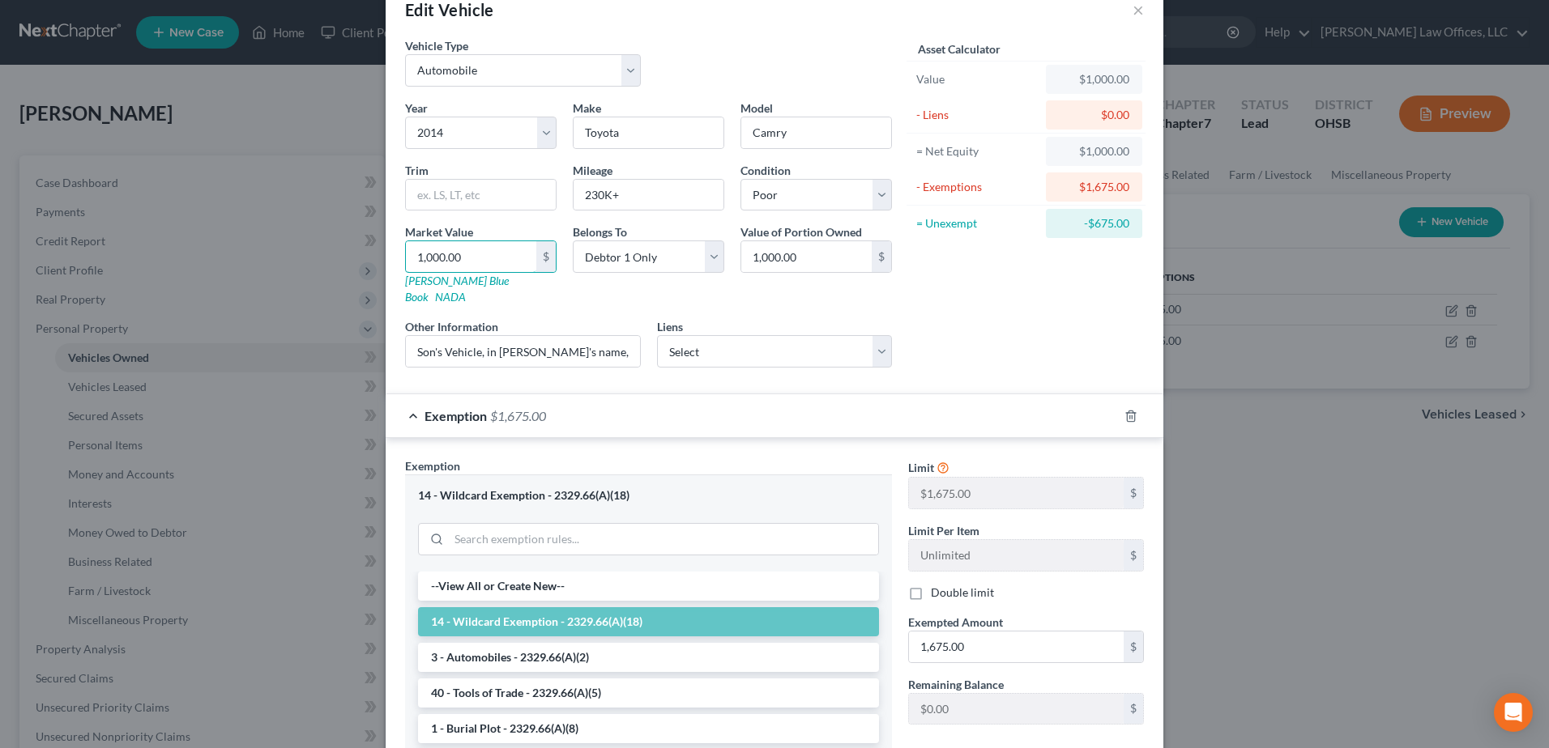
scroll to position [0, 0]
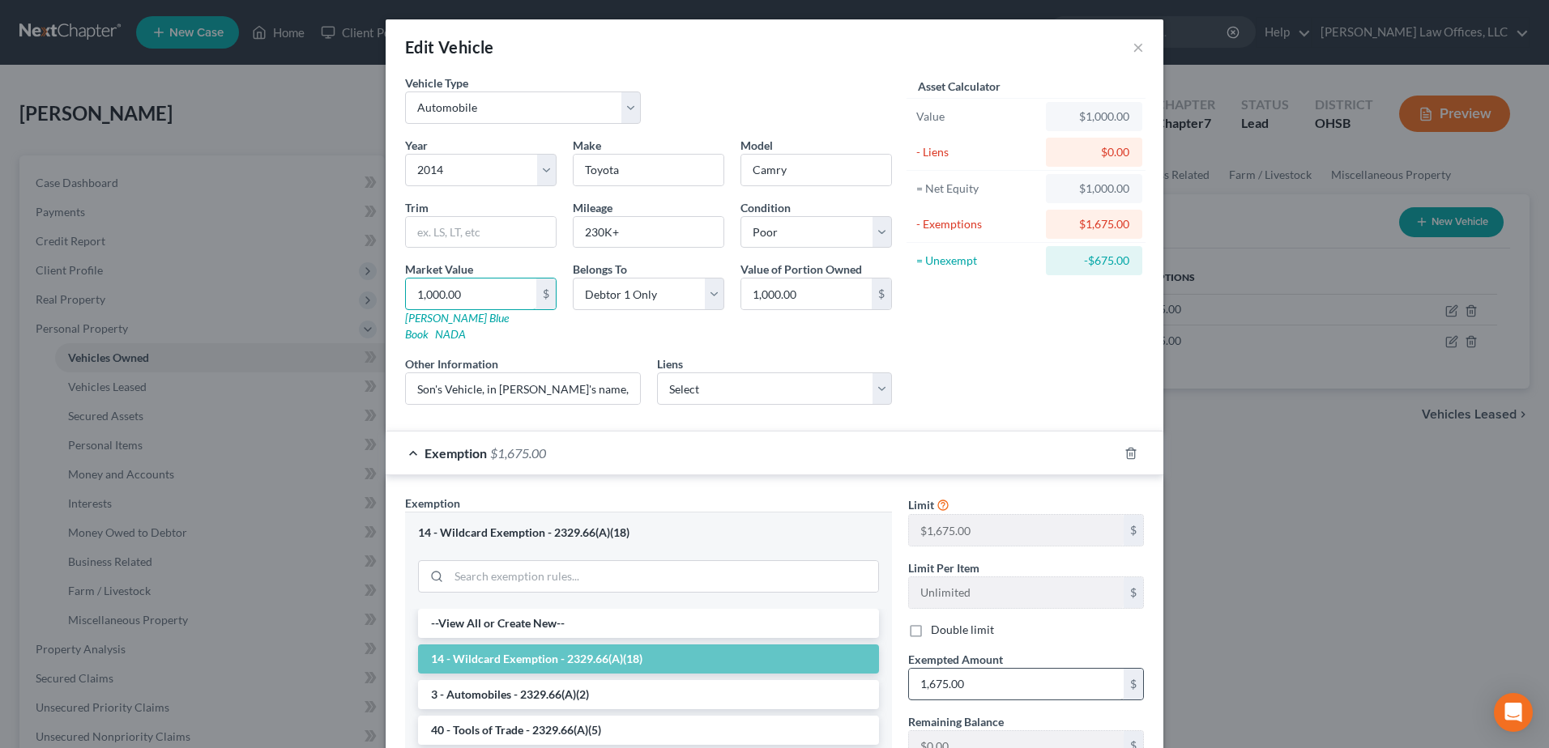
type input "1,000.00"
click at [966, 669] on input "1,675.00" at bounding box center [1016, 684] width 215 height 31
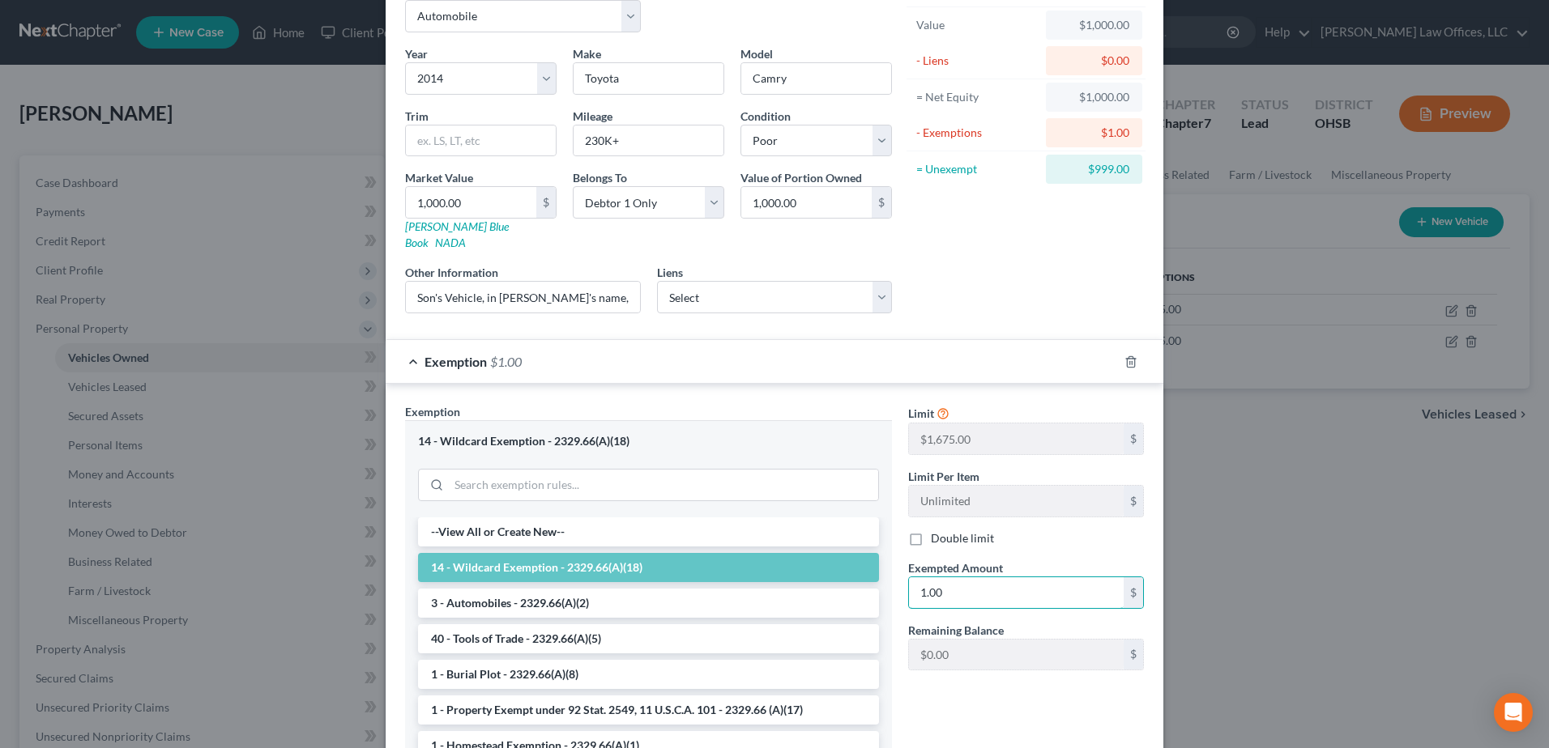
scroll to position [219, 0]
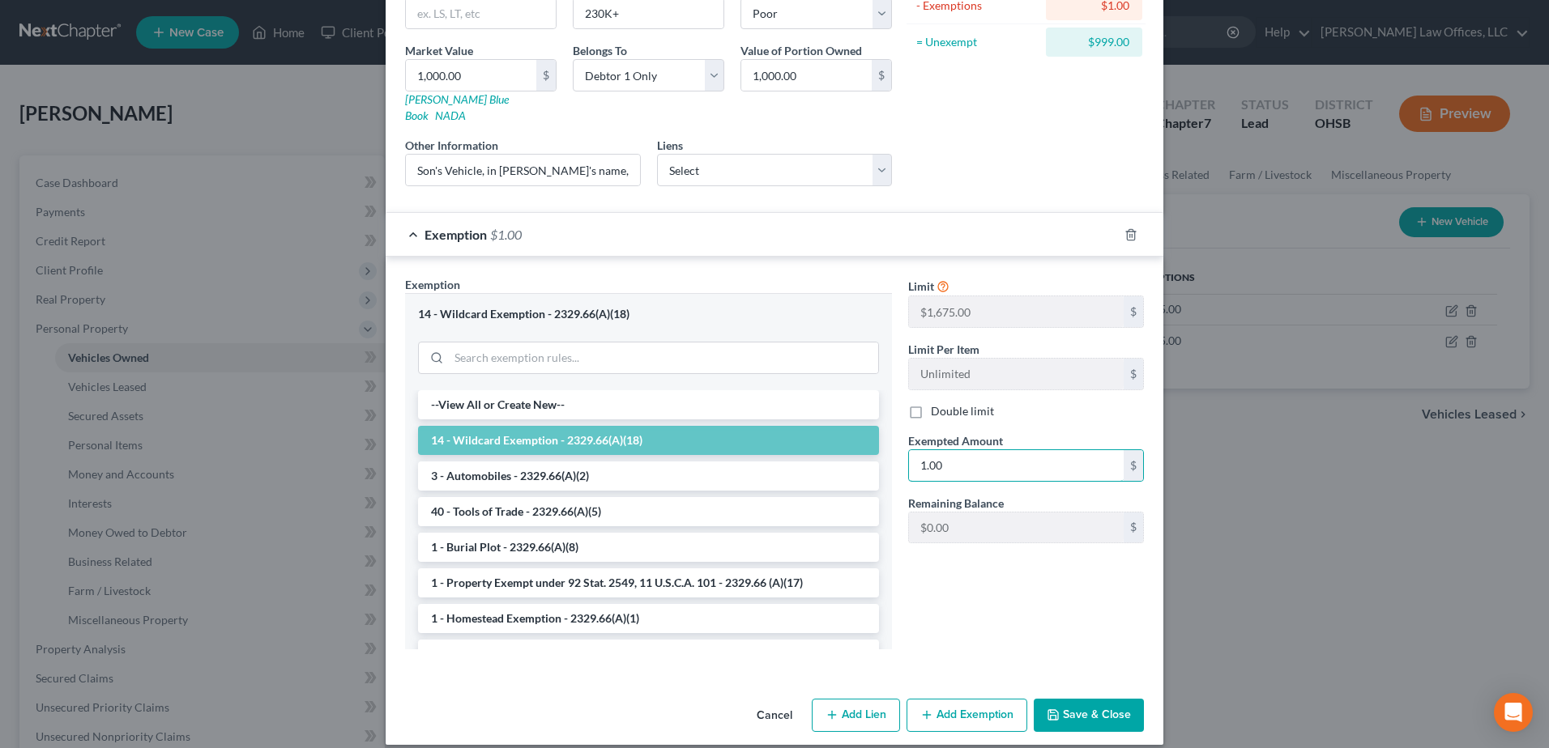
type input "1.00"
click at [1083, 699] on button "Save & Close" at bounding box center [1089, 716] width 110 height 34
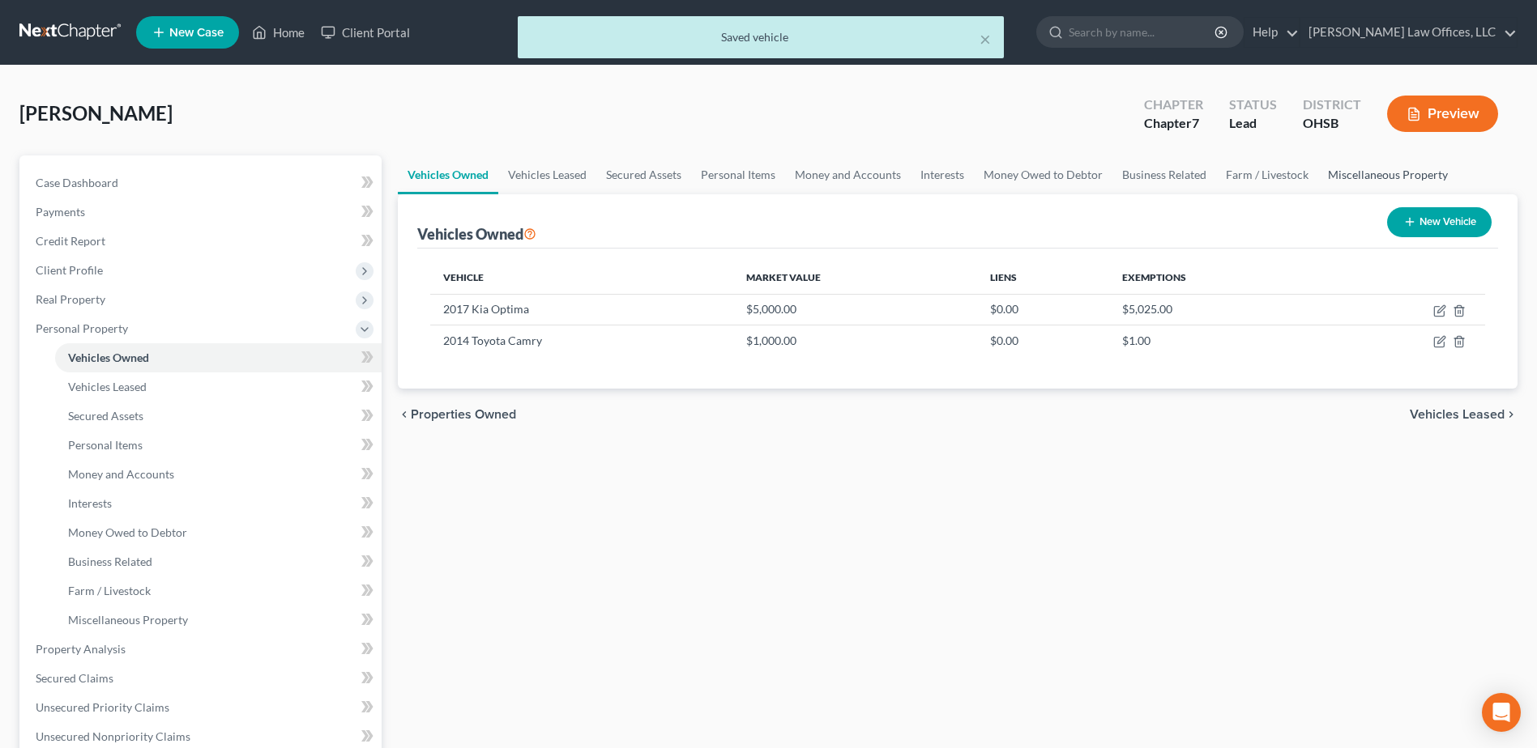
click at [1405, 181] on link "Miscellaneous Property" at bounding box center [1387, 175] width 139 height 39
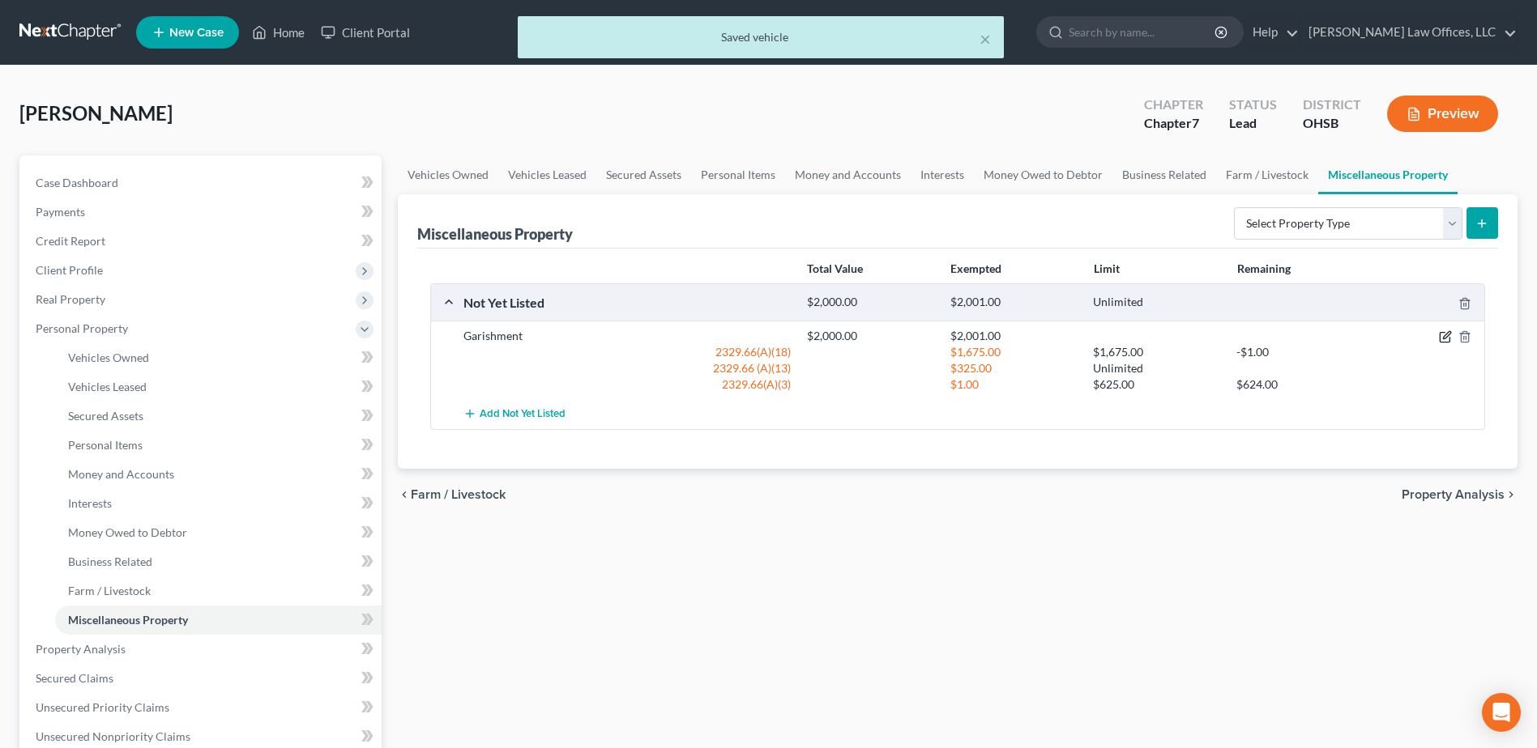
click at [1441, 332] on icon "button" at bounding box center [1445, 336] width 13 height 13
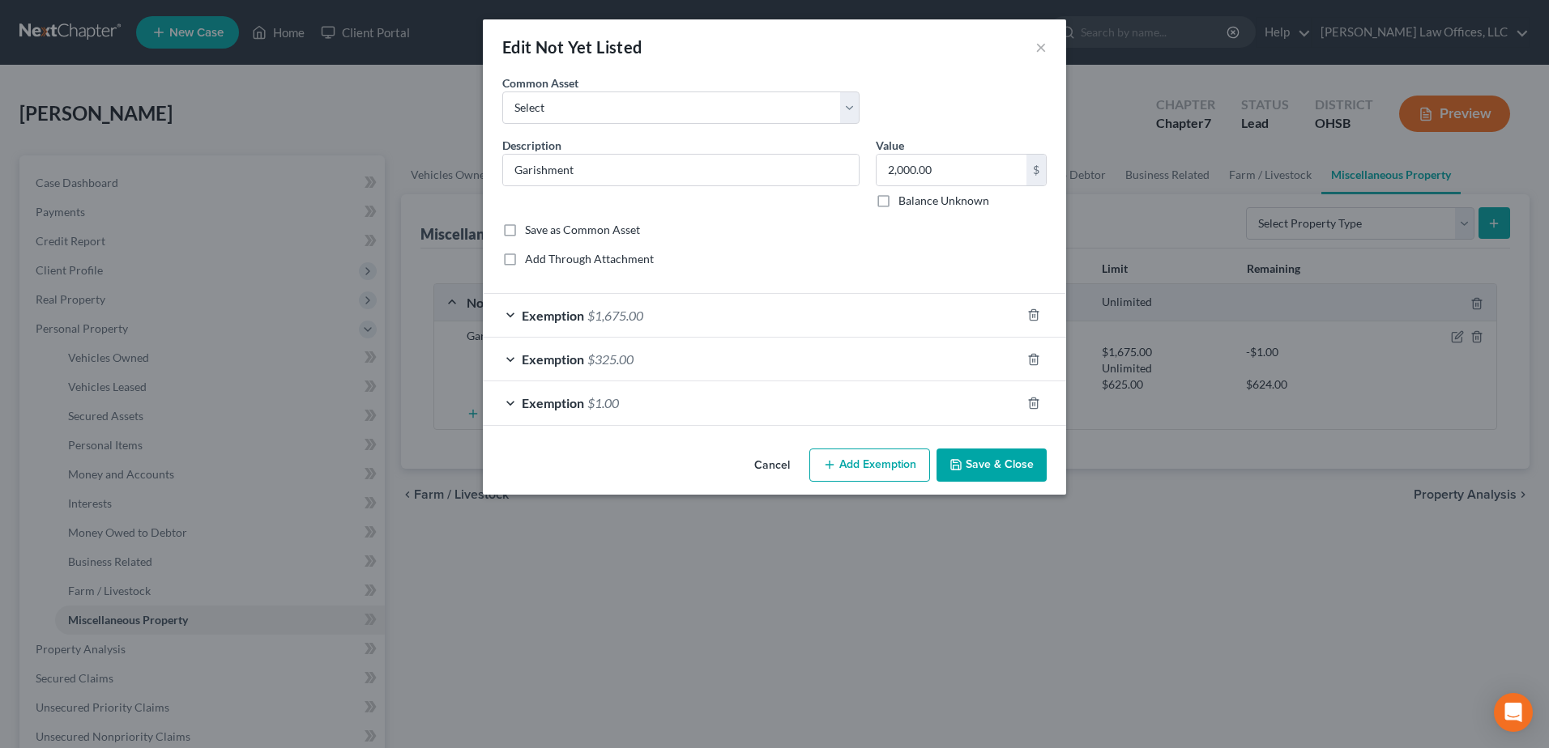
click at [723, 313] on div "Exemption $1,675.00" at bounding box center [752, 315] width 538 height 43
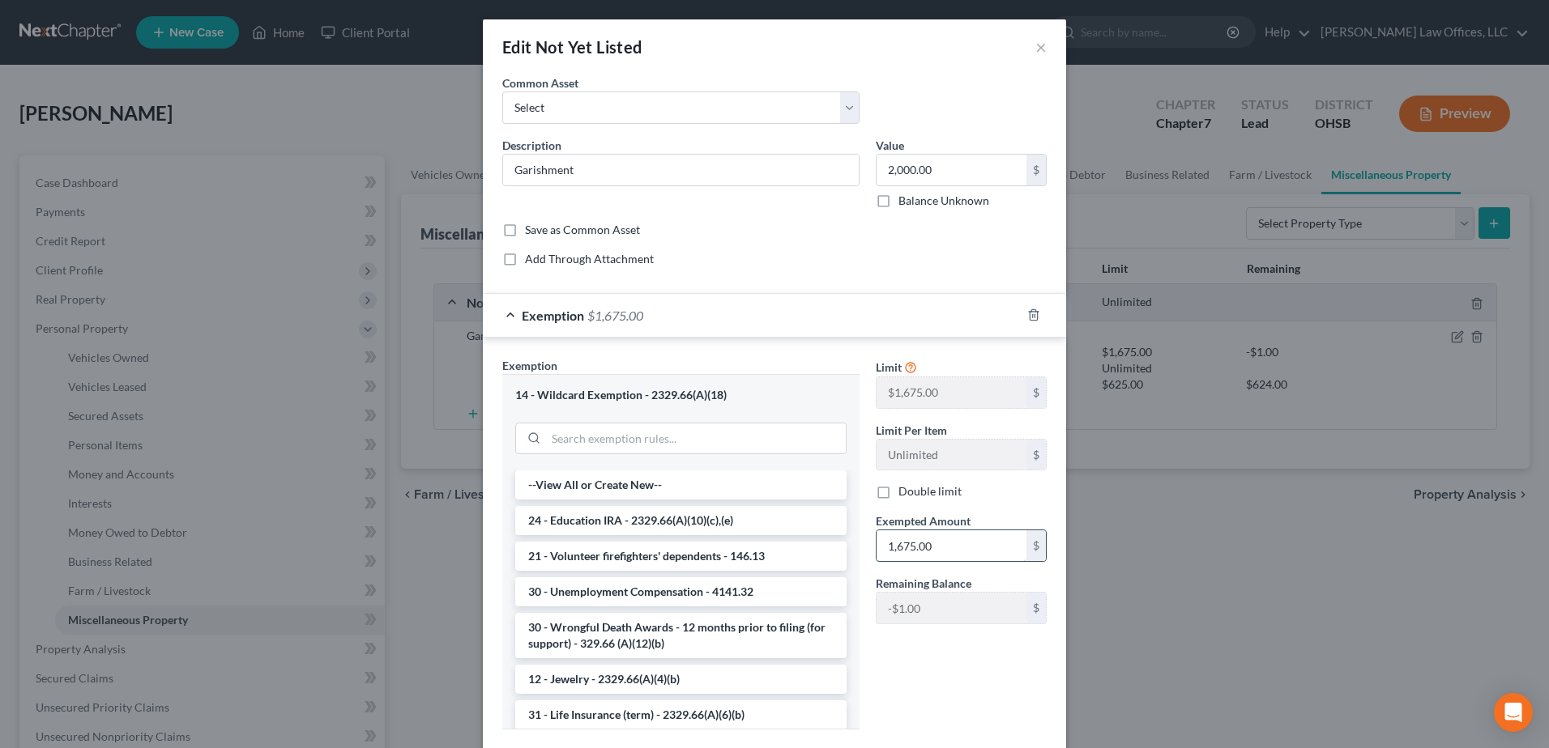
click at [937, 543] on input "1,675.00" at bounding box center [951, 546] width 150 height 31
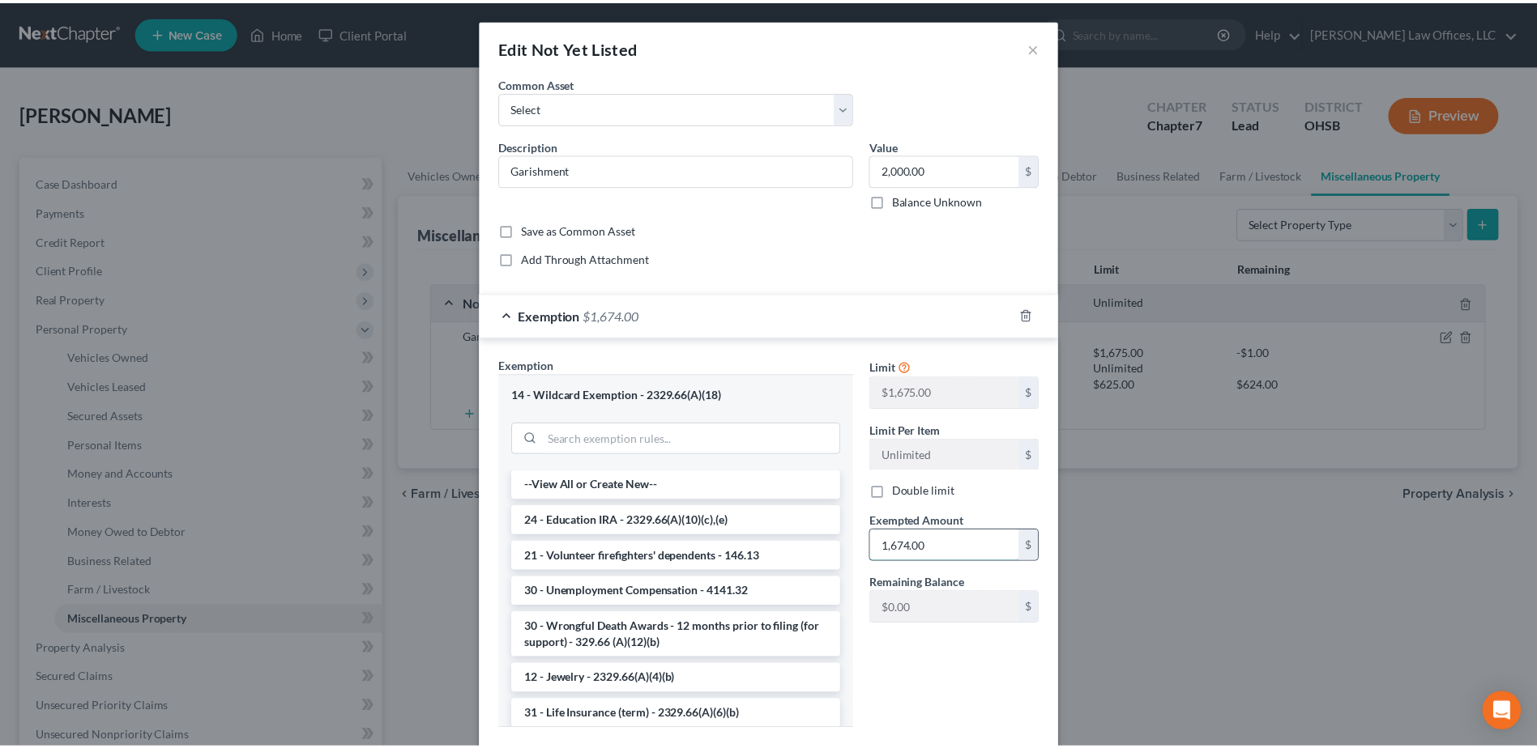
scroll to position [186, 0]
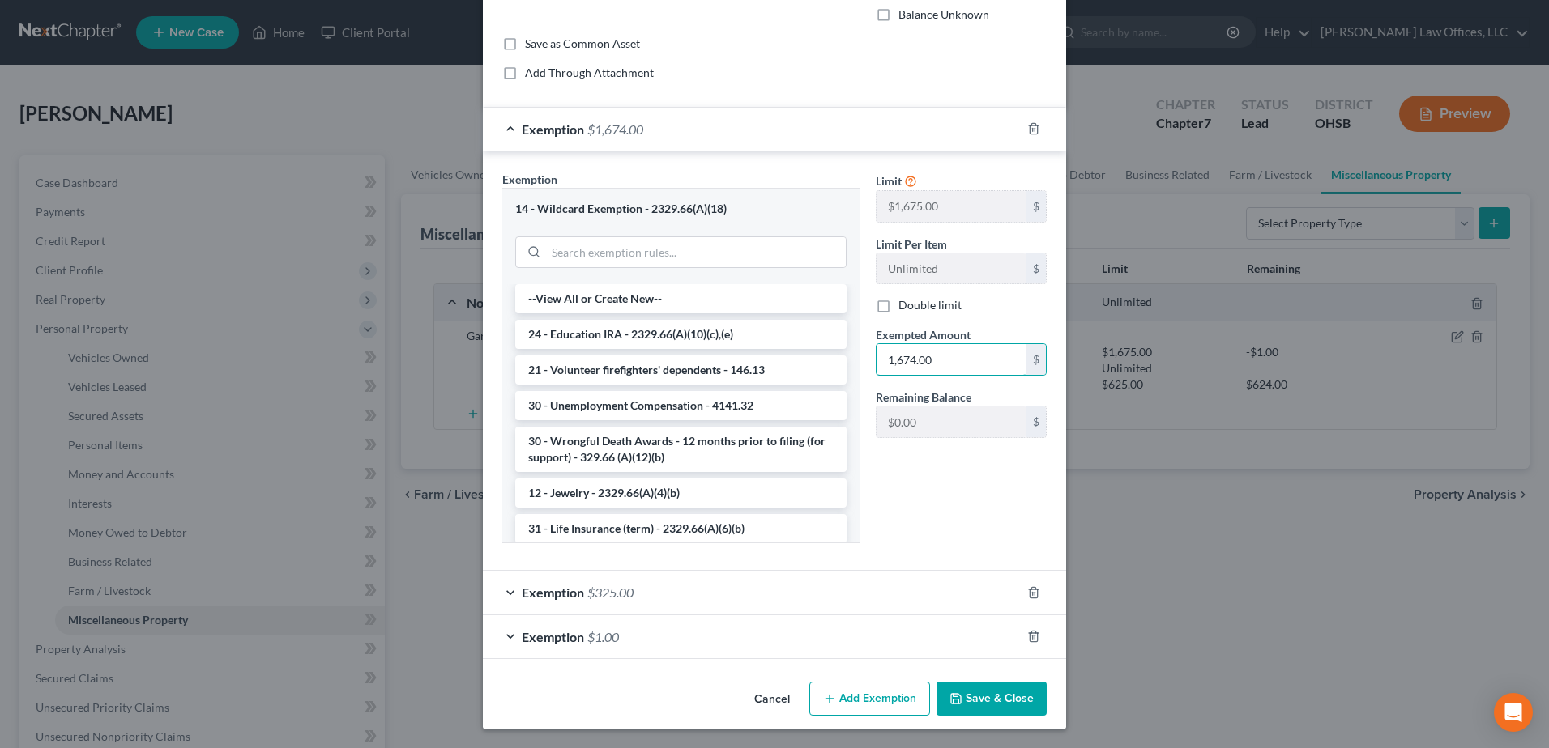
type input "1,674.00"
click at [990, 697] on button "Save & Close" at bounding box center [991, 699] width 110 height 34
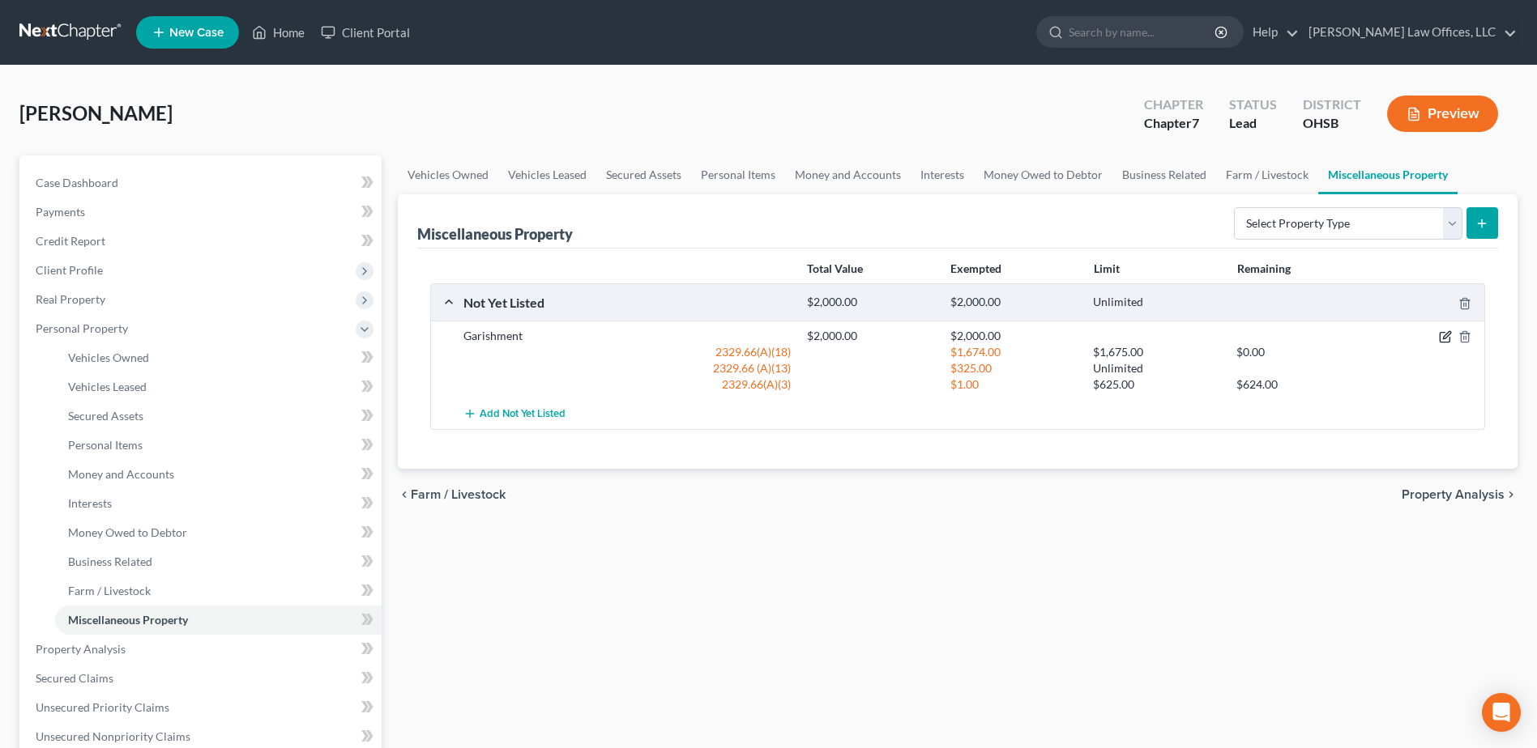
click at [1443, 340] on icon "button" at bounding box center [1445, 336] width 13 height 13
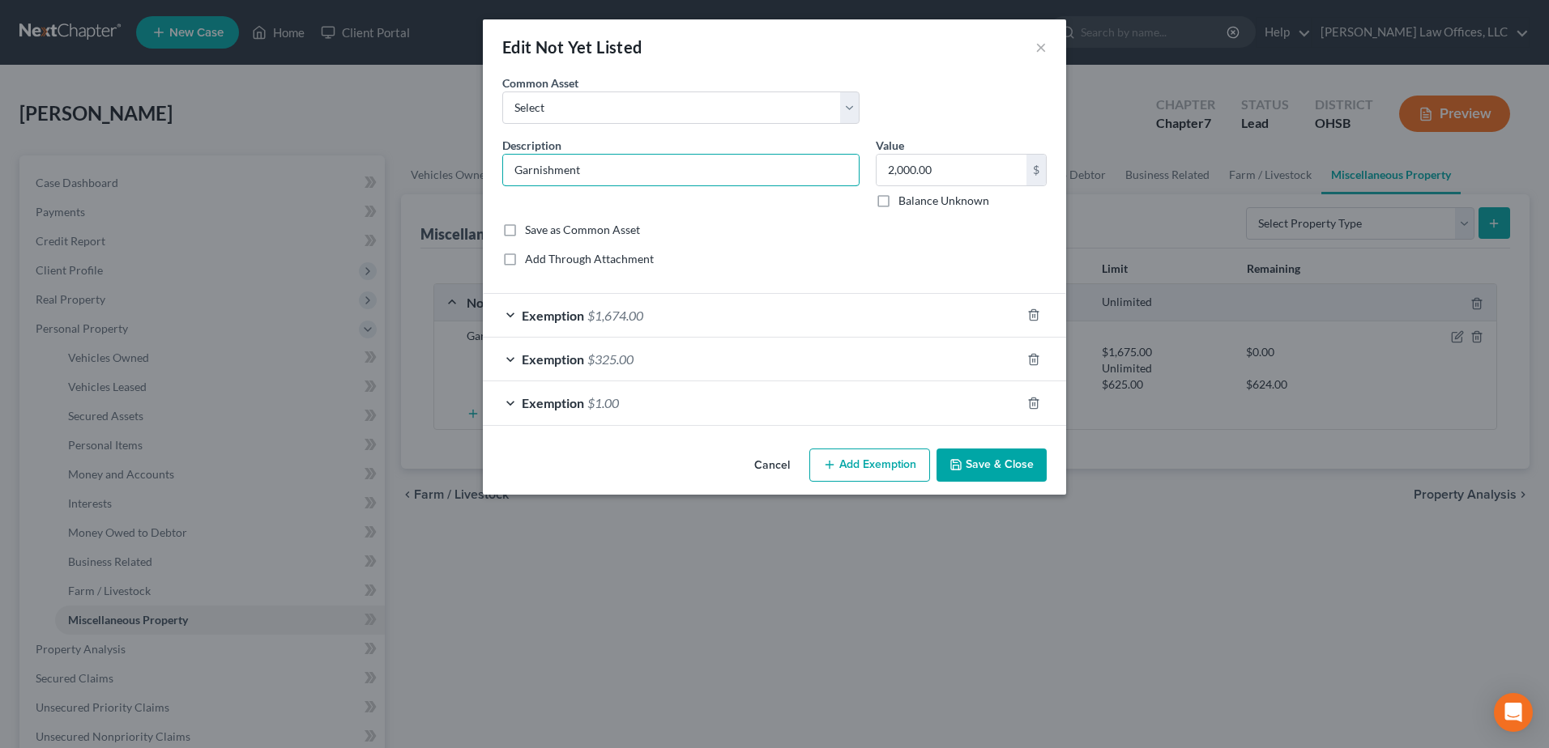
type input "Garnishment"
click at [1002, 465] on button "Save & Close" at bounding box center [991, 466] width 110 height 34
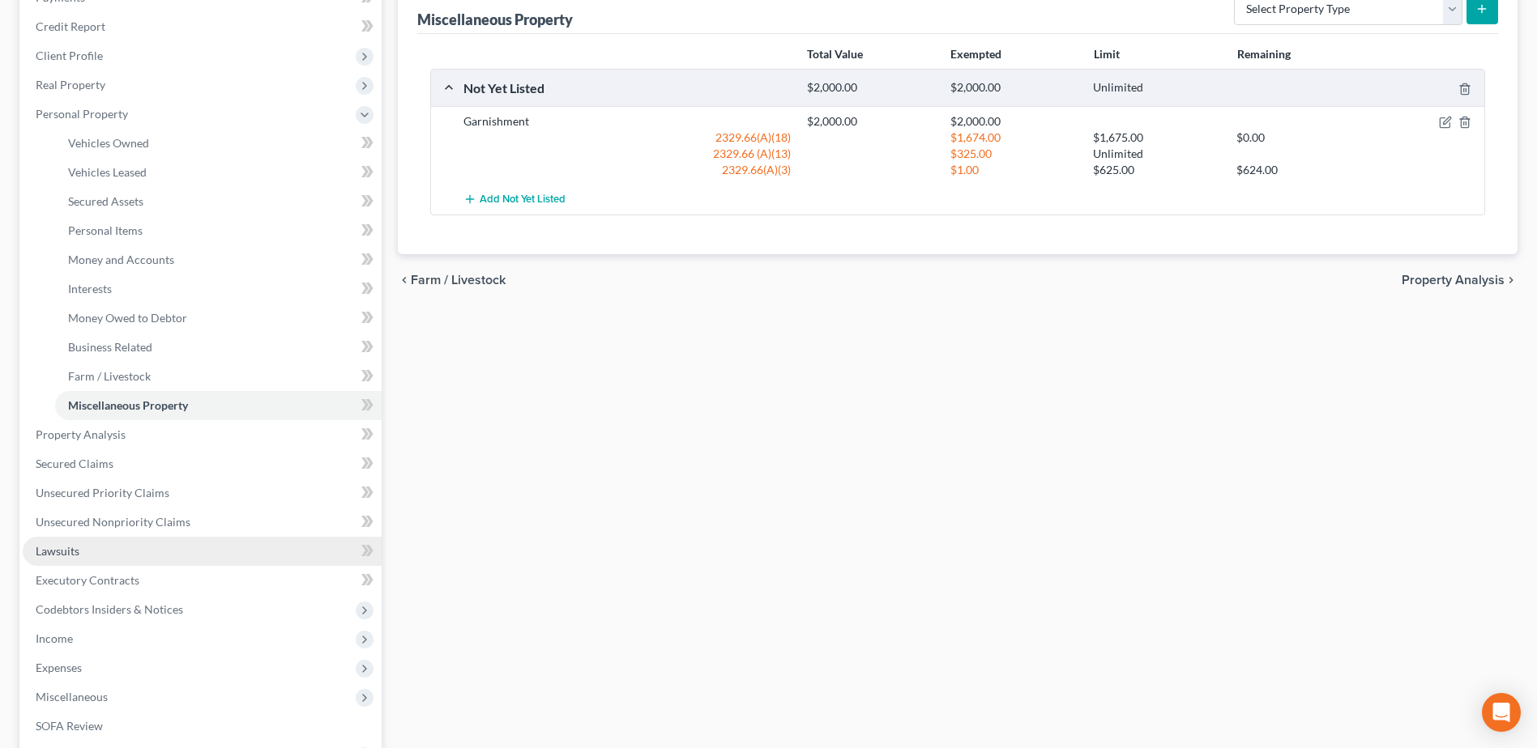
scroll to position [243, 0]
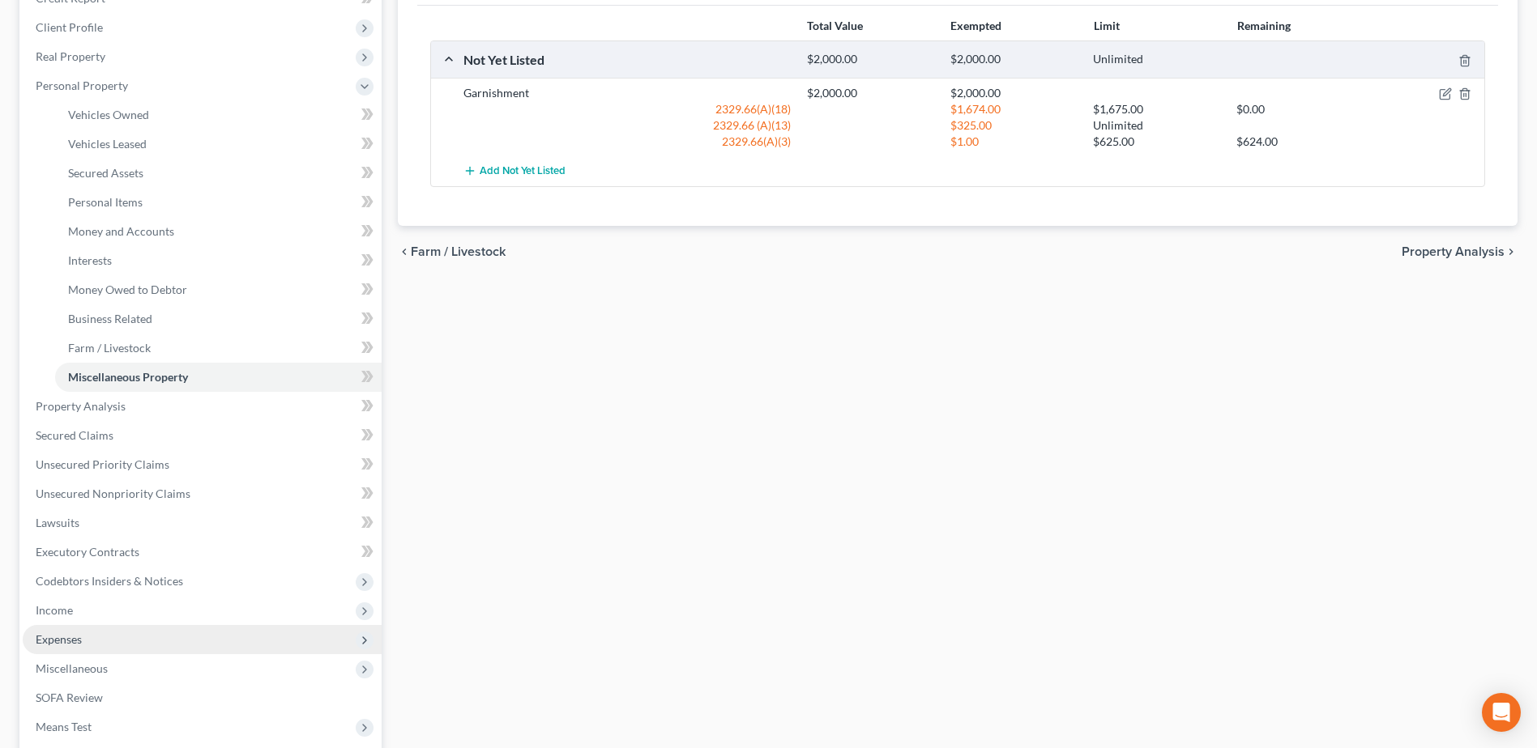
click at [145, 629] on span "Expenses" at bounding box center [202, 639] width 359 height 29
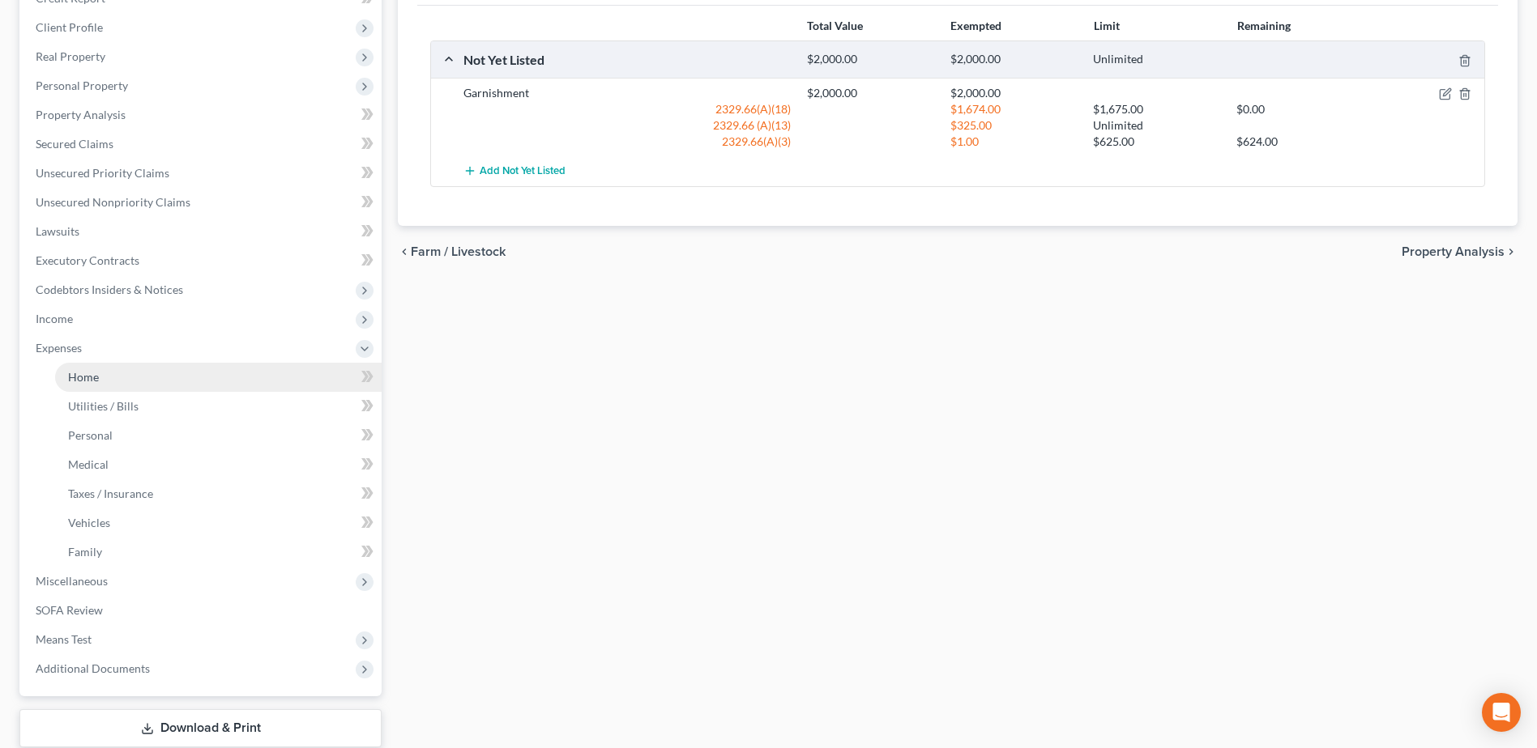
click at [75, 380] on span "Home" at bounding box center [83, 377] width 31 height 14
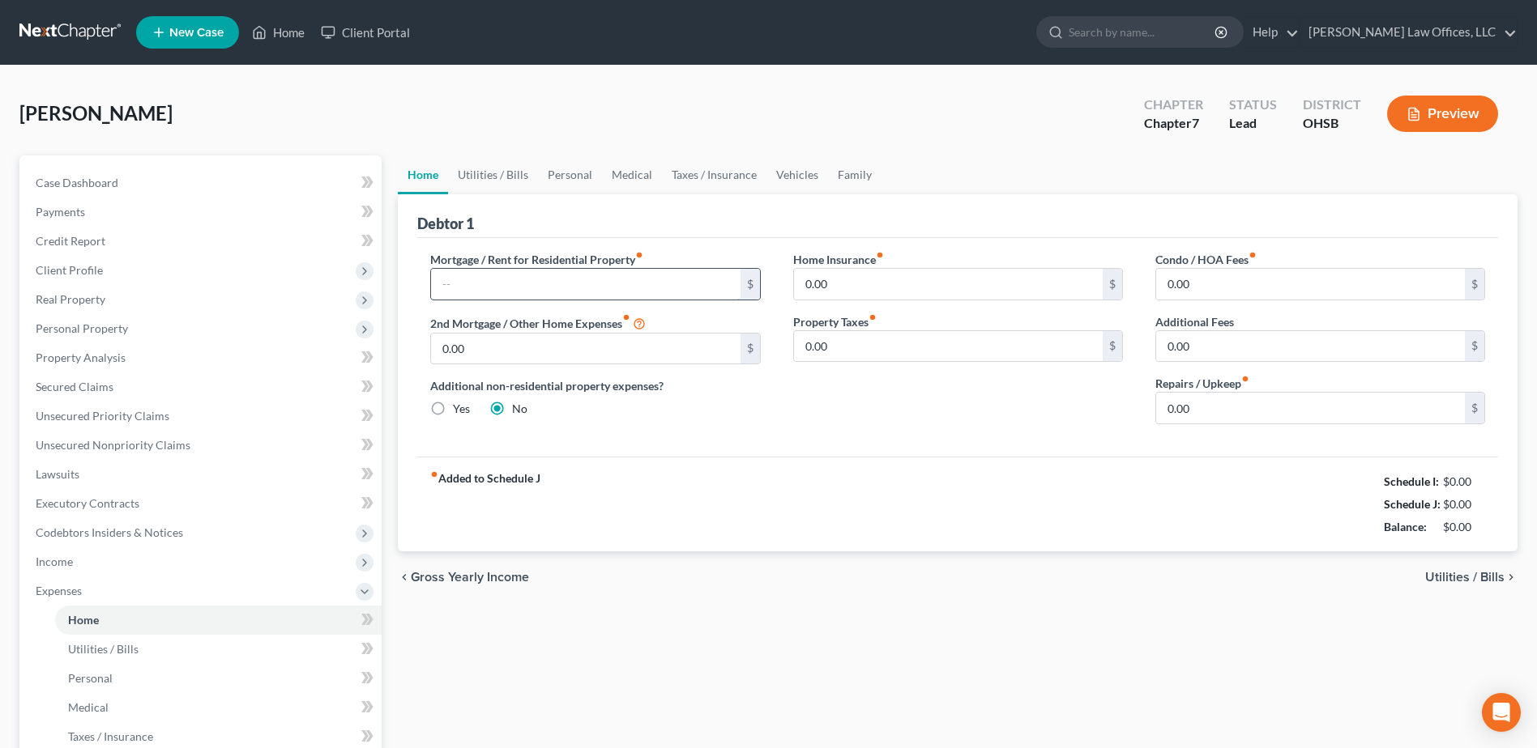
click at [578, 288] on input "text" at bounding box center [585, 284] width 309 height 31
type input "1,300.00"
click at [1208, 406] on input "0.00" at bounding box center [1310, 408] width 309 height 31
type input "10.00"
click at [518, 171] on link "Utilities / Bills" at bounding box center [493, 175] width 90 height 39
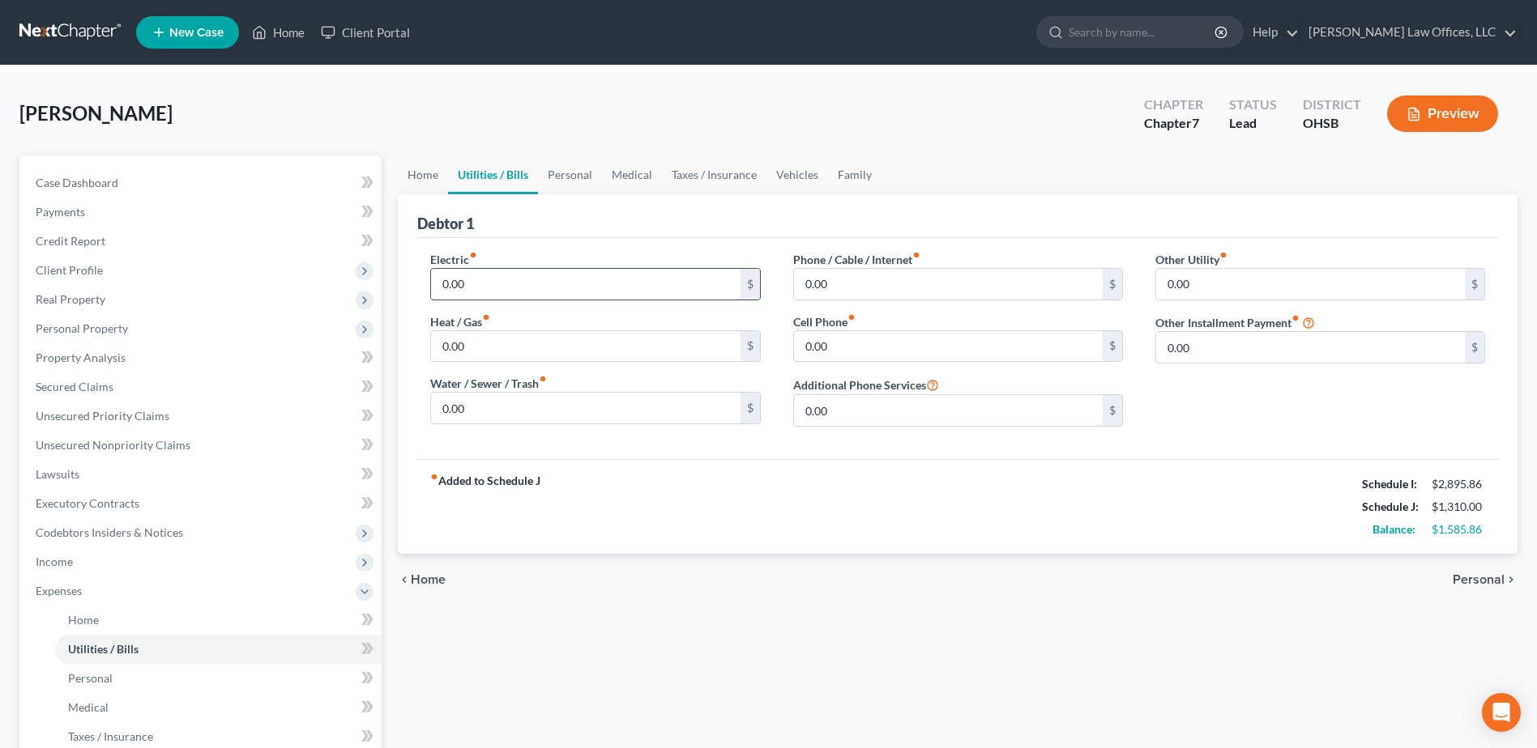
click at [516, 288] on input "0.00" at bounding box center [585, 284] width 309 height 31
type input "150.00"
type input "50.00"
type input "40.00"
type input "50.00"
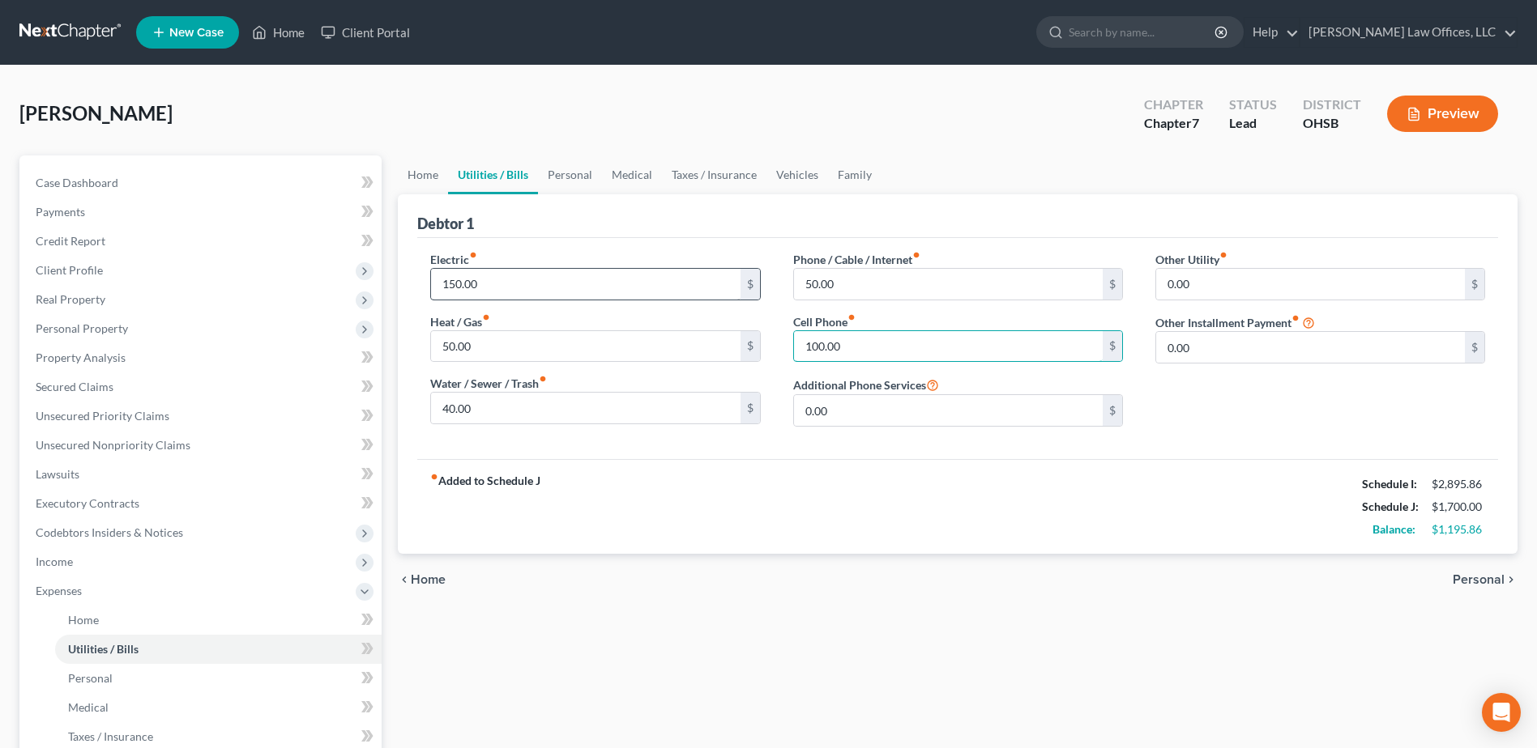
type input "100.00"
click at [540, 185] on link "Personal" at bounding box center [570, 175] width 64 height 39
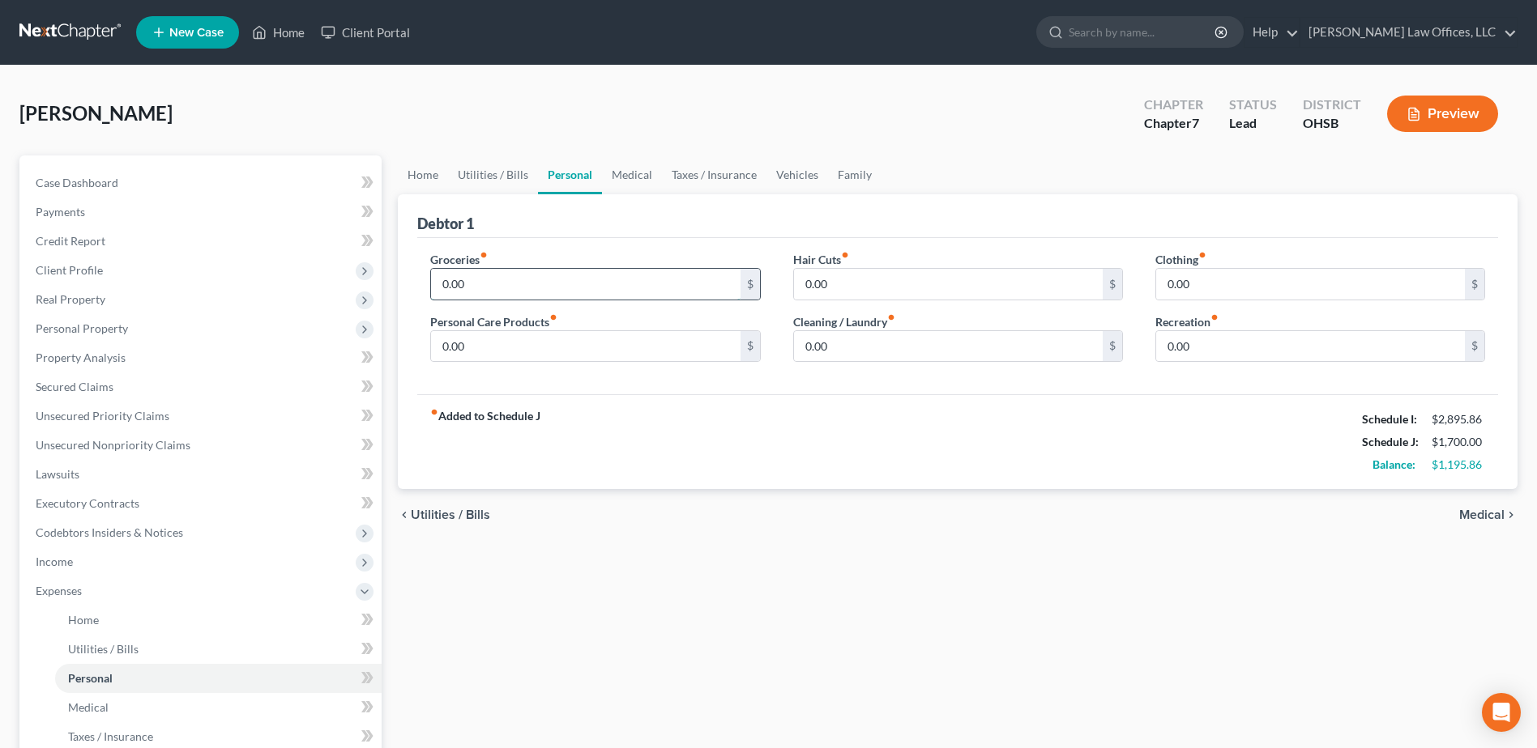
click at [543, 293] on input "0.00" at bounding box center [585, 284] width 309 height 31
type input "595.00"
type input "70.00"
type input "50.00"
type input "40.00"
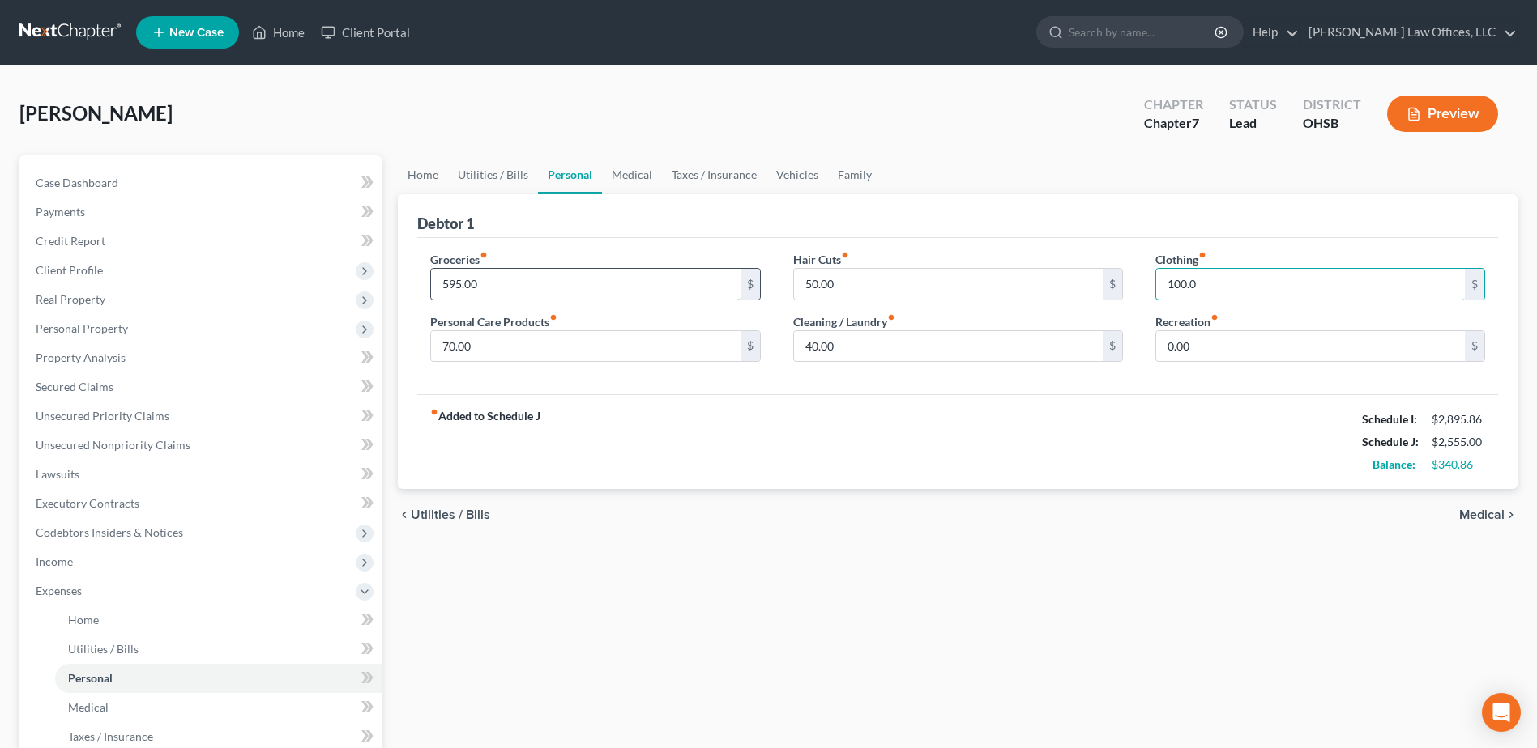
type input "100.0"
type input "75.00"
click at [627, 163] on link "Medical" at bounding box center [632, 175] width 60 height 39
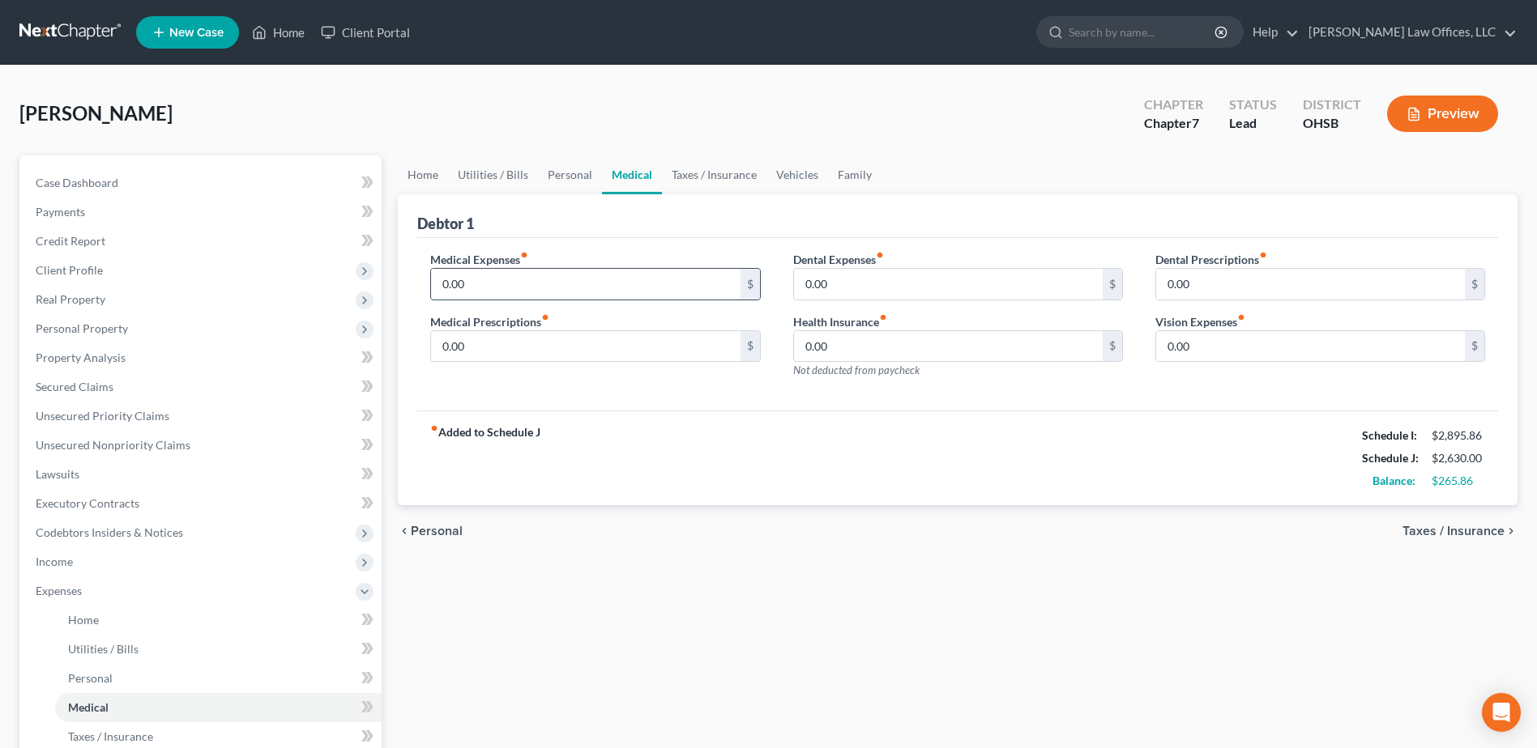
click at [571, 277] on input "0.00" at bounding box center [585, 284] width 309 height 31
type input "50.00"
type input "25.00"
click at [727, 172] on link "Taxes / Insurance" at bounding box center [714, 175] width 104 height 39
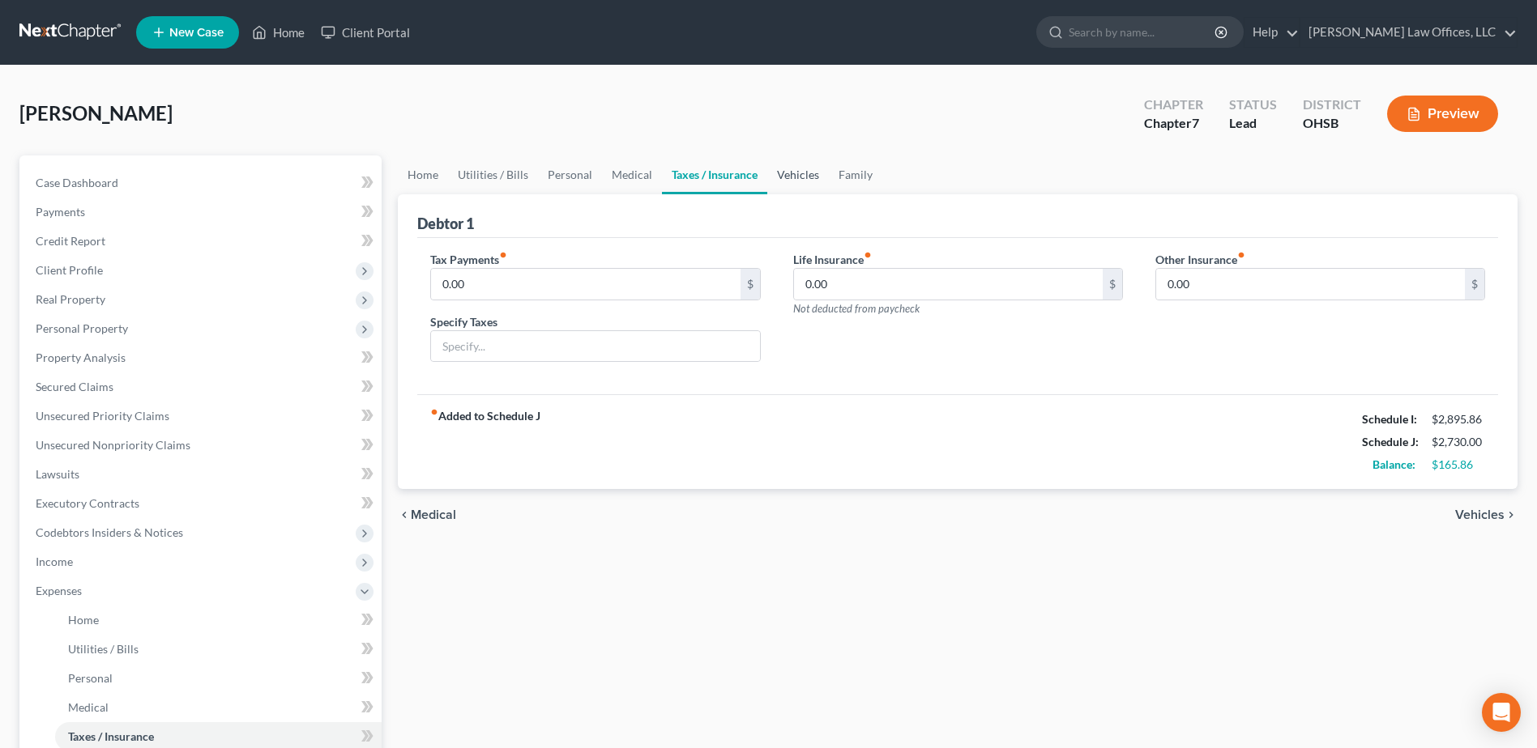
click at [782, 174] on link "Vehicles" at bounding box center [798, 175] width 62 height 39
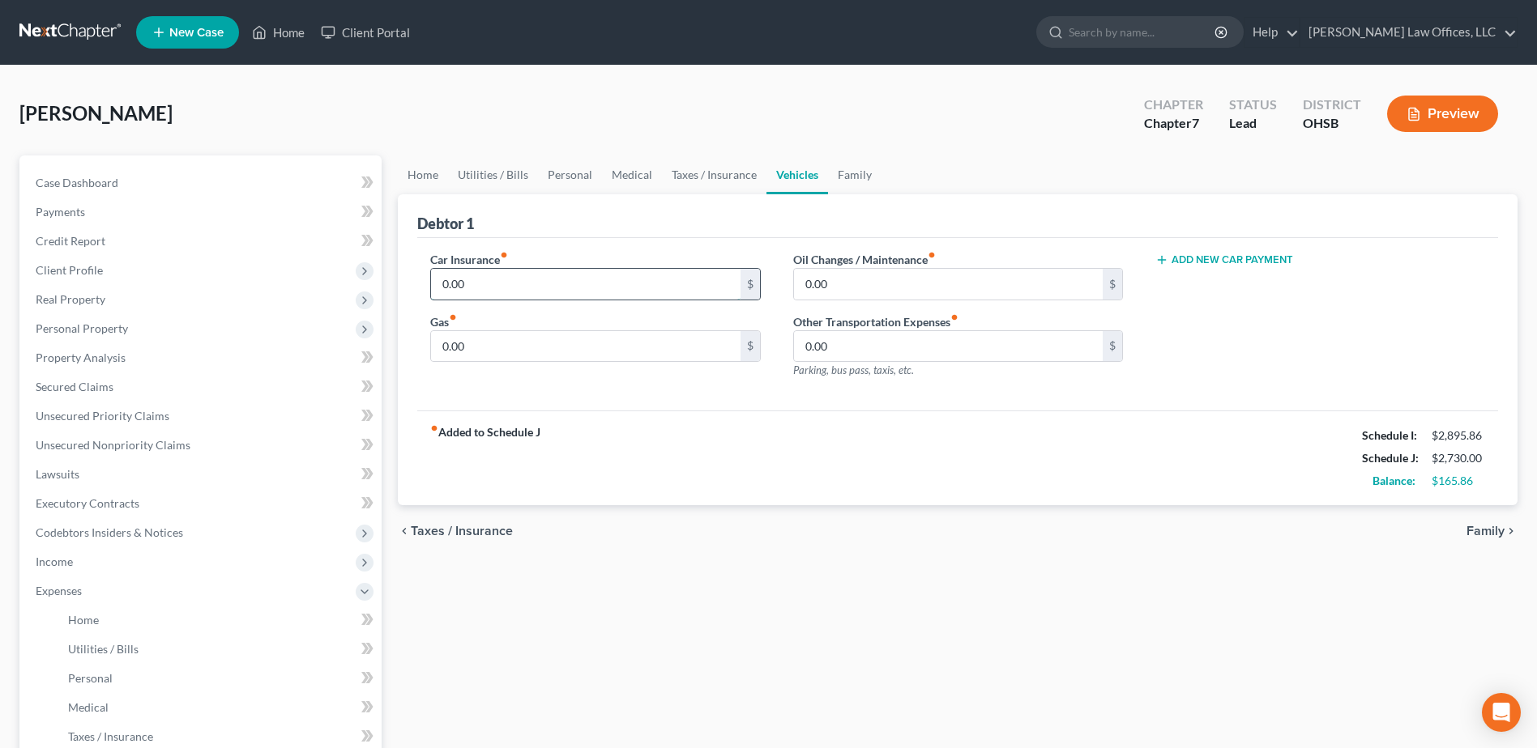
click at [493, 289] on input "0.00" at bounding box center [585, 284] width 309 height 31
type input "100.00"
type input "200.00"
type input "25.00"
click at [848, 181] on link "Family" at bounding box center [854, 175] width 53 height 39
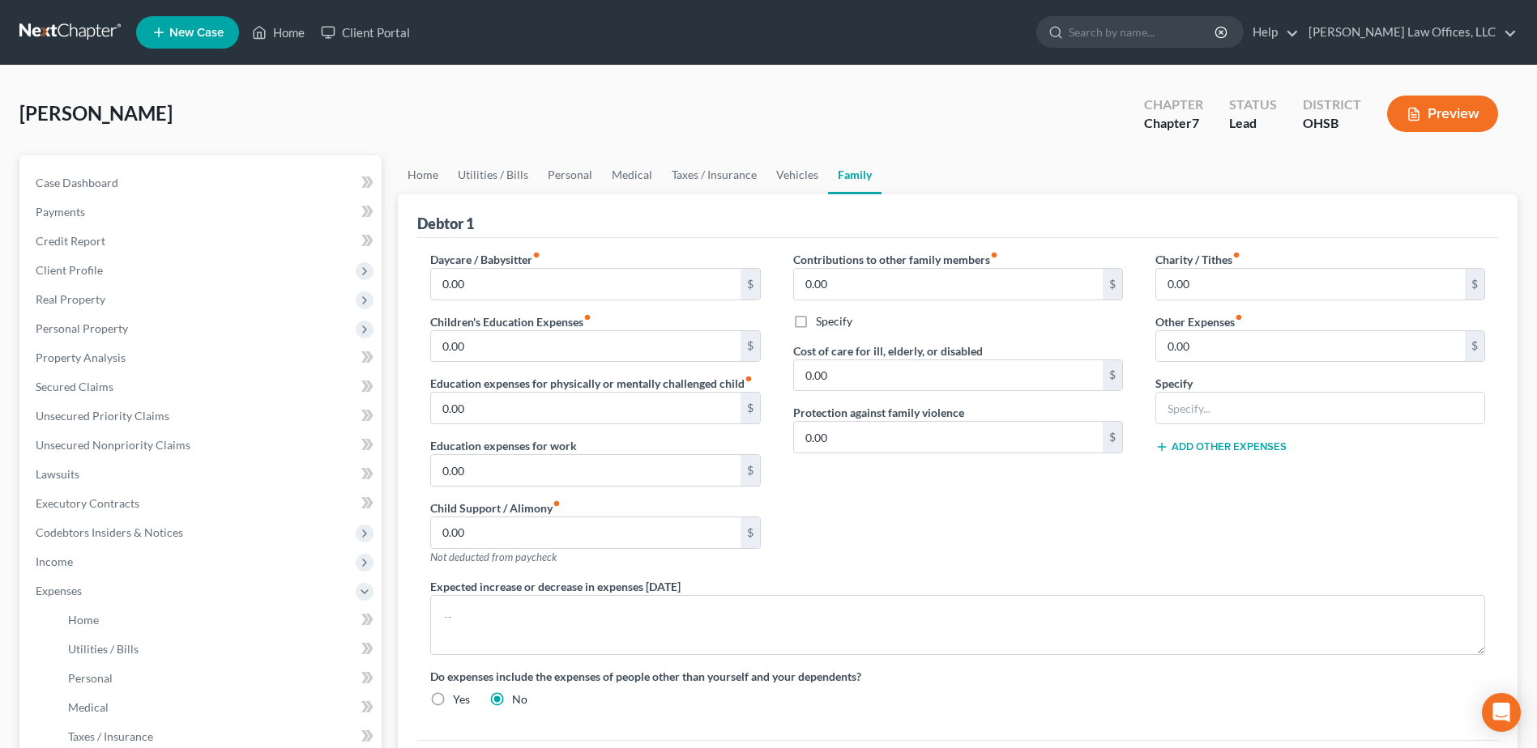
click at [885, 461] on div "Contributions to other family members fiber_manual_record 0.00 $ Specify Cost o…" at bounding box center [958, 414] width 362 height 327
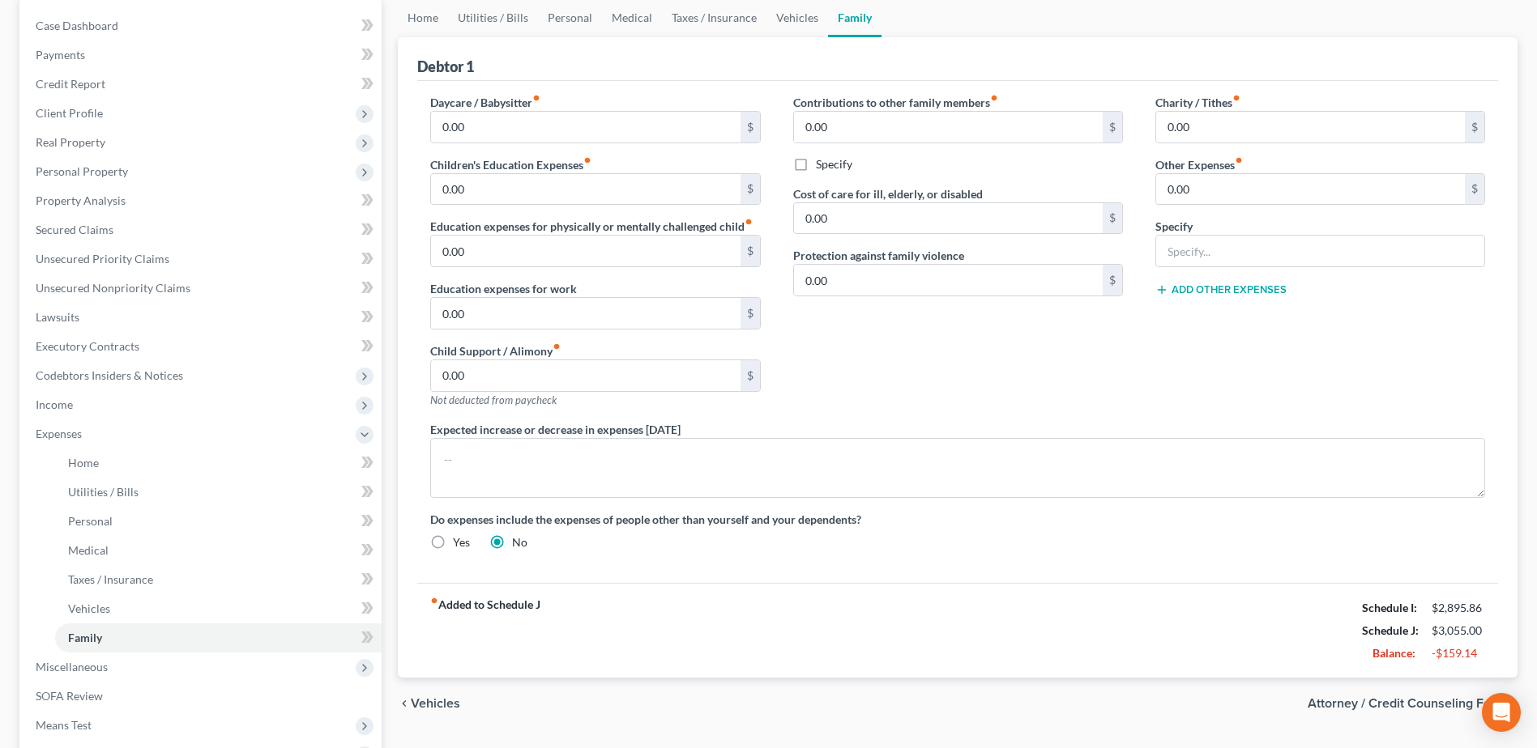
scroll to position [162, 0]
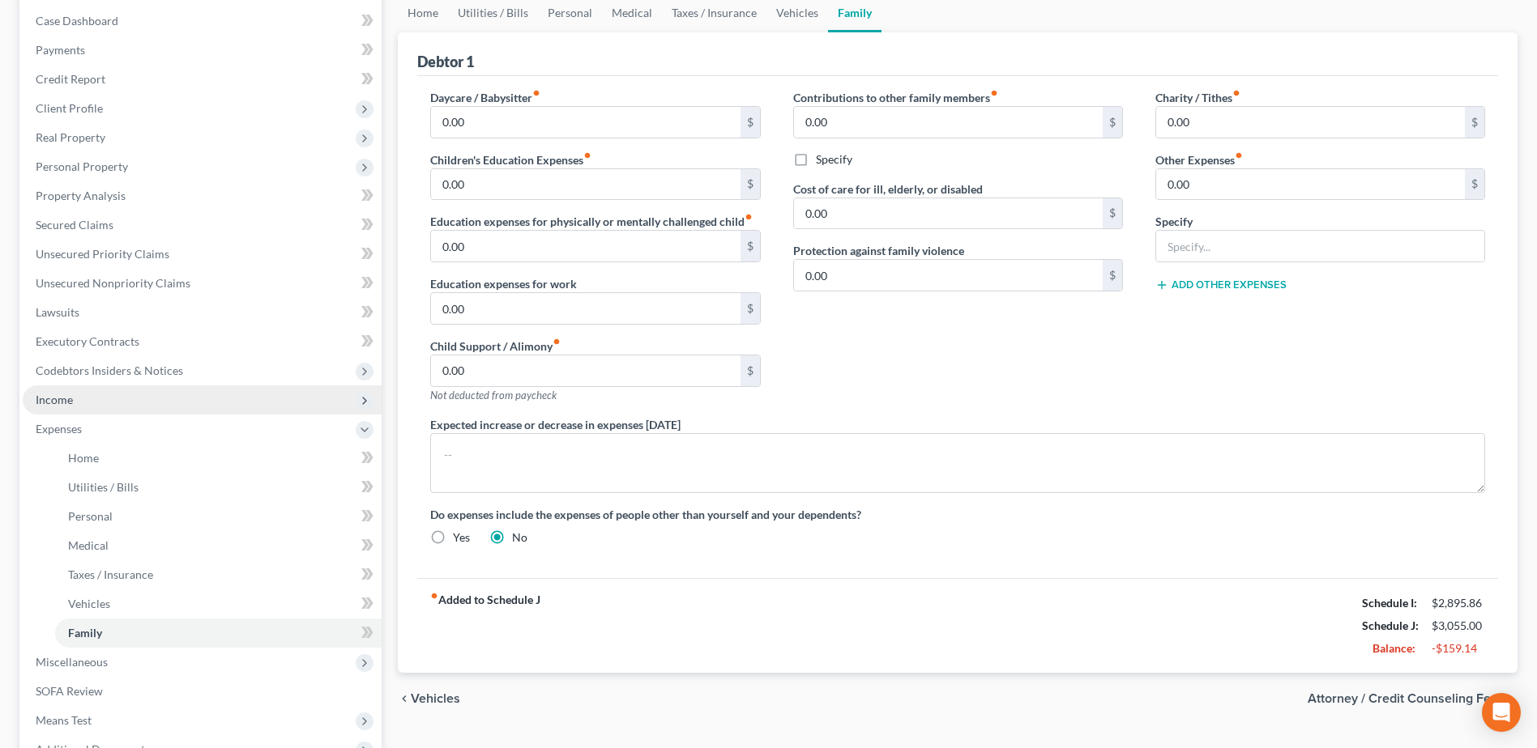
click at [77, 400] on span "Income" at bounding box center [202, 400] width 359 height 29
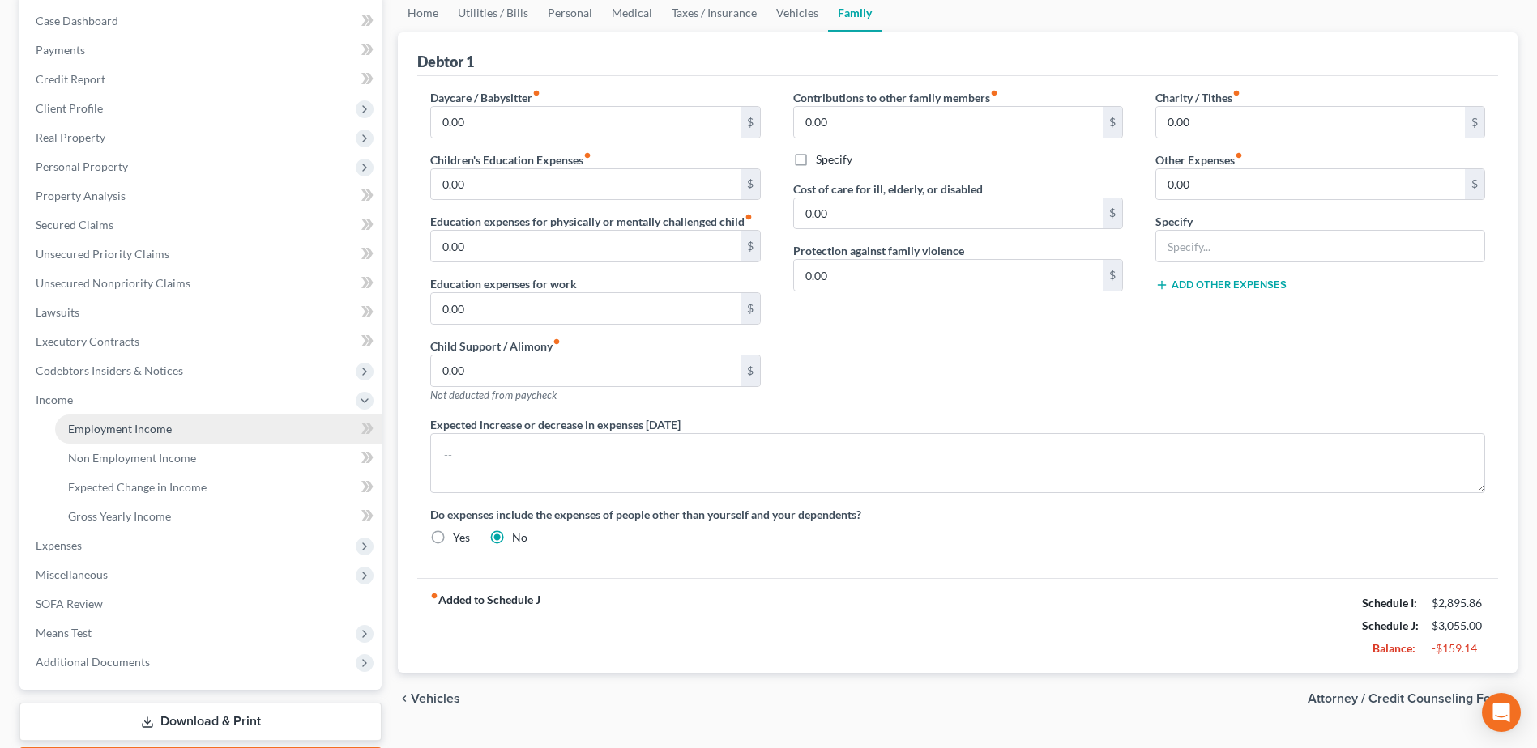
click at [207, 433] on link "Employment Income" at bounding box center [218, 429] width 326 height 29
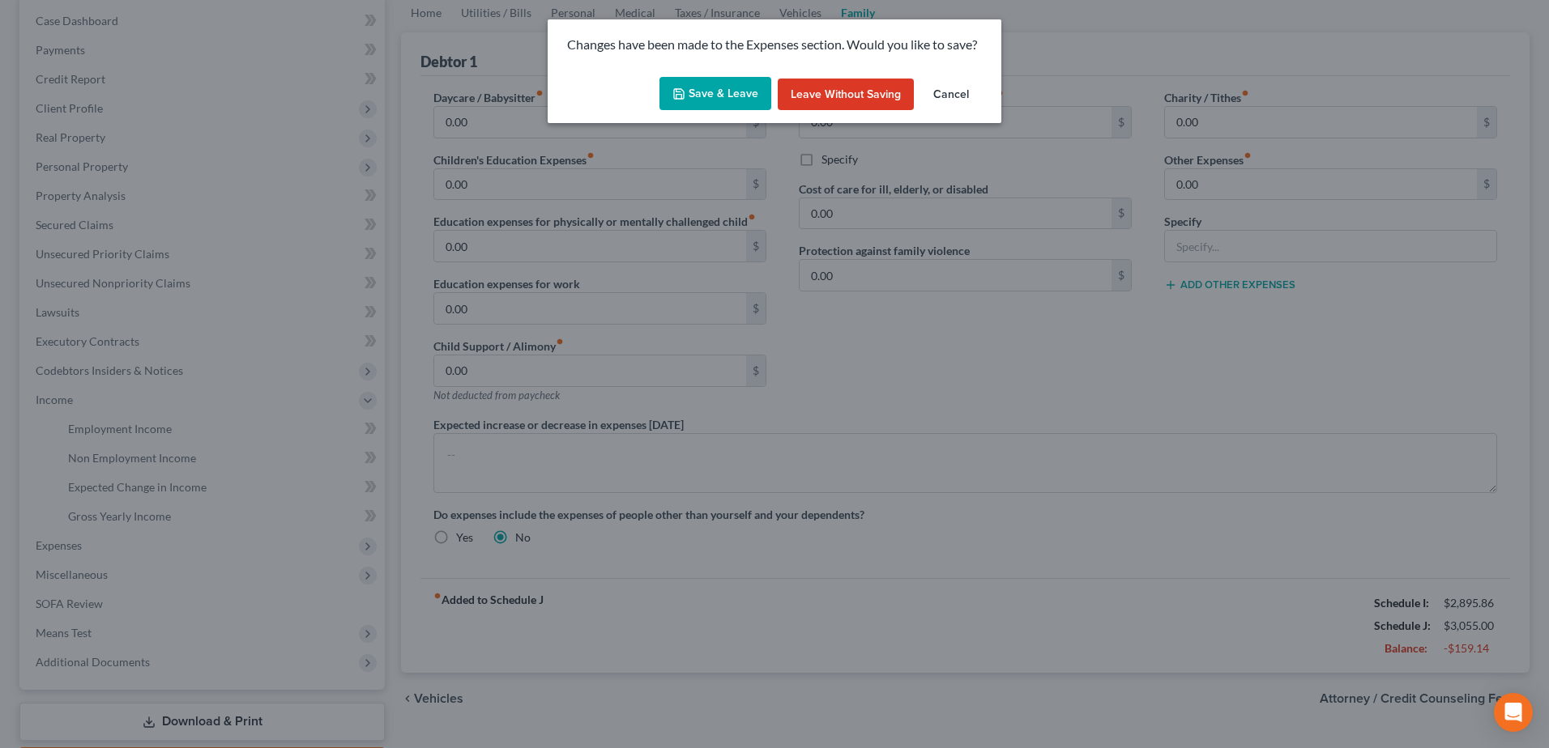
click at [717, 92] on button "Save & Leave" at bounding box center [715, 94] width 112 height 34
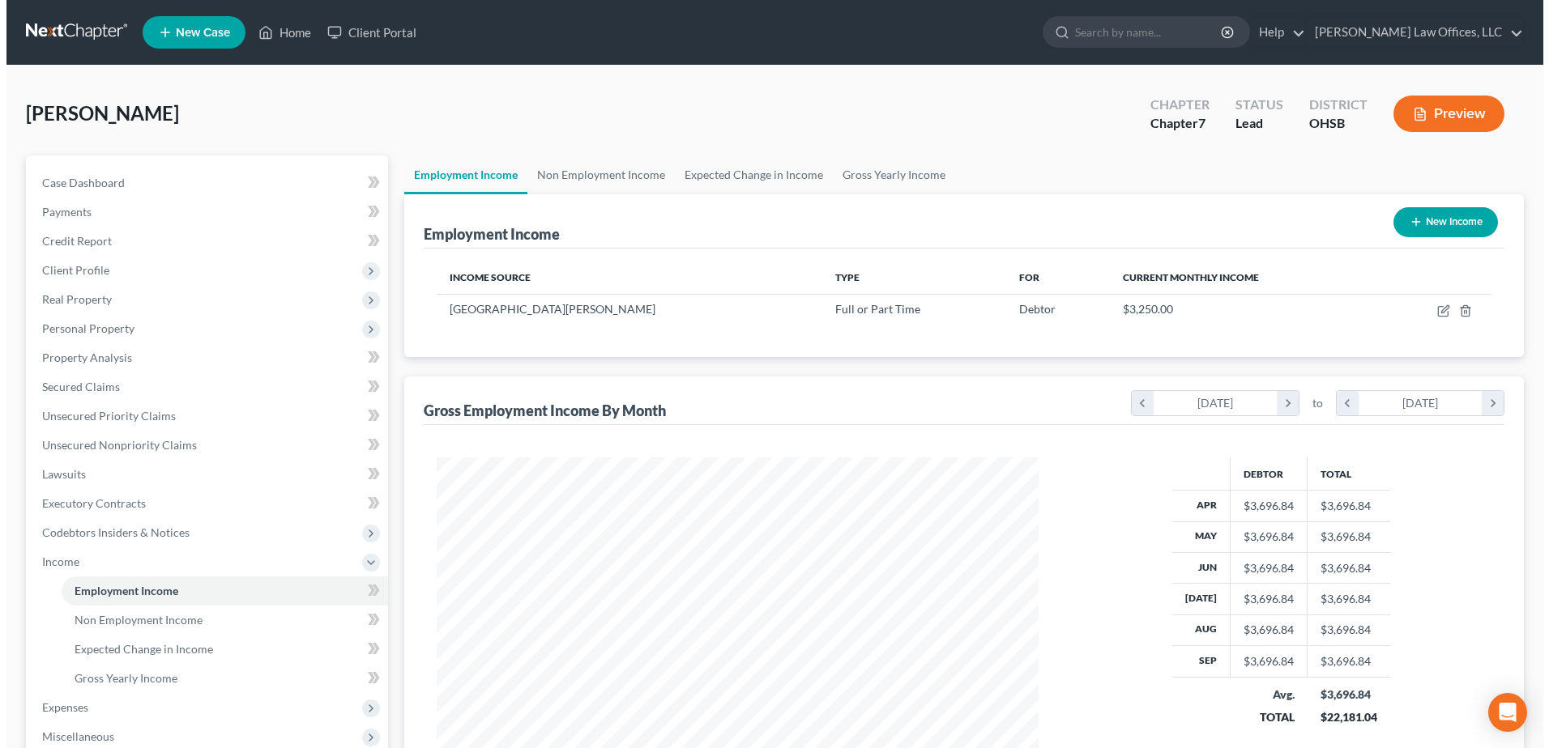
scroll to position [301, 633]
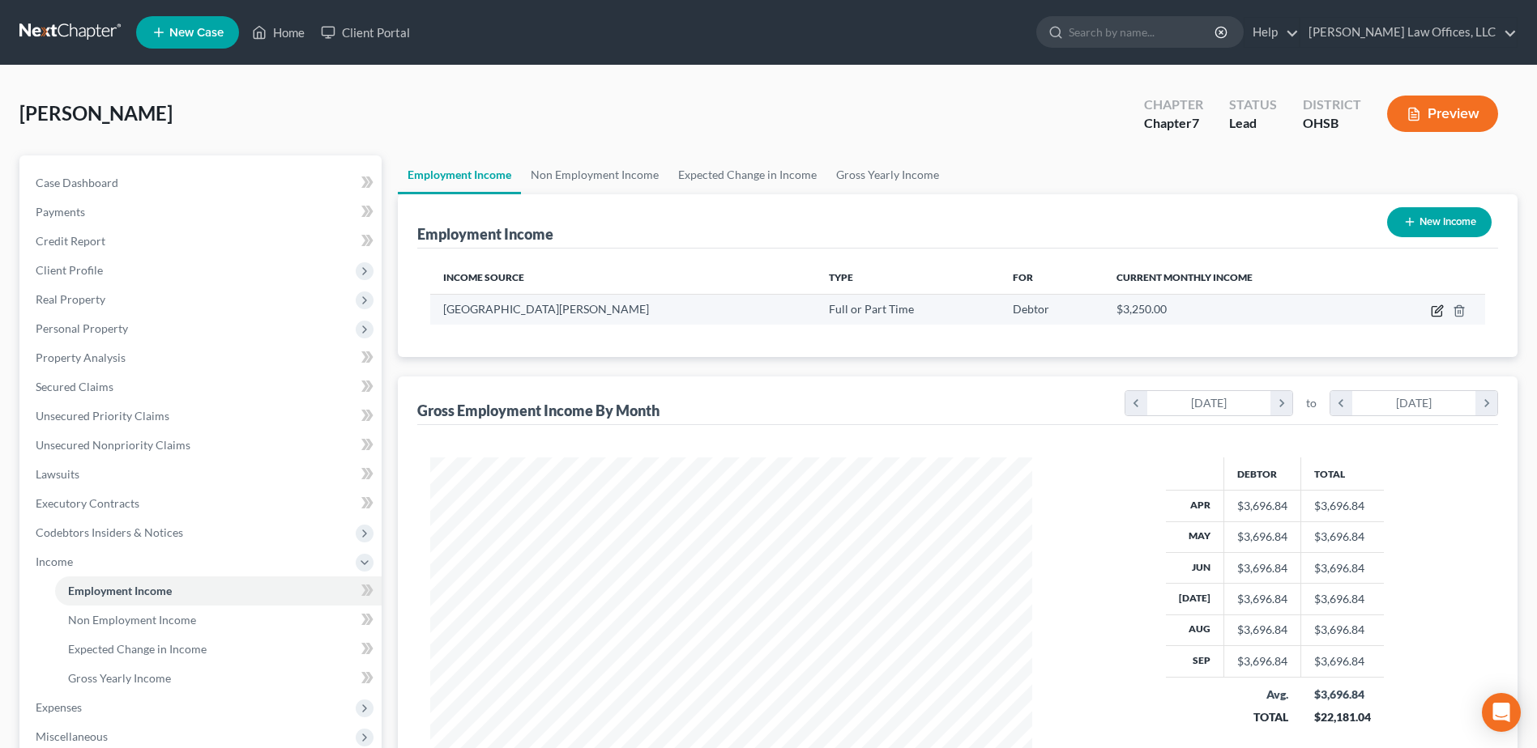
click at [1439, 311] on icon "button" at bounding box center [1438, 308] width 7 height 7
select select "0"
select select "36"
select select "2"
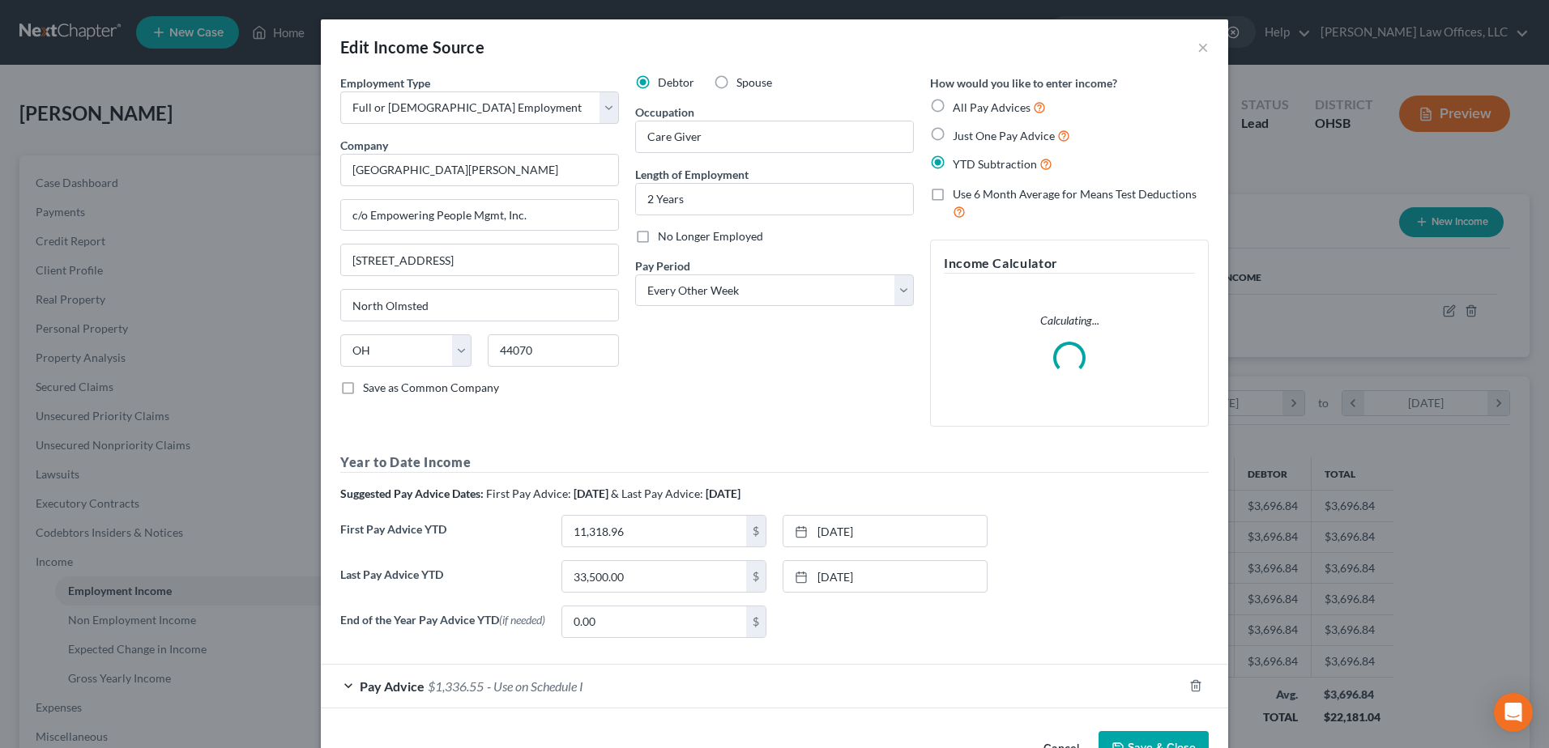
scroll to position [303, 640]
click at [495, 685] on span "- Use on Schedule I" at bounding box center [535, 686] width 96 height 15
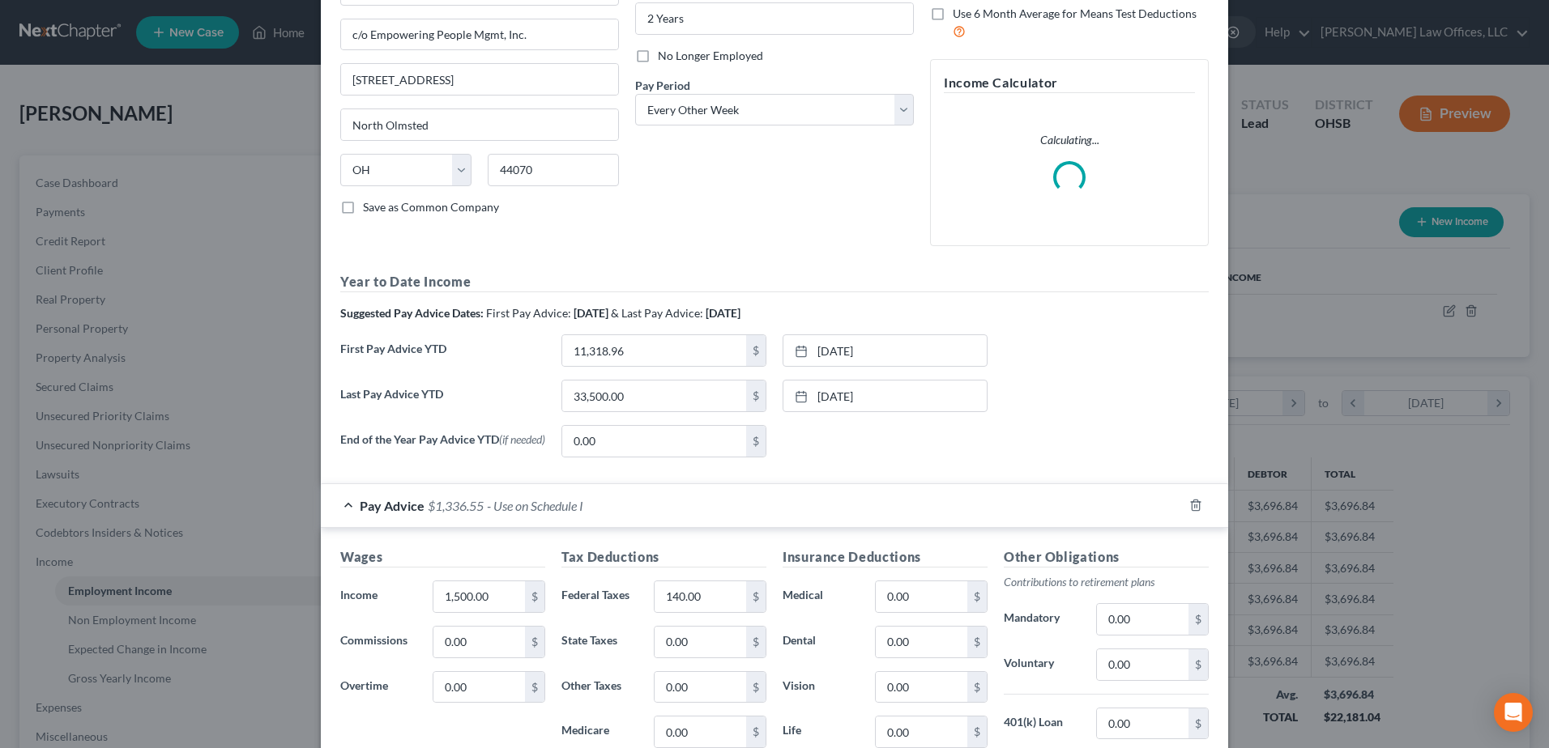
scroll to position [243, 0]
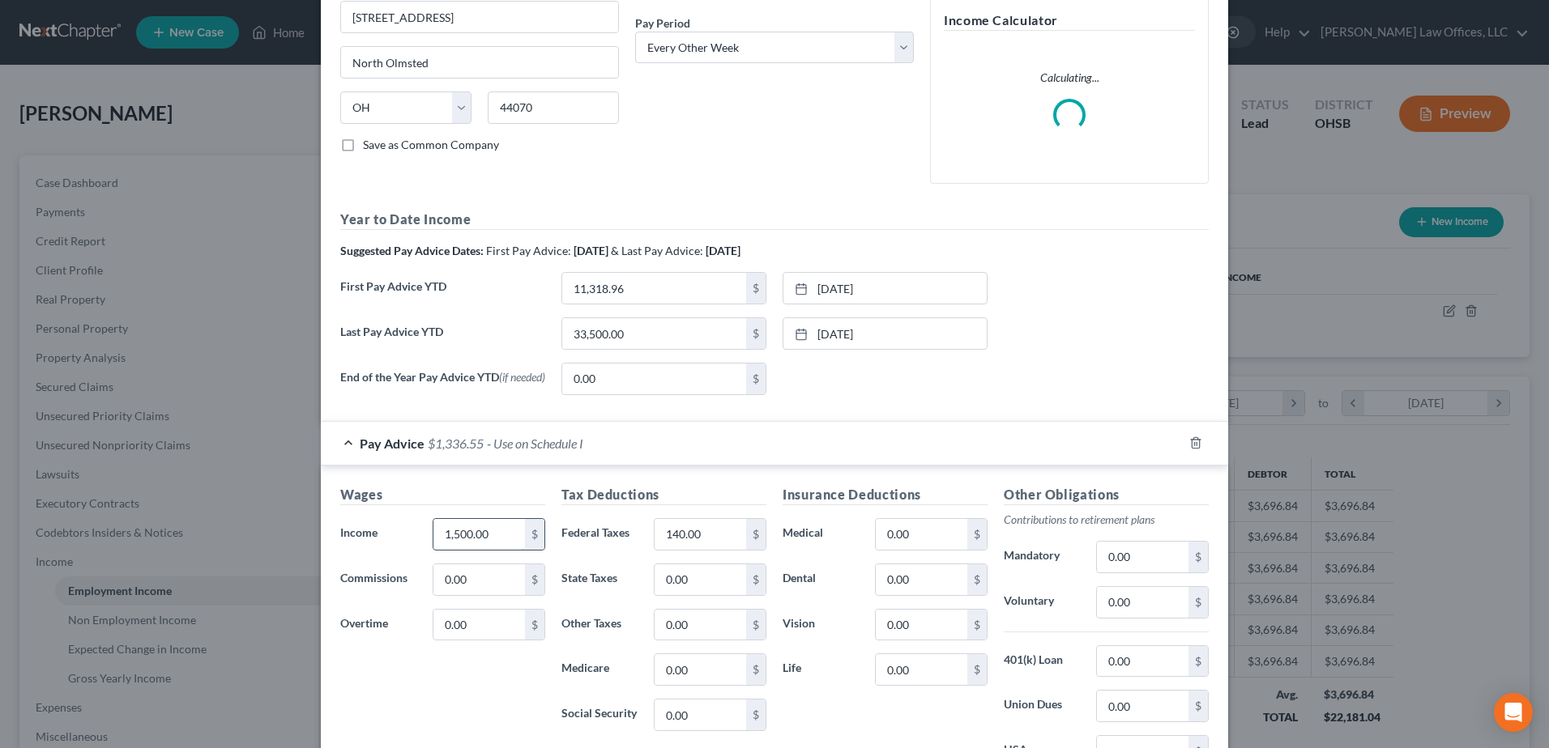
click at [478, 534] on input "1,500.00" at bounding box center [479, 534] width 92 height 31
type input "1,600.00"
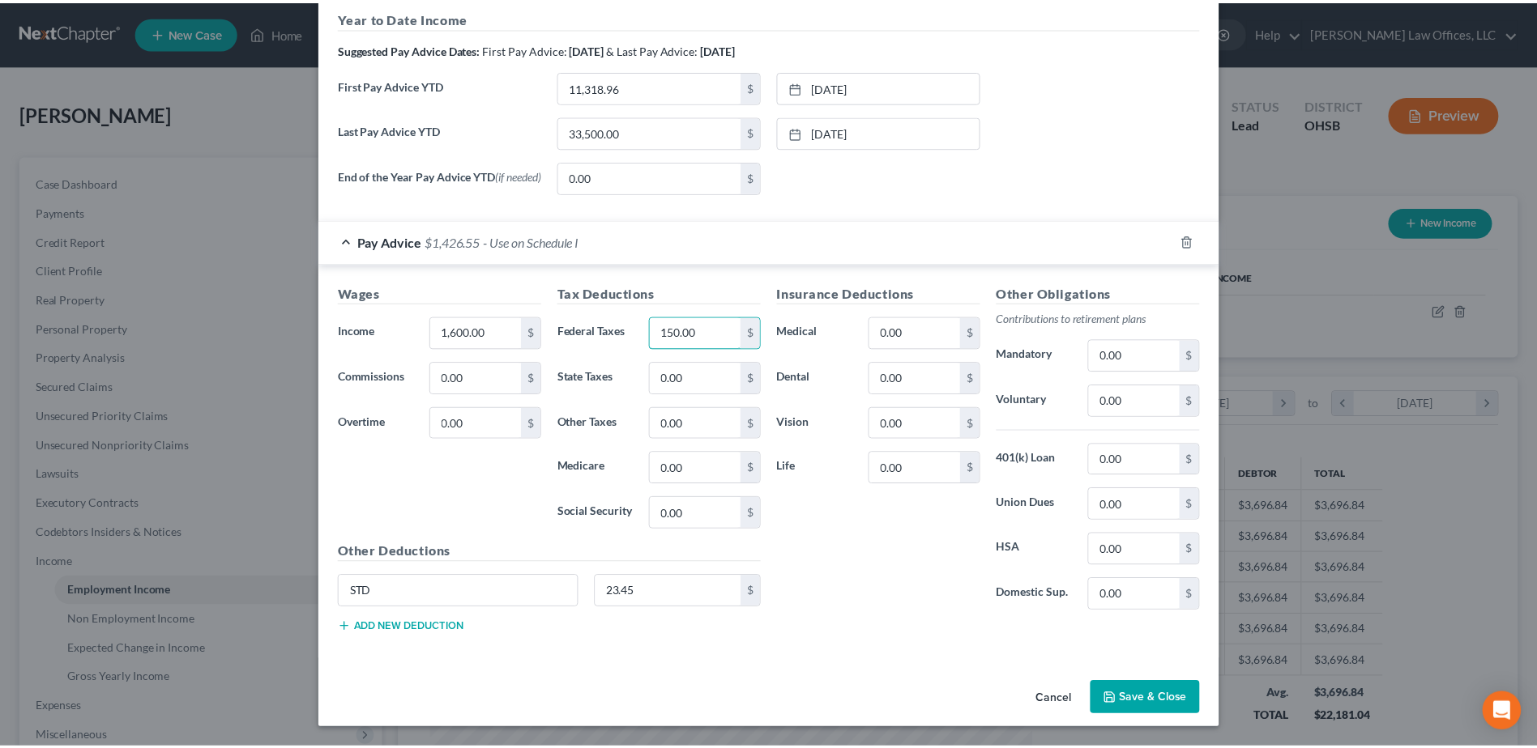
scroll to position [449, 0]
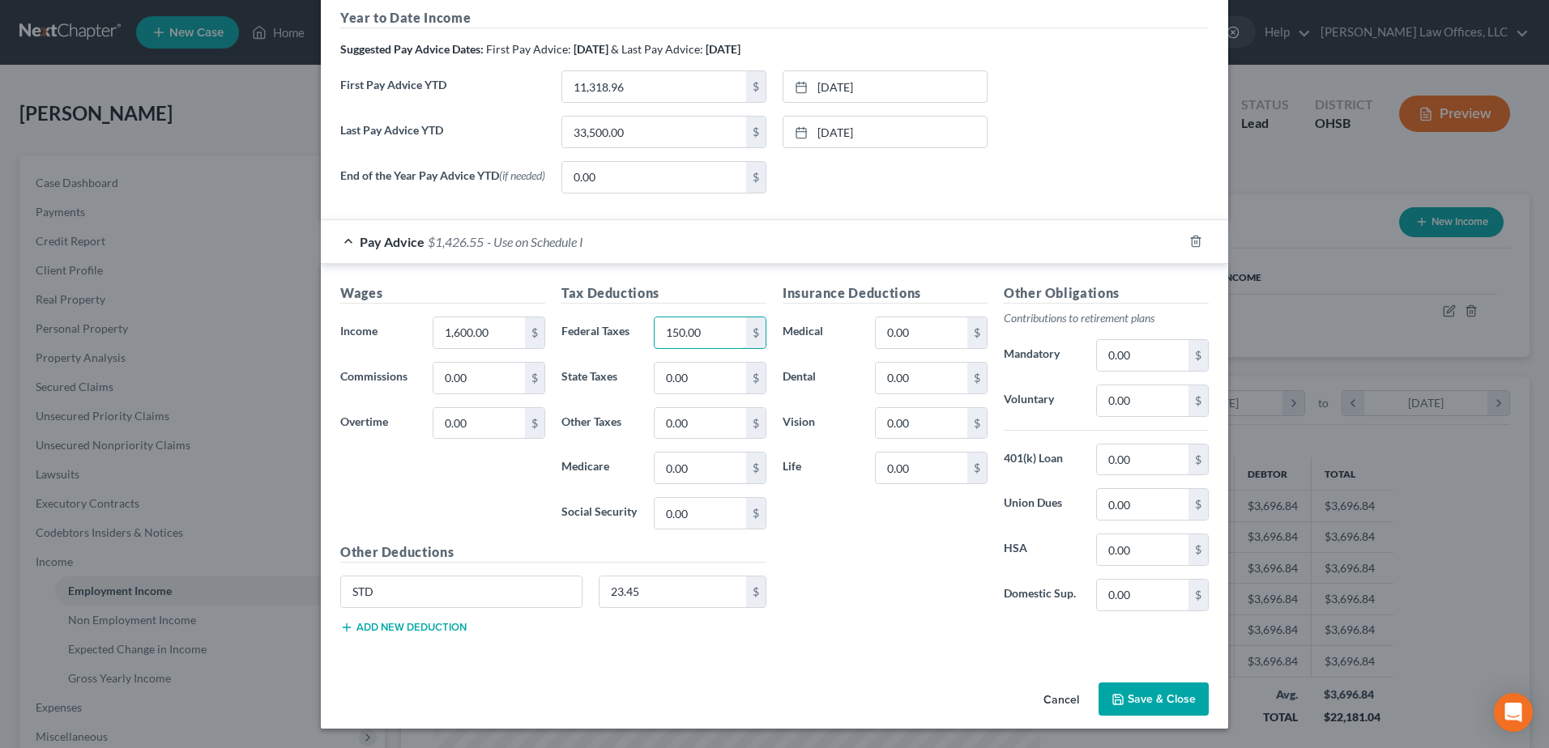
type input "150.00"
click at [1145, 689] on button "Save & Close" at bounding box center [1153, 700] width 110 height 34
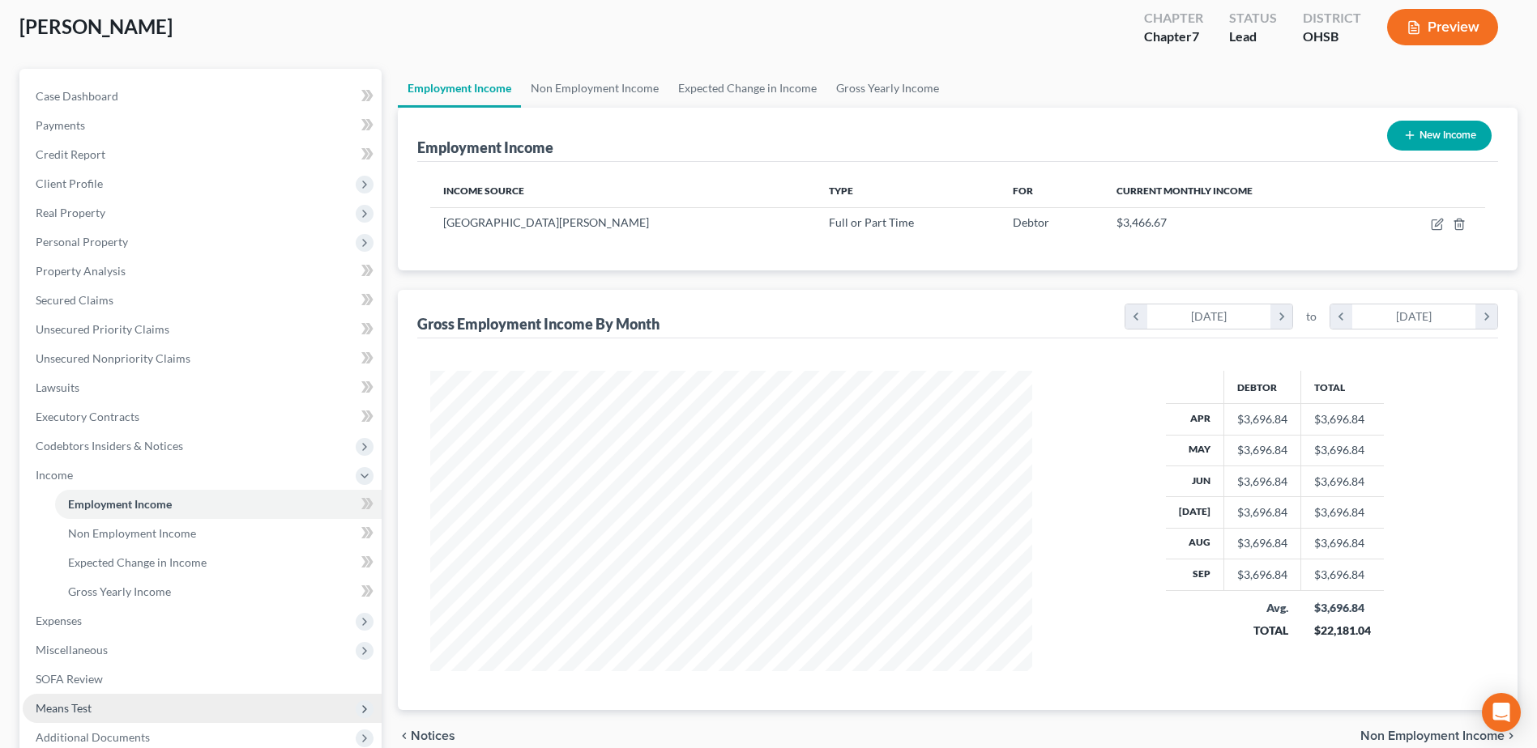
scroll to position [243, 0]
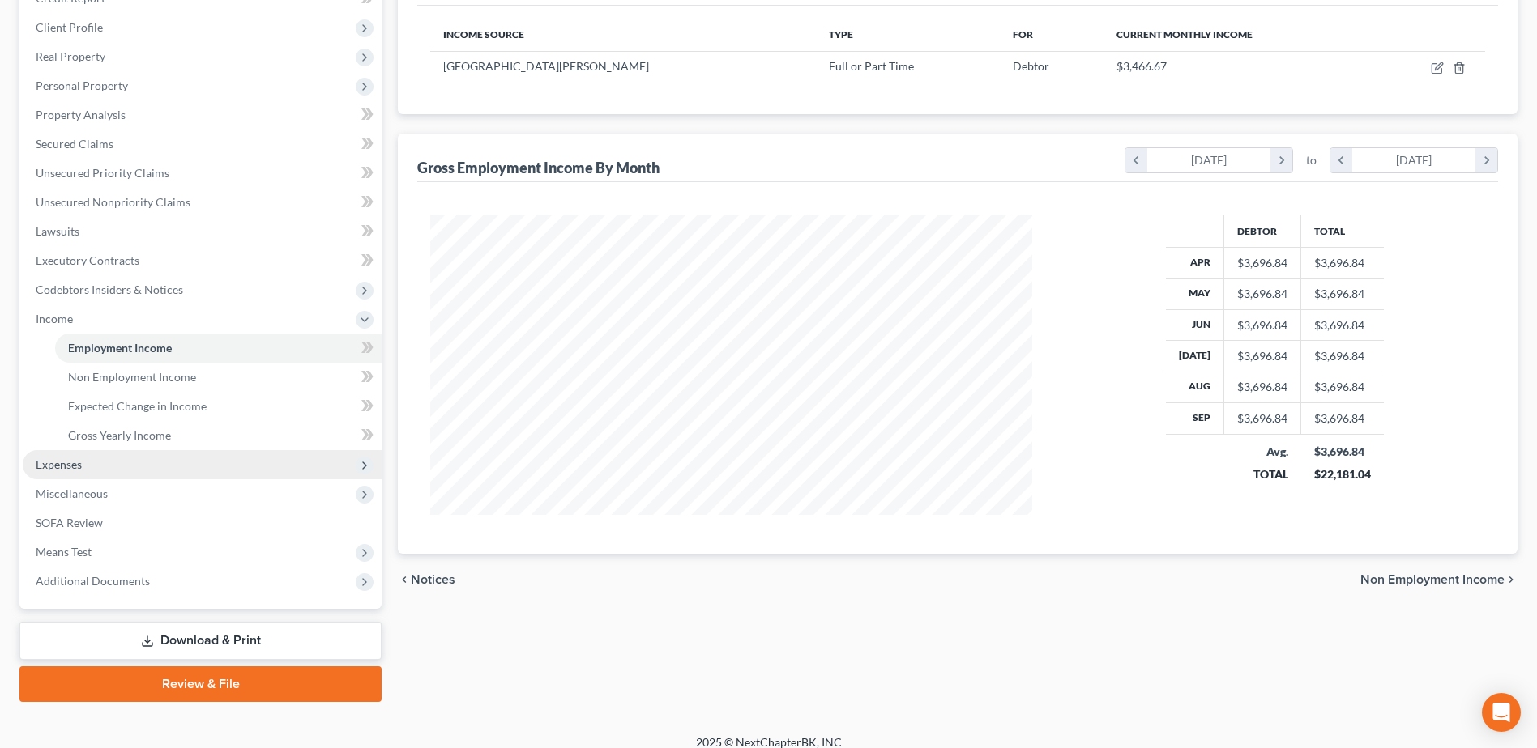
click at [69, 467] on span "Expenses" at bounding box center [59, 465] width 46 height 14
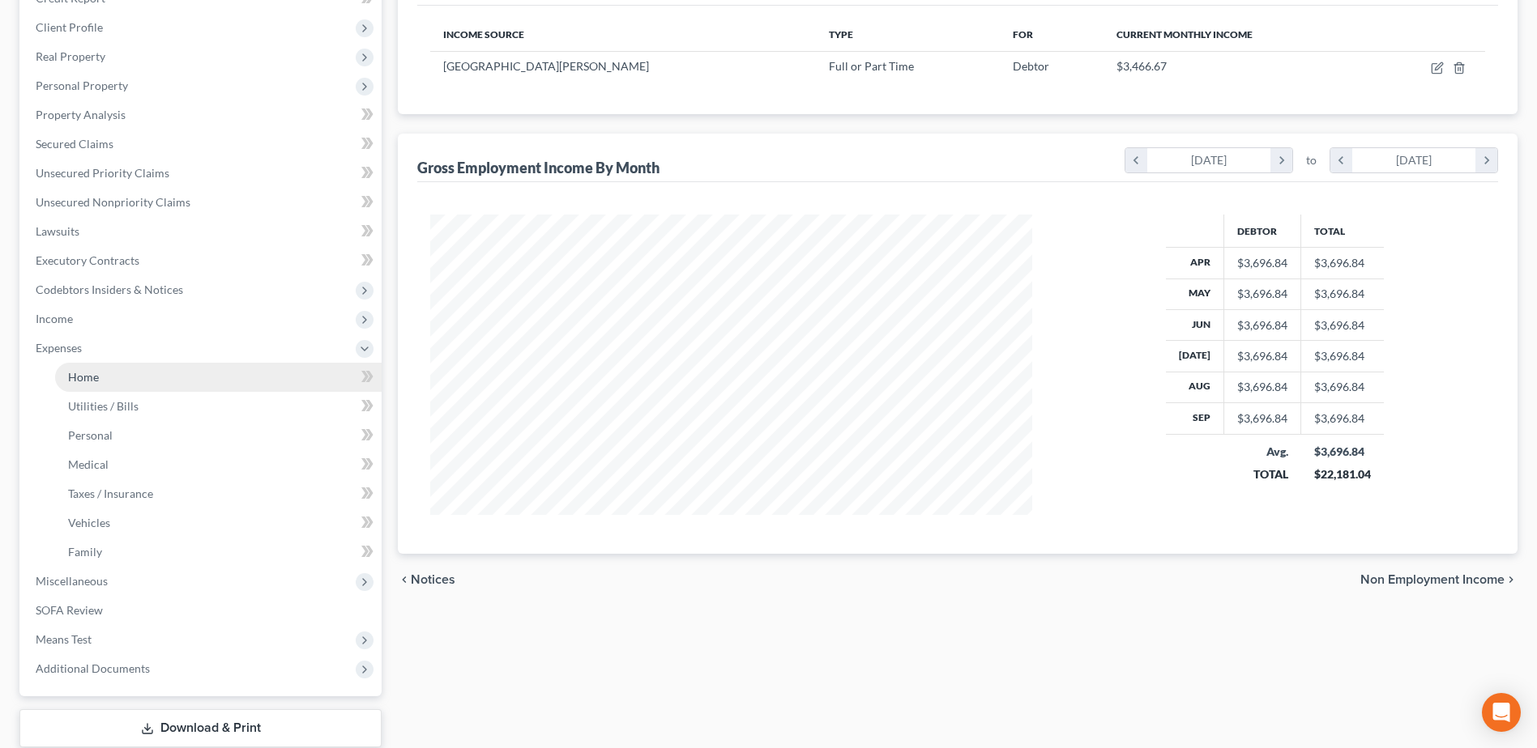
click at [103, 388] on link "Home" at bounding box center [218, 377] width 326 height 29
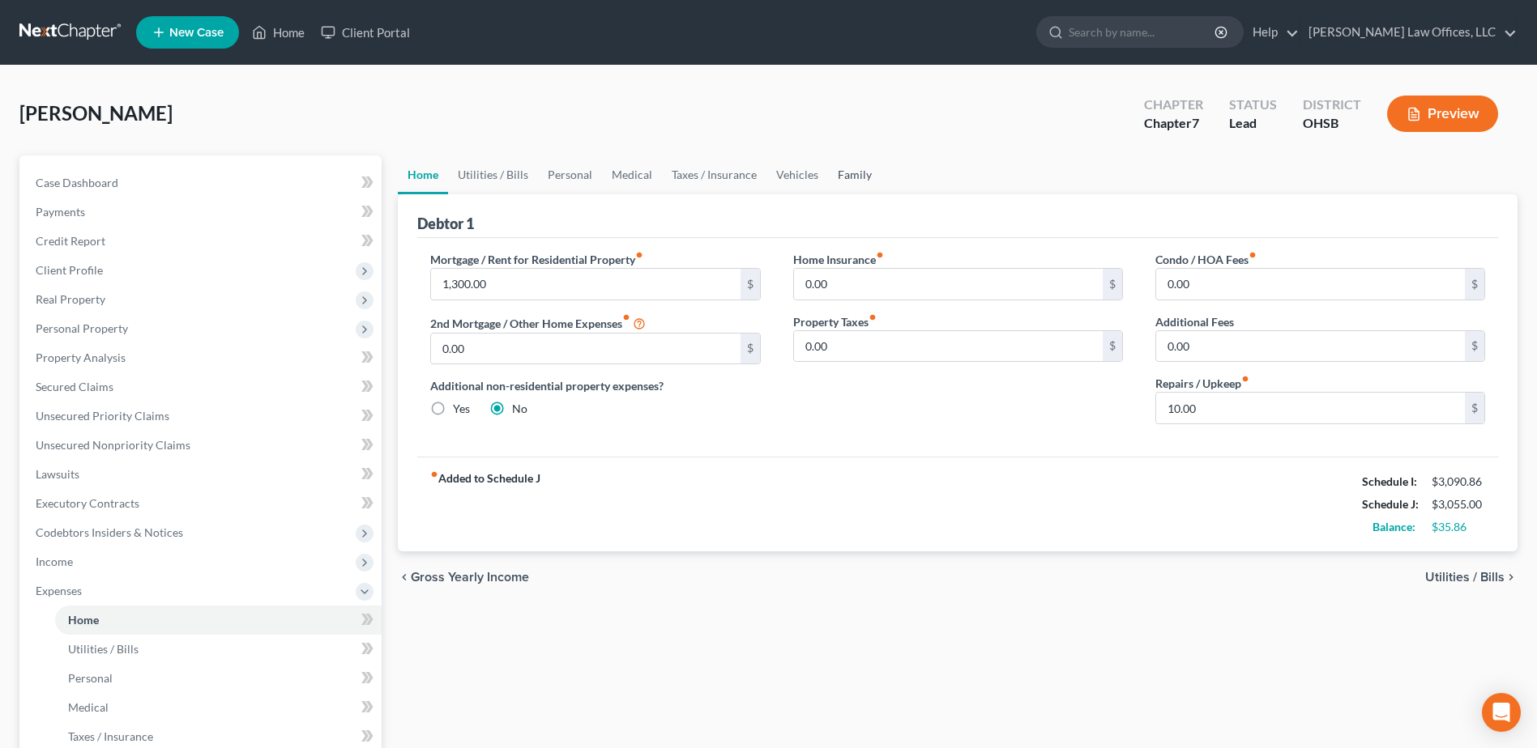
click at [865, 171] on link "Family" at bounding box center [854, 175] width 53 height 39
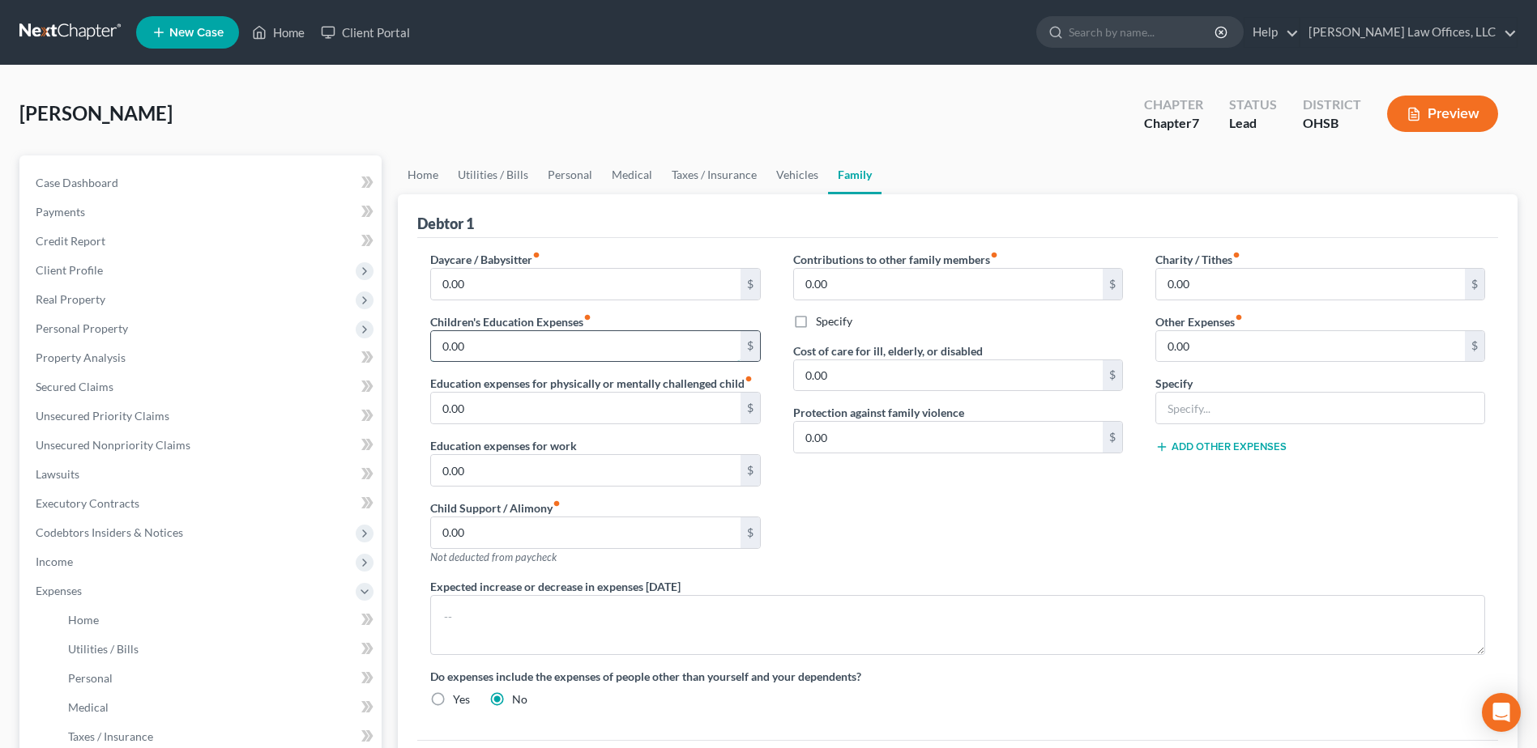
click at [528, 343] on input "0.00" at bounding box center [585, 346] width 309 height 31
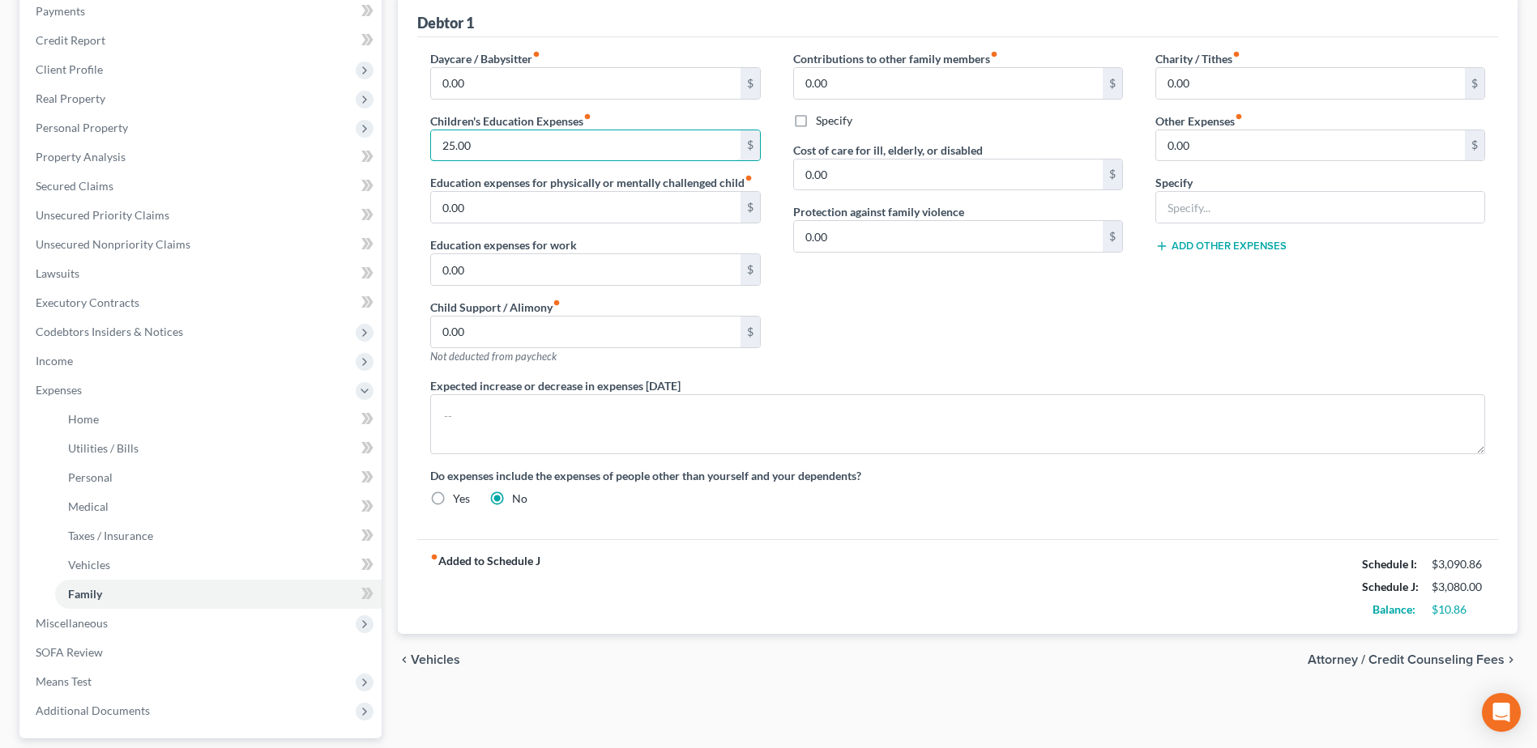
scroll to position [243, 0]
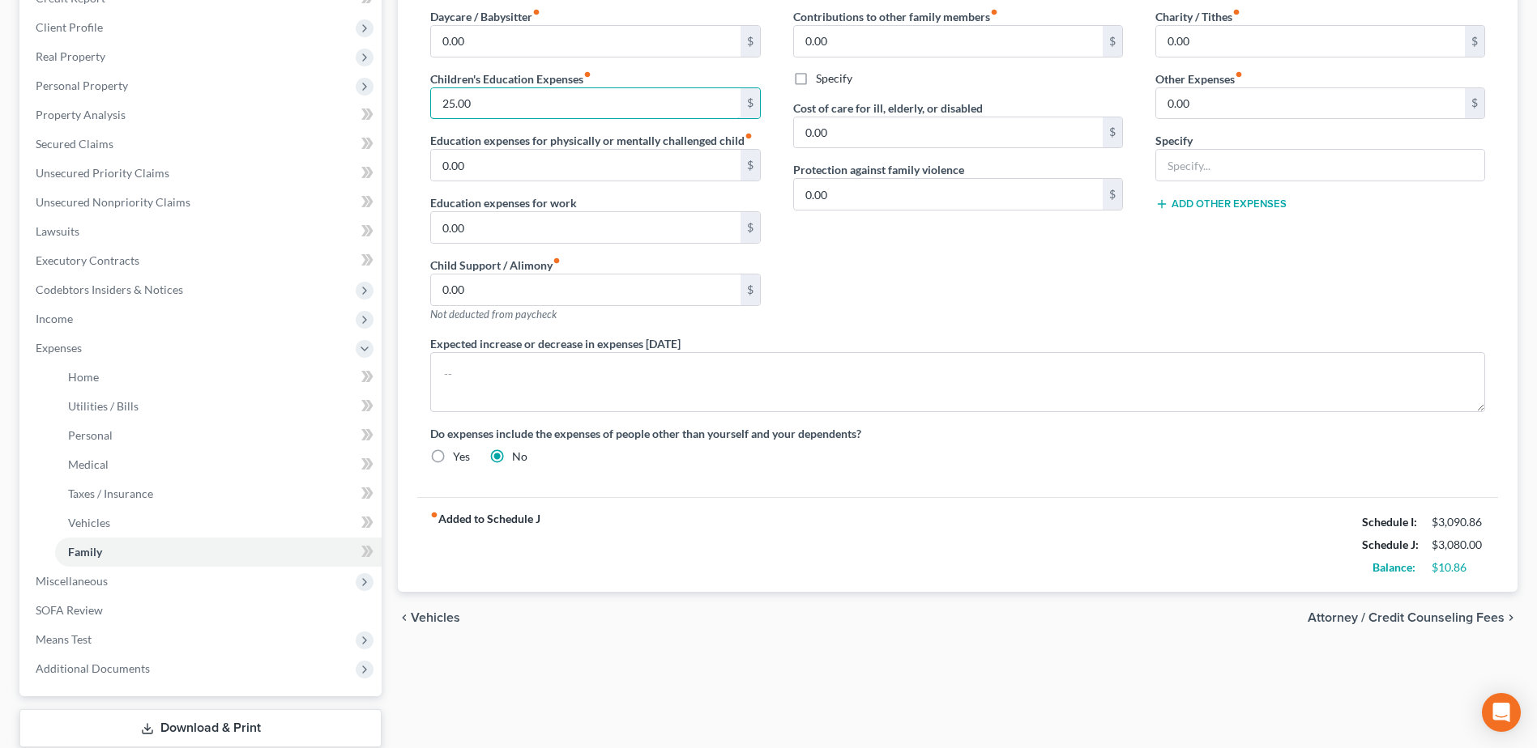
type input "25.00"
click at [992, 245] on div "Contributions to other family members fiber_manual_record 0.00 $ Specify Cost o…" at bounding box center [958, 171] width 362 height 327
click at [117, 578] on span "Miscellaneous" at bounding box center [202, 581] width 359 height 29
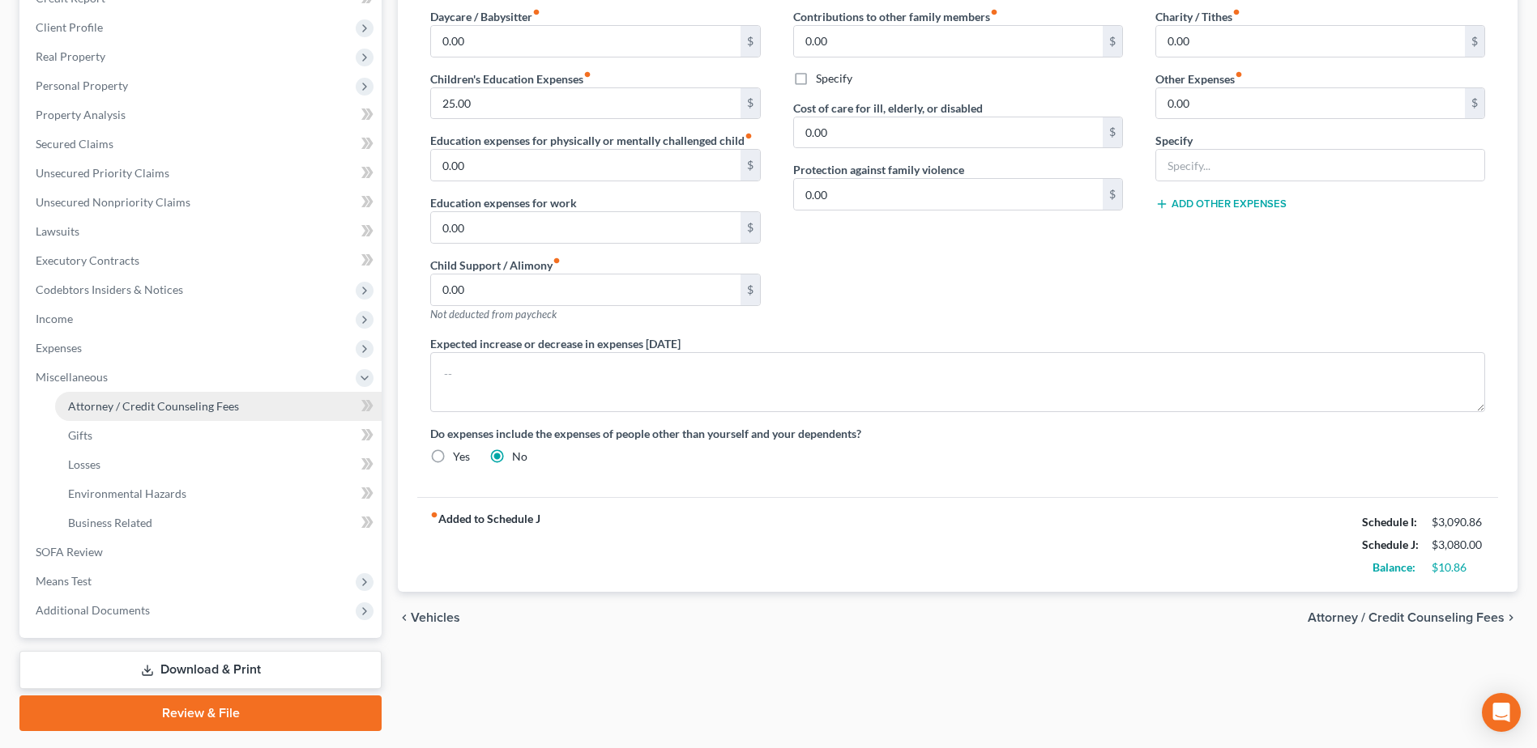
click at [234, 403] on span "Attorney / Credit Counseling Fees" at bounding box center [153, 406] width 171 height 14
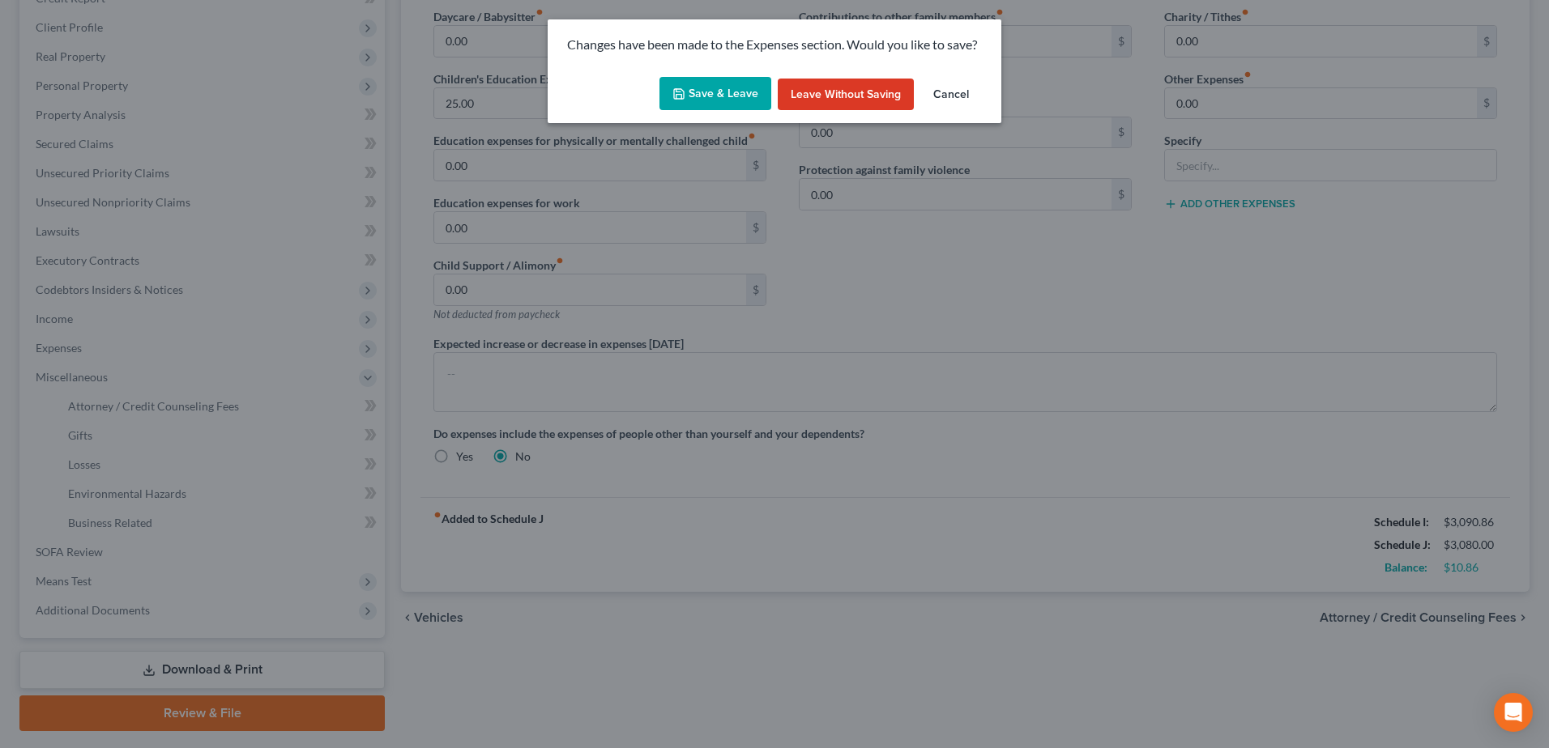
click at [740, 96] on button "Save & Leave" at bounding box center [715, 94] width 112 height 34
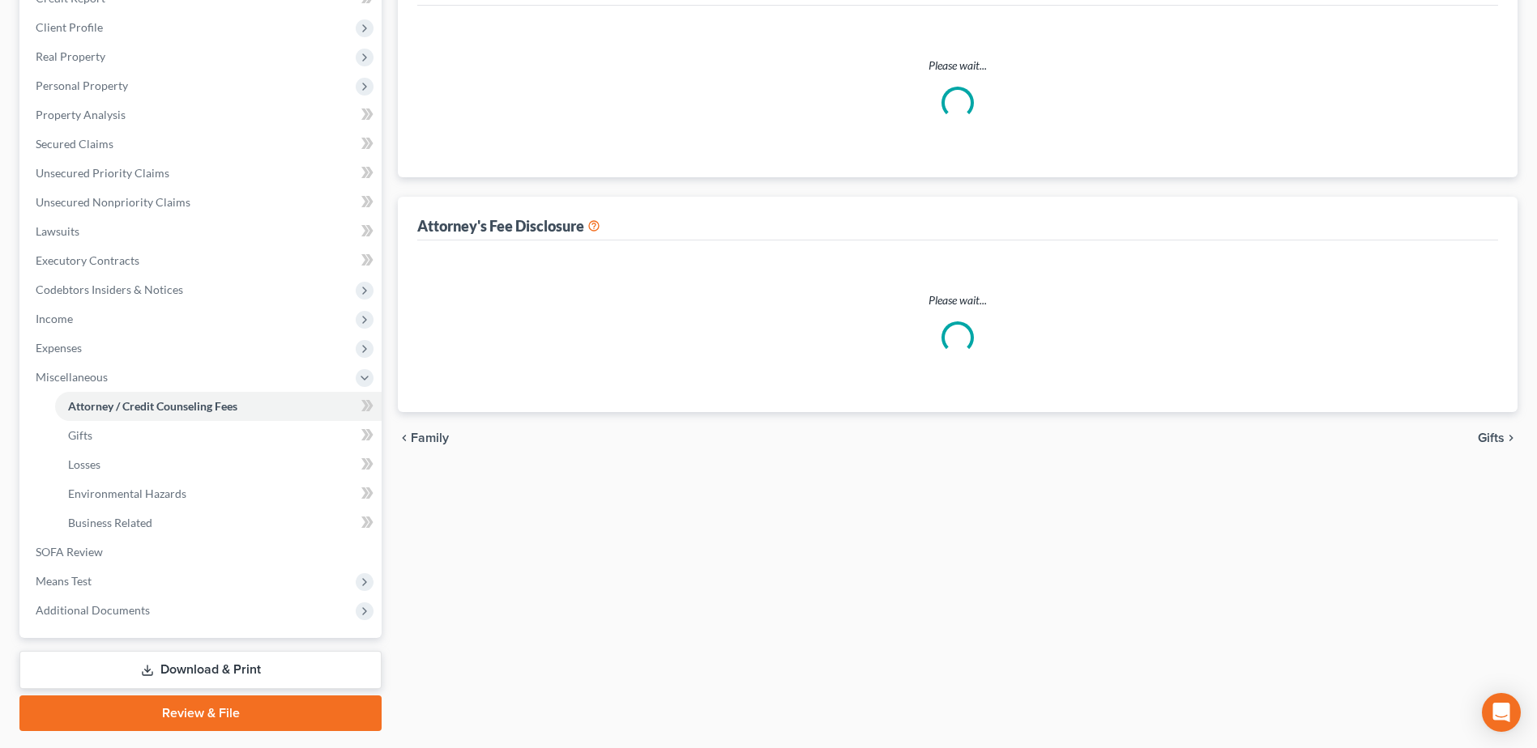
scroll to position [48, 0]
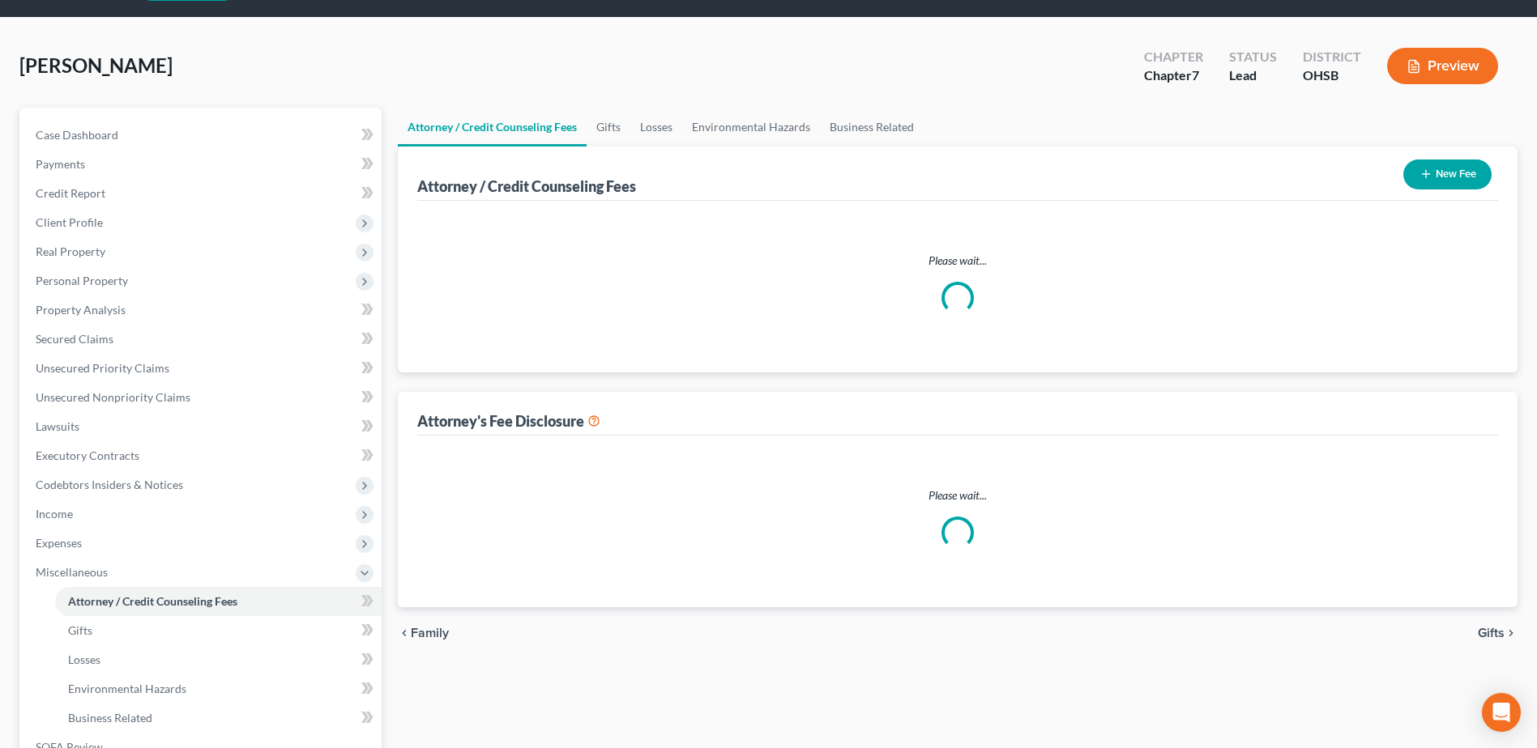
select select "1"
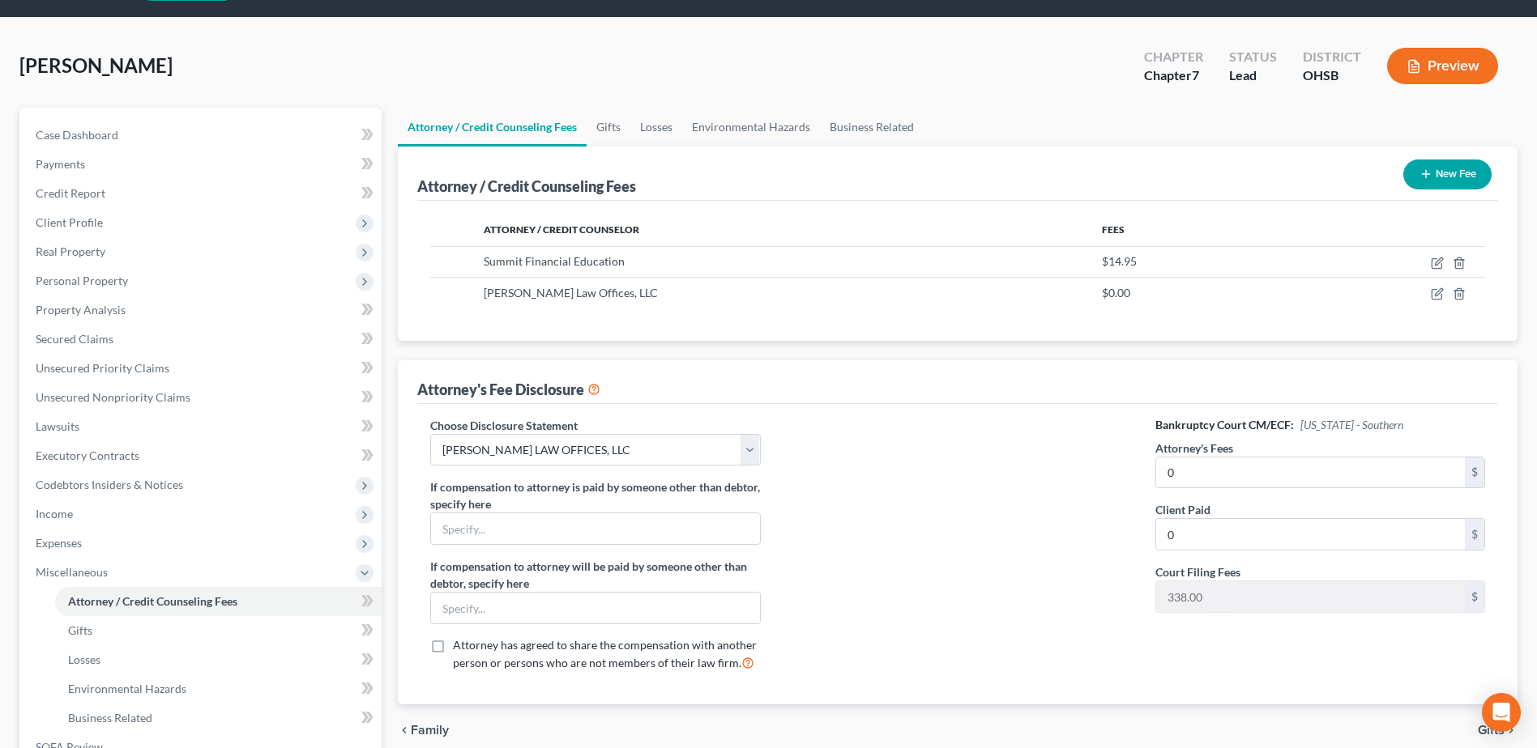
scroll to position [0, 0]
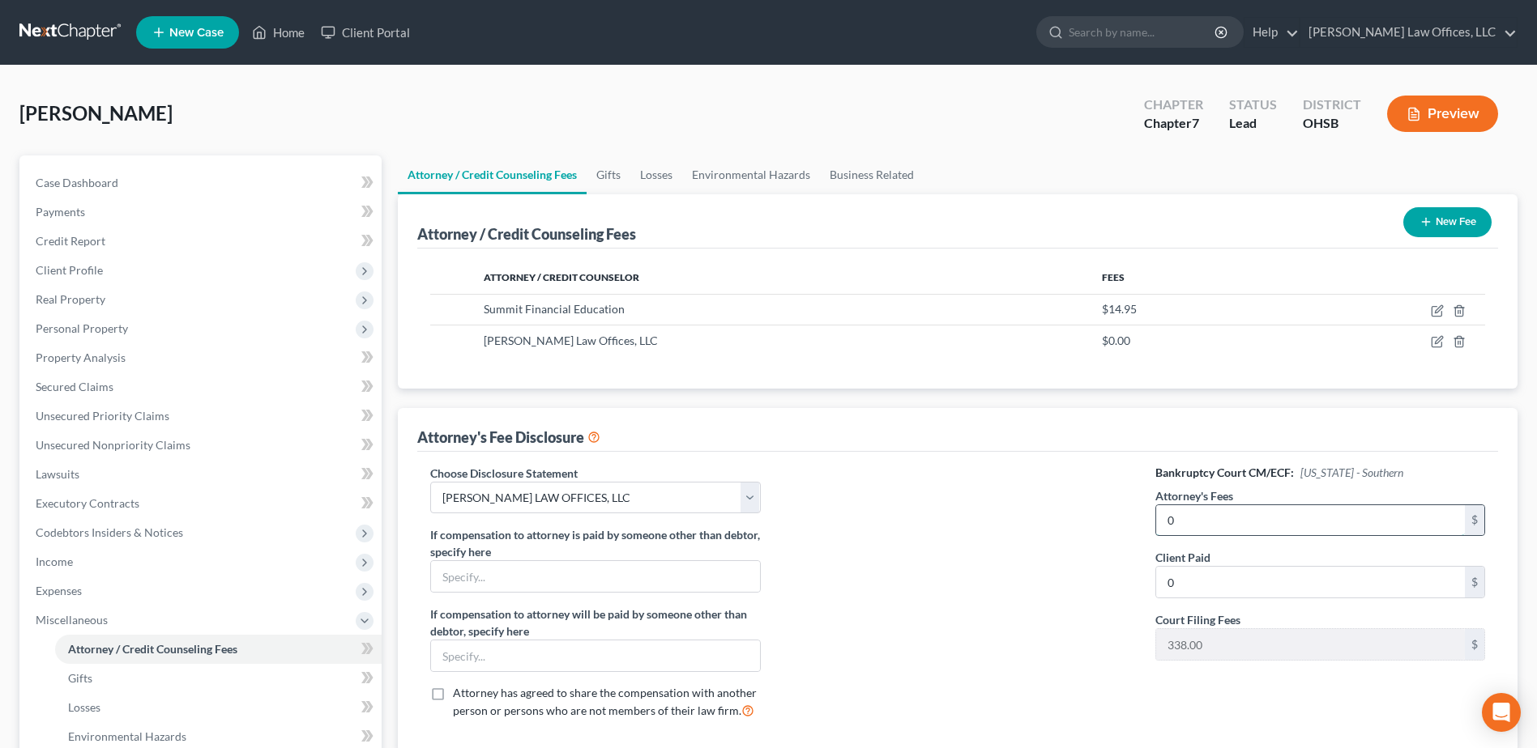
click at [1230, 519] on input "0" at bounding box center [1310, 520] width 309 height 31
type input "775.00"
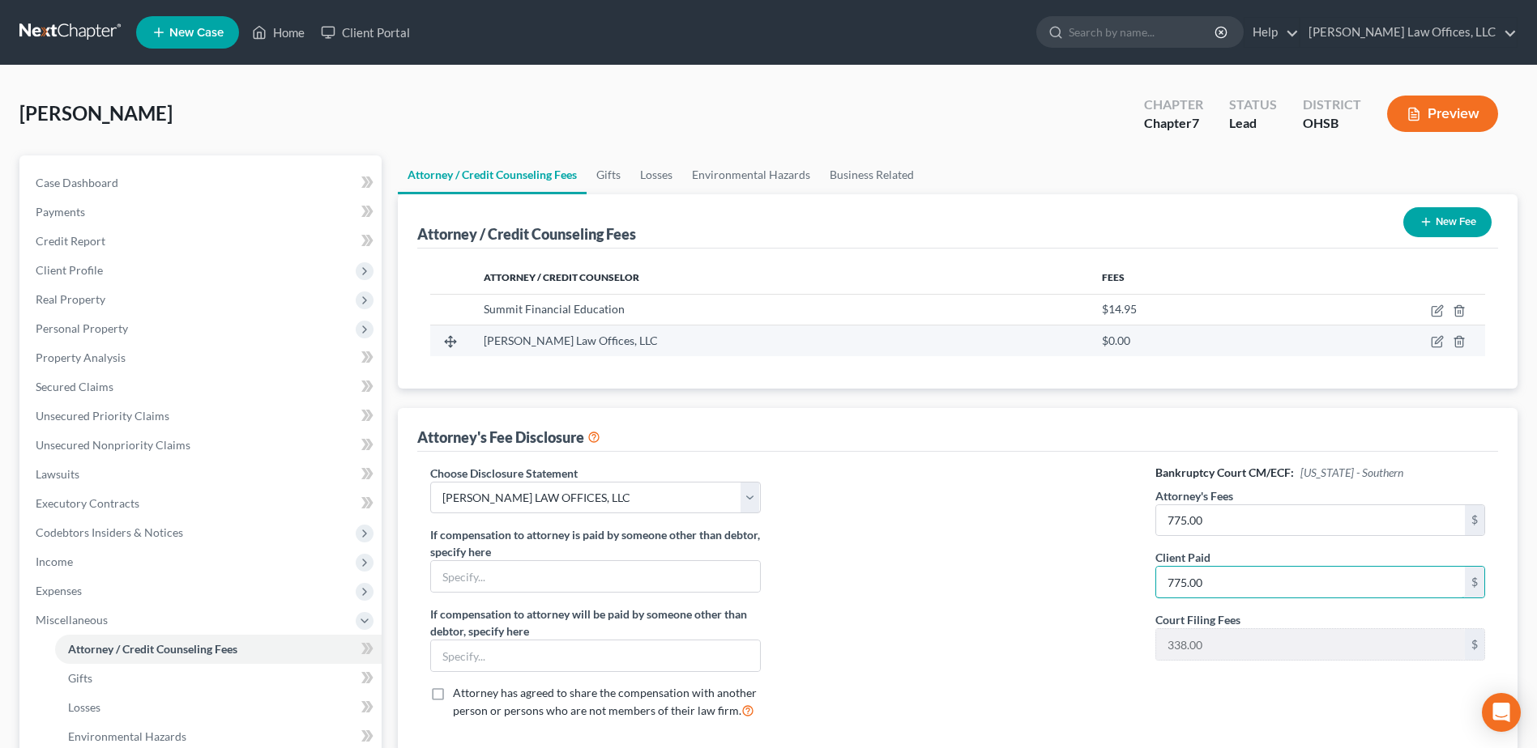
type input "775.00"
click at [1430, 341] on td at bounding box center [1381, 341] width 208 height 31
click at [1432, 344] on icon "button" at bounding box center [1436, 343] width 10 height 10
select select "36"
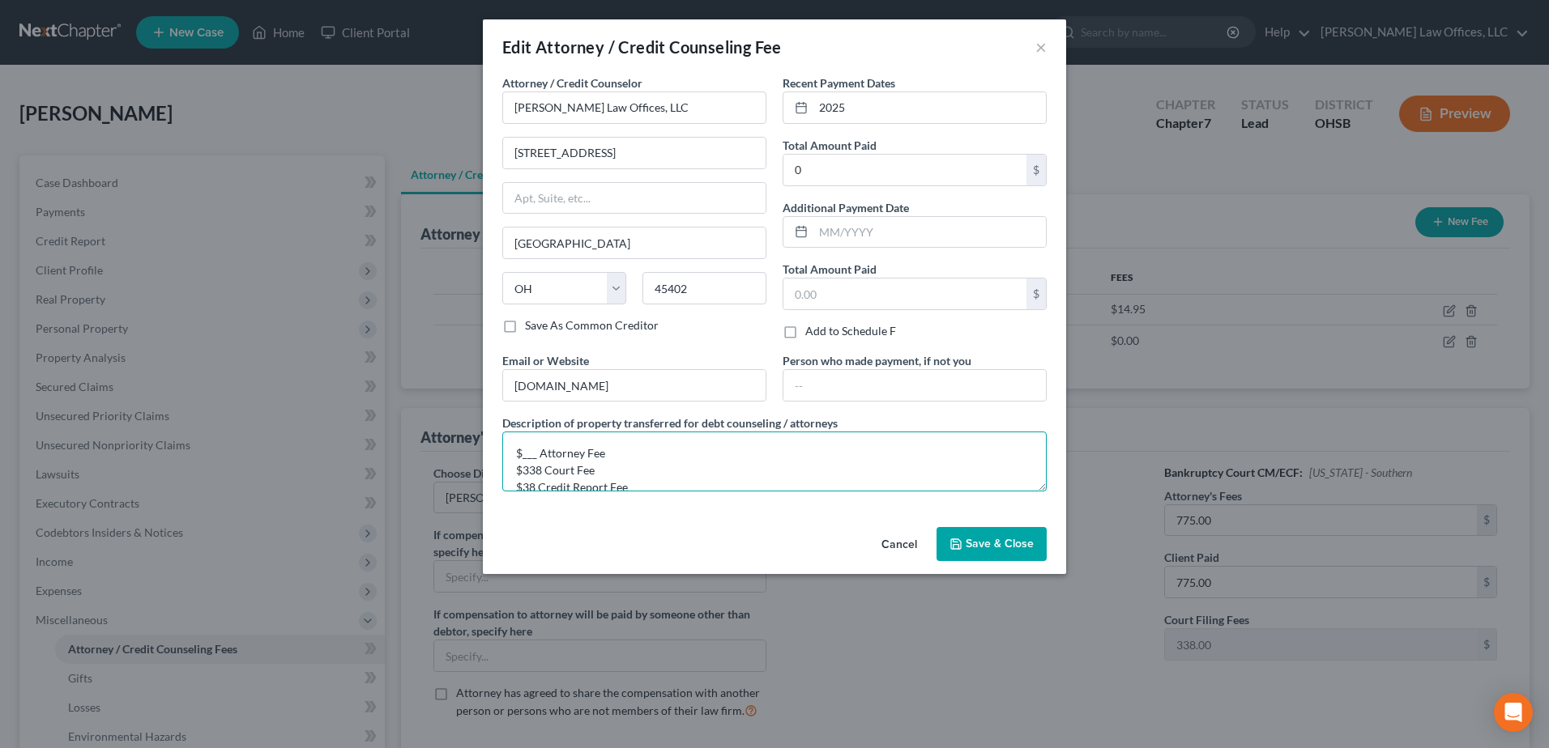
drag, startPoint x: 519, startPoint y: 454, endPoint x: 533, endPoint y: 454, distance: 13.8
click at [533, 454] on textarea "$___ Attorney Fee $338 Court Fee $38 Credit Report Fee" at bounding box center [774, 462] width 544 height 60
drag, startPoint x: 523, startPoint y: 454, endPoint x: 537, endPoint y: 454, distance: 13.8
click at [537, 454] on textarea "$___ Attorney Fee $338 Court Fee $38 Credit Report Fee" at bounding box center [774, 462] width 544 height 60
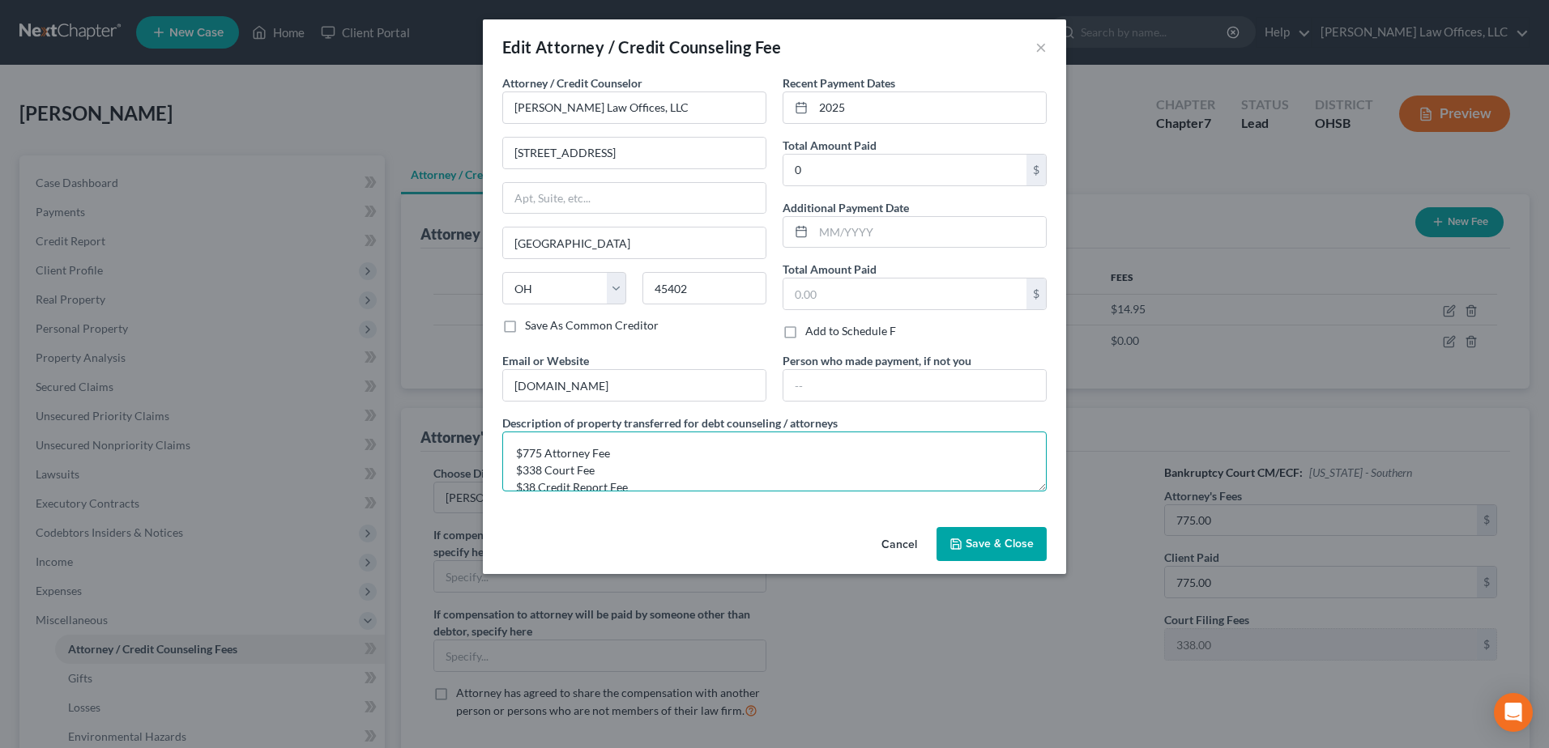
click at [539, 464] on textarea "$775 Attorney Fee $338 Court Fee $38 Credit Report Fee" at bounding box center [774, 462] width 544 height 60
click at [535, 467] on textarea "$775 Attorney Fee $338 Court Fee $38 Credit Report Fee" at bounding box center [774, 462] width 544 height 60
type textarea "$775 Attorney Fee $8 Court Fee $38 Credit Report Fee"
type input "820.00"
click at [991, 535] on button "Save & Close" at bounding box center [991, 544] width 110 height 34
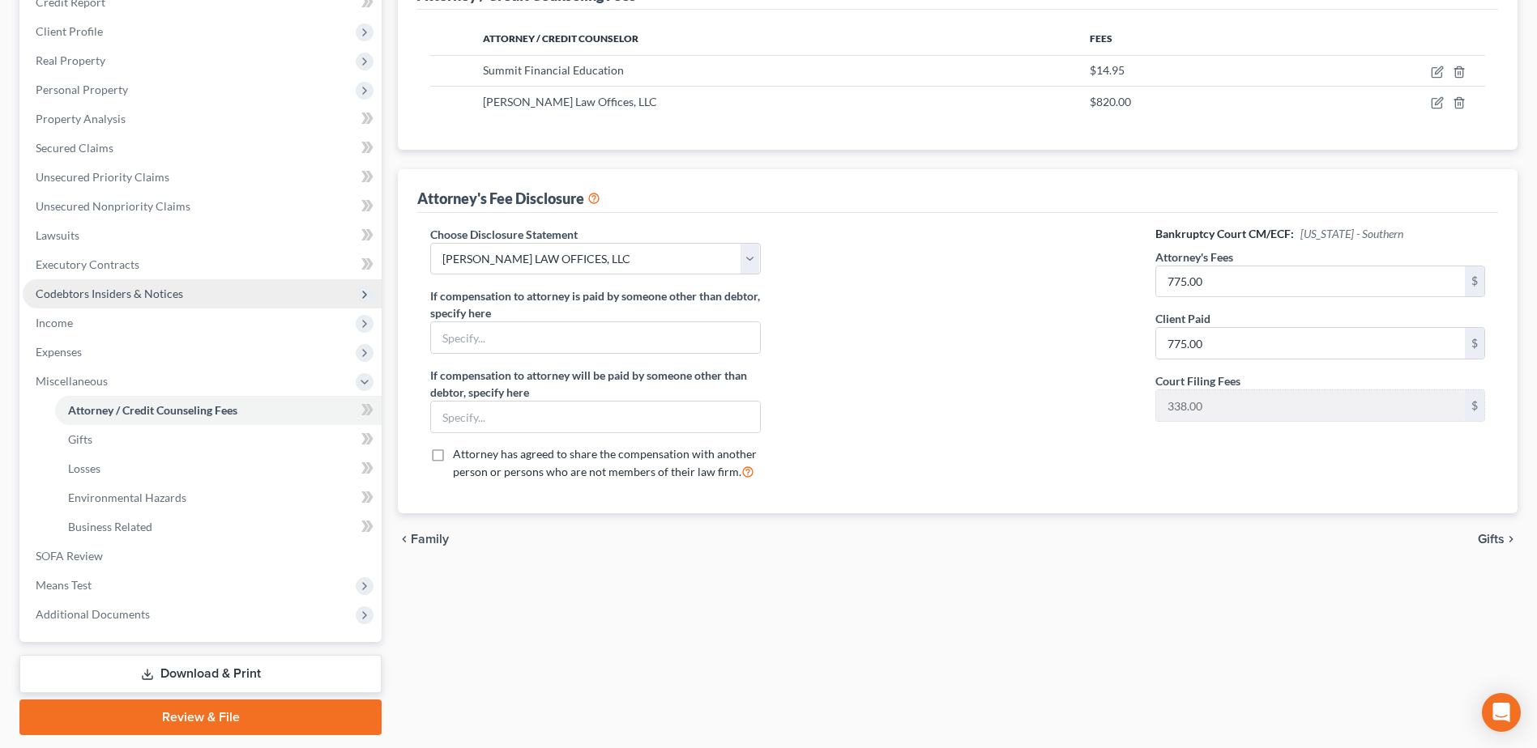
scroll to position [243, 0]
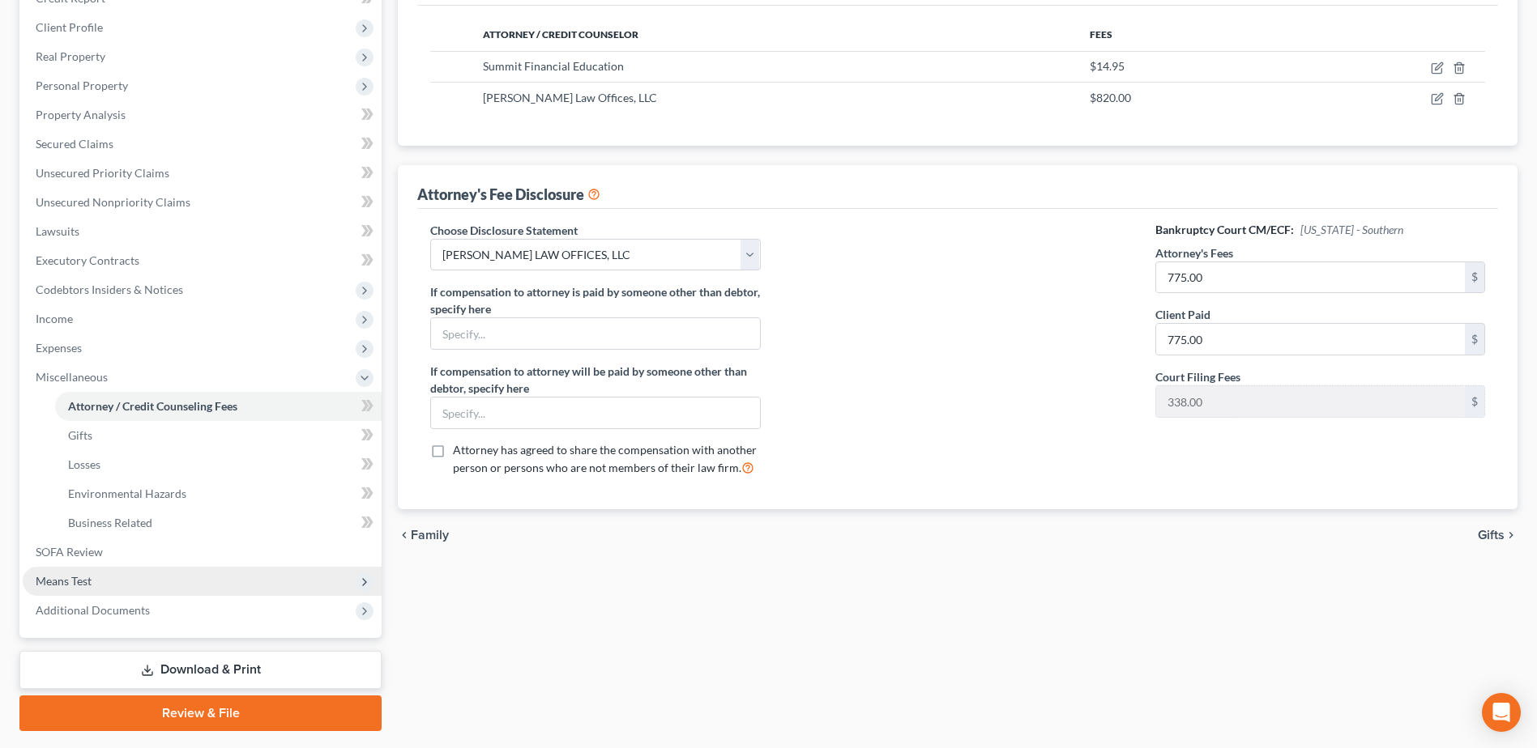
click at [141, 574] on span "Means Test" at bounding box center [202, 581] width 359 height 29
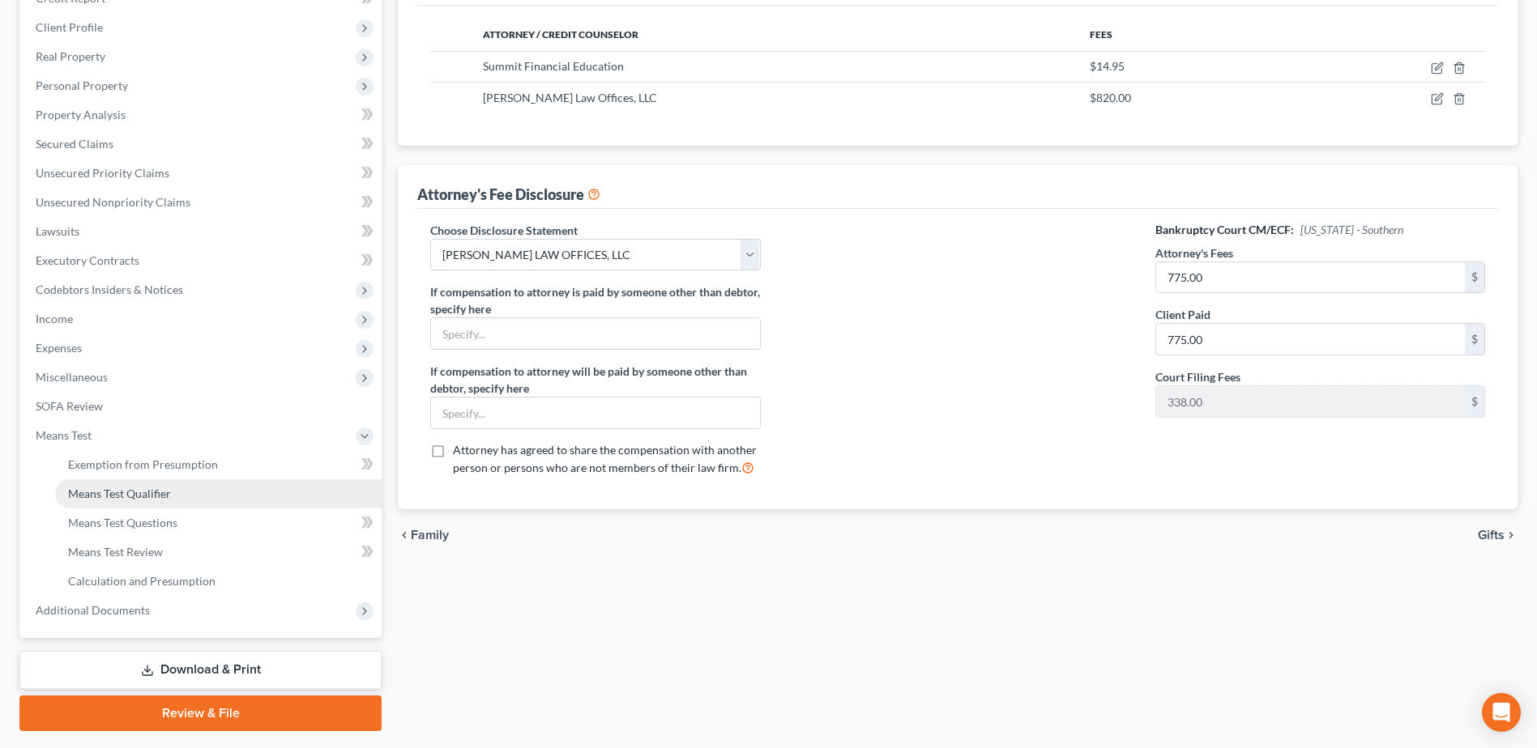
click at [142, 496] on span "Means Test Qualifier" at bounding box center [119, 494] width 103 height 14
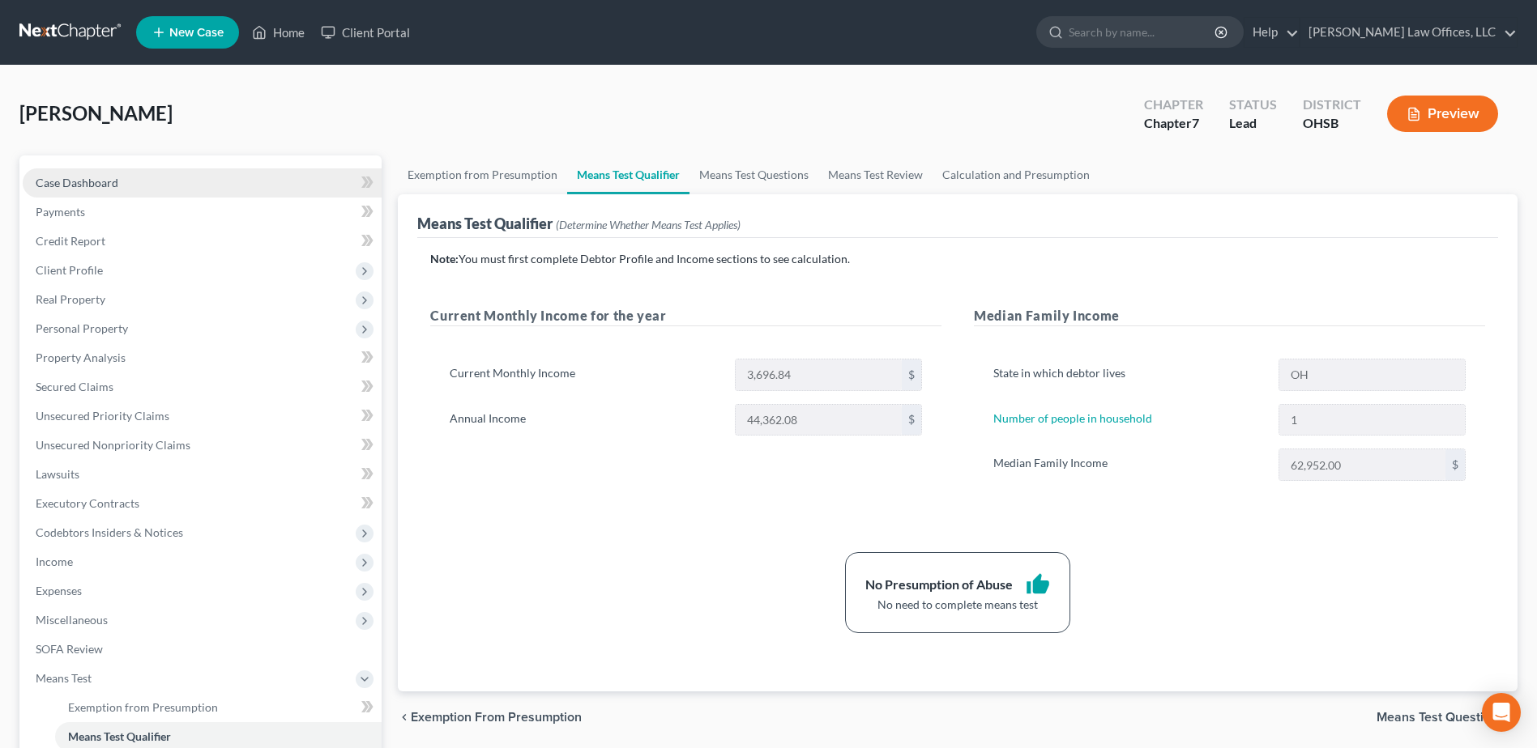
click at [126, 181] on link "Case Dashboard" at bounding box center [202, 182] width 359 height 29
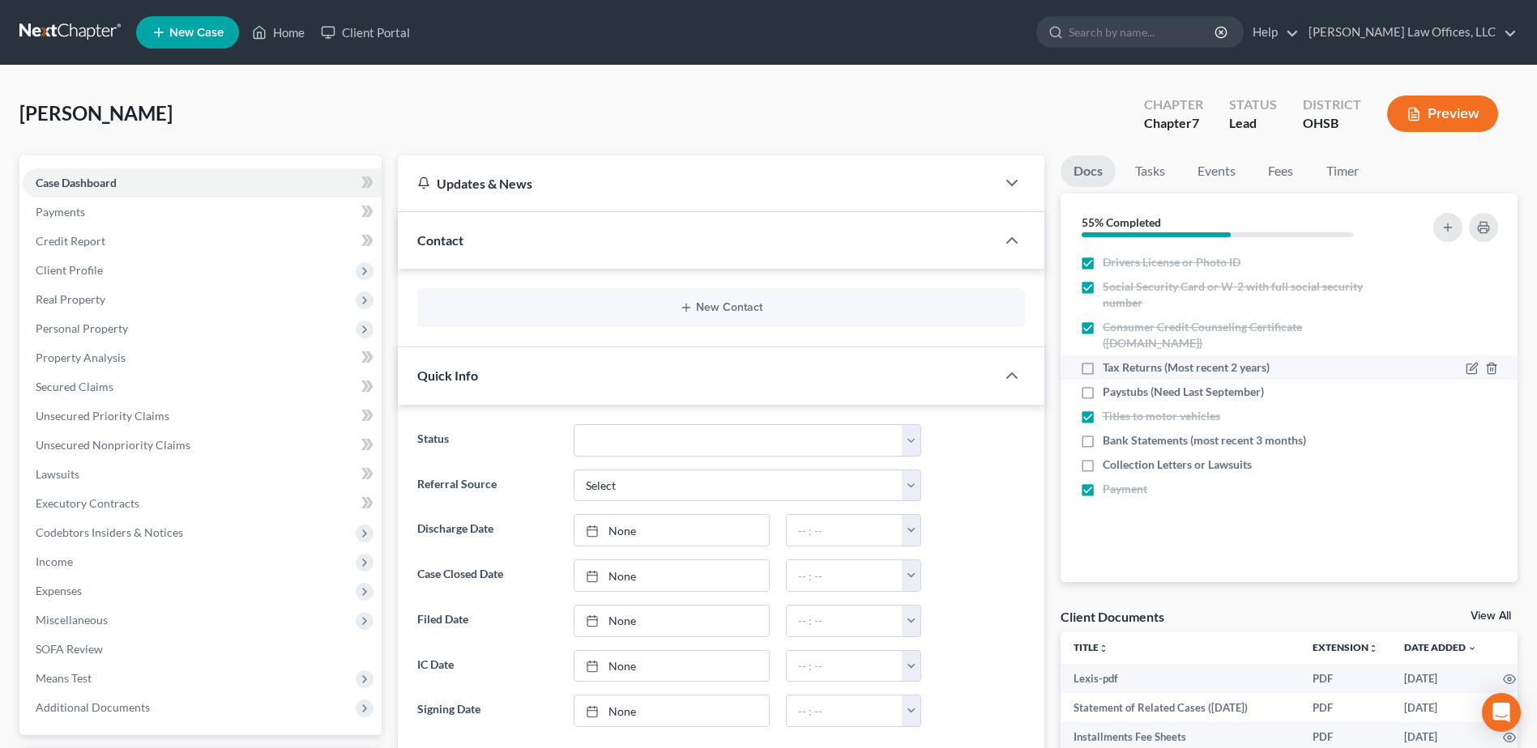
click at [1102, 368] on label "Tax Returns (Most recent 2 years)" at bounding box center [1185, 368] width 167 height 16
click at [1109, 368] on input "Tax Returns (Most recent 2 years)" at bounding box center [1114, 365] width 11 height 11
checkbox input "true"
click at [1102, 444] on label "Bank Statements (most recent 3 months)" at bounding box center [1203, 441] width 203 height 16
click at [1109, 443] on input "Bank Statements (most recent 3 months)" at bounding box center [1114, 438] width 11 height 11
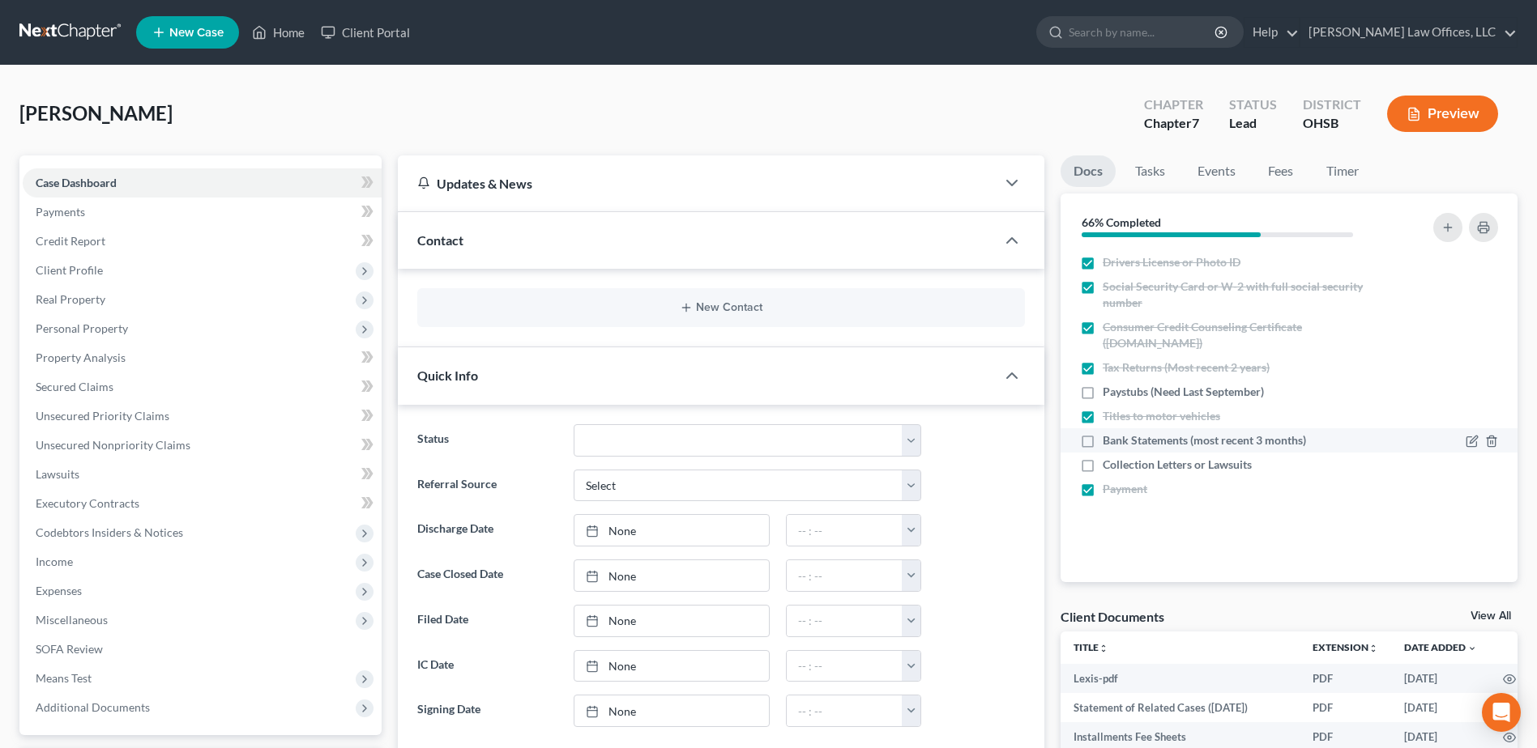
checkbox input "true"
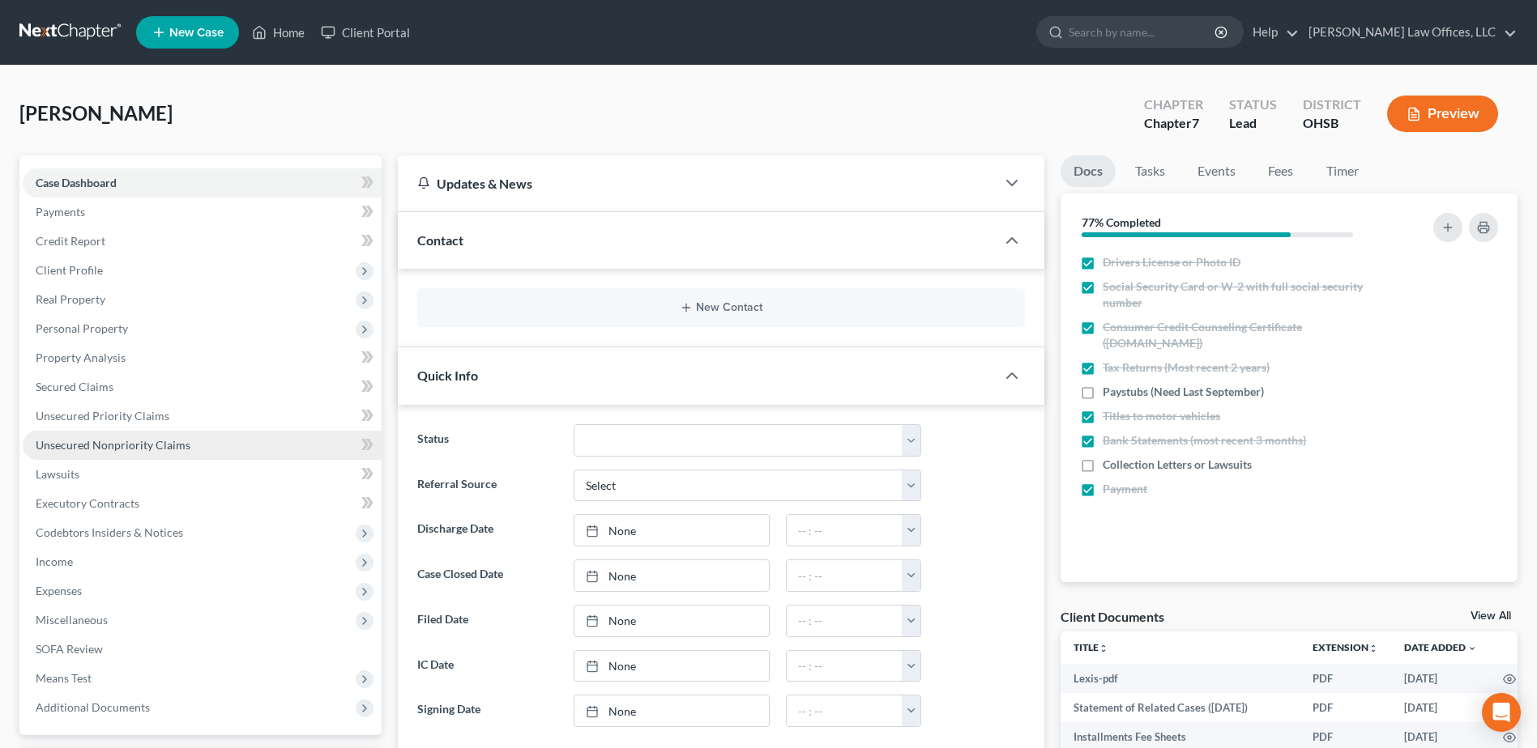
click at [165, 450] on span "Unsecured Nonpriority Claims" at bounding box center [113, 445] width 155 height 14
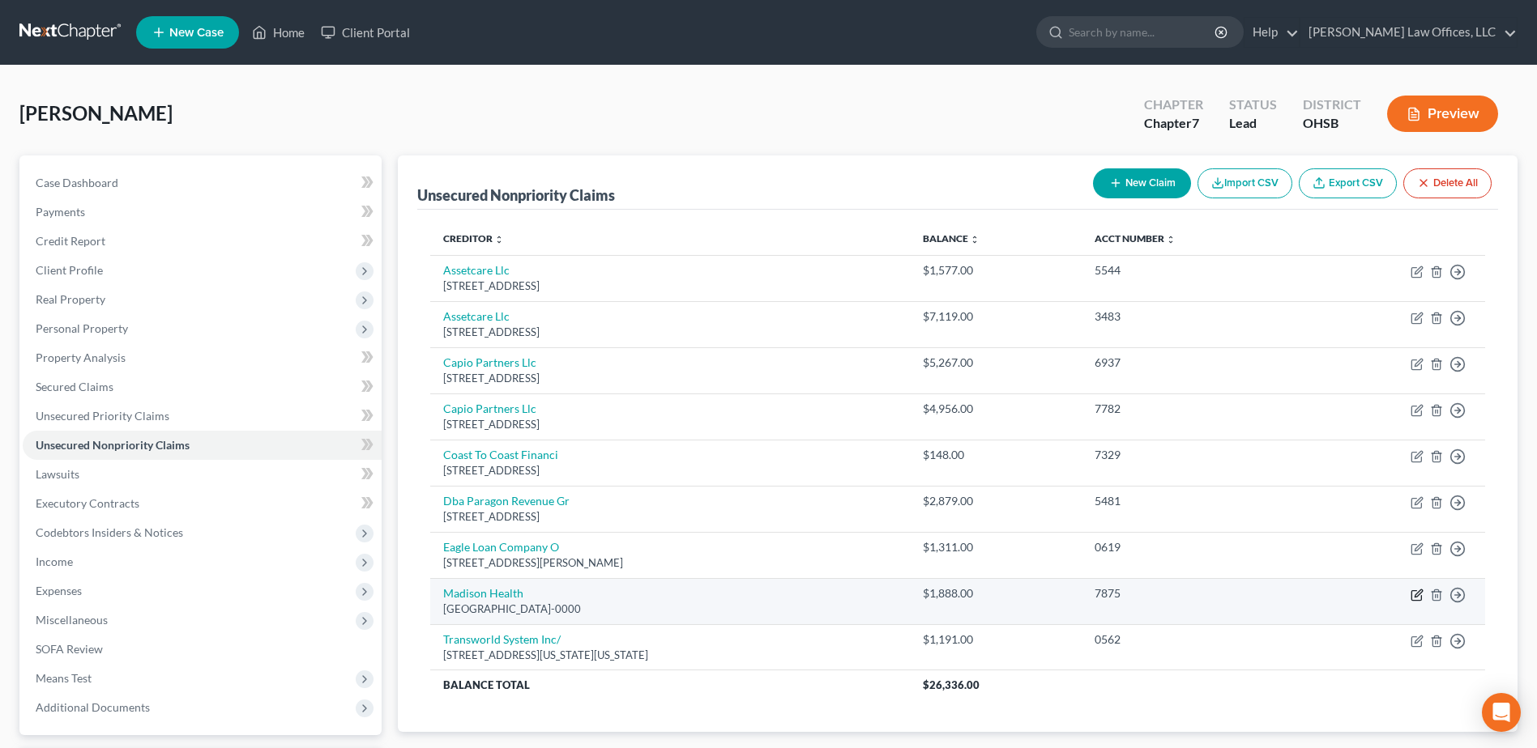
click at [1413, 595] on icon "button" at bounding box center [1416, 595] width 13 height 13
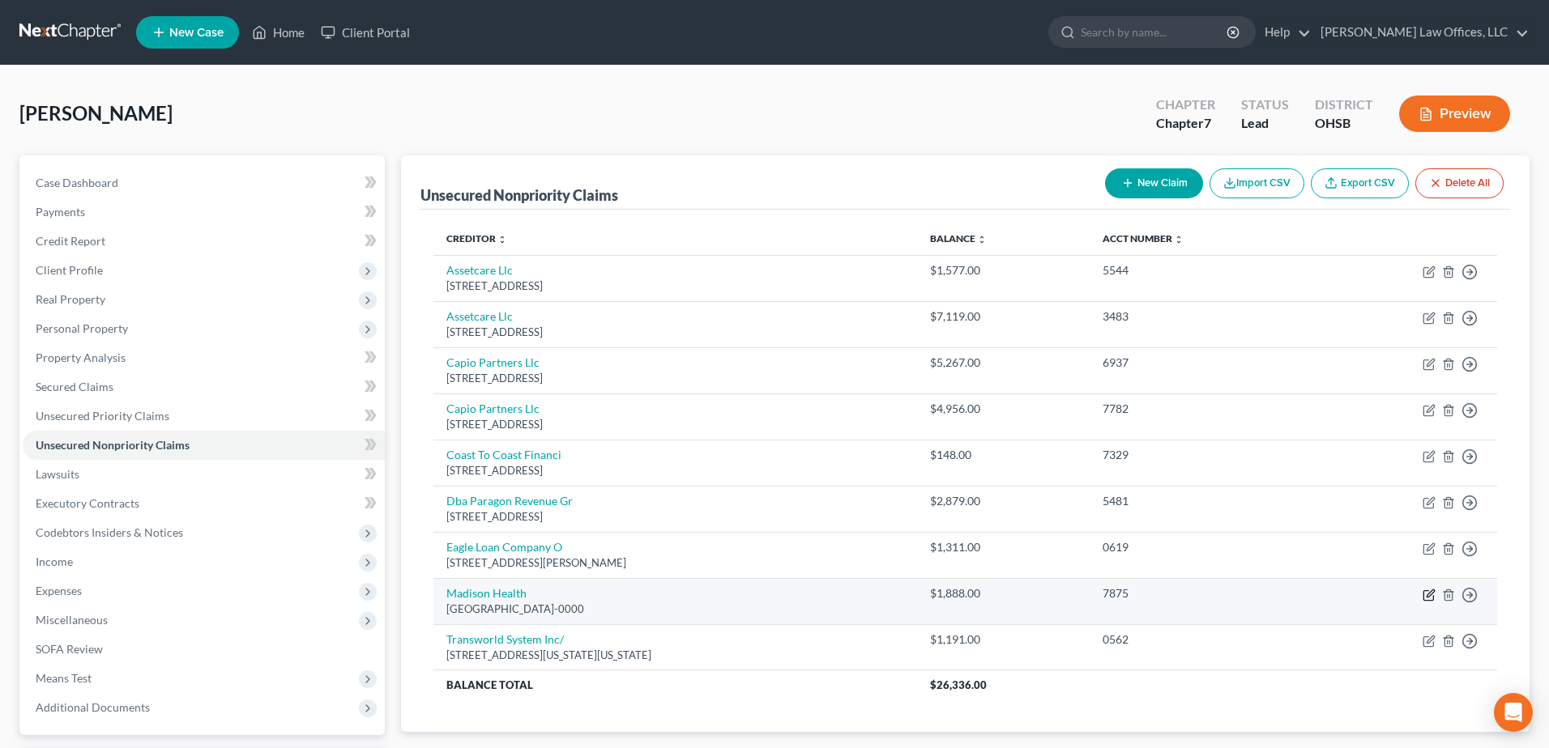
select select "36"
select select "9"
select select "0"
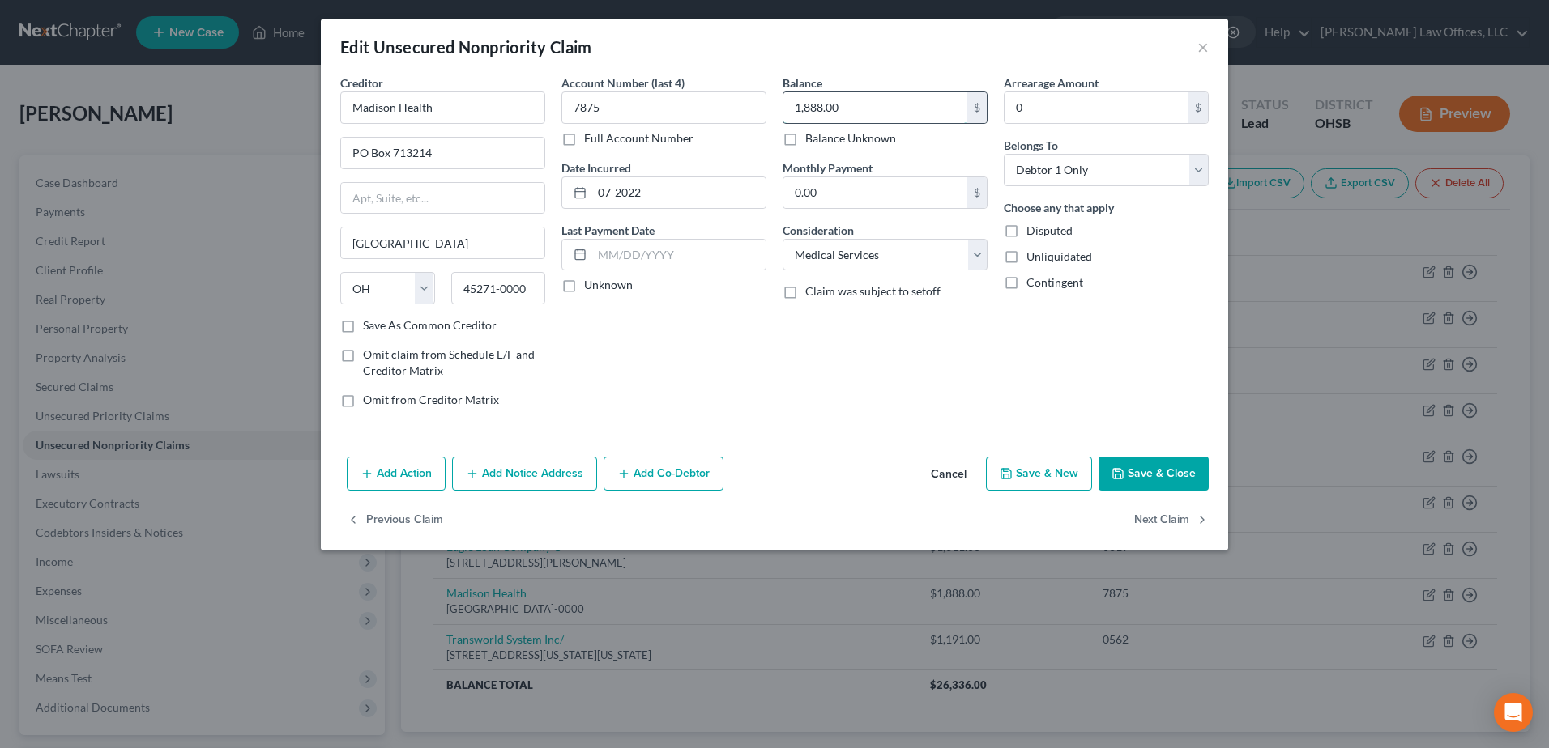
click at [852, 113] on input "1,888.00" at bounding box center [875, 107] width 184 height 31
drag, startPoint x: 851, startPoint y: 110, endPoint x: 771, endPoint y: 108, distance: 80.2
click at [771, 108] on div "Creditor * Madison Health PO Box 713214 Cincinnati State AL AK AR AZ CA CO CT D…" at bounding box center [774, 248] width 885 height 347
paste input "0,147.12"
type input "10,147.12"
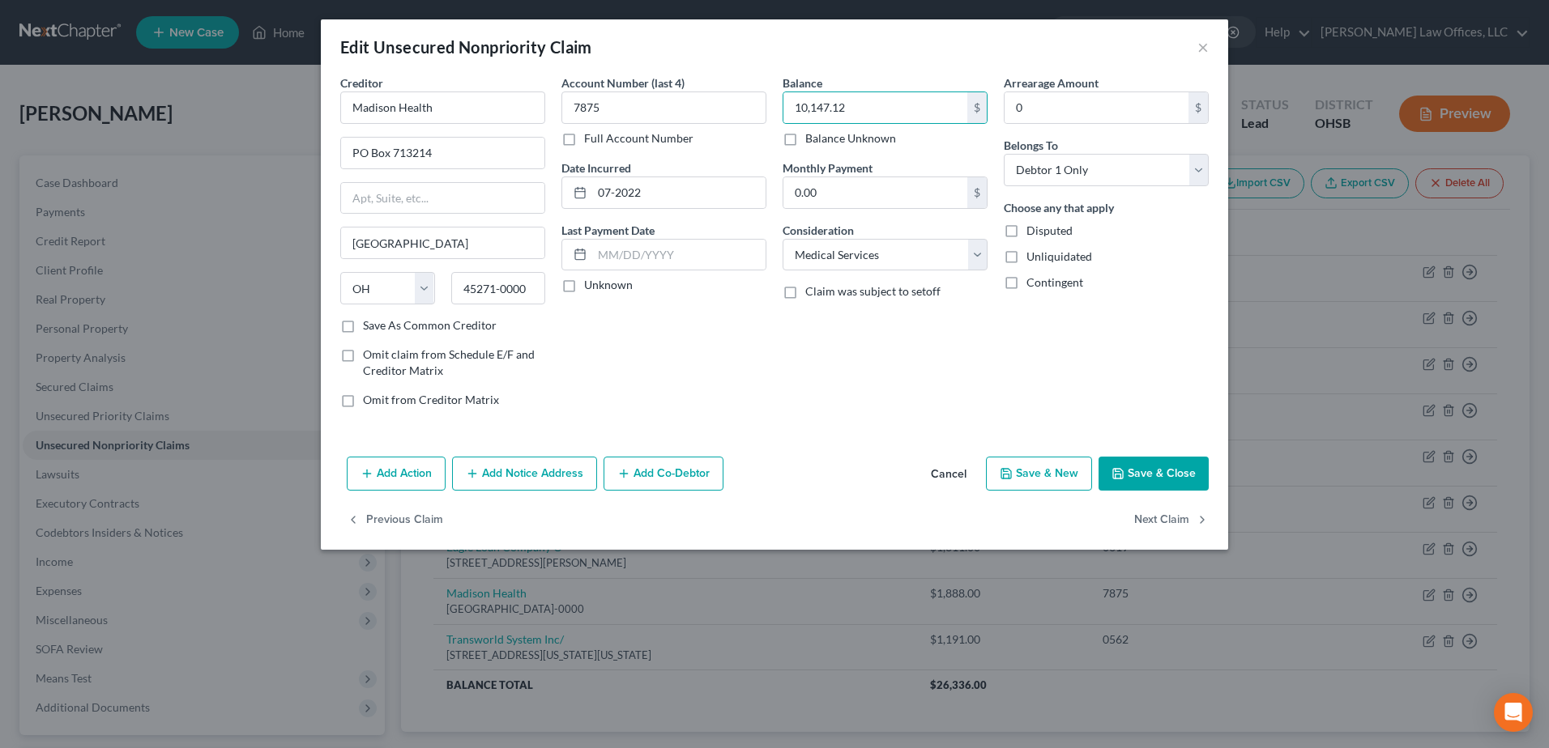
click at [513, 465] on button "Add Notice Address" at bounding box center [524, 474] width 145 height 34
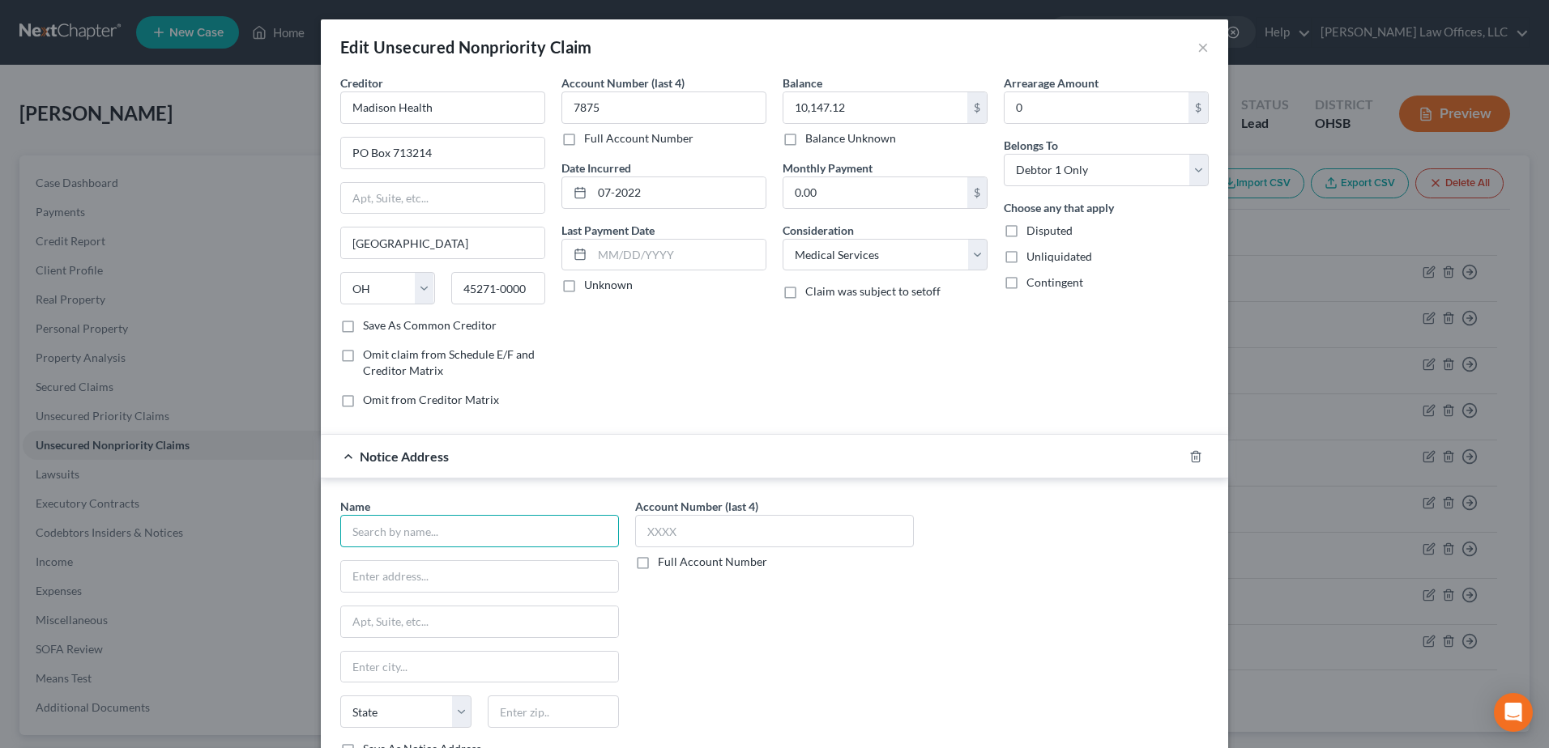
click at [424, 525] on input "text" at bounding box center [479, 531] width 279 height 32
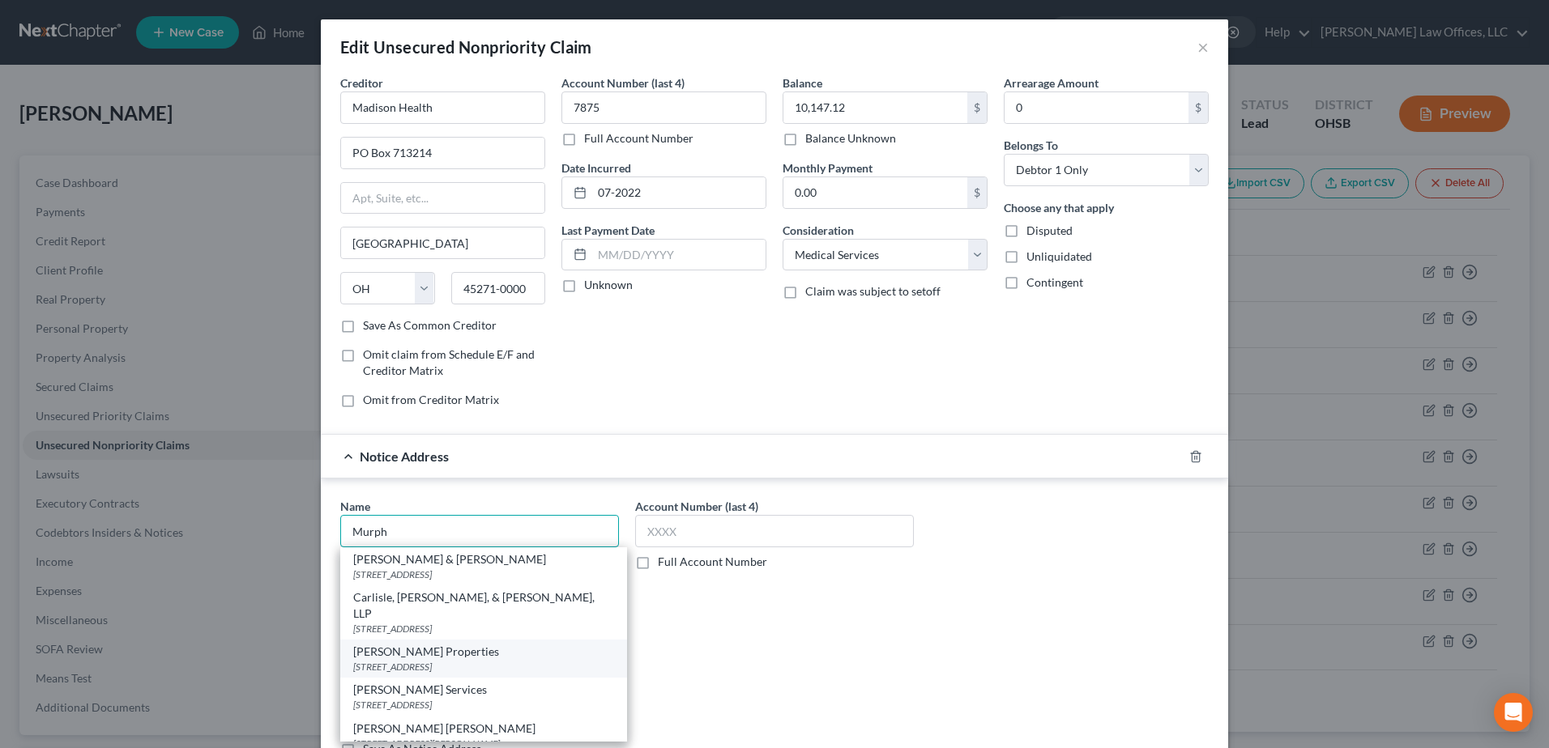
scroll to position [81, 0]
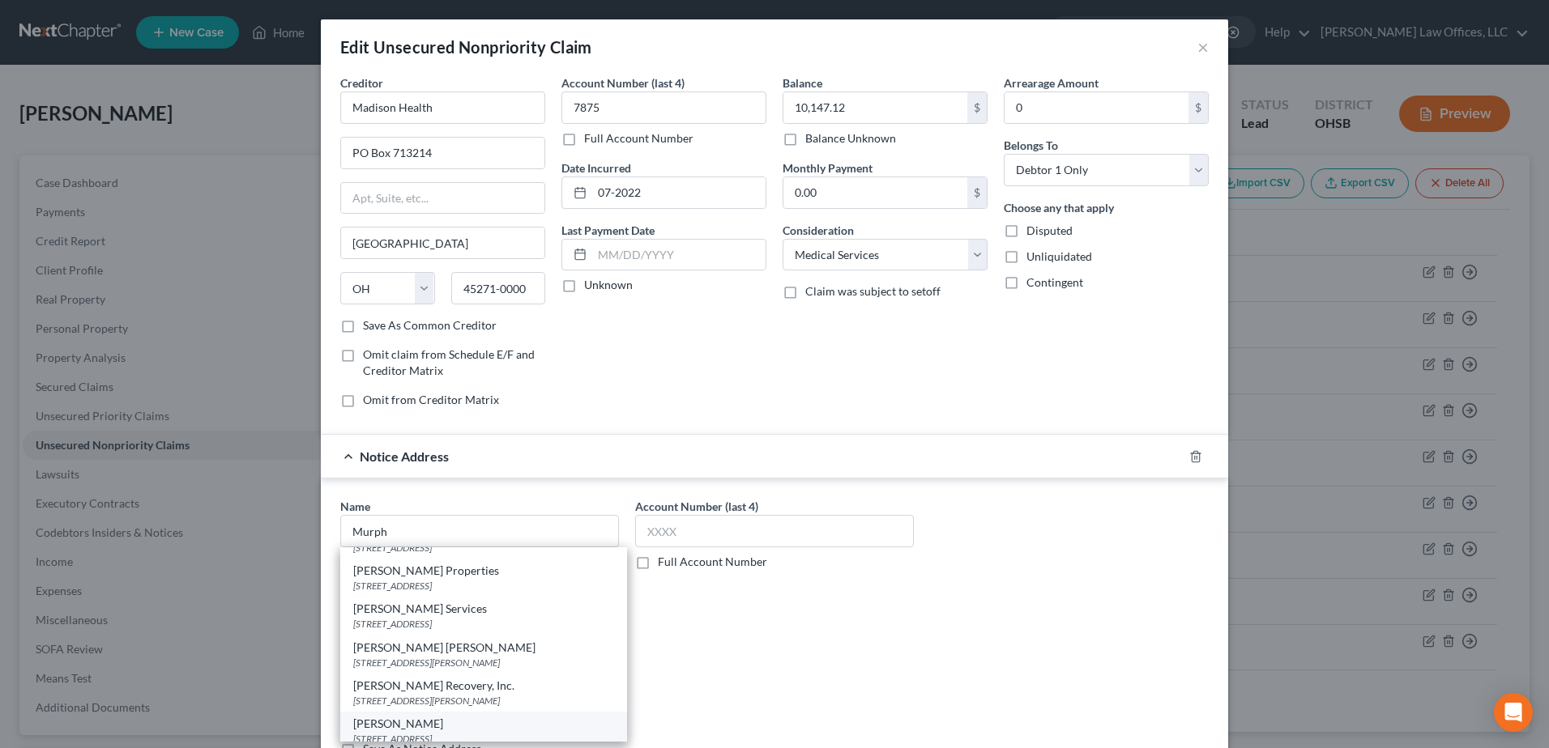
click at [433, 732] on div "6457 Reflections Drive Suite 200, Dublin, OH 43017-0000" at bounding box center [483, 739] width 261 height 14
type input "Murphy Petty"
type input "6457 Reflections Drive"
type input "Suite 200"
type input "Dublin"
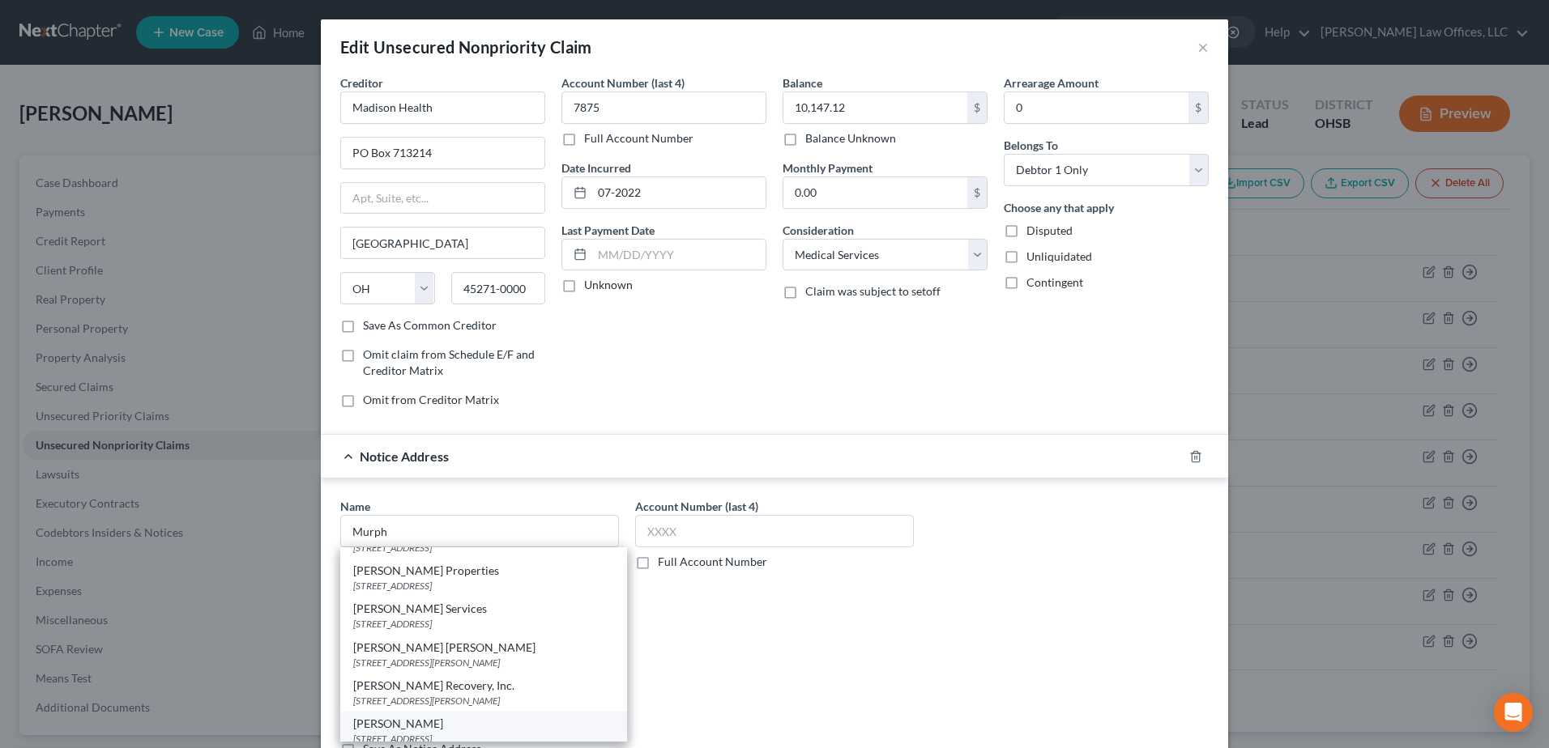
select select "36"
type input "43017-0000"
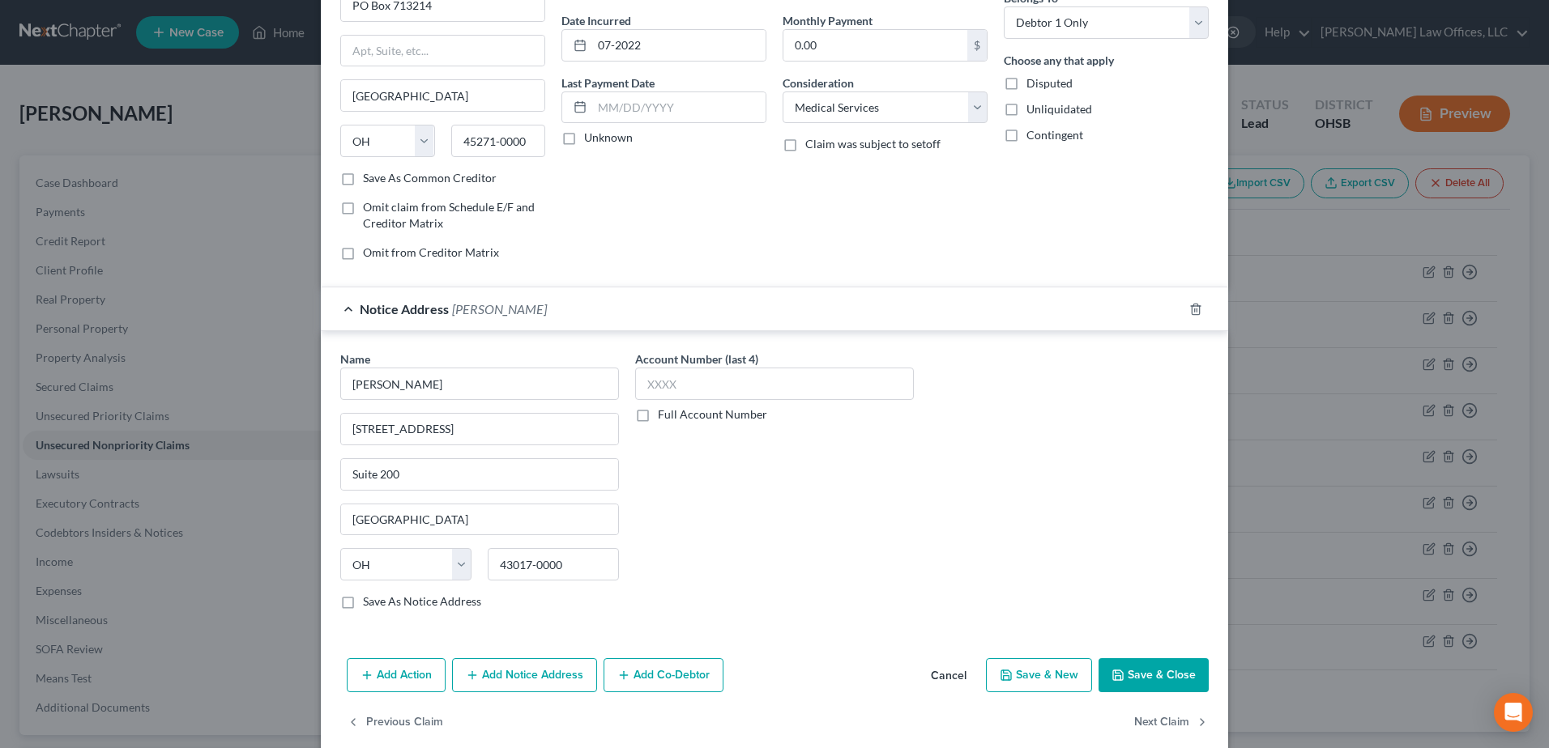
scroll to position [162, 0]
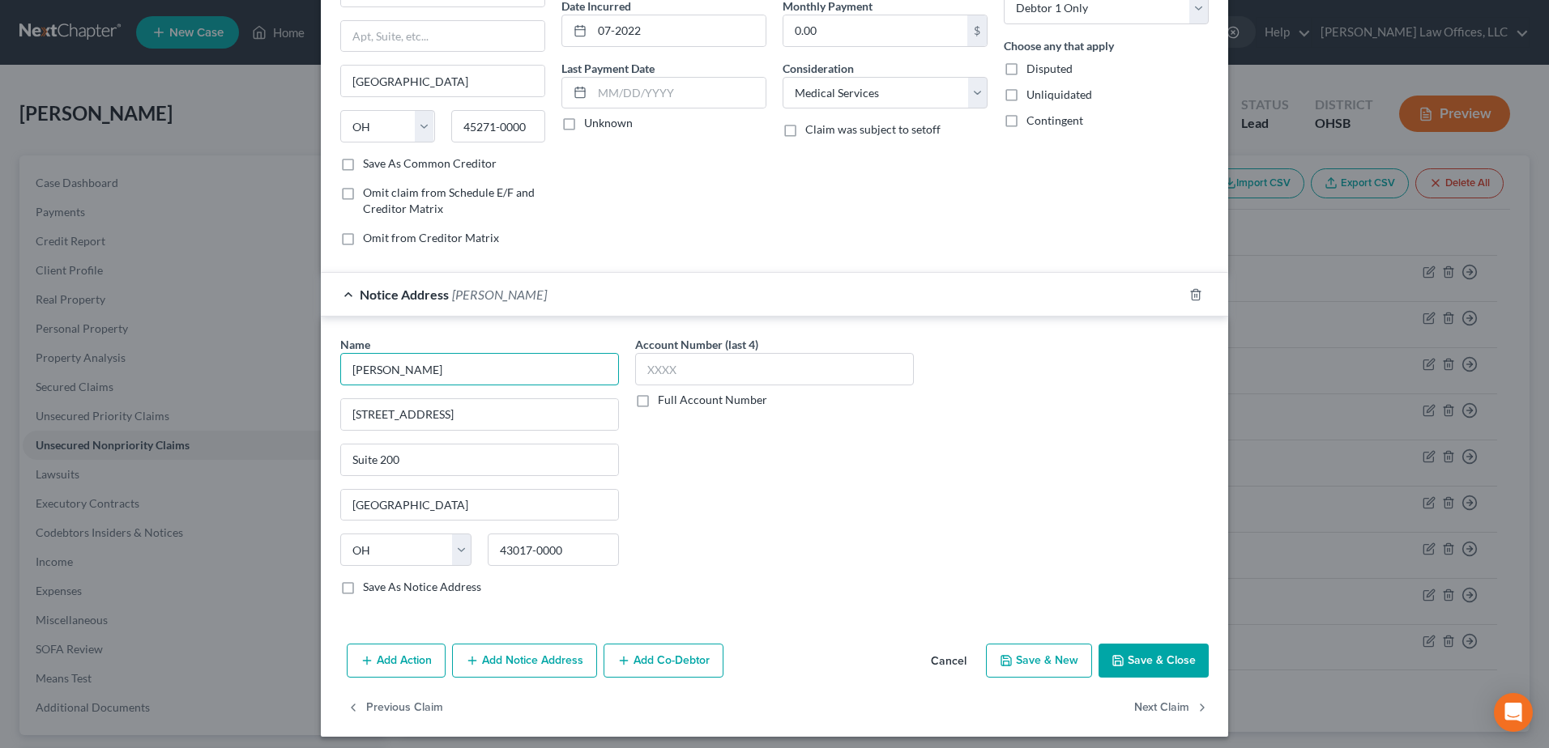
click at [531, 369] on input "Murphy Petty" at bounding box center [479, 369] width 279 height 32
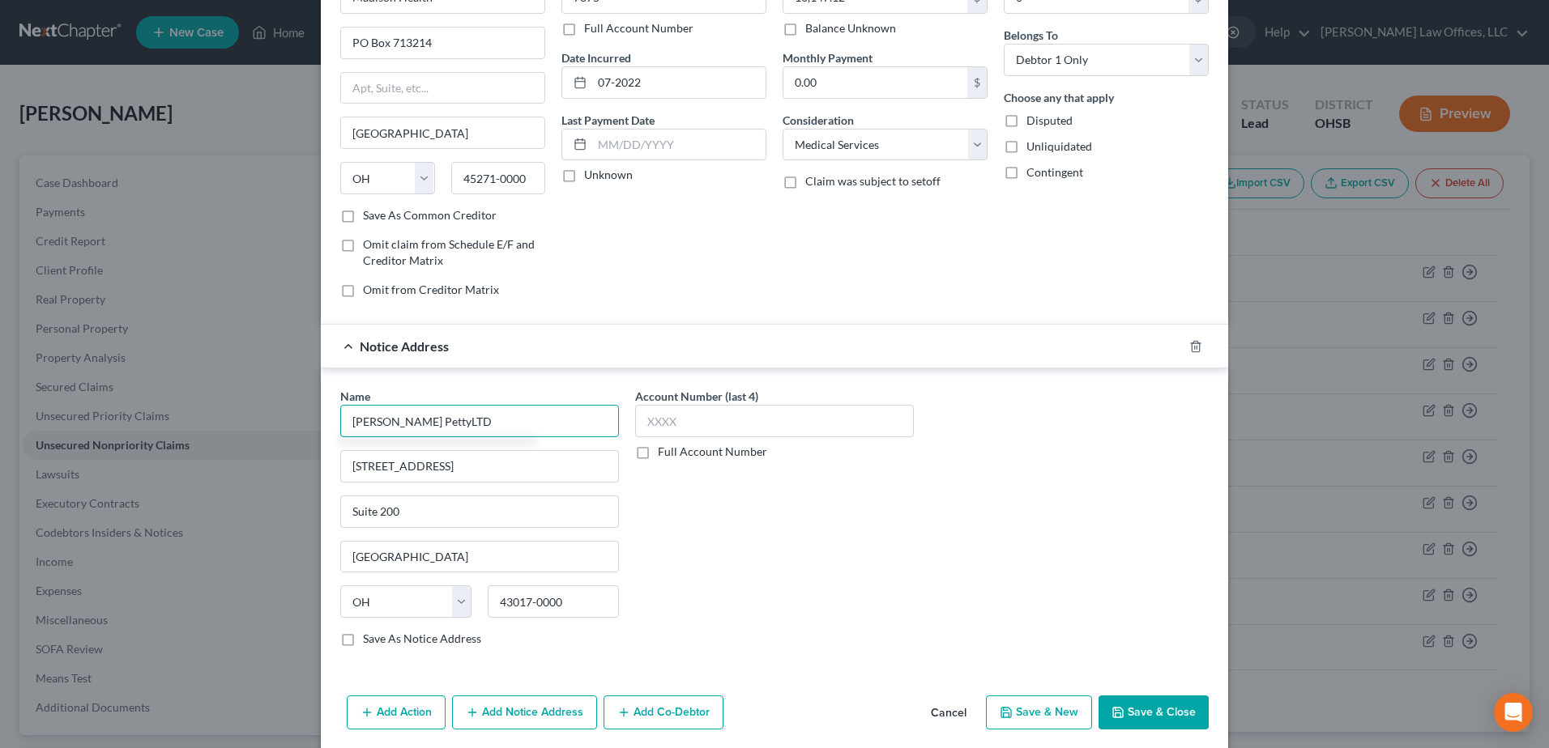
scroll to position [81, 0]
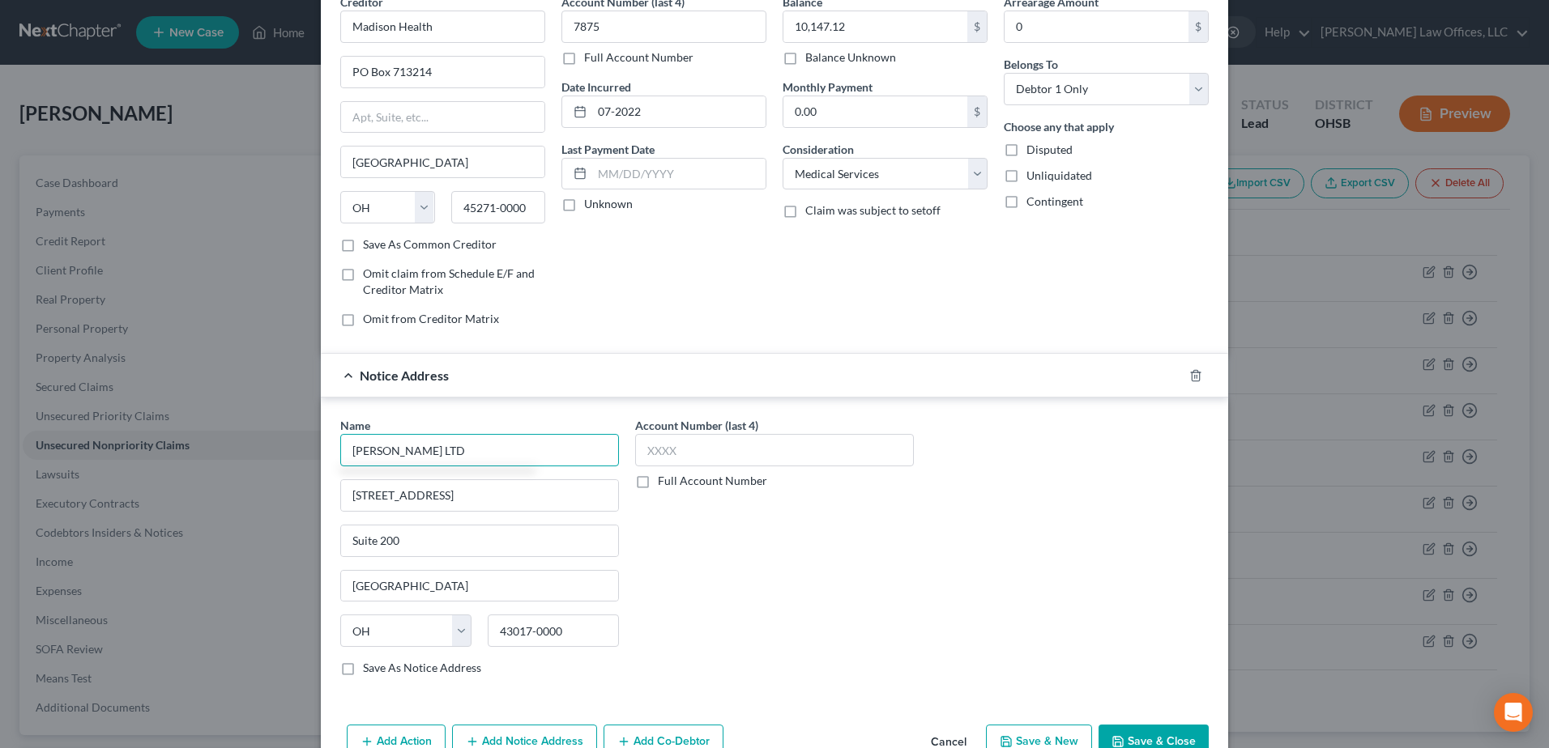
type input "Murphy Petty LTD"
click at [1166, 734] on button "Save & Close" at bounding box center [1153, 742] width 110 height 34
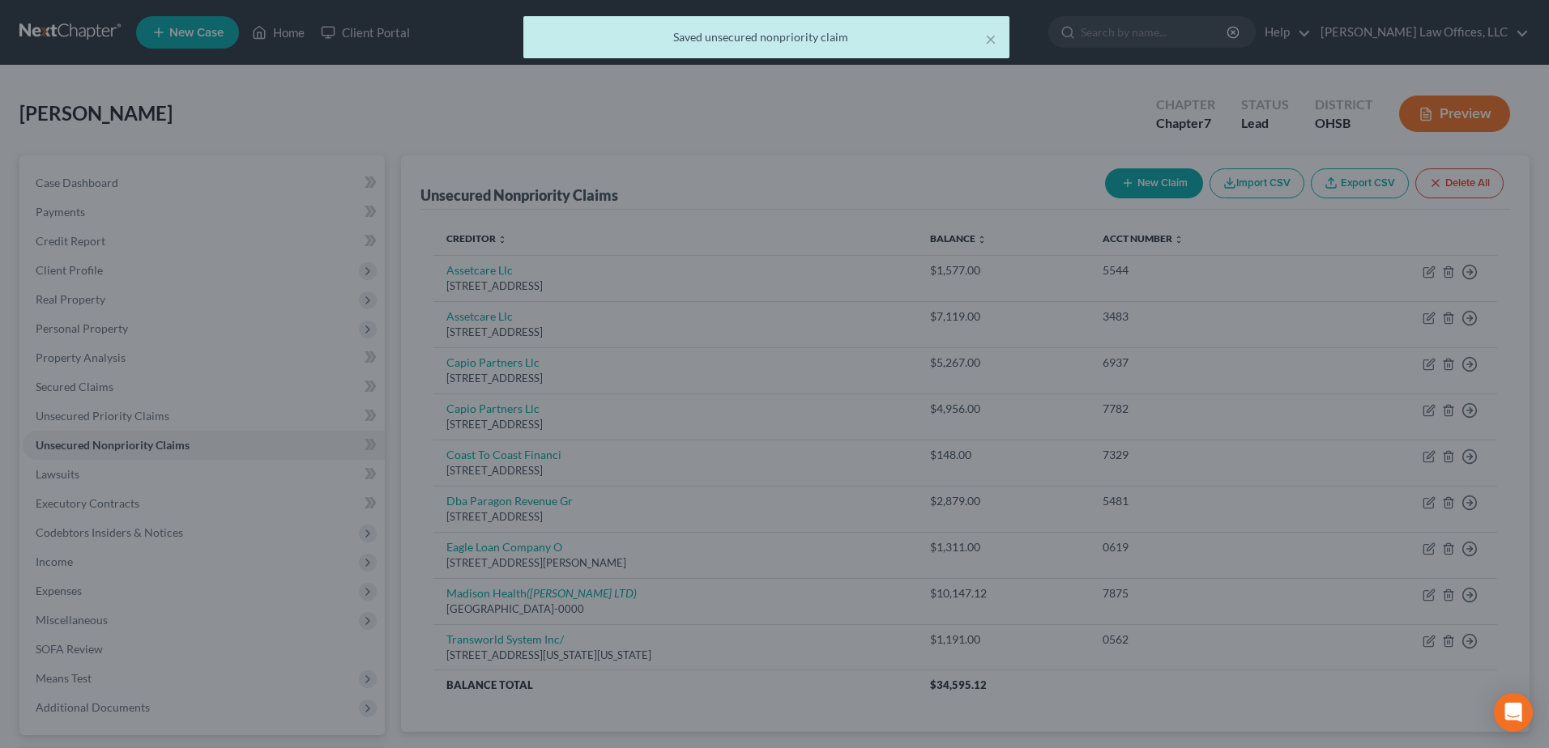
scroll to position [0, 0]
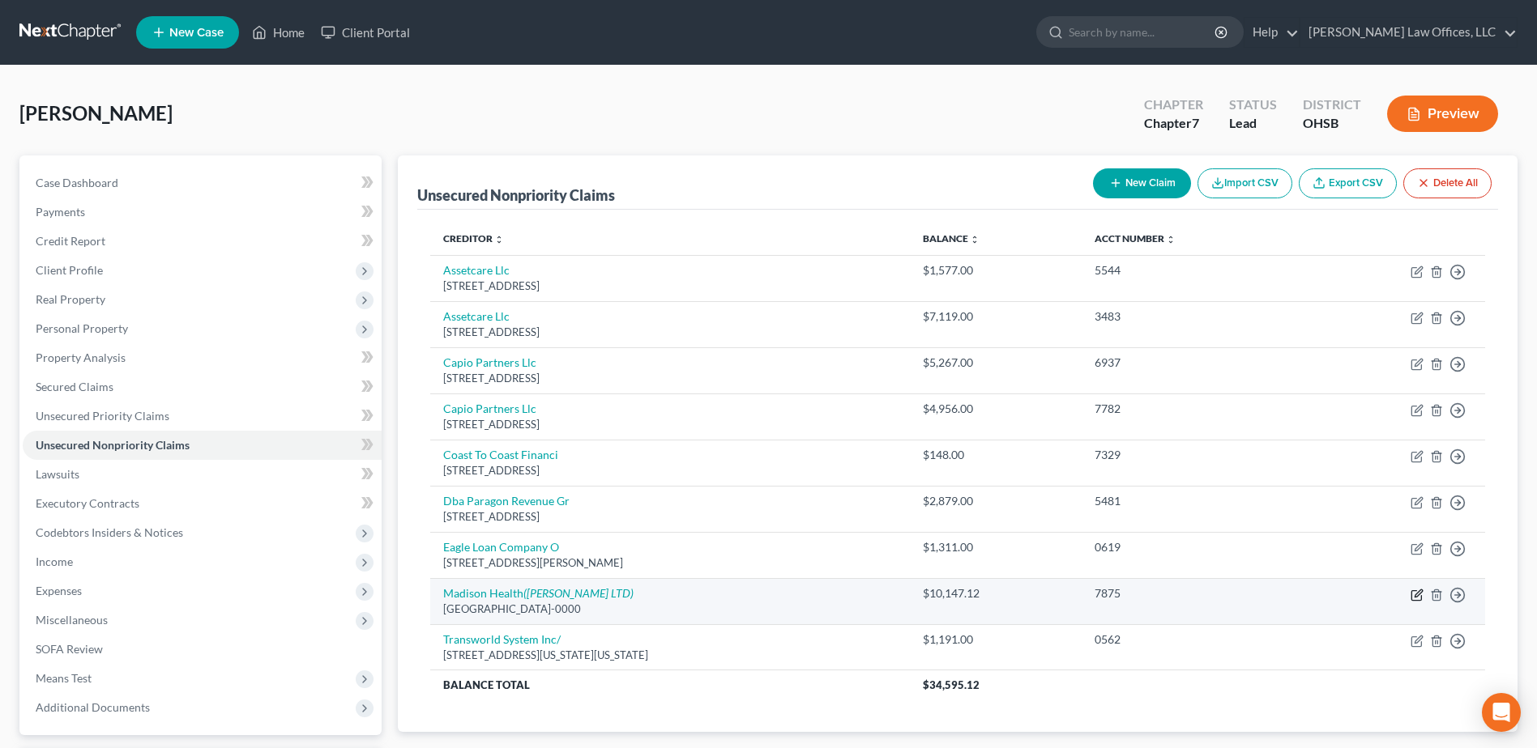
click at [1417, 590] on icon "button" at bounding box center [1416, 595] width 13 height 13
select select "36"
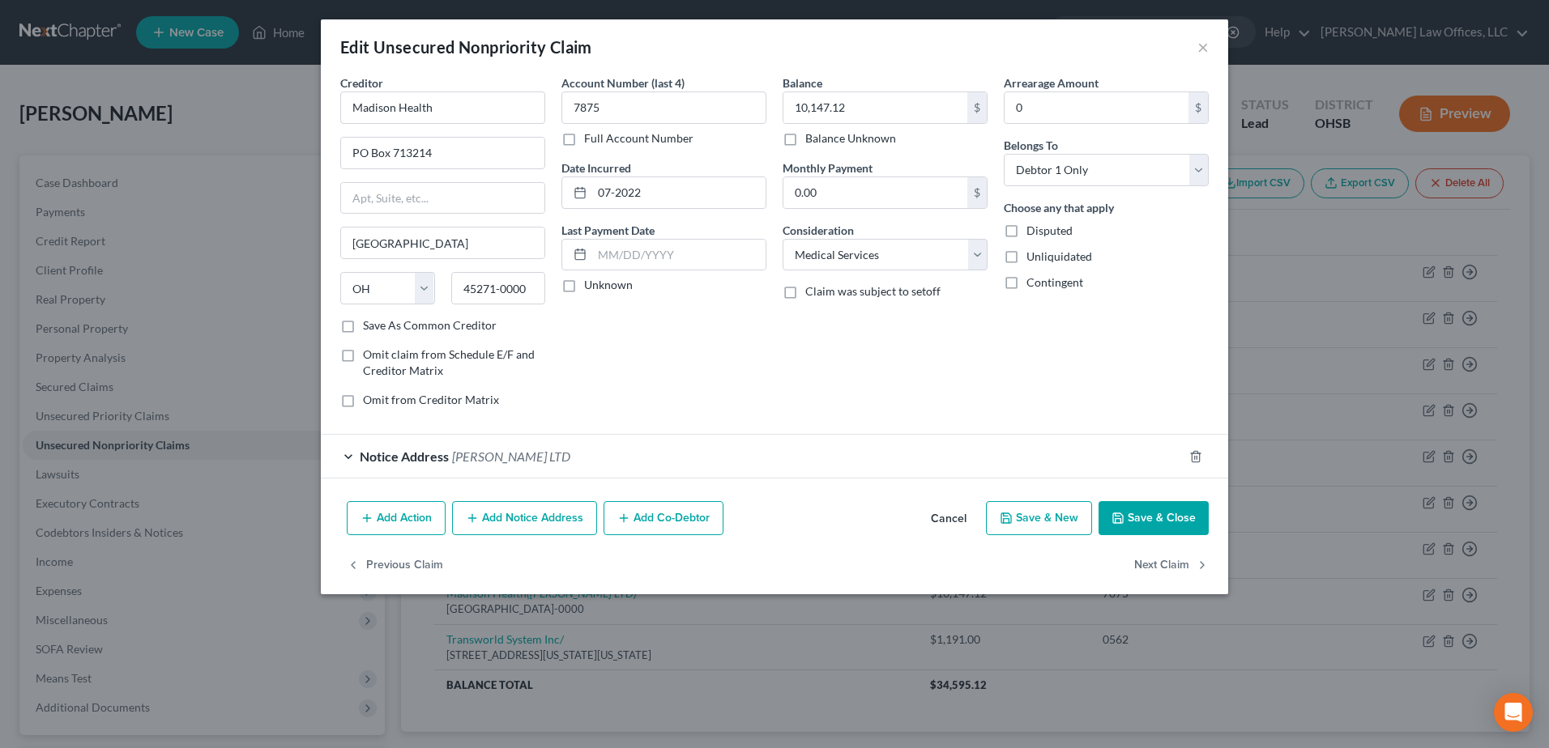
click at [590, 457] on div "Notice Address Murphy Petty LTD" at bounding box center [752, 456] width 862 height 43
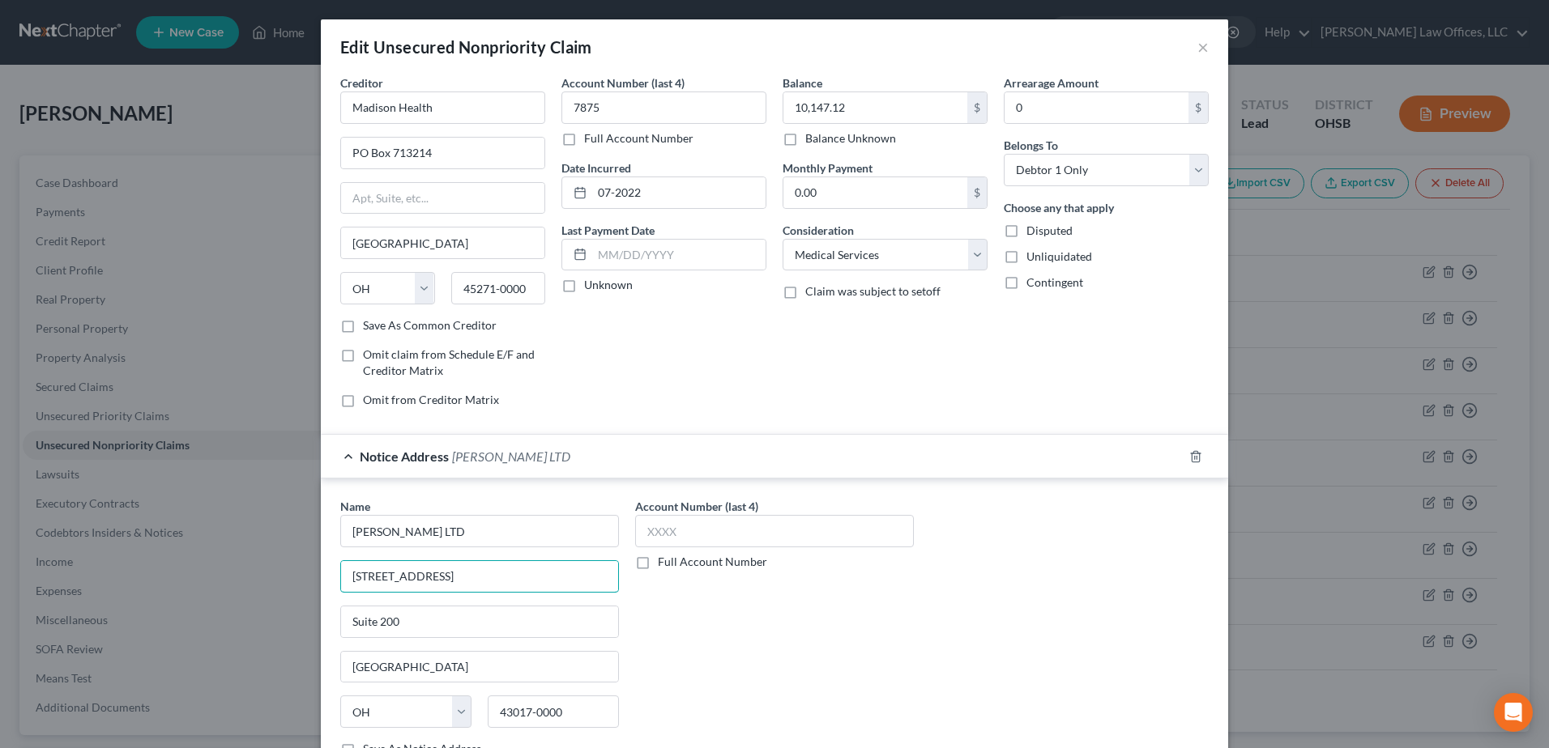
drag, startPoint x: 492, startPoint y: 571, endPoint x: 287, endPoint y: 590, distance: 205.8
click at [287, 590] on div "Edit Unsecured Nonpriority Claim × Creditor * Madison Health PO Box 713214 Cinc…" at bounding box center [774, 374] width 1549 height 748
paste input "P.O. Box 2190 - Westerville, OH 43086"
drag, startPoint x: 564, startPoint y: 719, endPoint x: 460, endPoint y: 719, distance: 103.7
click at [460, 719] on div "State AL AK AR AZ CA CO CT DE DC FL GA GU HI ID IL IN IA KS KY LA ME MD MA MI M…" at bounding box center [479, 718] width 295 height 45
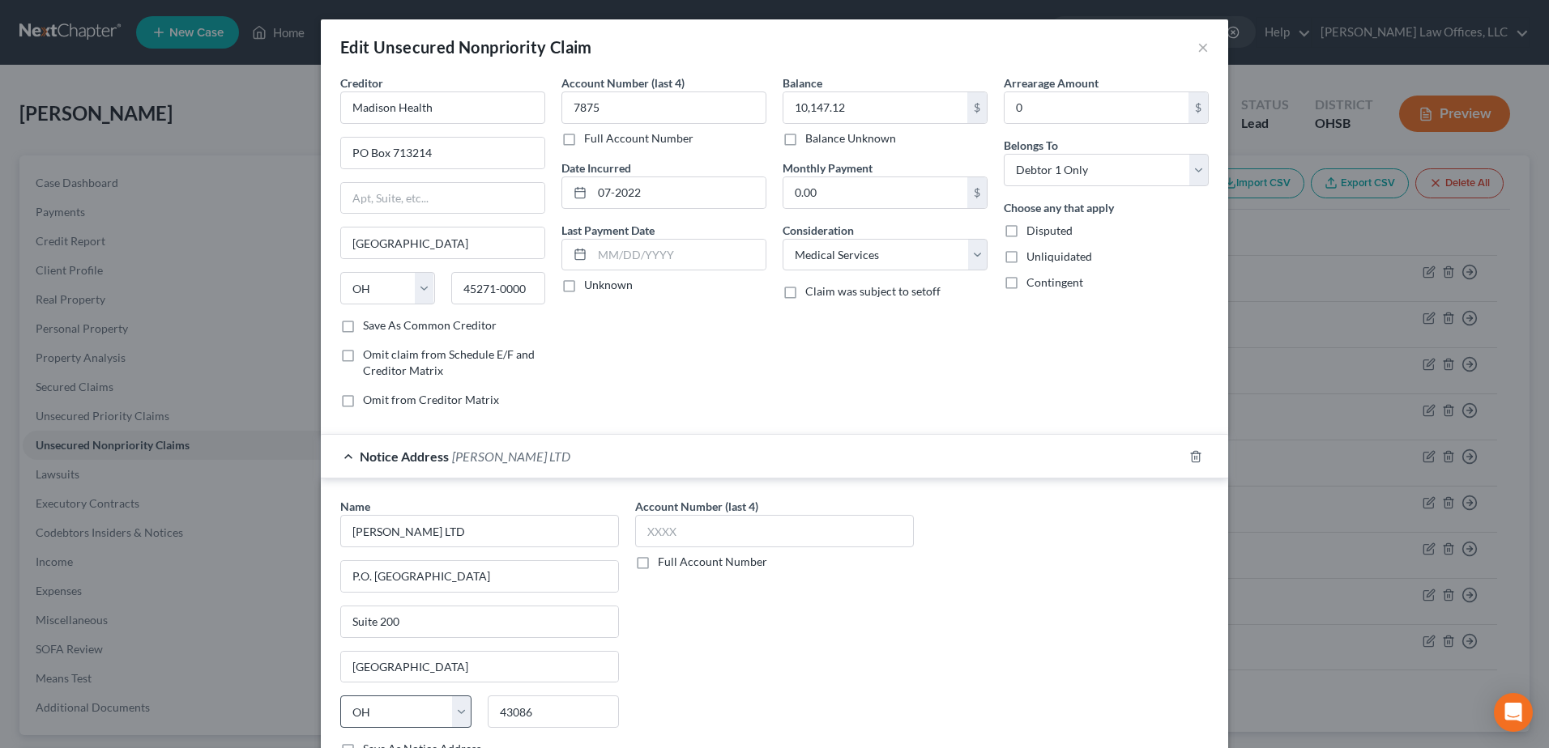
scroll to position [3, 0]
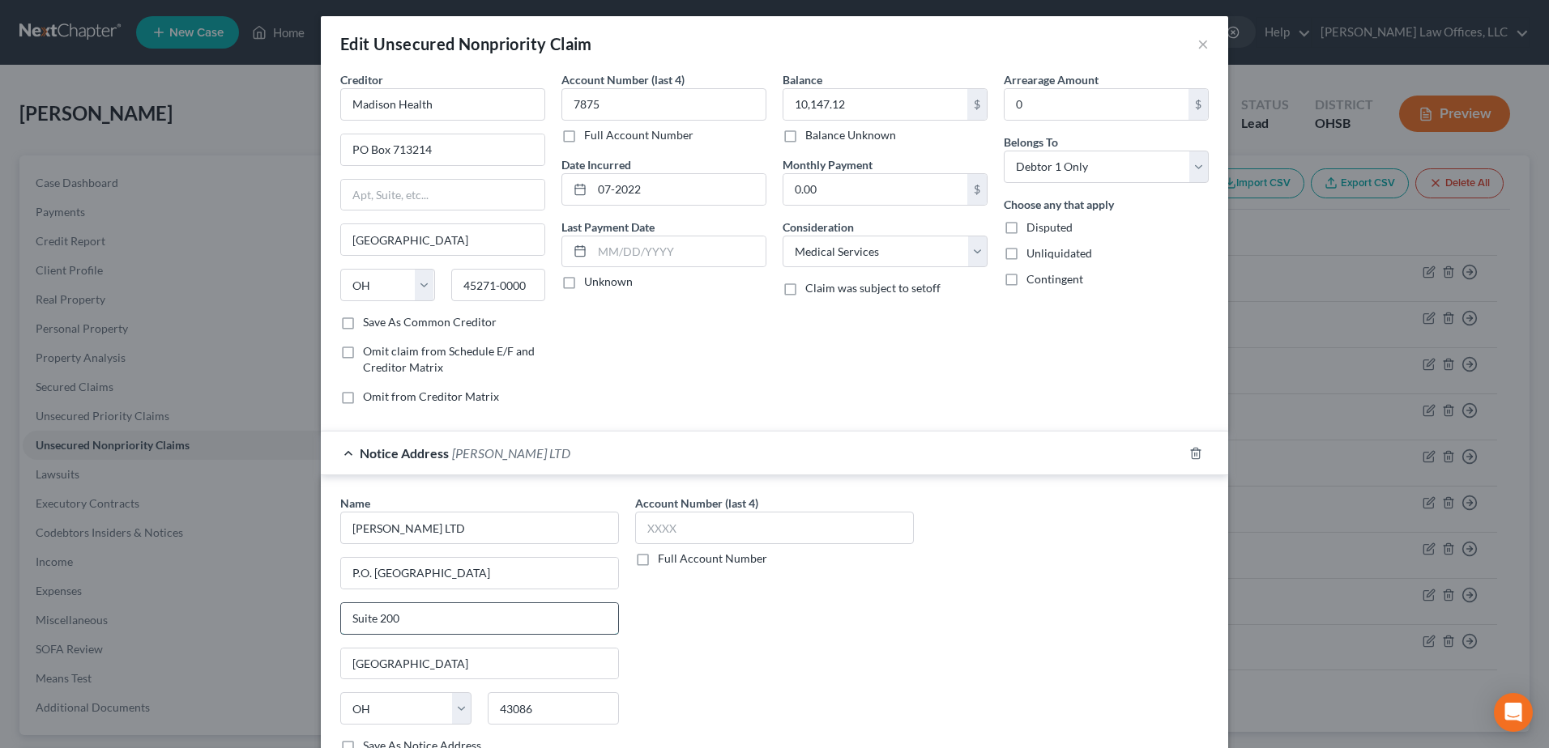
drag, startPoint x: 417, startPoint y: 624, endPoint x: 343, endPoint y: 620, distance: 73.8
click at [343, 620] on input "Suite 200" at bounding box center [479, 618] width 277 height 31
drag, startPoint x: 416, startPoint y: 573, endPoint x: 556, endPoint y: 574, distance: 140.1
click at [556, 574] on input "P.O. Box 2190 - Westerville, OH 43086" at bounding box center [479, 573] width 277 height 31
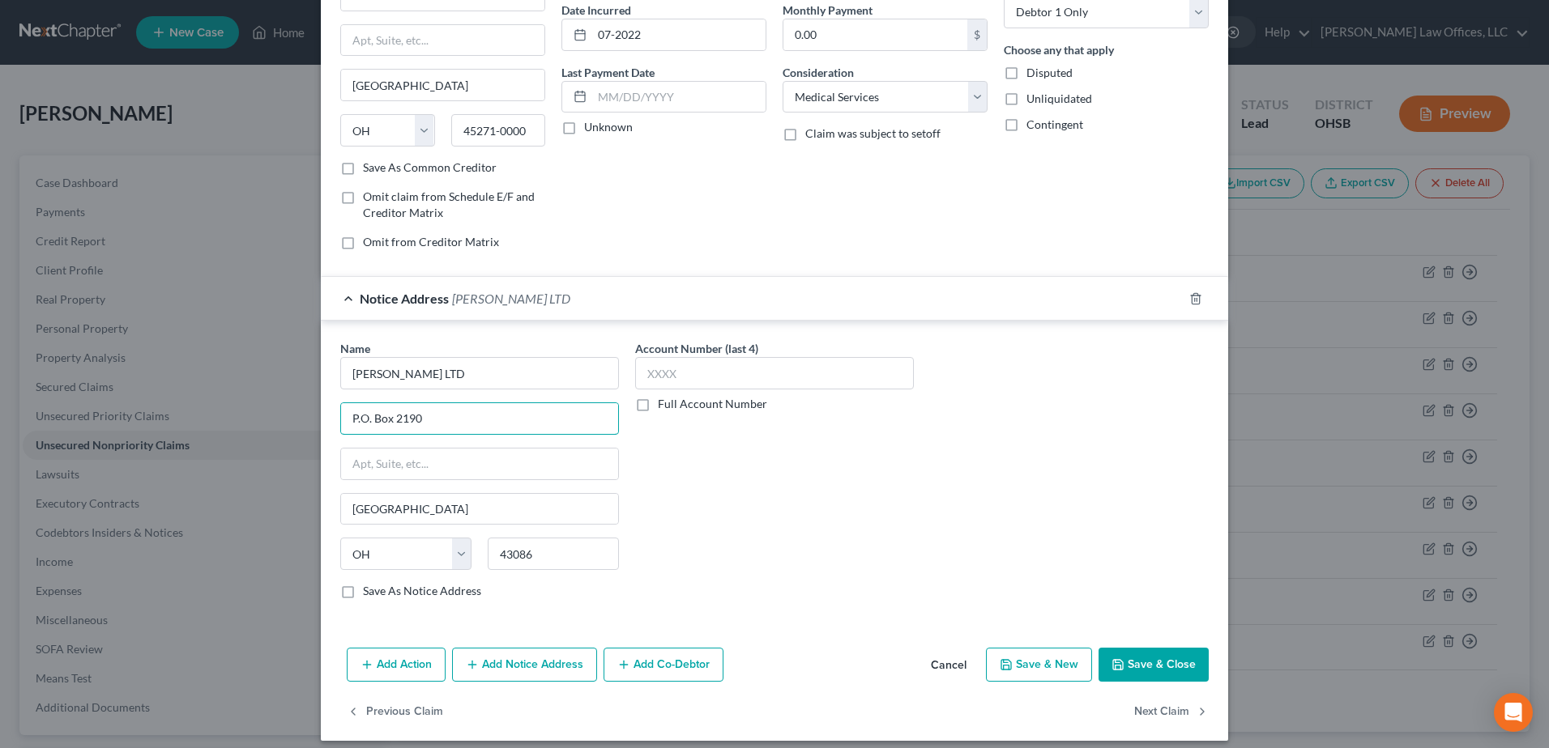
scroll to position [170, 0]
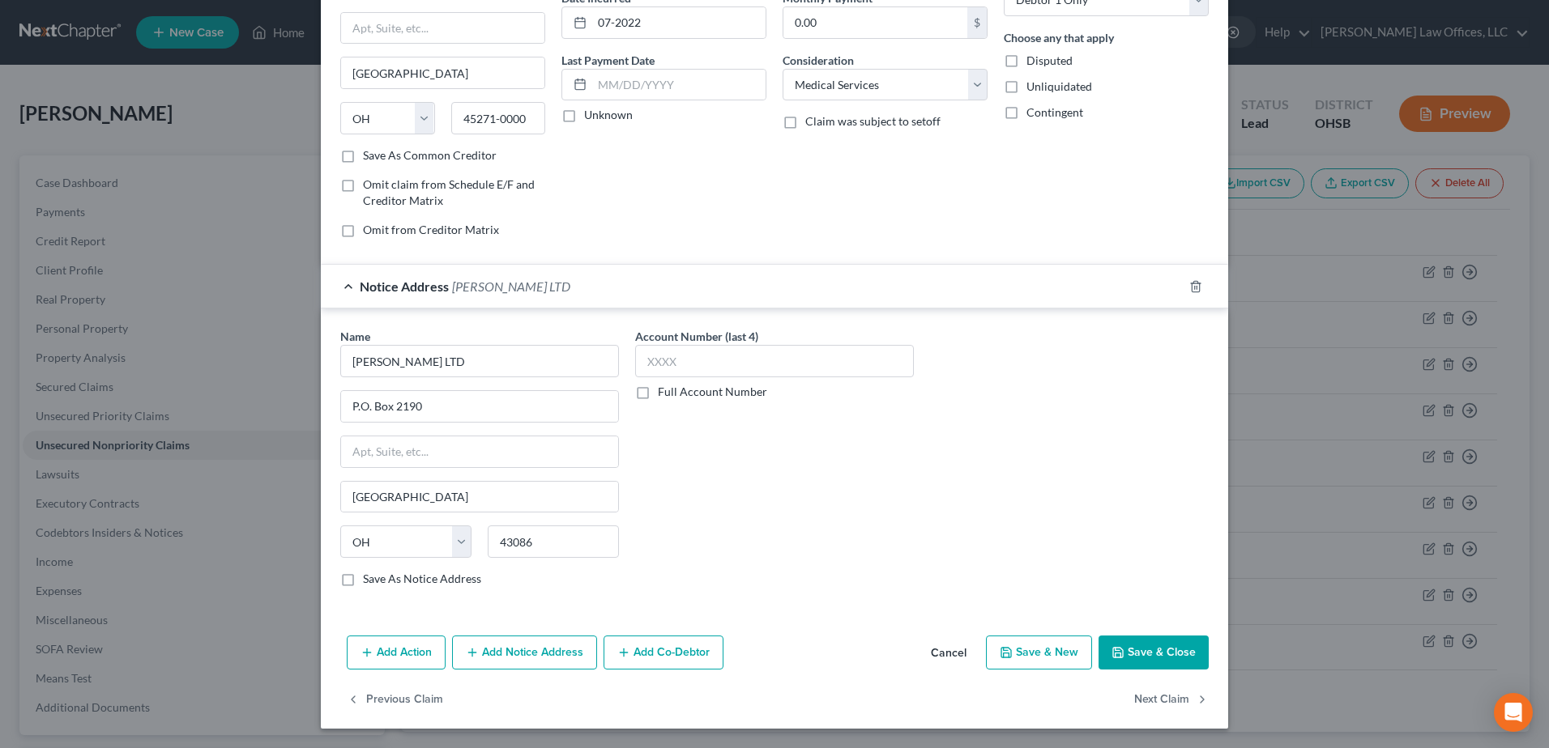
click at [1126, 660] on button "Save & Close" at bounding box center [1153, 653] width 110 height 34
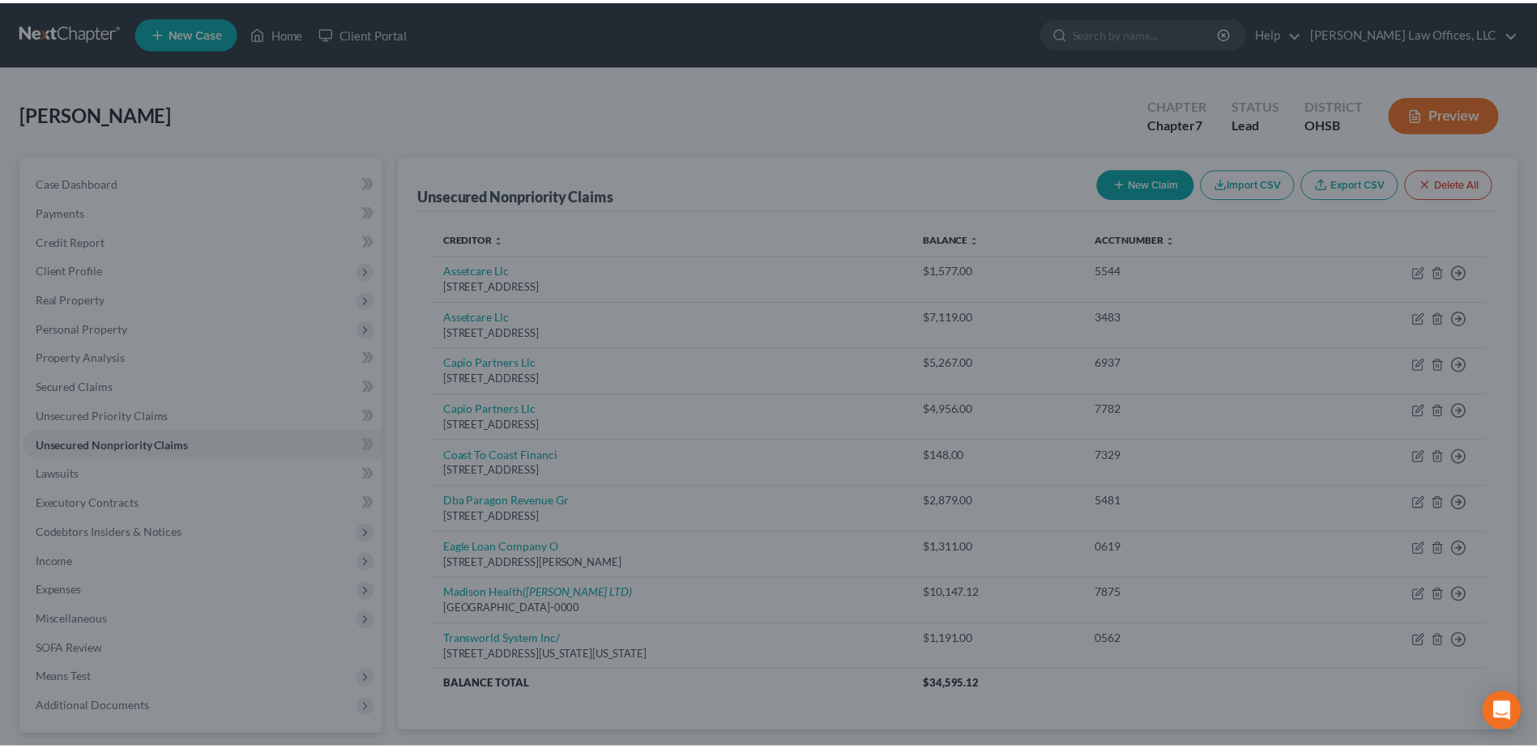
scroll to position [0, 0]
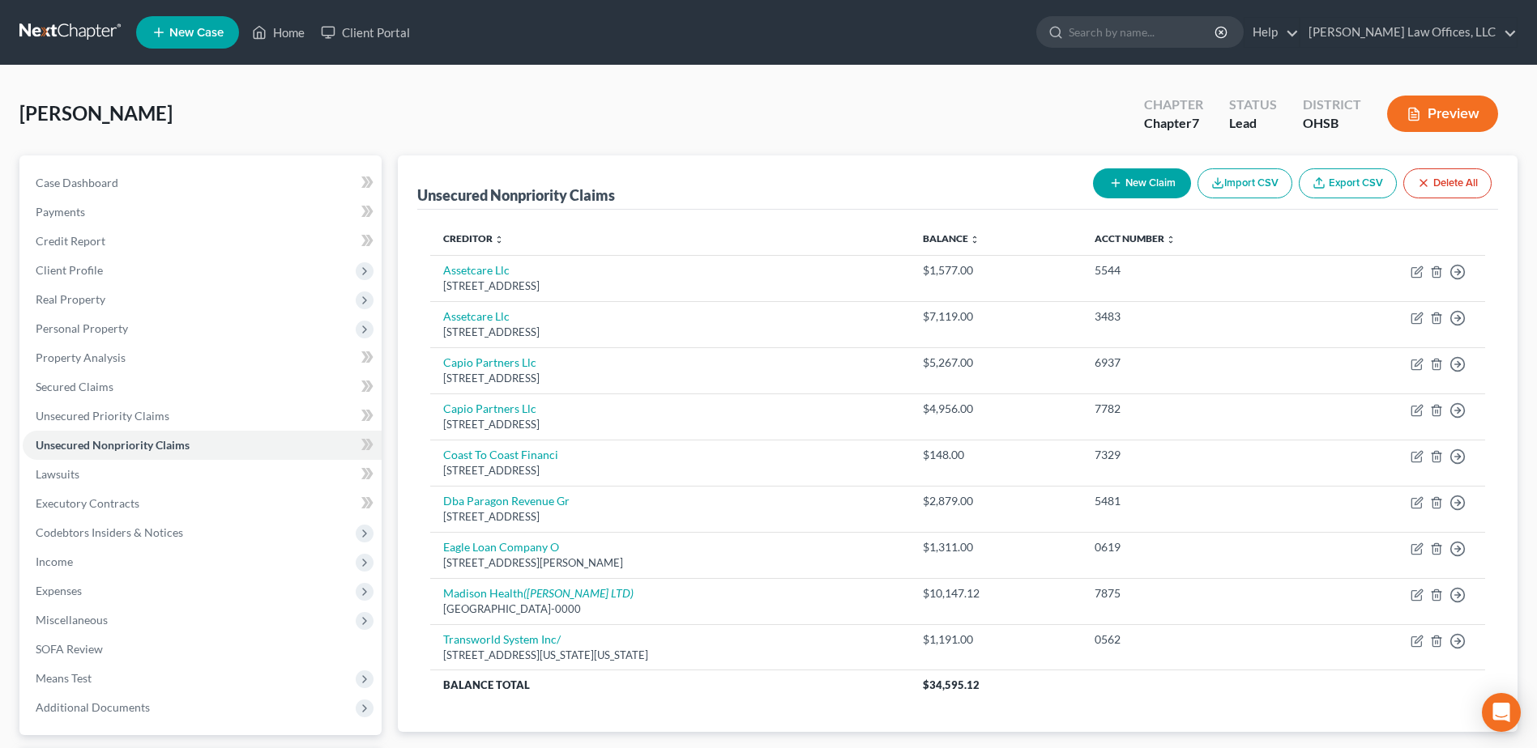
click at [683, 67] on div "Yost, Carrie Upgraded Chapter Chapter 7 Status Lead District OHSB Preview Petit…" at bounding box center [768, 463] width 1537 height 795
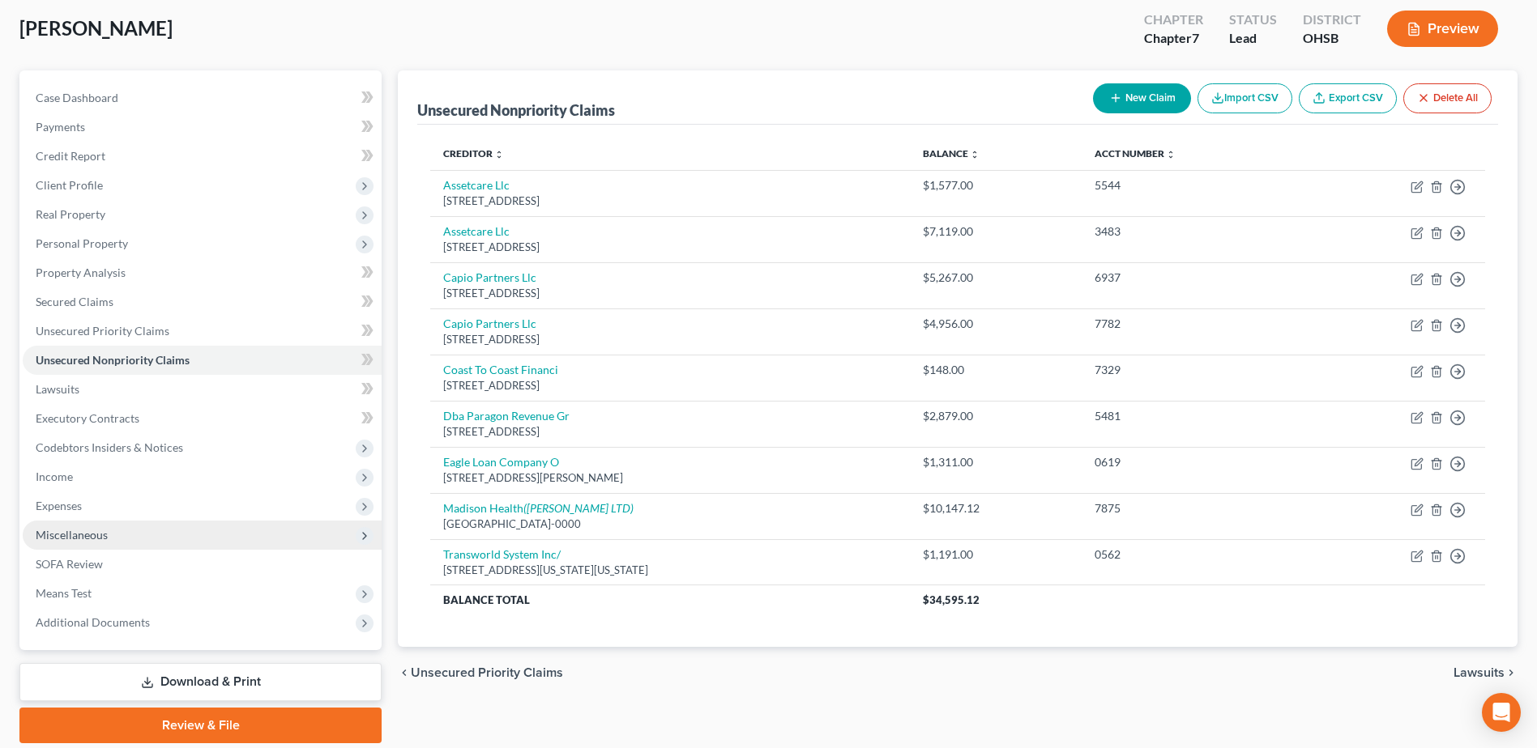
scroll to position [142, 0]
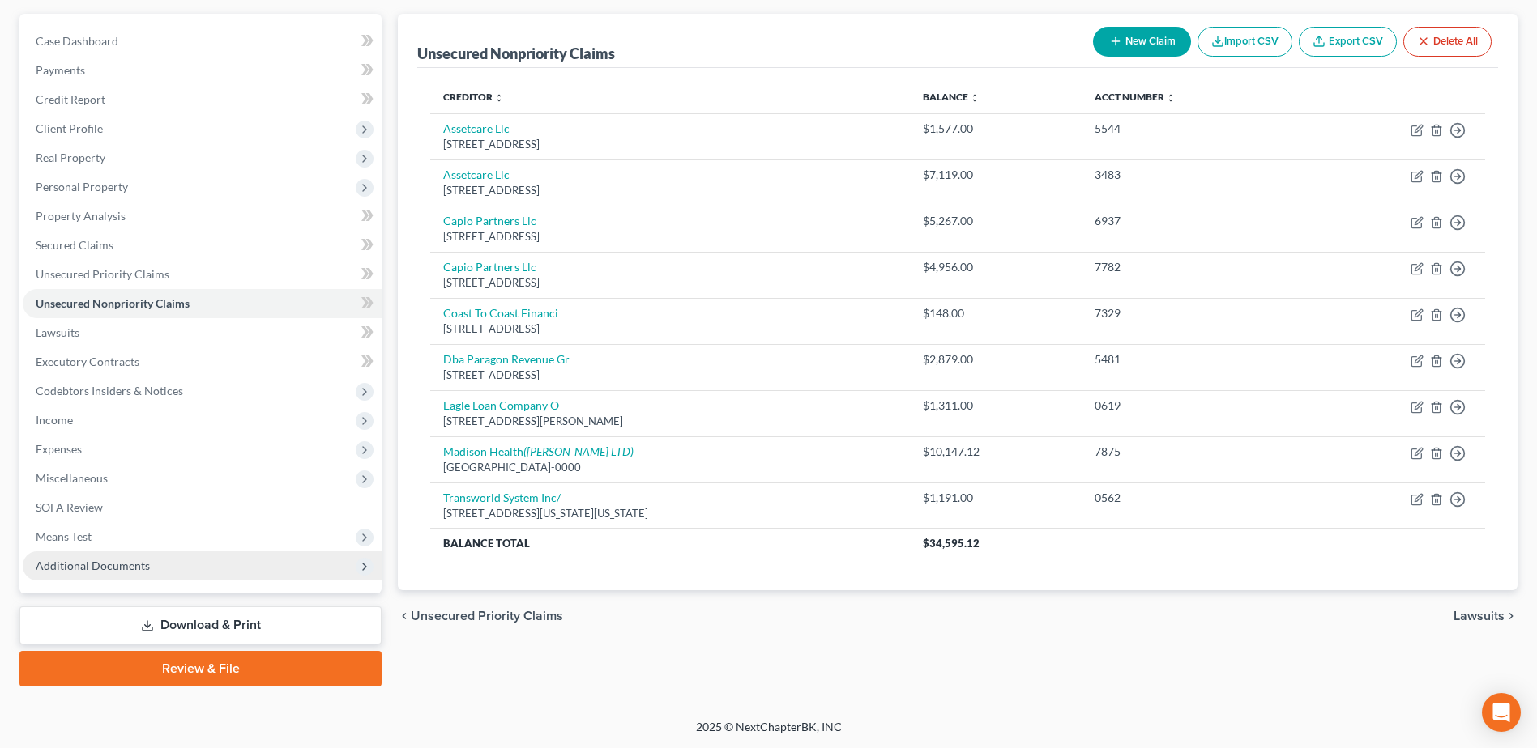
click at [155, 558] on span "Additional Documents" at bounding box center [202, 566] width 359 height 29
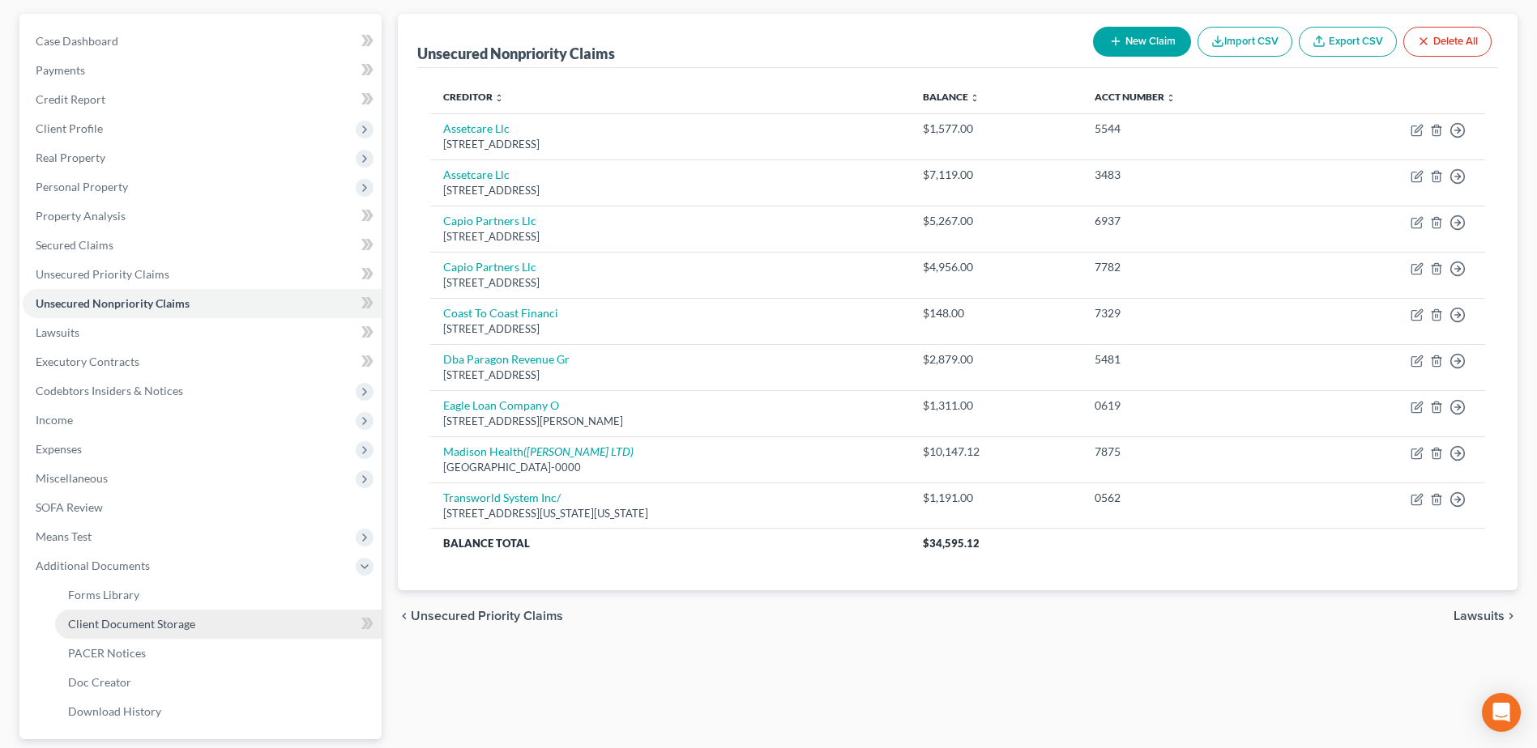
click at [188, 623] on span "Client Document Storage" at bounding box center [131, 624] width 127 height 14
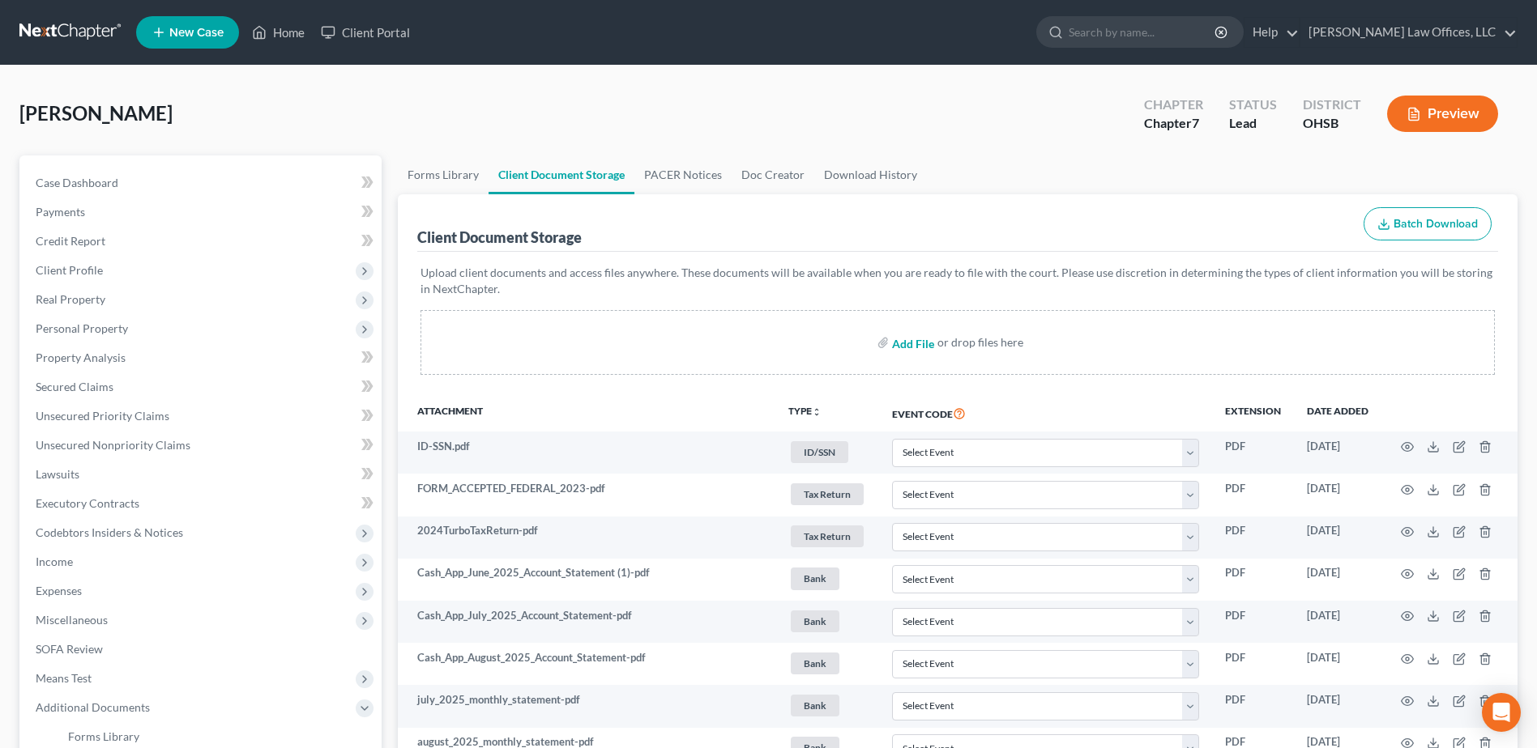
click at [900, 341] on input "file" at bounding box center [911, 342] width 39 height 29
